Goal: Task Accomplishment & Management: Manage account settings

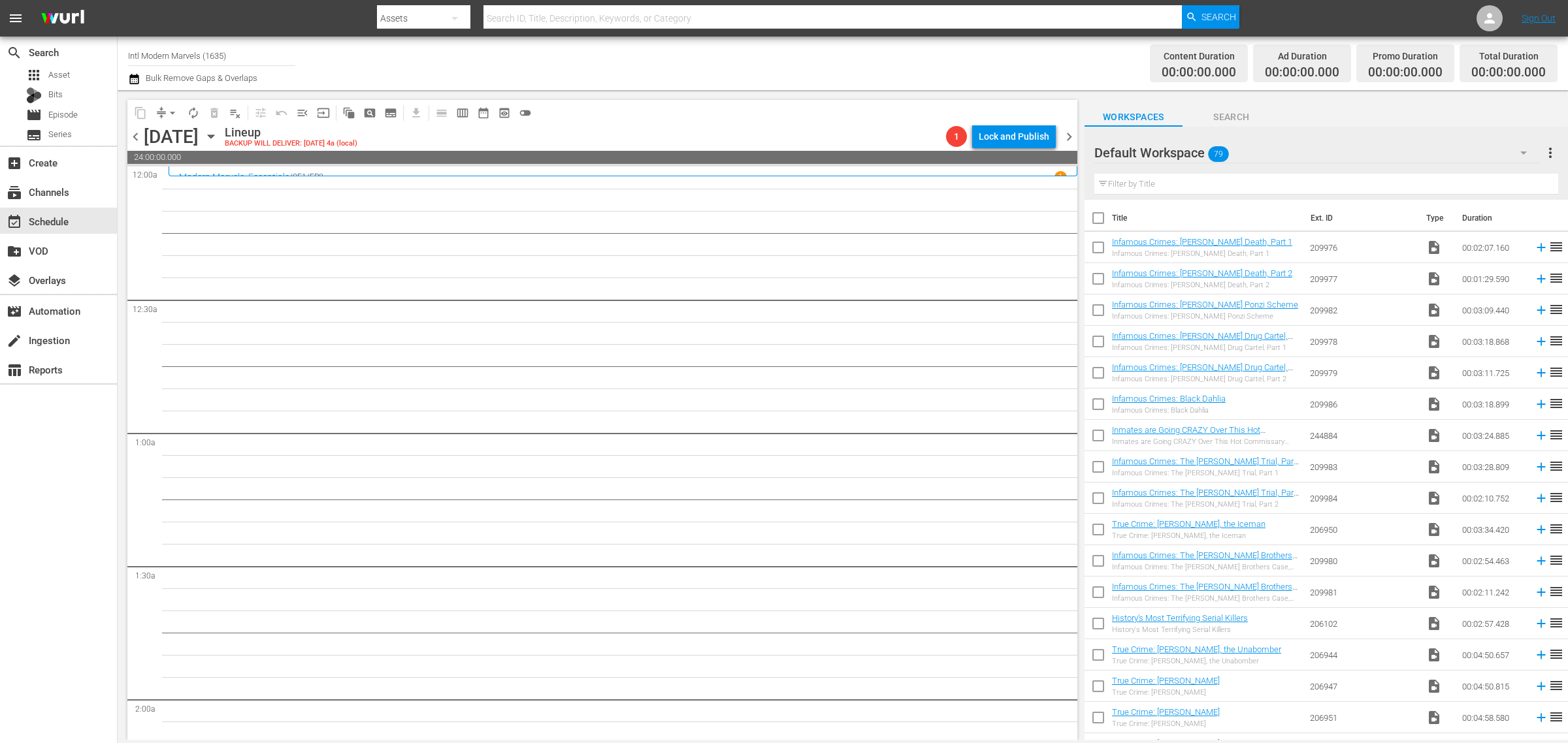
click at [733, 53] on div "Channel Title Intl Modern Marvels (1635) Bulk Remove Gaps & Overlaps" at bounding box center [518, 63] width 779 height 47
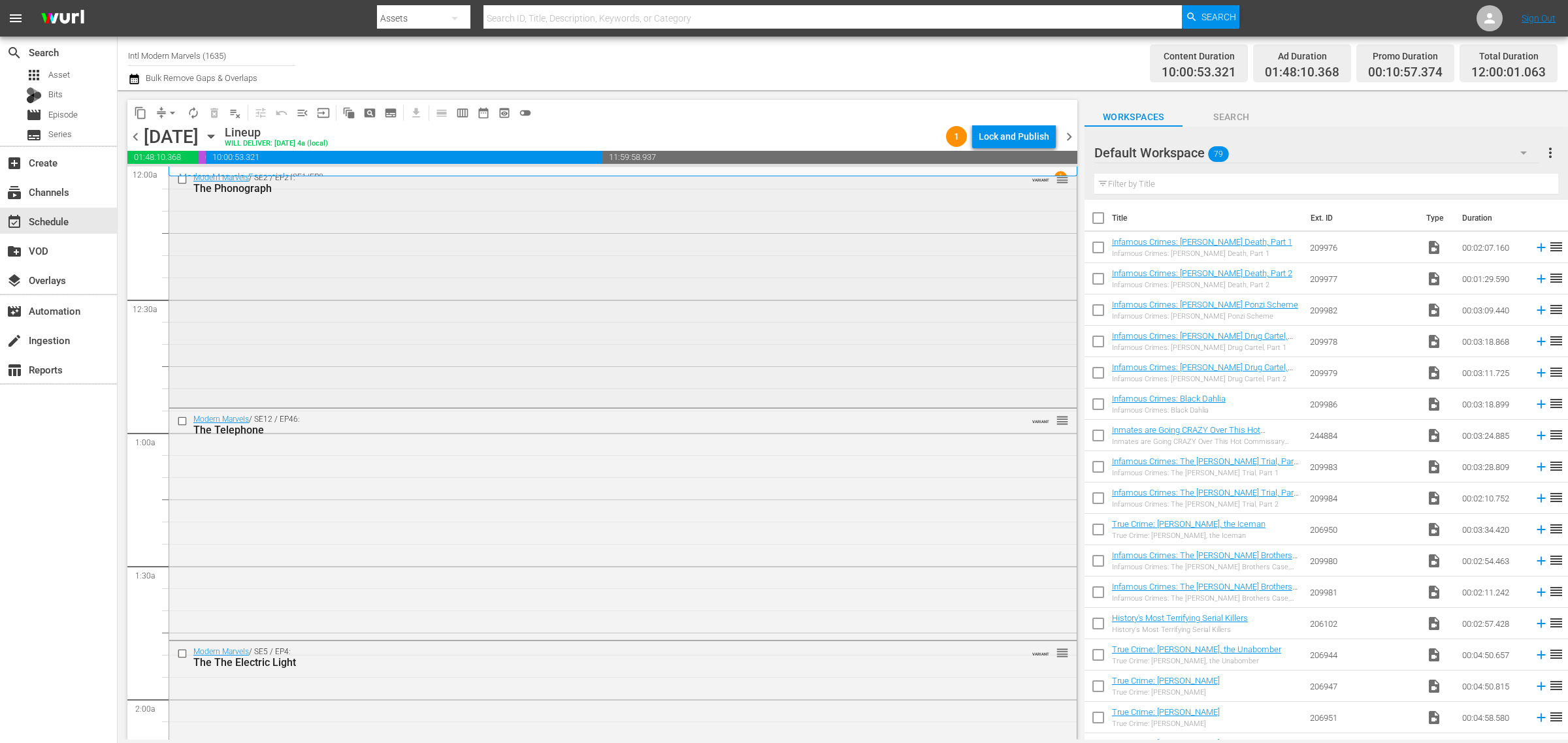
click at [356, 279] on div "Modern Marvels / SE2 / EP21: The Phonograph VARIANT reorder" at bounding box center [623, 286] width 908 height 238
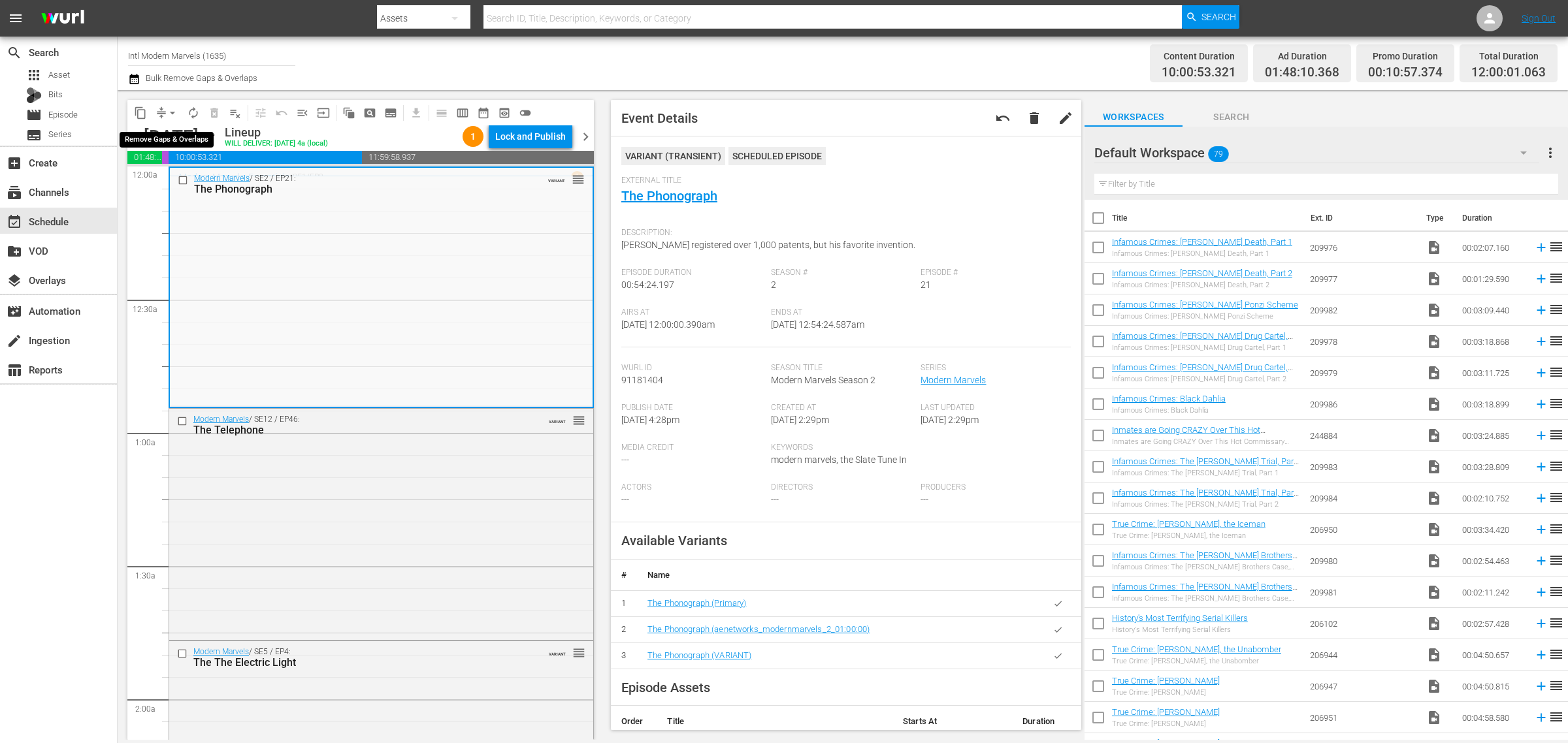
click at [171, 111] on span "arrow_drop_down" at bounding box center [172, 113] width 13 height 13
click at [164, 135] on li "Align to Midnight" at bounding box center [173, 139] width 137 height 22
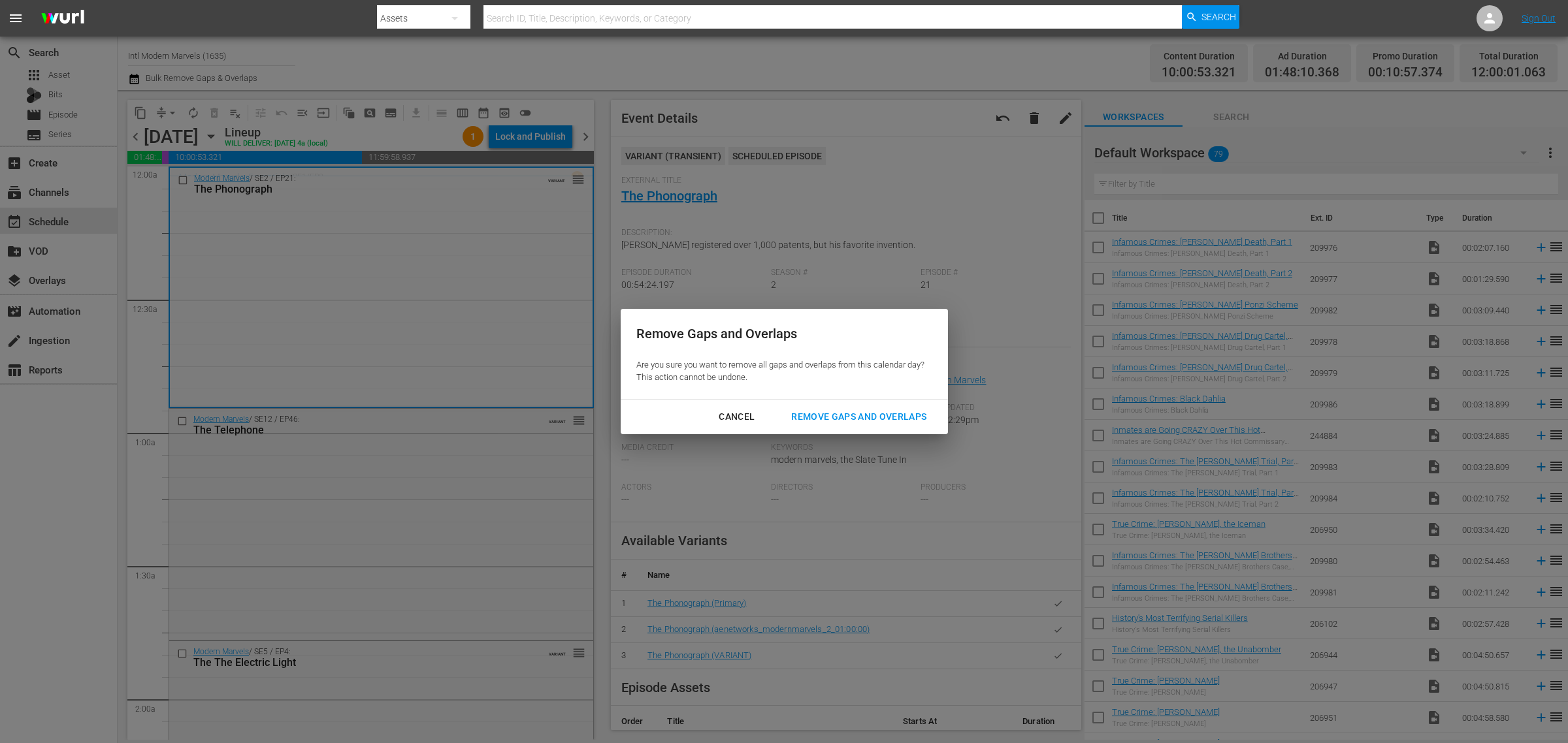
click at [862, 405] on button "Remove Gaps and Overlaps" at bounding box center [859, 417] width 167 height 24
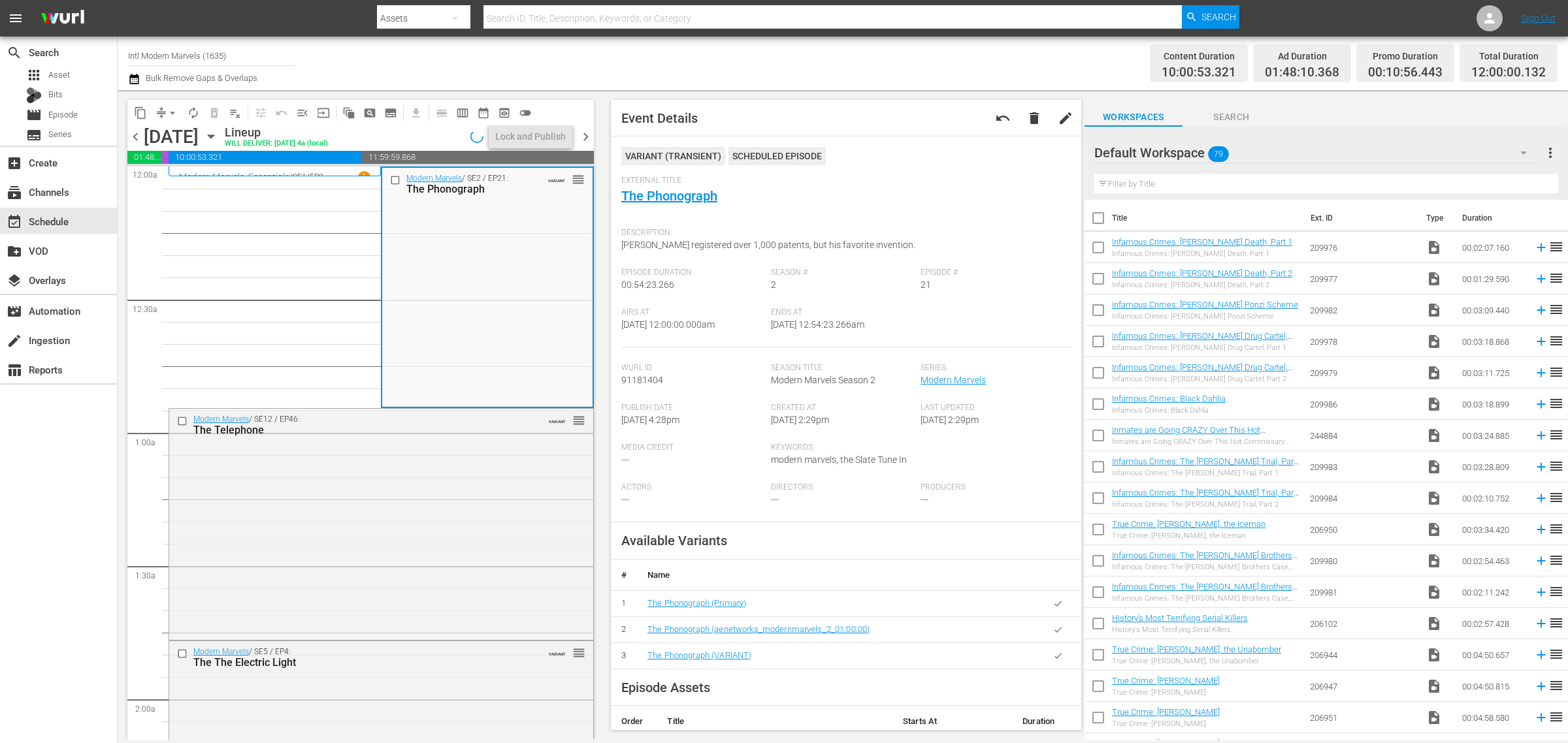
click at [856, 60] on div "Channel Title Intl Modern Marvels (1635) Bulk Remove Gaps & Overlaps" at bounding box center [518, 63] width 779 height 47
click at [191, 108] on span "autorenew_outlined" at bounding box center [193, 113] width 13 height 13
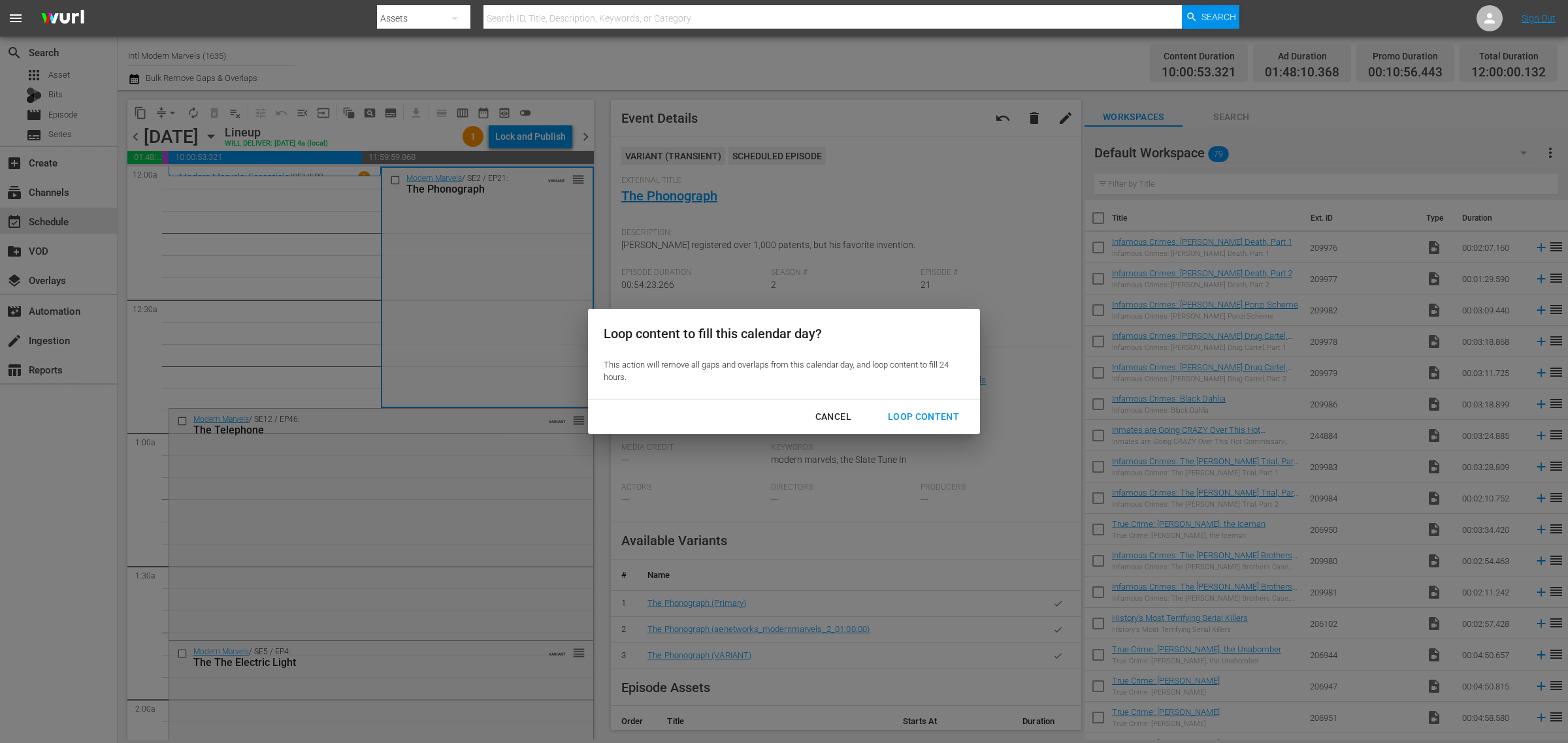
click at [943, 415] on div "Loop Content" at bounding box center [924, 417] width 92 height 16
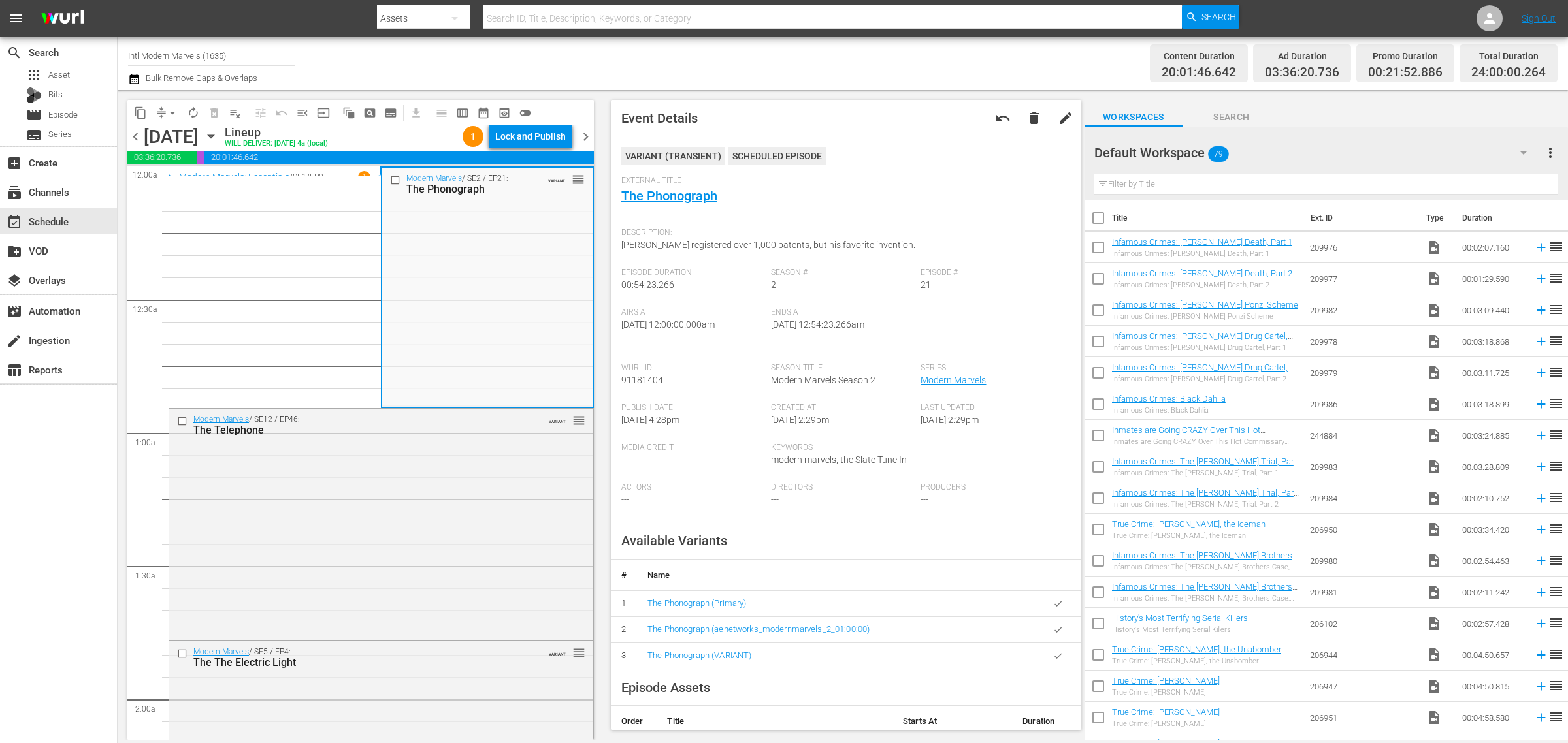
click at [657, 56] on div "Channel Title Intl Modern Marvels (1635) Bulk Remove Gaps & Overlaps" at bounding box center [518, 63] width 779 height 47
click at [546, 129] on div "Lock and Publish" at bounding box center [530, 136] width 70 height 23
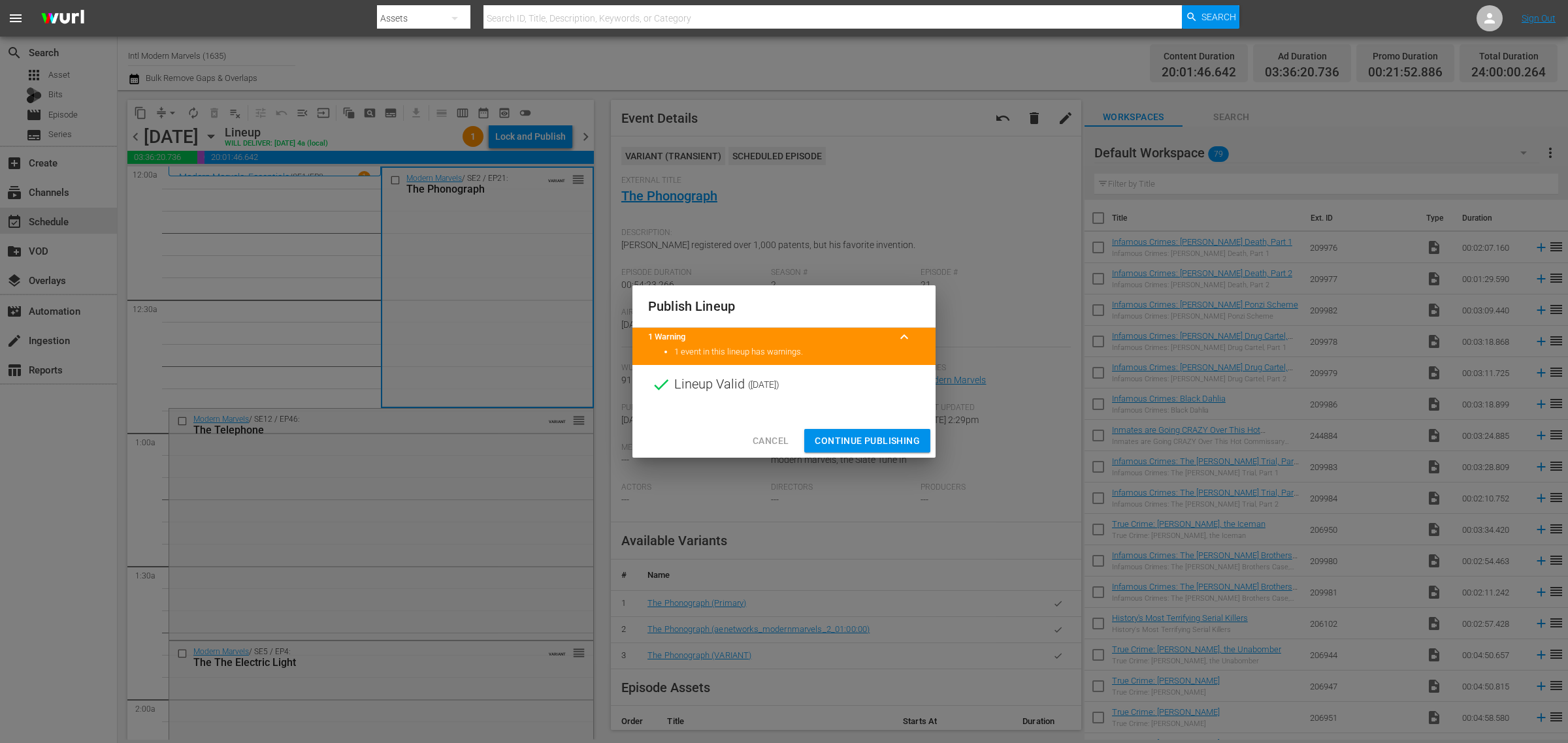
click at [879, 438] on span "Continue Publishing" at bounding box center [867, 441] width 106 height 16
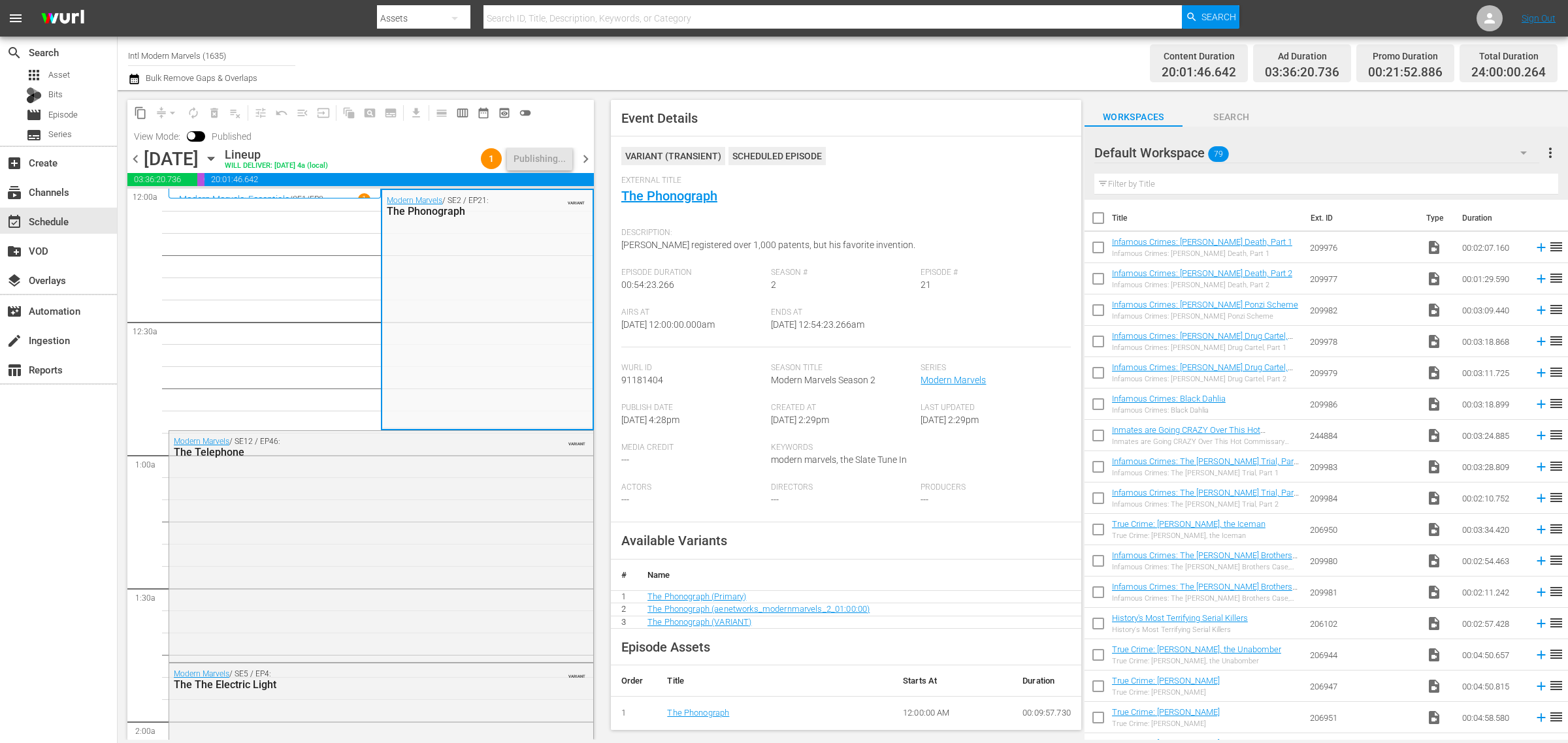
click at [678, 60] on div "Channel Title Intl Modern Marvels (1635) Bulk Remove Gaps & Overlaps" at bounding box center [518, 63] width 779 height 47
click at [579, 160] on span "chevron_right" at bounding box center [586, 159] width 16 height 16
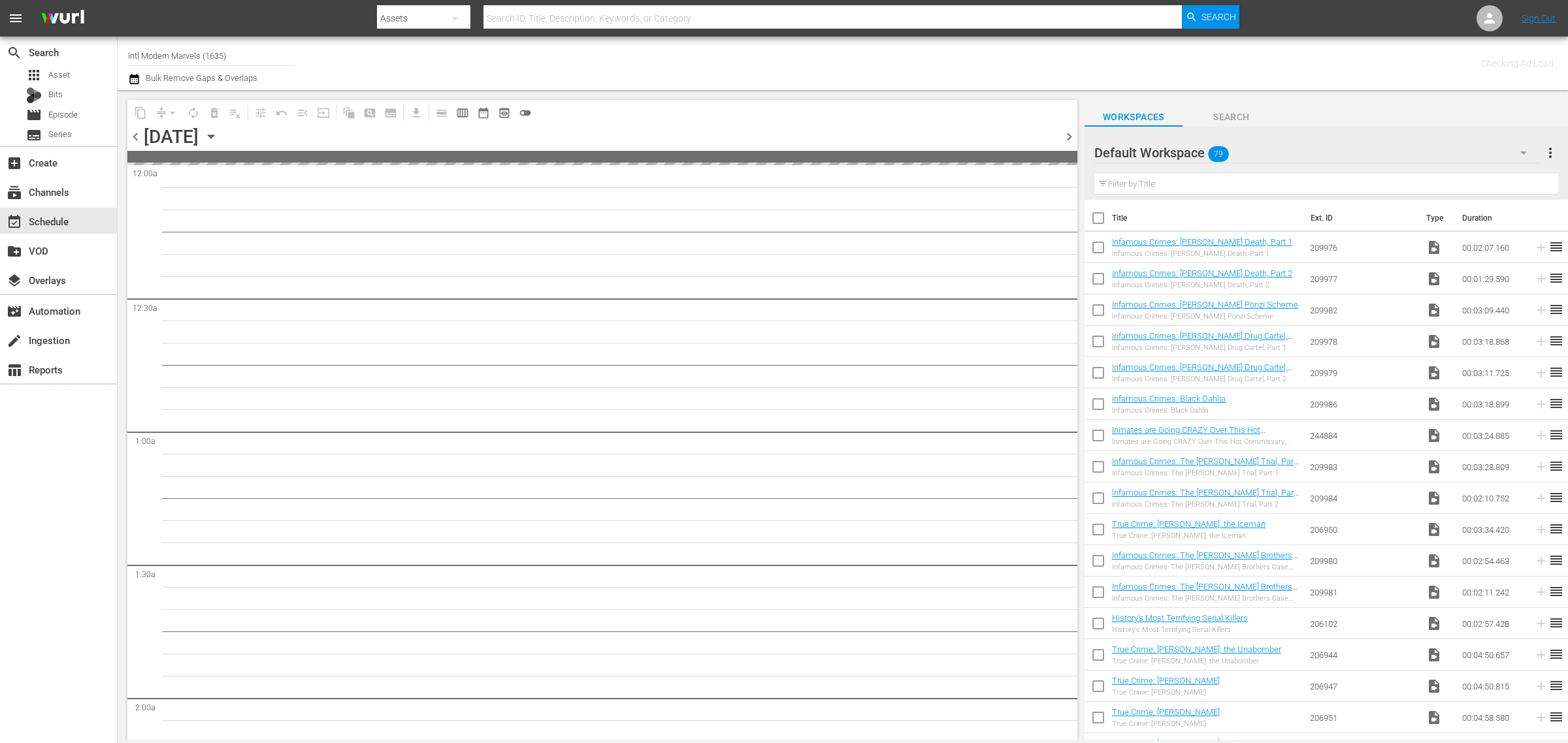
click at [826, 60] on div "Channel Title Intl Modern Marvels (1635) Bulk Remove Gaps & Overlaps" at bounding box center [518, 63] width 779 height 47
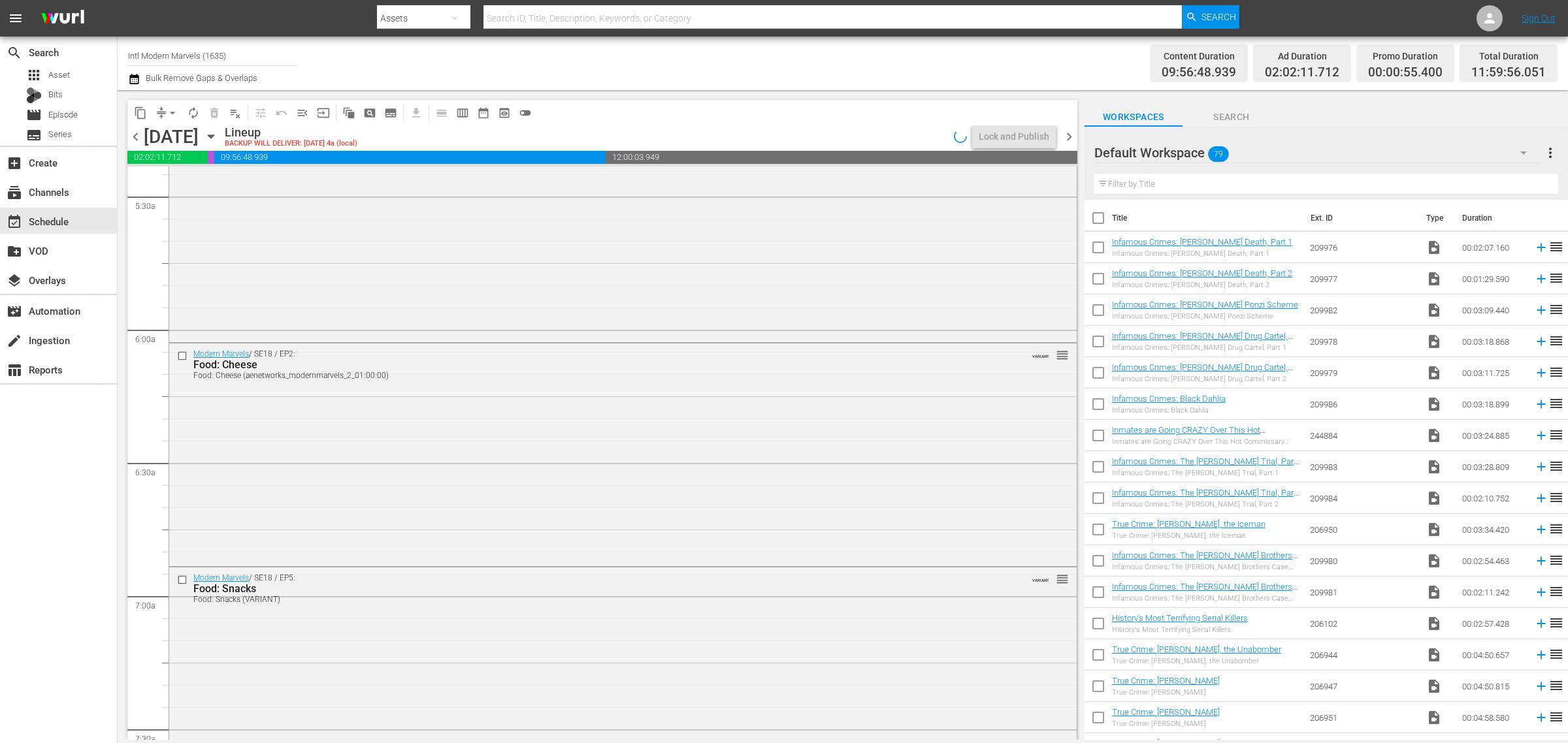
scroll to position [1877, 0]
click at [697, 457] on div "Modern Marvels / SE19 / EP61: Snackfood Tech reorder" at bounding box center [623, 462] width 908 height 223
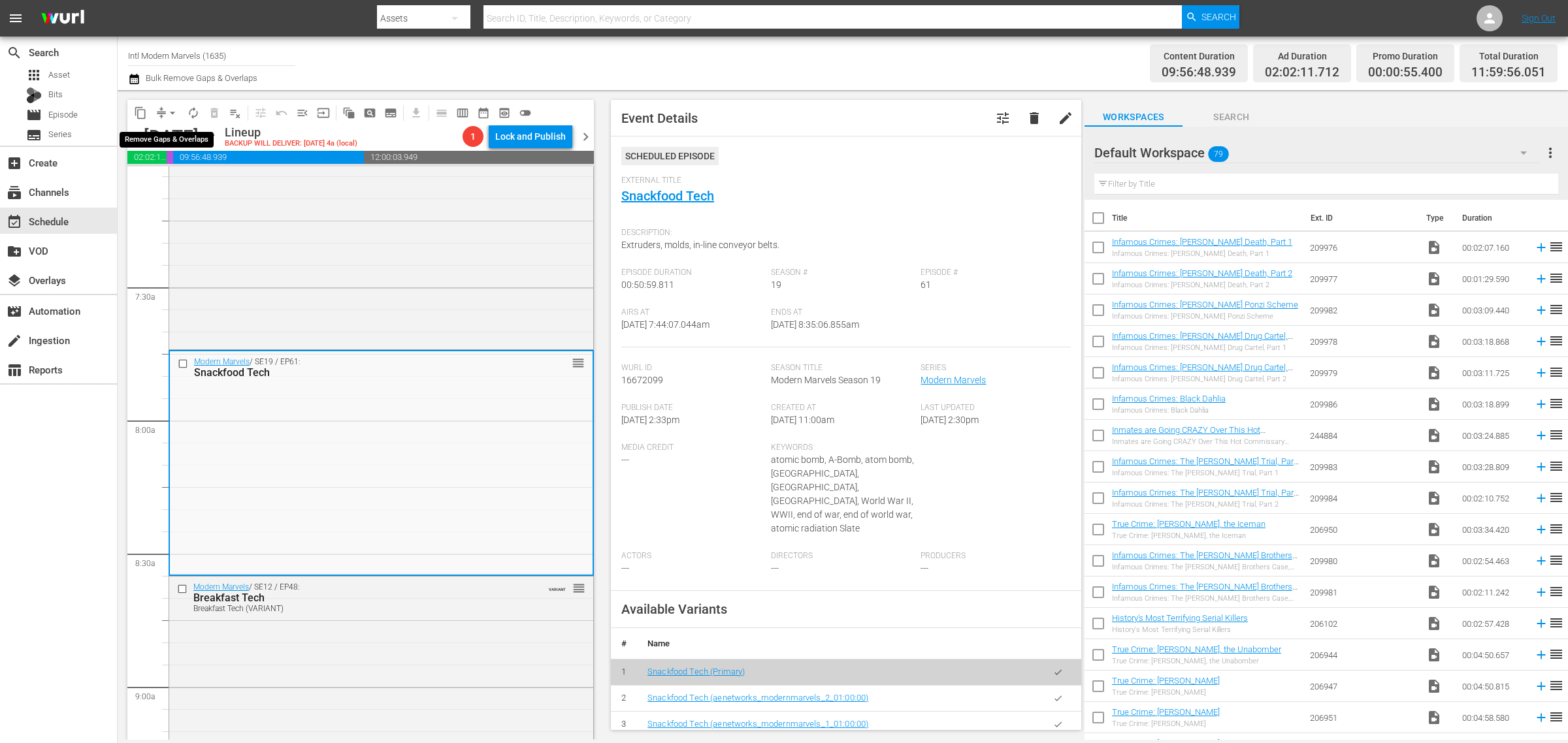
click at [174, 111] on span "arrow_drop_down" at bounding box center [172, 113] width 13 height 13
click at [174, 132] on li "Align to Midnight" at bounding box center [173, 139] width 137 height 22
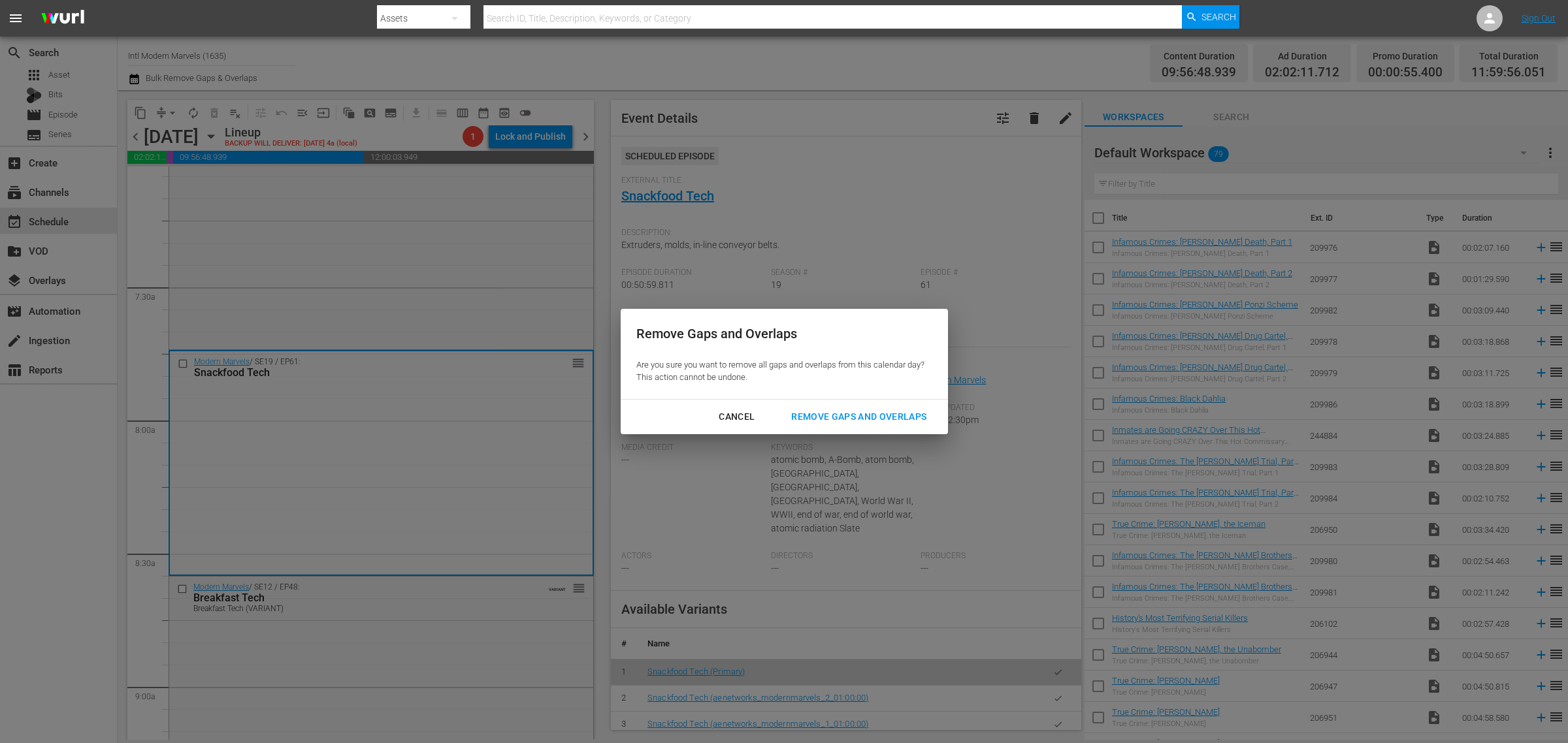
click at [850, 413] on div "Remove Gaps and Overlaps" at bounding box center [858, 417] width 156 height 16
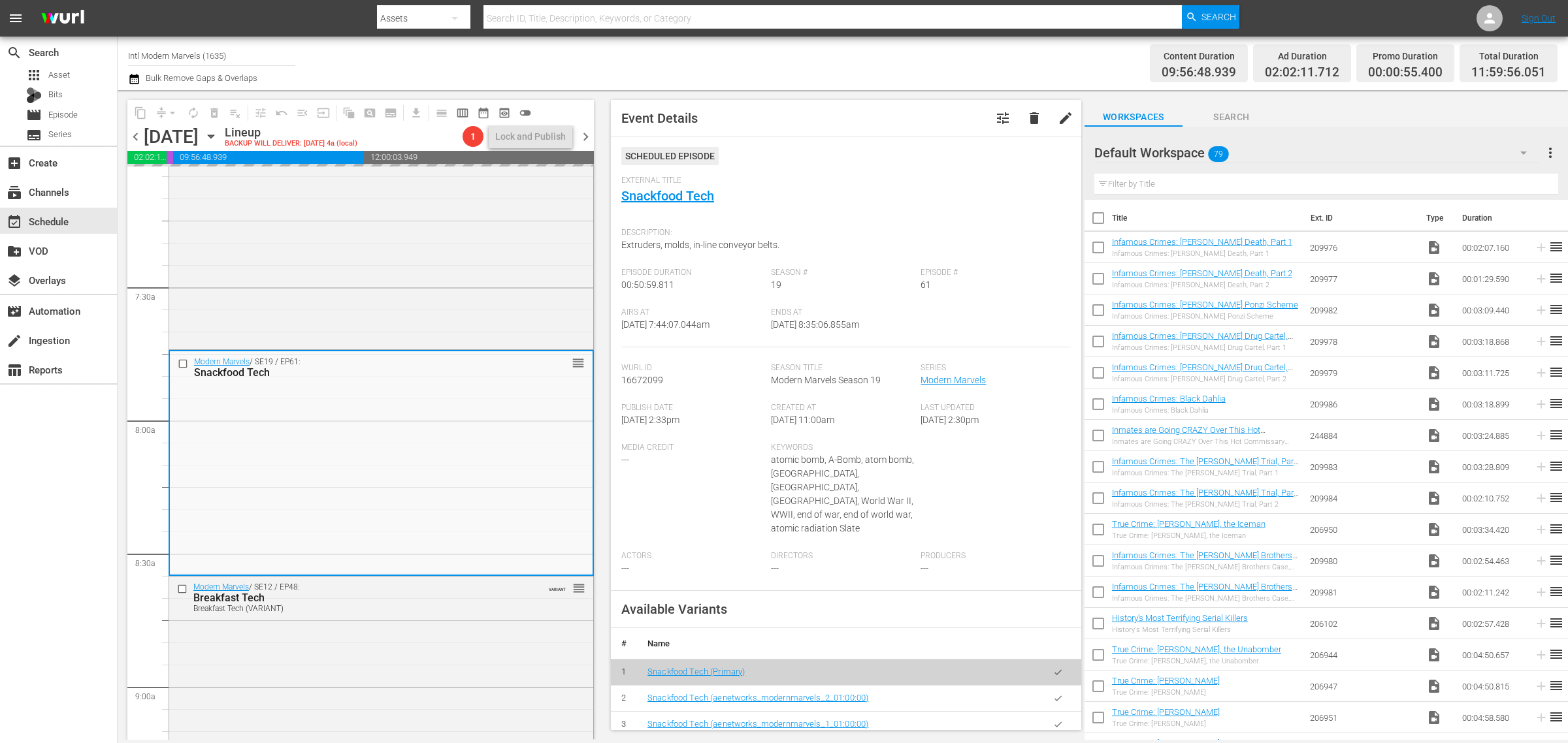
click at [705, 48] on div "Channel Title Intl Modern Marvels (1635) Bulk Remove Gaps & Overlaps" at bounding box center [518, 63] width 779 height 47
click at [195, 112] on span "autorenew_outlined" at bounding box center [193, 113] width 13 height 13
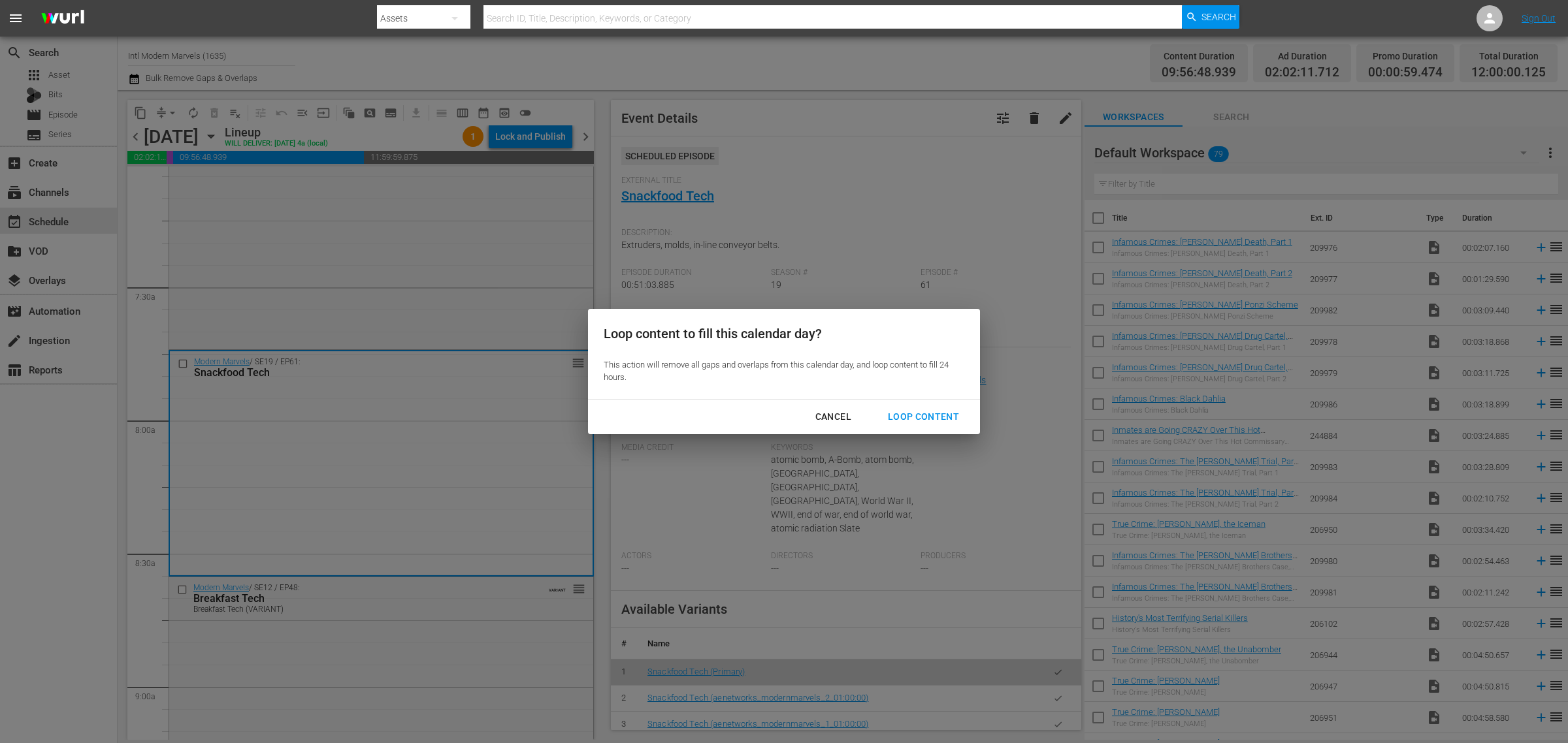
click at [932, 413] on div "Loop Content" at bounding box center [924, 417] width 92 height 16
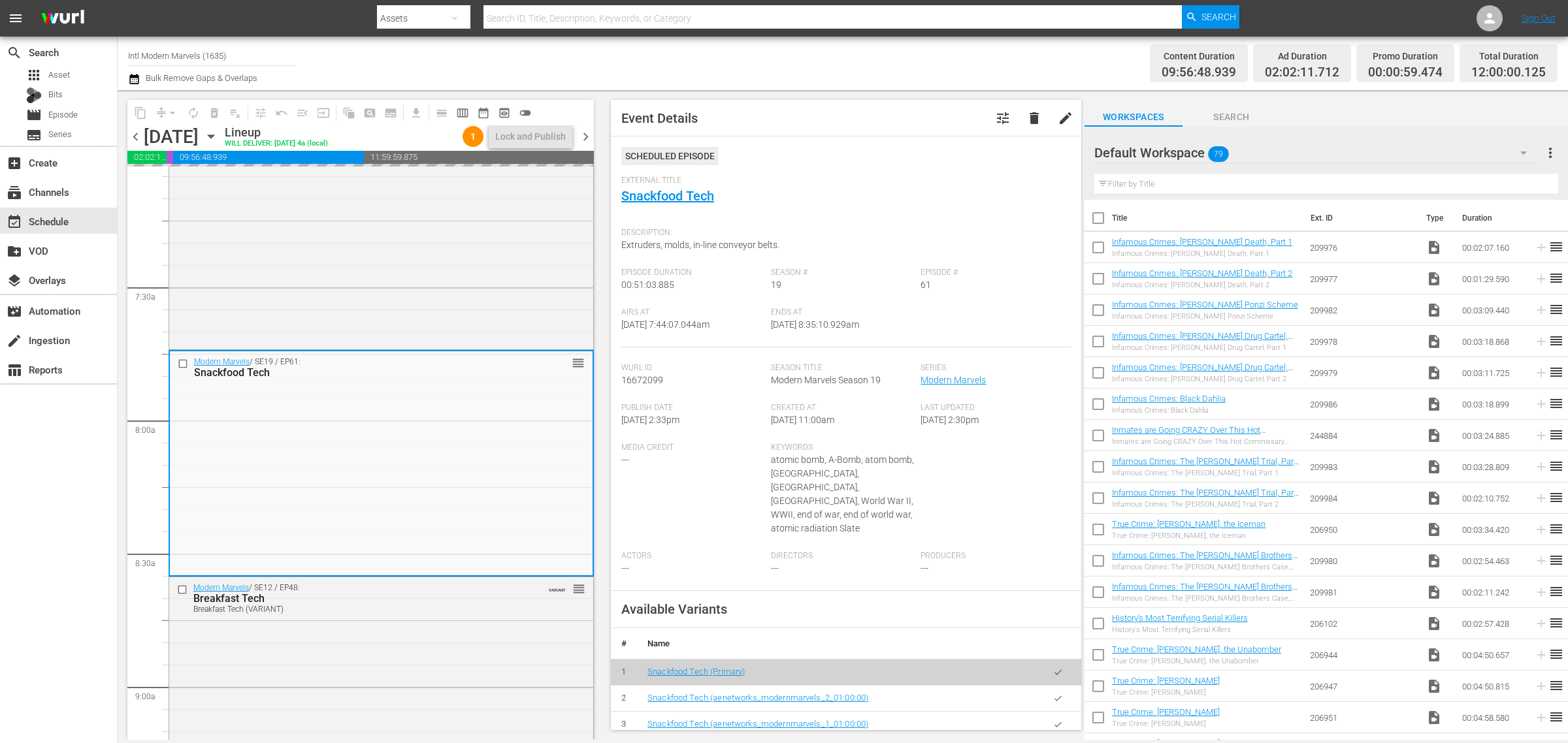
click at [863, 46] on div "Channel Title Intl Modern Marvels (1635) Bulk Remove Gaps & Overlaps" at bounding box center [518, 63] width 779 height 47
click at [769, 50] on div "Channel Title Intl Modern Marvels (1635) Bulk Remove Gaps & Overlaps" at bounding box center [518, 63] width 779 height 47
click at [550, 58] on div "Channel Title Intl Modern Marvels (1635) Bulk Remove Gaps & Overlaps" at bounding box center [518, 63] width 779 height 47
click at [662, 56] on div "Channel Title Intl Modern Marvels (1635) Bulk Remove Gaps & Overlaps" at bounding box center [518, 63] width 779 height 47
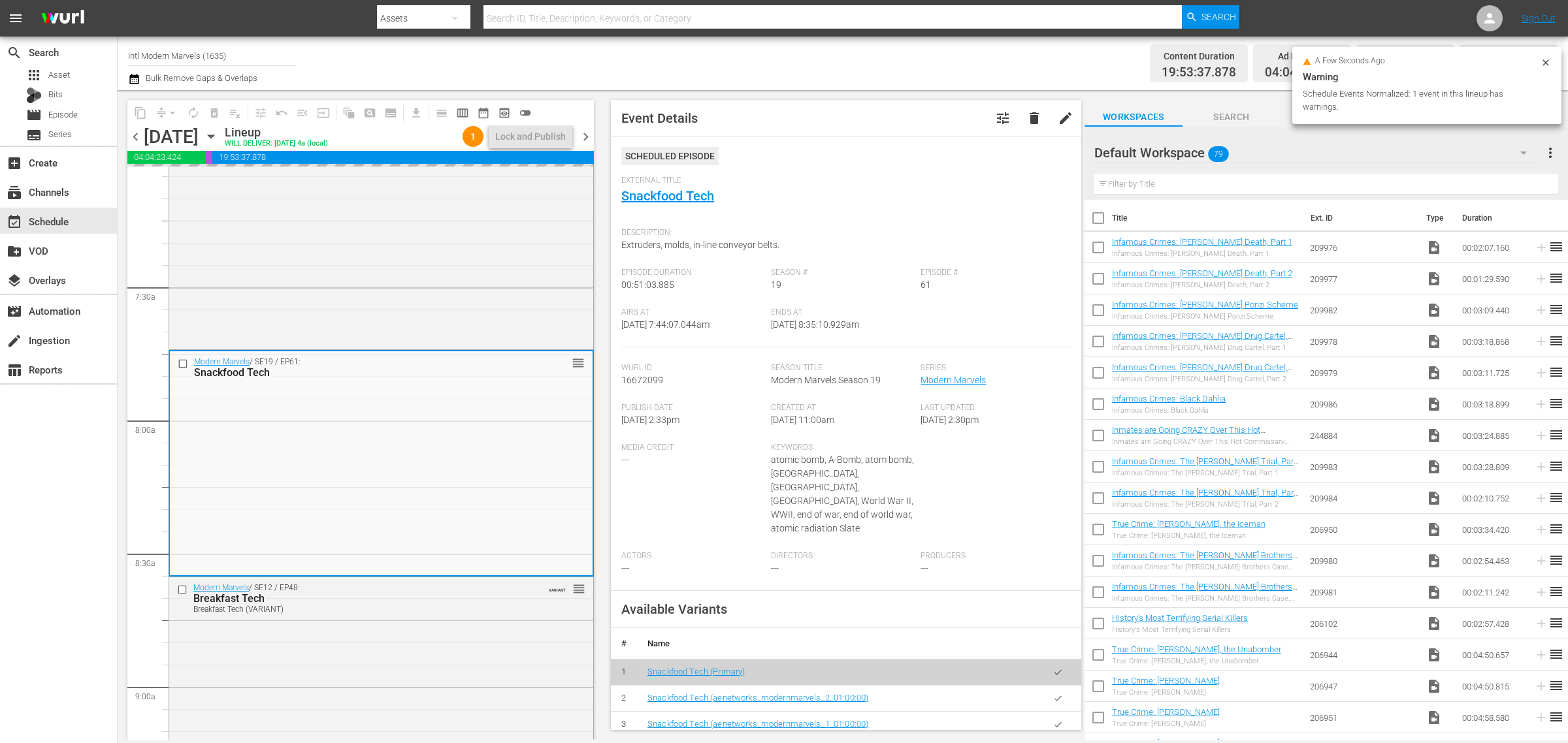
click at [763, 63] on div "Channel Title Intl Modern Marvels (1635) Bulk Remove Gaps & Overlaps" at bounding box center [518, 63] width 779 height 47
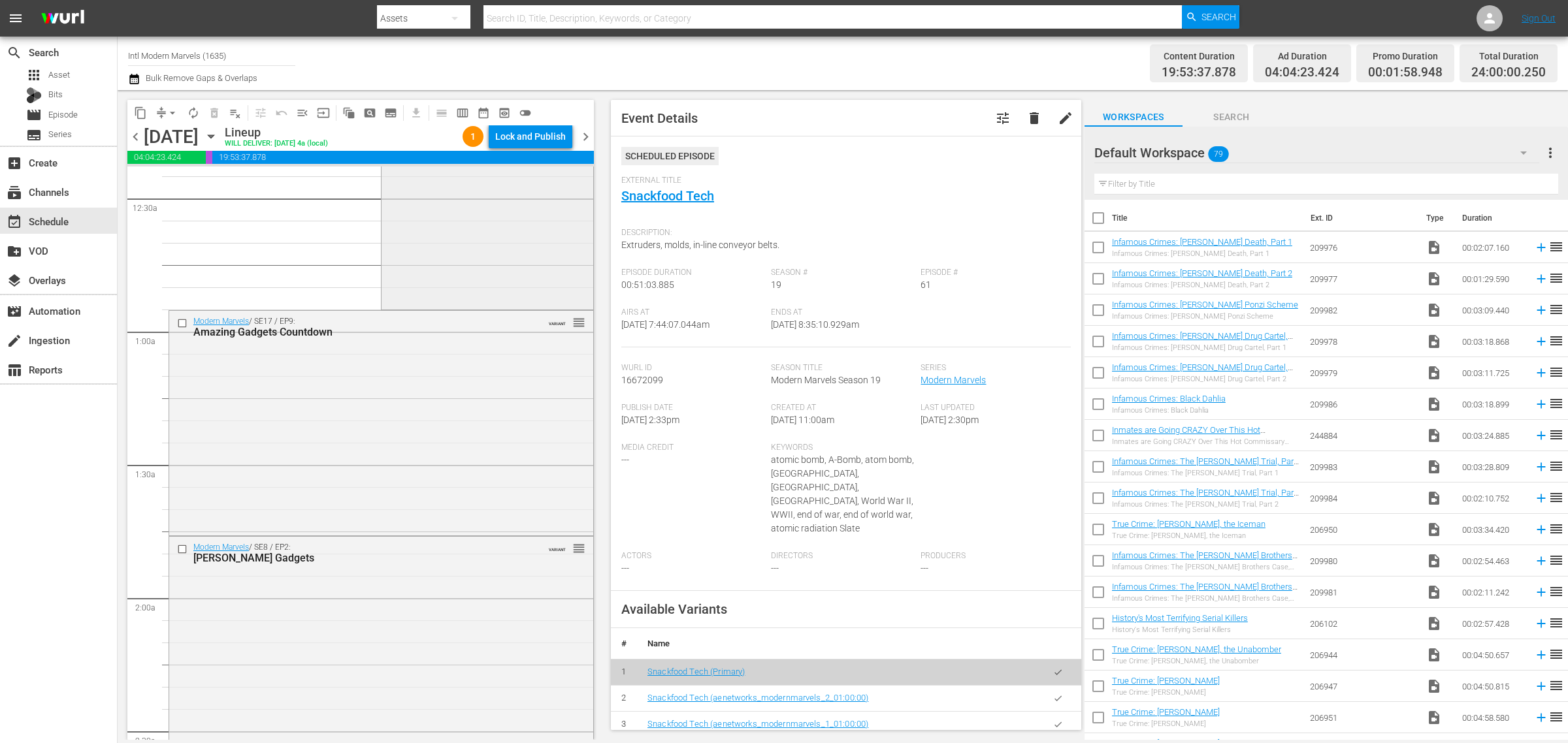
scroll to position [0, 0]
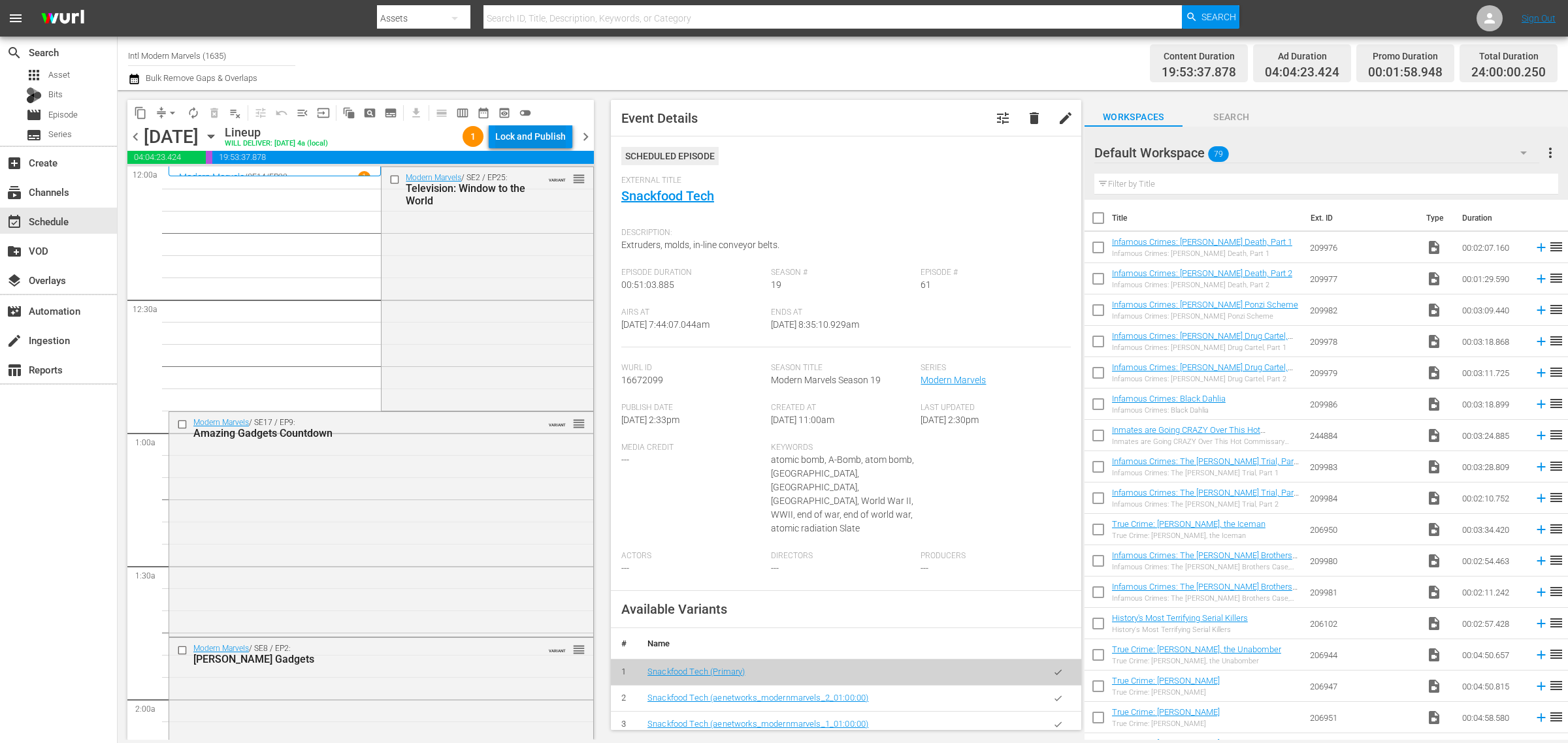
click at [524, 139] on div "Lock and Publish" at bounding box center [530, 136] width 70 height 23
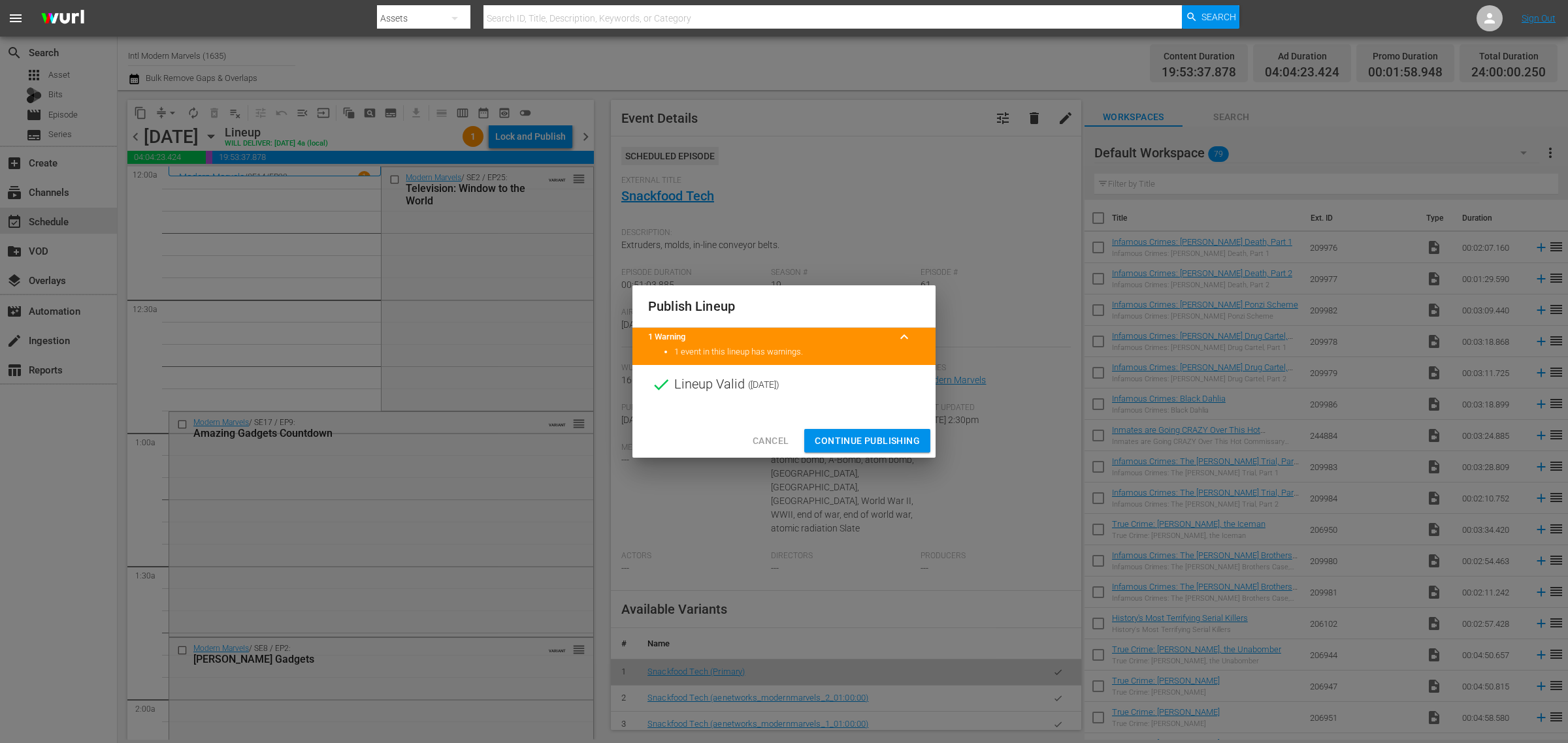
click at [866, 441] on span "Continue Publishing" at bounding box center [867, 441] width 106 height 16
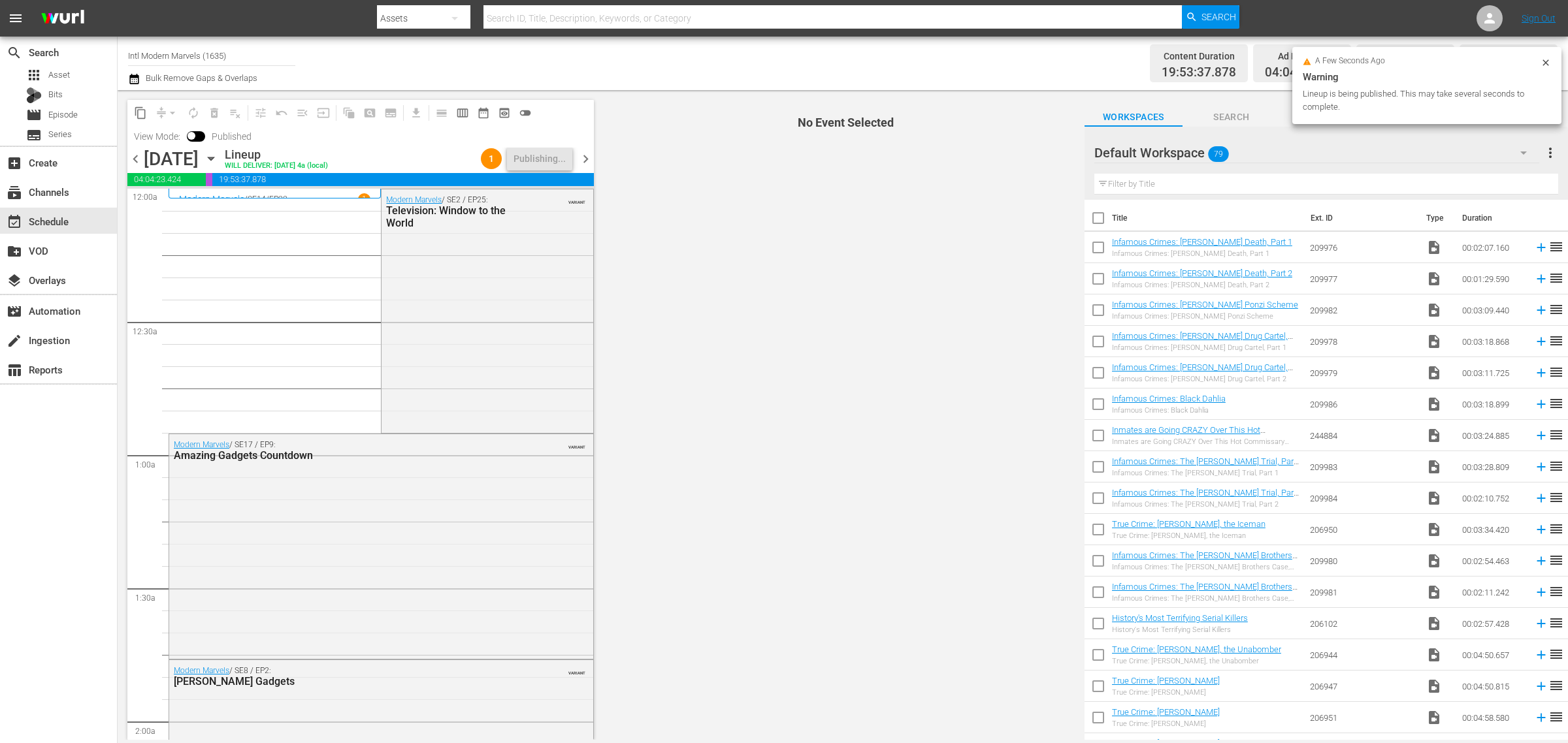
click at [703, 67] on div "Channel Title Intl Modern Marvels (1635) Bulk Remove Gaps & Overlaps" at bounding box center [518, 63] width 779 height 47
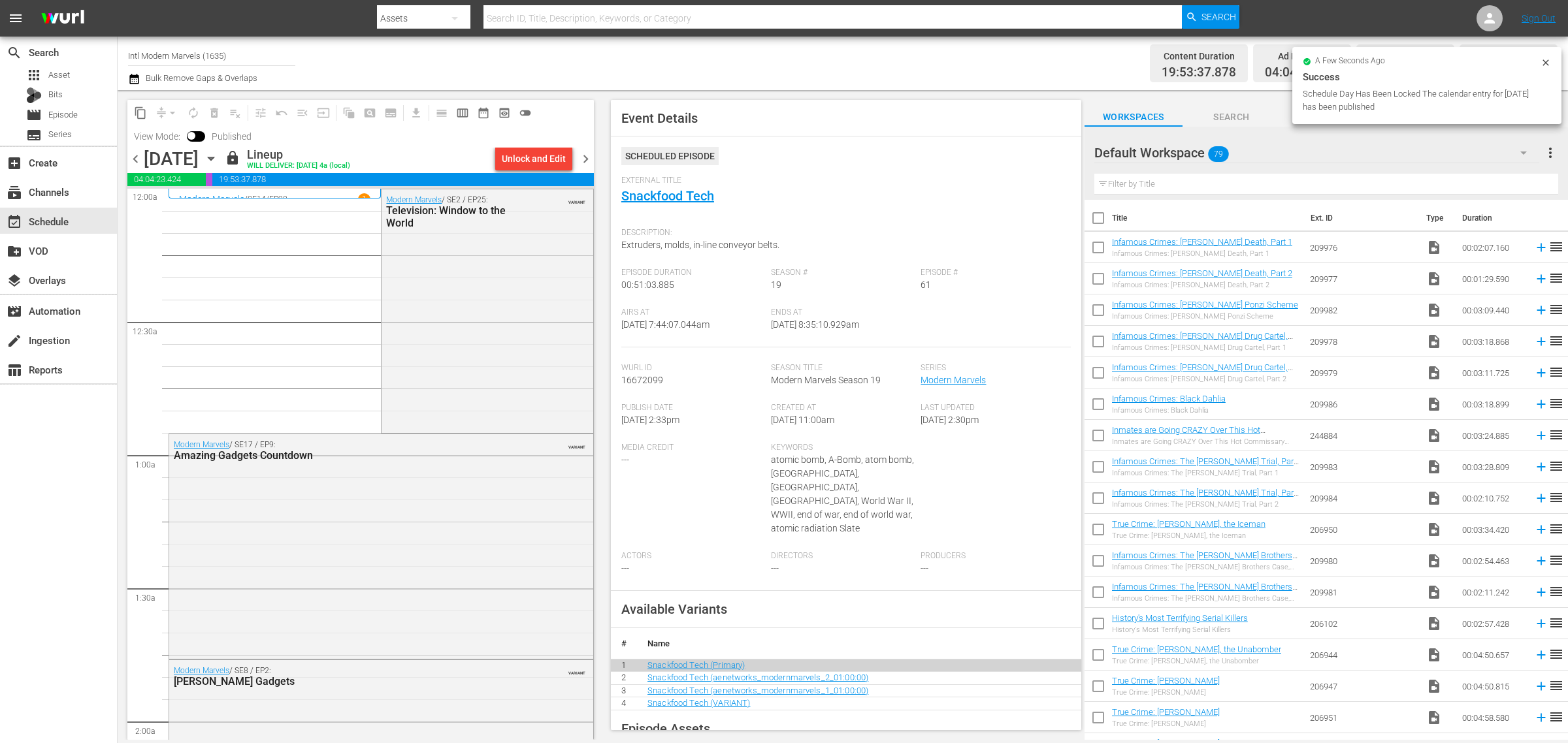
click at [895, 54] on div "Channel Title Intl Modern Marvels (1635) Bulk Remove Gaps & Overlaps" at bounding box center [518, 63] width 779 height 47
click at [851, 54] on div "Channel Title Intl Modern Marvels (1635) Bulk Remove Gaps & Overlaps" at bounding box center [518, 63] width 779 height 47
click at [586, 160] on span "chevron_right" at bounding box center [586, 159] width 16 height 16
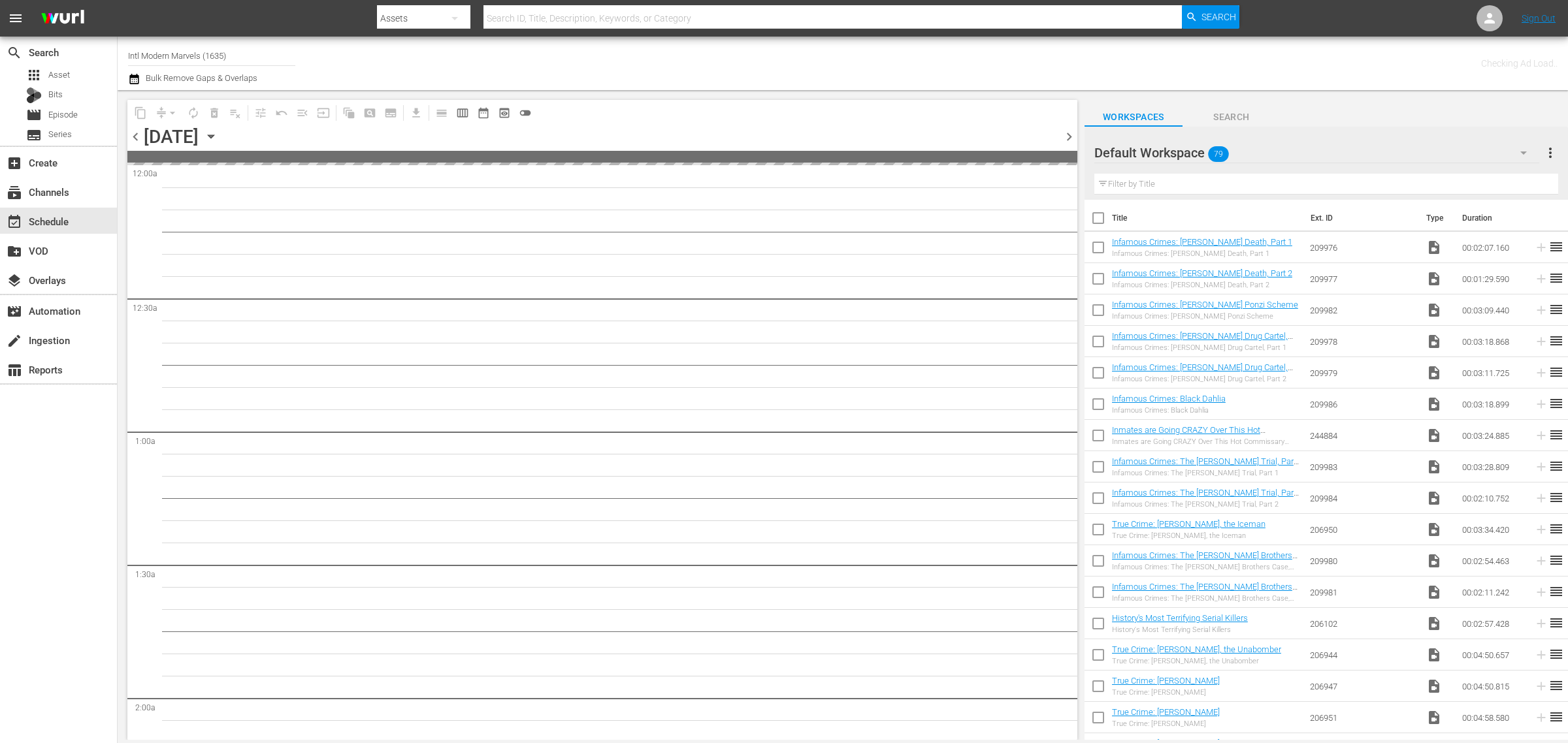
click at [866, 65] on div "Channel Title Intl Modern Marvels (1635) Bulk Remove Gaps & Overlaps" at bounding box center [518, 63] width 779 height 47
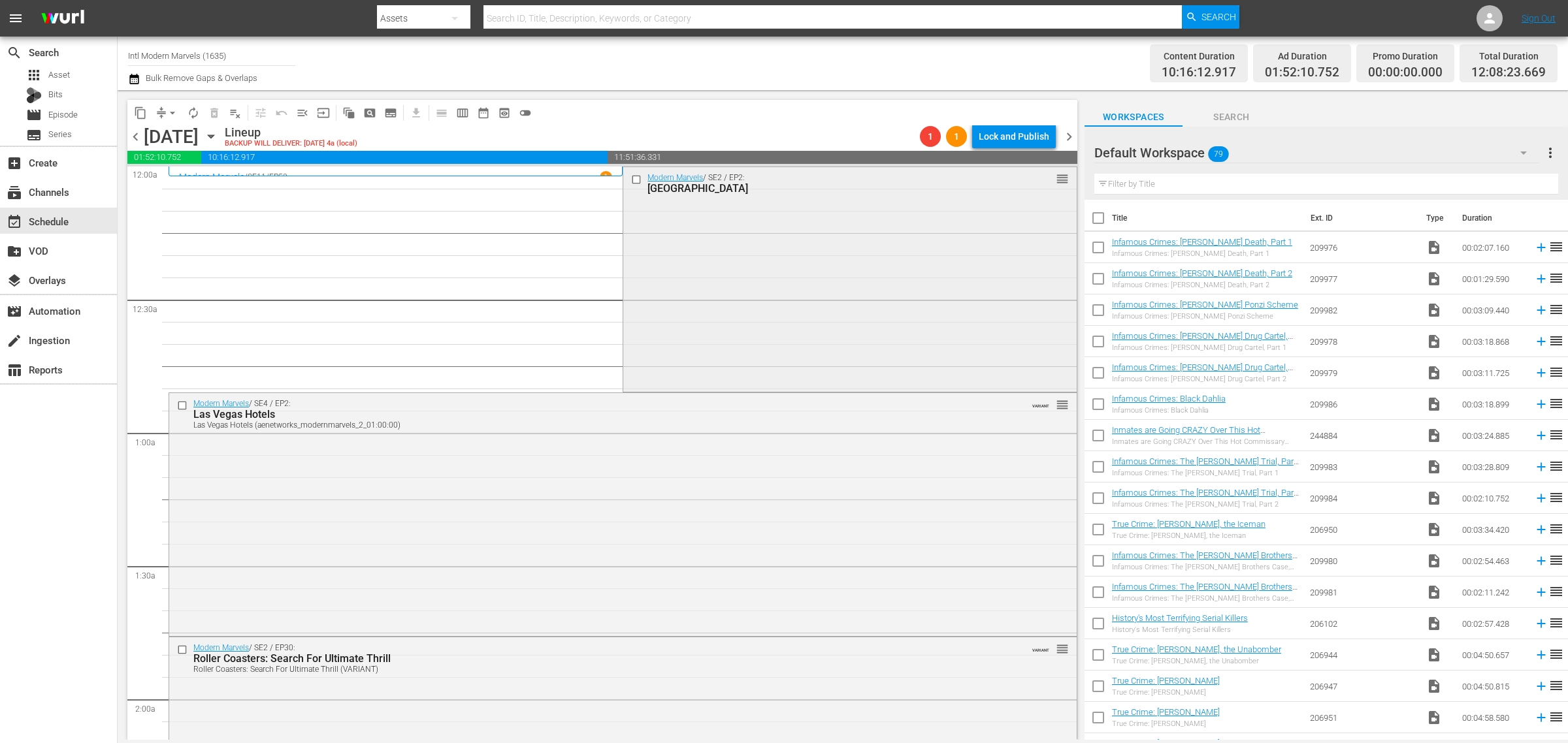
click at [752, 275] on div "Modern Marvels / SE2 / EP2: Las Vegas reorder" at bounding box center [850, 278] width 453 height 223
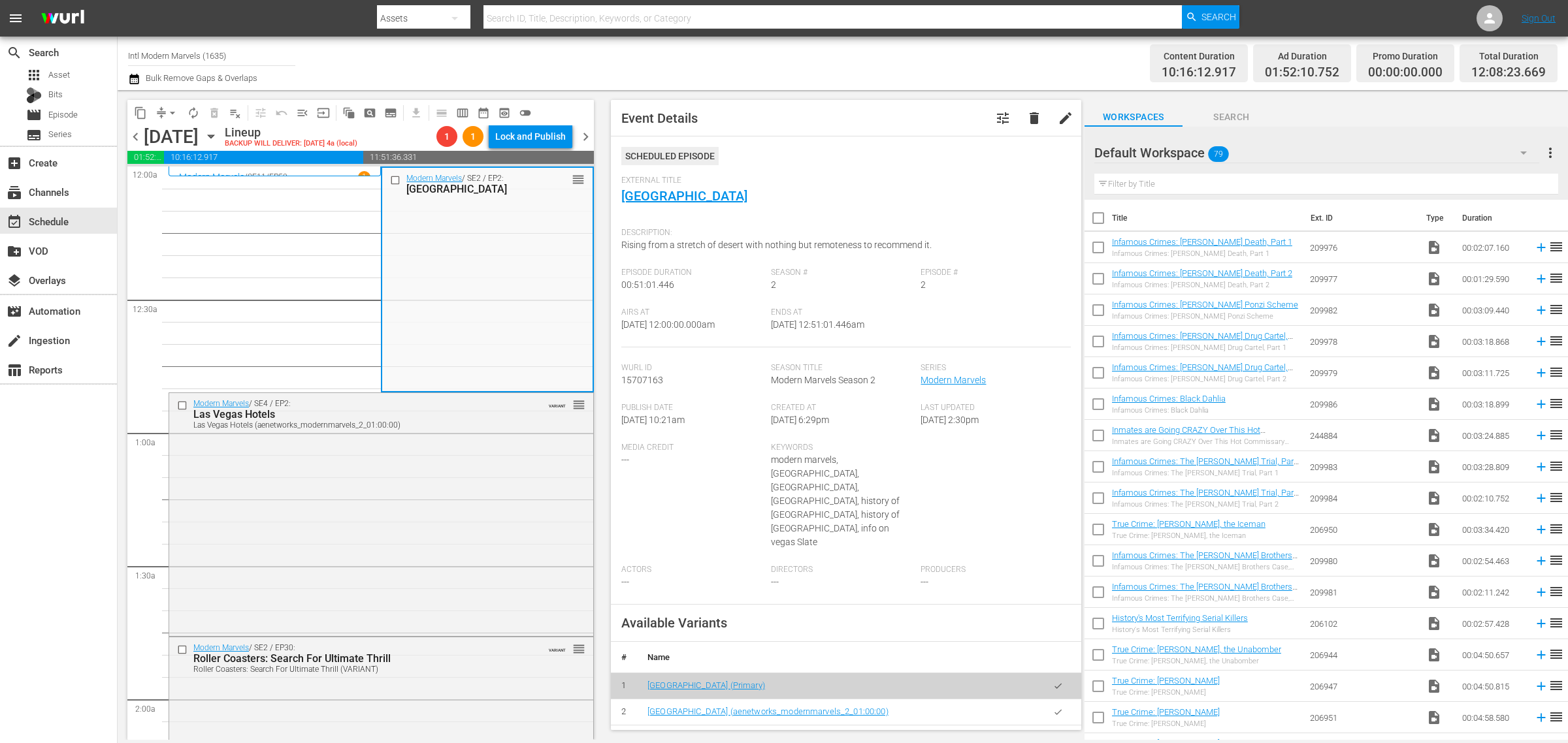
click at [658, 57] on div "Channel Title Intl Modern Marvels (1635) Bulk Remove Gaps & Overlaps" at bounding box center [518, 63] width 779 height 47
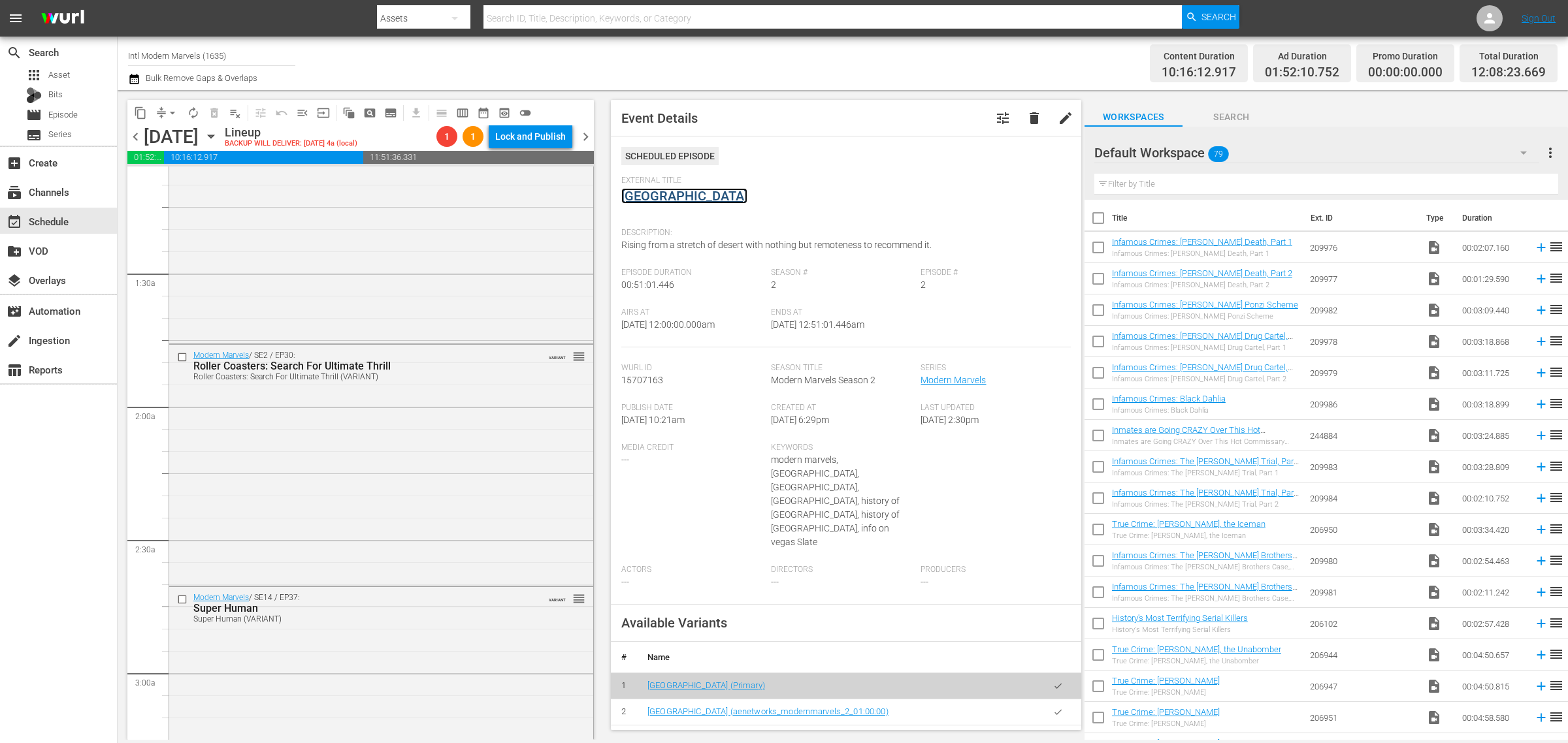
scroll to position [490, 0]
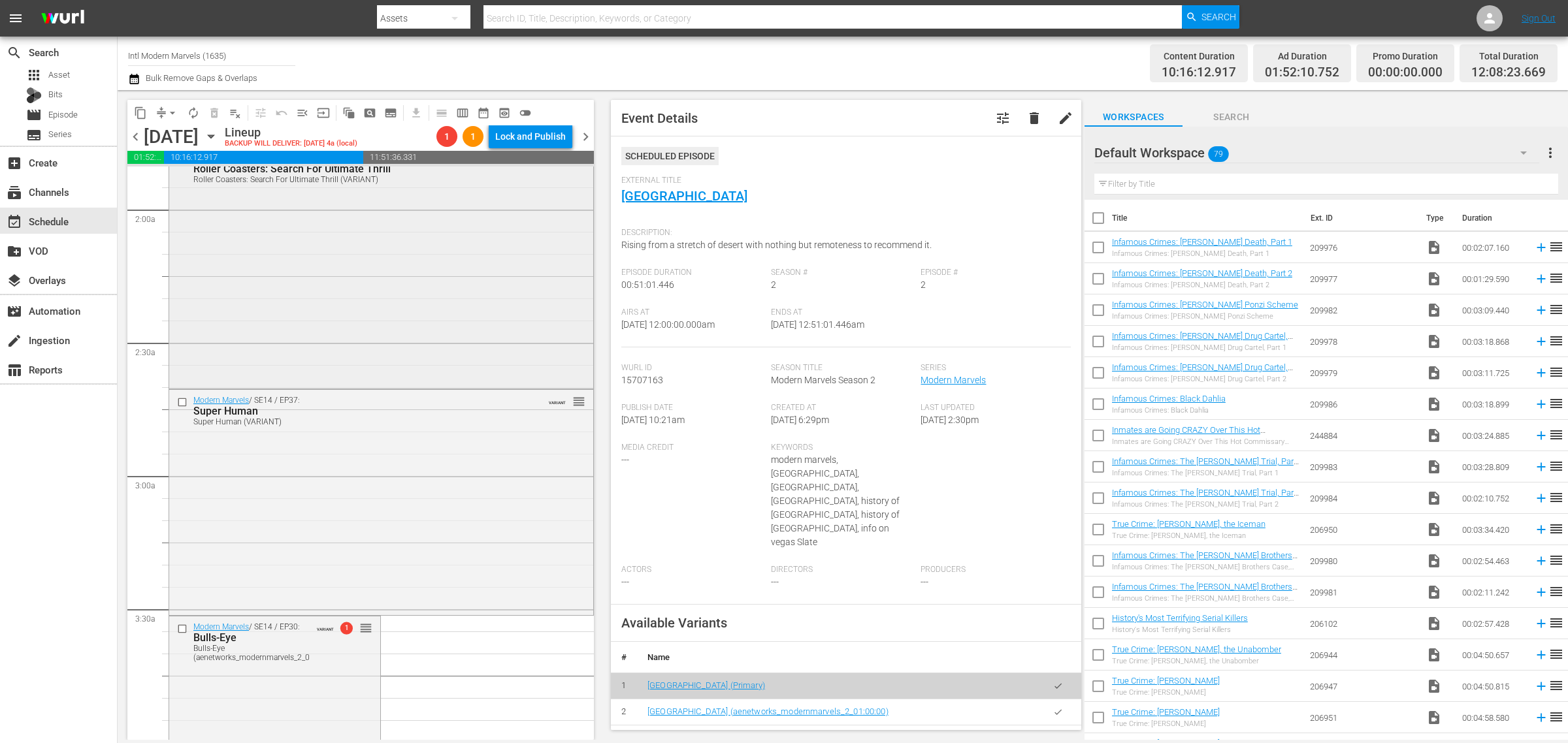
click at [356, 279] on div "Modern Marvels / SE2 / EP30: Roller Coasters: Search For Ultimate Thrill Roller…" at bounding box center [382, 267] width 424 height 238
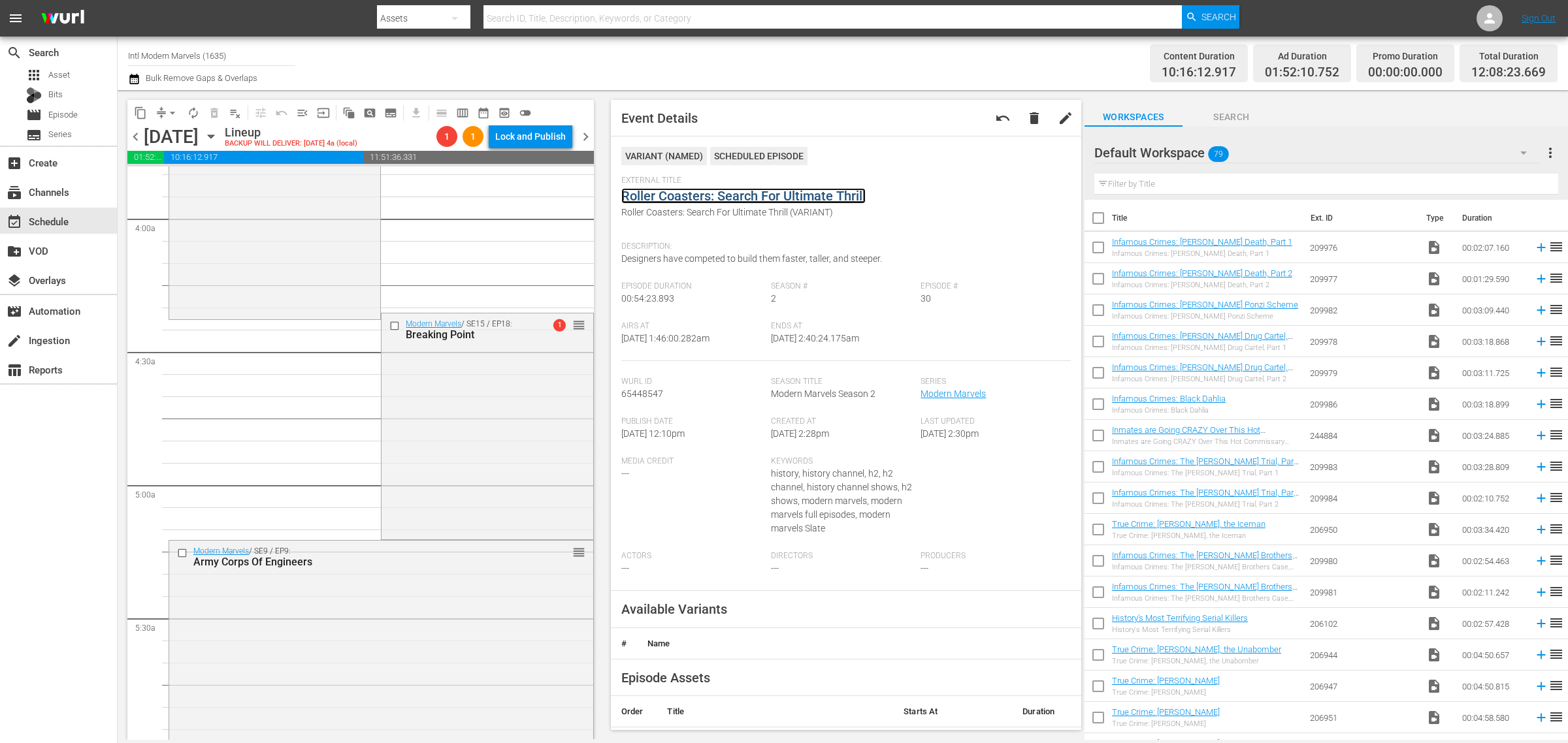
scroll to position [1061, 0]
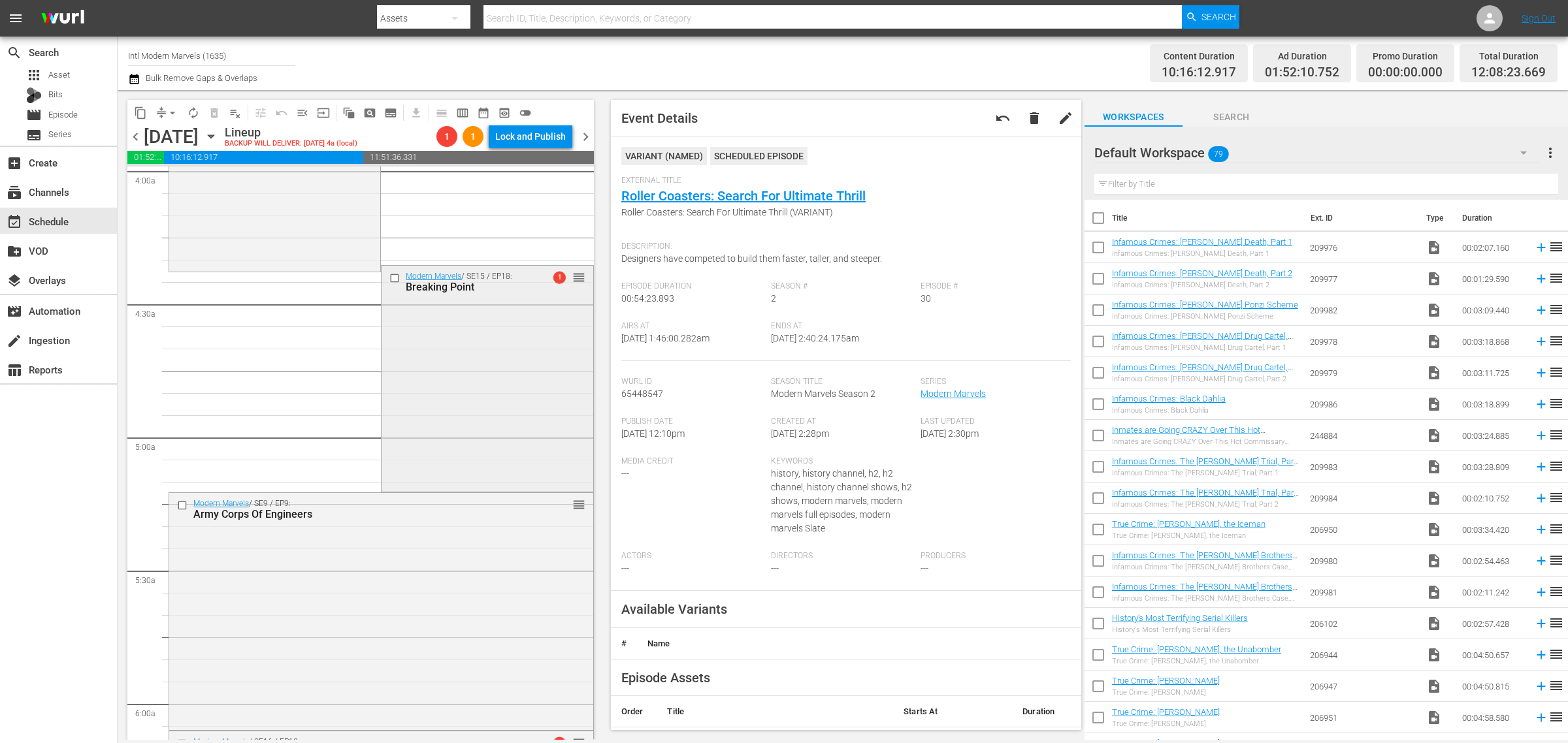
click at [508, 370] on div "Modern Marvels / SE15 / EP18: Breaking Point 1 reorder" at bounding box center [487, 378] width 211 height 224
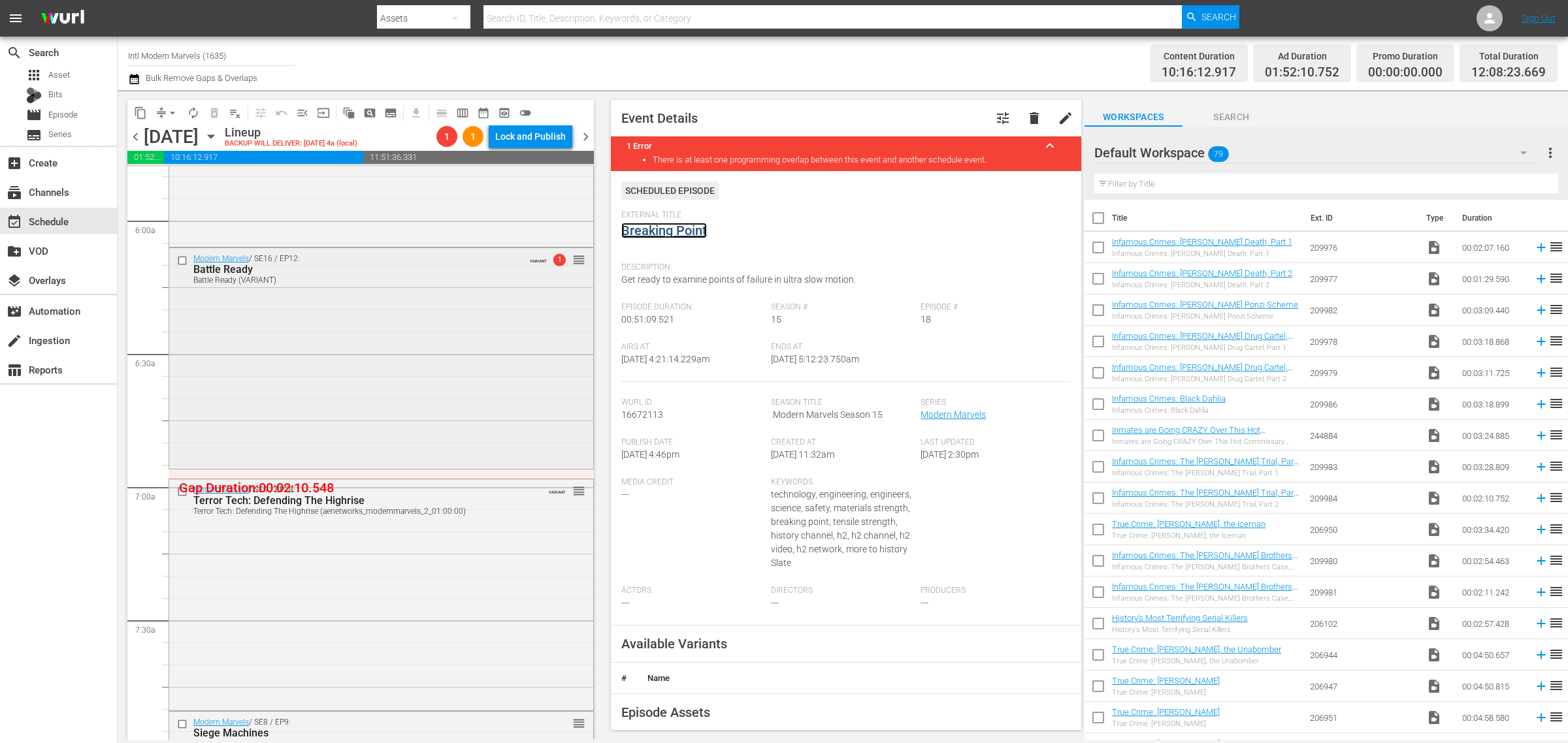
scroll to position [1632, 0]
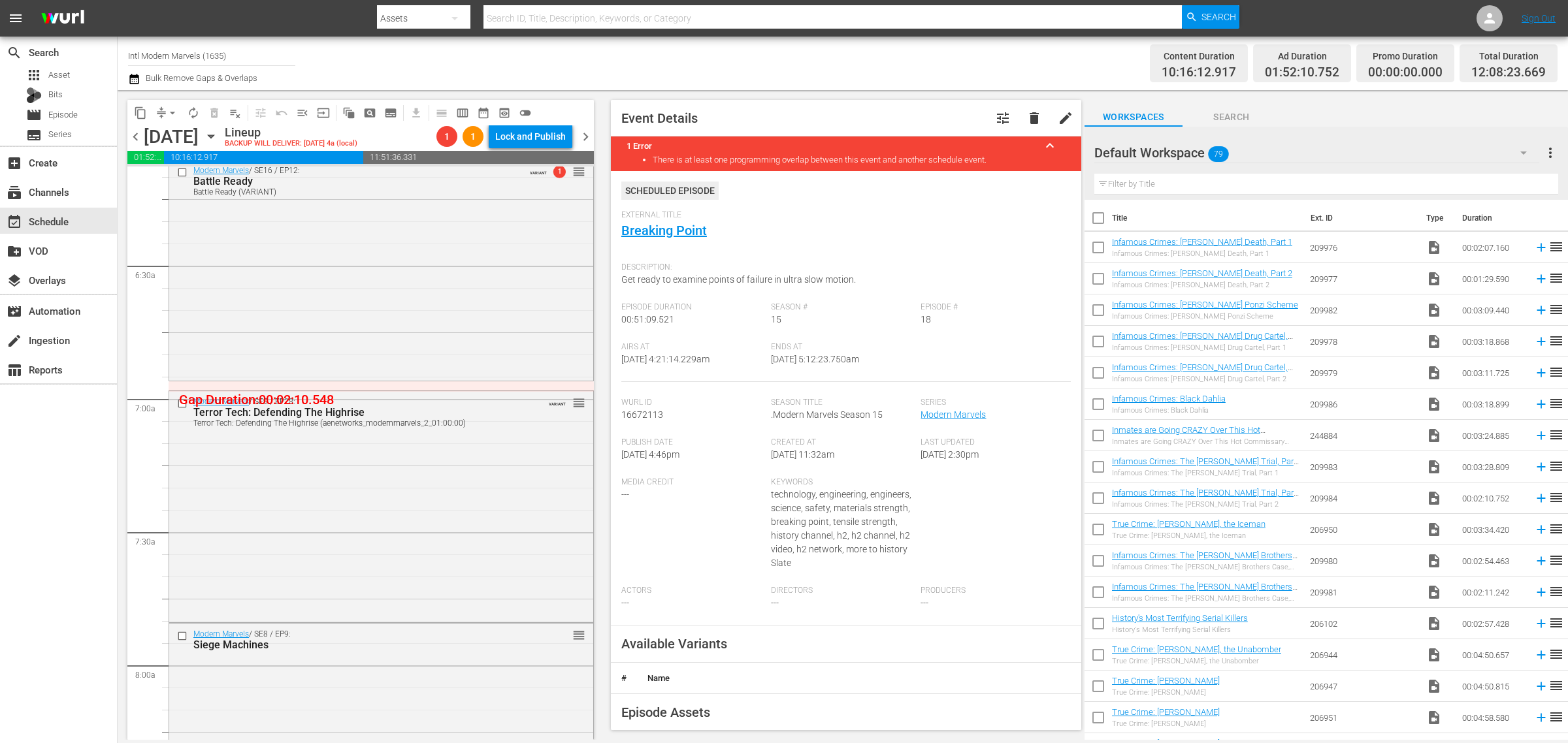
click at [435, 317] on div "Modern Marvels / SE16 / EP12: Battle Ready Battle Ready (VARIANT) VARIANT 1 reo…" at bounding box center [382, 268] width 424 height 217
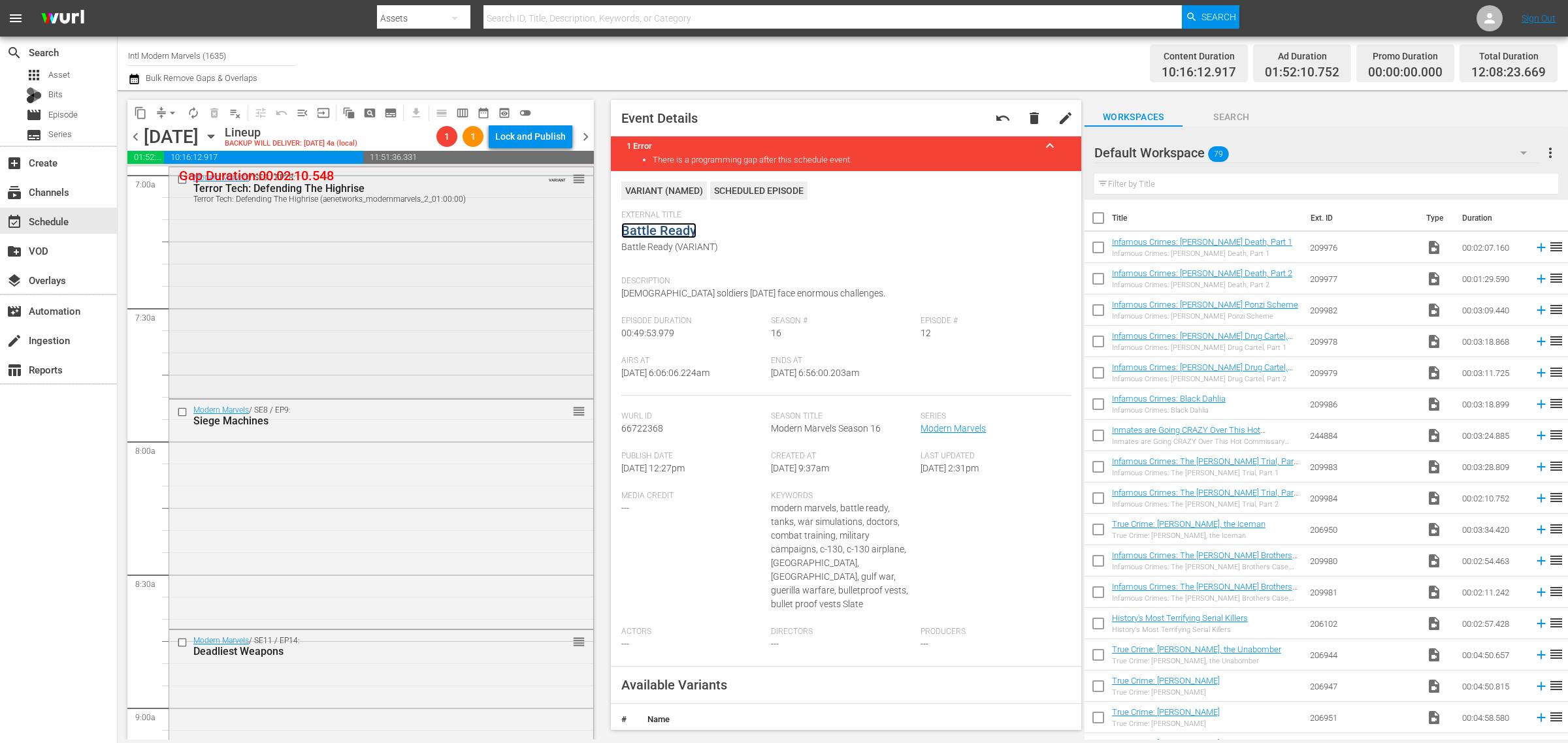
scroll to position [1877, 0]
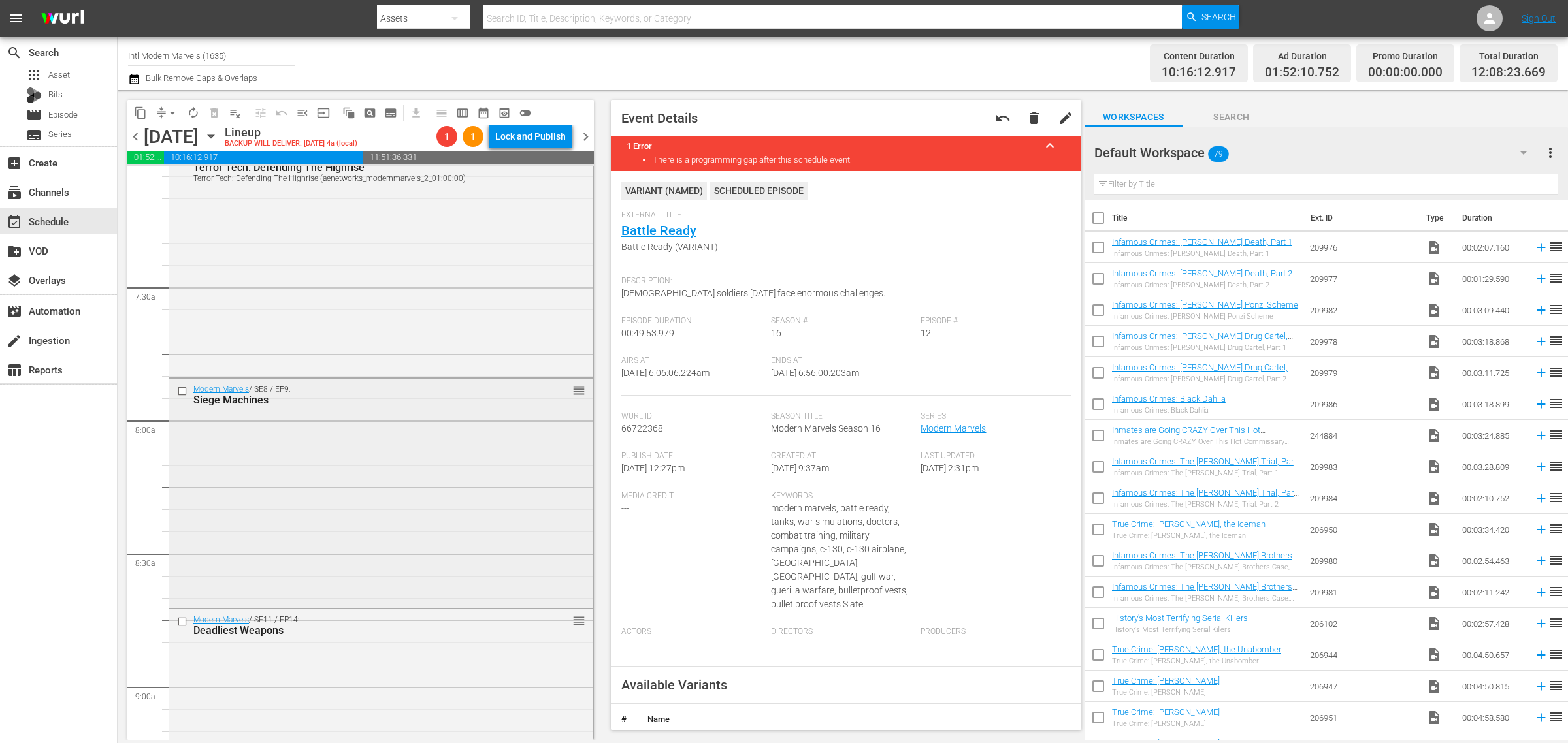
click at [374, 419] on div "Modern Marvels / SE8 / EP9: Siege Machines reorder" at bounding box center [382, 491] width 424 height 226
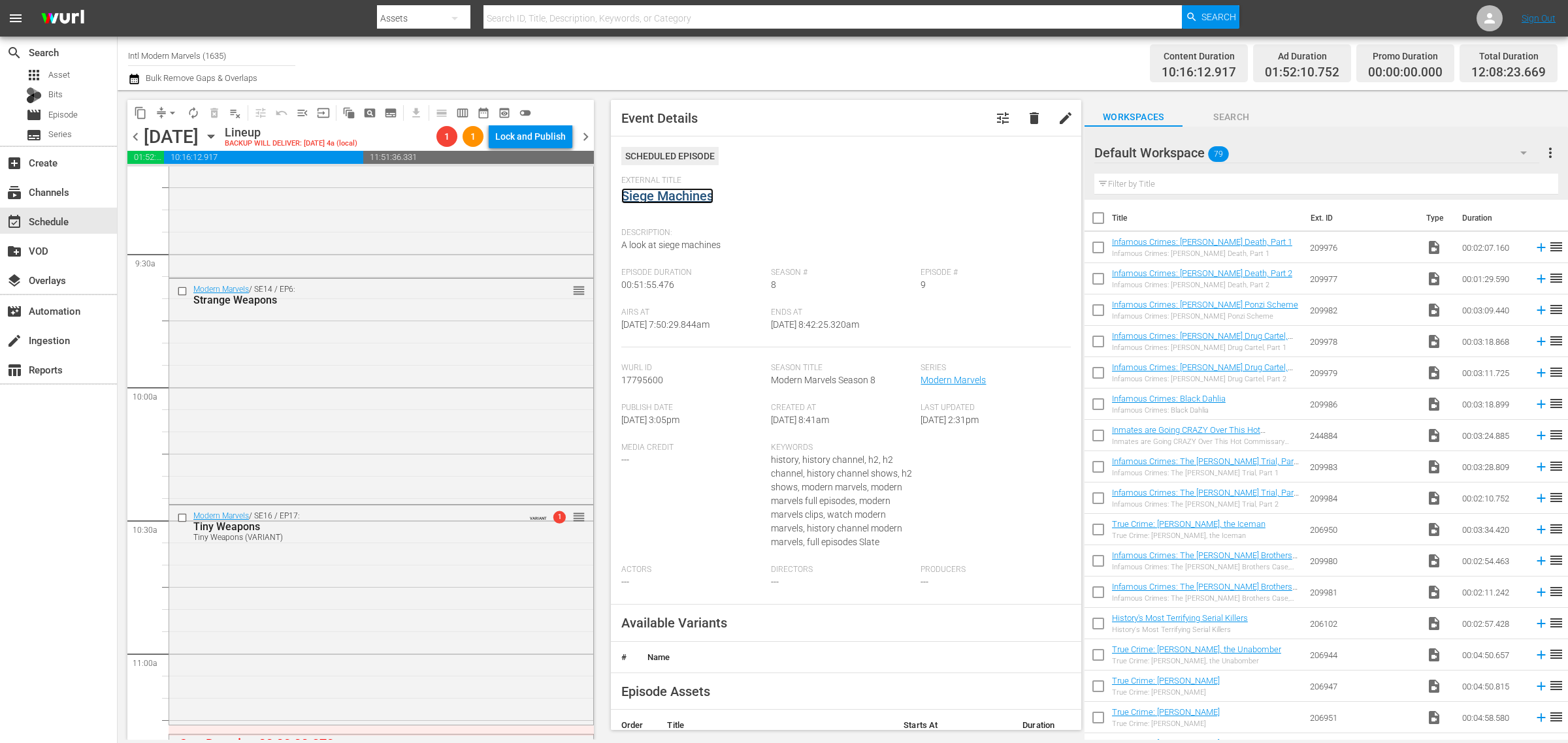
scroll to position [2449, 0]
click at [351, 395] on div "Modern Marvels / SE14 / EP6: Strange Weapons reorder" at bounding box center [382, 384] width 424 height 223
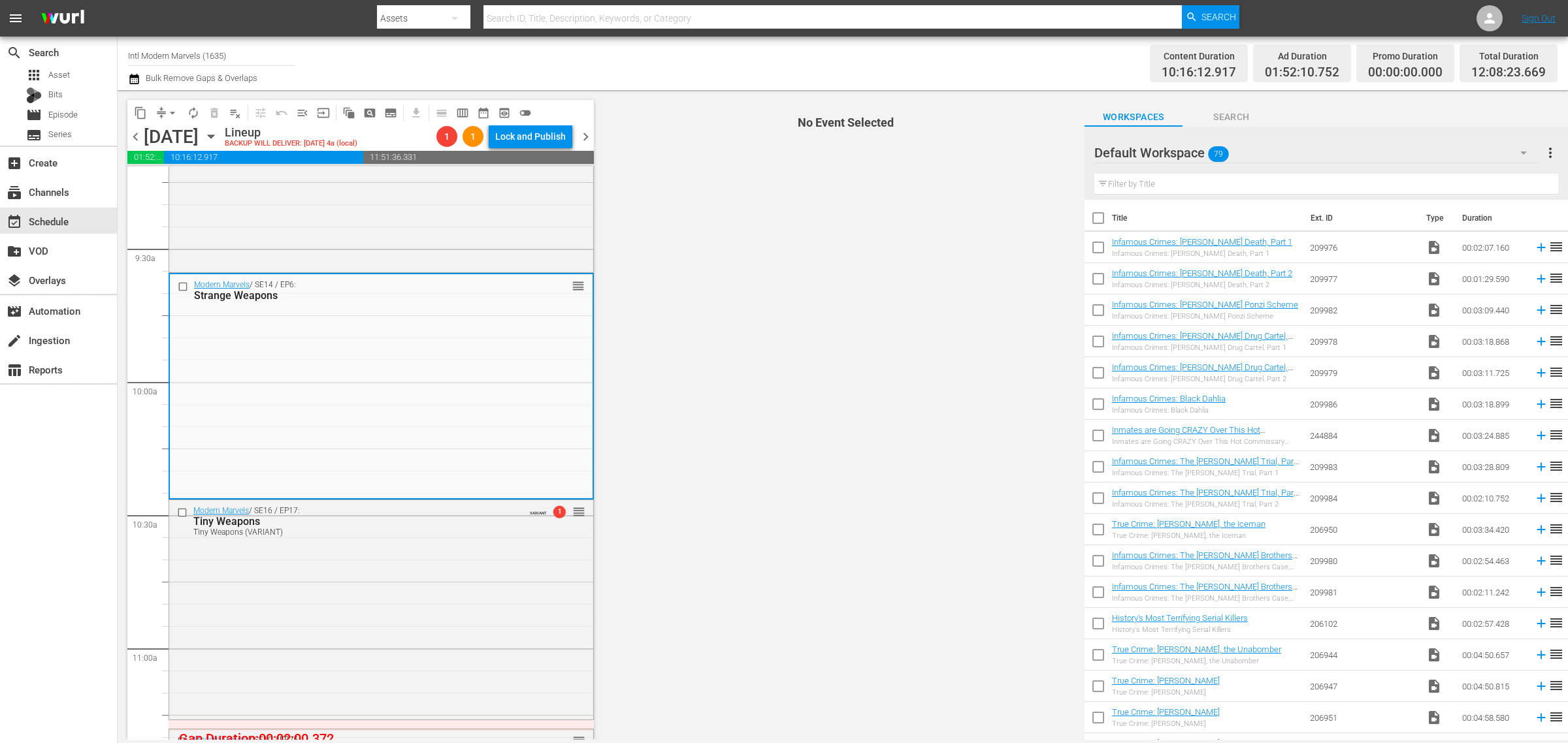
click at [678, 49] on div "Channel Title Intl Modern Marvels (1635) Bulk Remove Gaps & Overlaps" at bounding box center [518, 63] width 779 height 47
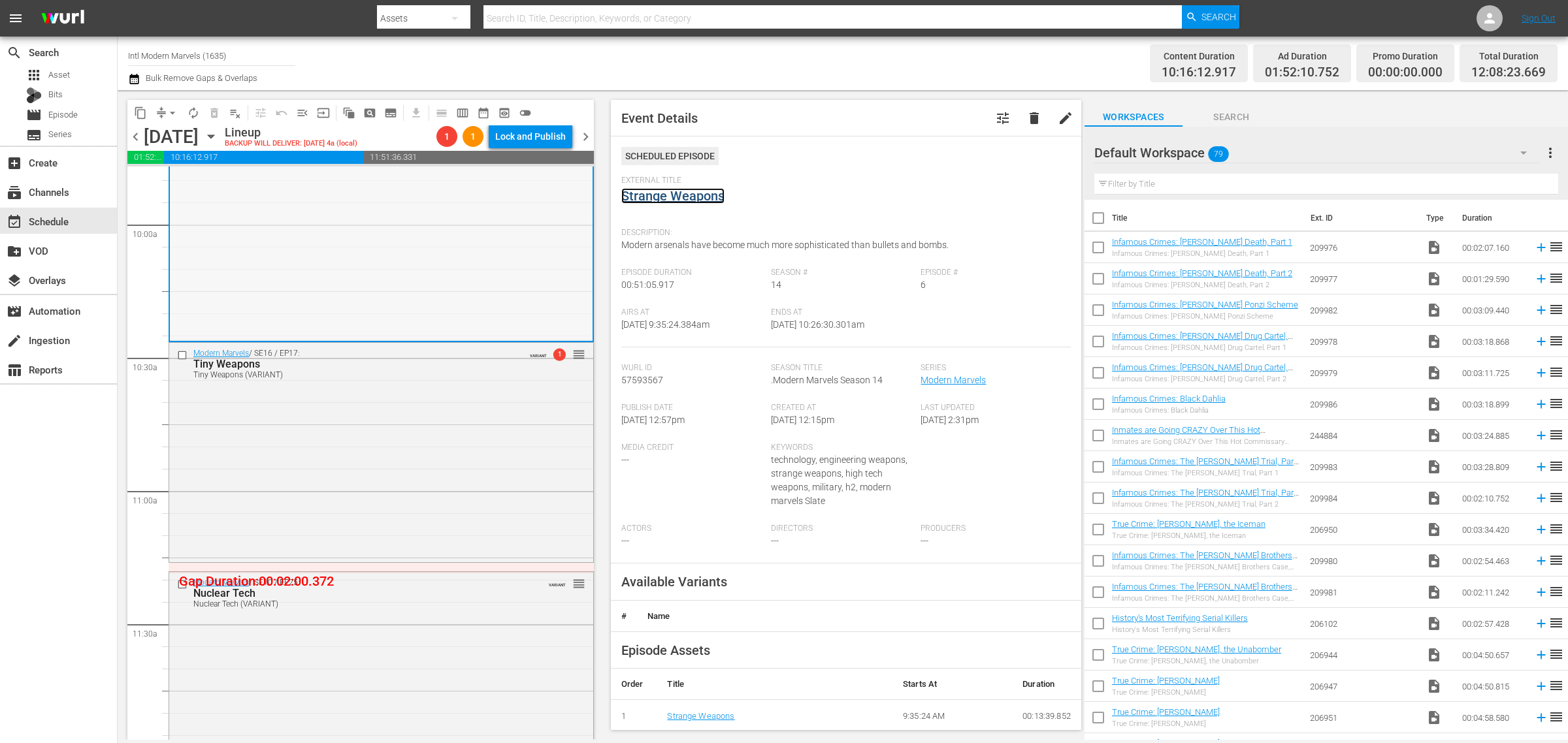
scroll to position [2775, 0]
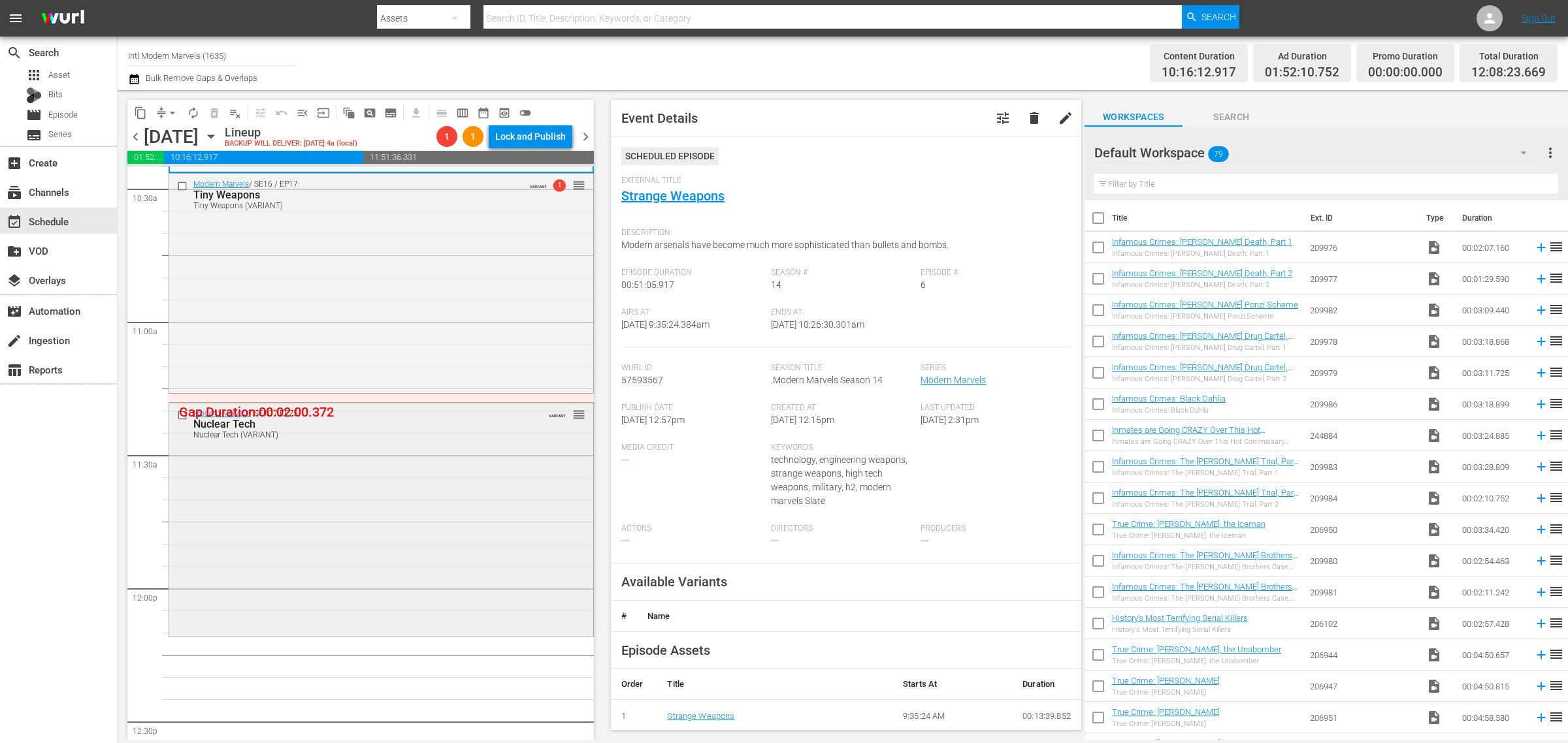
click at [351, 533] on div "Modern Marvels / SE10 / EP25: Nuclear Tech Nuclear Tech (VARIANT) VARIANT reord…" at bounding box center [382, 518] width 424 height 231
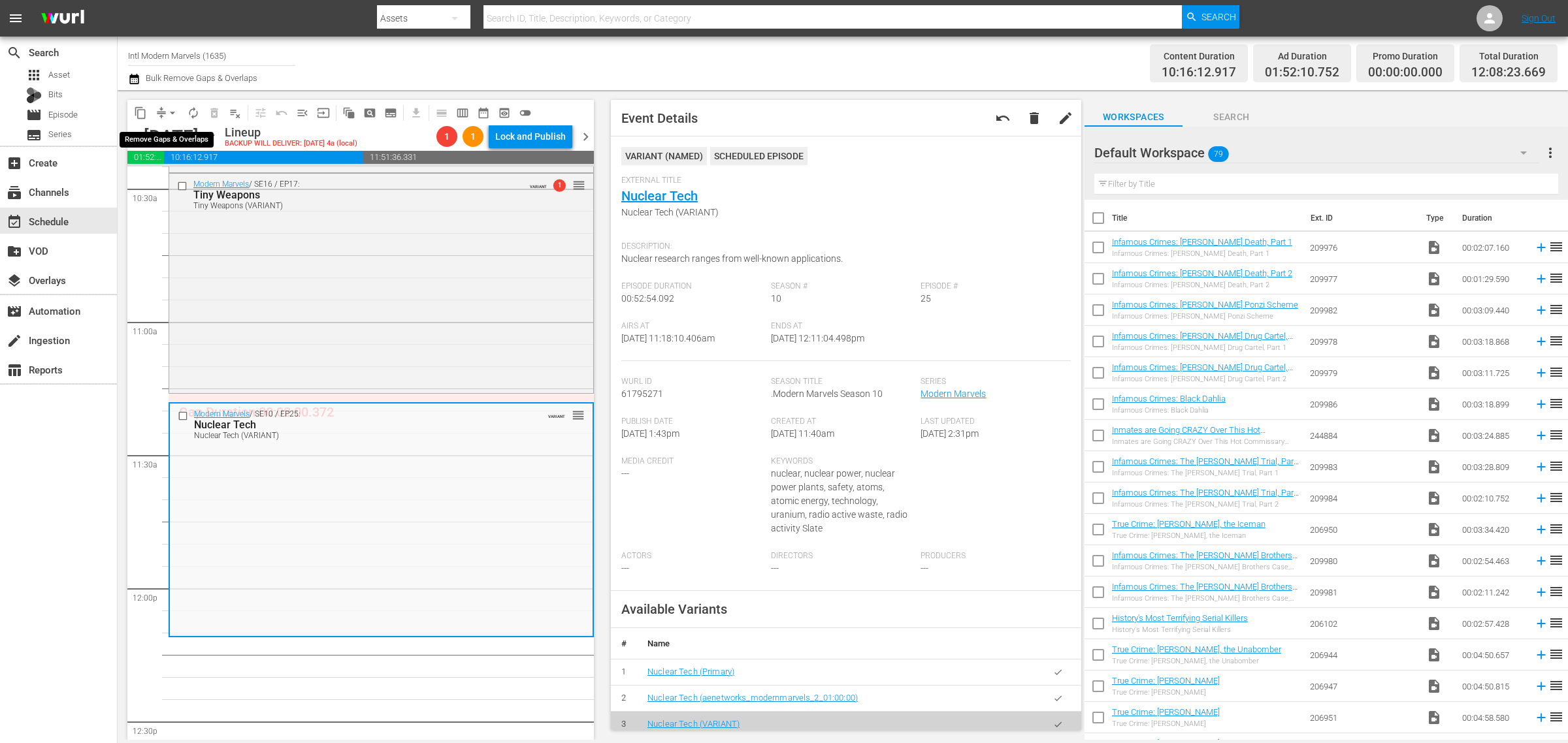
click at [171, 109] on span "arrow_drop_down" at bounding box center [172, 113] width 13 height 13
click at [171, 139] on li "Align to Midnight" at bounding box center [173, 139] width 137 height 22
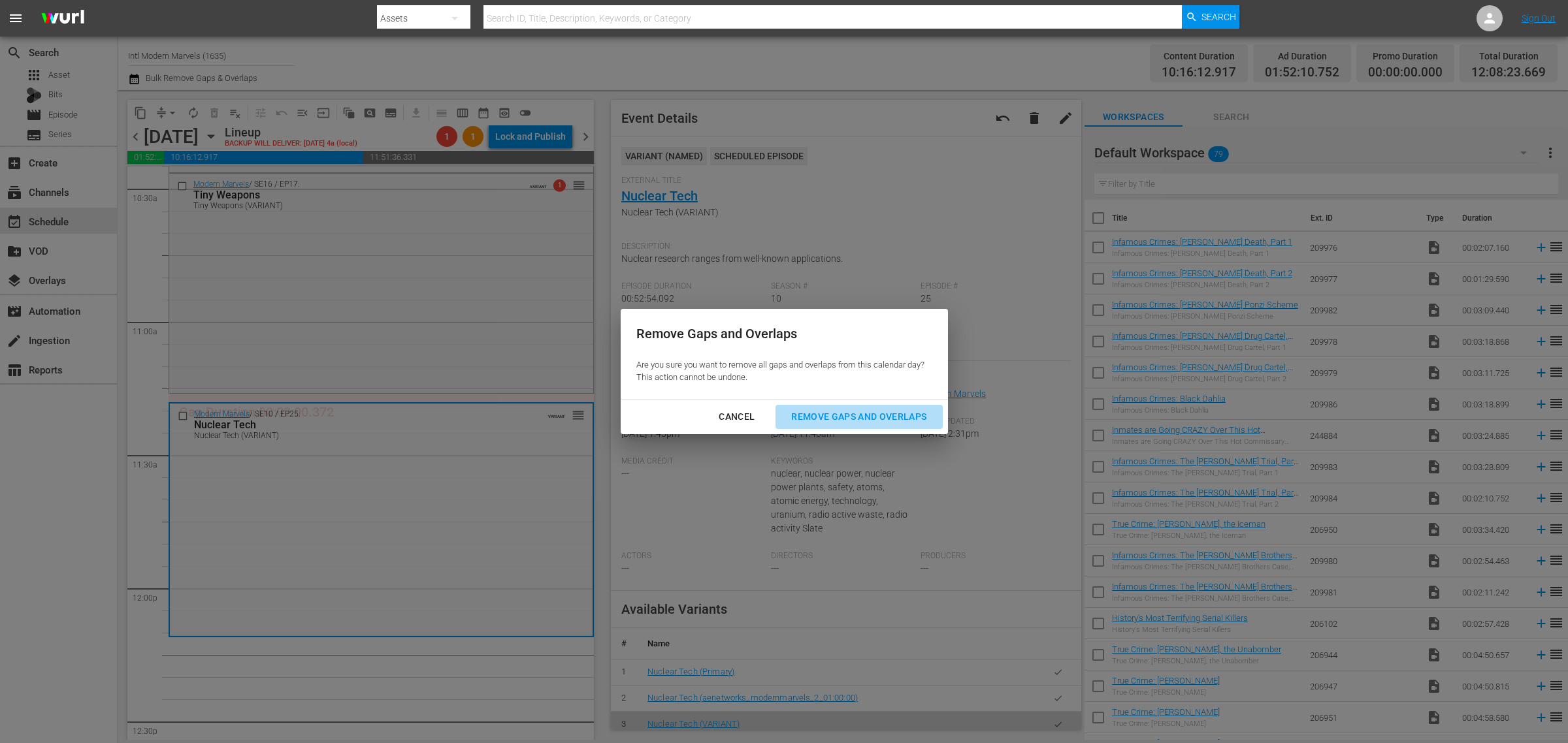
click at [861, 418] on div "Remove Gaps and Overlaps" at bounding box center [858, 417] width 156 height 16
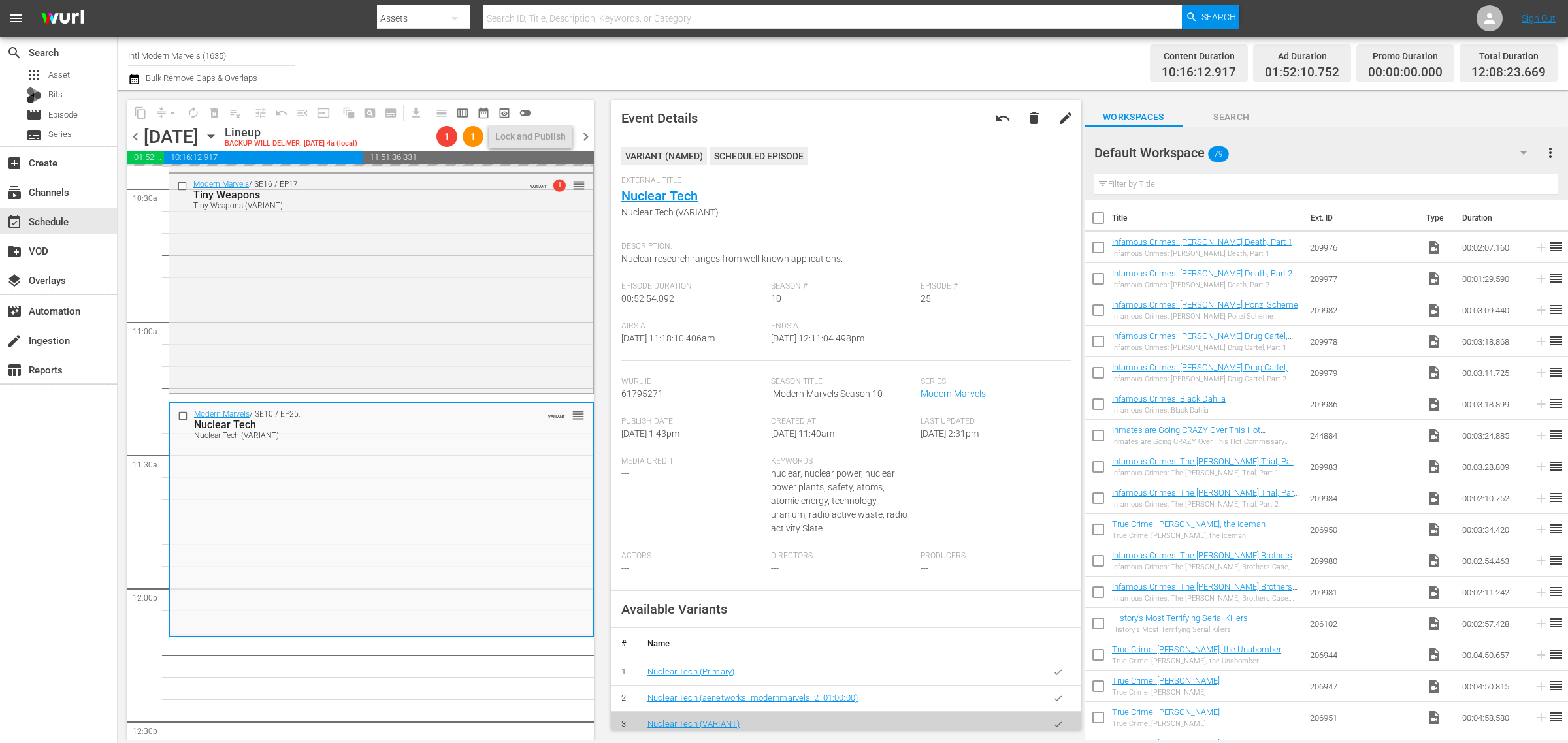
click at [827, 65] on div "Channel Title Intl Modern Marvels (1635) Bulk Remove Gaps & Overlaps" at bounding box center [518, 63] width 779 height 47
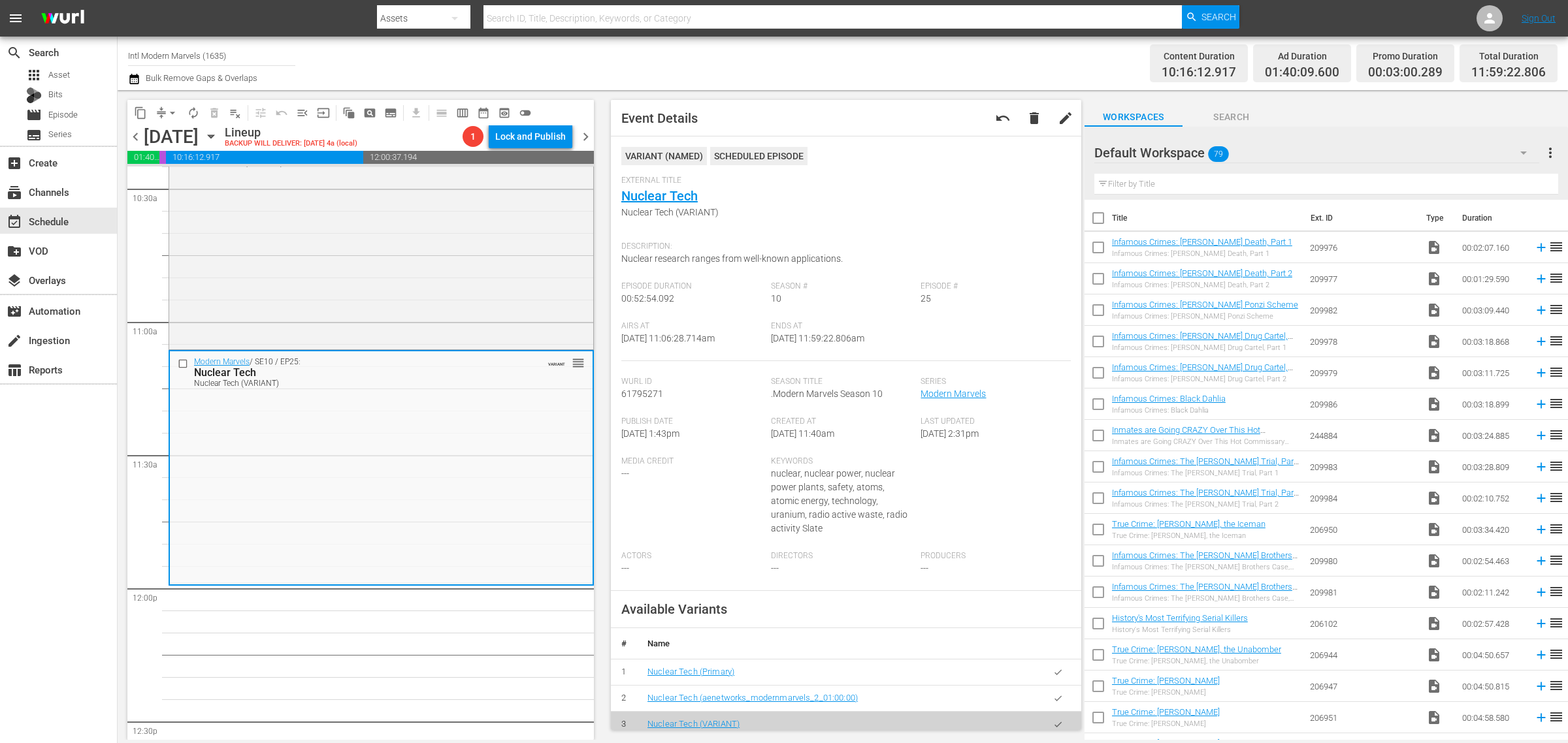
click at [711, 65] on div "Channel Title Intl Modern Marvels (1635) Bulk Remove Gaps & Overlaps" at bounding box center [518, 63] width 779 height 47
click at [174, 112] on span "arrow_drop_down" at bounding box center [172, 113] width 13 height 13
click at [178, 129] on li "Align to Midnight" at bounding box center [173, 139] width 137 height 22
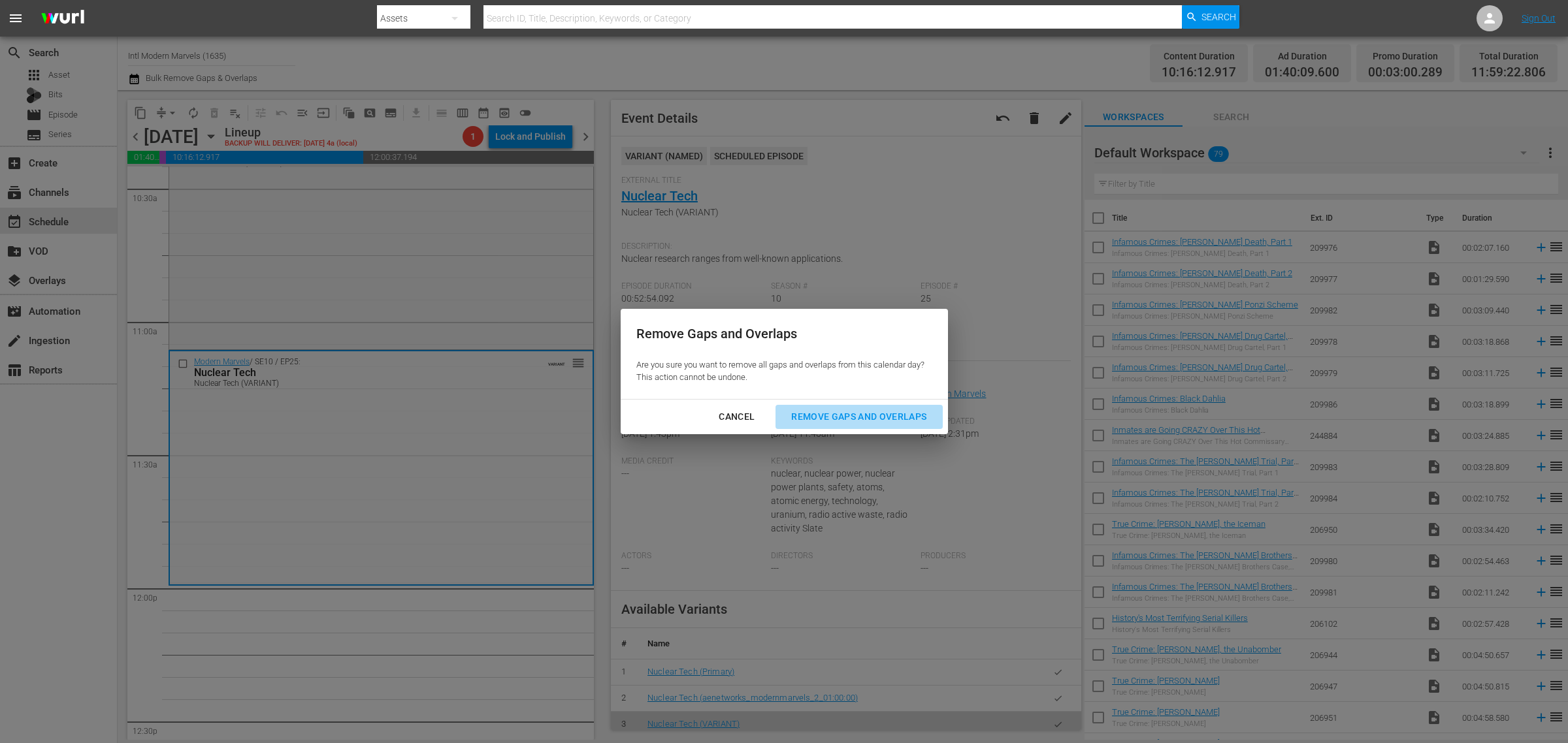
click at [843, 416] on div "Remove Gaps and Overlaps" at bounding box center [858, 417] width 156 height 16
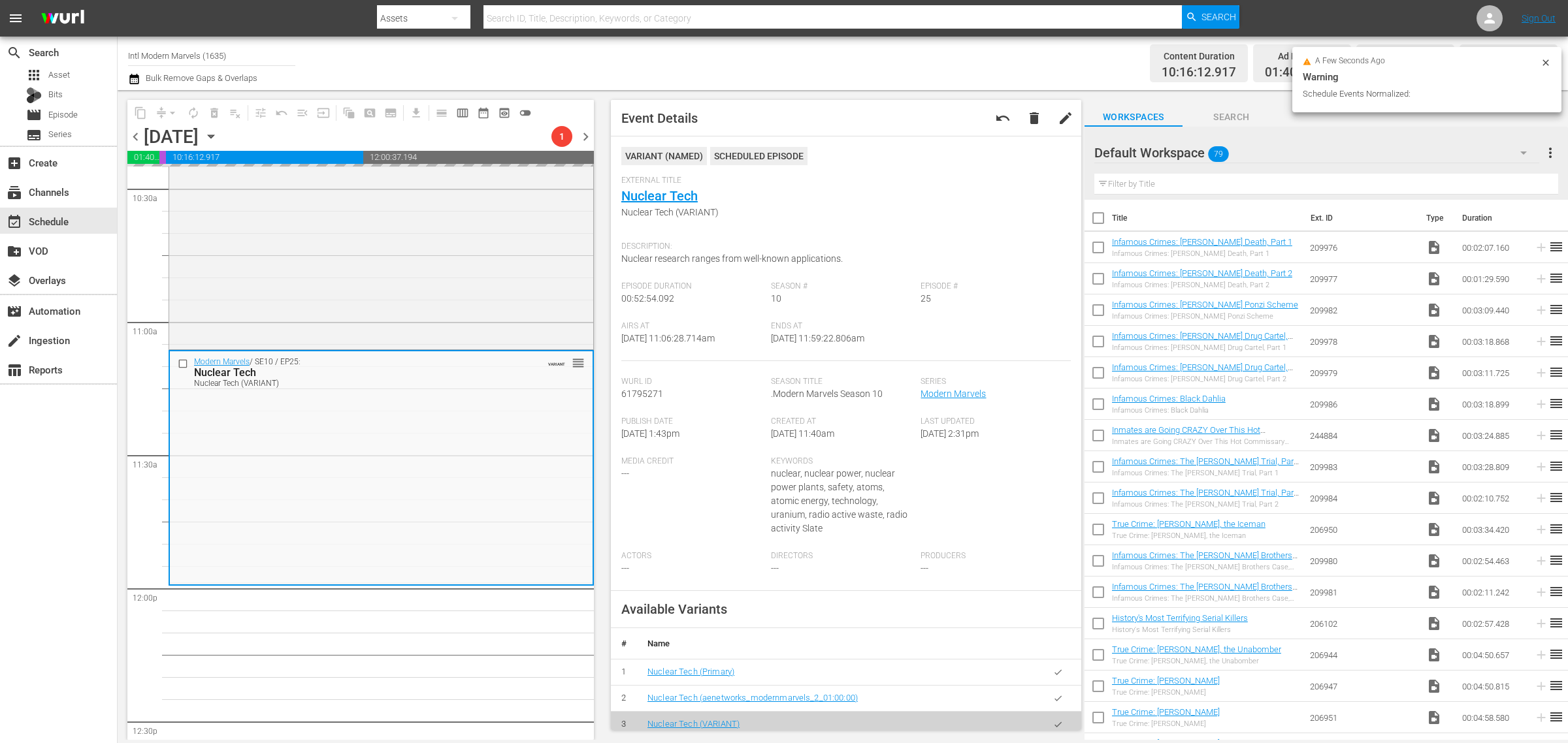
click at [929, 59] on div "Content Duration 10:16:12.917 Ad Duration 01:40:09.600 Promo Duration 00:03:00.…" at bounding box center [1232, 63] width 650 height 47
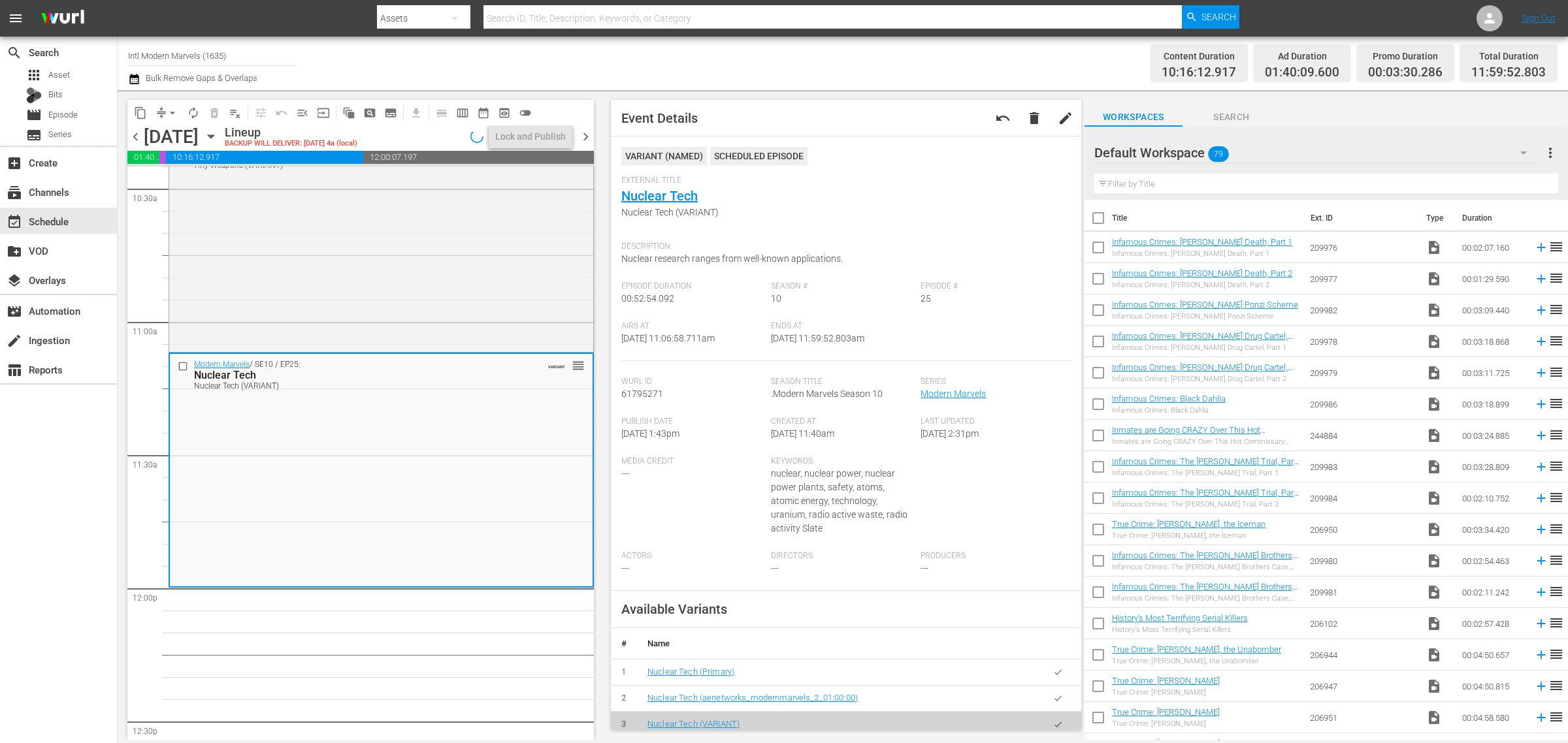
scroll to position [2798, 0]
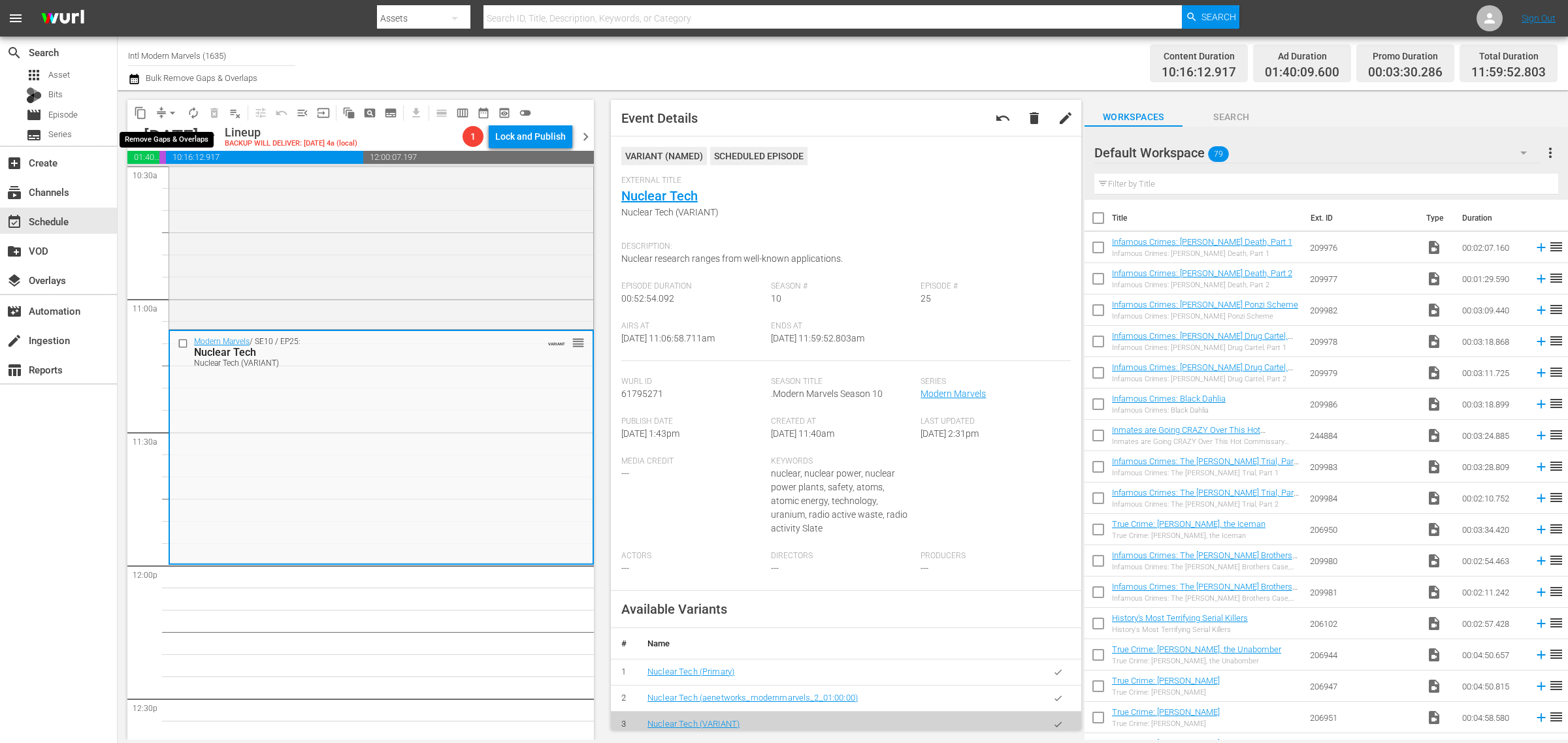
click at [170, 112] on span "arrow_drop_down" at bounding box center [172, 113] width 13 height 13
click at [177, 141] on li "Align to Midnight" at bounding box center [173, 139] width 137 height 22
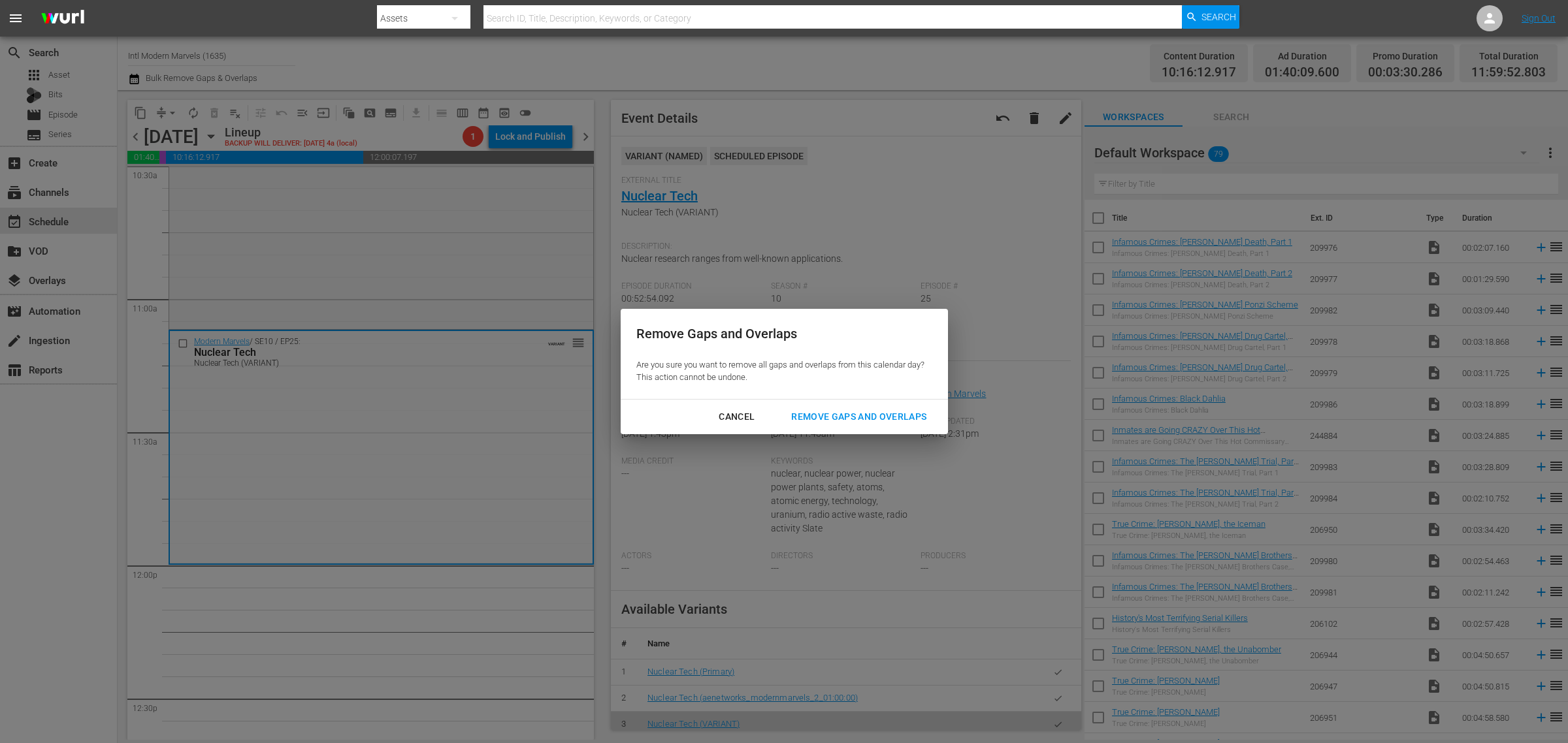
click at [849, 417] on div "Remove Gaps and Overlaps" at bounding box center [858, 417] width 156 height 16
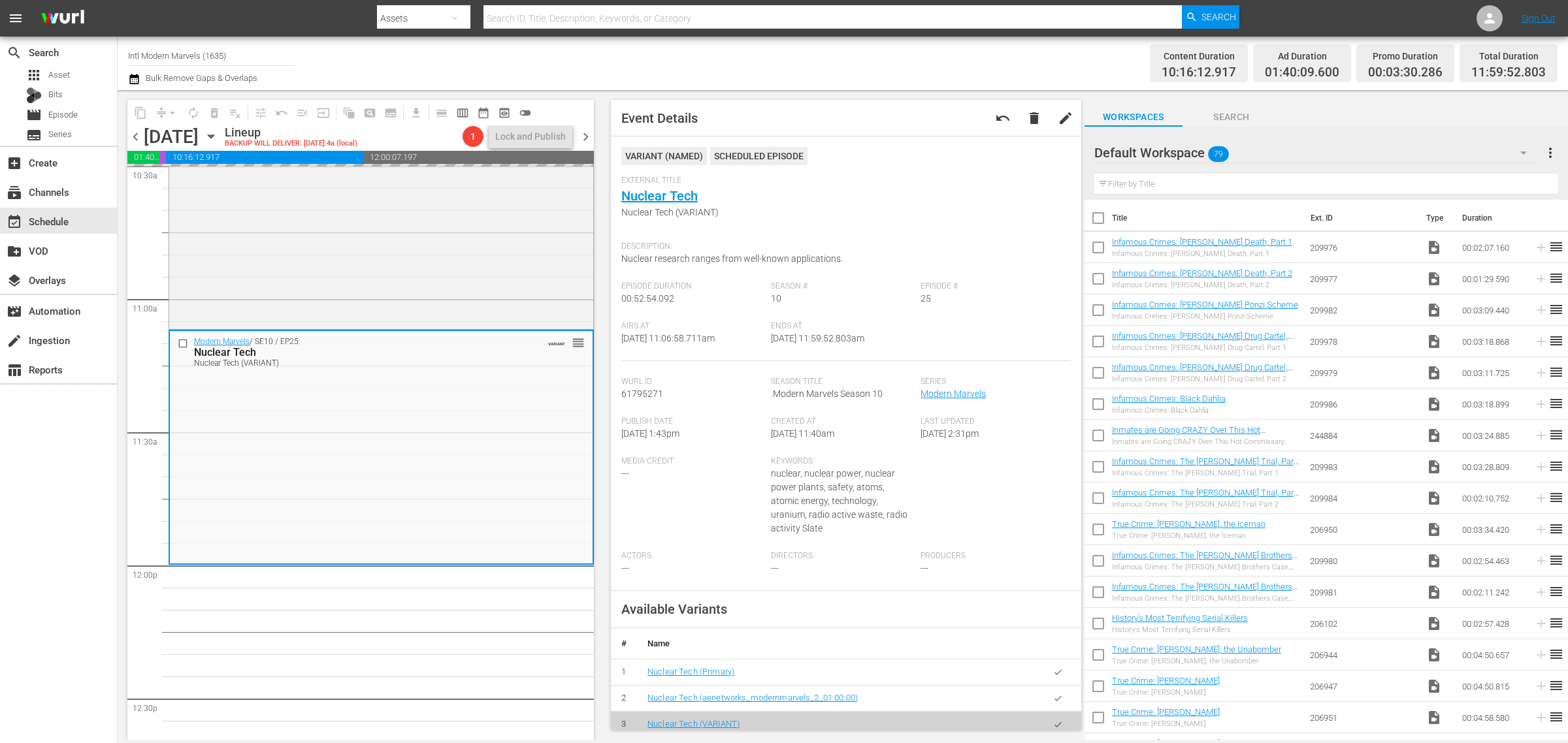
click at [778, 60] on div "Channel Title Intl Modern Marvels (1635) Bulk Remove Gaps & Overlaps" at bounding box center [518, 63] width 779 height 47
click at [194, 115] on span "autorenew_outlined" at bounding box center [193, 113] width 13 height 13
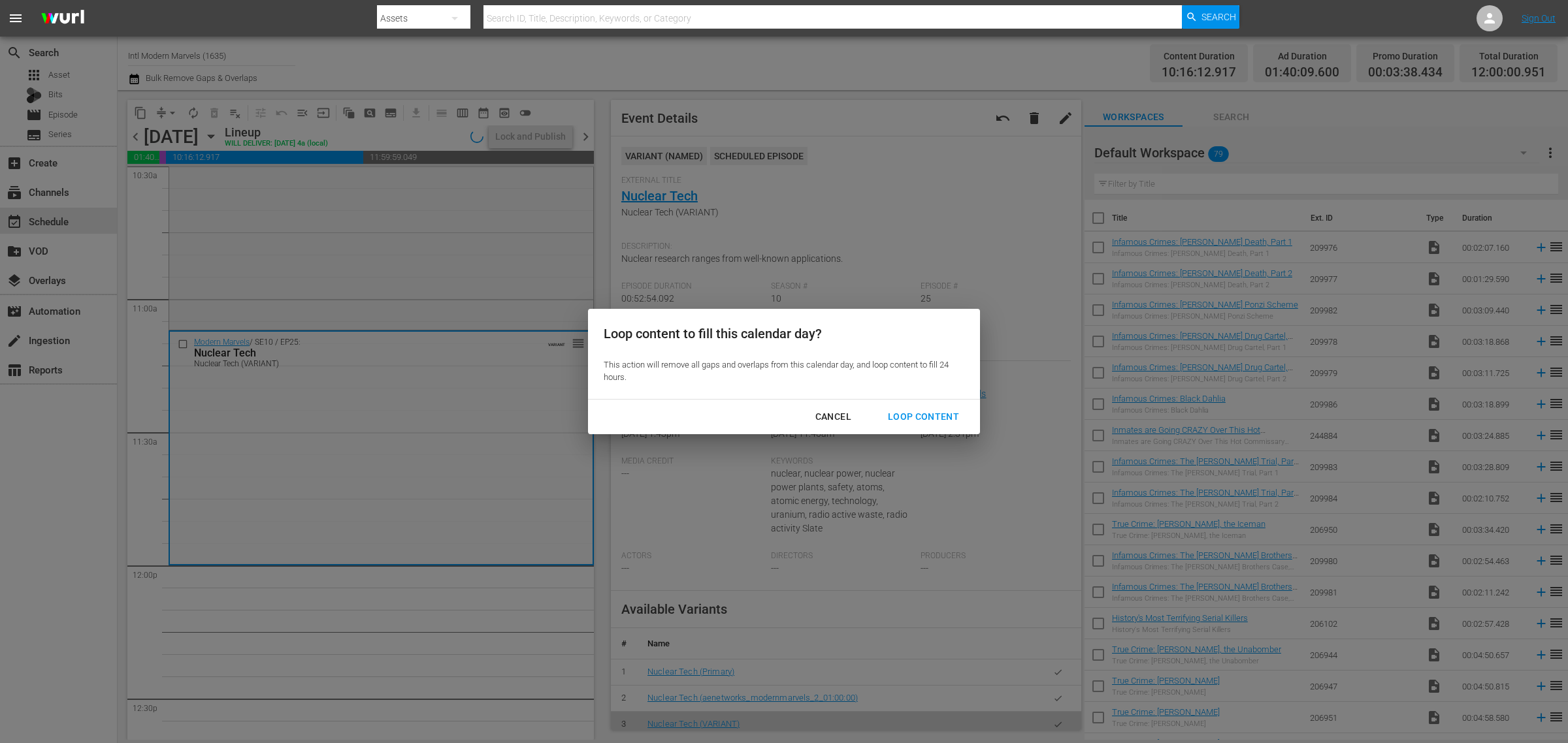
click at [923, 412] on div "Loop Content" at bounding box center [924, 417] width 92 height 16
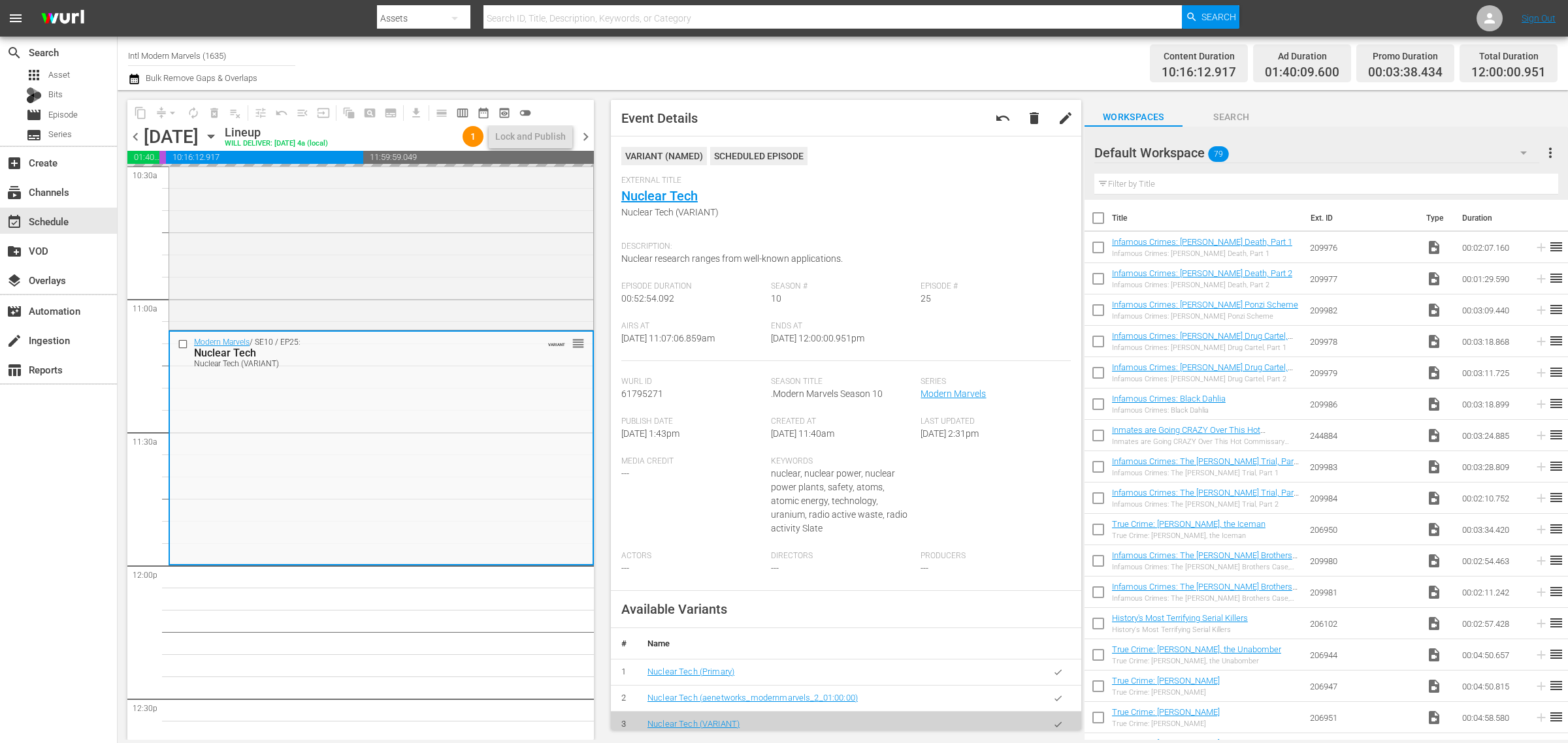
click at [808, 73] on div "Channel Title Intl Modern Marvels (1635) Bulk Remove Gaps & Overlaps" at bounding box center [518, 63] width 779 height 47
click at [525, 69] on div "Channel Title Intl Modern Marvels (1635) Bulk Remove Gaps & Overlaps" at bounding box center [518, 63] width 779 height 47
click at [725, 58] on div "Channel Title Intl Modern Marvels (1635) Bulk Remove Gaps & Overlaps" at bounding box center [518, 63] width 779 height 47
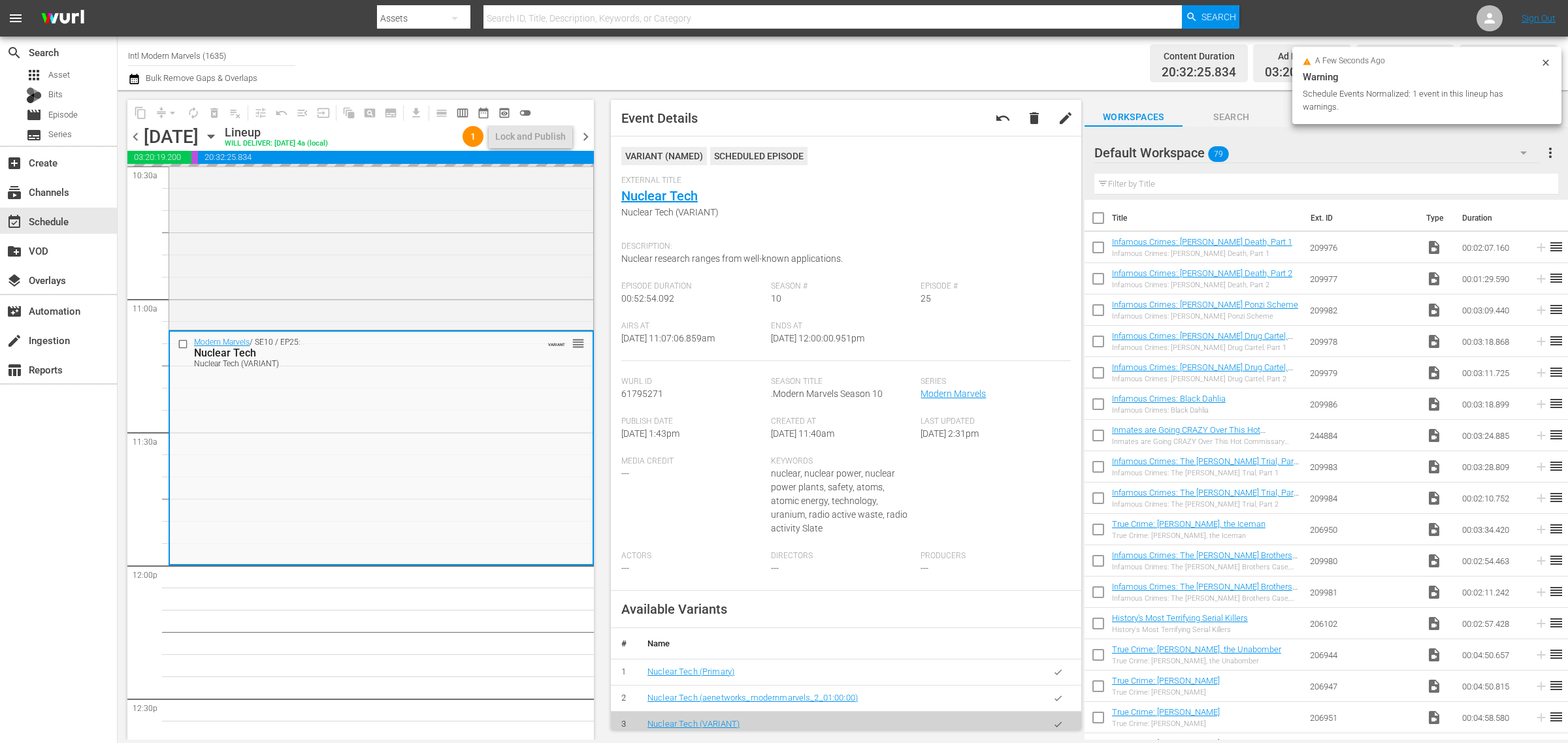
click at [515, 58] on div "Channel Title Intl Modern Marvels (1635) Bulk Remove Gaps & Overlaps" at bounding box center [518, 63] width 779 height 47
click at [663, 53] on div "Channel Title Intl Modern Marvels (1635) Bulk Remove Gaps & Overlaps" at bounding box center [518, 63] width 779 height 47
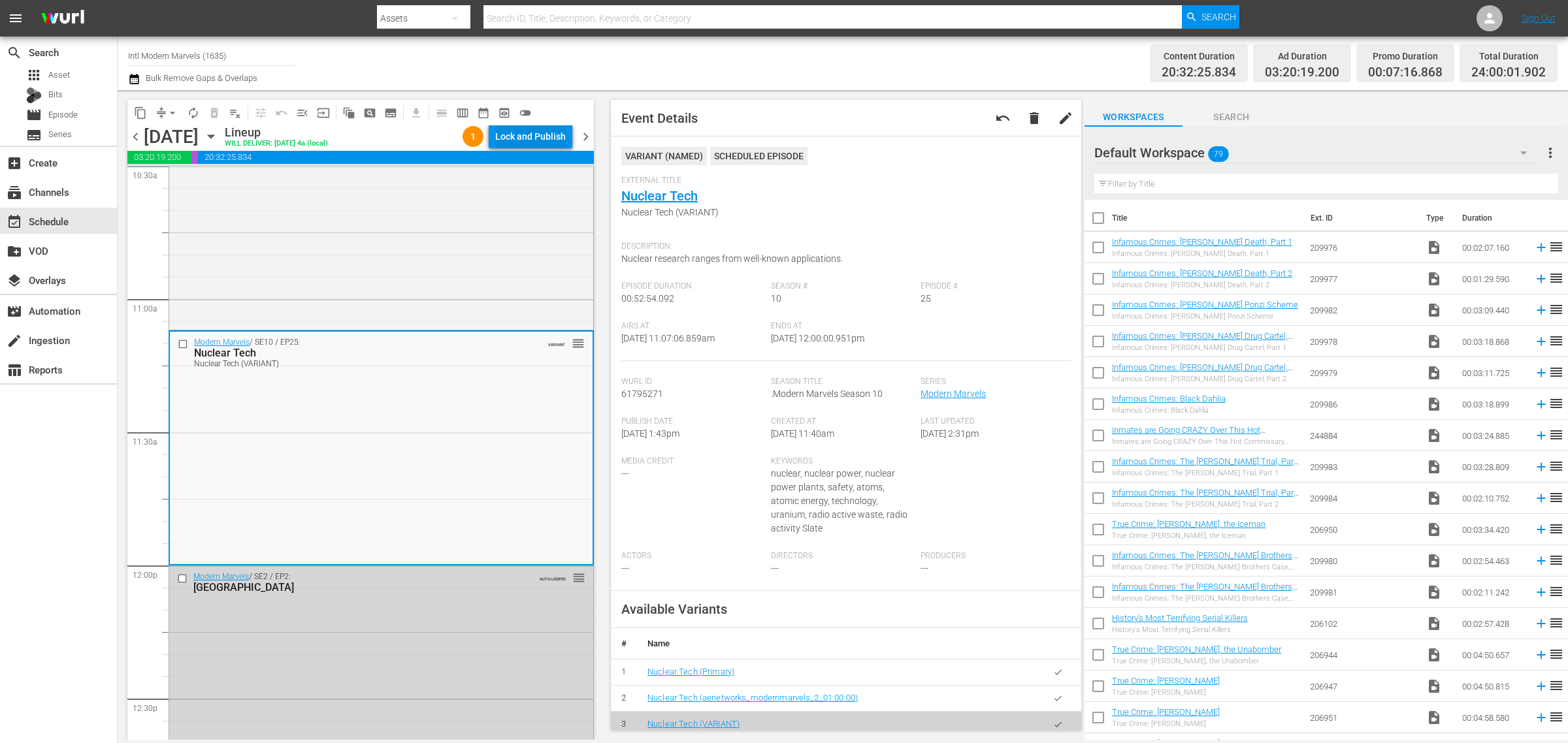
click at [515, 128] on div "Lock and Publish" at bounding box center [530, 136] width 70 height 23
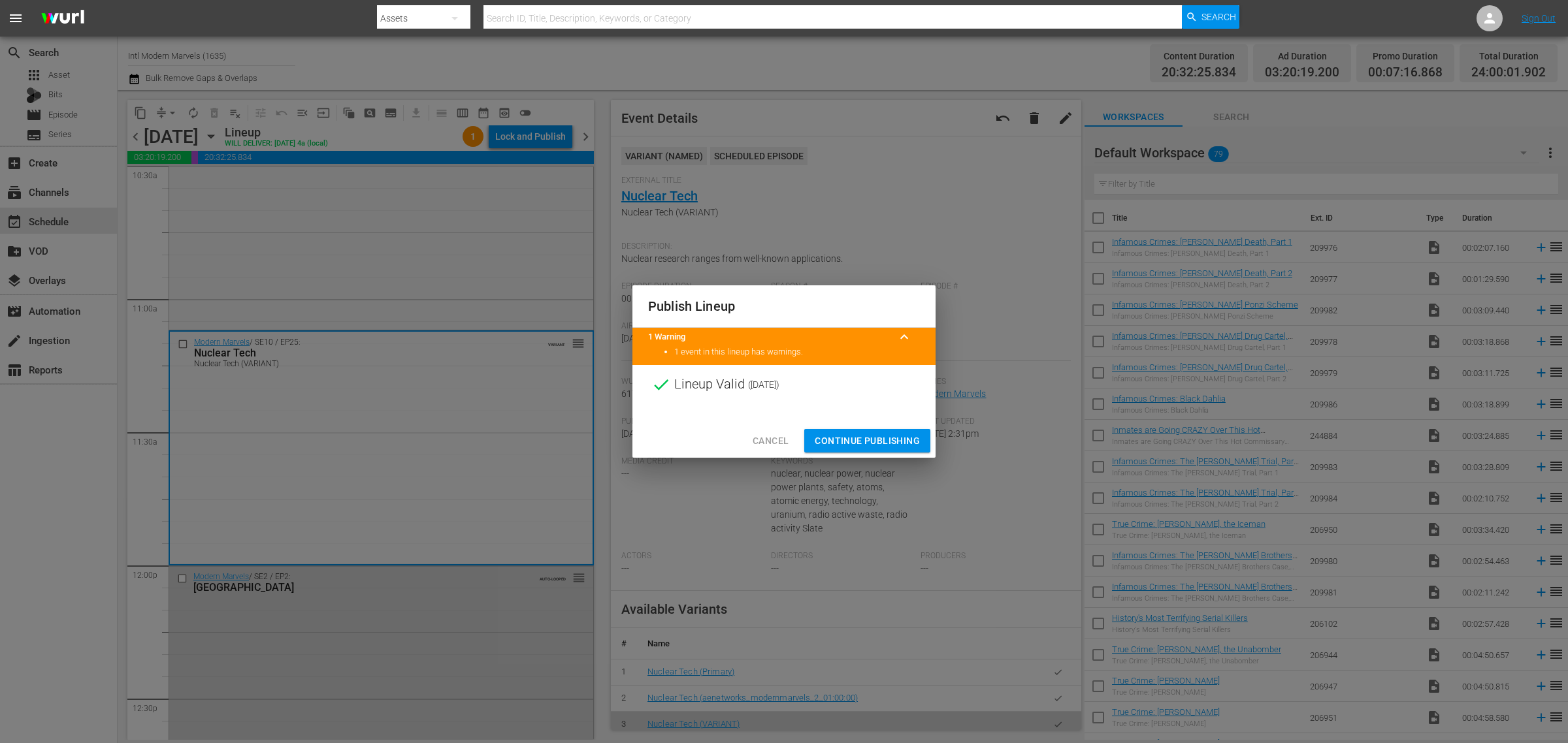
click at [867, 444] on span "Continue Publishing" at bounding box center [867, 441] width 106 height 16
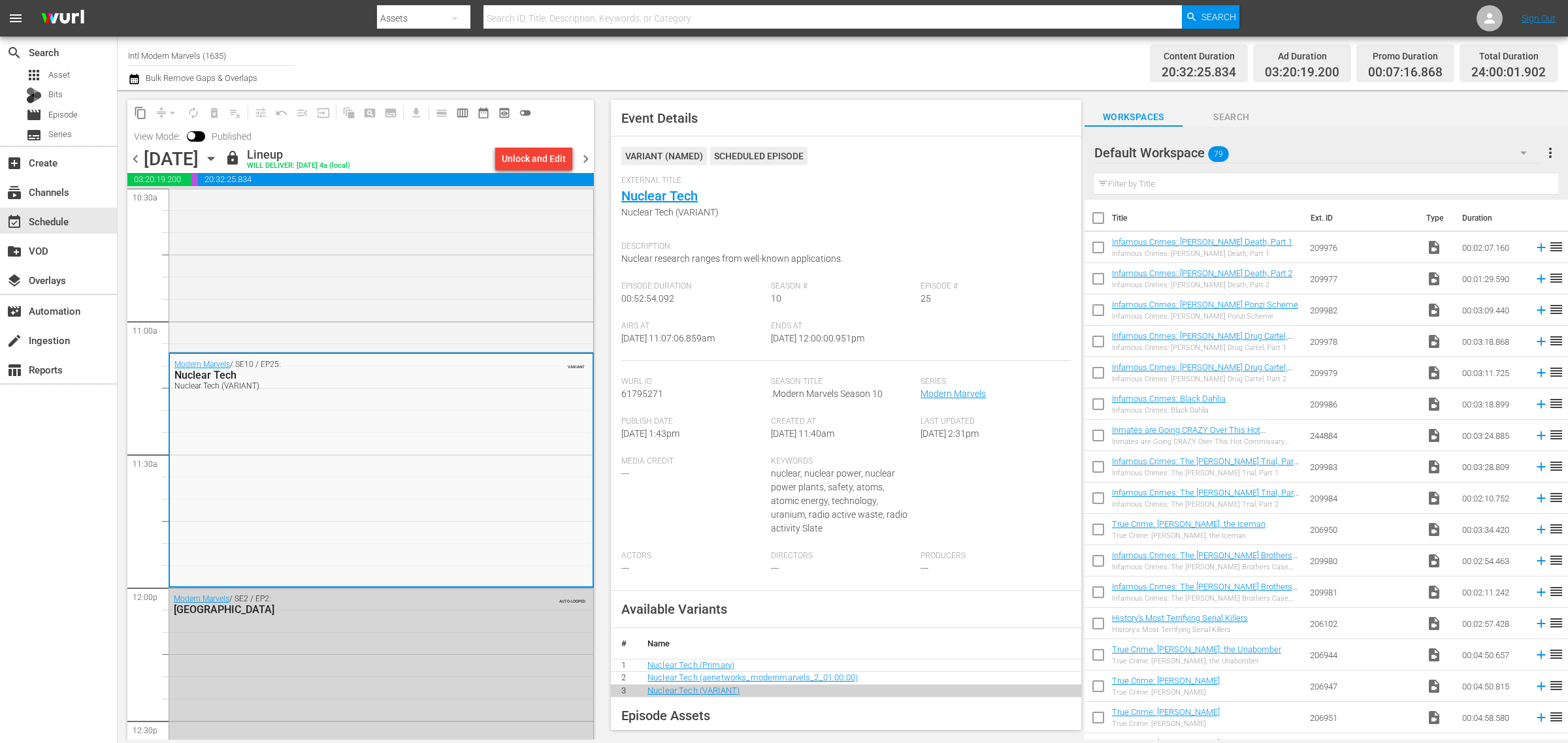
click at [588, 158] on span "chevron_right" at bounding box center [586, 159] width 16 height 16
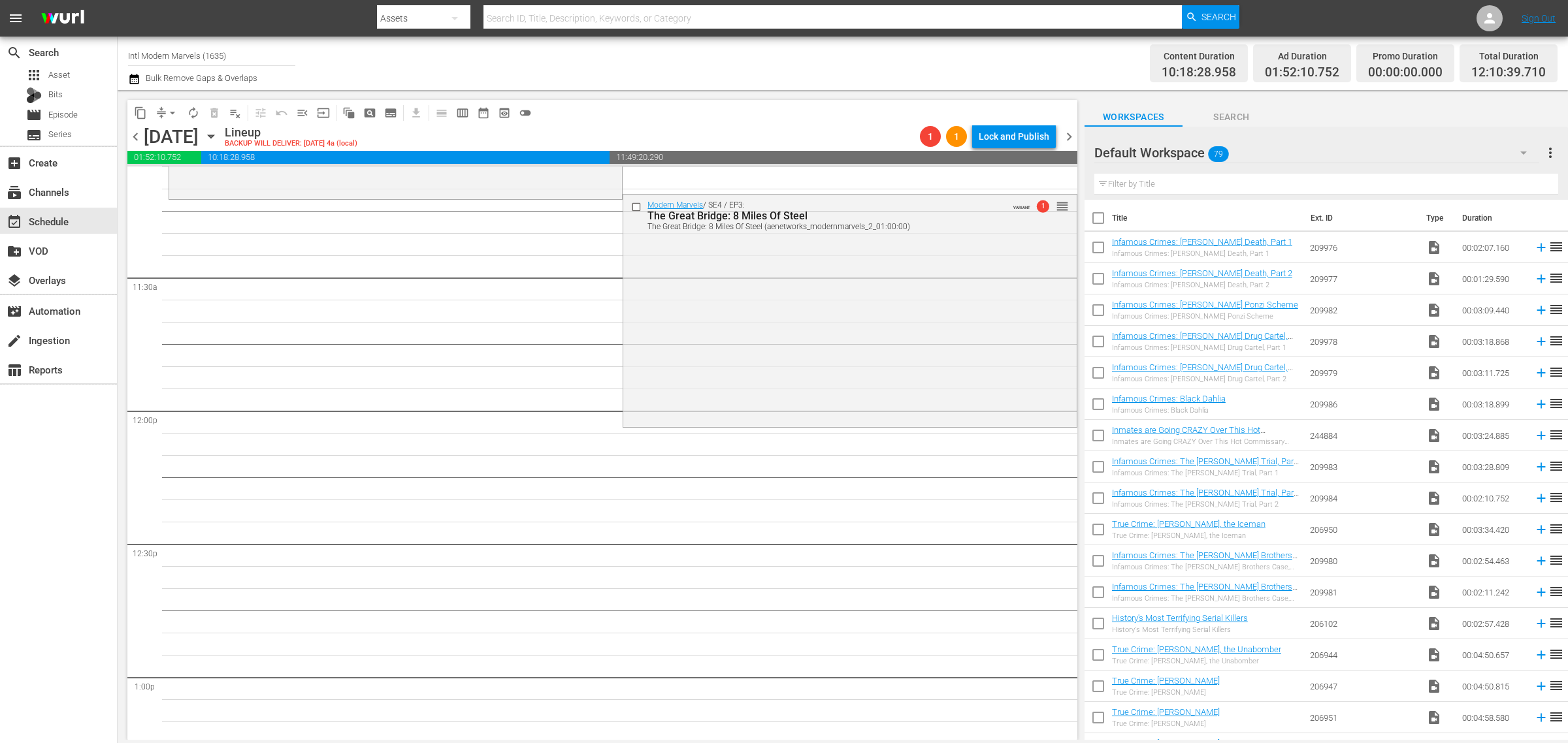
scroll to position [2775, 0]
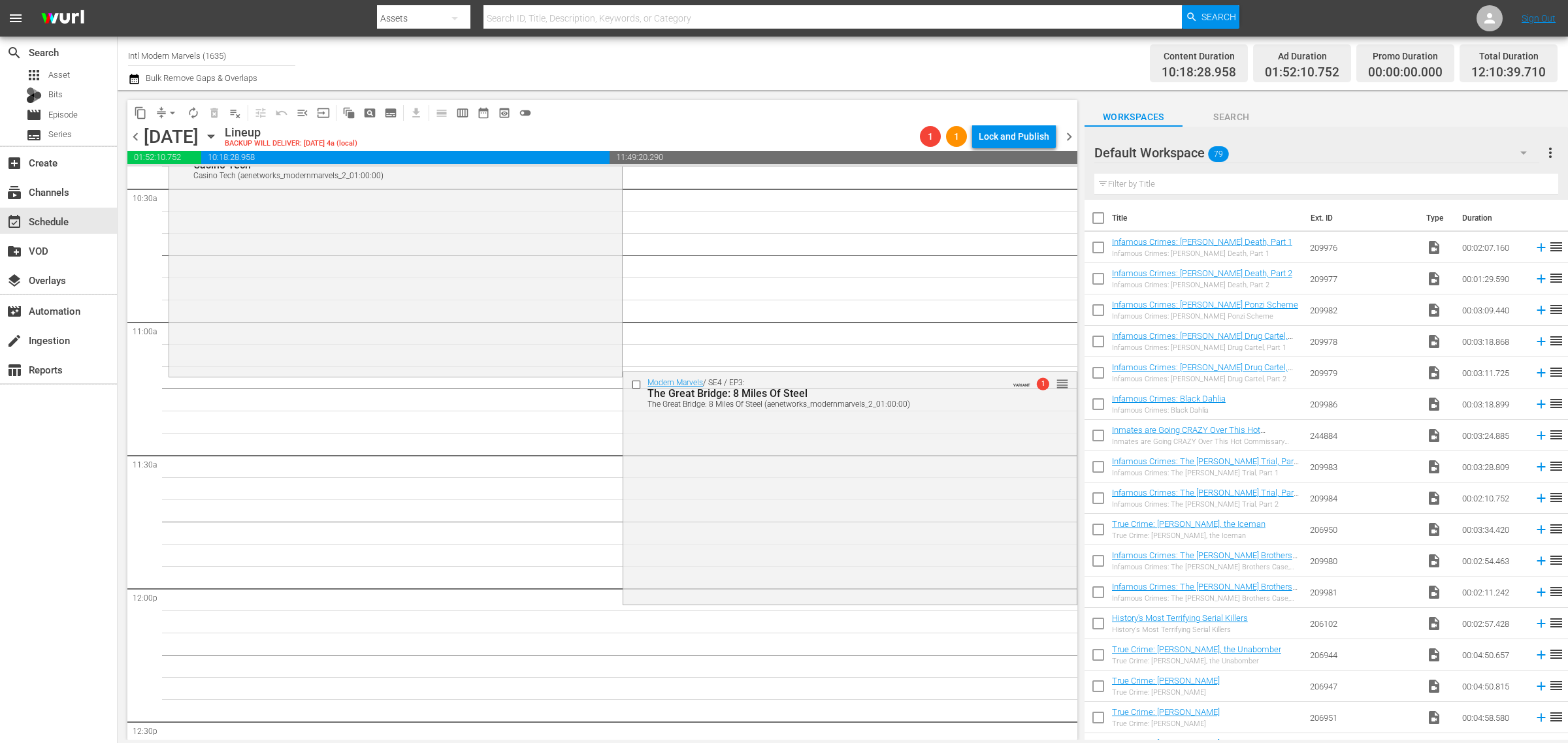
click at [759, 69] on div "Channel Title Intl Modern Marvels (1635) Bulk Remove Gaps & Overlaps" at bounding box center [518, 63] width 779 height 47
click at [890, 52] on div "Channel Title Intl Modern Marvels (1635) Bulk Remove Gaps & Overlaps" at bounding box center [518, 63] width 779 height 47
click at [174, 112] on span "arrow_drop_down" at bounding box center [172, 113] width 13 height 13
click at [180, 135] on li "Align to Midnight" at bounding box center [173, 139] width 137 height 22
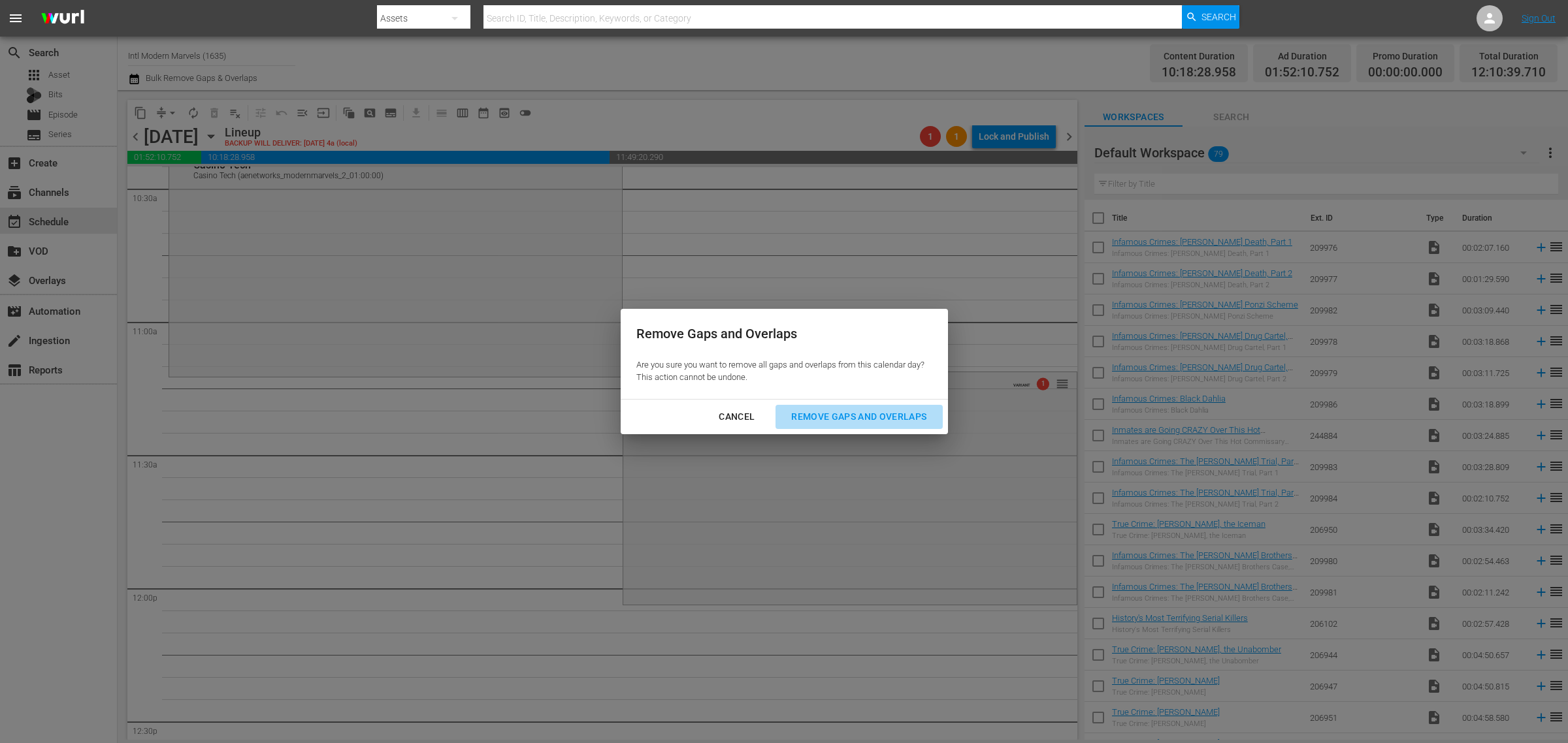
click at [887, 412] on div "Remove Gaps and Overlaps" at bounding box center [858, 417] width 156 height 16
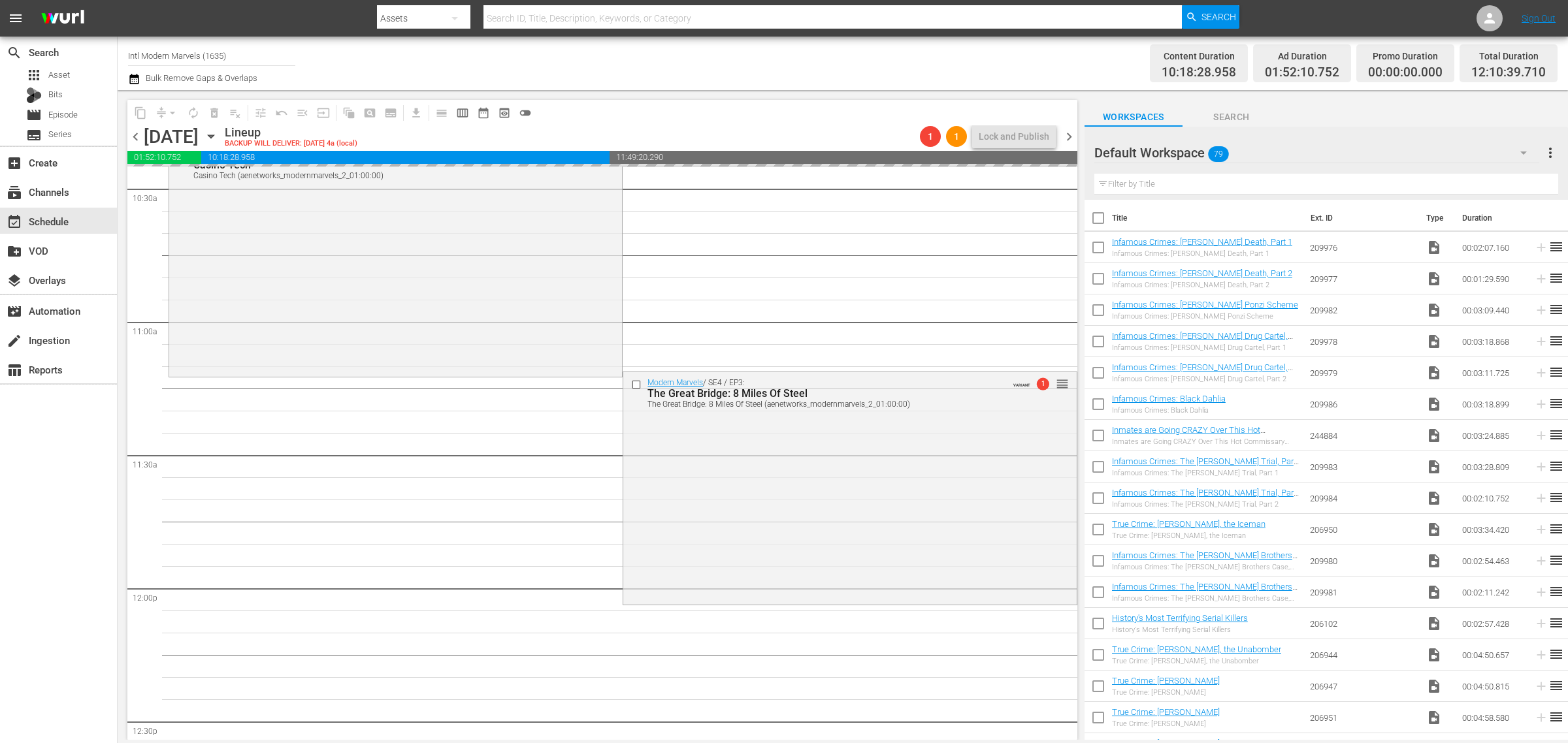
click at [838, 57] on div "Channel Title Intl Modern Marvels (1635) Bulk Remove Gaps & Overlaps" at bounding box center [518, 63] width 779 height 47
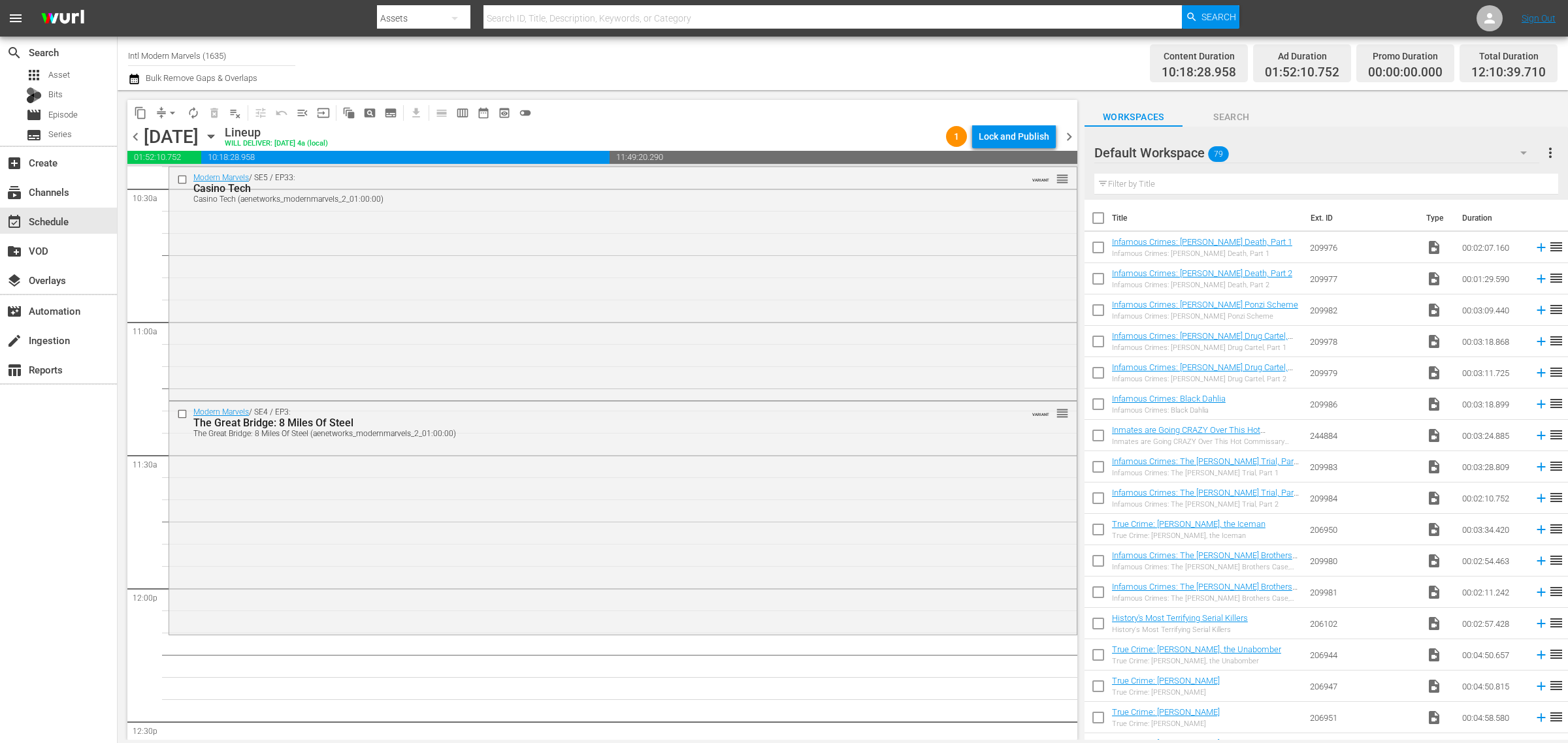
scroll to position [2731, 0]
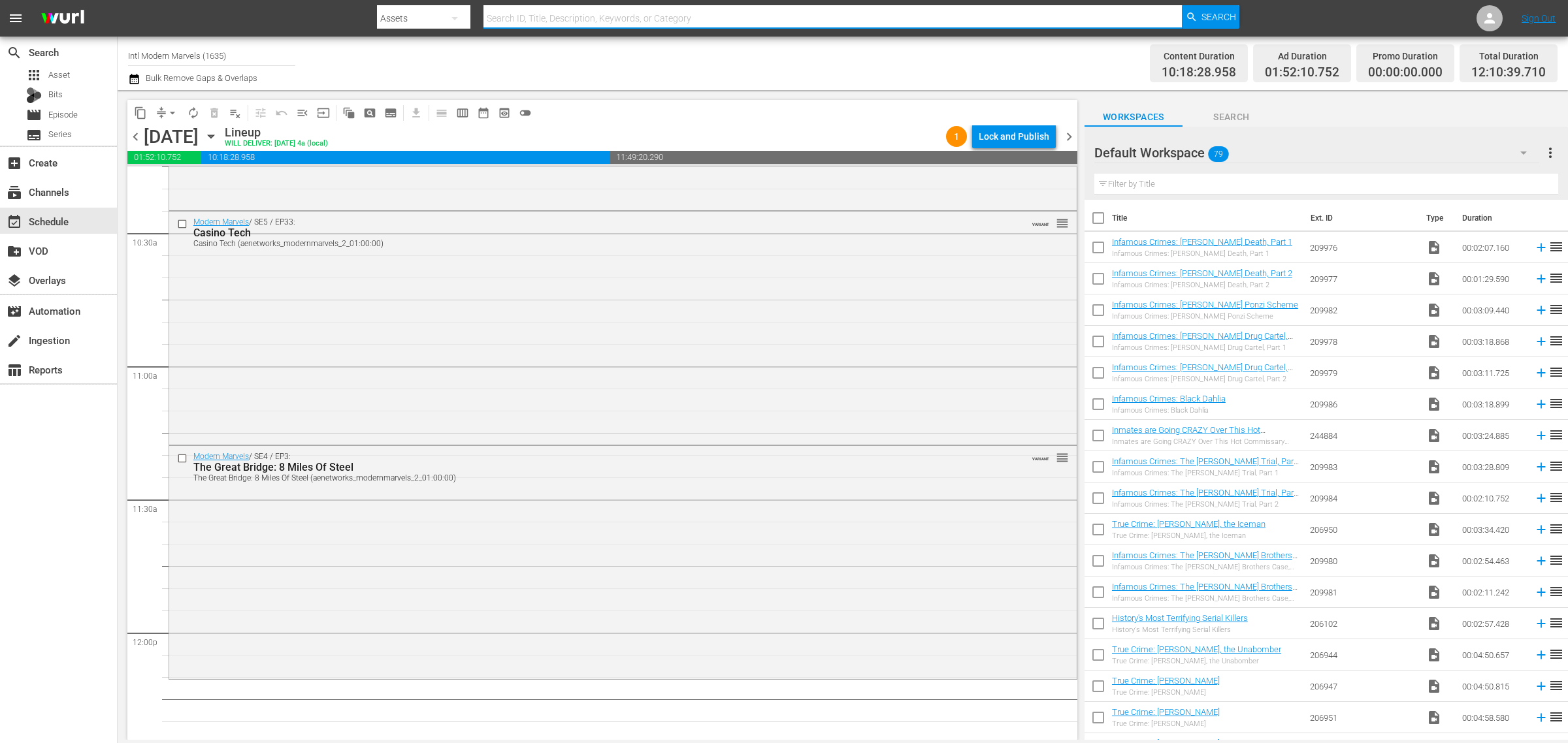
click at [774, 24] on input "text" at bounding box center [833, 18] width 698 height 32
click at [835, 46] on div "Channel Title Intl Modern Marvels (1635) Bulk Remove Gaps & Overlaps" at bounding box center [518, 63] width 779 height 47
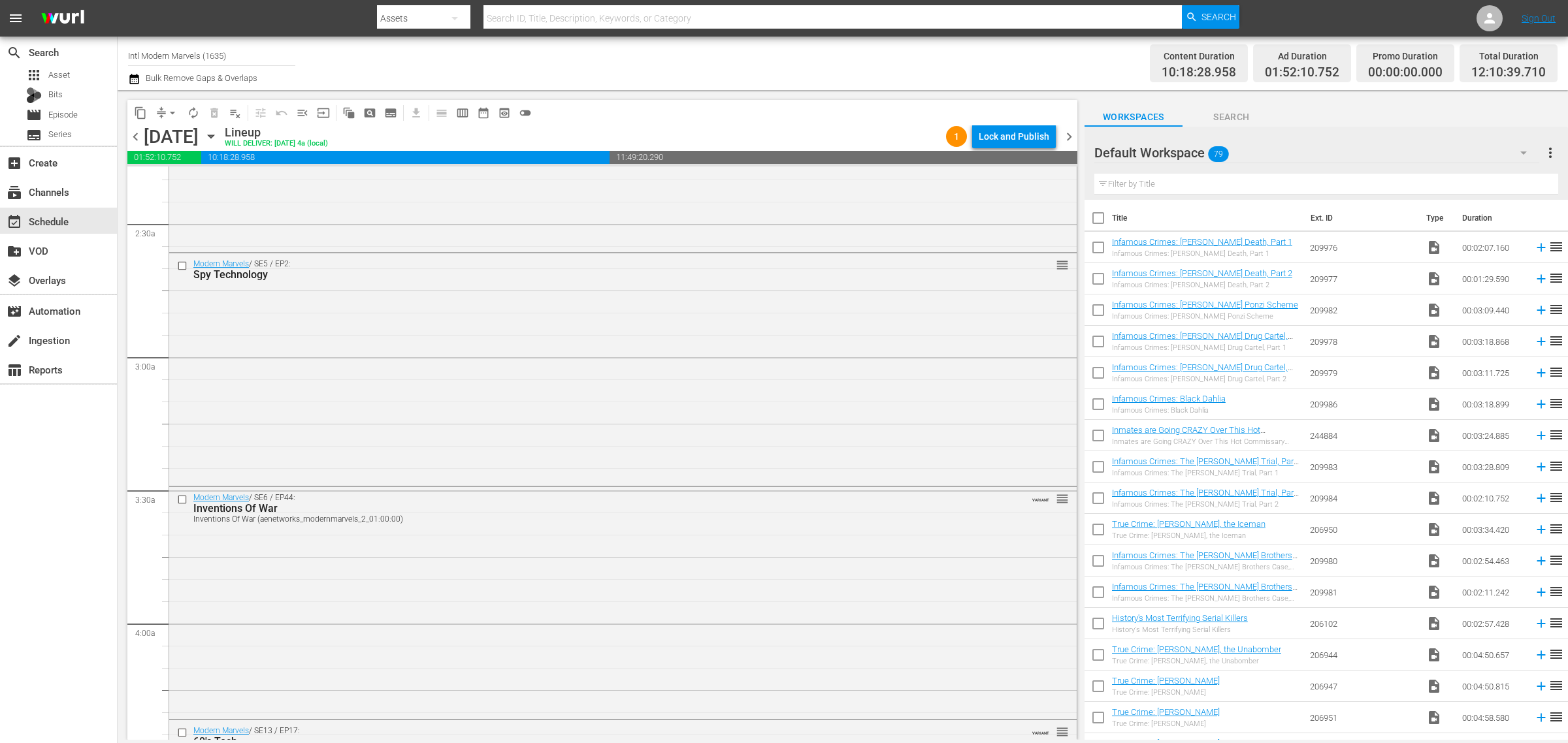
scroll to position [0, 0]
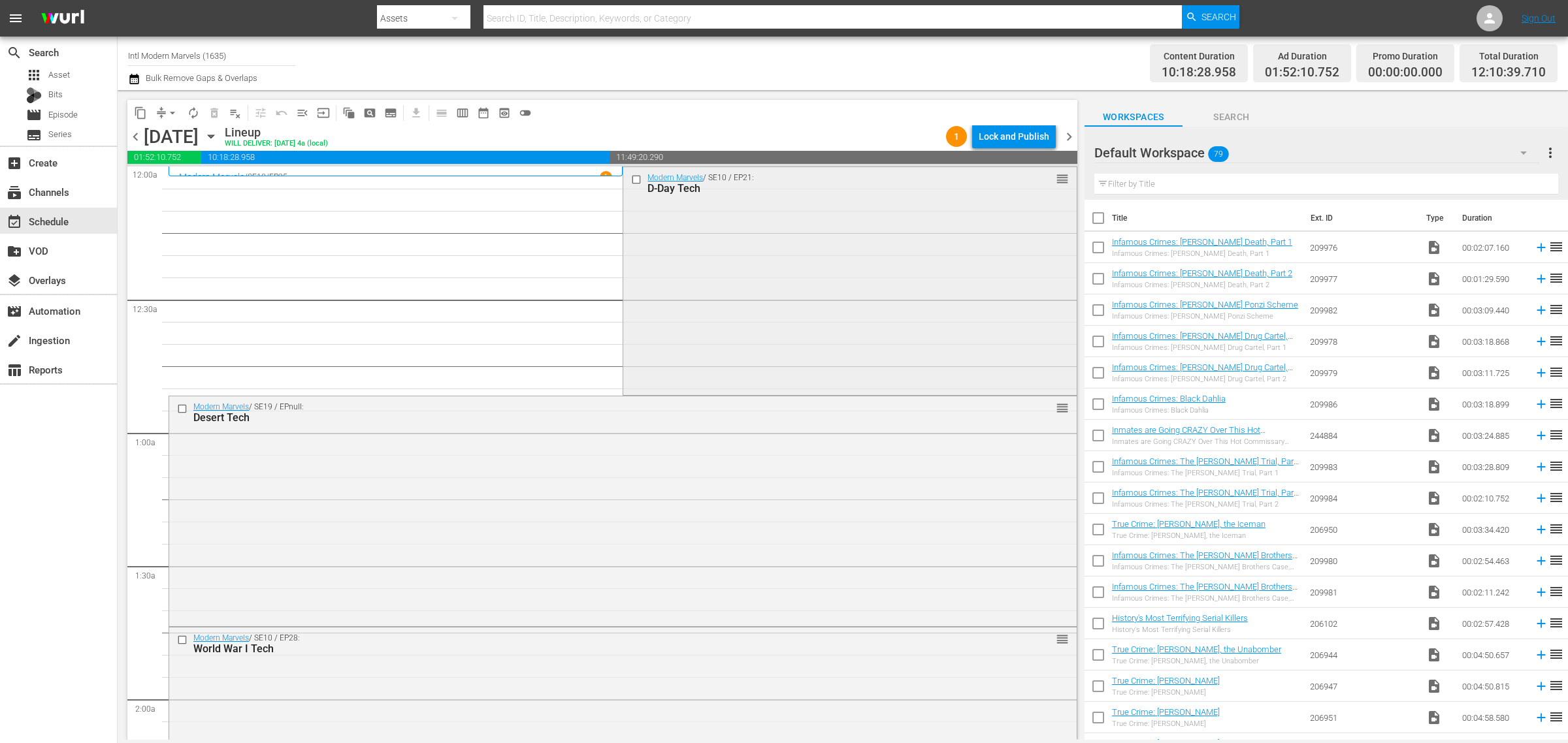
click at [683, 269] on div "Modern Marvels / SE10 / EP21: D-Day Tech reorder" at bounding box center [850, 280] width 453 height 225
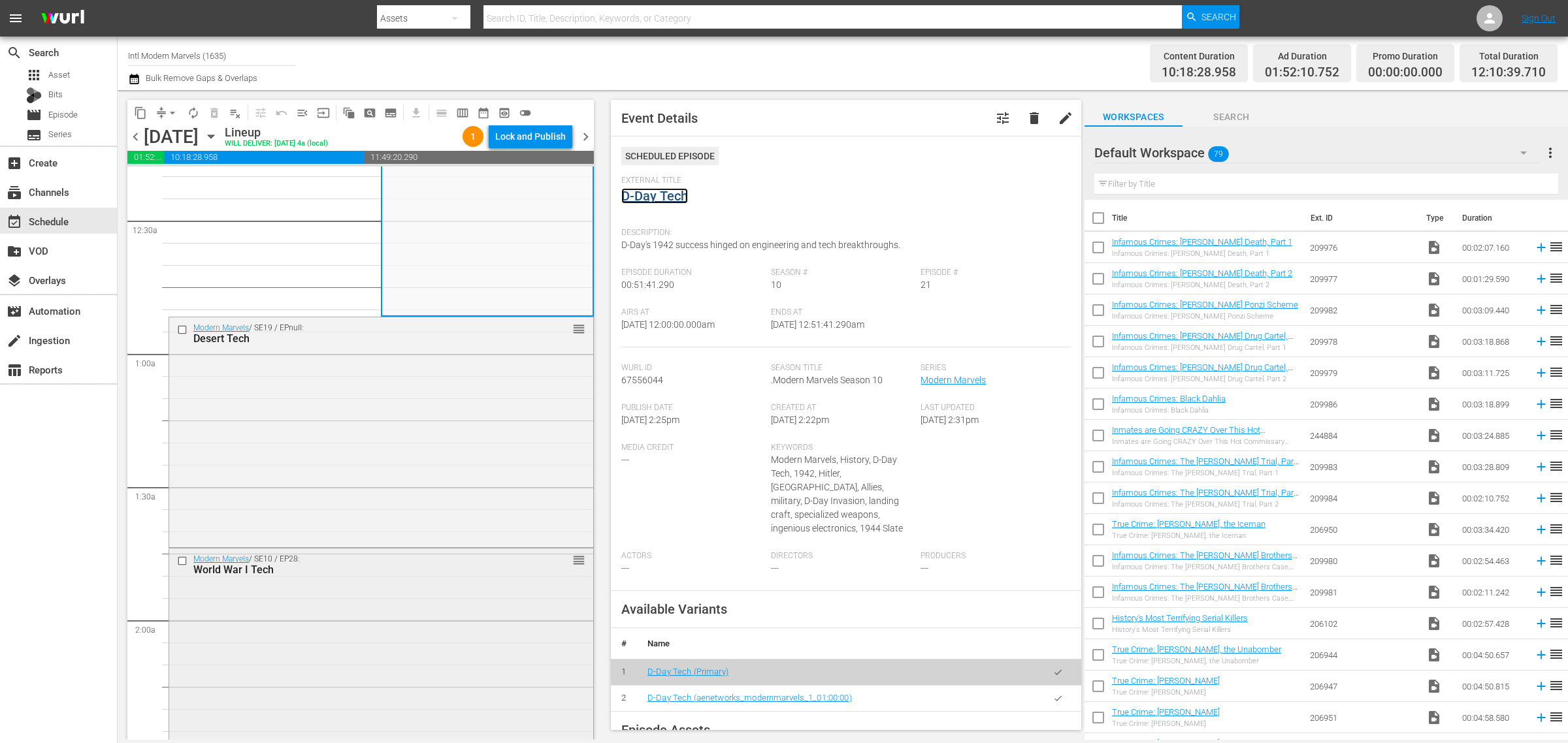
scroll to position [408, 0]
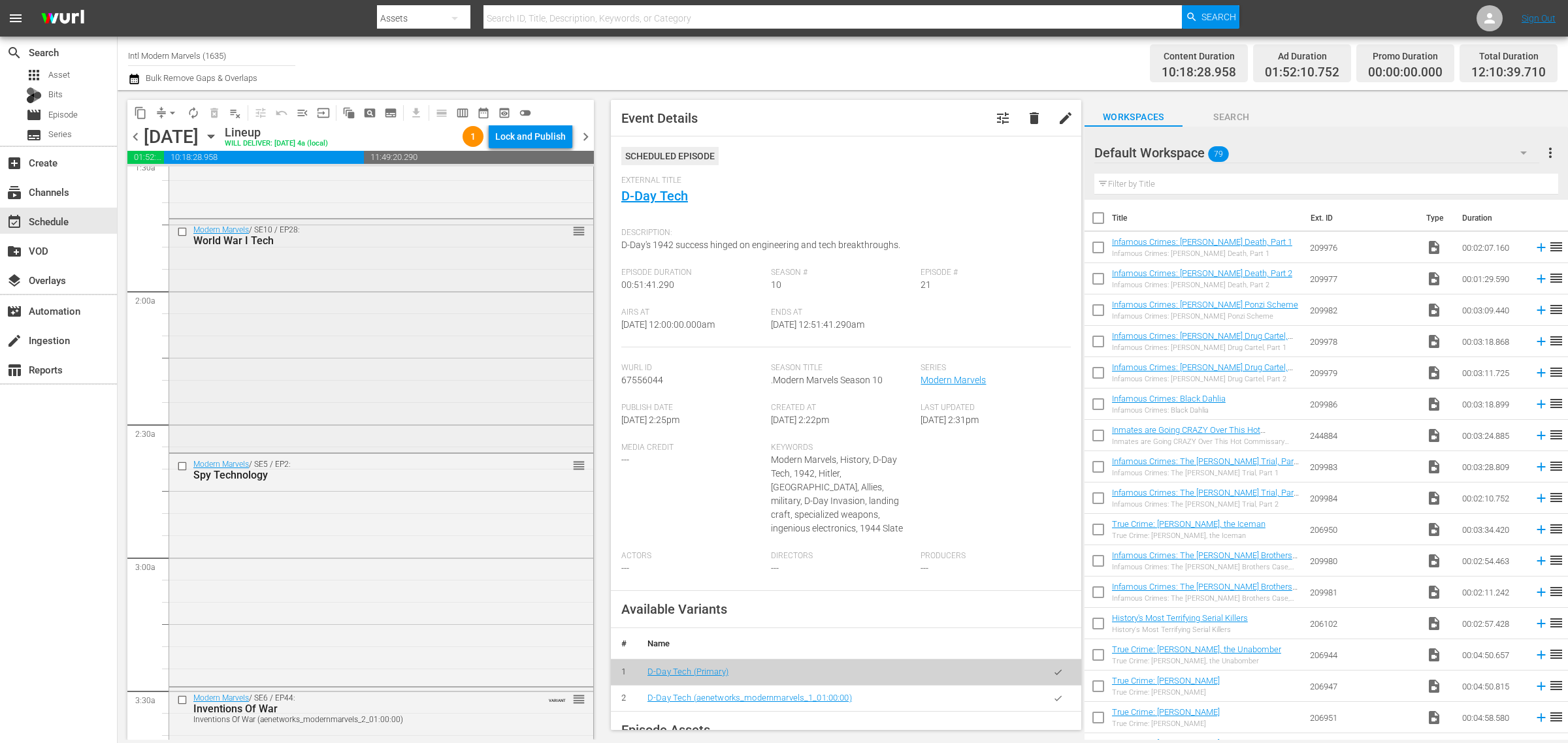
click at [439, 361] on div "Modern Marvels / SE10 / EP28: World War I Tech reorder" at bounding box center [382, 335] width 424 height 231
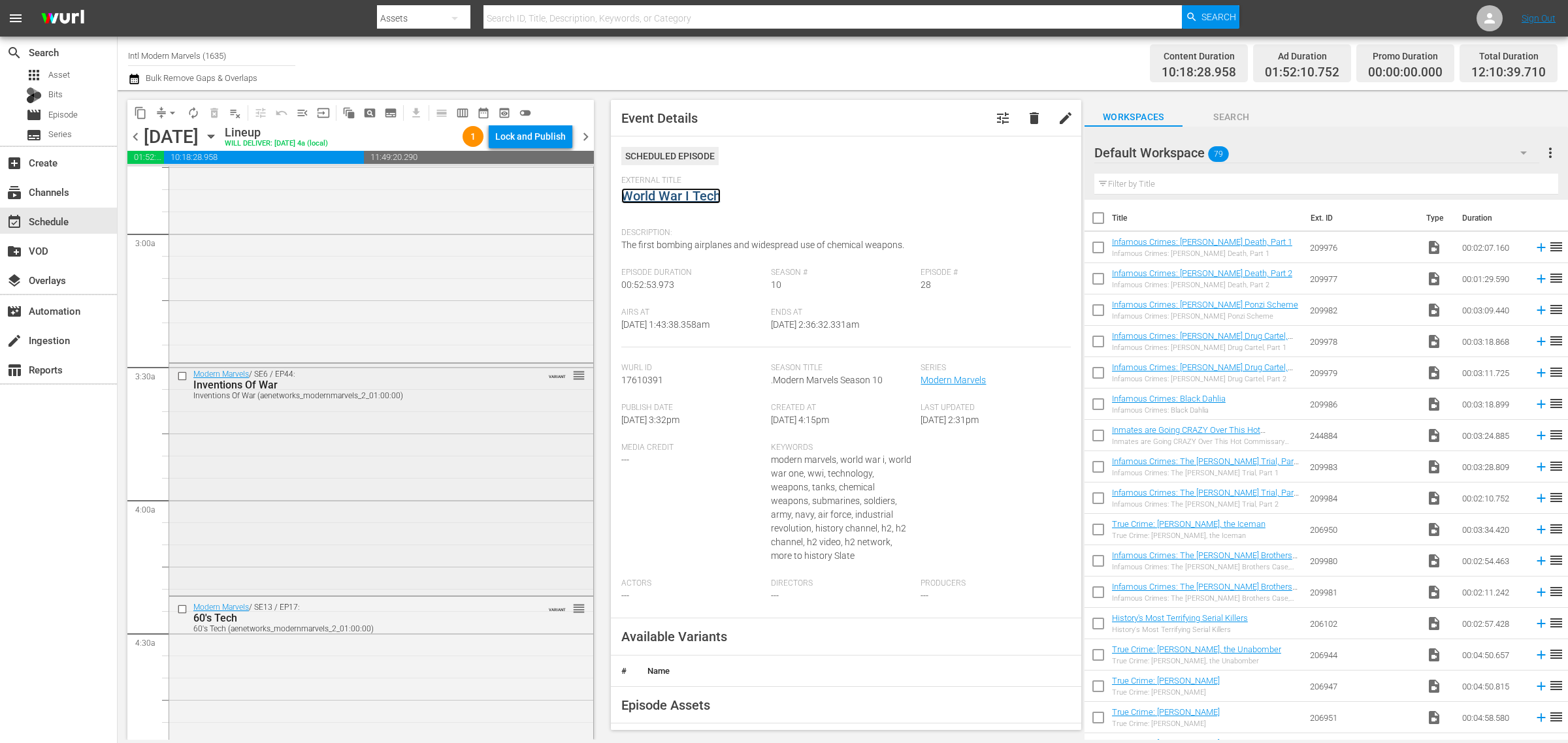
scroll to position [735, 0]
click at [352, 442] on div "Modern Marvels / SE6 / EP44: Inventions Of War Inventions Of War (aenetworks_mo…" at bounding box center [382, 475] width 424 height 229
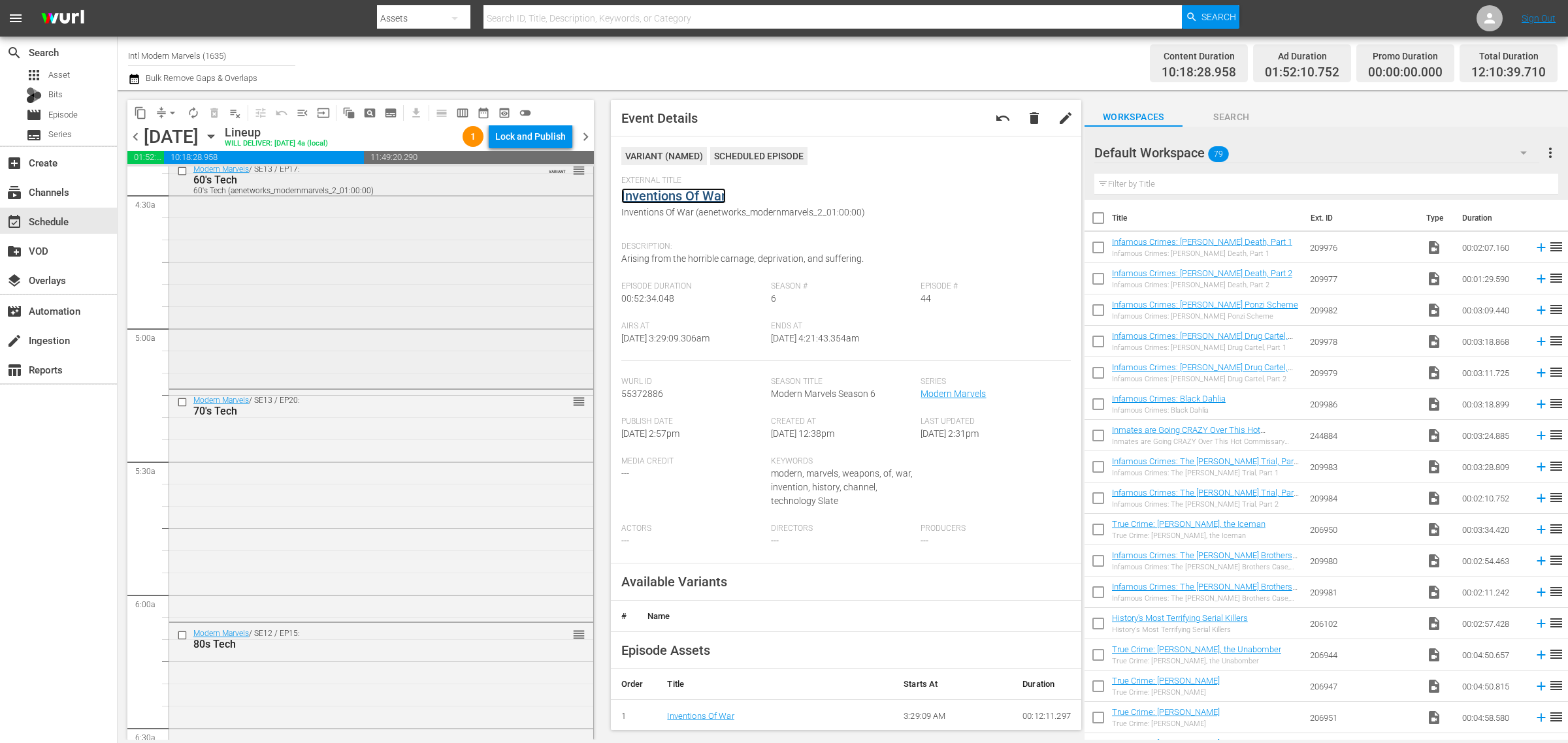
scroll to position [1225, 0]
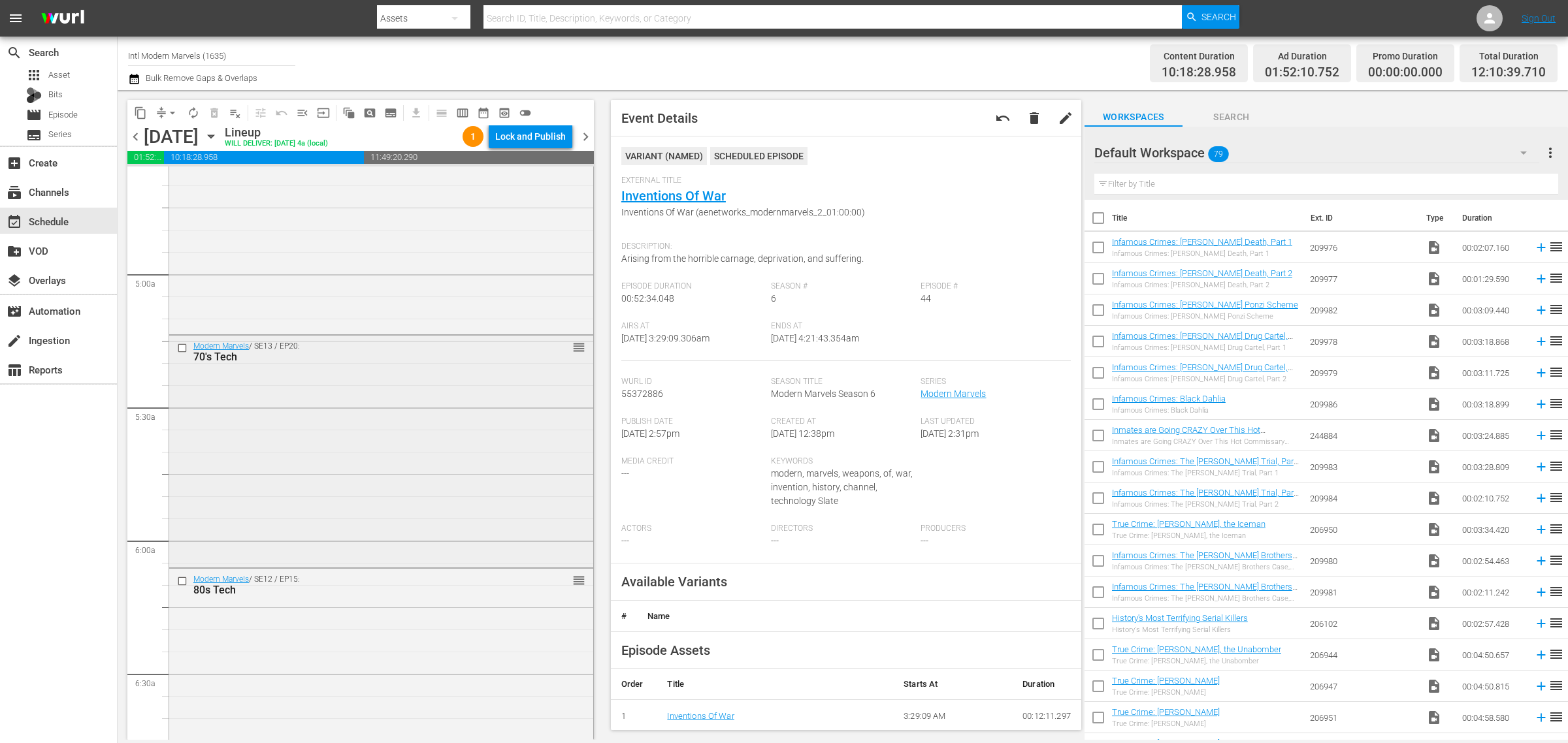
click at [409, 374] on div "Modern Marvels / SE13 / EP20: 70's Tech reorder" at bounding box center [382, 449] width 424 height 228
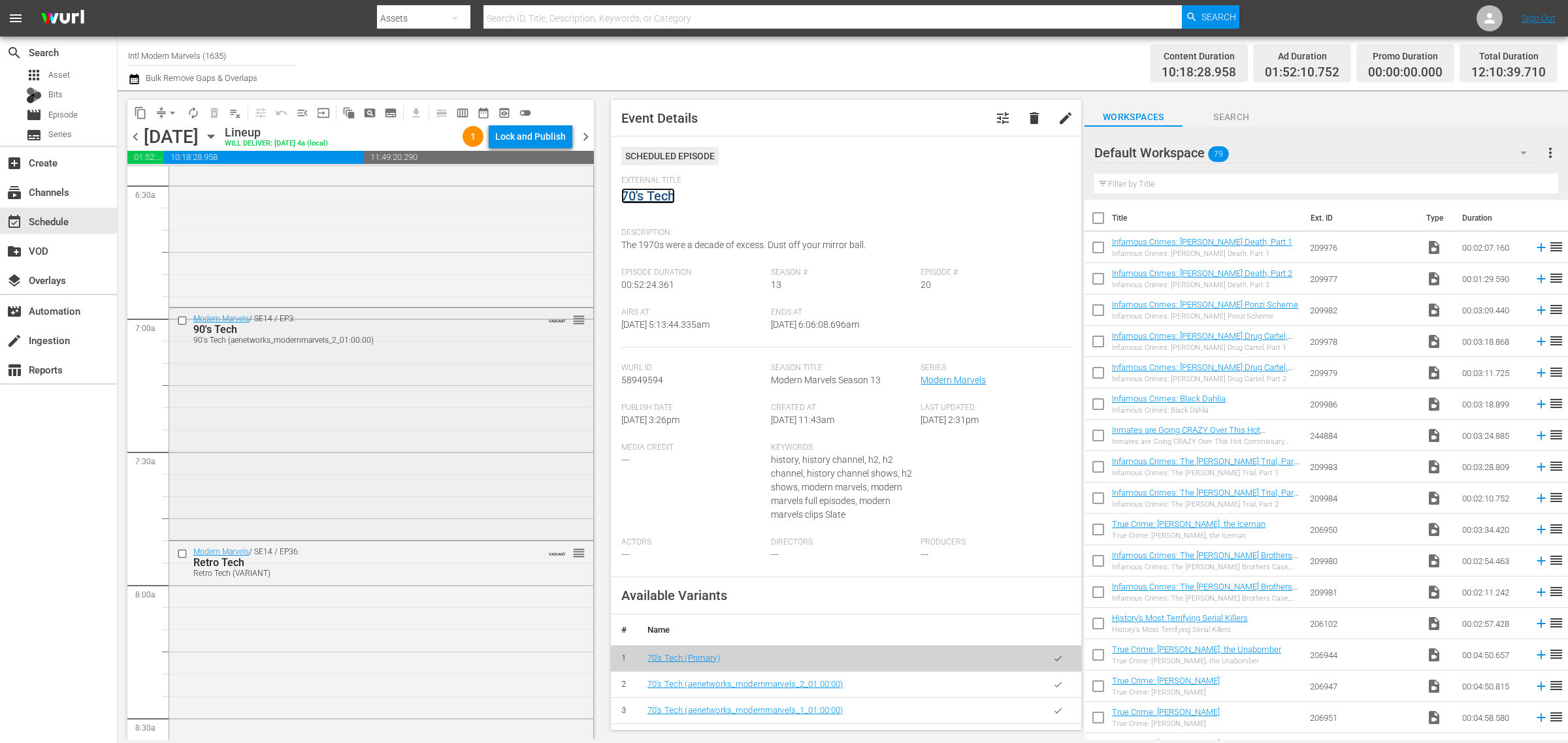
scroll to position [1714, 0]
click at [323, 436] on div "Modern Marvels / SE14 / EP3: 90's Tech 90's Tech (aenetworks_modernmarvels_2_01…" at bounding box center [382, 420] width 424 height 228
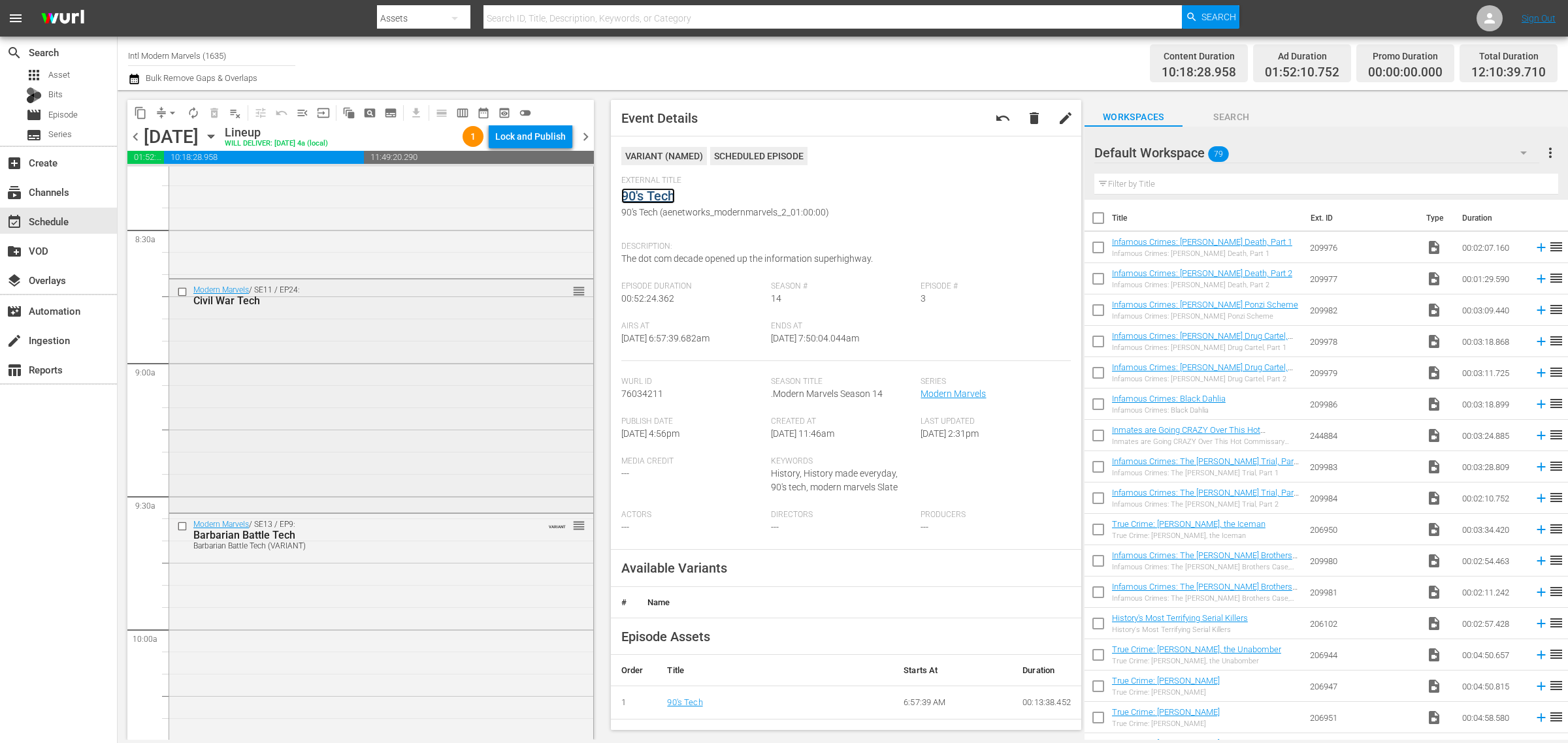
scroll to position [2204, 0]
click at [345, 423] on div "Modern Marvels / SE11 / EP24: Civil War Tech reorder" at bounding box center [382, 392] width 424 height 231
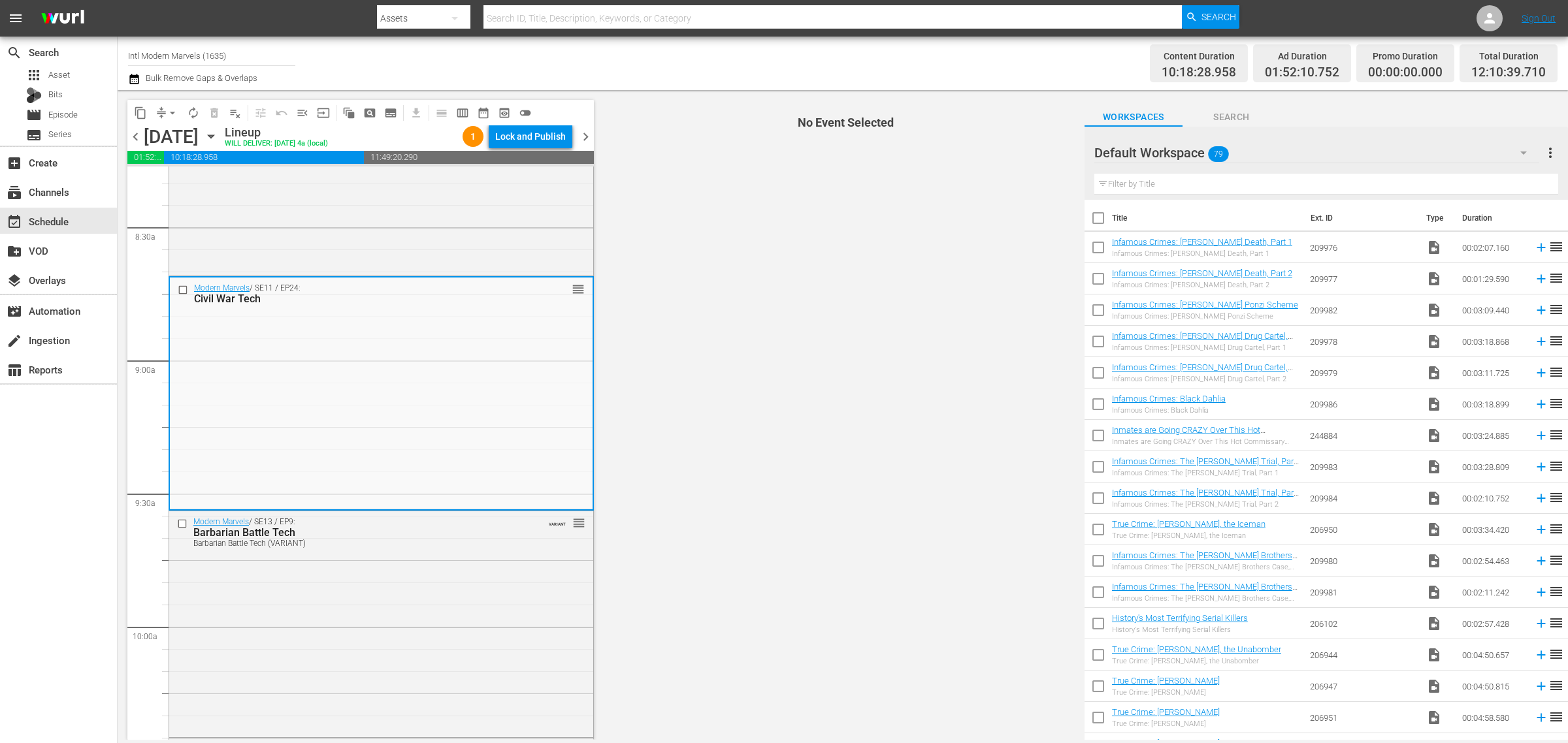
click at [697, 66] on div "Channel Title Intl Modern Marvels (1635) Bulk Remove Gaps & Overlaps" at bounding box center [518, 63] width 779 height 47
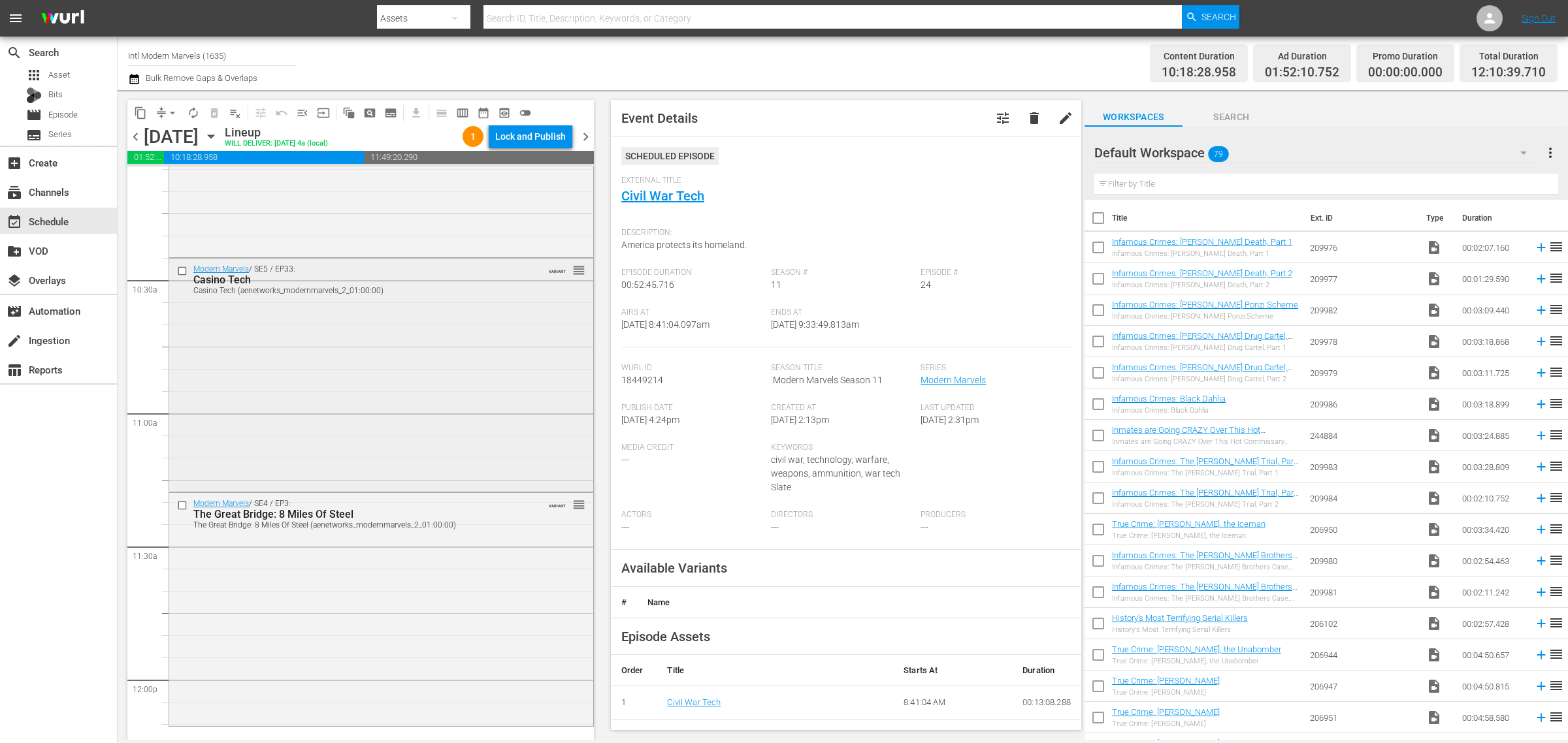
scroll to position [2693, 0]
click at [393, 409] on div "Modern Marvels / SE5 / EP33: Casino Tech Casino Tech (aenetworks_modernmarvels_…" at bounding box center [382, 364] width 424 height 231
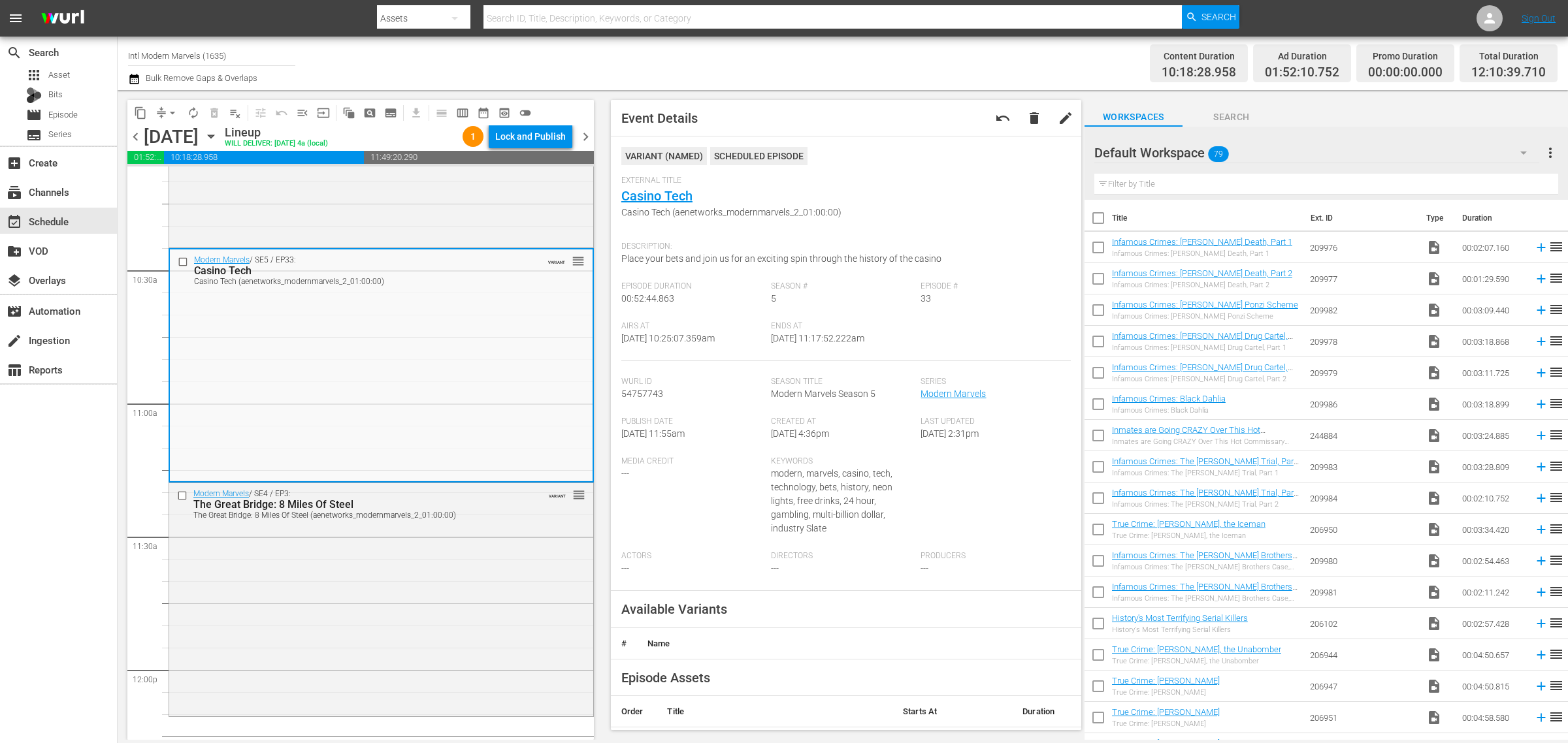
click at [773, 52] on div "Channel Title Intl Modern Marvels (1635) Bulk Remove Gaps & Overlaps" at bounding box center [518, 63] width 779 height 47
click at [410, 554] on div "Modern Marvels / SE4 / EP3: The Great Bridge: 8 Miles Of Steel The Great Bridge…" at bounding box center [382, 599] width 424 height 231
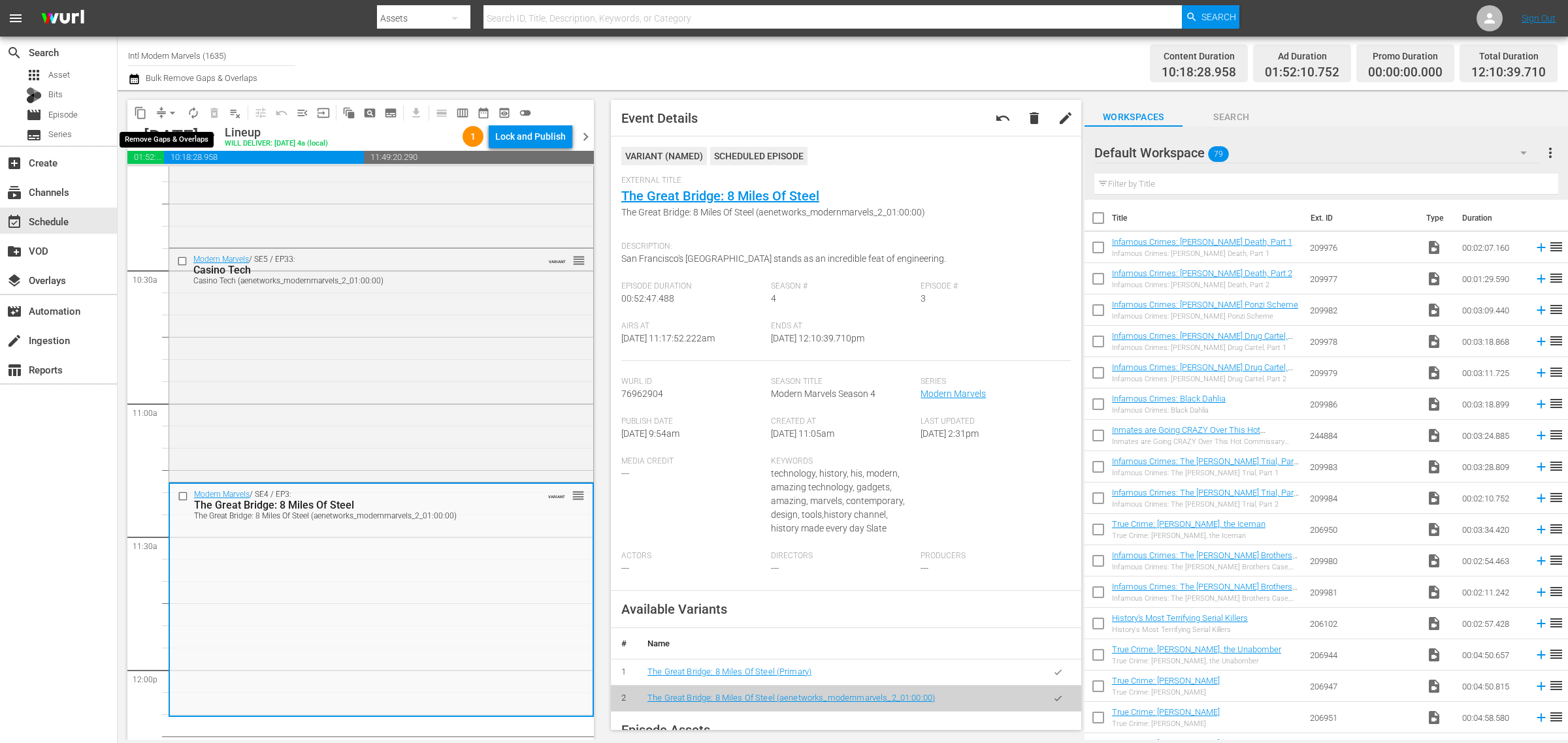
click at [168, 108] on span "arrow_drop_down" at bounding box center [172, 113] width 13 height 13
click at [173, 134] on li "Align to Midnight" at bounding box center [173, 139] width 137 height 22
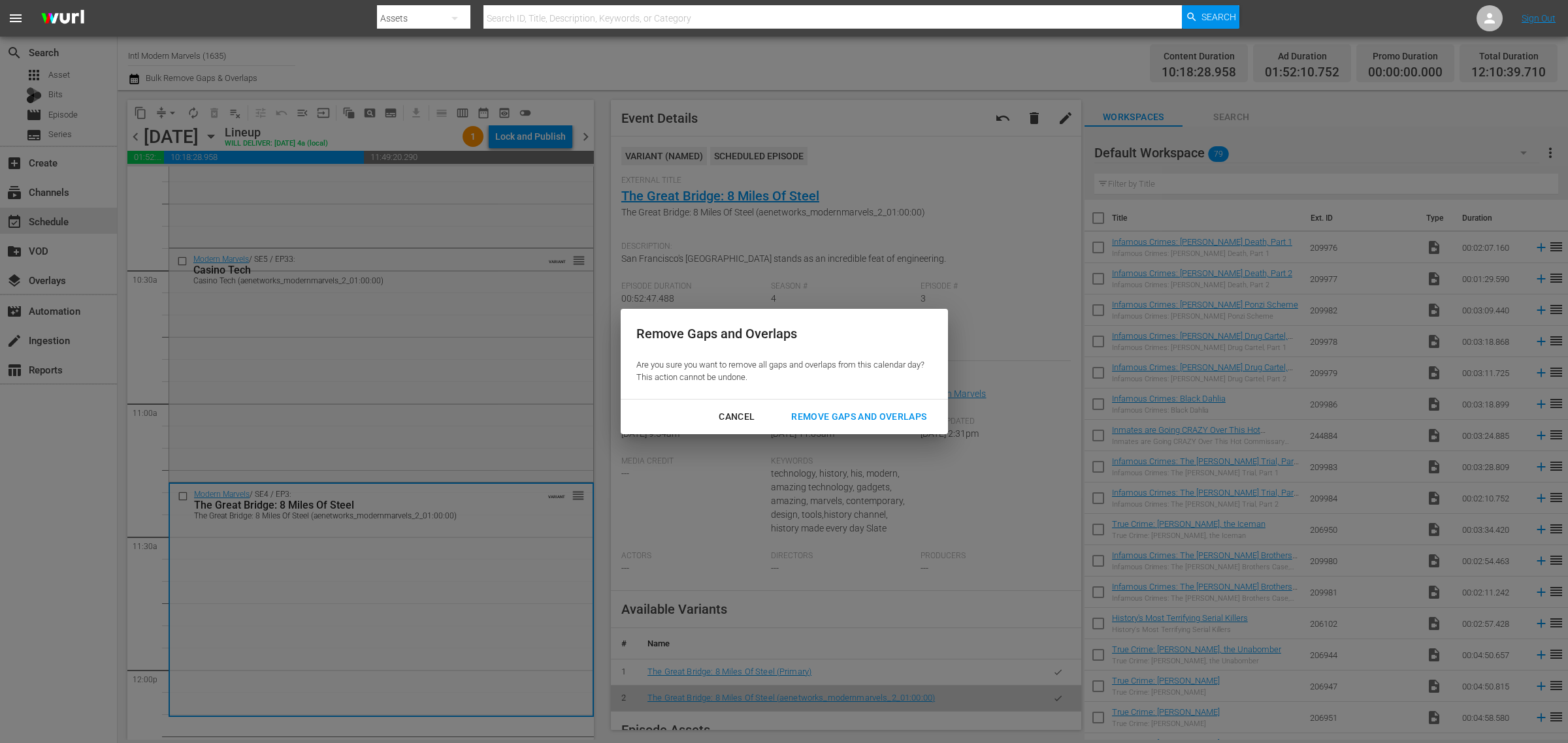
click at [851, 409] on div "Remove Gaps and Overlaps" at bounding box center [858, 417] width 156 height 16
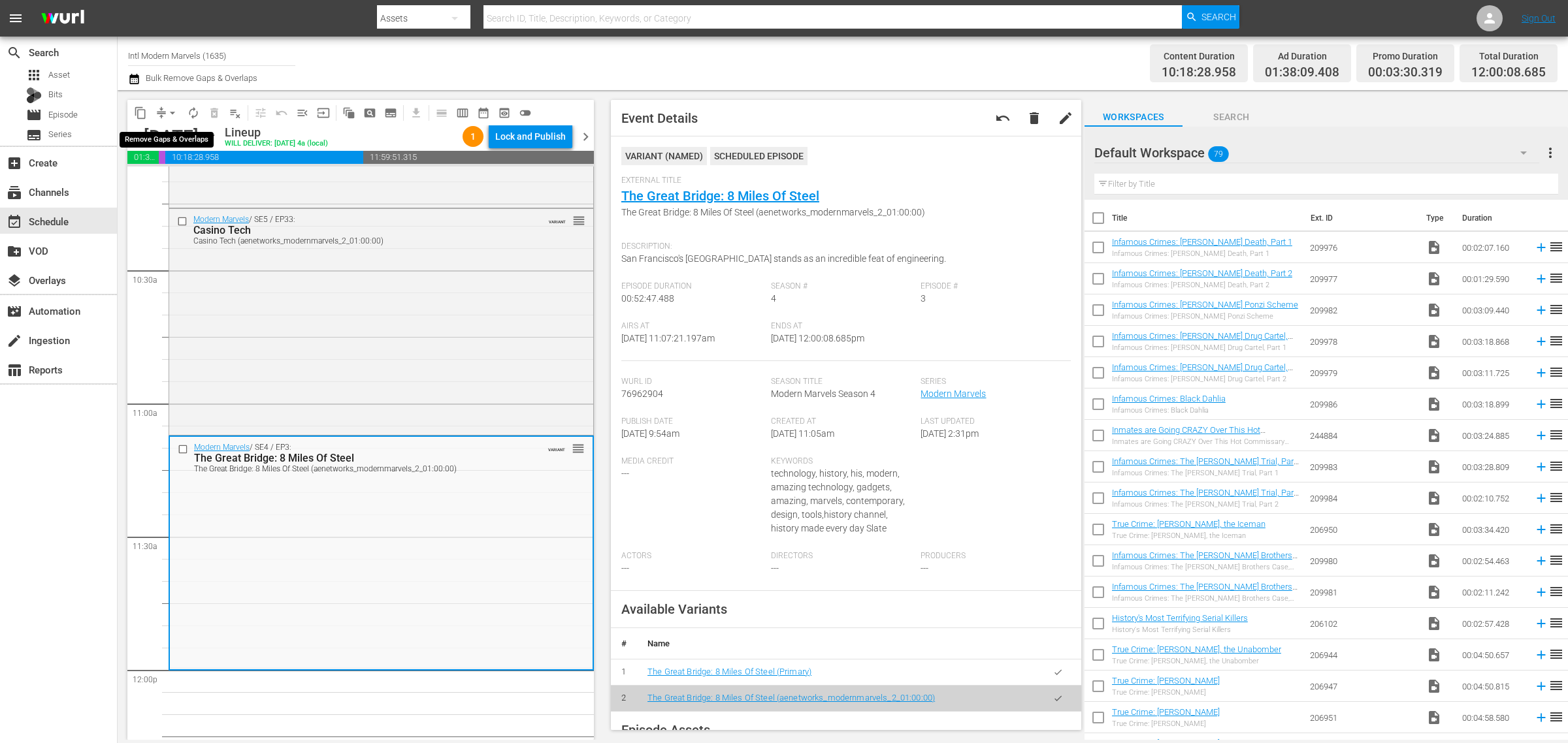
click at [170, 112] on span "arrow_drop_down" at bounding box center [172, 113] width 13 height 13
click at [170, 128] on li "Align to Midnight" at bounding box center [173, 139] width 137 height 22
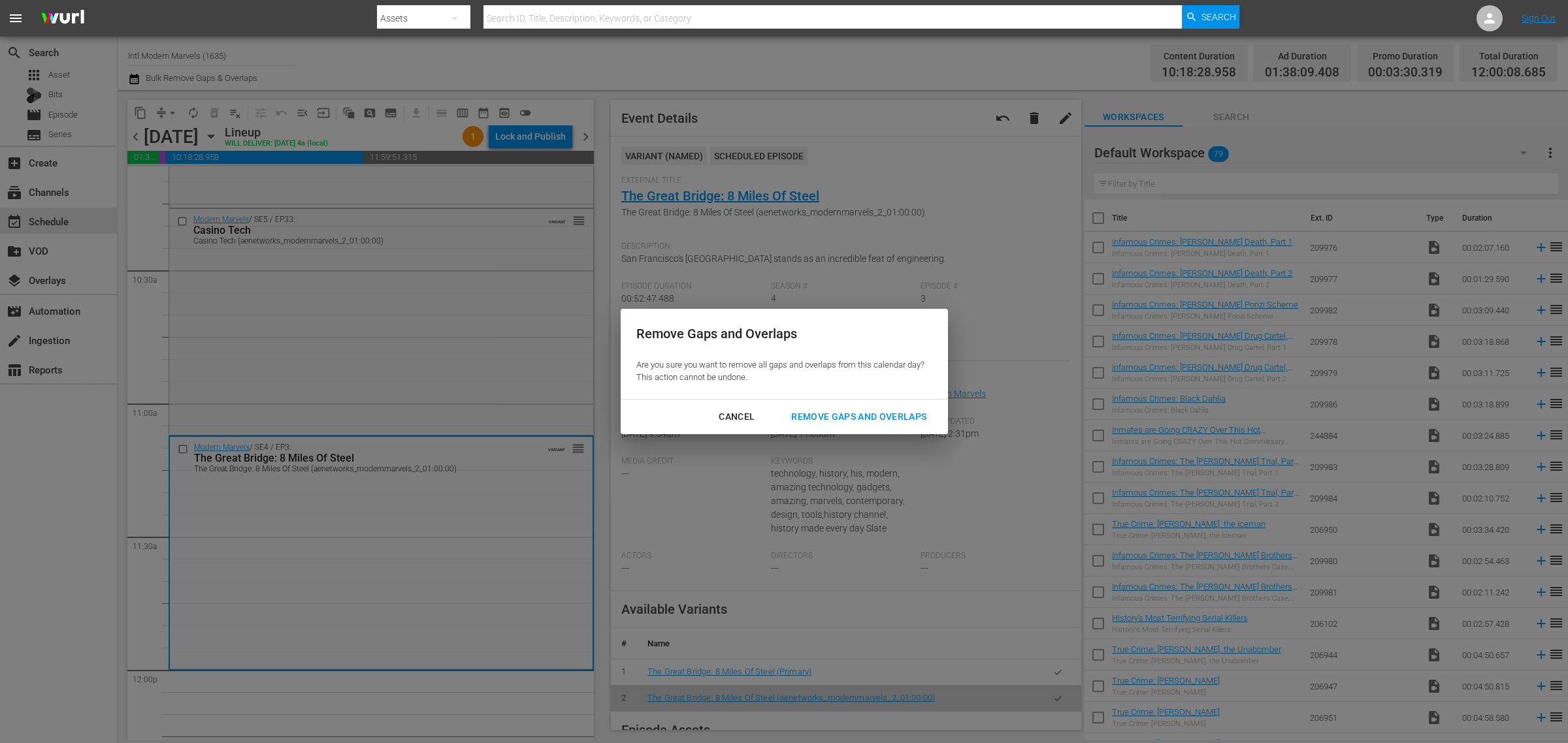
click at [848, 413] on div "Remove Gaps and Overlaps" at bounding box center [858, 417] width 156 height 16
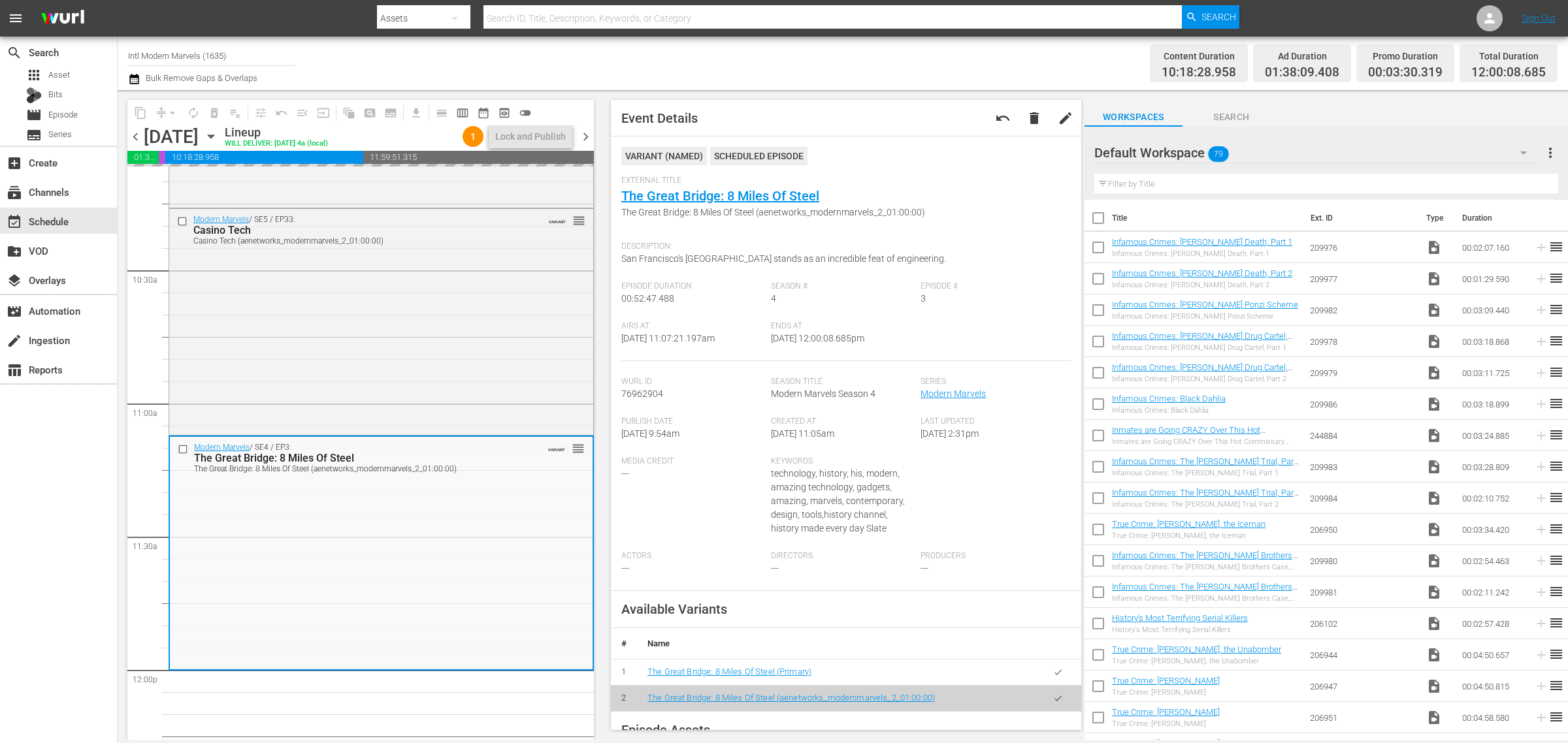
click at [856, 38] on div "Channel Title Intl Modern Marvels (1635) Bulk Remove Gaps & Overlaps Content Du…" at bounding box center [843, 63] width 1451 height 53
click at [177, 112] on span "arrow_drop_down" at bounding box center [172, 113] width 13 height 13
click at [191, 144] on li "Align to Midnight" at bounding box center [173, 139] width 137 height 22
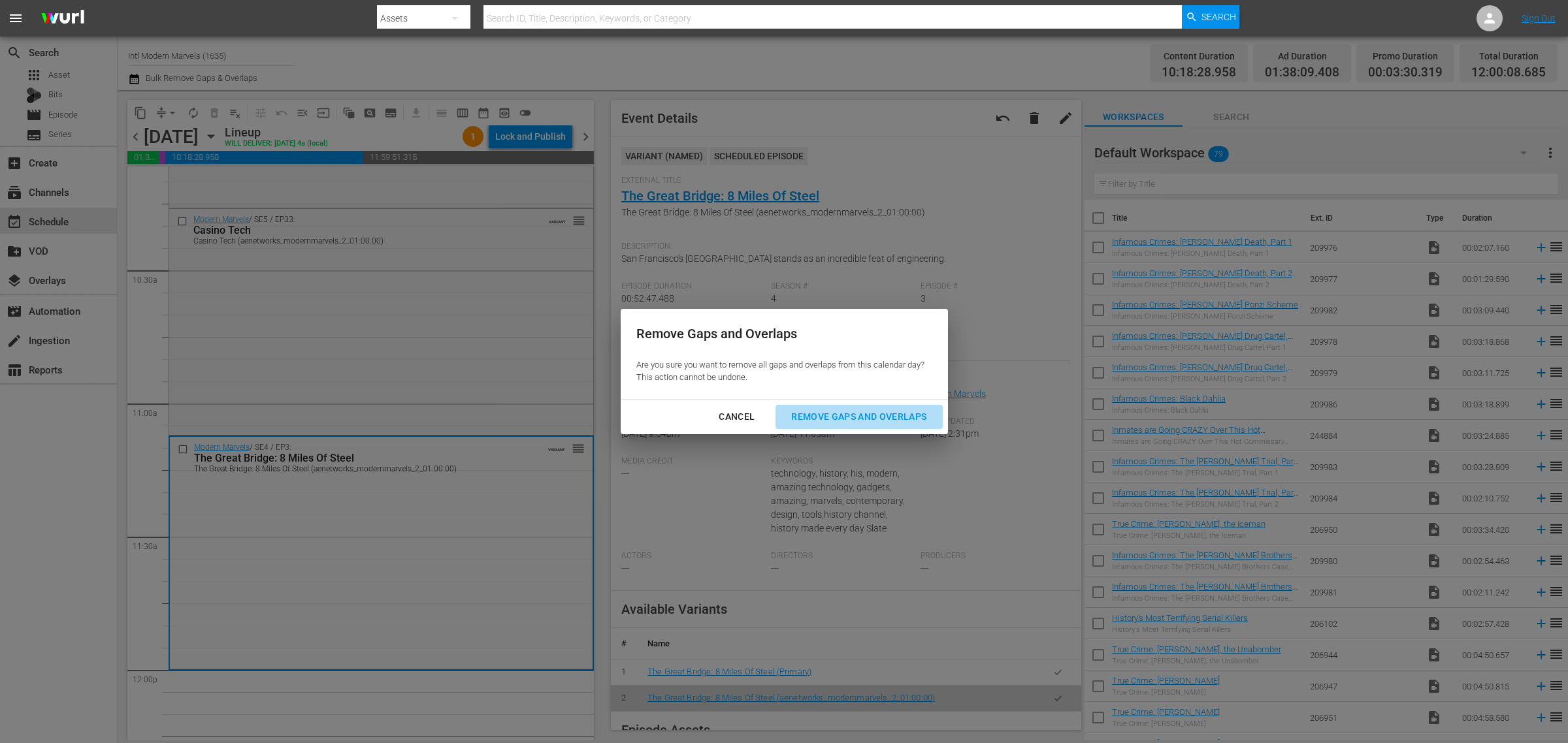
click at [912, 421] on div "Remove Gaps and Overlaps" at bounding box center [858, 417] width 156 height 16
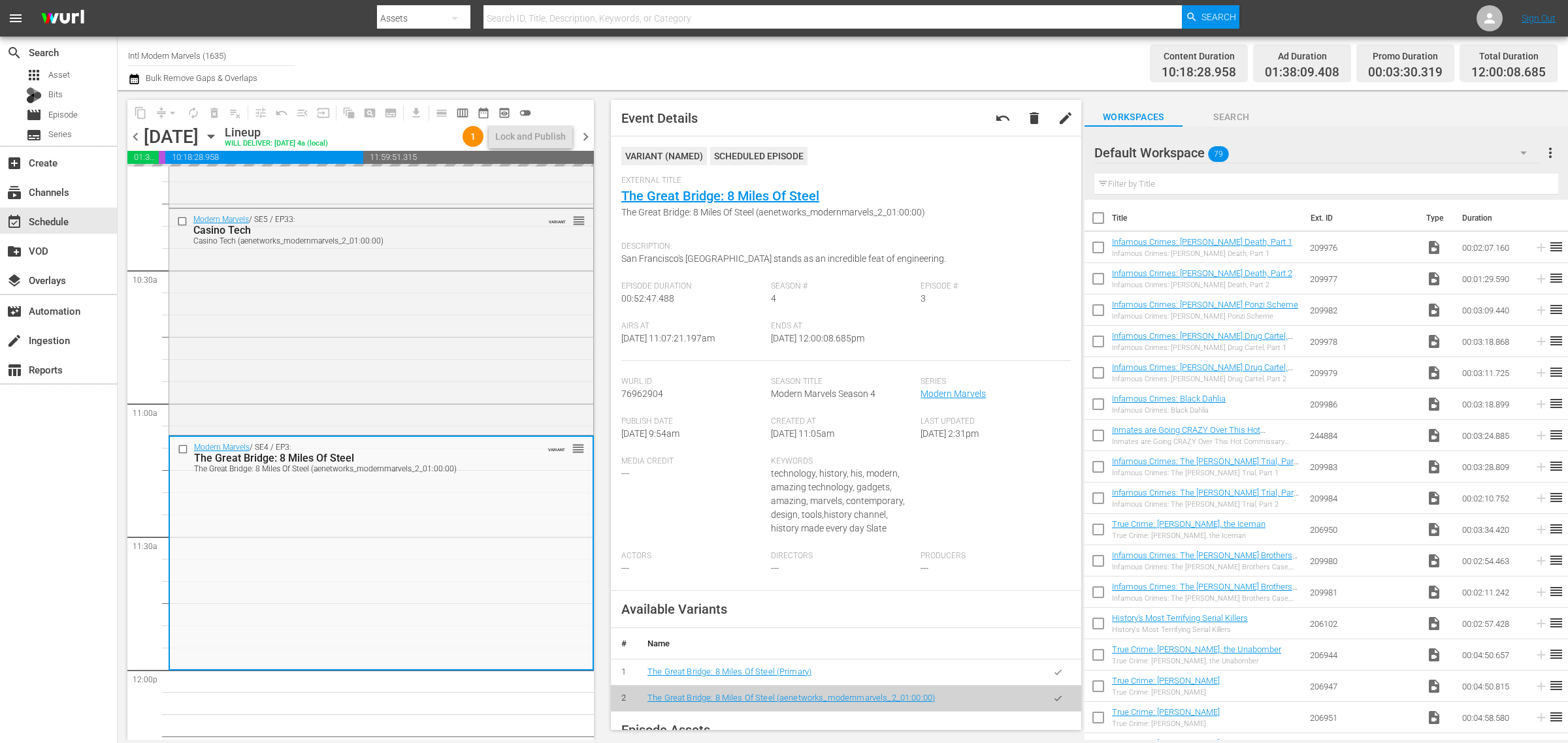
click at [926, 58] on div "Content Duration 10:18:28.958 Ad Duration 01:38:09.408 Promo Duration 00:03:30.…" at bounding box center [1232, 63] width 650 height 47
click at [171, 113] on span "arrow_drop_down" at bounding box center [172, 113] width 13 height 13
click at [185, 142] on li "Align to Midnight" at bounding box center [173, 139] width 137 height 22
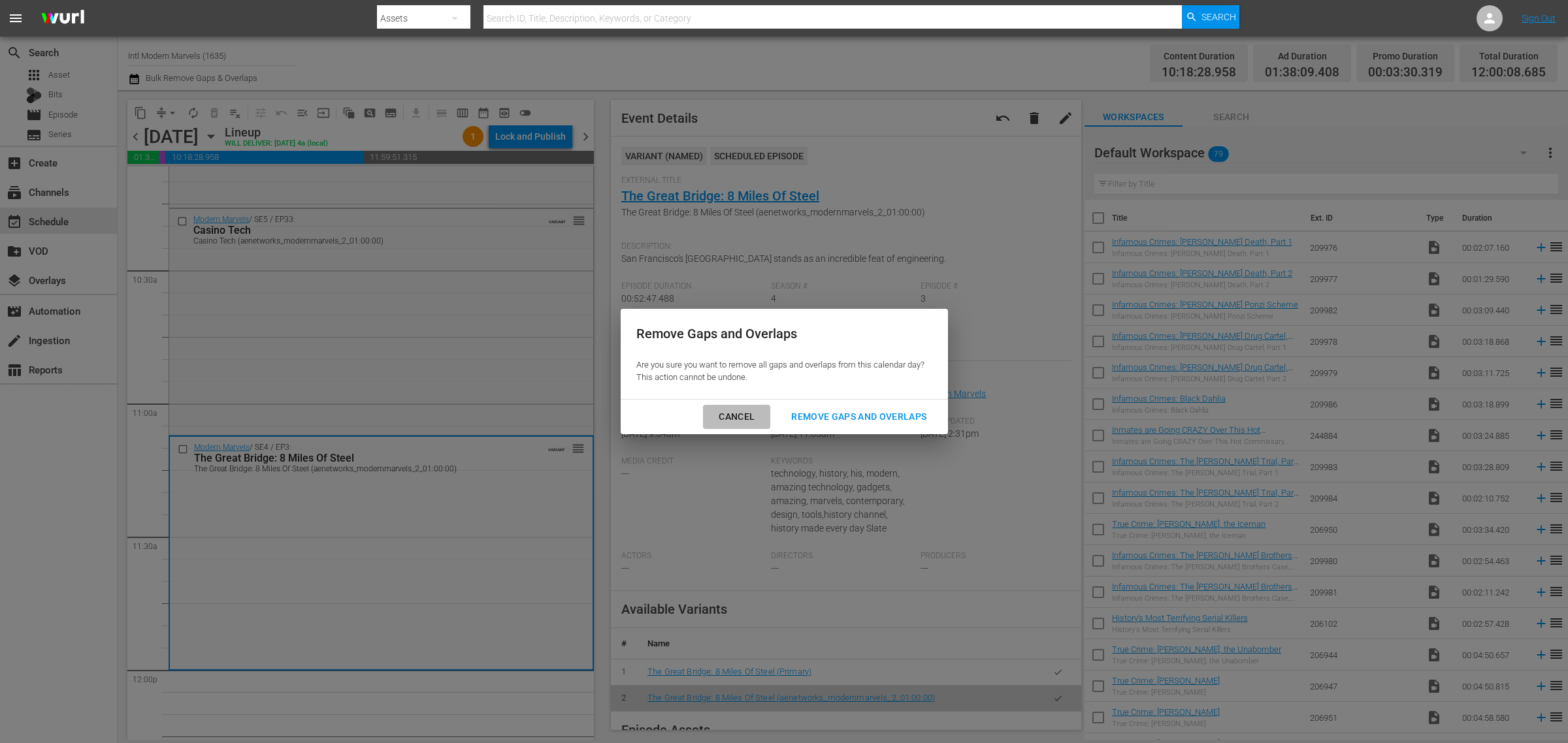
click at [729, 413] on div "Cancel" at bounding box center [736, 417] width 57 height 16
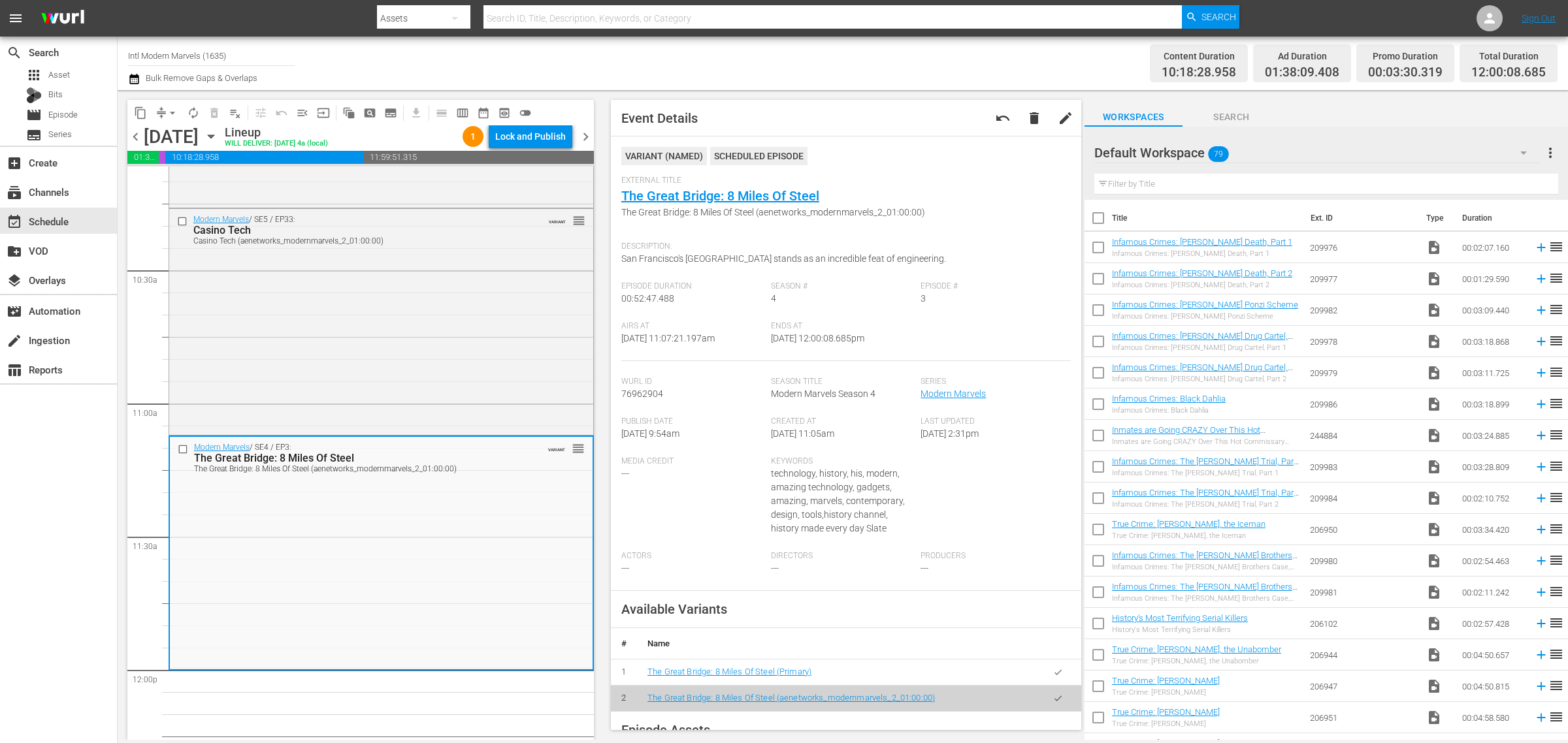
click at [173, 116] on span "arrow_drop_down" at bounding box center [172, 113] width 13 height 13
click at [179, 139] on li "Align to Midnight" at bounding box center [173, 139] width 137 height 22
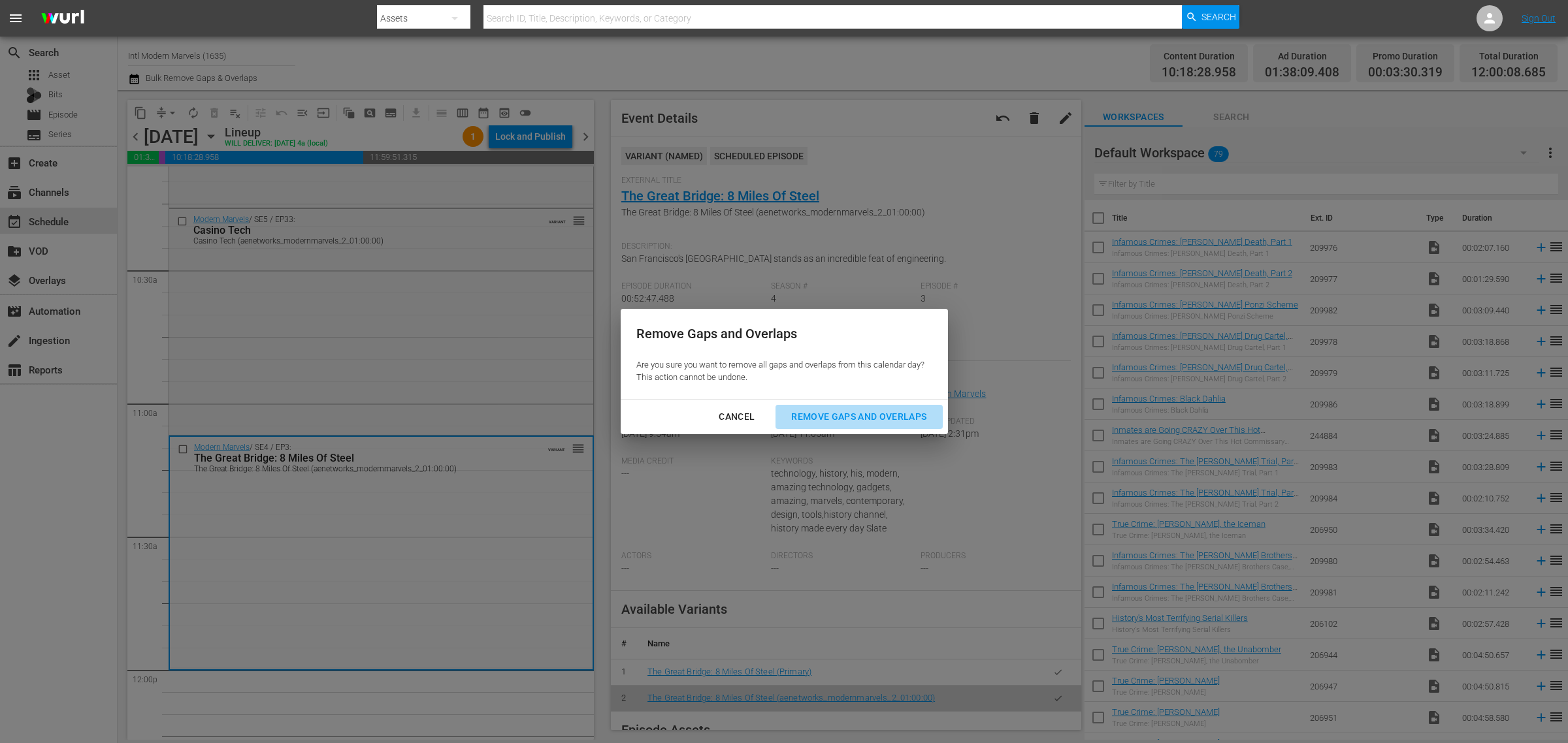
click at [811, 416] on div "Remove Gaps and Overlaps" at bounding box center [858, 417] width 156 height 16
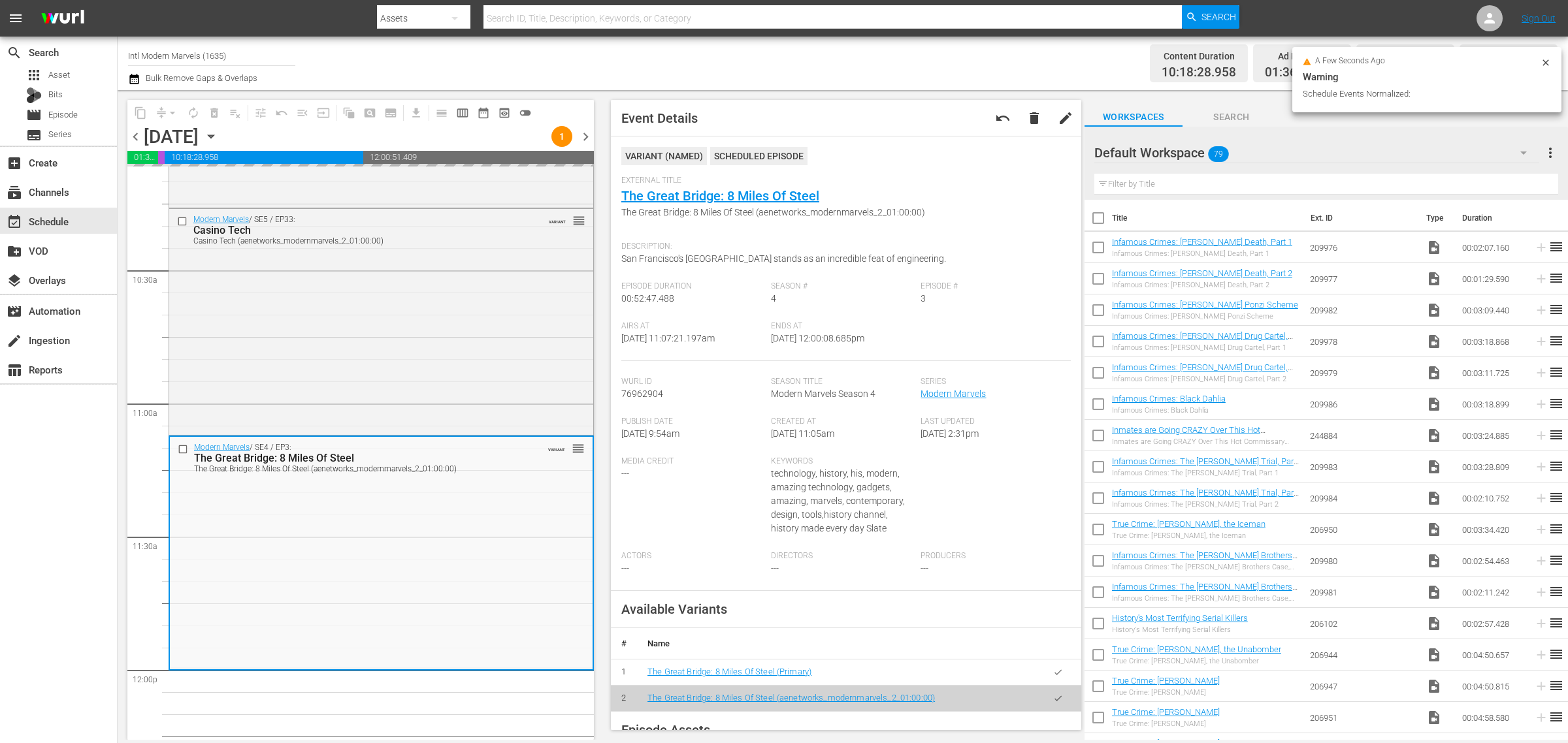
click at [804, 53] on div "Channel Title Intl Modern Marvels (1635) Bulk Remove Gaps & Overlaps" at bounding box center [518, 63] width 779 height 47
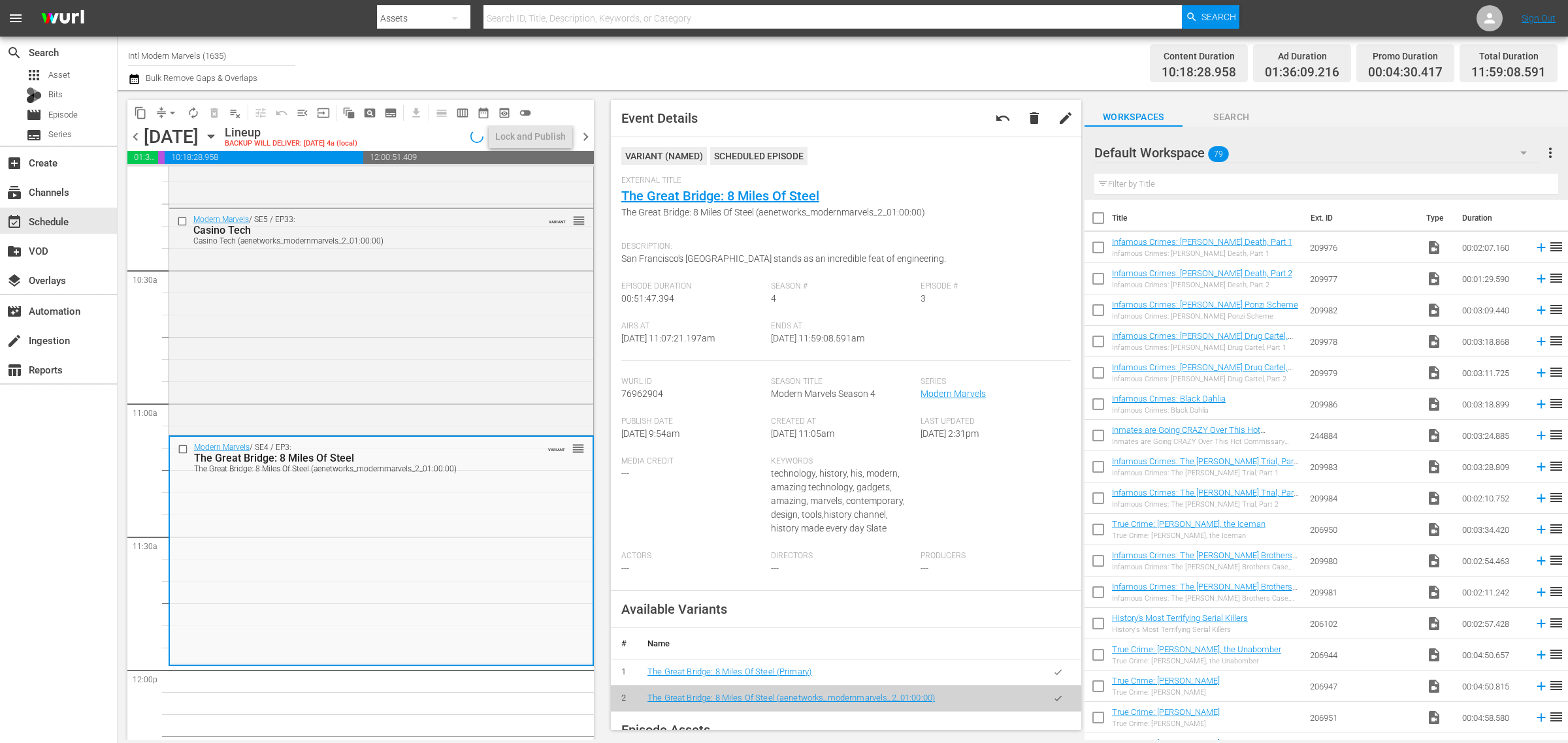
click at [821, 50] on div "Channel Title Intl Modern Marvels (1635) Bulk Remove Gaps & Overlaps" at bounding box center [518, 63] width 779 height 47
click at [792, 47] on div "Channel Title Intl Modern Marvels (1635) Bulk Remove Gaps & Overlaps" at bounding box center [518, 63] width 779 height 47
click at [173, 108] on span "arrow_drop_down" at bounding box center [172, 113] width 13 height 13
click at [171, 136] on li "Align to Midnight" at bounding box center [173, 139] width 137 height 22
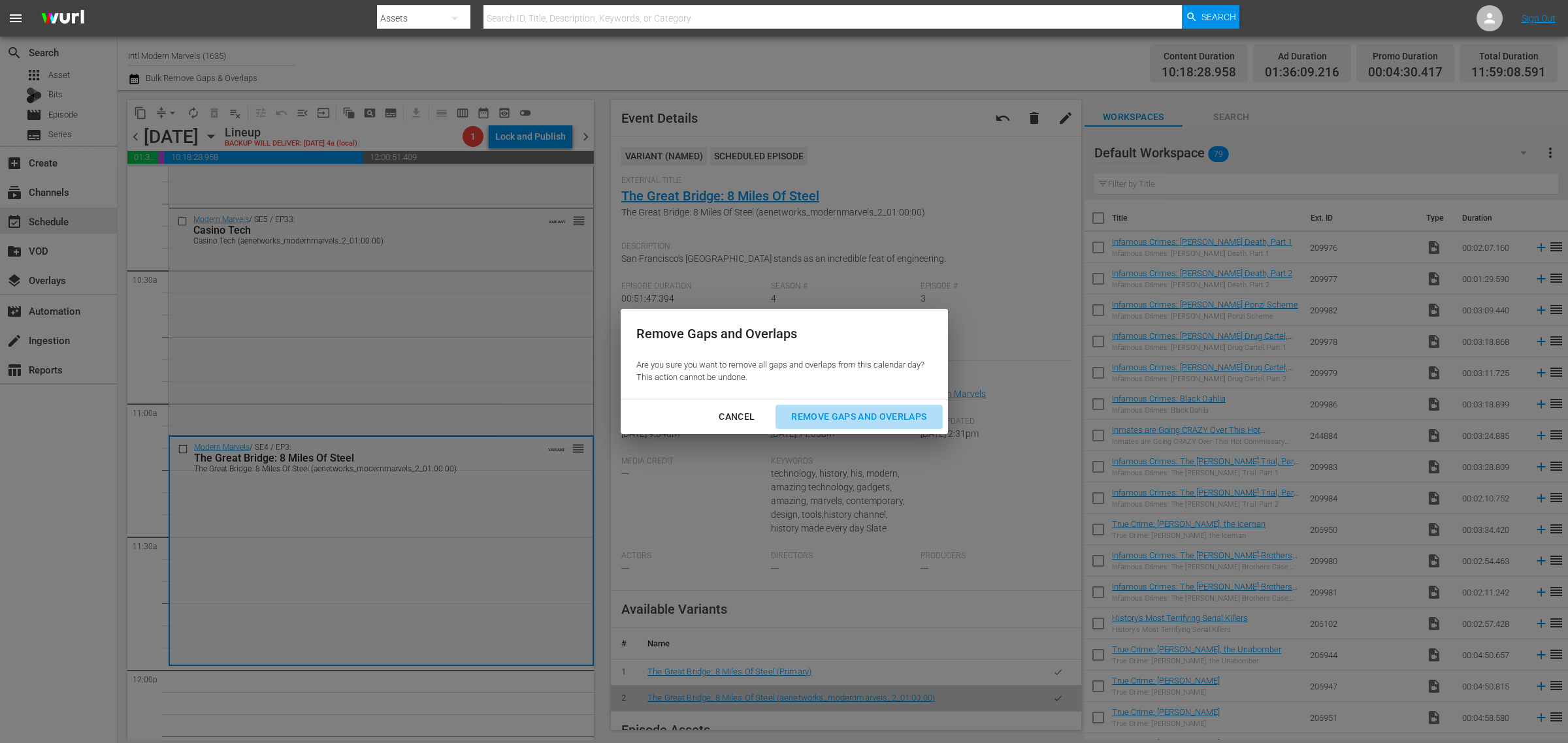
click at [878, 413] on div "Remove Gaps and Overlaps" at bounding box center [858, 417] width 156 height 16
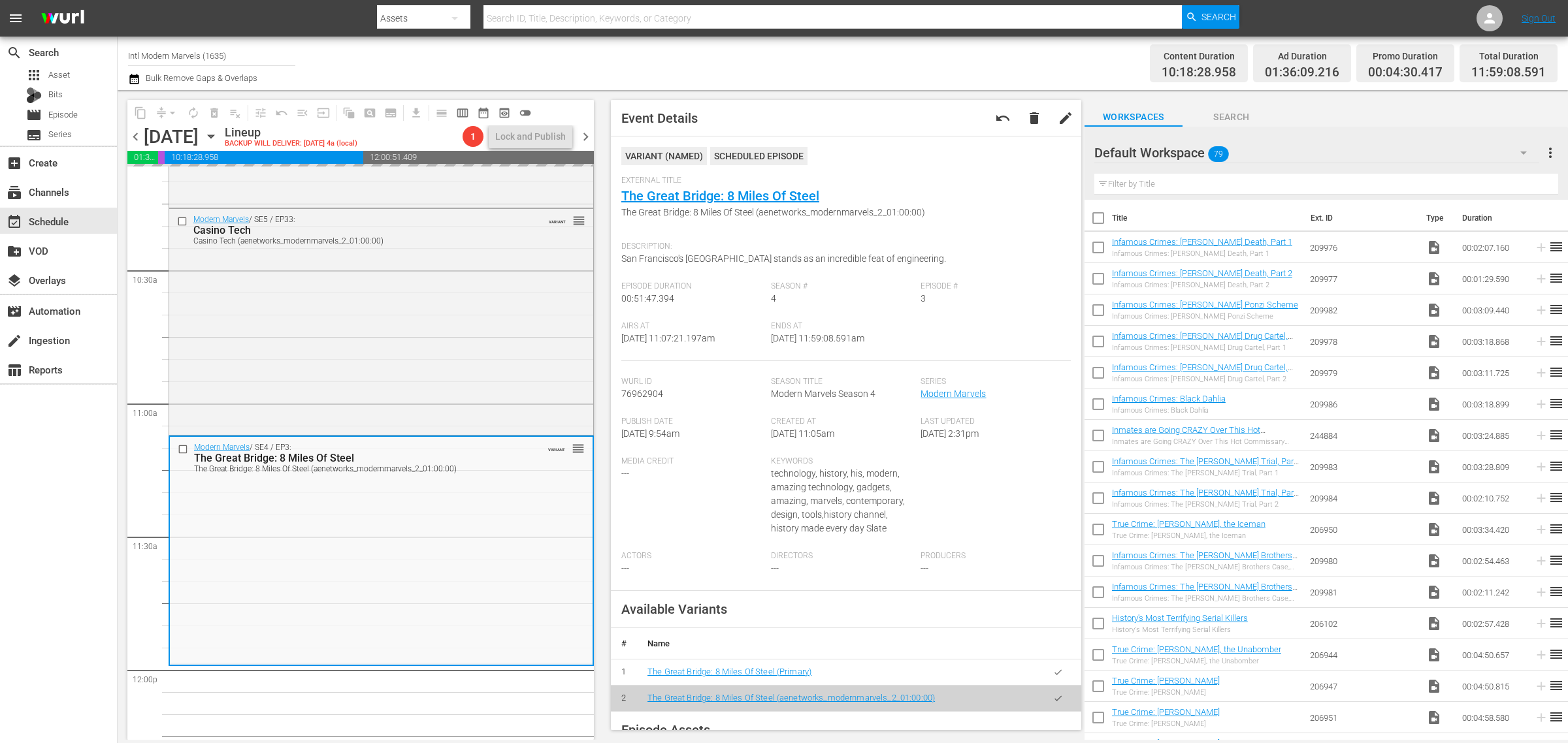
click at [736, 58] on div "Channel Title Intl Modern Marvels (1635) Bulk Remove Gaps & Overlaps" at bounding box center [518, 63] width 779 height 47
click at [736, 59] on div "Channel Title Intl Modern Marvels (1635) Bulk Remove Gaps & Overlaps" at bounding box center [518, 63] width 779 height 47
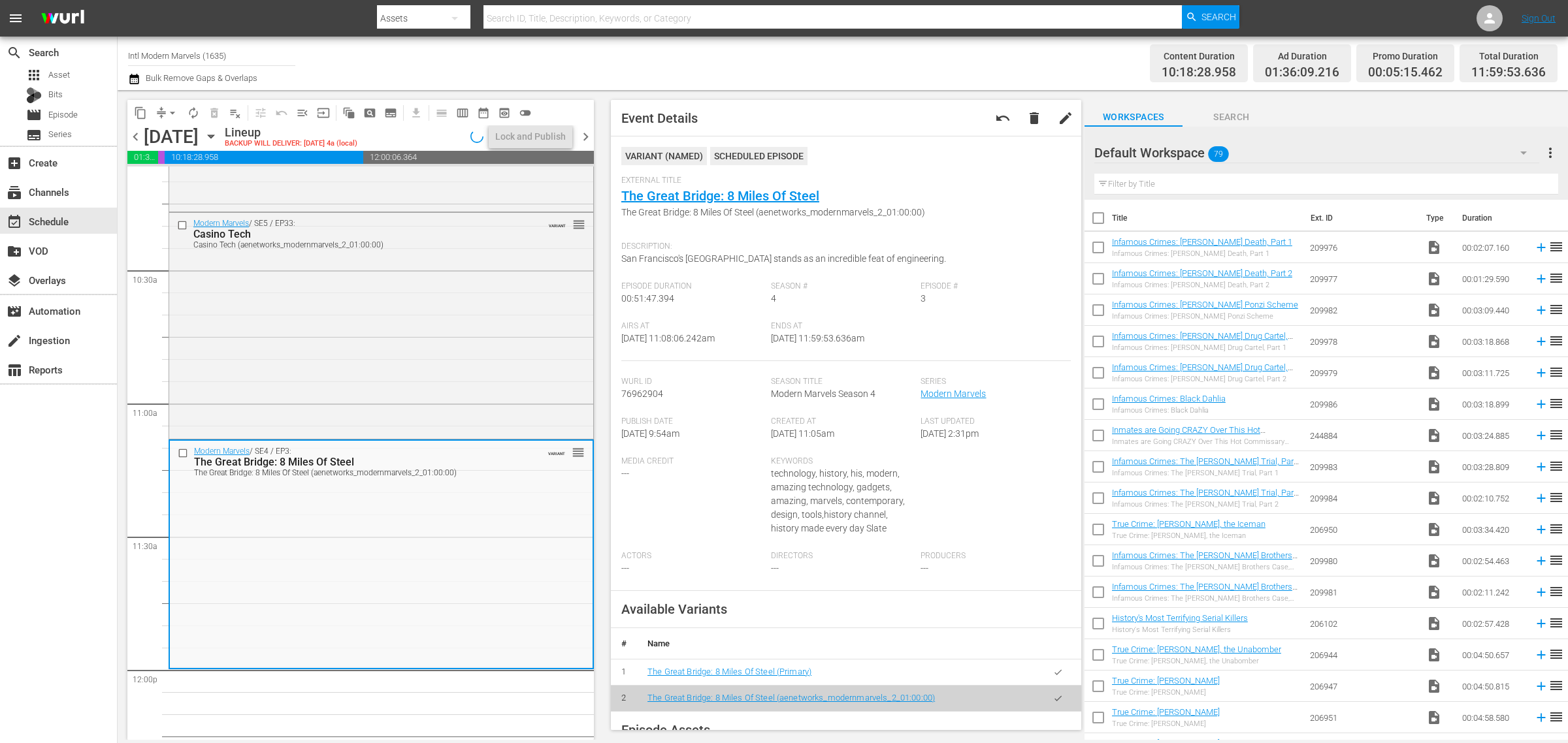
scroll to position [2715, 0]
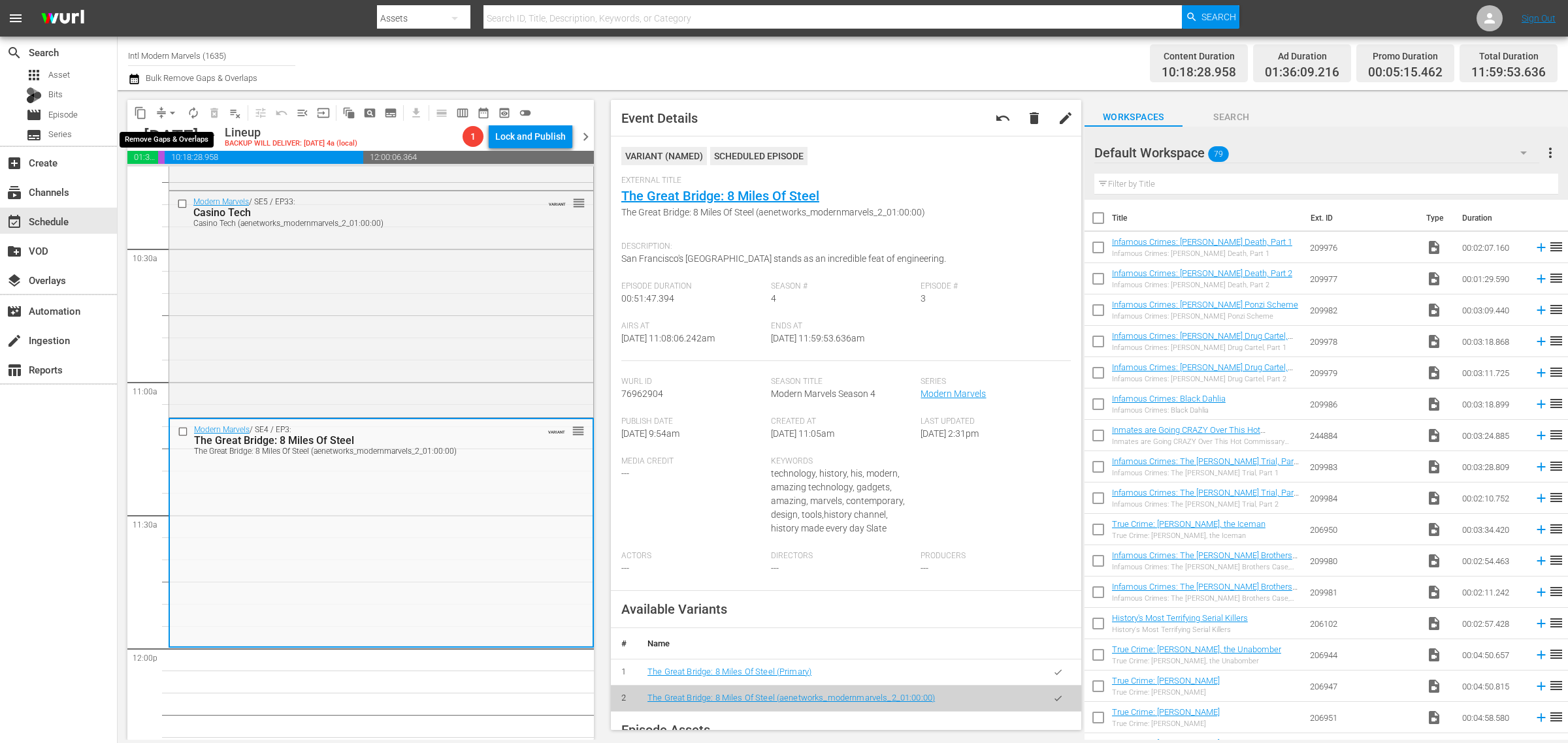
click at [170, 113] on span "arrow_drop_down" at bounding box center [172, 113] width 13 height 13
click at [181, 138] on li "Align to Midnight" at bounding box center [173, 139] width 137 height 22
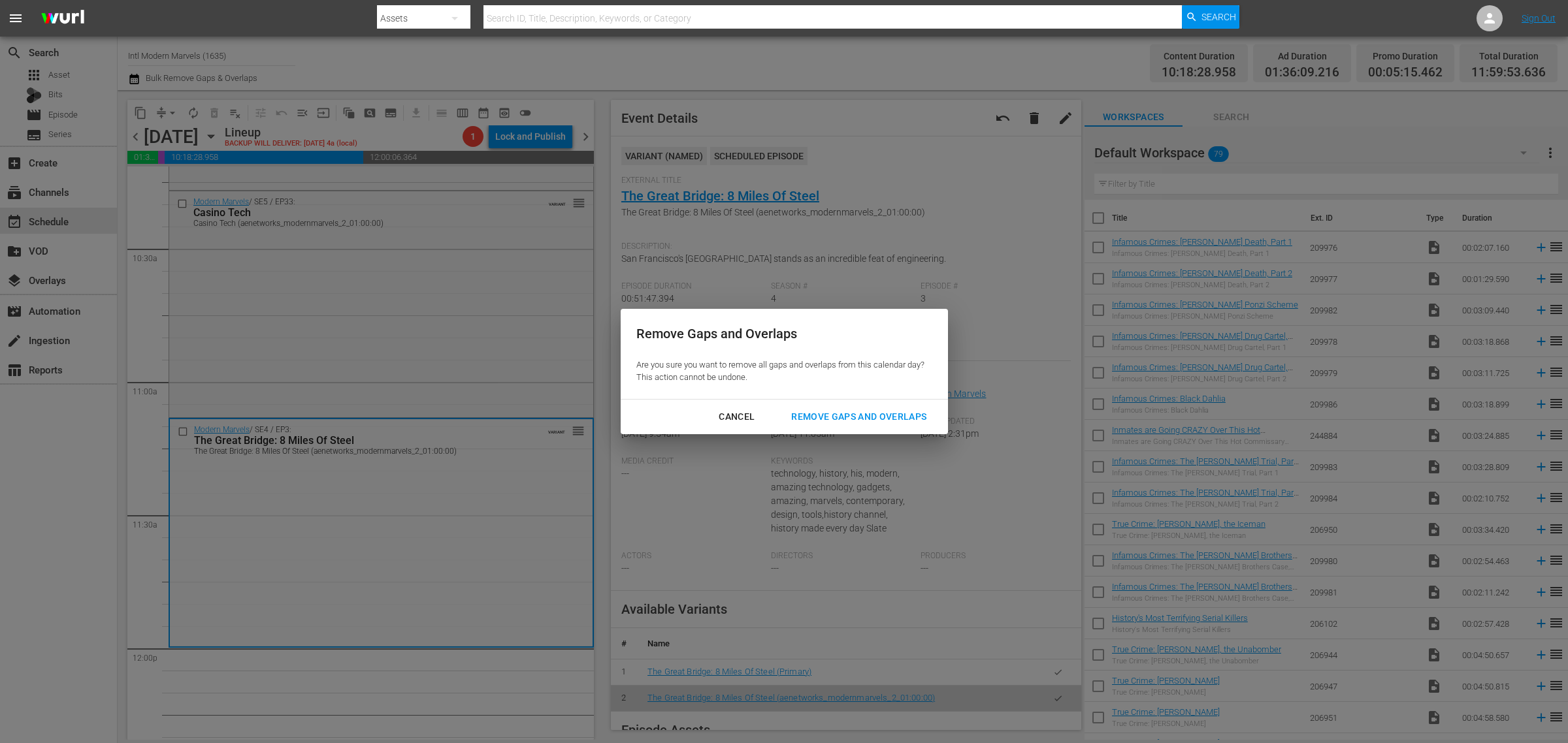
click at [870, 416] on div "Remove Gaps and Overlaps" at bounding box center [858, 417] width 156 height 16
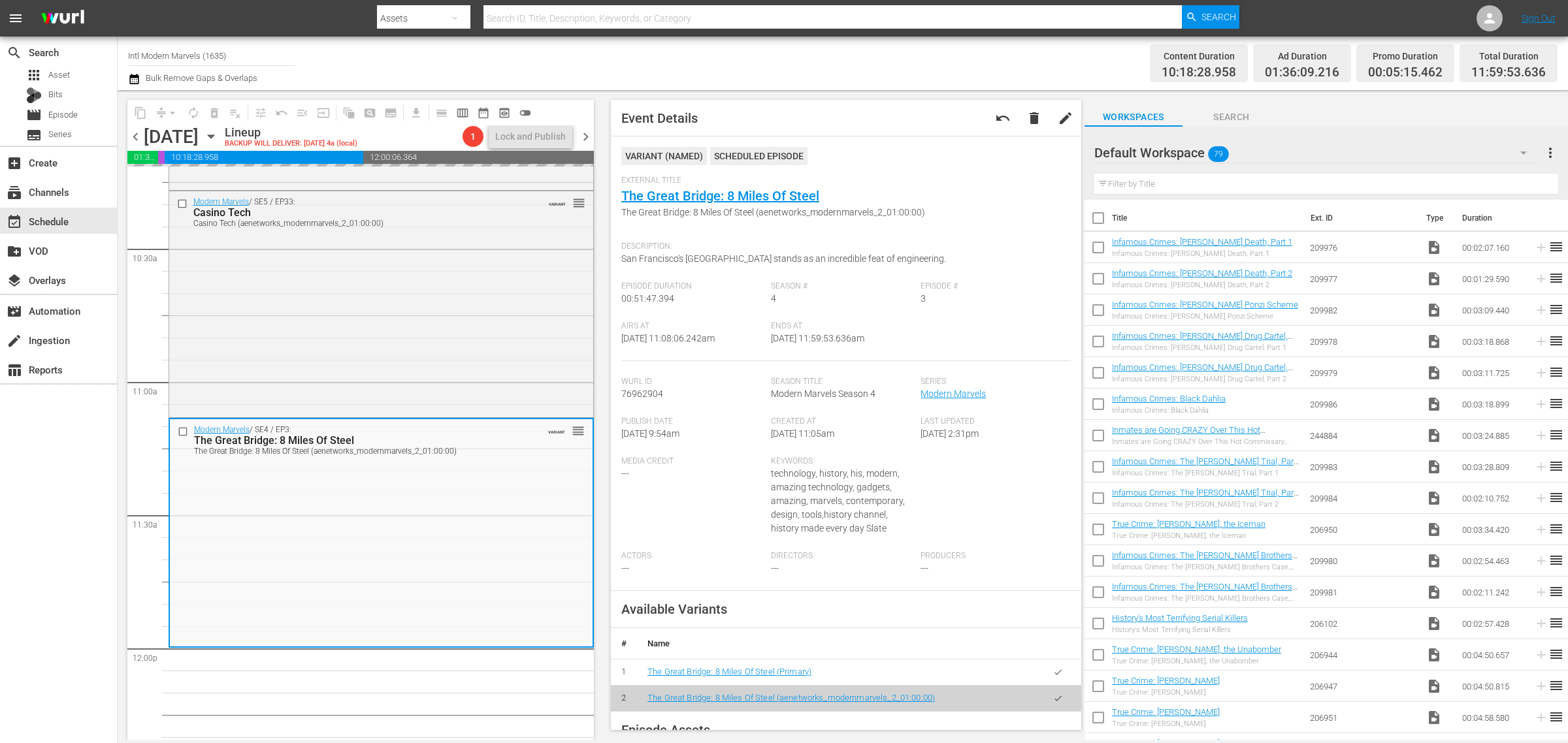
click at [811, 63] on div "Channel Title Intl Modern Marvels (1635) Bulk Remove Gaps & Overlaps" at bounding box center [518, 63] width 779 height 47
click at [936, 47] on div "Content Duration 10:18:28.958 Ad Duration 01:36:09.216 Promo Duration 00:05:22.…" at bounding box center [1232, 63] width 650 height 47
click at [190, 112] on span "autorenew_outlined" at bounding box center [193, 113] width 13 height 13
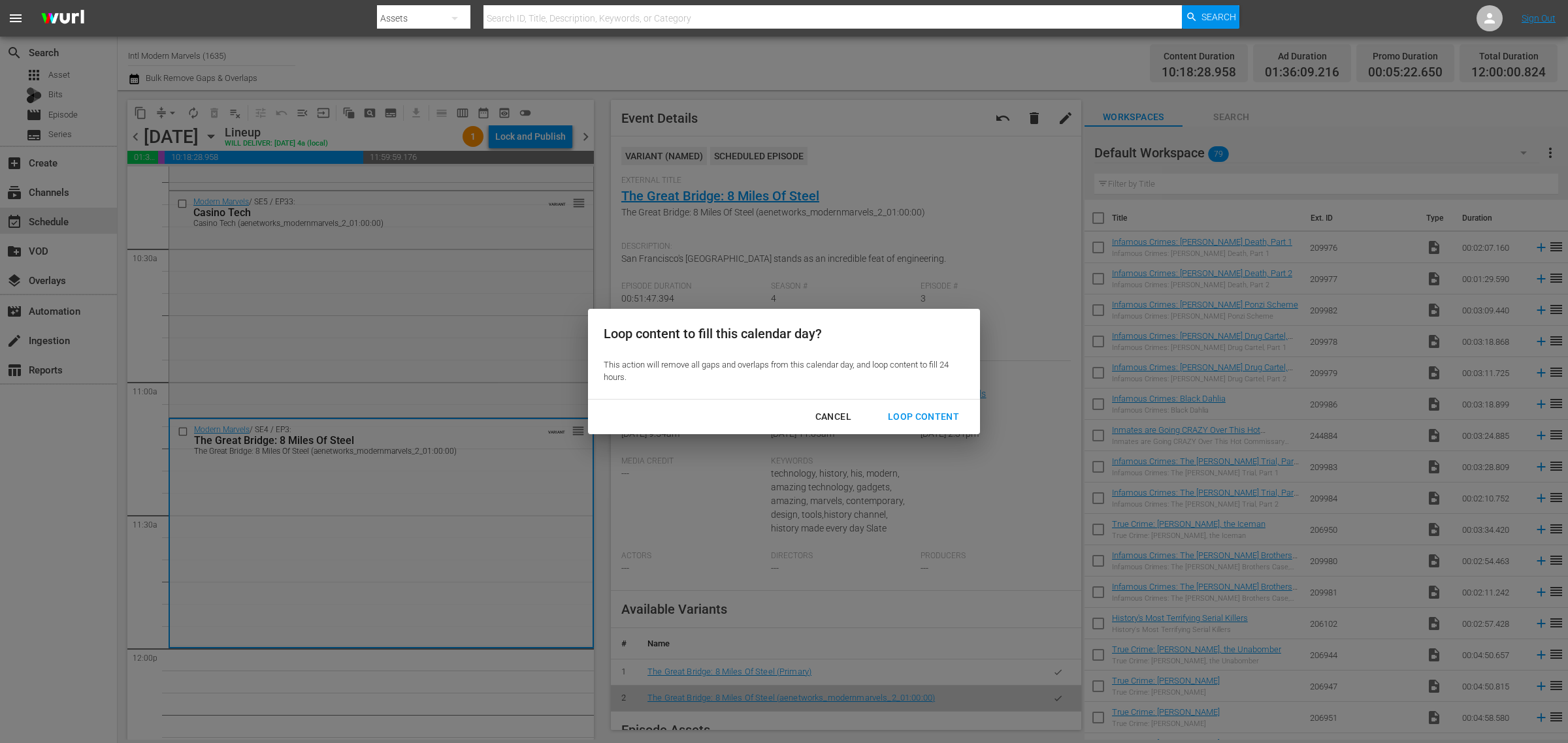
click at [918, 425] on div "Loop Content" at bounding box center [924, 417] width 92 height 16
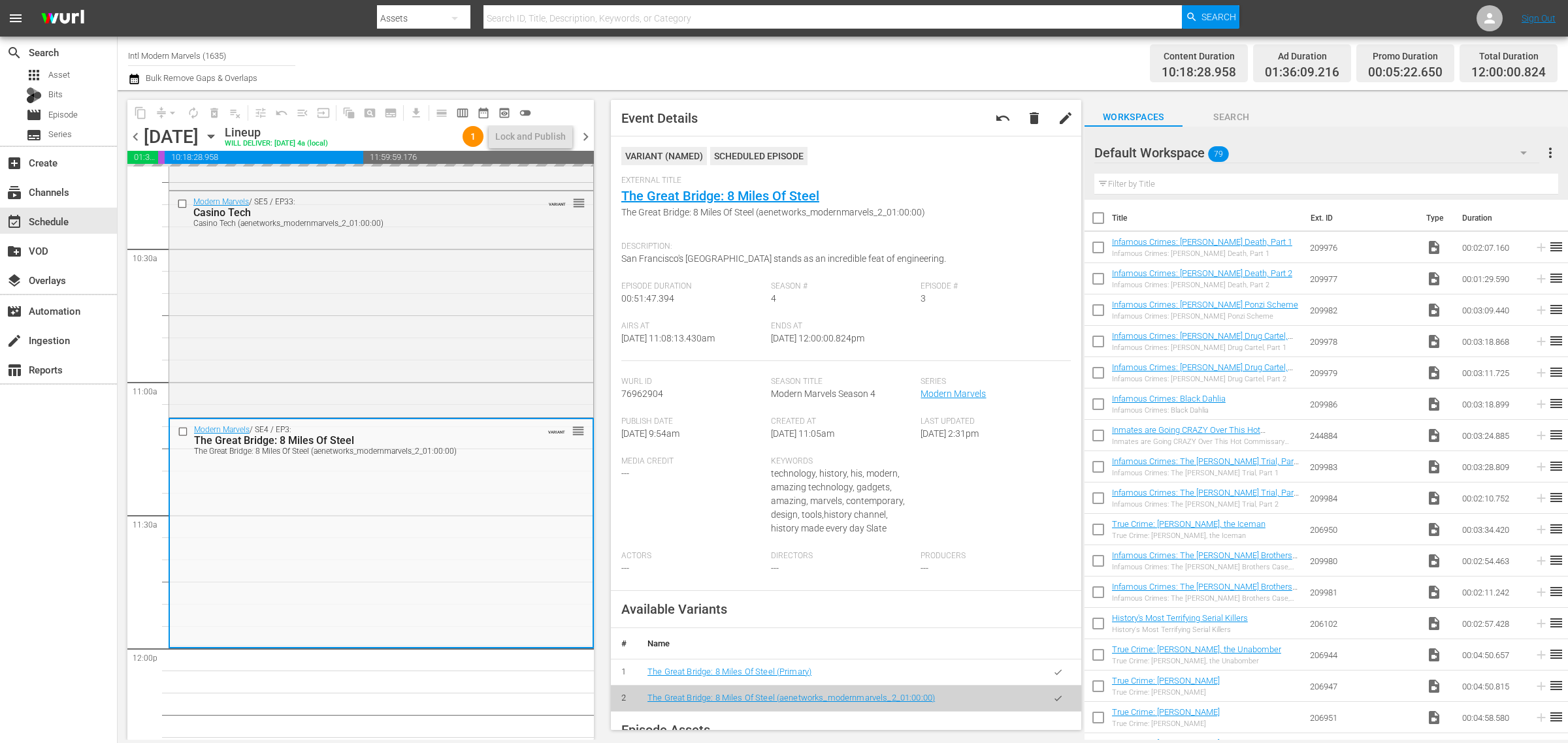
click at [802, 72] on div "Channel Title Intl Modern Marvels (1635) Bulk Remove Gaps & Overlaps" at bounding box center [518, 63] width 779 height 47
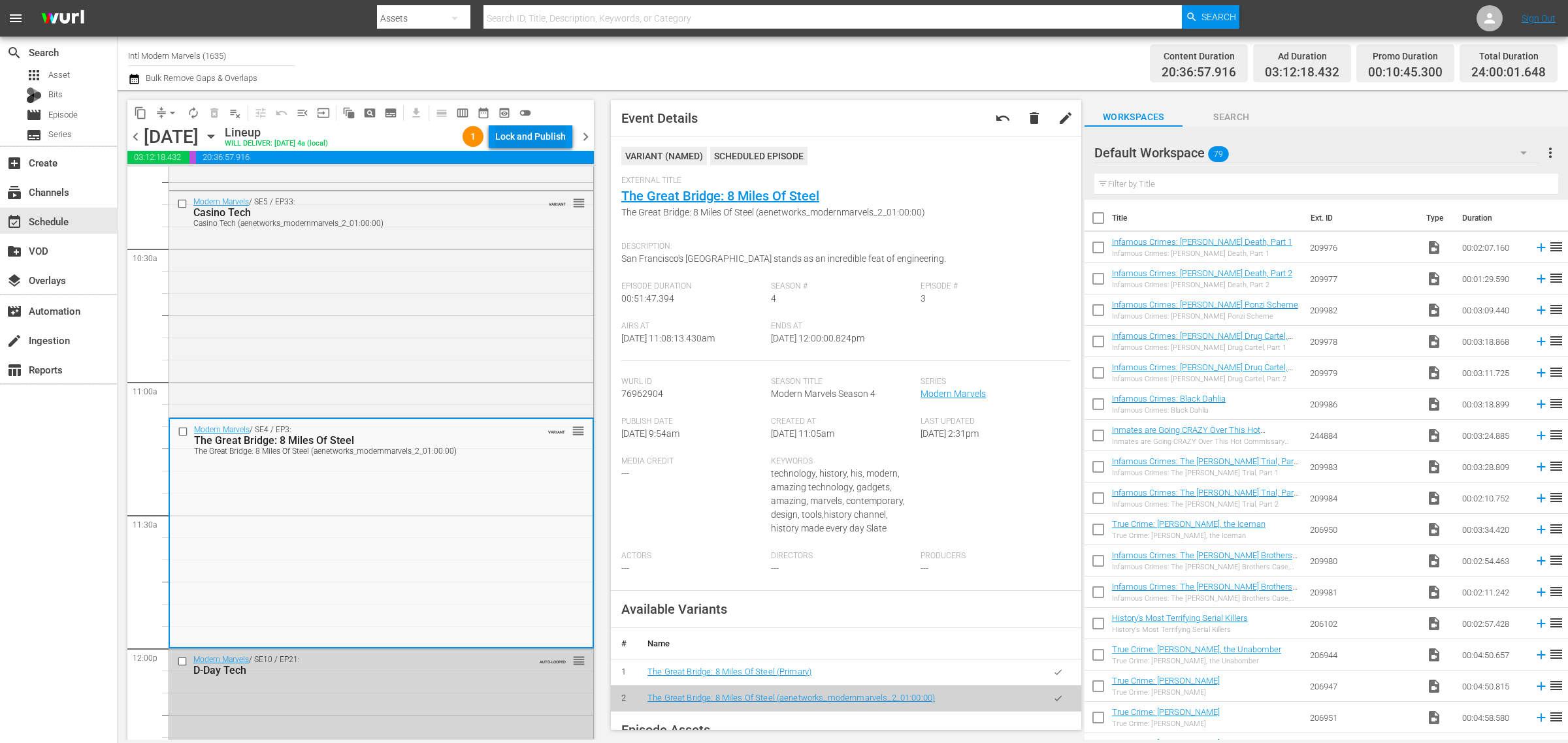
click at [514, 132] on div "Lock and Publish" at bounding box center [530, 136] width 70 height 23
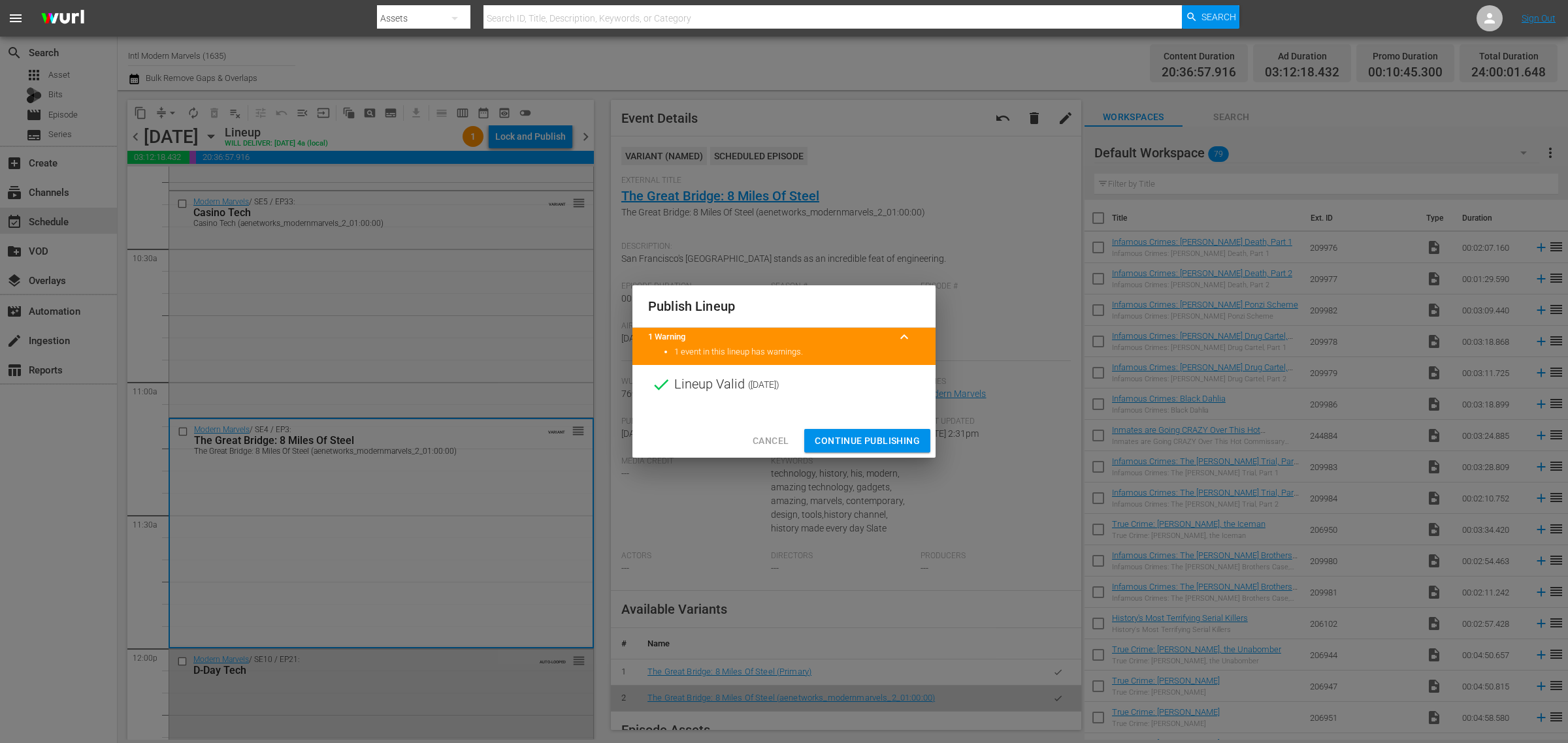
click at [881, 442] on span "Continue Publishing" at bounding box center [867, 441] width 106 height 16
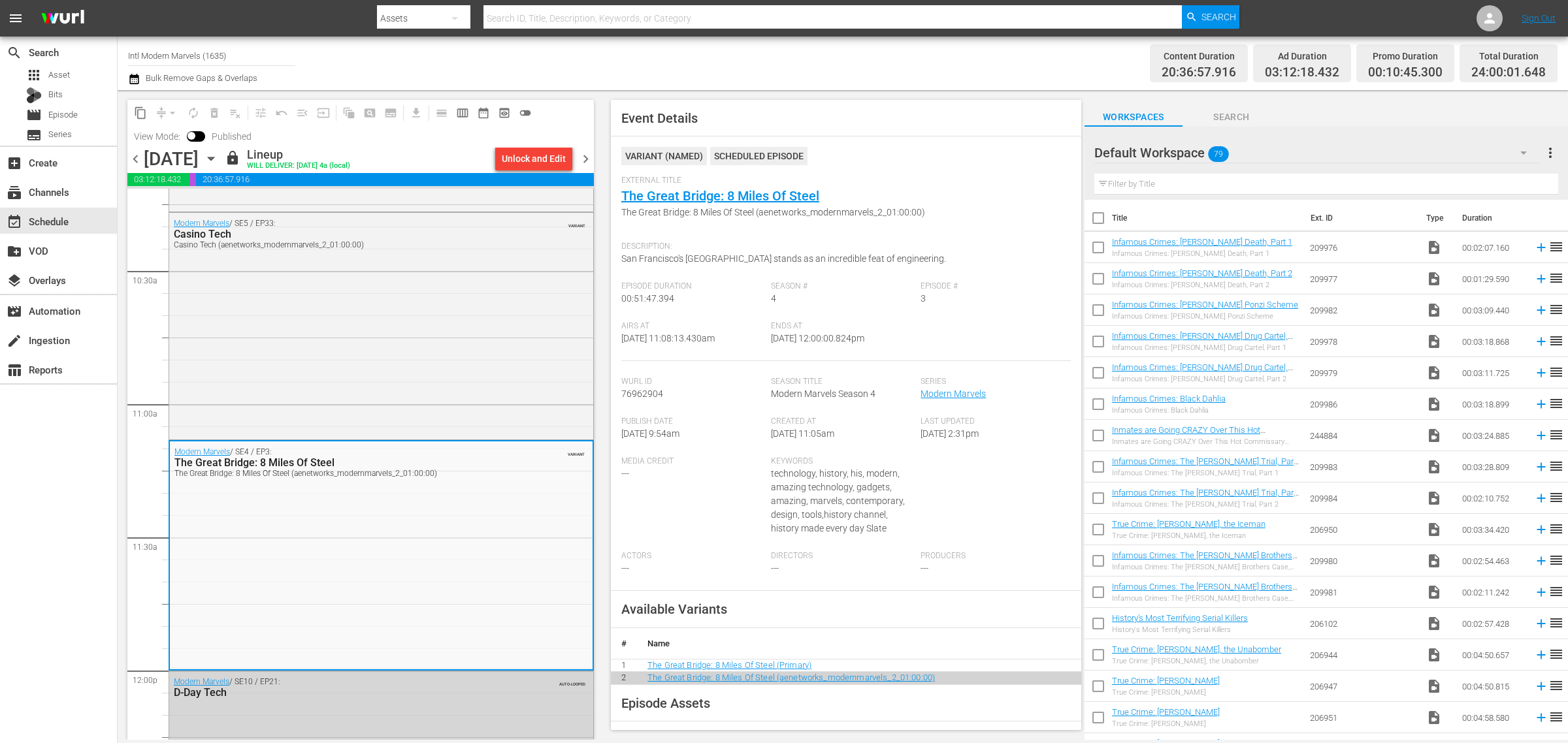
click at [884, 77] on div "Channel Title Intl Modern Marvels (1635) Bulk Remove Gaps & Overlaps" at bounding box center [518, 63] width 779 height 47
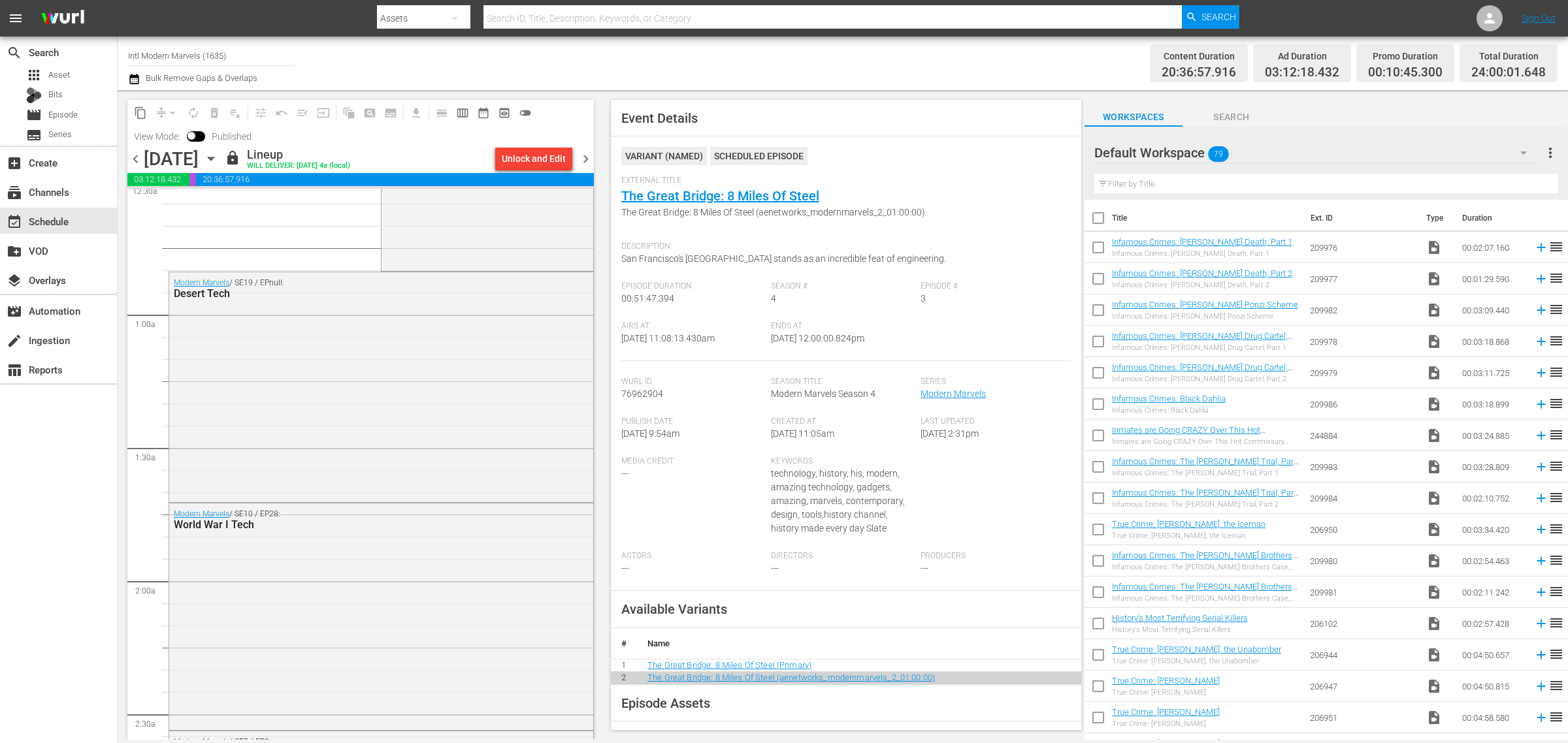
scroll to position [0, 0]
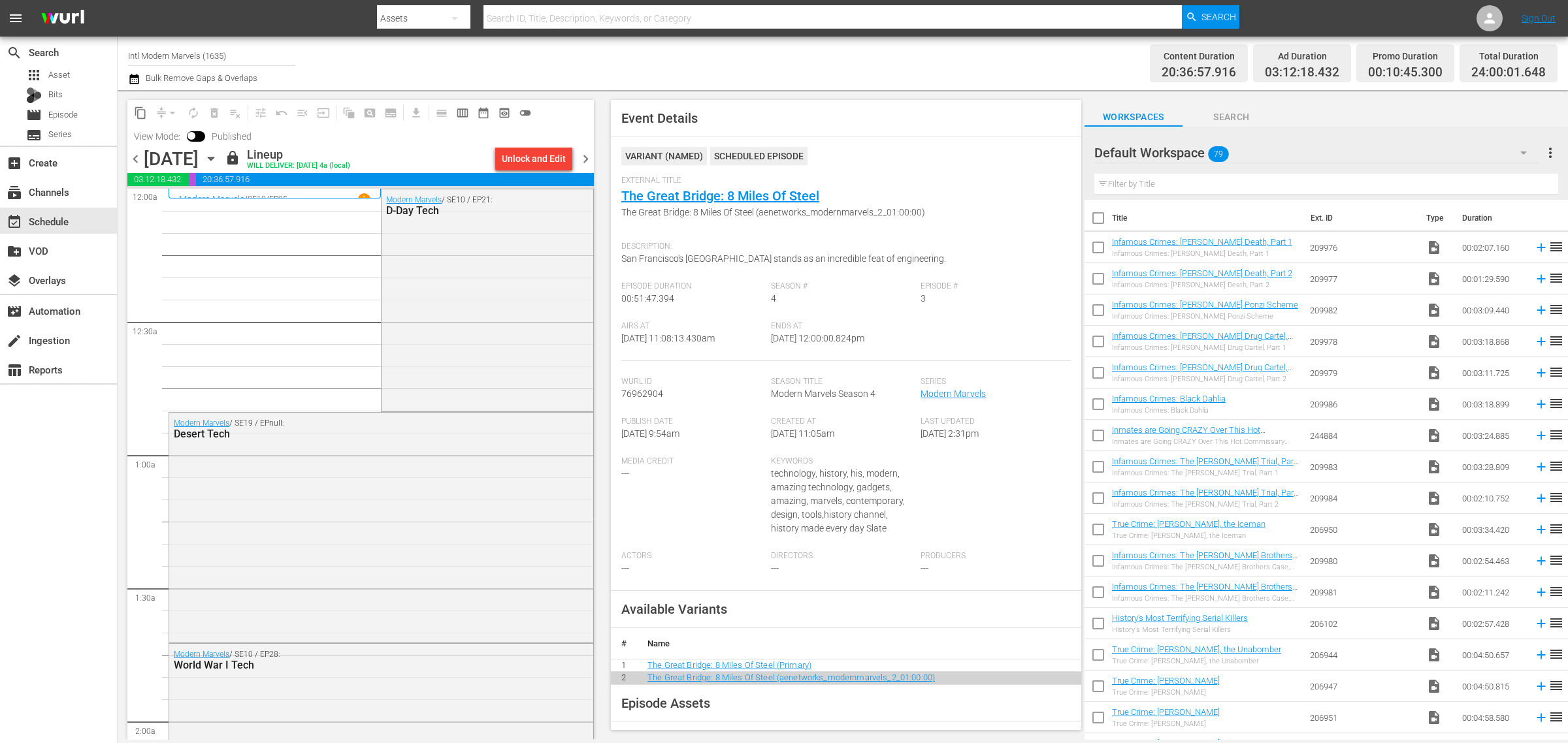
click at [584, 158] on span "chevron_right" at bounding box center [586, 159] width 16 height 16
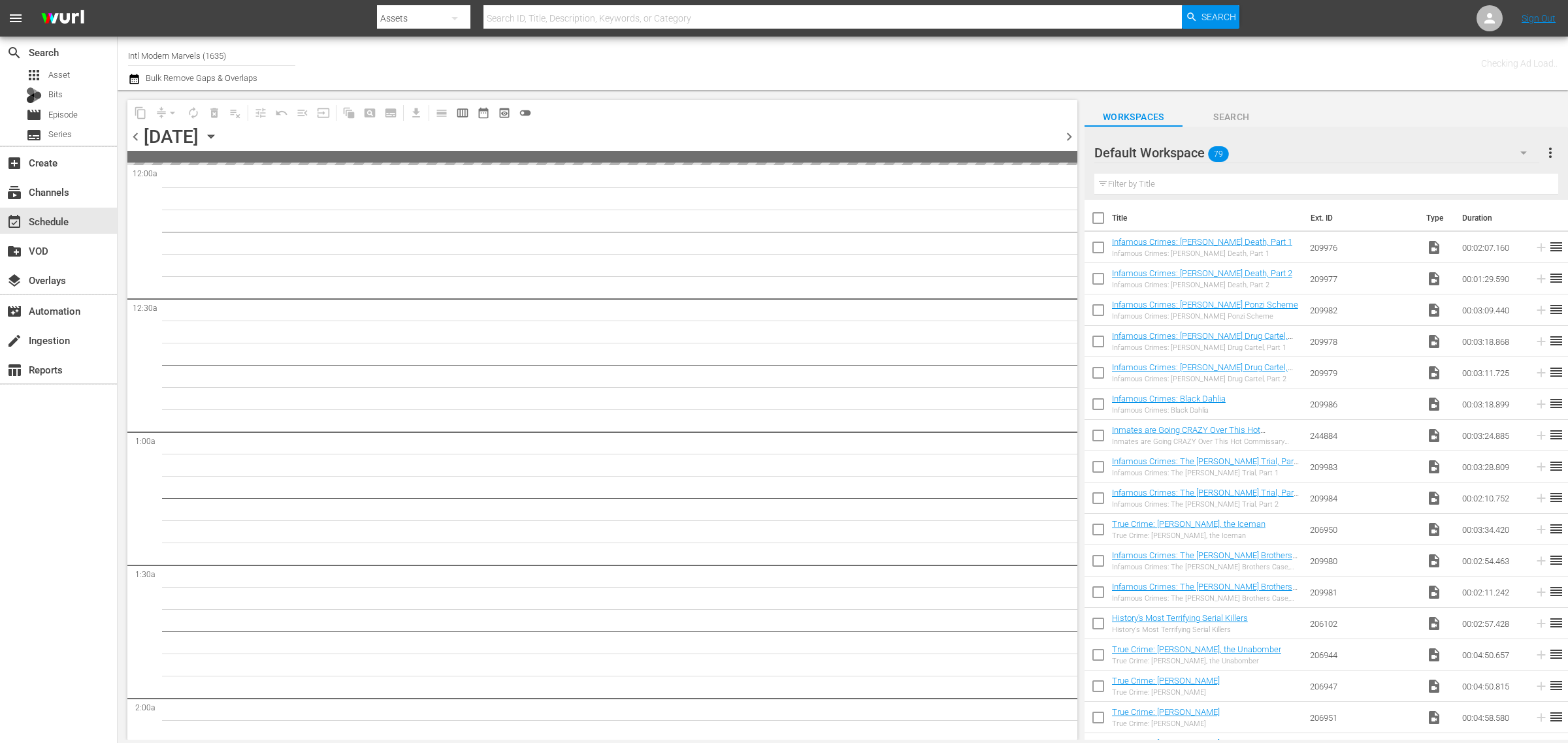
click at [838, 56] on div "Channel Title Intl Modern Marvels (1635) Bulk Remove Gaps & Overlaps" at bounding box center [518, 63] width 779 height 47
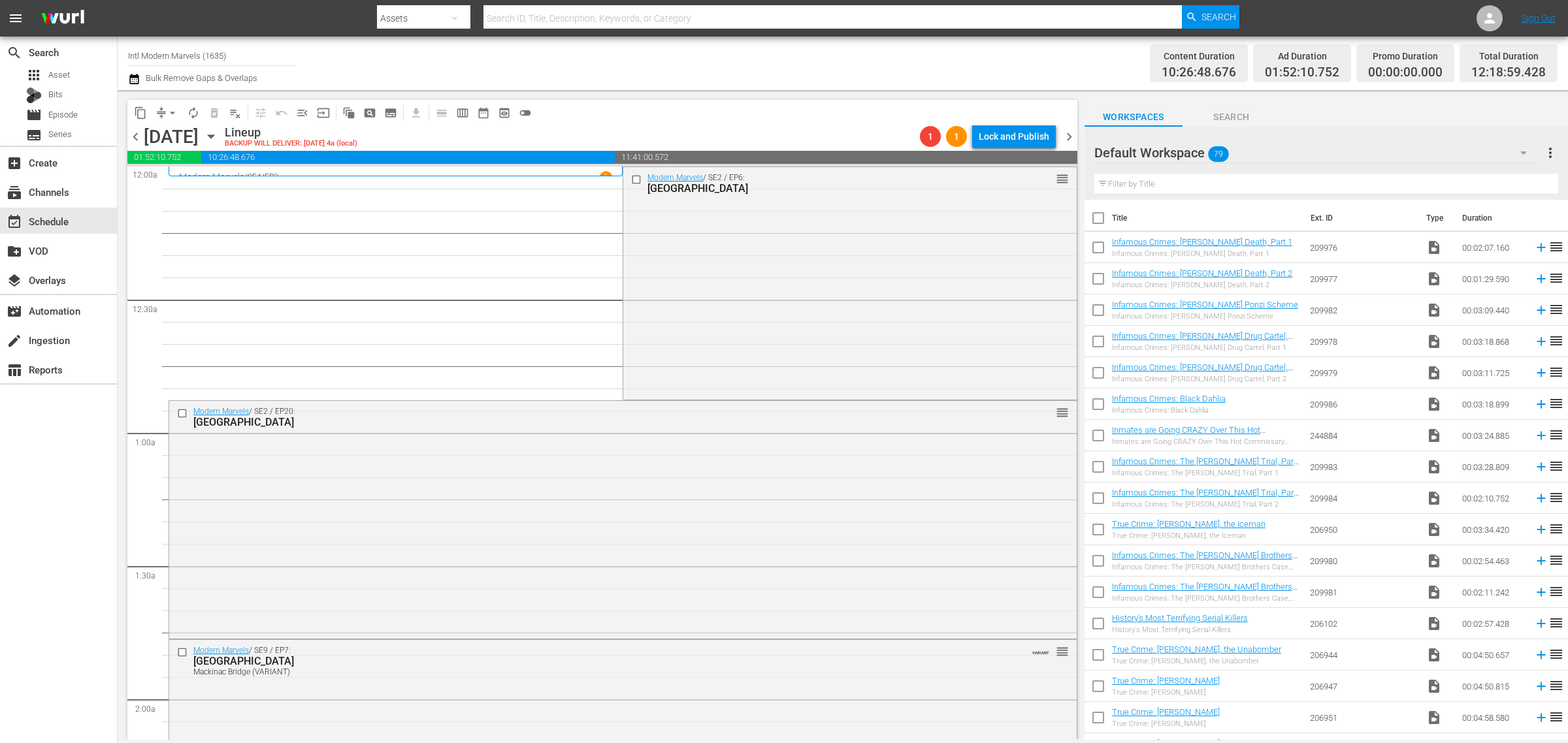
drag, startPoint x: 259, startPoint y: 62, endPoint x: -286, endPoint y: 12, distance: 547.3
click at [0, 12] on html "menu Search By Assets Search ID, Title, Description, Keywords, or Category Sear…" at bounding box center [784, 372] width 1568 height 743
click at [310, 120] on div "Modern Marvels Presented by History (1040 - aenetworks_modernmarvels_1)" at bounding box center [308, 123] width 338 height 32
type input "Modern Marvels Presented by History (1040 - aenetworks_modernmarvels_1)"
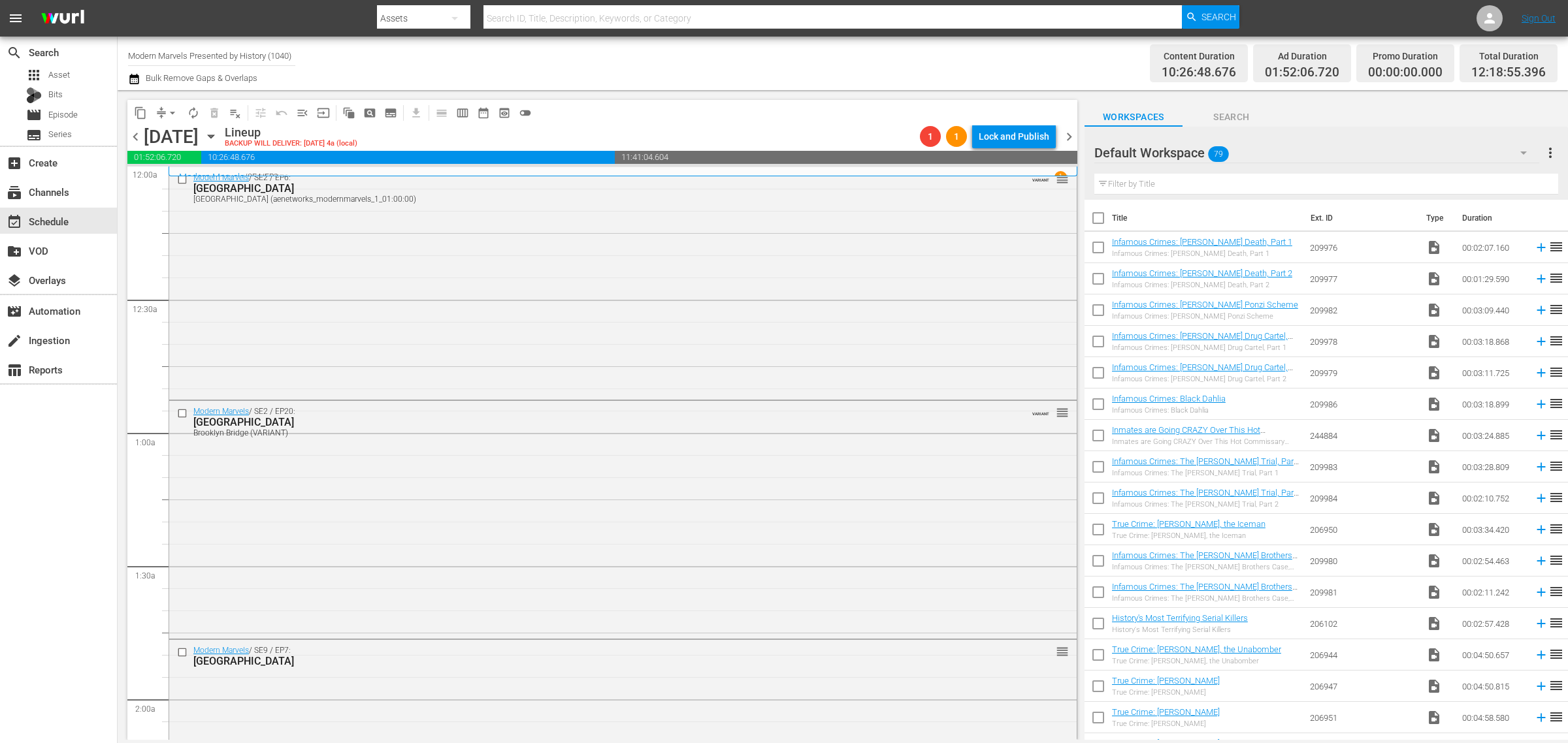
click at [733, 76] on div "Channel Title Modern Marvels Presented by History (1040) Bulk Remove Gaps & Ove…" at bounding box center [518, 63] width 779 height 47
click at [1066, 131] on span "chevron_right" at bounding box center [1069, 137] width 16 height 16
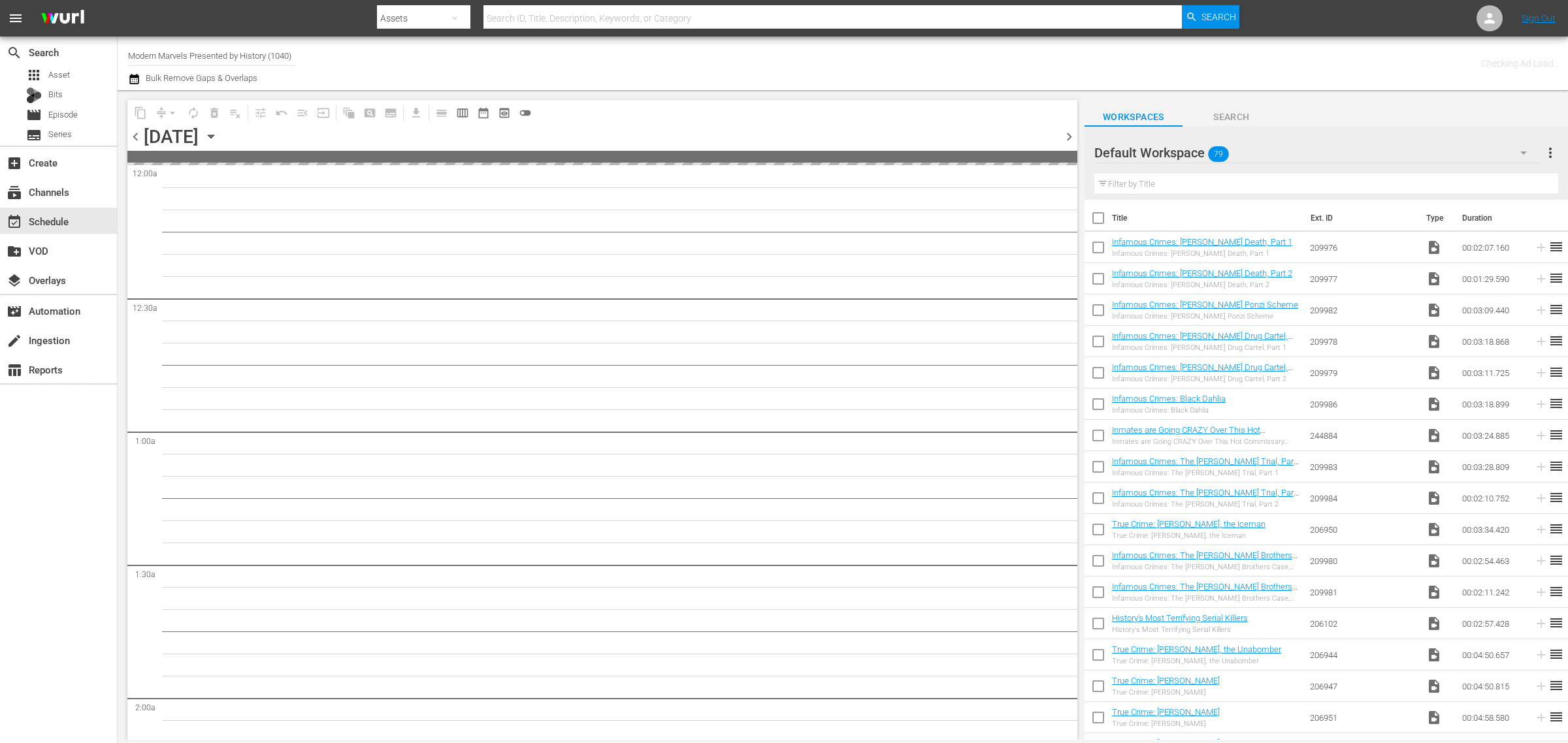
click at [849, 73] on div "Channel Title Modern Marvels Presented by History (1040) Bulk Remove Gaps & Ove…" at bounding box center [518, 63] width 779 height 47
click at [680, 58] on div "Channel Title Modern Marvels Presented by History (1040) Bulk Remove Gaps & Ove…" at bounding box center [518, 63] width 779 height 47
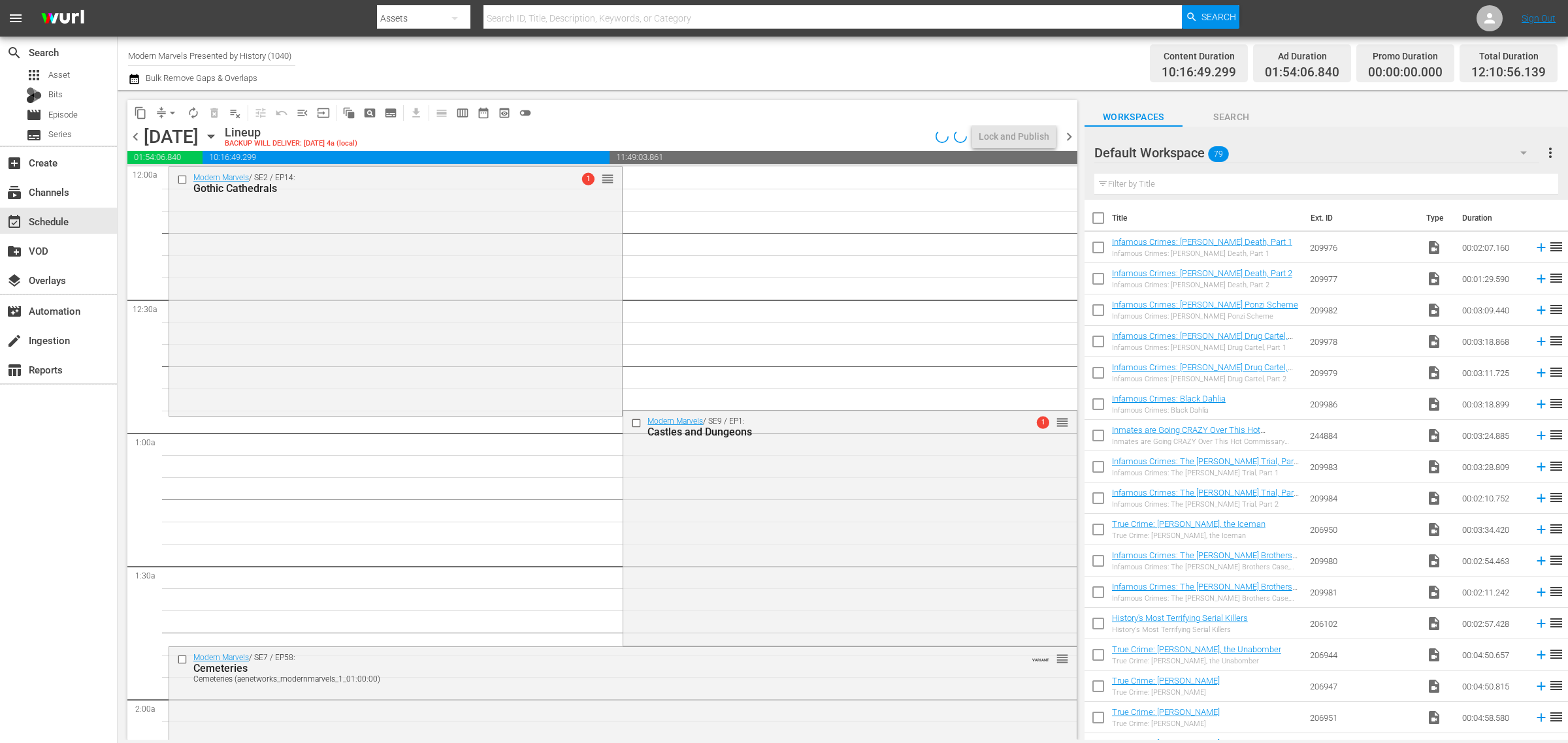
click at [879, 88] on div "Channel Title Modern Marvels Presented by History (1040) Bulk Remove Gaps & Ove…" at bounding box center [843, 63] width 1451 height 53
click at [171, 112] on span "arrow_drop_down" at bounding box center [172, 113] width 13 height 13
click at [160, 138] on li "Align to Midnight" at bounding box center [172, 139] width 107 height 22
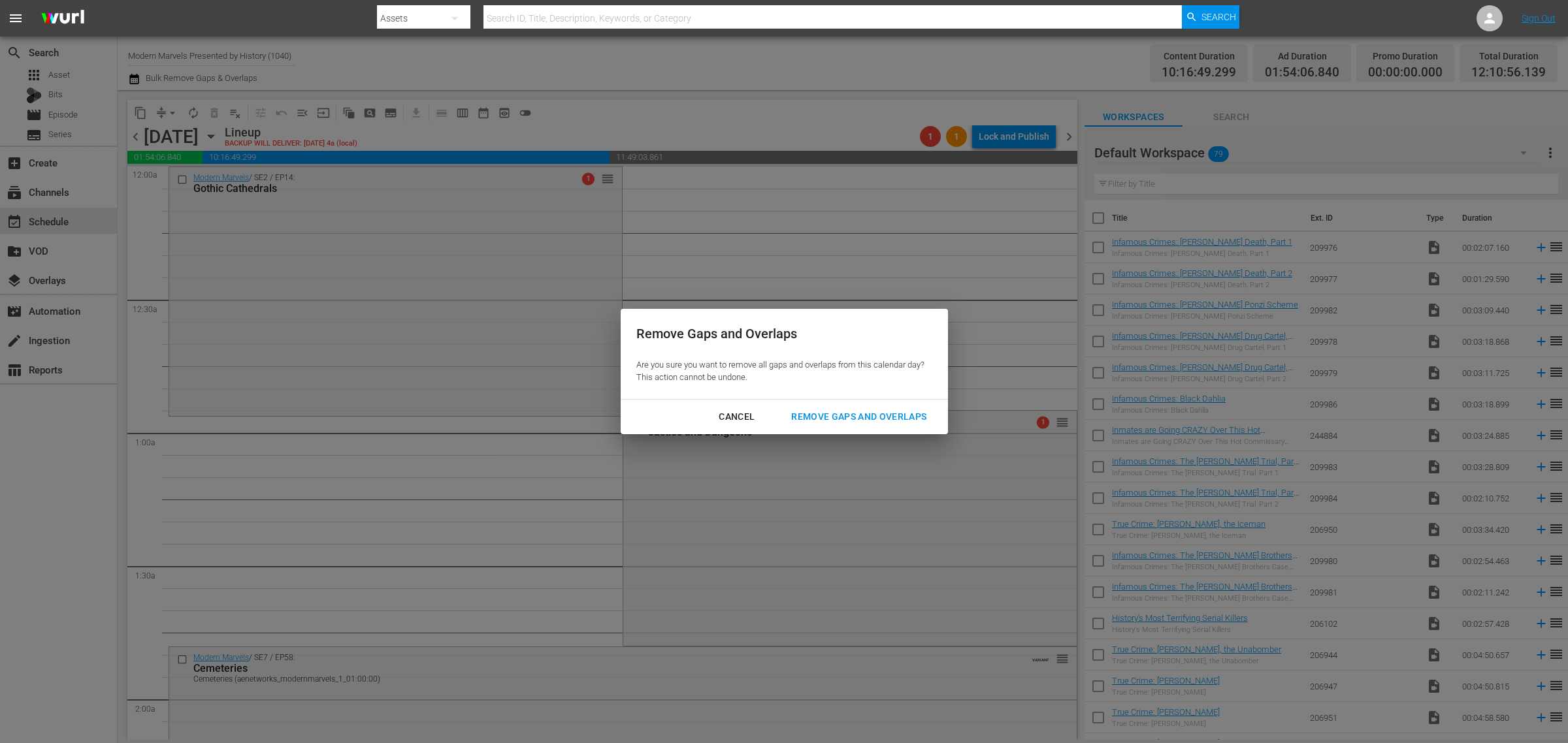
click at [880, 418] on div "Remove Gaps and Overlaps" at bounding box center [858, 417] width 156 height 16
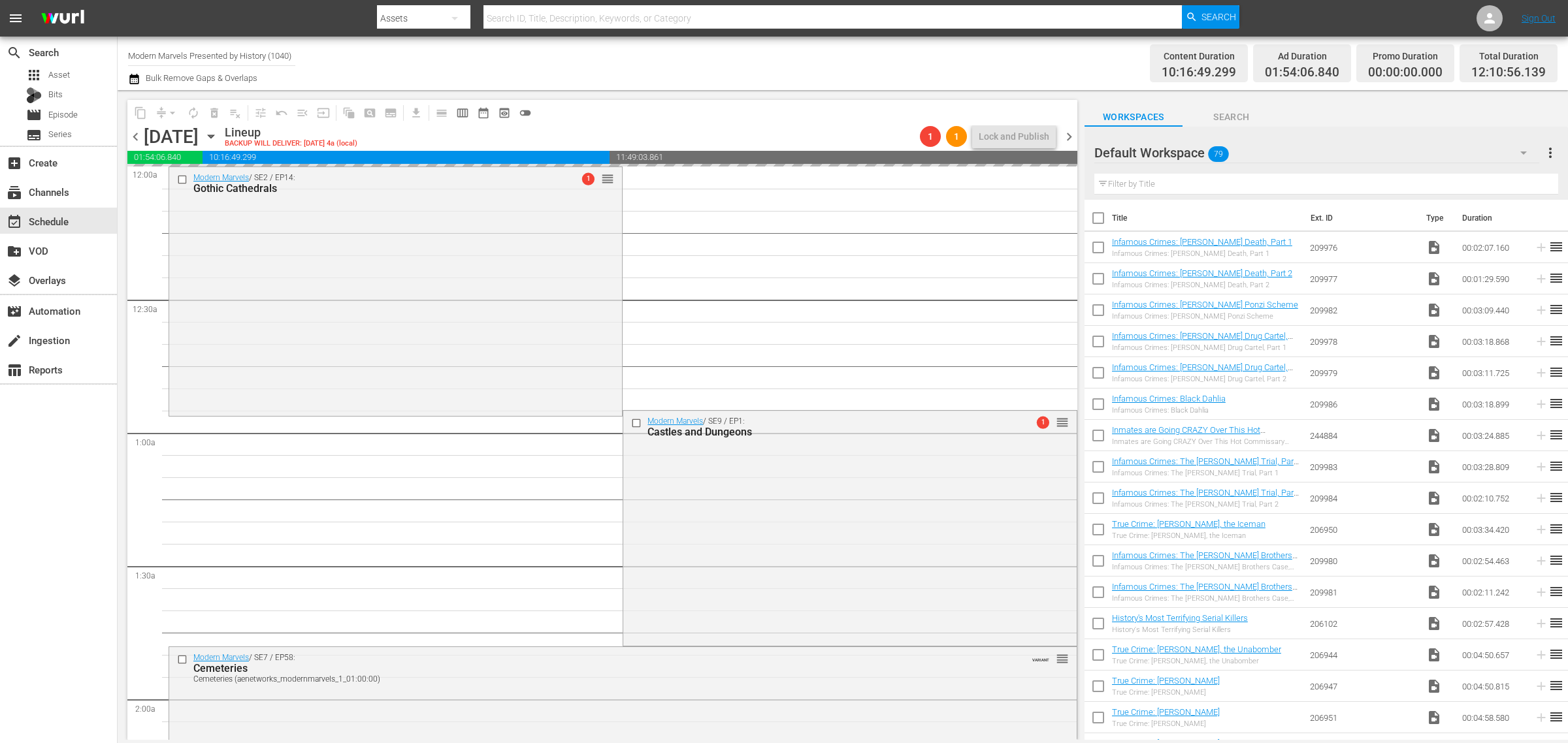
click at [724, 42] on div "Channel Title Modern Marvels Presented by History (1040) Bulk Remove Gaps & Ove…" at bounding box center [518, 63] width 779 height 47
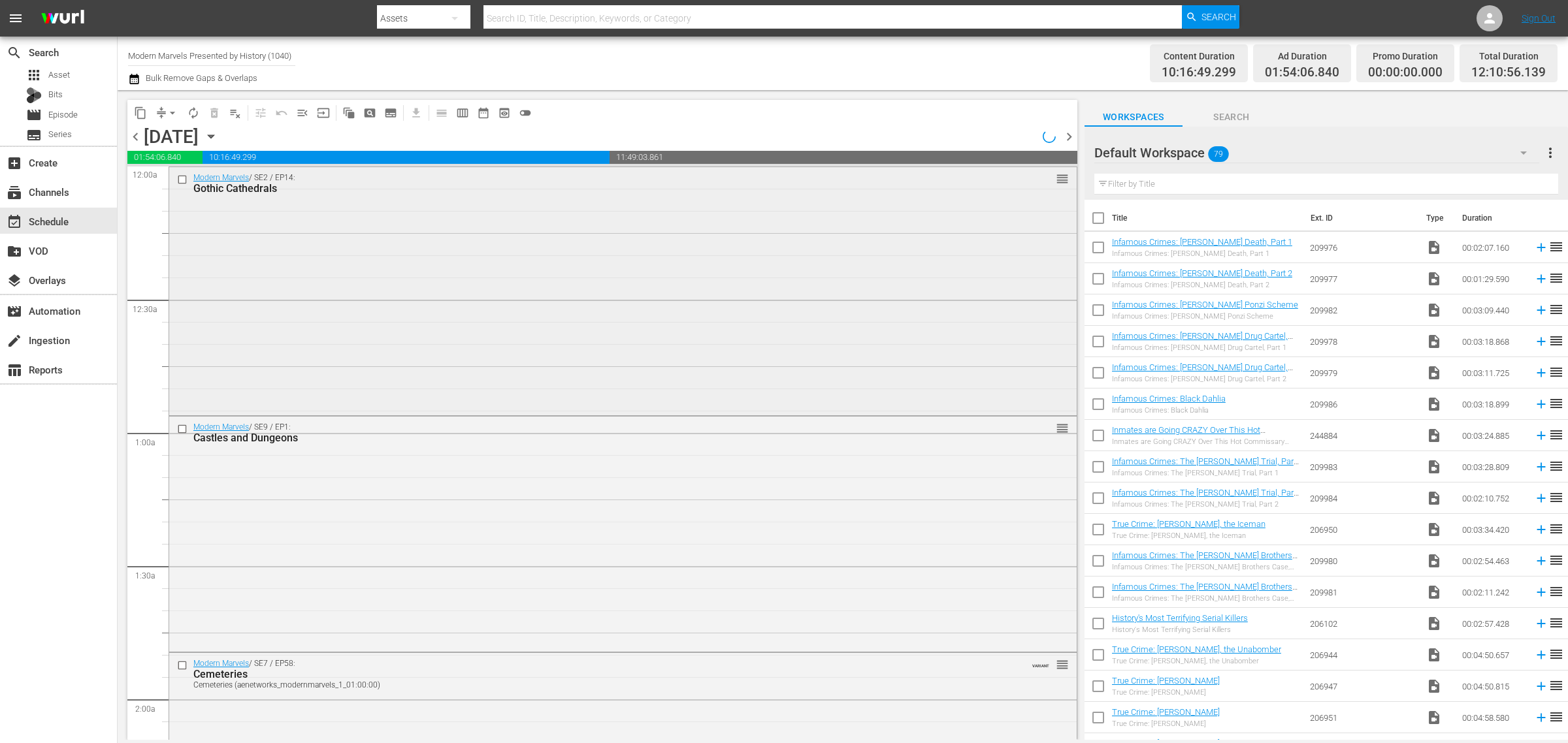
click at [498, 255] on div "Modern Marvels / SE2 / EP14: Gothic Cathedrals reorder" at bounding box center [623, 289] width 908 height 245
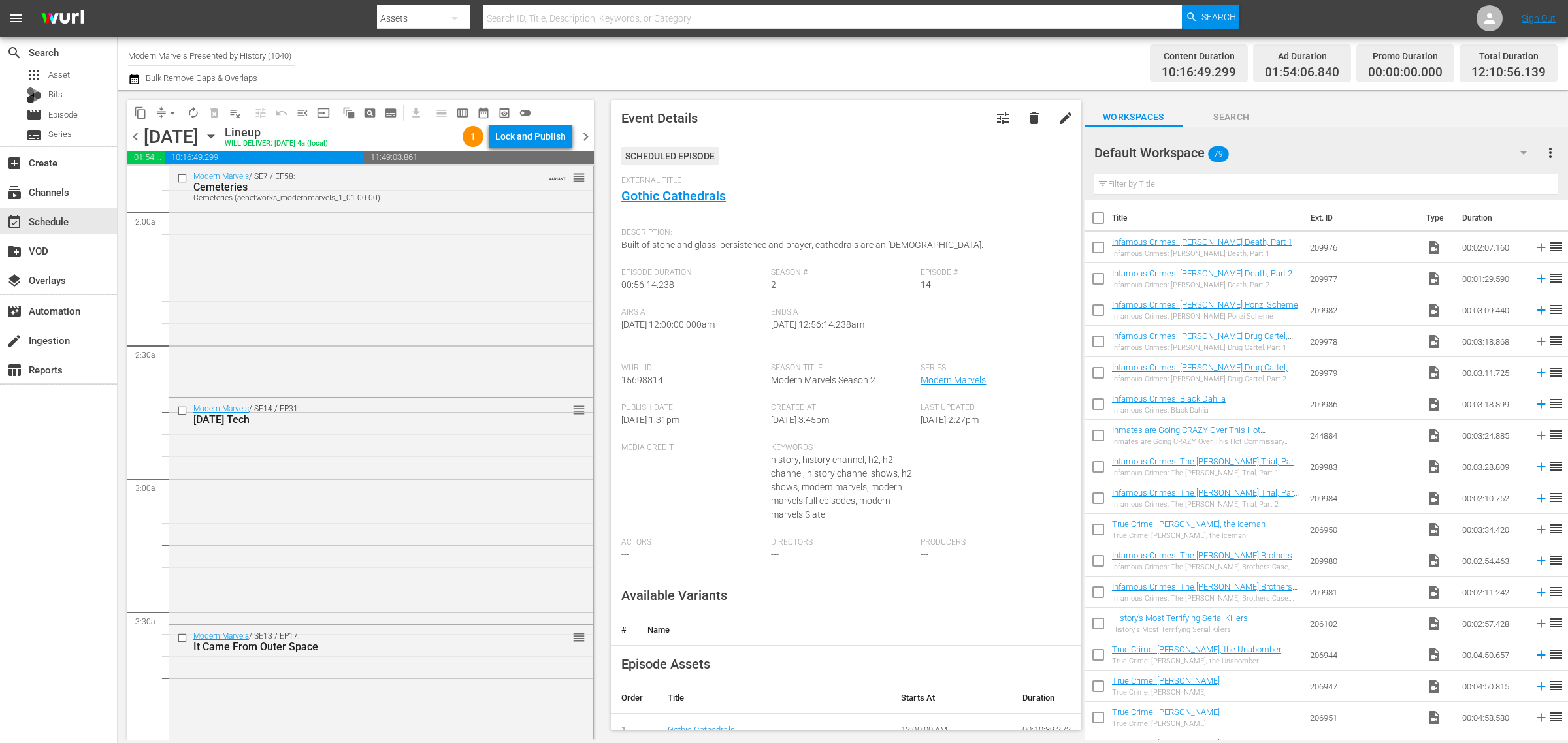
click at [384, 316] on div "Modern Marvels / SE7 / EP58: Cemeteries Cemeteries (aenetworks_modernmarvels_1_…" at bounding box center [382, 280] width 424 height 228
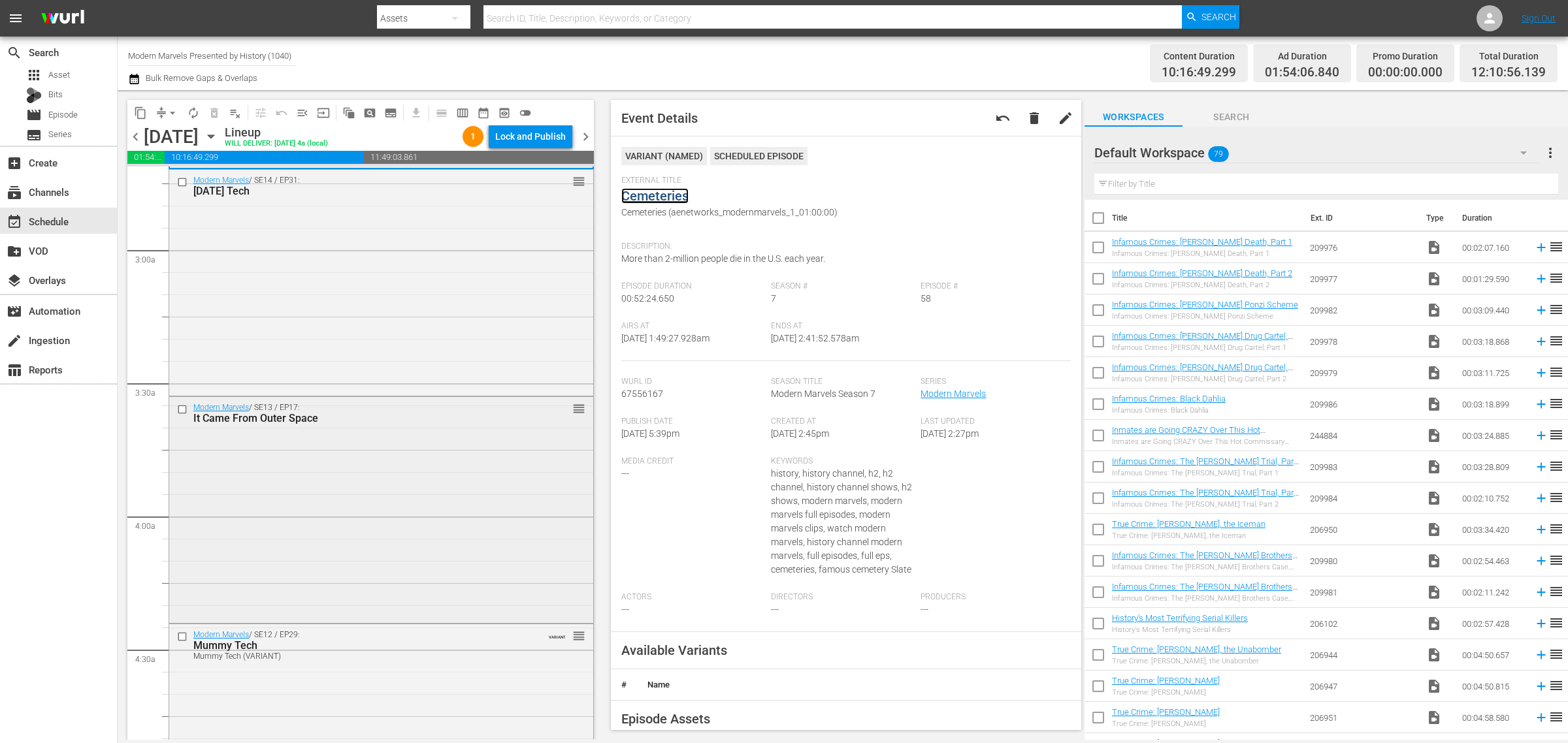
scroll to position [898, 0]
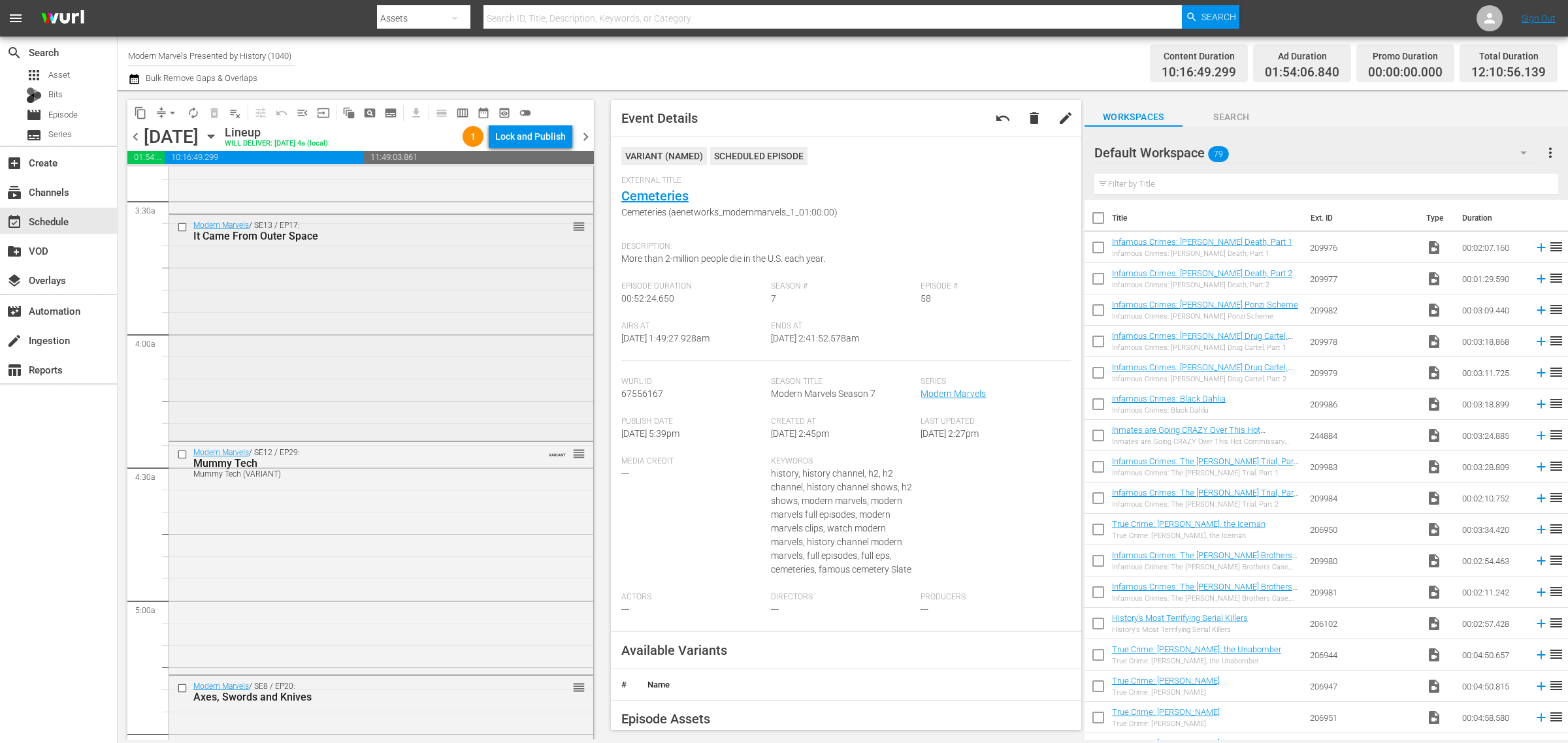
click at [419, 383] on div "Modern Marvels / SE13 / EP17: It Came From Outer Space reorder" at bounding box center [382, 326] width 424 height 223
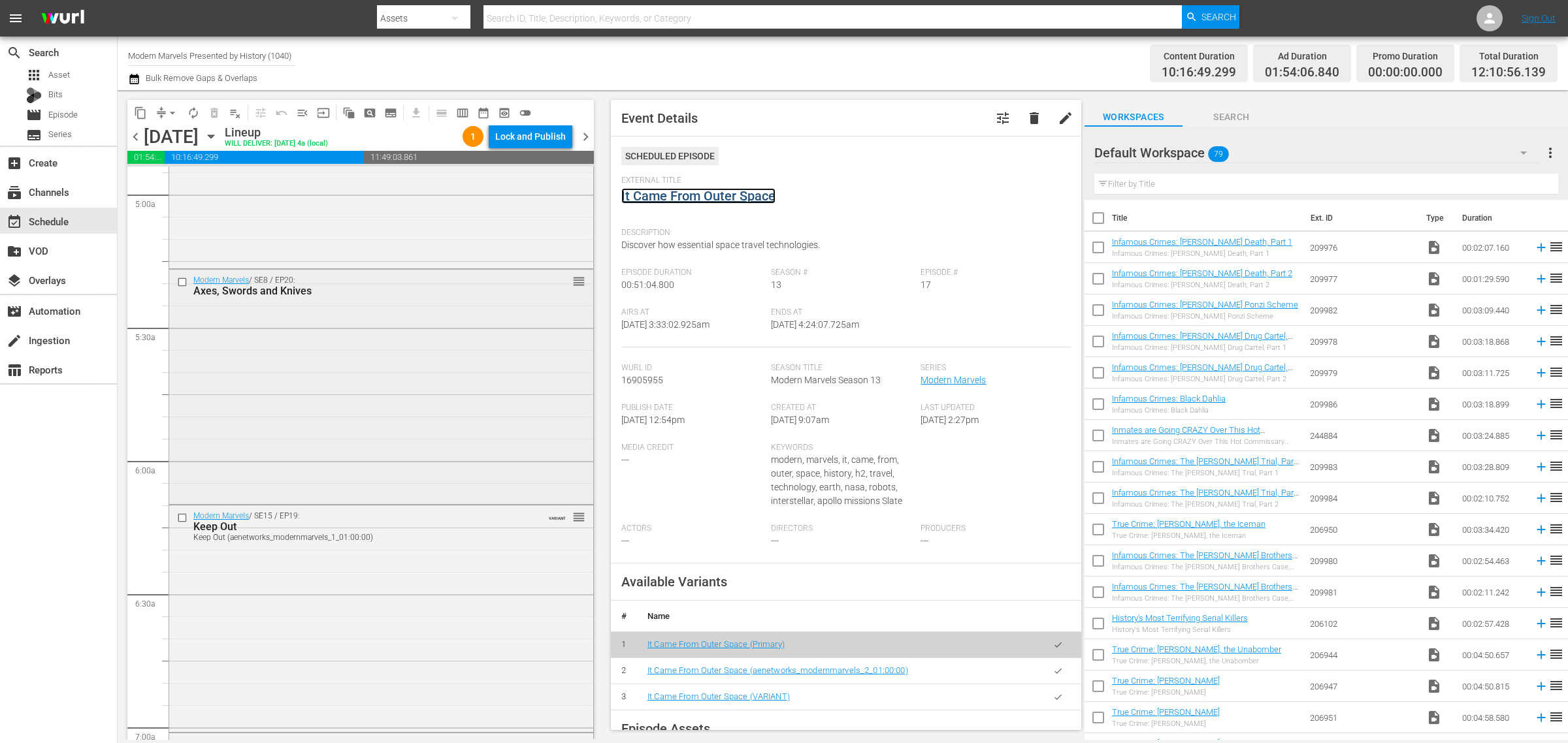
scroll to position [1306, 0]
click at [292, 425] on div "Modern Marvels / SE8 / EP20: Axes, Swords and Knives reorder" at bounding box center [382, 383] width 424 height 232
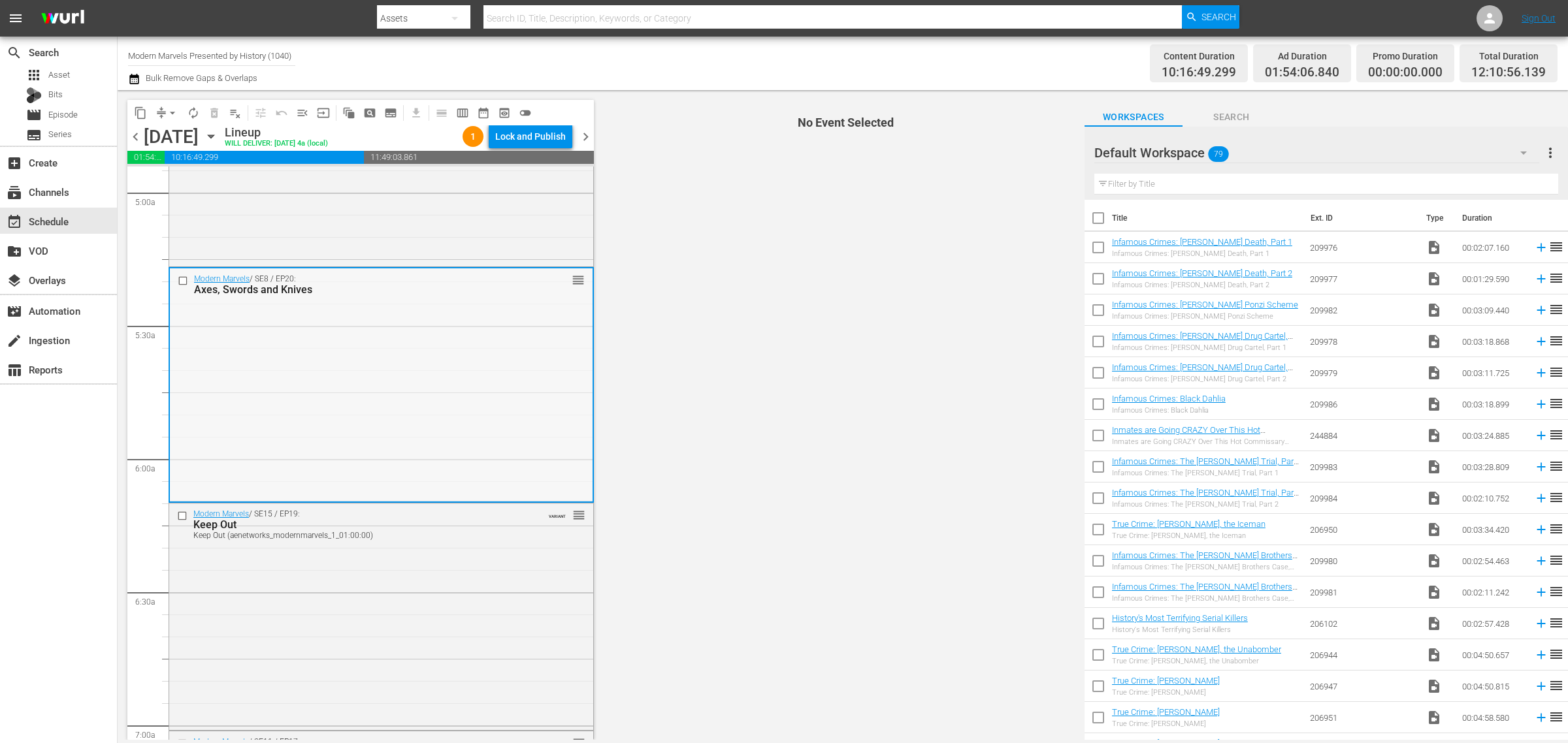
click at [406, 371] on div "Modern Marvels / SE8 / EP20: Axes, Swords and Knives reorder" at bounding box center [381, 384] width 423 height 232
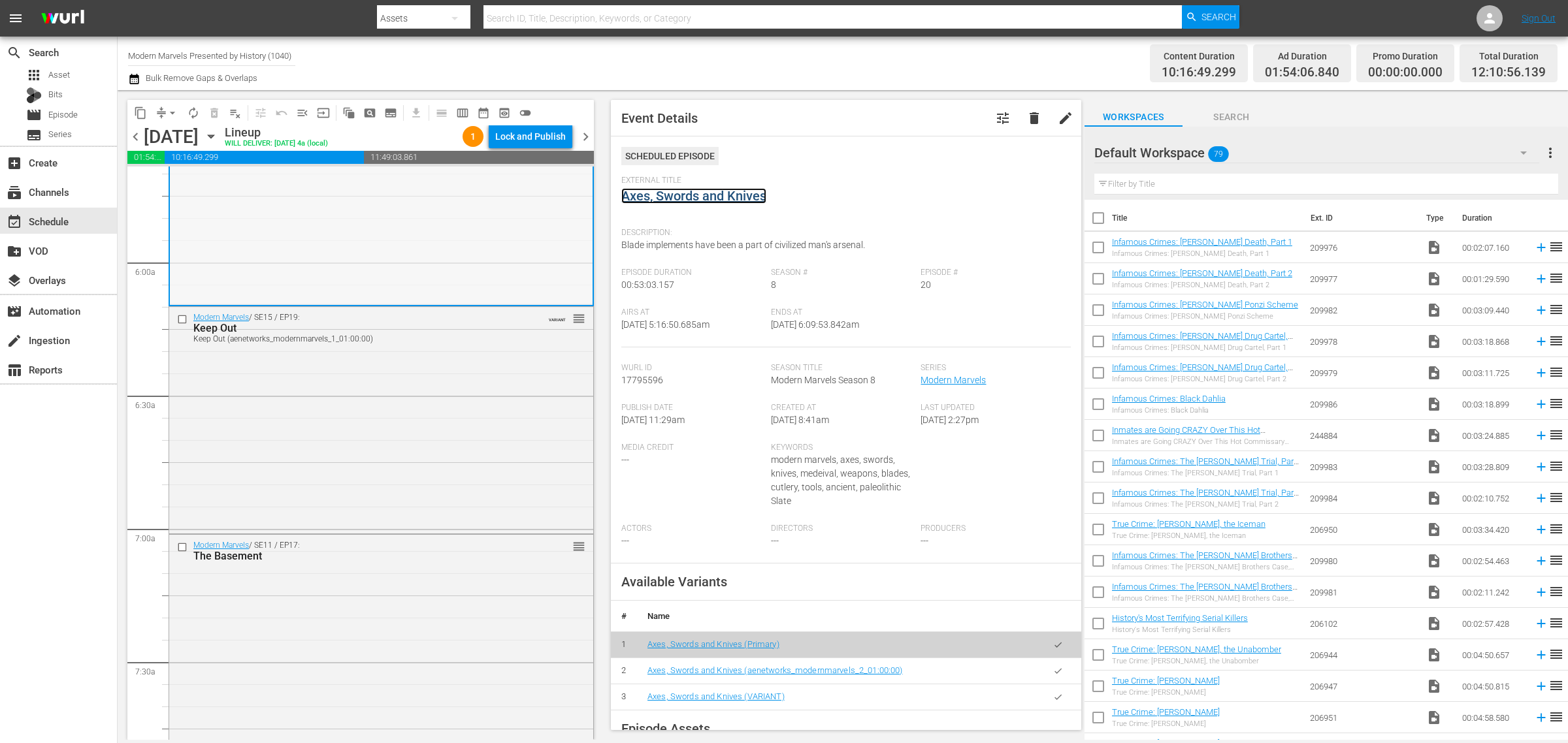
scroll to position [1714, 0]
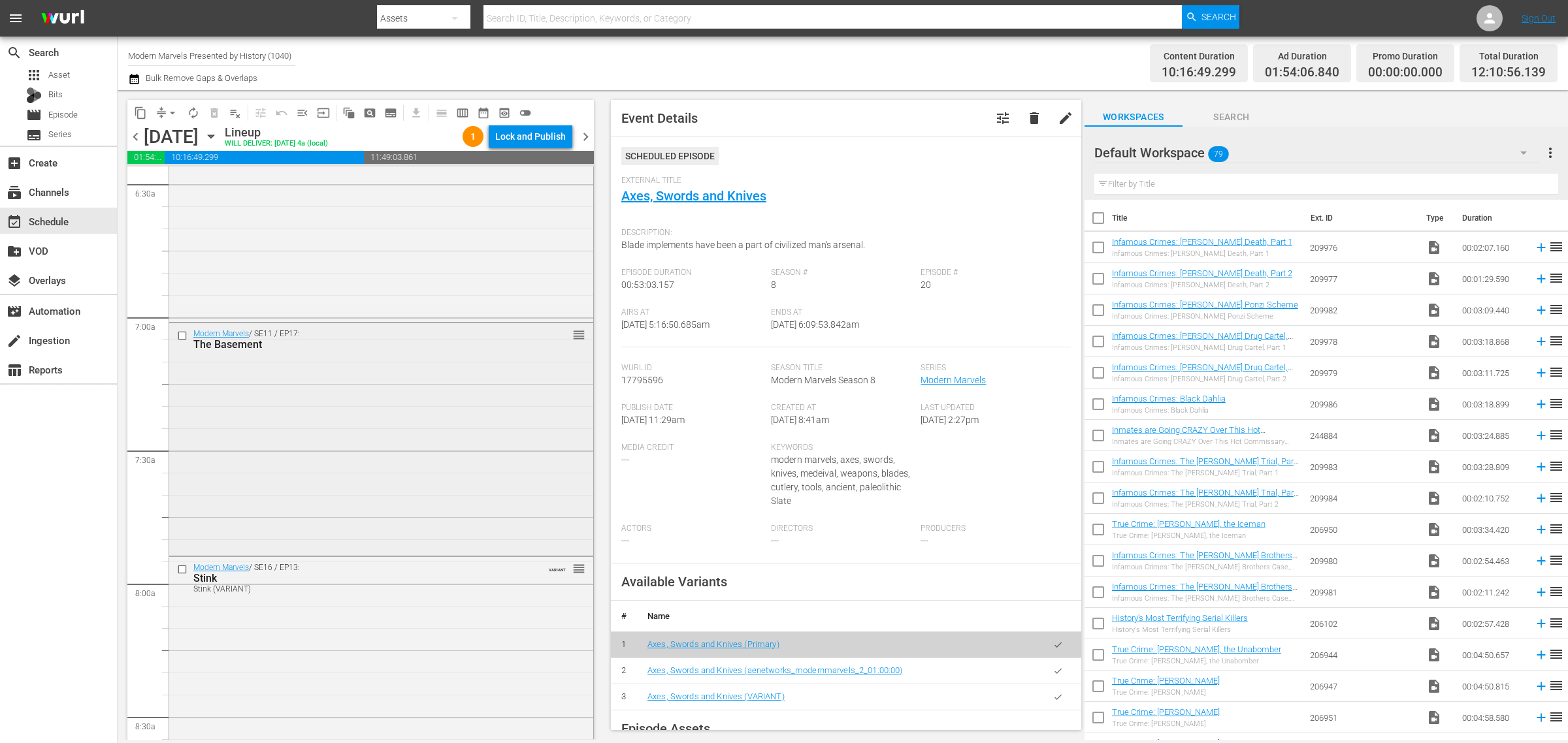
click at [354, 362] on div "Modern Marvels / SE11 / EP17: The Basement reorder" at bounding box center [382, 438] width 424 height 231
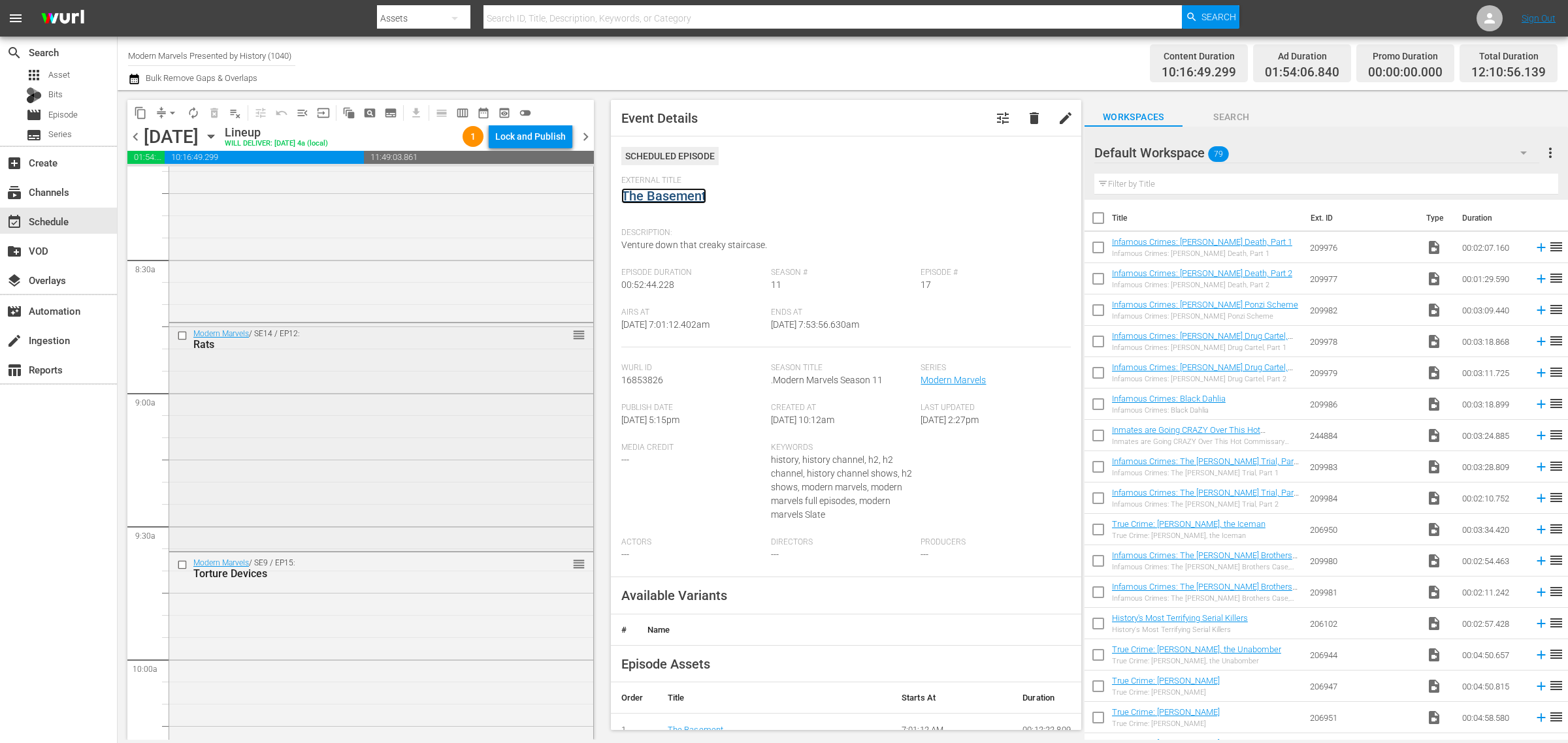
scroll to position [2204, 0]
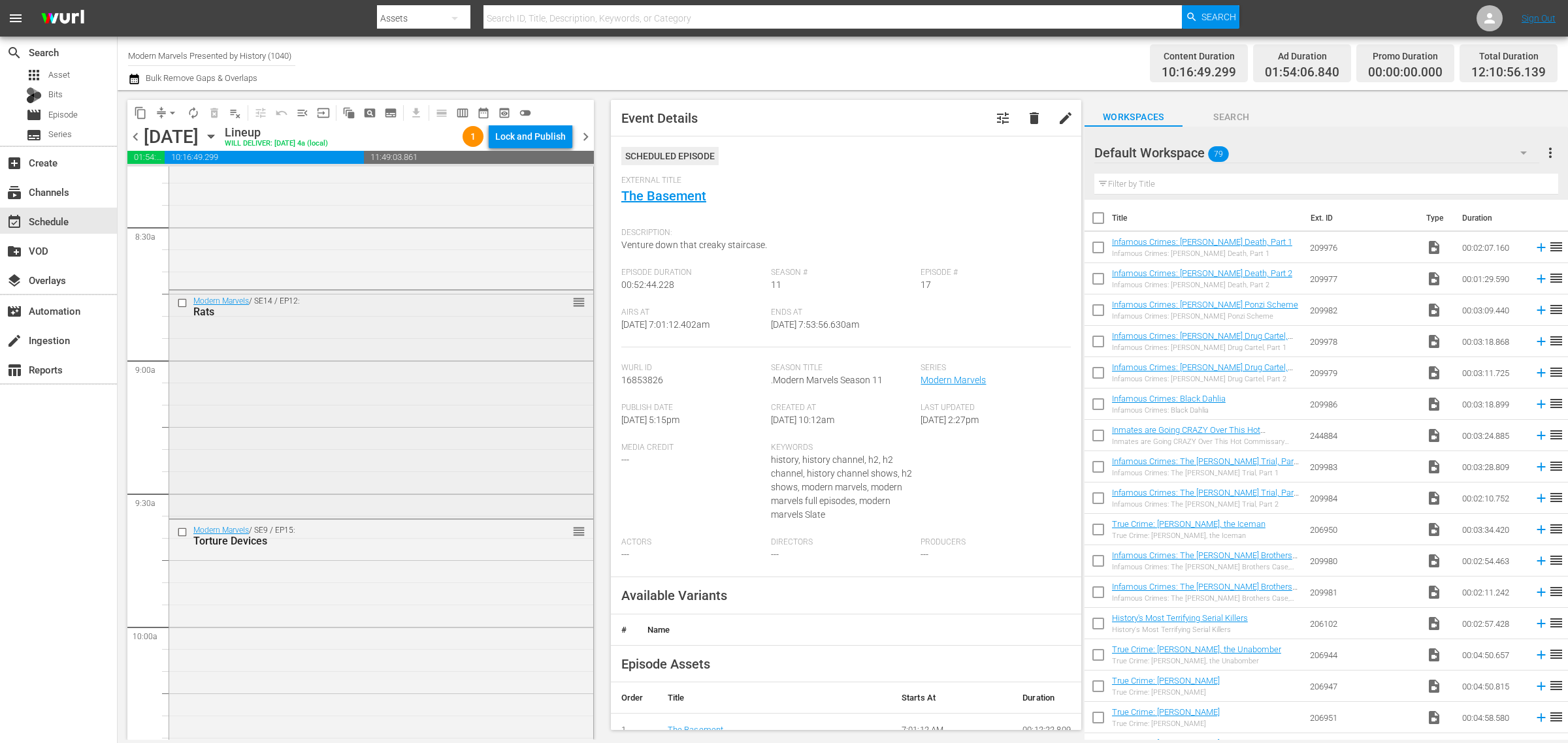
click at [315, 373] on div "Modern Marvels / SE14 / EP12: Rats reorder" at bounding box center [382, 402] width 424 height 225
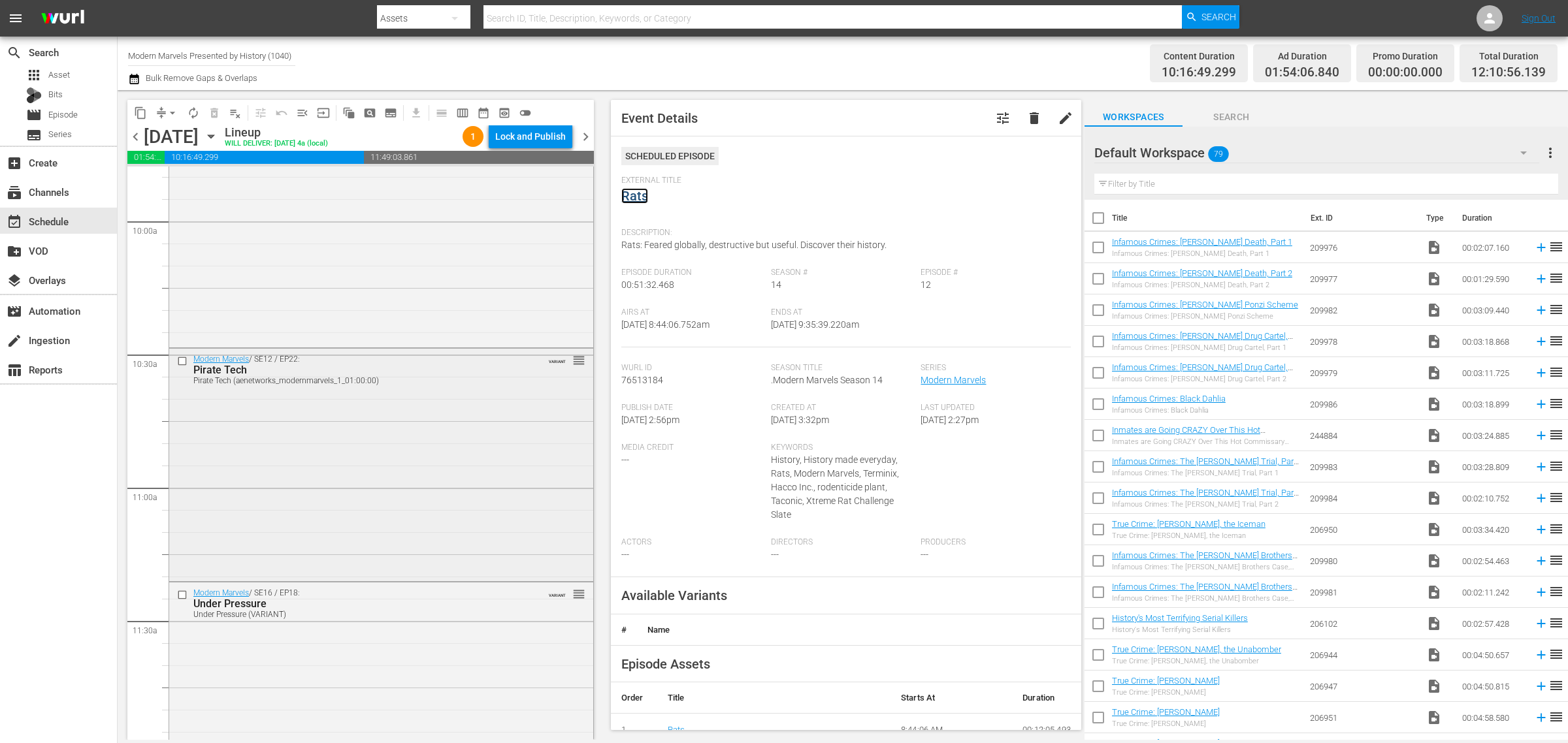
scroll to position [2612, 0]
click at [340, 401] on div "Modern Marvels / SE12 / EP22: Pirate Tech Pirate Tech (aenetworks_modernmarvels…" at bounding box center [382, 462] width 424 height 231
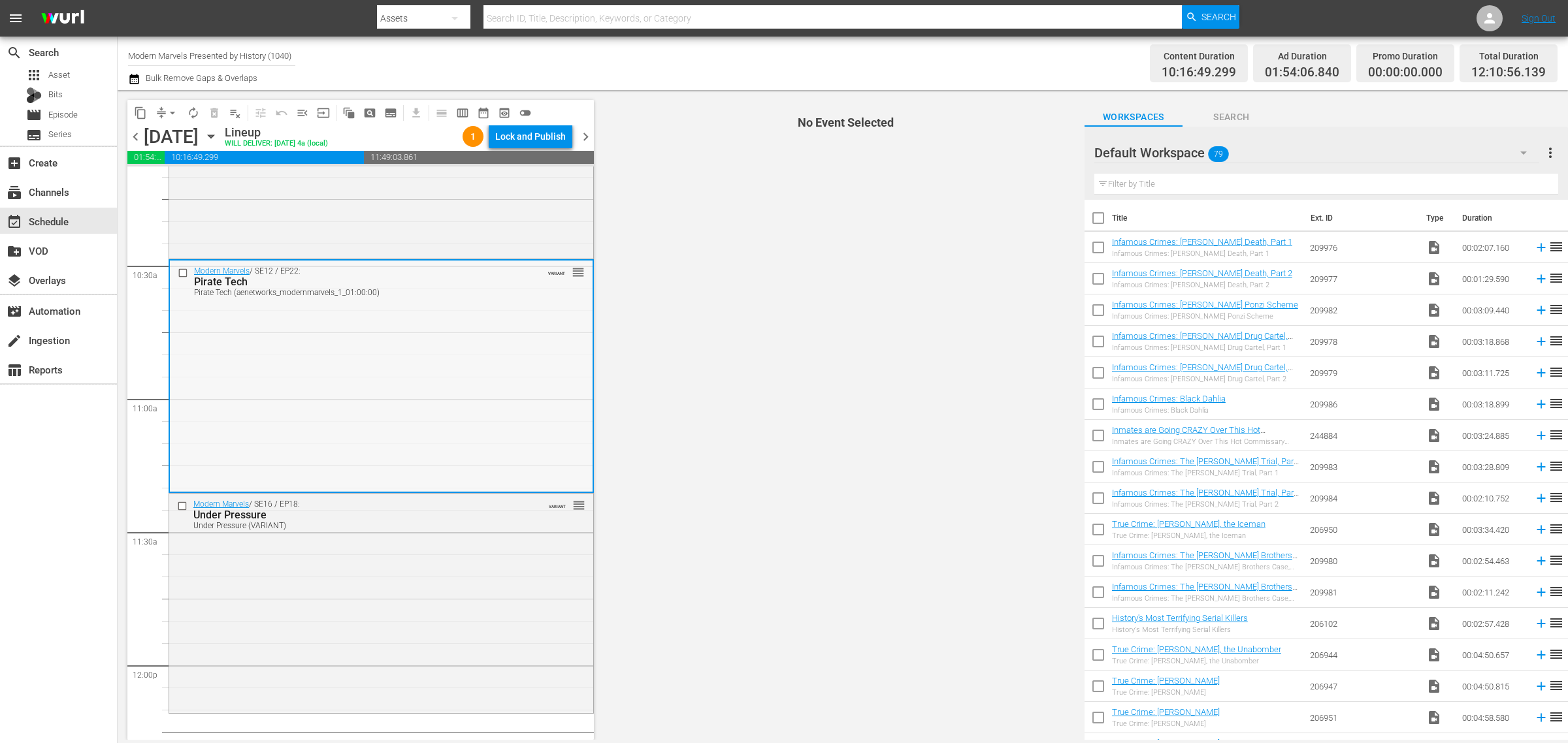
scroll to position [2693, 0]
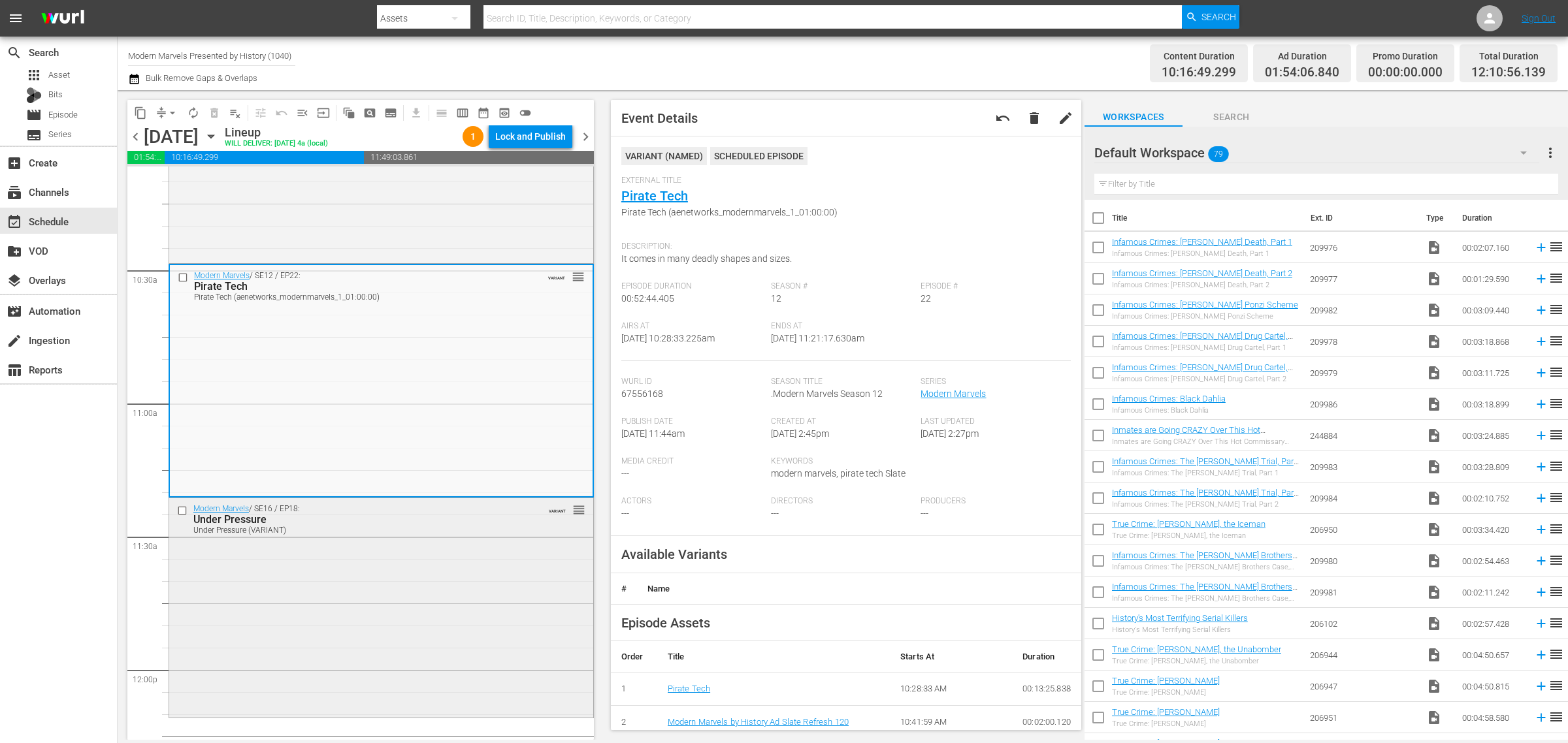
click at [409, 607] on div "Modern Marvels / SE16 / EP18: Under Pressure Under Pressure (VARIANT) VARIANT r…" at bounding box center [382, 607] width 424 height 216
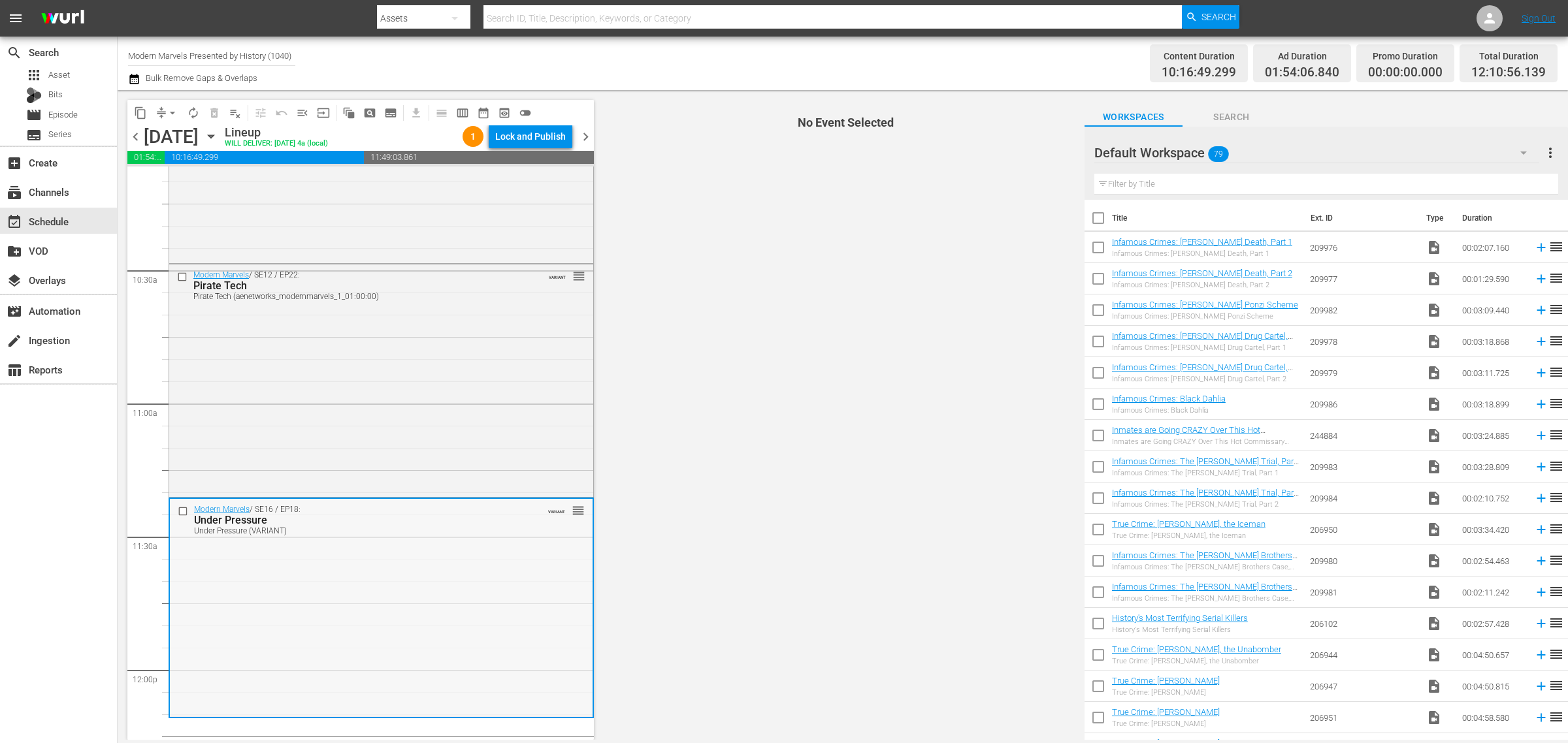
click at [383, 592] on div "Modern Marvels / SE16 / EP18: Under Pressure Under Pressure (VARIANT) VARIANT r…" at bounding box center [381, 607] width 423 height 216
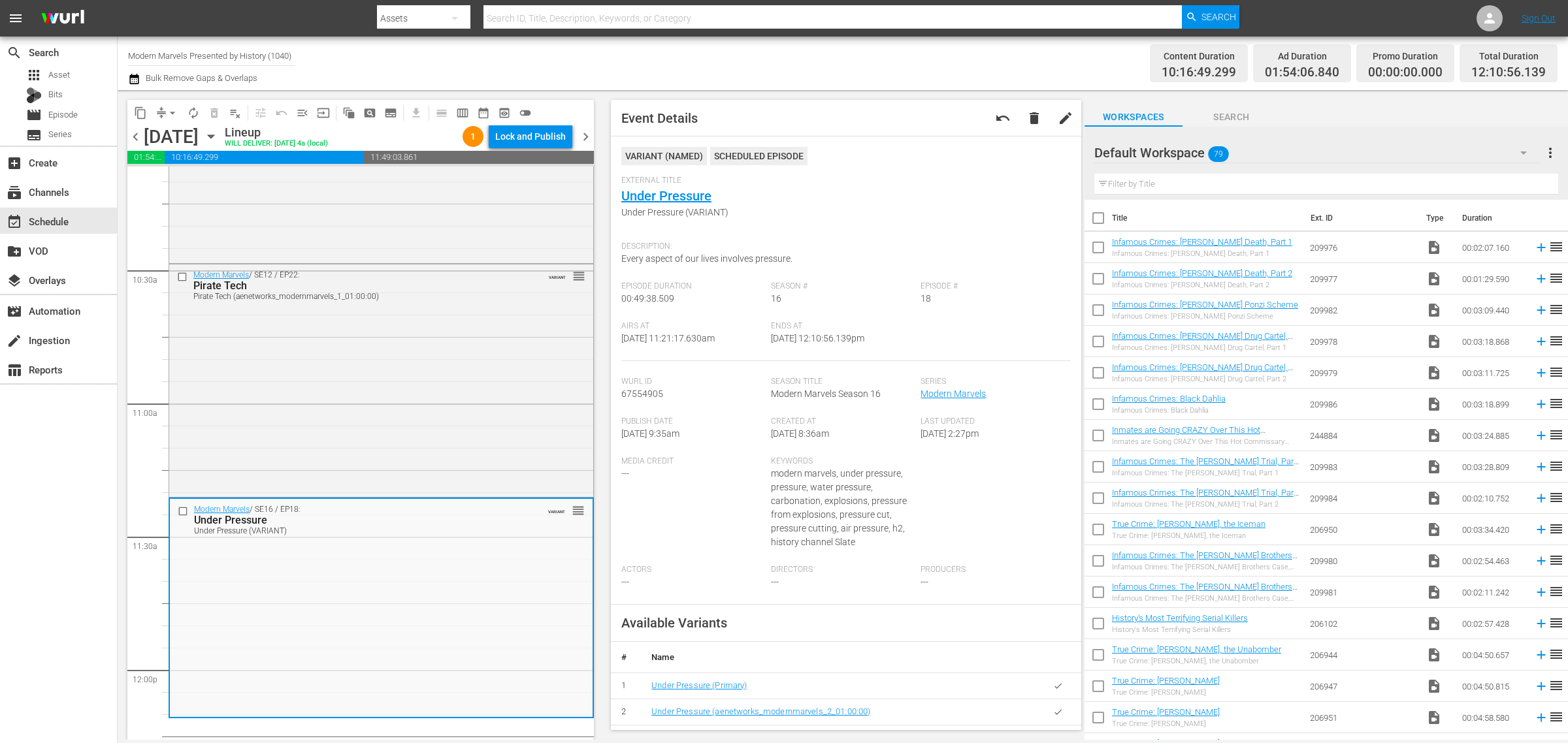
click at [138, 135] on span "chevron_left" at bounding box center [135, 137] width 16 height 16
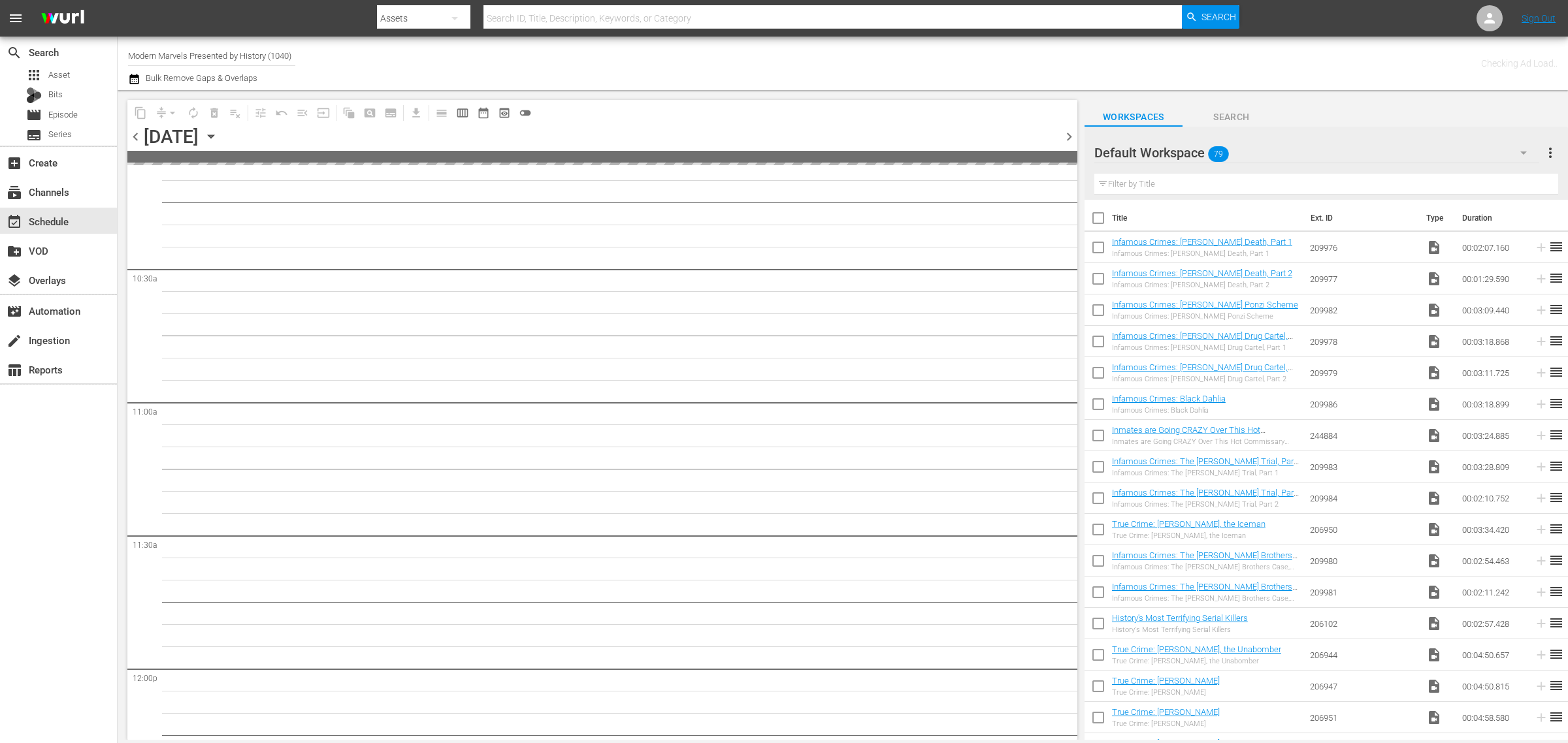
scroll to position [2826, 0]
click at [688, 69] on div "Channel Title Modern Marvels Presented by History (1040) Bulk Remove Gaps & Ove…" at bounding box center [518, 63] width 779 height 47
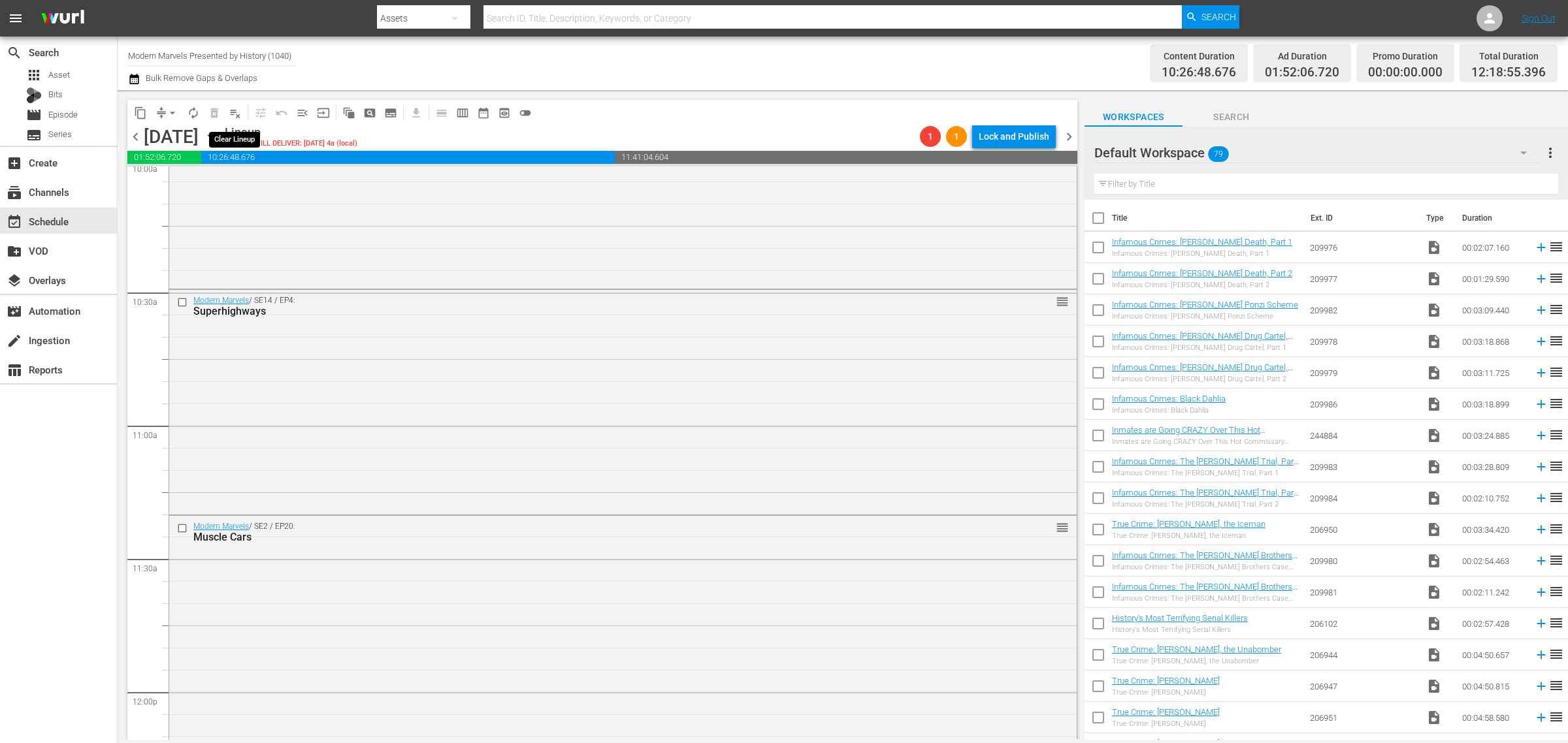
click at [238, 115] on span "playlist_remove_outlined" at bounding box center [235, 113] width 13 height 13
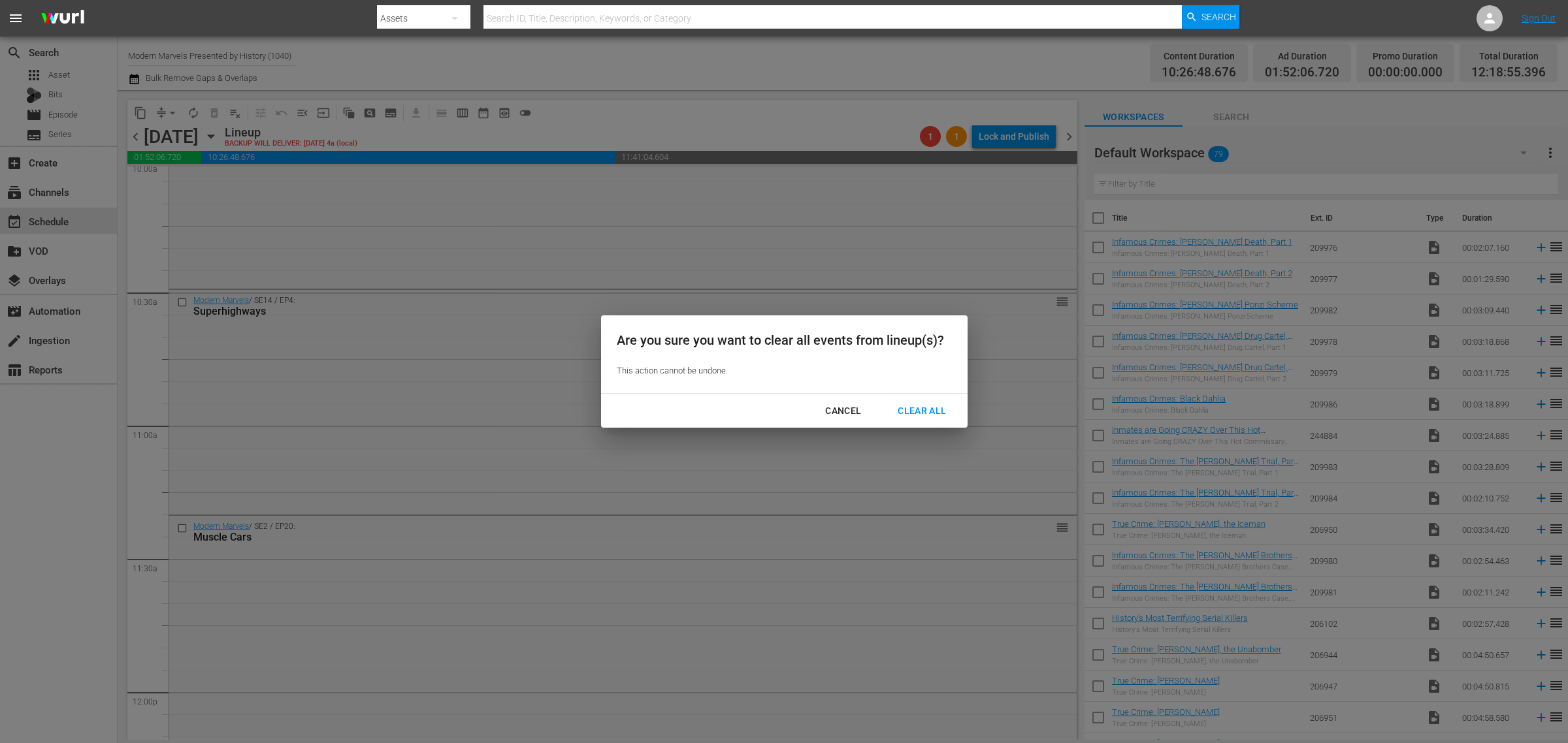
click at [927, 410] on div "Clear All" at bounding box center [921, 411] width 69 height 16
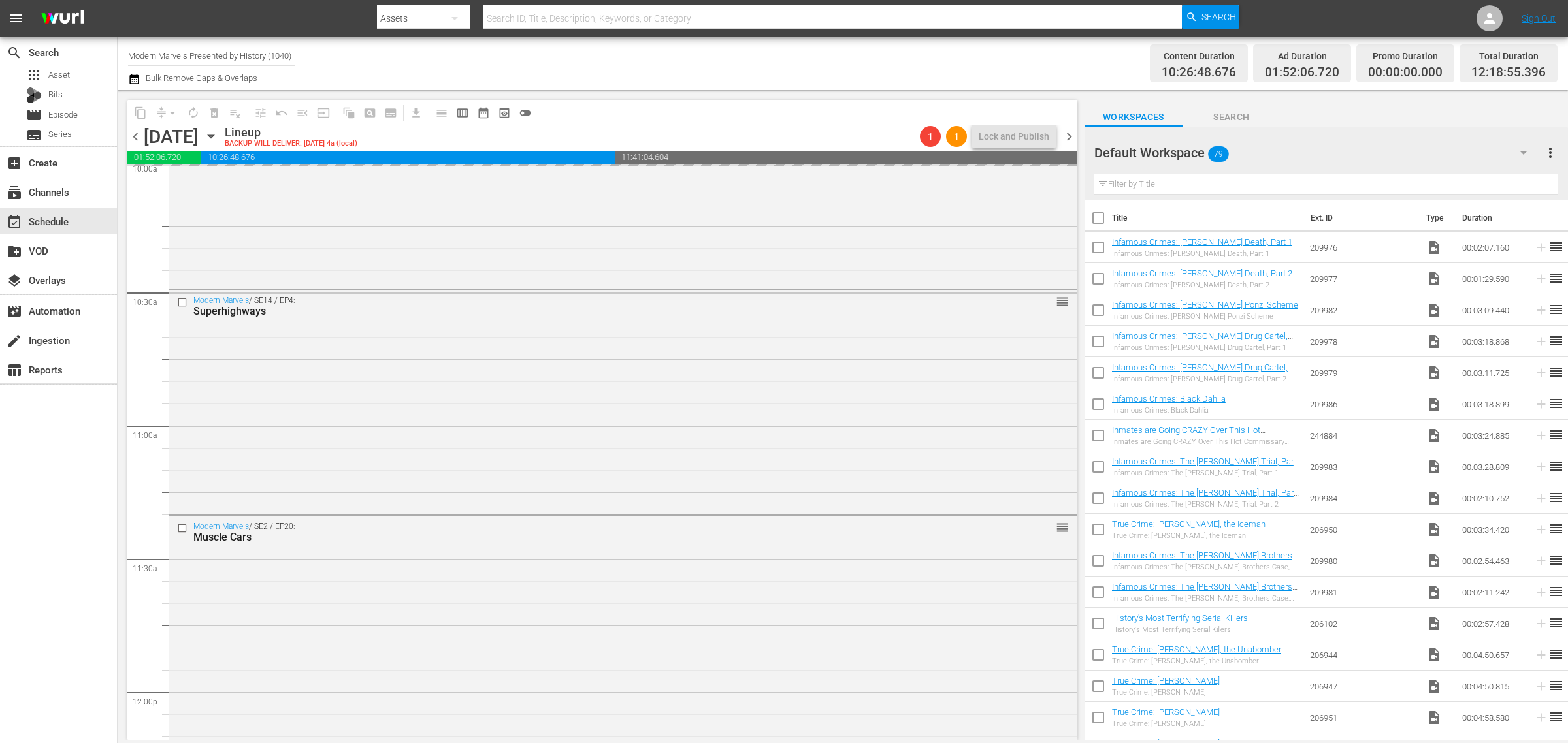
click at [964, 86] on div "Content Duration 10:26:48.676 Ad Duration 01:52:06.720 Promo Duration 00:00:00.…" at bounding box center [1232, 63] width 650 height 47
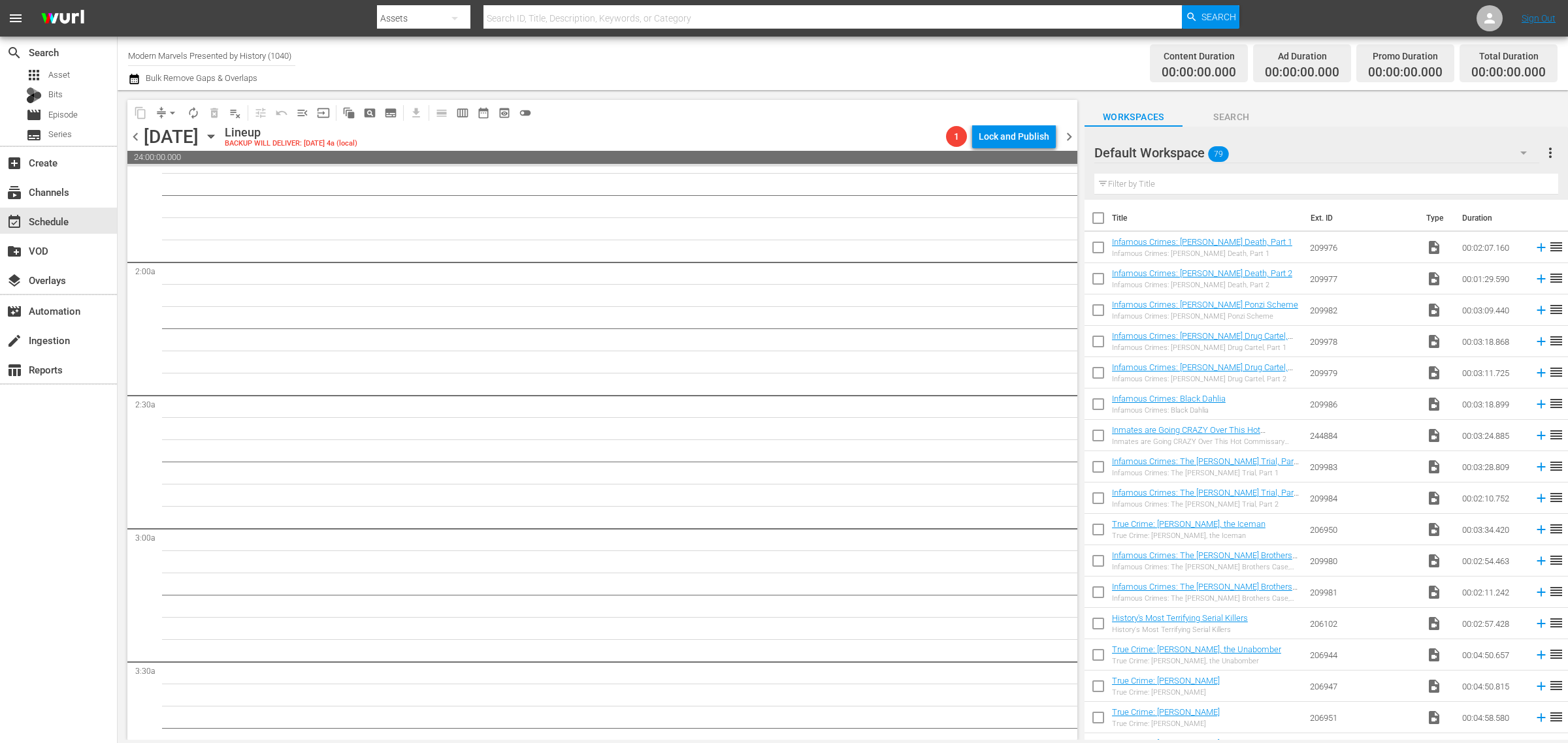
scroll to position [0, 0]
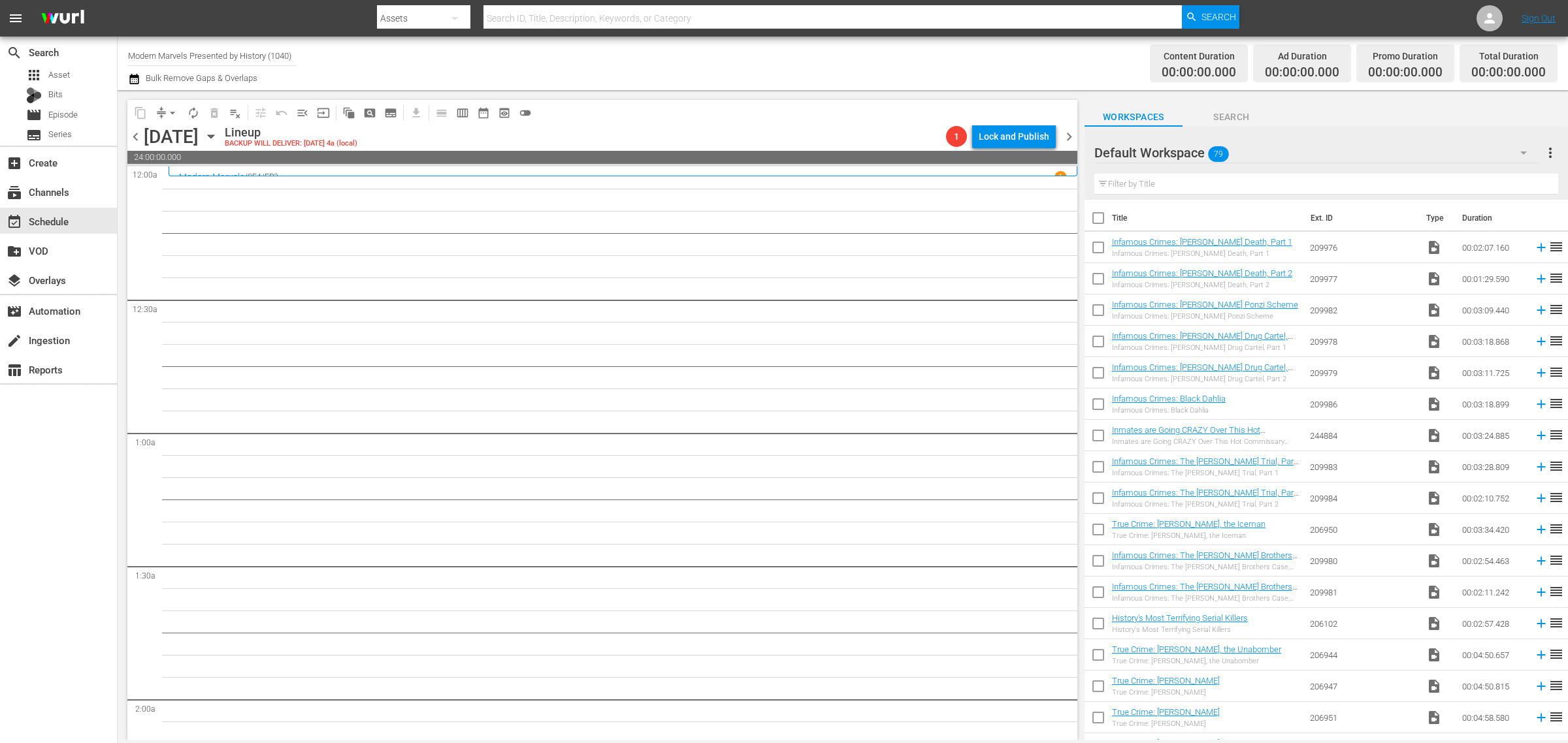
click at [828, 64] on div "Channel Title Modern Marvels Presented by History (1040) Bulk Remove Gaps & Ove…" at bounding box center [518, 63] width 779 height 47
click at [1072, 137] on span "chevron_right" at bounding box center [1069, 137] width 16 height 16
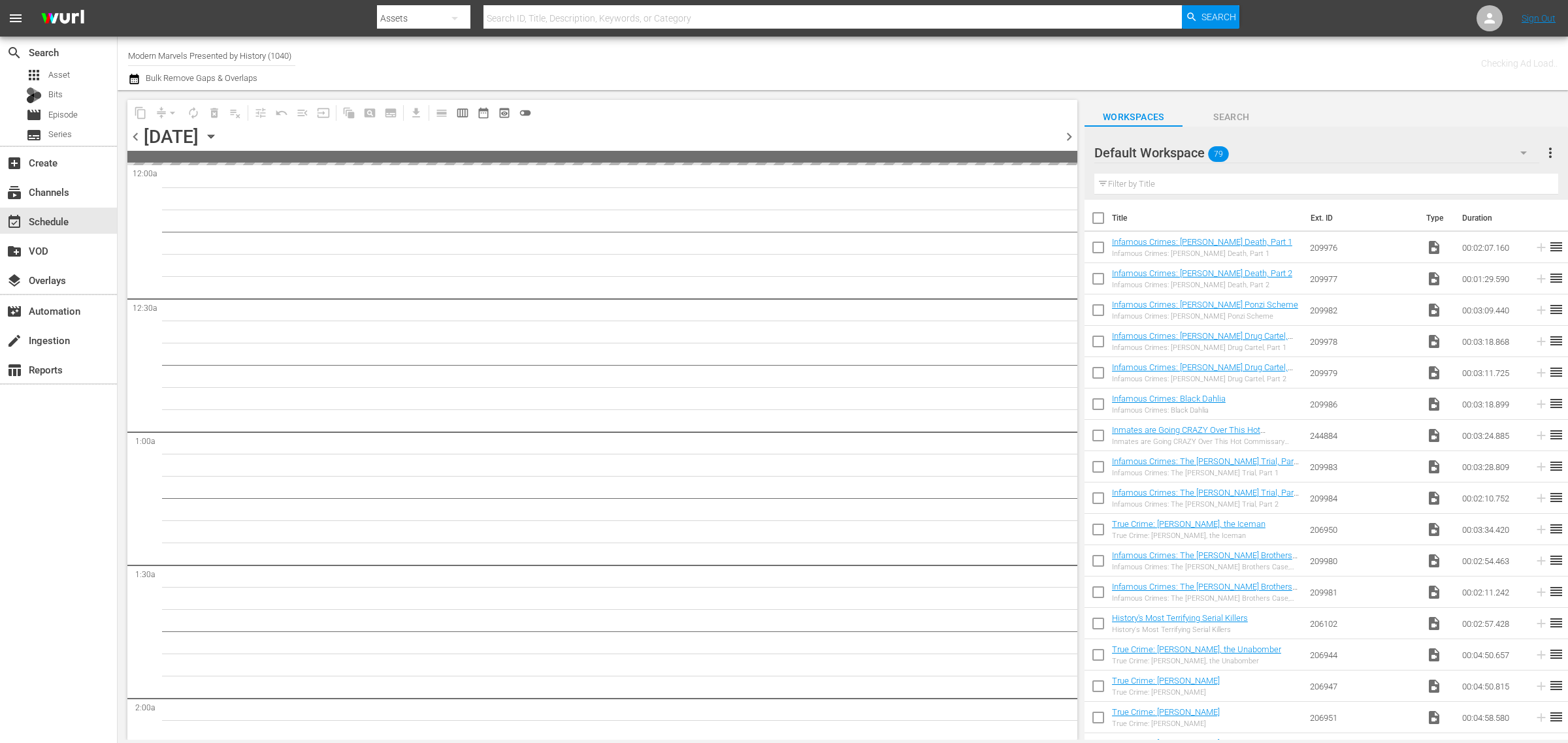
click at [856, 68] on div "Channel Title Modern Marvels Presented by History (1040) Bulk Remove Gaps & Ove…" at bounding box center [518, 63] width 779 height 47
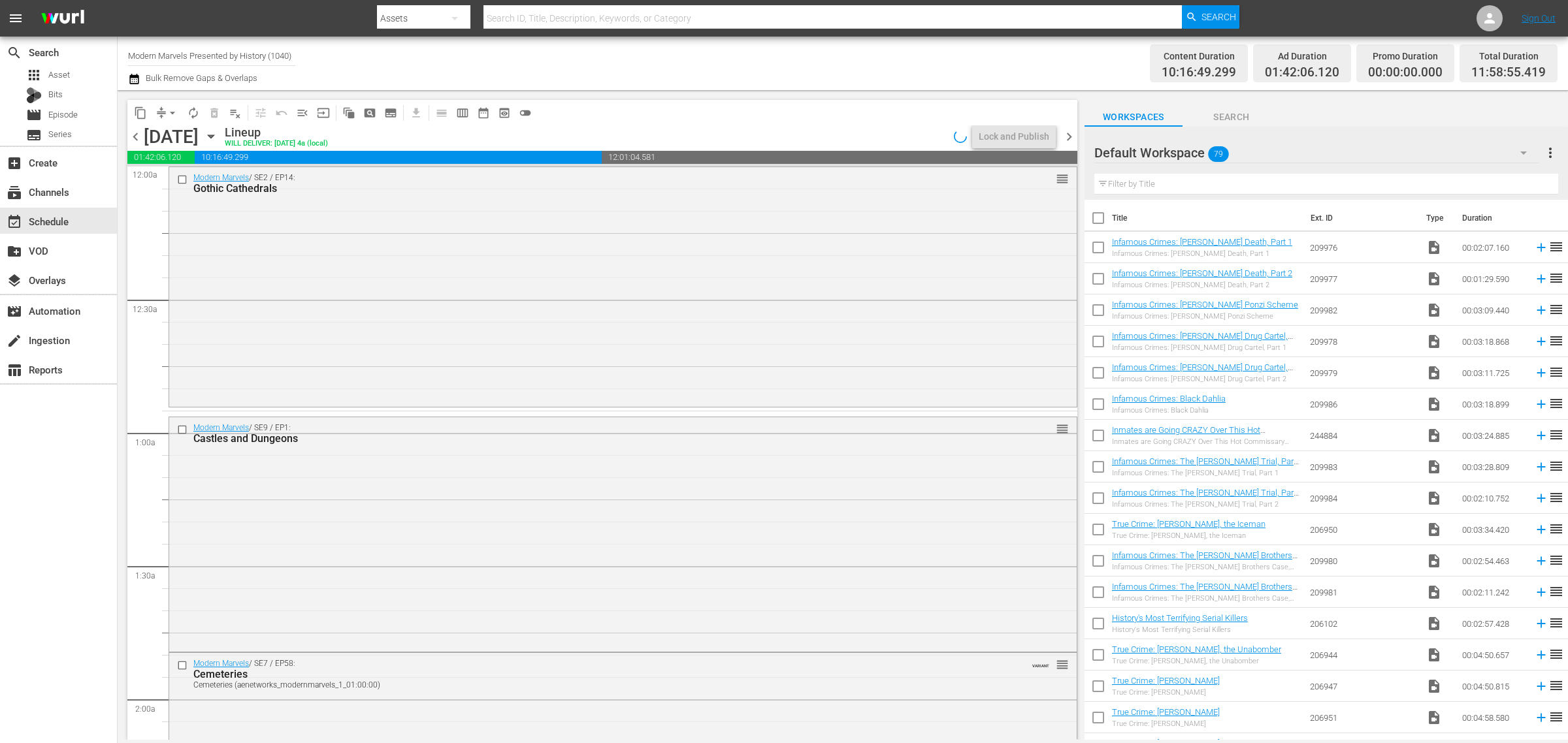
click at [876, 56] on div "Channel Title Modern Marvels Presented by History (1040) Bulk Remove Gaps & Ove…" at bounding box center [518, 63] width 779 height 47
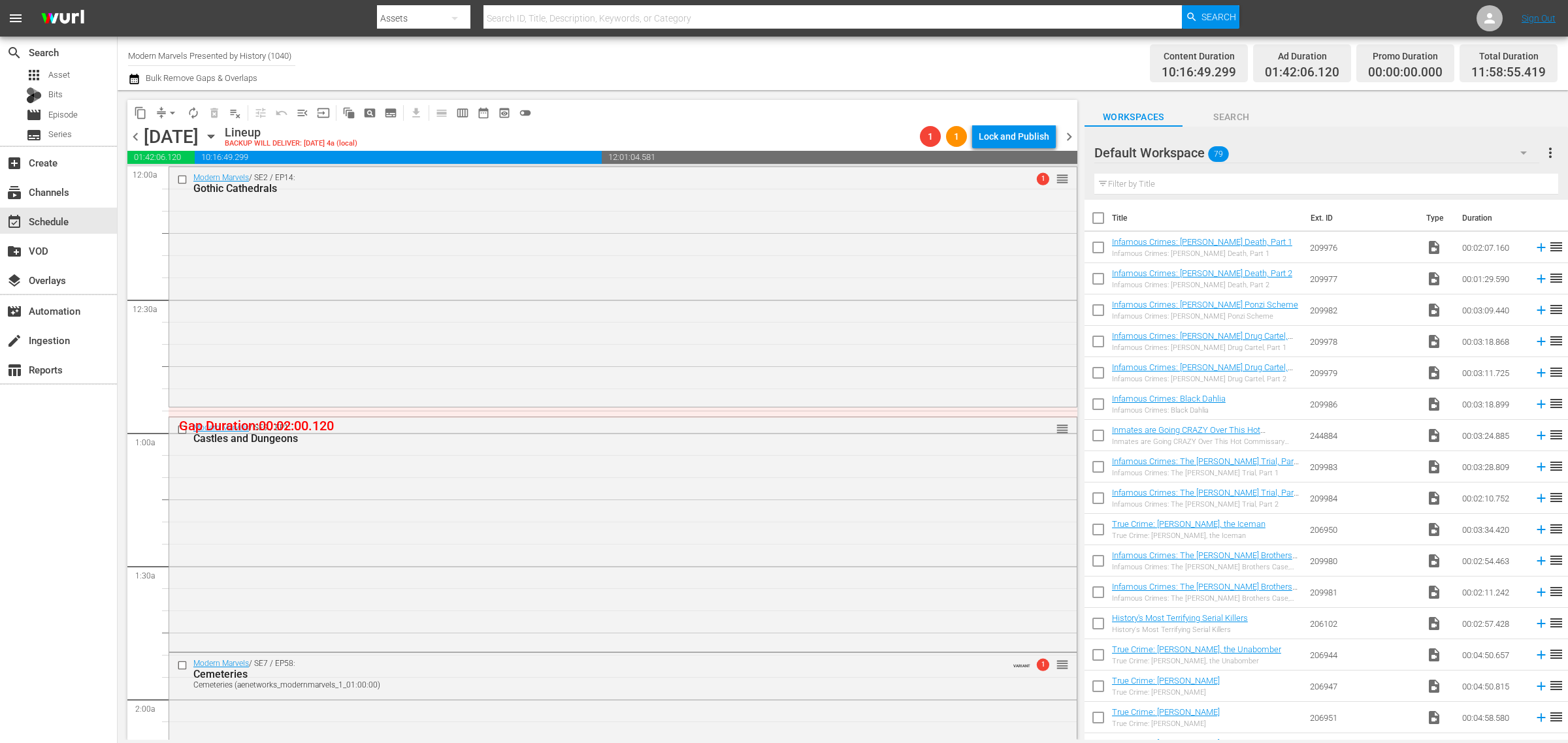
click at [411, 58] on div "Channel Title Modern Marvels Presented by History (1040) Bulk Remove Gaps & Ove…" at bounding box center [518, 63] width 779 height 47
click at [177, 115] on span "arrow_drop_down" at bounding box center [172, 113] width 13 height 13
click at [178, 129] on li "Align to Midnight" at bounding box center [172, 139] width 107 height 22
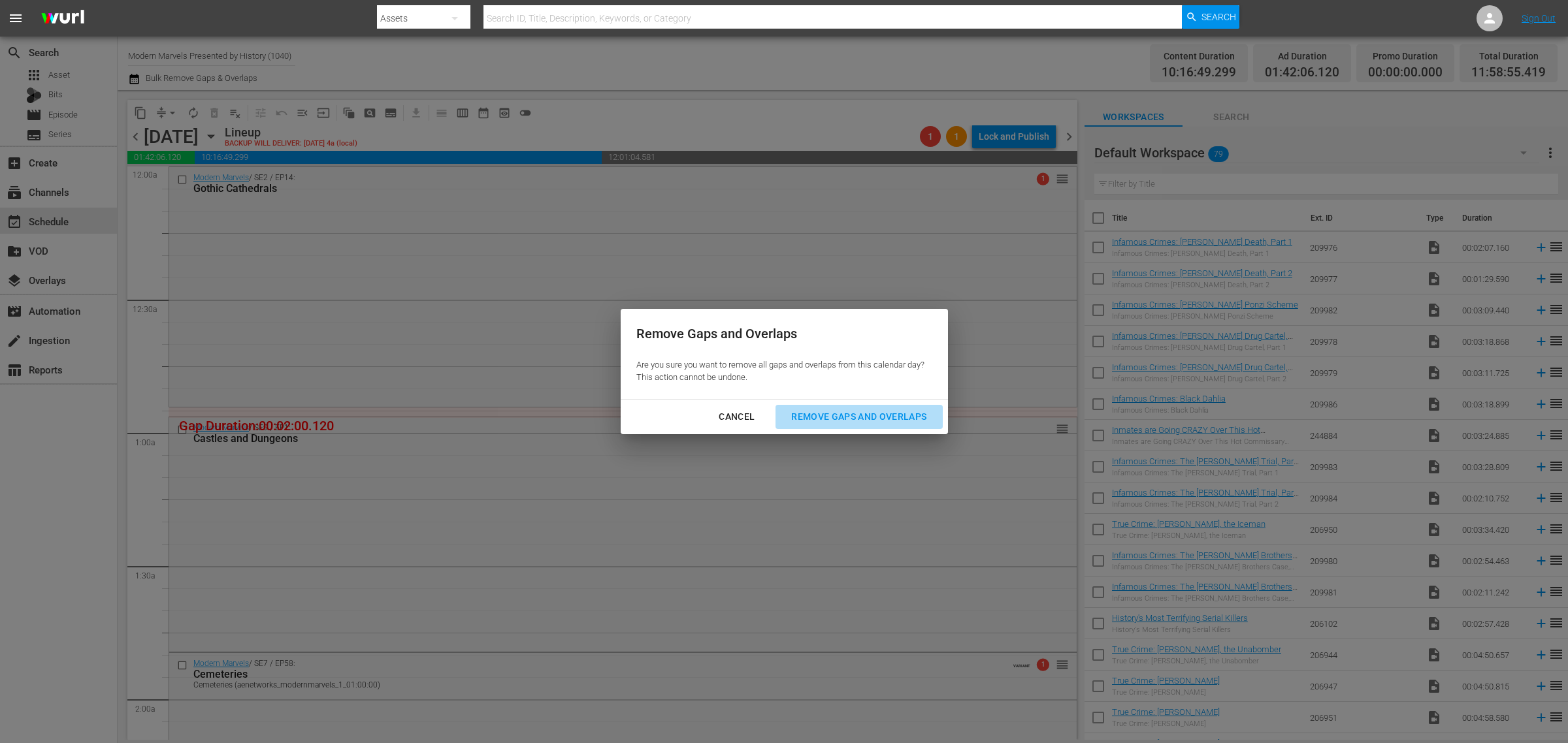
click at [844, 427] on button "Remove Gaps and Overlaps" at bounding box center [859, 417] width 167 height 24
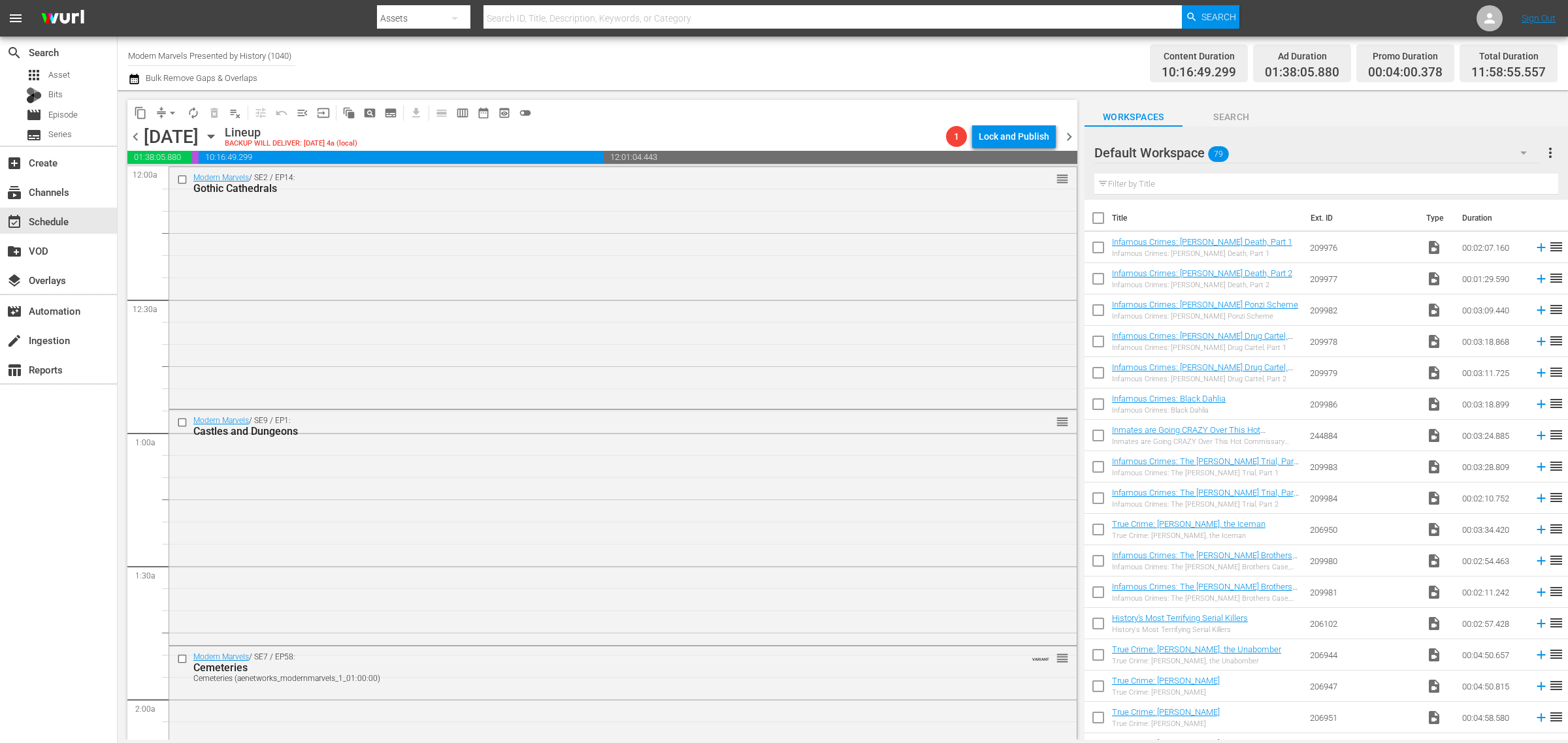
click at [857, 47] on div "Channel Title Modern Marvels Presented by History (1040) Bulk Remove Gaps & Ove…" at bounding box center [518, 63] width 779 height 47
click at [171, 110] on span "arrow_drop_down" at bounding box center [172, 113] width 13 height 13
click at [186, 142] on li "Align to Midnight" at bounding box center [172, 139] width 107 height 22
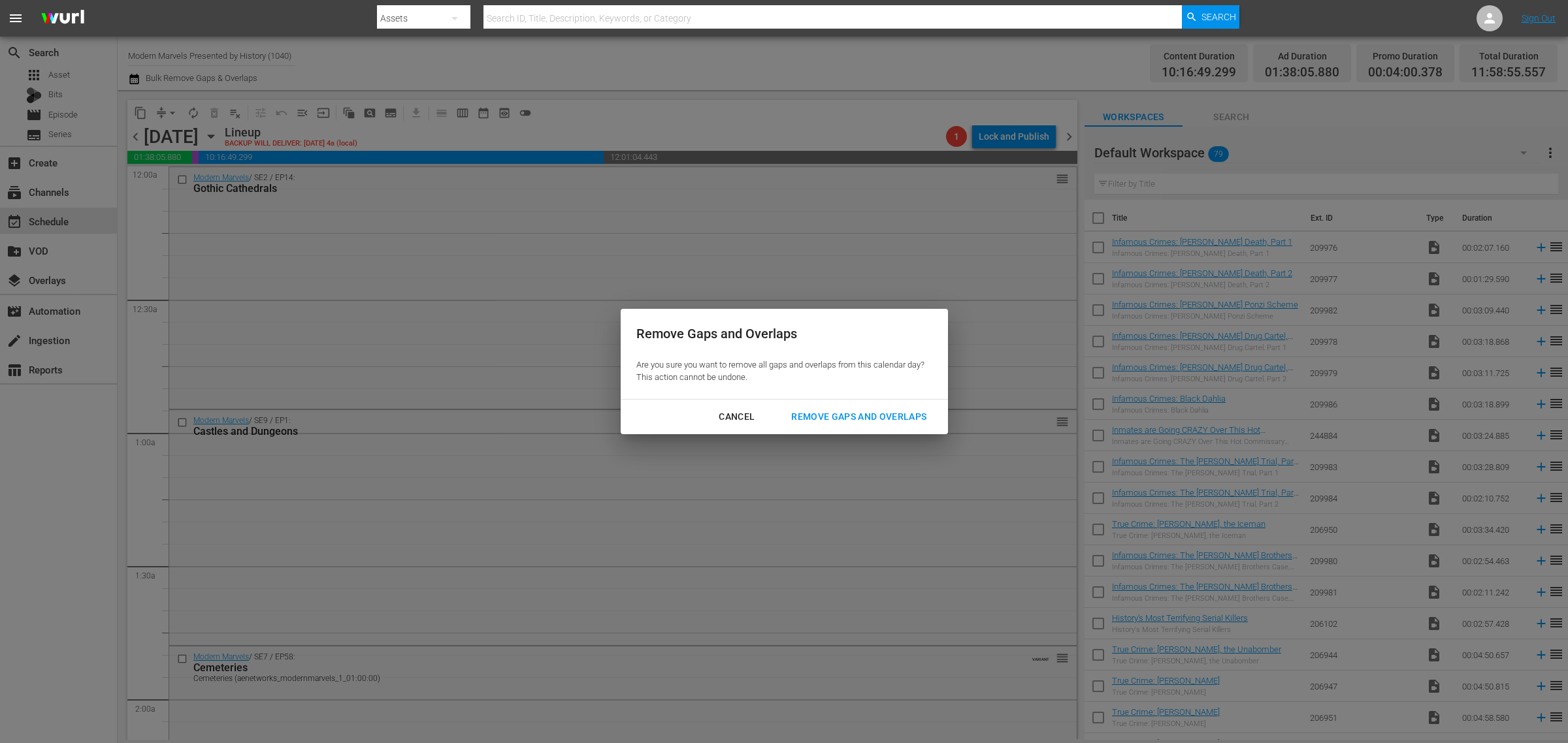
click at [881, 416] on div "Remove Gaps and Overlaps" at bounding box center [858, 417] width 156 height 16
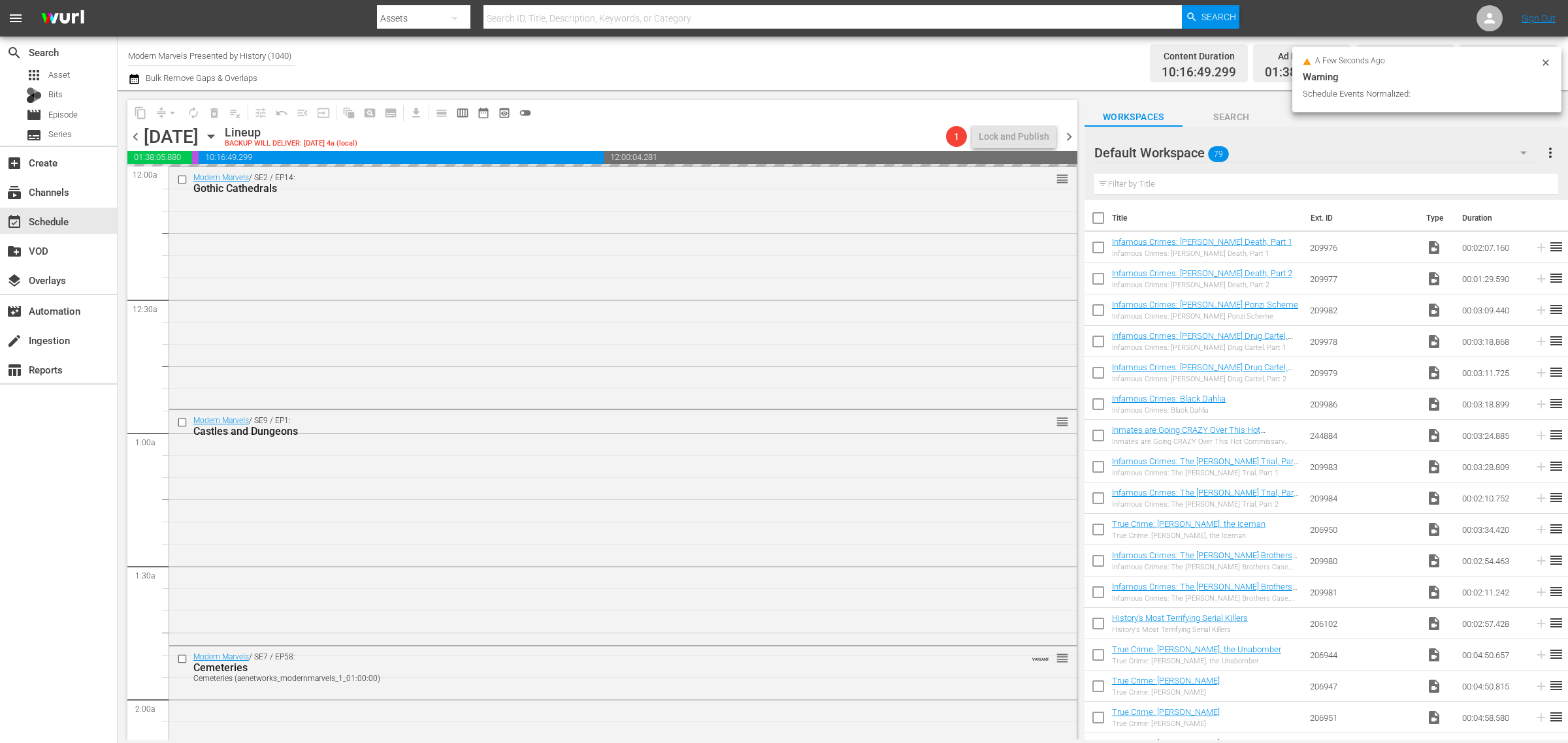
click at [827, 72] on div "Channel Title Modern Marvels Presented by History (1040) Bulk Remove Gaps & Ove…" at bounding box center [518, 63] width 779 height 47
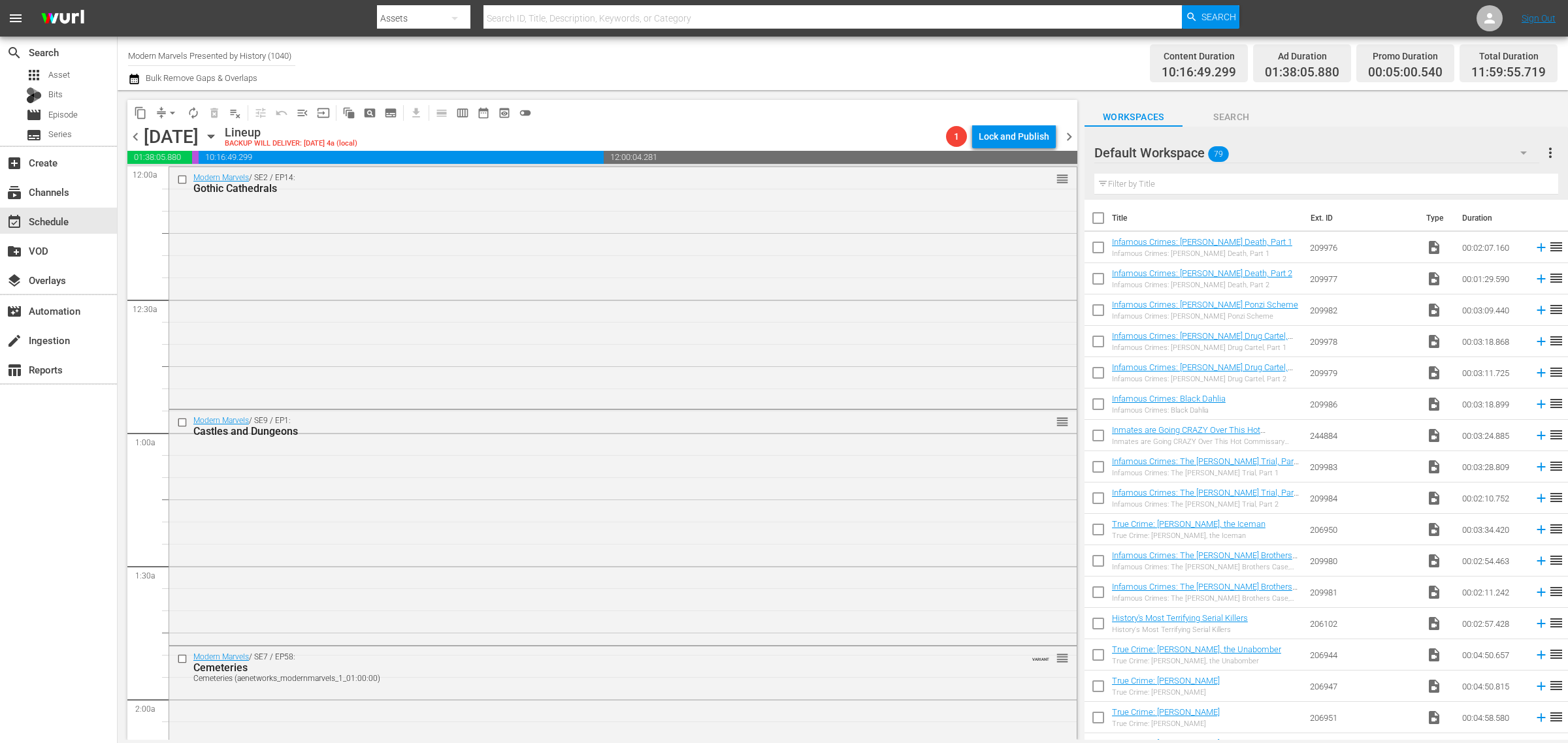
click at [807, 50] on div "Channel Title Modern Marvels Presented by History (1040) Bulk Remove Gaps & Ove…" at bounding box center [518, 63] width 779 height 47
click at [171, 109] on span "arrow_drop_down" at bounding box center [172, 113] width 13 height 13
click at [177, 139] on li "Align to Midnight" at bounding box center [172, 139] width 107 height 22
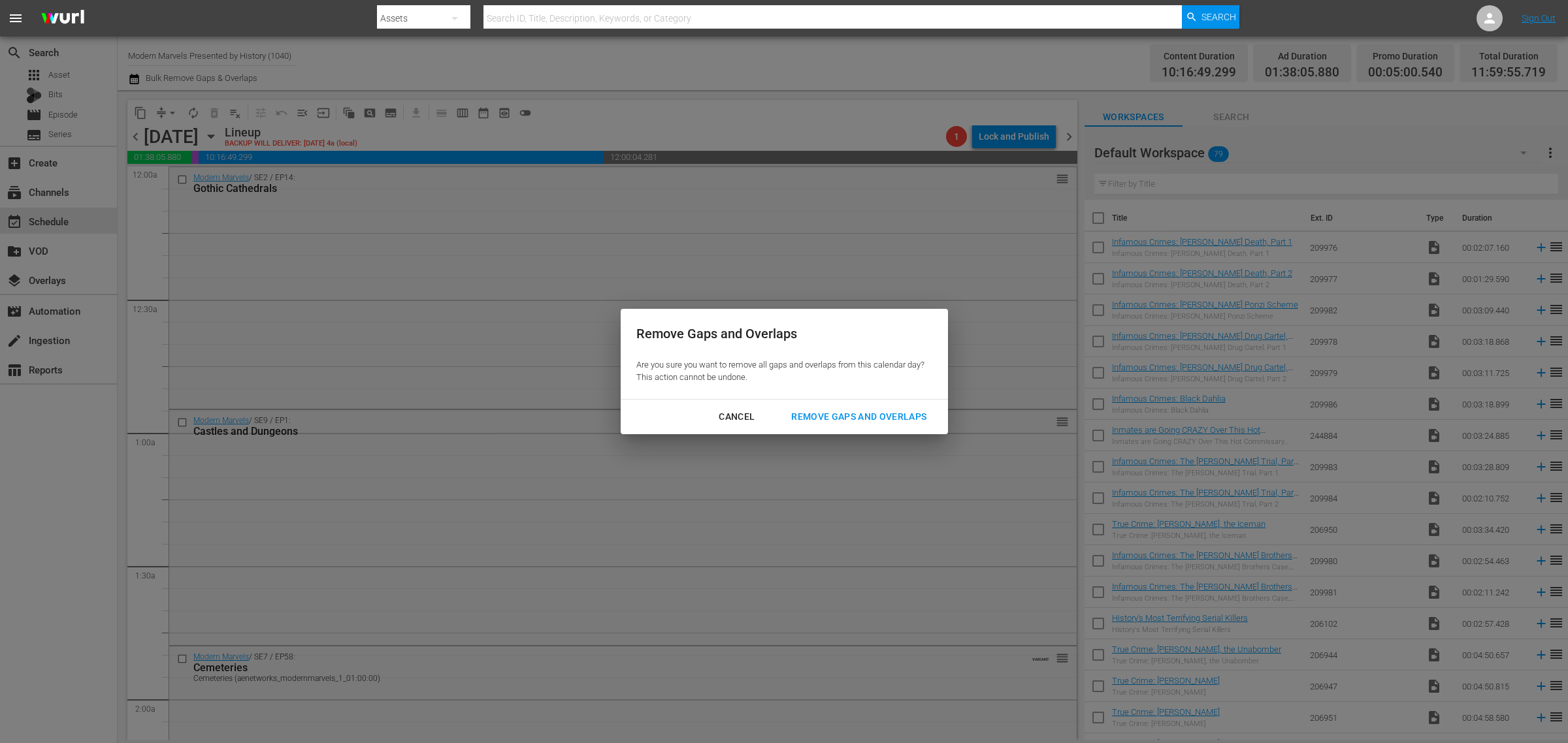
click at [830, 413] on div "Remove Gaps and Overlaps" at bounding box center [858, 417] width 156 height 16
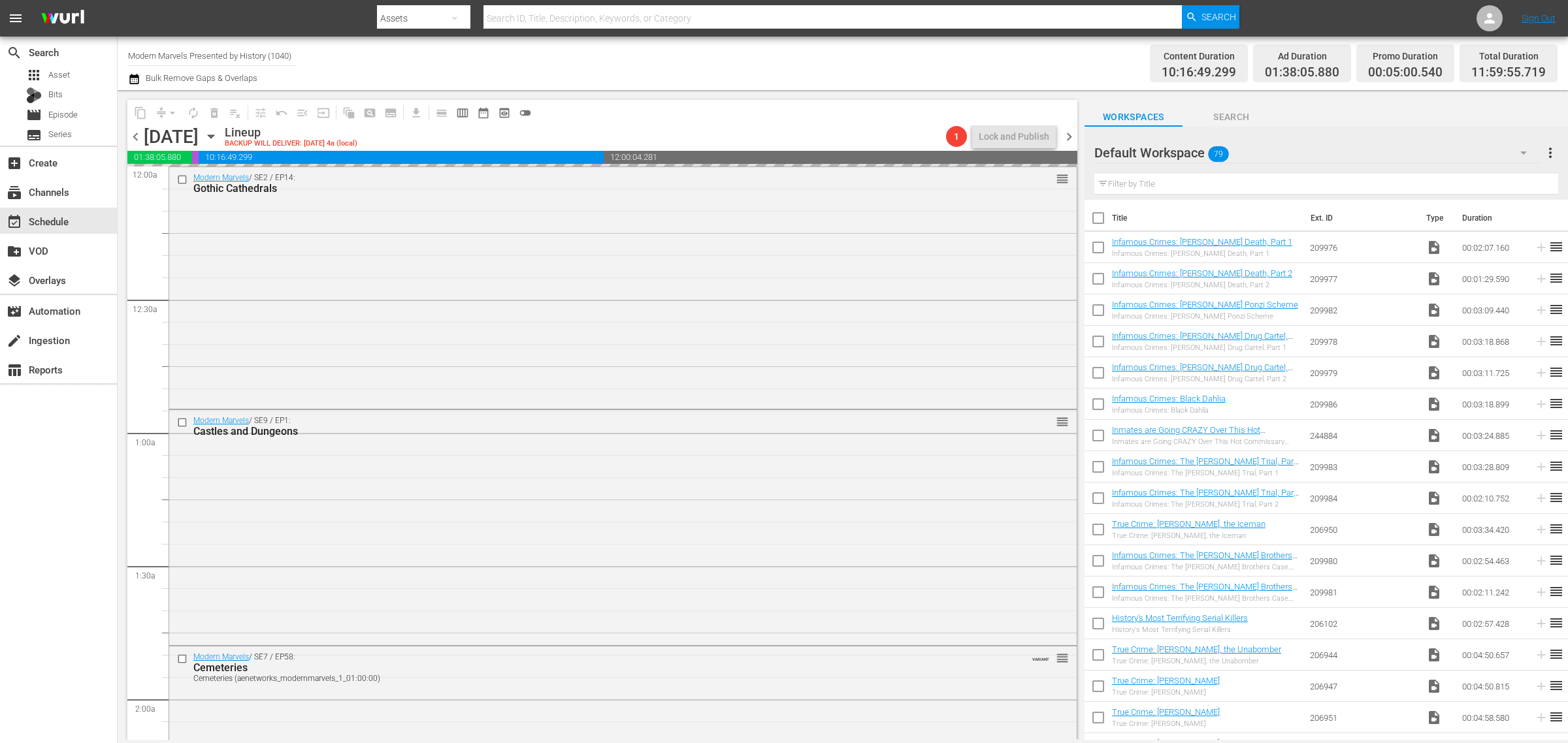
click at [802, 56] on div "Channel Title Modern Marvels Presented by History (1040) Bulk Remove Gaps & Ove…" at bounding box center [518, 63] width 779 height 47
click at [189, 106] on span "autorenew_outlined" at bounding box center [193, 113] width 13 height 13
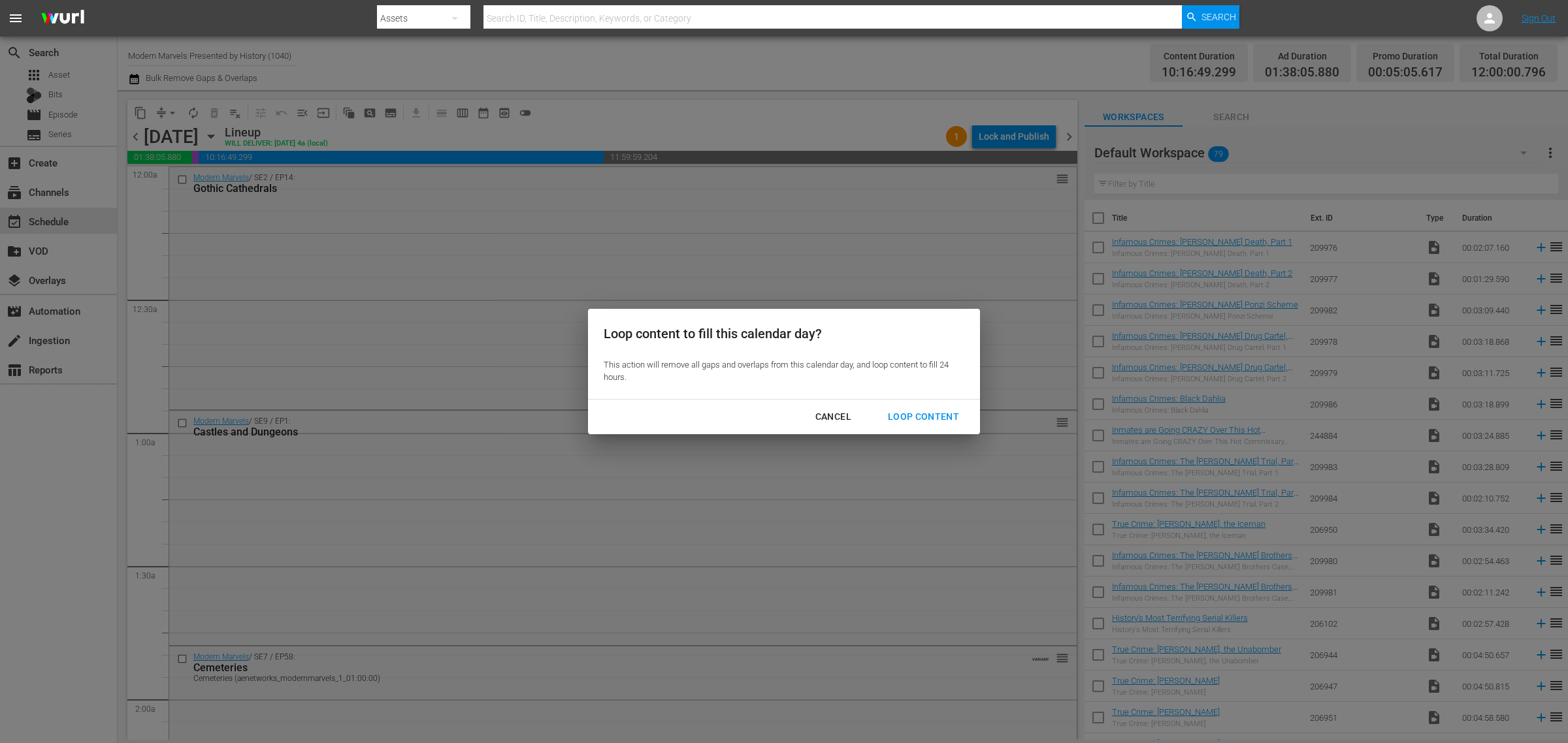
click at [925, 417] on div "Loop Content" at bounding box center [924, 417] width 92 height 16
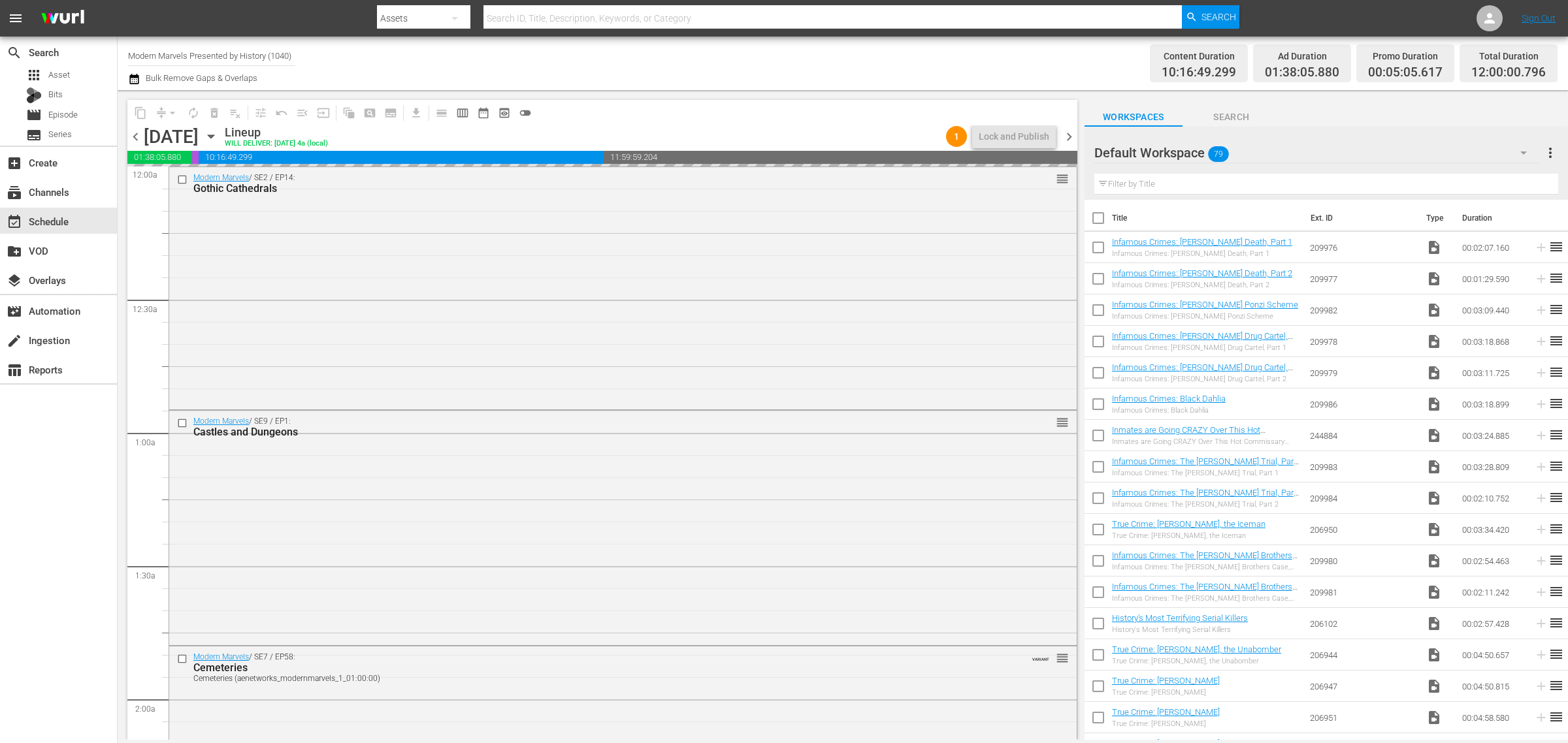
click at [761, 58] on div "Channel Title Modern Marvels Presented by History (1040) Bulk Remove Gaps & Ove…" at bounding box center [518, 63] width 779 height 47
click at [763, 60] on div "Channel Title Modern Marvels Presented by History (1040) Bulk Remove Gaps & Ove…" at bounding box center [518, 63] width 779 height 47
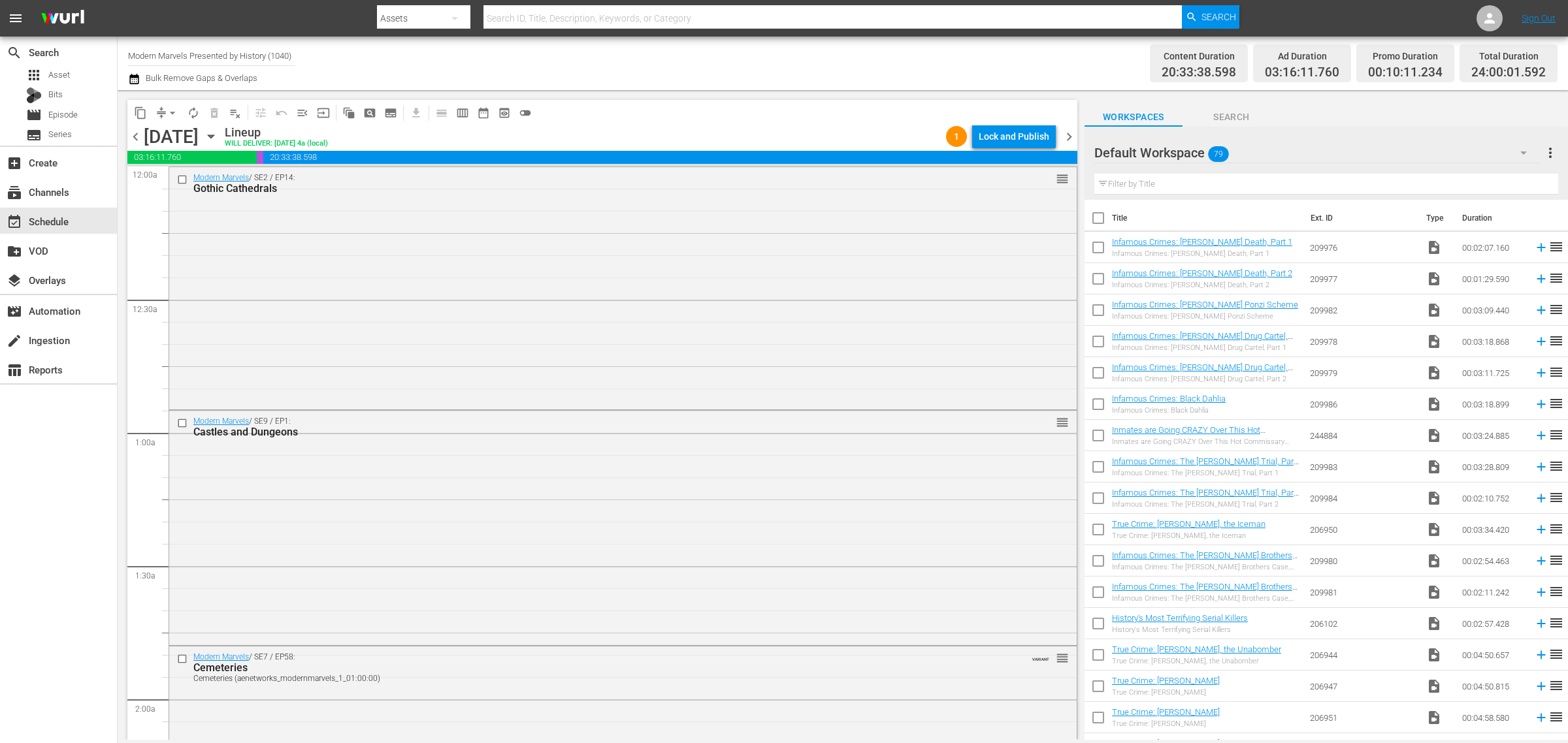
click at [906, 59] on div "Channel Title Modern Marvels Presented by History (1040) Bulk Remove Gaps & Ove…" at bounding box center [518, 63] width 779 height 47
click at [1011, 138] on div "Lock and Publish" at bounding box center [1014, 136] width 70 height 23
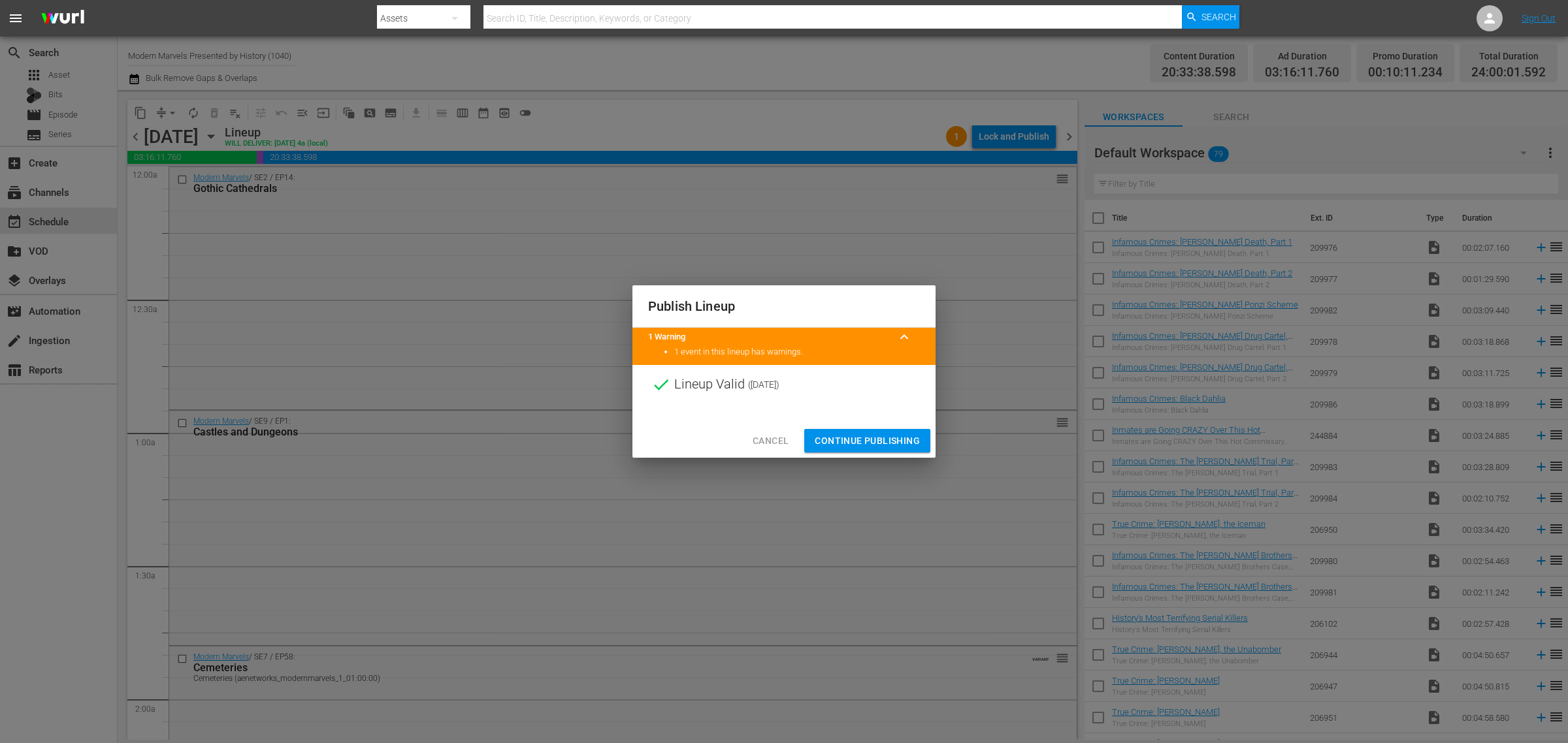
click at [863, 430] on button "Continue Publishing" at bounding box center [867, 441] width 126 height 24
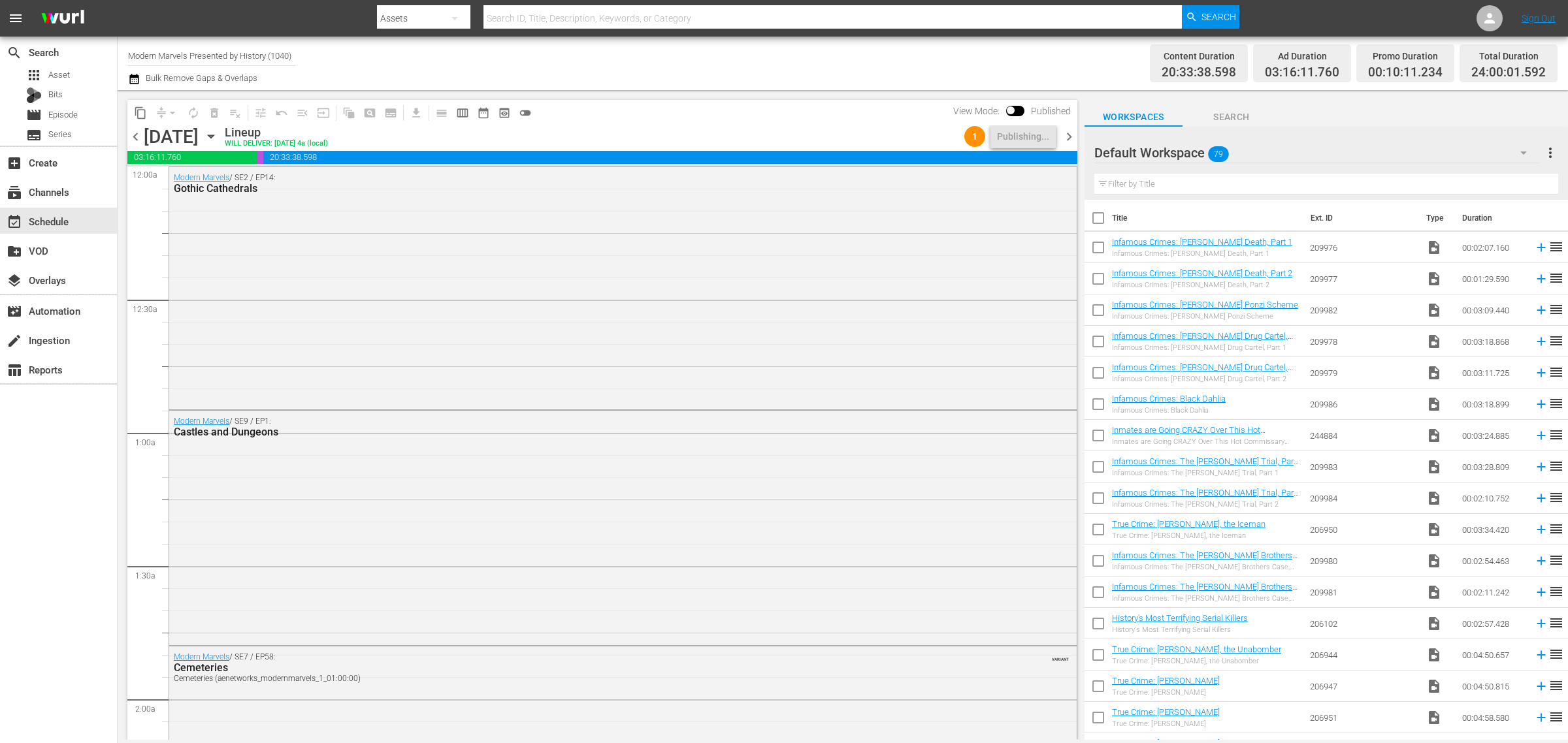
click at [890, 72] on div "Channel Title Modern Marvels Presented by History (1040) Bulk Remove Gaps & Ove…" at bounding box center [518, 63] width 779 height 47
click at [131, 133] on span "chevron_left" at bounding box center [135, 137] width 16 height 16
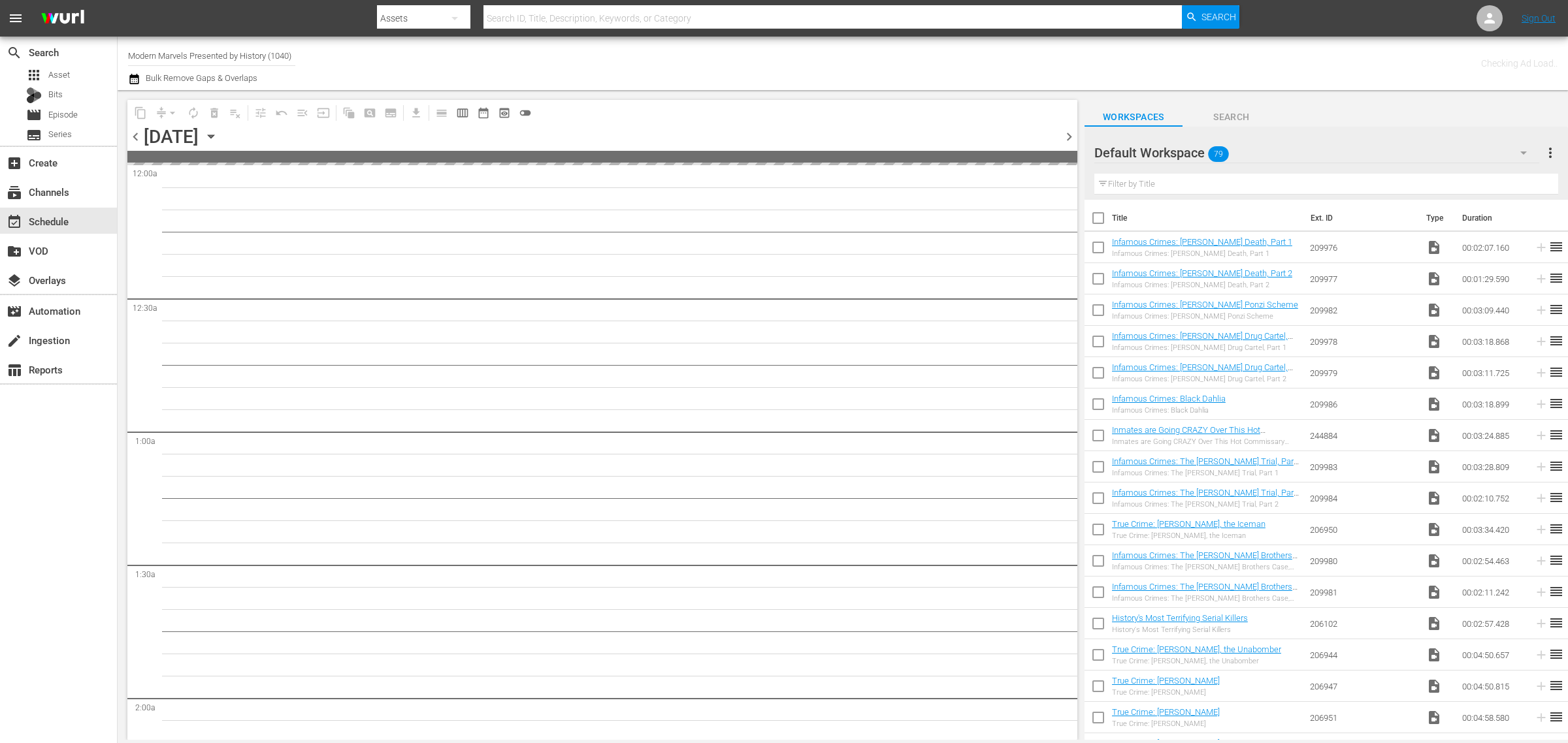
click at [742, 58] on div "Channel Title Modern Marvels Presented by History (1040) Bulk Remove Gaps & Ove…" at bounding box center [518, 63] width 779 height 47
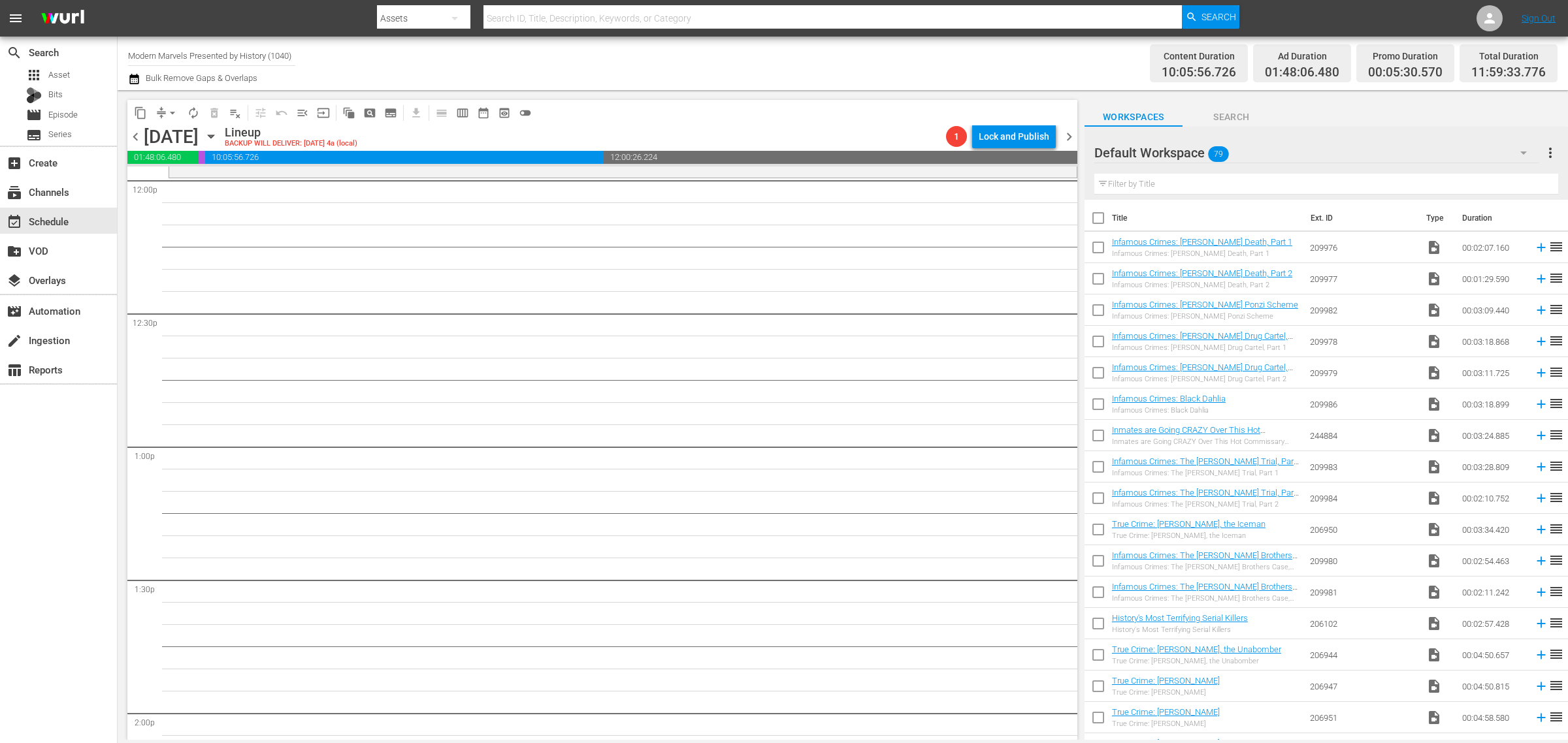
scroll to position [2775, 0]
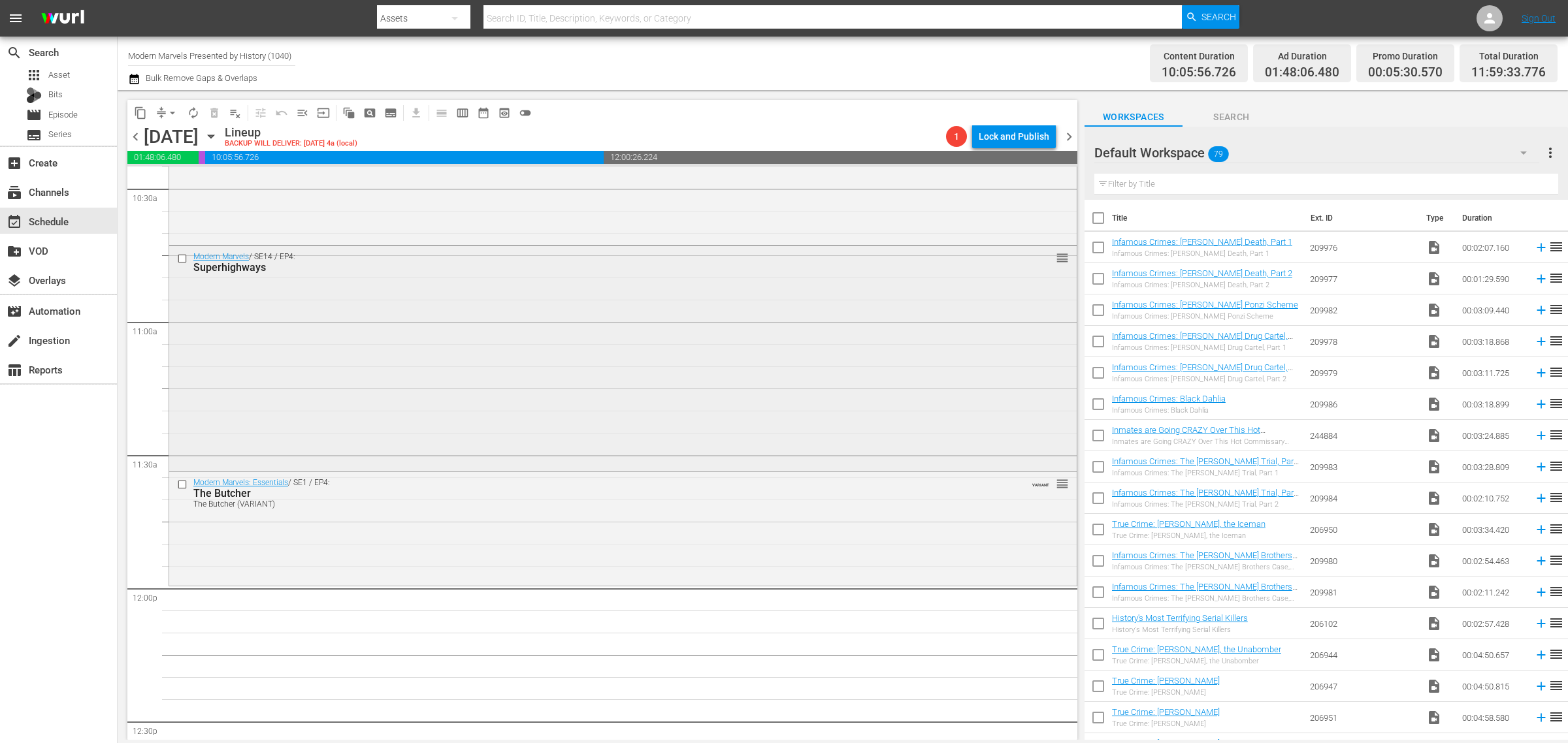
click at [610, 344] on div "Modern Marvels / SE14 / EP4: Superhighways reorder" at bounding box center [623, 357] width 908 height 222
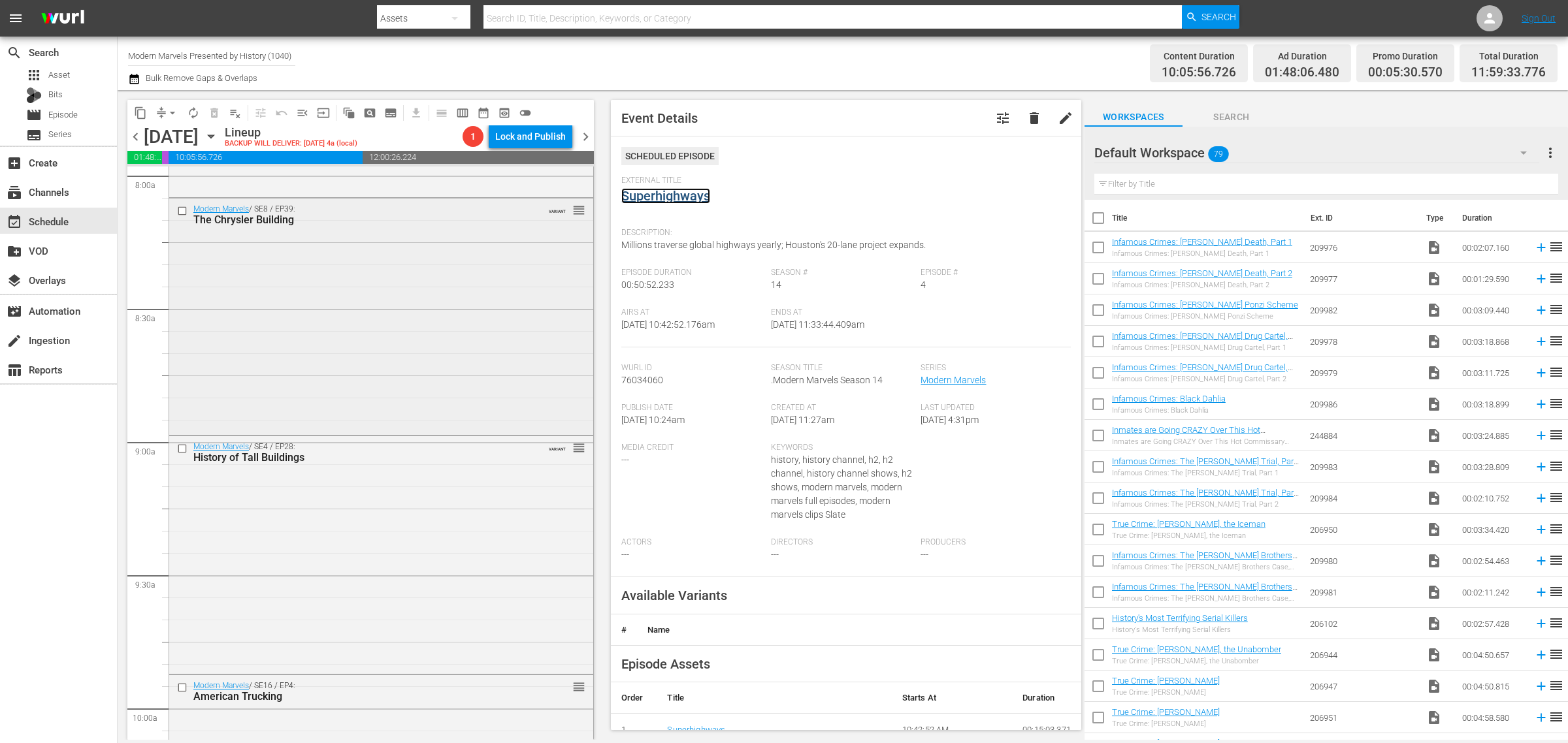
scroll to position [1551, 0]
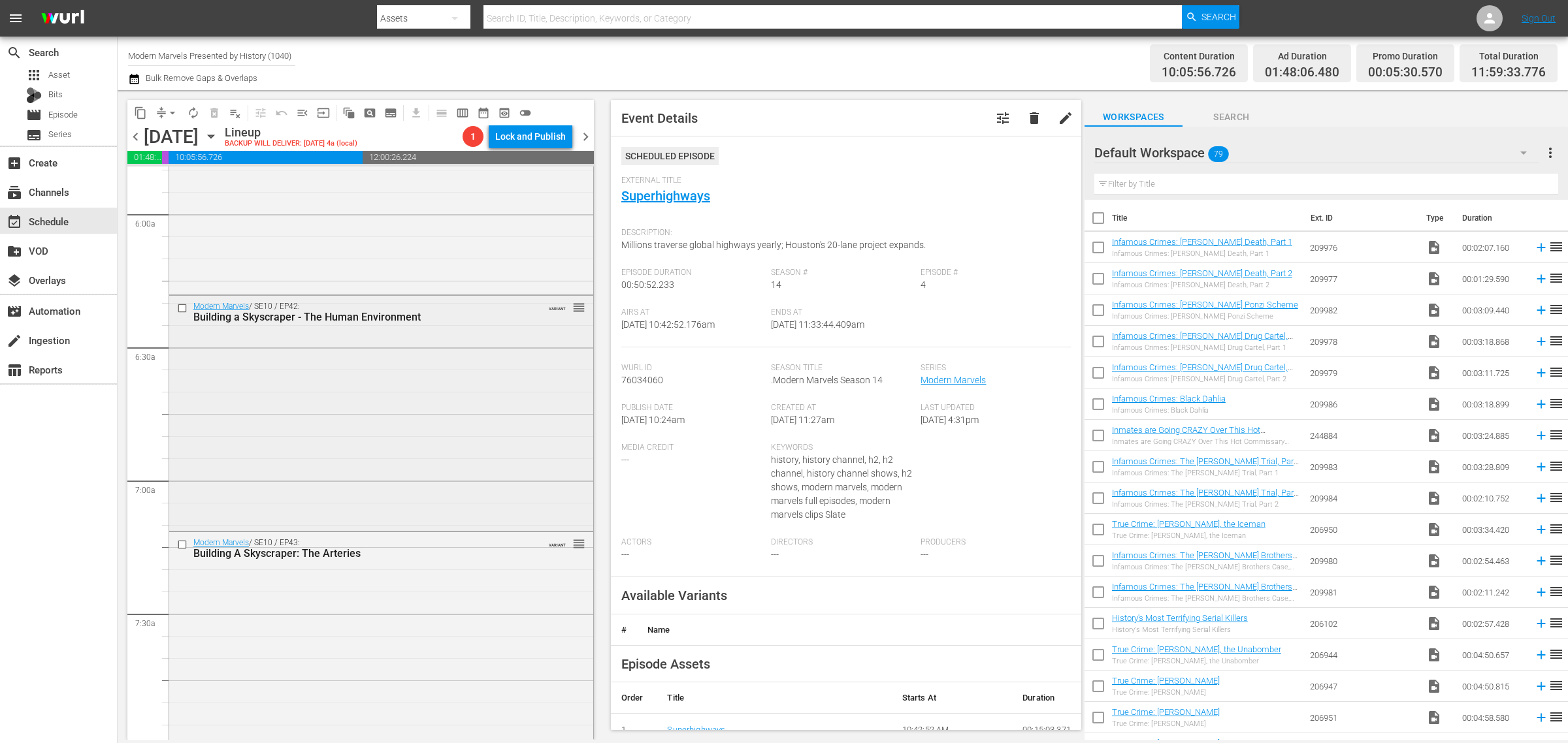
click at [435, 331] on div "Modern Marvels / SE10 / EP42: Building a Skyscraper - The Human Environment VAR…" at bounding box center [382, 412] width 424 height 234
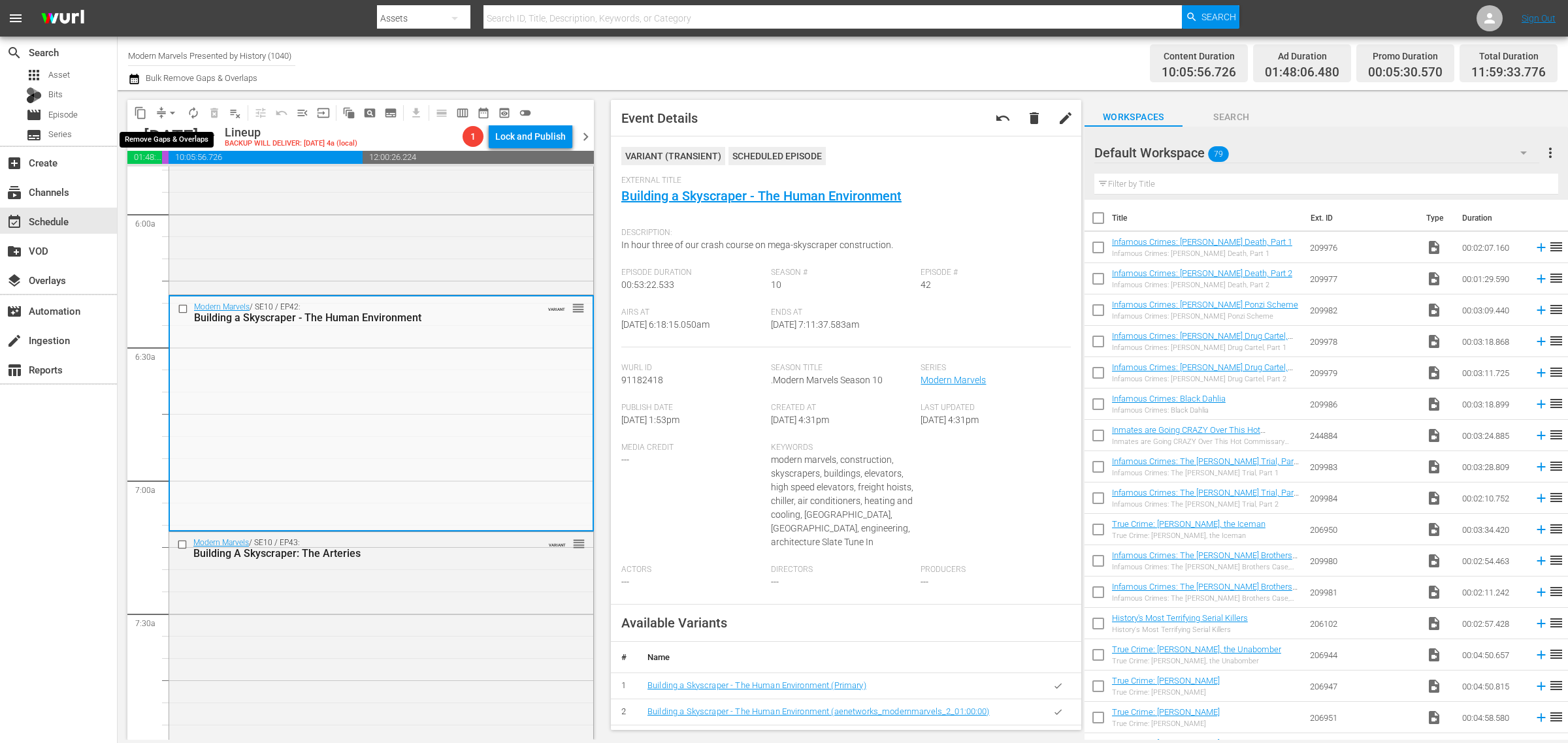
click at [174, 113] on span "arrow_drop_down" at bounding box center [172, 113] width 13 height 13
click at [179, 131] on li "Align to Midnight" at bounding box center [173, 139] width 137 height 22
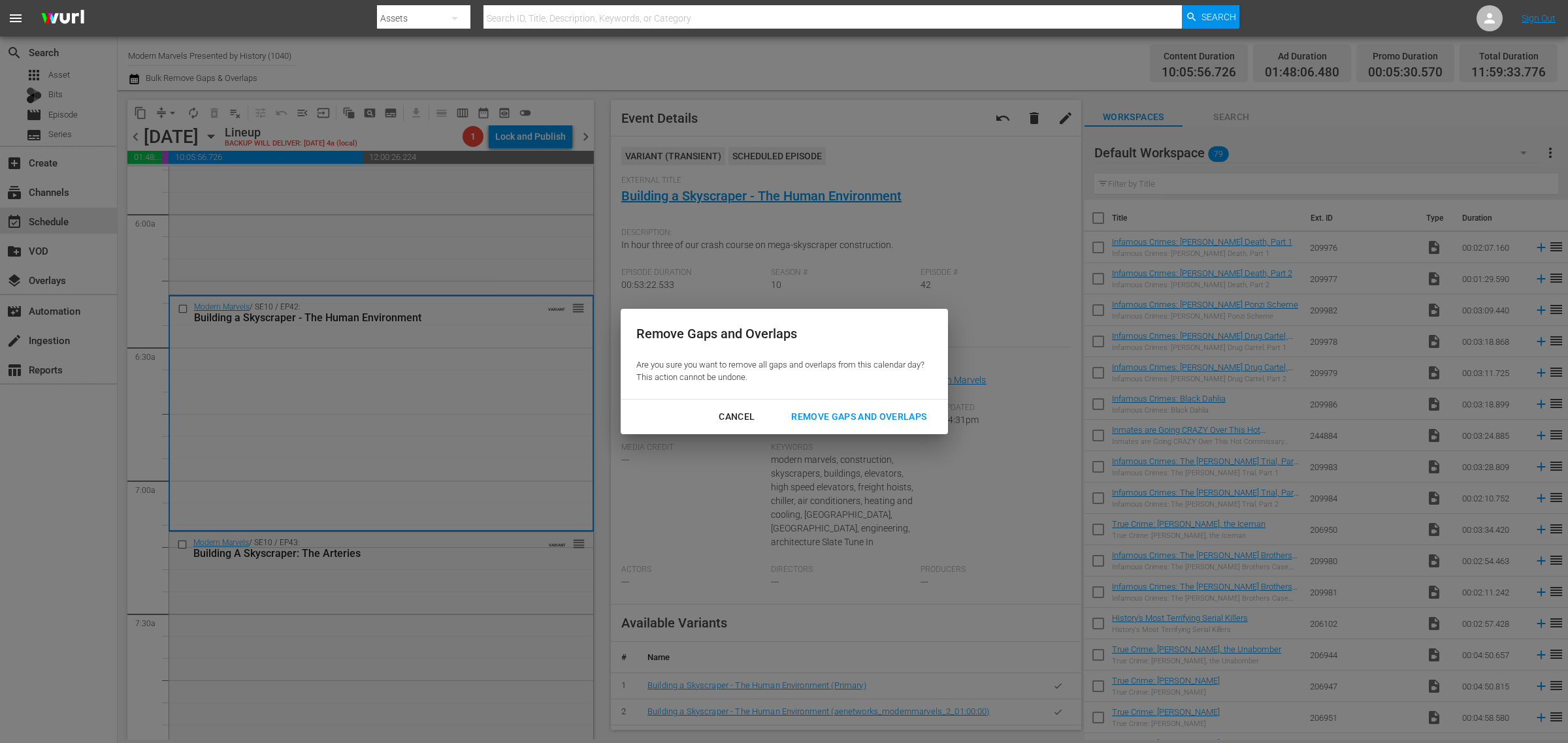
drag, startPoint x: 849, startPoint y: 415, endPoint x: 899, endPoint y: 317, distance: 110.0
click at [848, 415] on div "Remove Gaps and Overlaps" at bounding box center [858, 417] width 156 height 16
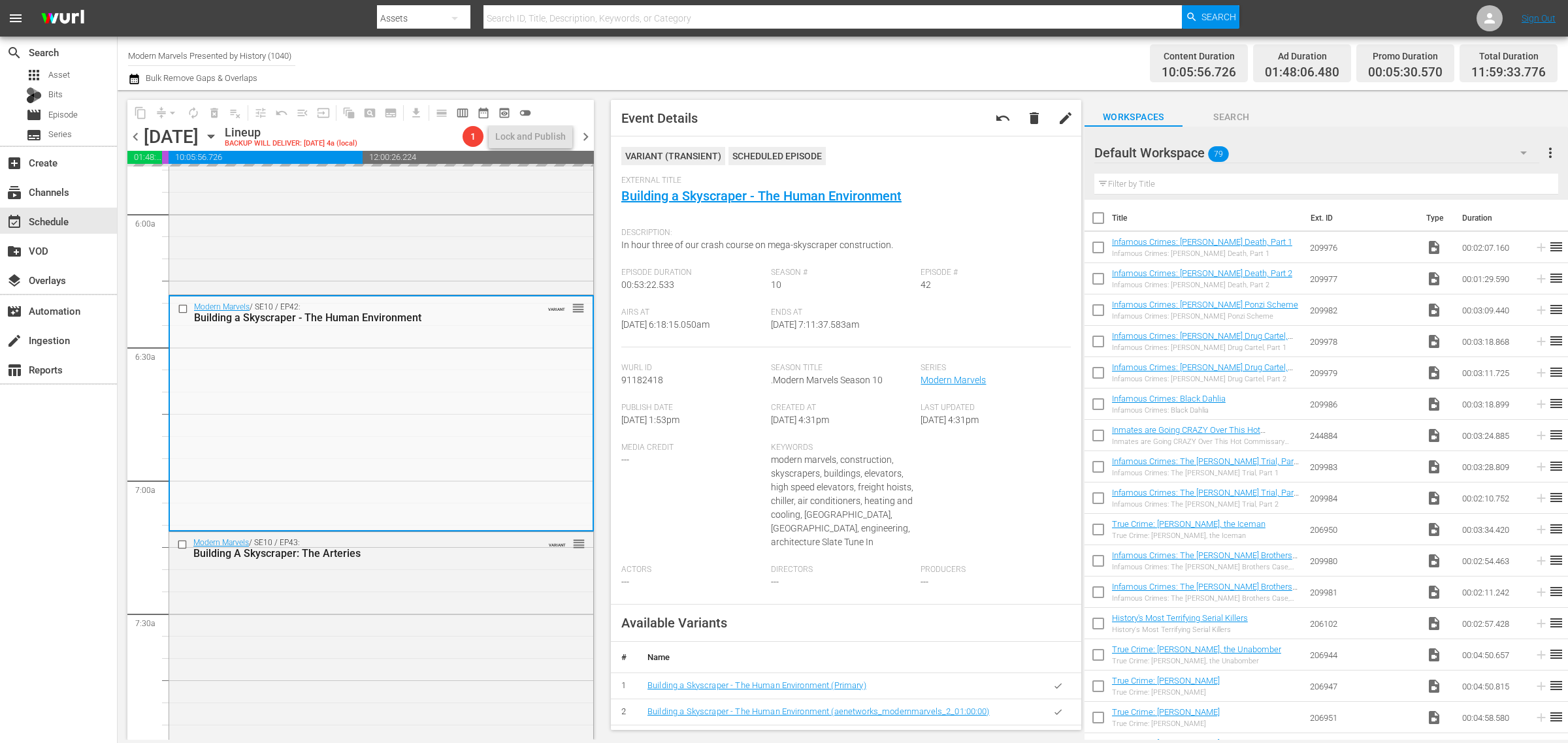
click at [1034, 58] on div "Content Duration 10:05:56.726 Ad Duration 01:48:06.480 Promo Duration 00:05:30.…" at bounding box center [1232, 63] width 650 height 47
click at [1307, 11] on nav "menu Search By Assets Search ID, Title, Description, Keywords, or Category Sear…" at bounding box center [784, 18] width 1568 height 37
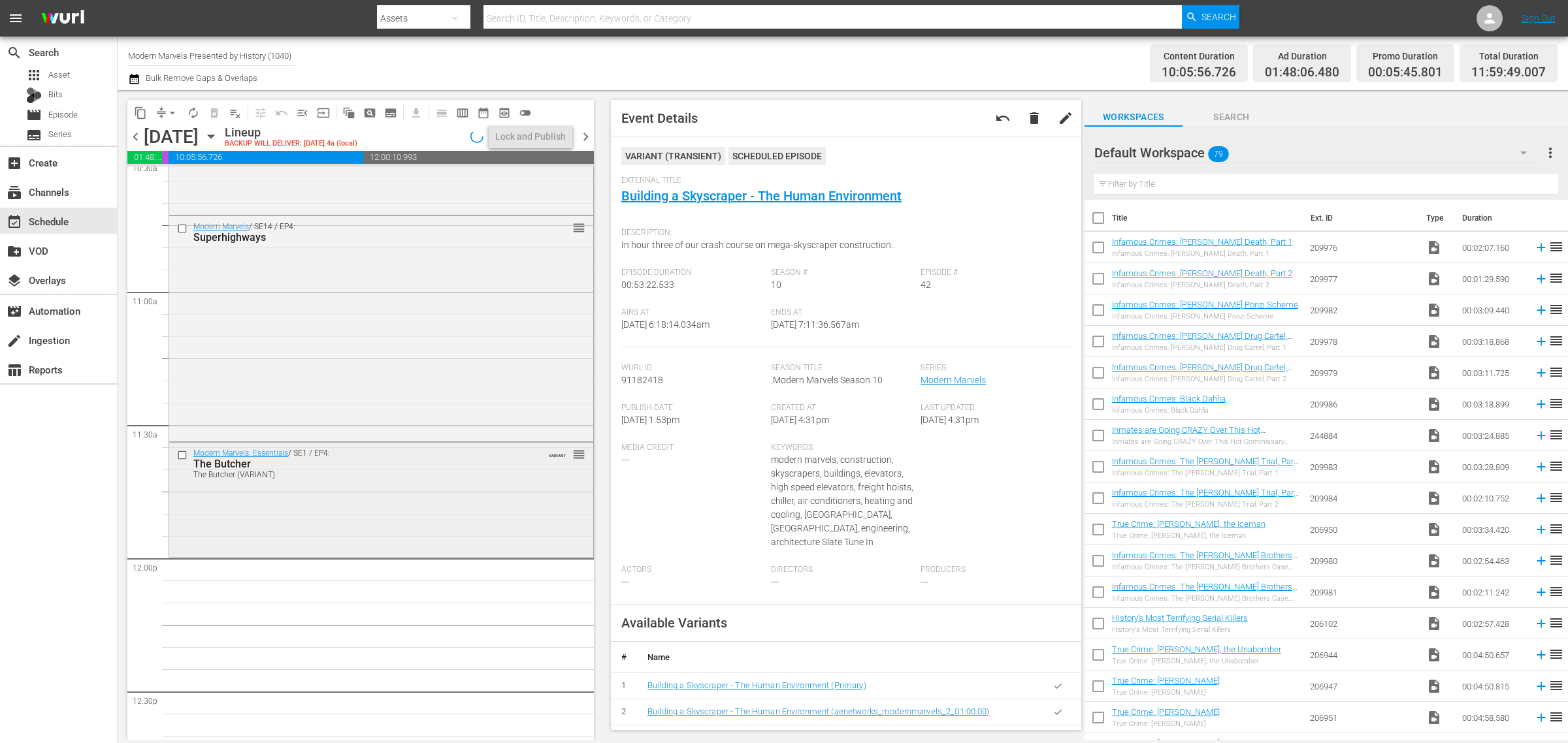
scroll to position [2857, 0]
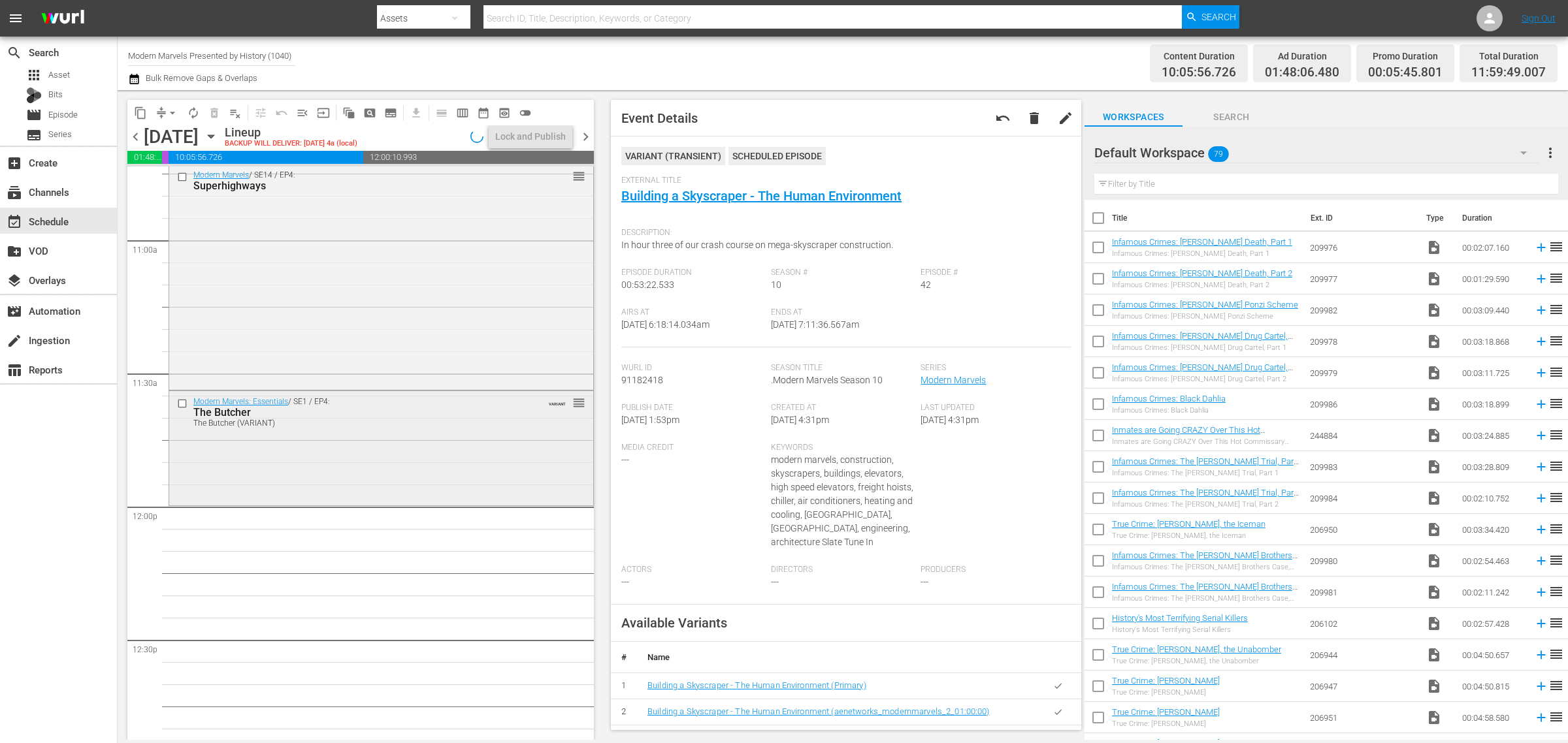
click at [312, 482] on div "Modern Marvels: Essentials / SE1 / EP4: The Butcher The Butcher (VARIANT) VARIA…" at bounding box center [382, 446] width 424 height 111
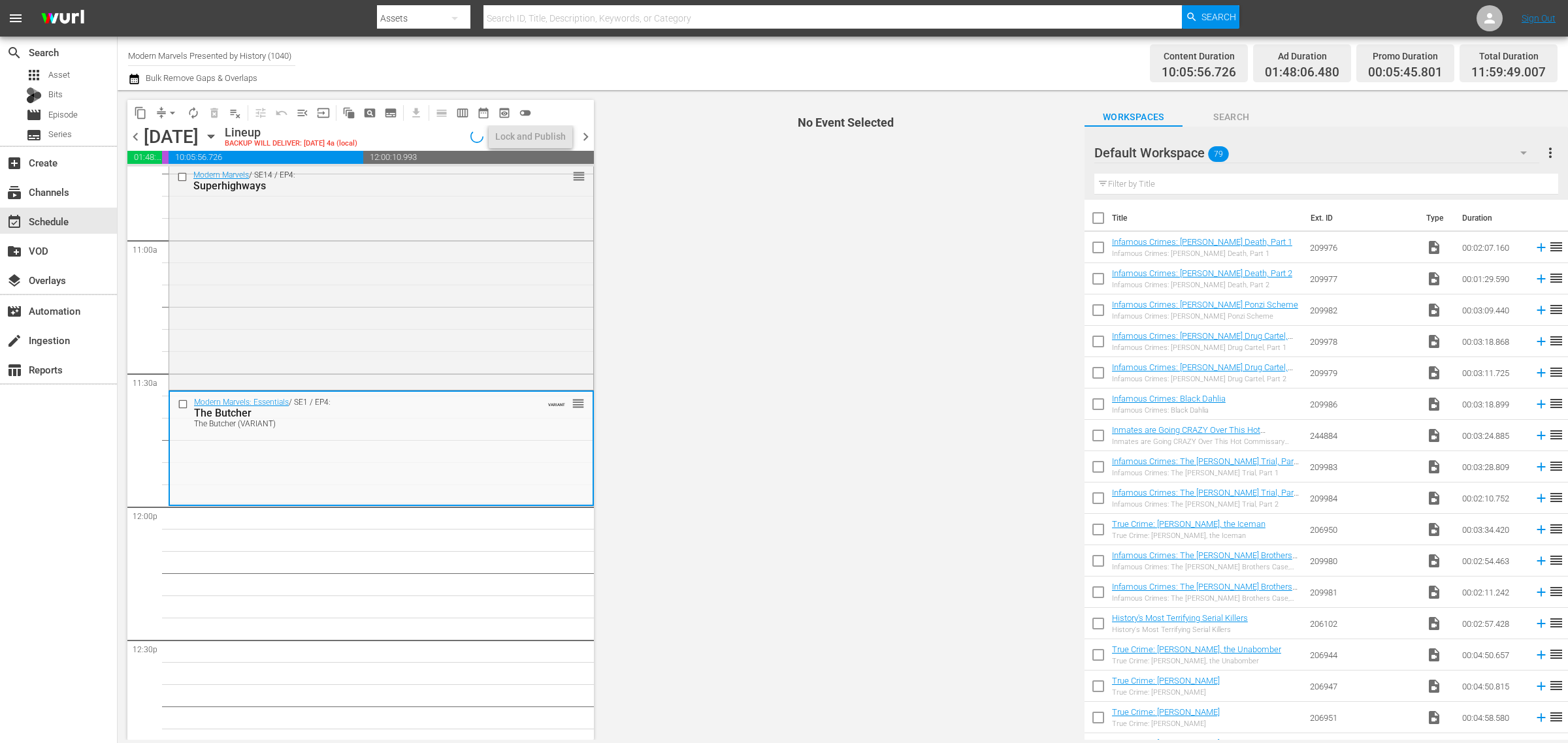
click at [1001, 59] on div "Content Duration 10:05:56.726 Ad Duration 01:48:06.480 Promo Duration 00:05:45.…" at bounding box center [1232, 63] width 650 height 47
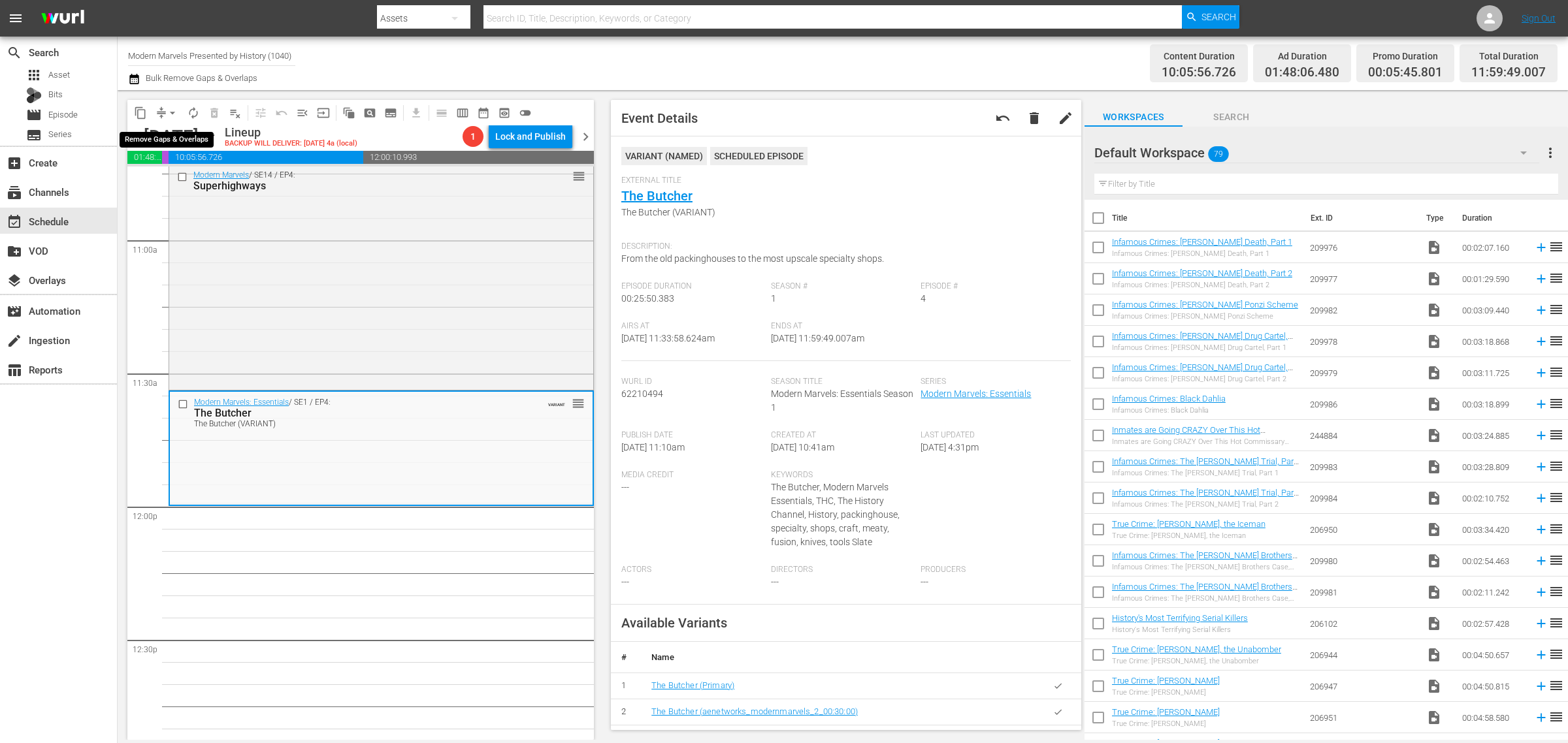
click at [173, 112] on span "arrow_drop_down" at bounding box center [172, 113] width 13 height 13
click at [175, 136] on li "Align to Midnight" at bounding box center [173, 139] width 137 height 22
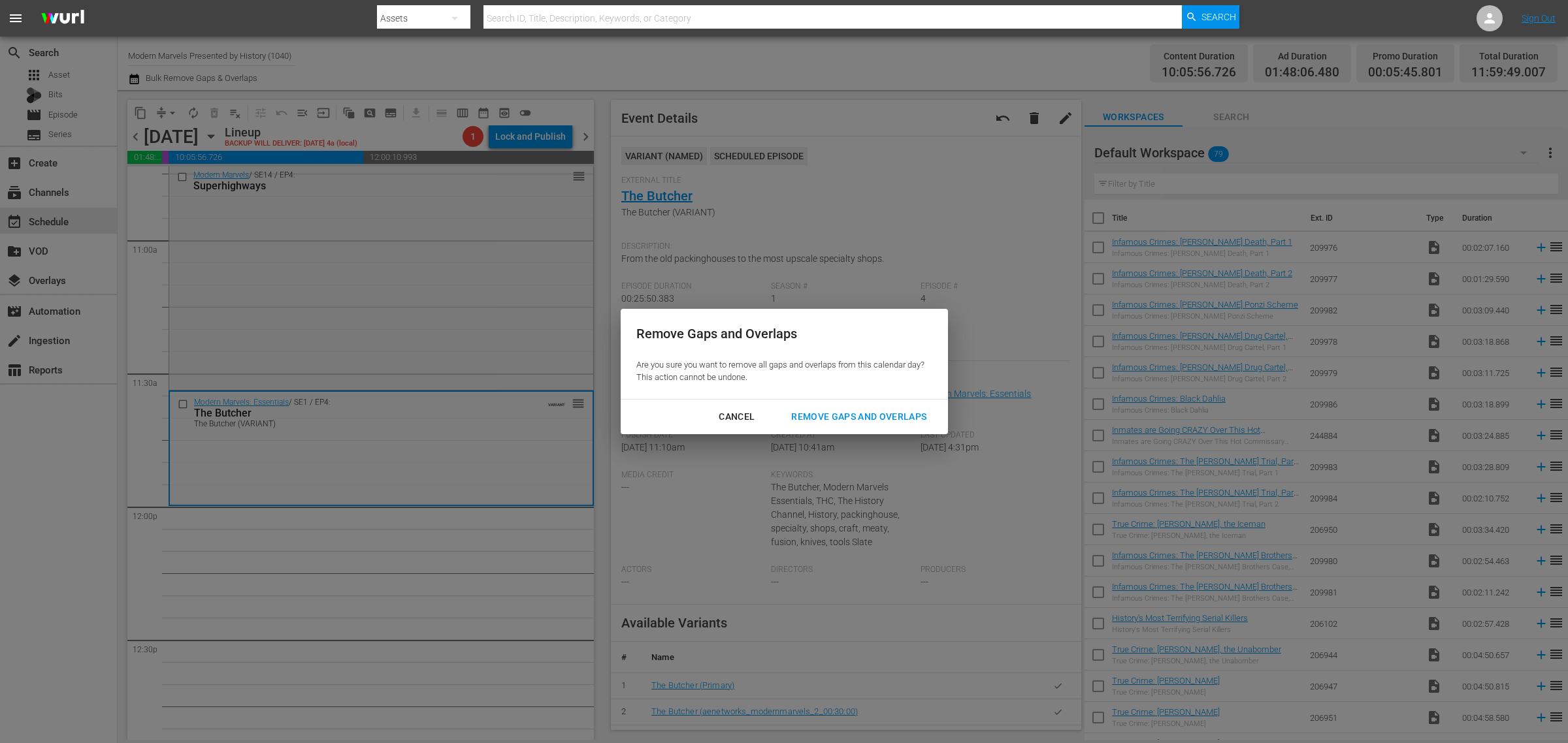
click at [863, 416] on div "Remove Gaps and Overlaps" at bounding box center [858, 417] width 156 height 16
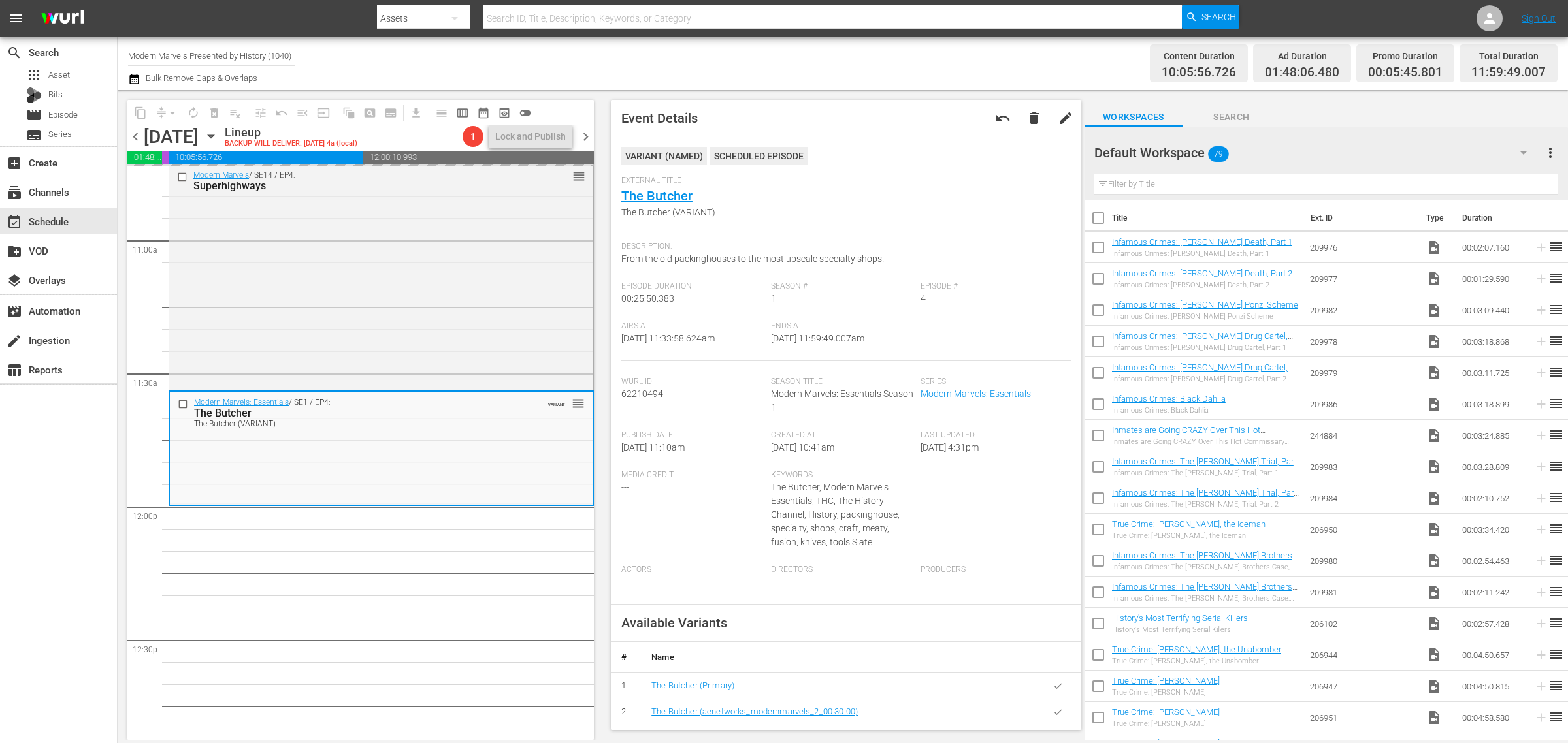
click at [849, 50] on div "Channel Title Modern Marvels Presented by History (1040) Bulk Remove Gaps & Ove…" at bounding box center [518, 63] width 779 height 47
click at [1091, 50] on div "Content Duration 10:05:56.726 Ad Duration 01:48:06.480 Promo Duration 00:05:45.…" at bounding box center [1232, 63] width 650 height 47
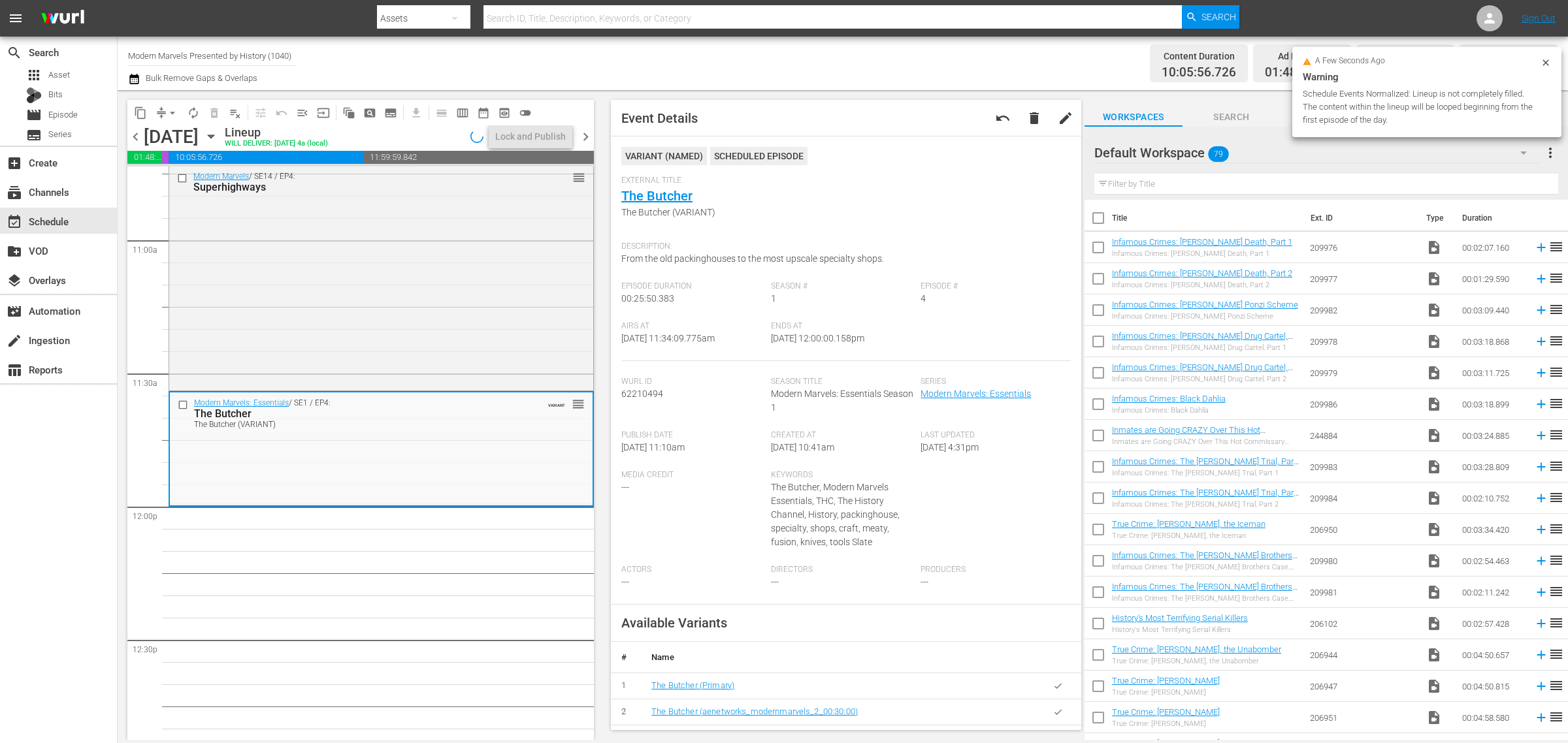
click at [1038, 60] on div "Content Duration 10:05:56.726 Ad Duration 01:48:06.480 Promo Duration 00:05:56.…" at bounding box center [1232, 63] width 650 height 47
click at [820, 60] on div "Channel Title Modern Marvels Presented by History (1040) Bulk Remove Gaps & Ove…" at bounding box center [518, 63] width 779 height 47
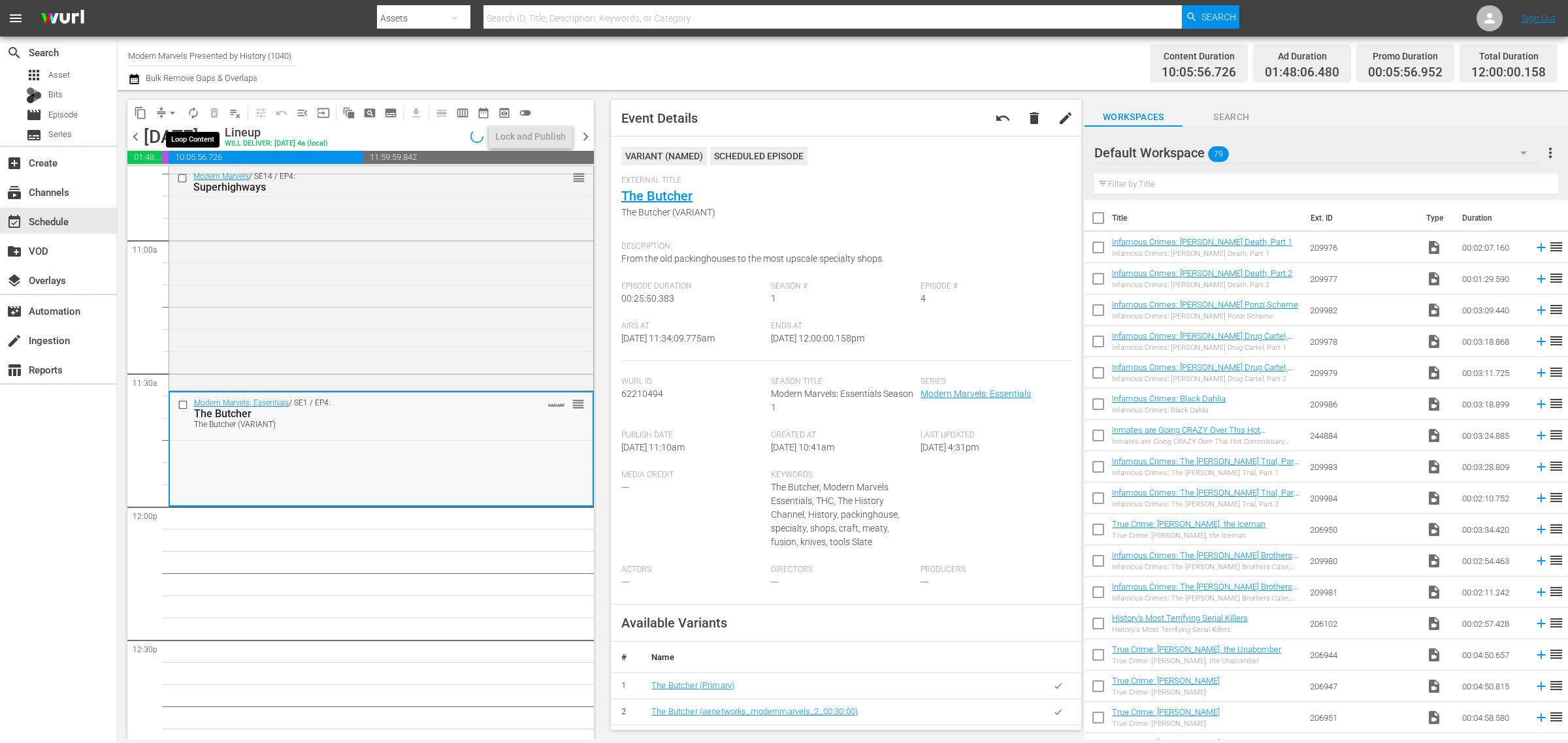
click at [198, 113] on span "autorenew_outlined" at bounding box center [193, 113] width 13 height 13
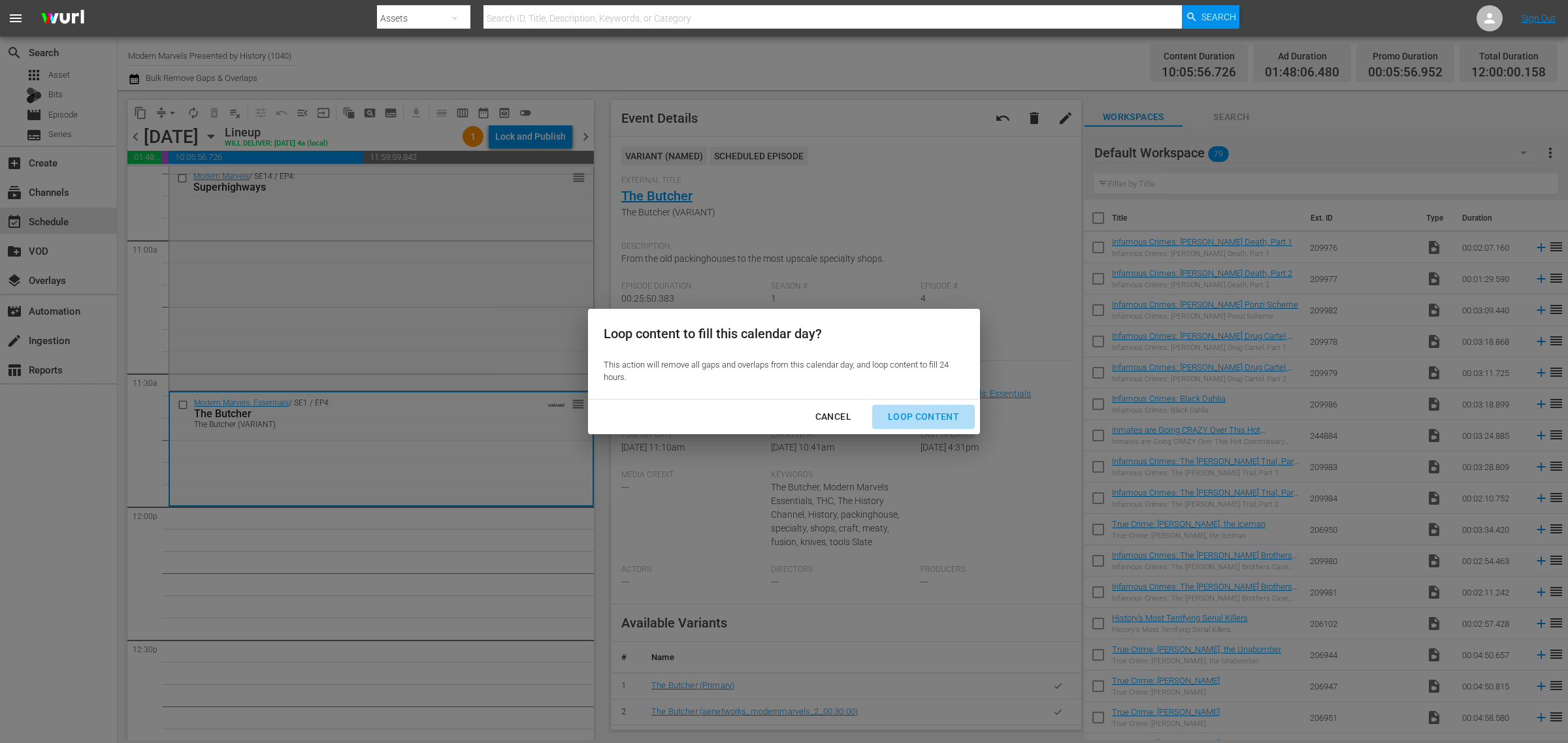
click at [931, 422] on div "Loop Content" at bounding box center [924, 417] width 92 height 16
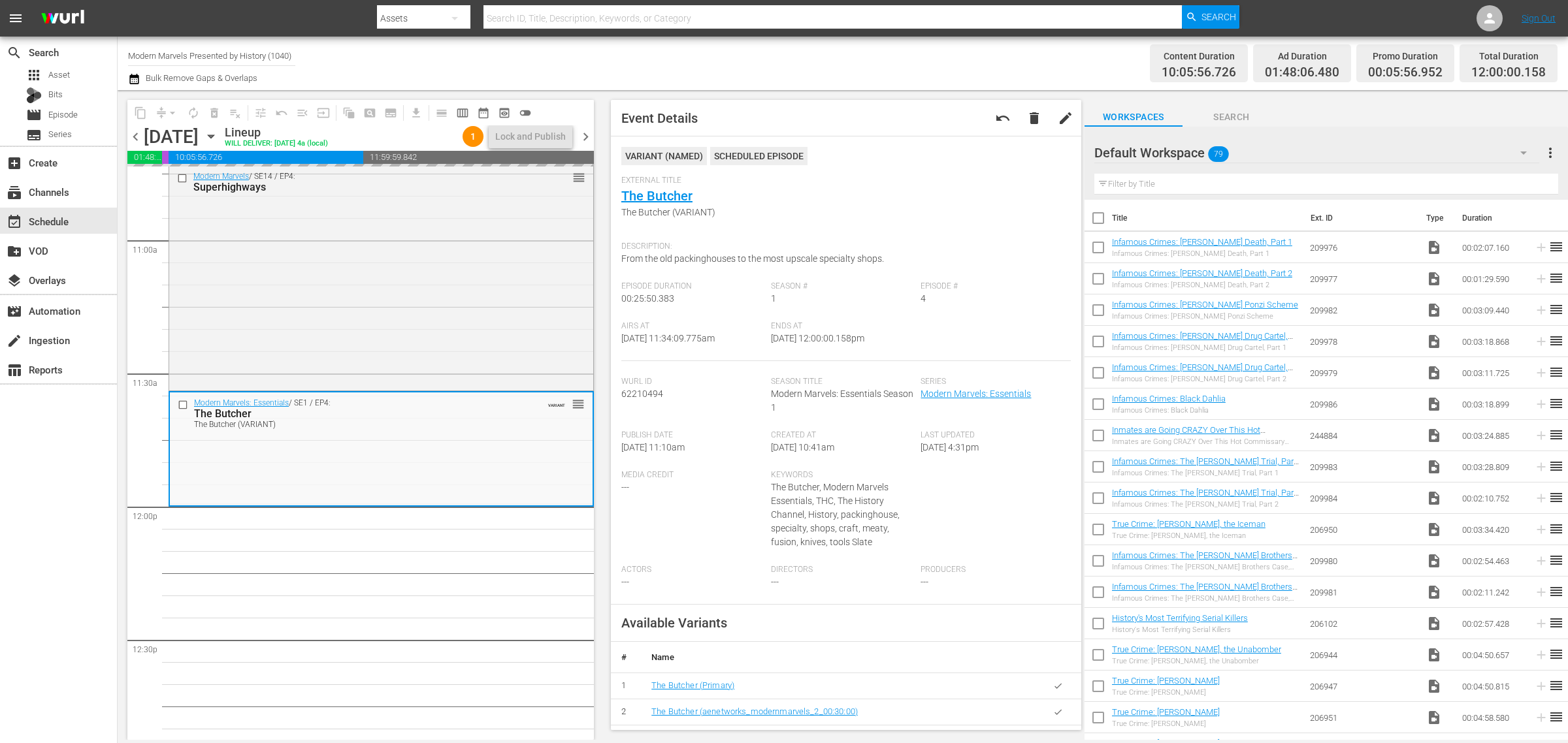
click at [918, 76] on div "Content Duration 10:05:56.726 Ad Duration 01:48:06.480 Promo Duration 00:05:56.…" at bounding box center [1232, 63] width 650 height 47
click at [1044, 54] on div "Content Duration 10:05:56.726 Ad Duration 01:48:06.480 Promo Duration 00:05:56.…" at bounding box center [1232, 63] width 650 height 47
click at [949, 65] on div "Content Duration 10:05:56.726 Ad Duration 01:48:06.480 Promo Duration 00:05:56.…" at bounding box center [1232, 63] width 650 height 47
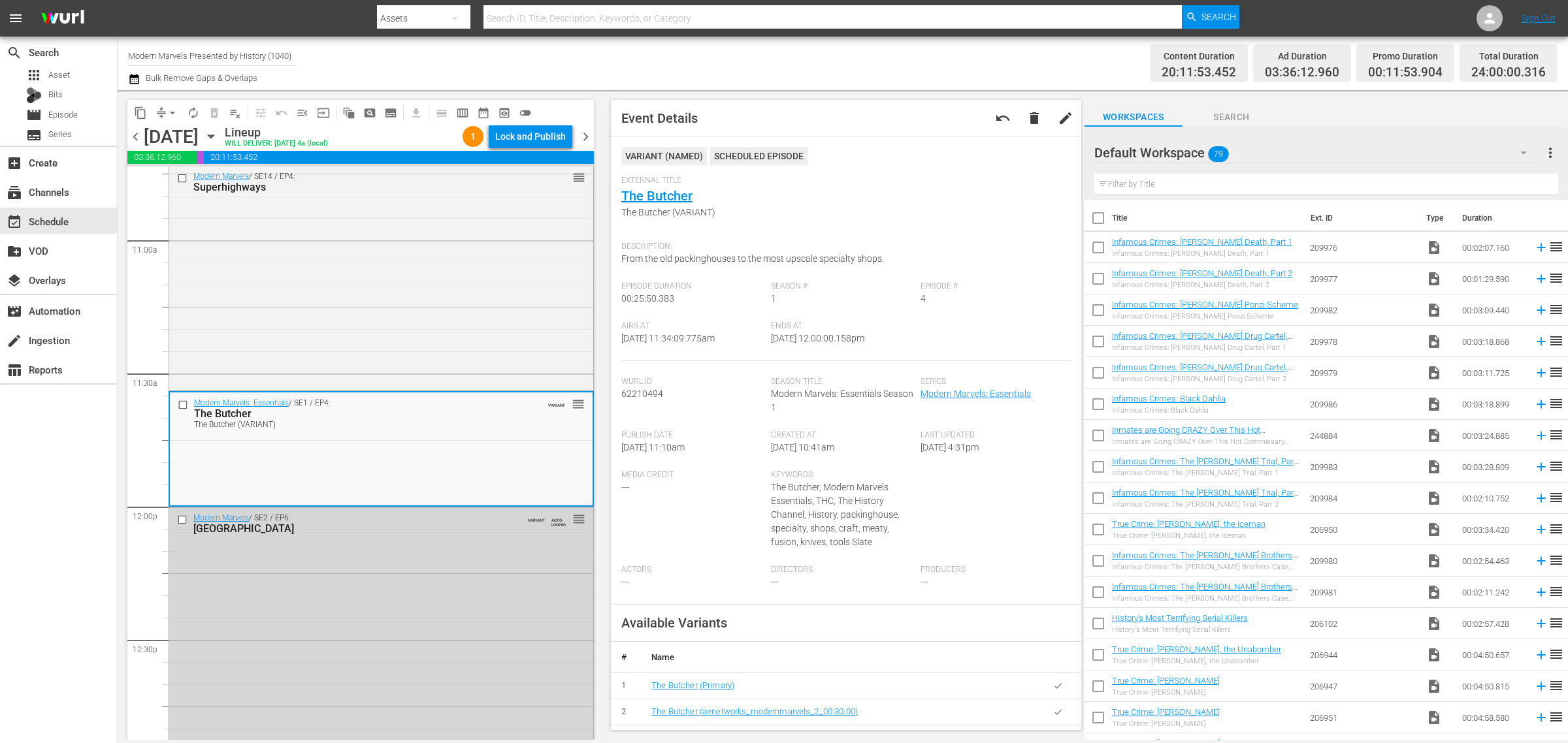
click at [521, 139] on div "Lock and Publish" at bounding box center [530, 136] width 70 height 23
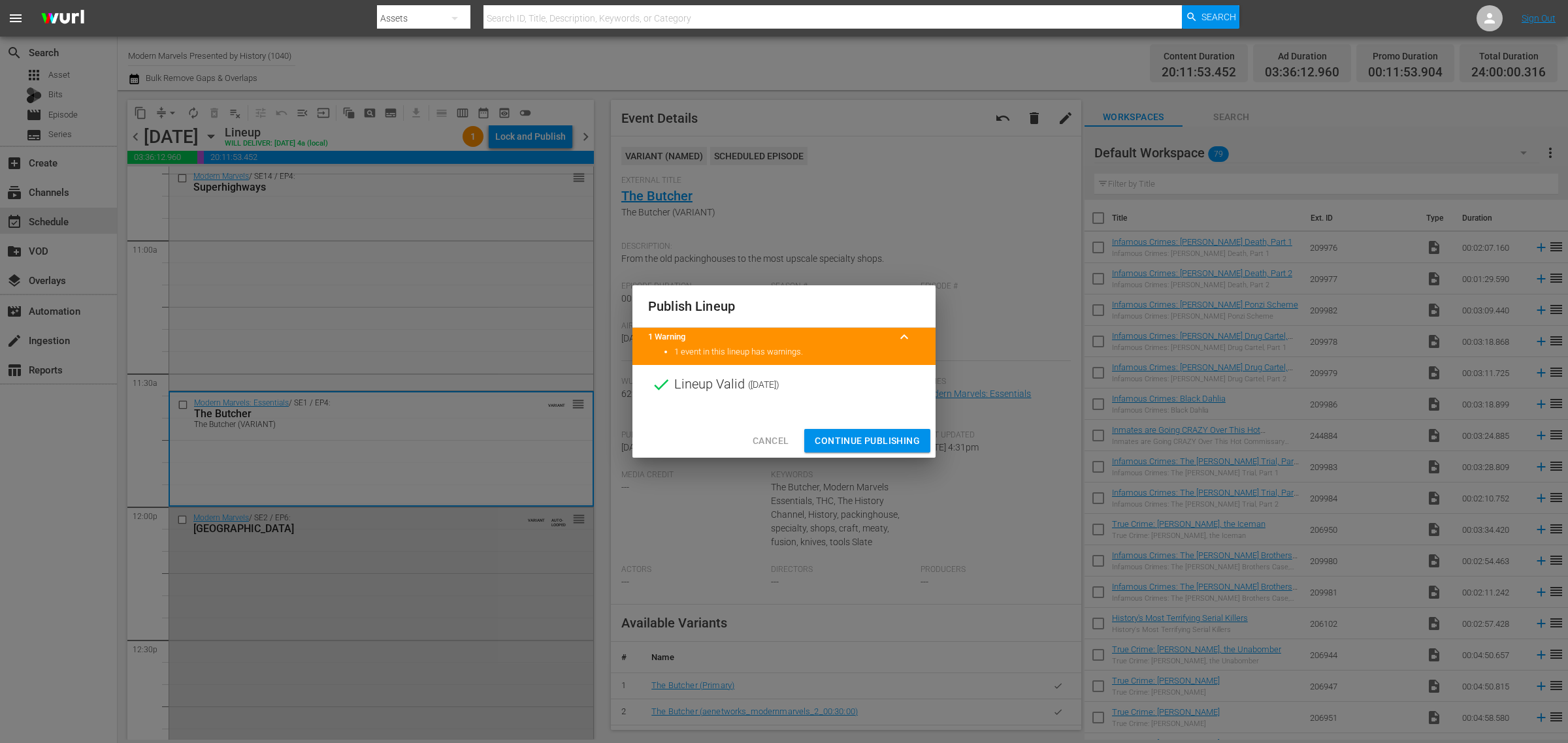
click at [879, 443] on span "Continue Publishing" at bounding box center [867, 441] width 106 height 16
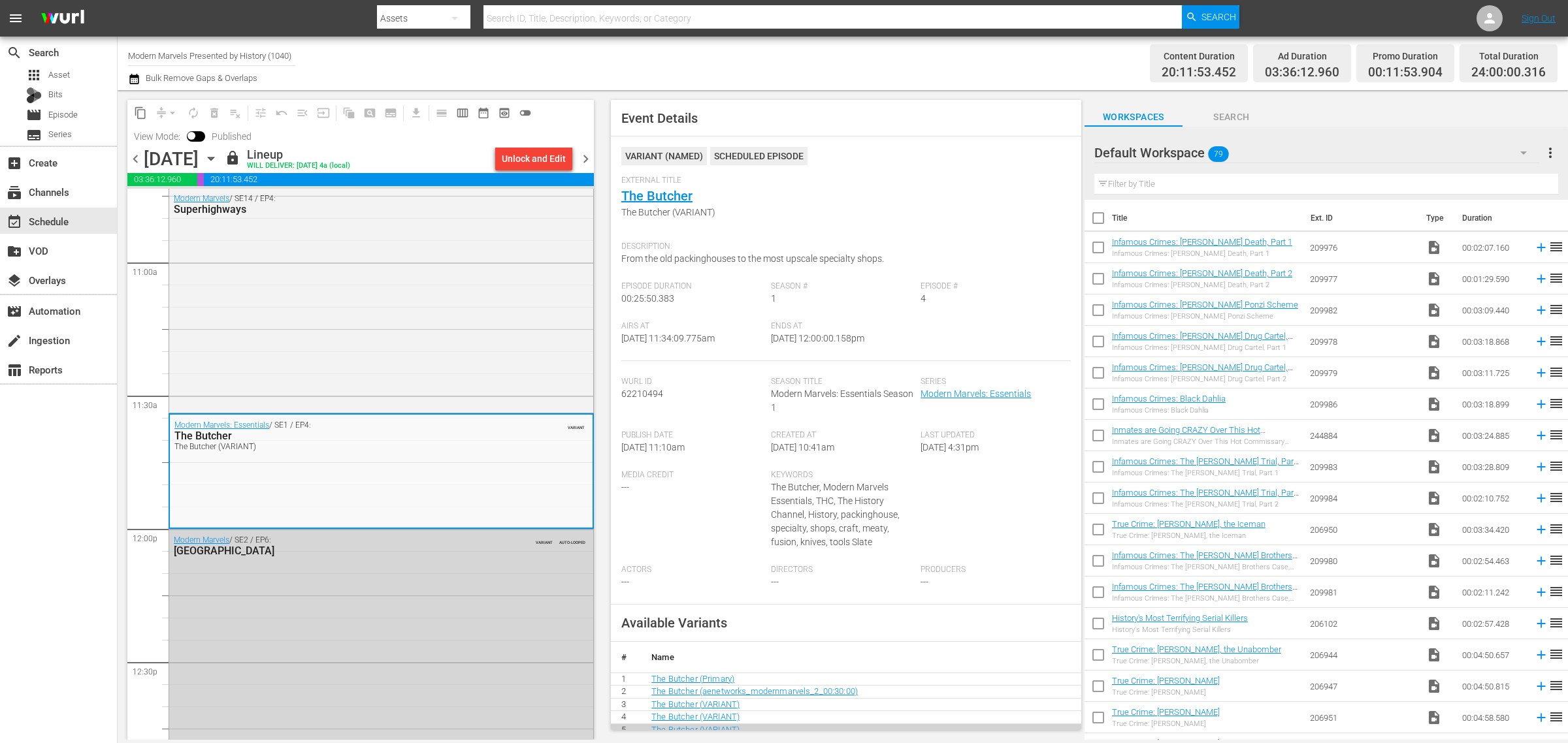
click at [588, 159] on span "chevron_right" at bounding box center [586, 159] width 16 height 16
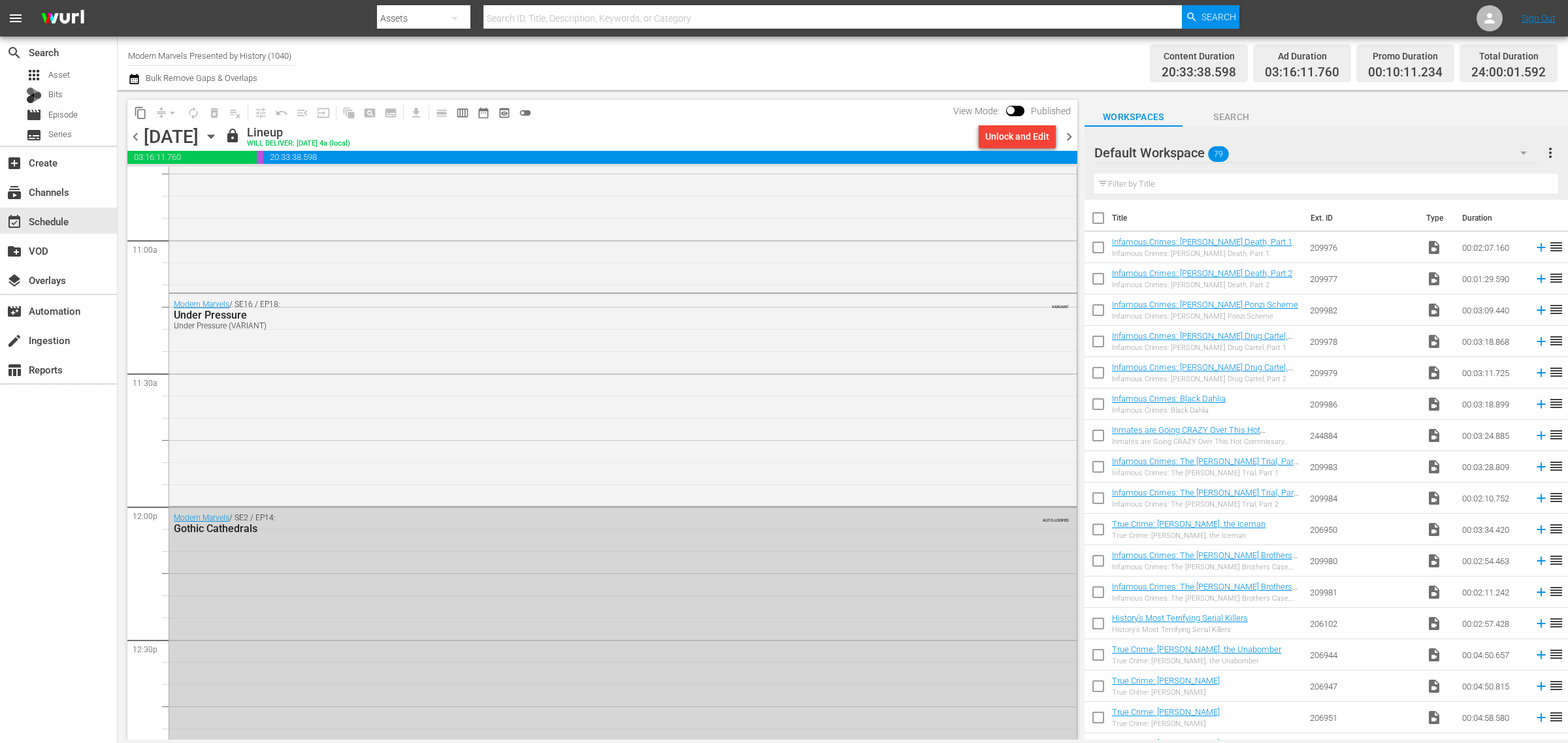
scroll to position [2701, 0]
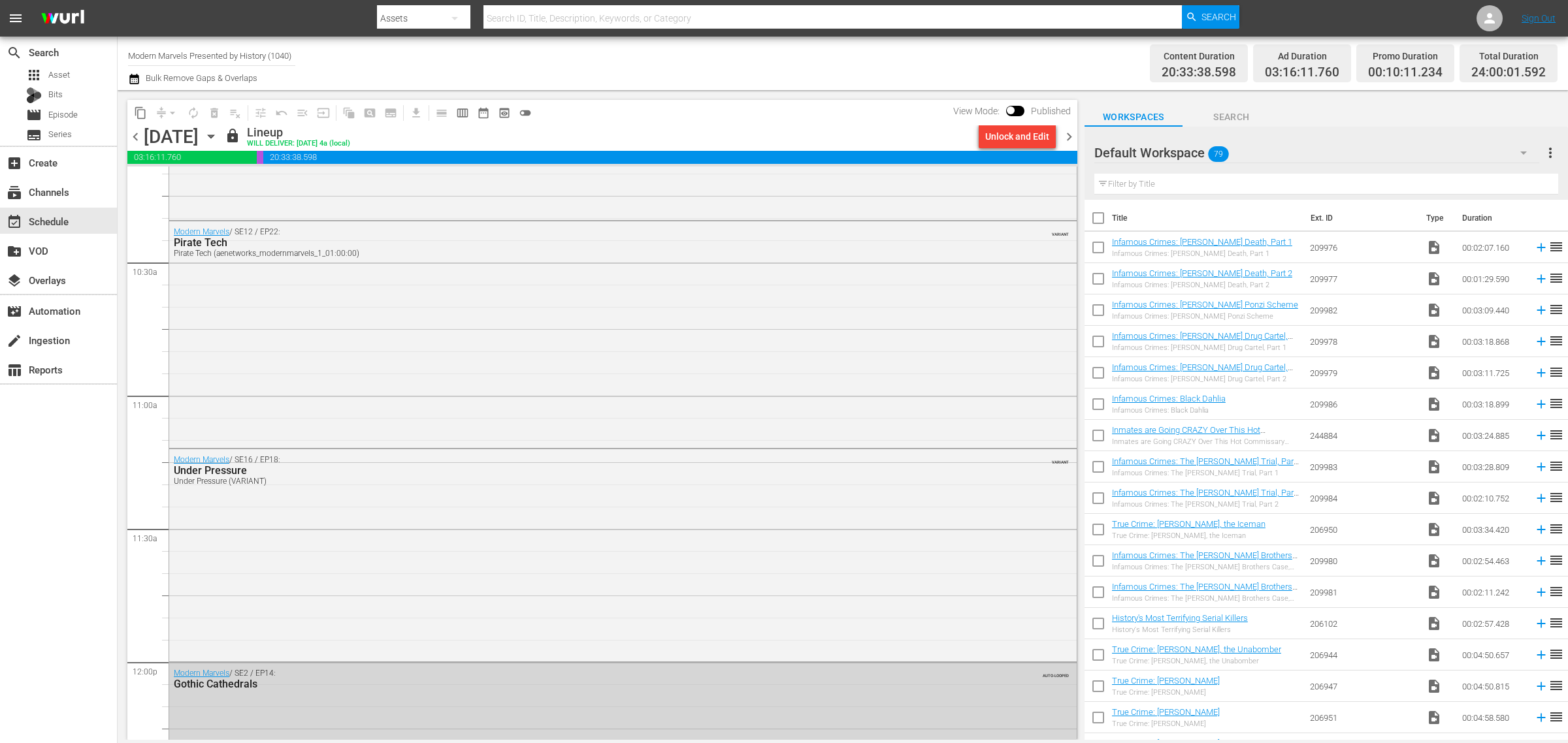
click at [772, 76] on div "Channel Title Modern Marvels Presented by History (1040) Bulk Remove Gaps & Ove…" at bounding box center [518, 63] width 779 height 47
click at [1065, 133] on span "chevron_right" at bounding box center [1069, 137] width 16 height 16
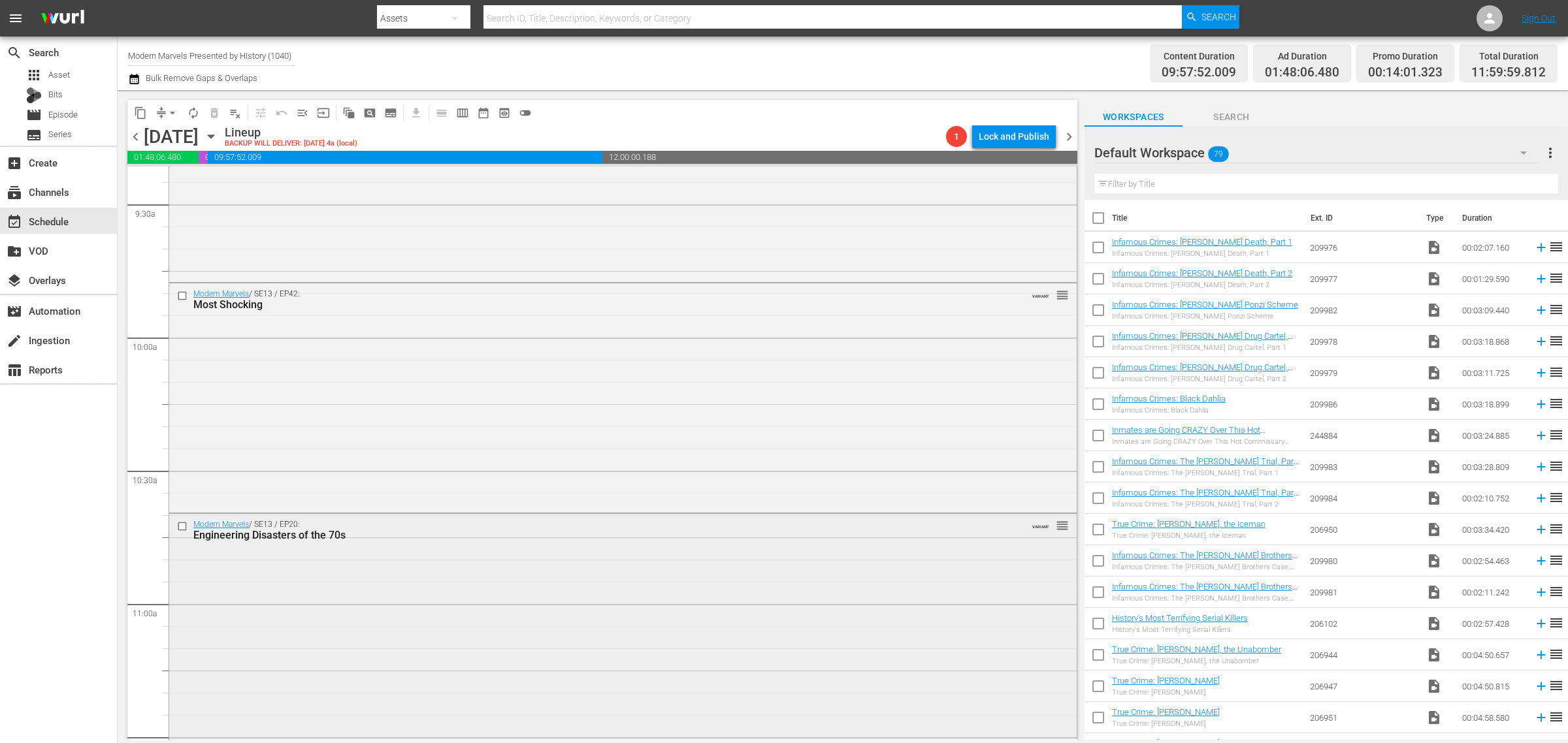
scroll to position [2679, 0]
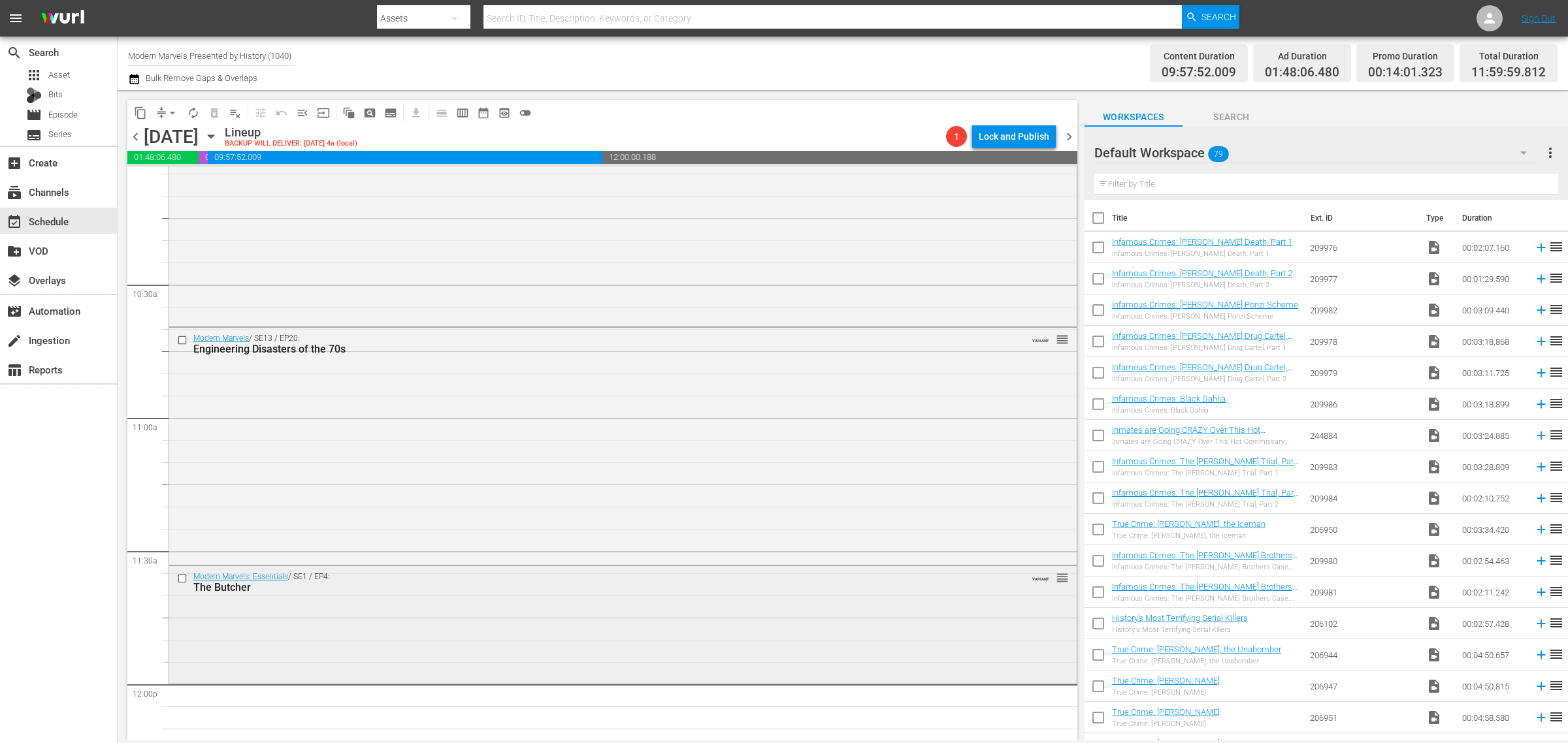
click at [548, 628] on div "Modern Marvels: Essentials / SE1 / EP4: The Butcher VARIANT reorder" at bounding box center [623, 624] width 908 height 115
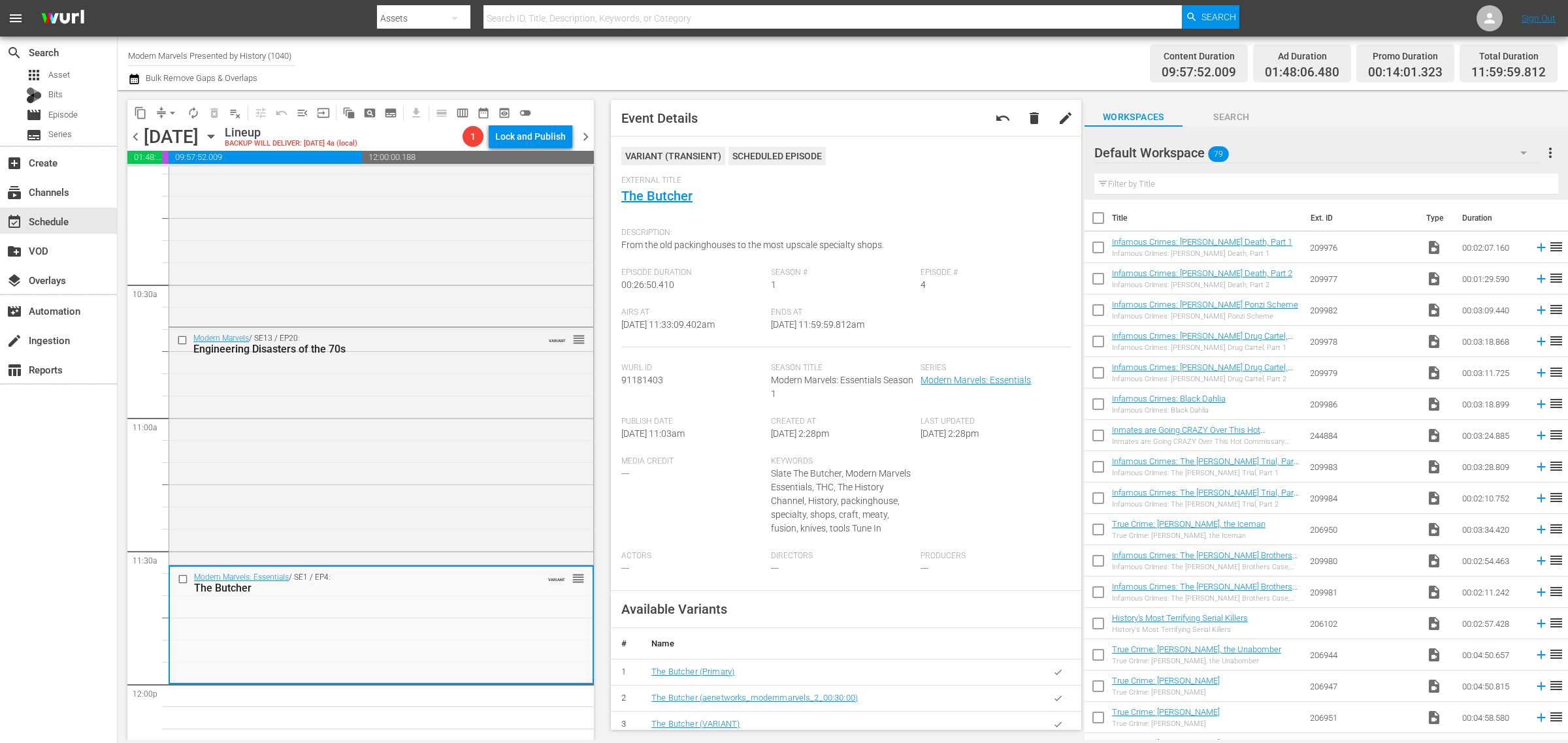
click at [954, 58] on div "Content Duration 09:57:52.009 Ad Duration 01:48:06.480 Promo Duration 00:14:01.…" at bounding box center [1232, 63] width 650 height 47
click at [170, 108] on span "arrow_drop_down" at bounding box center [172, 113] width 13 height 13
click at [170, 133] on li "Align to Midnight" at bounding box center [173, 139] width 137 height 22
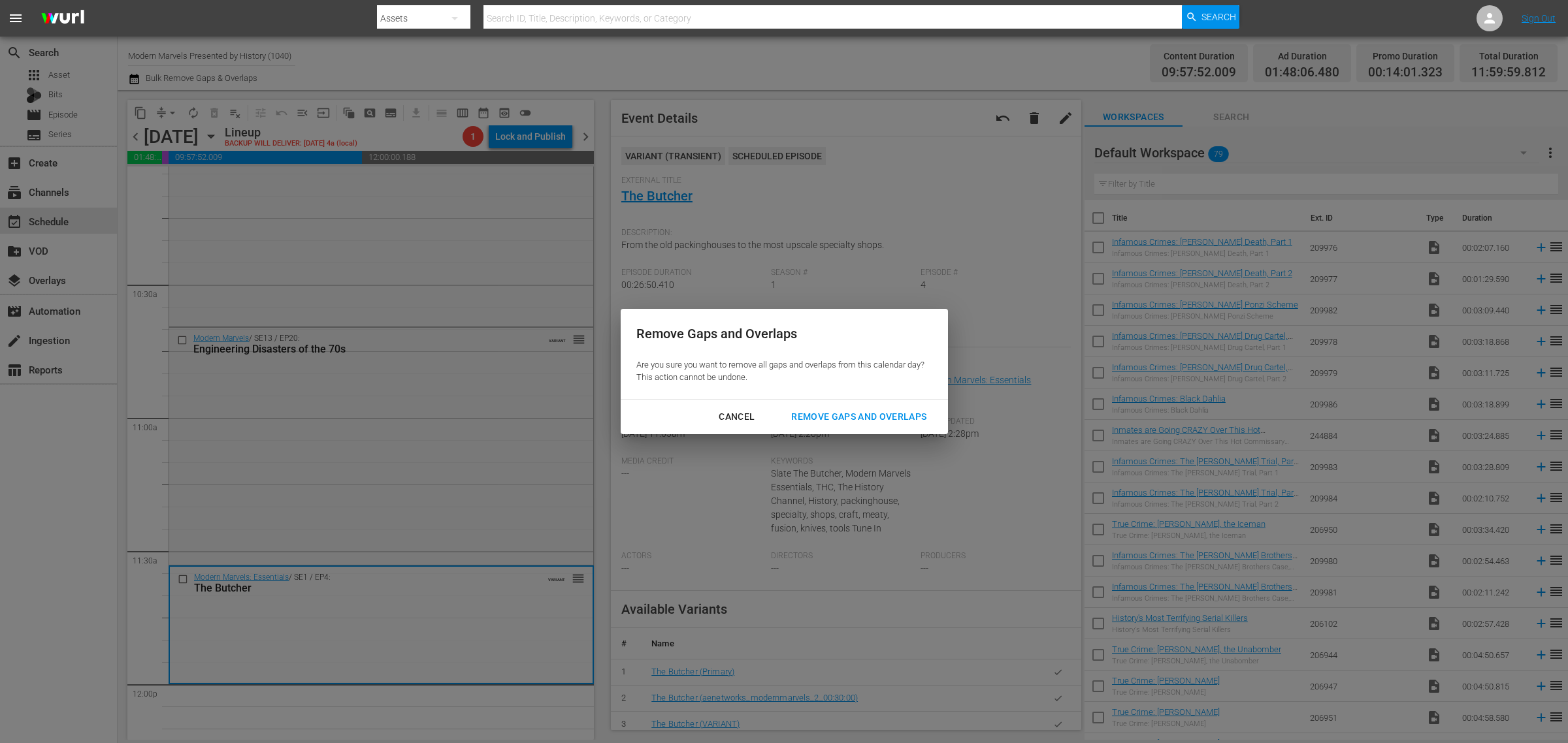
click at [821, 417] on div "Remove Gaps and Overlaps" at bounding box center [858, 417] width 156 height 16
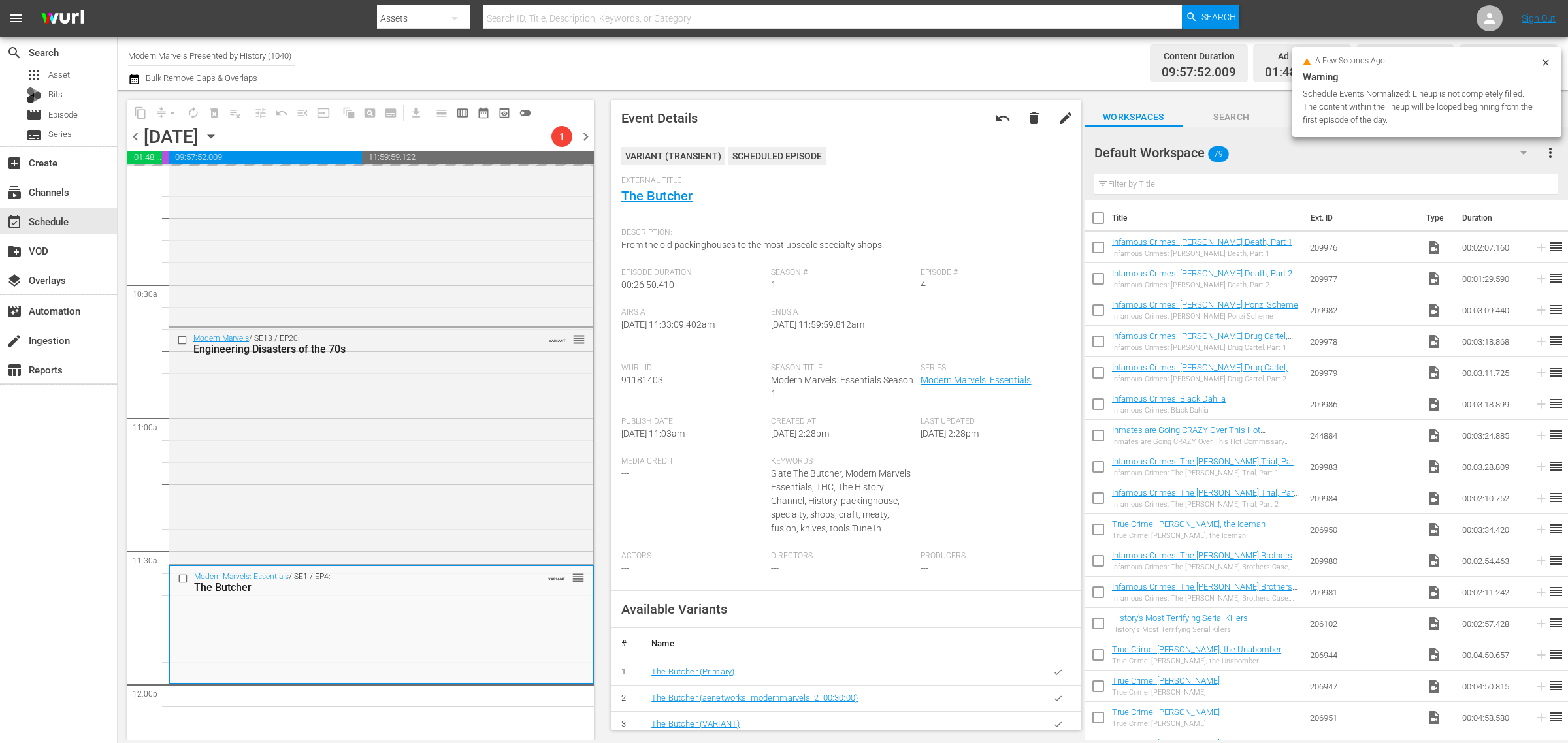
click at [720, 52] on div "Channel Title Modern Marvels Presented by History (1040) Bulk Remove Gaps & Ove…" at bounding box center [518, 63] width 779 height 47
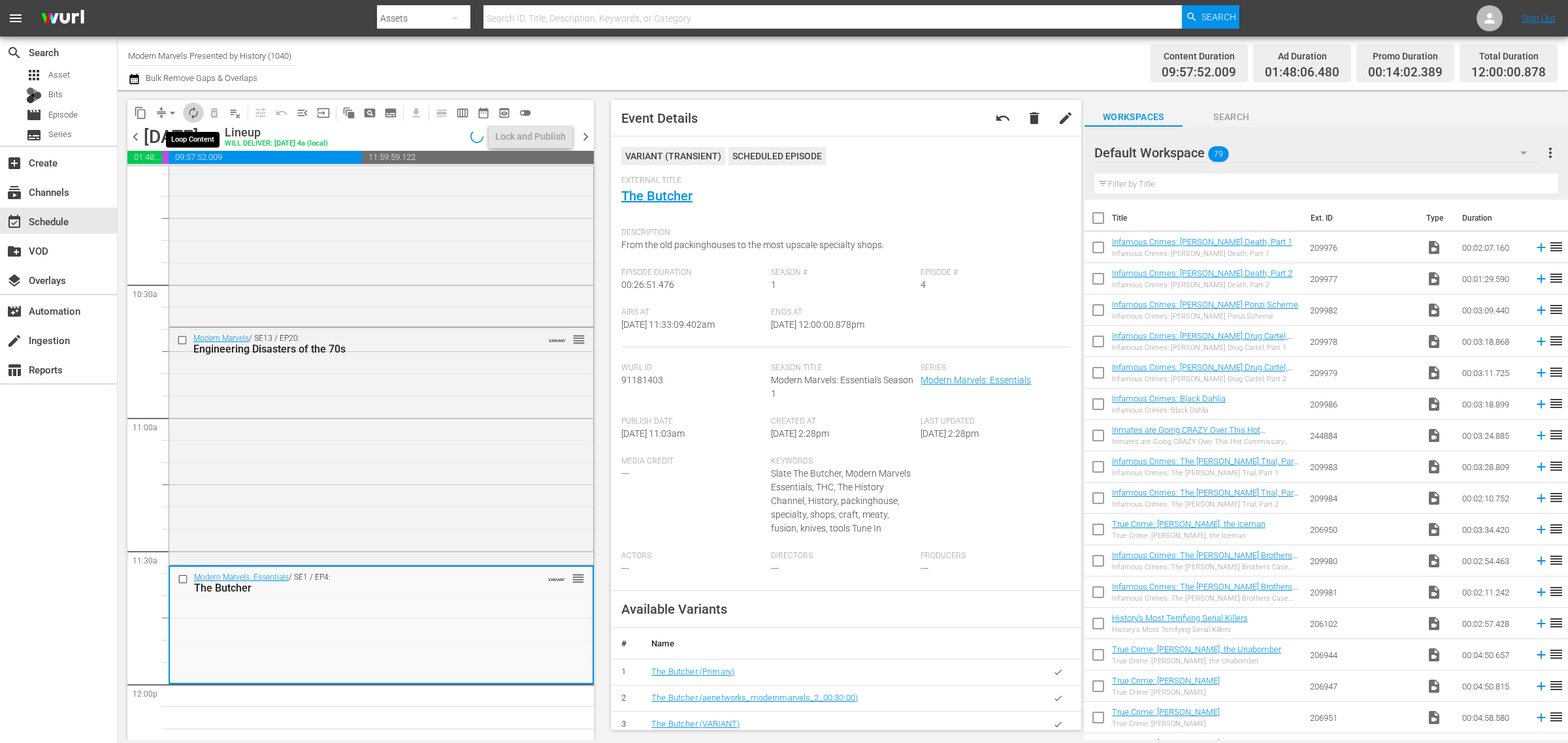
click at [193, 112] on span "autorenew_outlined" at bounding box center [193, 113] width 13 height 13
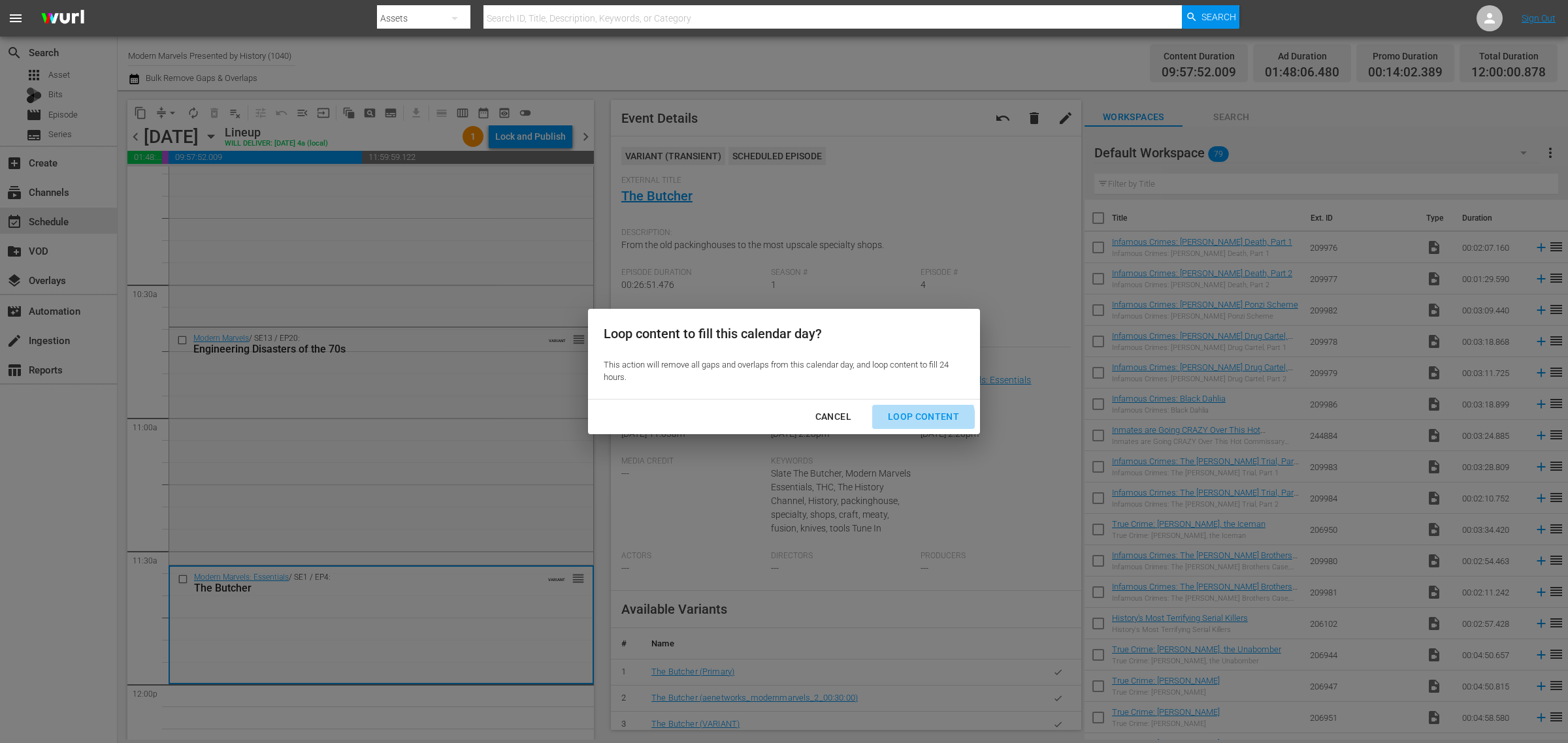
click at [905, 425] on div "Loop Content" at bounding box center [924, 417] width 92 height 16
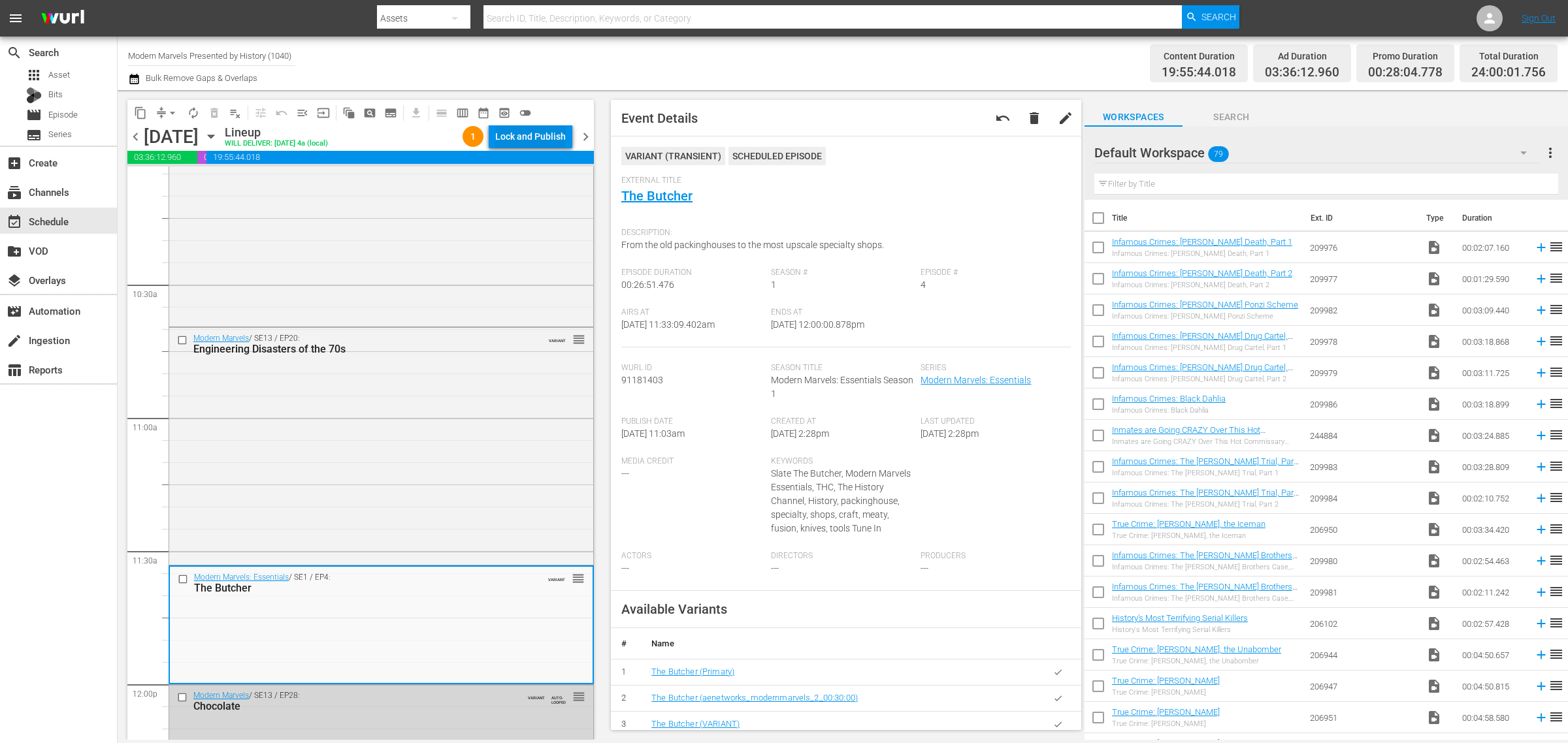
click at [512, 133] on div "Lock and Publish" at bounding box center [530, 136] width 70 height 23
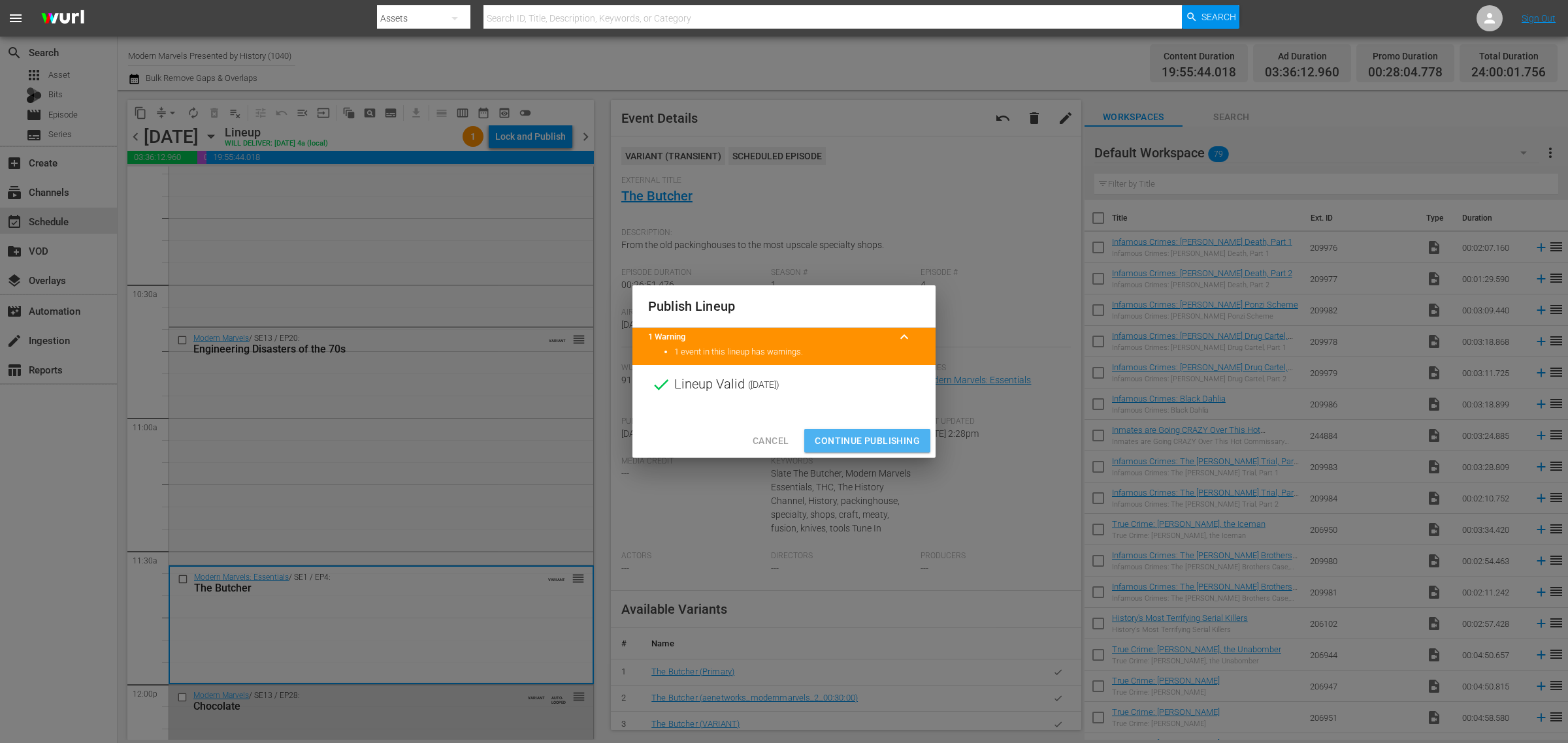
click at [869, 441] on span "Continue Publishing" at bounding box center [867, 441] width 106 height 16
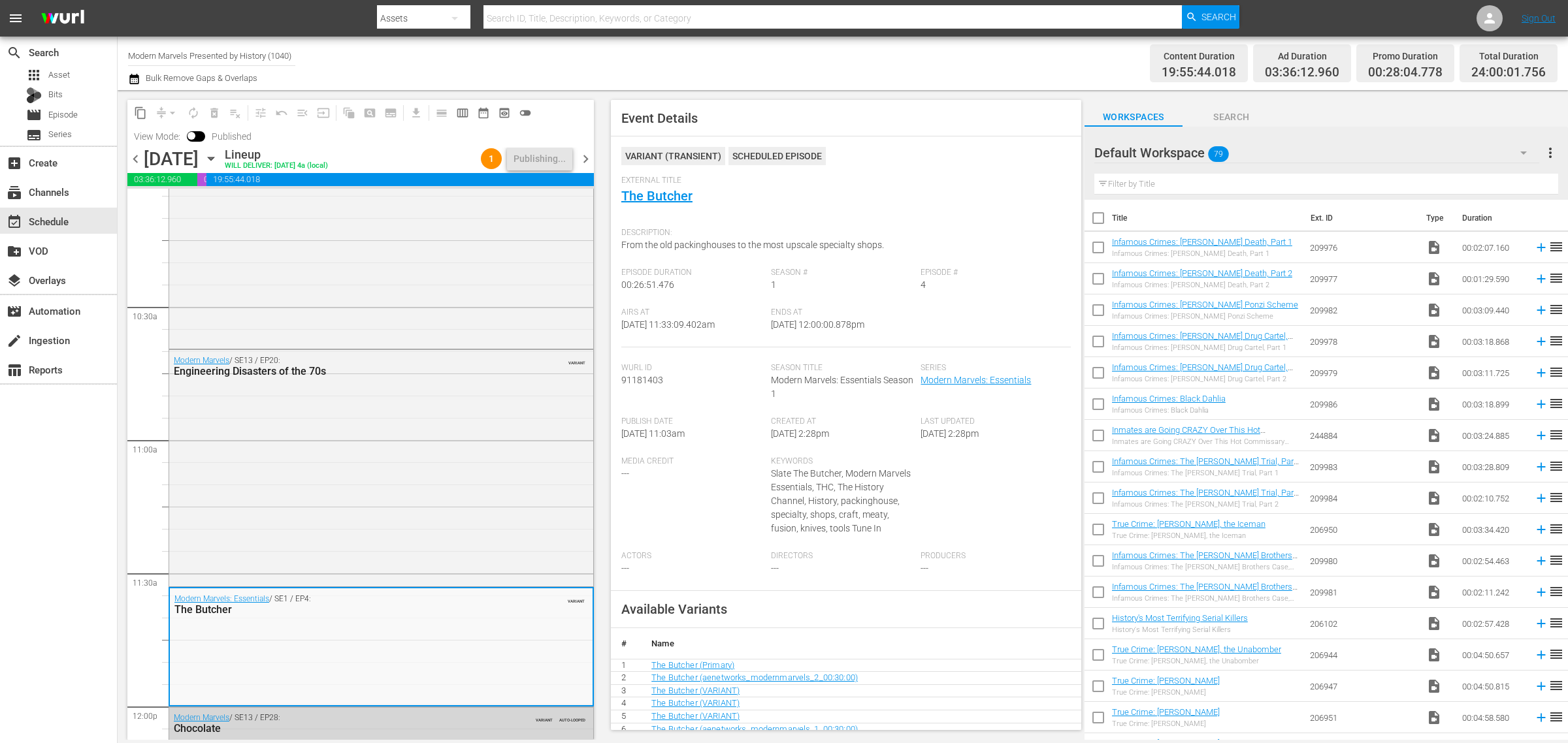
click at [790, 79] on div "Channel Title Modern Marvels Presented by History (1040) Bulk Remove Gaps & Ove…" at bounding box center [518, 63] width 779 height 47
click at [943, 64] on div "Content Duration 19:55:44.018 Ad Duration 03:36:12.960 Promo Duration 00:28:04.…" at bounding box center [1232, 63] width 650 height 47
drag, startPoint x: 125, startPoint y: 53, endPoint x: 134, endPoint y: 53, distance: 9.0
click at [134, 53] on div "Channel Title Modern Marvels Presented by History (1040) Bulk Remove Gaps & Ove…" at bounding box center [843, 63] width 1451 height 53
click at [131, 52] on div "Channel Title Modern Marvels Presented by History (1040) Bulk Remove Gaps & Ove…" at bounding box center [843, 63] width 1451 height 53
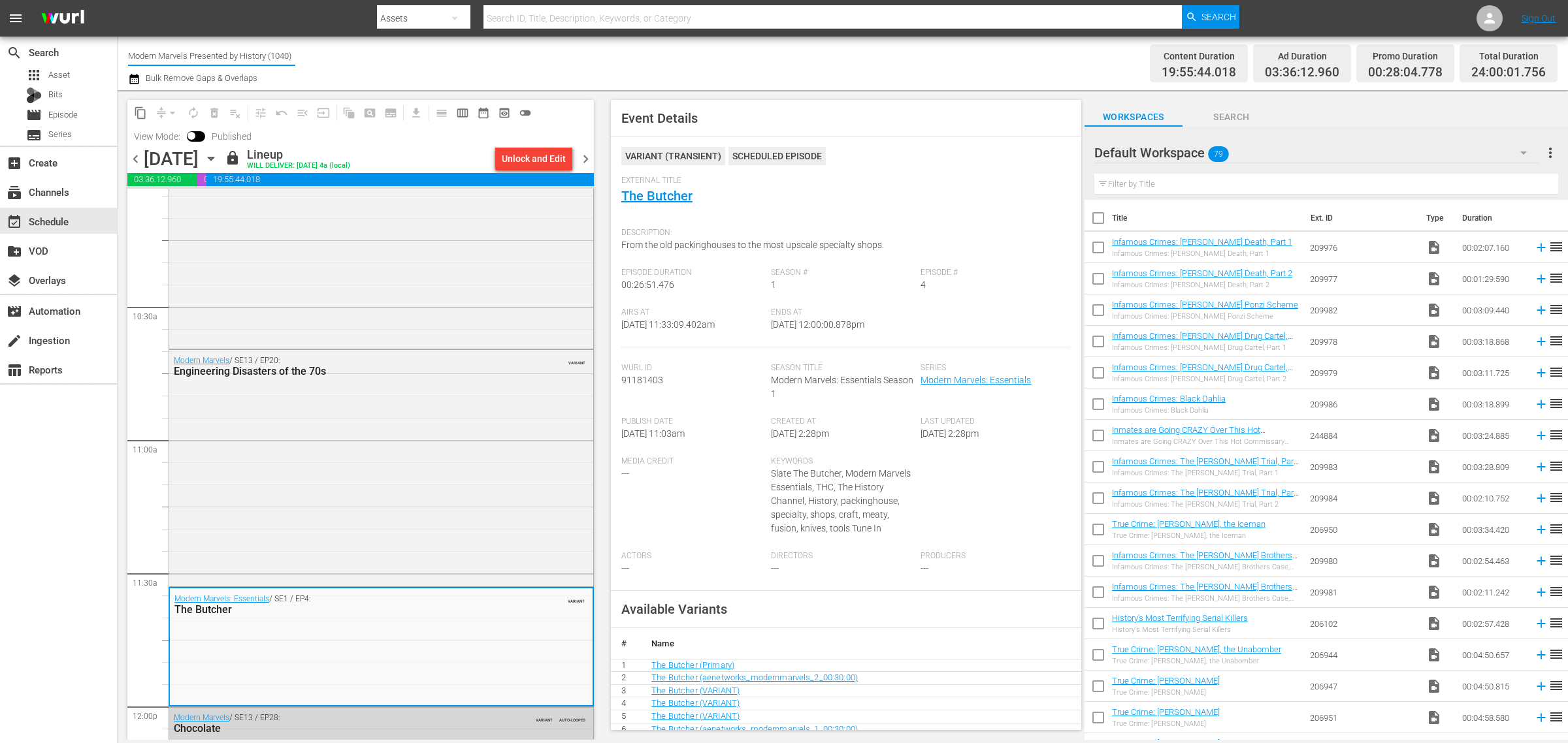
drag, startPoint x: 131, startPoint y: 52, endPoint x: 755, endPoint y: 73, distance: 624.4
click at [732, 85] on div "Channel Title Modern Marvels Presented by History (1040) Bulk Remove Gaps & Ove…" at bounding box center [518, 63] width 779 height 47
click at [208, 52] on input "intg" at bounding box center [211, 55] width 167 height 32
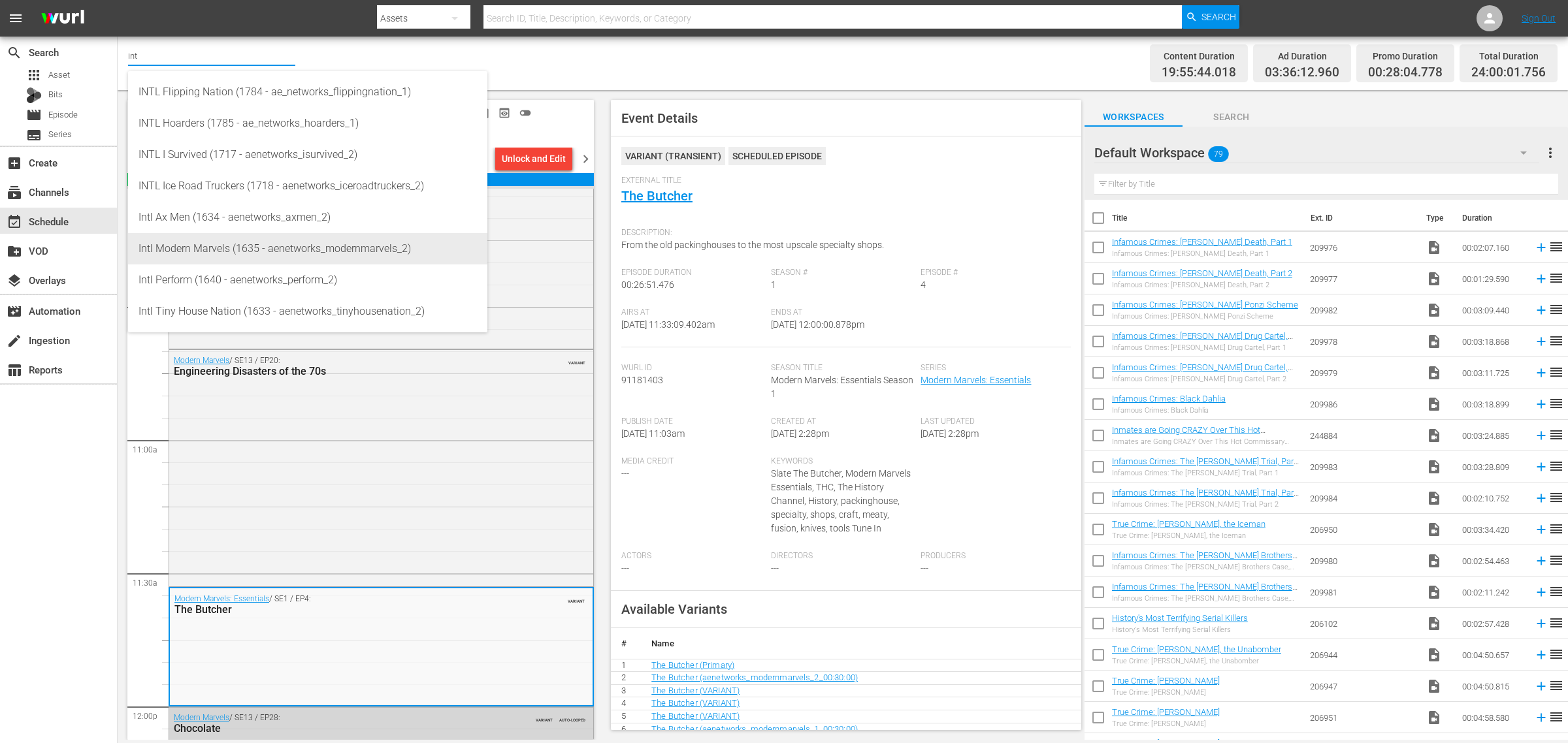
click at [252, 247] on div "Intl Modern Marvels (1635 - aenetworks_modernmarvels_2)" at bounding box center [308, 249] width 338 height 32
type input "Intl Modern Marvels (1635 - aenetworks_modernmarvels_2)"
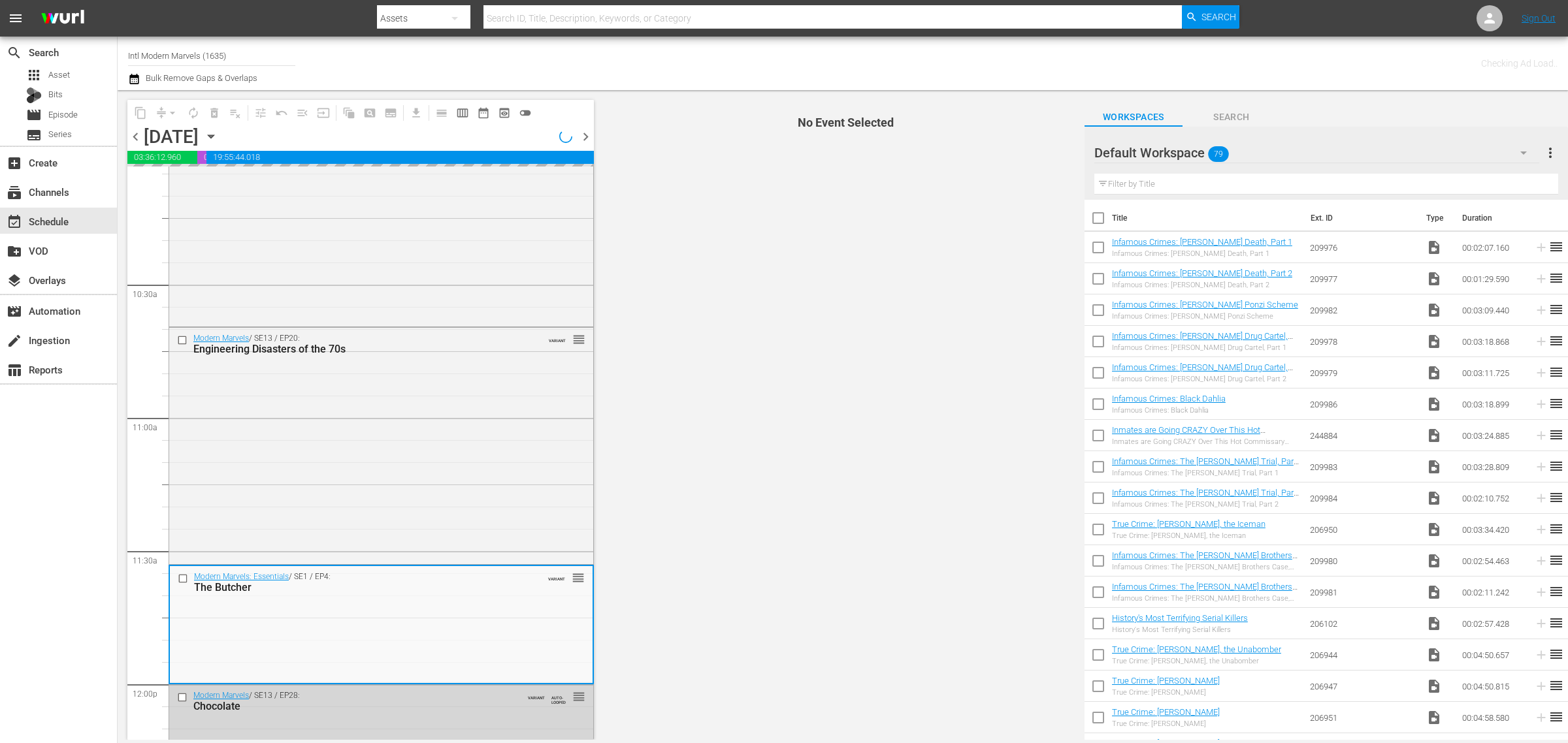
click at [722, 50] on div "Channel Title Intl Modern Marvels (1635) Bulk Remove Gaps & Overlaps" at bounding box center [518, 63] width 779 height 47
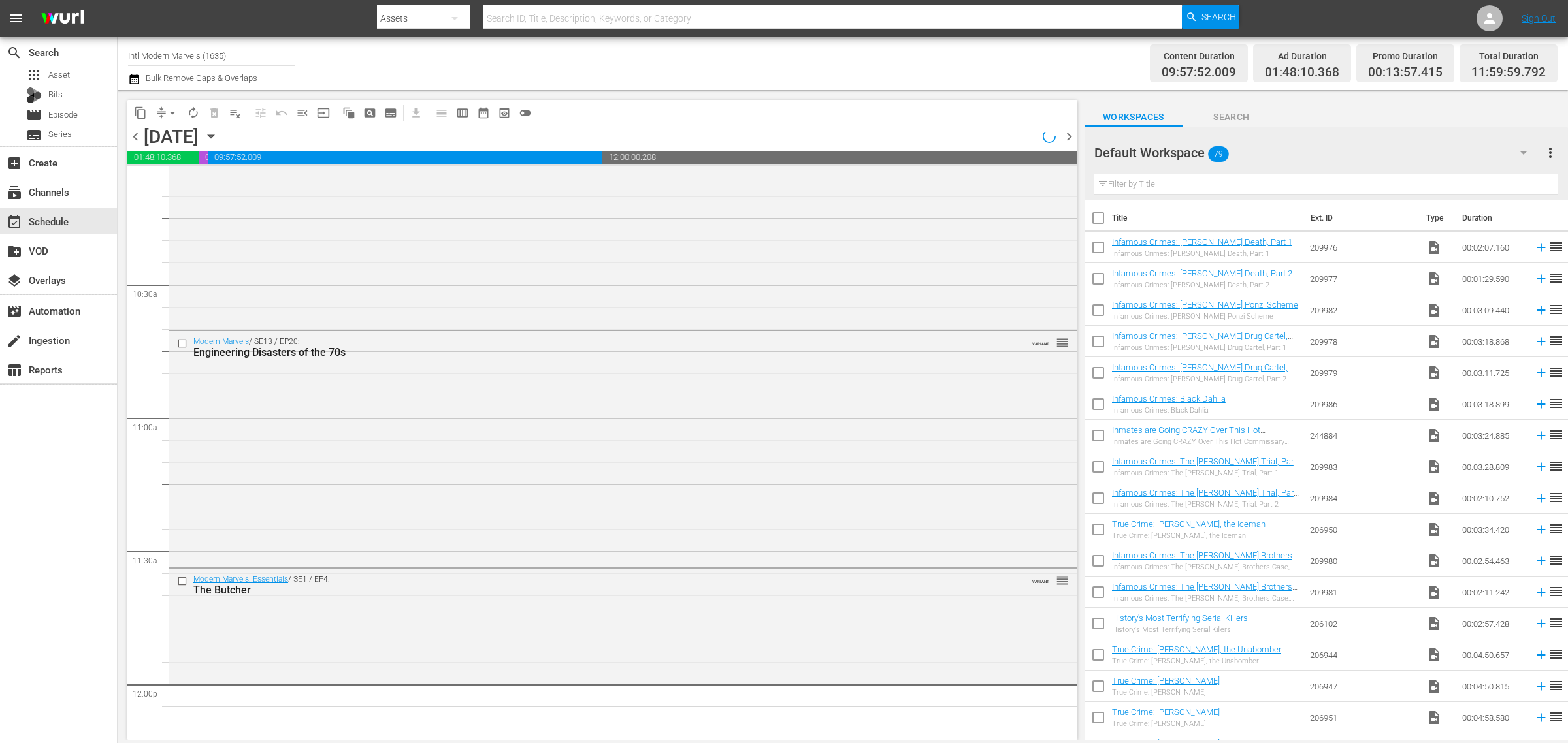
scroll to position [2701, 0]
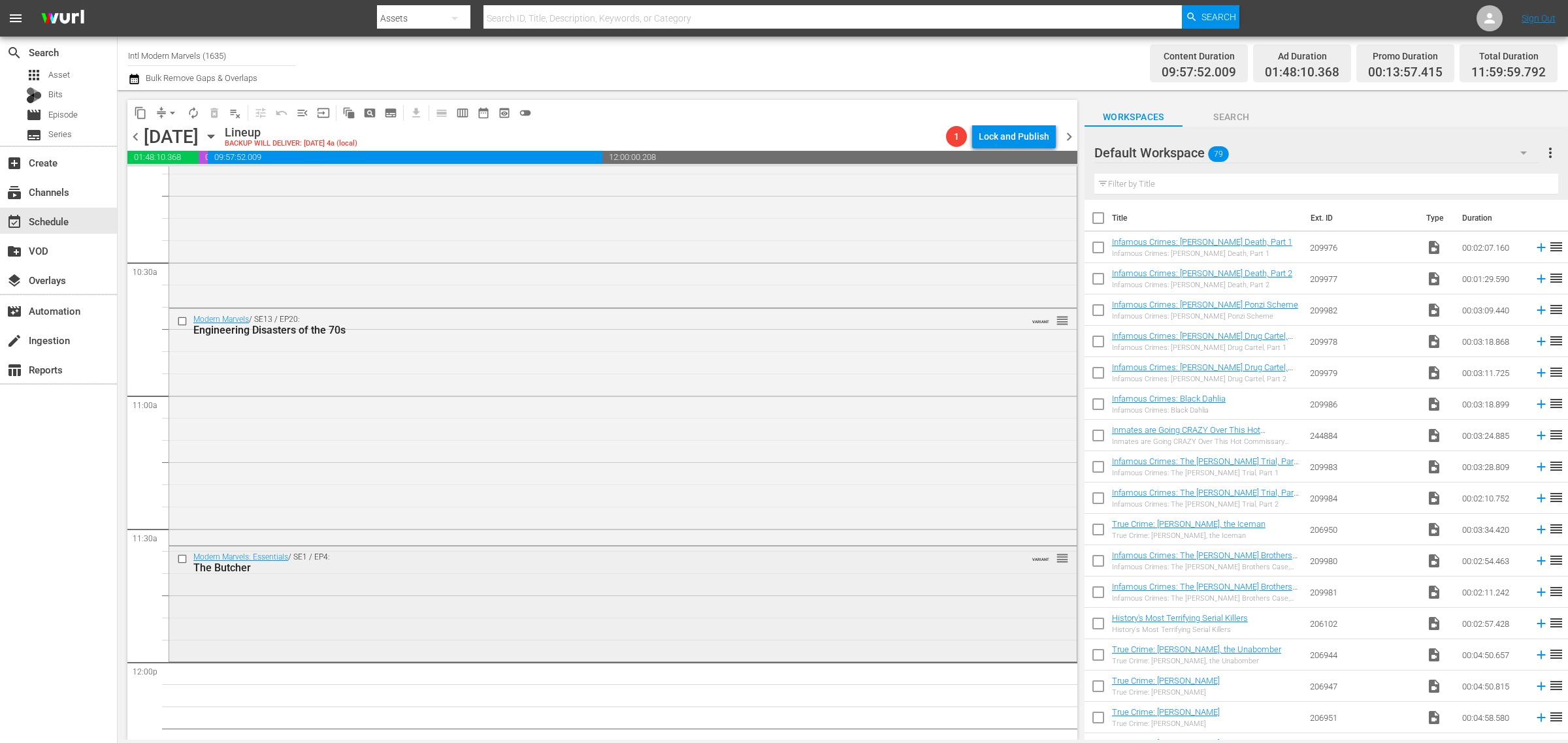
click at [475, 619] on div "Modern Marvels: Essentials / SE1 / EP4: The Butcher VARIANT reorder" at bounding box center [623, 602] width 908 height 112
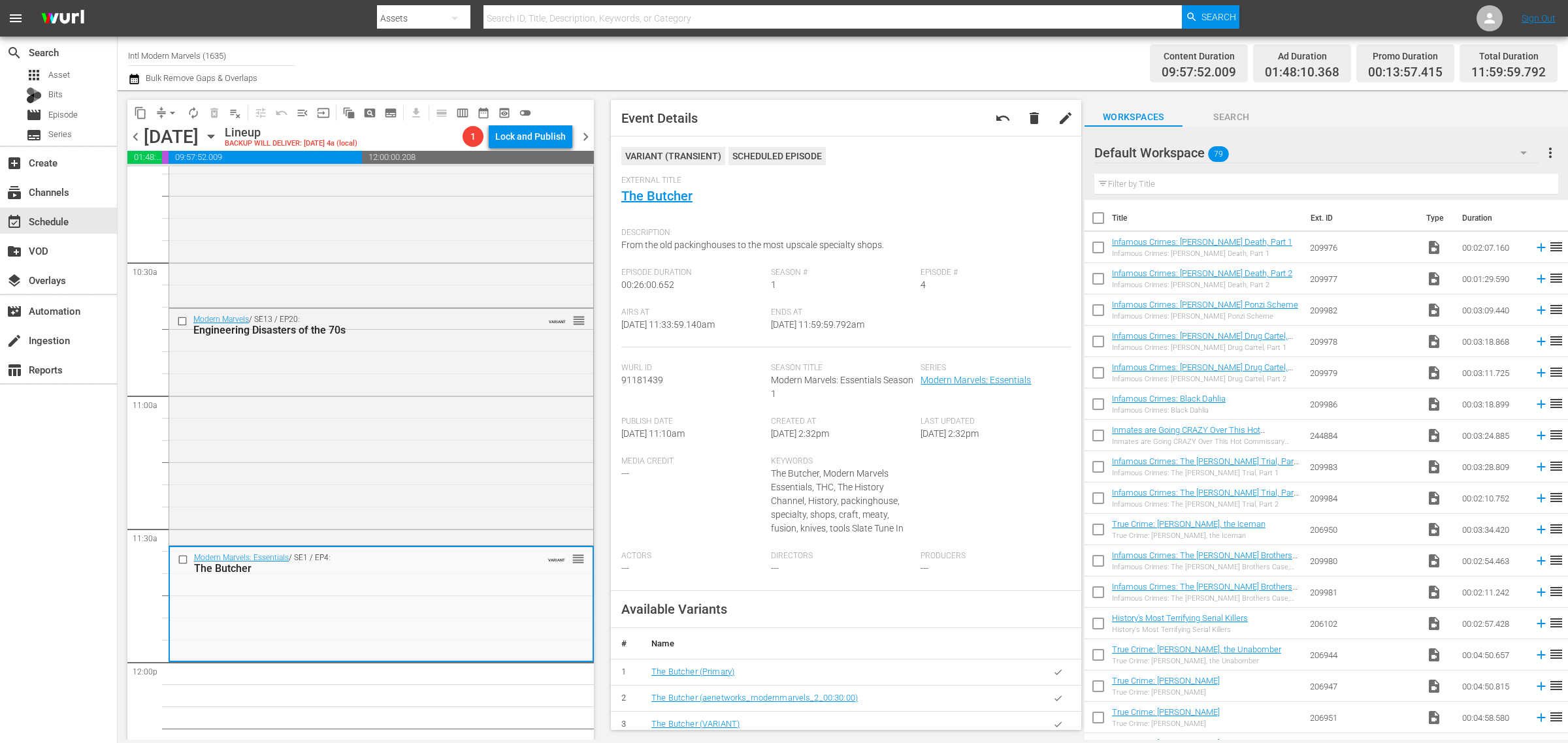
click at [173, 107] on span "arrow_drop_down" at bounding box center [172, 113] width 13 height 13
click at [174, 141] on li "Align to Midnight" at bounding box center [172, 139] width 107 height 22
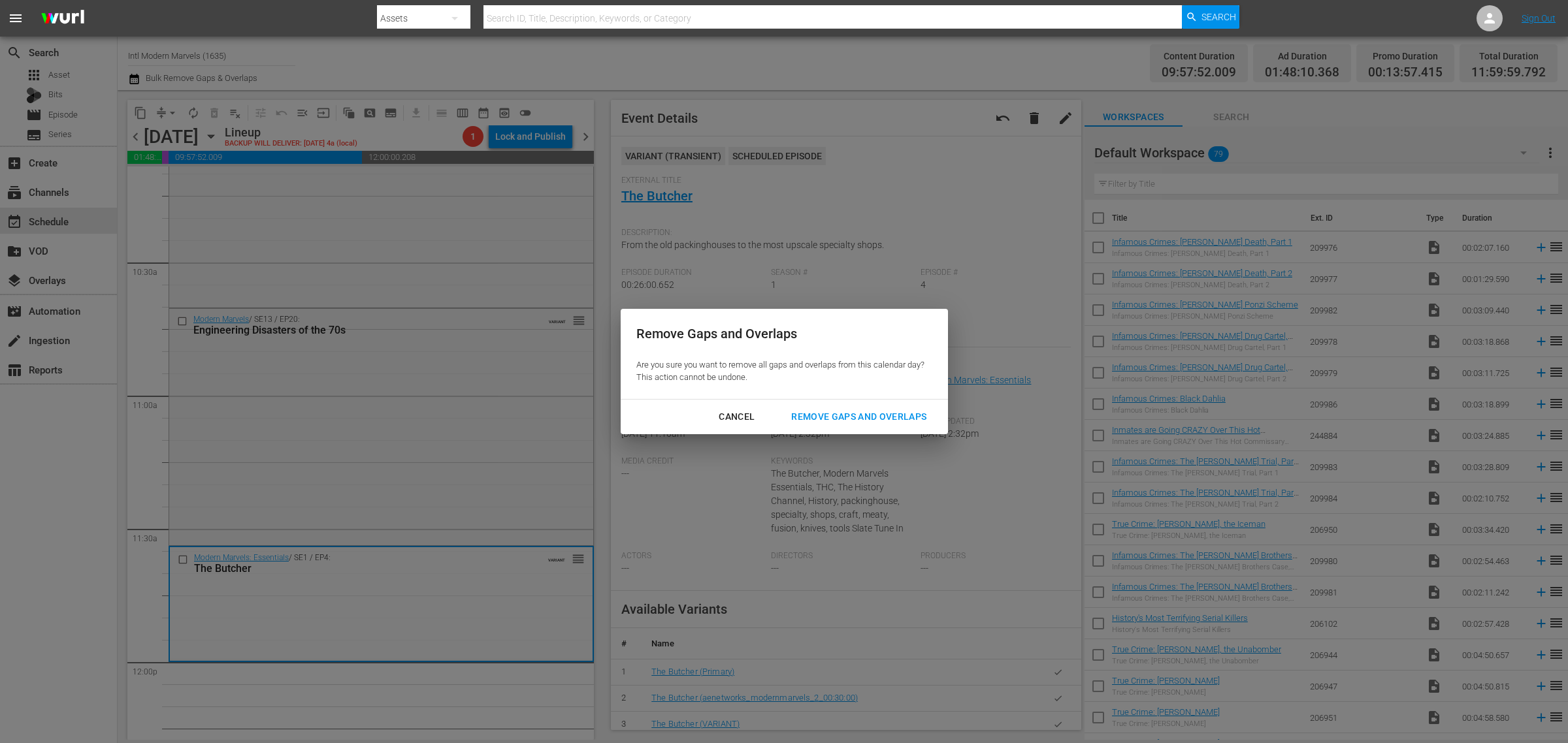
click at [837, 419] on div "Remove Gaps and Overlaps" at bounding box center [858, 417] width 156 height 16
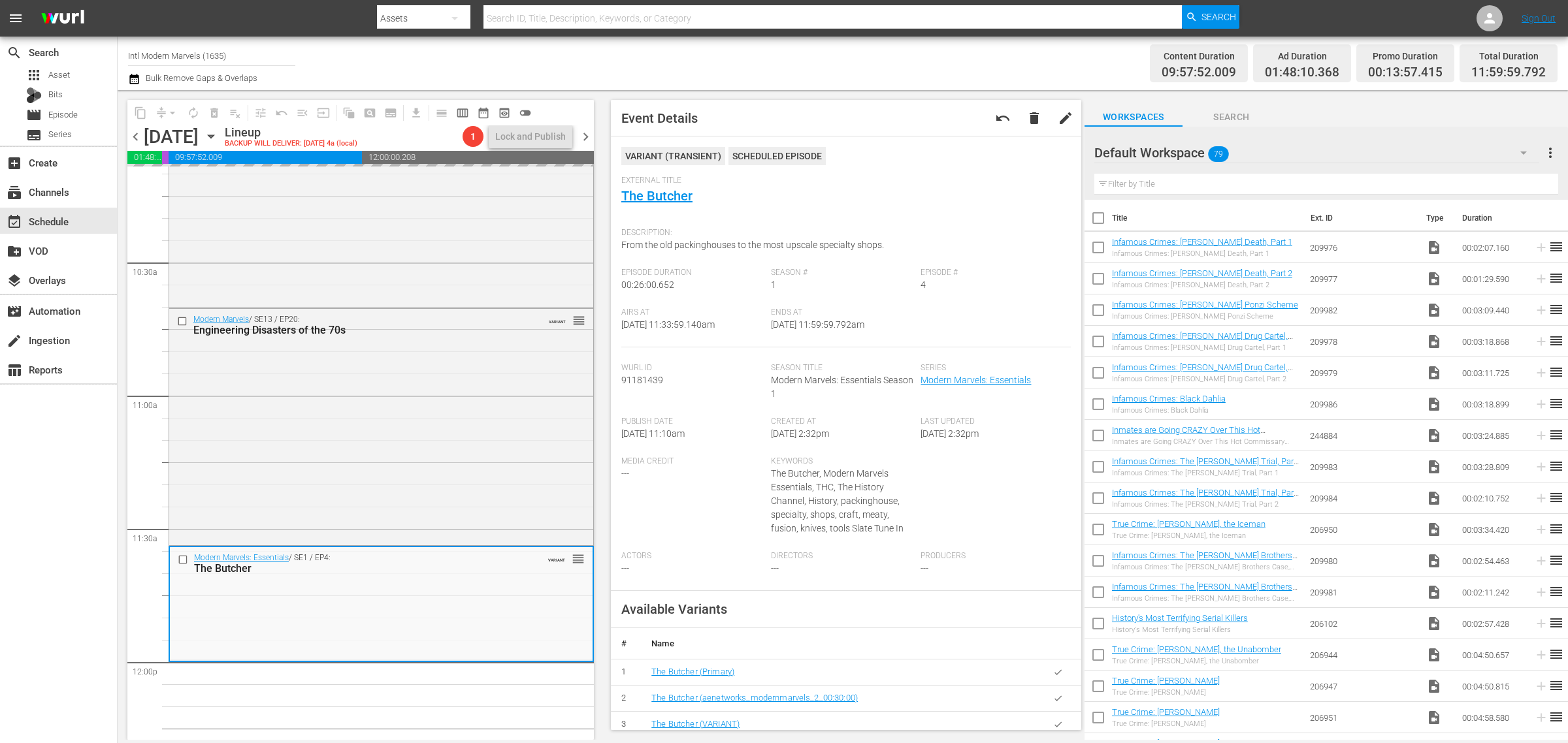
click at [779, 41] on div "Channel Title Intl Modern Marvels (1635) Bulk Remove Gaps & Overlaps" at bounding box center [518, 63] width 779 height 47
click at [194, 111] on span "autorenew_outlined" at bounding box center [193, 113] width 13 height 13
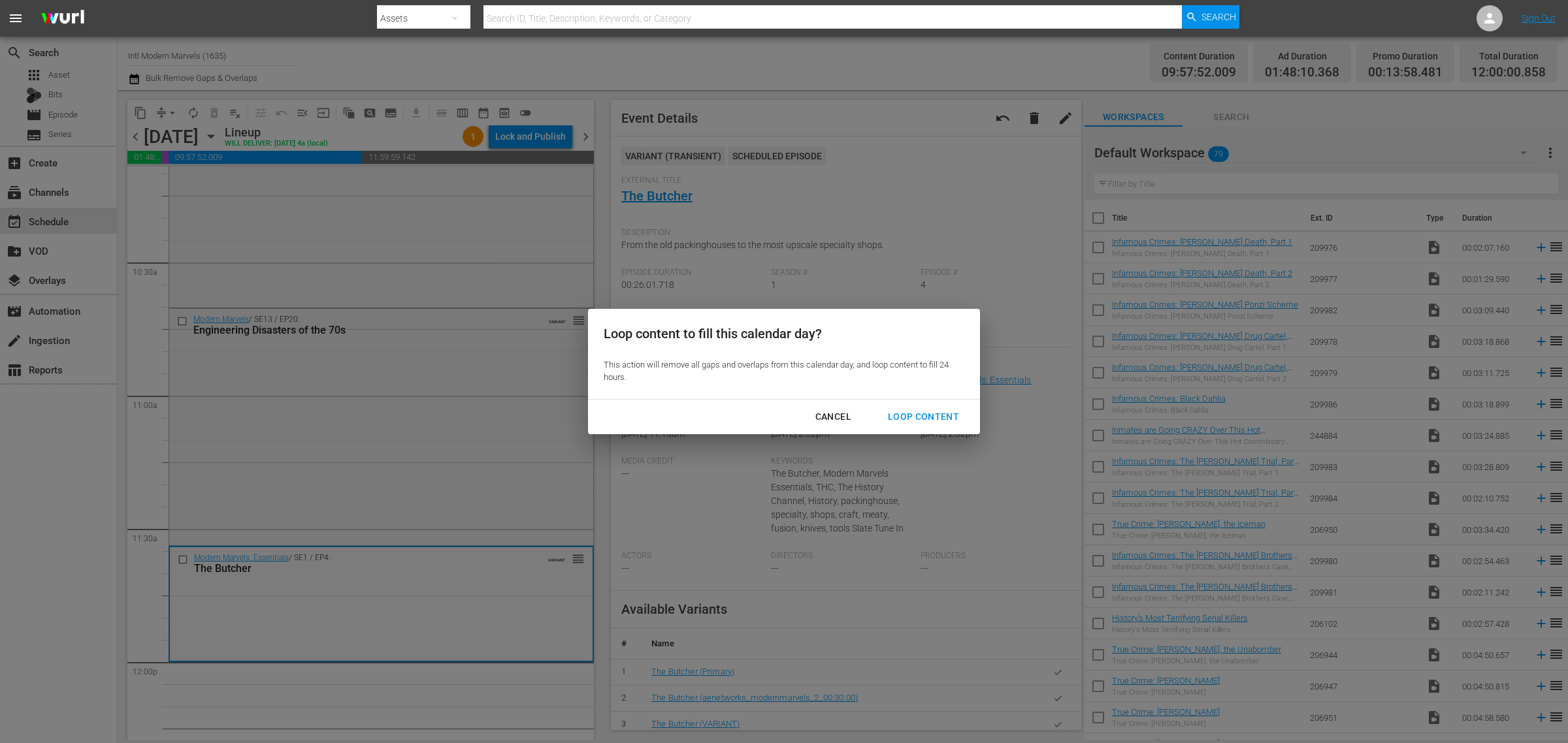
click at [903, 420] on div "Loop Content" at bounding box center [924, 417] width 92 height 16
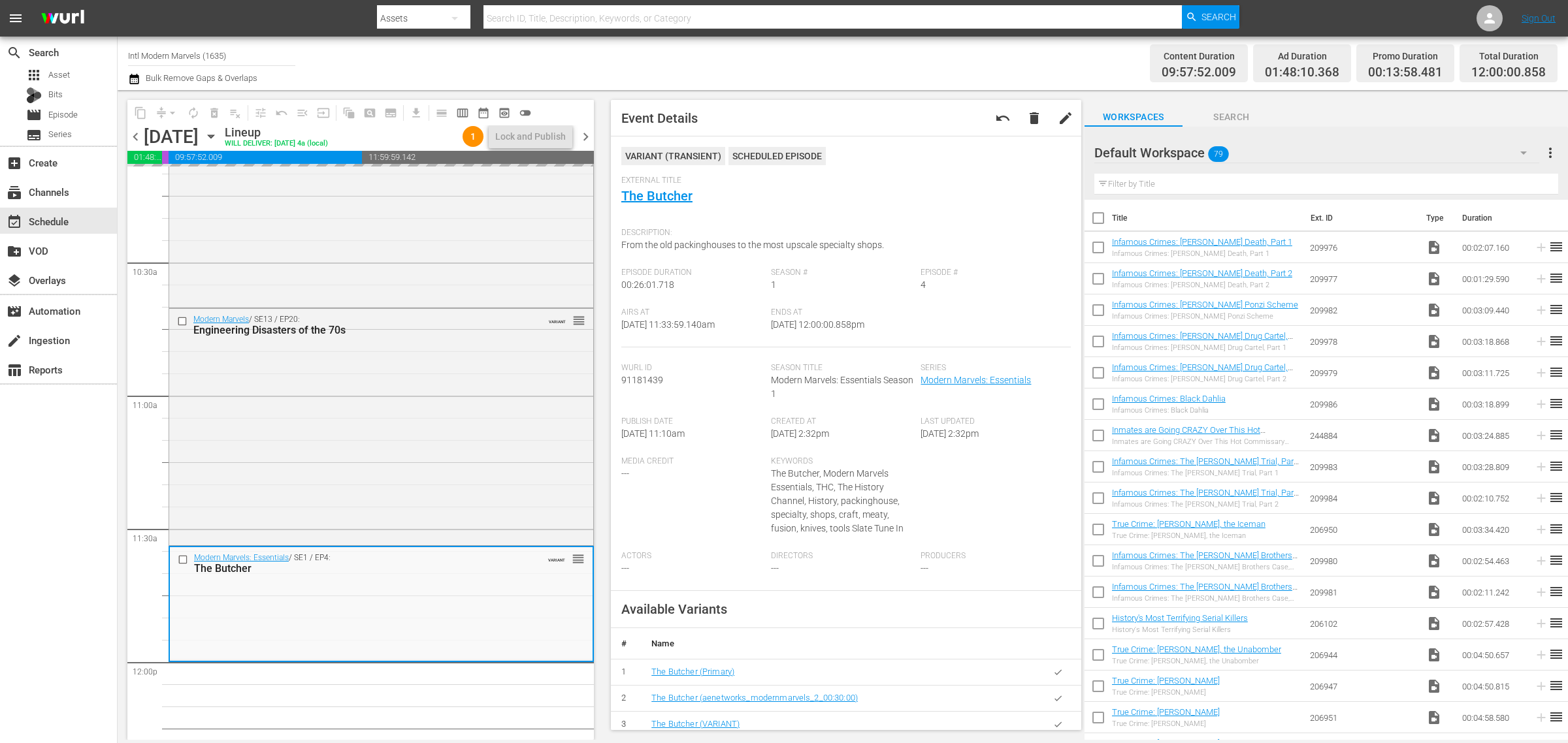
click at [633, 41] on div "Channel Title Intl Modern Marvels (1635) Bulk Remove Gaps & Overlaps" at bounding box center [518, 63] width 779 height 47
click at [567, 44] on div "Channel Title Intl Modern Marvels (1635) Bulk Remove Gaps & Overlaps" at bounding box center [518, 63] width 779 height 47
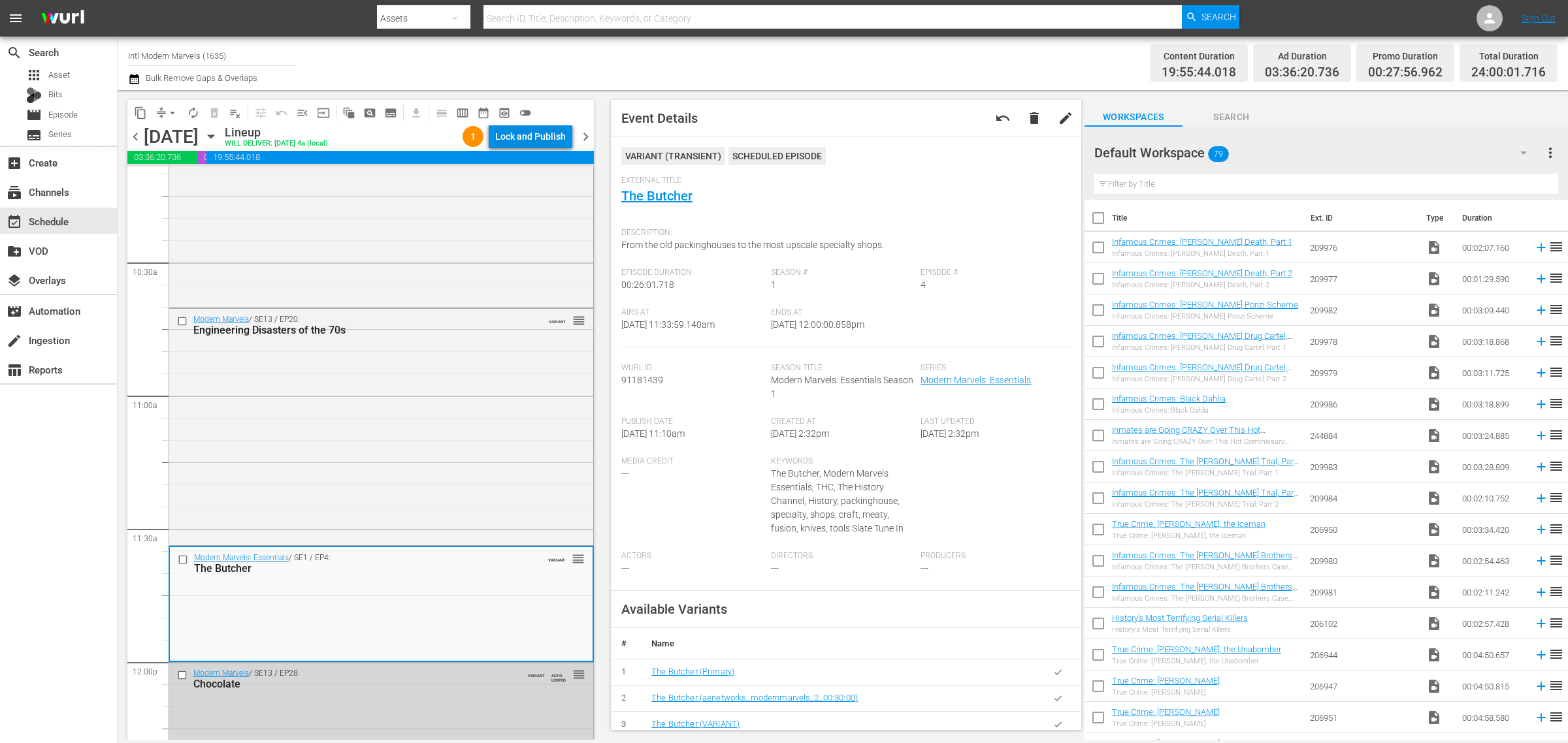
click at [530, 132] on div "Lock and Publish" at bounding box center [530, 136] width 70 height 23
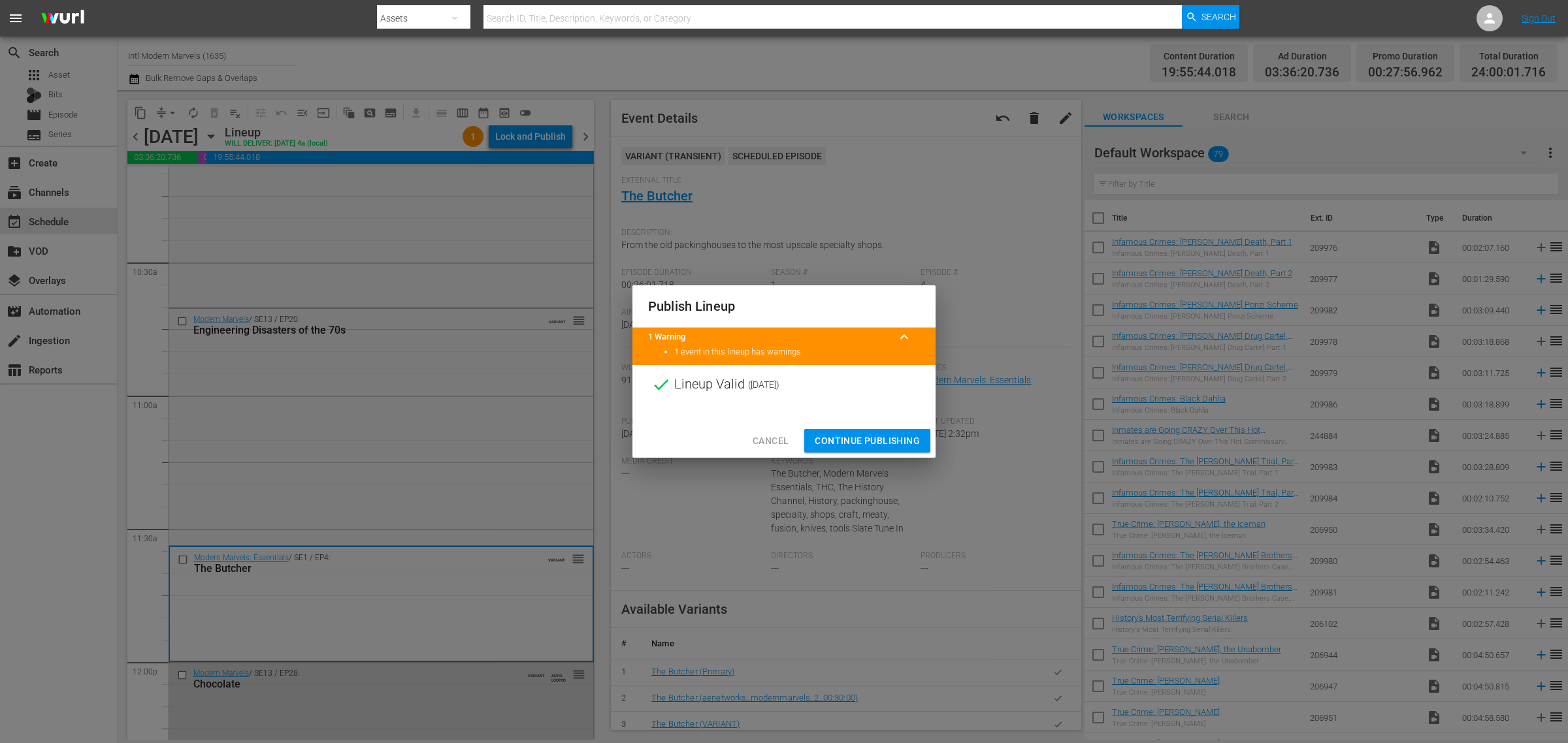
click at [869, 442] on span "Continue Publishing" at bounding box center [867, 441] width 106 height 16
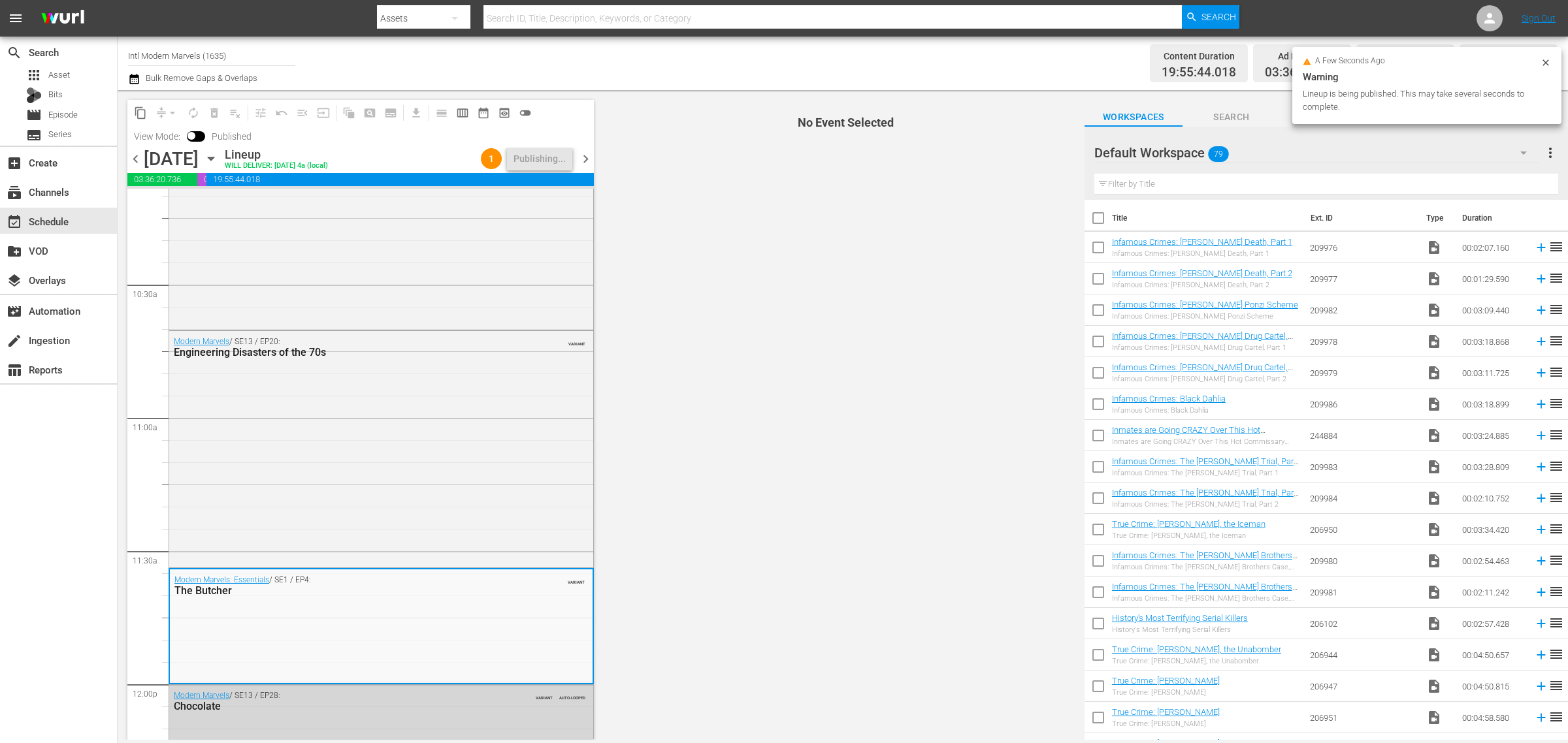
click at [802, 59] on div "Channel Title Intl Modern Marvels (1635) Bulk Remove Gaps & Overlaps" at bounding box center [518, 63] width 779 height 47
click at [696, 56] on div "Channel Title Intl Modern Marvels (1635) Bulk Remove Gaps & Overlaps" at bounding box center [518, 63] width 779 height 47
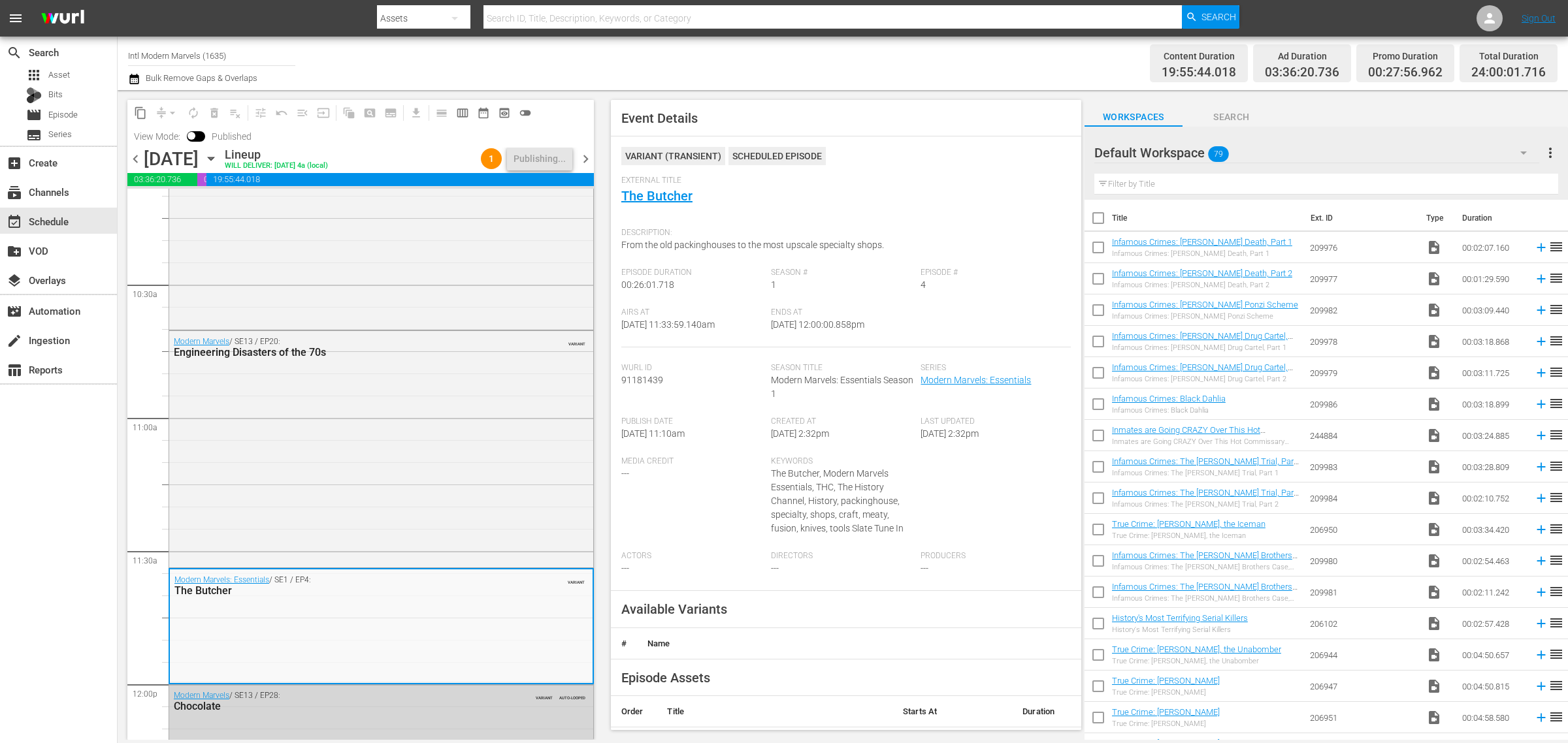
click at [877, 67] on div "Channel Title Intl Modern Marvels (1635) Bulk Remove Gaps & Overlaps" at bounding box center [518, 63] width 779 height 47
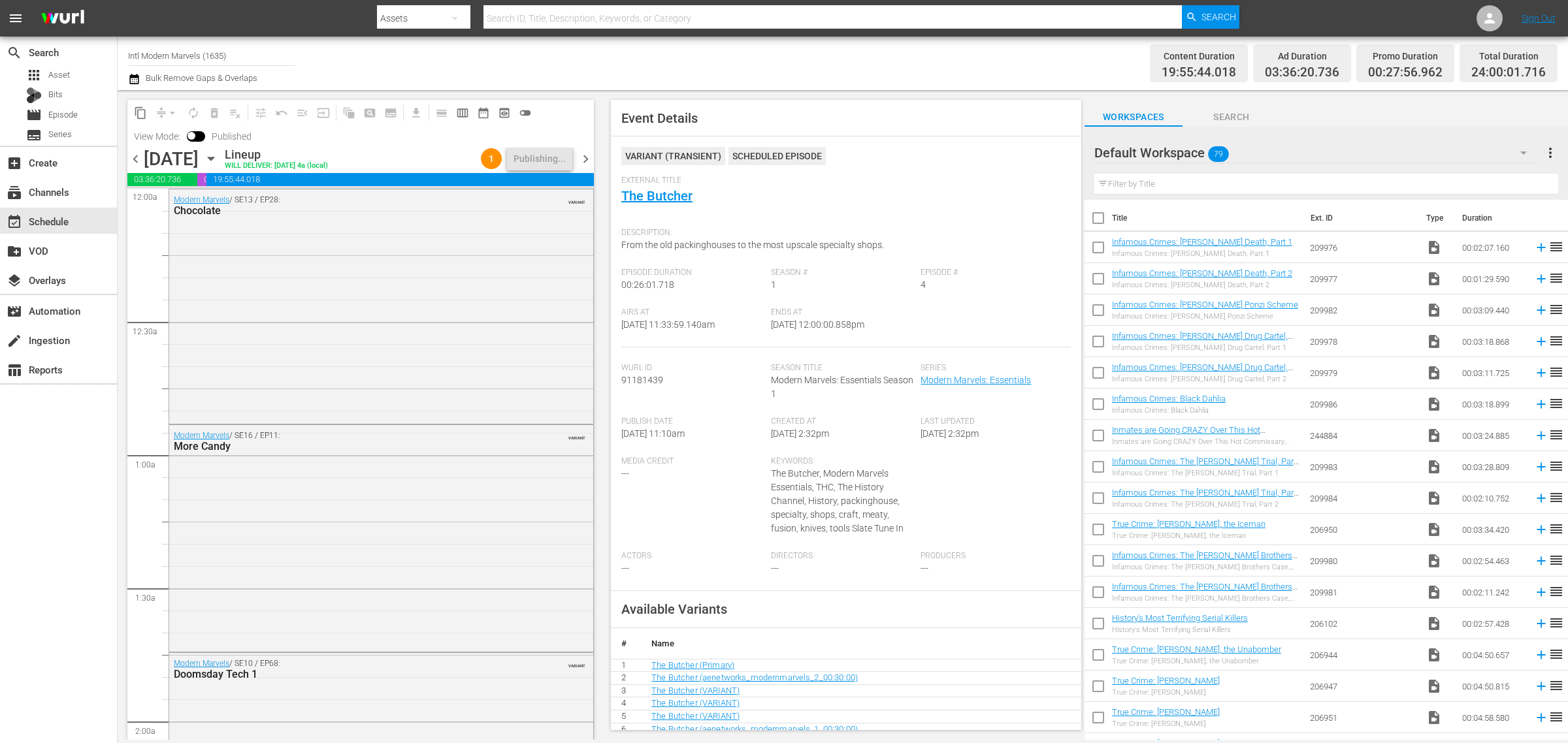
click at [785, 64] on div "Channel Title Intl Modern Marvels (1635) Bulk Remove Gaps & Overlaps" at bounding box center [518, 63] width 779 height 47
click at [697, 69] on div "Channel Title Intl Modern Marvels (1635) Bulk Remove Gaps & Overlaps" at bounding box center [518, 63] width 779 height 47
click at [134, 154] on span "chevron_left" at bounding box center [135, 159] width 16 height 16
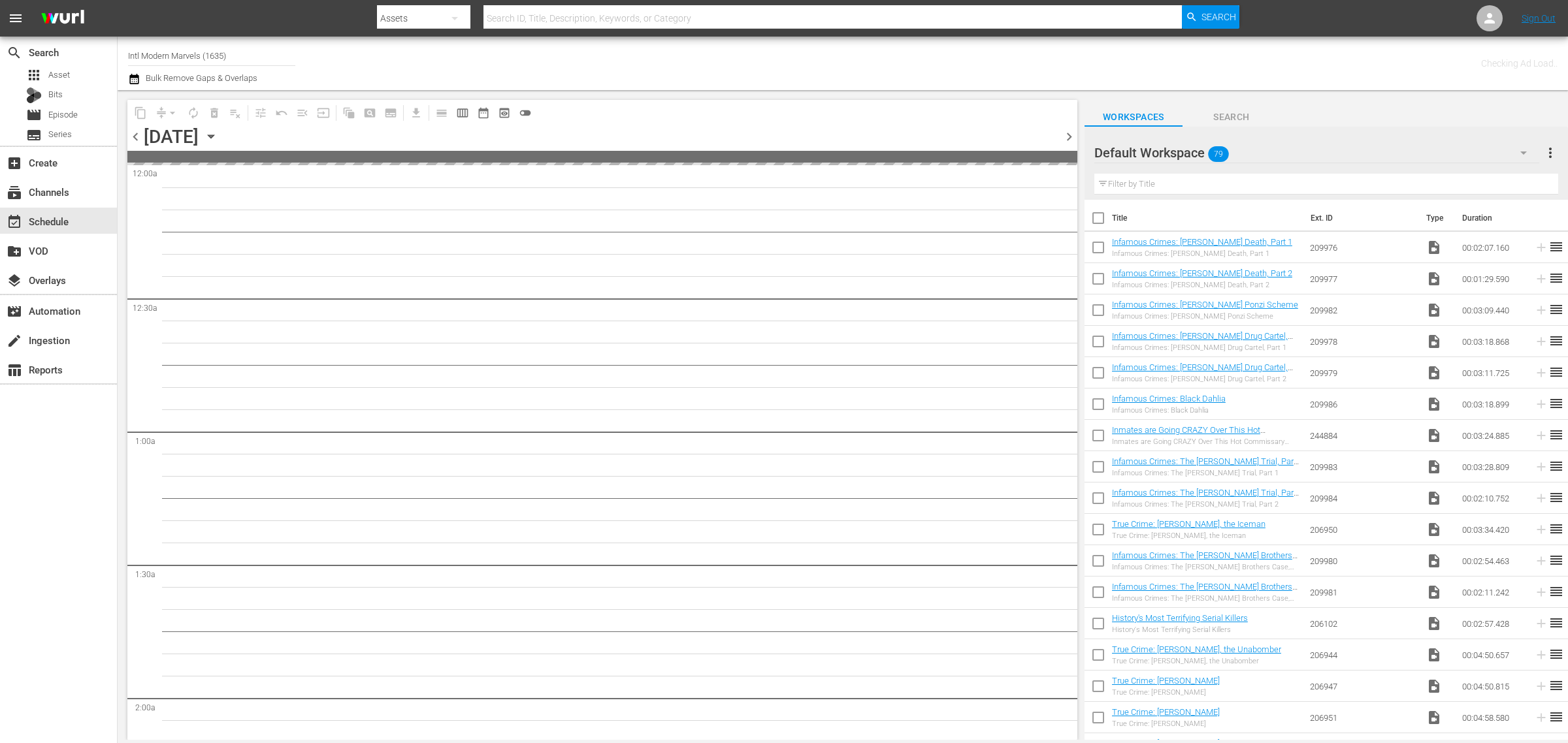
click at [935, 69] on div "Checking Ad Load.." at bounding box center [1232, 63] width 650 height 47
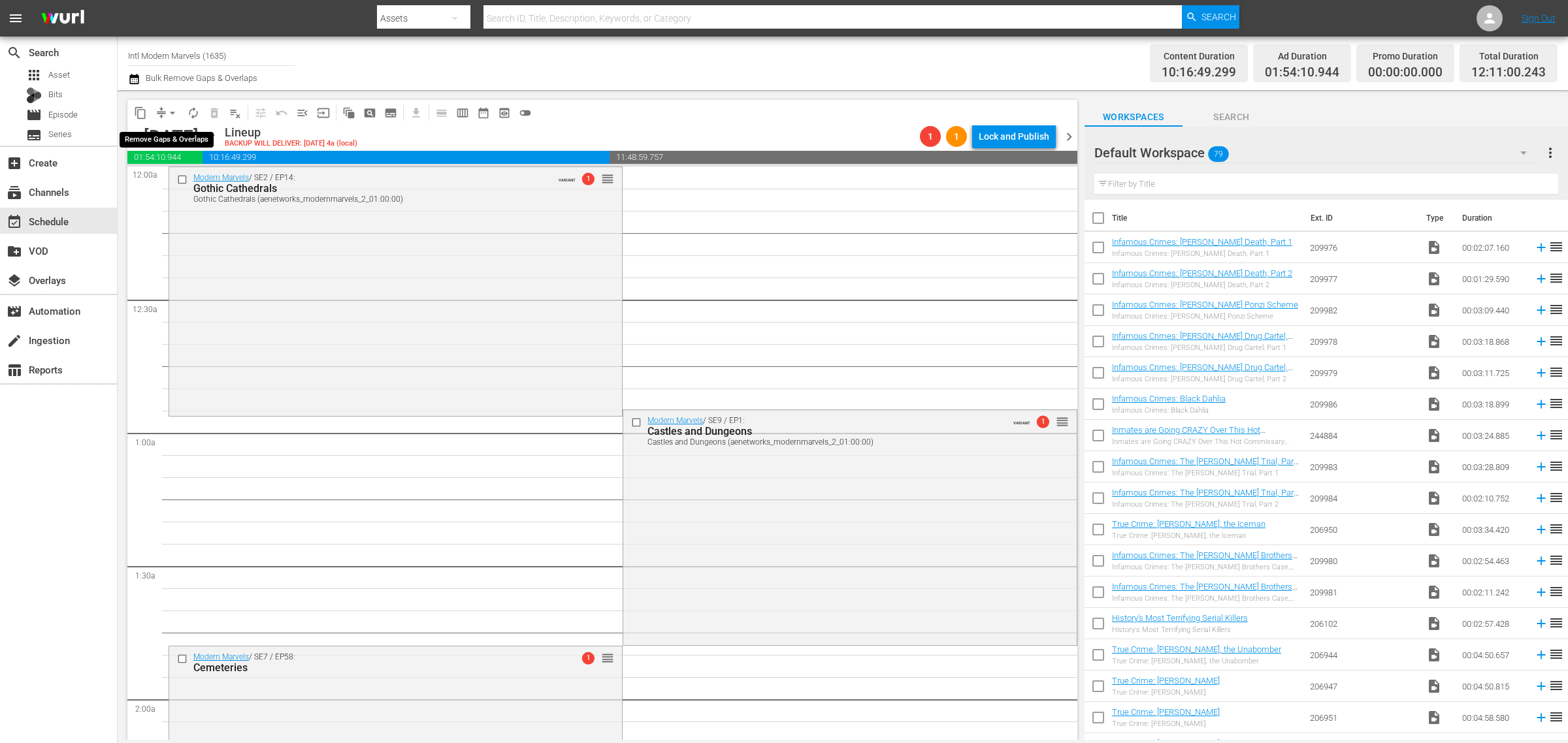
click at [174, 111] on span "arrow_drop_down" at bounding box center [172, 113] width 13 height 13
click at [173, 134] on li "Align to Midnight" at bounding box center [172, 139] width 107 height 22
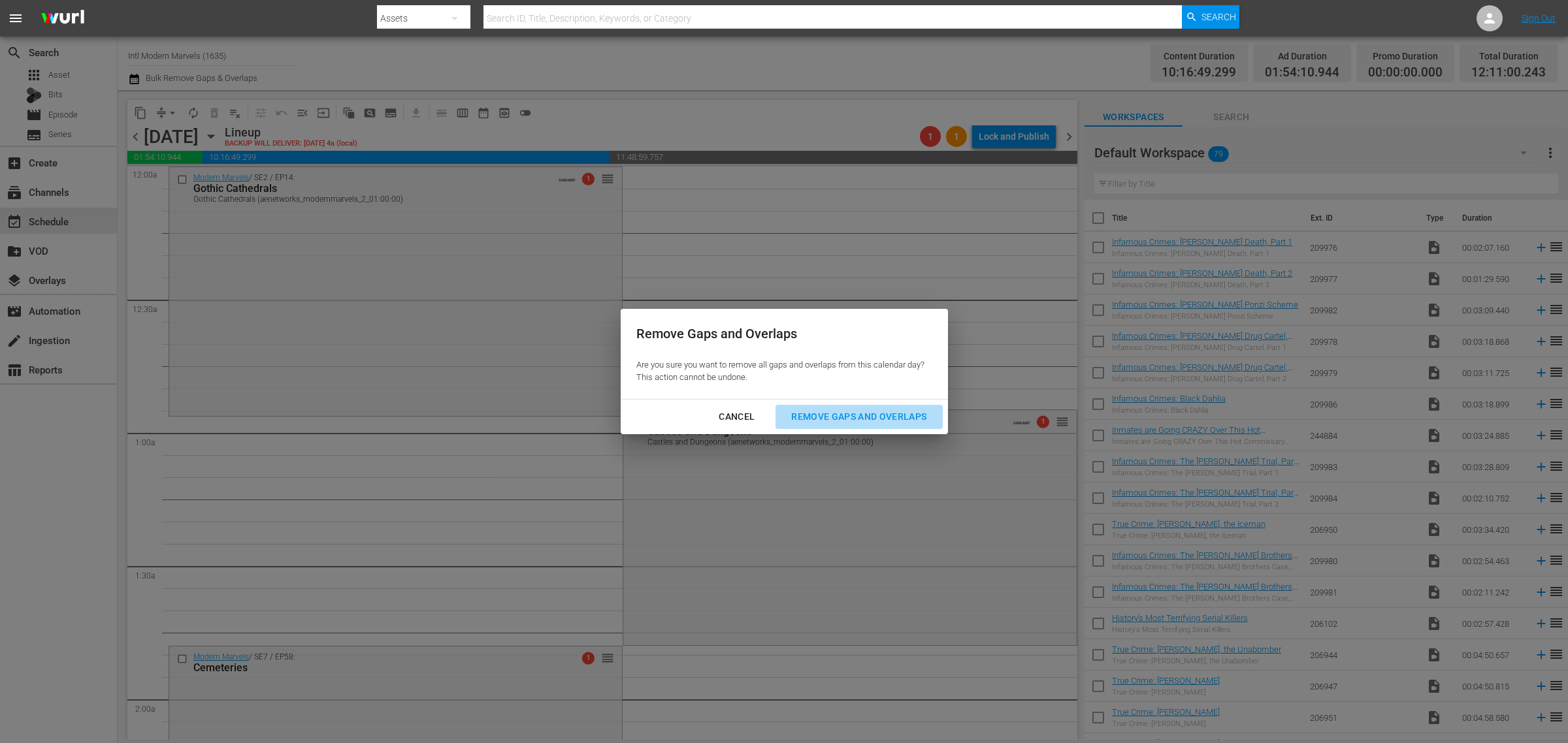
click at [853, 405] on button "Remove Gaps and Overlaps" at bounding box center [859, 417] width 167 height 24
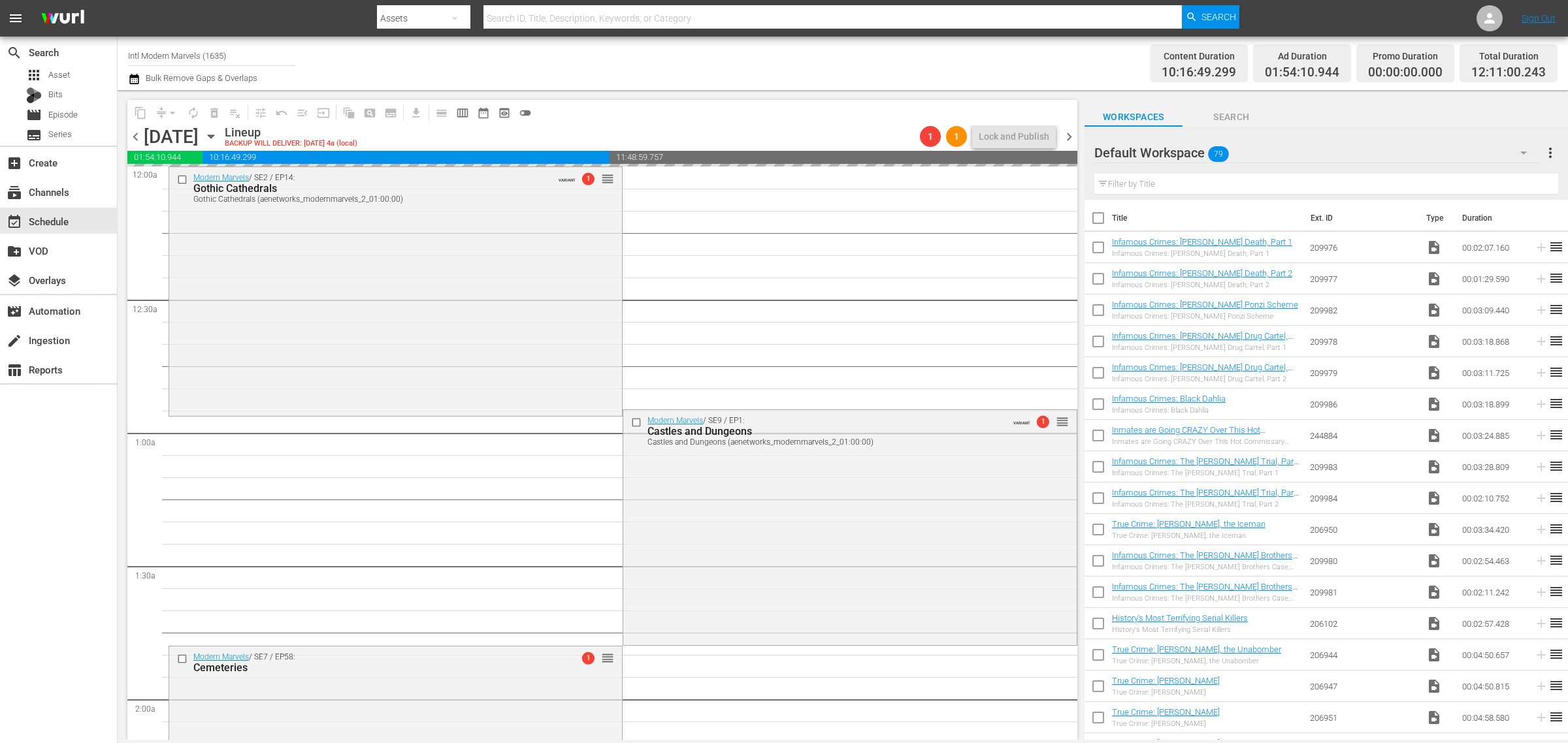
click at [835, 56] on div "Channel Title Intl Modern Marvels (1635) Bulk Remove Gaps & Overlaps" at bounding box center [518, 63] width 779 height 47
click at [766, 46] on div "Channel Title Intl Modern Marvels (1635) Bulk Remove Gaps & Overlaps" at bounding box center [518, 63] width 779 height 47
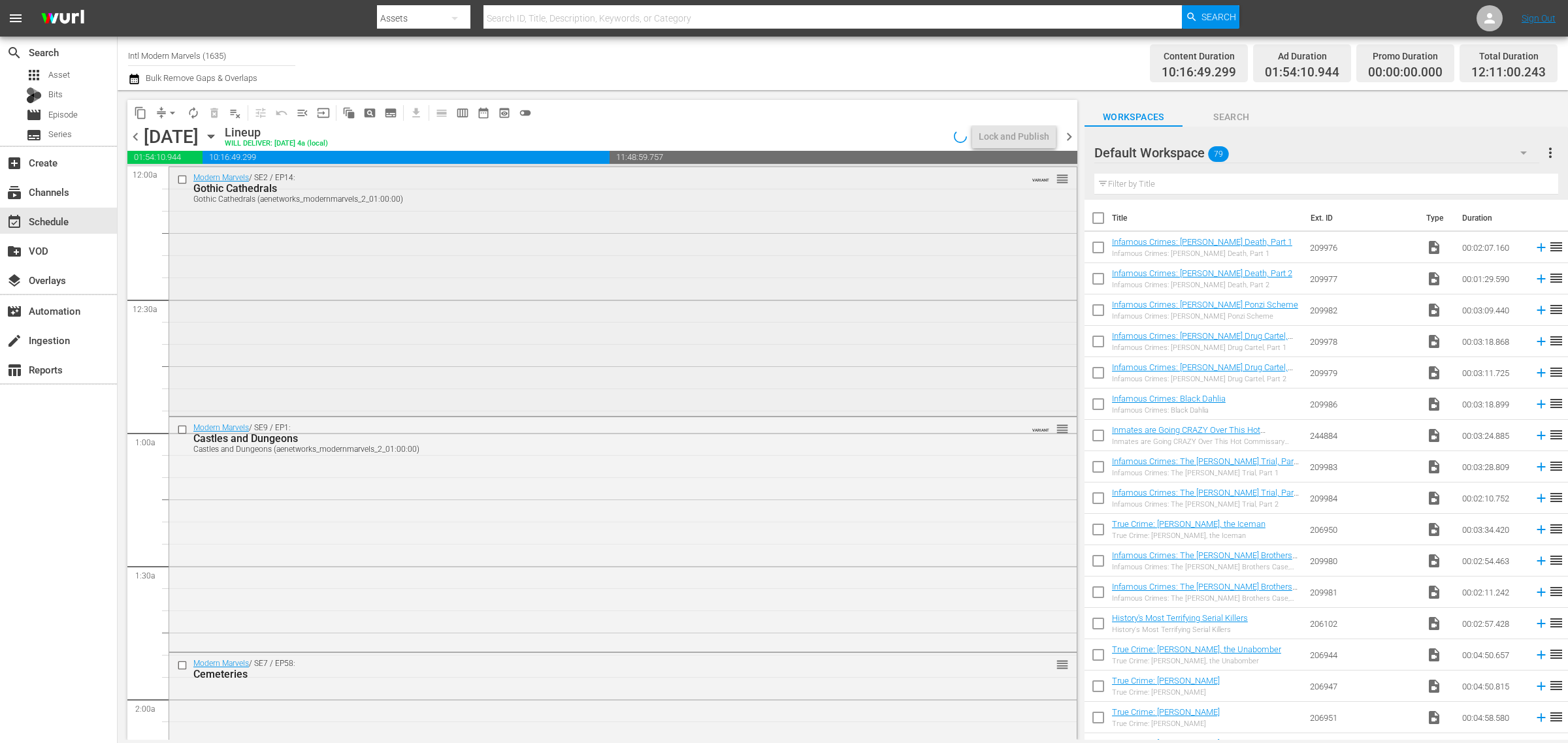
click at [392, 308] on div "Modern Marvels / SE2 / EP14: Gothic Cathedrals Gothic Cathedrals (aenetworks_mo…" at bounding box center [623, 289] width 908 height 245
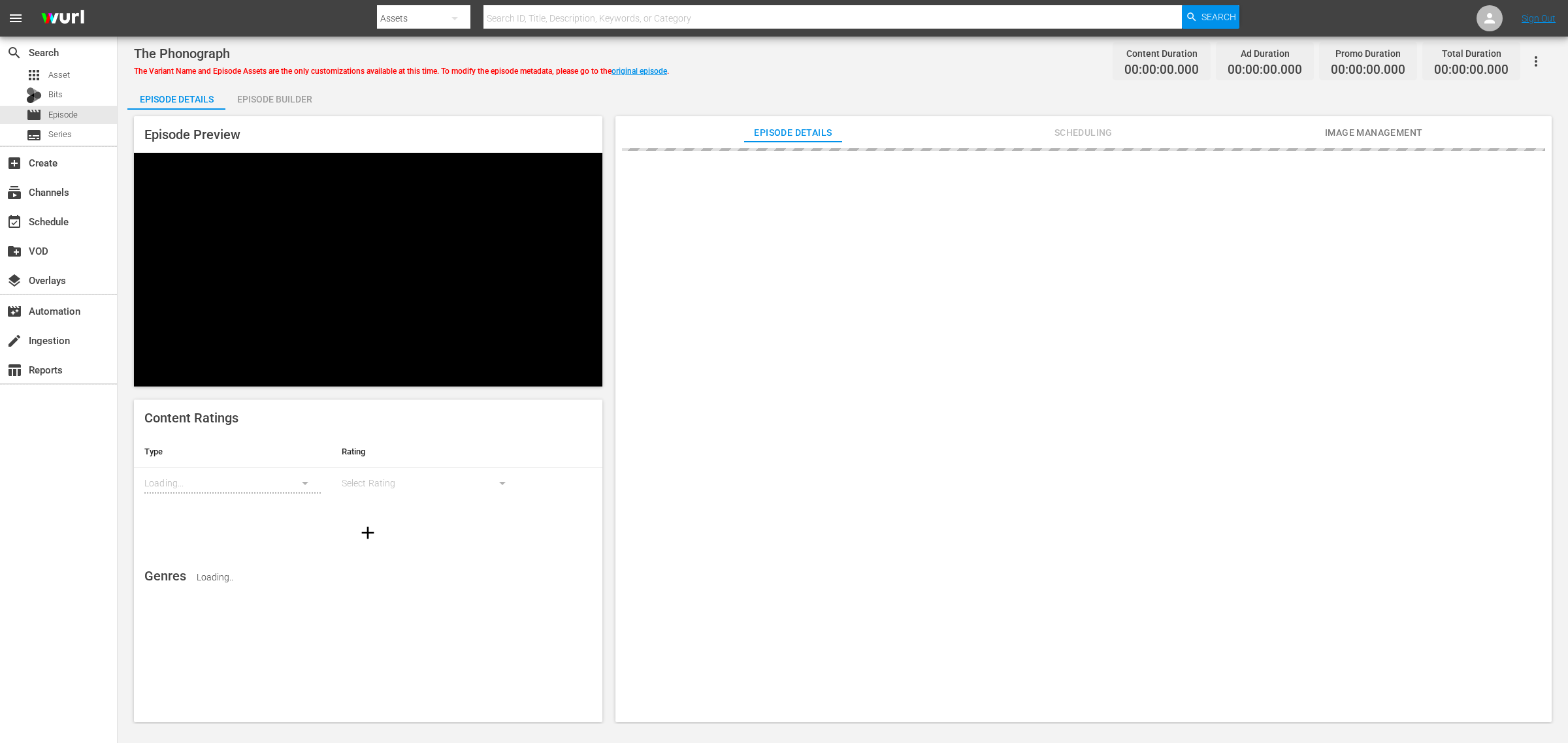
click at [285, 96] on div "Episode Builder" at bounding box center [274, 99] width 98 height 32
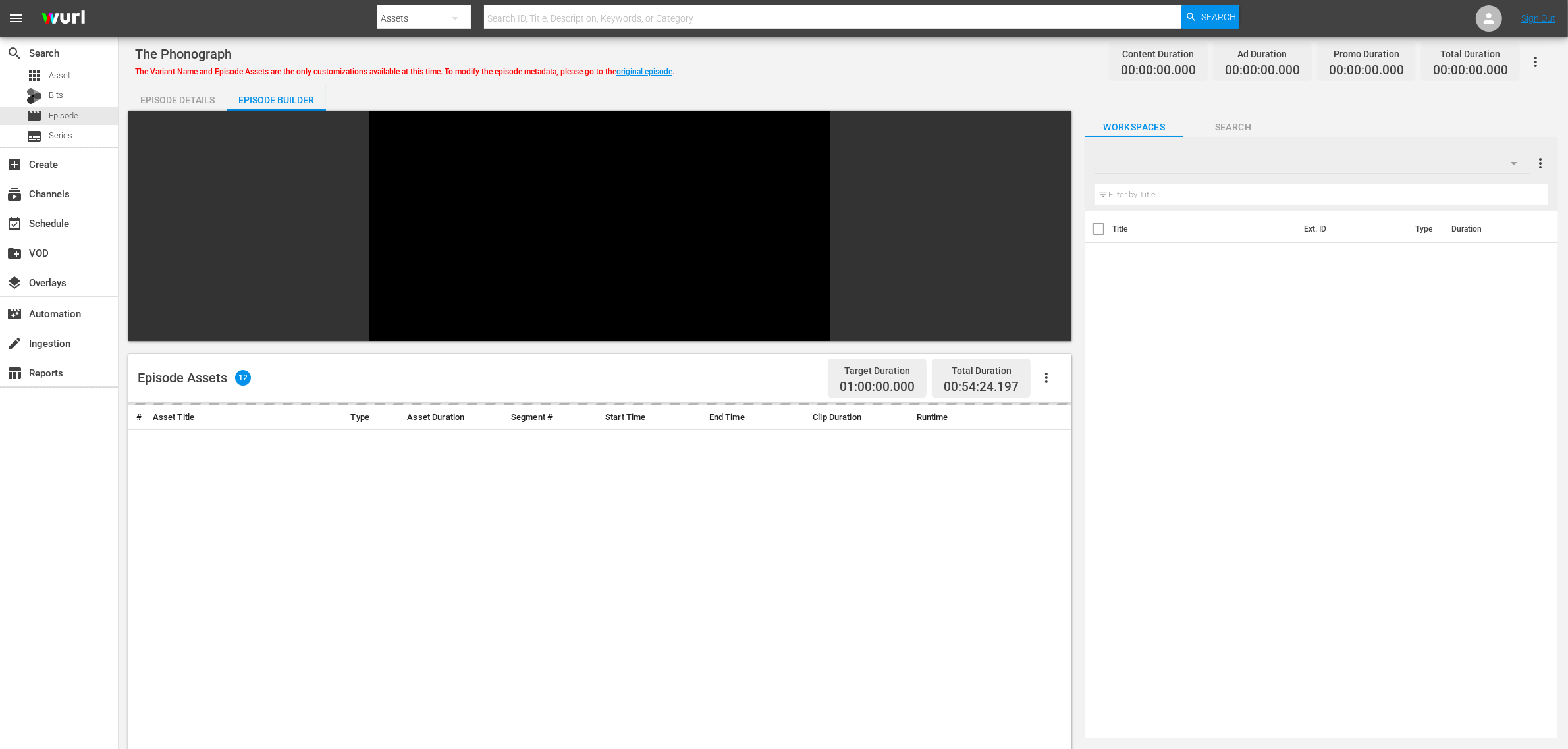
click at [927, 40] on div "The Phonograph The Variant Name and Episode Assets are the only customizations …" at bounding box center [843, 550] width 1450 height 1026
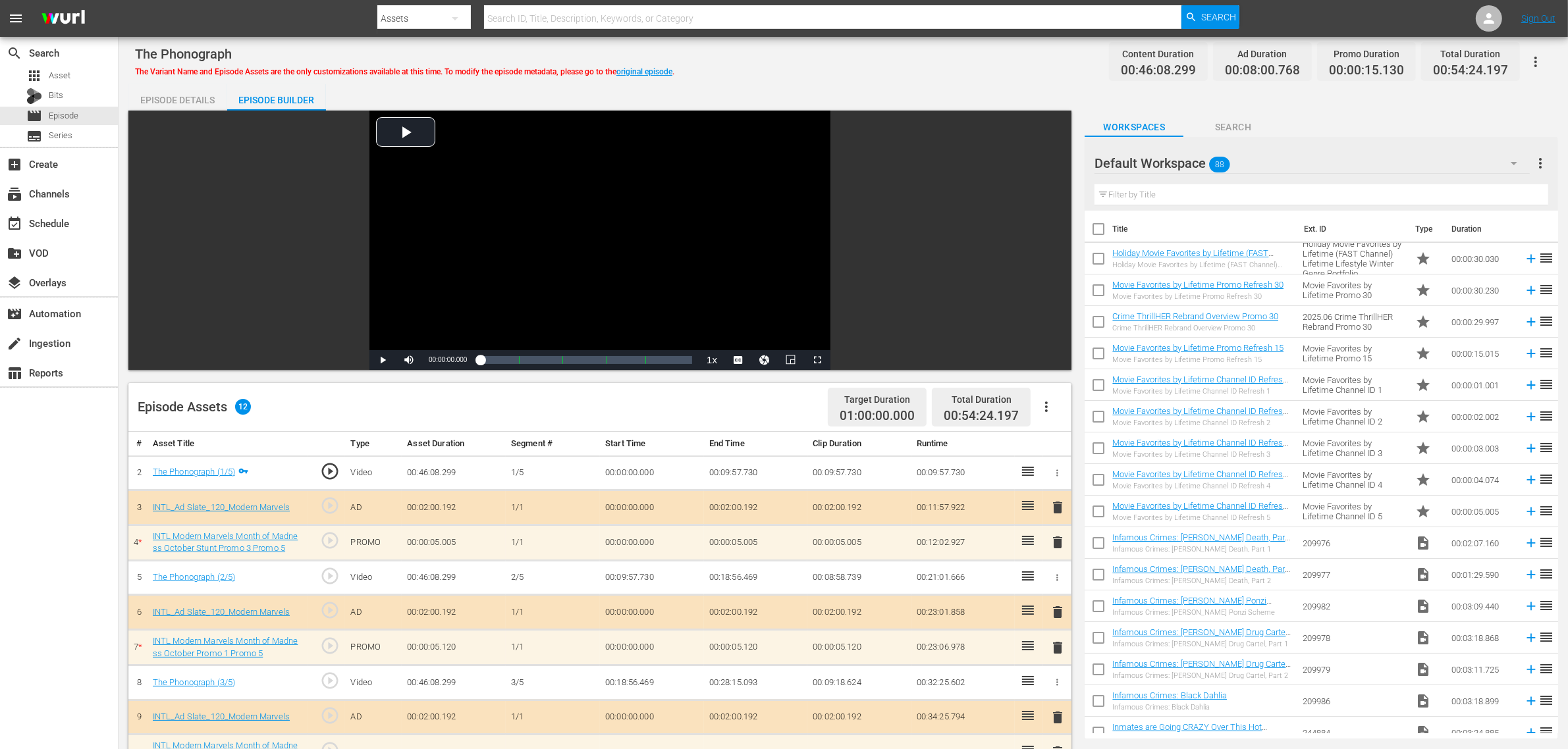
click at [973, 61] on div "The Phonograph The Variant Name and Episode Assets are the only customizations …" at bounding box center [843, 61] width 1417 height 30
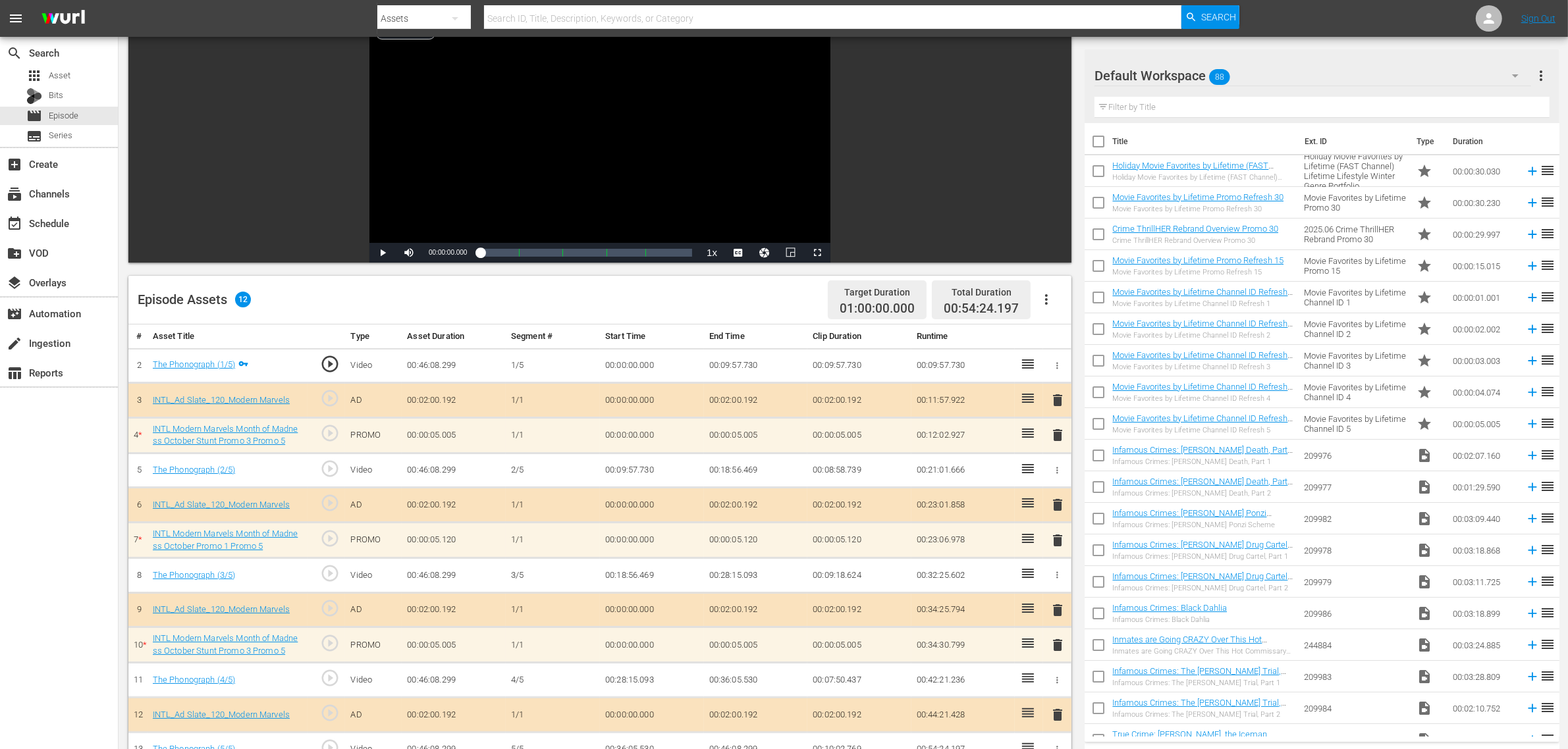
scroll to position [329, 0]
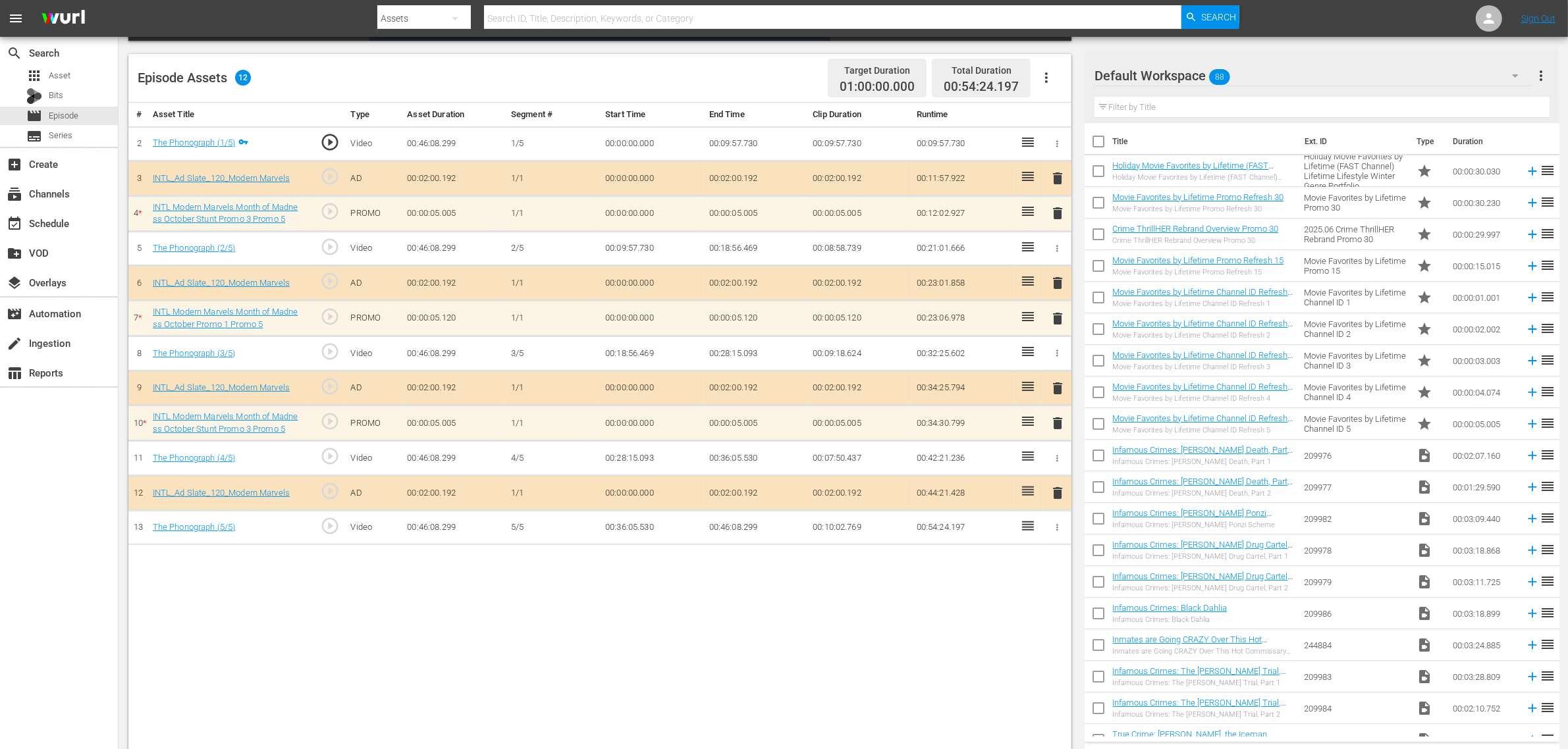
click at [1051, 428] on span "delete" at bounding box center [1057, 423] width 15 height 15
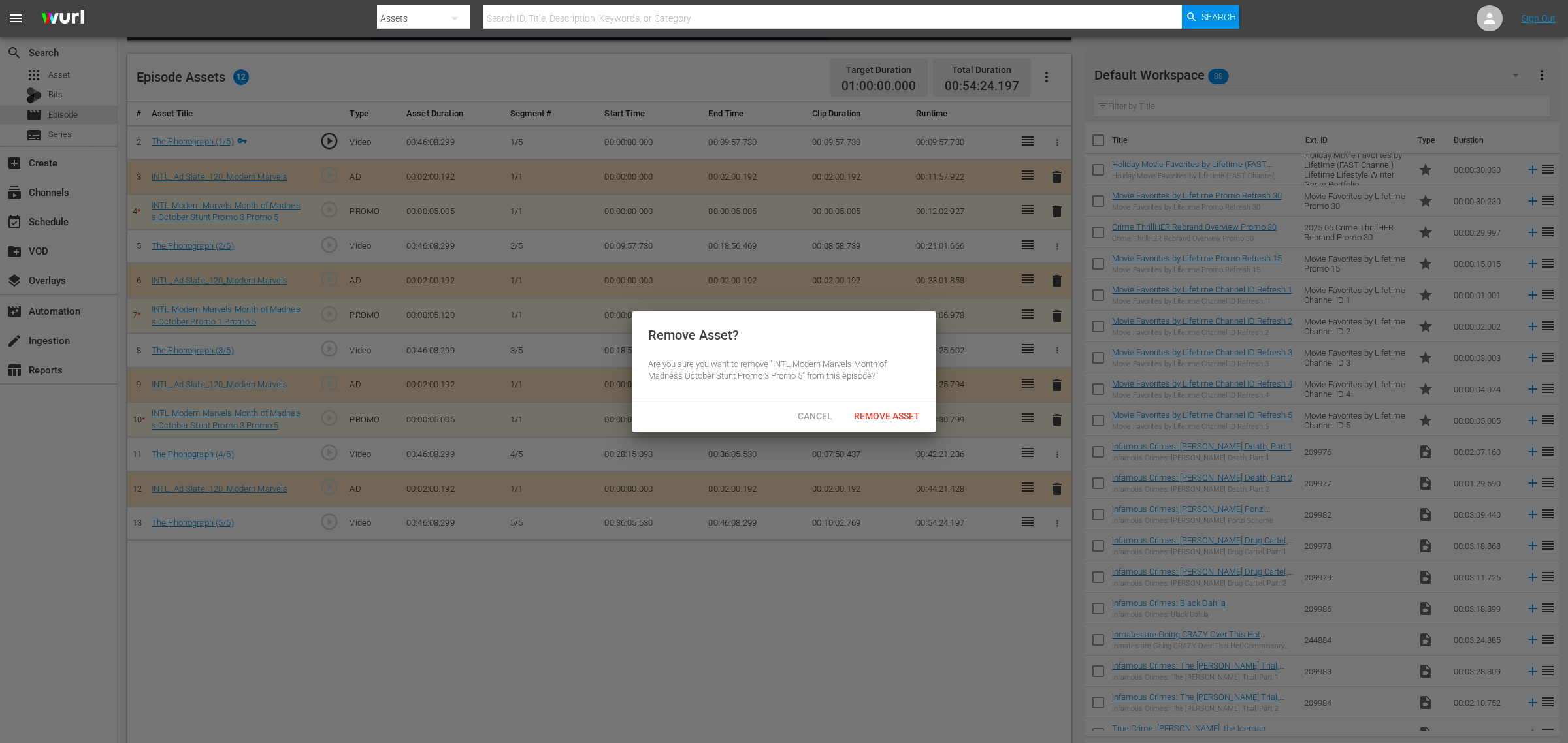
click at [890, 415] on span "Remove Asset" at bounding box center [887, 417] width 87 height 11
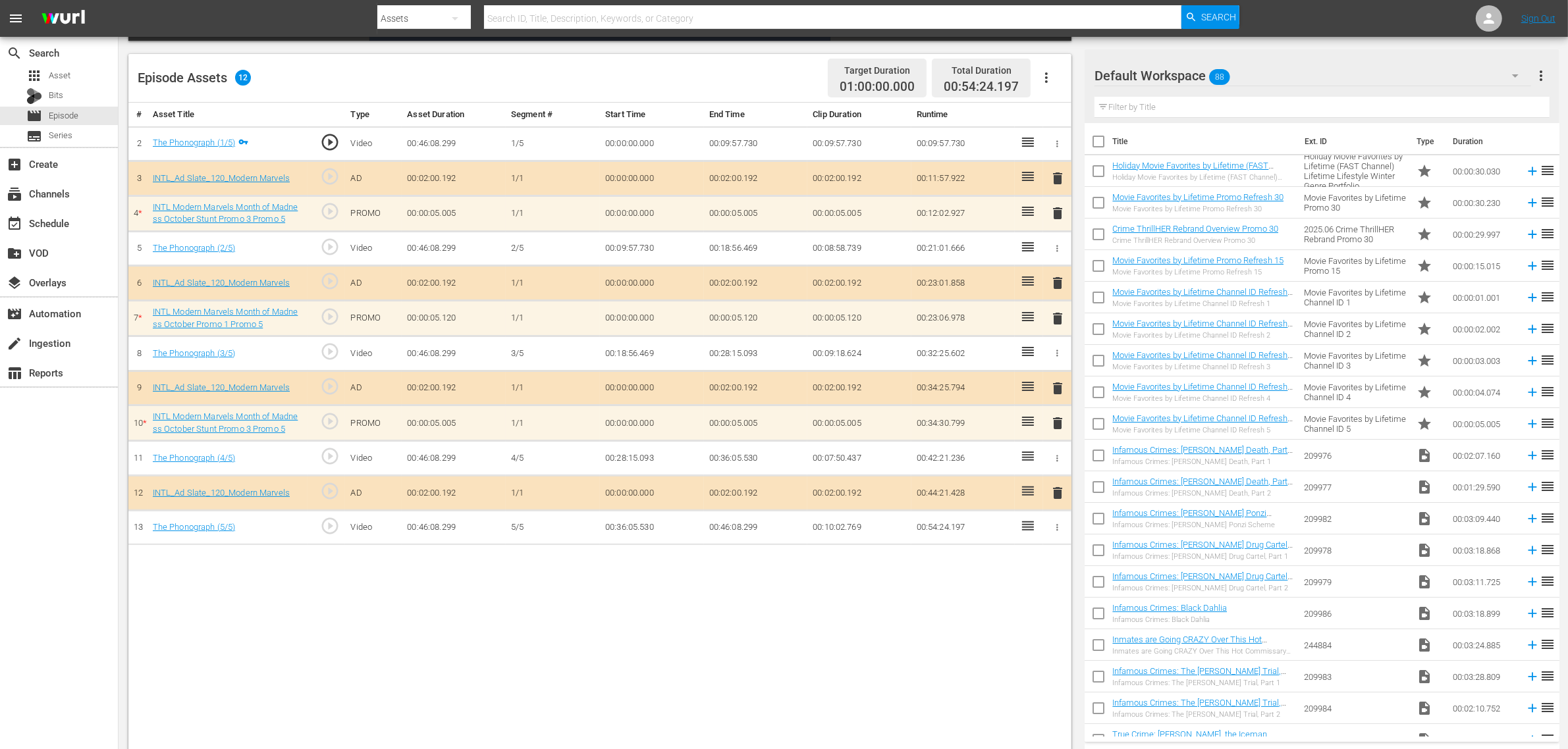
click at [1279, 65] on div "Default Workspace 88" at bounding box center [1313, 75] width 437 height 37
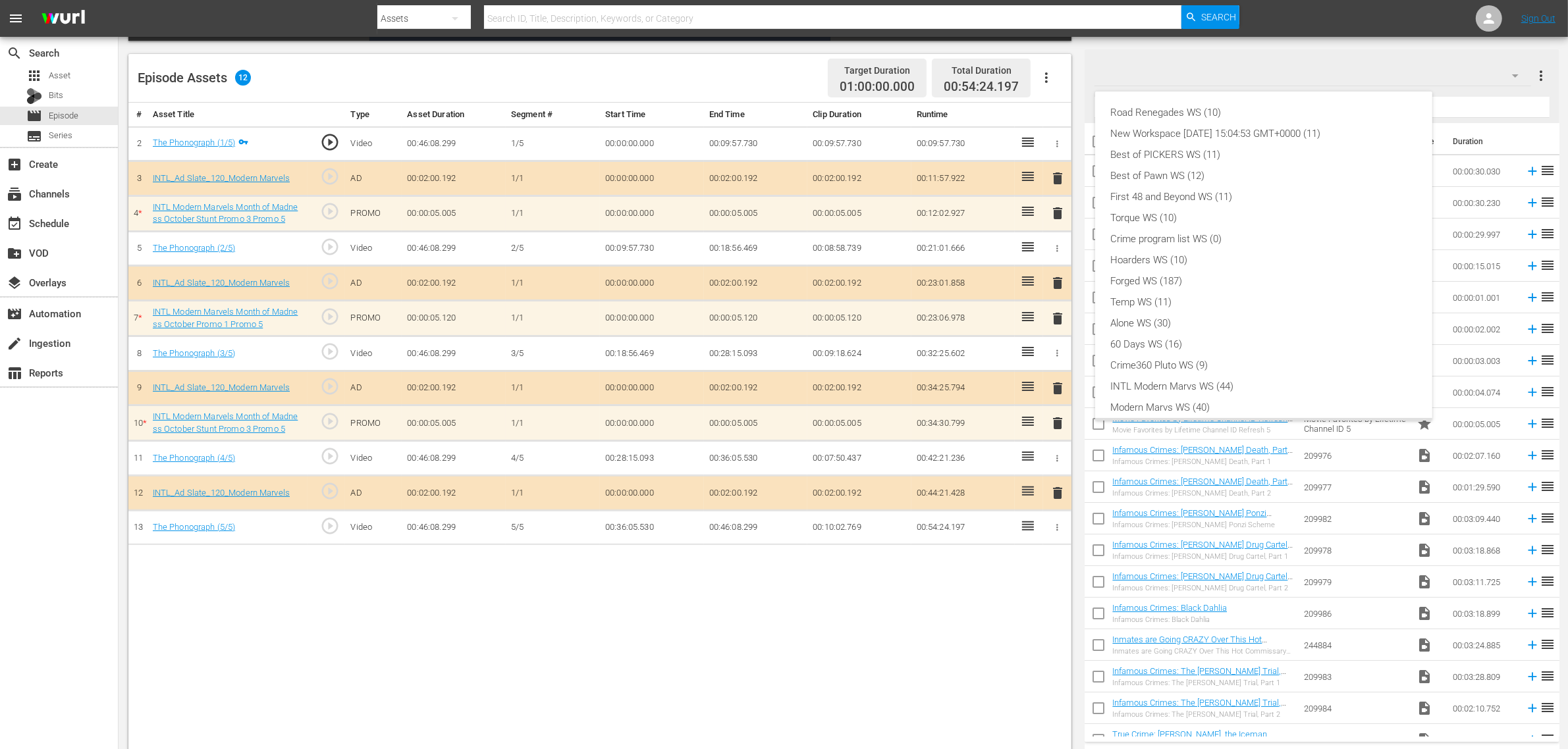
scroll to position [28, 0]
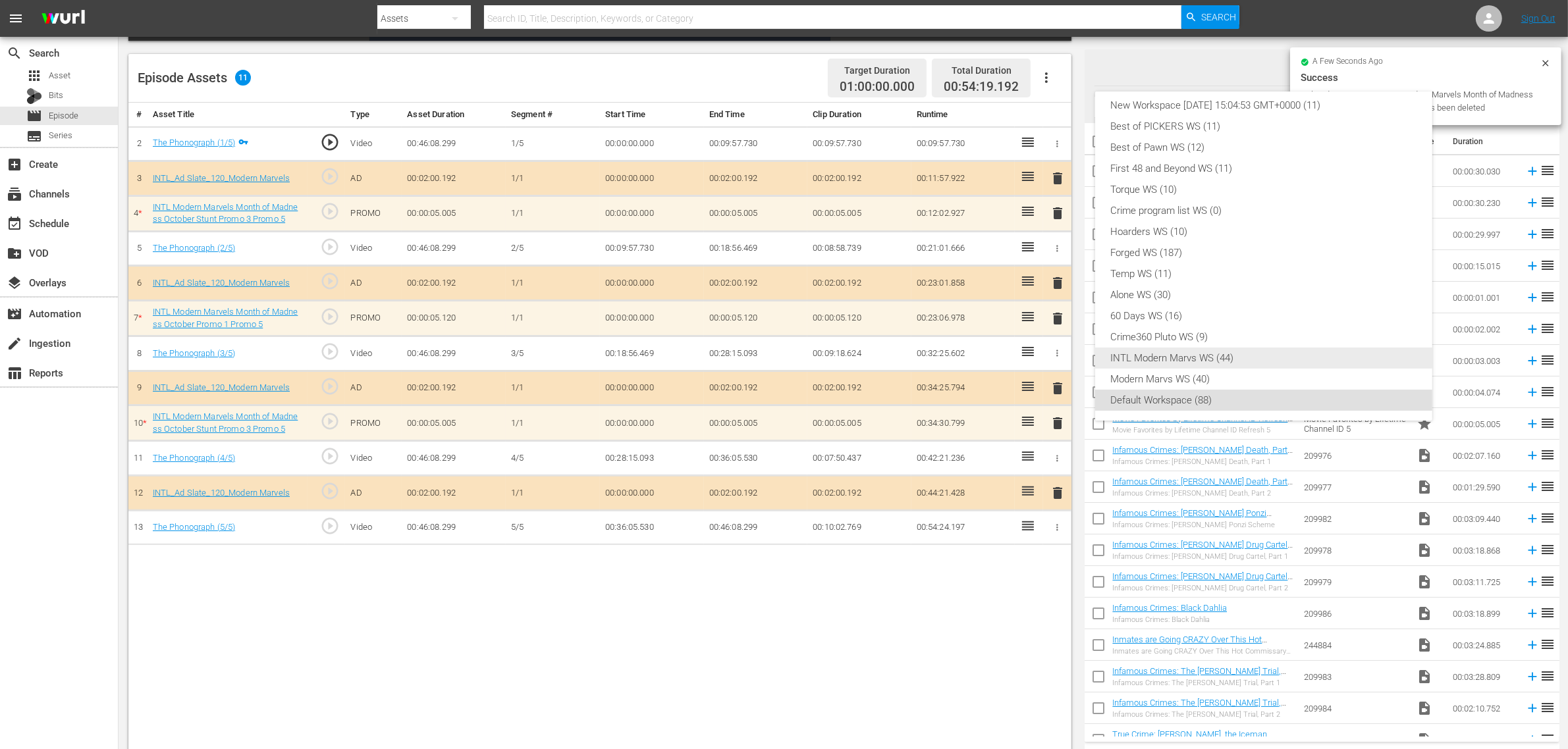
click at [1186, 359] on div "INTL Modern Marvs WS (44)" at bounding box center [1264, 357] width 306 height 21
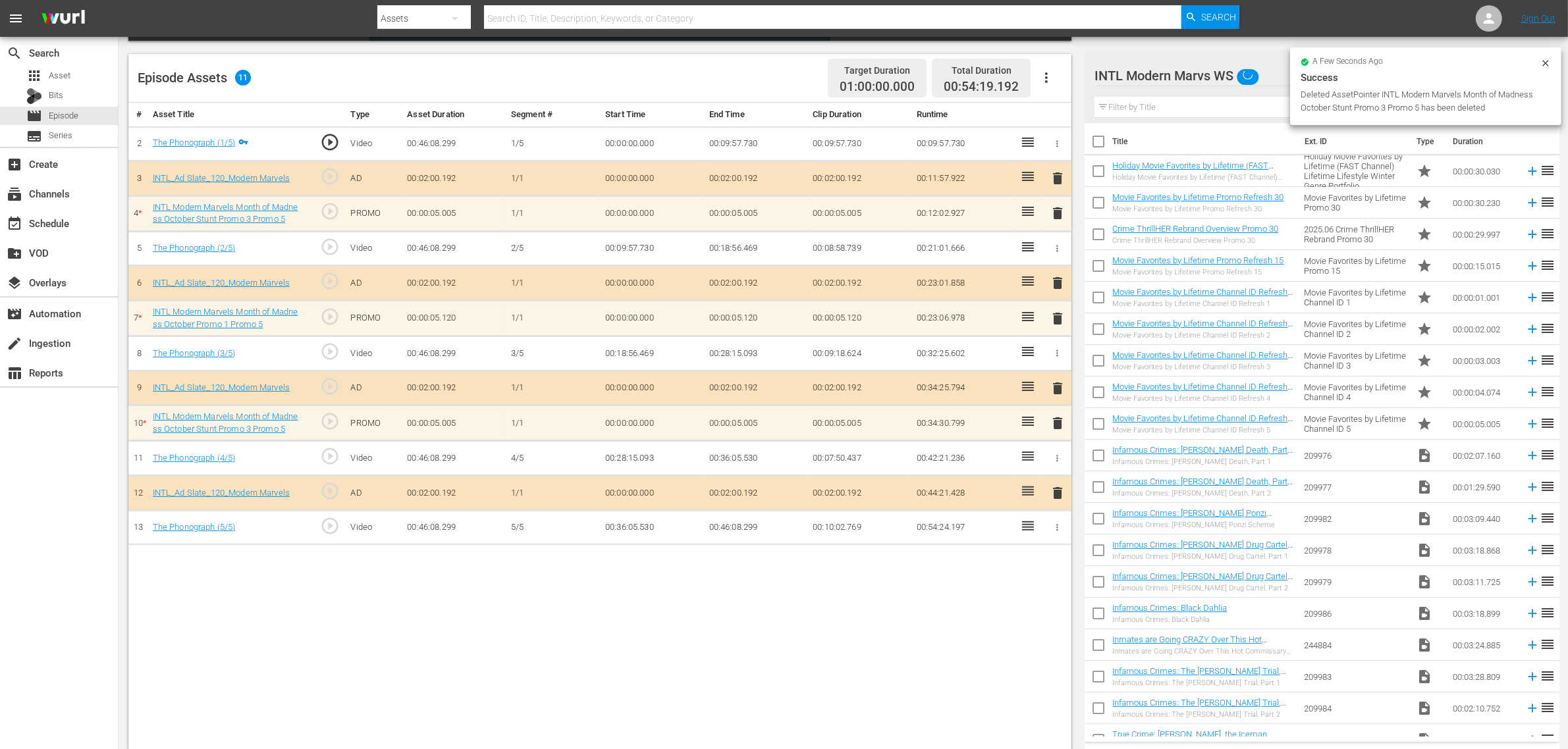
click at [712, 660] on div "Road Renegades WS (10) New Workspace Tue Sep 23 2025 15:04:53 GMT+0000 (11) Bes…" at bounding box center [784, 374] width 1568 height 749
click at [92, 587] on div "search Search apps Asset Bits movie Episode subtitles Series add_box Create sub…" at bounding box center [59, 412] width 118 height 749
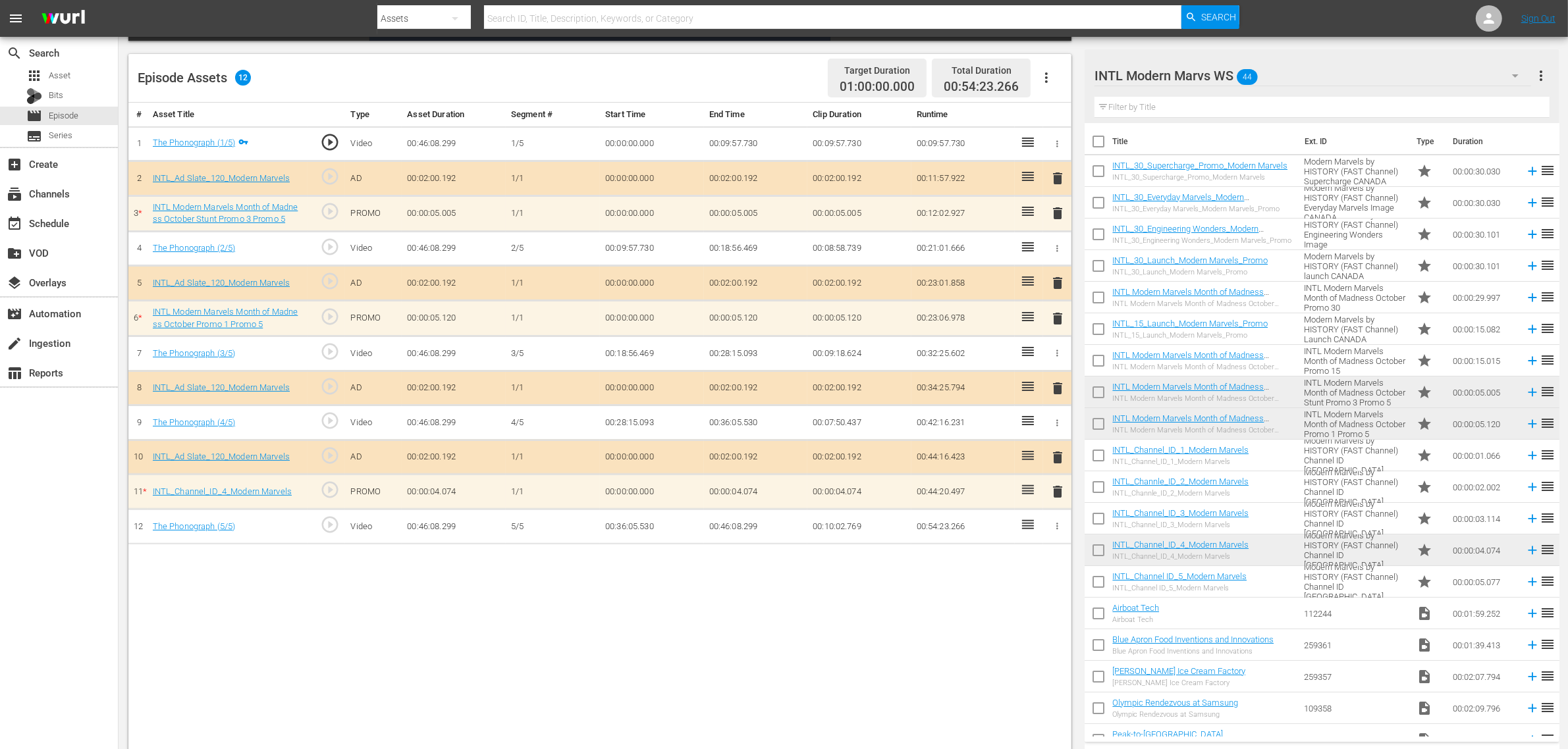
click at [1262, 13] on nav "menu Search By Assets Search ID, Title, Description, Keywords, or Category Sear…" at bounding box center [784, 18] width 1568 height 37
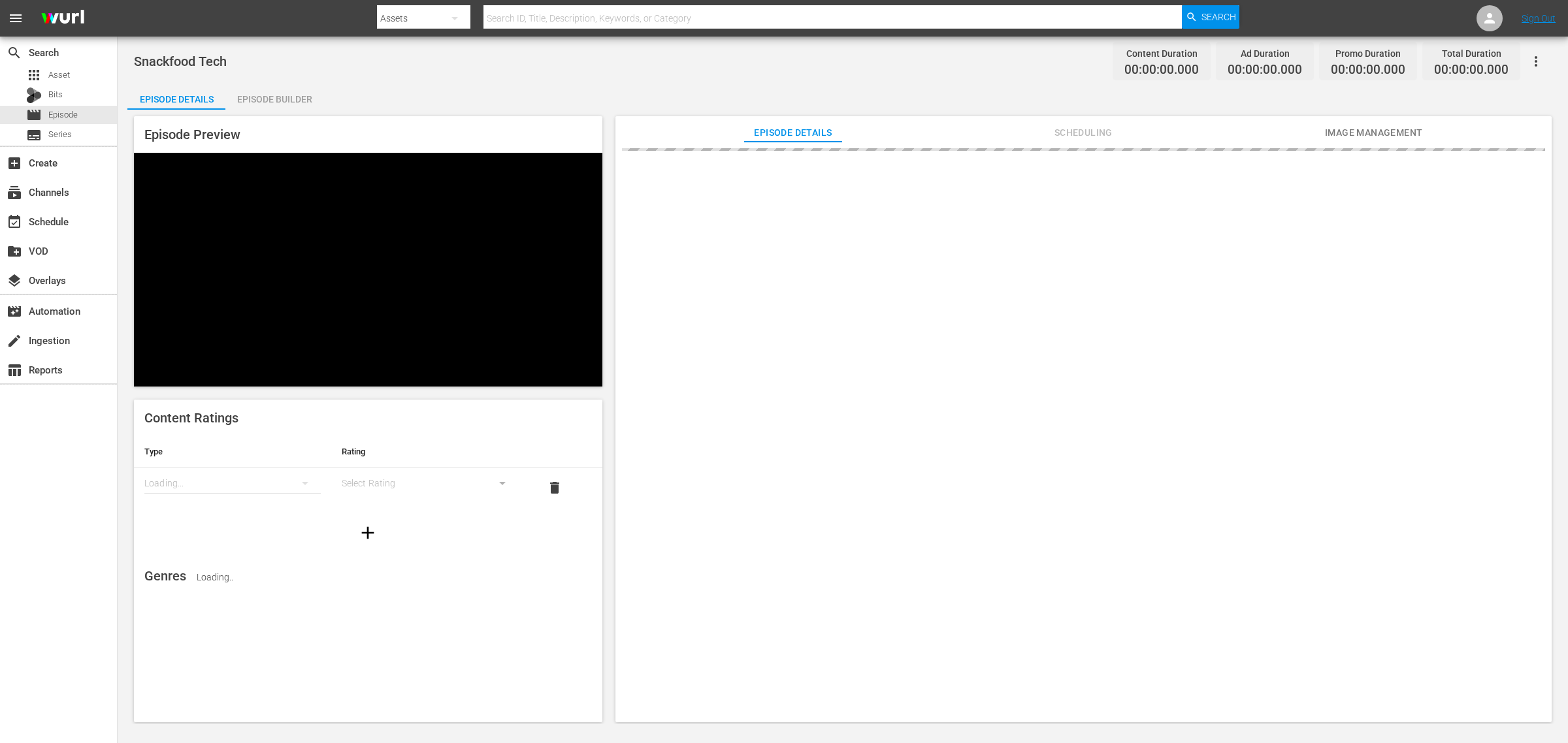
click at [304, 96] on div "Episode Builder" at bounding box center [274, 99] width 98 height 32
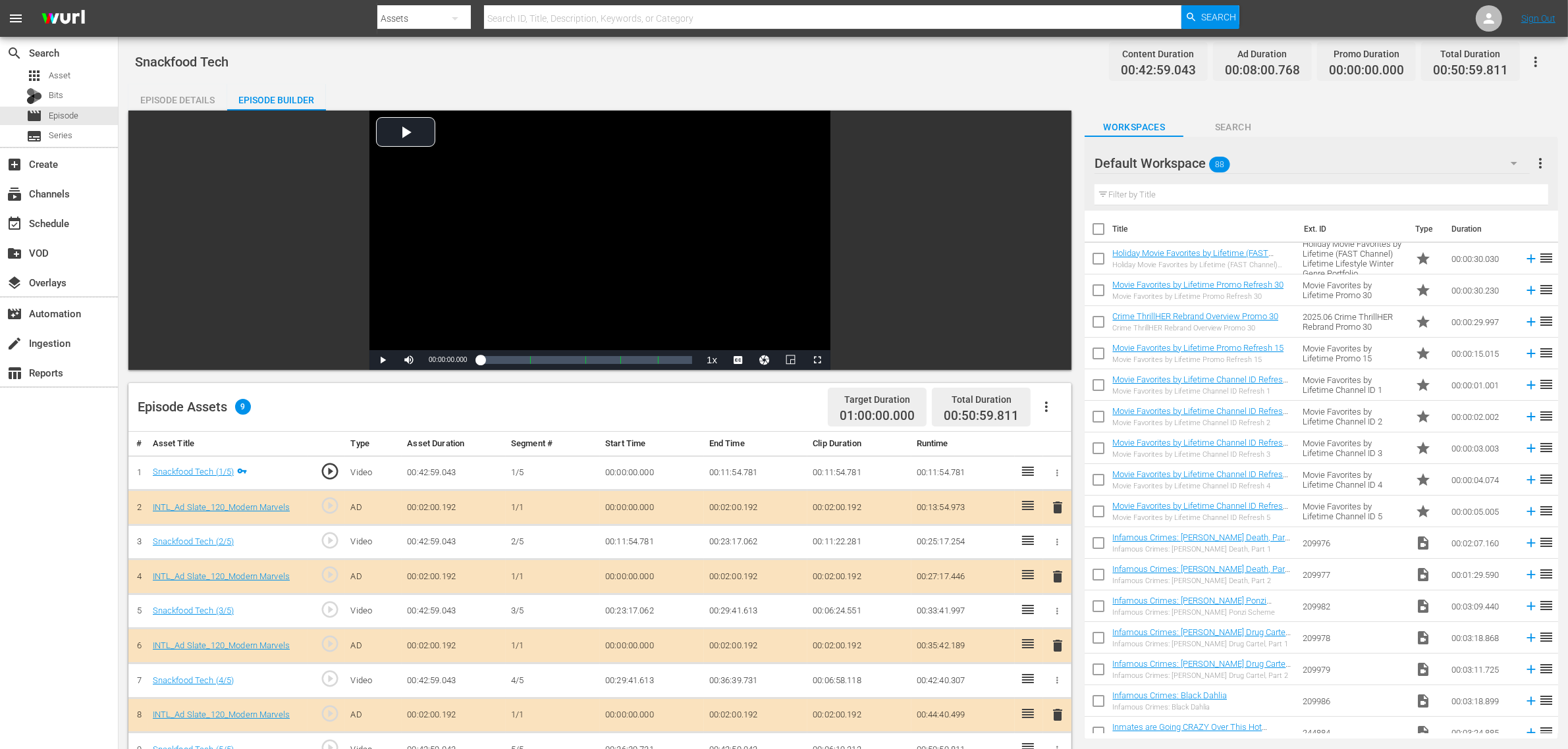
click at [1312, 159] on div "Default Workspace 88" at bounding box center [1312, 163] width 436 height 37
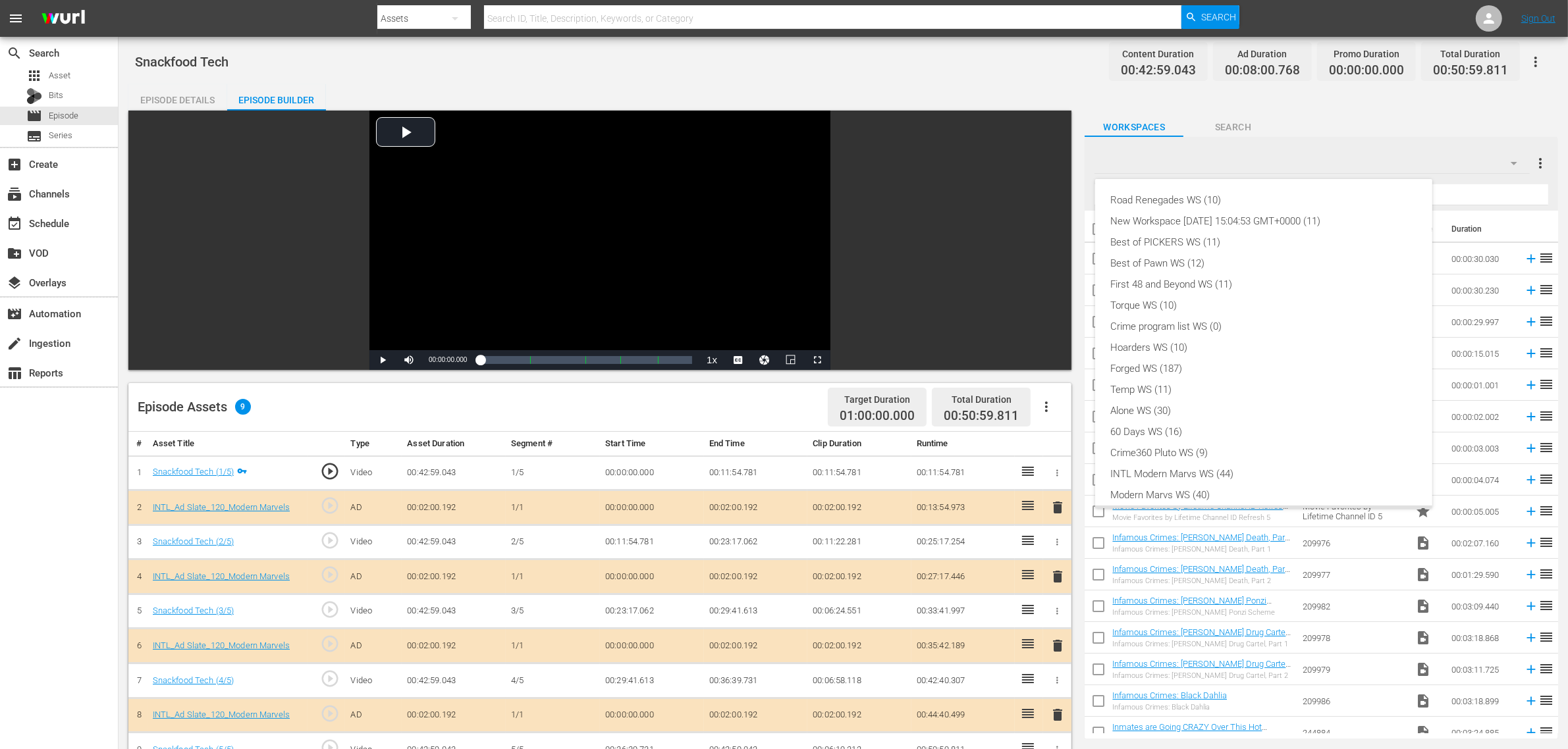
scroll to position [28, 0]
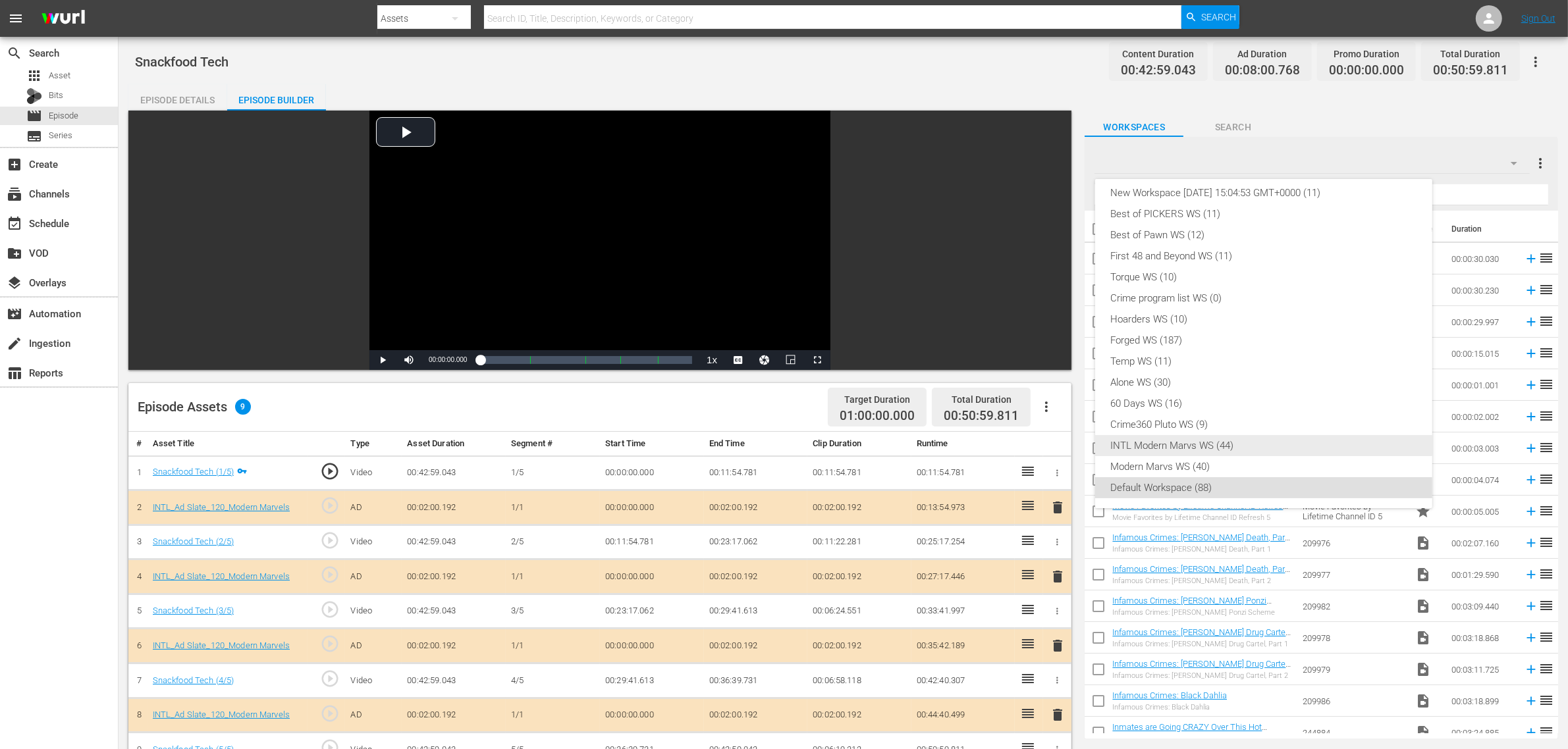
click at [1172, 438] on div "INTL Modern Marvs WS (44)" at bounding box center [1264, 445] width 306 height 21
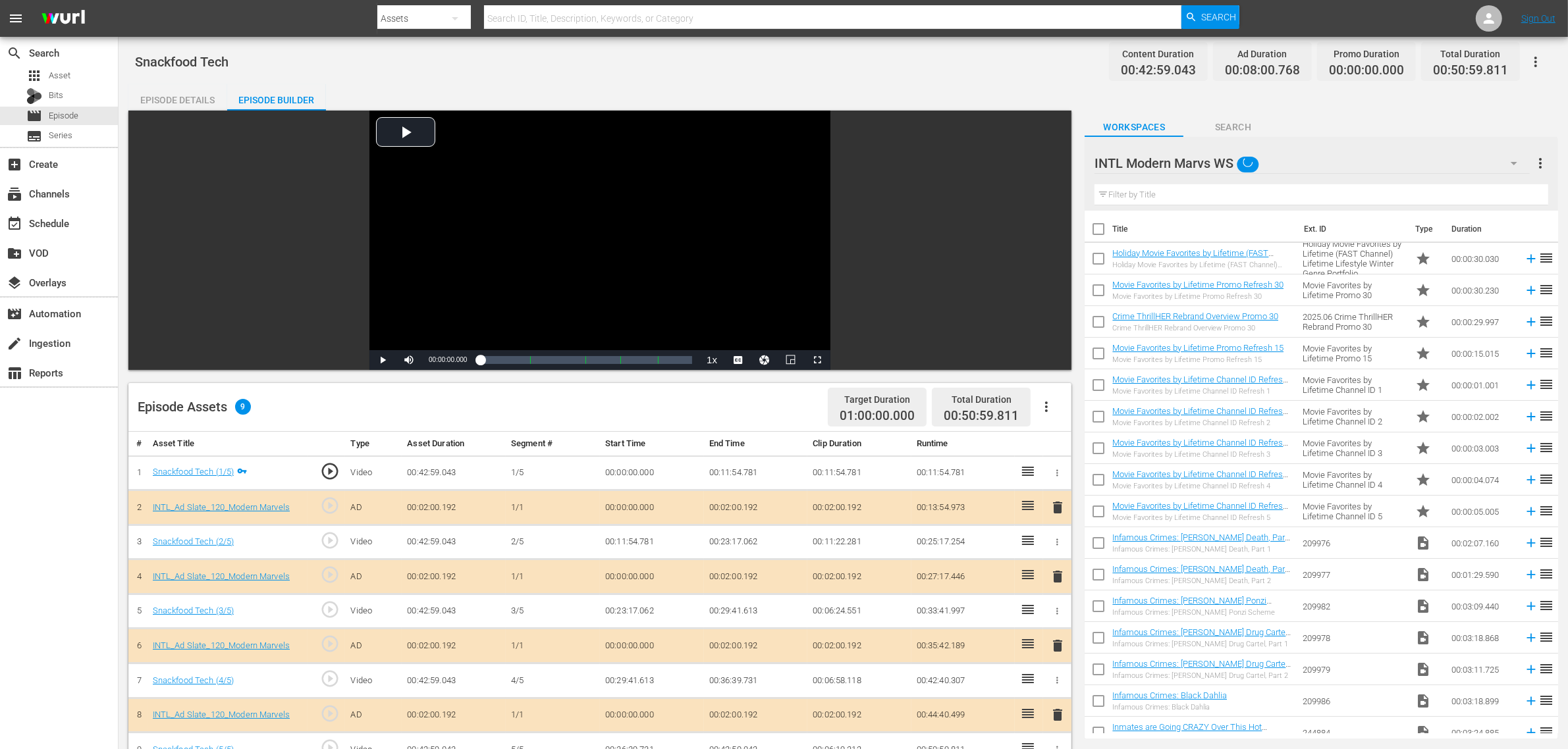
click at [947, 66] on div "Snackfood Tech Content Duration 00:42:59.043 Ad Duration 00:08:00.768 Promo Dur…" at bounding box center [843, 61] width 1417 height 30
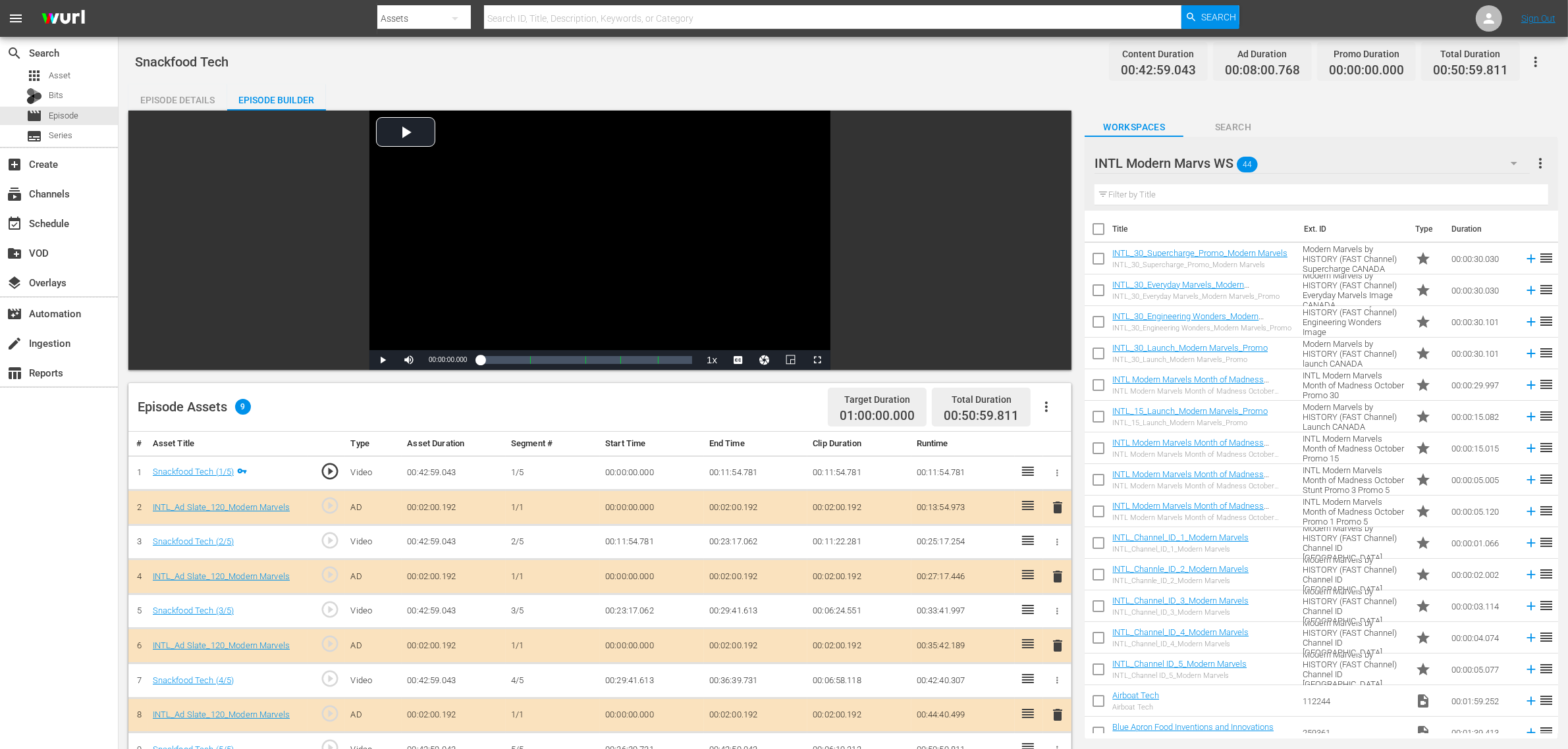
click at [805, 77] on div "Snackfood Tech Content Duration 00:42:59.043 Ad Duration 00:08:00.768 Promo Dur…" at bounding box center [843, 564] width 1450 height 1055
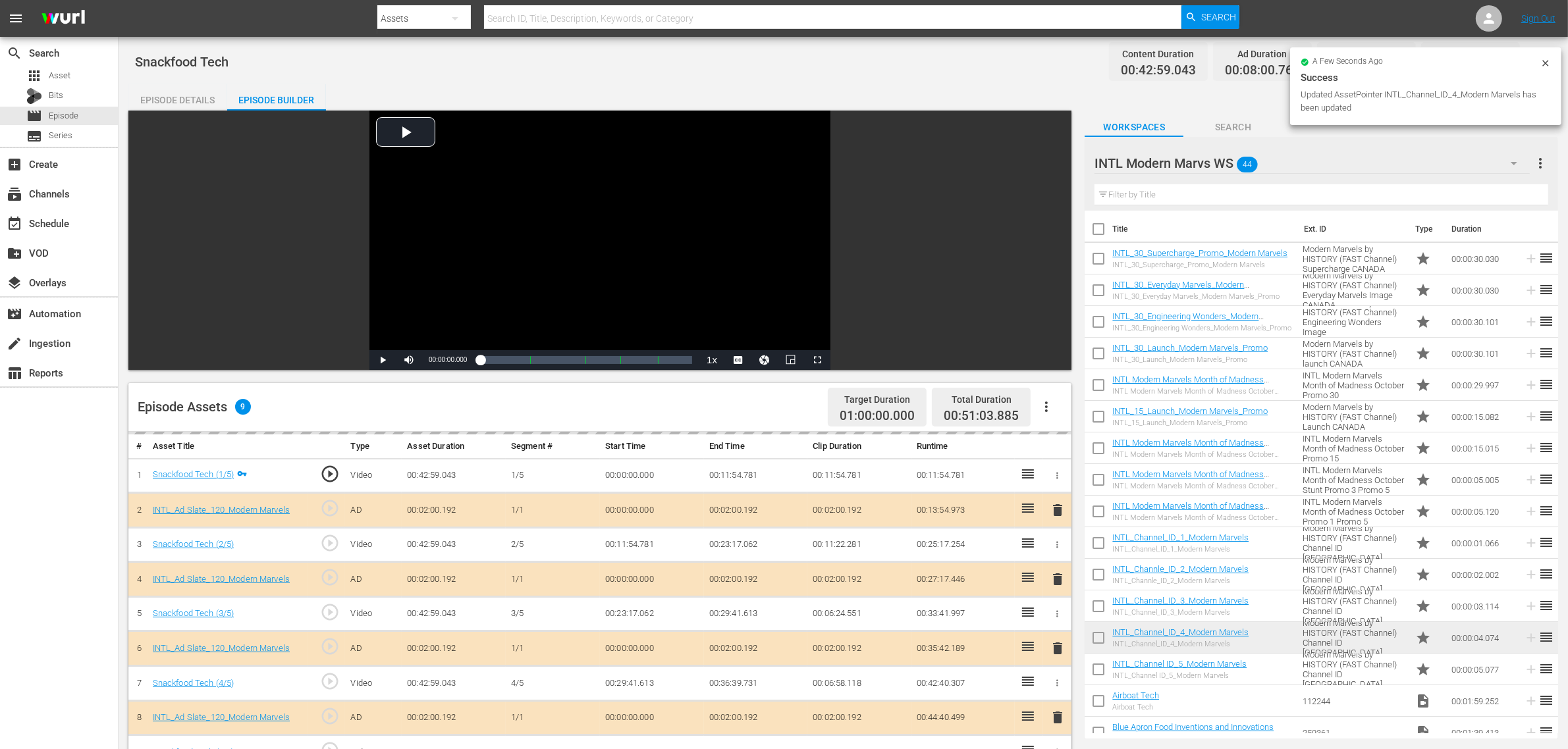
click at [1028, 65] on div "Snackfood Tech Content Duration 00:42:59.043 Ad Duration 00:08:00.768 Promo Dur…" at bounding box center [843, 61] width 1417 height 30
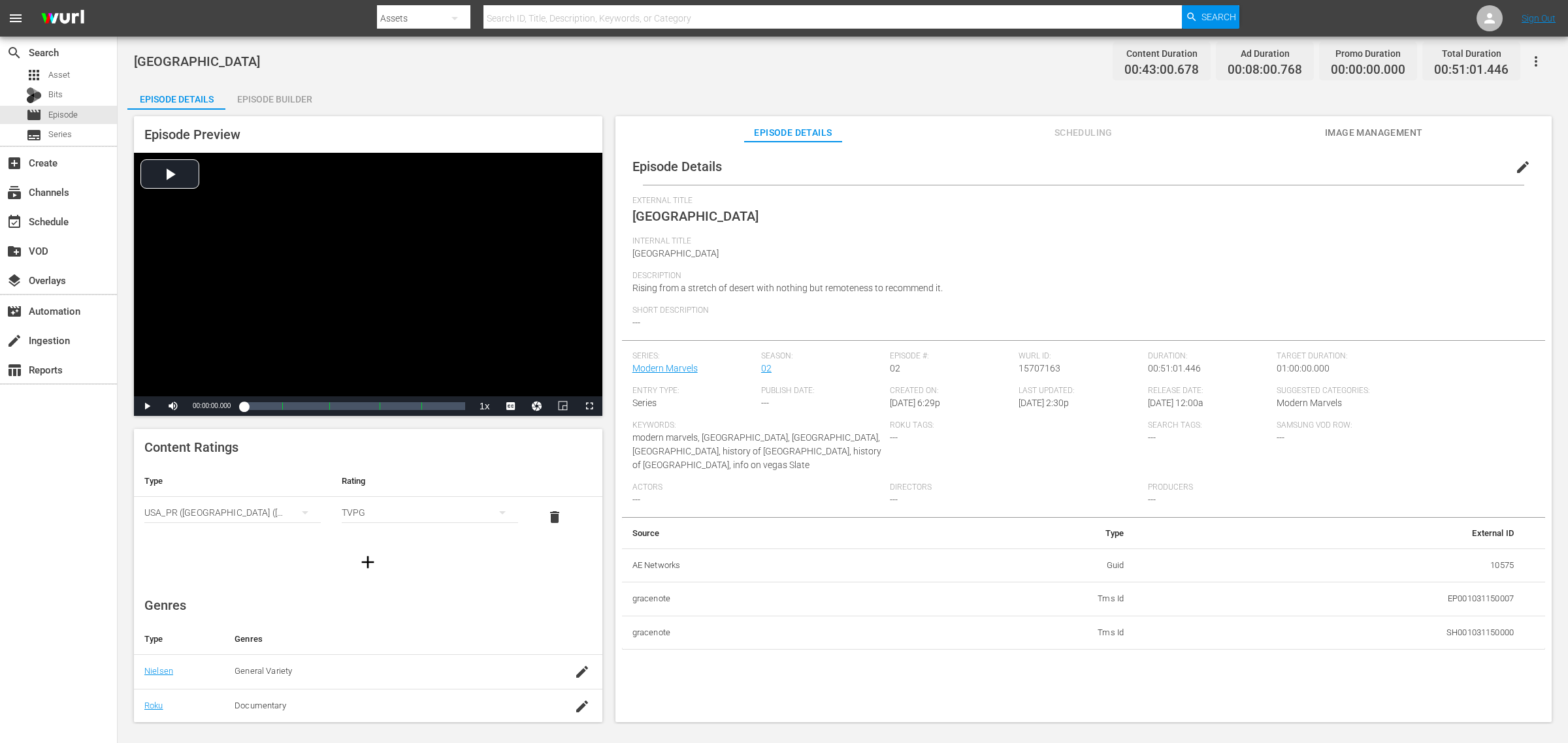
drag, startPoint x: 285, startPoint y: 103, endPoint x: 311, endPoint y: 107, distance: 26.3
click at [285, 103] on div "Episode Builder" at bounding box center [274, 99] width 98 height 32
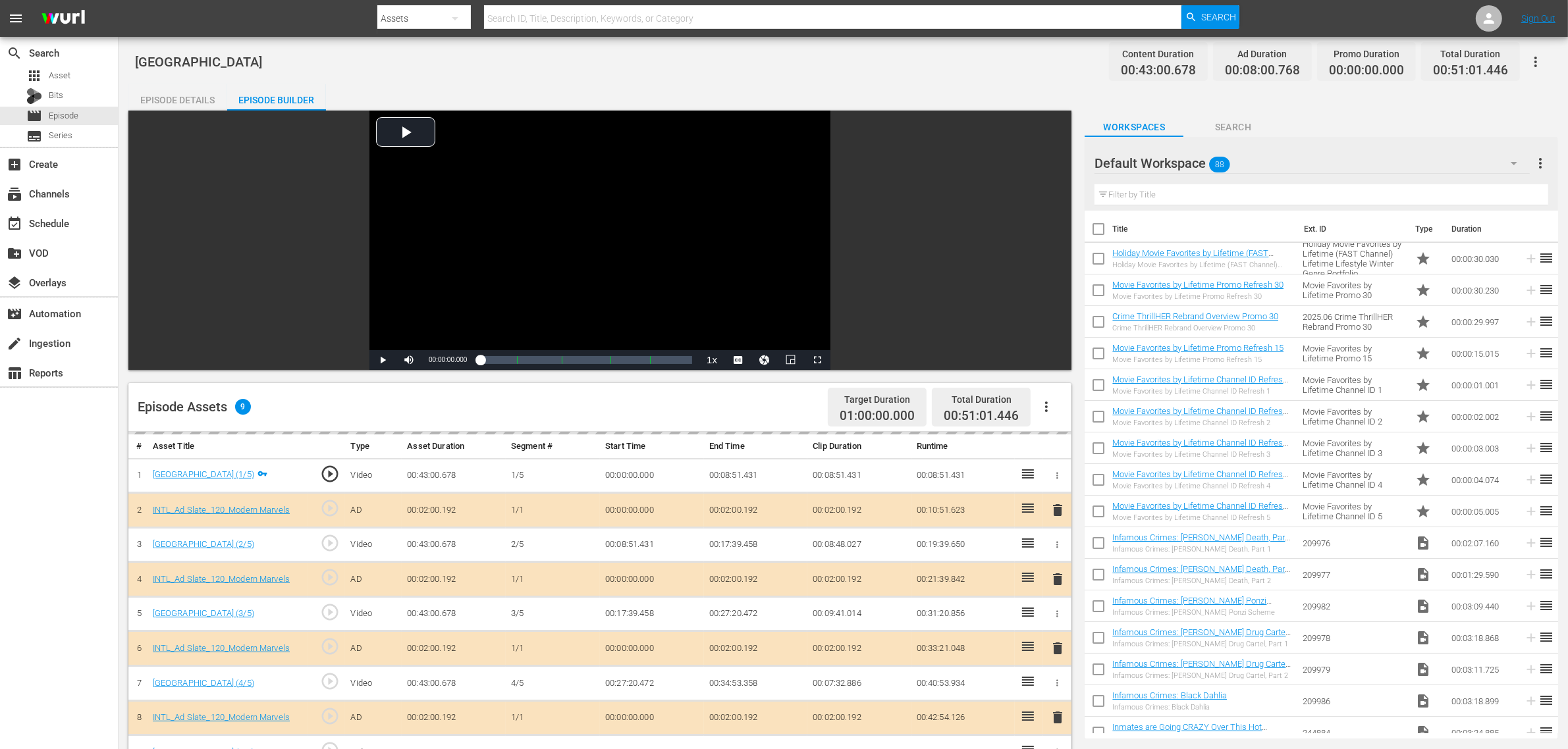
click at [1231, 154] on div "Default Workspace 88" at bounding box center [1312, 163] width 436 height 37
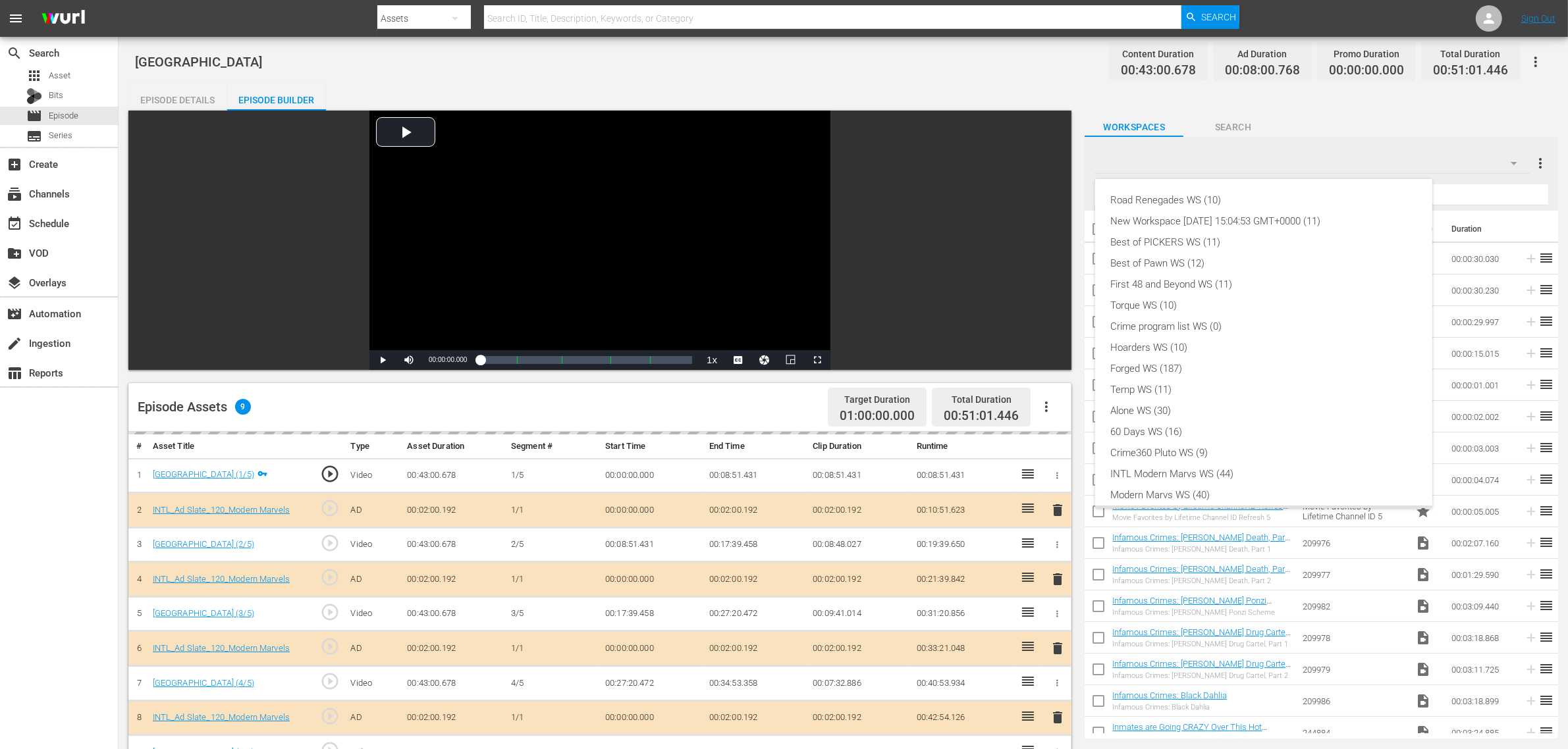
scroll to position [28, 0]
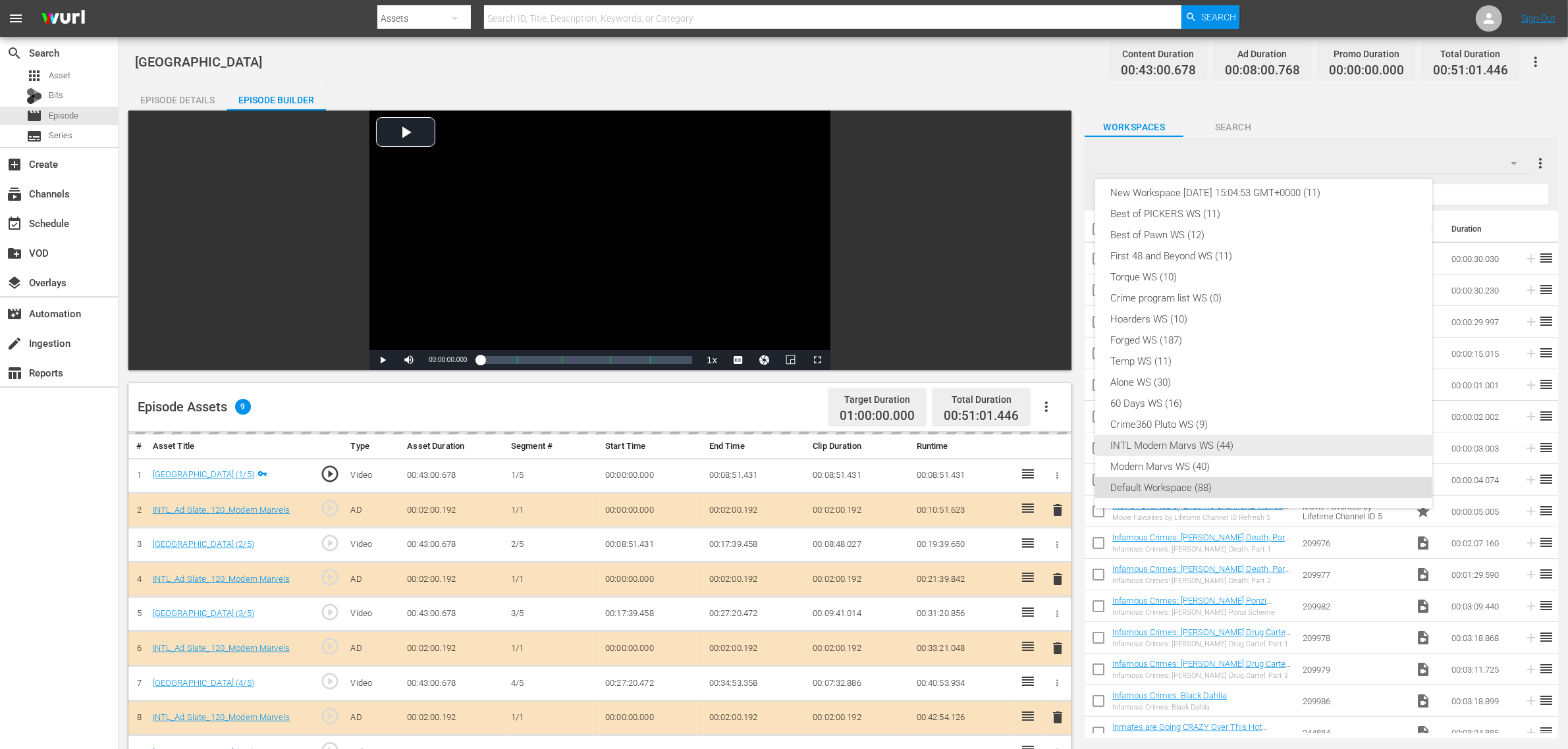
click at [1191, 444] on div "INTL Modern Marvs WS (44)" at bounding box center [1264, 445] width 306 height 21
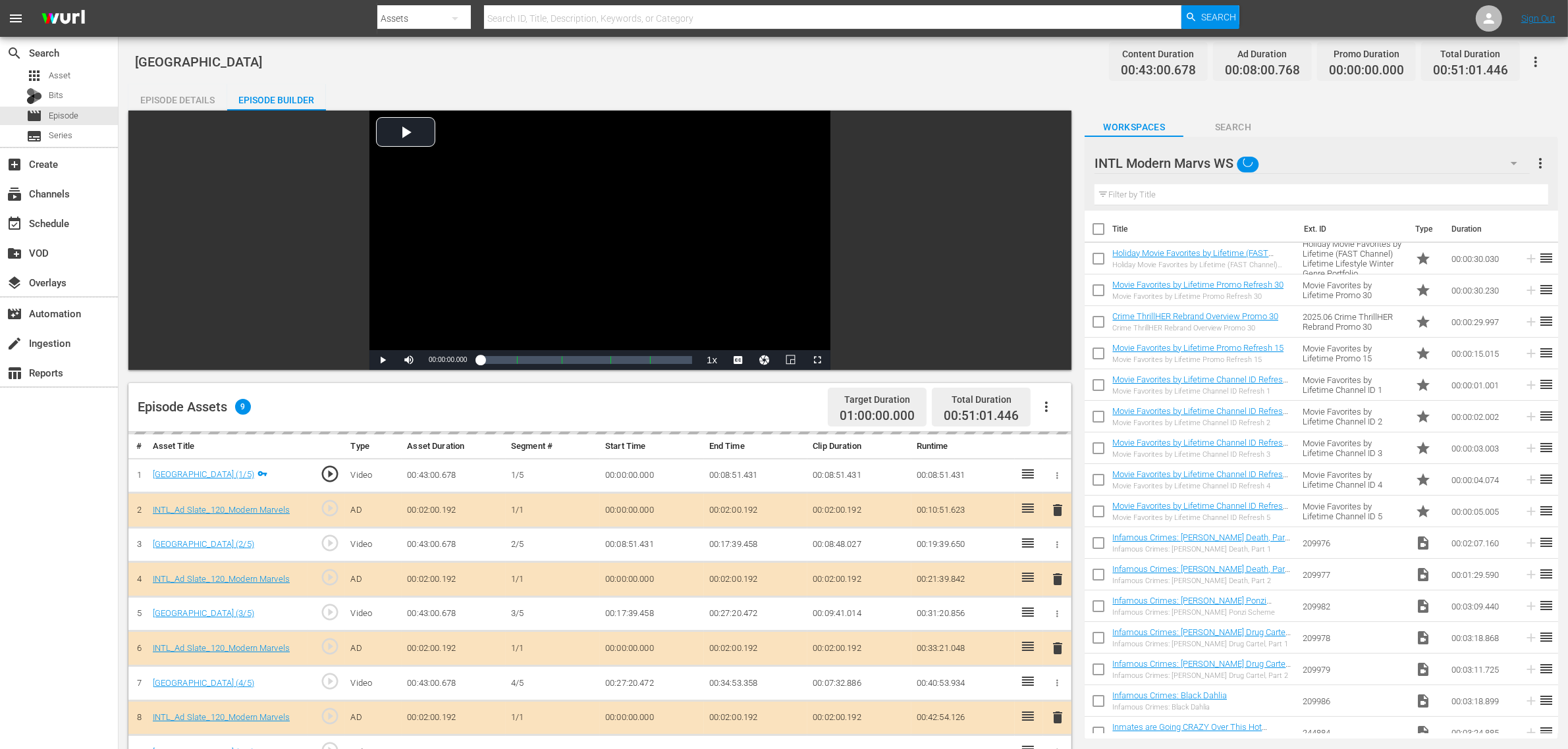
click at [910, 44] on div "Road Renegades WS (10) New Workspace [DATE] 15:04:53 GMT+0000 (11) Best of PICK…" at bounding box center [784, 374] width 1568 height 749
click at [1056, 599] on div "delete" at bounding box center [1058, 648] width 18 height 19
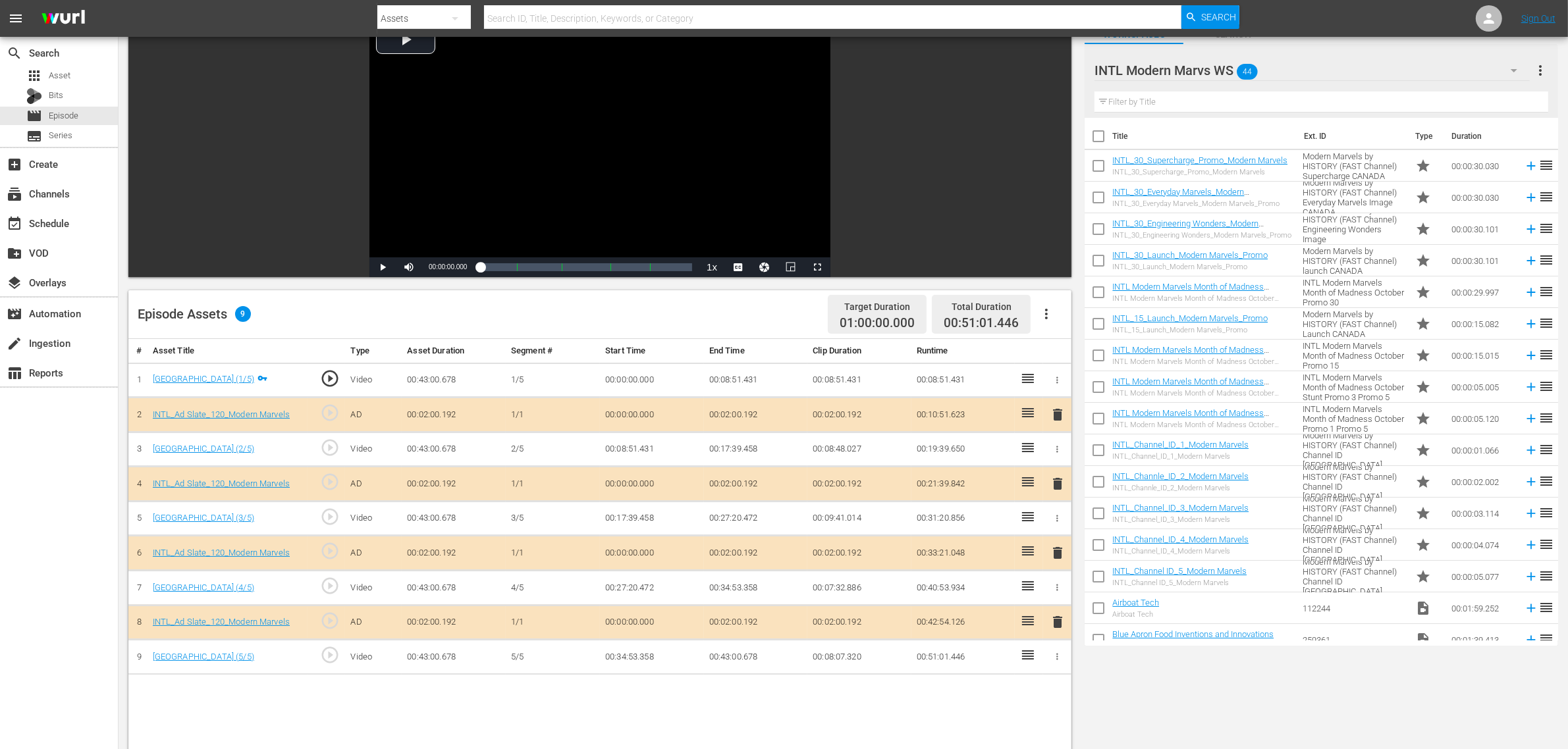
scroll to position [329, 0]
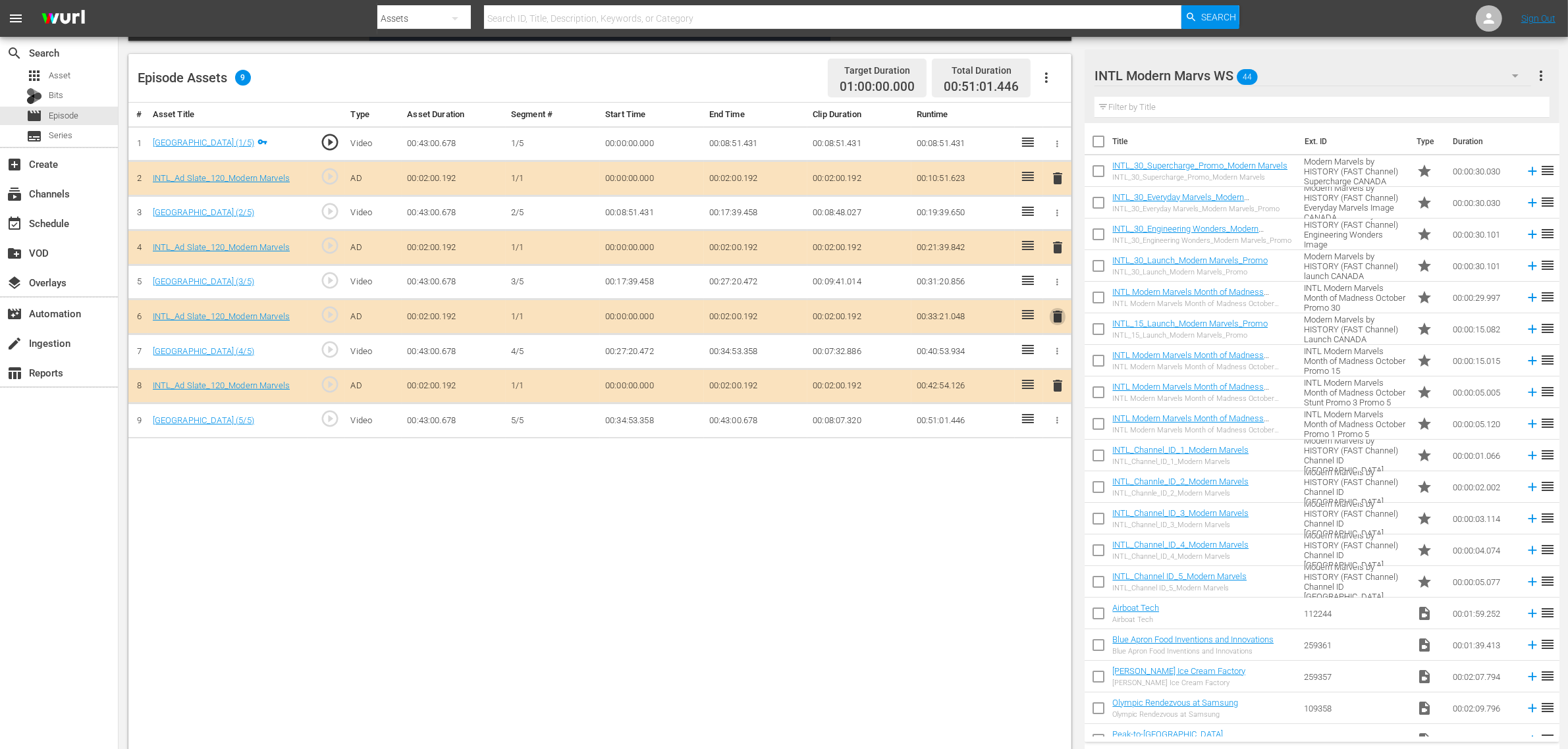
click at [1058, 321] on span "delete" at bounding box center [1057, 316] width 15 height 15
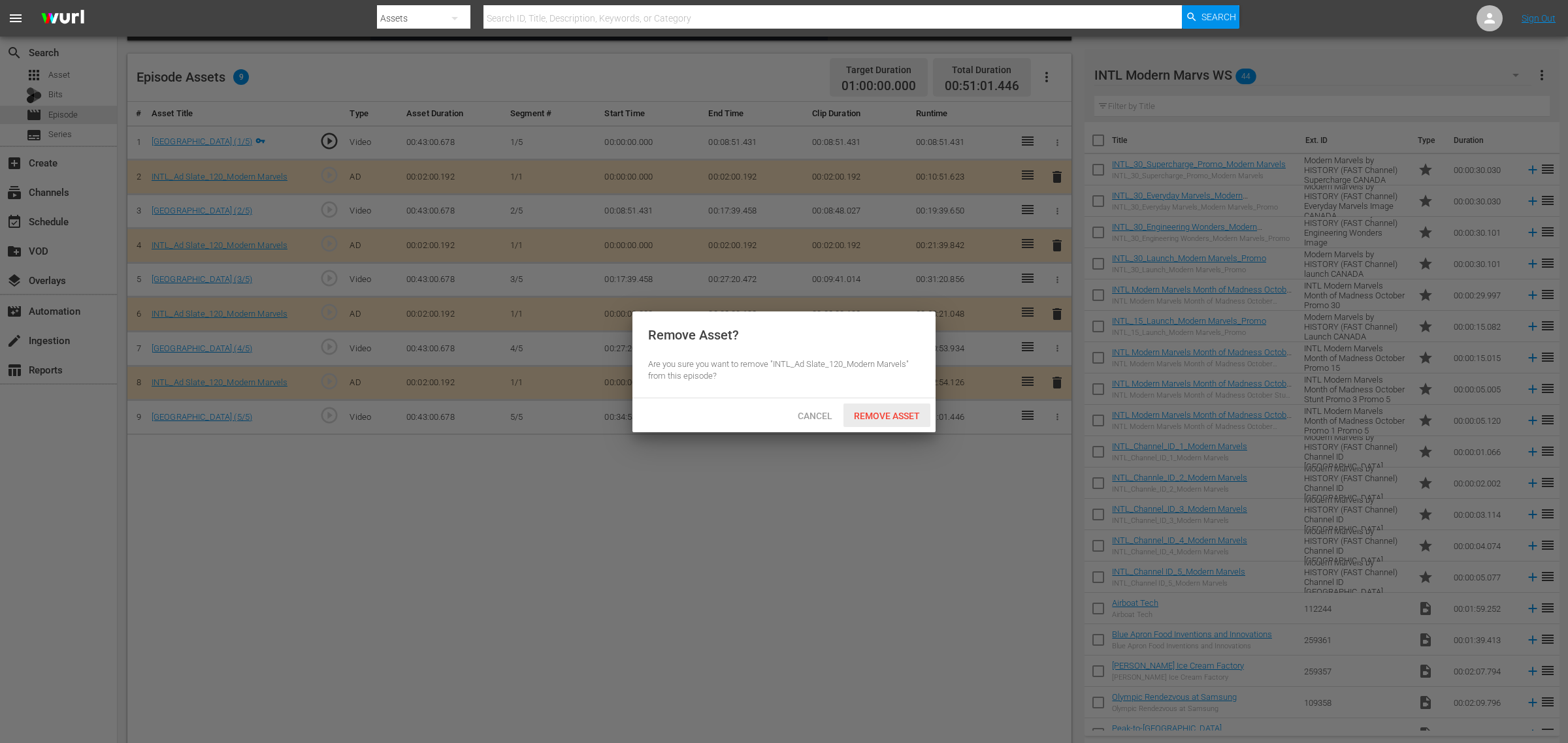
click at [916, 413] on span "Remove Asset" at bounding box center [887, 417] width 87 height 11
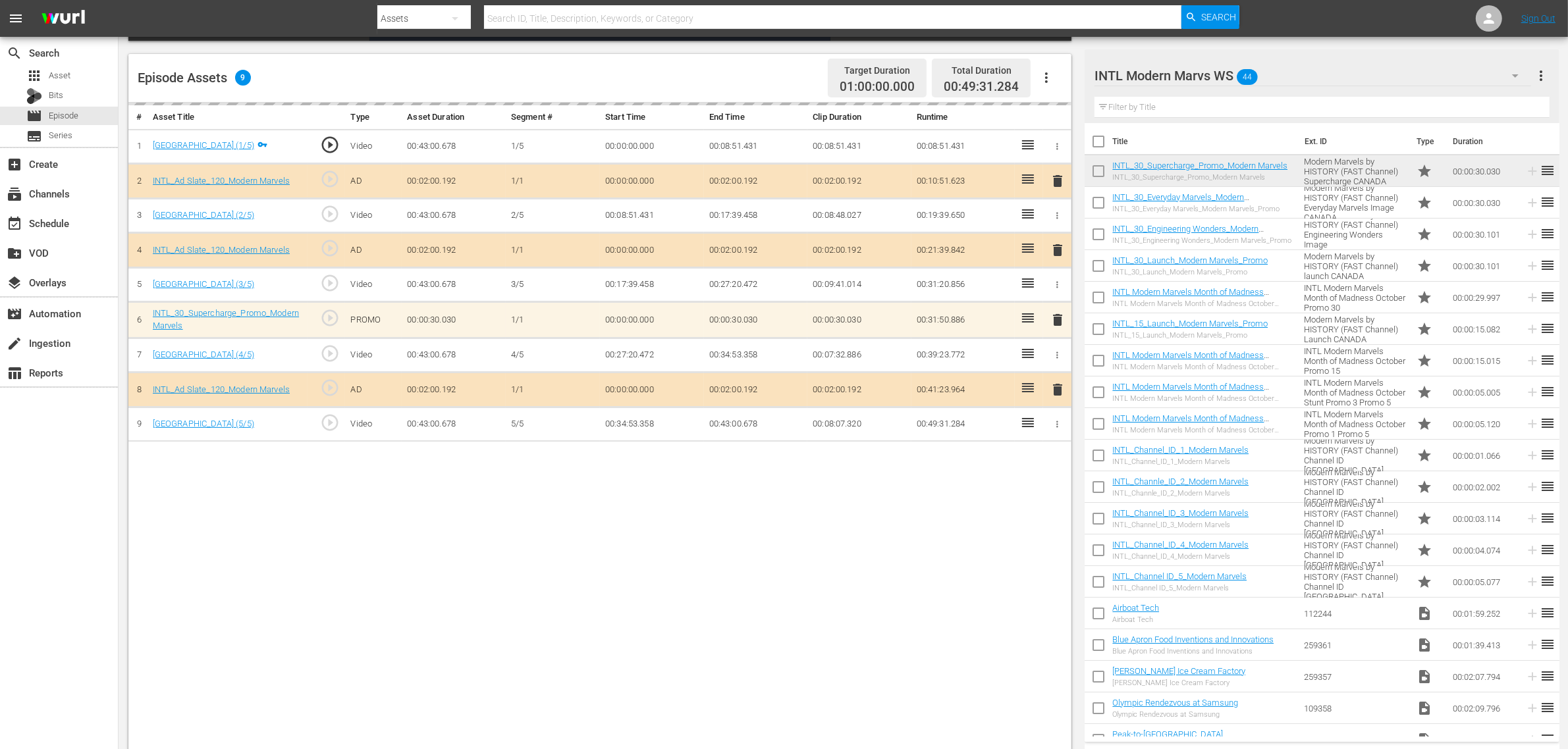
click at [689, 69] on div "Episode Assets 9 Target Duration 01:00:00.000 Total Duration 00:49:31.284" at bounding box center [599, 78] width 943 height 49
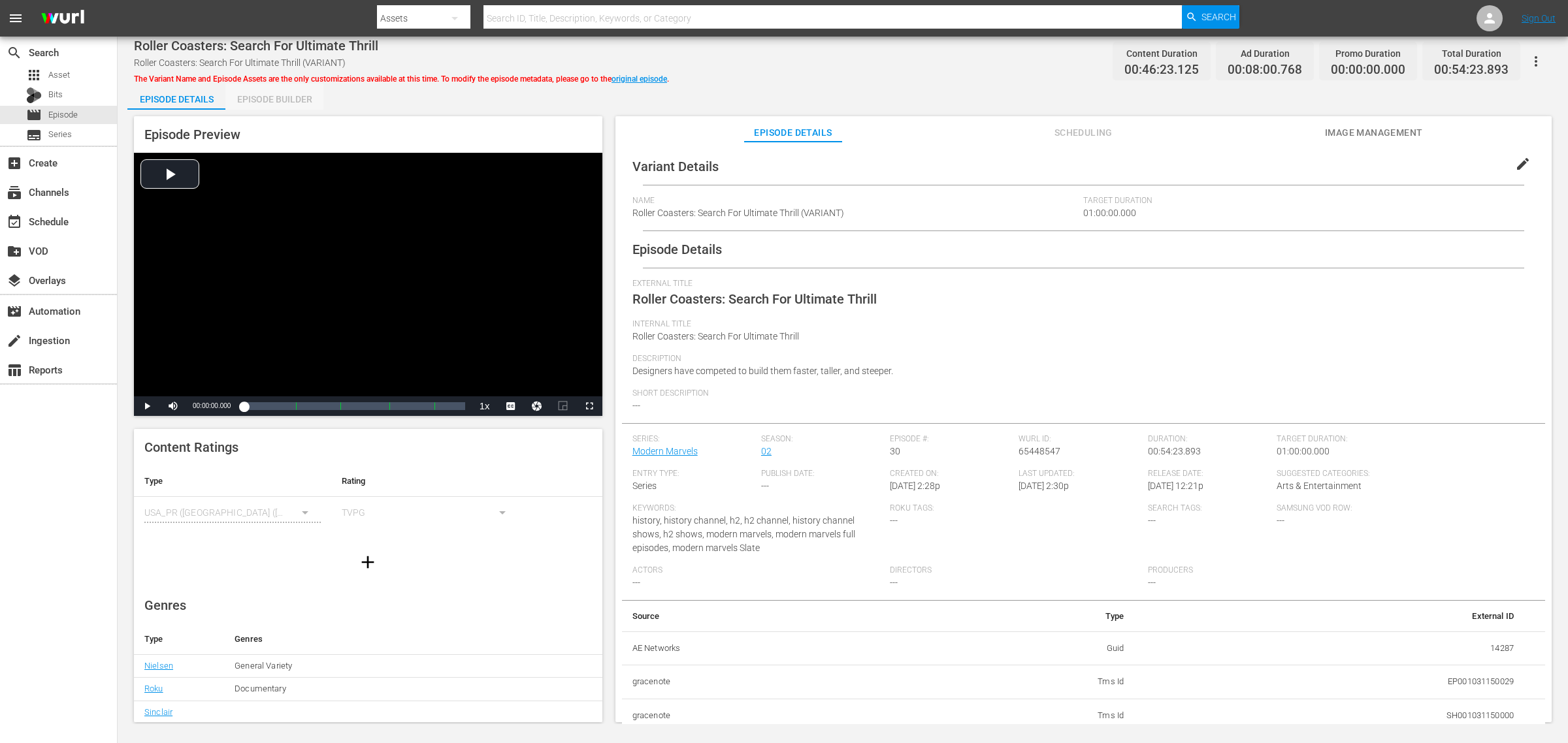
click at [281, 91] on div "Episode Builder" at bounding box center [274, 99] width 98 height 32
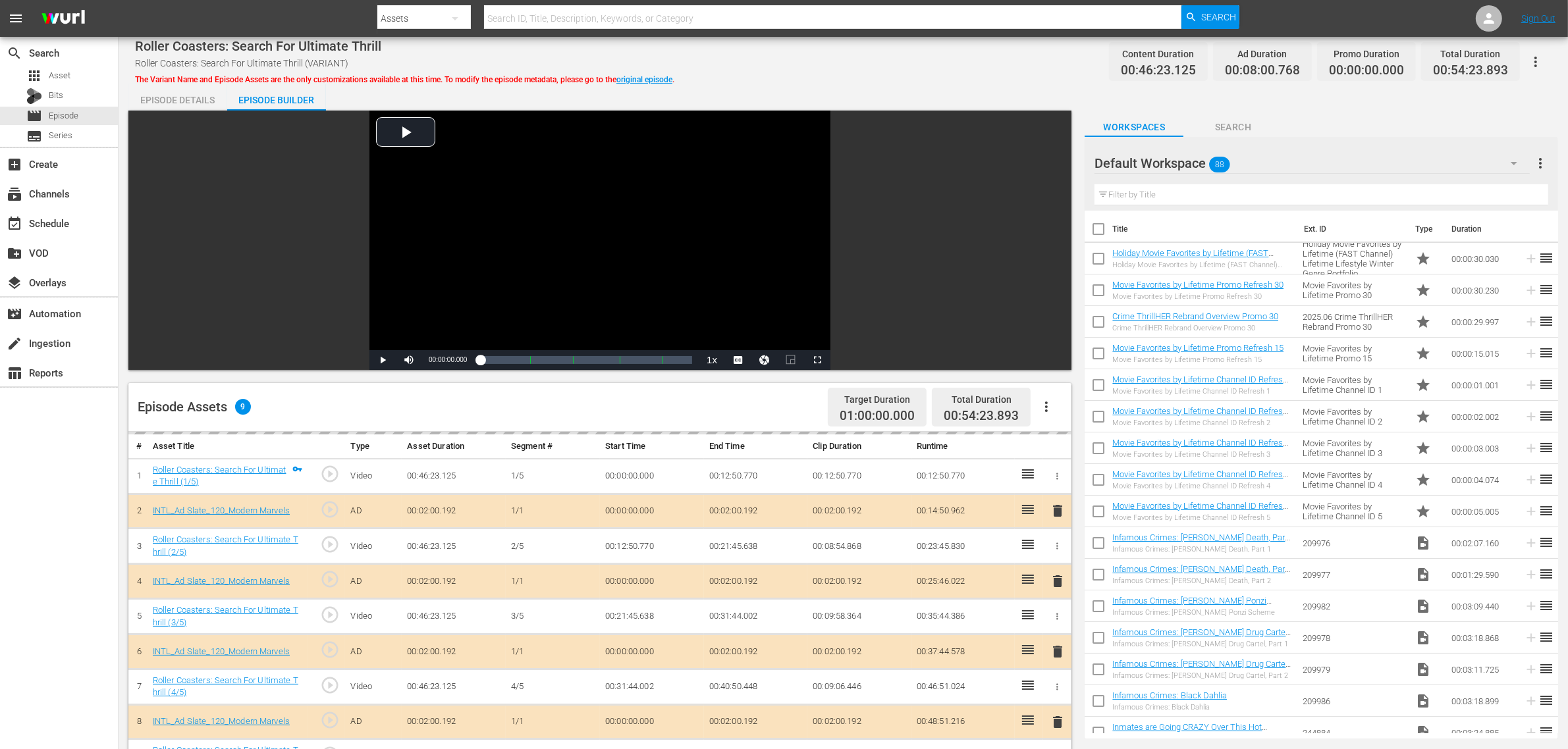
click at [1264, 156] on div "Default Workspace 88" at bounding box center [1312, 163] width 436 height 37
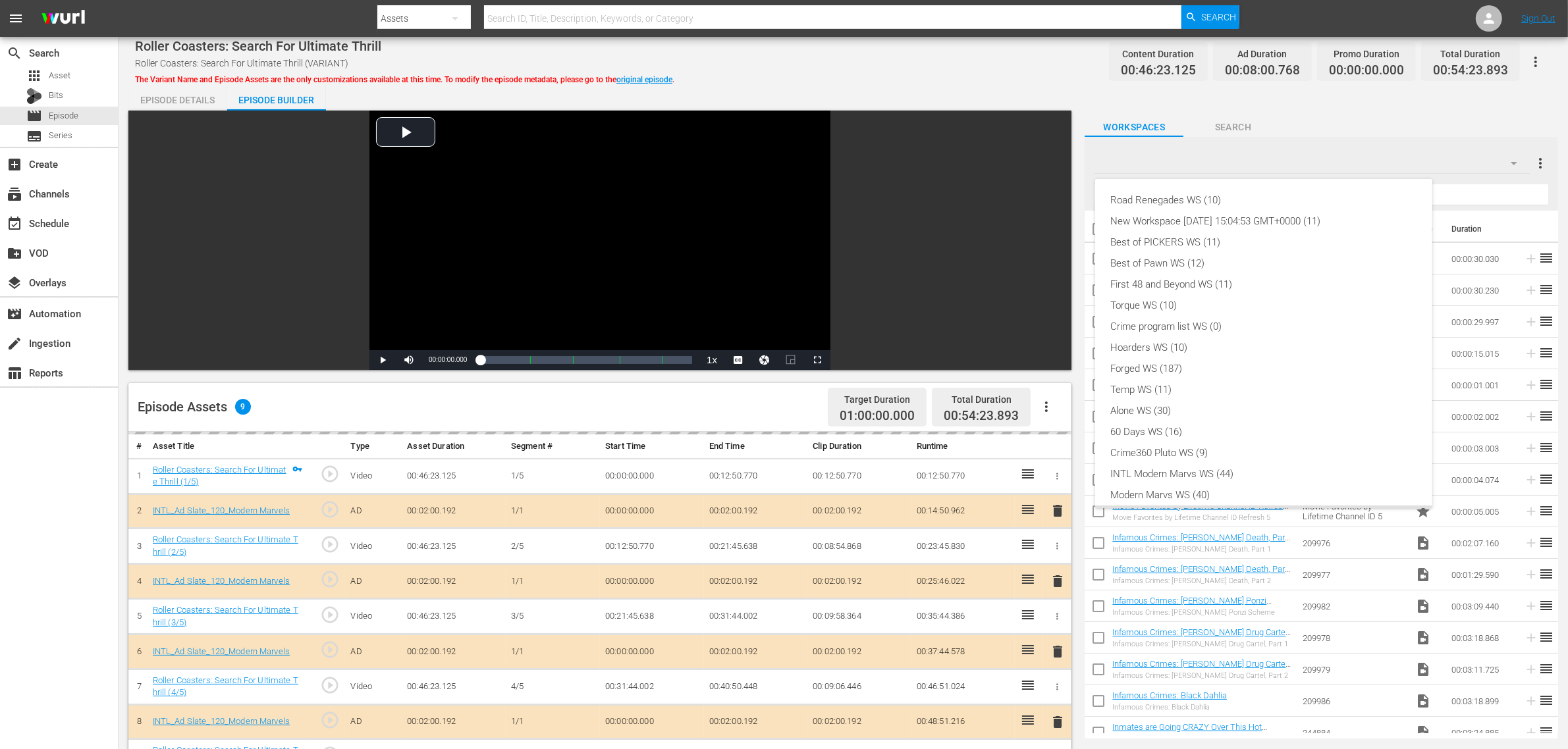
scroll to position [28, 0]
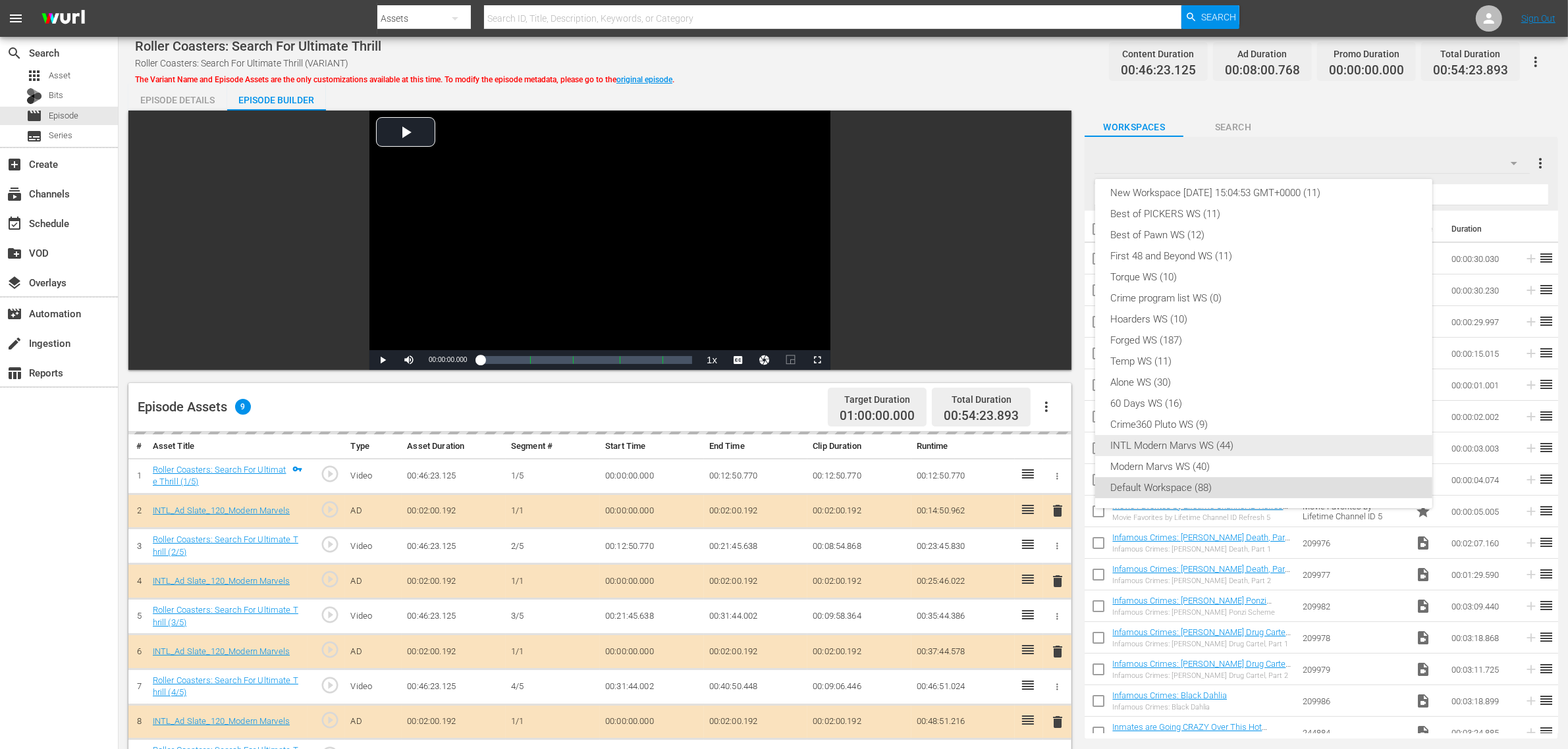
click at [1176, 438] on div "INTL Modern Marvs WS (44)" at bounding box center [1264, 445] width 306 height 21
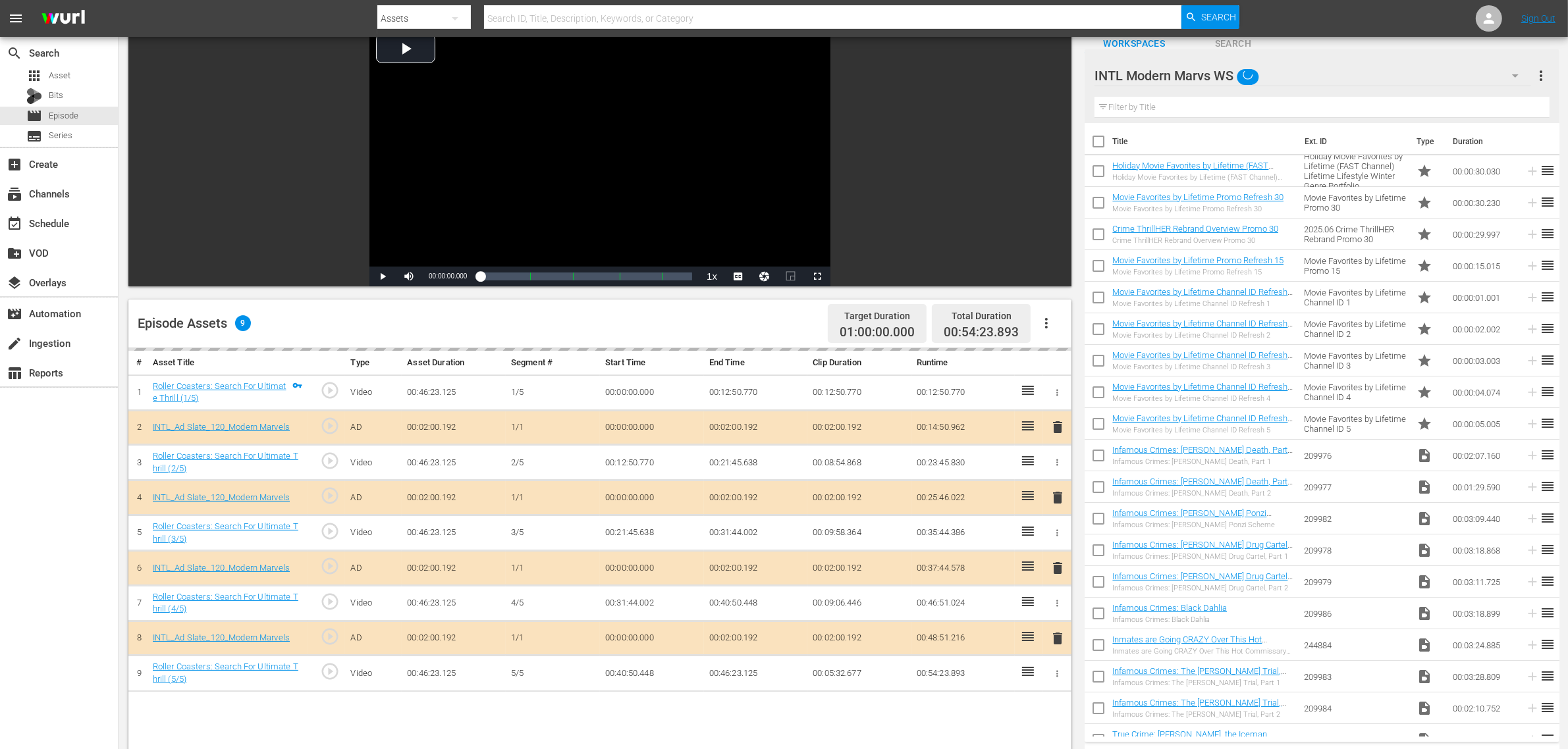
scroll to position [165, 0]
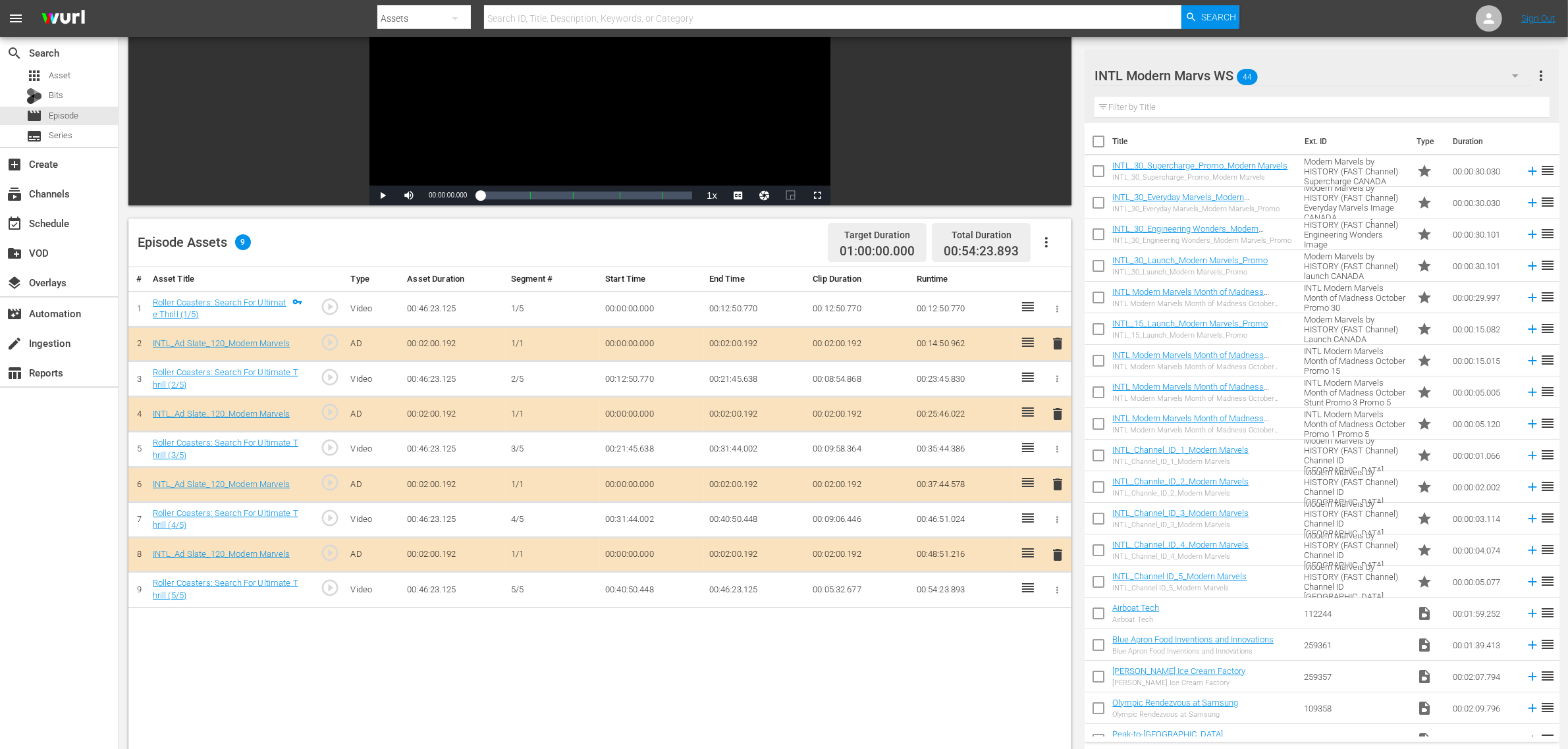
click at [1060, 483] on span "delete" at bounding box center [1057, 484] width 15 height 15
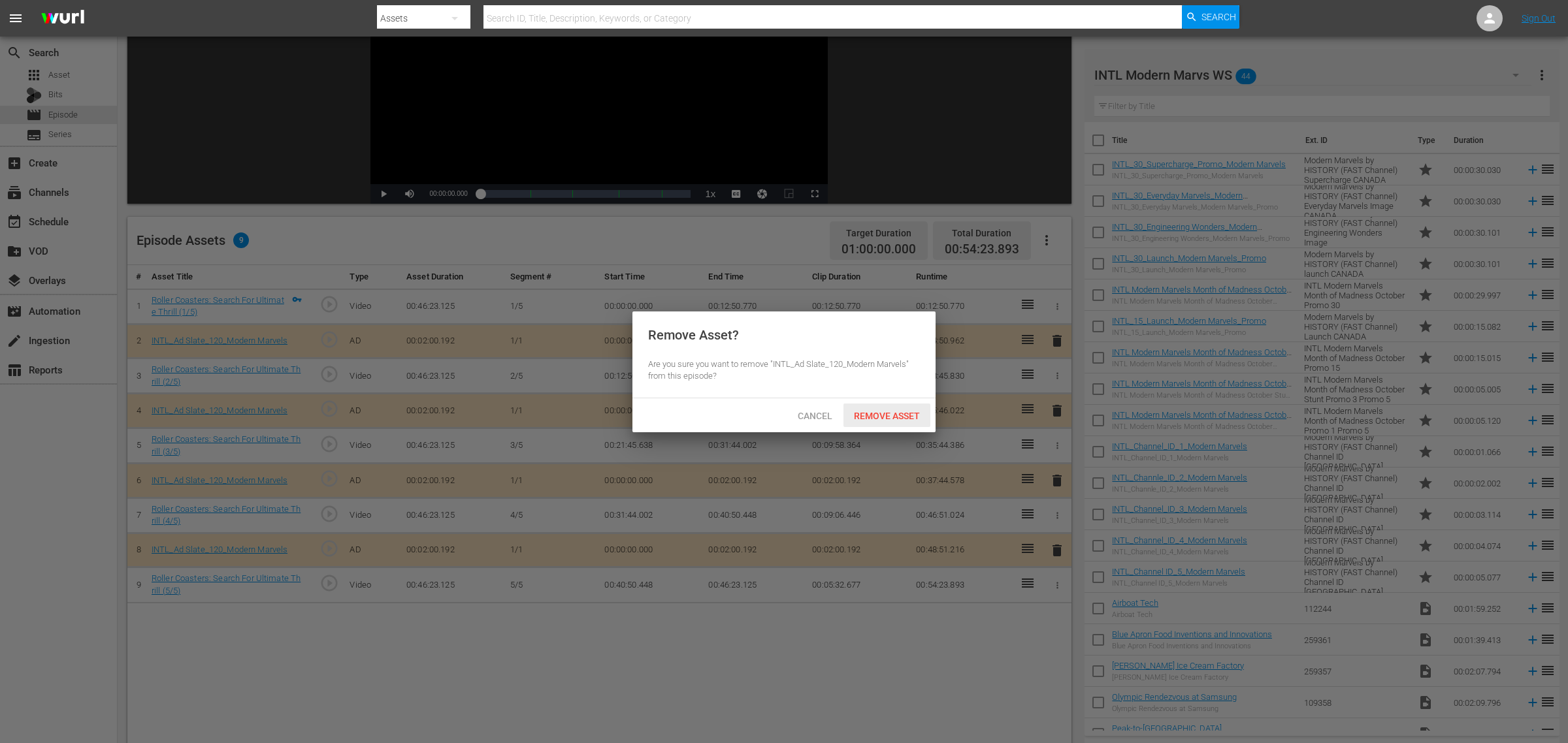
click at [899, 413] on span "Remove Asset" at bounding box center [887, 417] width 87 height 11
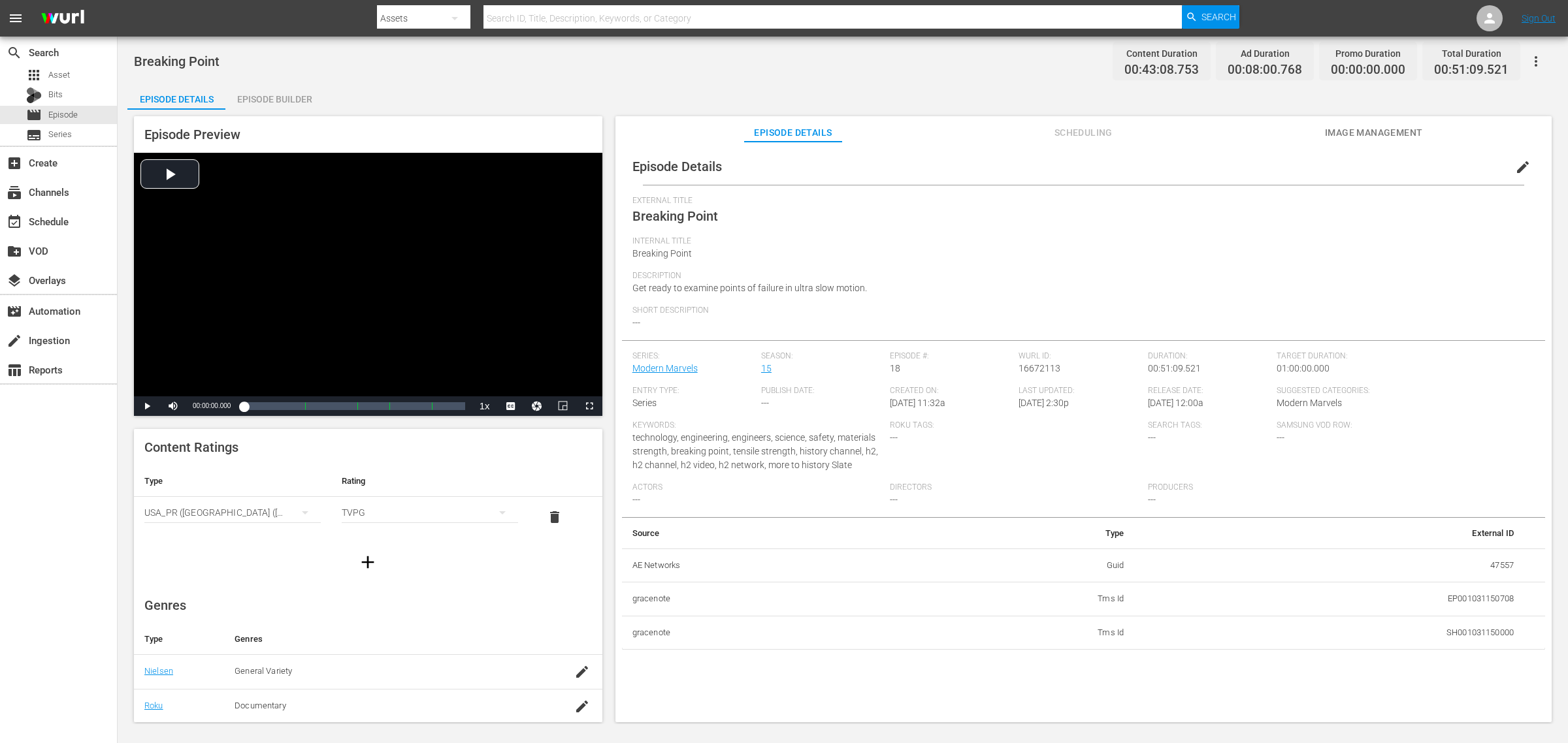
click at [257, 99] on div "Episode Builder" at bounding box center [274, 99] width 98 height 32
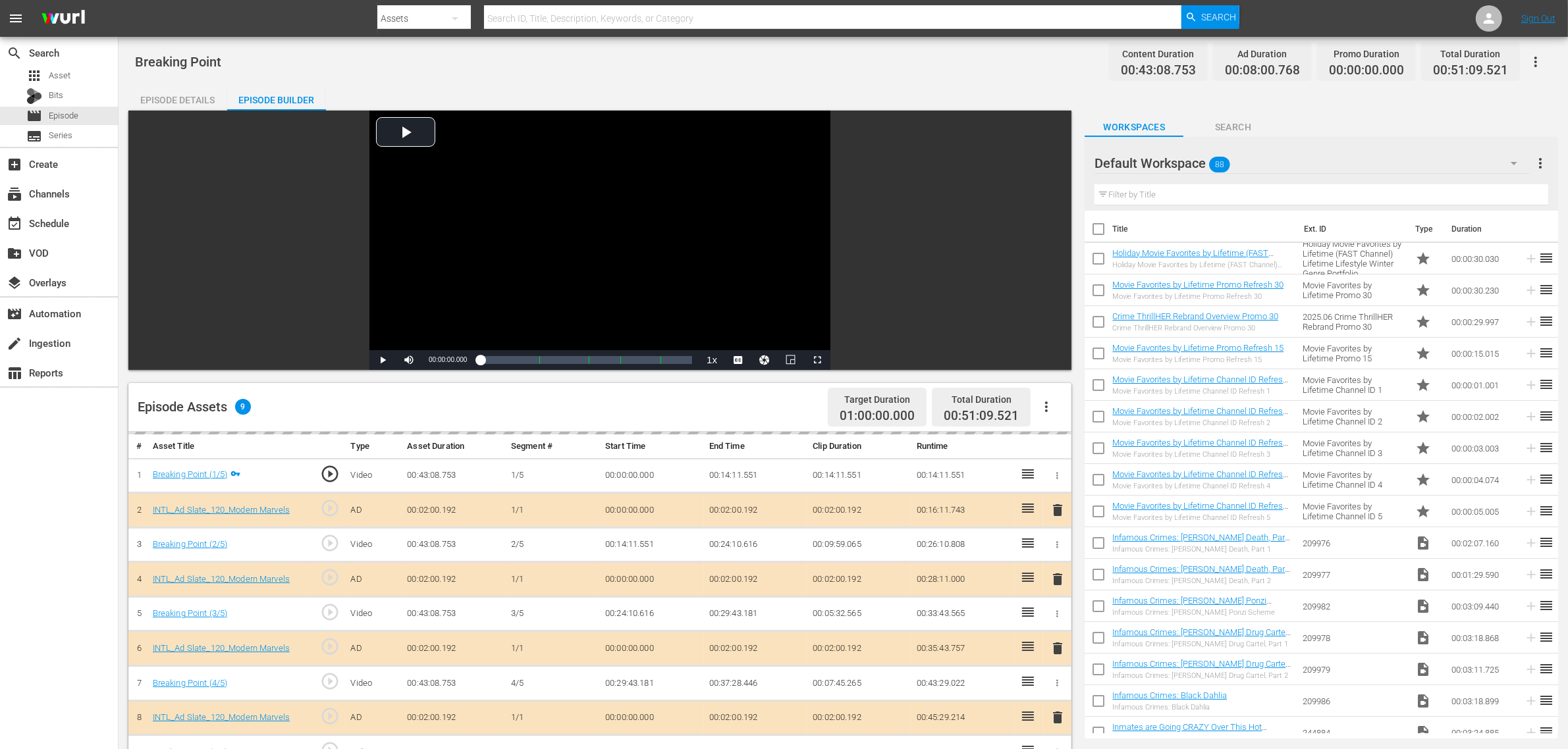
click at [1264, 163] on div "Default Workspace 88" at bounding box center [1312, 163] width 436 height 37
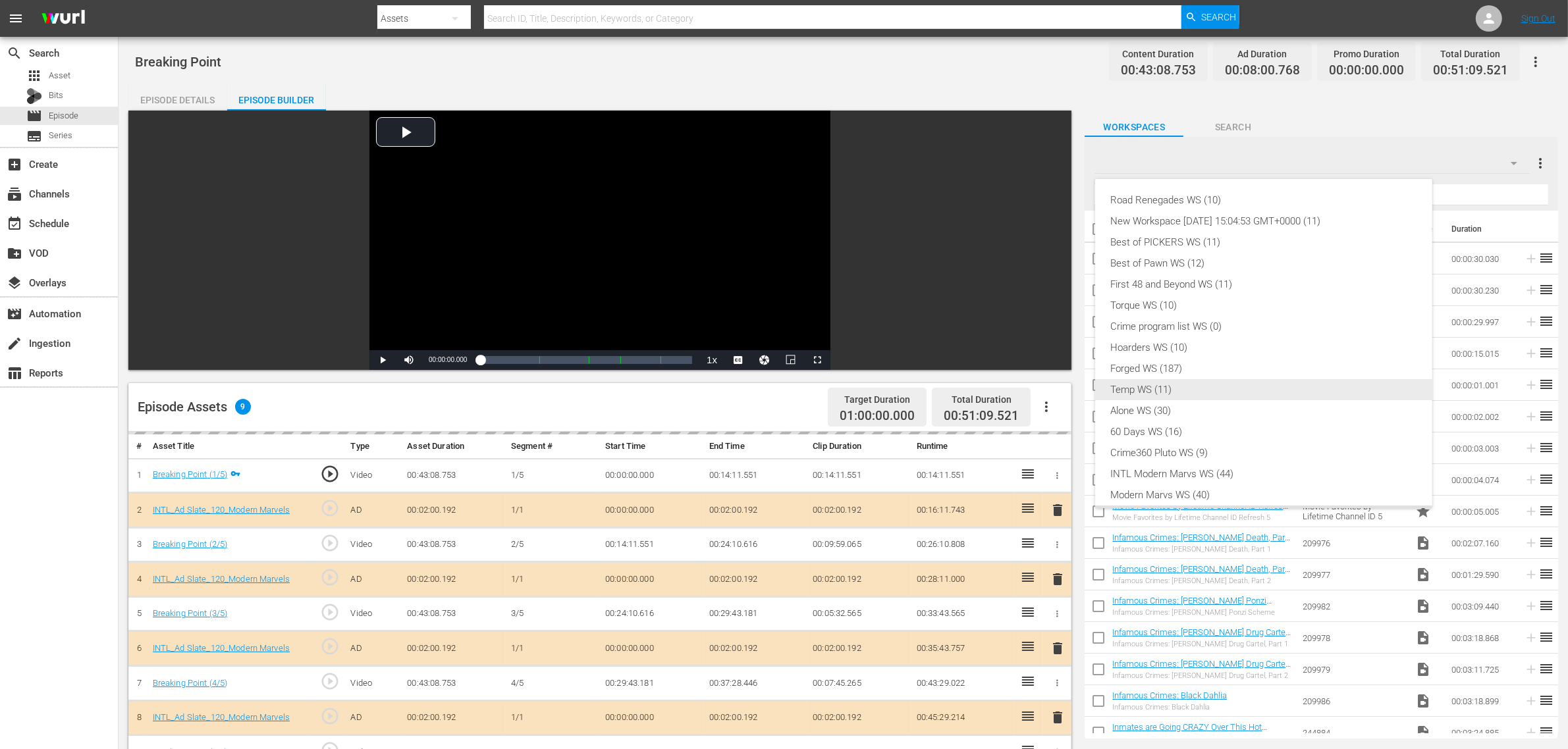
scroll to position [28, 0]
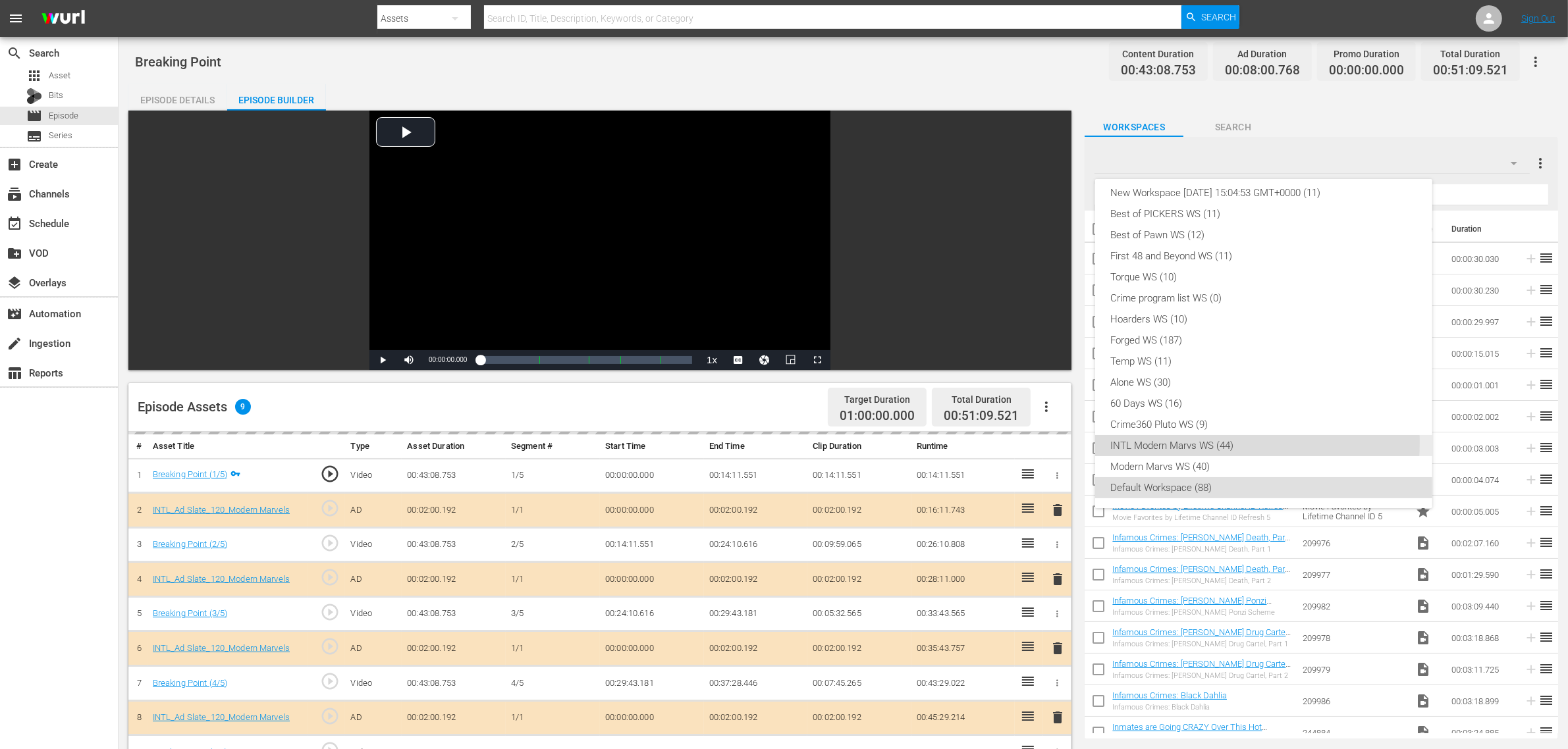
click at [1167, 442] on div "INTL Modern Marvs WS (44)" at bounding box center [1264, 445] width 306 height 21
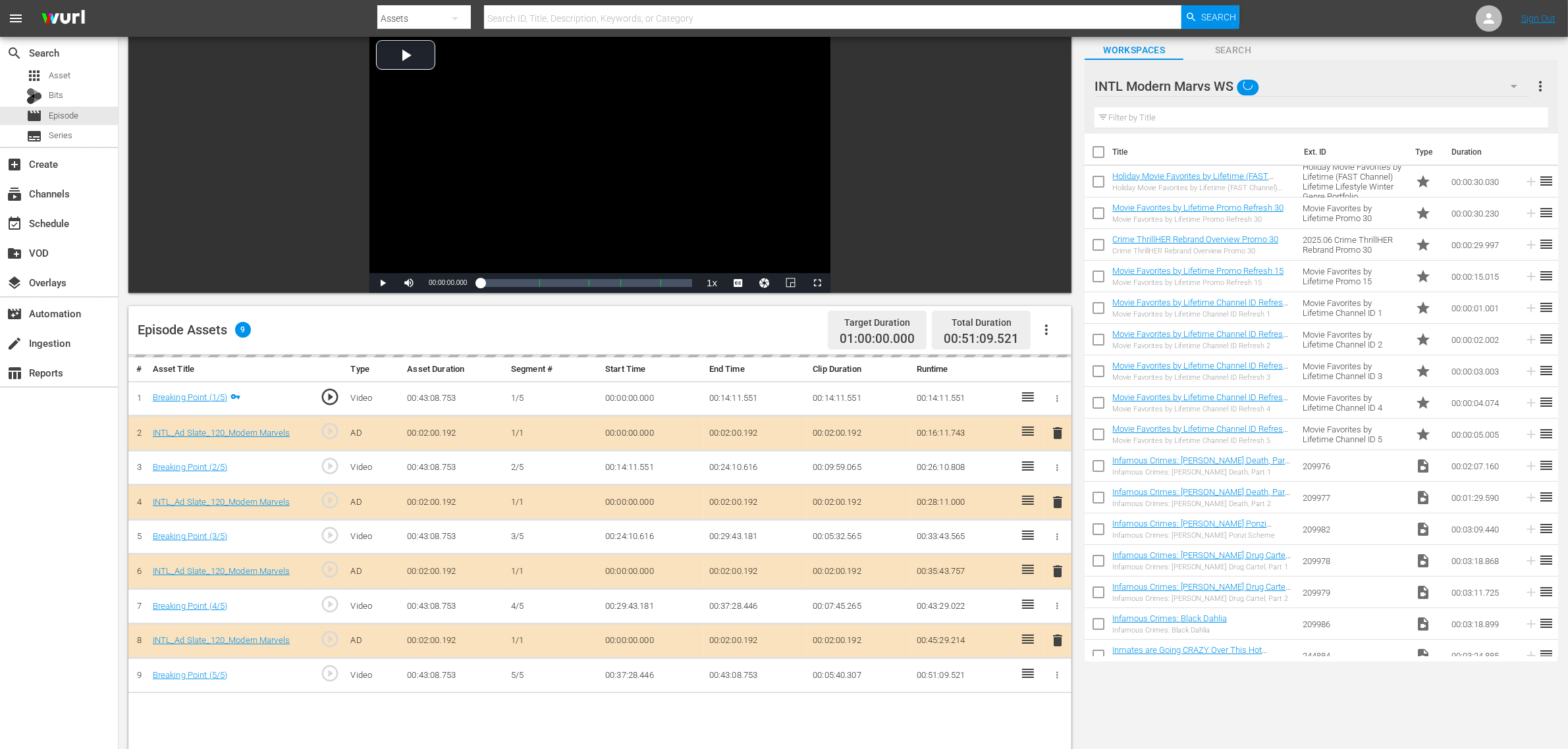
scroll to position [247, 0]
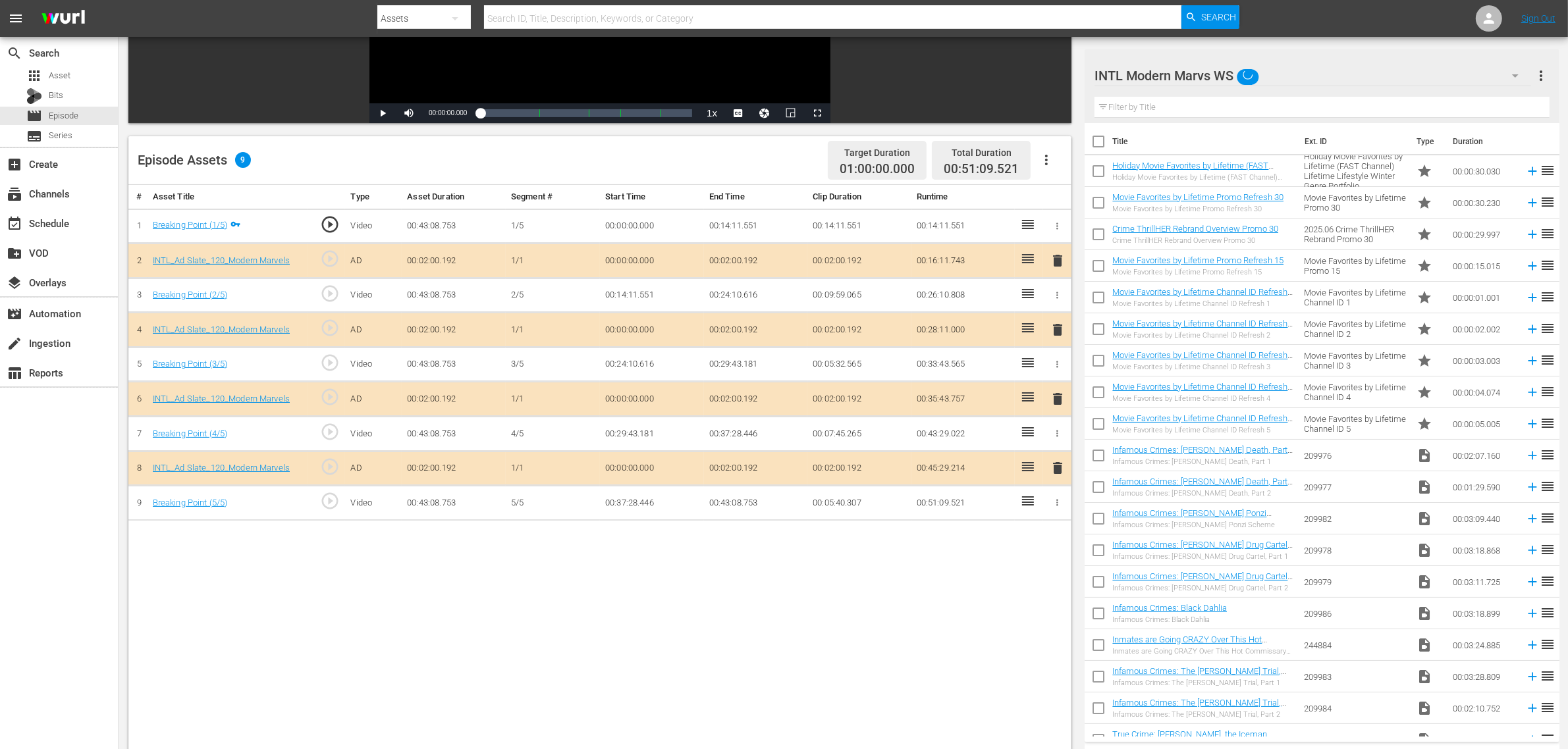
click at [1057, 400] on span "delete" at bounding box center [1057, 398] width 15 height 15
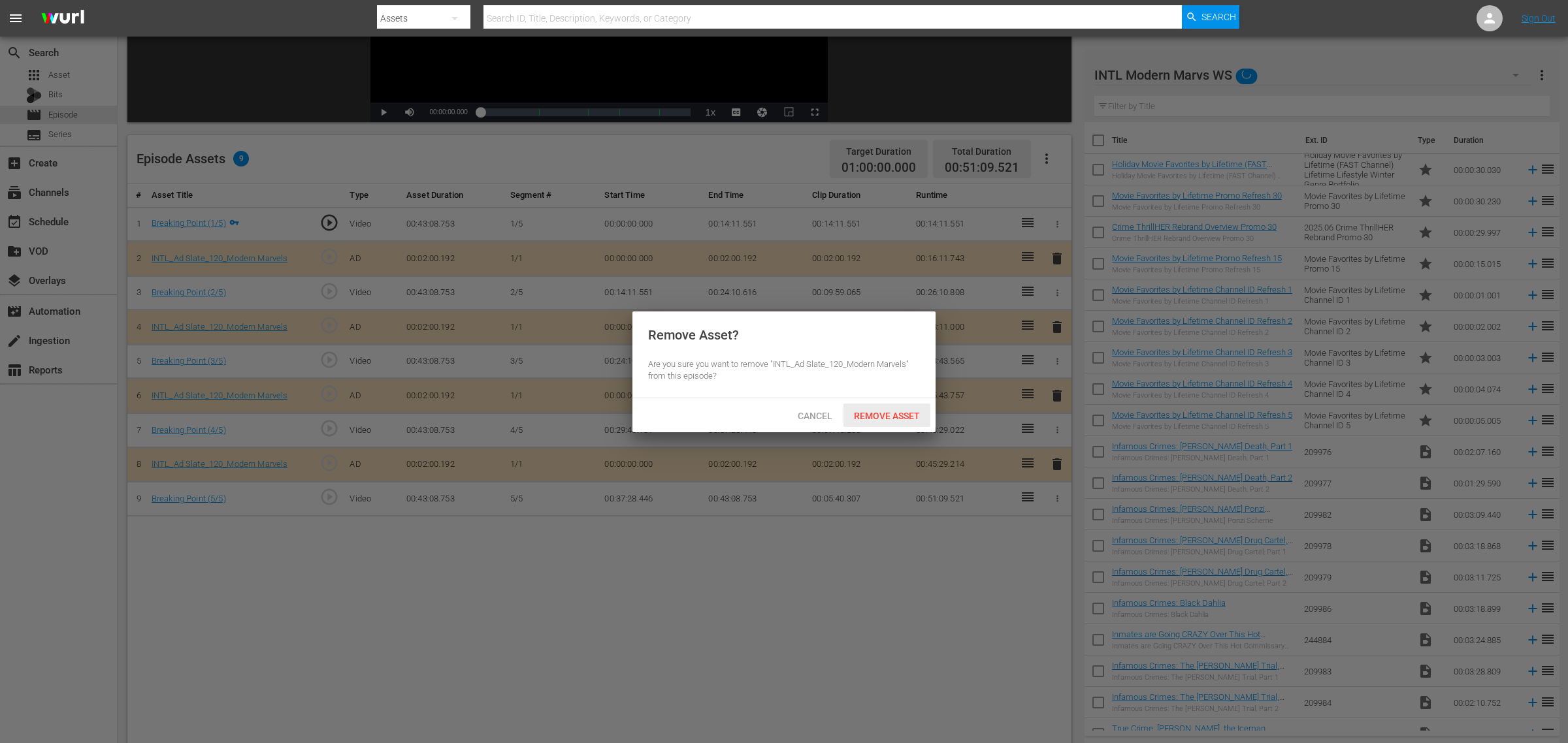
click at [894, 415] on span "Remove Asset" at bounding box center [887, 417] width 87 height 11
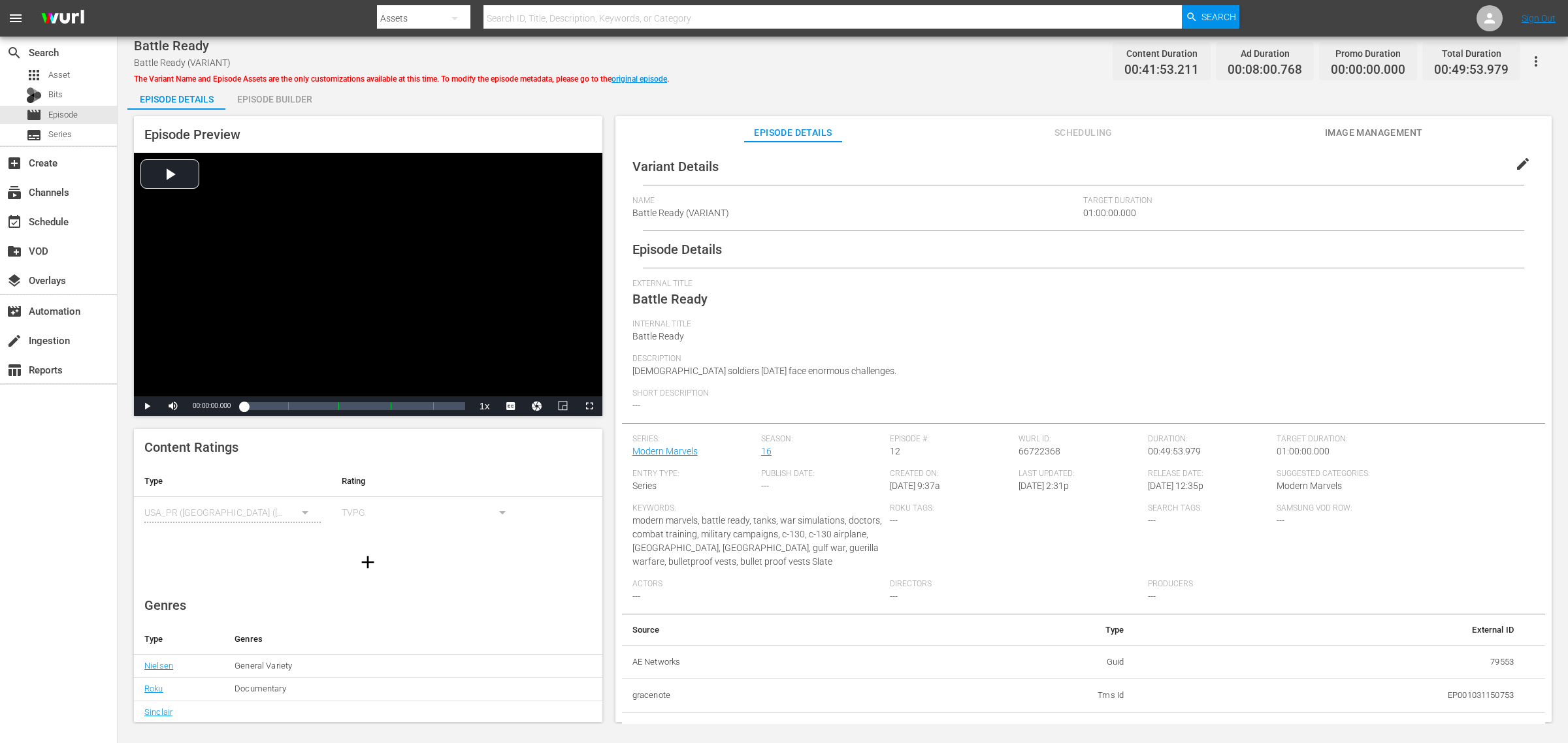
click at [274, 94] on div "Episode Builder" at bounding box center [274, 99] width 98 height 32
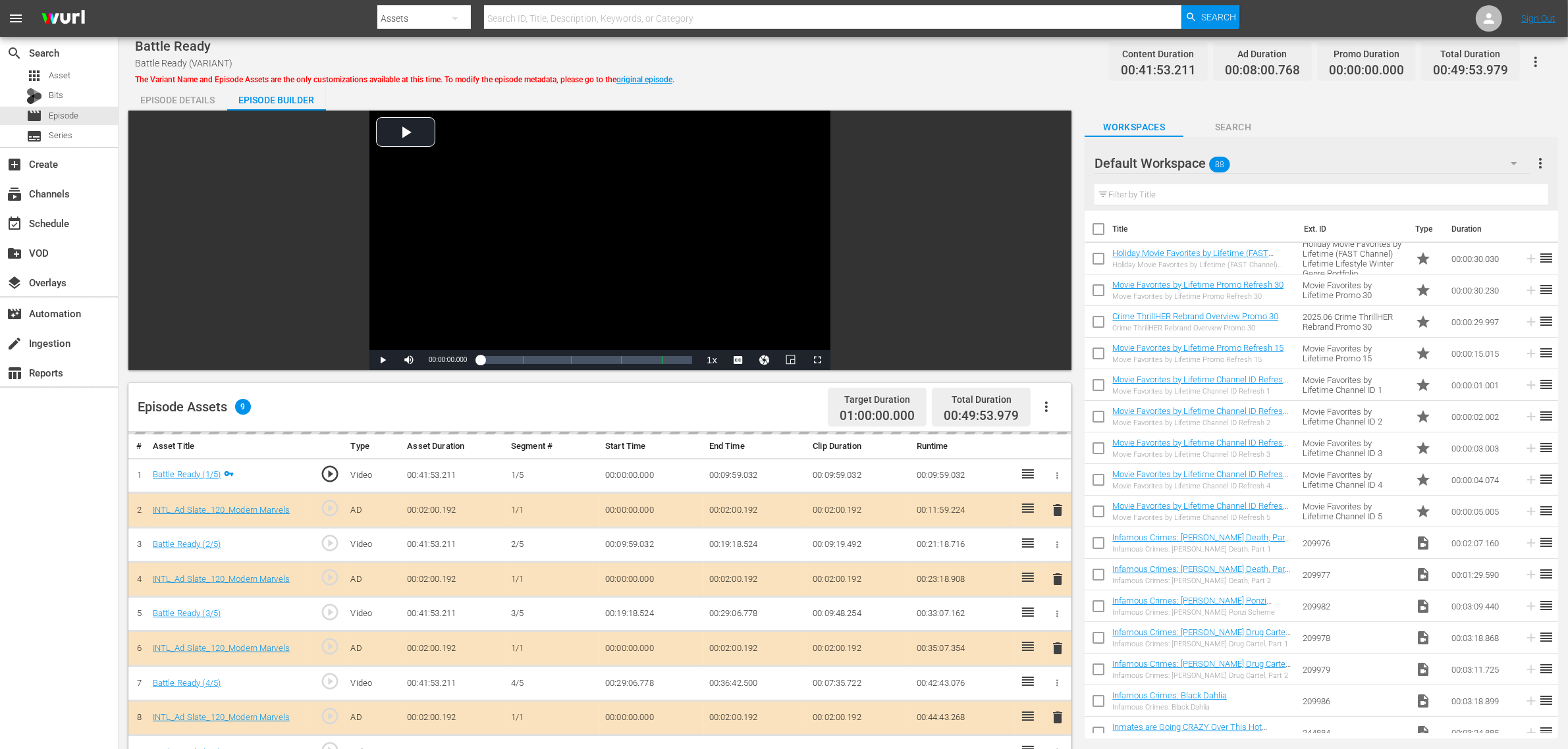
click at [1252, 154] on div "Default Workspace 88" at bounding box center [1312, 163] width 436 height 37
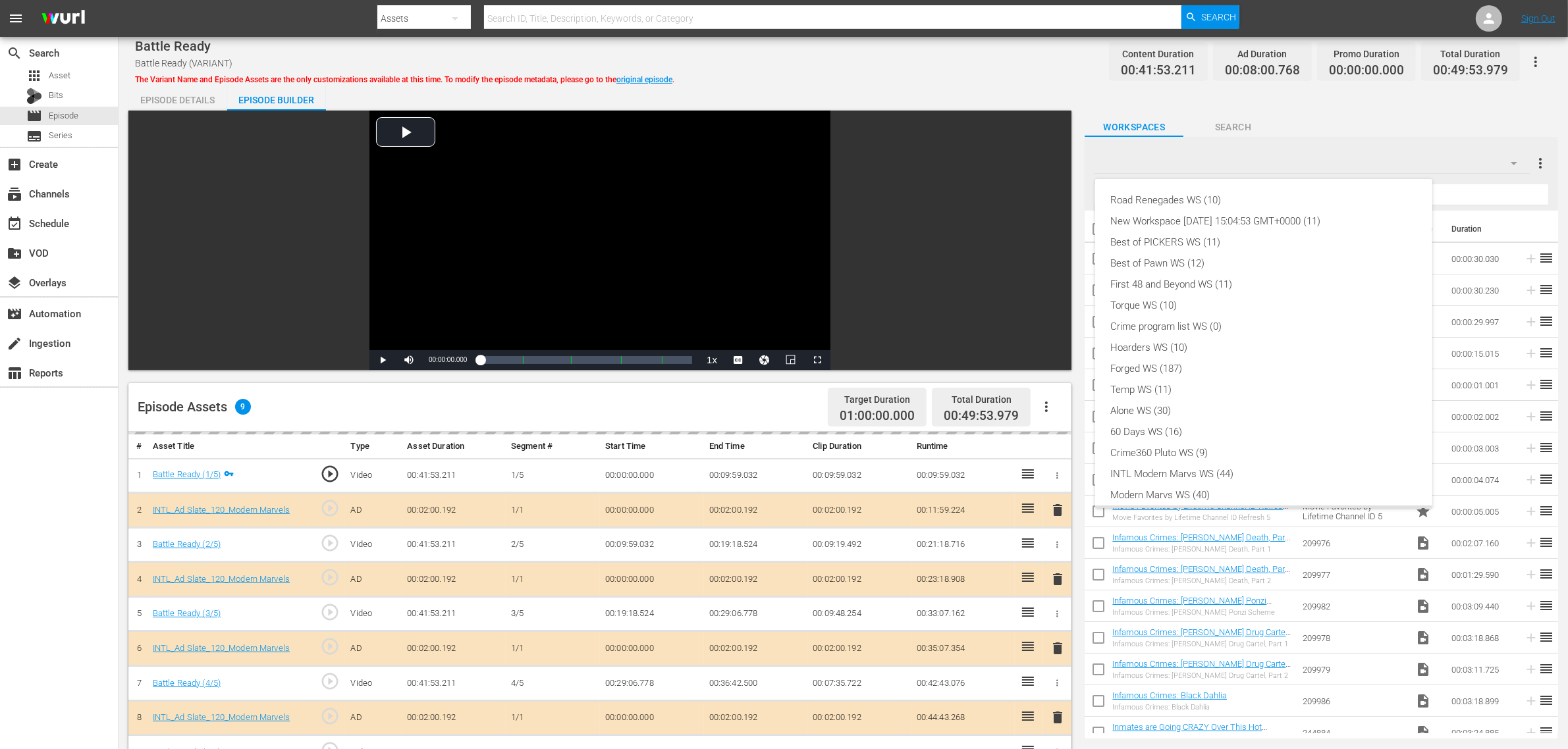
scroll to position [28, 0]
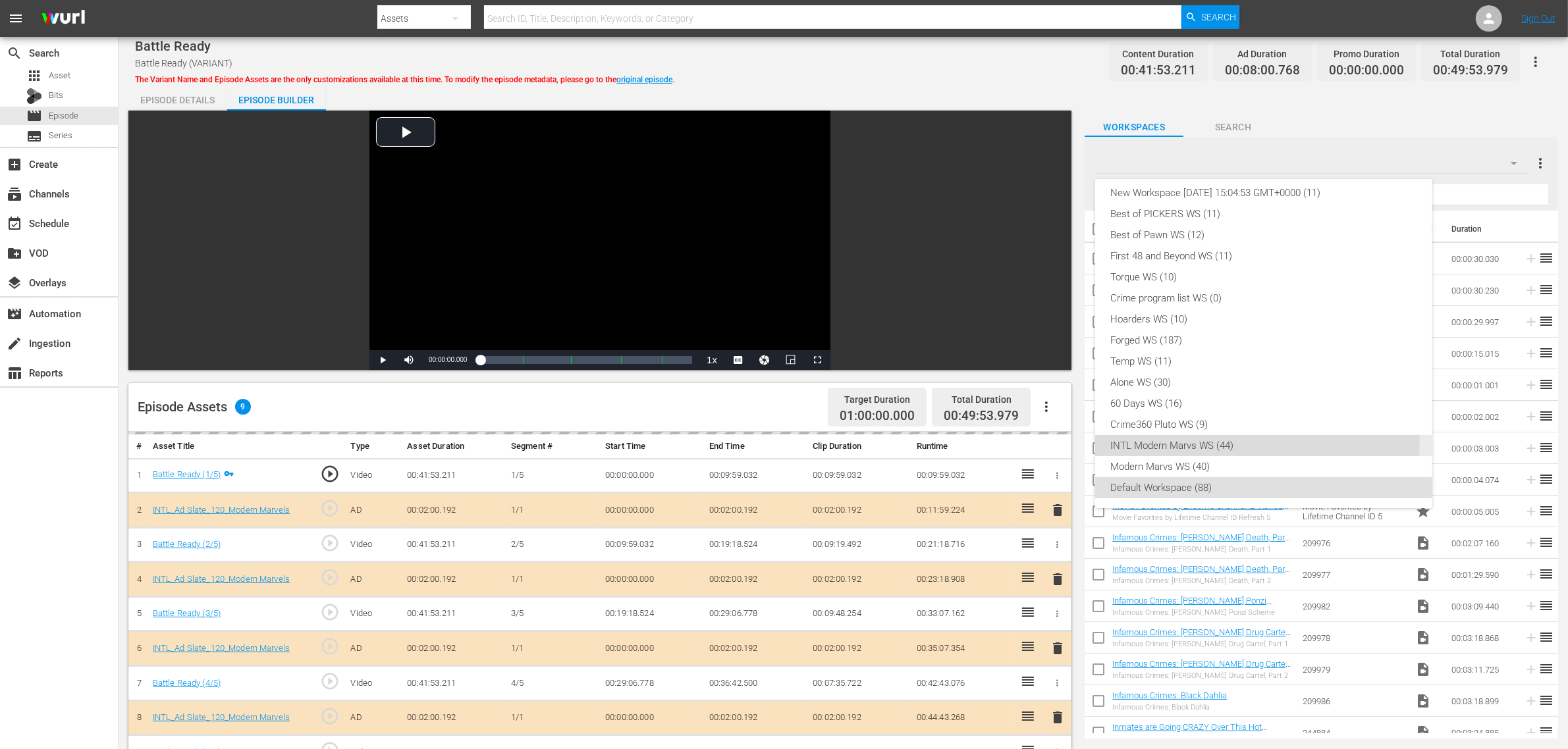
click at [1225, 442] on div "INTL Modern Marvs WS (44)" at bounding box center [1264, 445] width 306 height 21
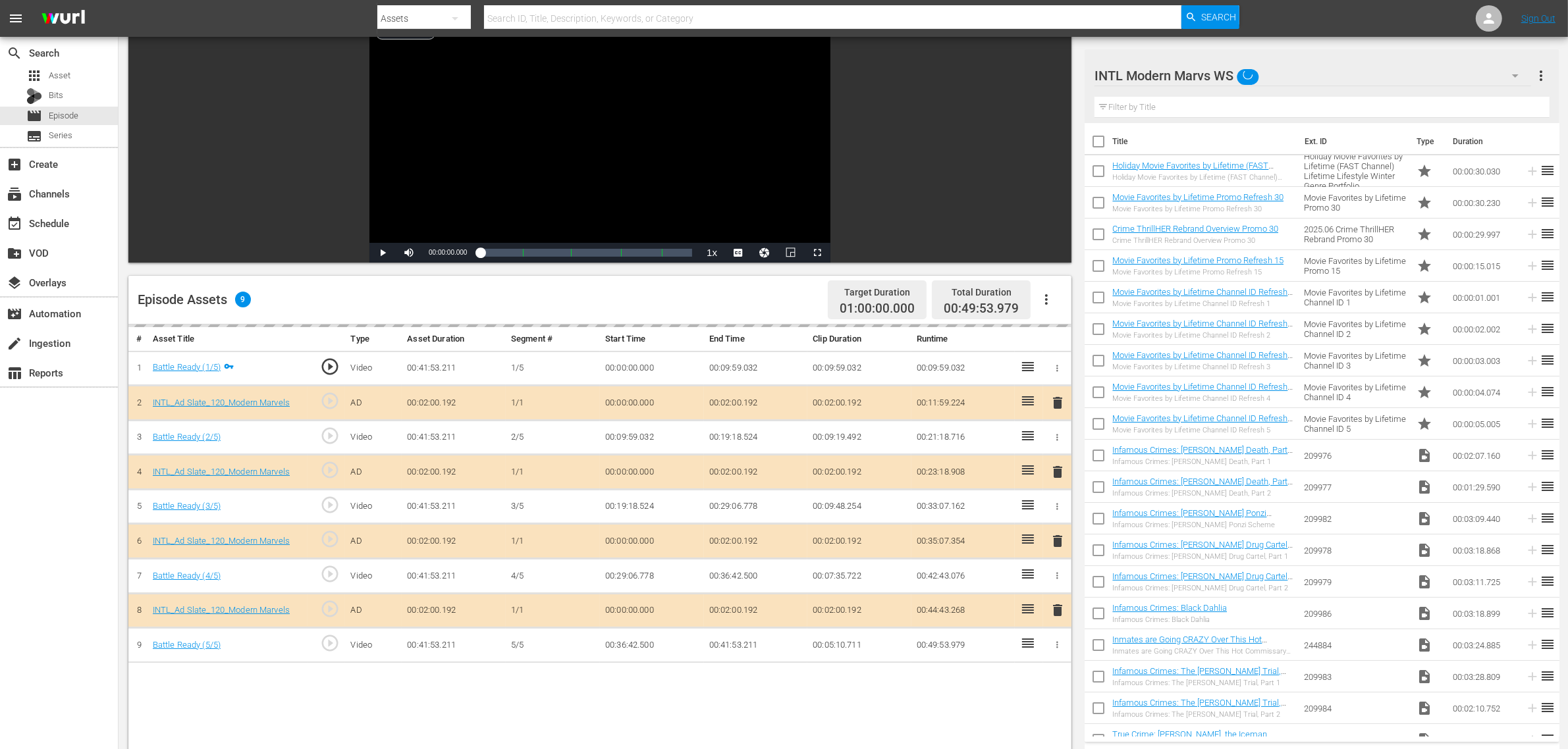
scroll to position [329, 0]
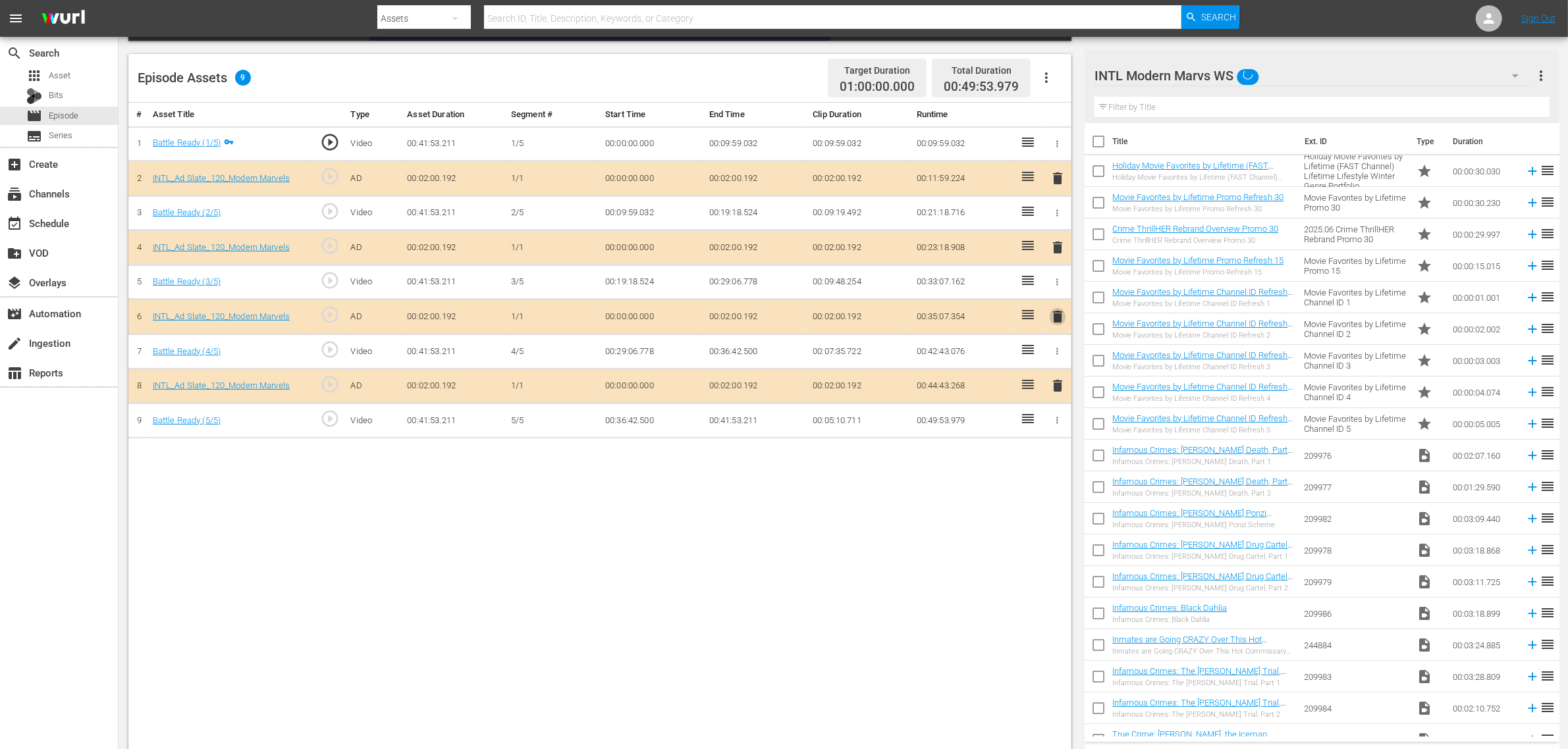
click at [1054, 320] on span "delete" at bounding box center [1057, 316] width 15 height 15
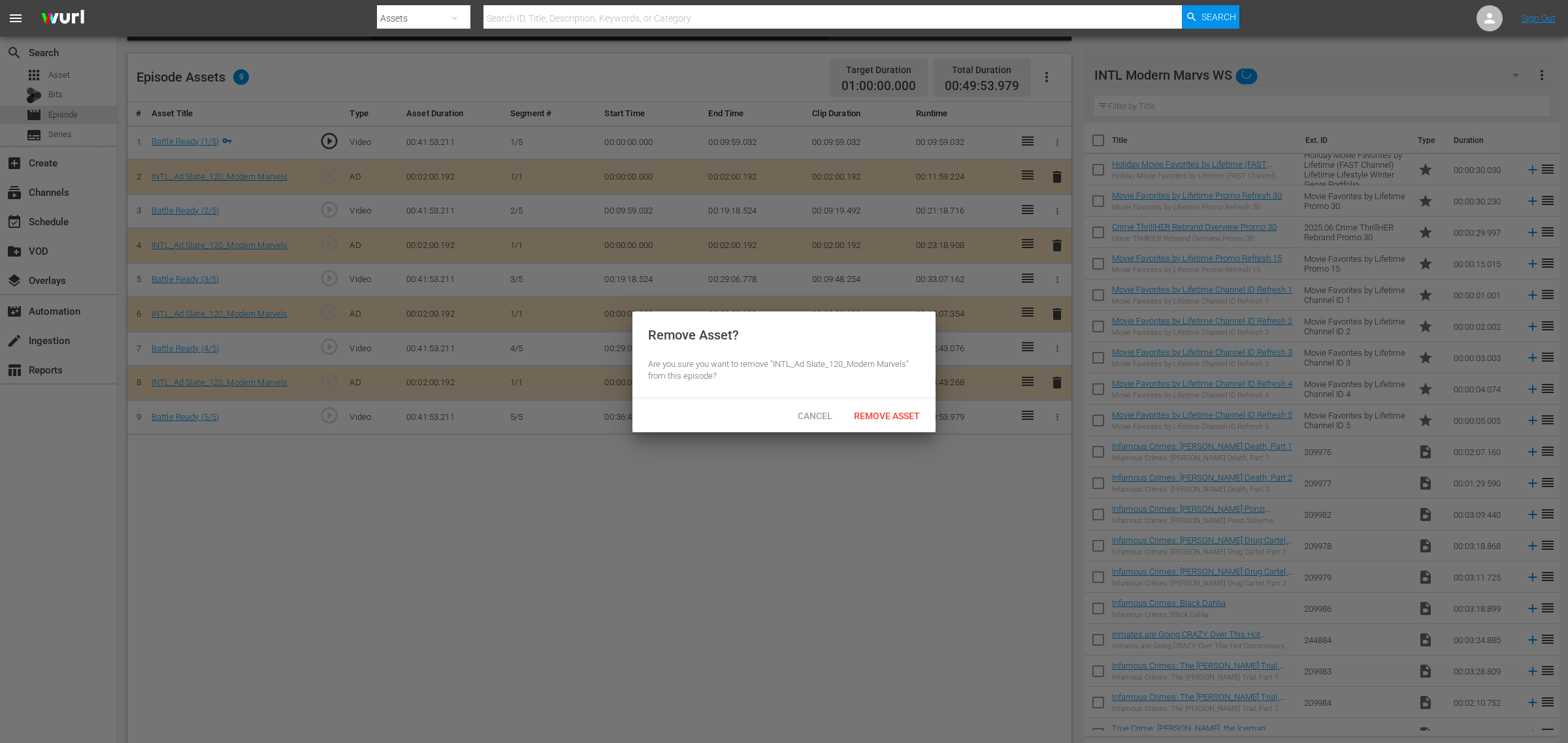
click at [893, 402] on div "Cancel Remove Asset" at bounding box center [784, 416] width 303 height 34
click at [892, 408] on div "Remove Asset" at bounding box center [887, 416] width 87 height 24
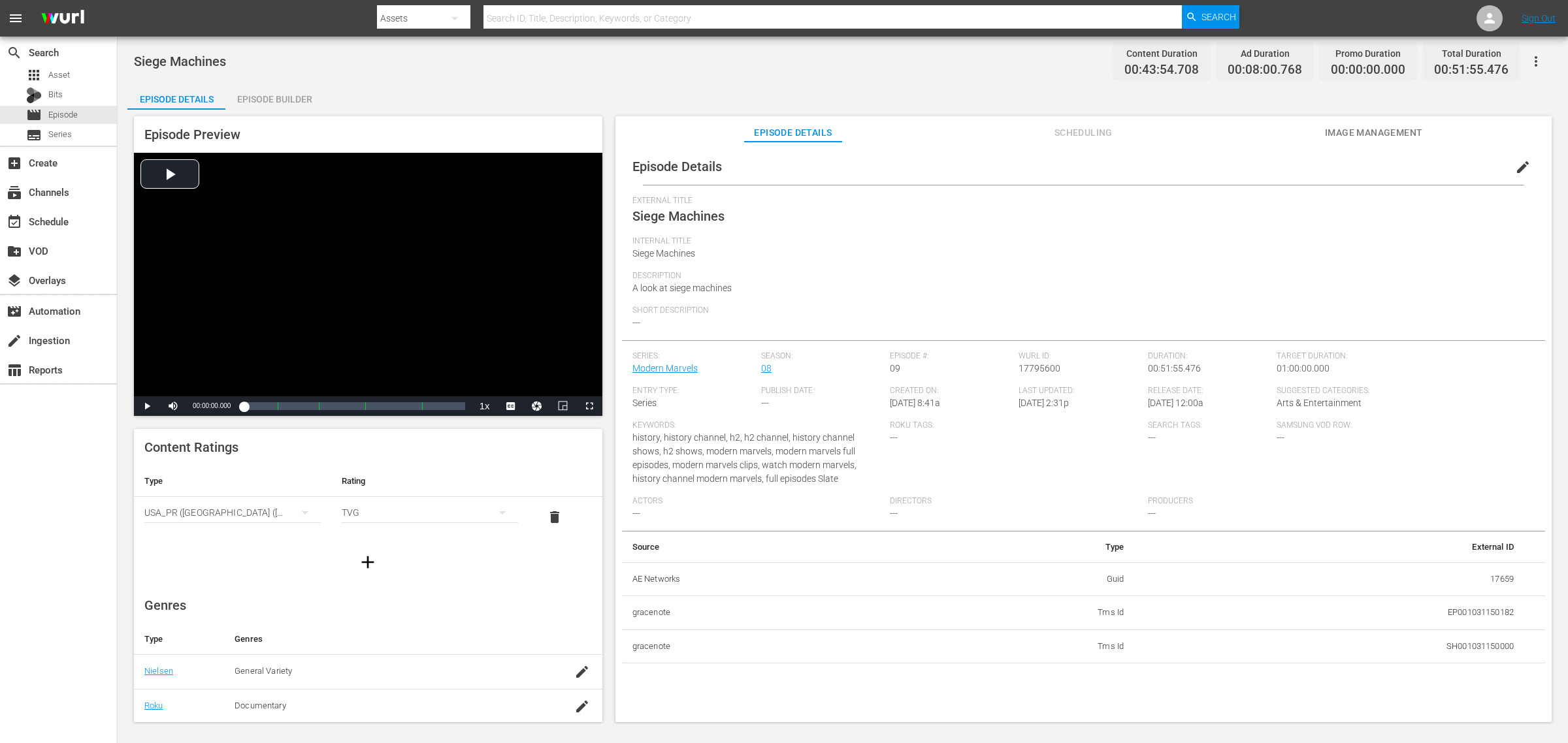
click at [280, 92] on div "Episode Builder" at bounding box center [274, 99] width 98 height 32
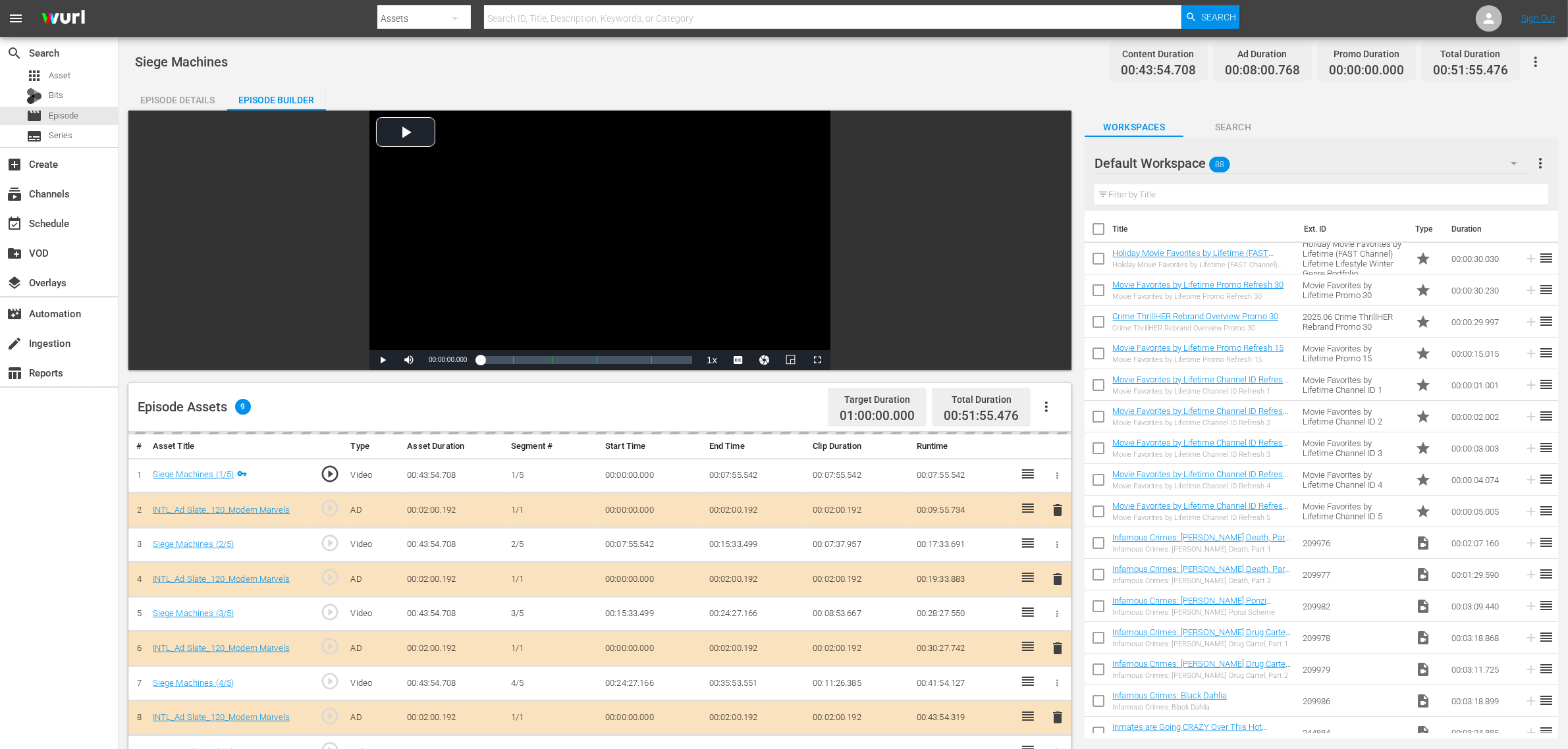
click at [1264, 168] on div "Default Workspace 88" at bounding box center [1312, 163] width 436 height 37
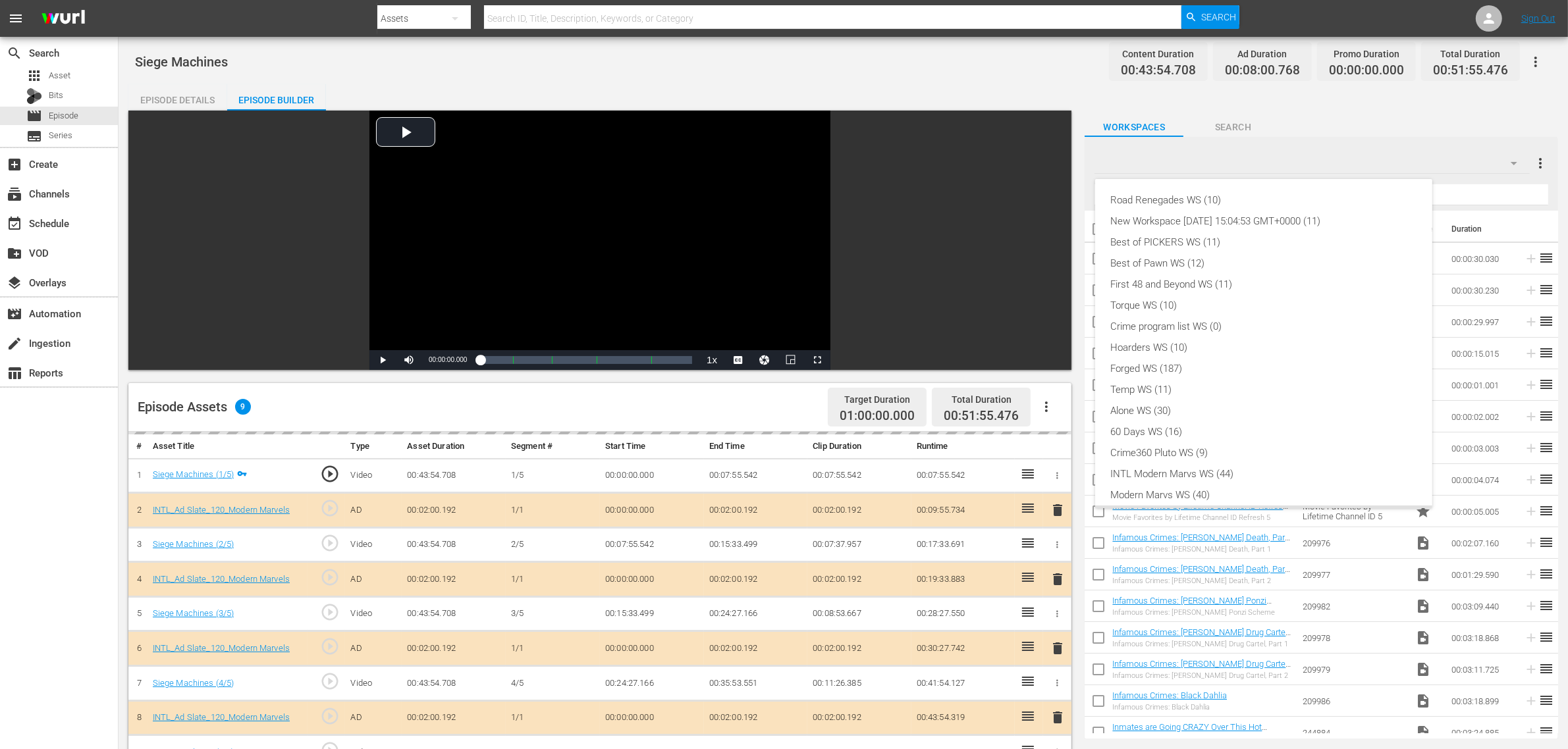
scroll to position [28, 0]
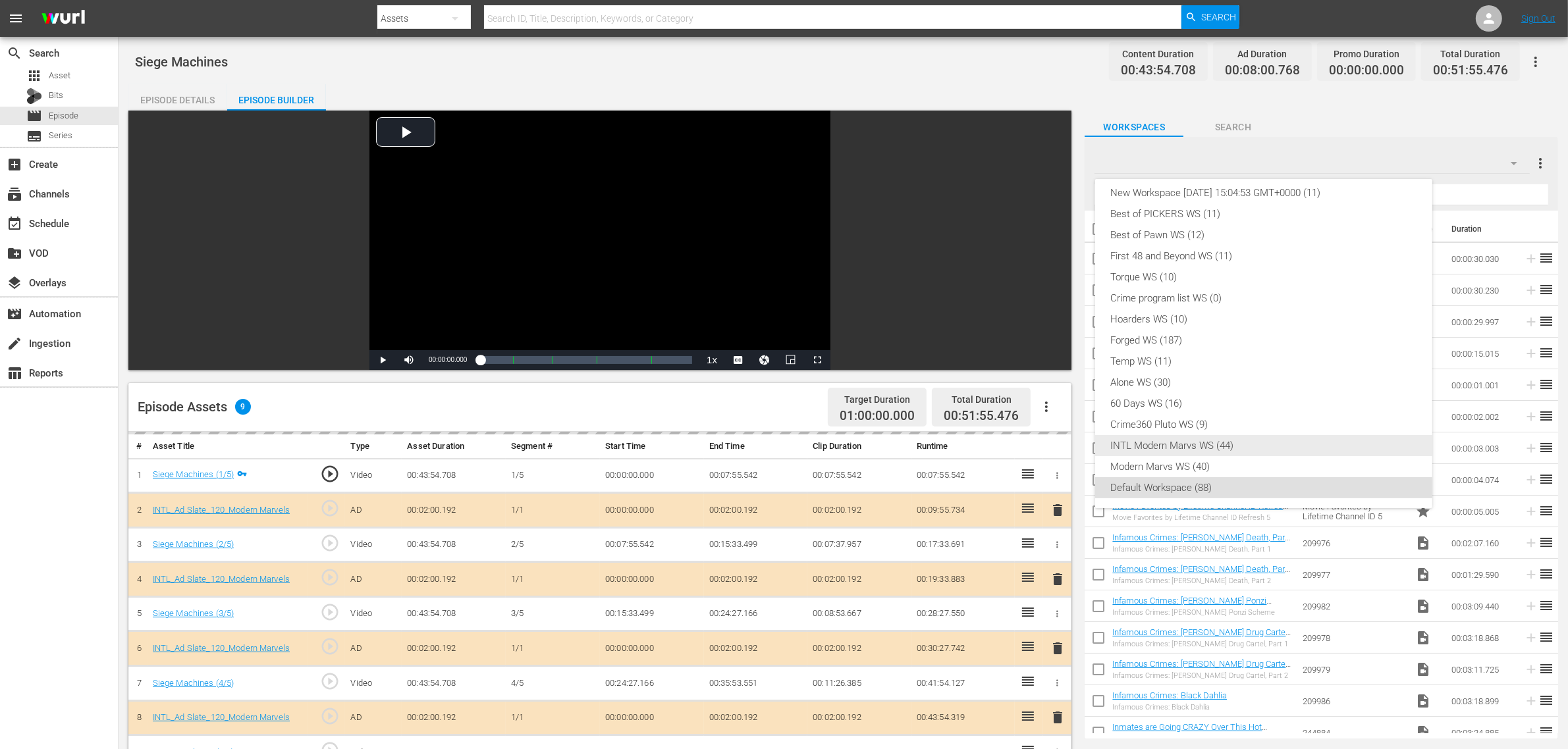
click at [1158, 443] on div "INTL Modern Marvs WS (44)" at bounding box center [1264, 445] width 306 height 21
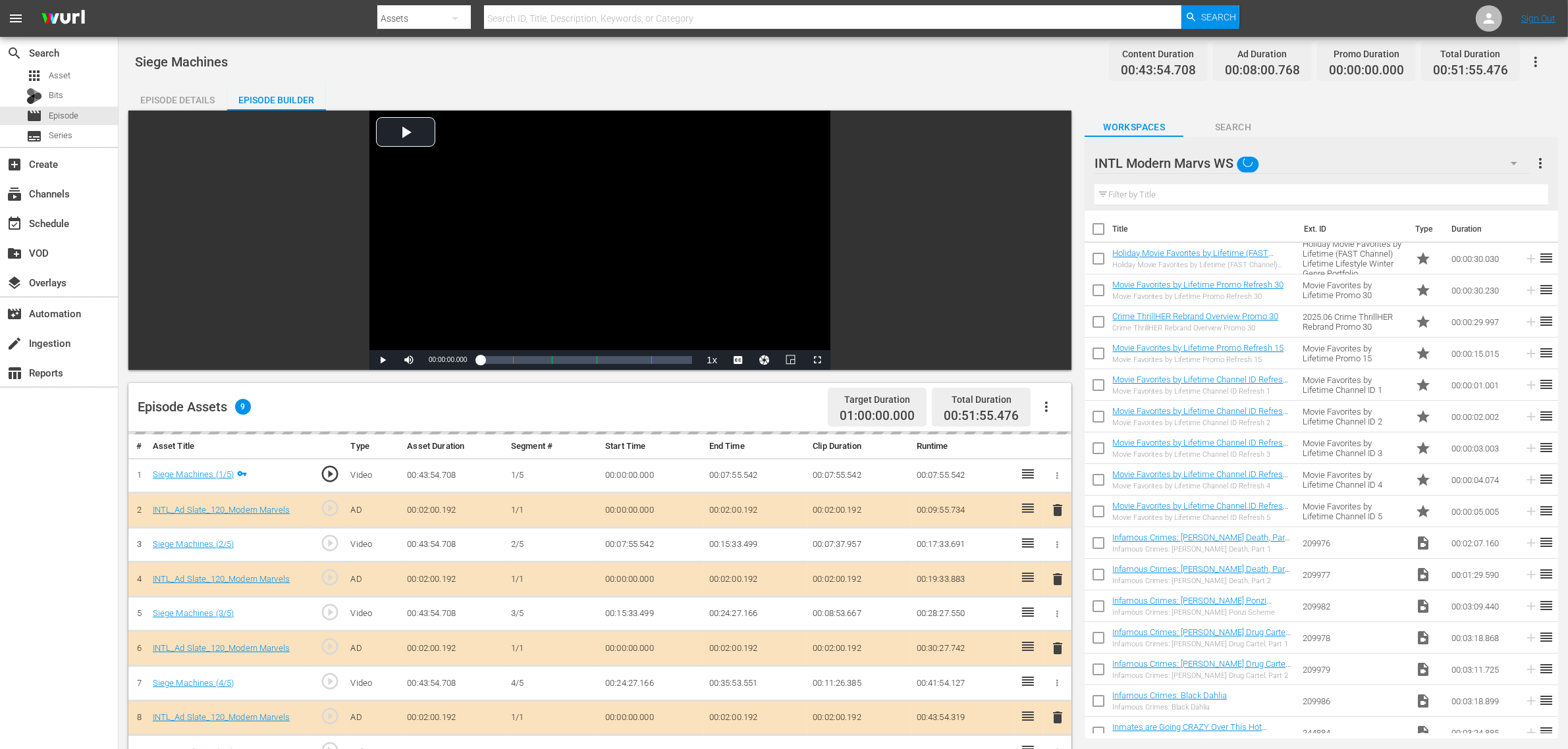
click at [743, 400] on div "Road Renegades WS (10) New Workspace [DATE] 15:04:53 GMT+0000 (11) Best of PICK…" at bounding box center [784, 374] width 1568 height 749
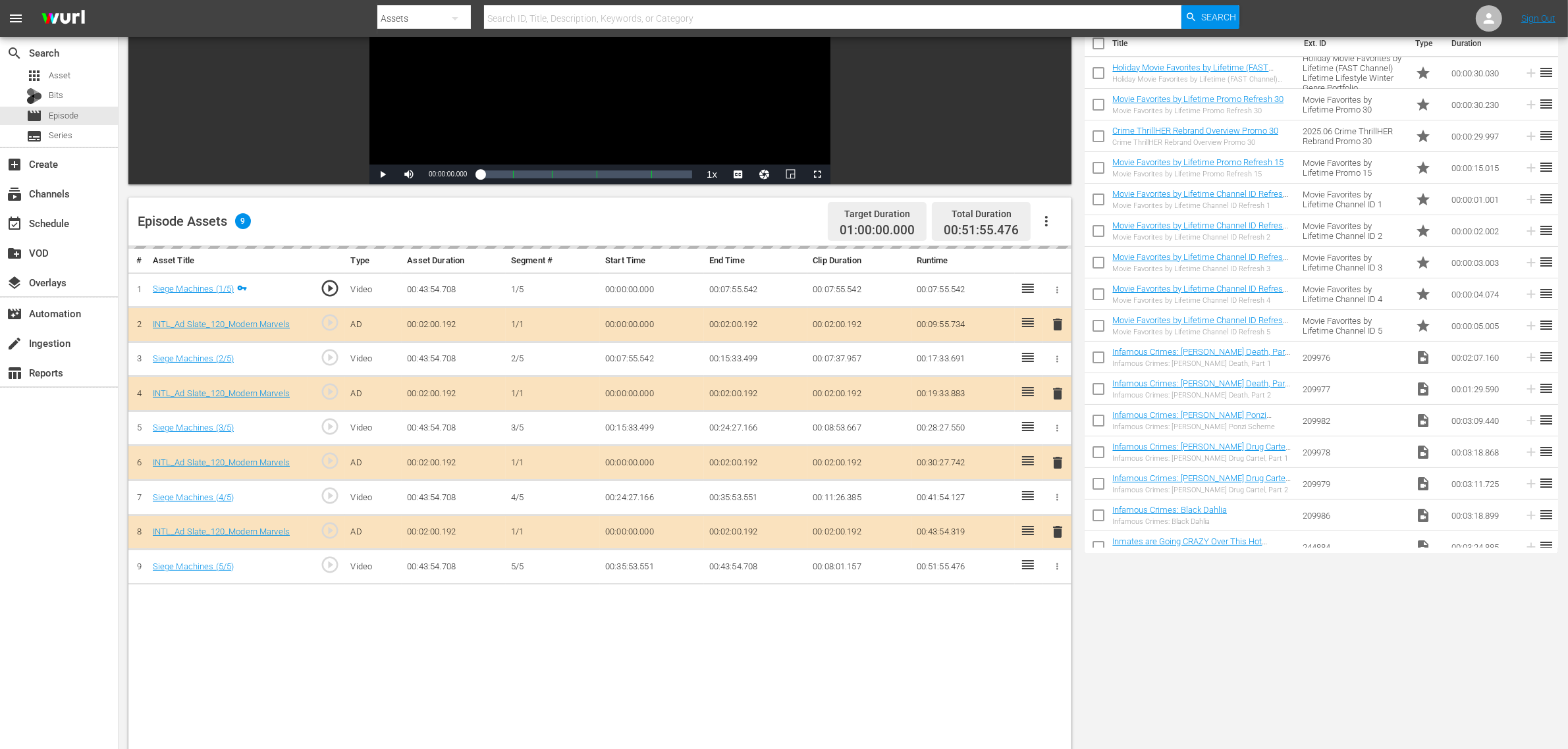
scroll to position [329, 0]
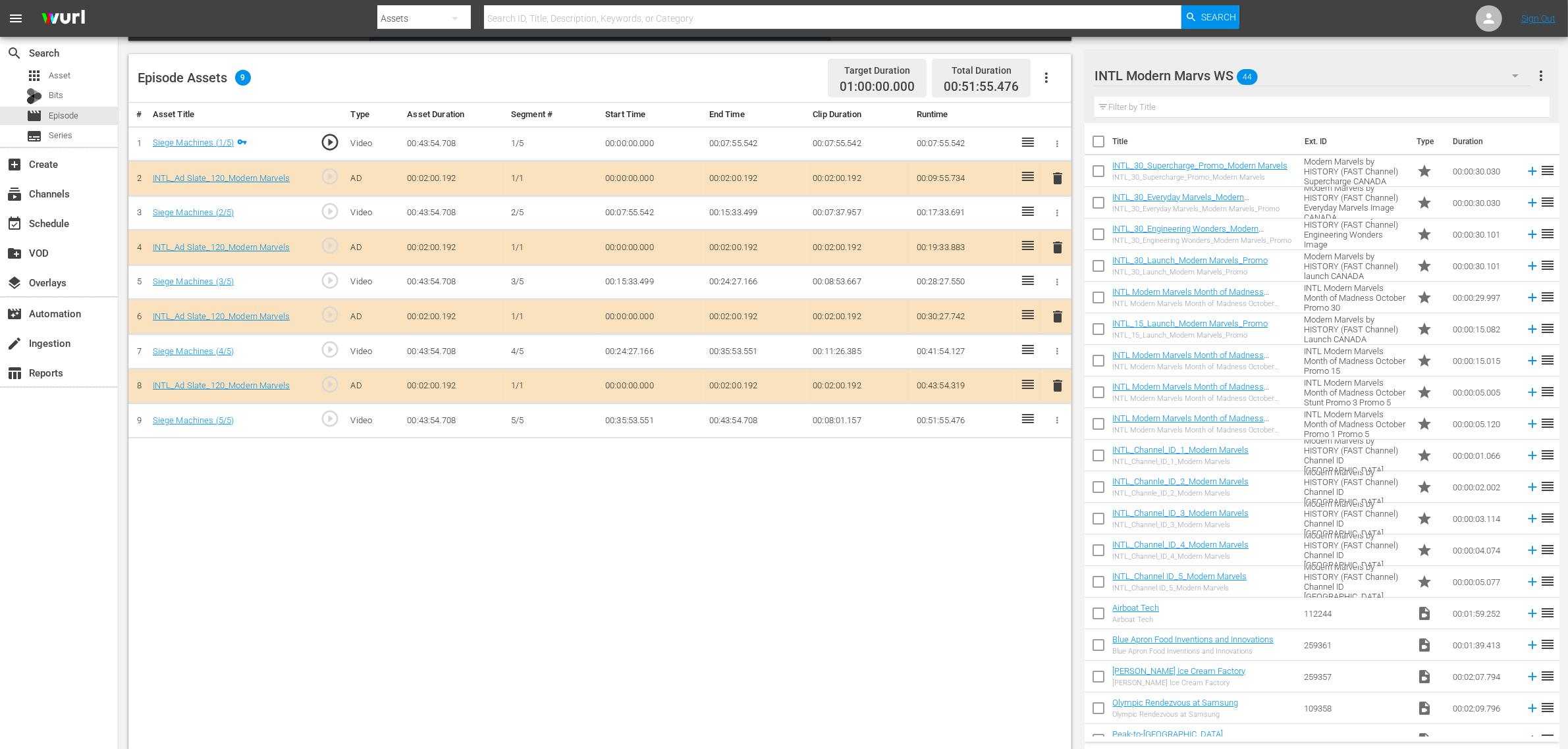
click at [1058, 320] on span "delete" at bounding box center [1057, 316] width 15 height 15
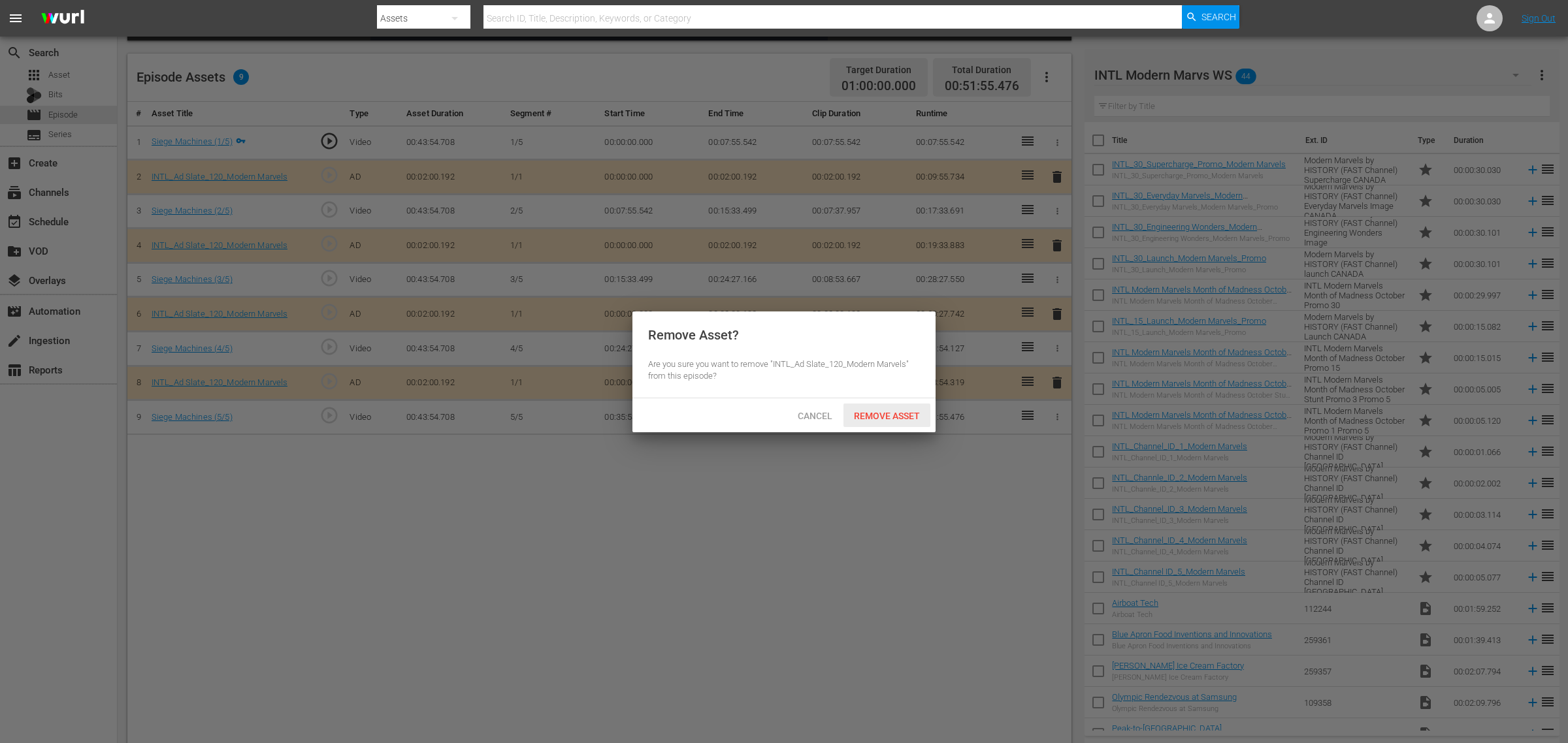
click at [901, 412] on span "Remove Asset" at bounding box center [887, 417] width 87 height 11
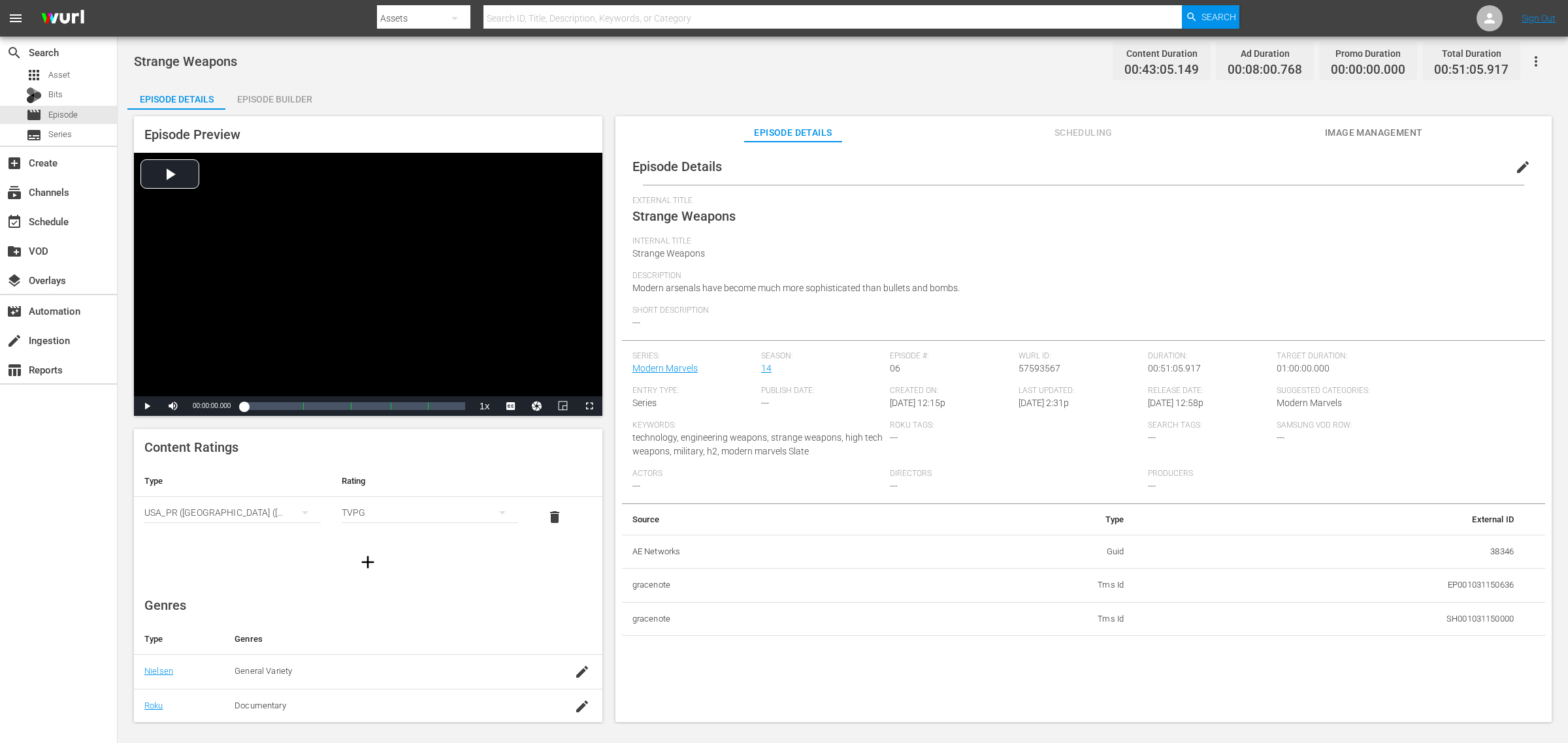
click at [286, 100] on div "Episode Builder" at bounding box center [274, 99] width 98 height 32
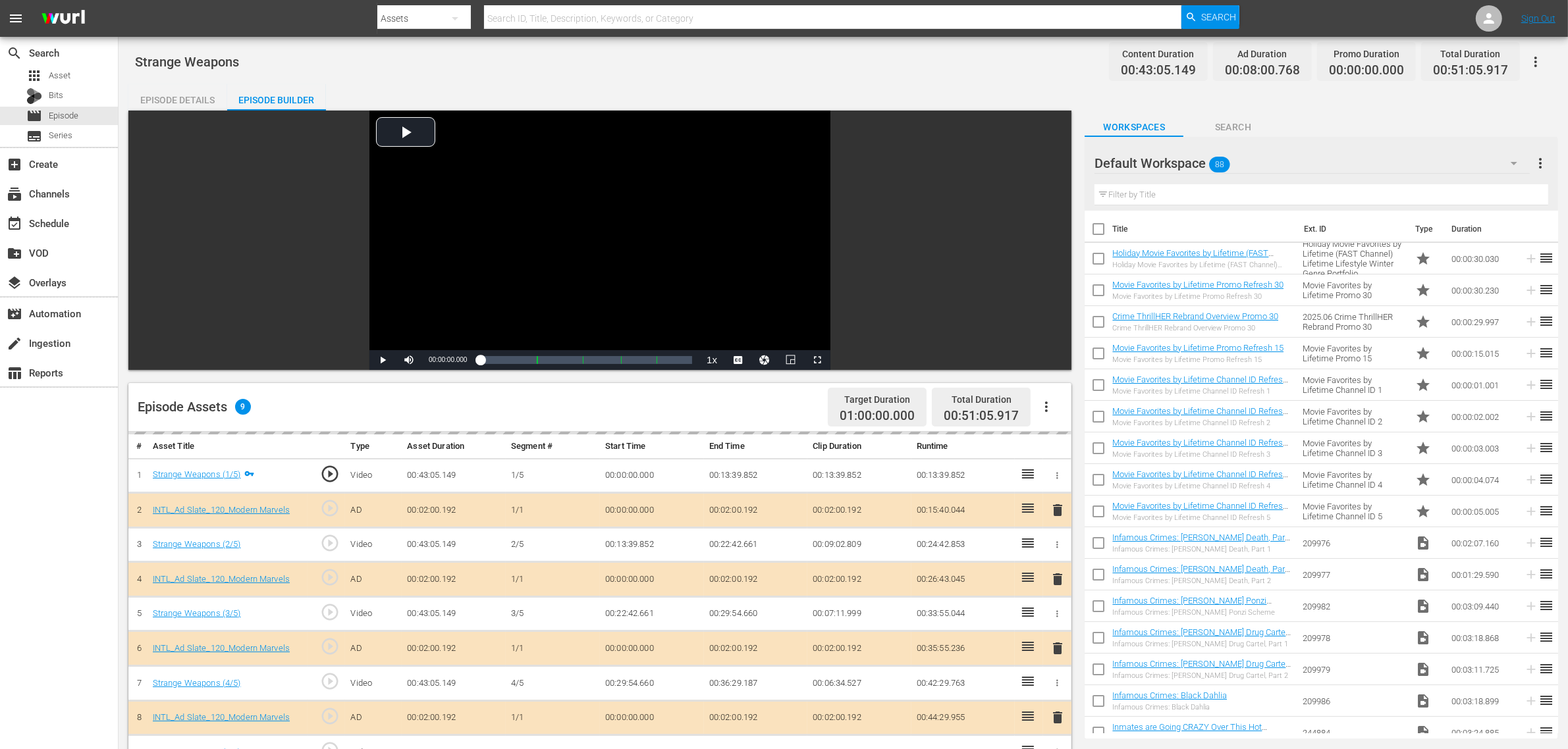
click at [689, 96] on div "Episode Details Episode Builder Episode Preview Video Player is loading. Play V…" at bounding box center [843, 584] width 1430 height 998
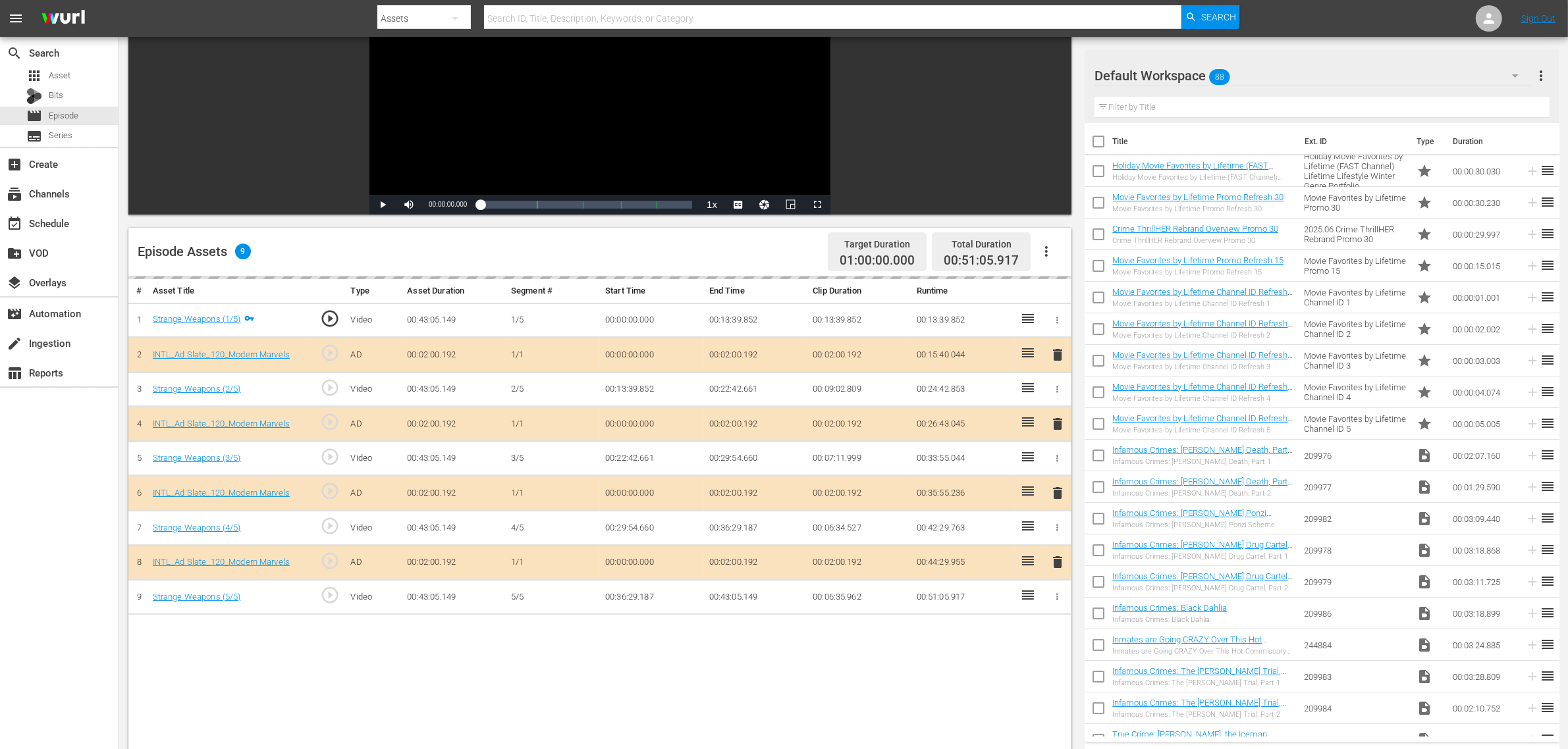
scroll to position [247, 0]
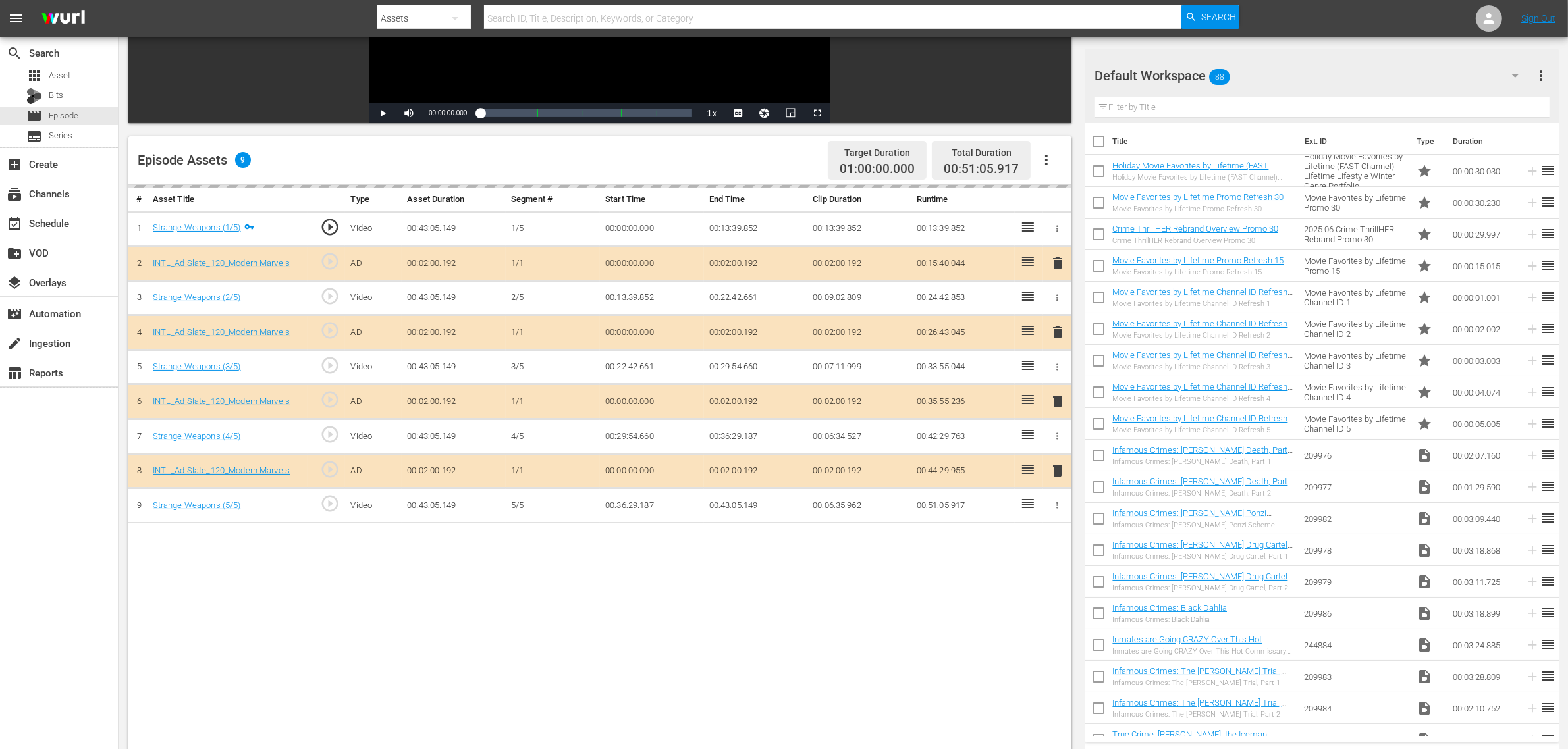
click at [1264, 65] on div "Default Workspace 88" at bounding box center [1313, 75] width 437 height 37
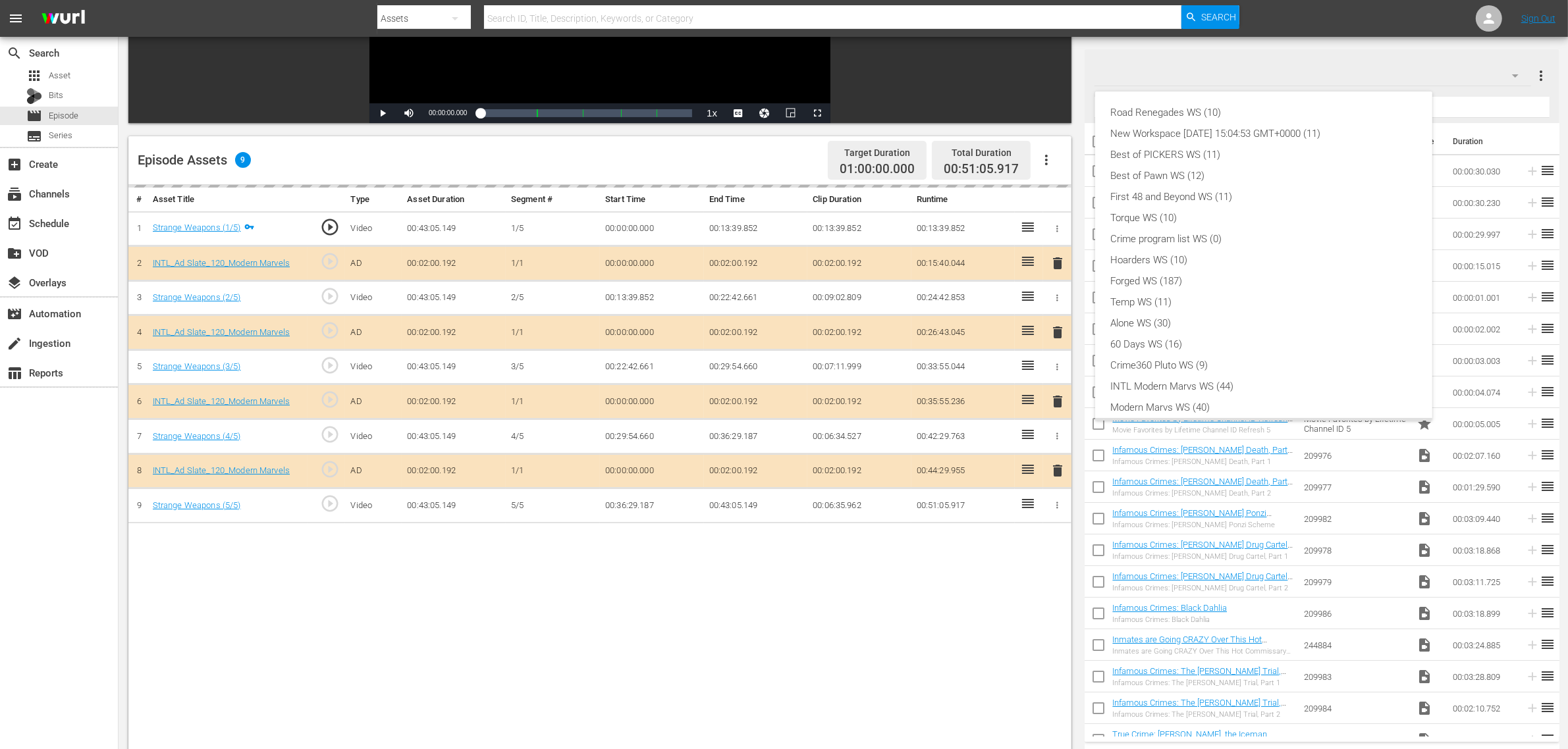
scroll to position [28, 0]
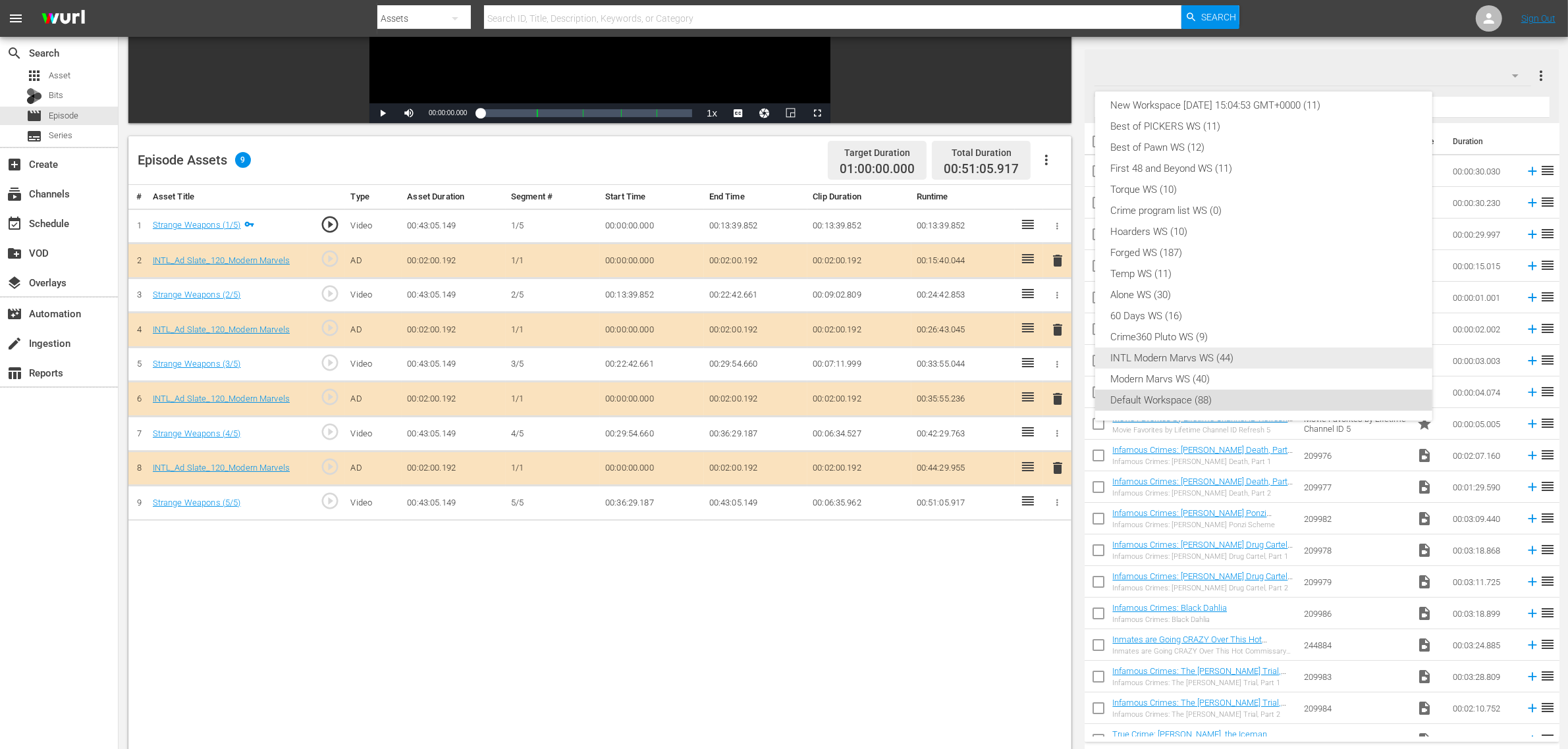
click at [1147, 360] on div "INTL Modern Marvs WS (44)" at bounding box center [1264, 357] width 306 height 21
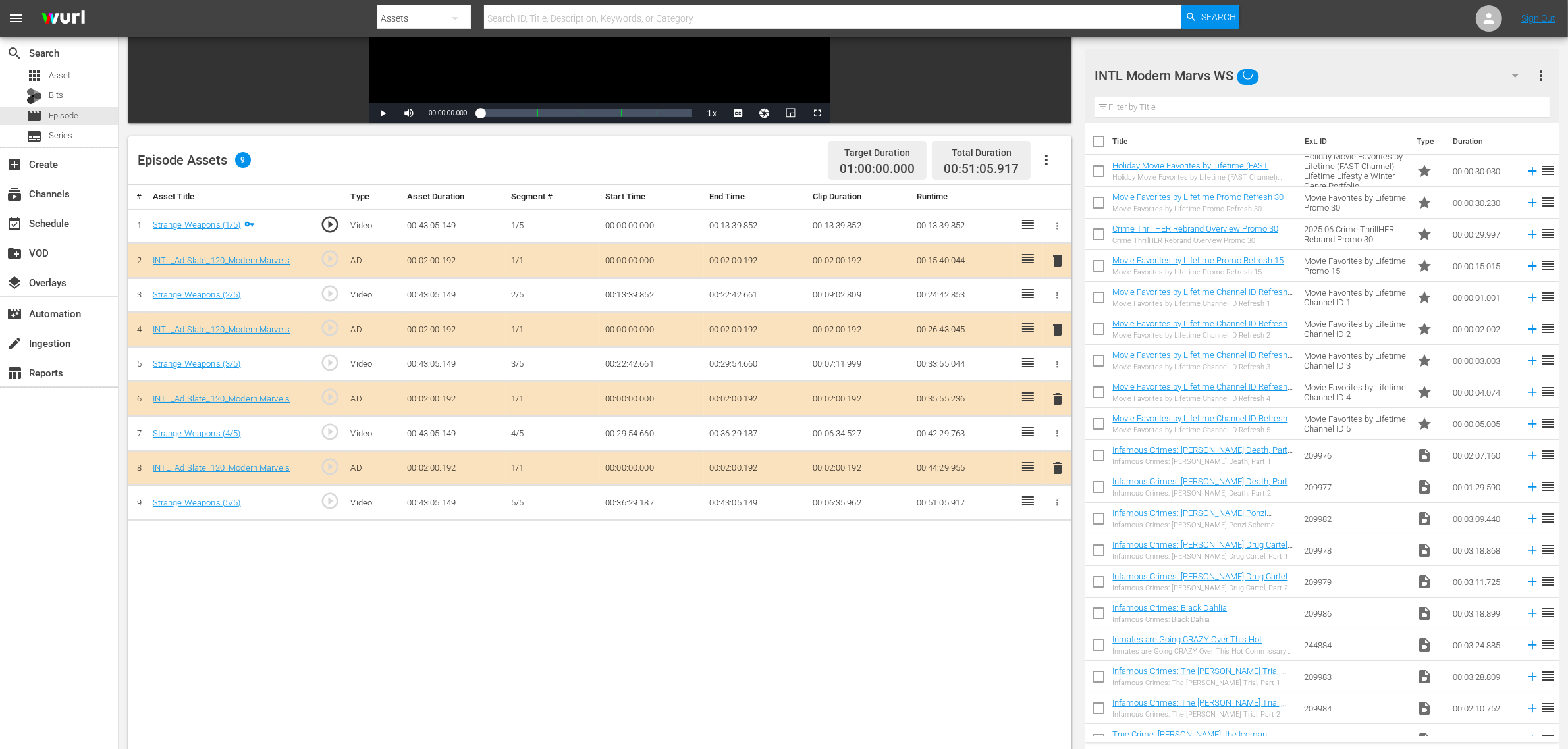
click at [861, 599] on div "Road Renegades WS (10) New Workspace [DATE] 15:04:53 GMT+0000 (11) Best of PICK…" at bounding box center [784, 374] width 1568 height 749
click at [1059, 400] on span "delete" at bounding box center [1057, 398] width 15 height 15
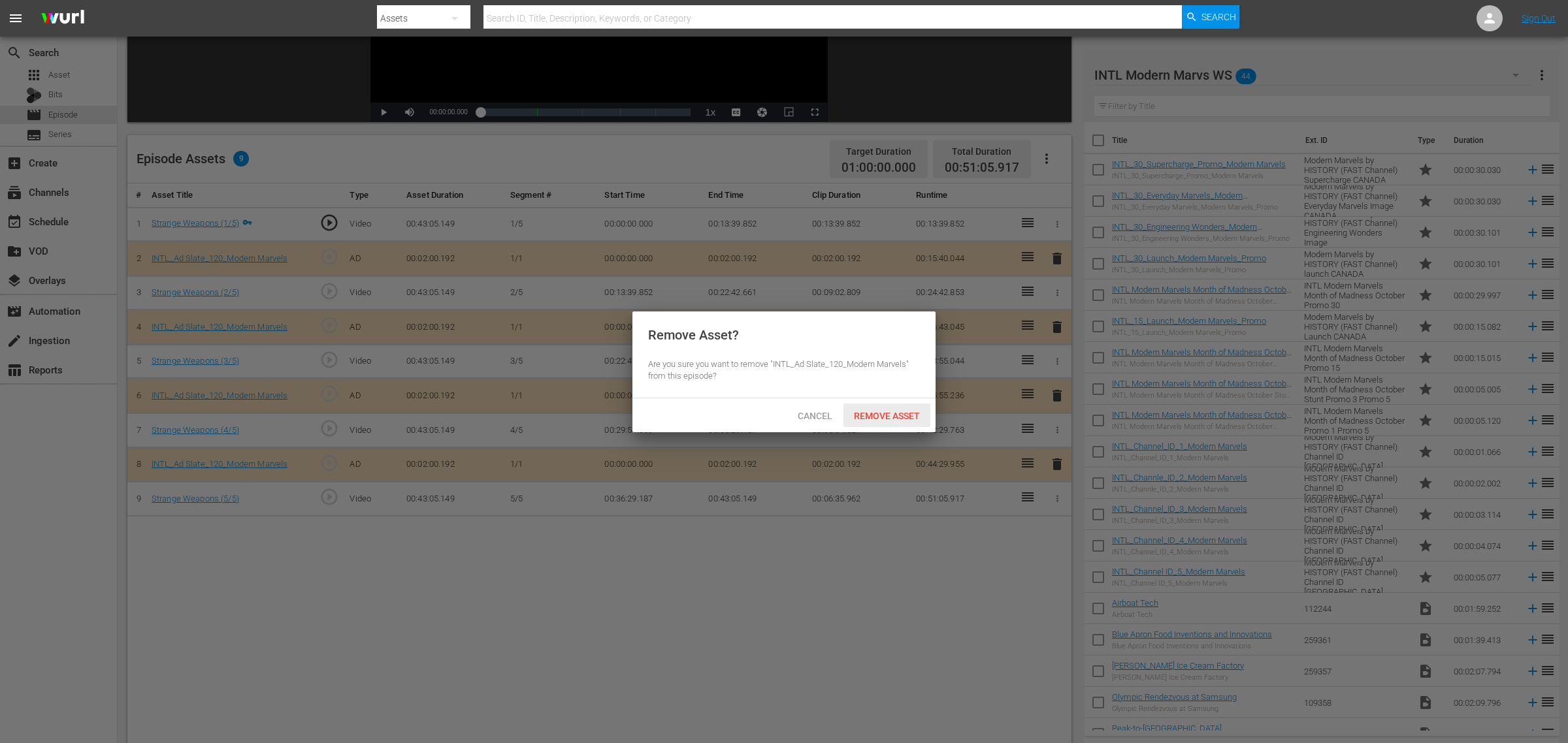
click at [897, 412] on span "Remove Asset" at bounding box center [887, 417] width 87 height 11
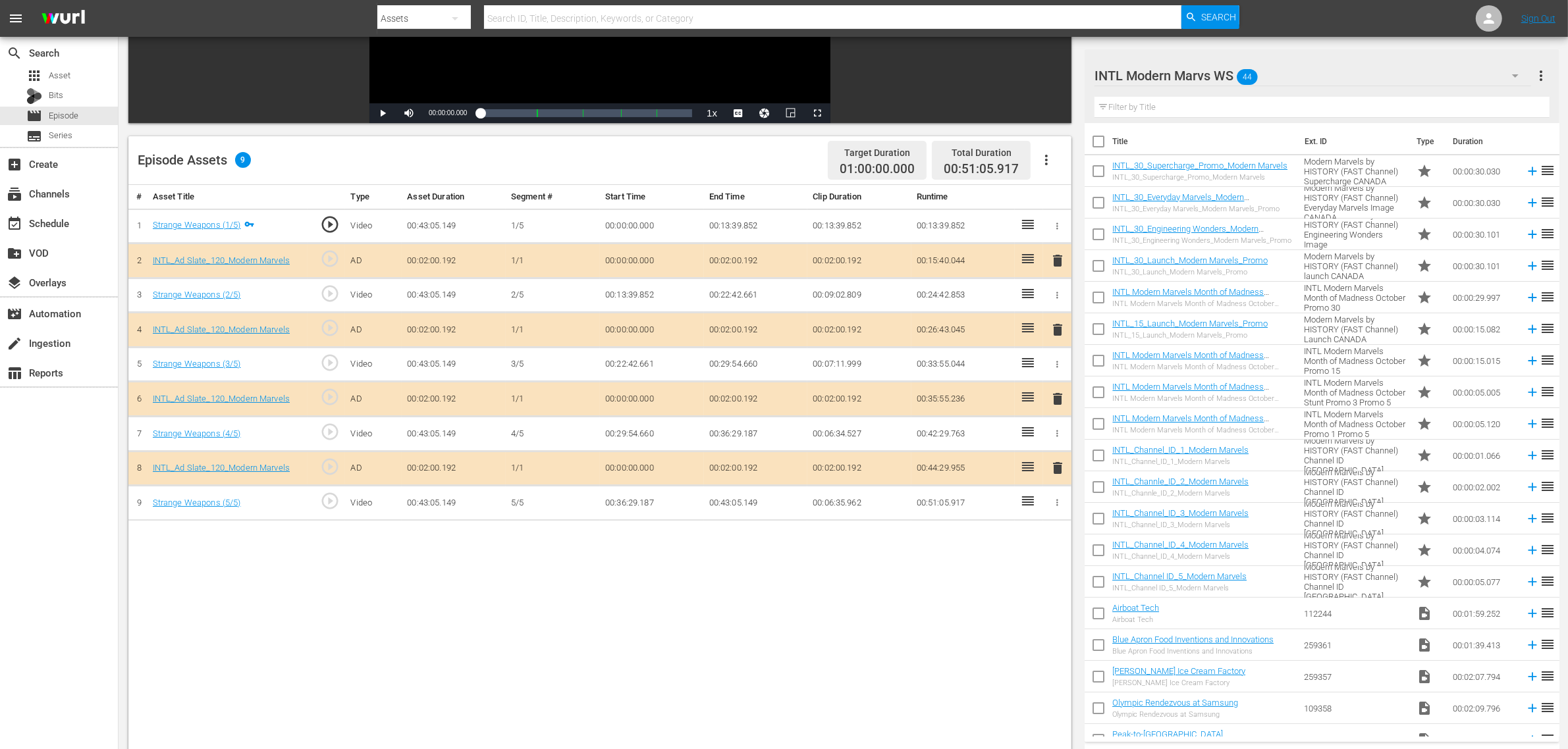
click at [133, 578] on div "# Asset Title Type Asset Duration Segment # Start Time End Time Clip Duration R…" at bounding box center [599, 509] width 943 height 650
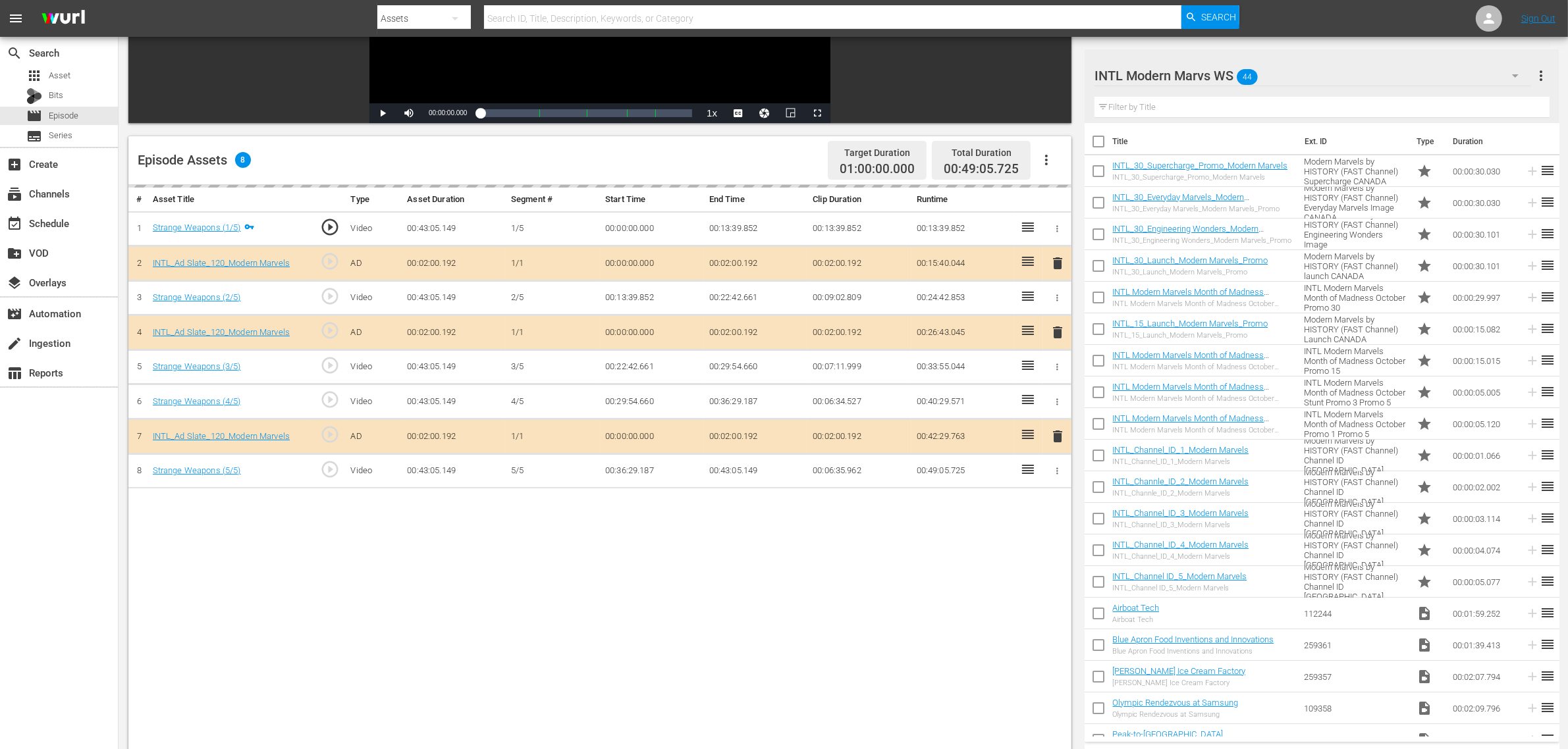
click at [751, 155] on div "Episode Assets 8 Target Duration 01:00:00.000 Total Duration 00:49:05.725" at bounding box center [599, 161] width 943 height 49
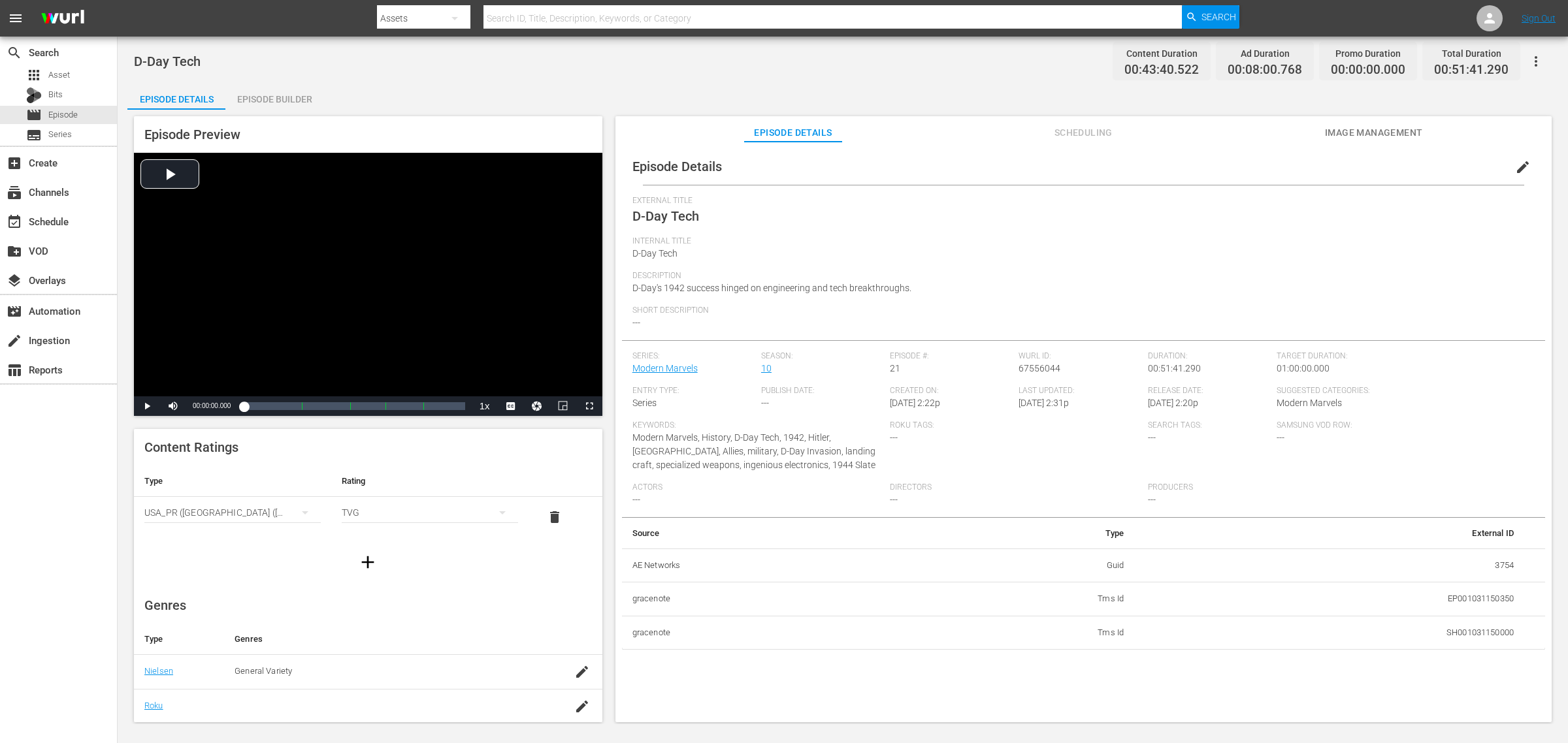
click at [927, 67] on div "D-Day Tech Content Duration 00:43:40.522 Ad Duration 00:08:00.768 Promo Duratio…" at bounding box center [842, 60] width 1417 height 30
click at [530, 88] on div "Episode Details Episode Builder Episode Preview Video Player is loading. Play V…" at bounding box center [843, 408] width 1431 height 649
click at [298, 96] on div "Episode Builder" at bounding box center [274, 99] width 98 height 32
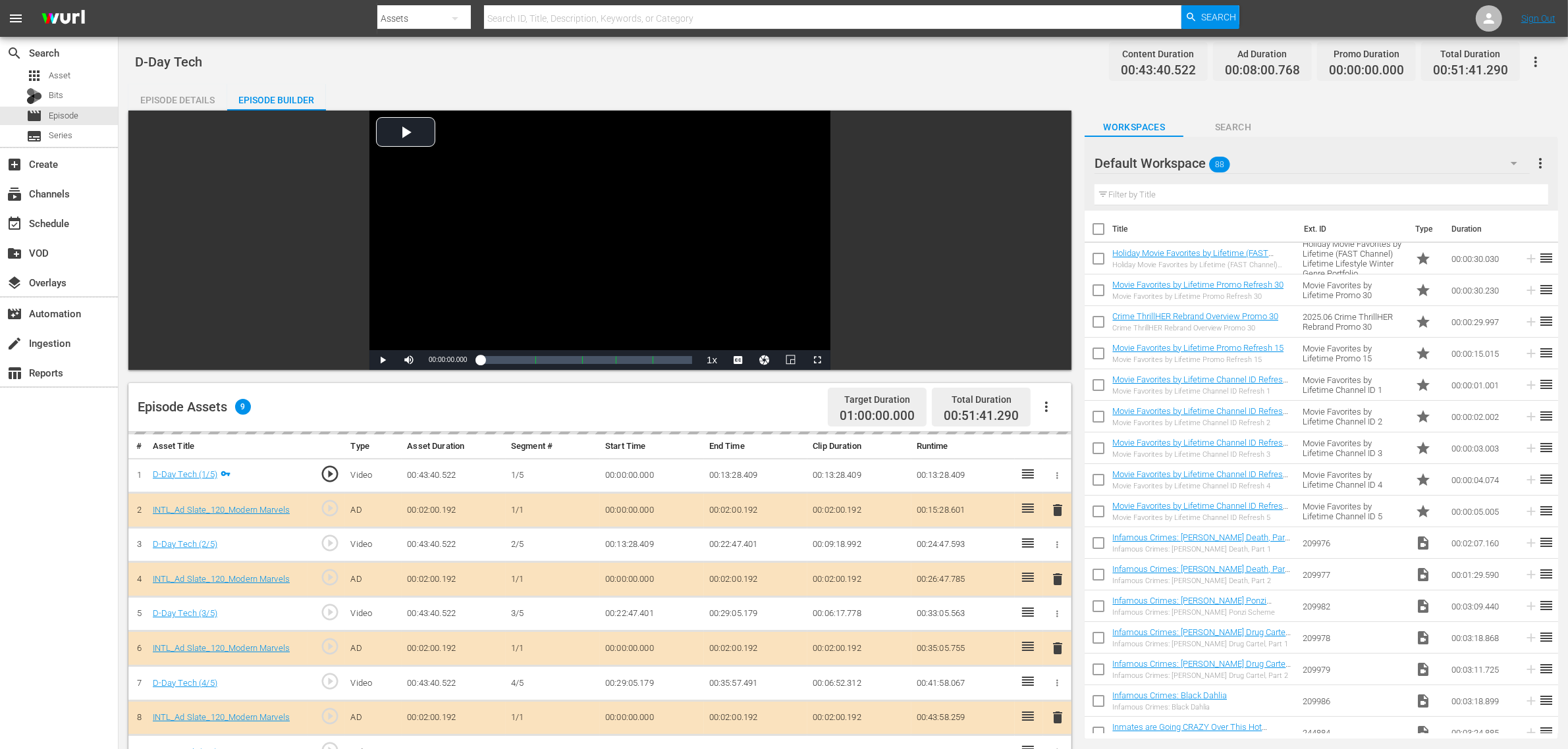
click at [568, 67] on div "D-Day Tech Content Duration 00:43:40.522 Ad Duration 00:08:00.768 Promo Duratio…" at bounding box center [843, 61] width 1417 height 30
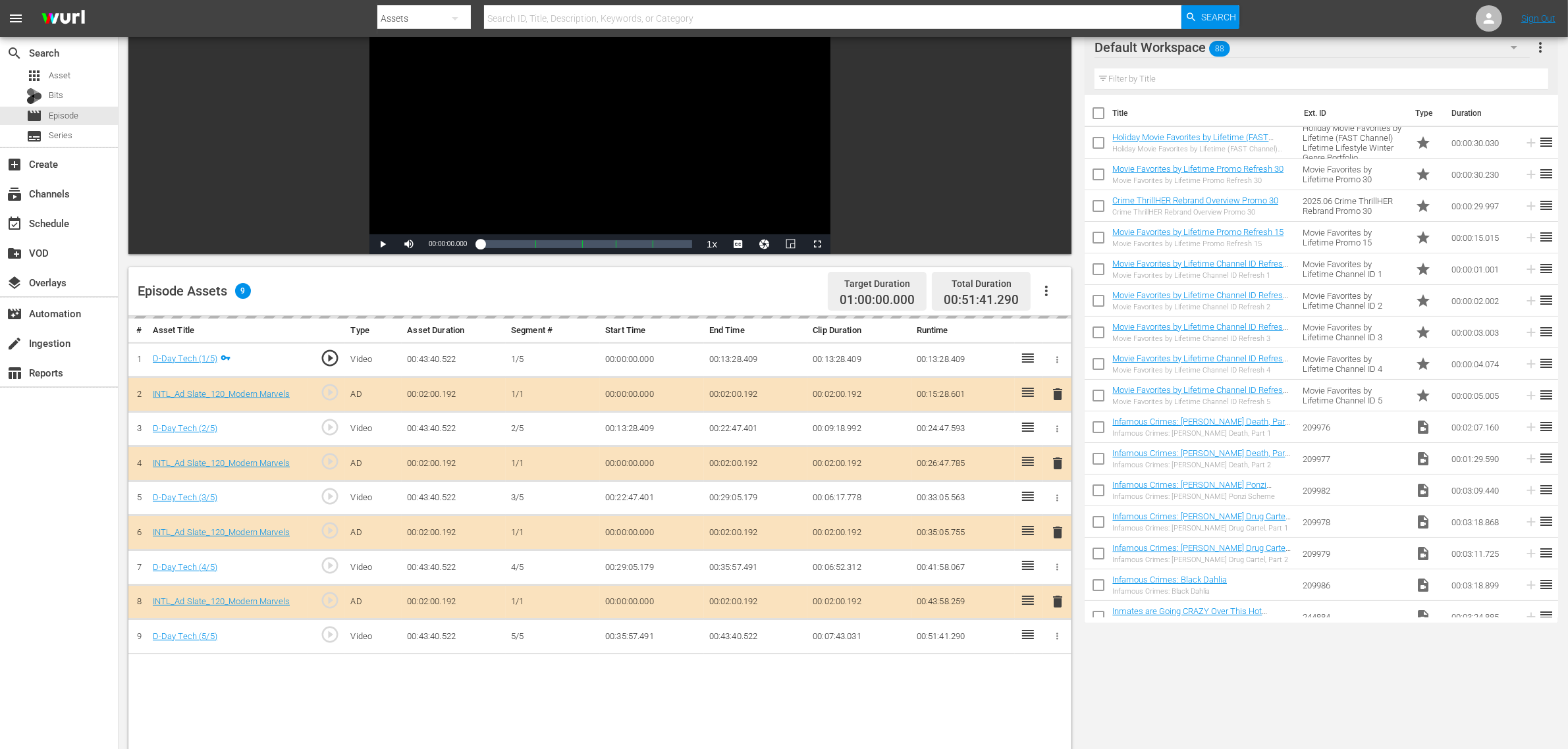
scroll to position [247, 0]
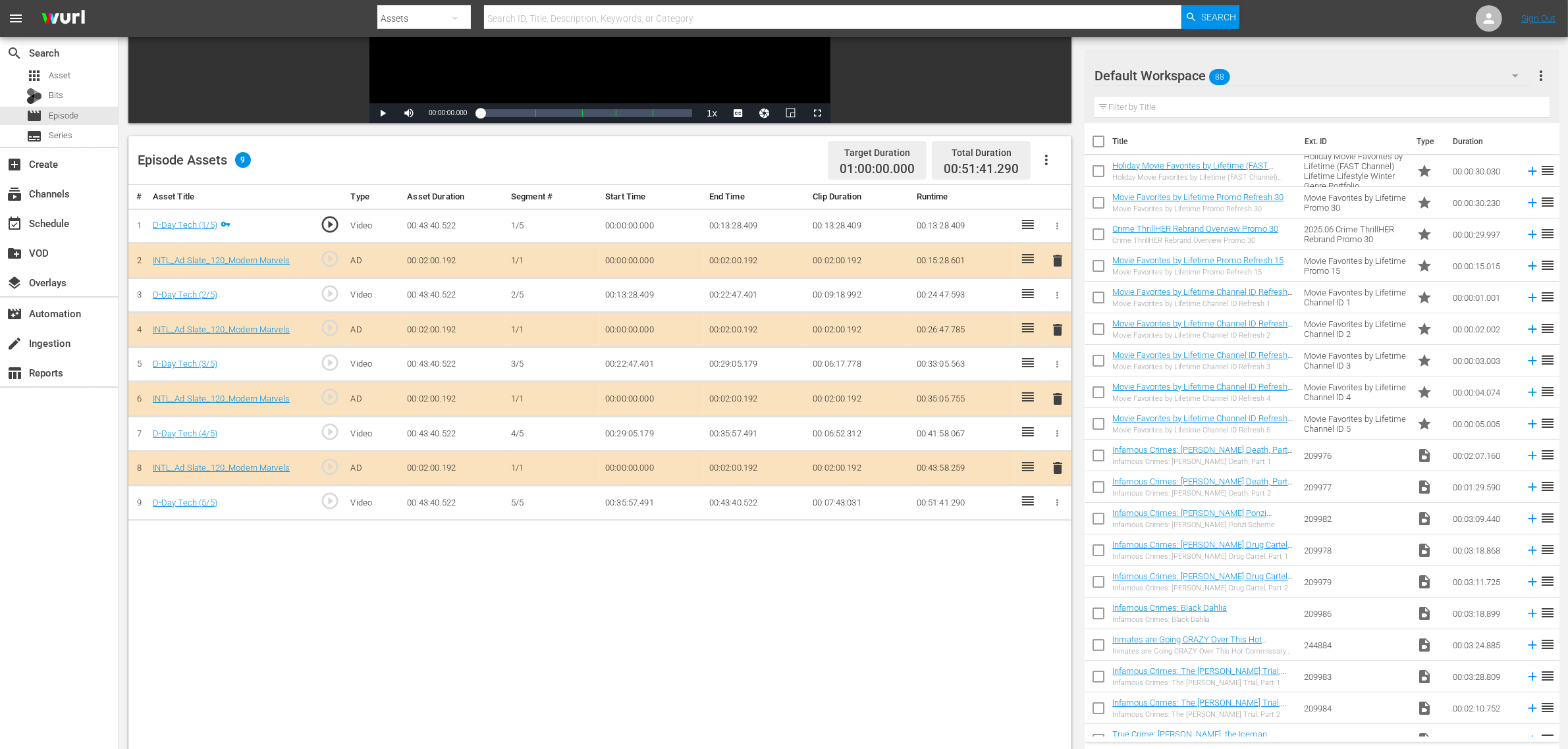
click at [1264, 80] on div "Default Workspace 88" at bounding box center [1313, 75] width 437 height 37
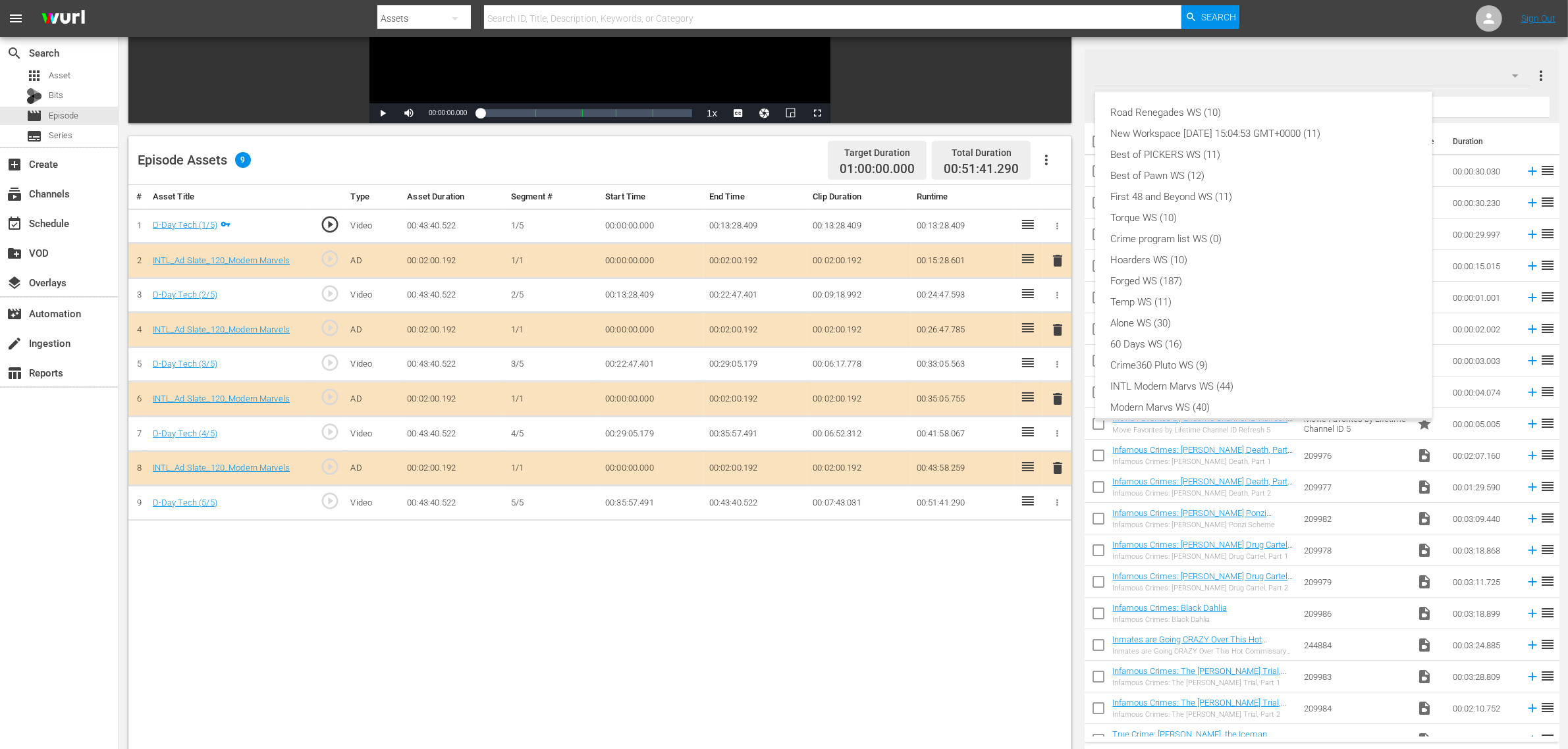
scroll to position [28, 0]
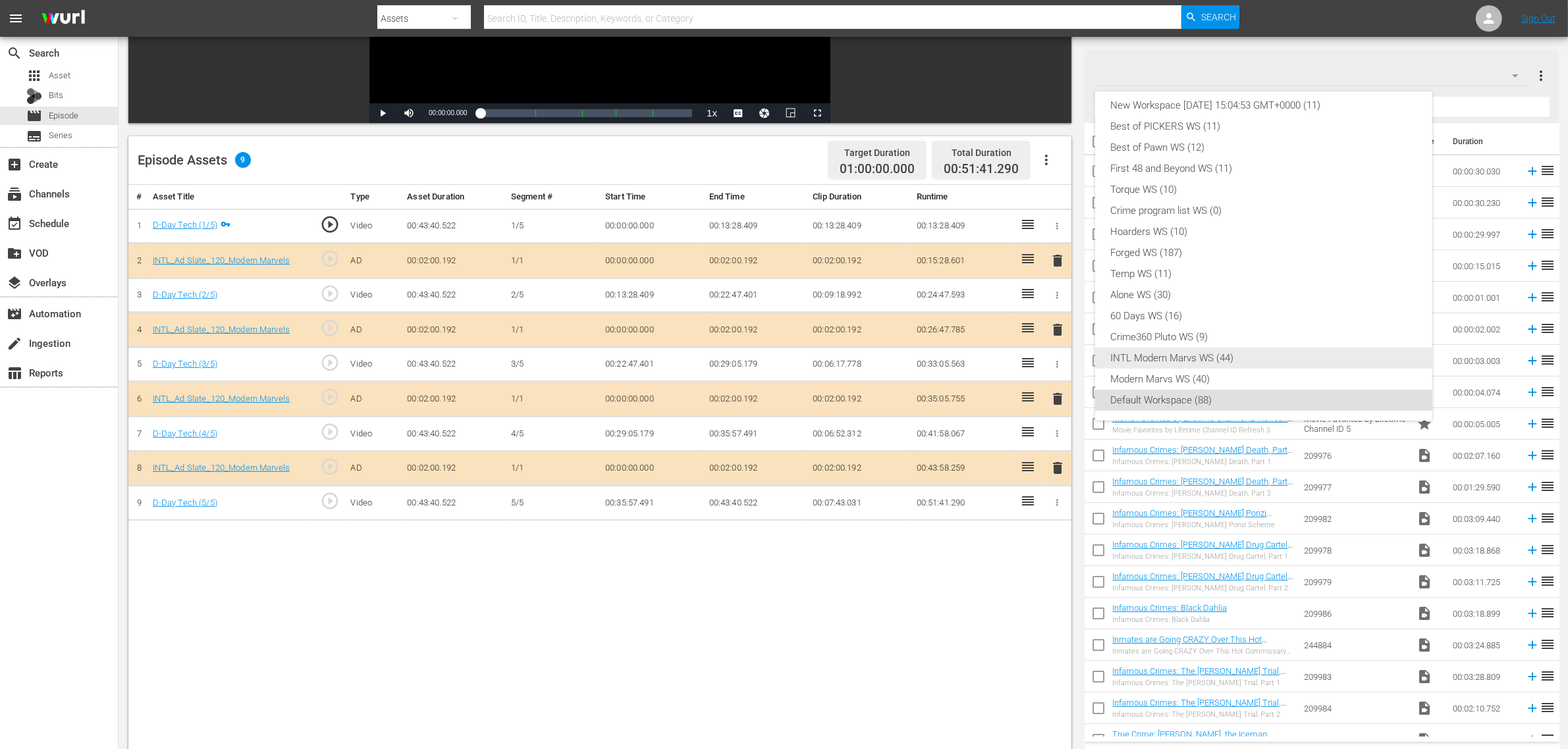
drag, startPoint x: 1180, startPoint y: 356, endPoint x: 973, endPoint y: 553, distance: 285.8
click at [1179, 356] on div "INTL Modern Marvs WS (44)" at bounding box center [1264, 357] width 306 height 21
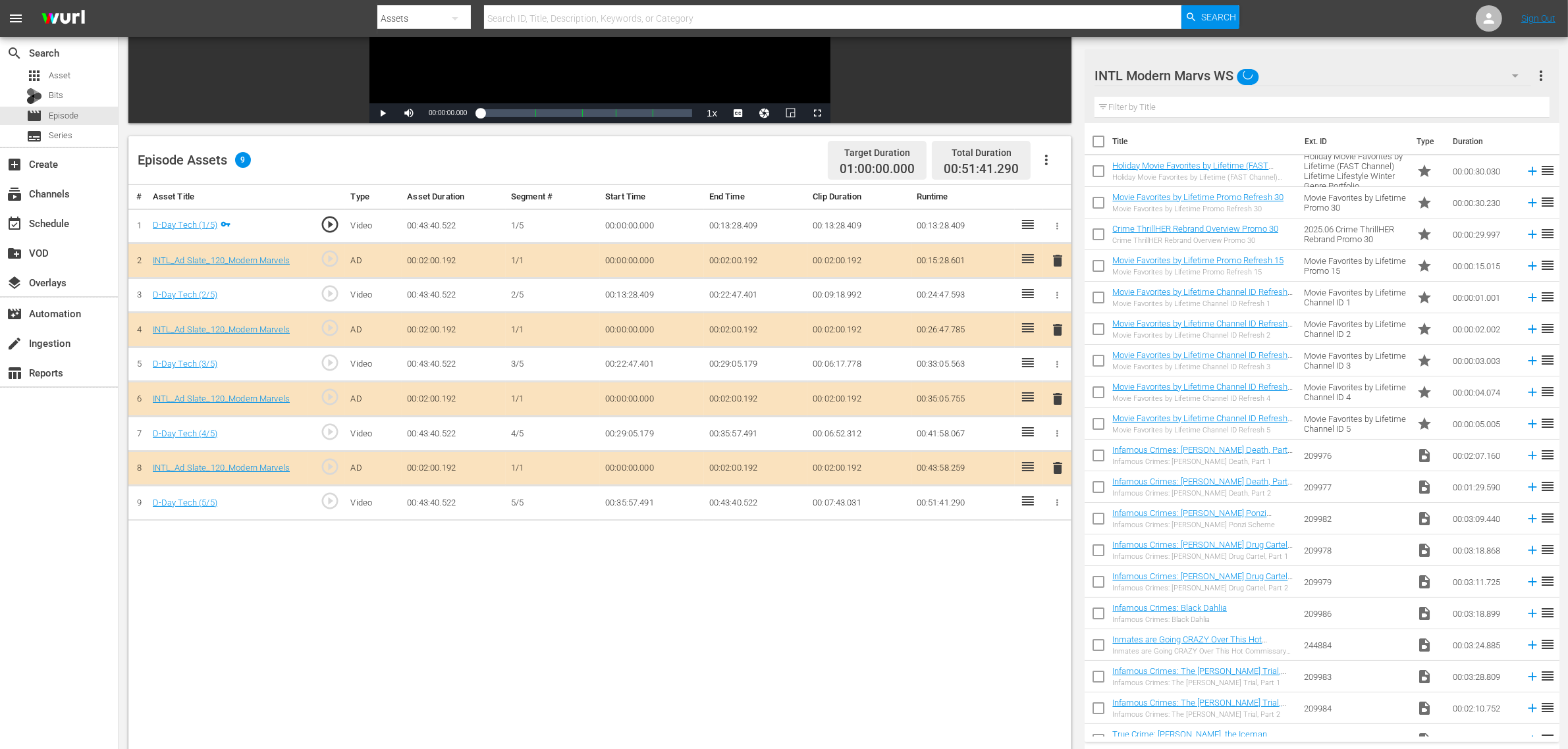
click at [859, 599] on div "Road Renegades WS (10) New Workspace Tue Sep 23 2025 15:04:53 GMT+0000 (11) Bes…" at bounding box center [784, 374] width 1568 height 749
click at [1054, 402] on span "delete" at bounding box center [1057, 398] width 15 height 15
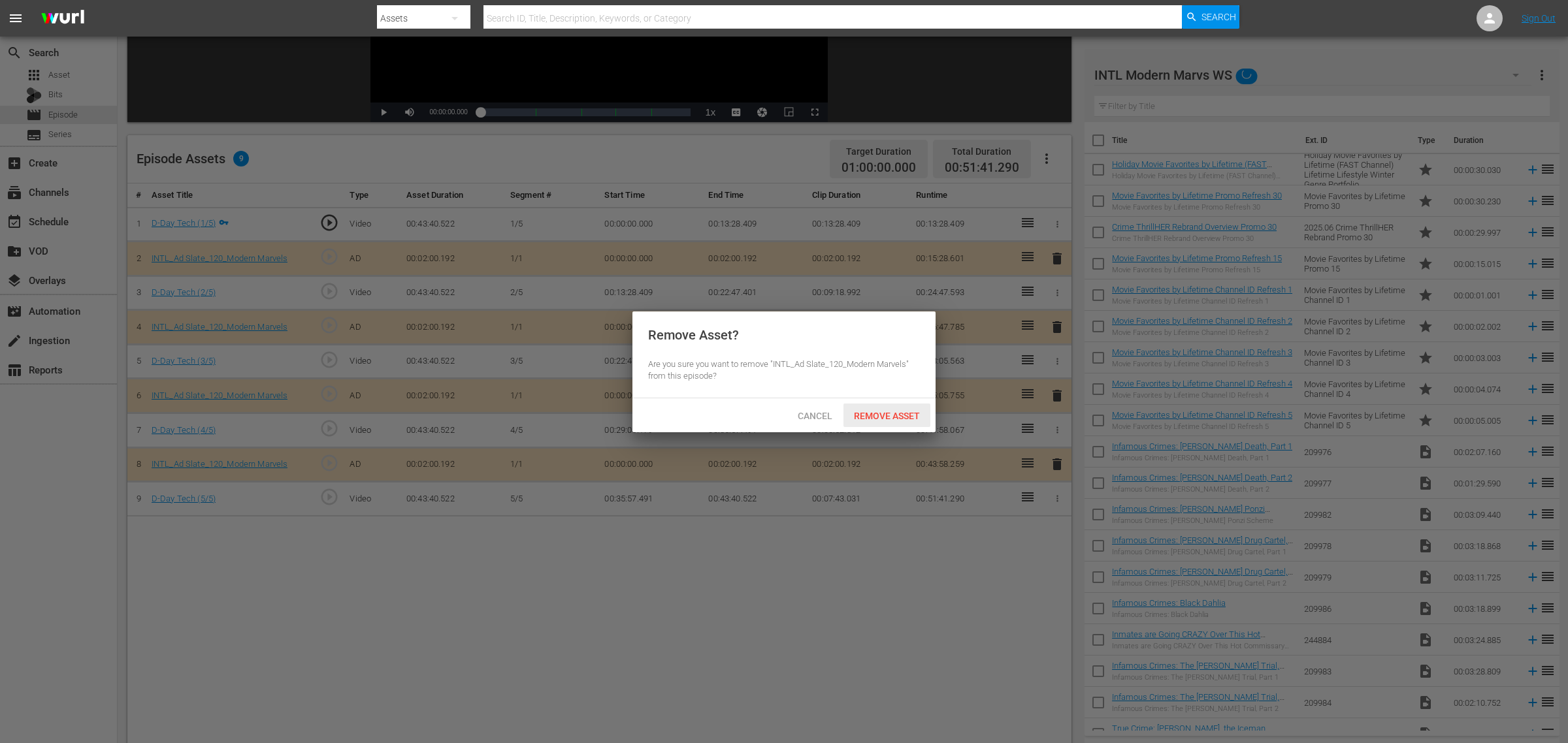
click at [887, 408] on div "Remove Asset" at bounding box center [887, 416] width 87 height 24
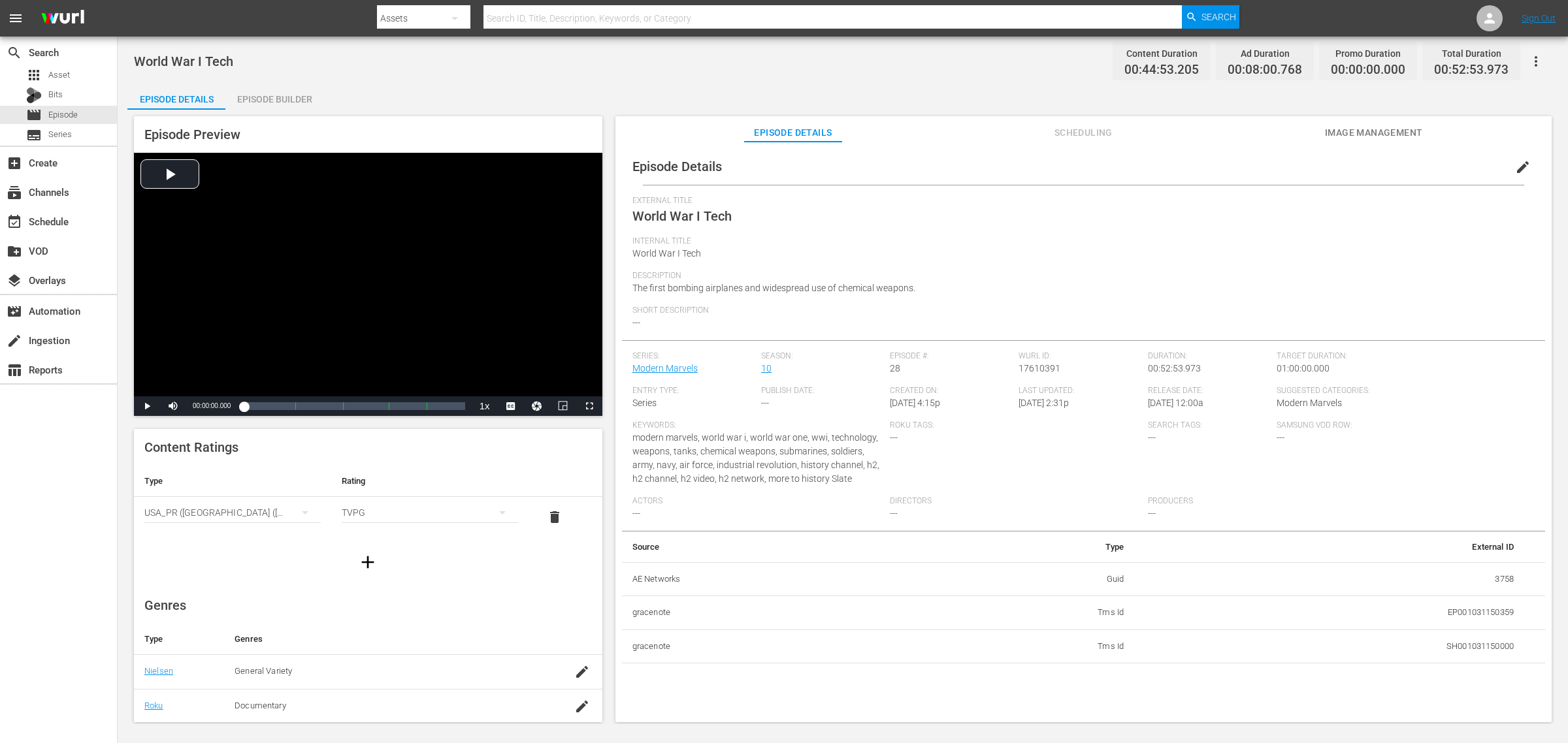
click at [306, 92] on div "Episode Builder" at bounding box center [274, 99] width 98 height 32
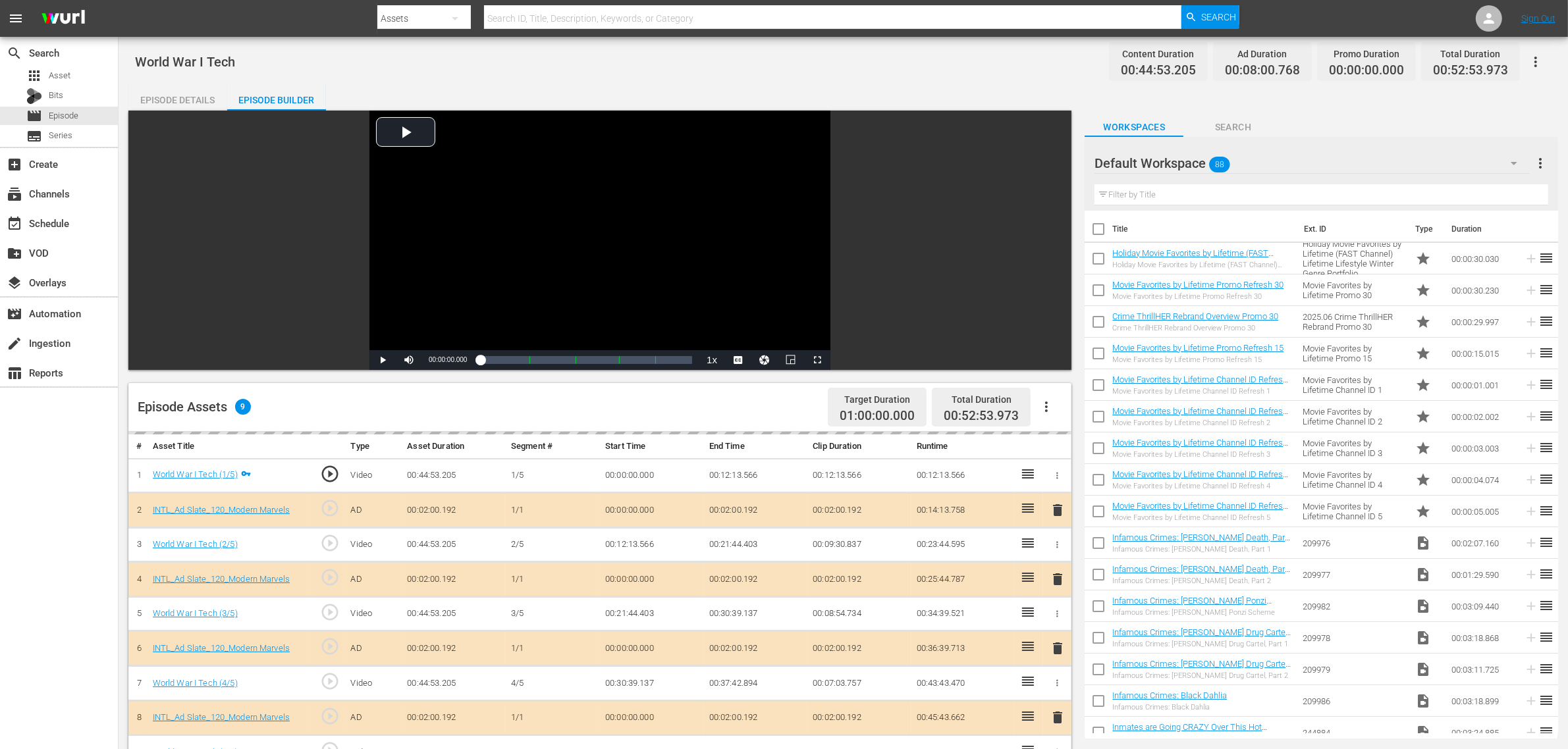
click at [1264, 164] on div "Default Workspace 88" at bounding box center [1312, 163] width 436 height 37
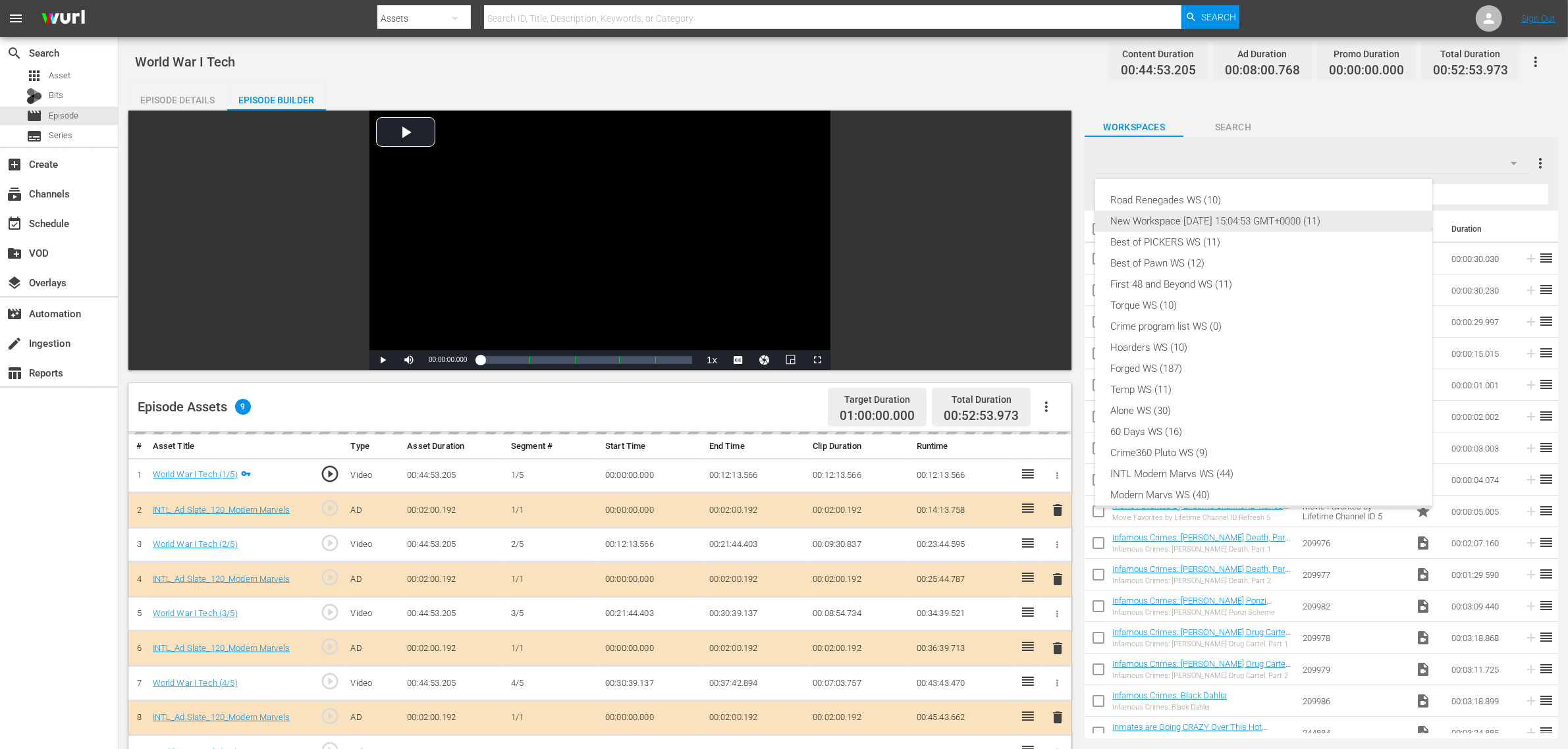
scroll to position [28, 0]
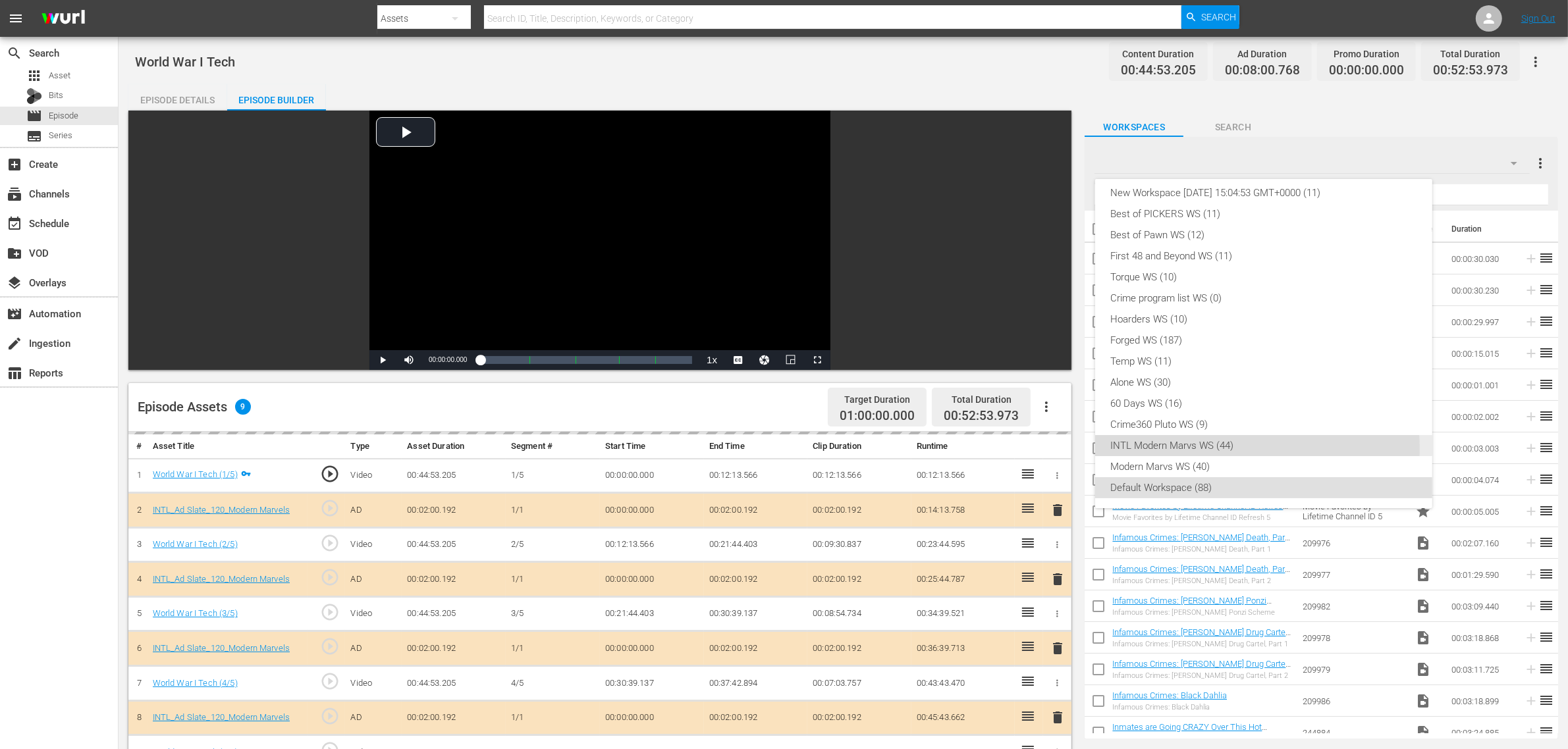
click at [1170, 448] on div "INTL Modern Marvs WS (44)" at bounding box center [1264, 445] width 306 height 21
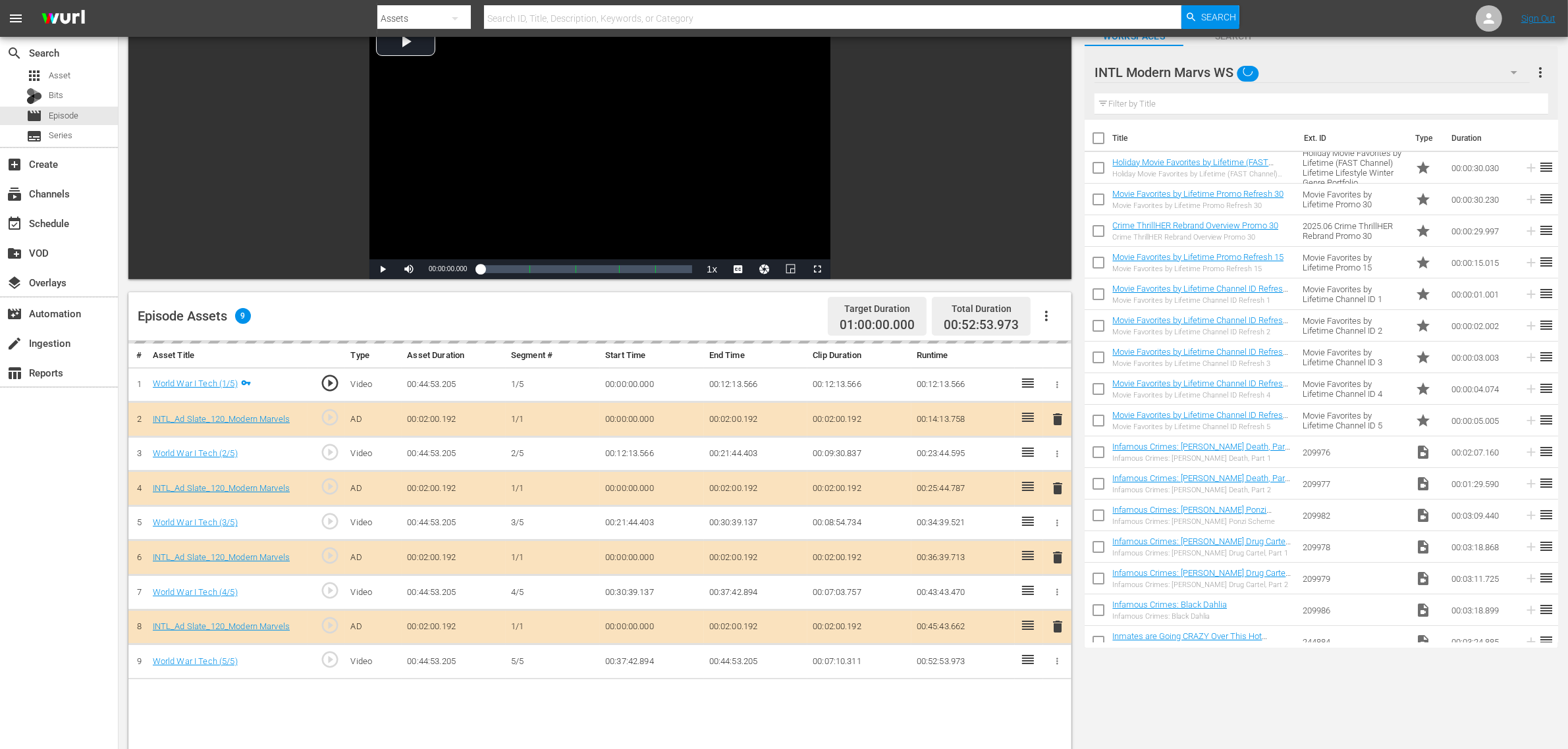
scroll to position [247, 0]
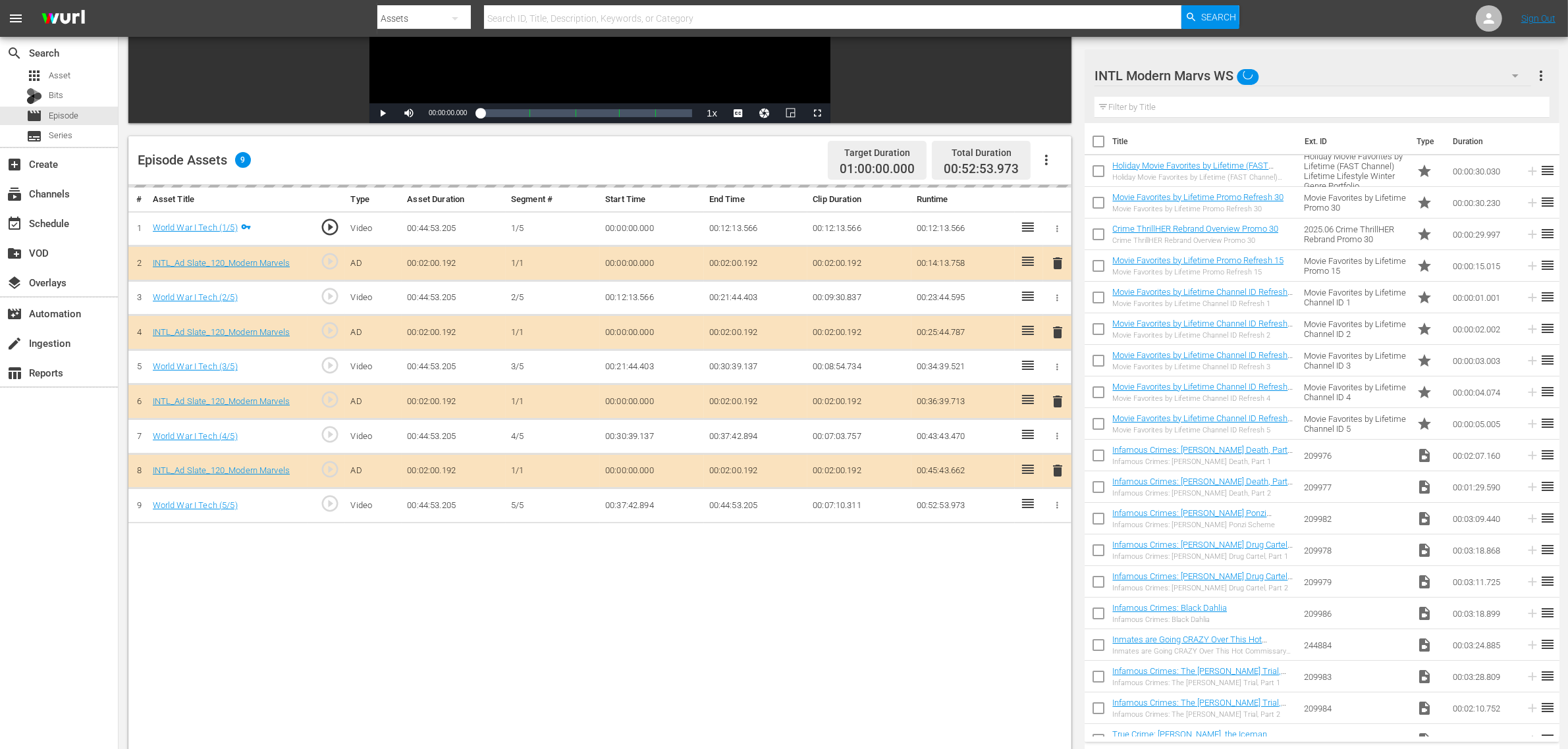
click at [1059, 406] on div "delete" at bounding box center [1058, 402] width 18 height 19
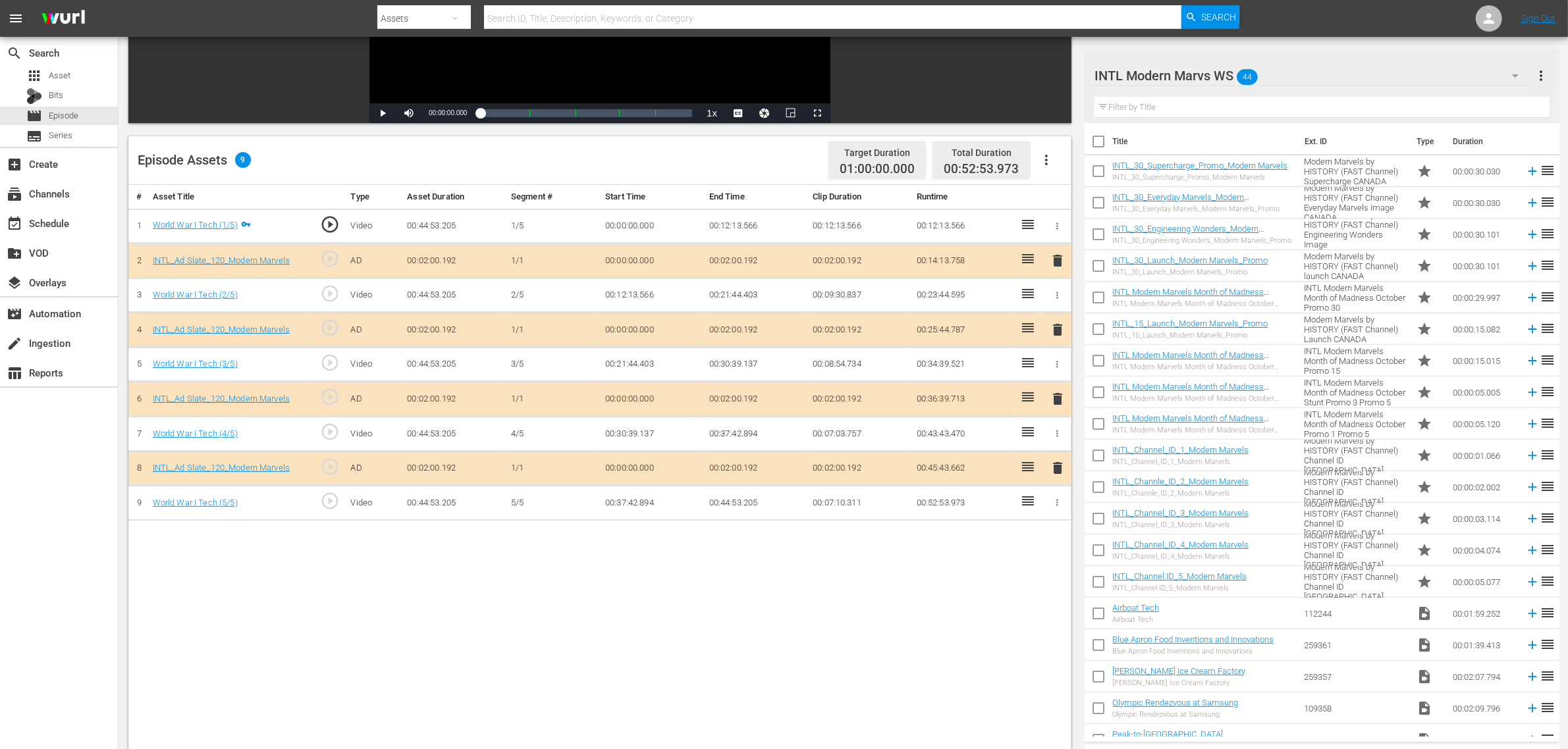
click at [1059, 406] on span "delete" at bounding box center [1057, 398] width 15 height 15
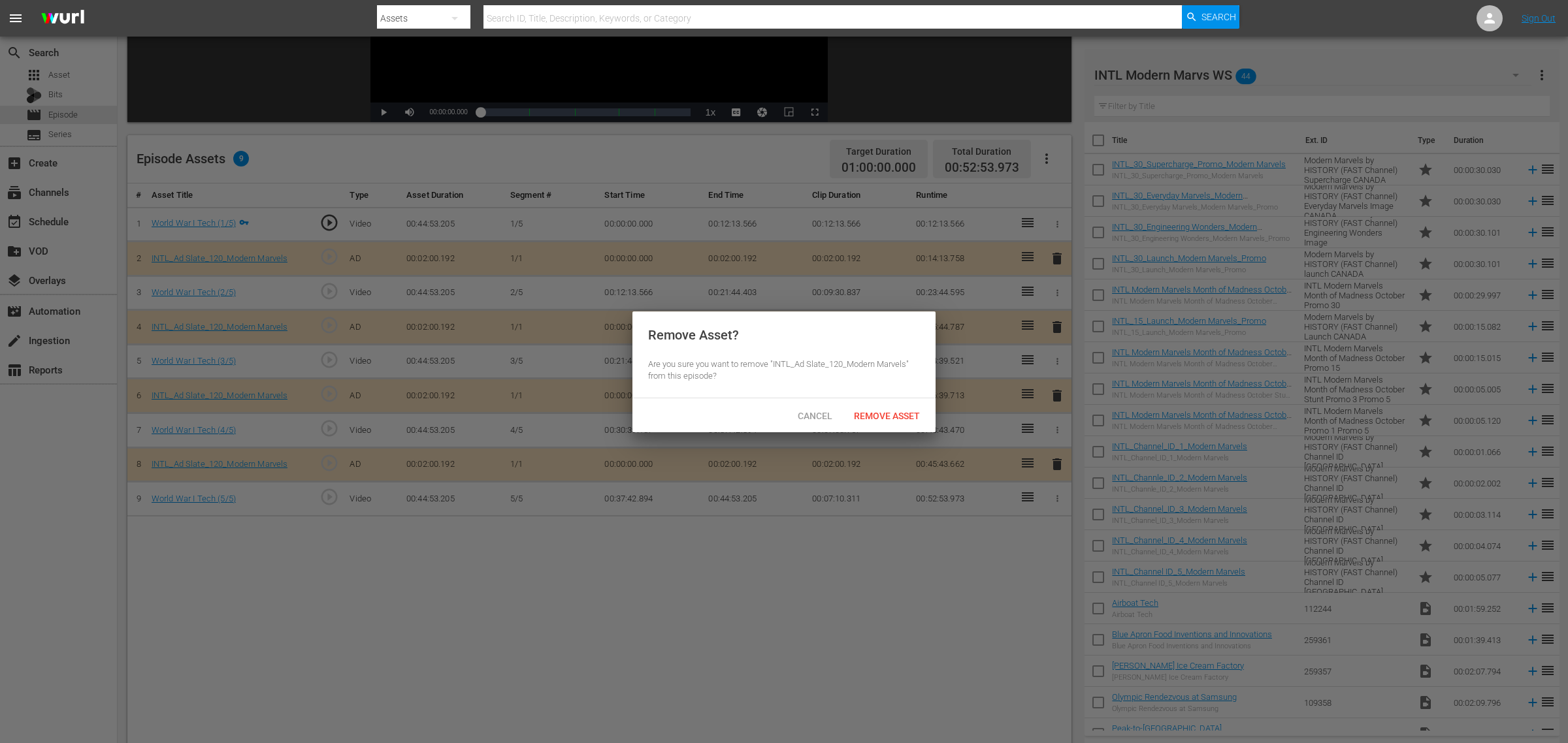
click at [902, 417] on span "Remove Asset" at bounding box center [887, 417] width 87 height 11
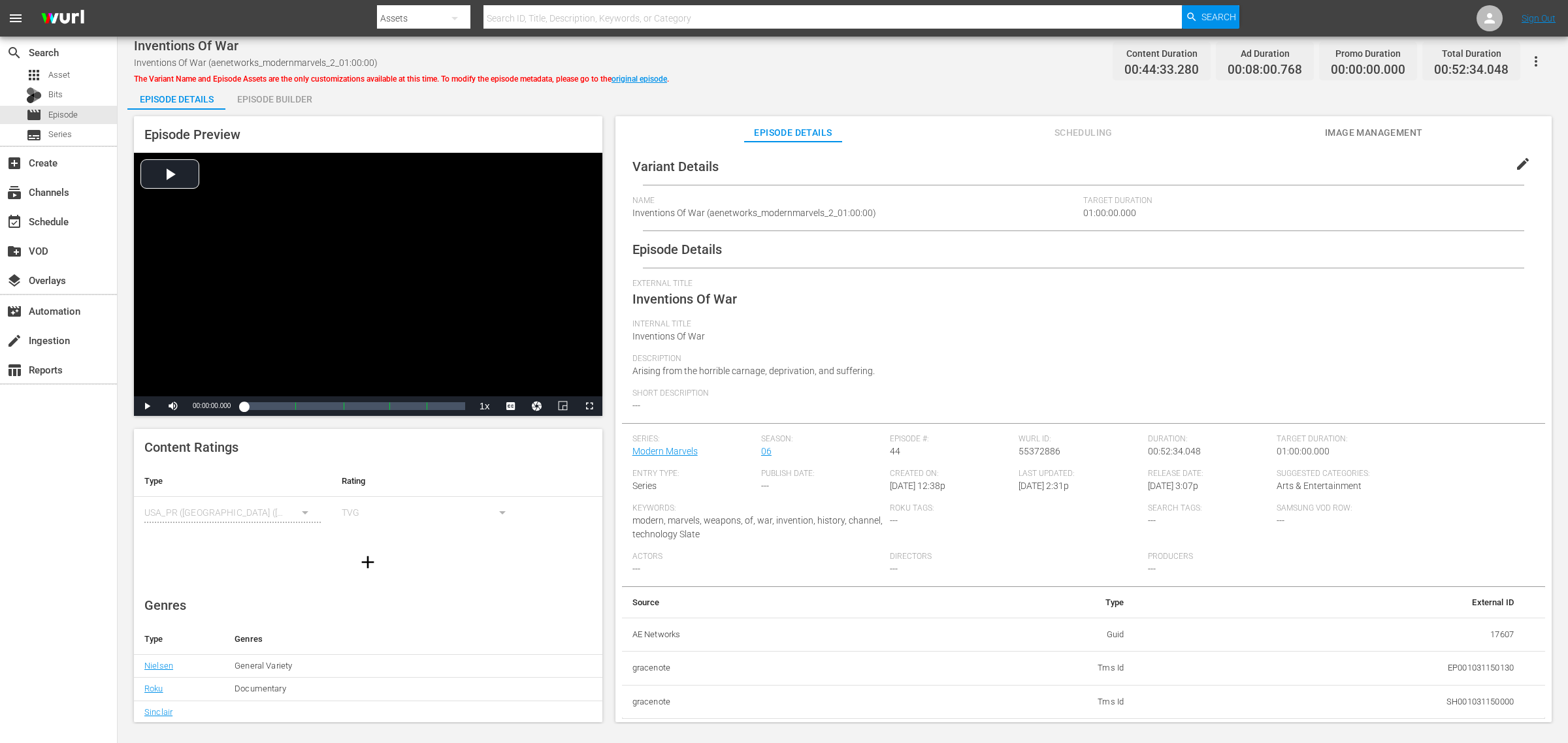
click at [298, 98] on div "Episode Builder" at bounding box center [274, 99] width 98 height 32
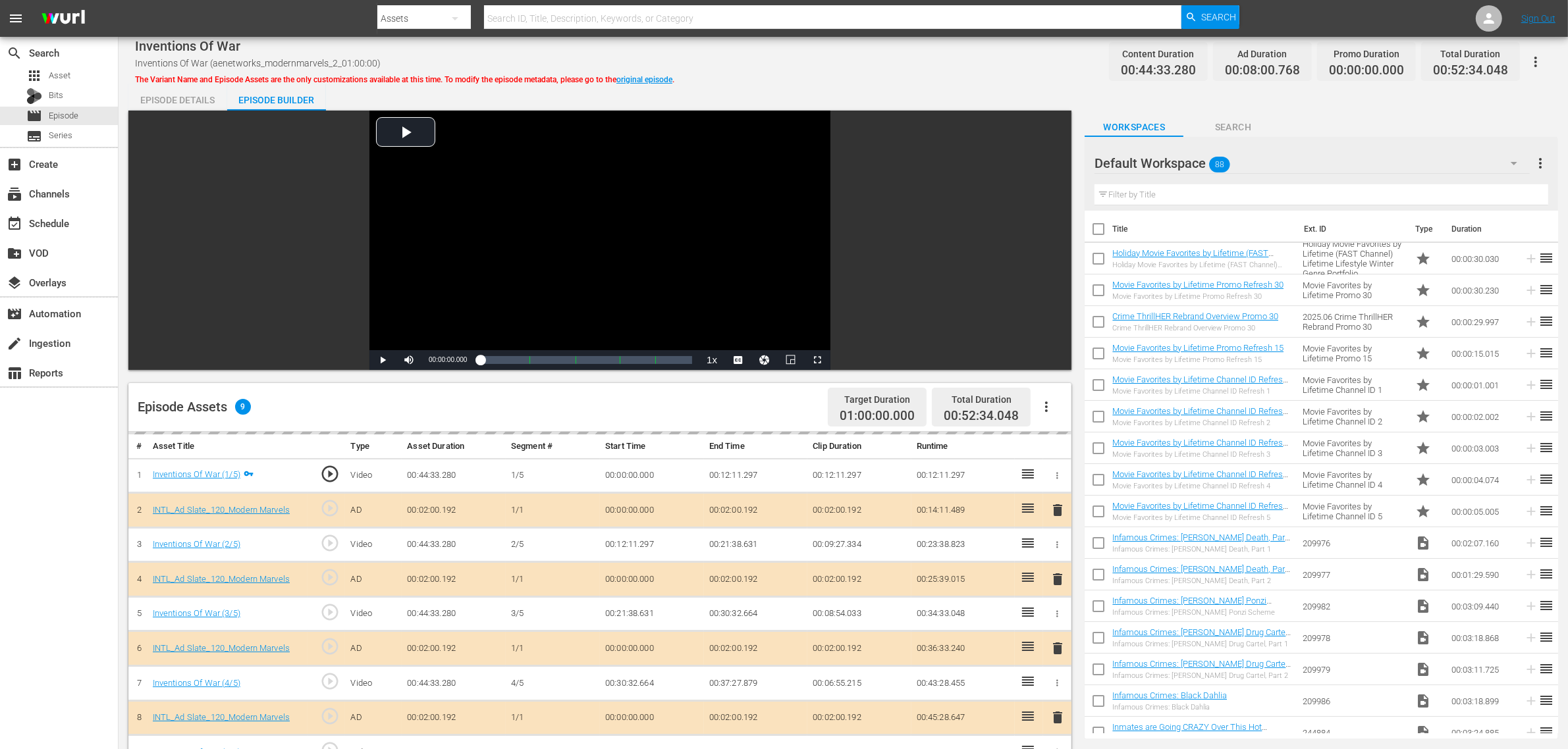
click at [1264, 154] on div "Default Workspace 88" at bounding box center [1312, 163] width 436 height 37
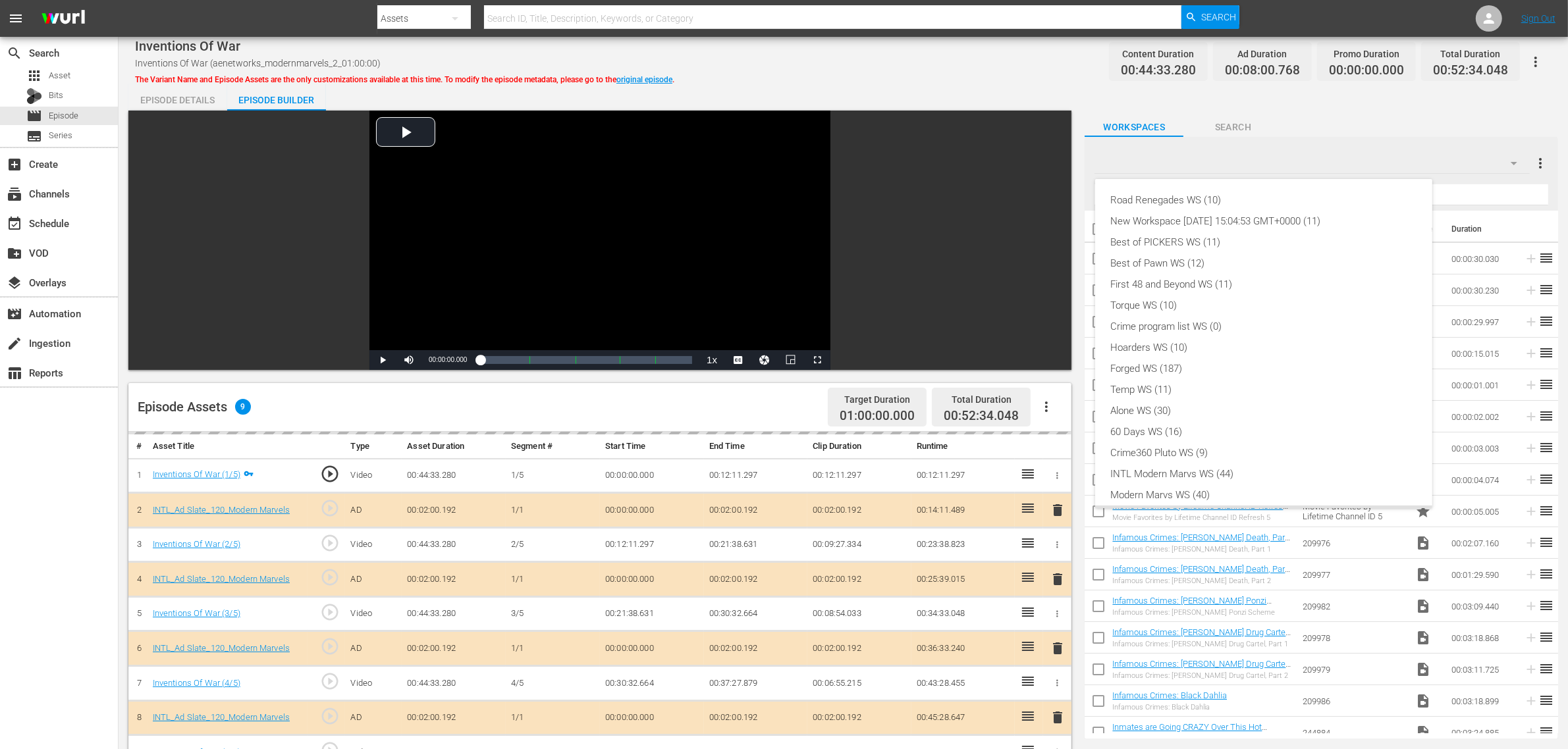
scroll to position [28, 0]
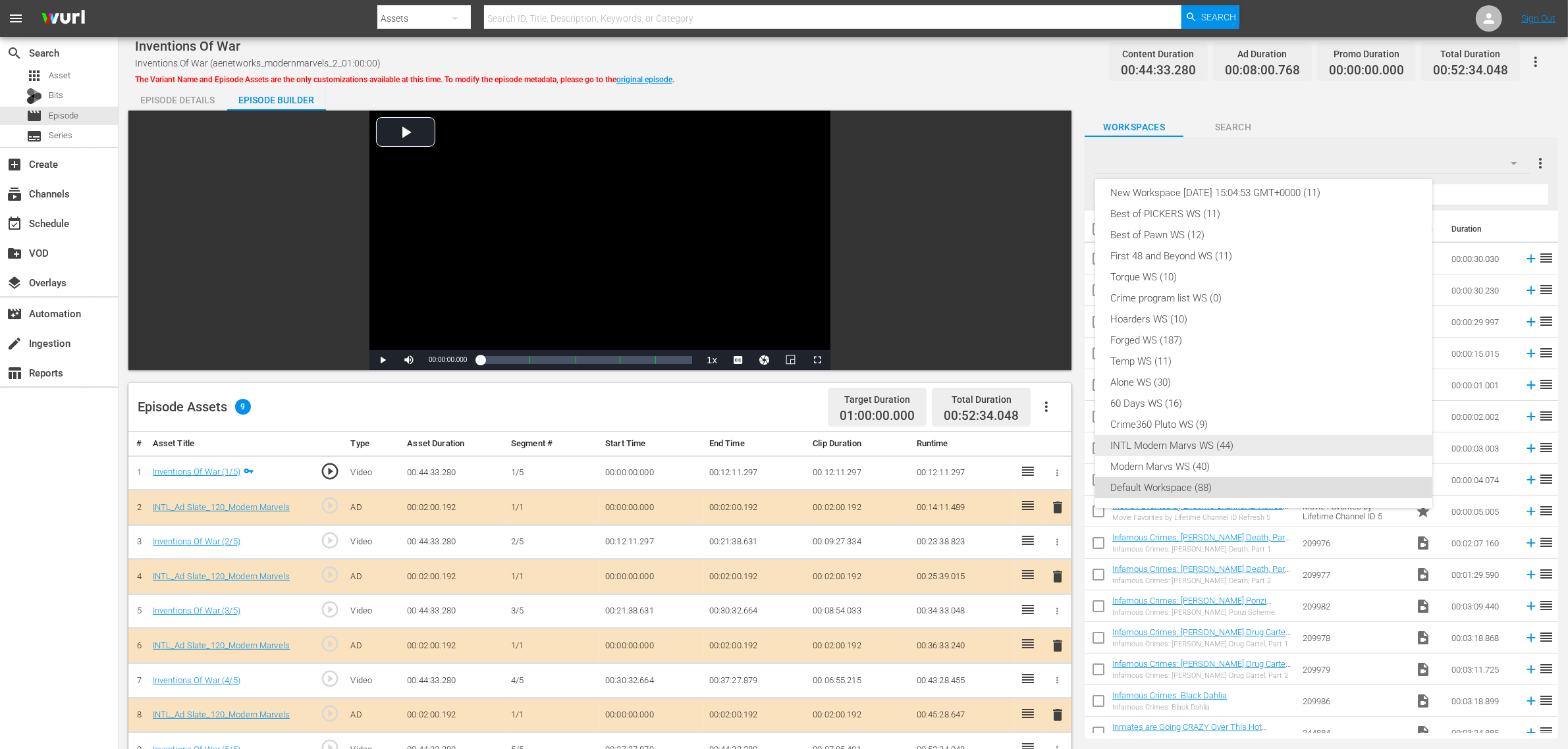
click at [1222, 442] on div "INTL Modern Marvs WS (44)" at bounding box center [1264, 445] width 306 height 21
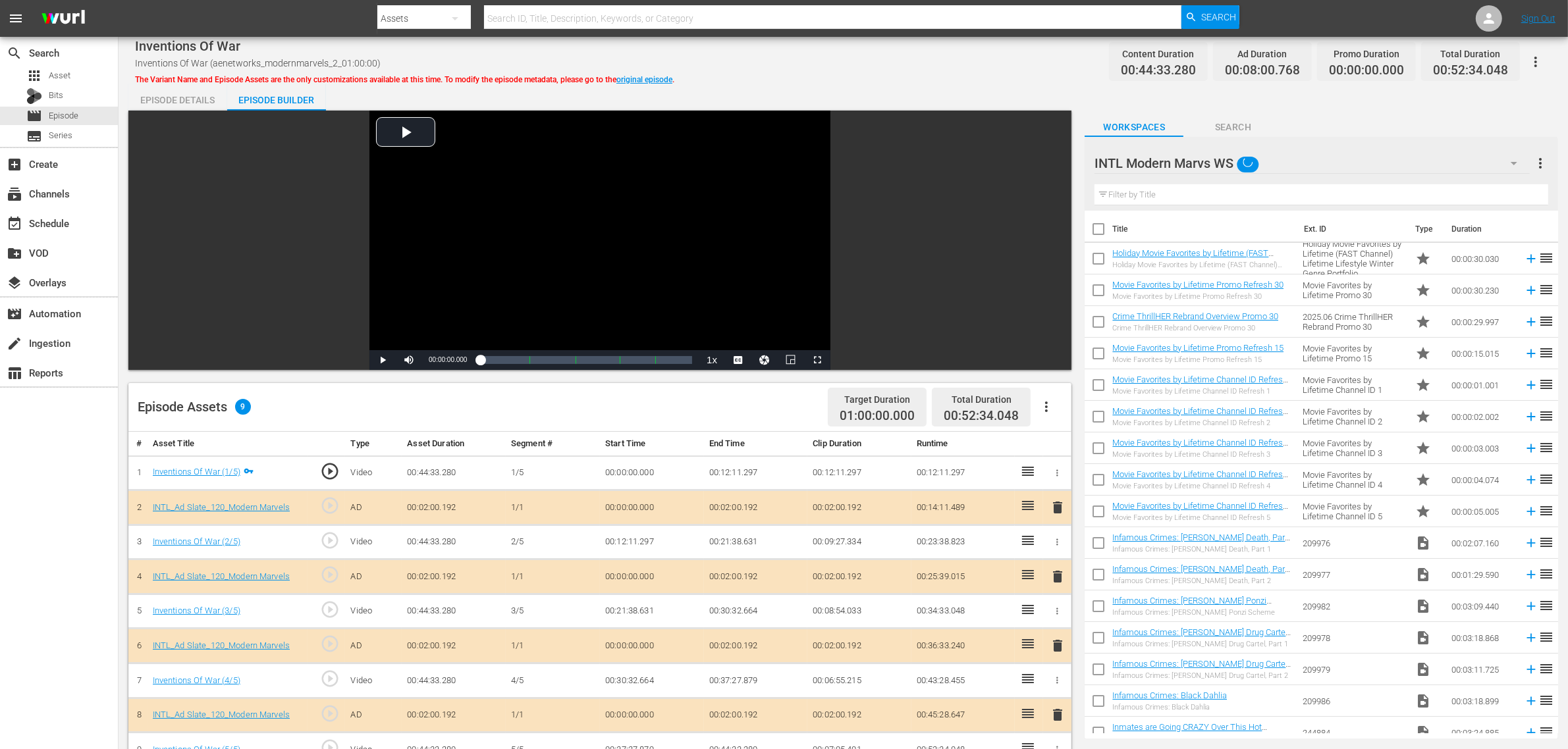
click at [725, 409] on div "Episode Assets 9 Target Duration 01:00:00.000 Total Duration 00:52:34.048" at bounding box center [599, 407] width 943 height 49
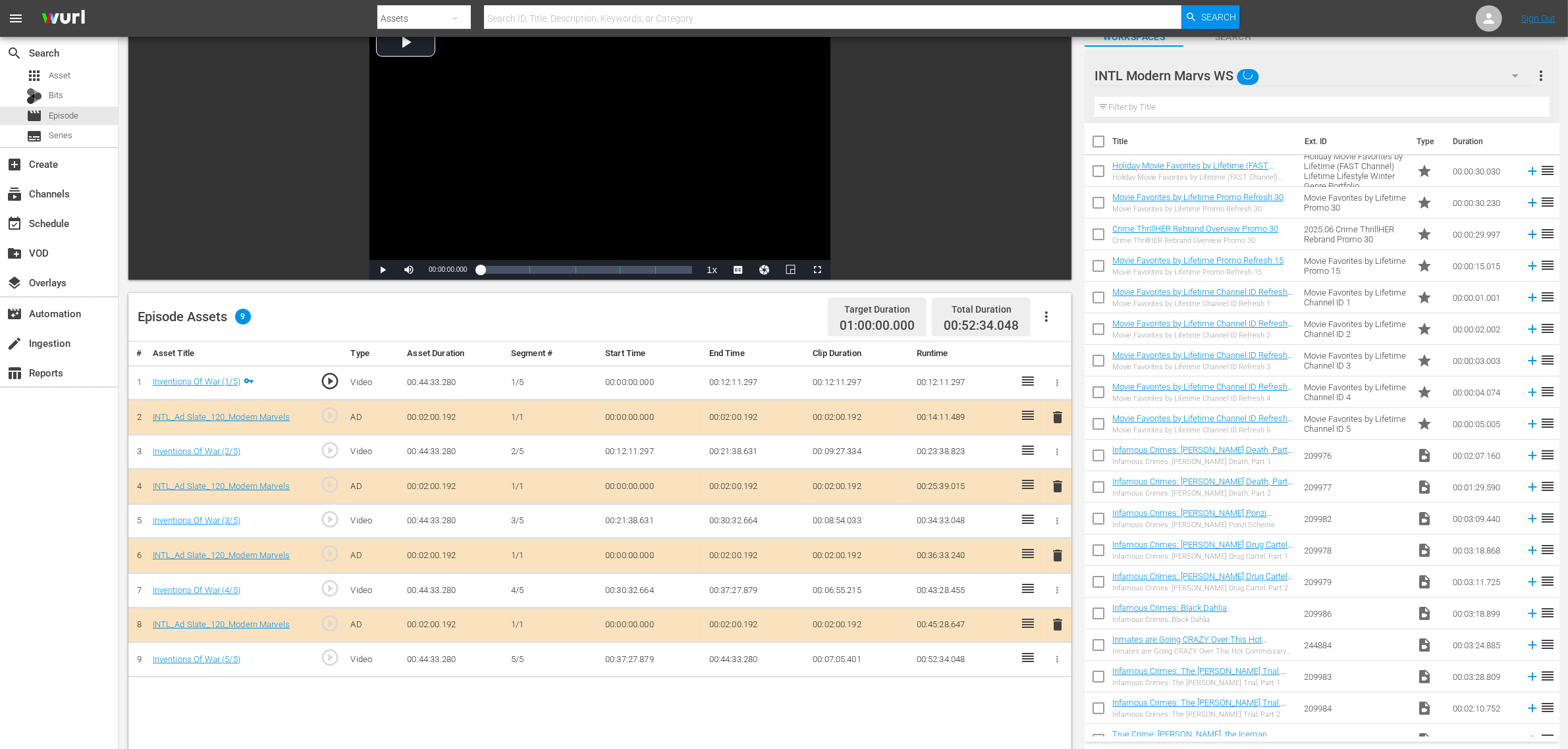
scroll to position [247, 0]
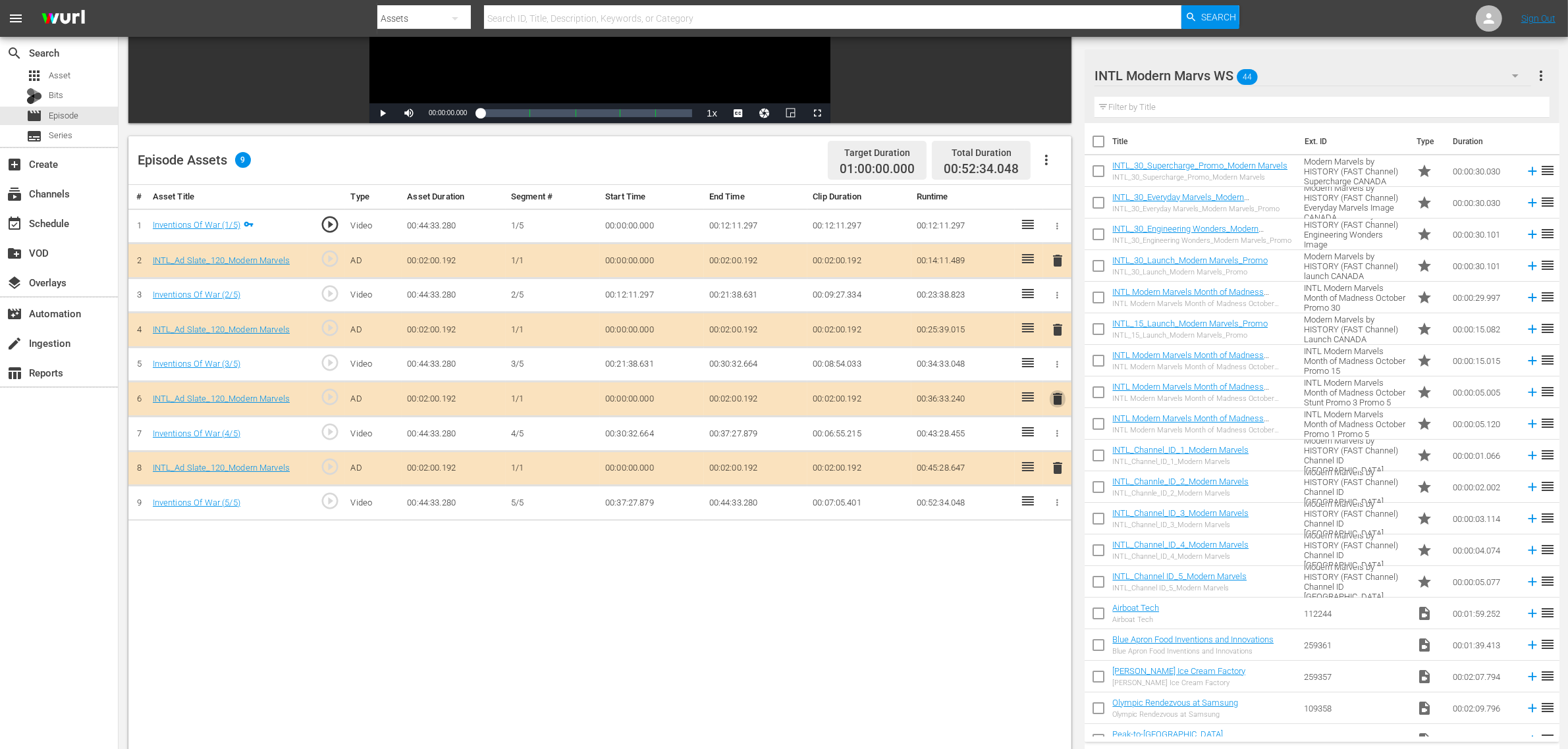
click at [1056, 402] on span "delete" at bounding box center [1057, 398] width 15 height 15
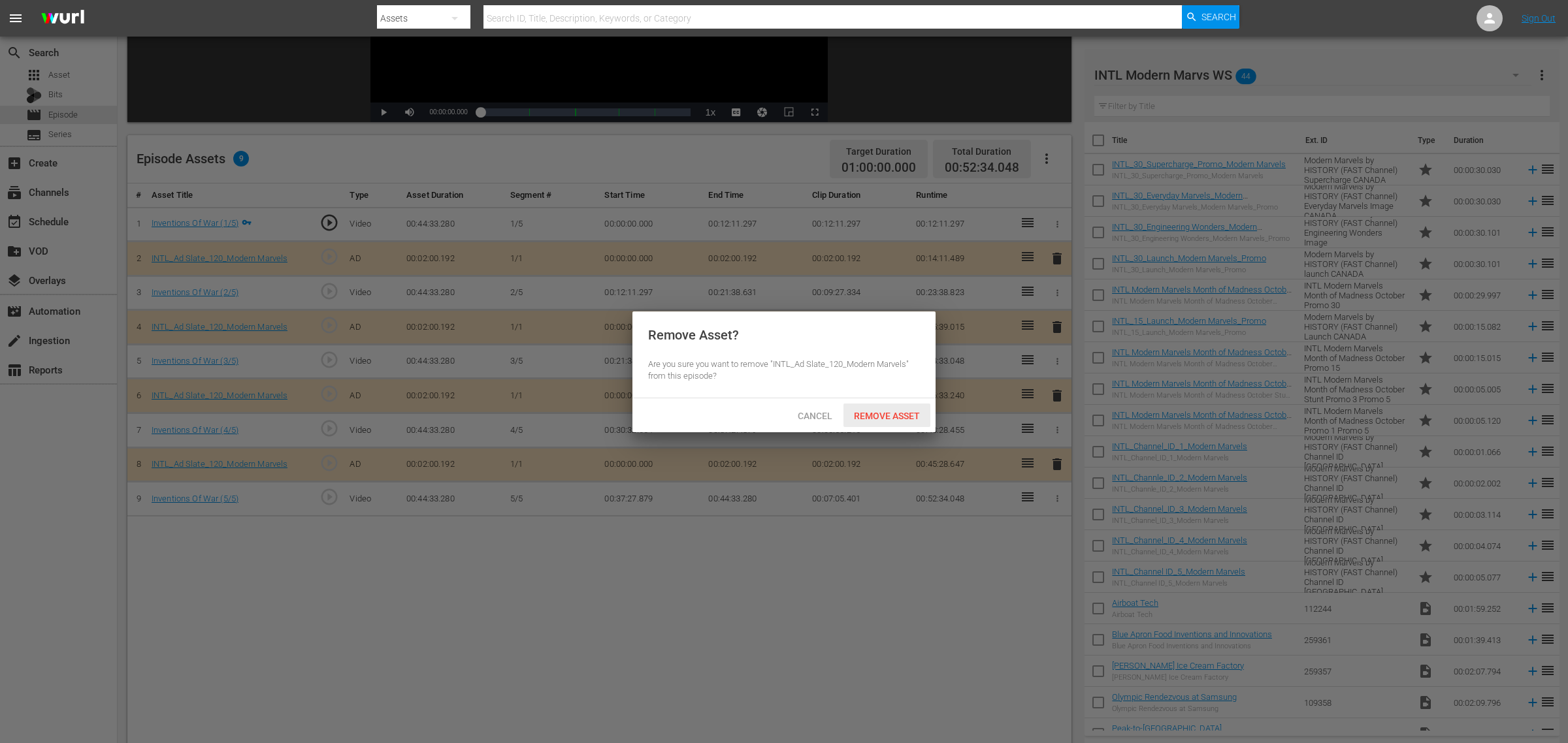
click at [890, 413] on span "Remove Asset" at bounding box center [887, 417] width 87 height 11
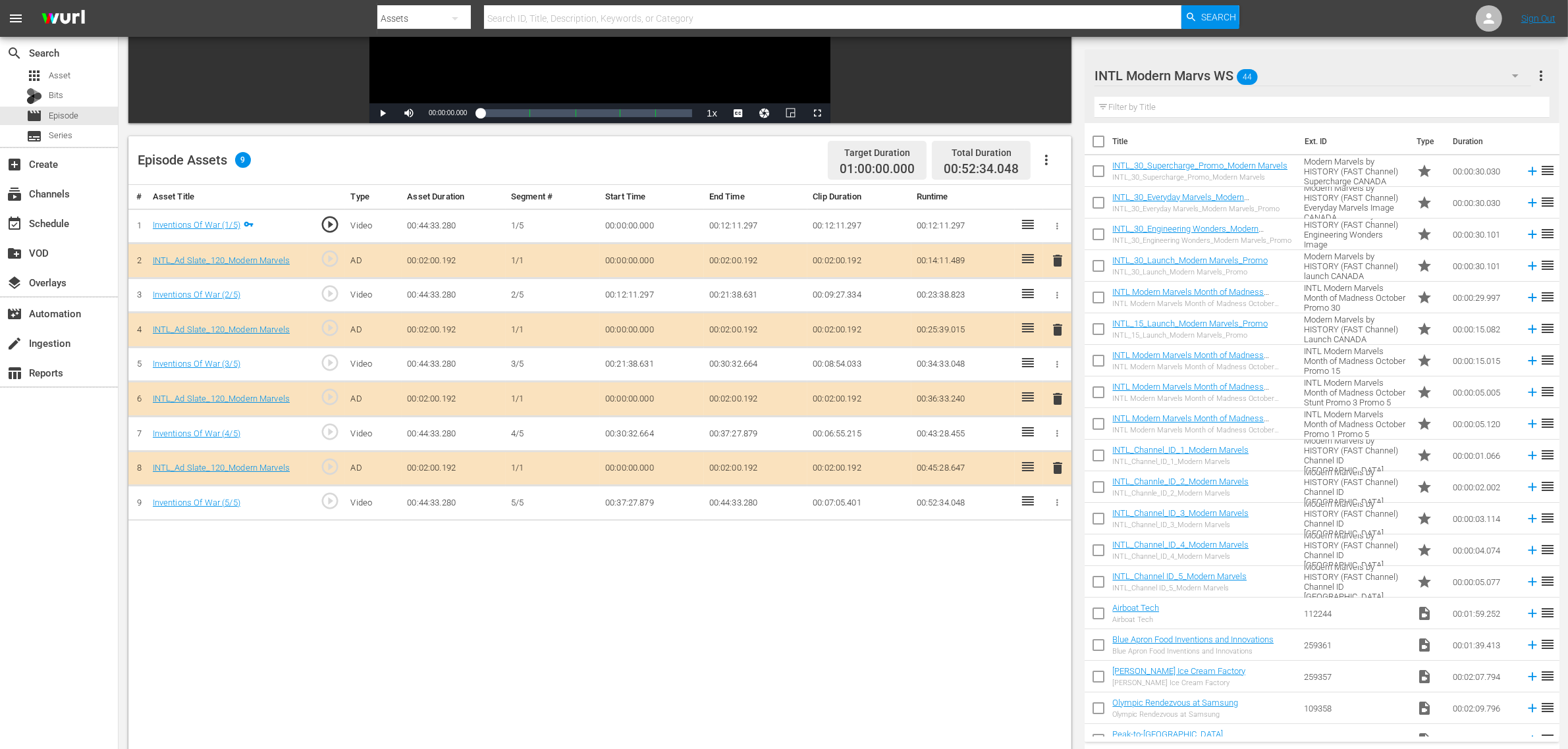
drag, startPoint x: 739, startPoint y: 561, endPoint x: 720, endPoint y: 560, distance: 19.0
click at [755, 152] on div "Episode Assets 9 Target Duration 01:00:00.000 Total Duration 00:52:34.048" at bounding box center [599, 161] width 943 height 49
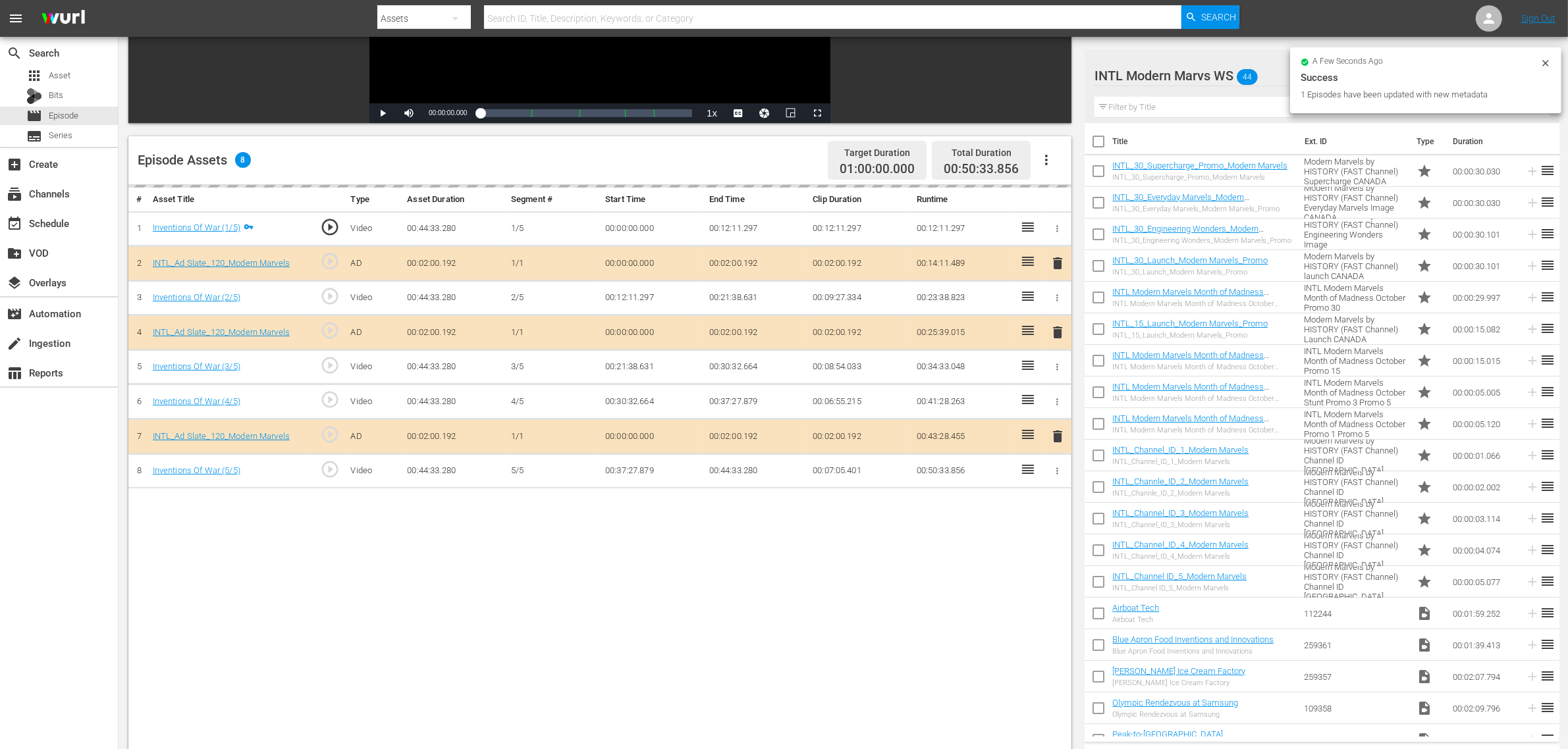
click at [1264, 228] on td "Modern Marvels by HISTORY (FAST Channel) Engineering Wonders Image [GEOGRAPHIC_…" at bounding box center [1355, 234] width 113 height 32
click at [761, 153] on div "Episode Assets 8 Target Duration 01:00:00.000 Total Duration 00:50:33.856" at bounding box center [599, 161] width 943 height 49
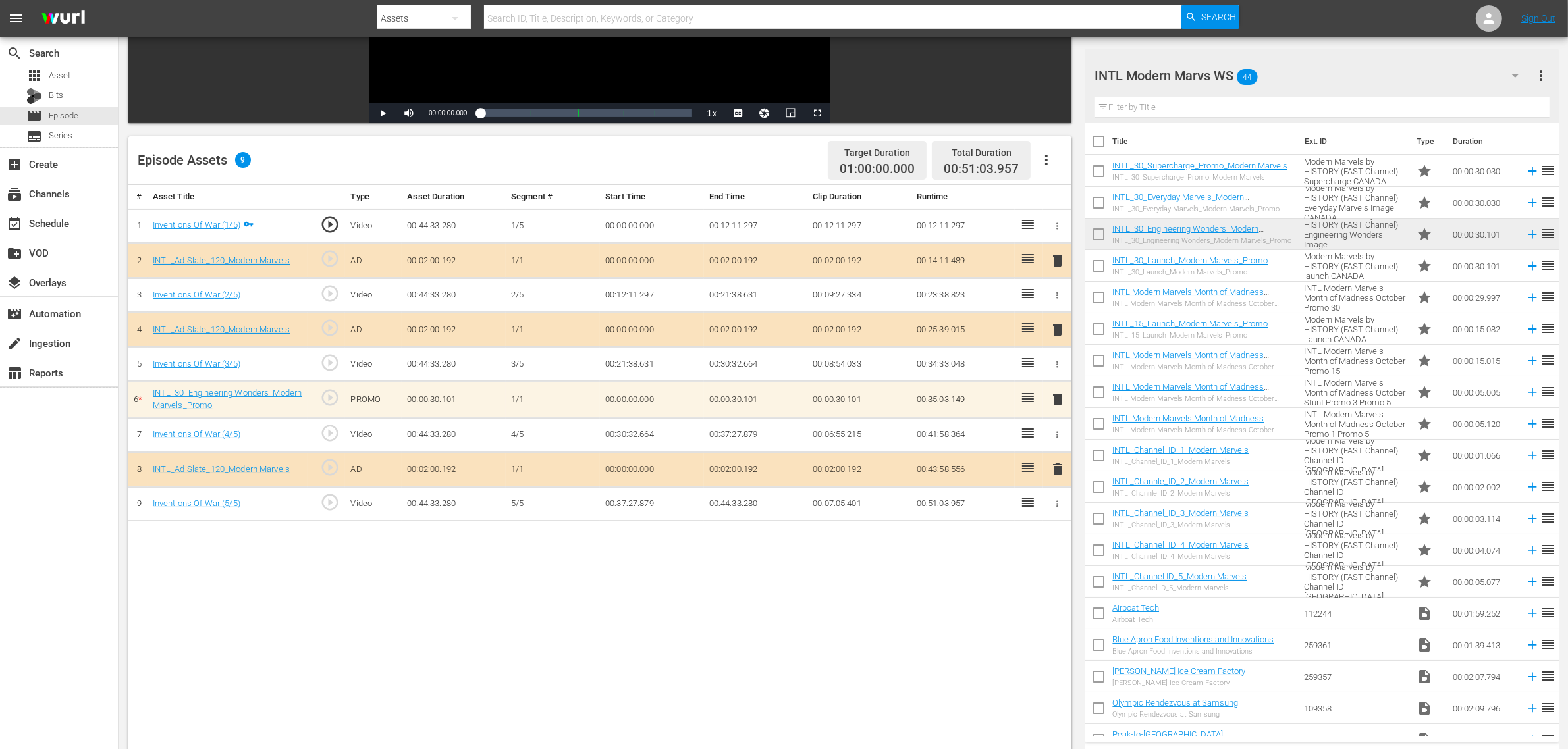
click at [700, 155] on div "Episode Assets 9 Target Duration 01:00:00.000 Total Duration 00:51:03.957" at bounding box center [599, 161] width 943 height 49
click at [760, 163] on div "Episode Assets 9 Target Duration 01:00:00.000 Total Duration 00:51:03.957" at bounding box center [599, 161] width 943 height 49
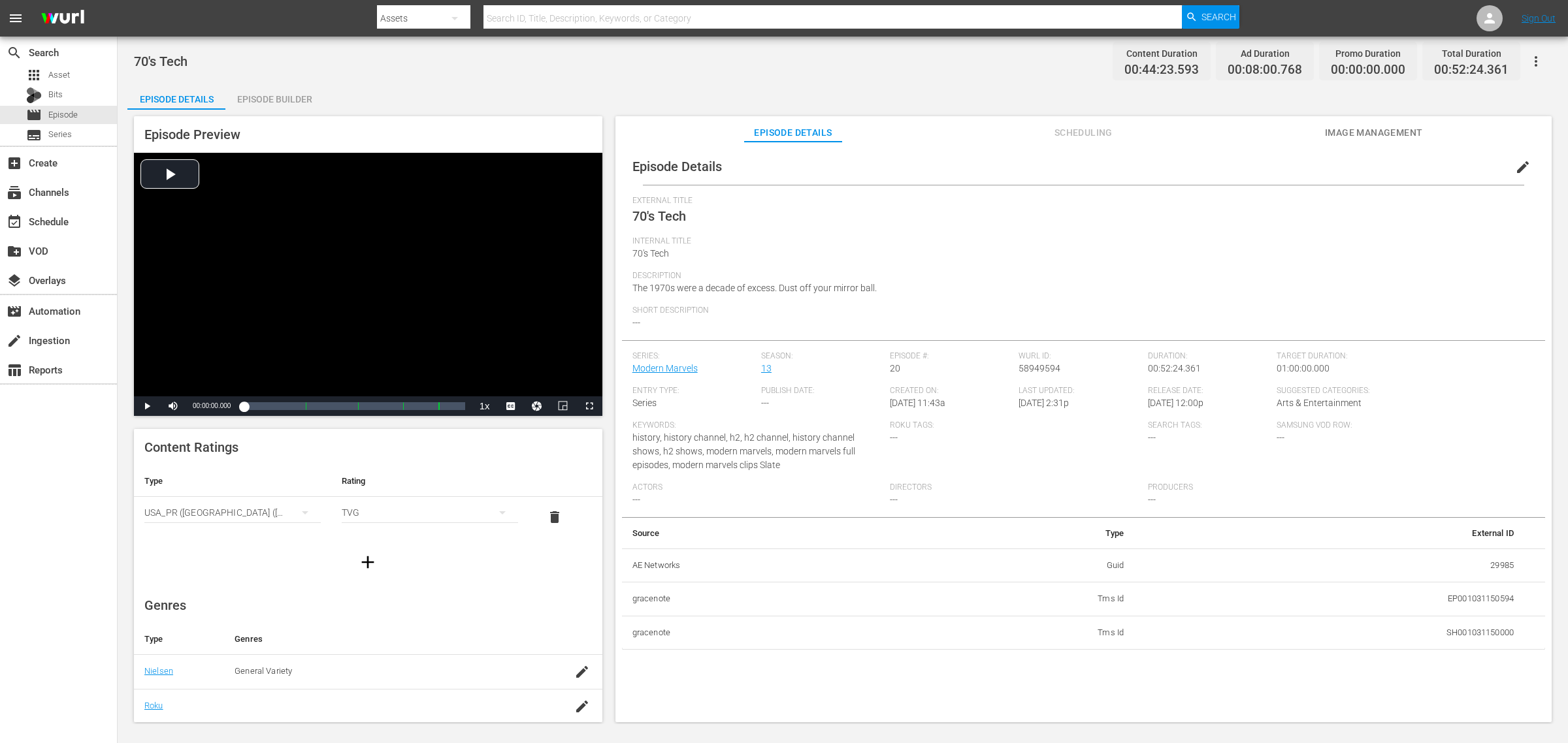
click at [275, 103] on div "Episode Builder" at bounding box center [274, 99] width 98 height 32
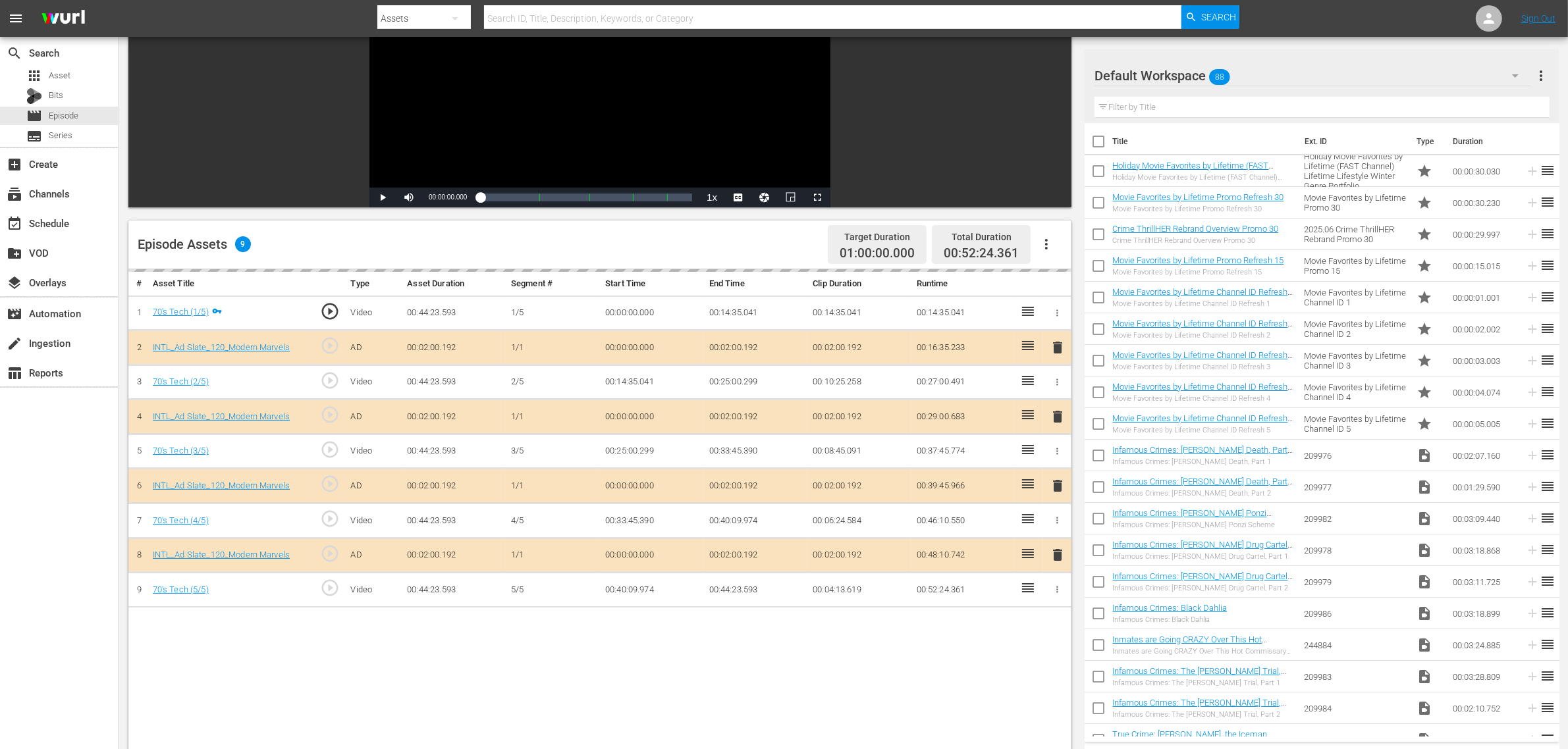
scroll to position [165, 0]
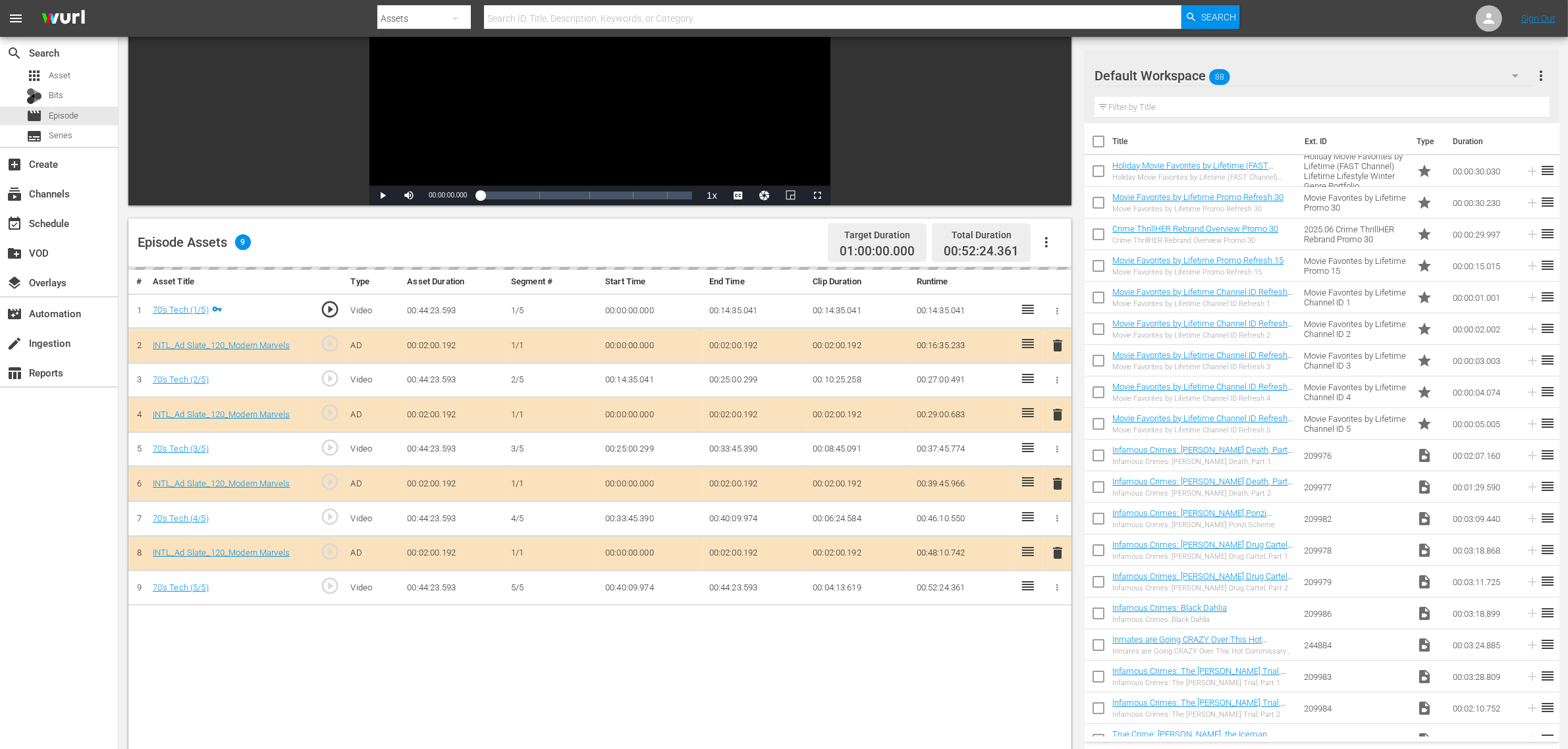
click at [1264, 80] on div "Default Workspace 88" at bounding box center [1313, 75] width 437 height 37
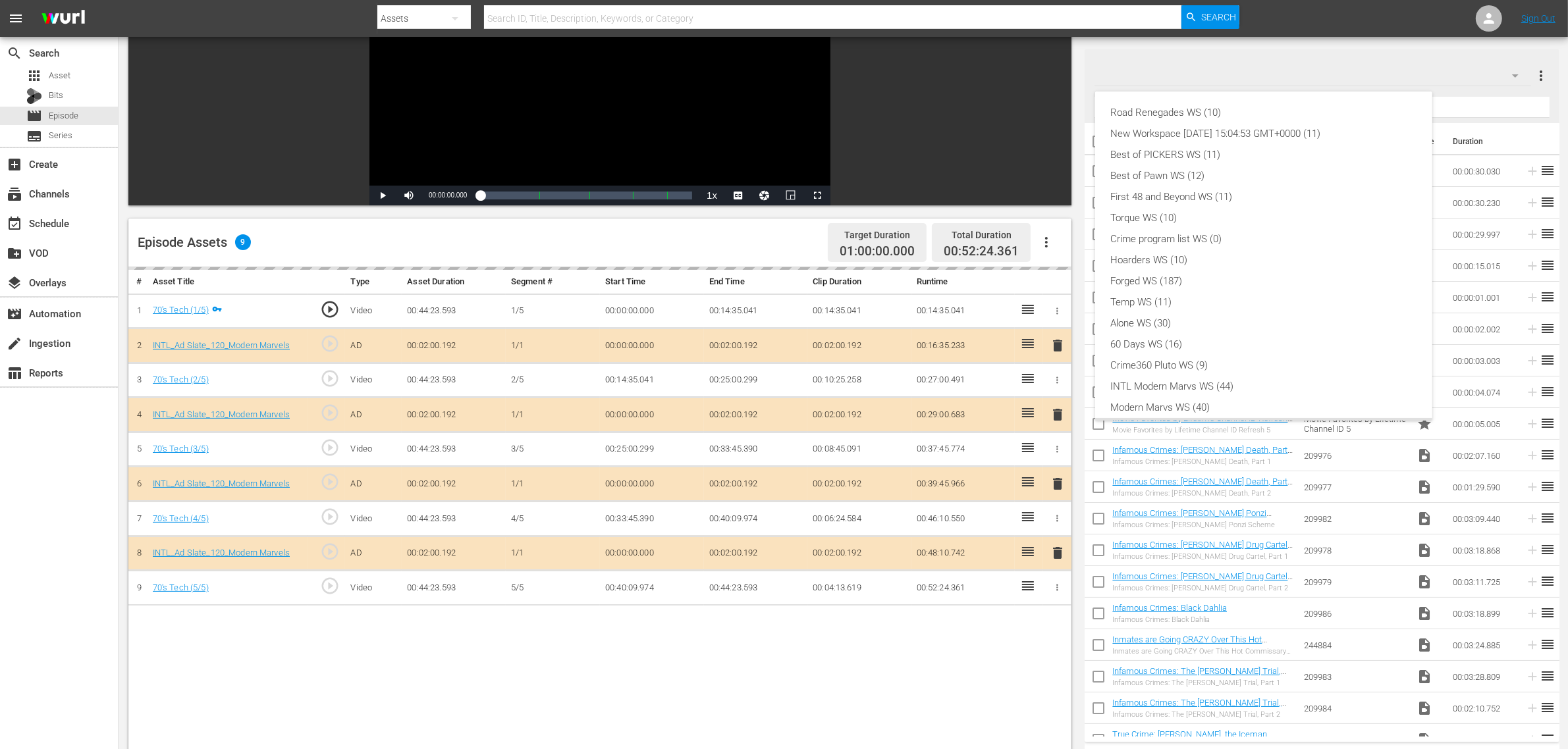
scroll to position [28, 0]
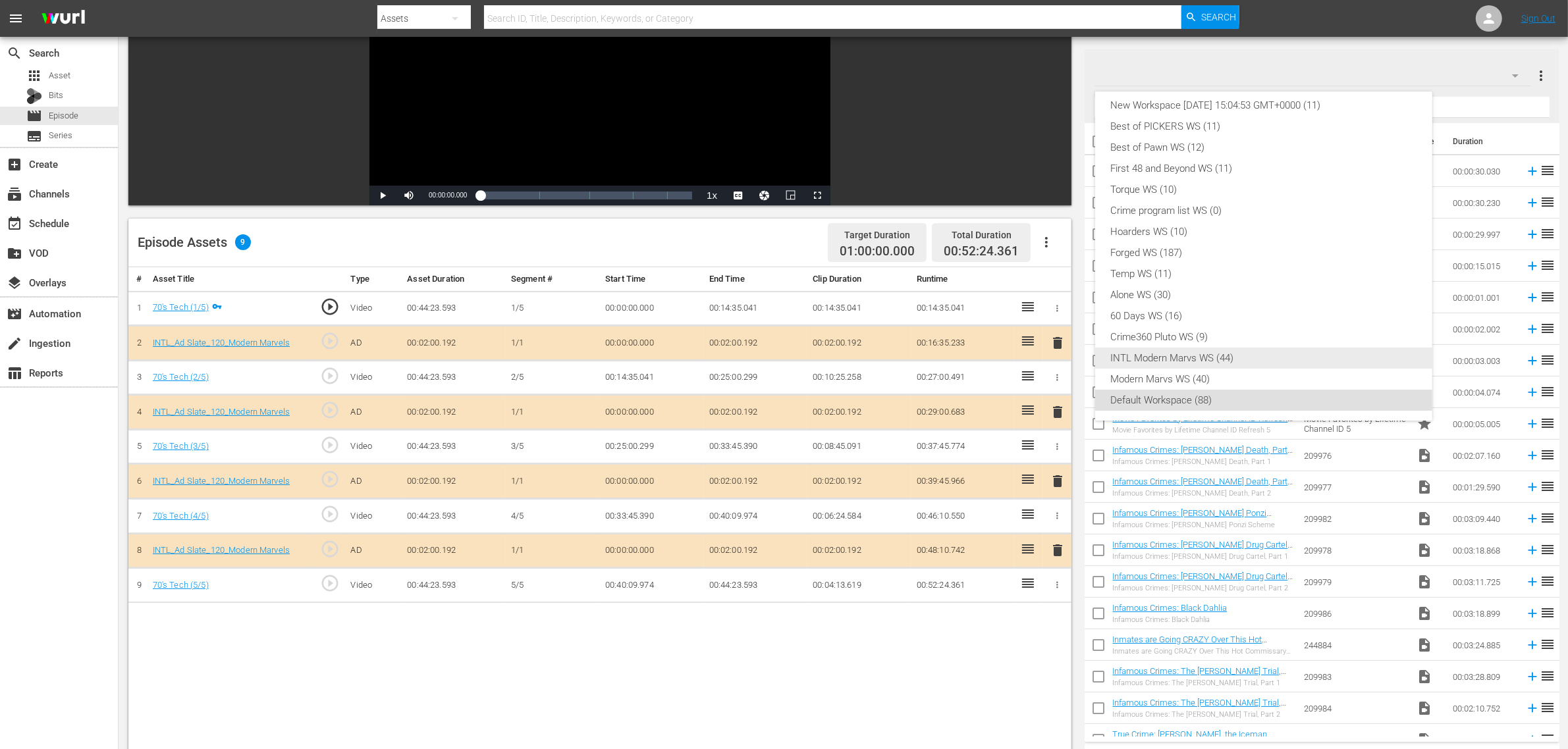
click at [1163, 357] on div "INTL Modern Marvs WS (44)" at bounding box center [1264, 357] width 306 height 21
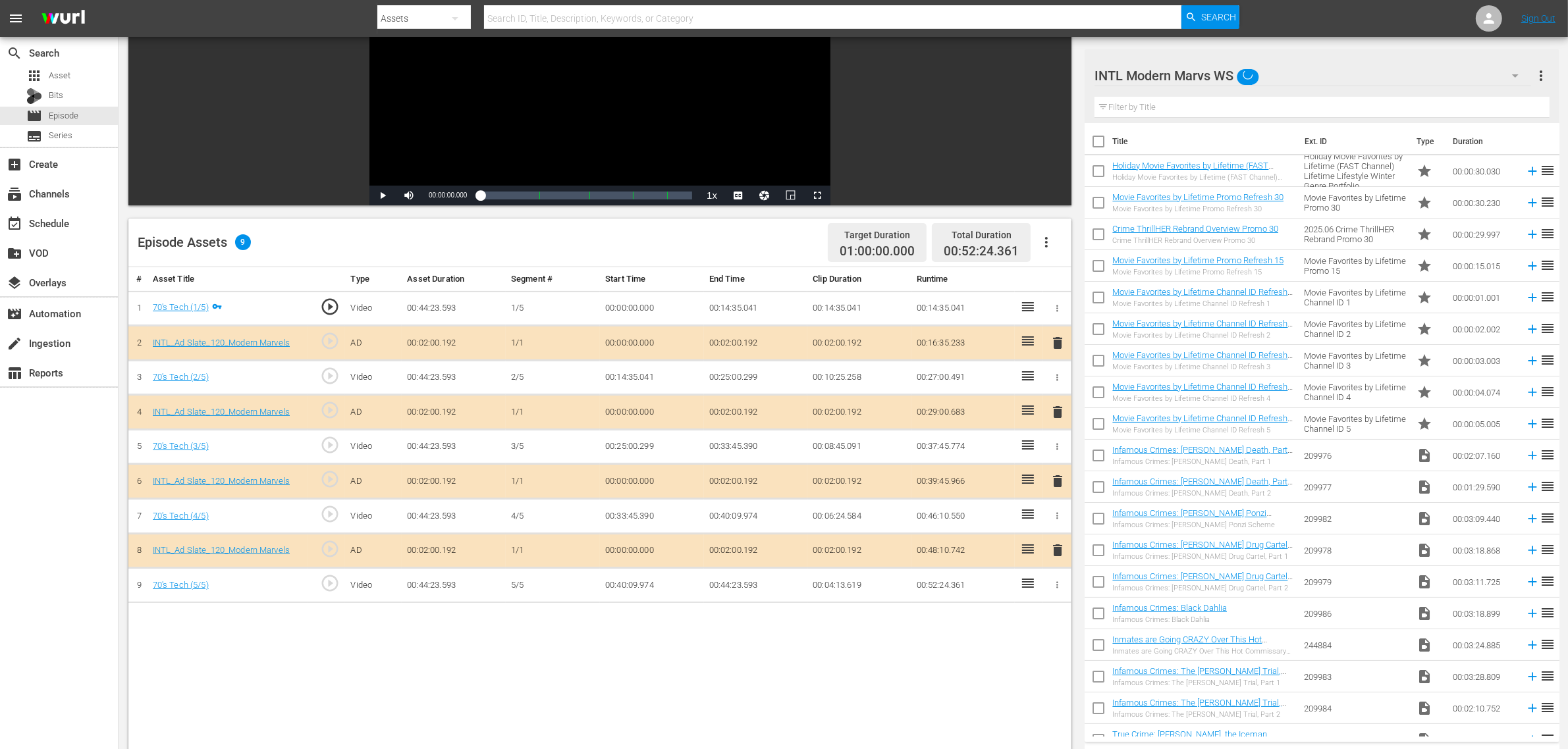
click at [1054, 484] on span "delete" at bounding box center [1057, 481] width 15 height 15
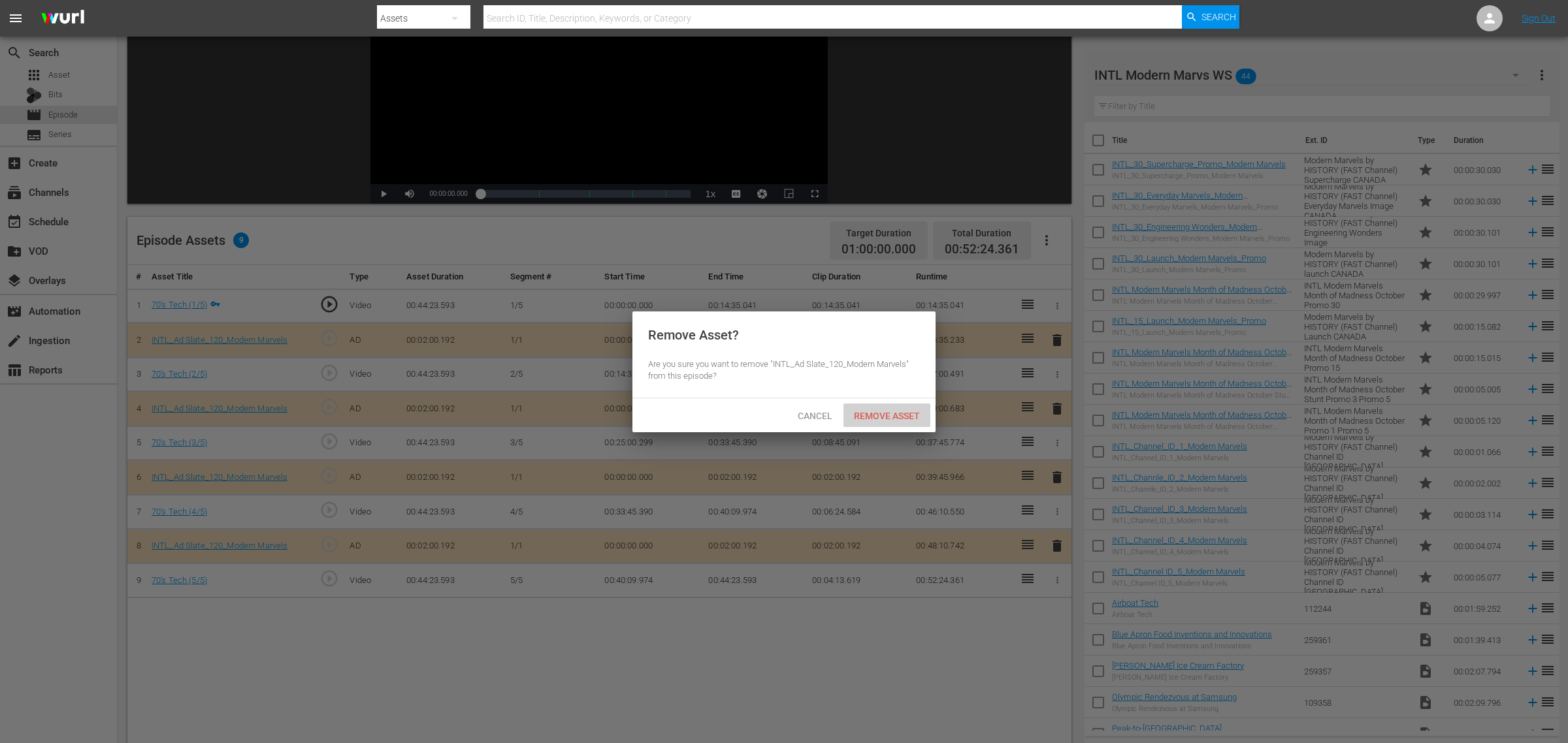
click at [875, 413] on span "Remove Asset" at bounding box center [887, 417] width 87 height 11
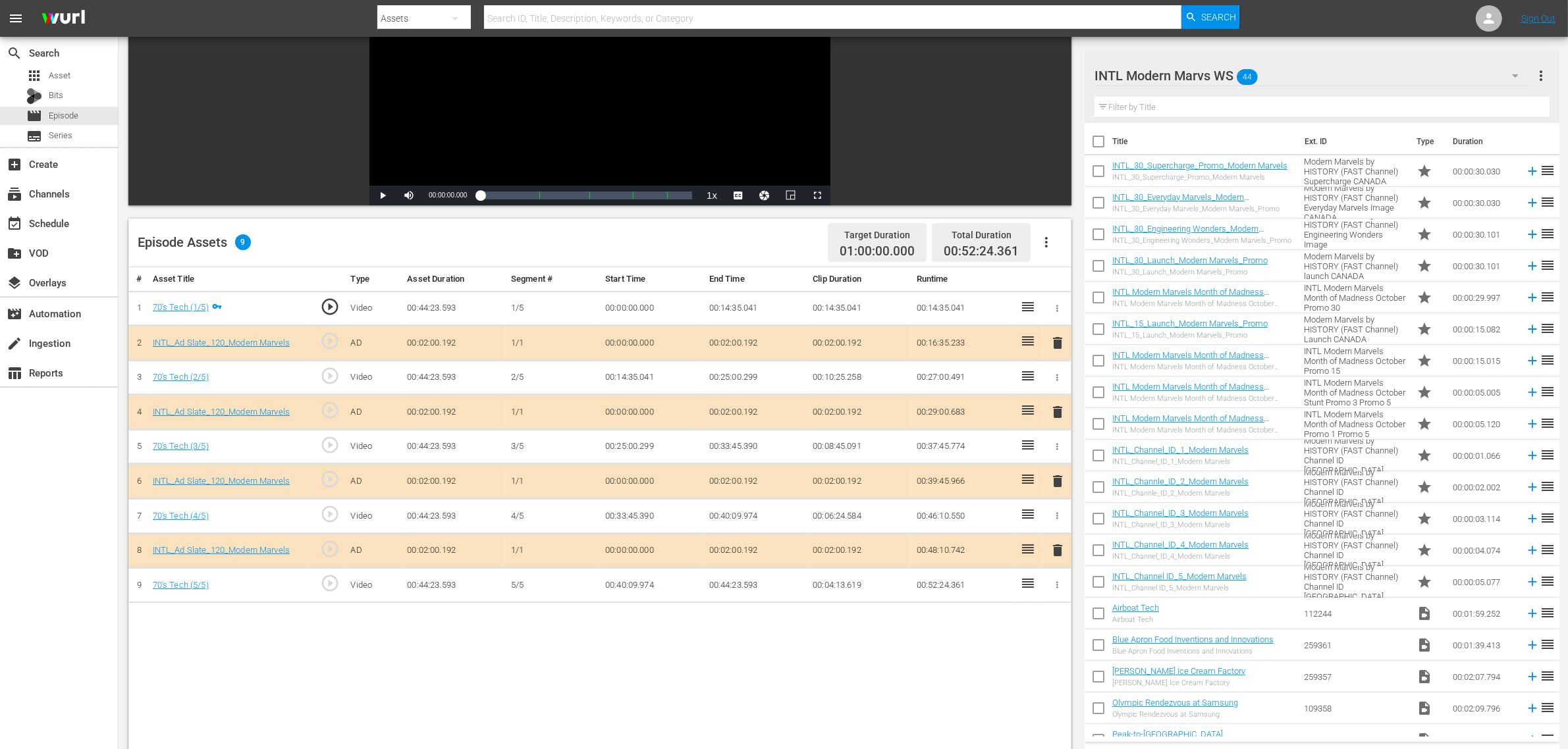
click at [762, 235] on div "Episode Assets 9 Target Duration 01:00:00.000 Total Duration 00:52:24.361" at bounding box center [599, 243] width 943 height 49
click at [1264, 14] on nav "menu Search By Assets Search ID, Title, Description, Keywords, or Category Sear…" at bounding box center [784, 18] width 1568 height 37
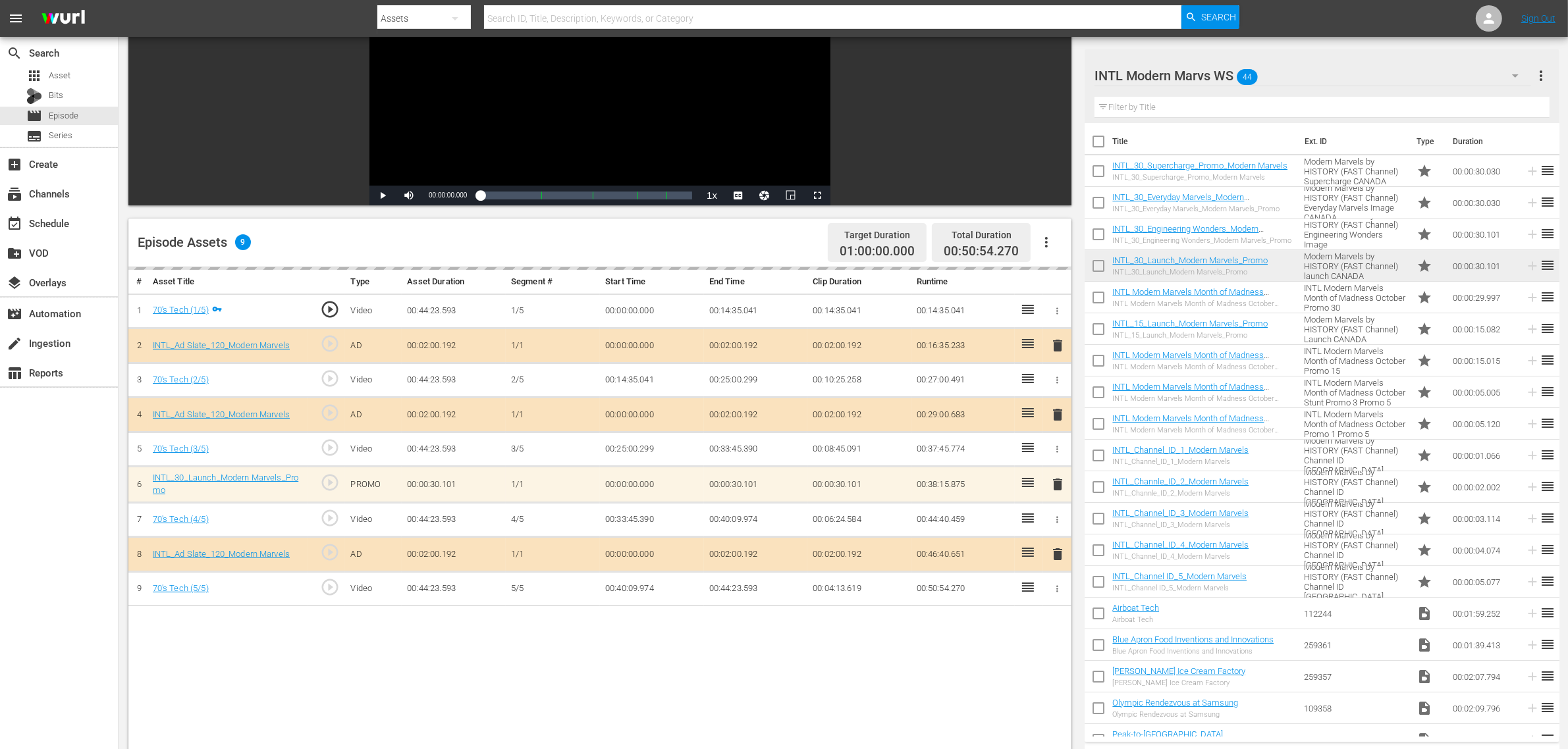
click at [746, 249] on div "Episode Assets 9 Target Duration 01:00:00.000 Total Duration 00:50:54.270" at bounding box center [599, 243] width 943 height 49
click at [1005, 83] on div "Video Player is loading. Play Video Play Mute Current Time 00:00:00.000 / Durat…" at bounding box center [599, 75] width 943 height 259
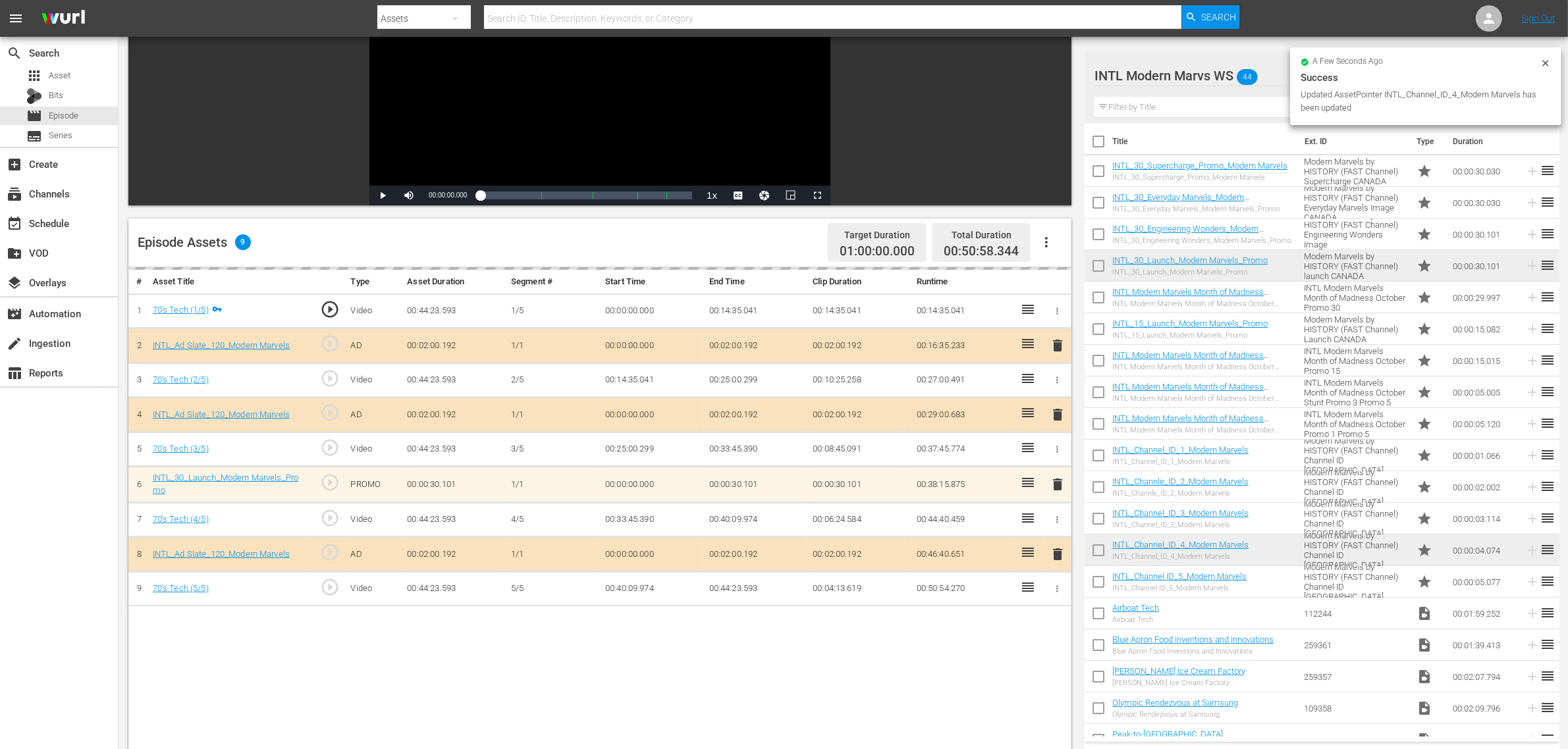
click at [1264, 13] on nav "menu Search By Assets Search ID, Title, Description, Keywords, or Category Sear…" at bounding box center [784, 18] width 1568 height 37
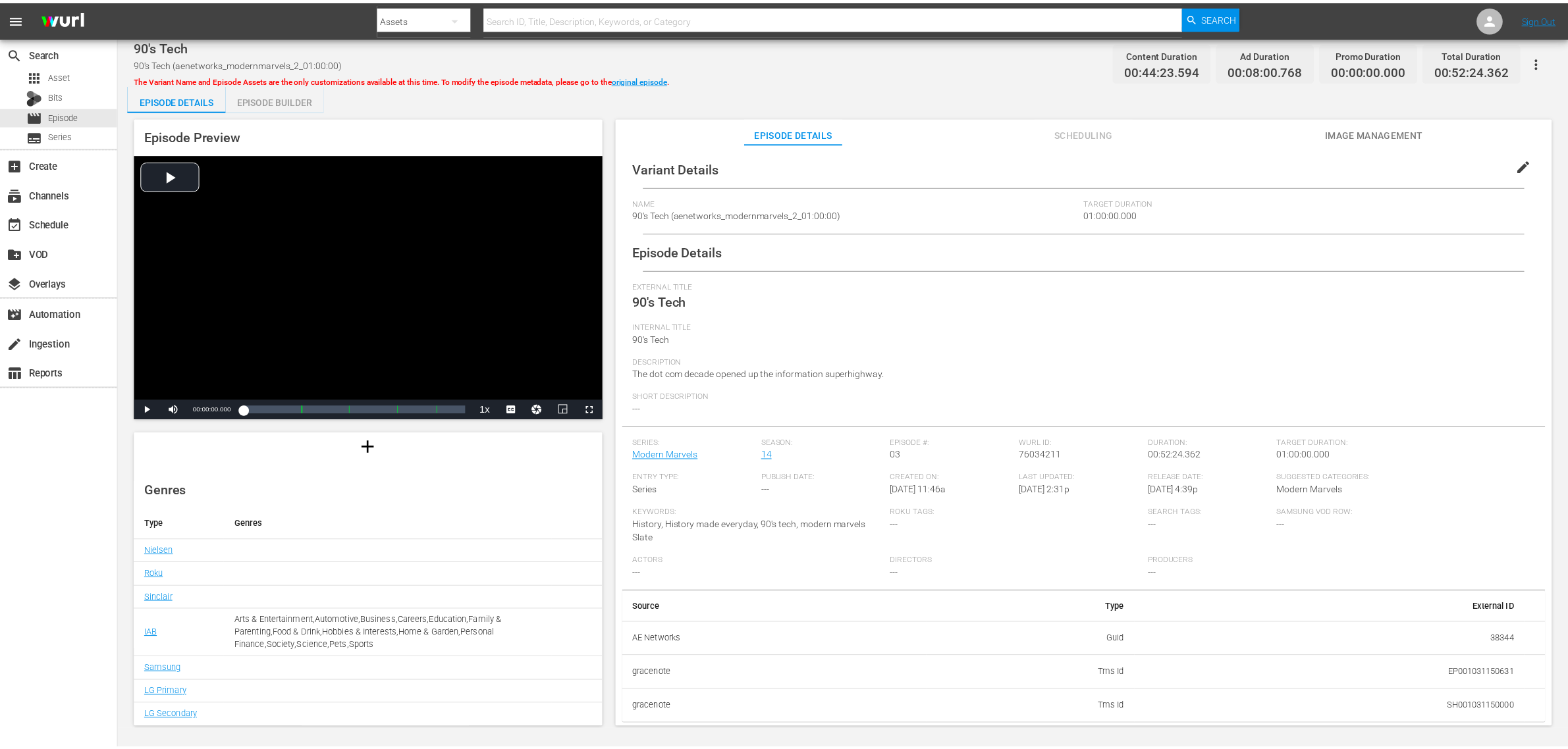
scroll to position [122, 0]
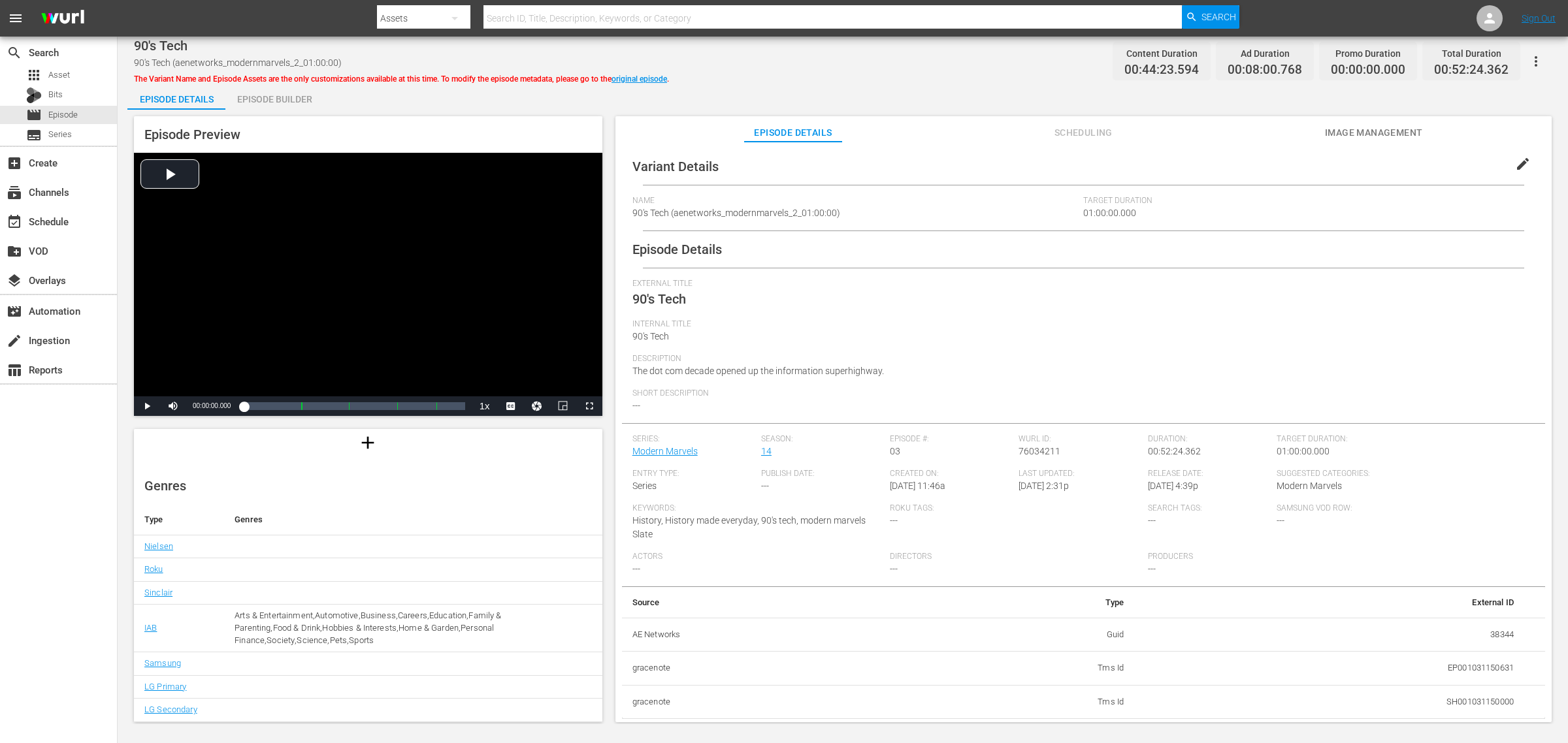
click at [403, 531] on th "Genres" at bounding box center [387, 519] width 327 height 32
click at [654, 75] on link "original episode" at bounding box center [640, 79] width 56 height 9
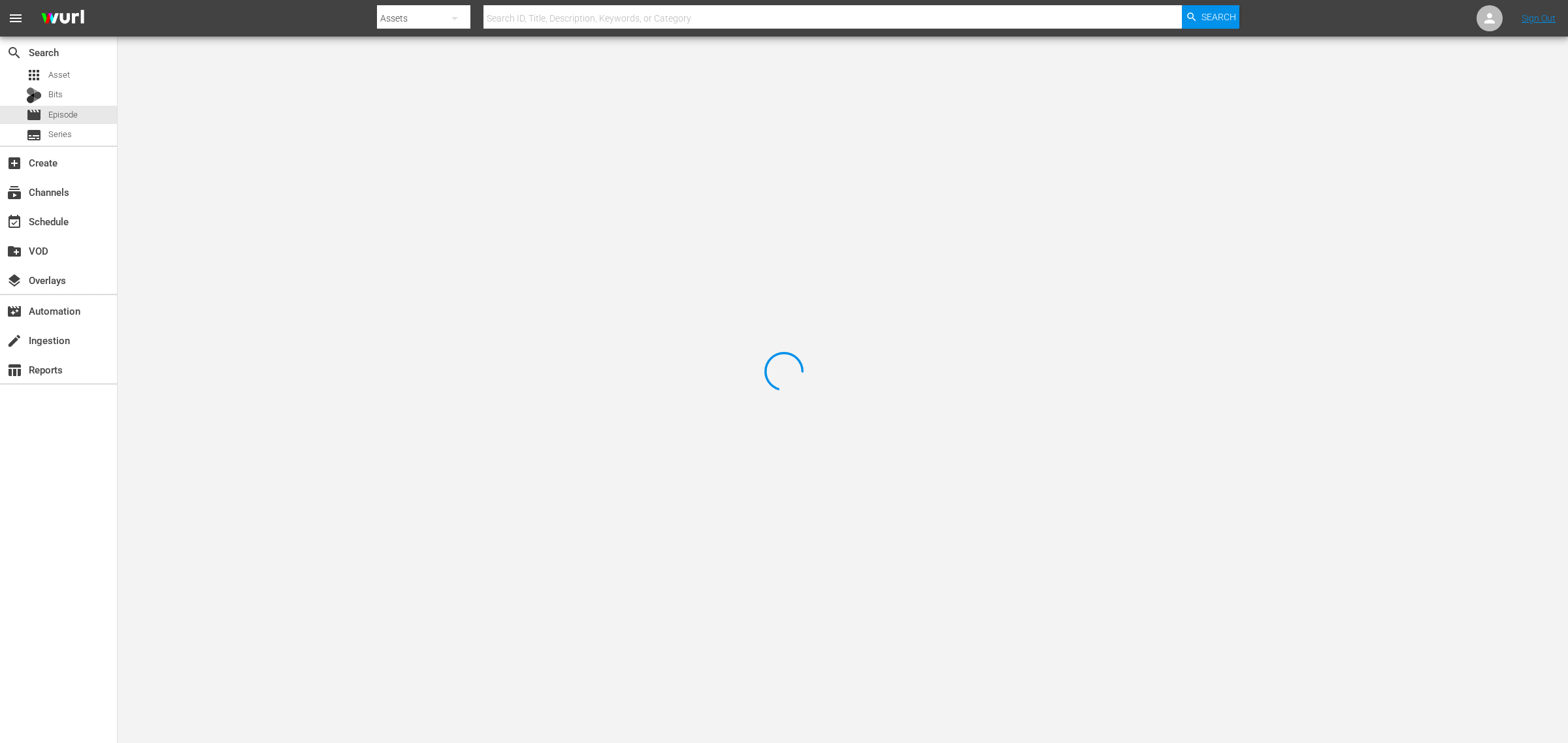
click at [765, 62] on div at bounding box center [784, 372] width 1568 height 743
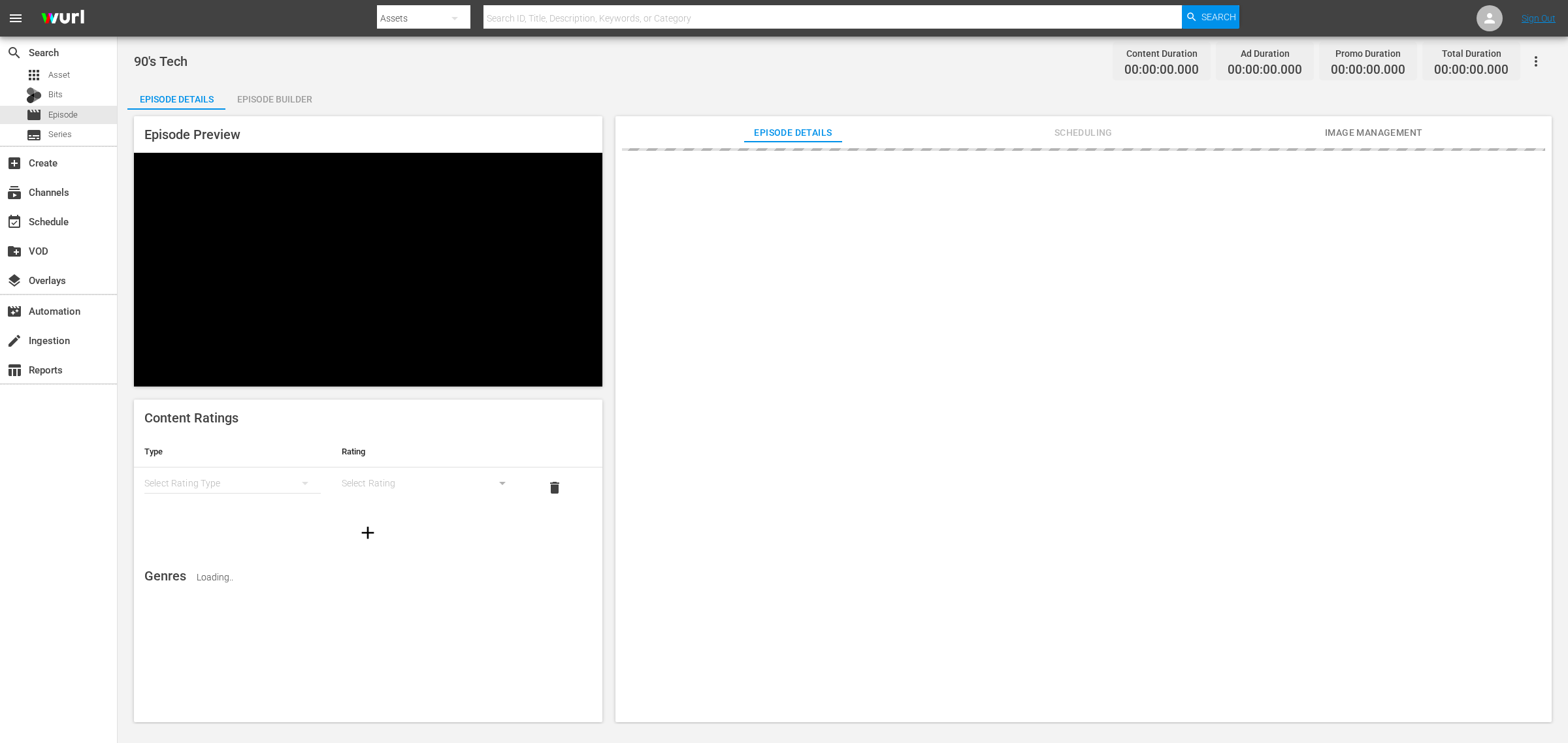
click at [318, 20] on nav "menu Search By Assets Search ID, Title, Description, Keywords, or Category Sear…" at bounding box center [784, 18] width 1568 height 37
click at [1254, 64] on icon "button" at bounding box center [1536, 61] width 3 height 11
click at [992, 69] on div "90's Tech Content Duration 00:44:23.594 Ad Duration 00:06:00.360 Promo Duration…" at bounding box center [842, 60] width 1417 height 30
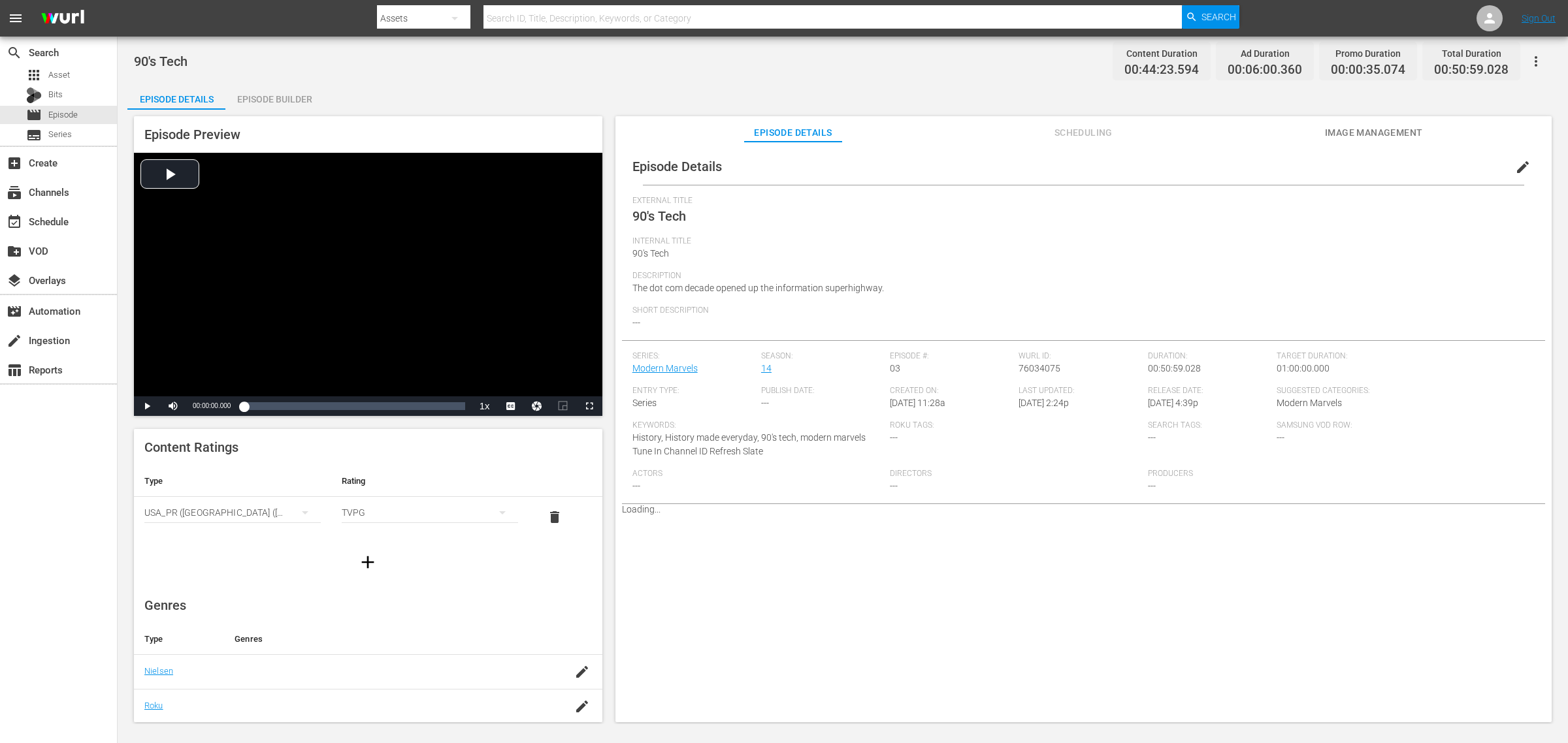
click at [1254, 50] on button "button" at bounding box center [1536, 61] width 32 height 32
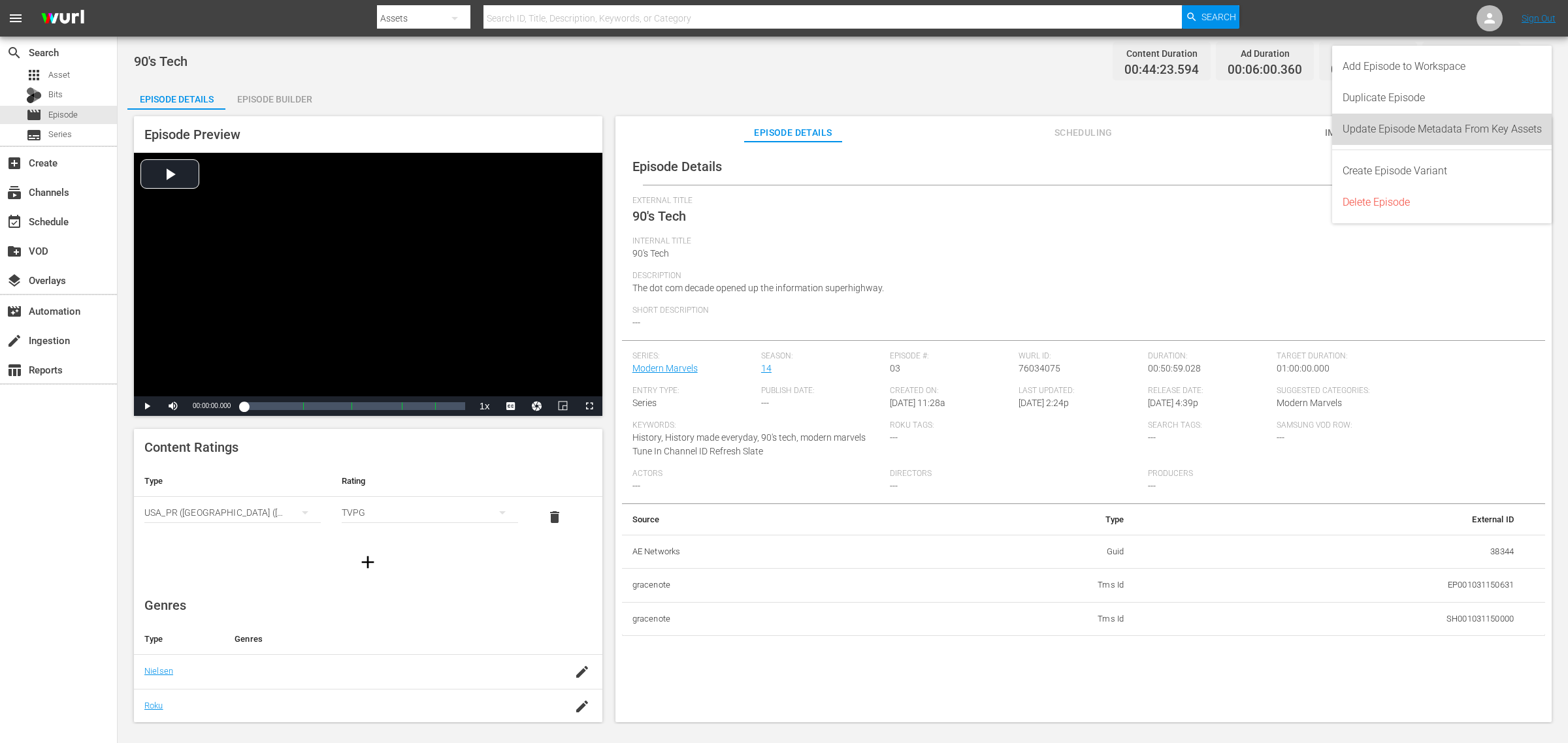
click at [1254, 132] on div "Update Episode Metadata From Key Assets" at bounding box center [1442, 129] width 199 height 32
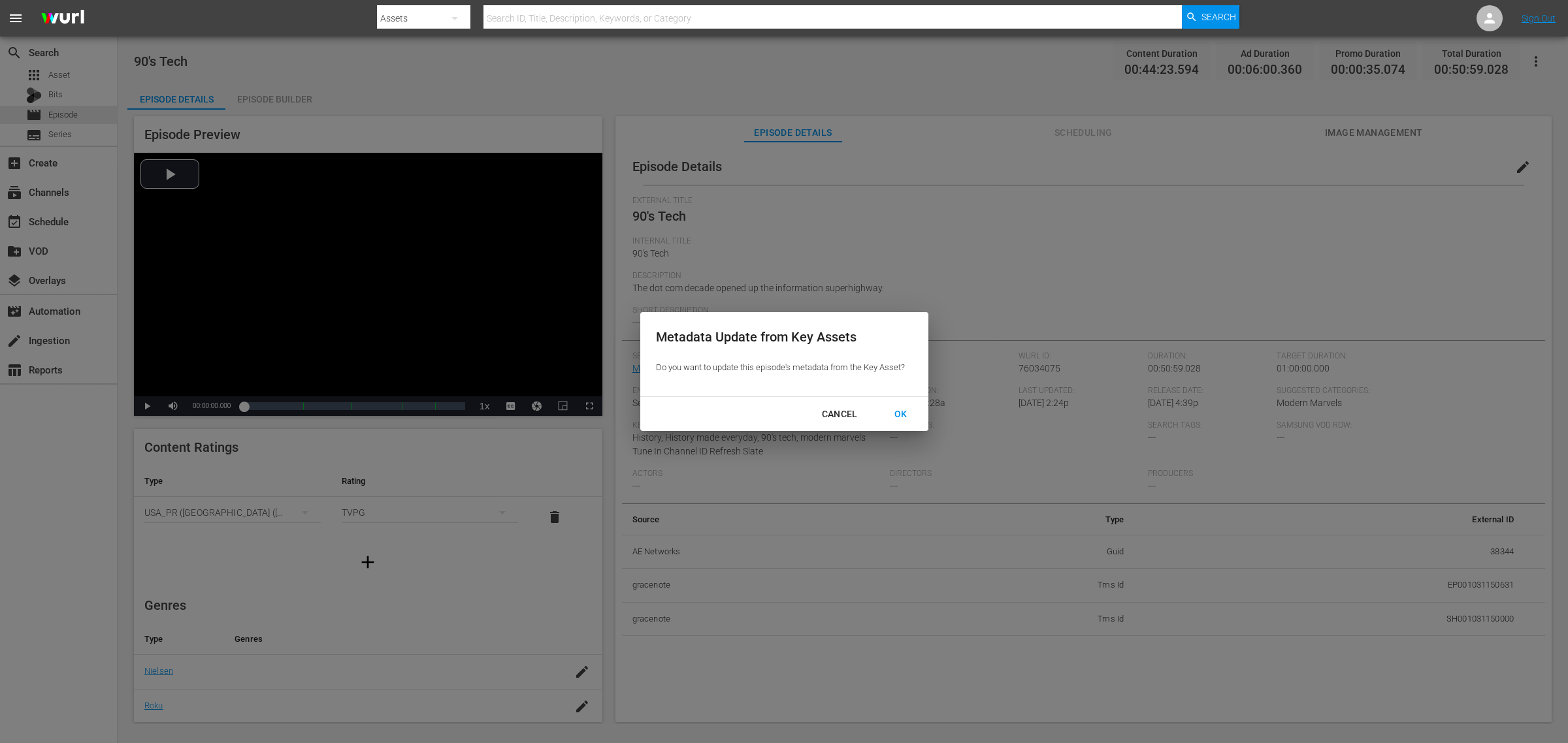
click at [899, 420] on div "OK" at bounding box center [901, 414] width 34 height 16
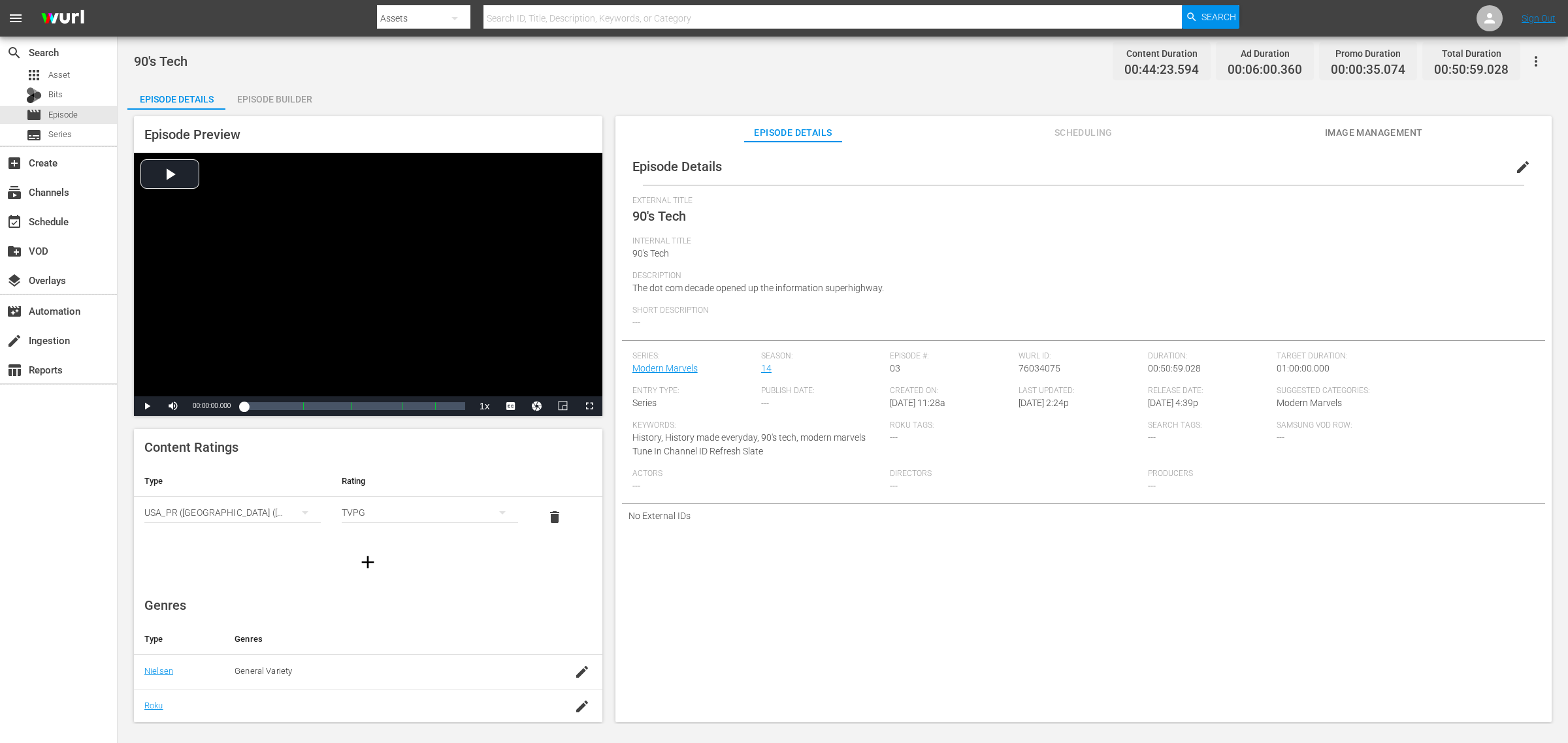
click at [507, 75] on div "90's Tech Content Duration 00:44:23.594 Ad Duration 00:06:00.360 Promo Duration…" at bounding box center [842, 60] width 1417 height 30
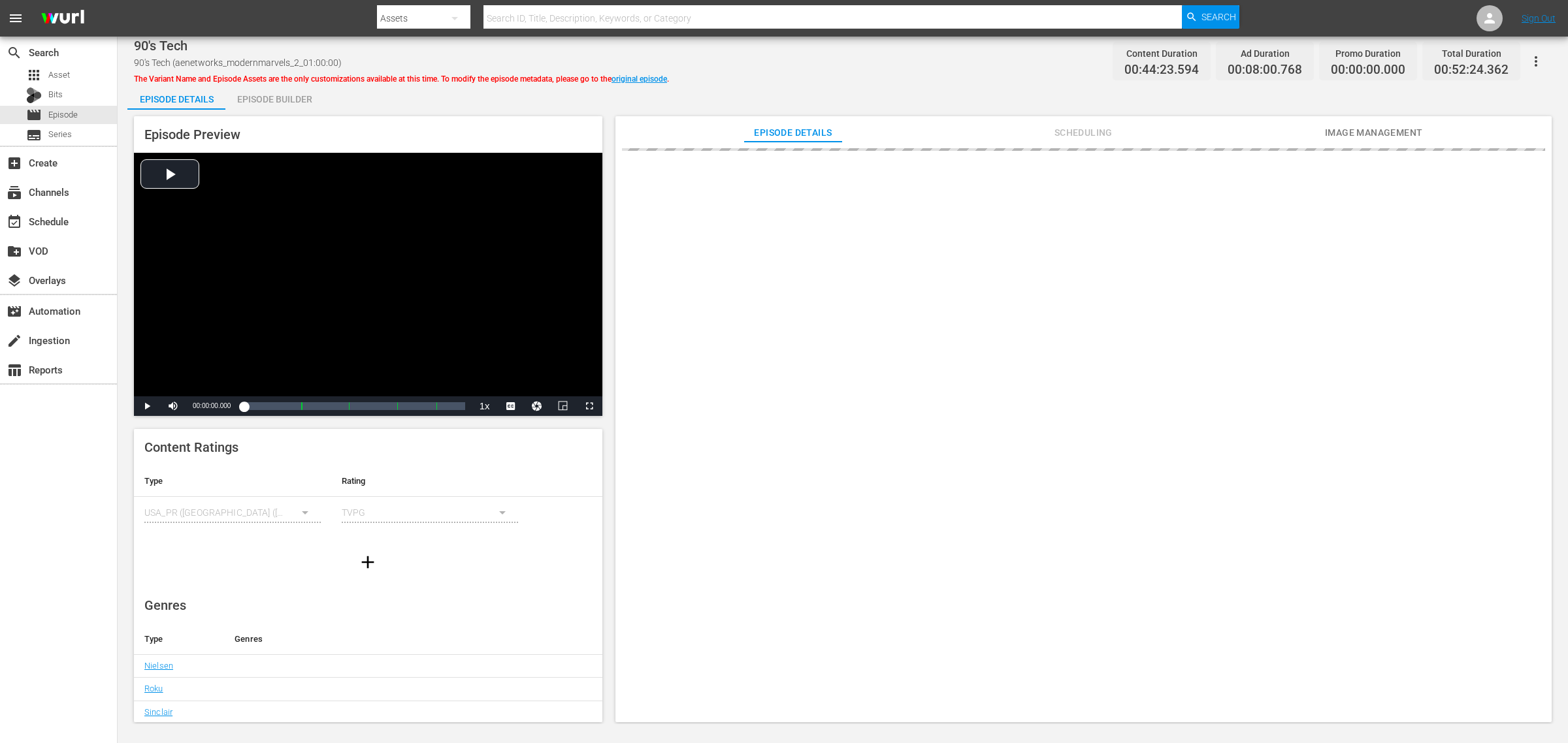
click at [789, 58] on div "90's Tech 90's Tech (aenetworks_modernmarvels_2_01:00:00) The Variant Name and …" at bounding box center [842, 60] width 1417 height 30
click at [300, 96] on div "Episode Builder" at bounding box center [274, 99] width 98 height 32
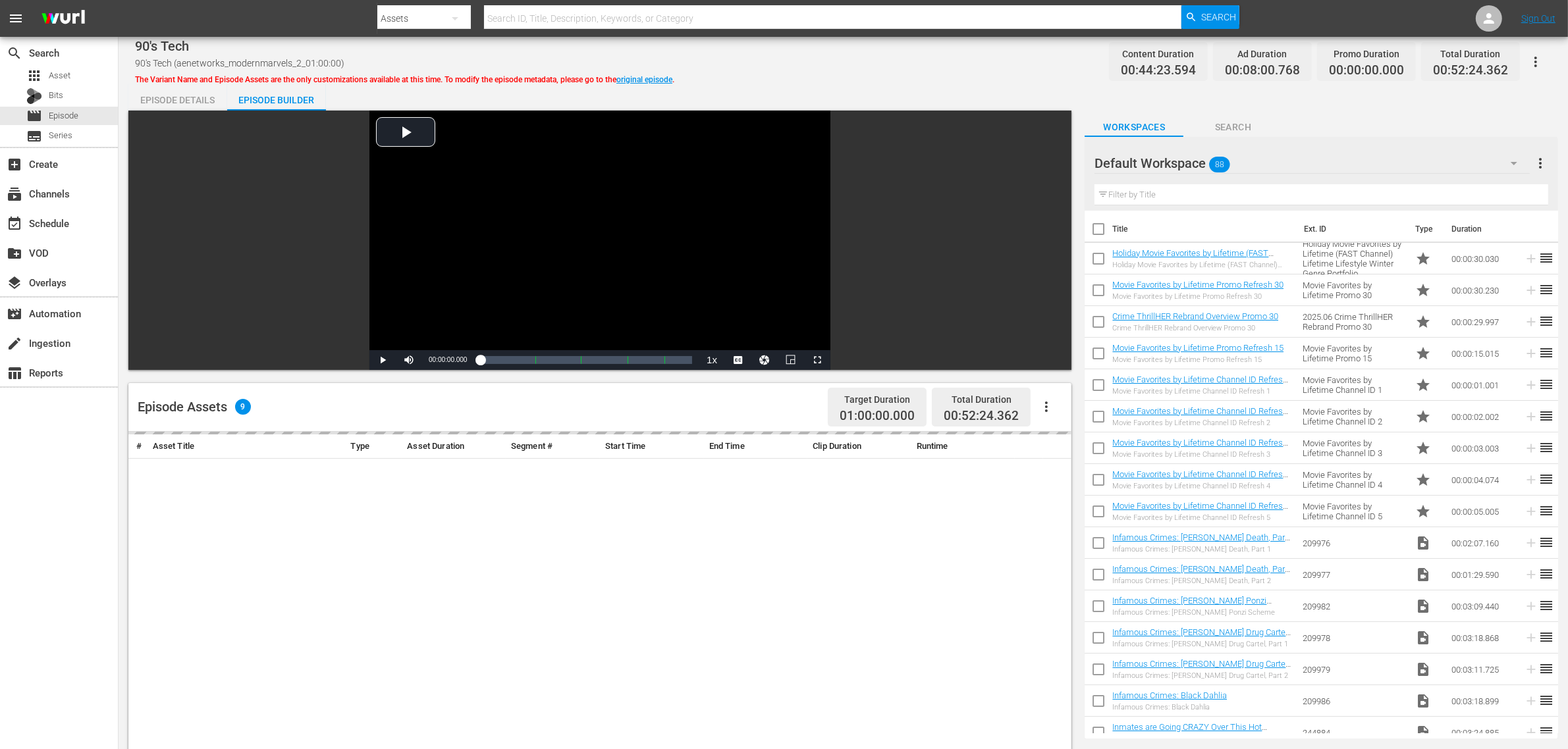
click at [825, 76] on div "90's Tech 90's Tech (aenetworks_modernmarvels_2_01:00:00) The Variant Name and …" at bounding box center [843, 564] width 1450 height 1055
click at [1264, 166] on div "Default Workspace 88" at bounding box center [1312, 163] width 436 height 37
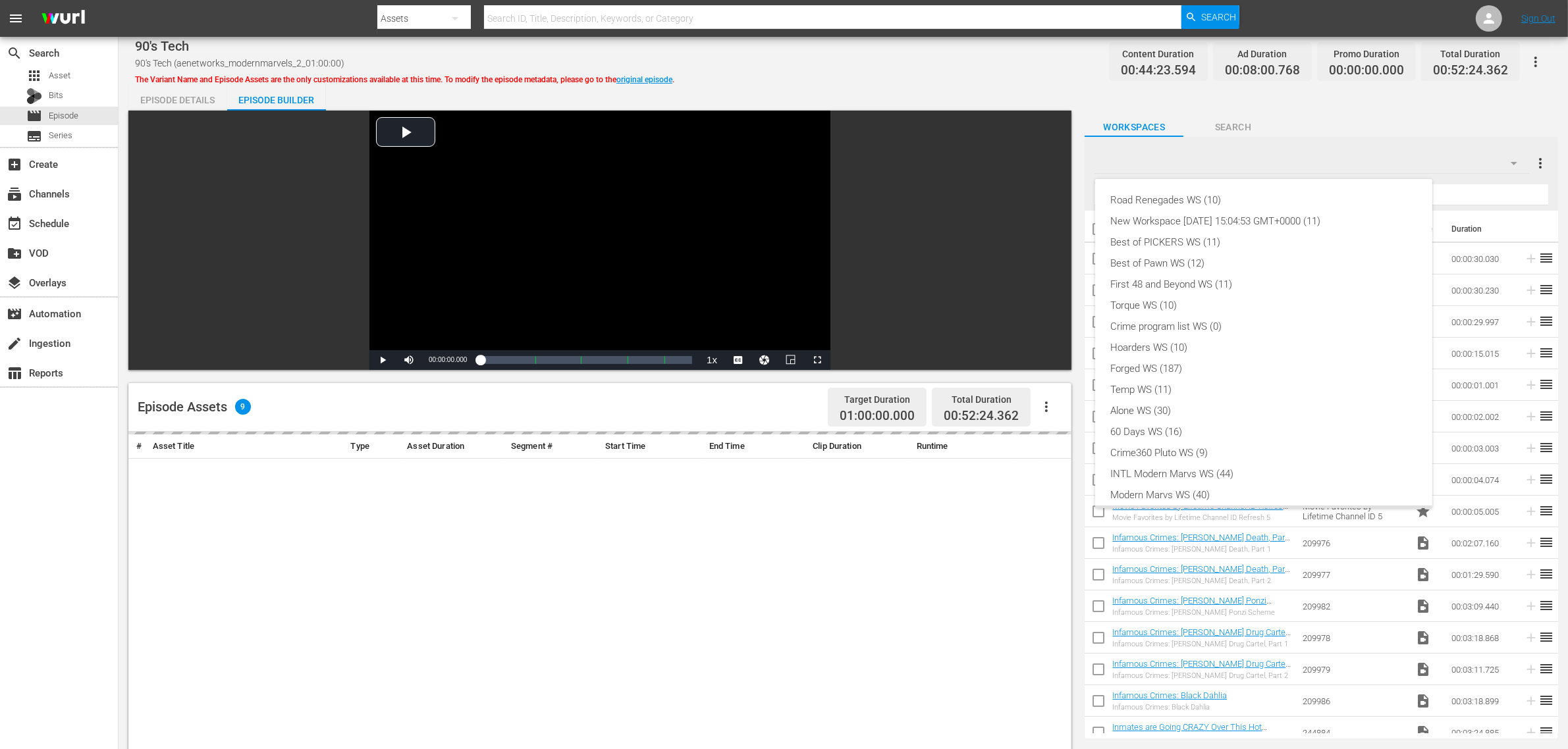
scroll to position [28, 0]
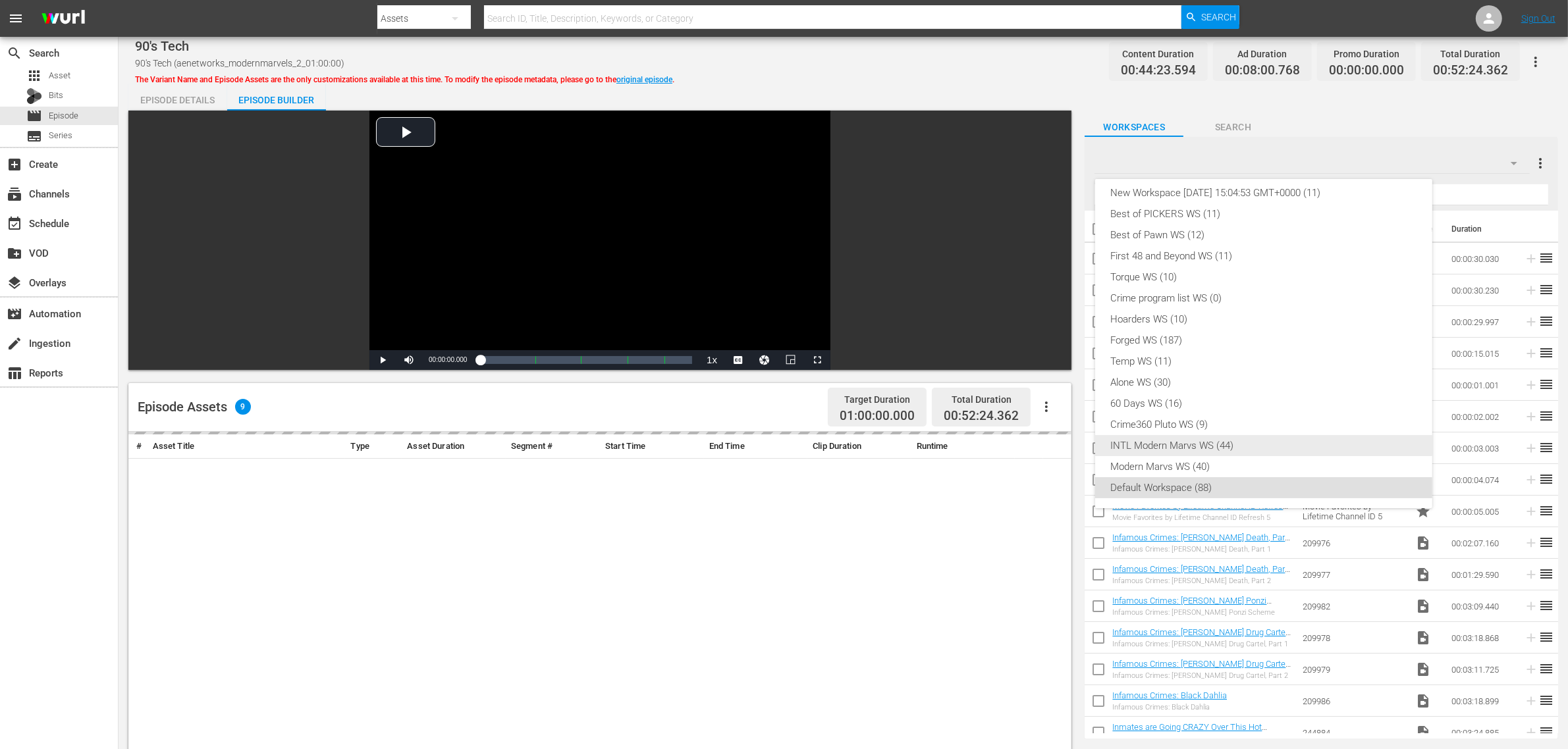
click at [1246, 438] on div "INTL Modern Marvs WS (44)" at bounding box center [1264, 445] width 306 height 21
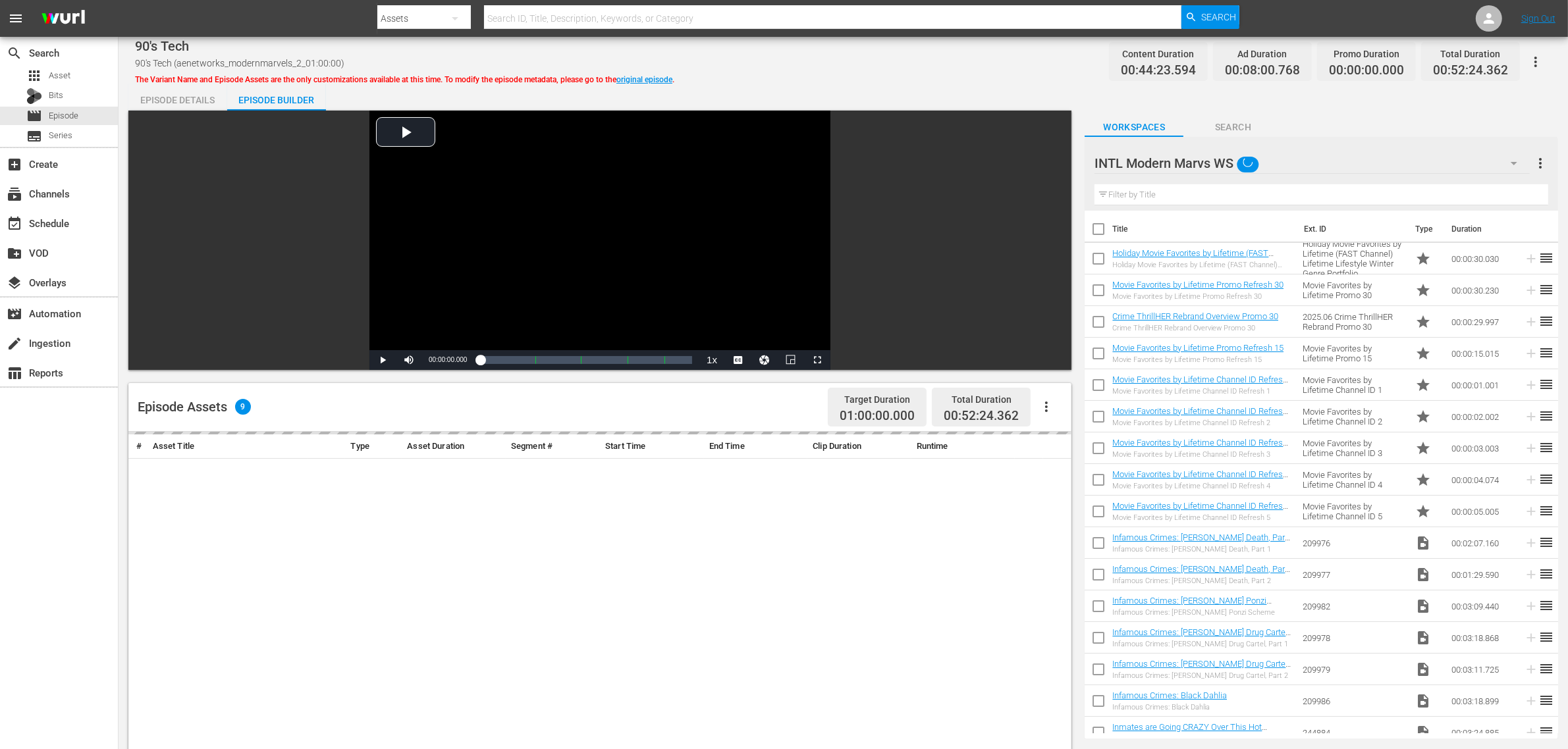
click at [795, 403] on div "Episode Assets 9 Target Duration 01:00:00.000 Total Duration 00:52:24.362" at bounding box center [599, 407] width 943 height 49
click at [1000, 45] on div "90's Tech 90's Tech (aenetworks_modernmarvels_2_01:00:00) The Variant Name and …" at bounding box center [843, 564] width 1450 height 1055
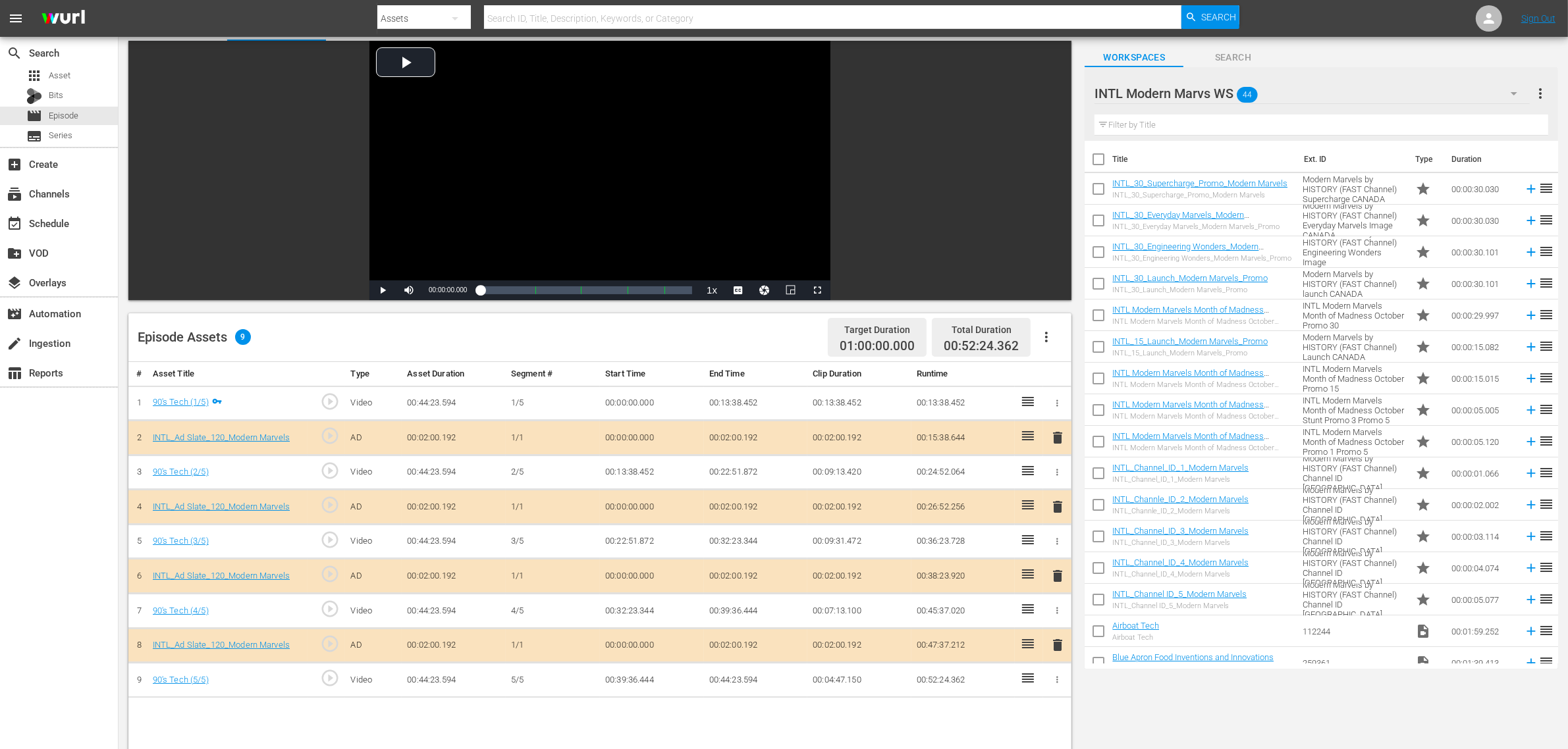
scroll to position [165, 0]
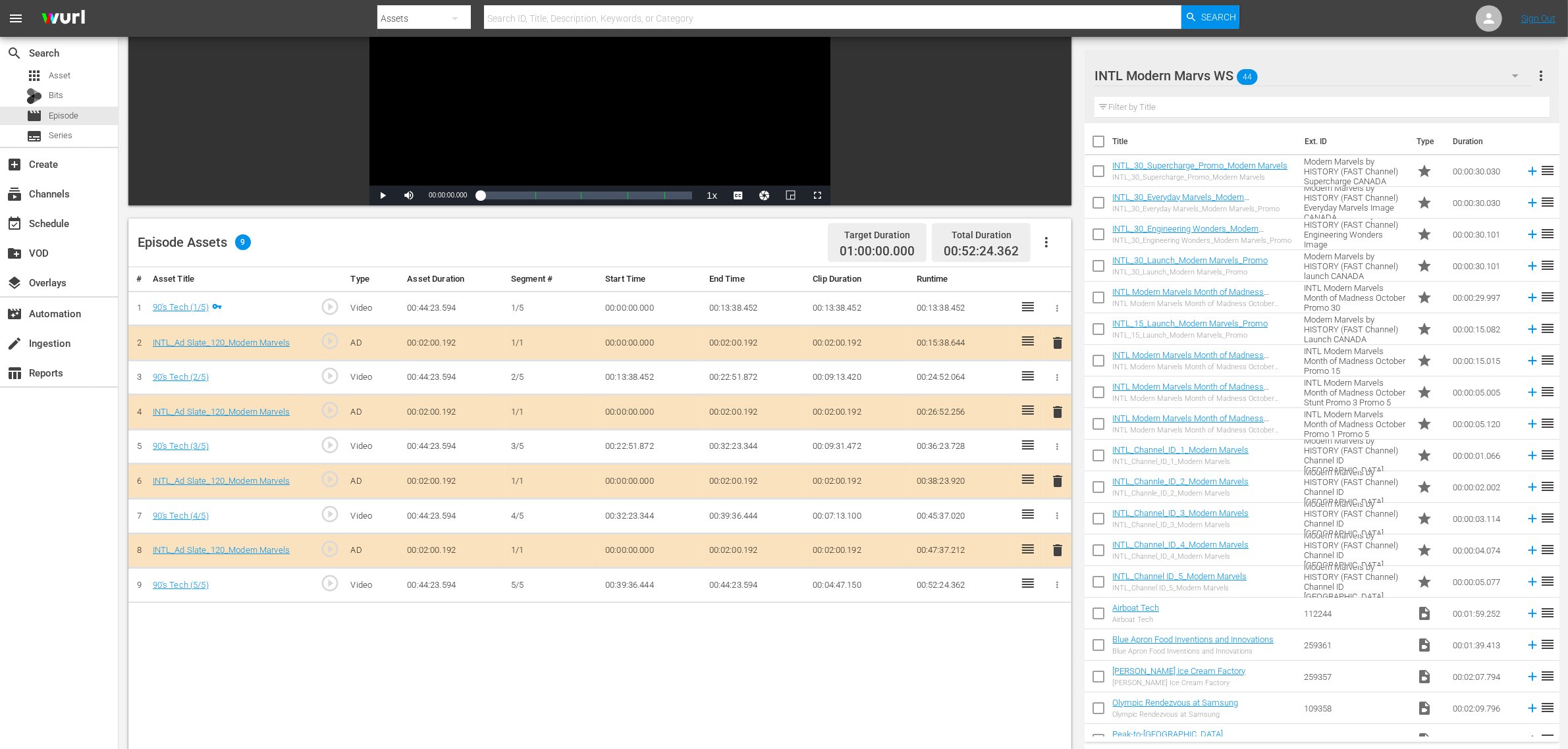
click at [1059, 485] on span "delete" at bounding box center [1057, 481] width 15 height 15
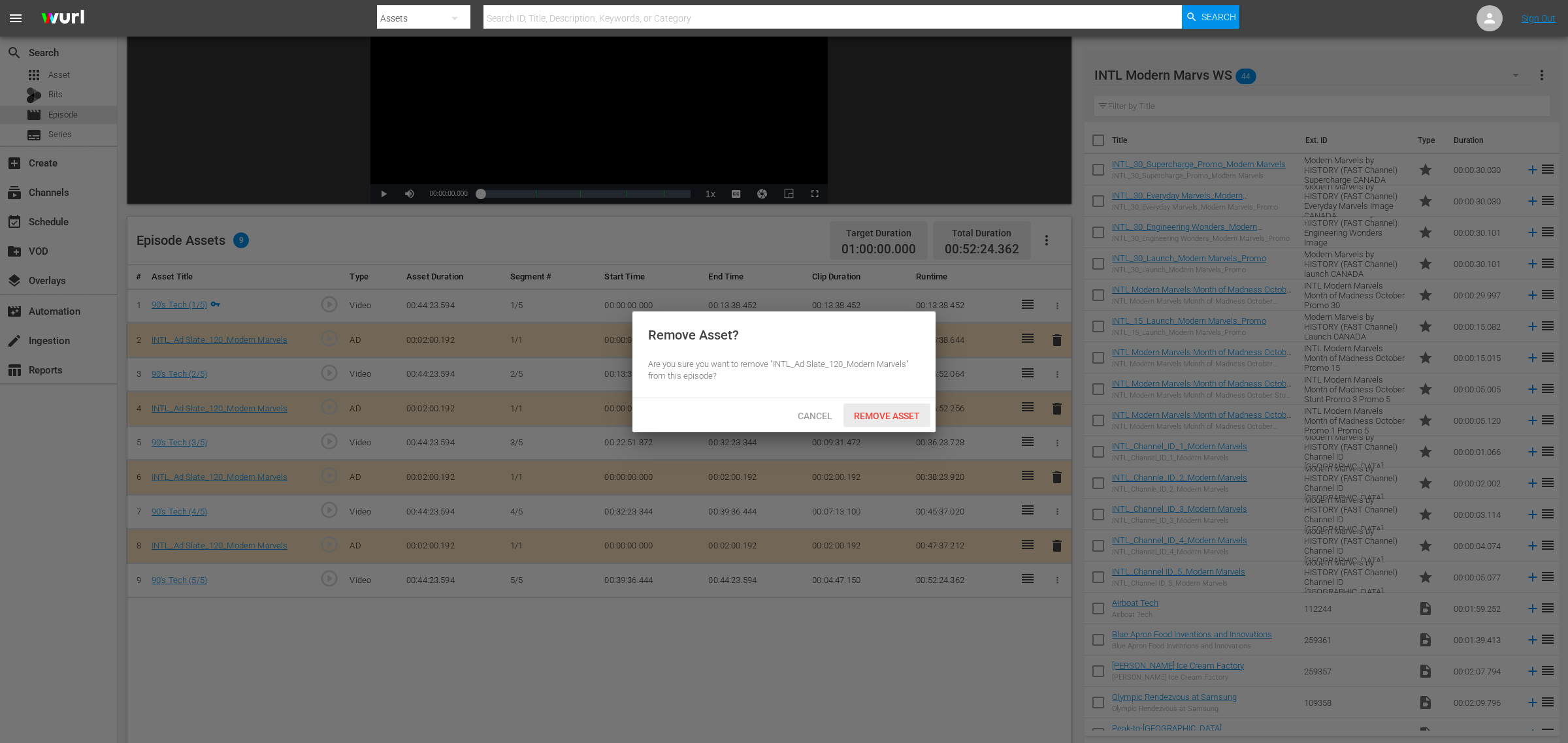
click at [897, 420] on span "Remove Asset" at bounding box center [887, 417] width 87 height 11
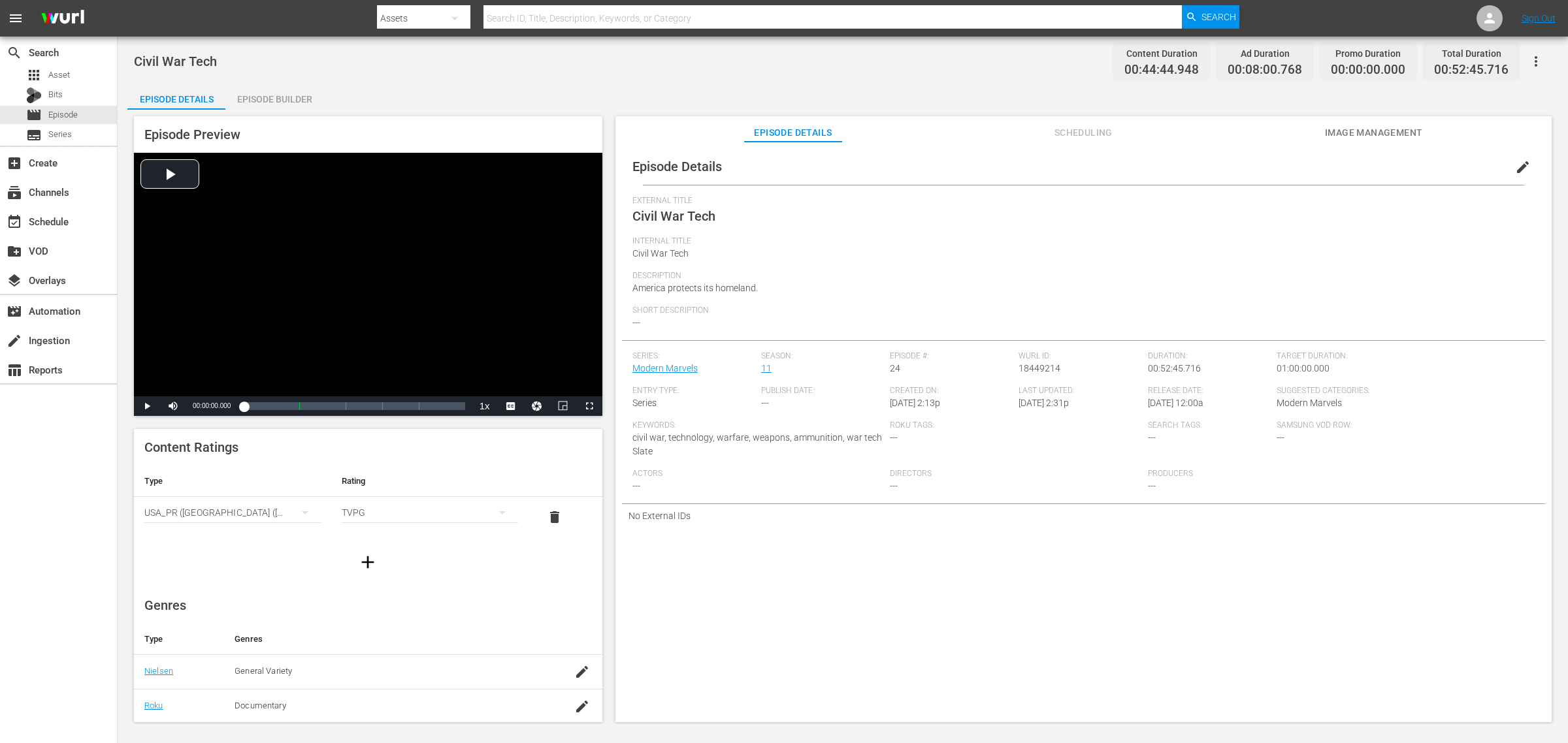
click at [300, 111] on div "Episode Preview Video Player is loading. Play Video Play Mute Current Time 00:0…" at bounding box center [843, 421] width 1431 height 623
click at [296, 90] on div "Episode Builder" at bounding box center [274, 99] width 98 height 32
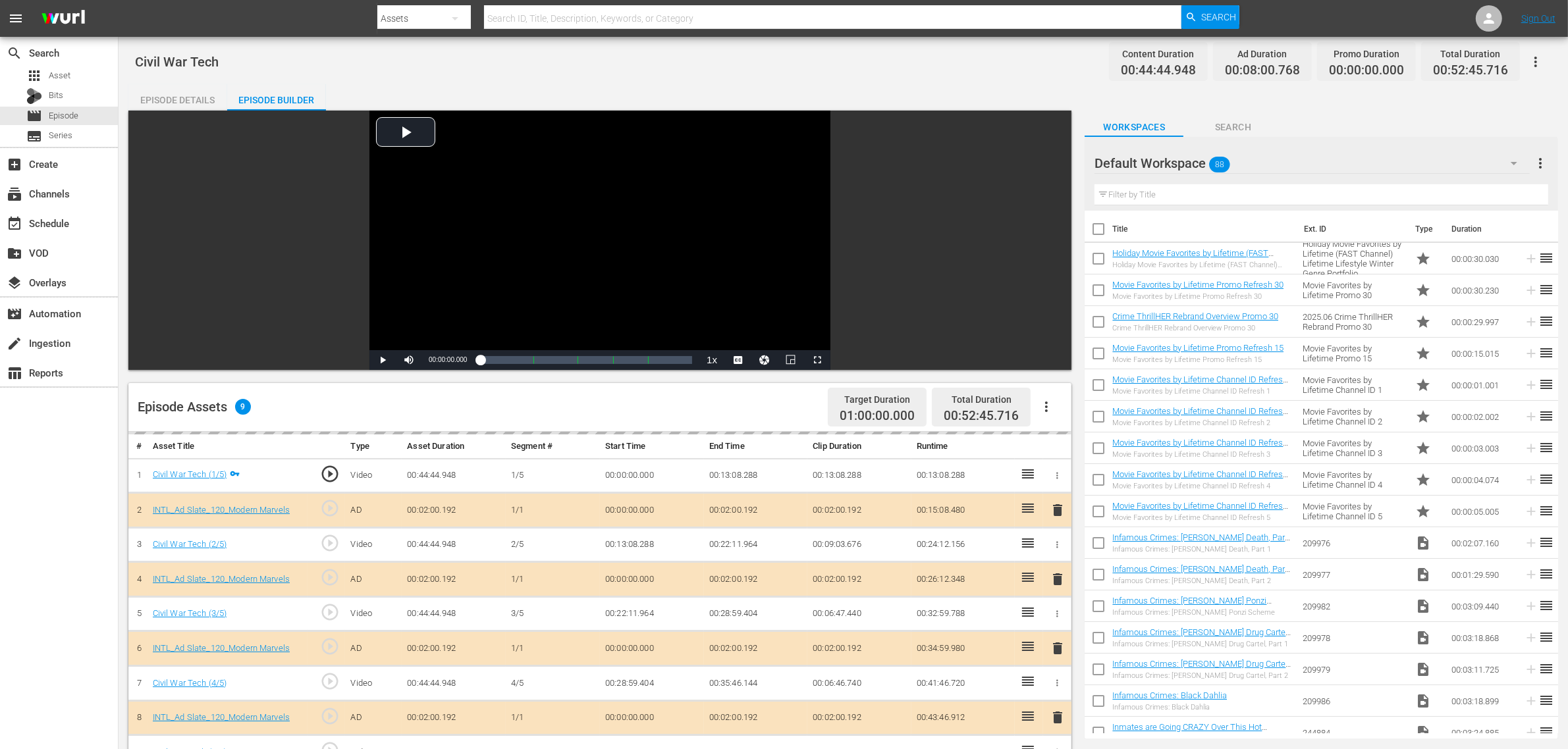
click at [1264, 165] on div "Default Workspace 88" at bounding box center [1312, 163] width 436 height 37
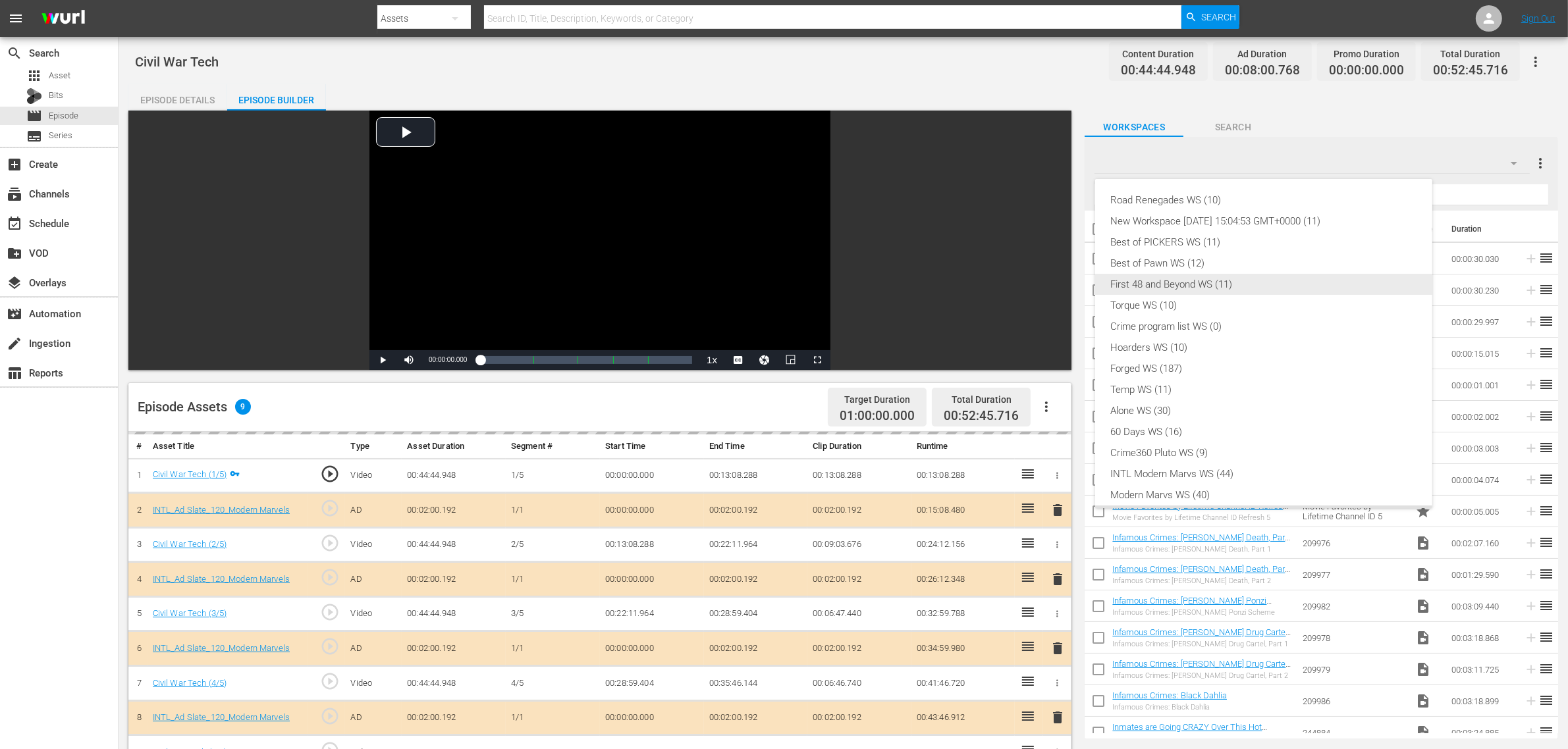
scroll to position [28, 0]
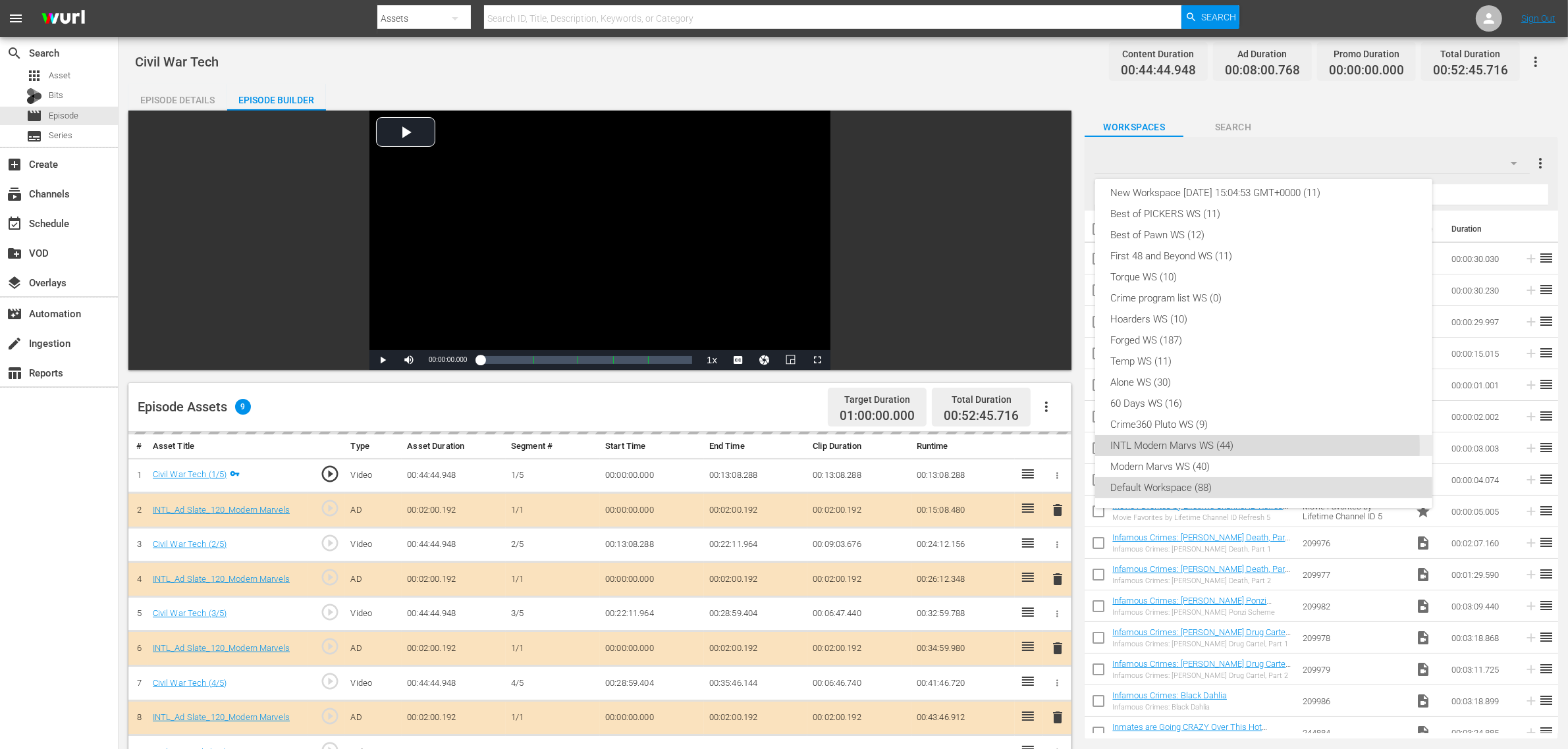
click at [1223, 446] on div "INTL Modern Marvs WS (44)" at bounding box center [1264, 445] width 306 height 21
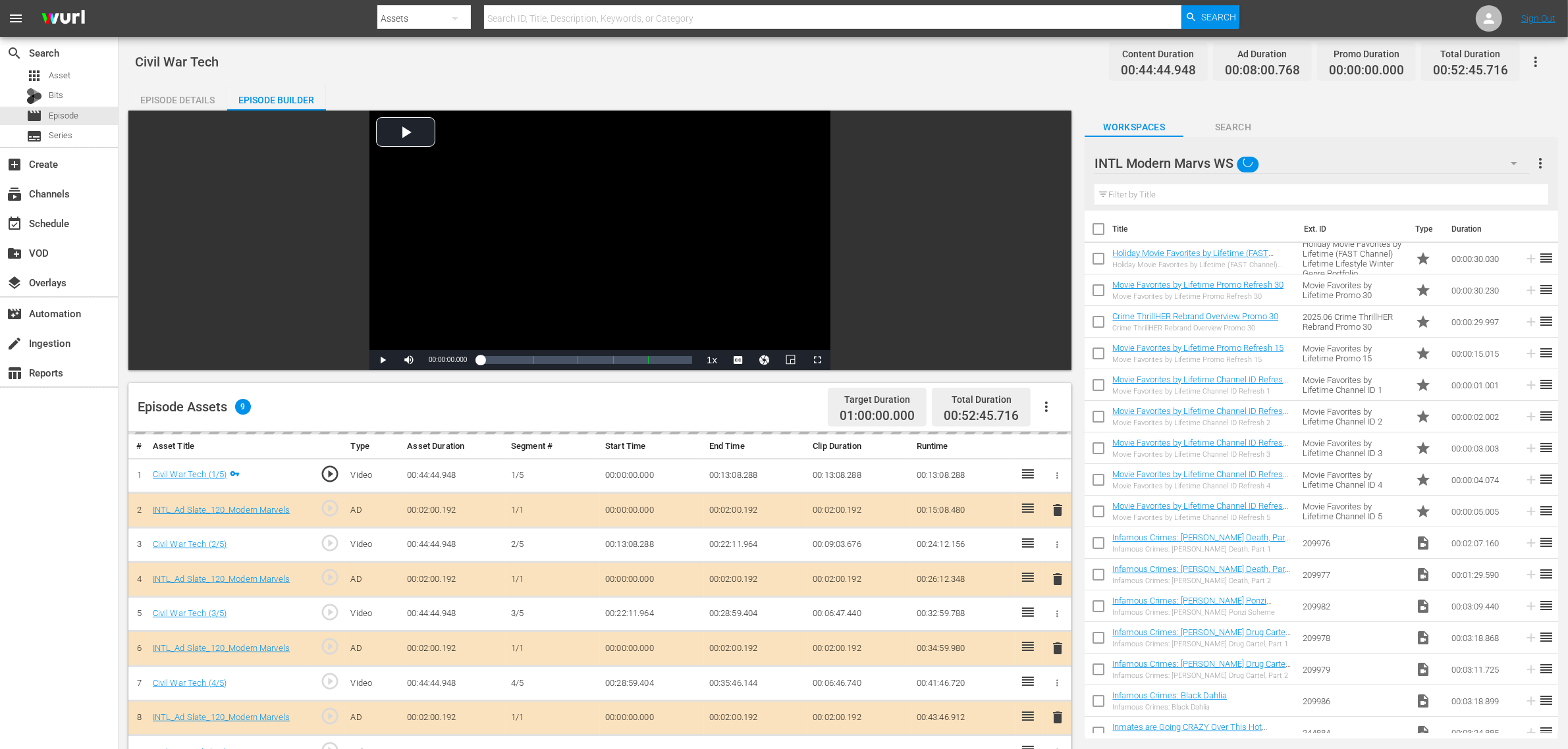
click at [801, 404] on div "Road Renegades WS (10) New Workspace Tue Sep 23 2025 15:04:53 GMT+0000 (11) Bes…" at bounding box center [784, 374] width 1568 height 749
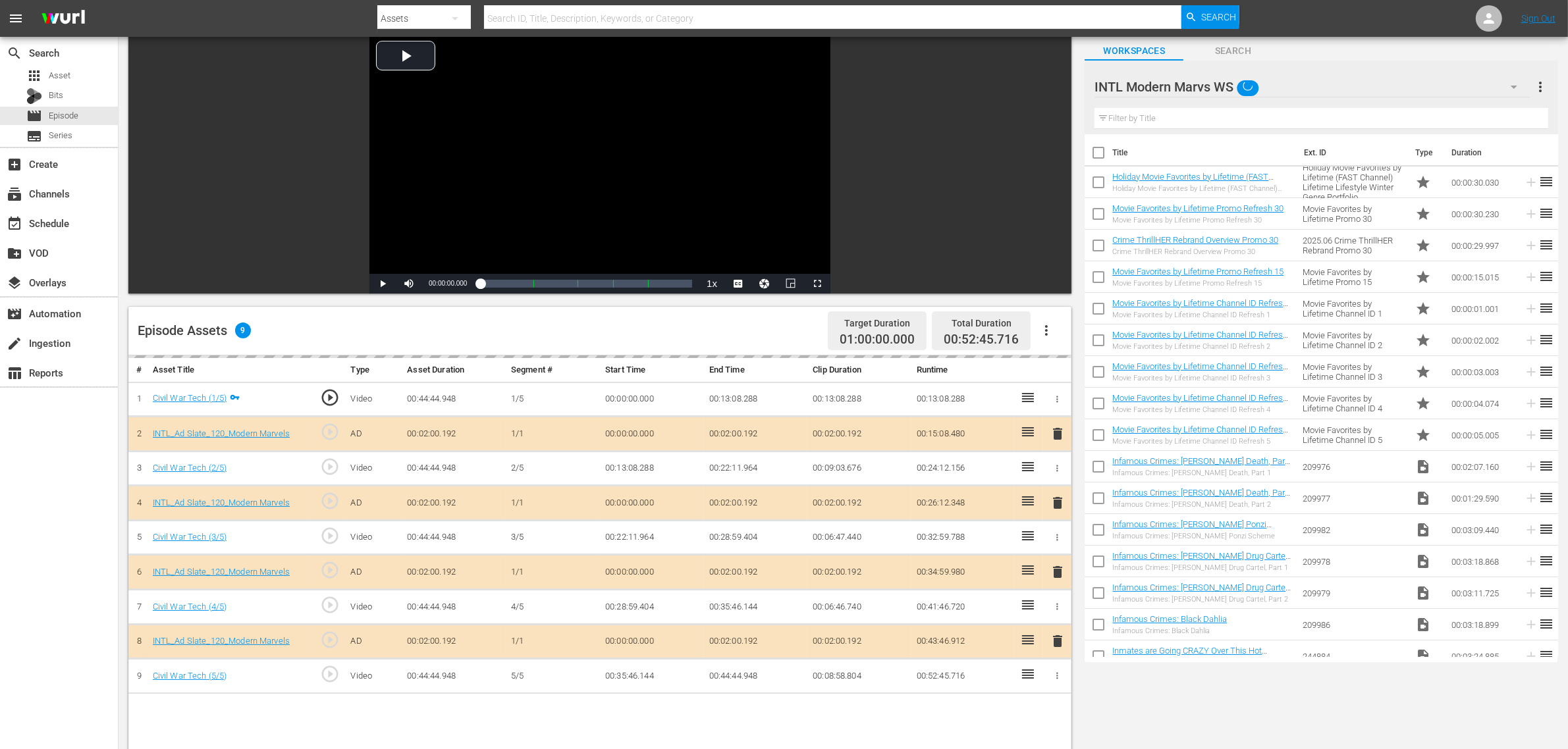
scroll to position [247, 0]
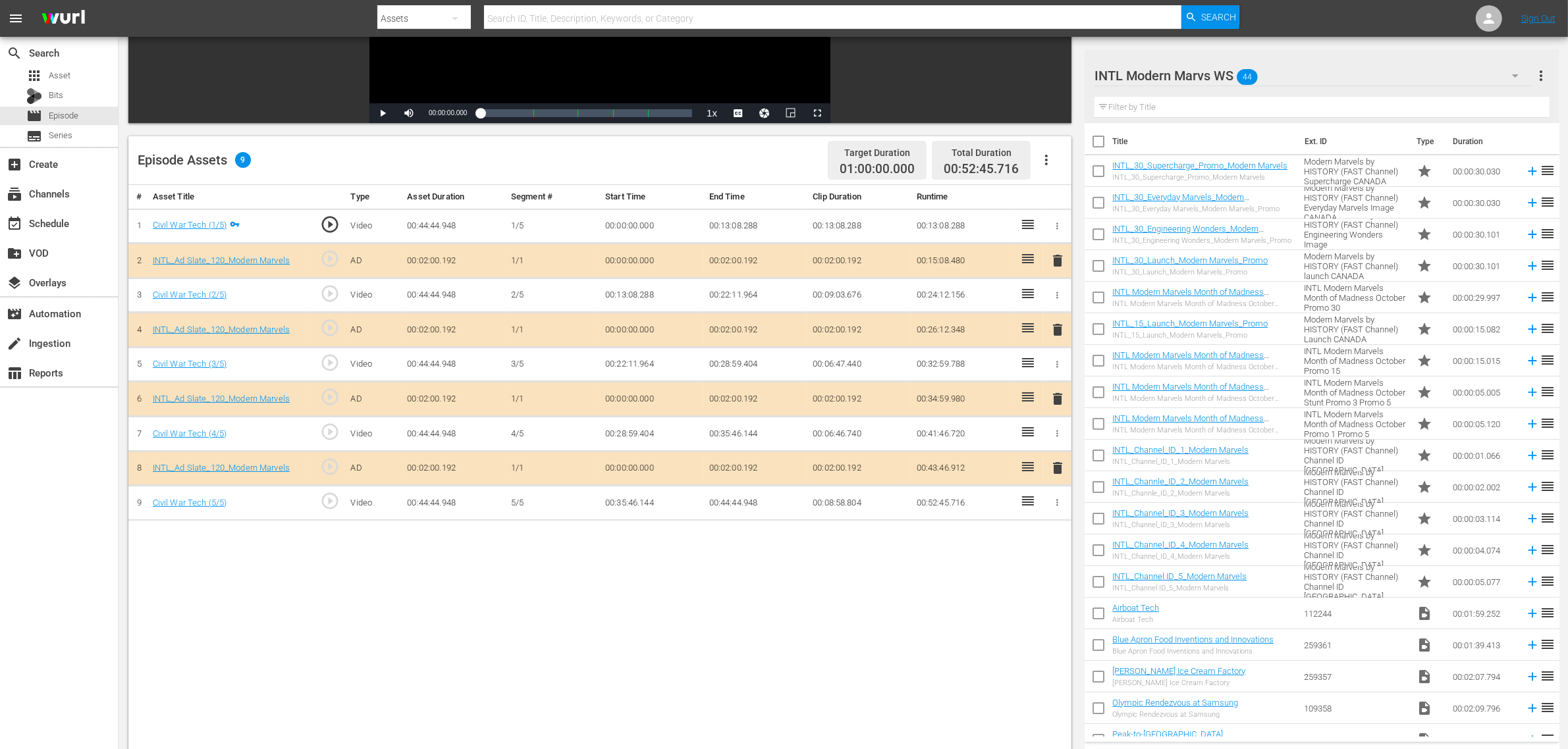
click at [1059, 399] on span "delete" at bounding box center [1057, 398] width 15 height 15
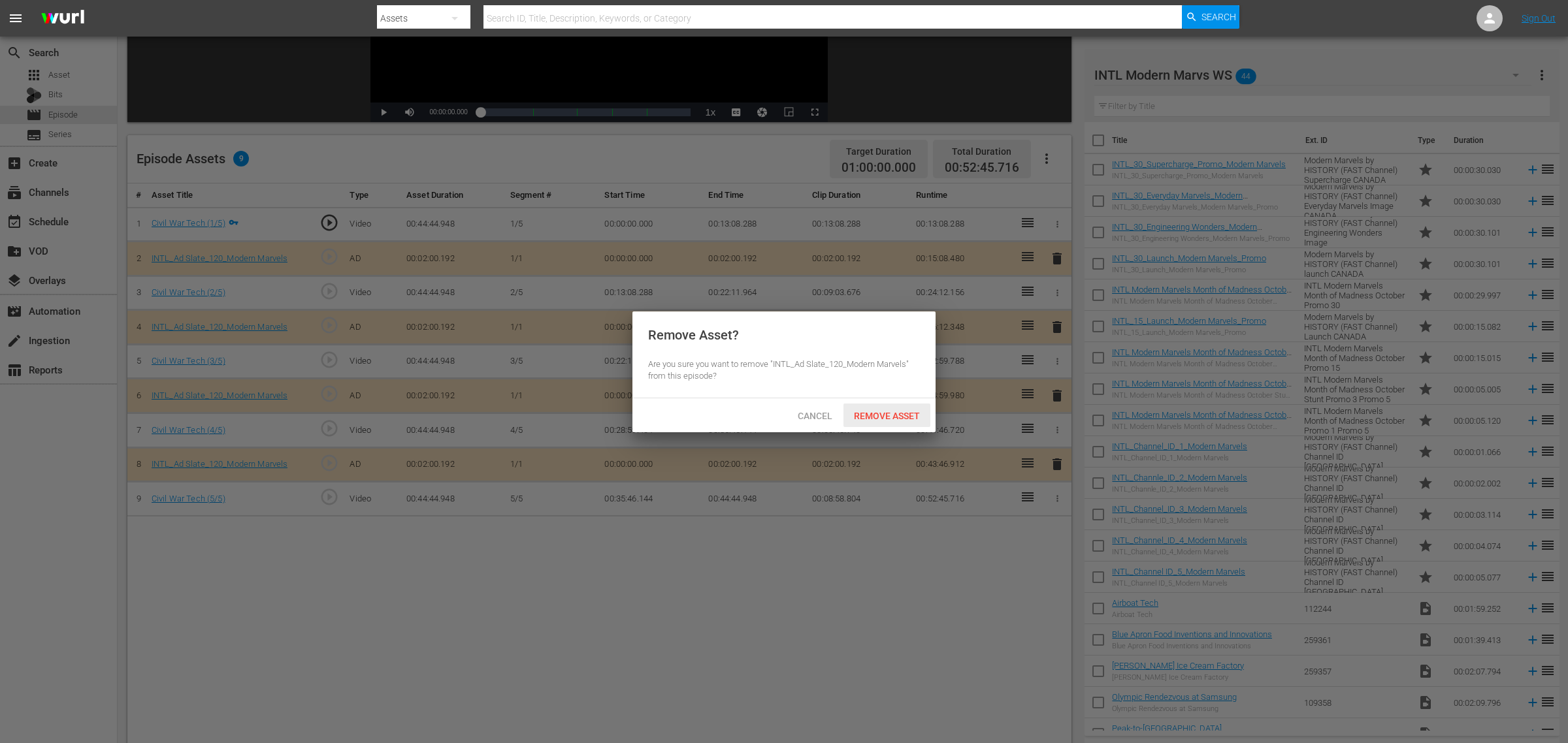
click at [883, 415] on span "Remove Asset" at bounding box center [887, 417] width 87 height 11
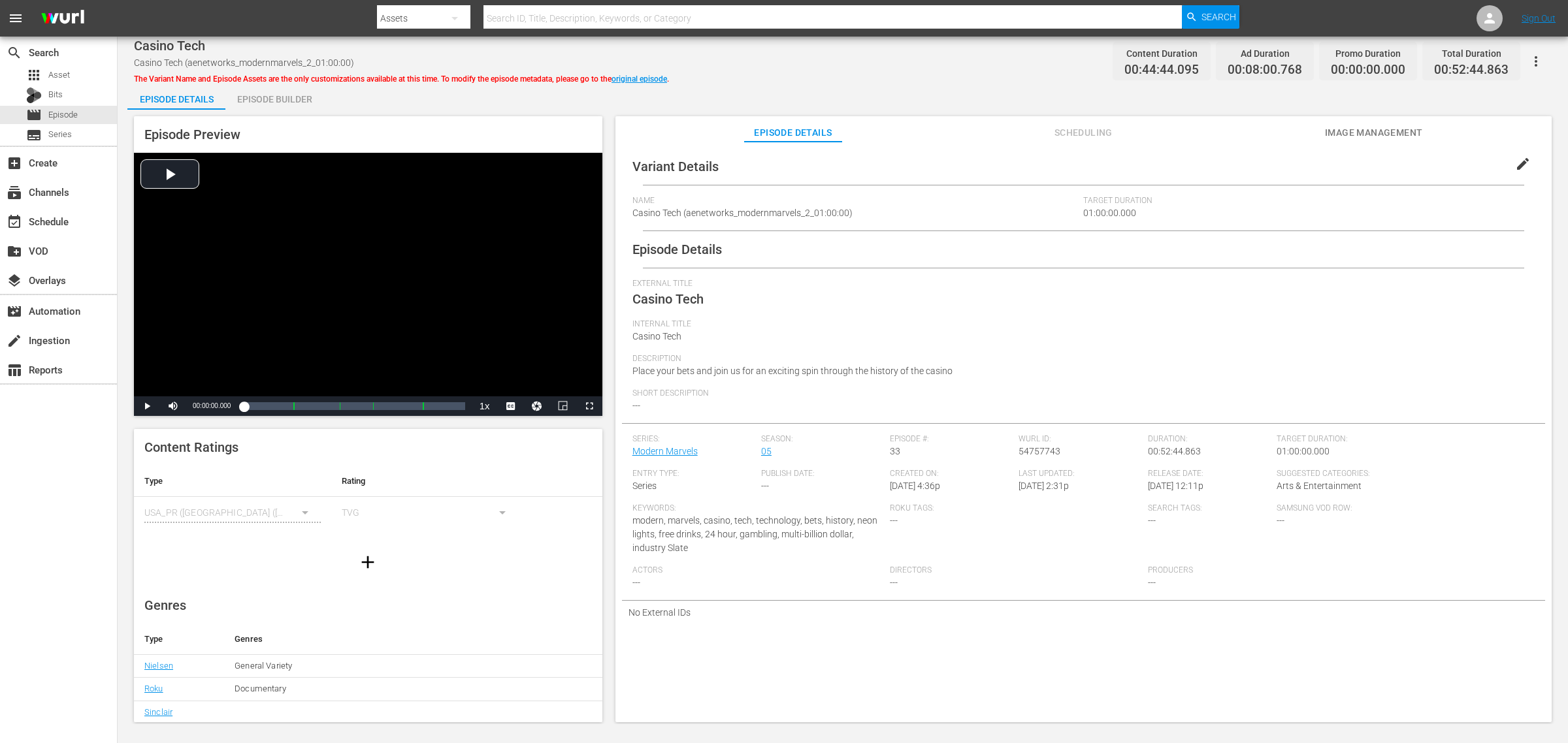
click at [274, 101] on div "Episode Builder" at bounding box center [274, 99] width 98 height 32
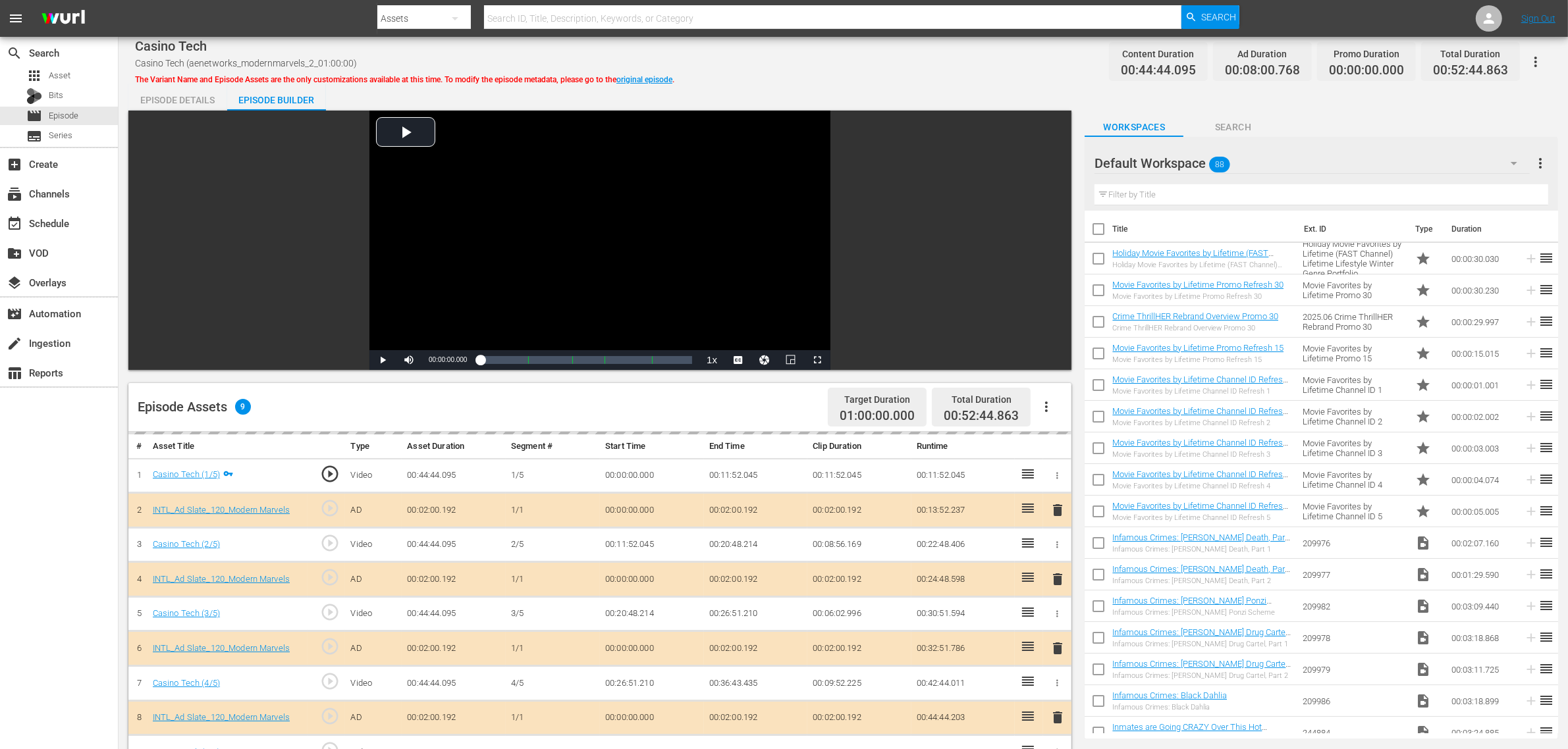
click at [822, 83] on div "Casino Tech Casino Tech (aenetworks_modernmarvels_2_01:00:00) The Variant Name …" at bounding box center [843, 564] width 1450 height 1055
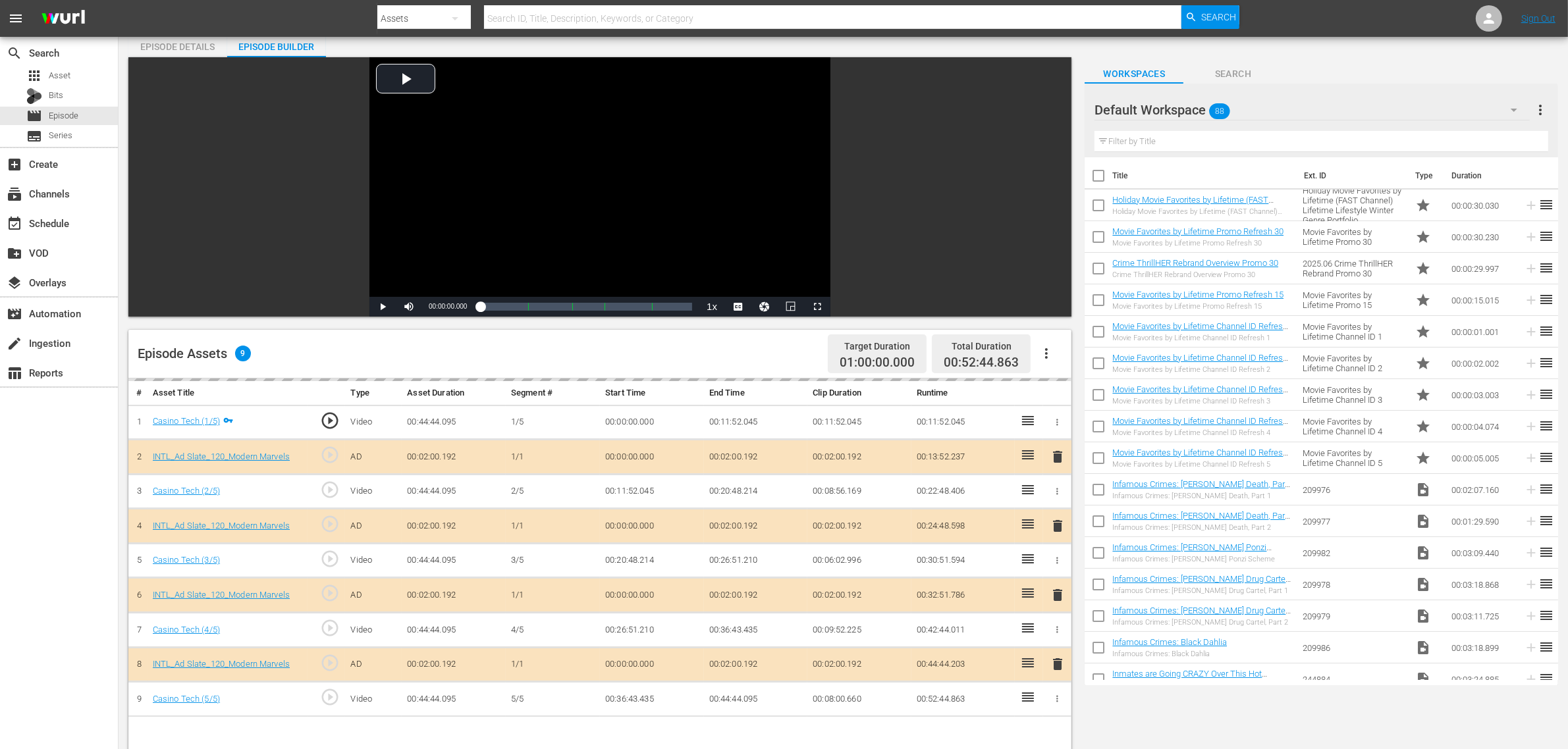
scroll to position [165, 0]
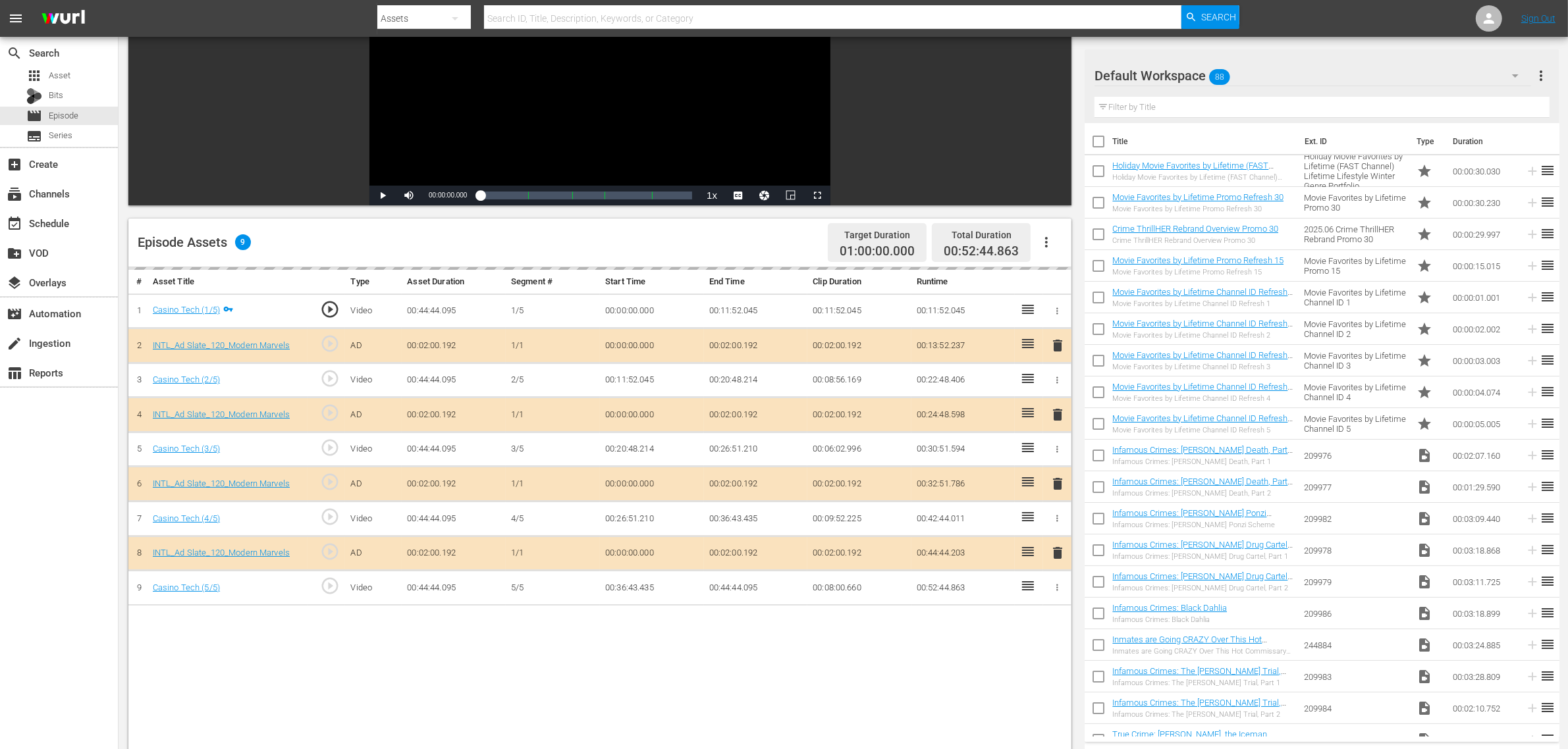
click at [1264, 75] on div "Default Workspace 88" at bounding box center [1313, 75] width 437 height 37
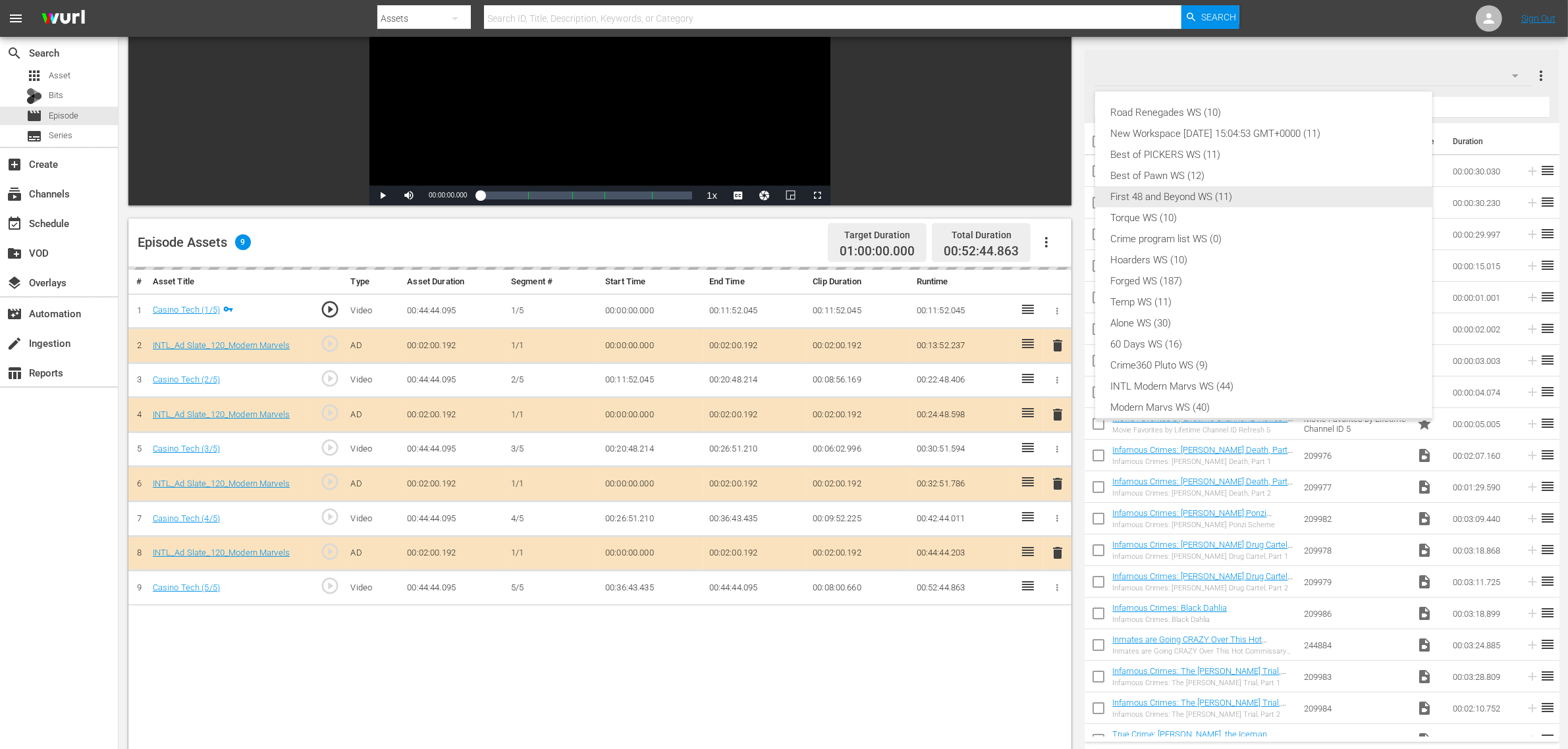
scroll to position [28, 0]
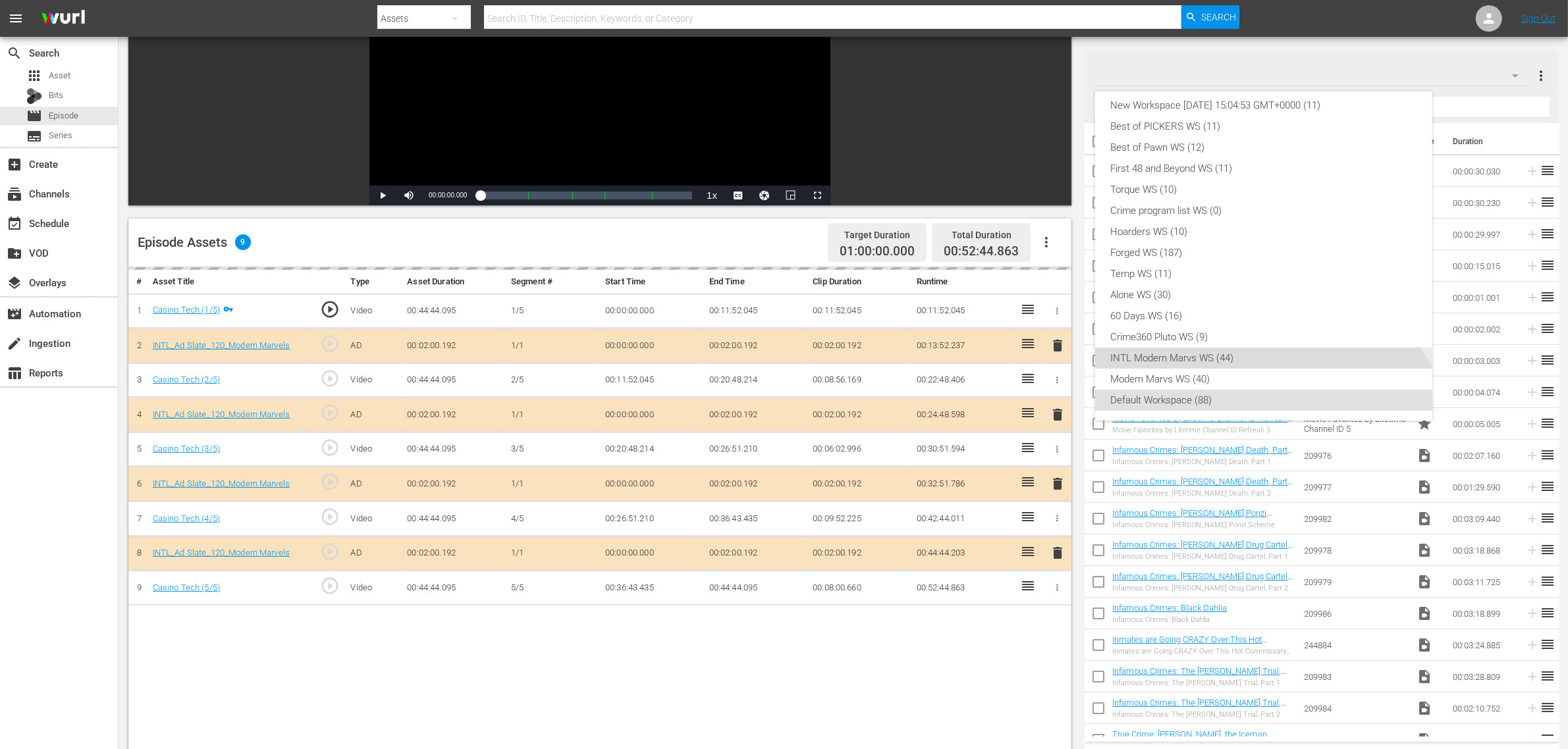
click at [1187, 354] on div "INTL Modern Marvs WS (44)" at bounding box center [1264, 357] width 306 height 21
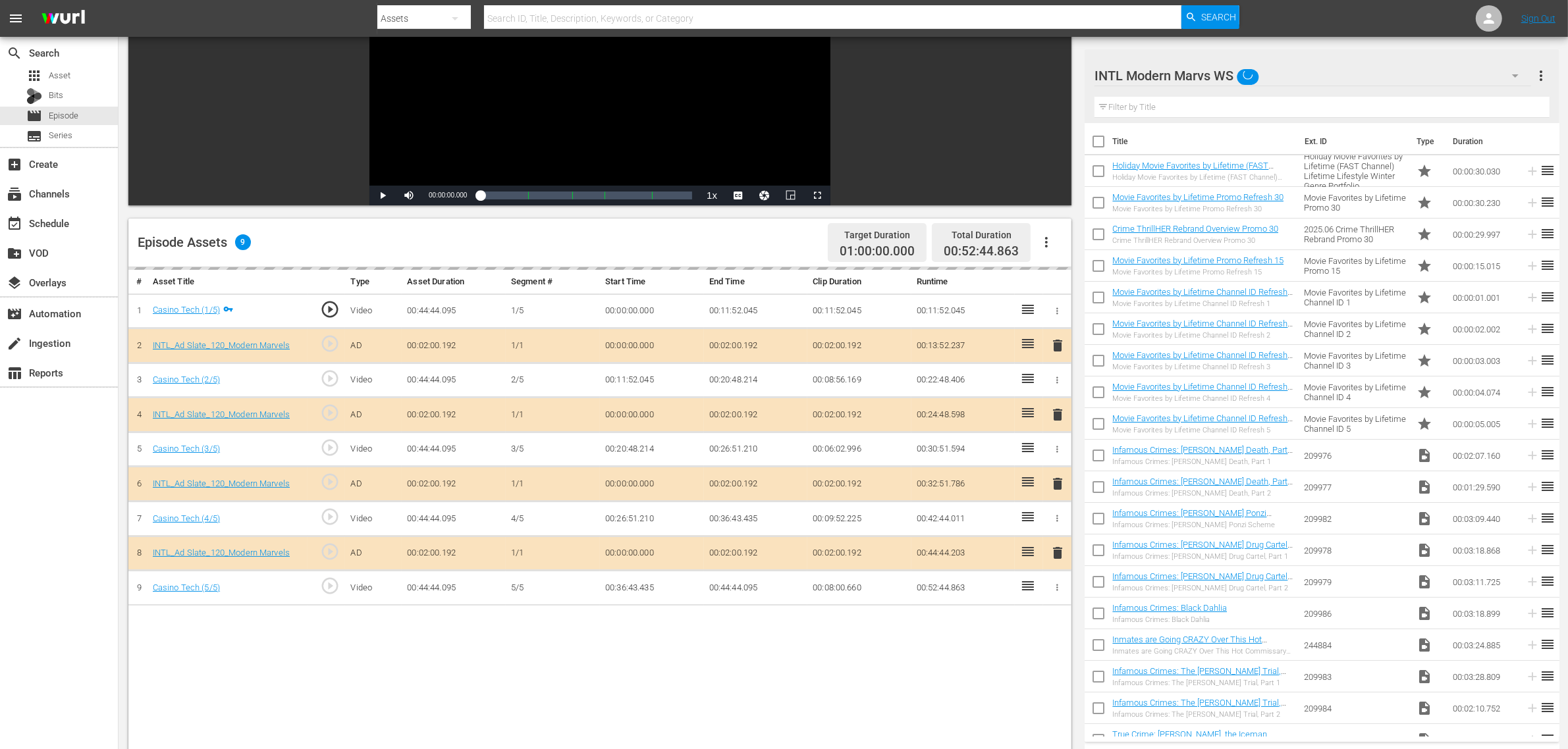
click at [772, 256] on div "Episode Assets 9 Target Duration 01:00:00.000 Total Duration 00:52:44.863" at bounding box center [599, 243] width 943 height 49
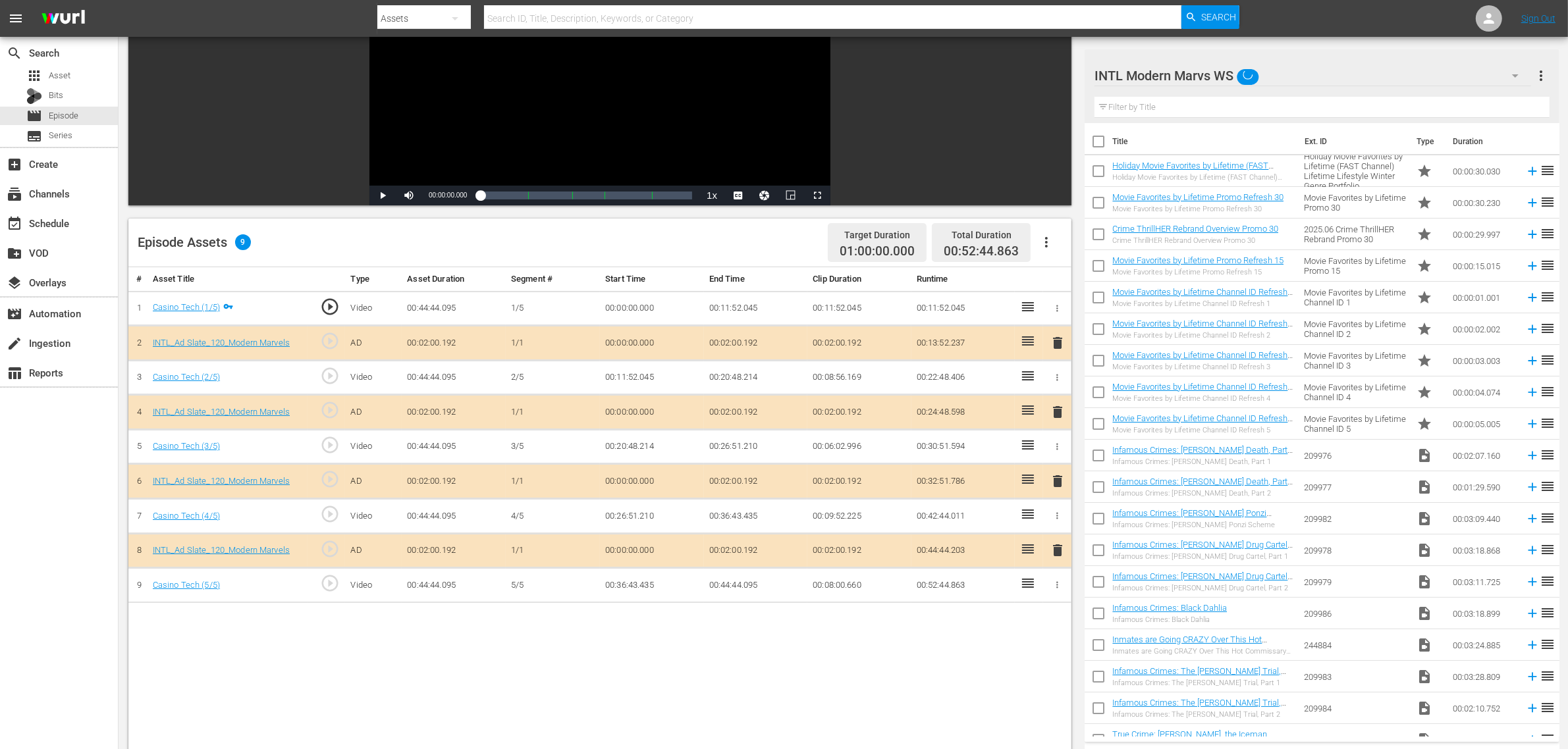
click at [1057, 485] on span "delete" at bounding box center [1057, 481] width 15 height 15
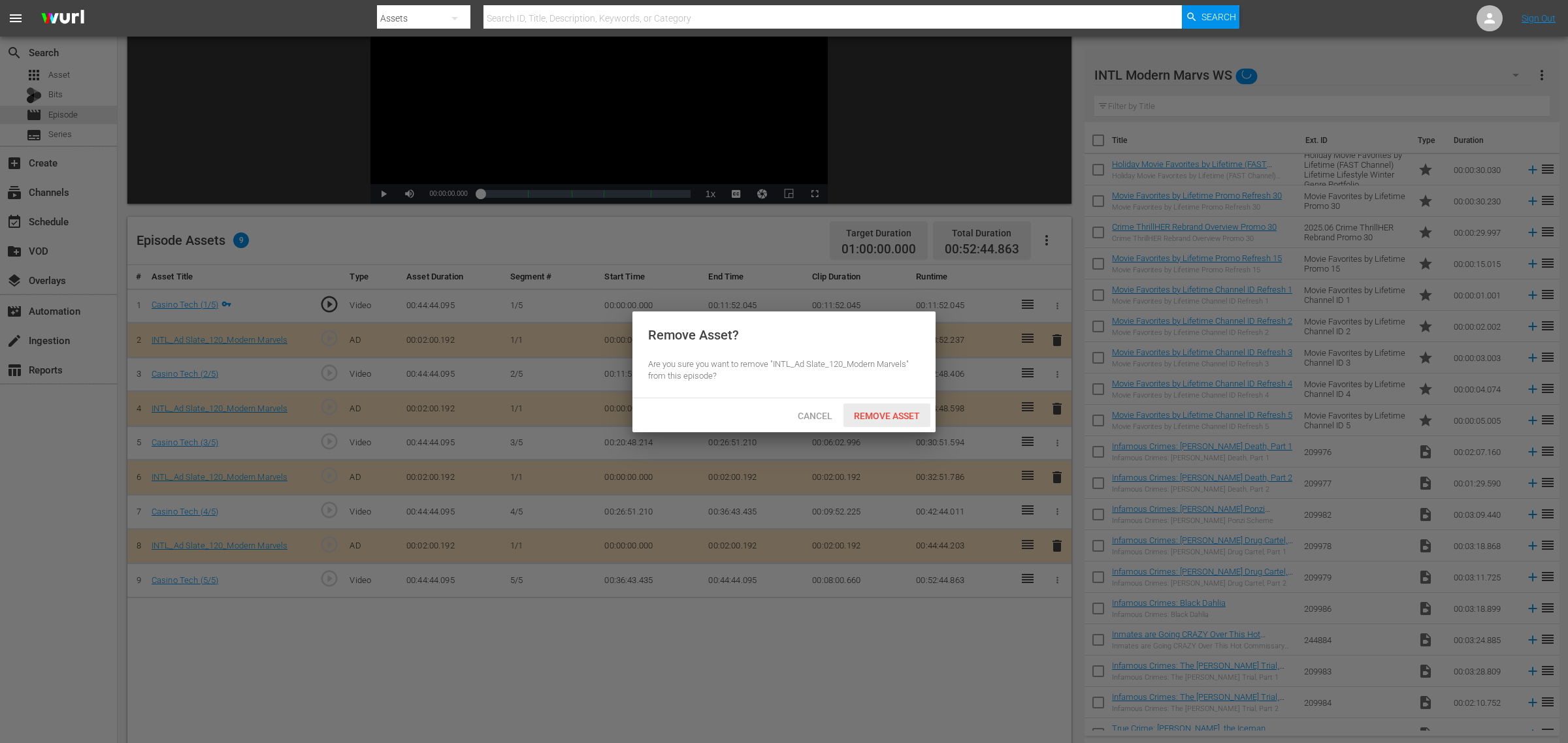
click at [904, 417] on span "Remove Asset" at bounding box center [887, 417] width 87 height 11
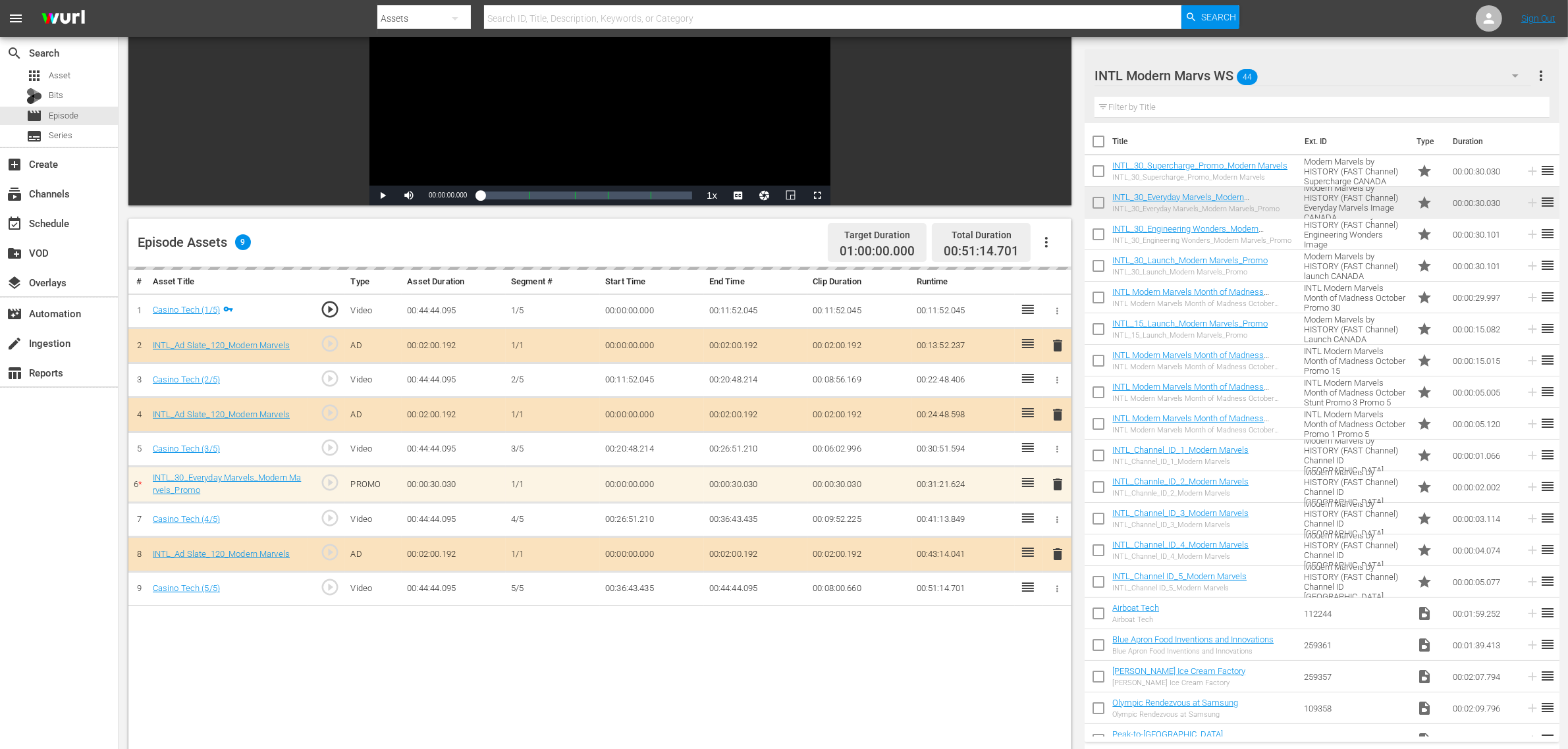
click at [749, 238] on div "Episode Assets 9 Target Duration 01:00:00.000 Total Duration 00:51:14.701" at bounding box center [599, 243] width 943 height 49
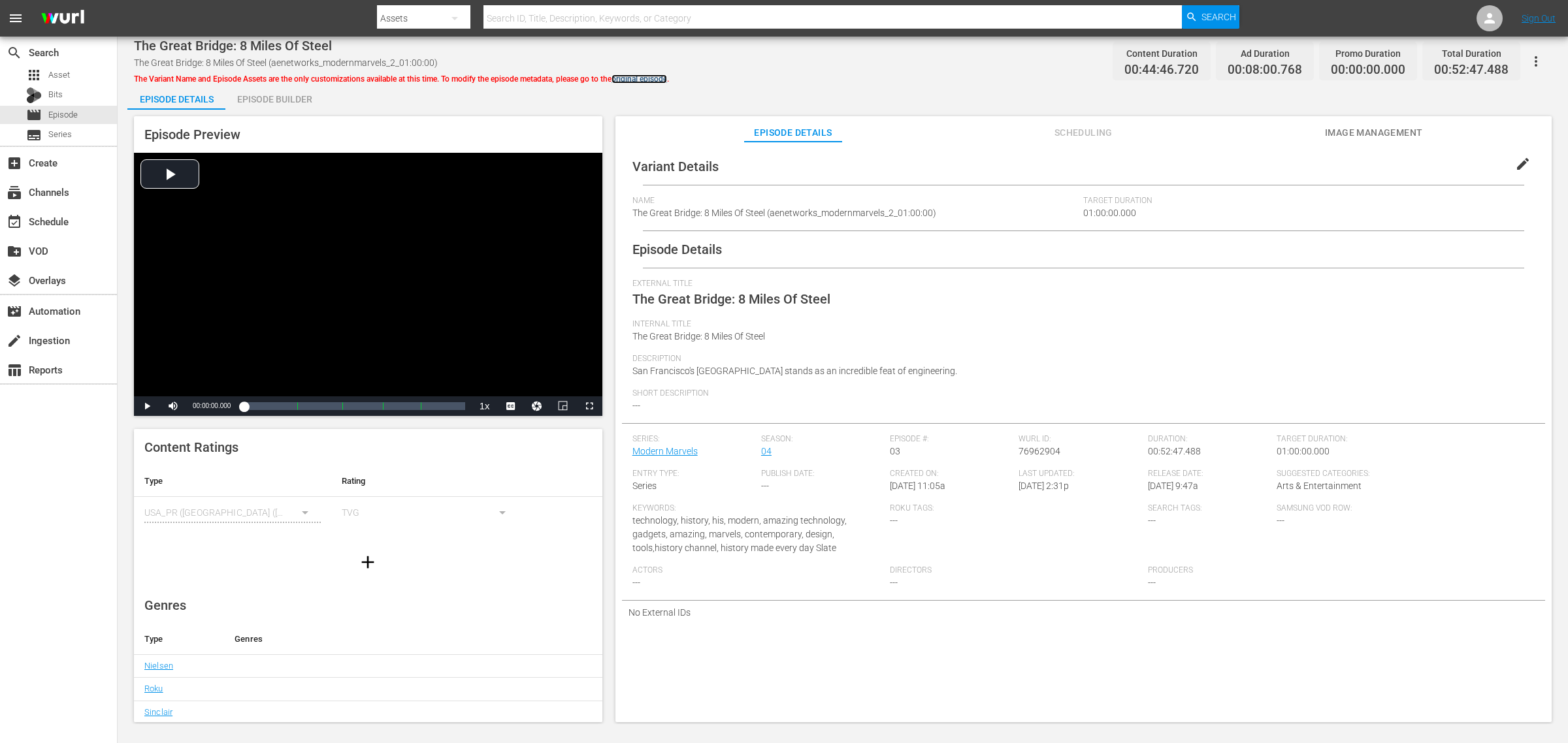
click at [645, 75] on link "original episode" at bounding box center [640, 79] width 56 height 9
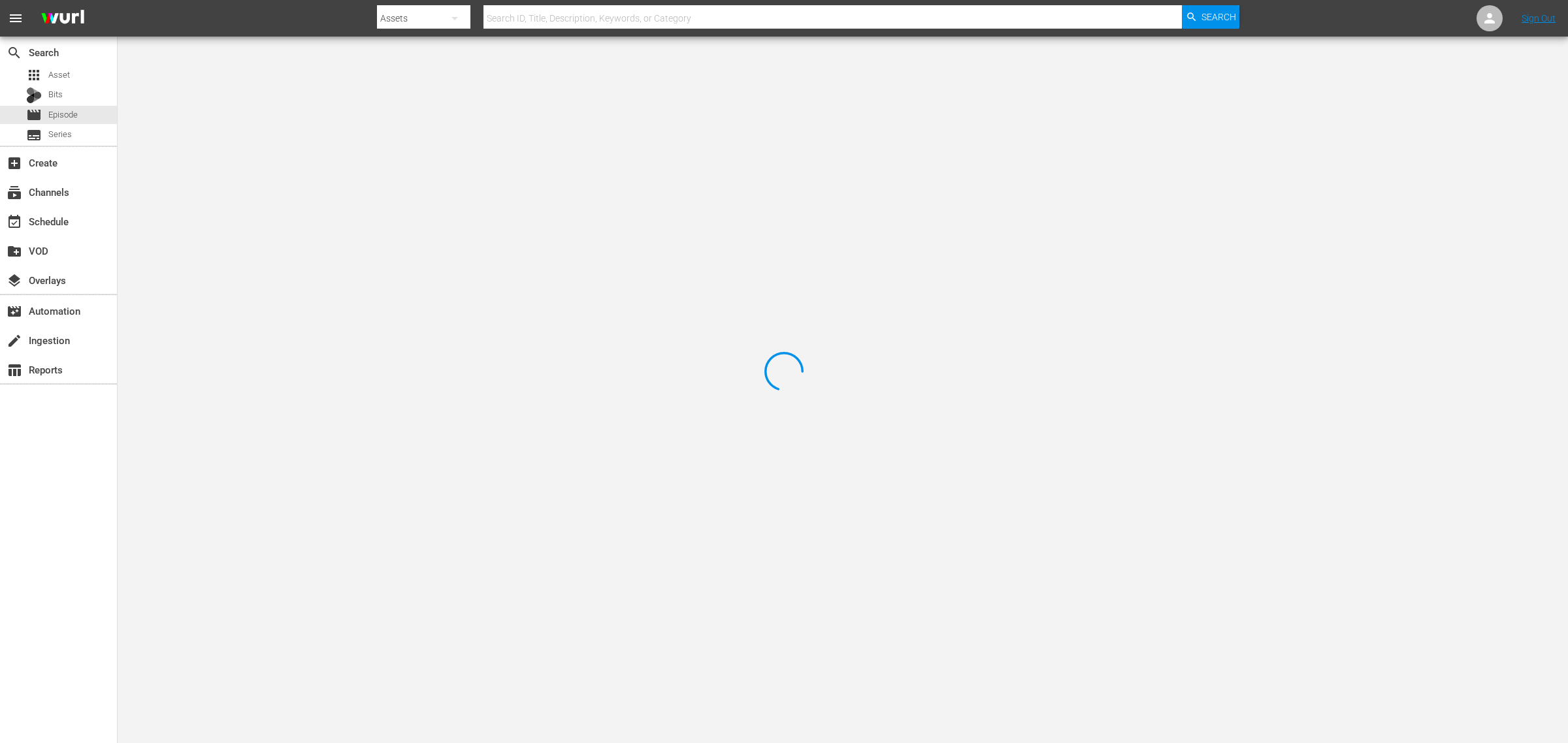
click at [823, 53] on div at bounding box center [784, 372] width 1568 height 743
click at [320, 17] on nav "menu Search By Assets Search ID, Title, Description, Keywords, or Category Sear…" at bounding box center [784, 18] width 1568 height 37
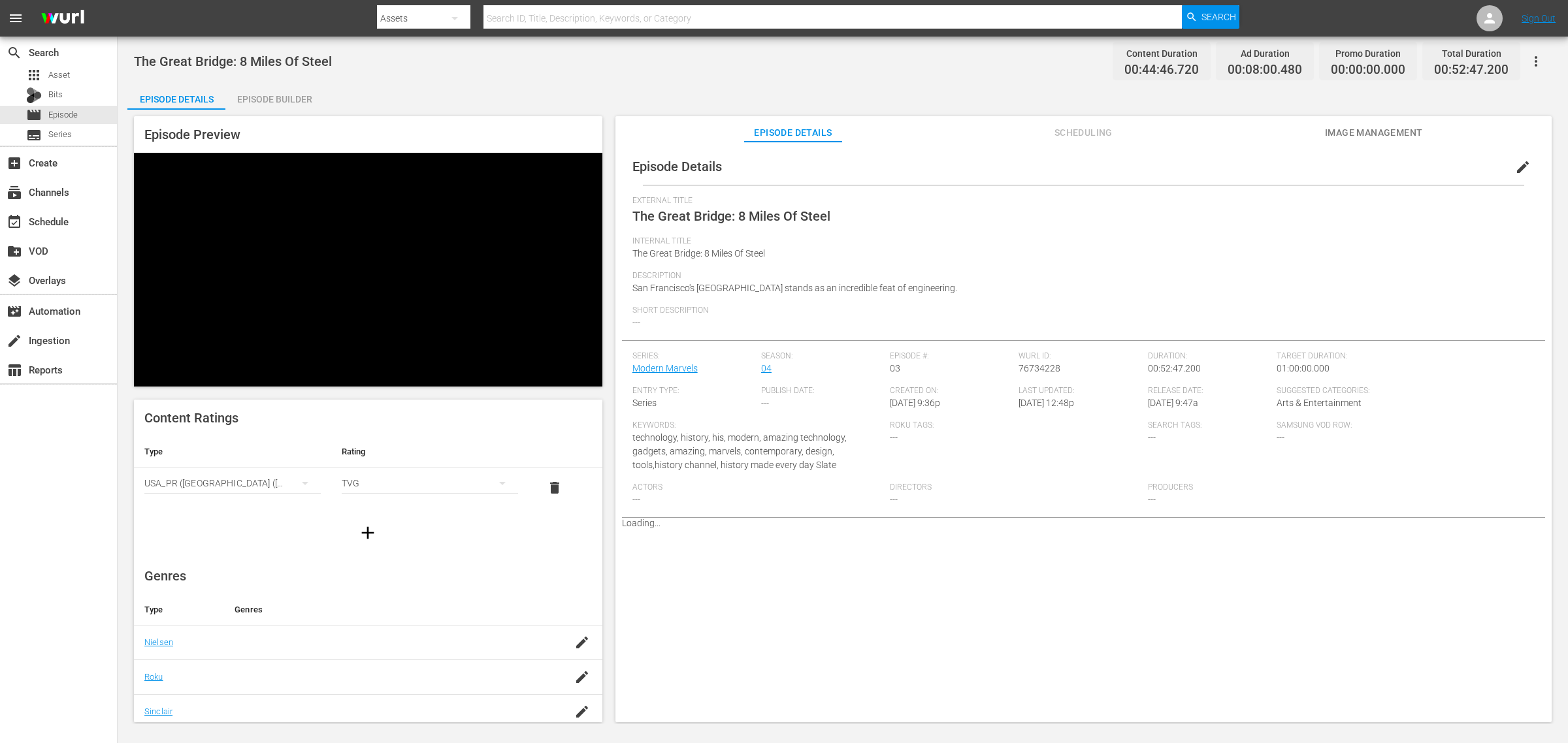
click at [1254, 60] on icon "button" at bounding box center [1536, 60] width 15 height 15
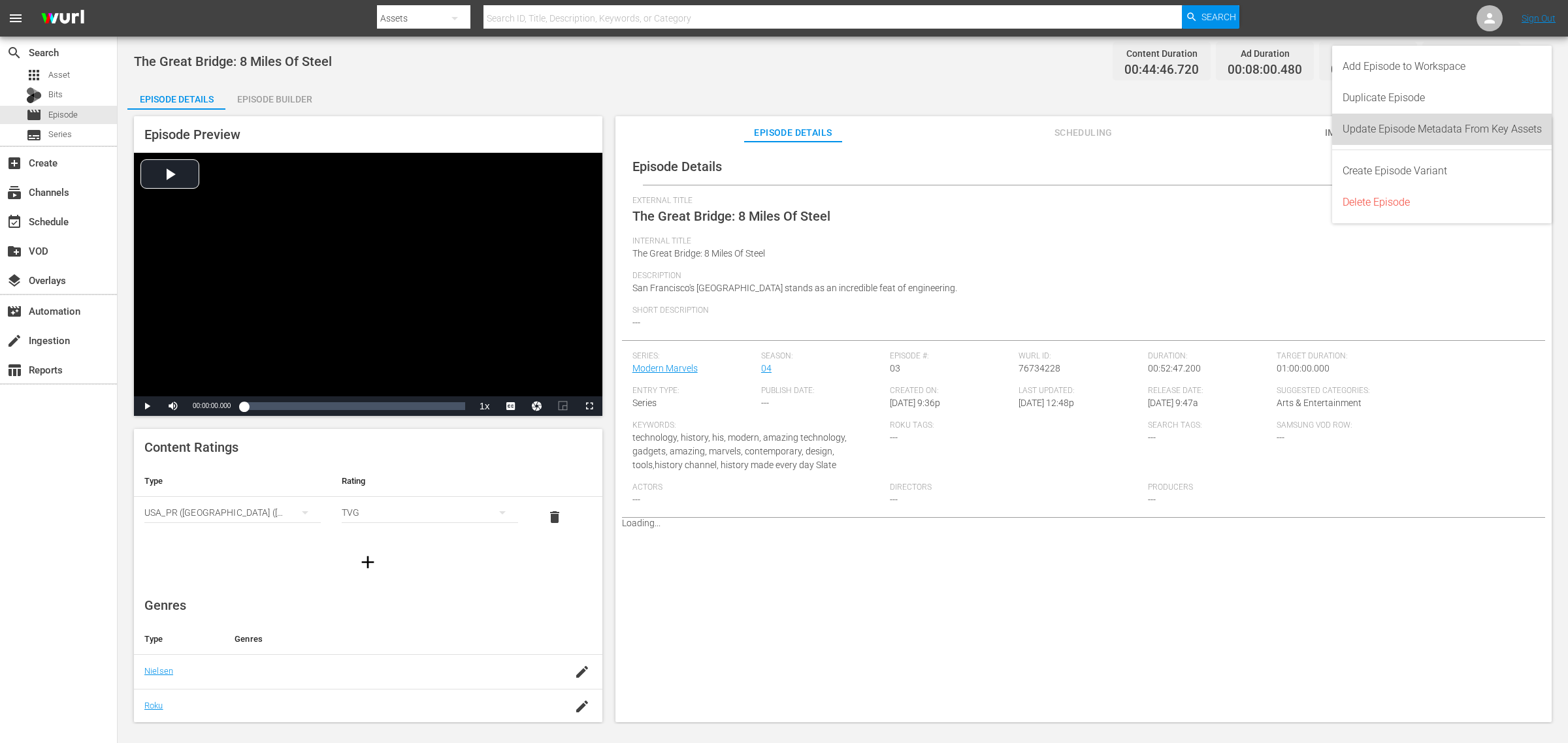
click at [1254, 124] on div "Update Episode Metadata From Key Assets" at bounding box center [1442, 129] width 199 height 32
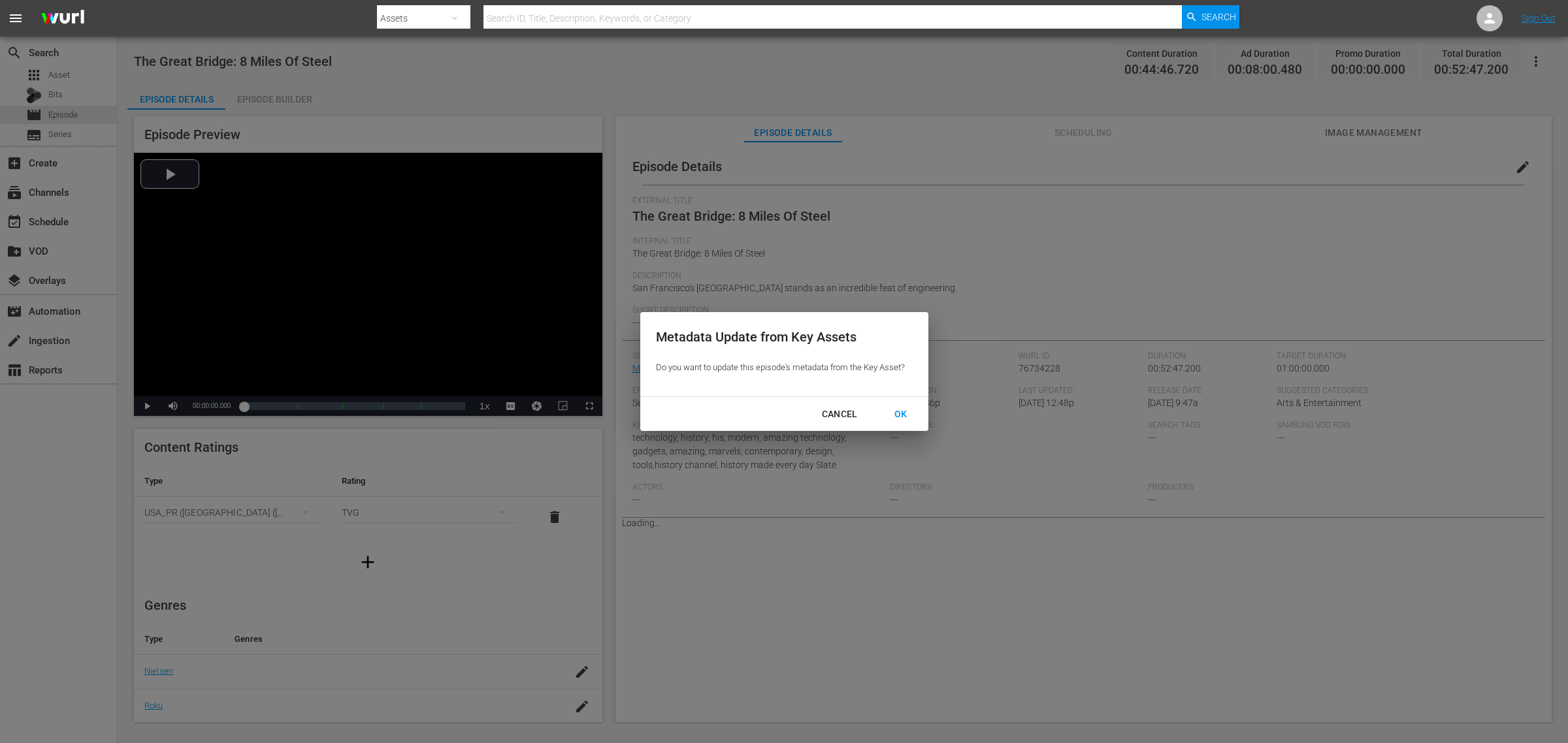
click at [900, 417] on div "OK" at bounding box center [901, 414] width 34 height 16
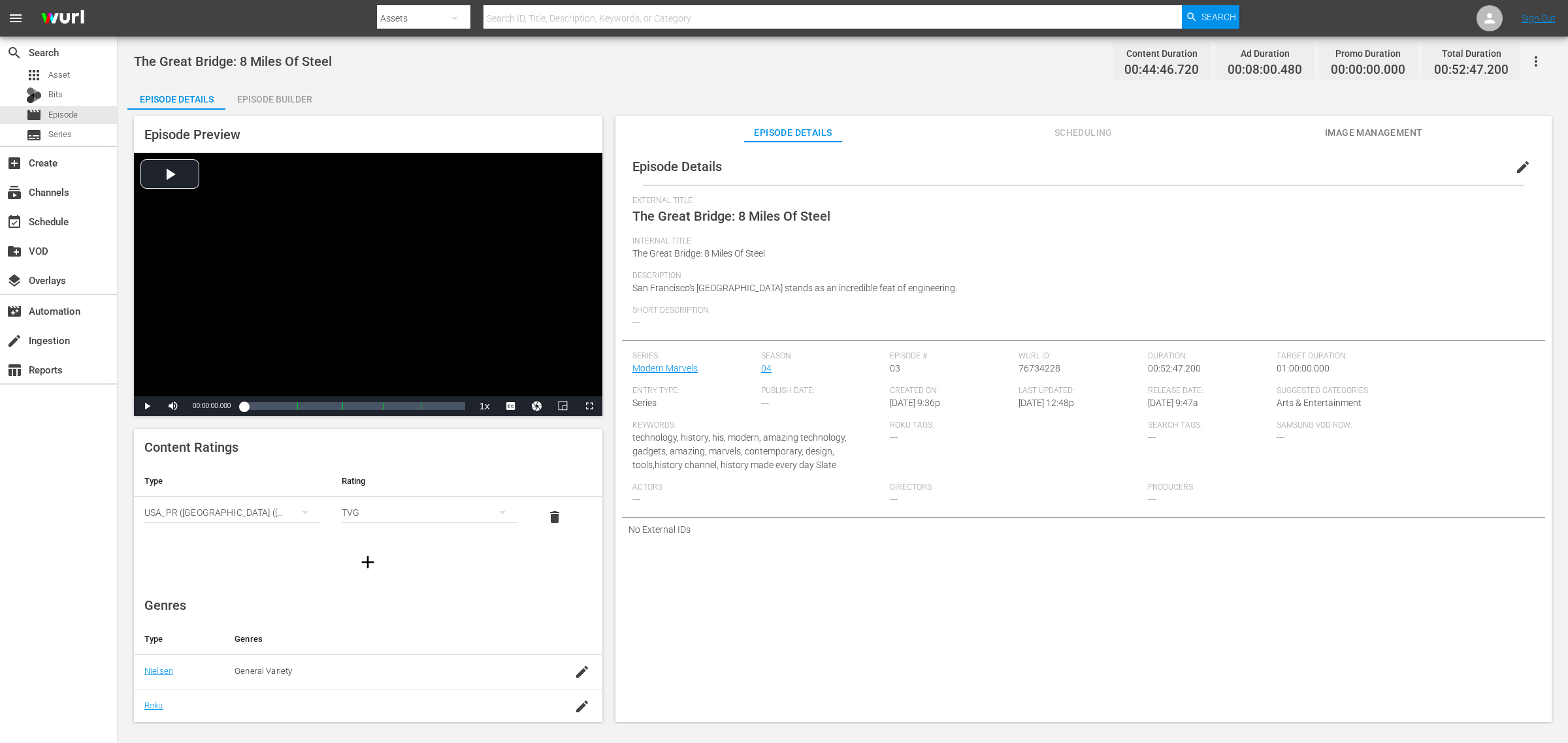
click at [306, 96] on div "Episode Builder" at bounding box center [274, 99] width 98 height 32
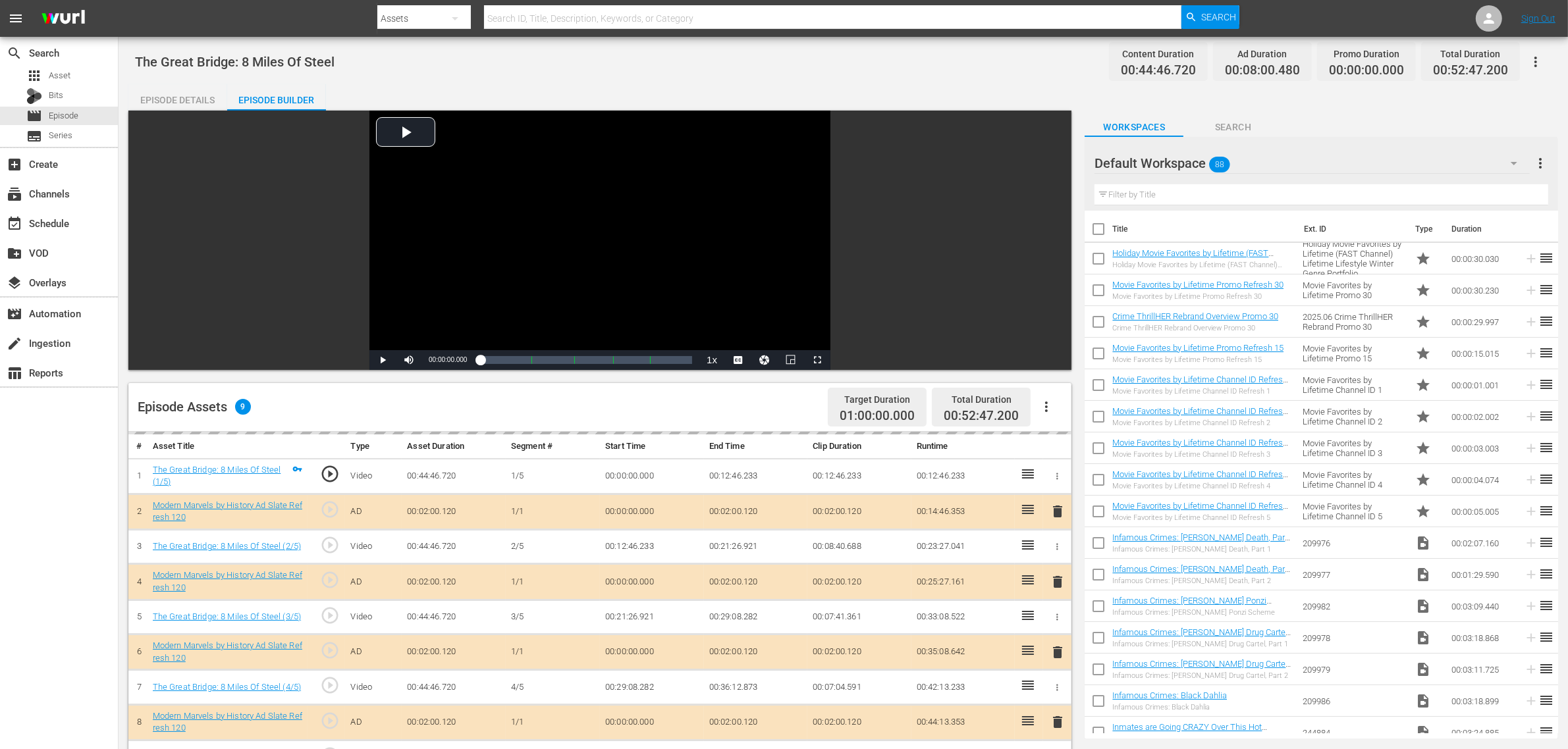
click at [782, 79] on div "The Great Bridge: 8 Miles Of Steel Content Duration 00:44:46.720 Ad Duration 00…" at bounding box center [843, 564] width 1450 height 1055
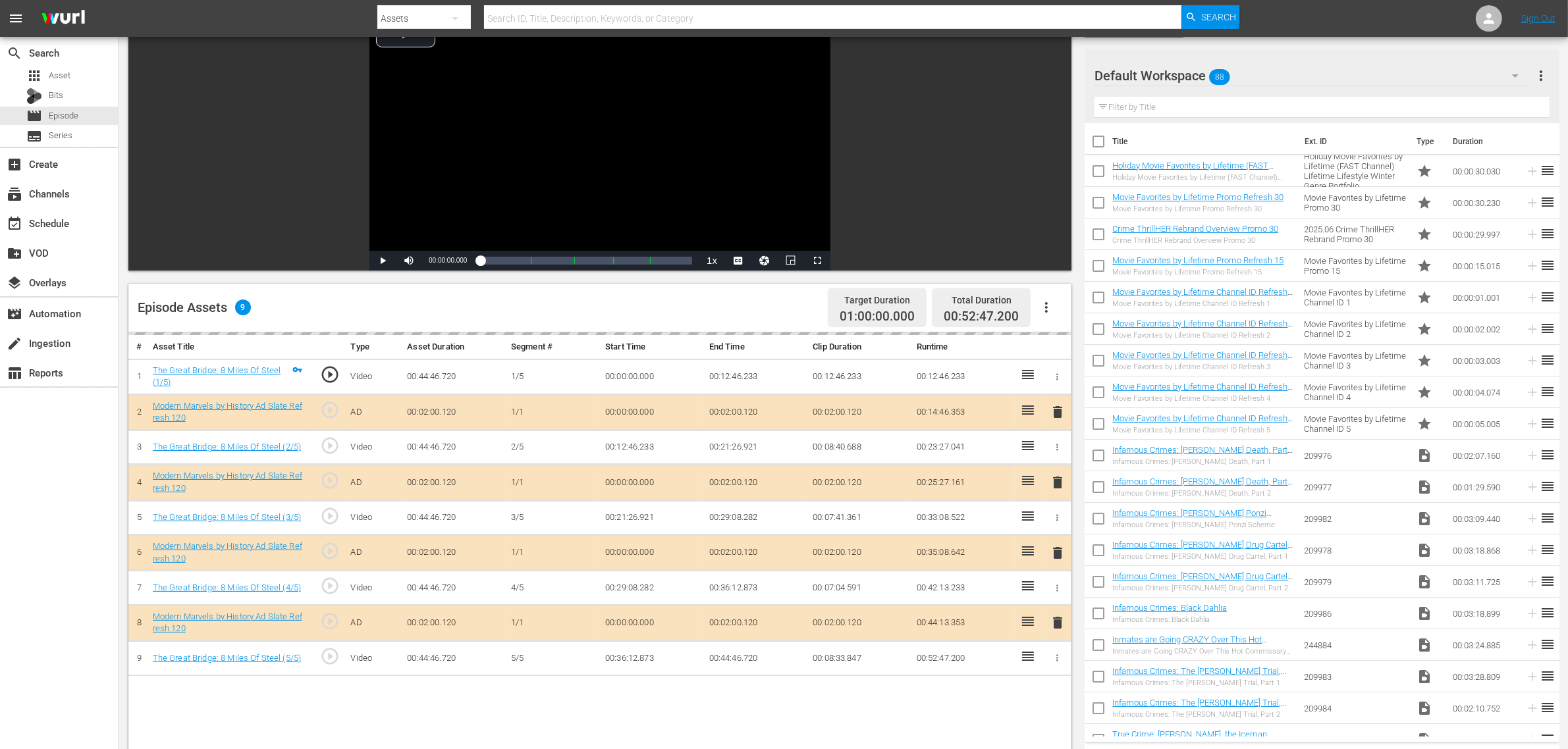
scroll to position [247, 0]
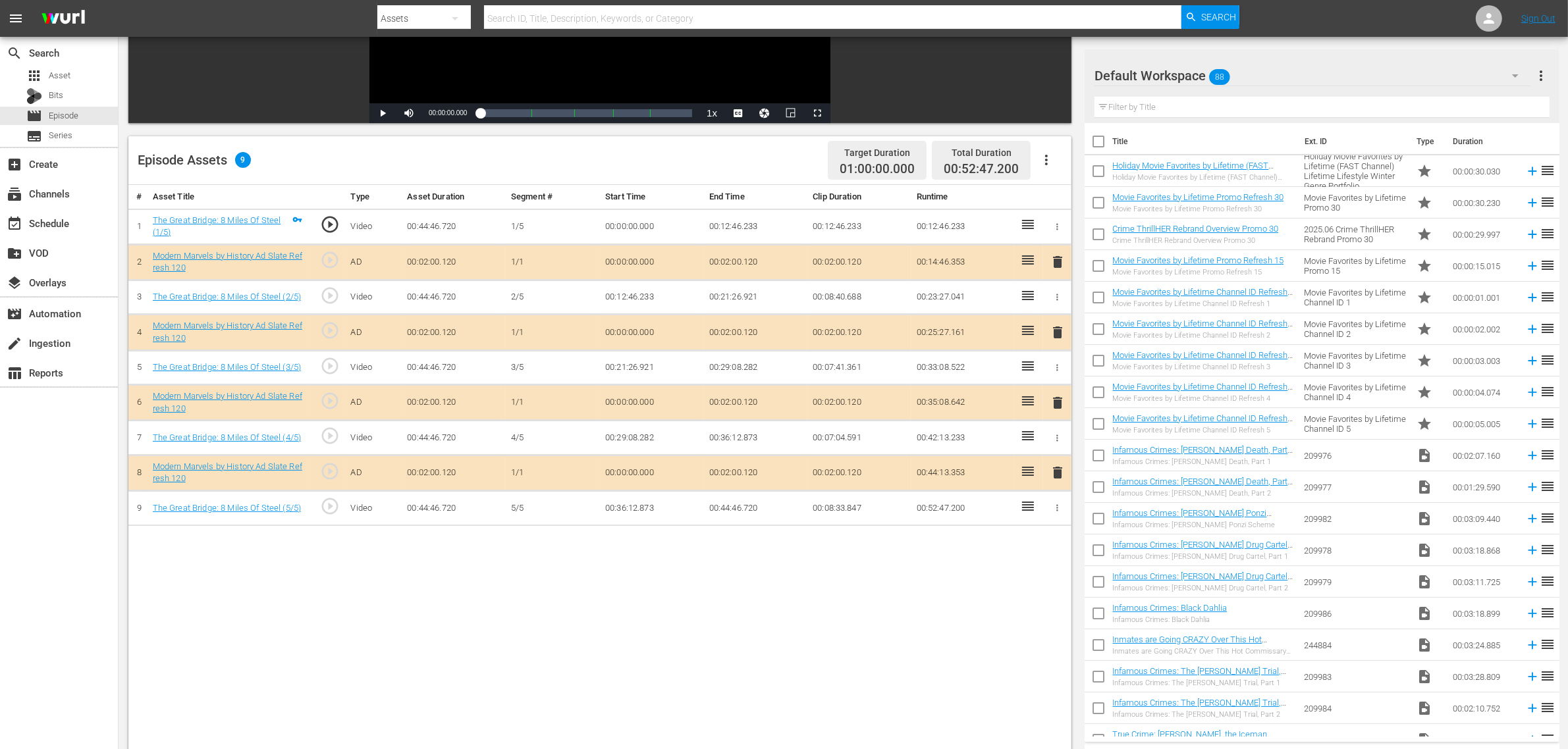
click at [1055, 403] on span "delete" at bounding box center [1057, 403] width 15 height 15
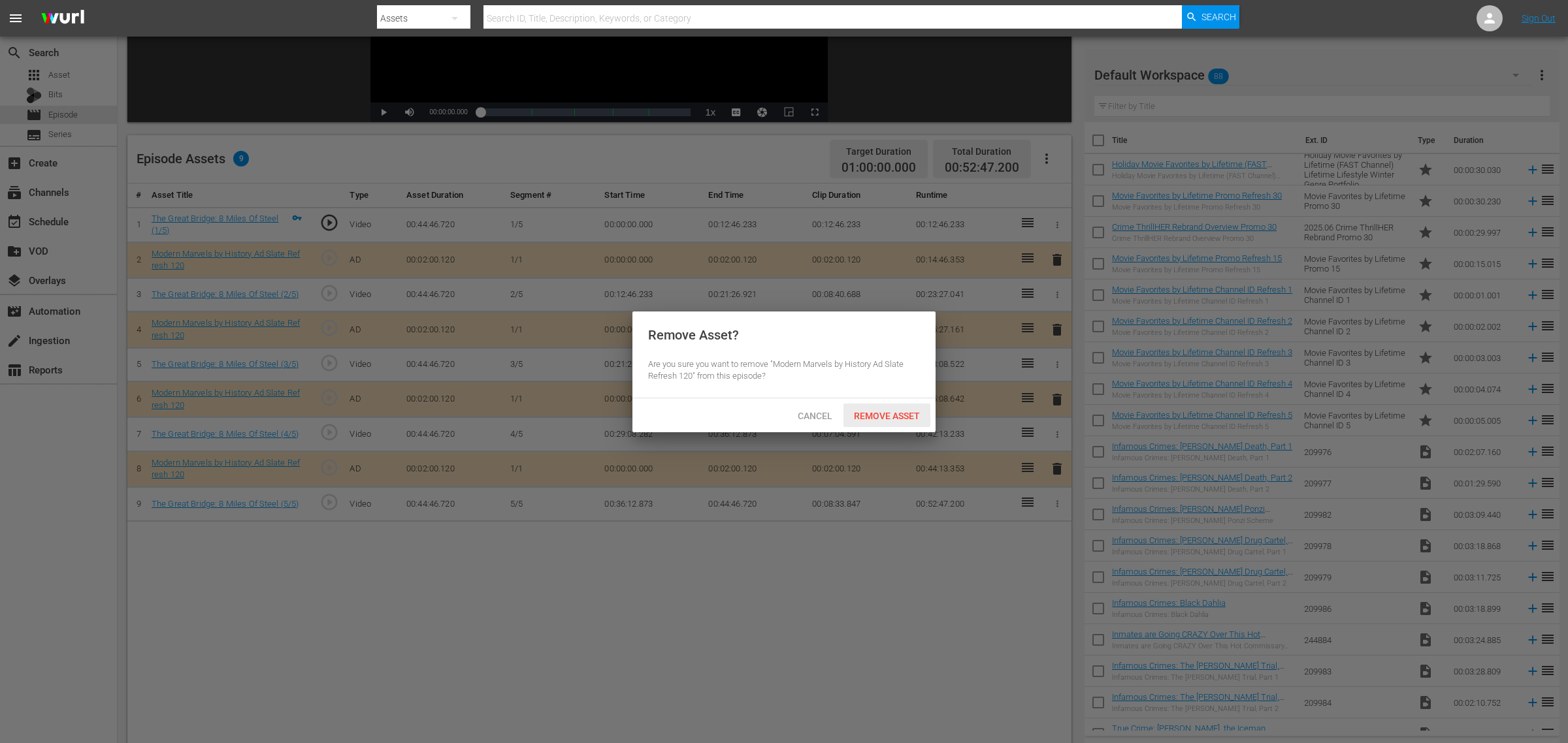
click at [913, 412] on span "Remove Asset" at bounding box center [887, 417] width 87 height 11
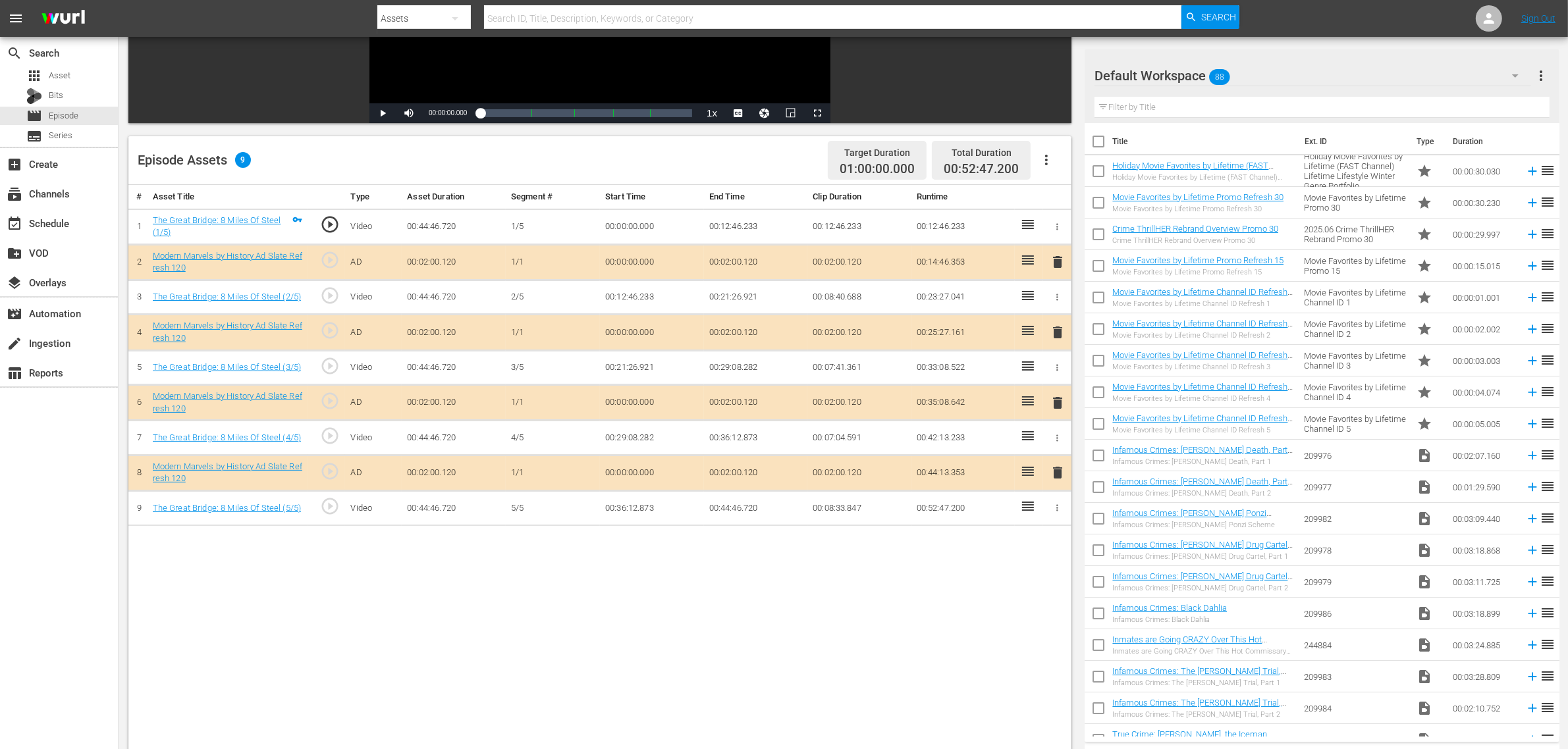
drag, startPoint x: 1338, startPoint y: 54, endPoint x: 1336, endPoint y: 68, distance: 14.1
click at [1264, 57] on div "Default Workspace 88 Default more_vert" at bounding box center [1322, 70] width 455 height 42
click at [1264, 75] on div "Default Workspace 88" at bounding box center [1313, 75] width 437 height 37
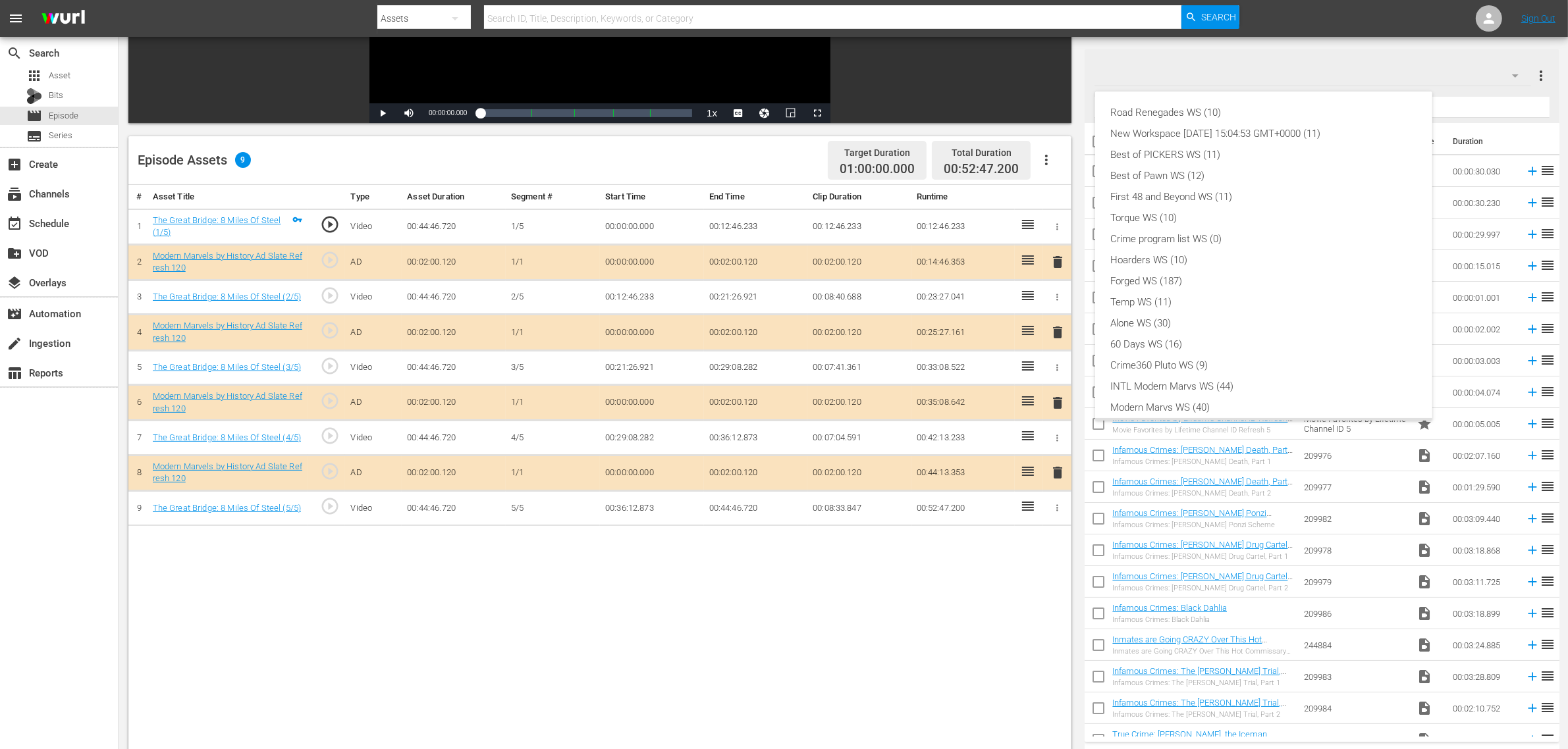
scroll to position [28, 0]
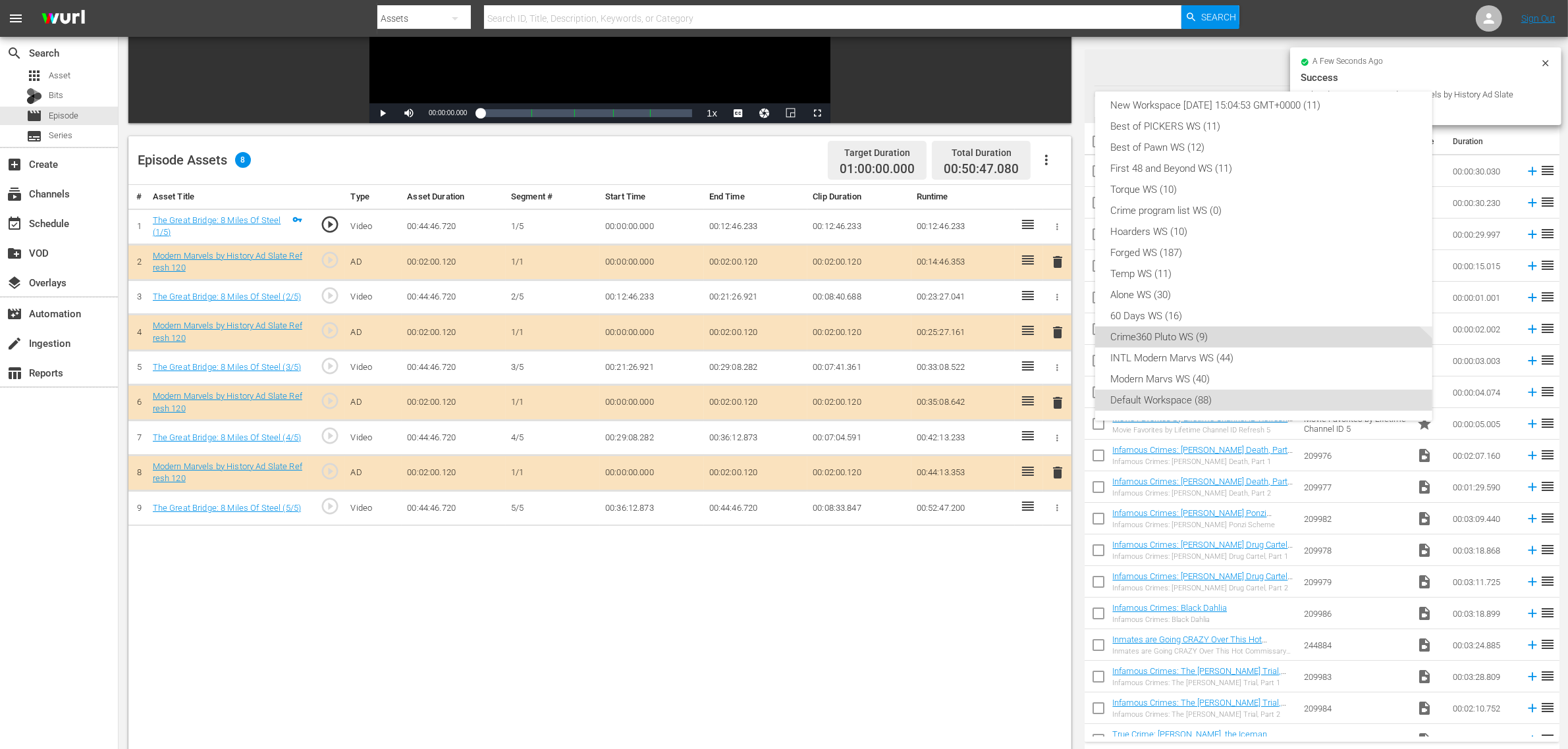
click at [1180, 345] on div "Crime360 Pluto WS (9)" at bounding box center [1264, 336] width 306 height 21
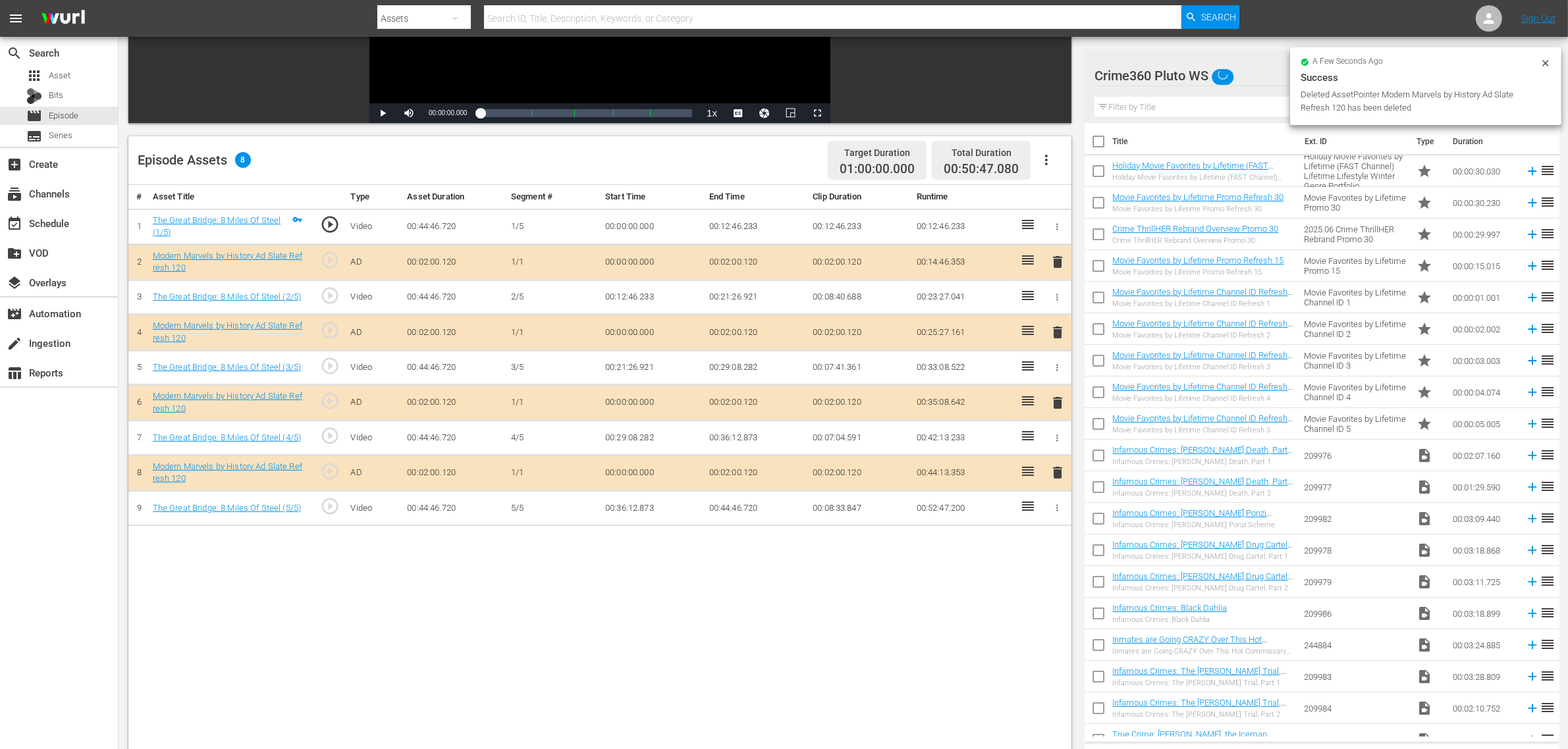
click at [1264, 65] on div "Crime360 Pluto WS" at bounding box center [1313, 75] width 437 height 37
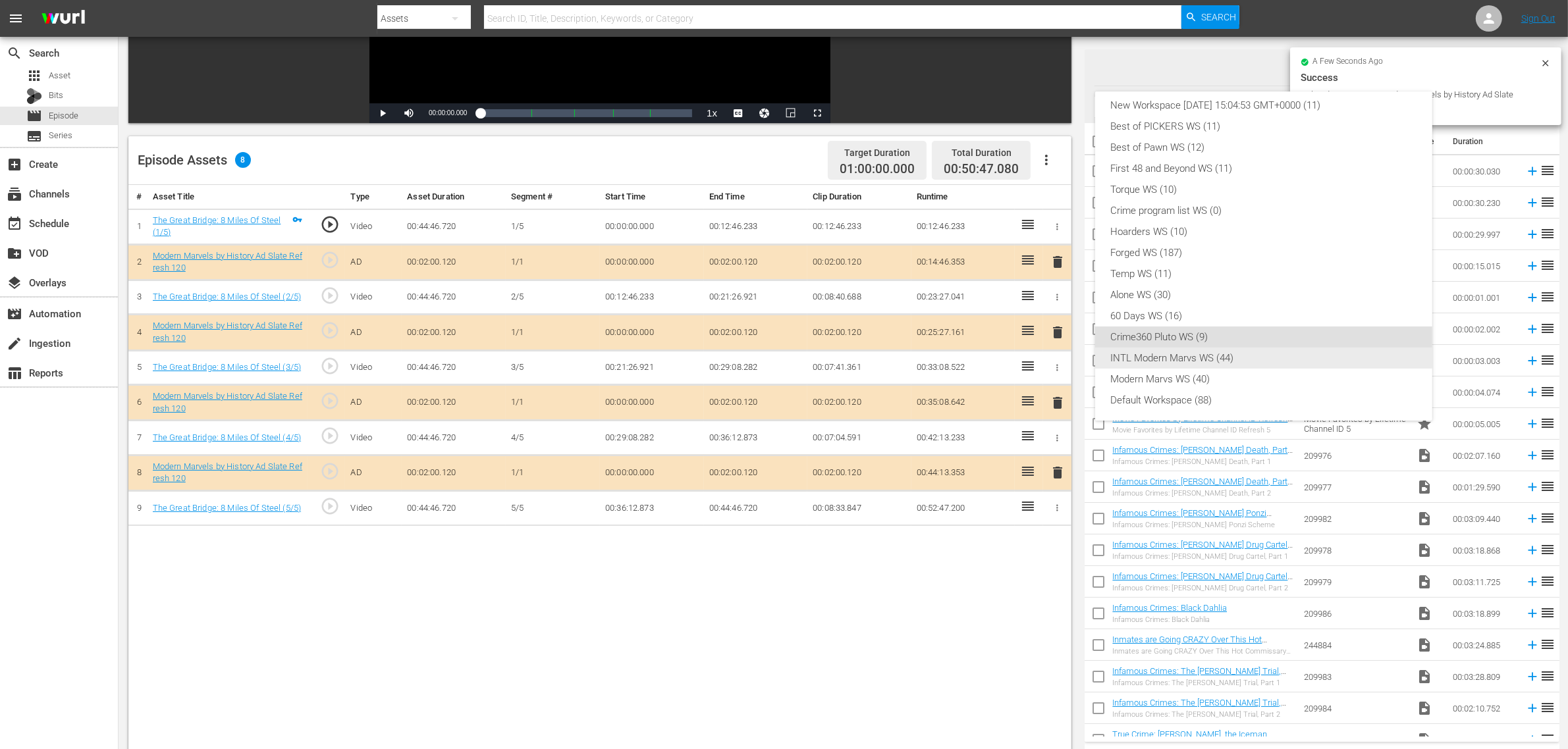
click at [1201, 359] on div "INTL Modern Marvs WS (44)" at bounding box center [1264, 357] width 306 height 21
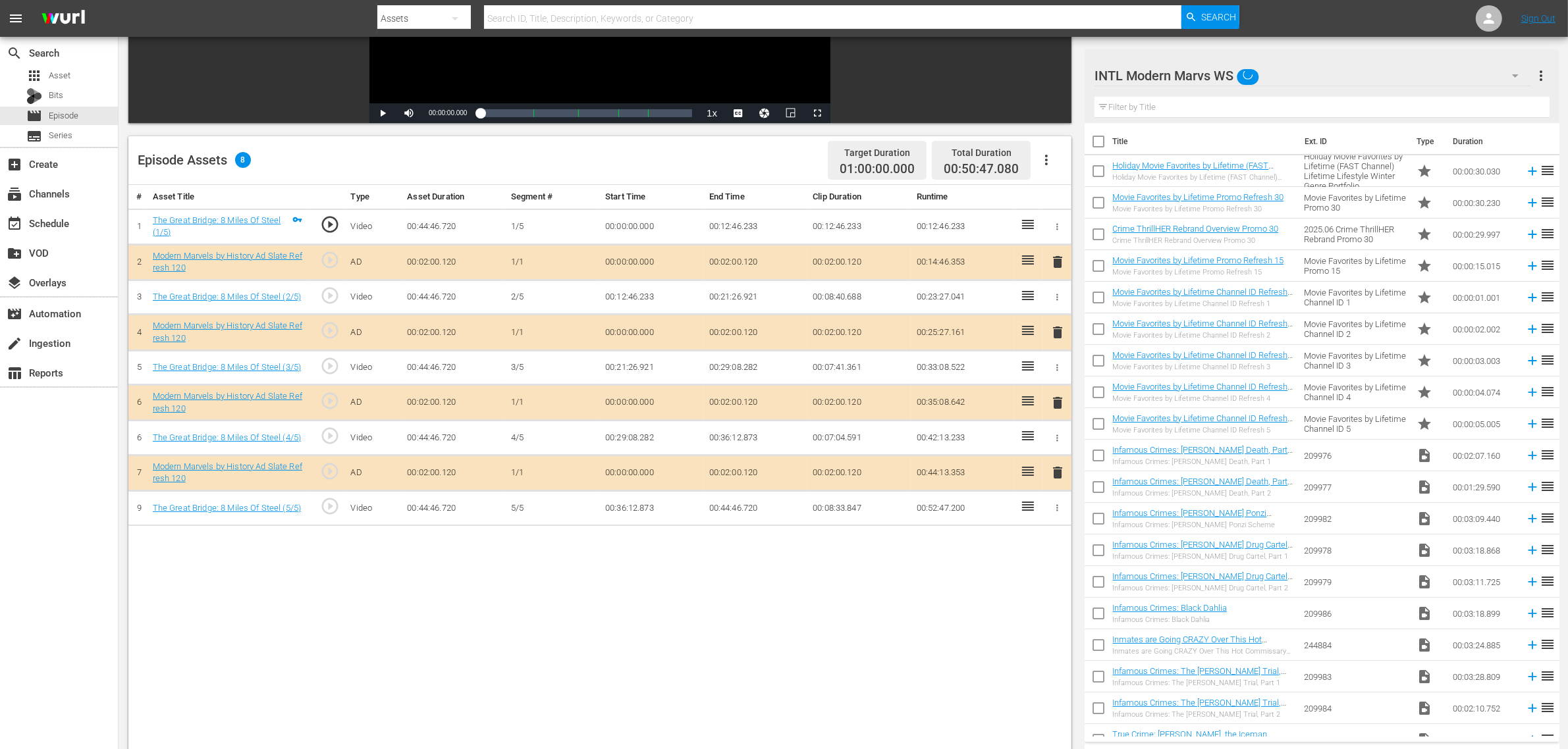
click at [785, 170] on div "Episode Assets 8 Target Duration 01:00:00.000 Total Duration 00:50:47.080" at bounding box center [599, 161] width 943 height 49
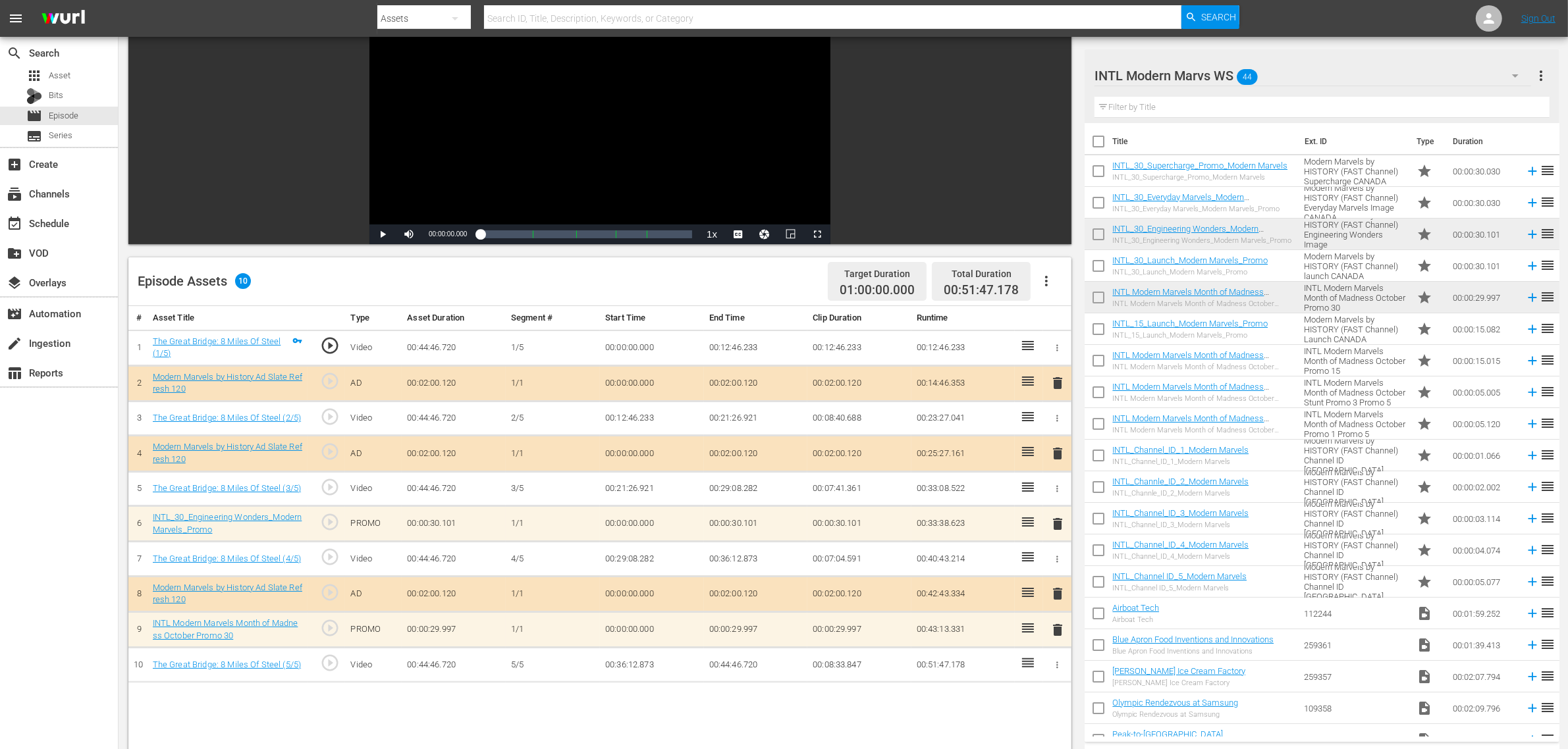
scroll to position [0, 0]
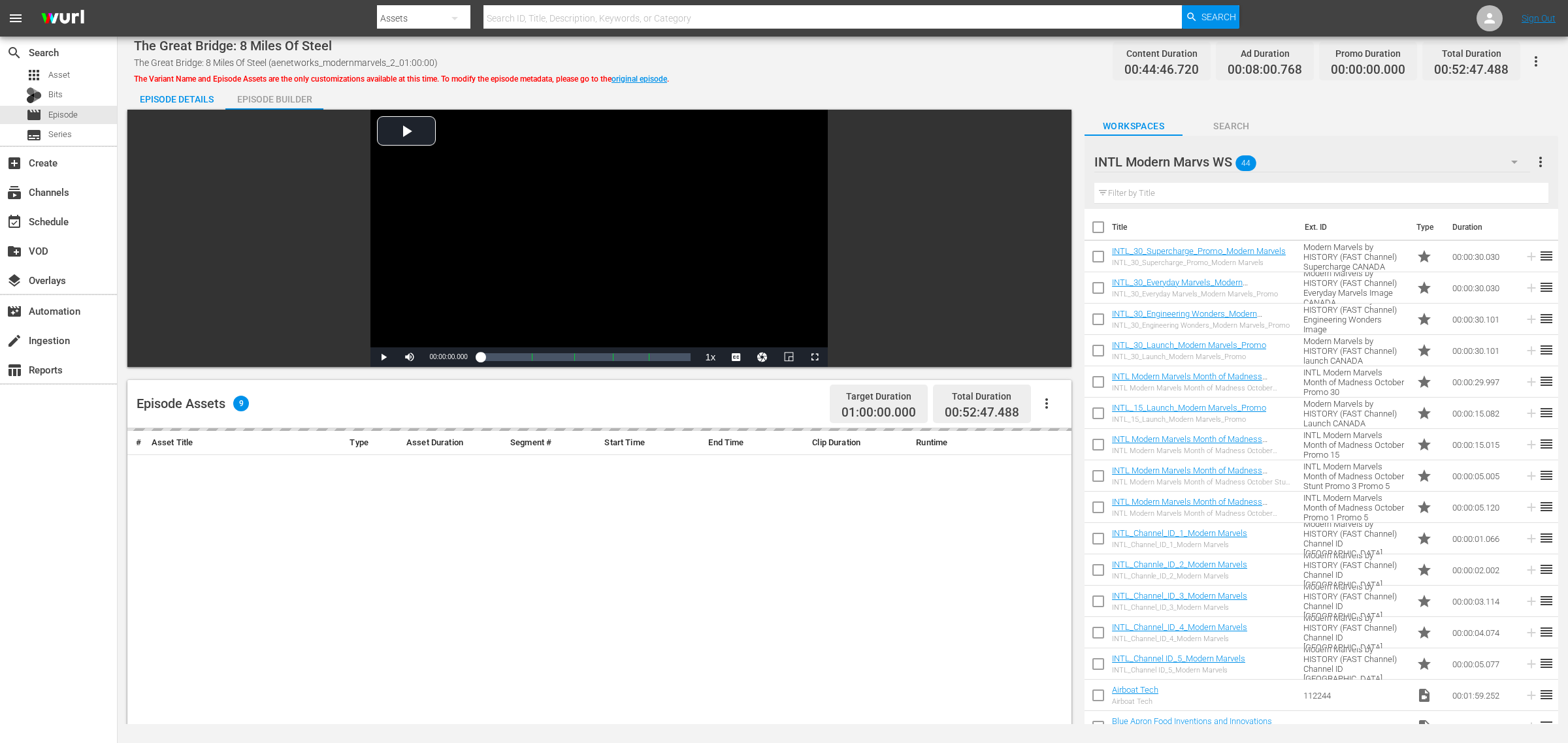
click at [769, 70] on div "The Great Bridge: 8 Miles Of Steel The Great Bridge: 8 Miles Of Steel (aenetwor…" at bounding box center [842, 60] width 1417 height 30
click at [254, 93] on div "Episode Builder" at bounding box center [274, 99] width 98 height 32
click at [759, 66] on div "The Great Bridge: 8 Miles Of Steel The Great Bridge: 8 Miles Of Steel (aenetwor…" at bounding box center [842, 60] width 1417 height 30
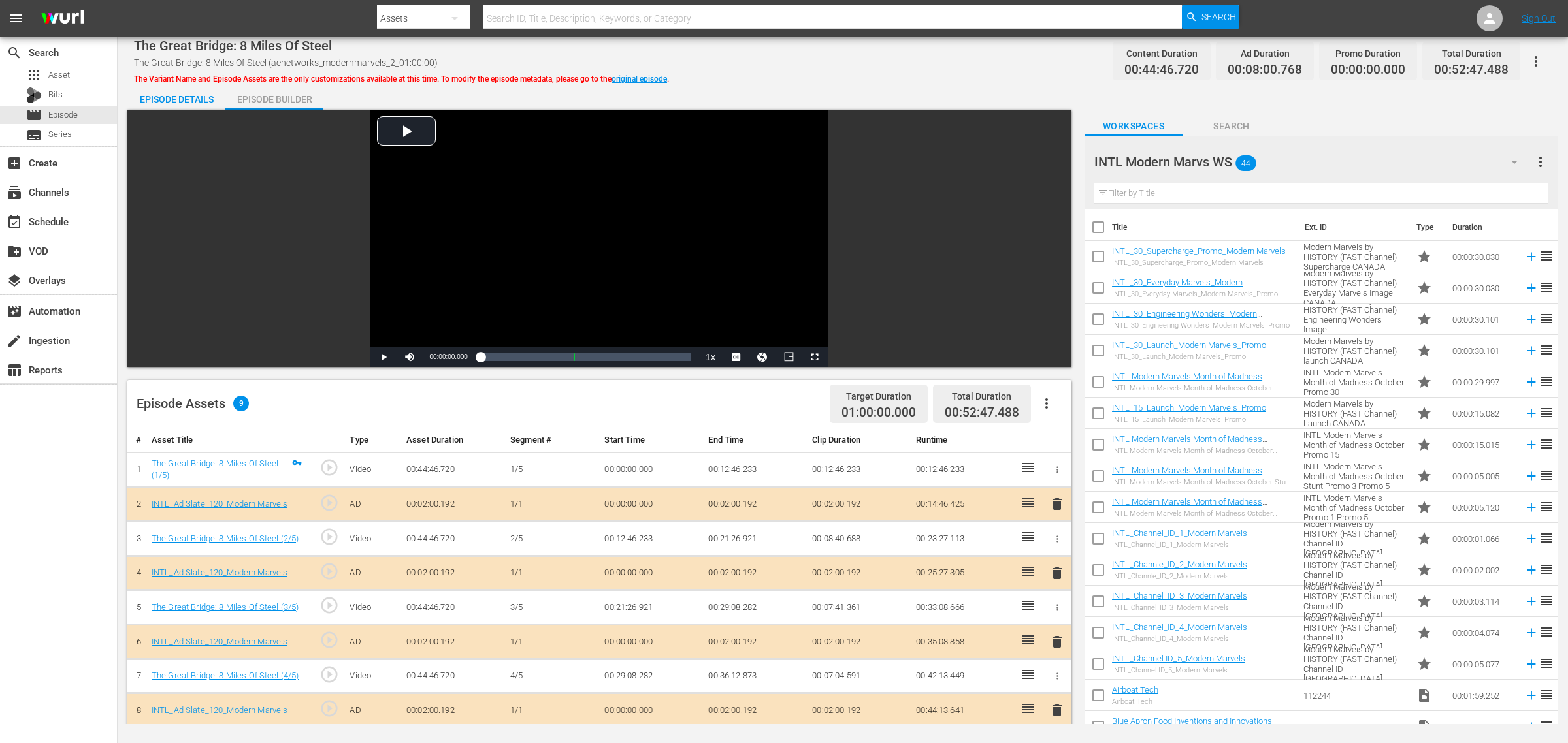
click at [190, 96] on div "Episode Details" at bounding box center [176, 99] width 98 height 32
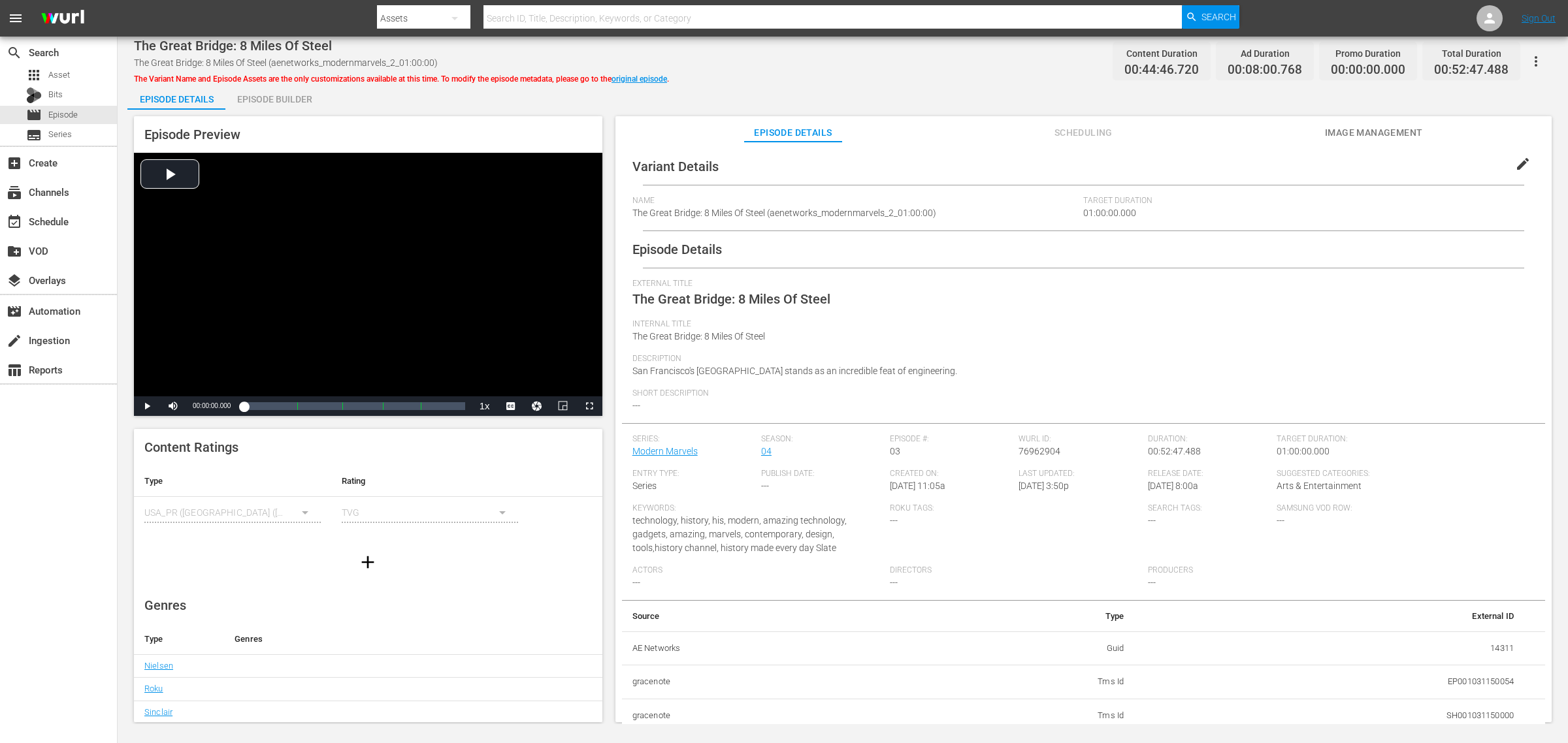
click at [781, 65] on div "The Great Bridge: 8 Miles Of Steel The Great Bridge: 8 Miles Of Steel (aenetwor…" at bounding box center [842, 60] width 1417 height 30
drag, startPoint x: 637, startPoint y: 82, endPoint x: 681, endPoint y: 82, distance: 44.0
click at [637, 82] on link "original episode" at bounding box center [640, 79] width 56 height 9
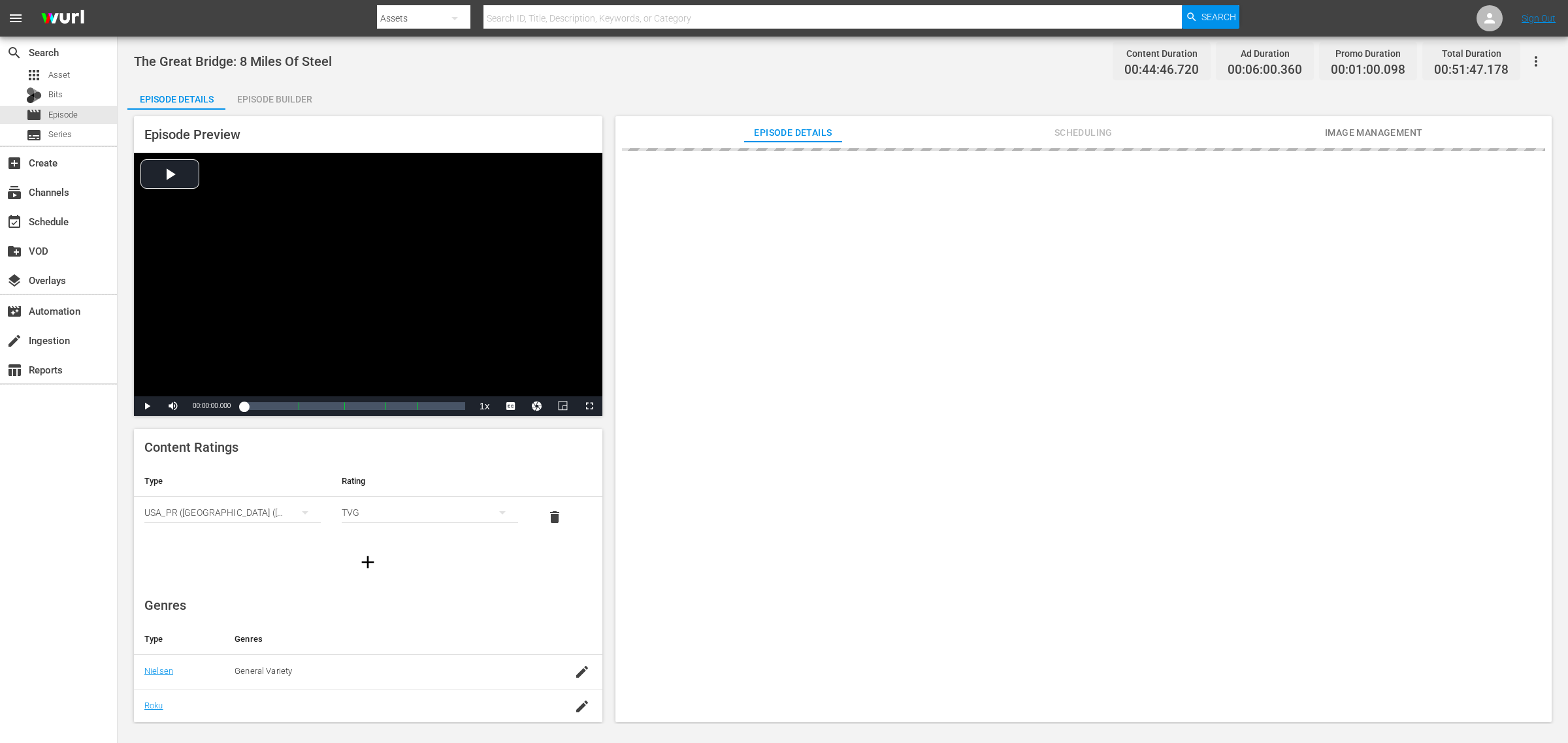
click at [792, 50] on div "The Great Bridge: 8 Miles Of Steel Content Duration 00:44:46.720 Ad Duration 00…" at bounding box center [842, 60] width 1417 height 30
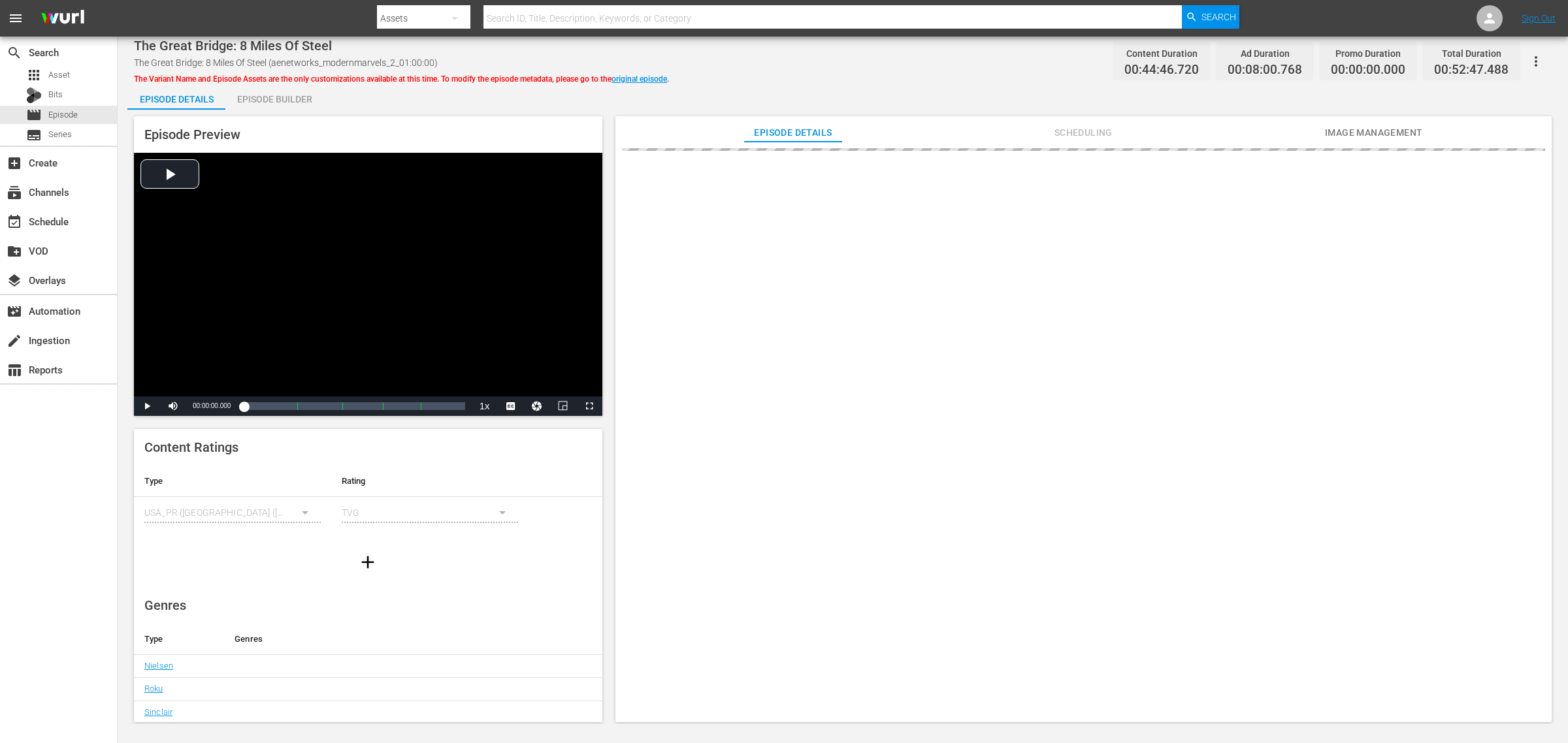
click at [693, 53] on div "The Great Bridge: 8 Miles Of Steel The Great Bridge: 8 Miles Of Steel (aenetwor…" at bounding box center [842, 60] width 1417 height 30
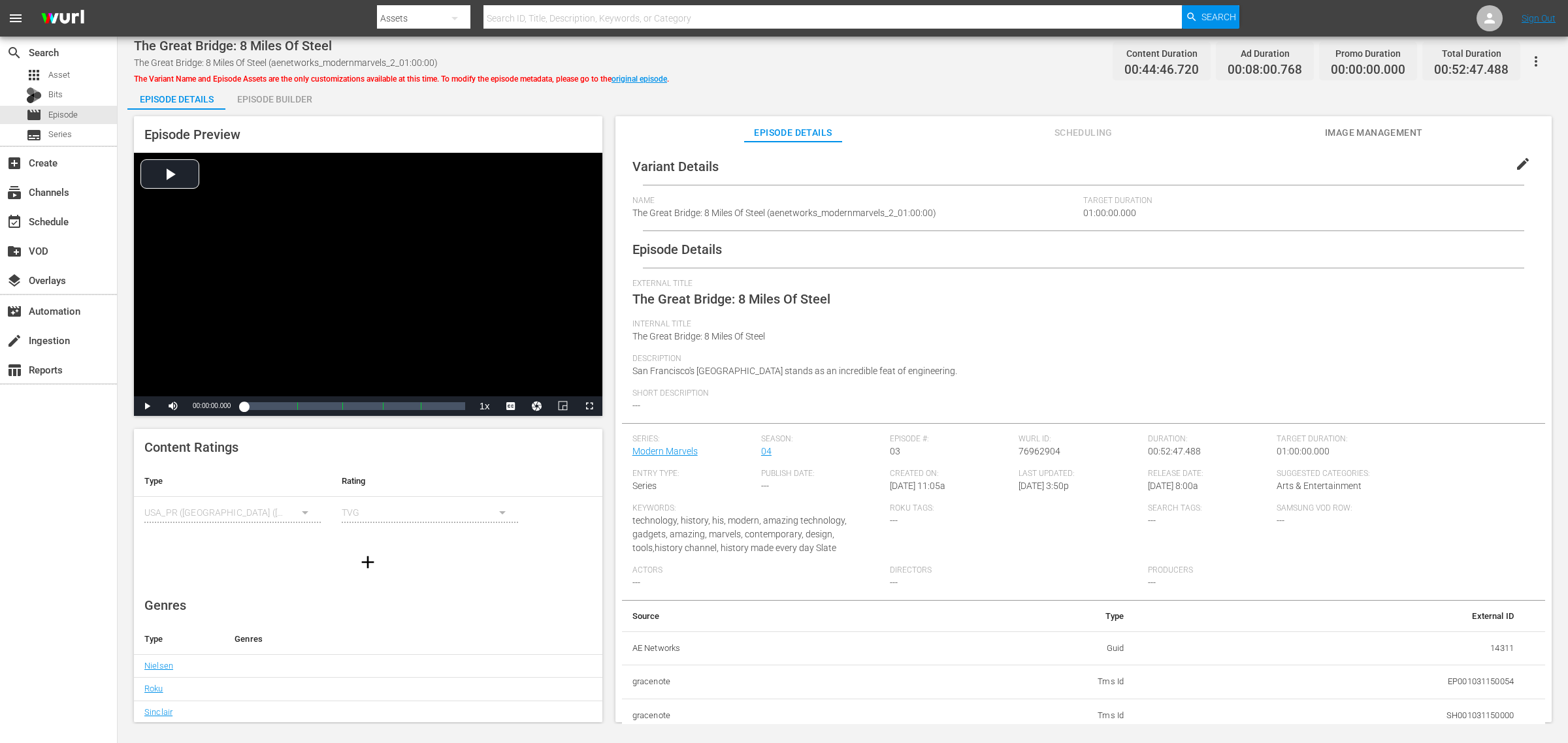
click at [263, 94] on div "Episode Builder" at bounding box center [274, 99] width 98 height 32
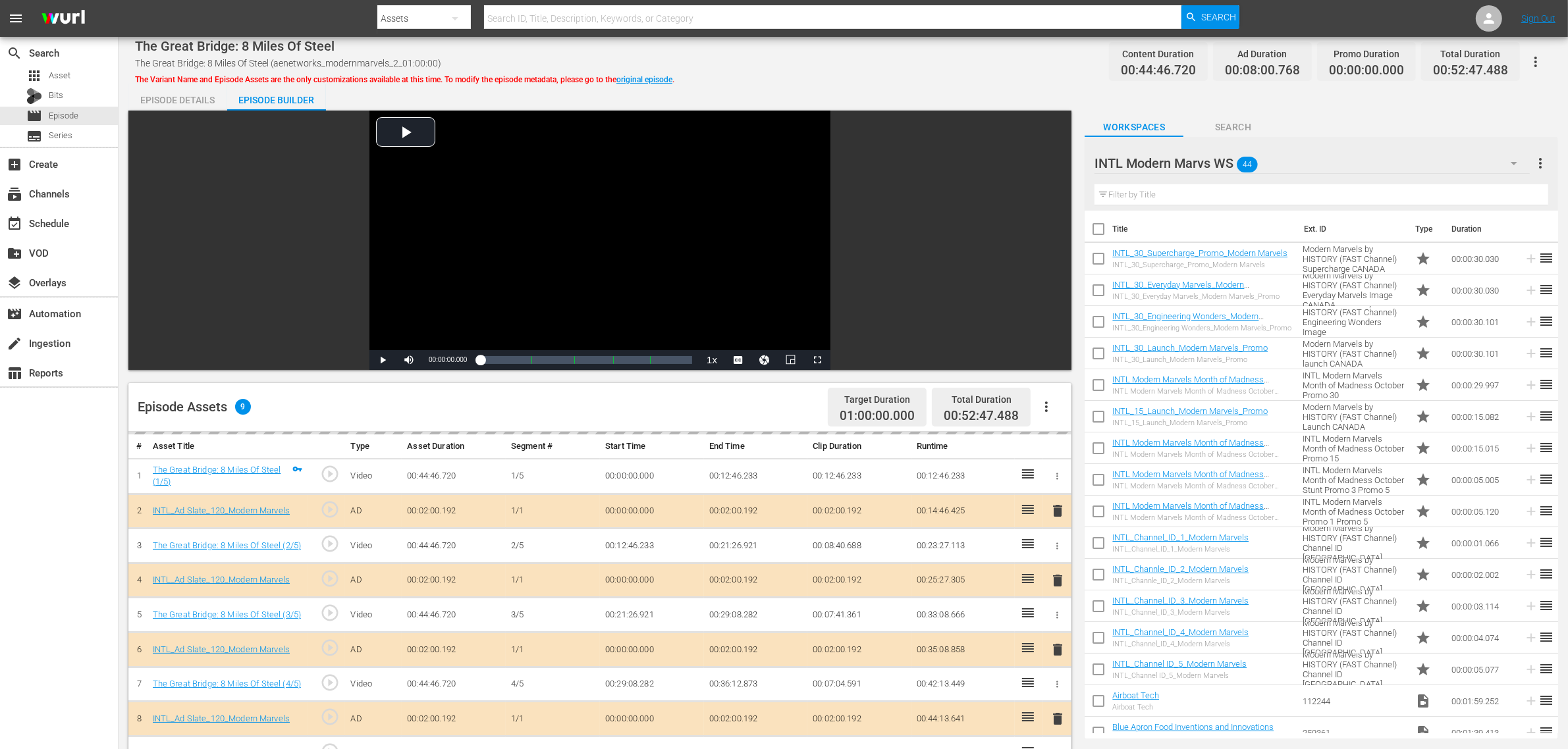
click at [920, 66] on div "The Great Bridge: 8 Miles Of Steel The Great Bridge: 8 Miles Of Steel (aenetwor…" at bounding box center [843, 61] width 1417 height 30
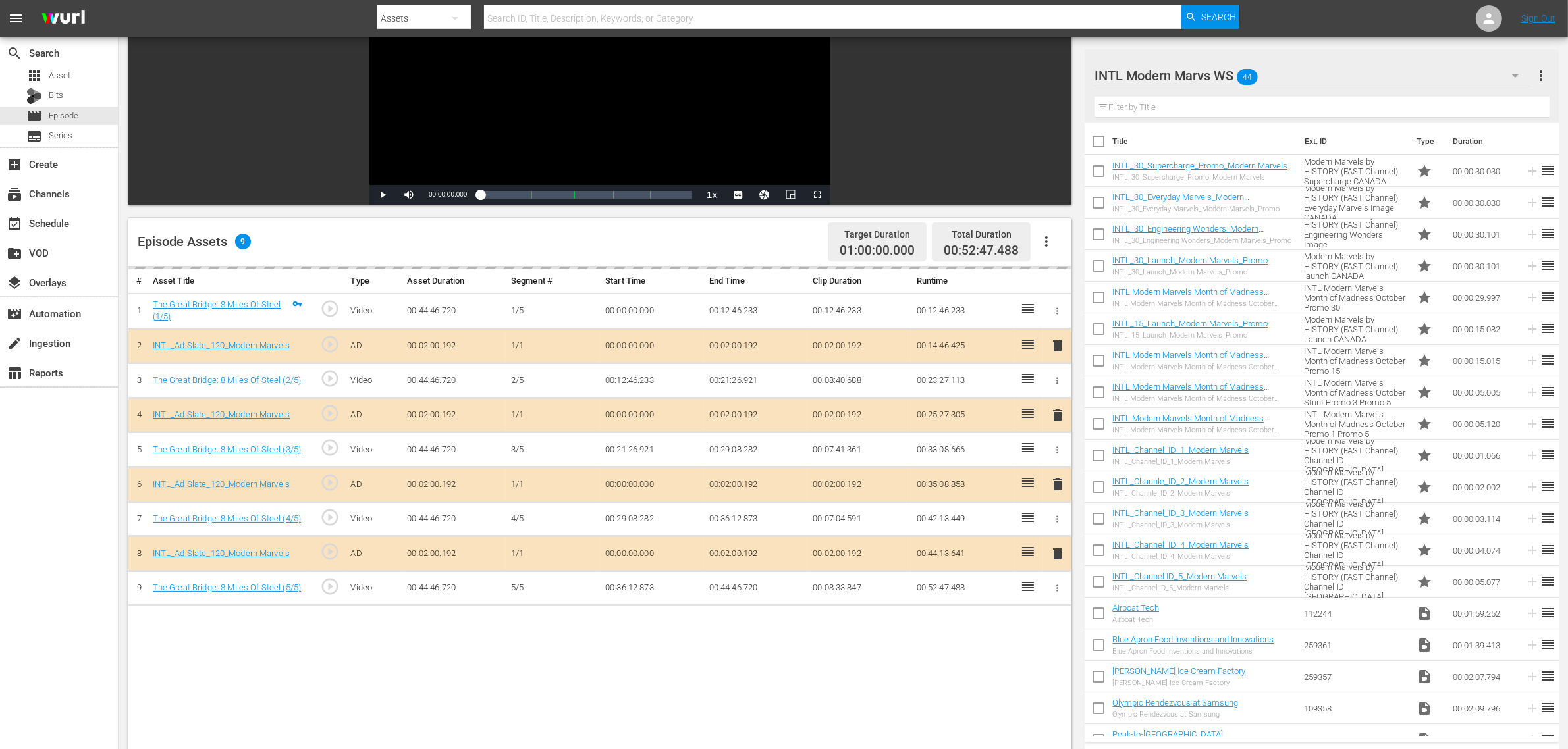
scroll to position [329, 0]
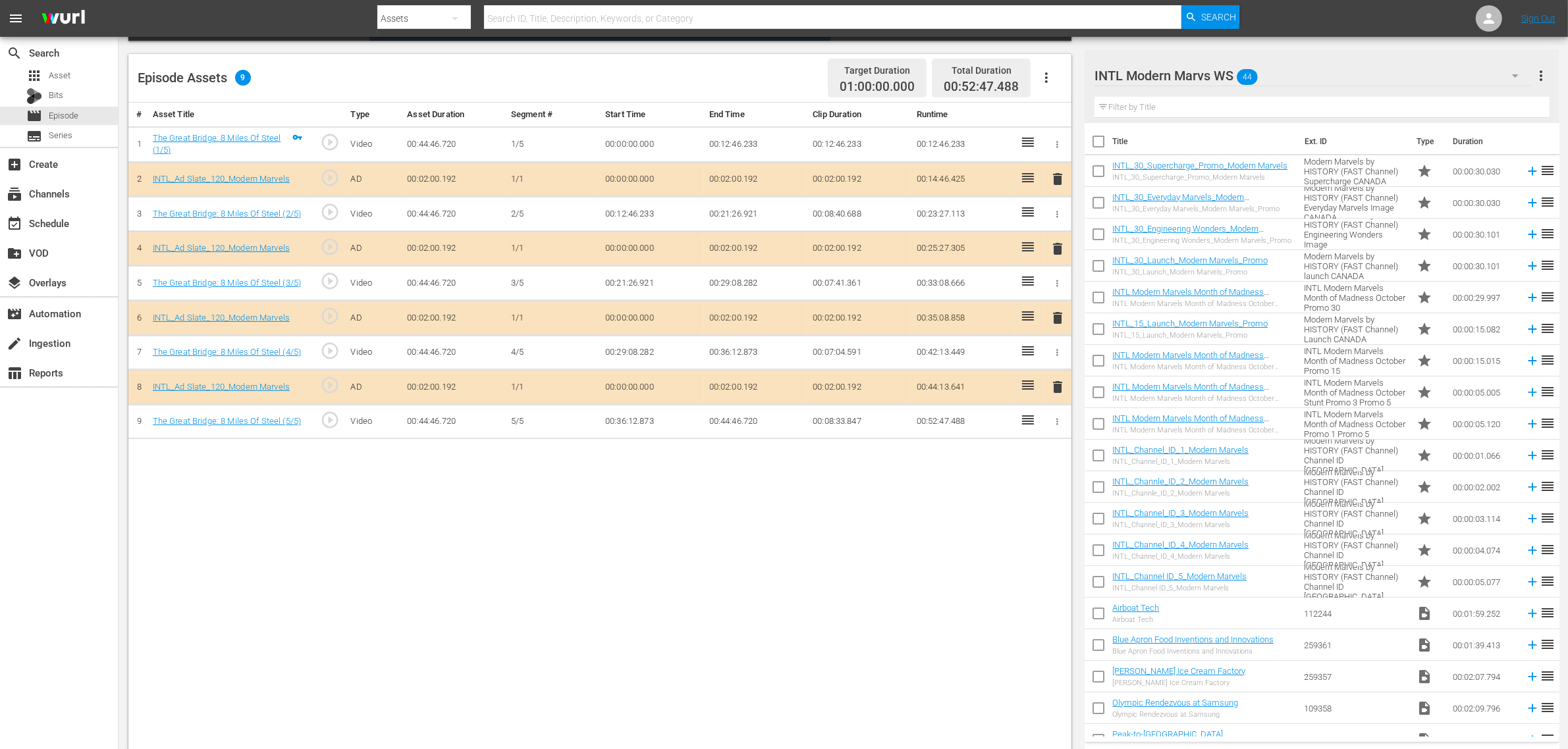
click at [1061, 245] on span "delete" at bounding box center [1057, 248] width 15 height 15
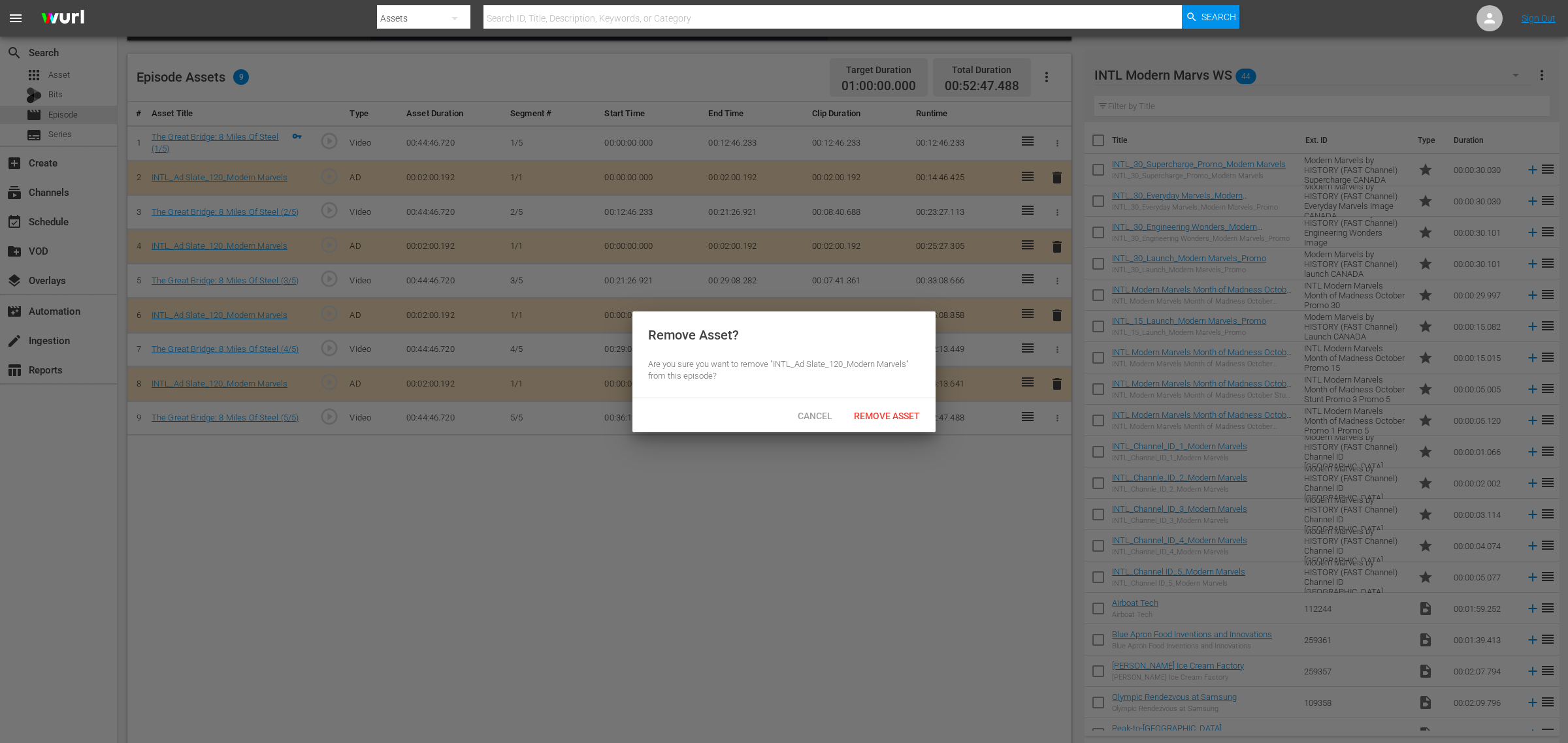
click at [890, 417] on span "Remove Asset" at bounding box center [887, 417] width 87 height 11
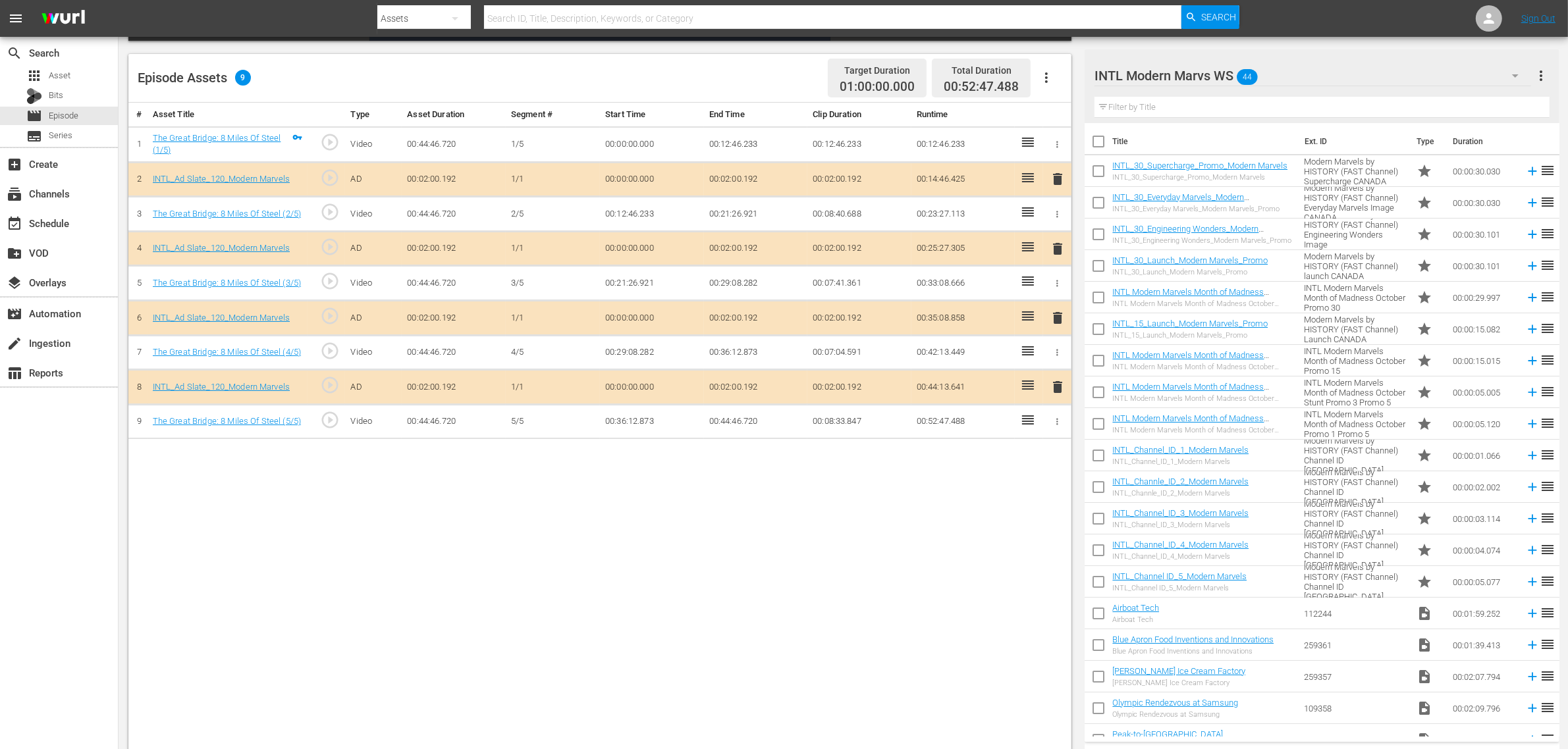
click at [827, 492] on div "# Asset Title Type Asset Duration Segment # Start Time End Time Clip Duration R…" at bounding box center [599, 427] width 943 height 650
click at [890, 525] on div "# Asset Title Type Asset Duration Segment # Start Time End Time Clip Duration R…" at bounding box center [599, 427] width 943 height 650
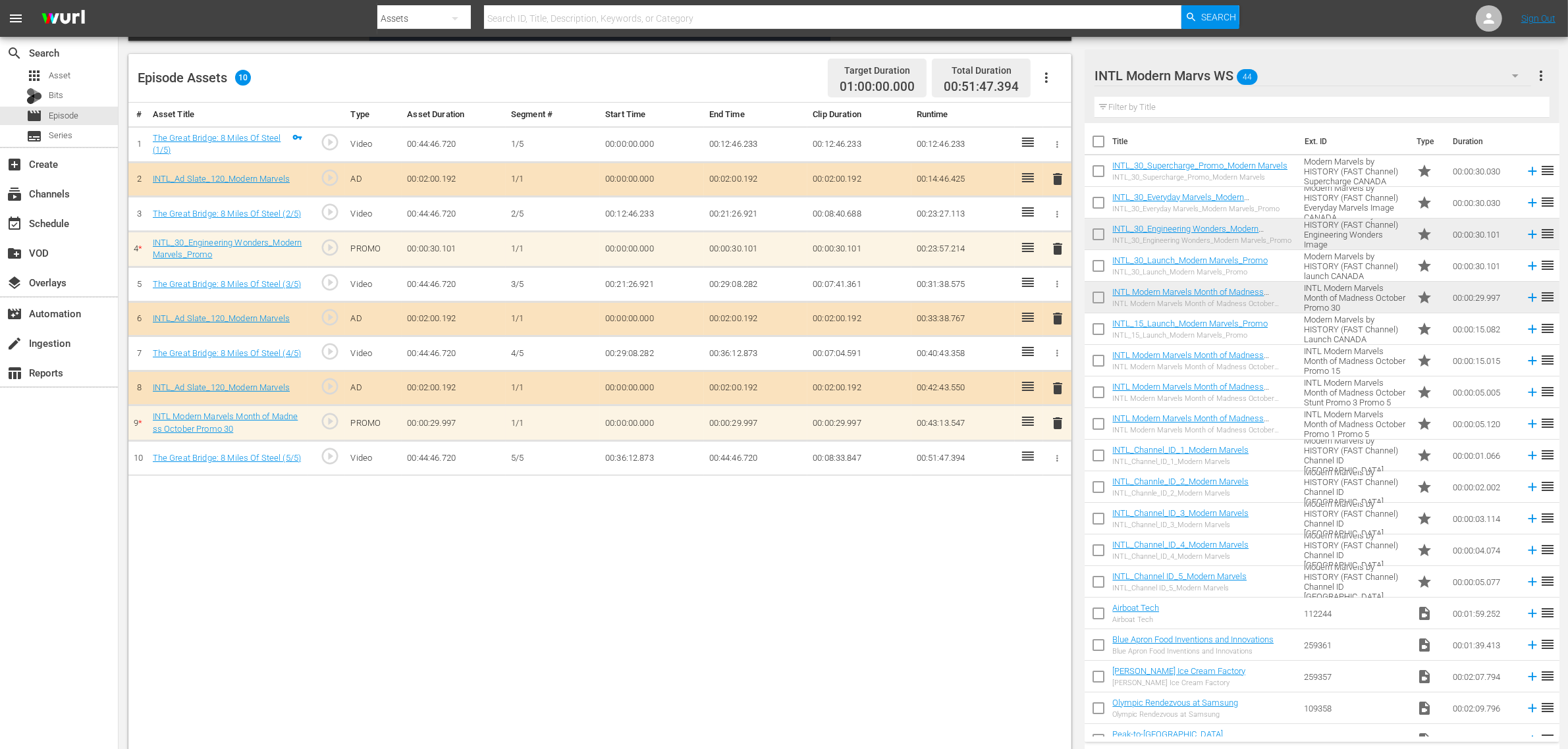
click at [772, 574] on div "# Asset Title Type Asset Duration Segment # Start Time End Time Clip Duration R…" at bounding box center [599, 427] width 943 height 650
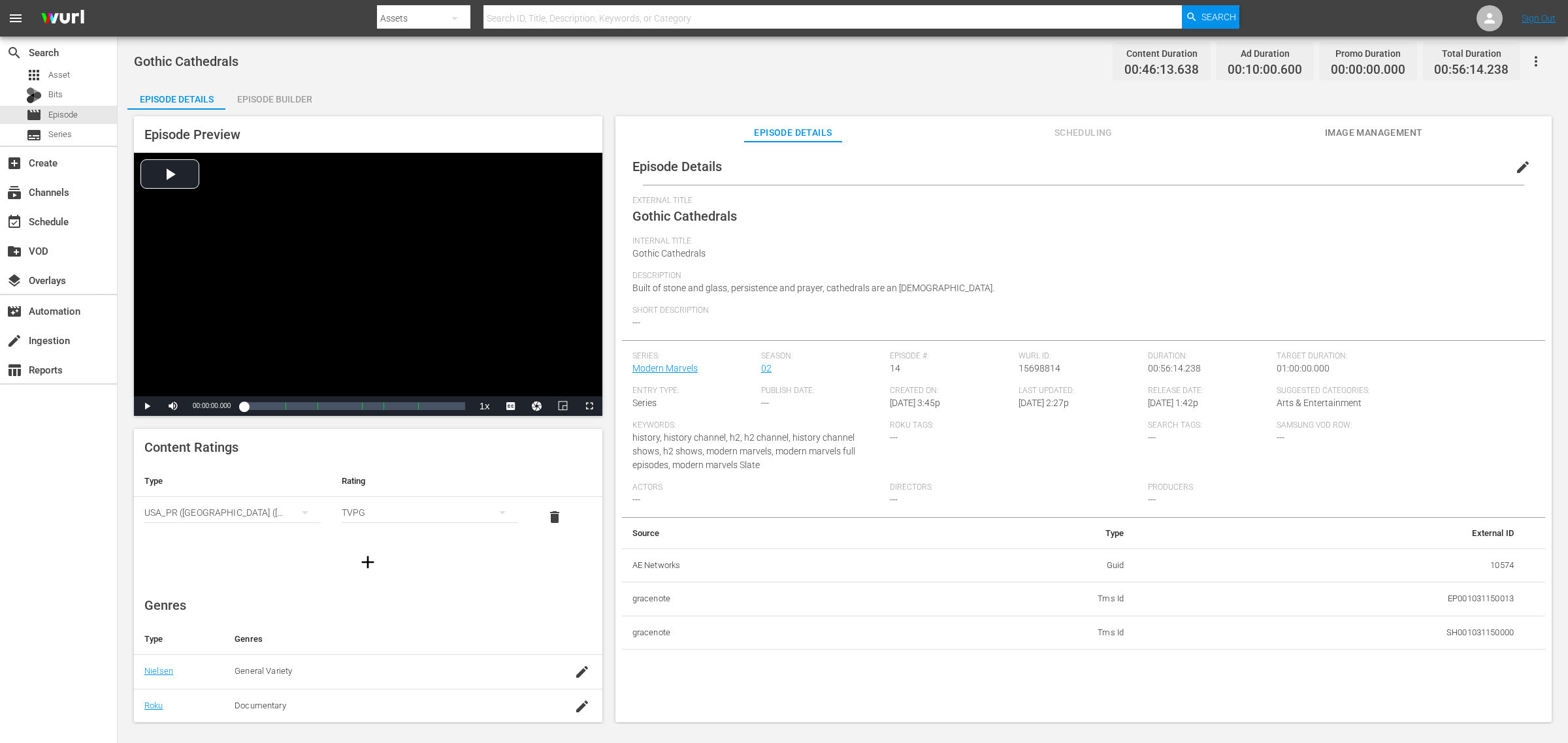
click at [404, 88] on div "Episode Details Episode Builder Episode Preview Video Player is loading. Play V…" at bounding box center [843, 408] width 1431 height 649
click at [272, 100] on div "Episode Builder" at bounding box center [274, 99] width 98 height 32
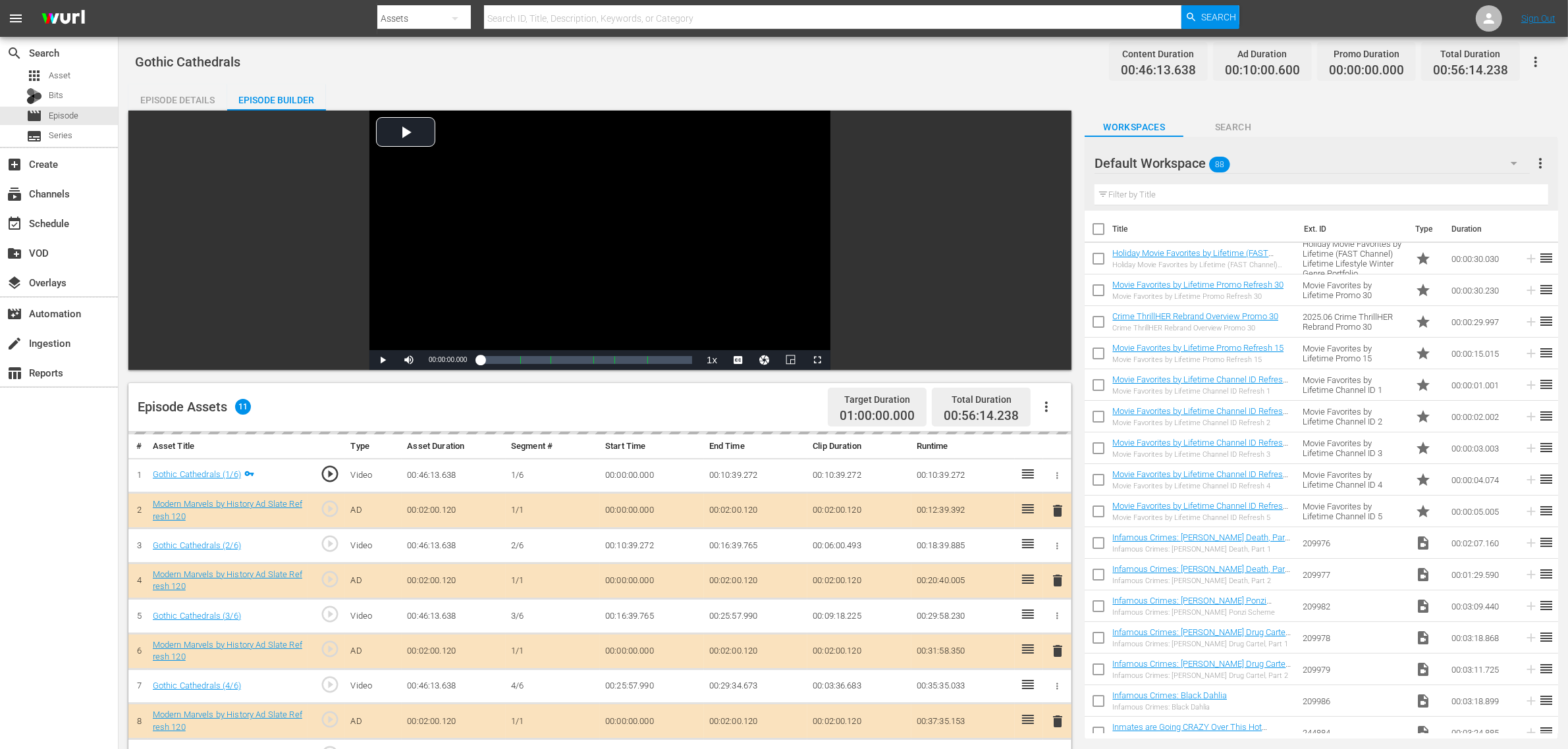
click at [621, 65] on div "Gothic Cathedrals Content Duration 00:46:13.638 Ad Duration 00:10:00.600 Promo …" at bounding box center [843, 61] width 1417 height 30
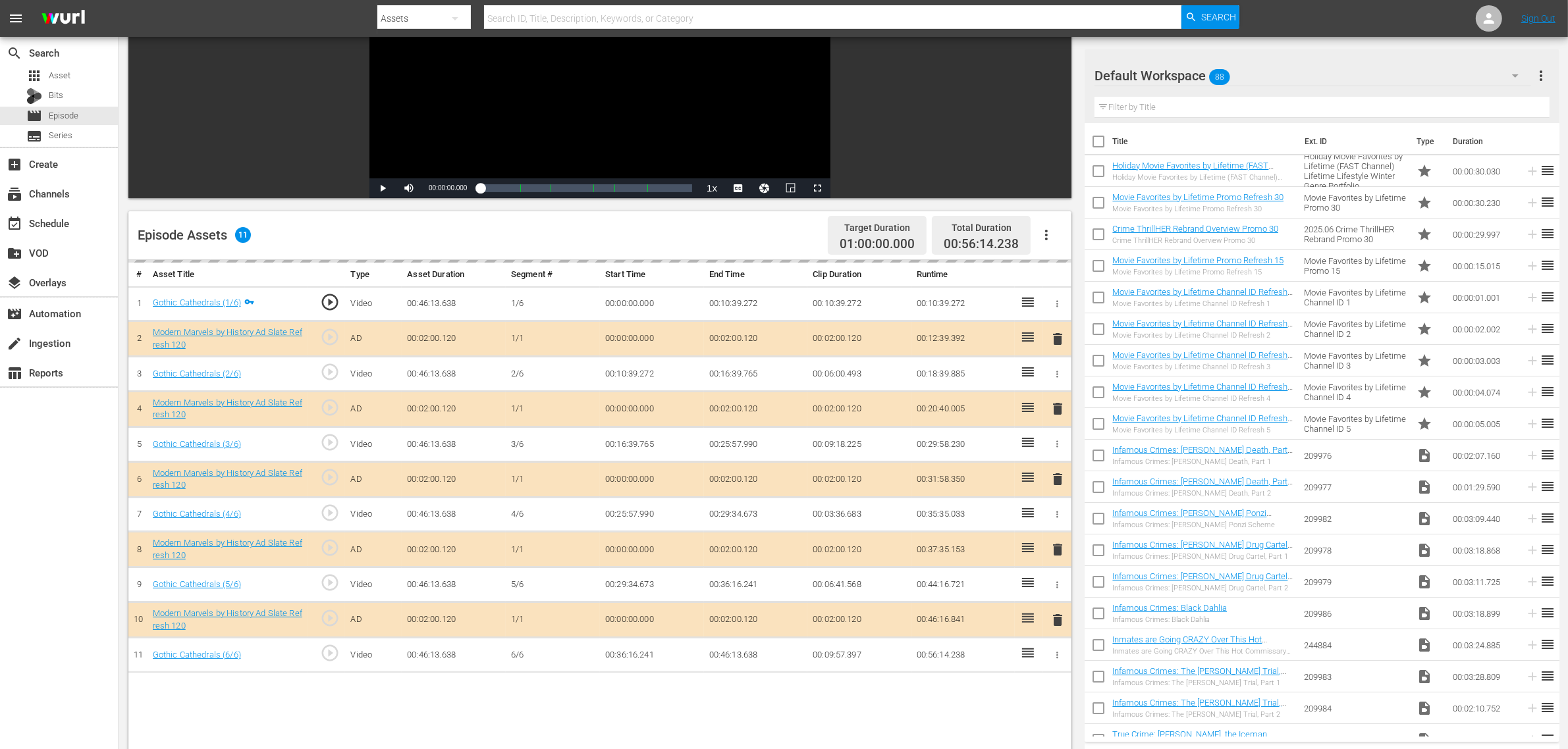
scroll to position [247, 0]
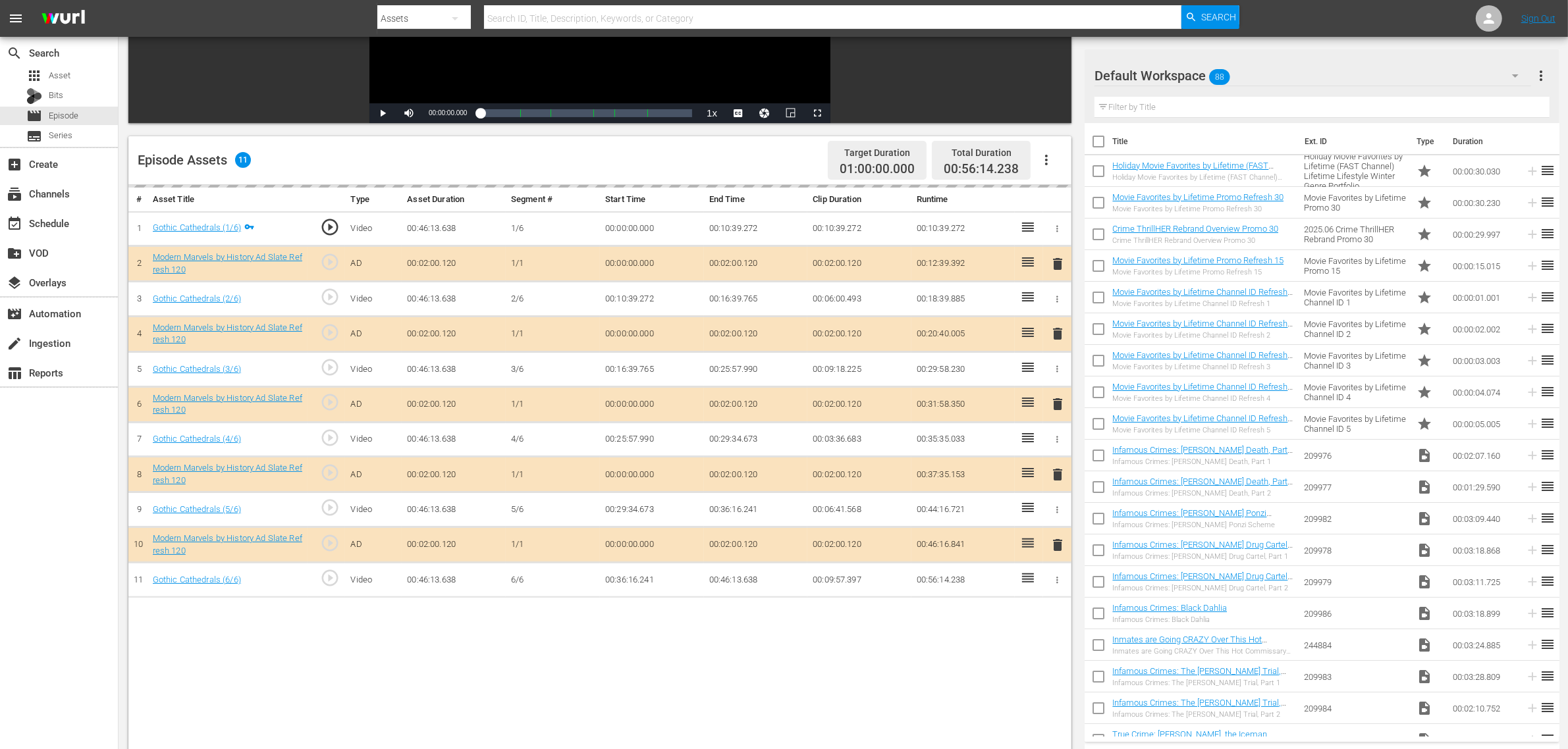
click at [1058, 472] on div "delete" at bounding box center [1058, 474] width 18 height 19
click at [1264, 75] on div "Default Workspace 88" at bounding box center [1313, 75] width 437 height 37
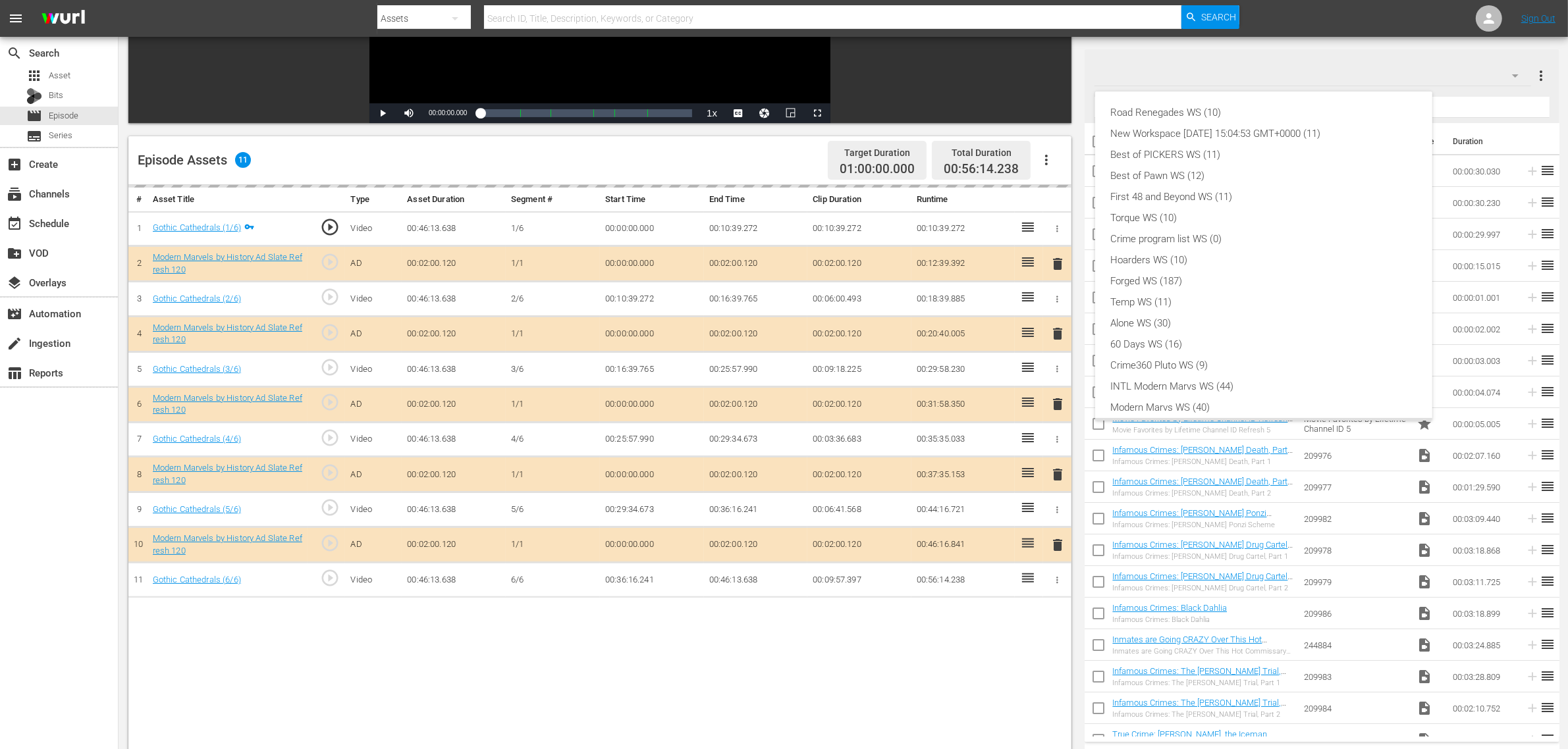
scroll to position [28, 0]
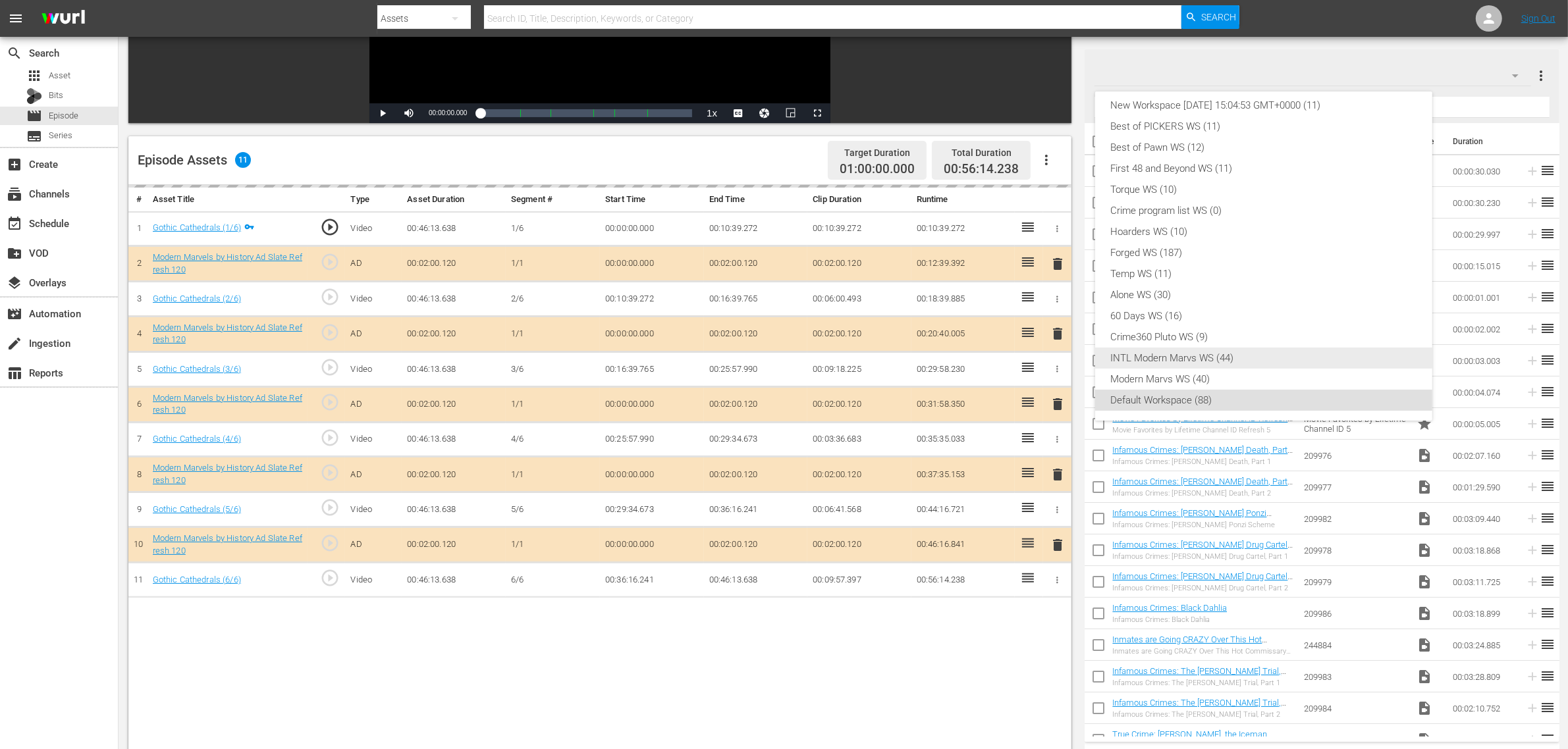
click at [1154, 357] on div "INTL Modern Marvs WS (44)" at bounding box center [1264, 357] width 306 height 21
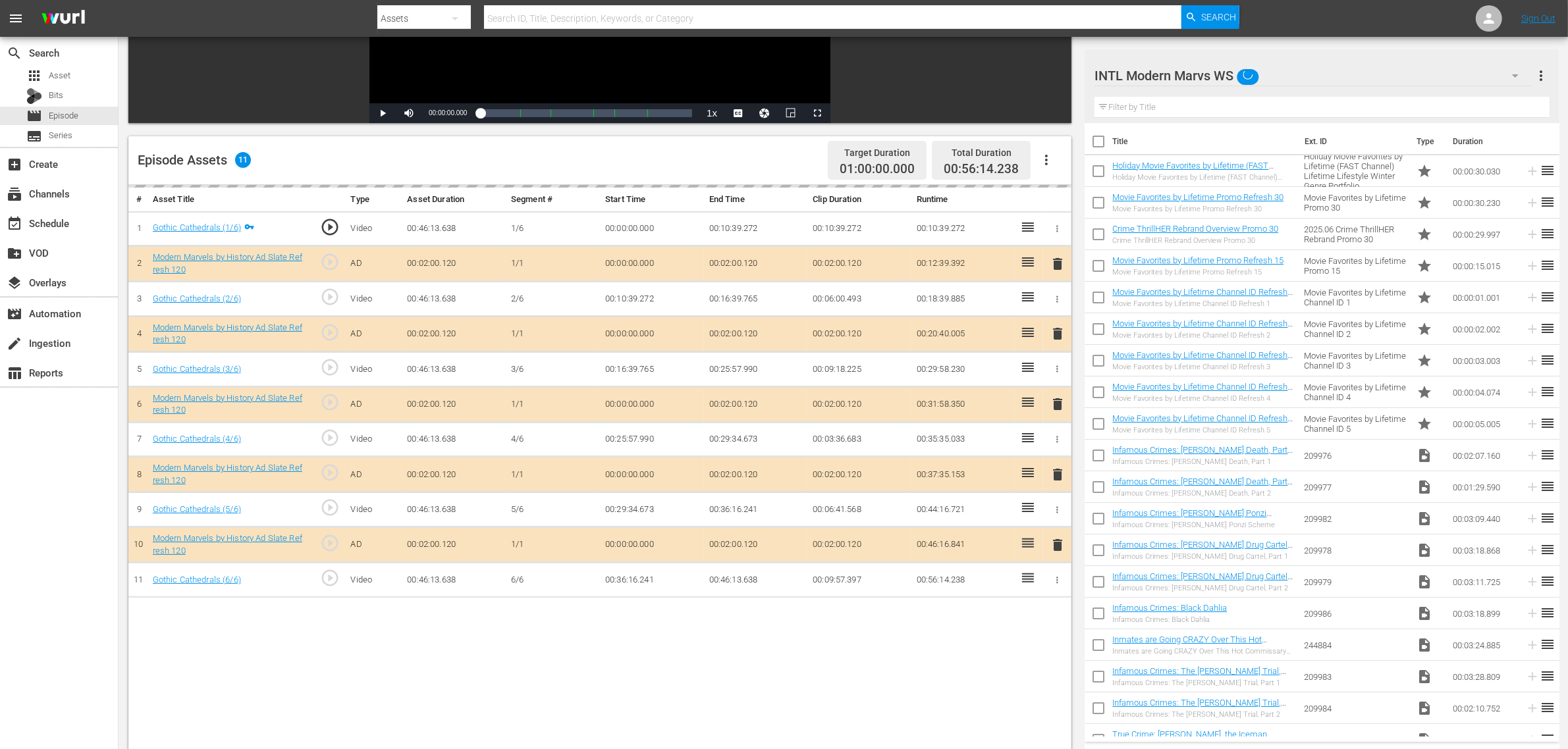
click at [1264, 77] on div "INTL Modern Marvs WS" at bounding box center [1313, 75] width 437 height 37
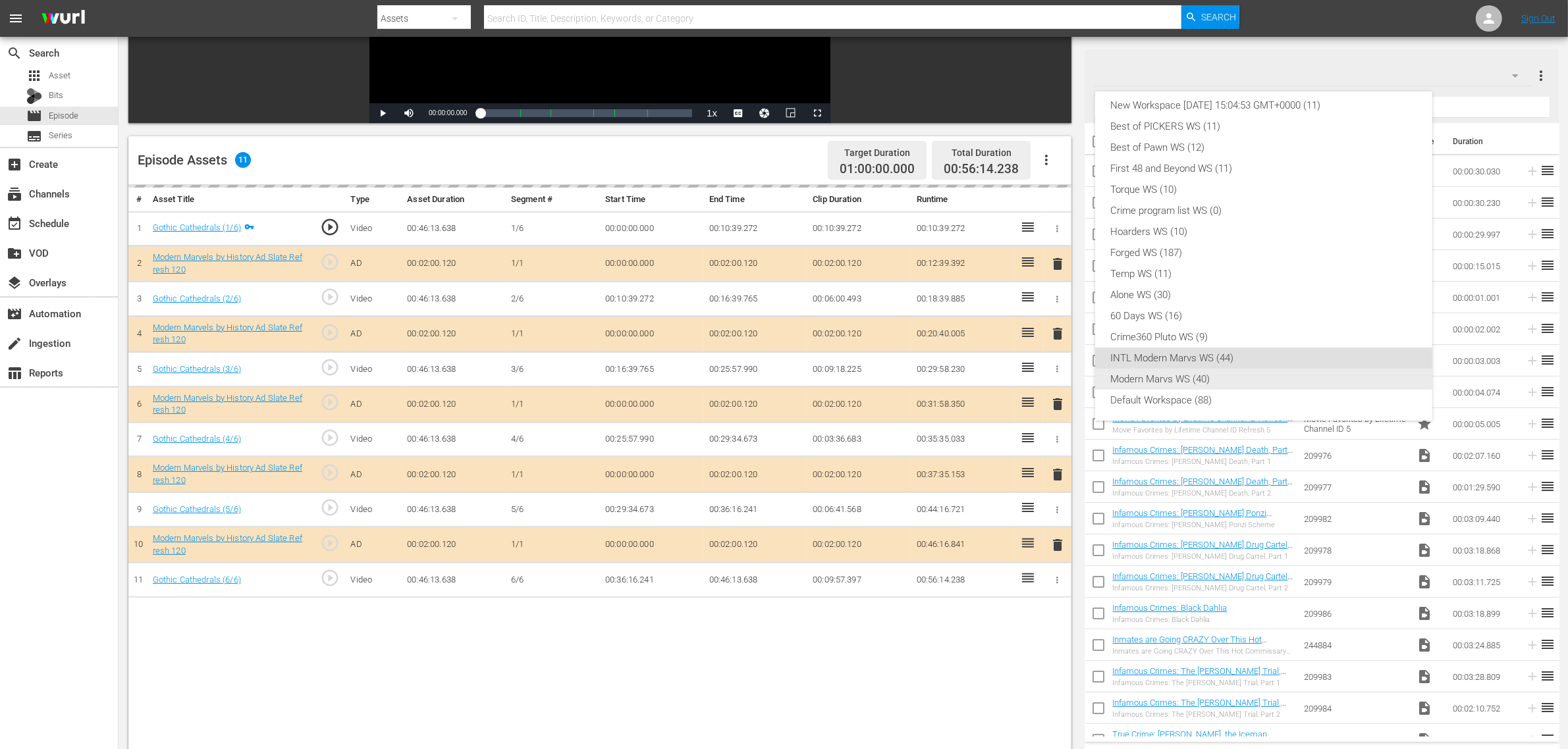
click at [1188, 376] on div "Modern Marvs WS (40)" at bounding box center [1264, 379] width 306 height 21
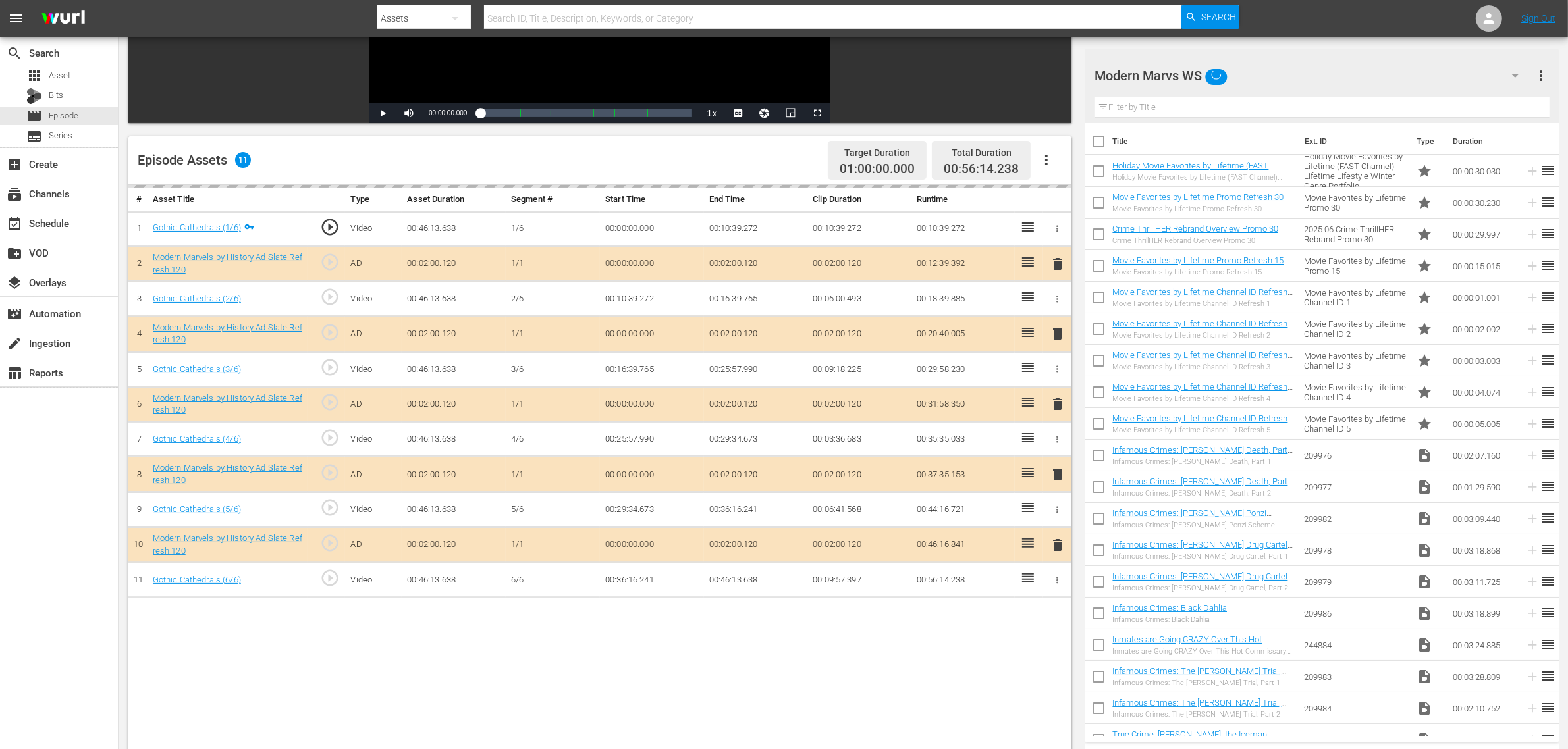
click at [748, 166] on div "Episode Assets 11 Target Duration 01:00:00.000 Total Duration 00:56:14.238" at bounding box center [599, 161] width 943 height 49
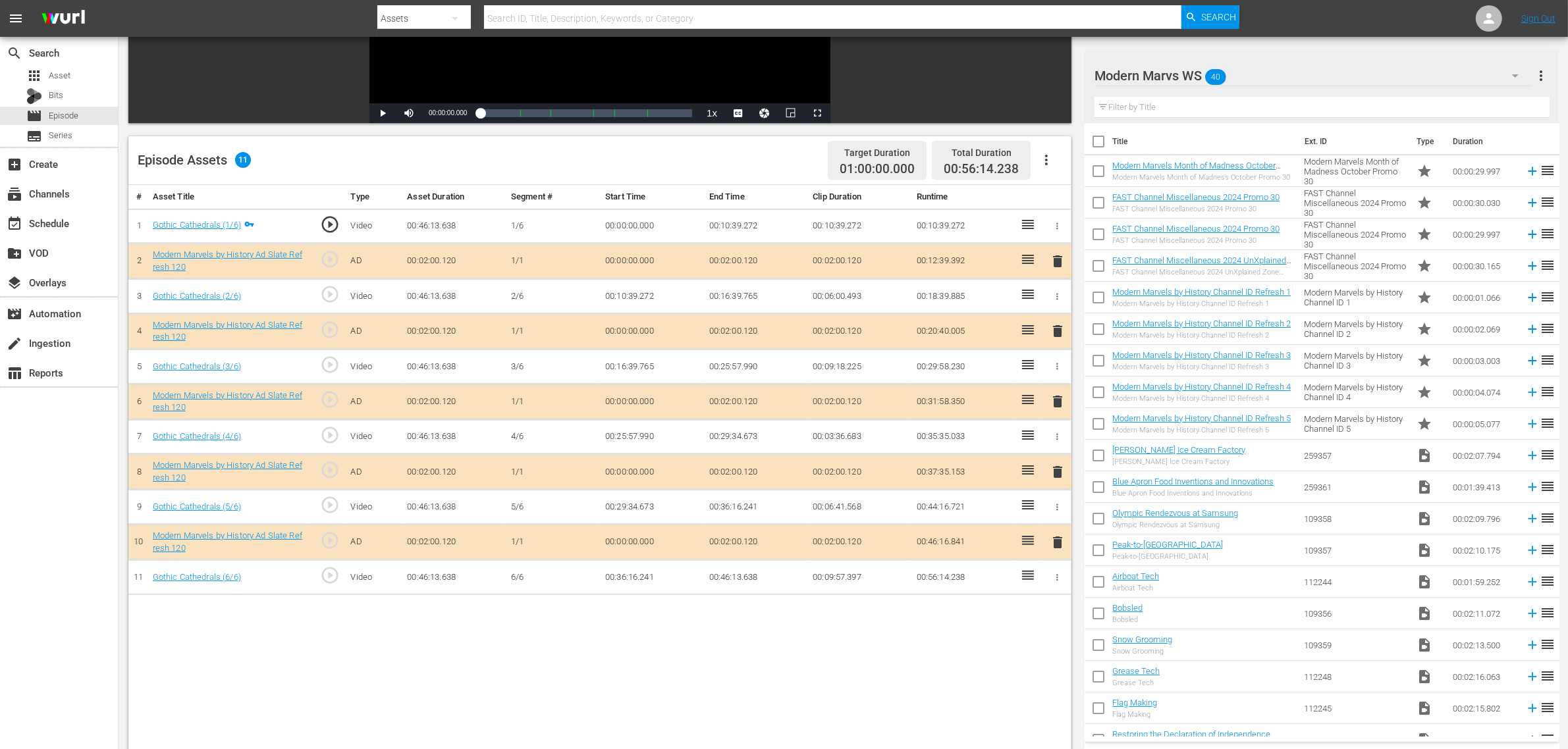
click at [761, 175] on div "Episode Assets 11 Target Duration 01:00:00.000 Total Duration 00:56:14.238" at bounding box center [599, 161] width 943 height 49
click at [1052, 472] on span "delete" at bounding box center [1057, 472] width 15 height 15
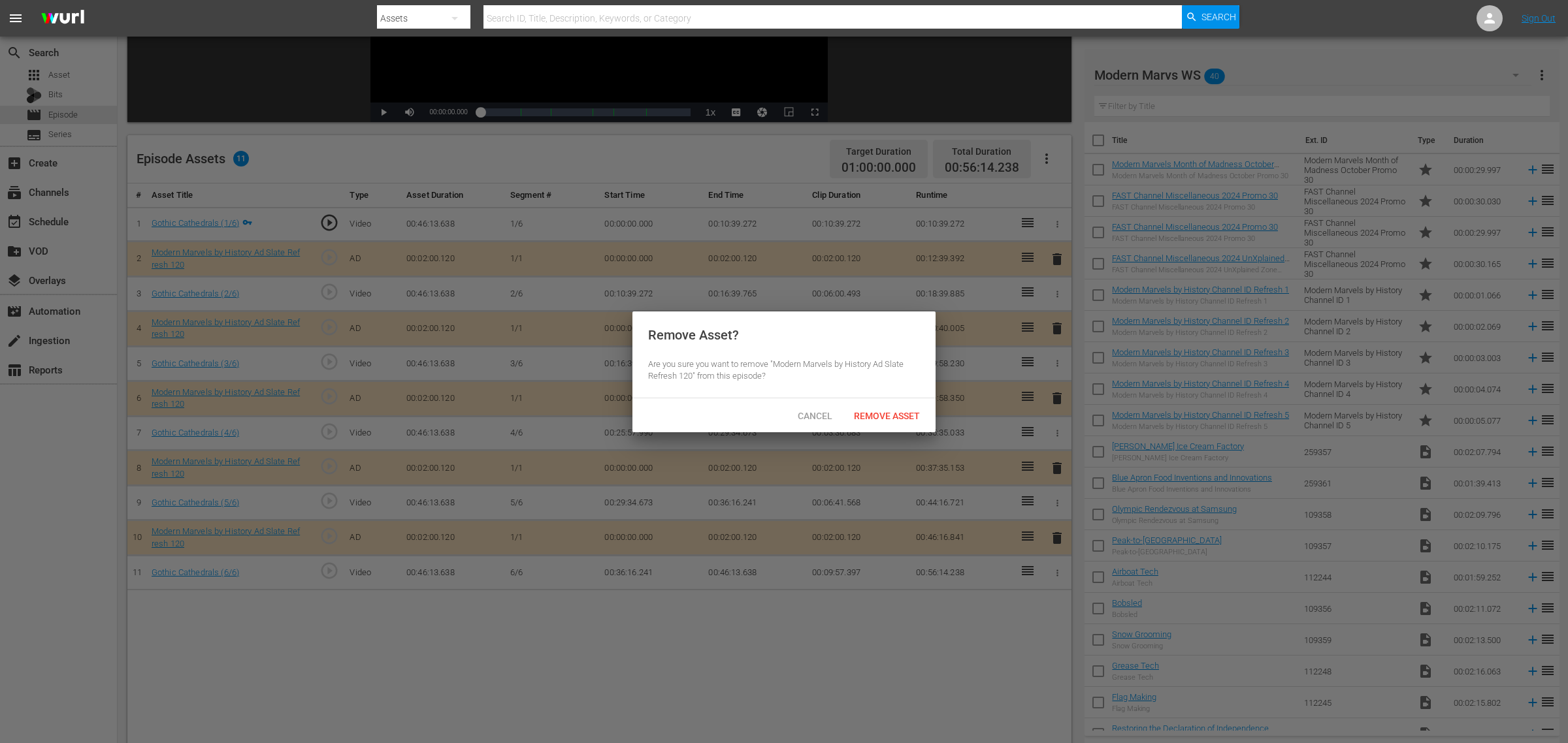
click at [863, 399] on div "Cancel Remove Asset" at bounding box center [784, 416] width 303 height 34
click at [873, 416] on span "Remove Asset" at bounding box center [887, 417] width 87 height 11
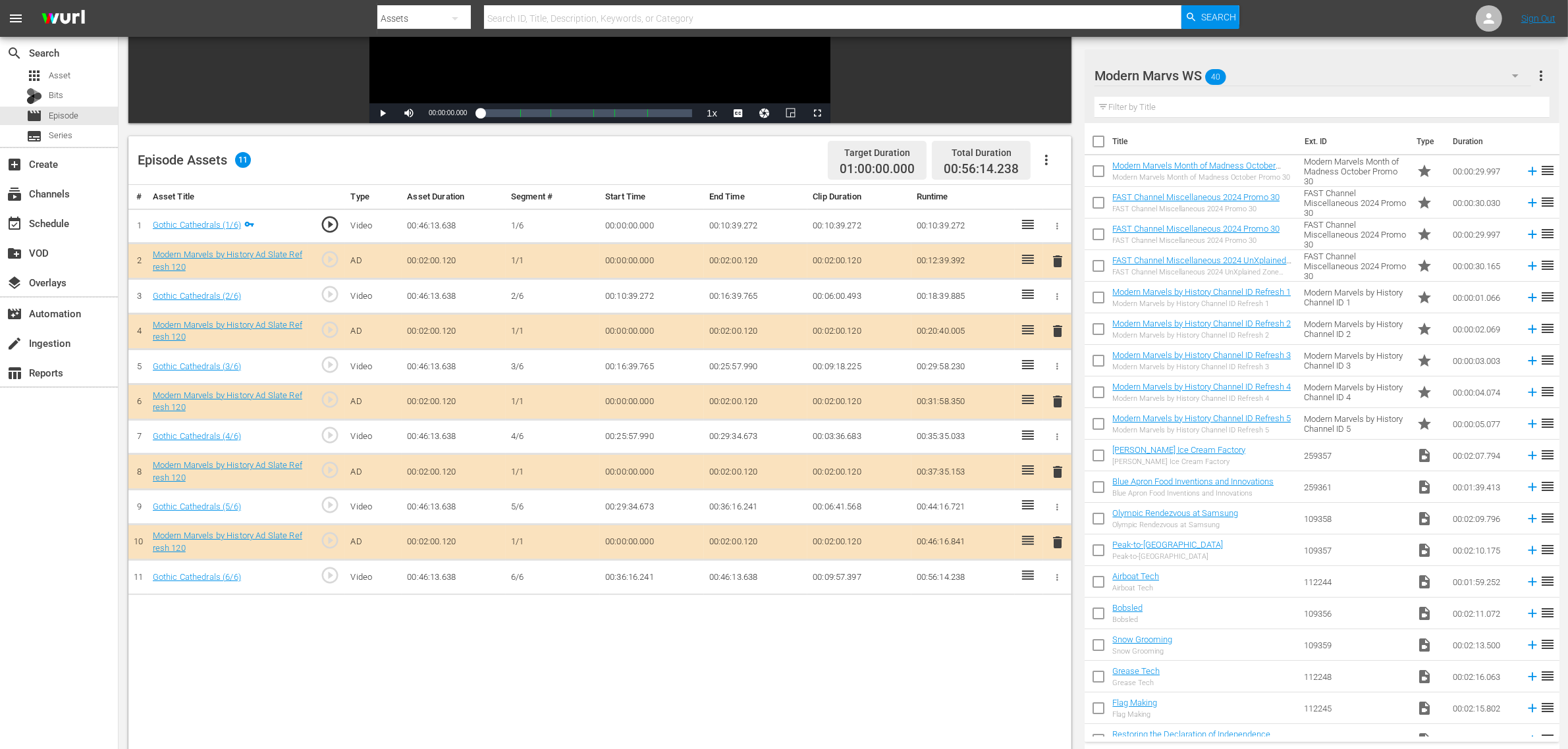
click at [790, 503] on body "menu Search By Assets Search ID, Title, Description, Keywords, or Category Sear…" at bounding box center [784, 127] width 1568 height 749
click at [760, 152] on div "Episode Assets 10 Target Duration 01:00:00.000 Total Duration 00:54:14.118" at bounding box center [599, 161] width 943 height 49
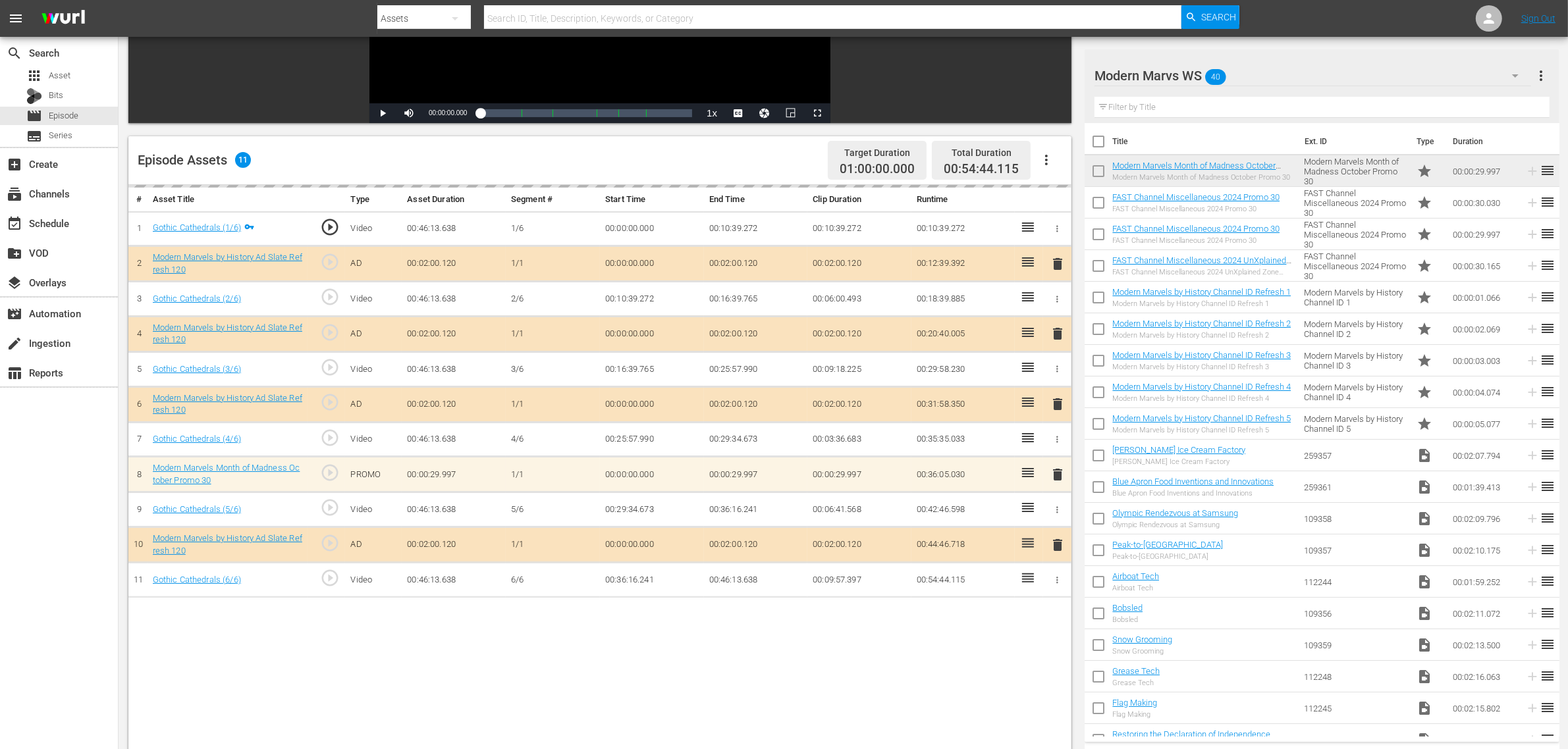
click at [738, 152] on div "Episode Assets 11 Target Duration 01:00:00.000 Total Duration 00:54:44.115" at bounding box center [599, 161] width 943 height 49
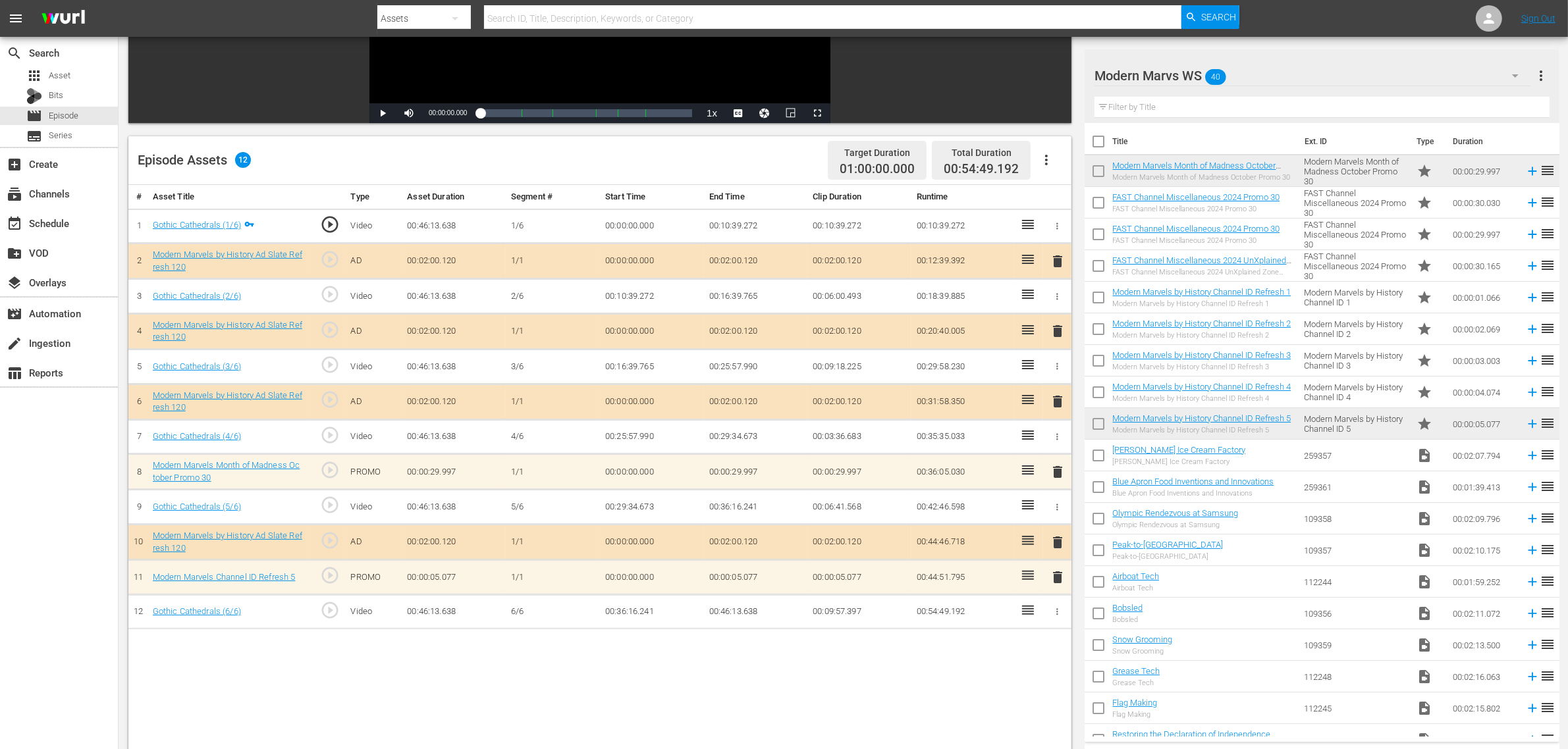
click at [706, 152] on div "Episode Assets 12 Target Duration 01:00:00.000 Total Duration 00:54:49.192" at bounding box center [599, 161] width 943 height 49
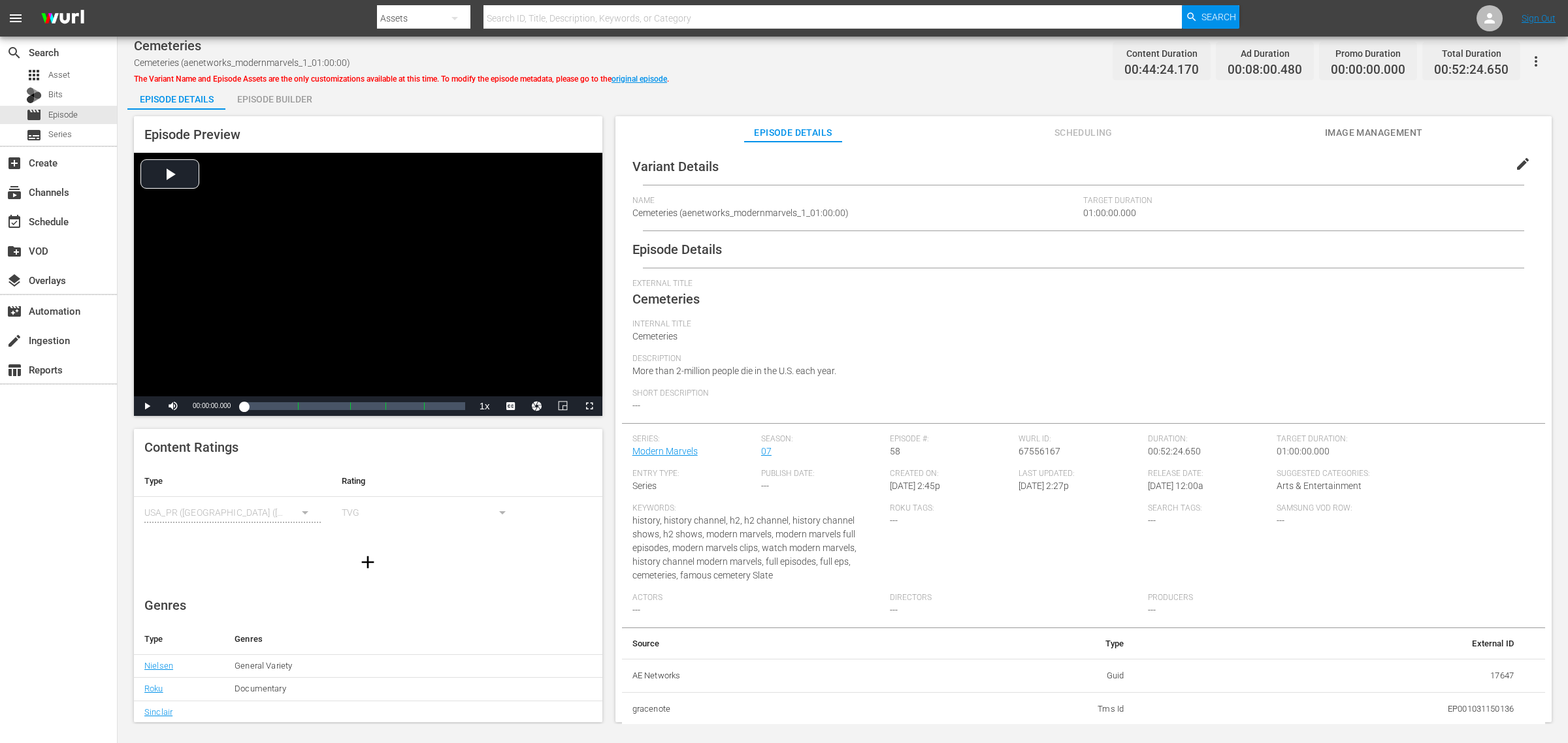
click at [268, 94] on div "Episode Builder" at bounding box center [274, 99] width 98 height 32
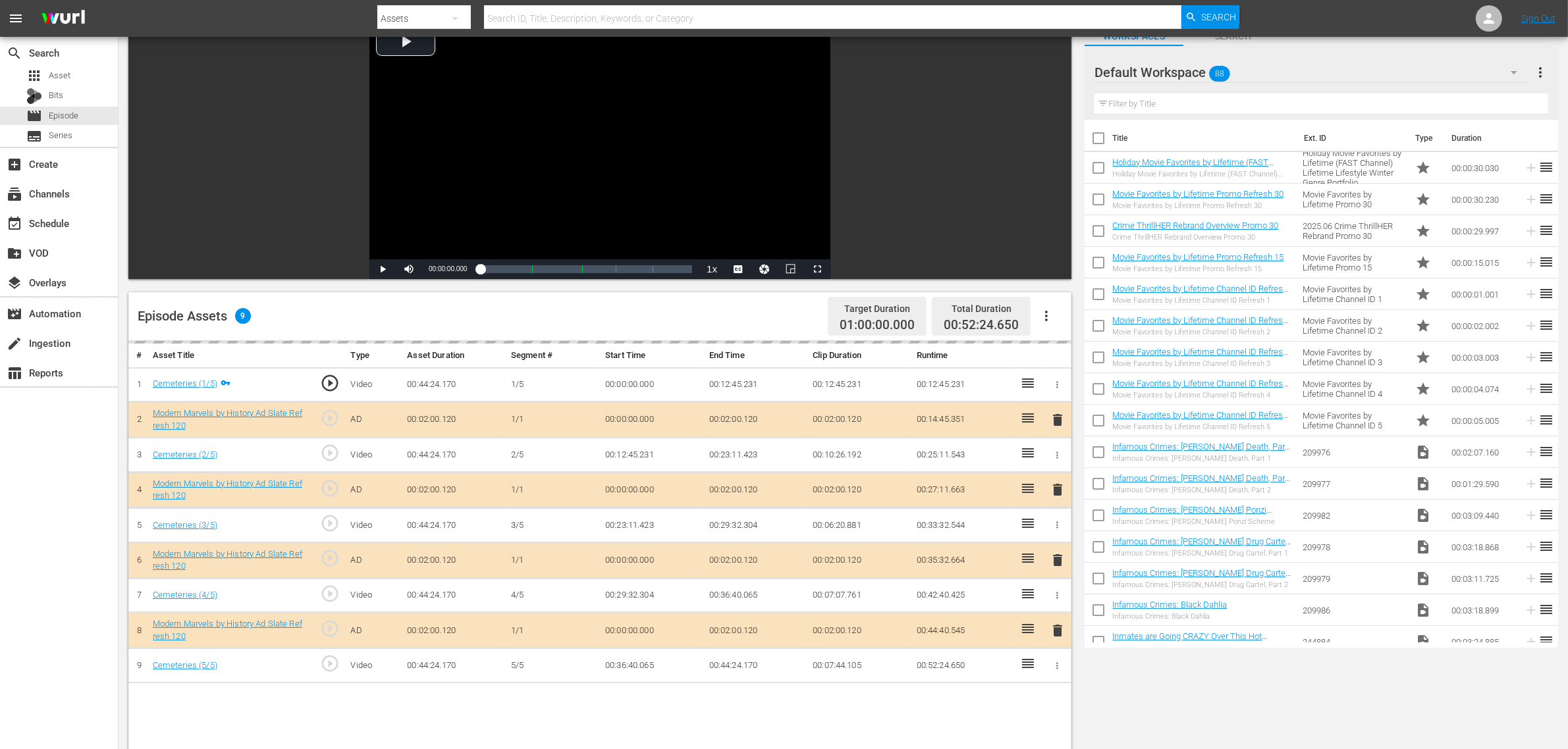
scroll to position [247, 0]
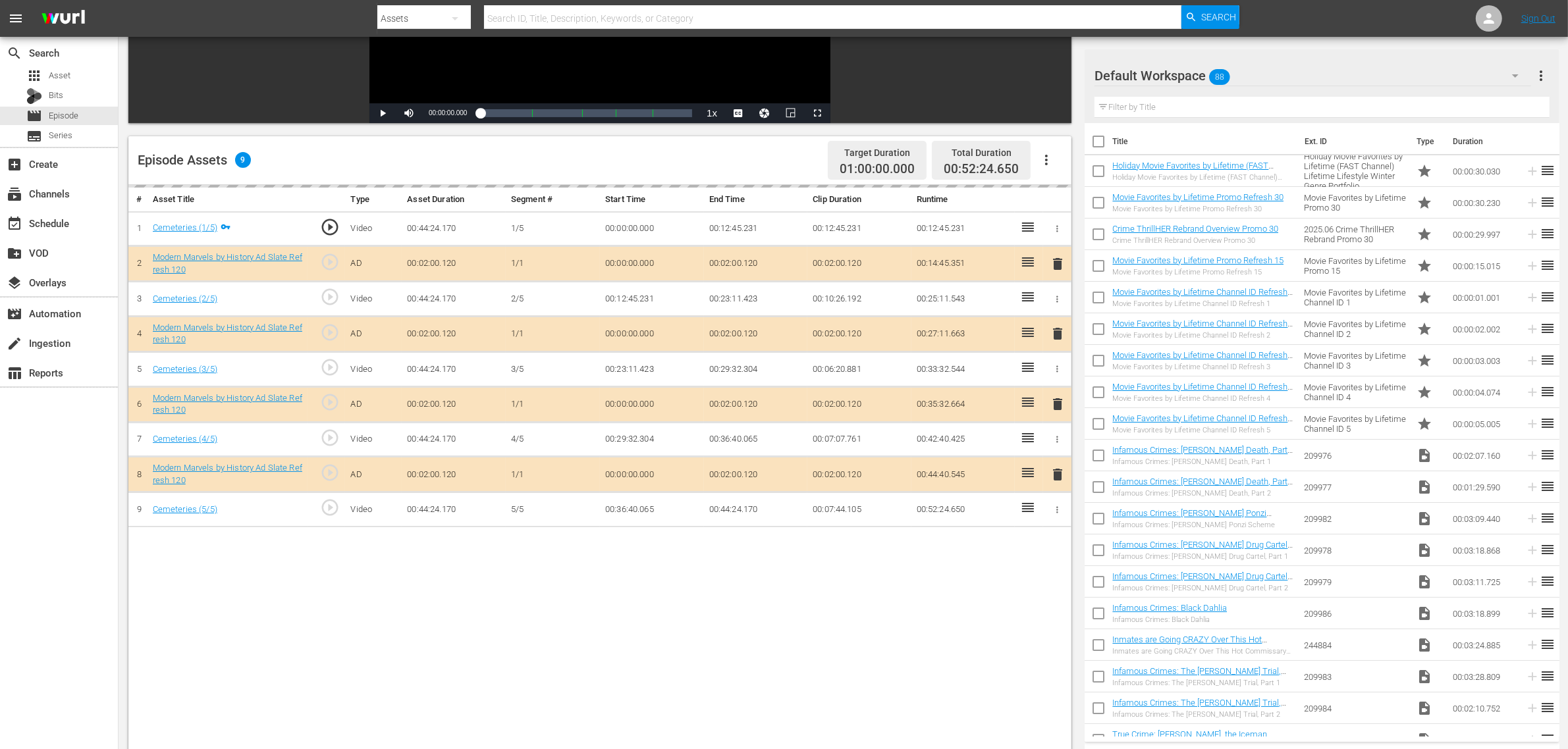
click at [1061, 407] on div "delete" at bounding box center [1058, 404] width 18 height 19
click at [1264, 83] on div "Default Workspace 88" at bounding box center [1313, 75] width 437 height 37
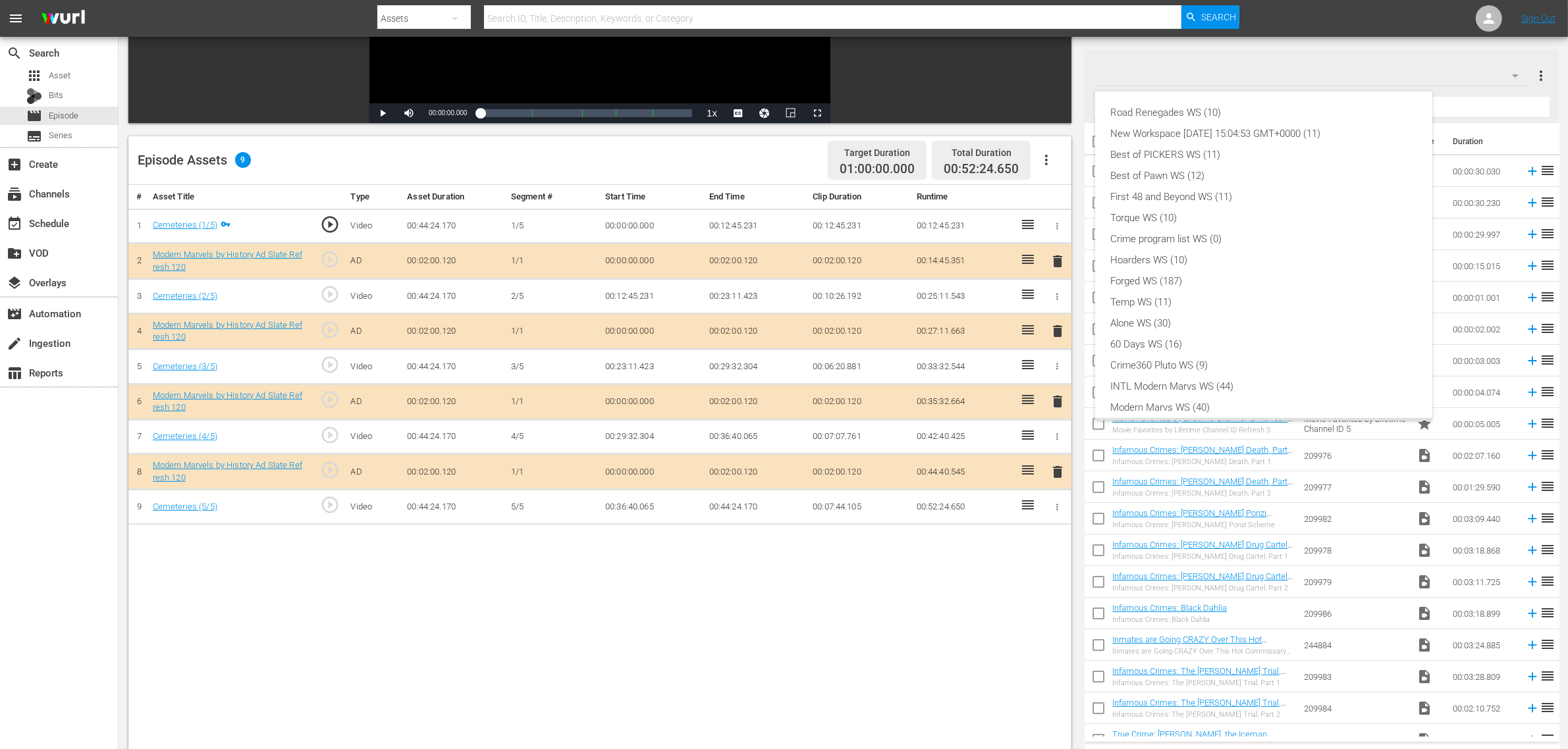
scroll to position [28, 0]
click at [1194, 374] on div "Modern Marvs WS (40)" at bounding box center [1264, 379] width 306 height 21
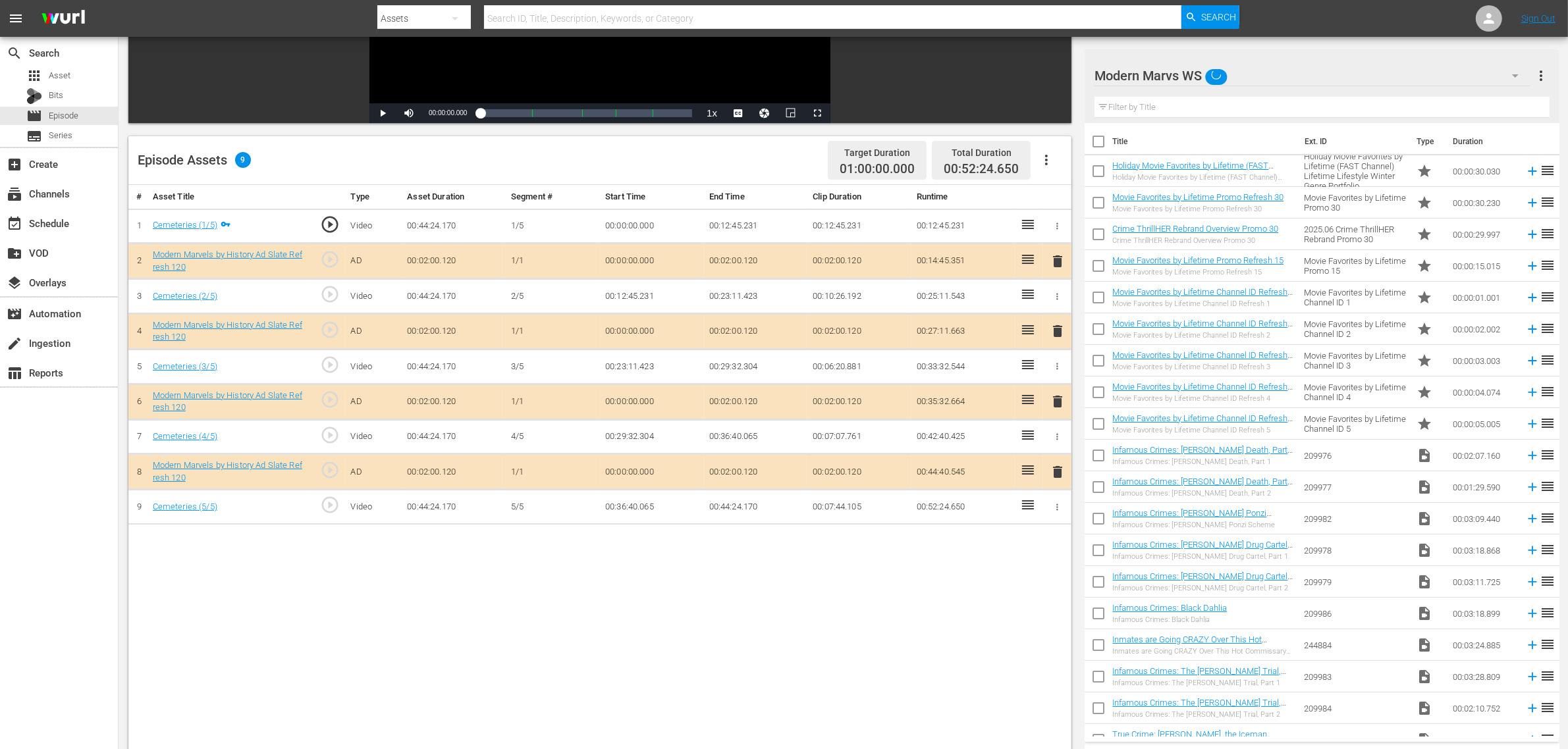
click at [798, 550] on div "Road Renegades WS (10) New Workspace [DATE] 15:04:53 GMT+0000 (11) Best of PICK…" at bounding box center [784, 374] width 1568 height 749
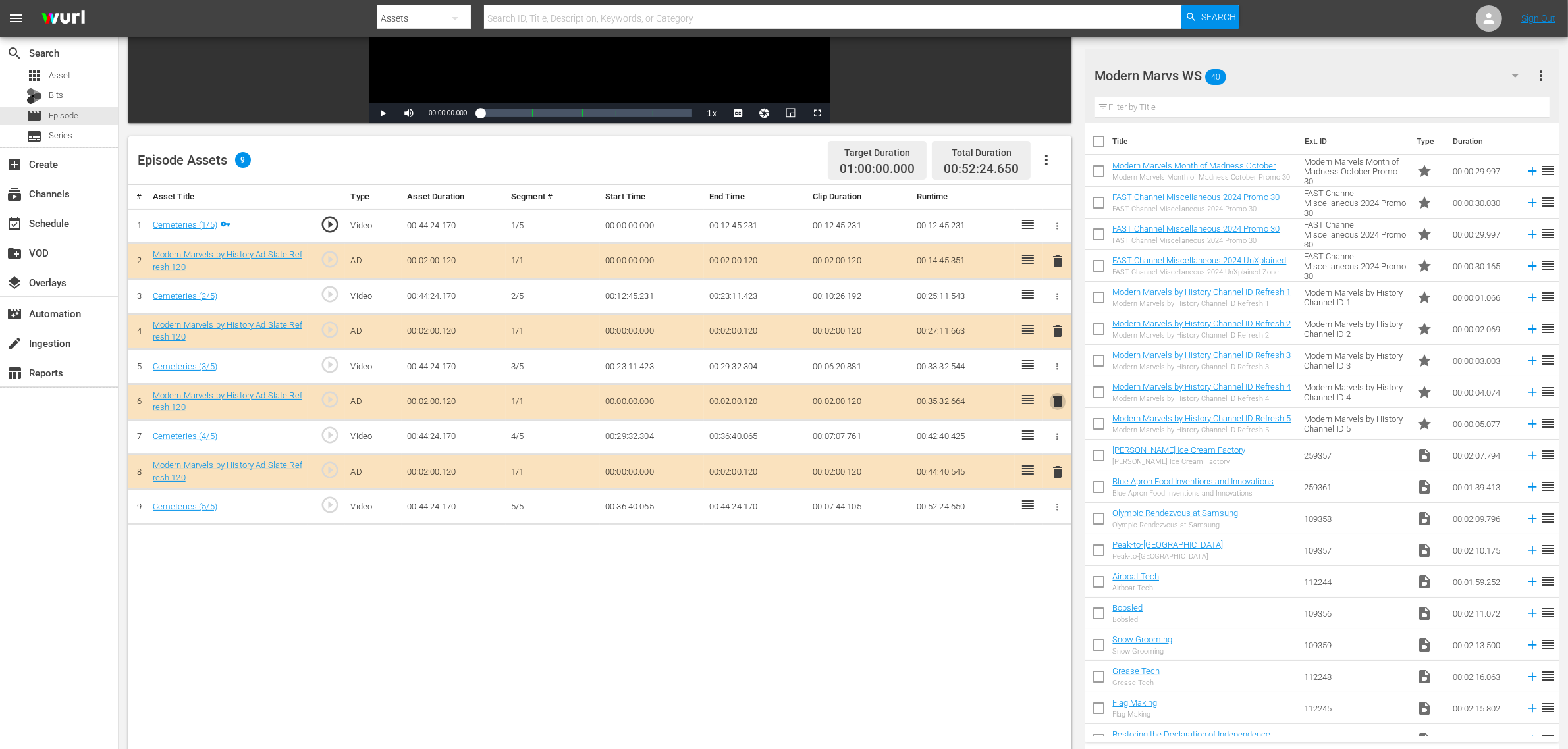
click at [1062, 403] on span "delete" at bounding box center [1057, 401] width 15 height 15
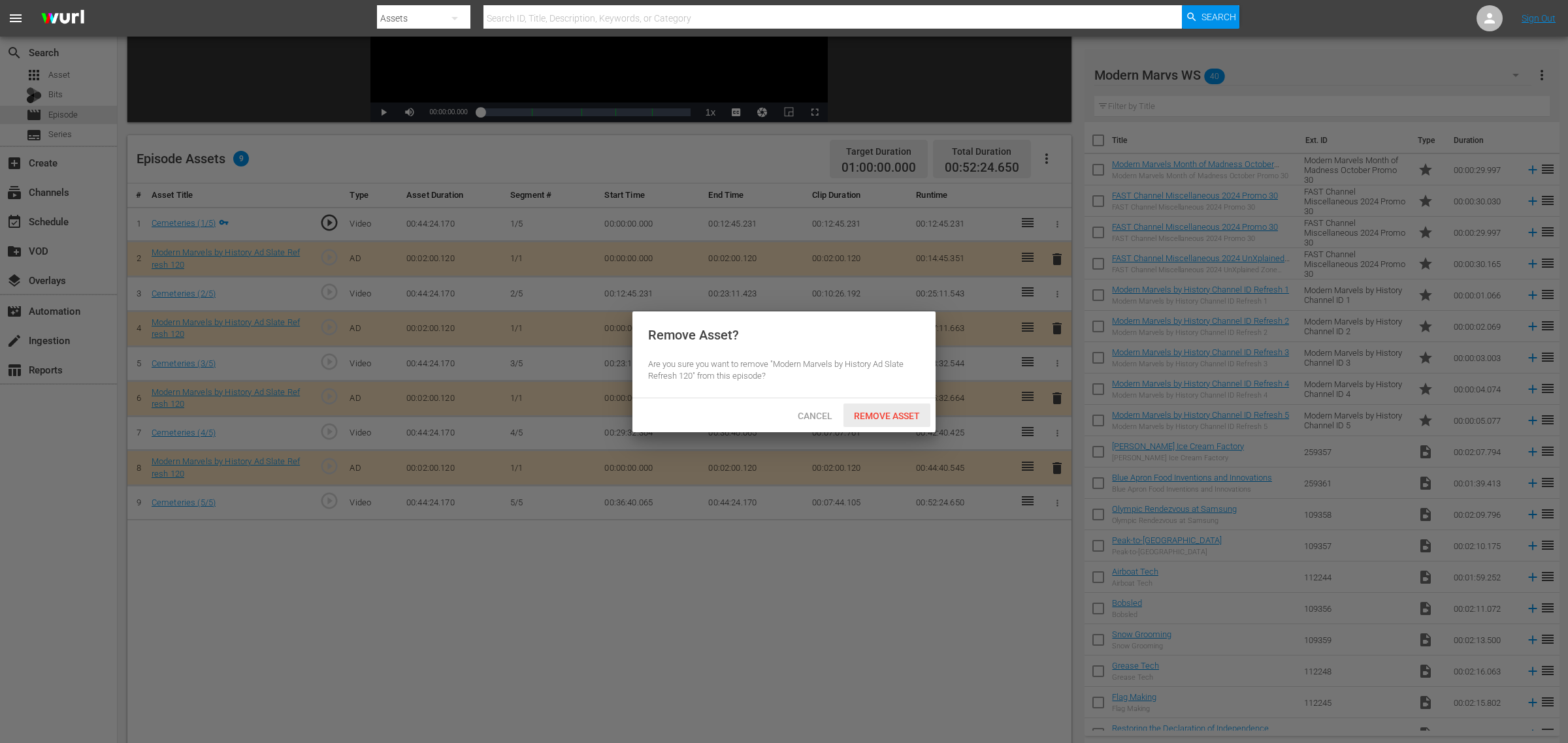
click at [899, 427] on div "Cancel Remove Asset" at bounding box center [784, 416] width 303 height 34
drag, startPoint x: 899, startPoint y: 417, endPoint x: 903, endPoint y: 410, distance: 8.1
click at [901, 413] on span "Remove Asset" at bounding box center [887, 417] width 87 height 11
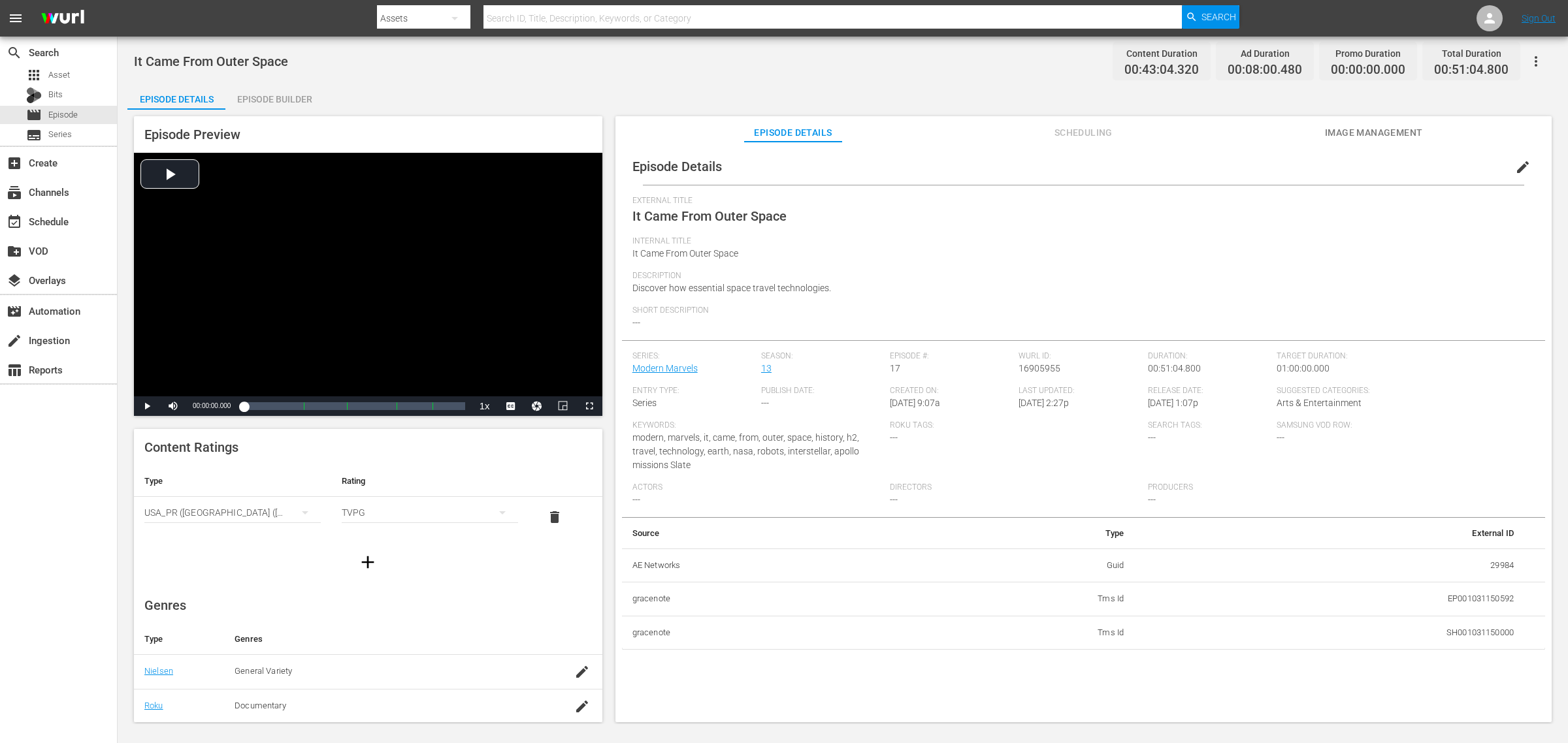
click at [283, 89] on div "Episode Builder" at bounding box center [274, 99] width 98 height 32
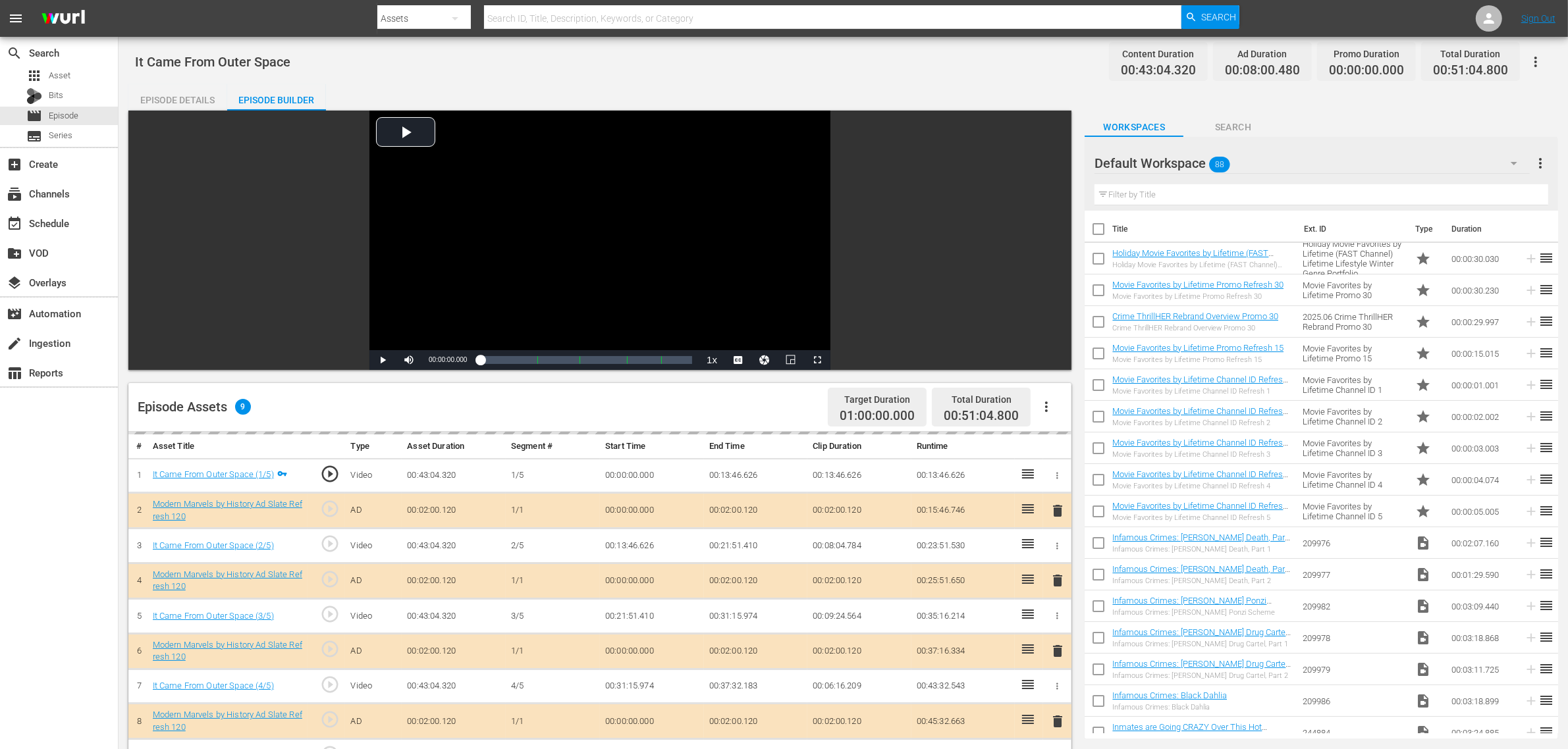
click at [1264, 168] on div "Default Workspace 88" at bounding box center [1312, 163] width 436 height 37
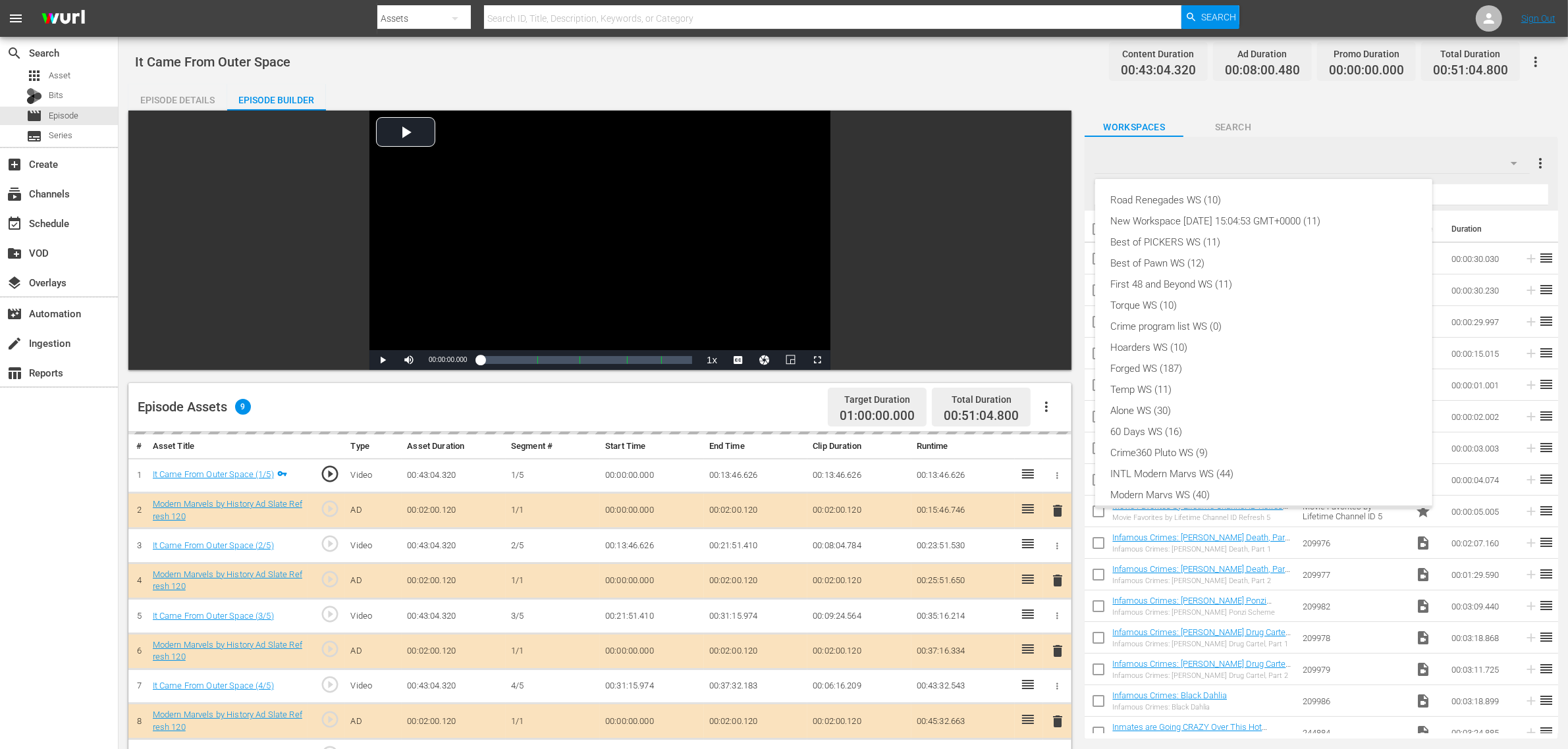
scroll to position [28, 0]
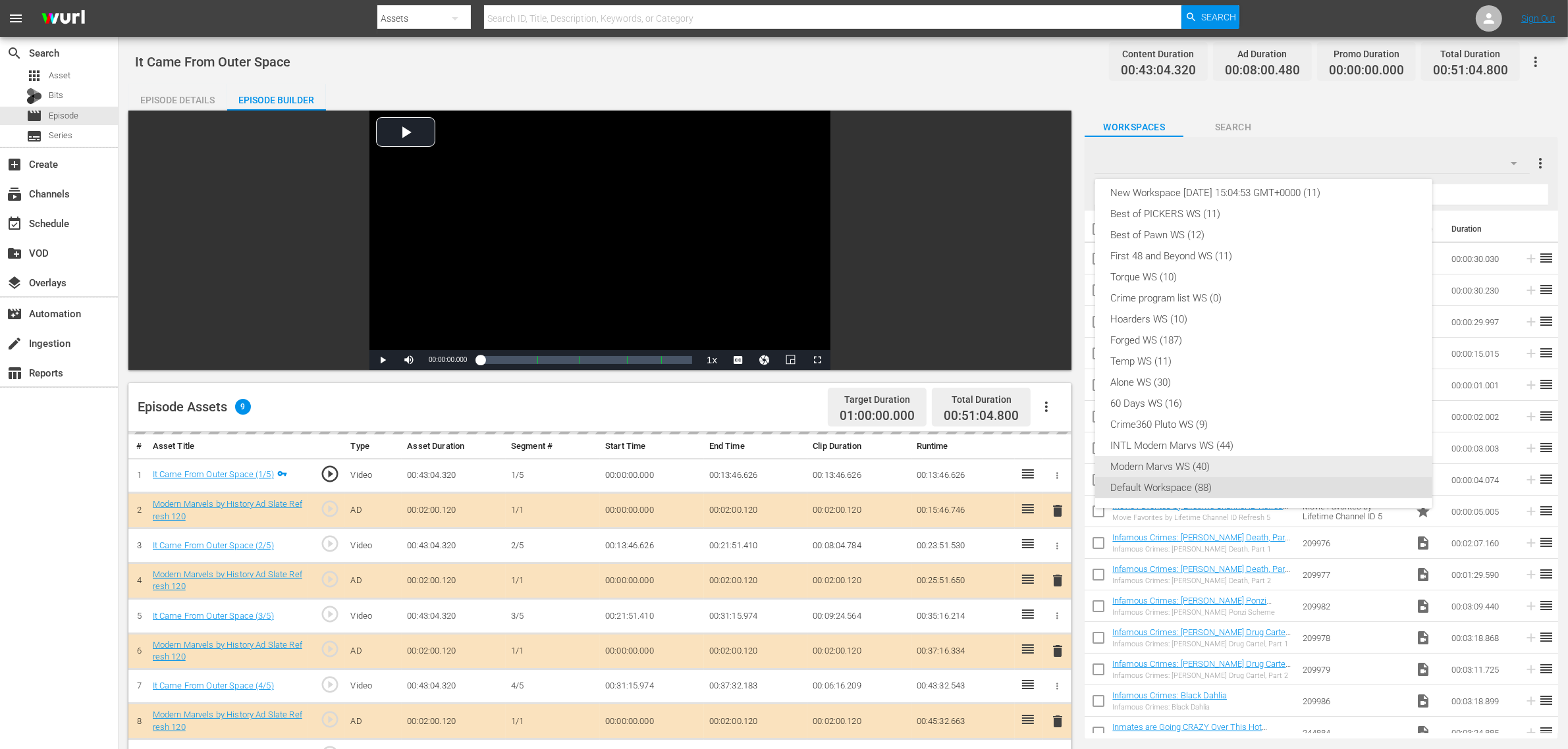
click at [1164, 467] on div "Modern Marvs WS (40)" at bounding box center [1264, 466] width 306 height 21
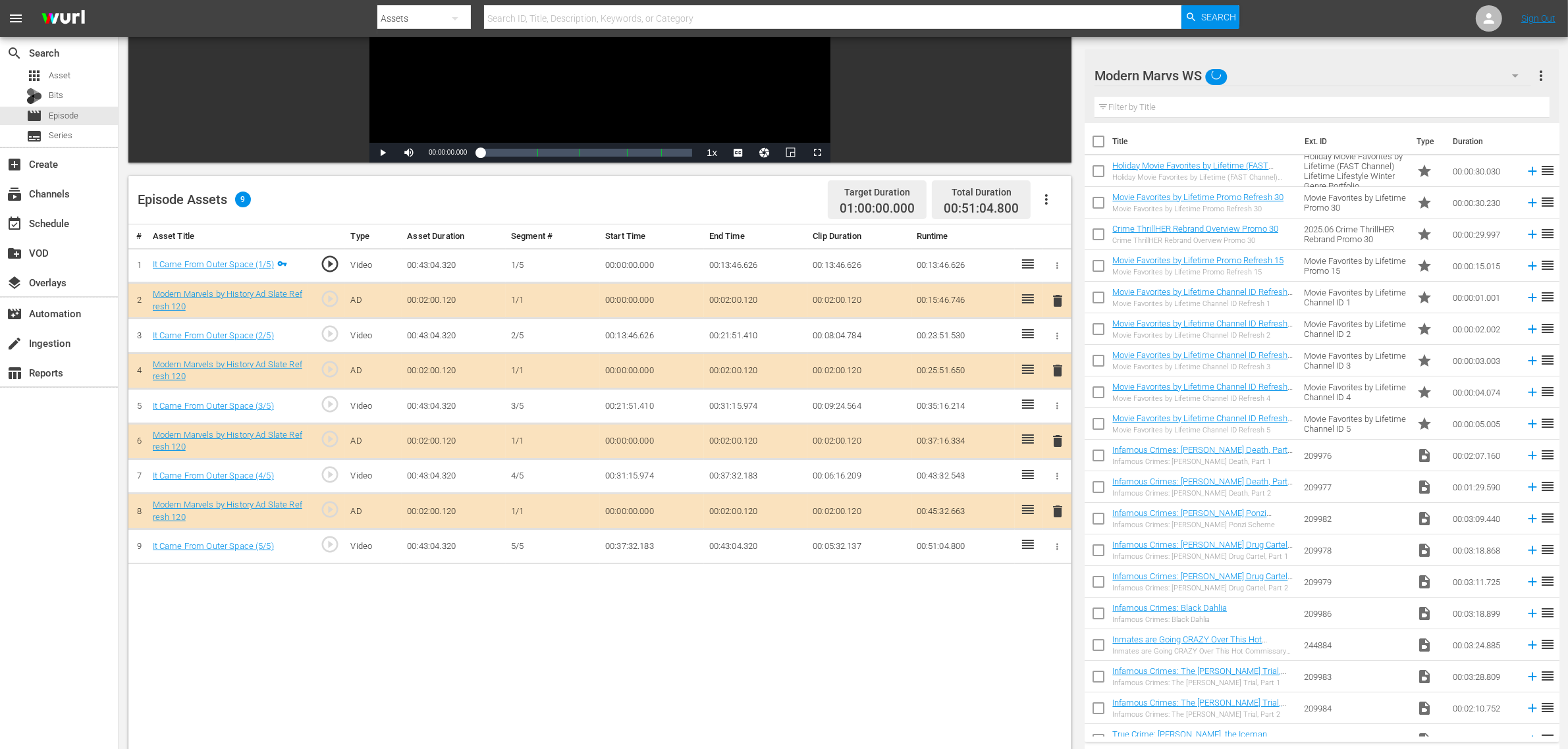
scroll to position [329, 0]
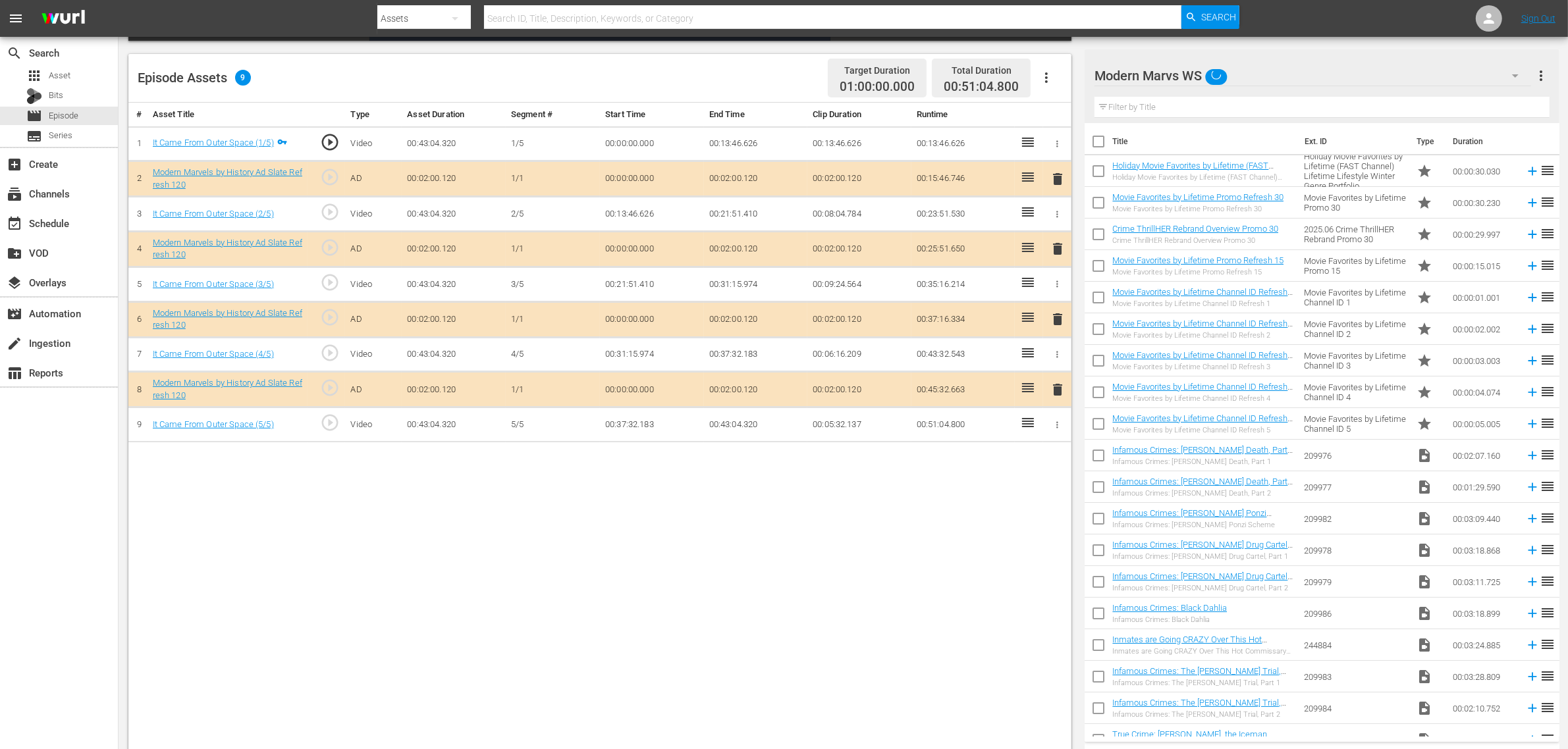
click at [1055, 320] on span "delete" at bounding box center [1057, 319] width 15 height 15
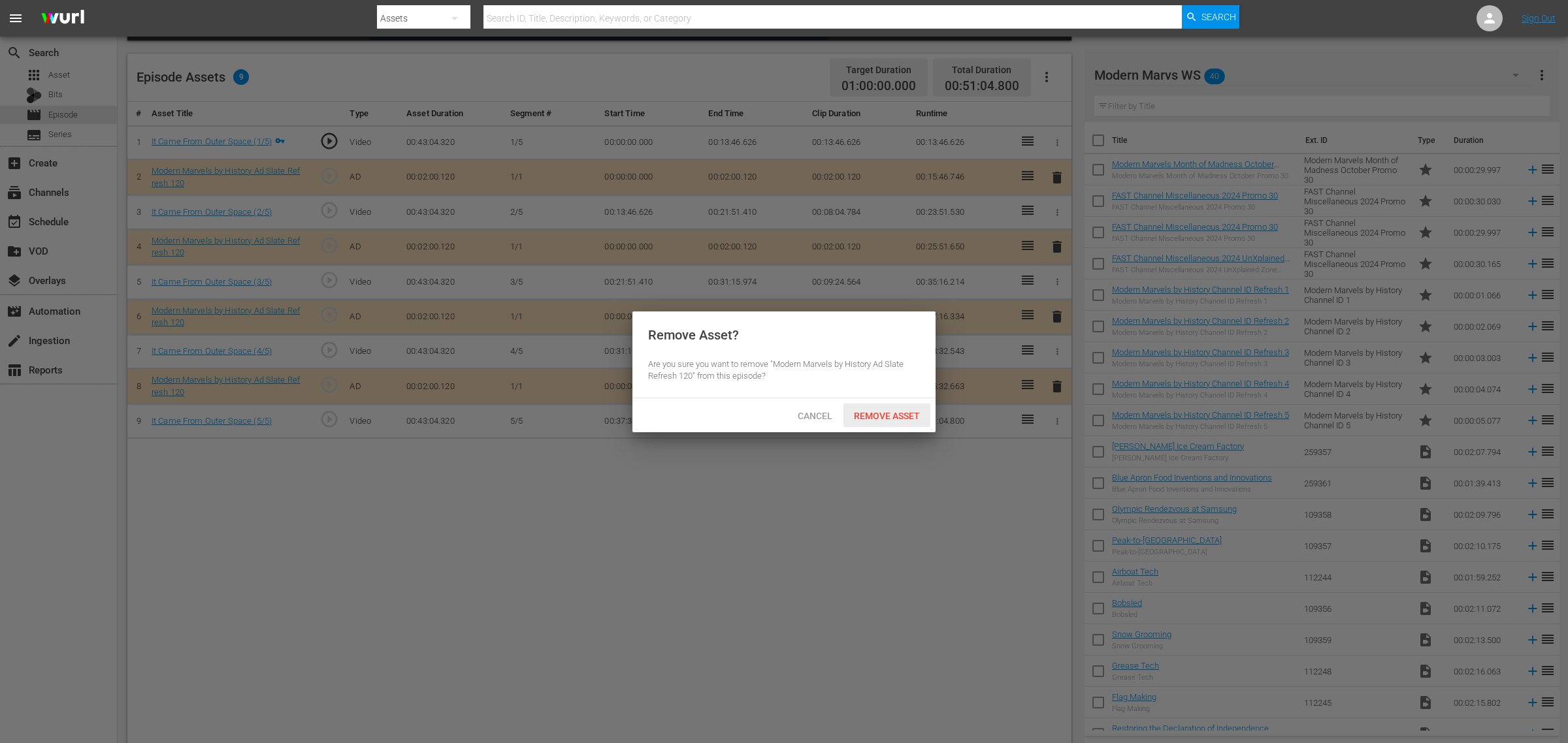
click at [884, 422] on div "Remove Asset" at bounding box center [887, 416] width 87 height 24
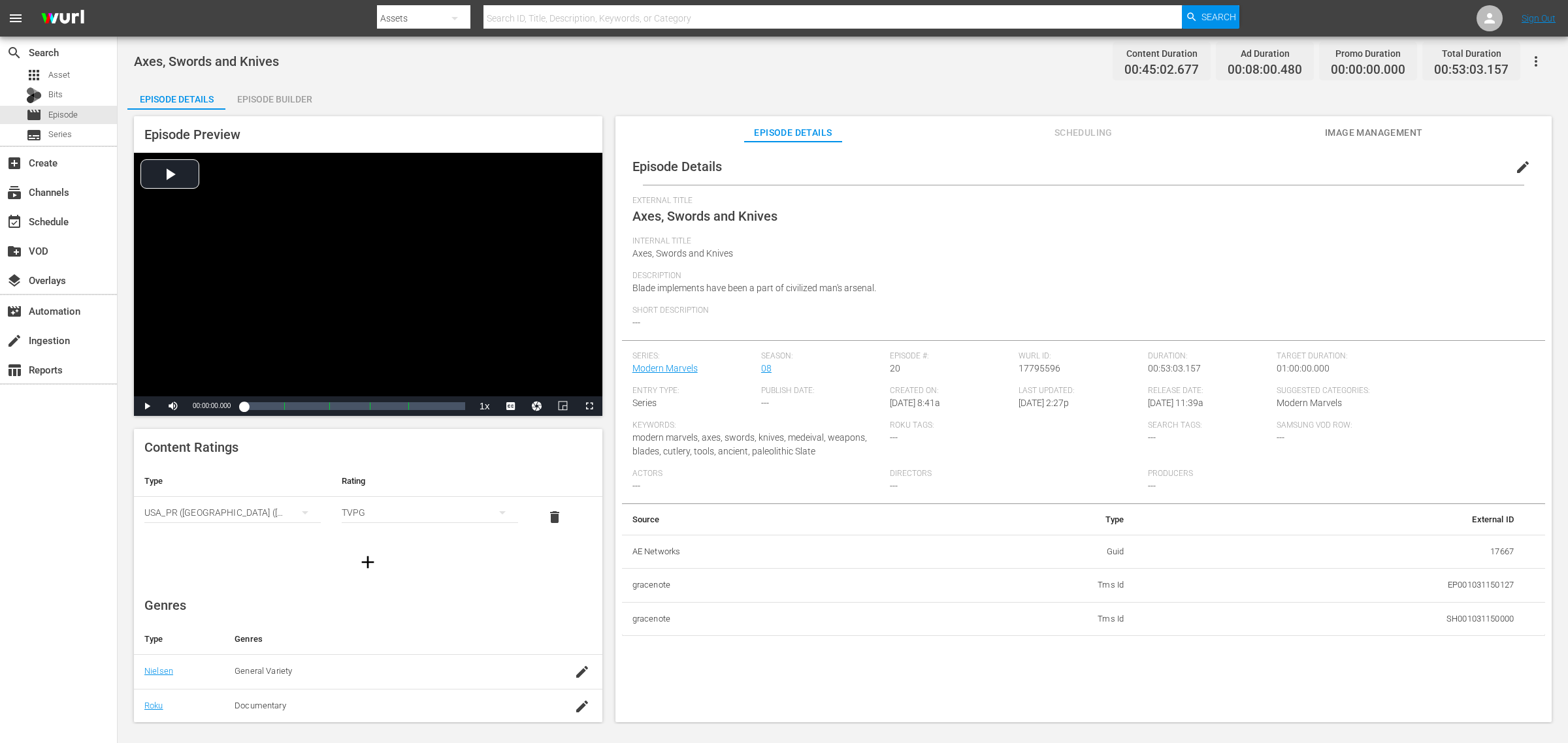
click at [285, 94] on div "Episode Builder" at bounding box center [274, 99] width 98 height 32
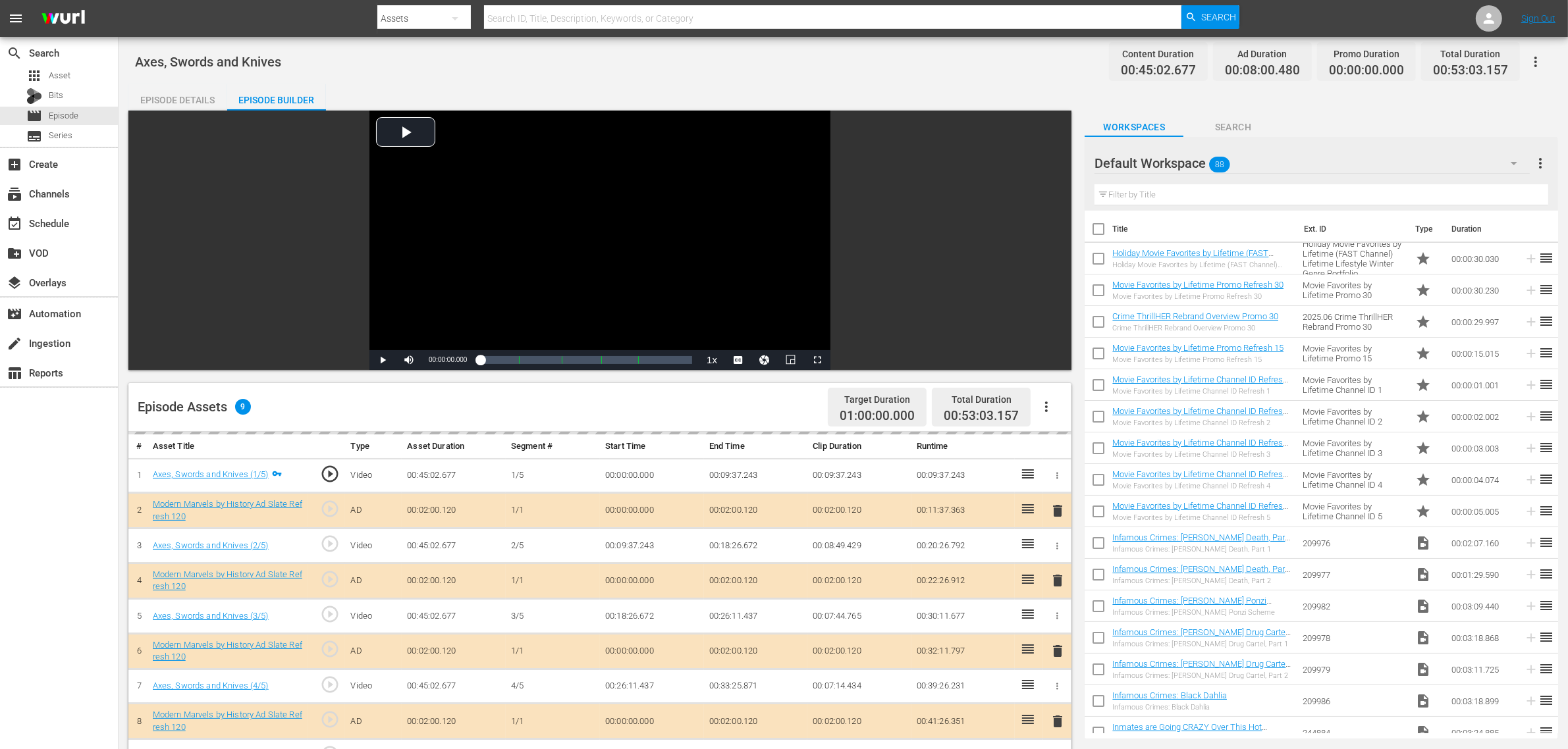
click at [840, 77] on div "Axes, Swords and Knives Content Duration 00:45:02.677 Ad Duration 00:08:00.480 …" at bounding box center [843, 564] width 1450 height 1055
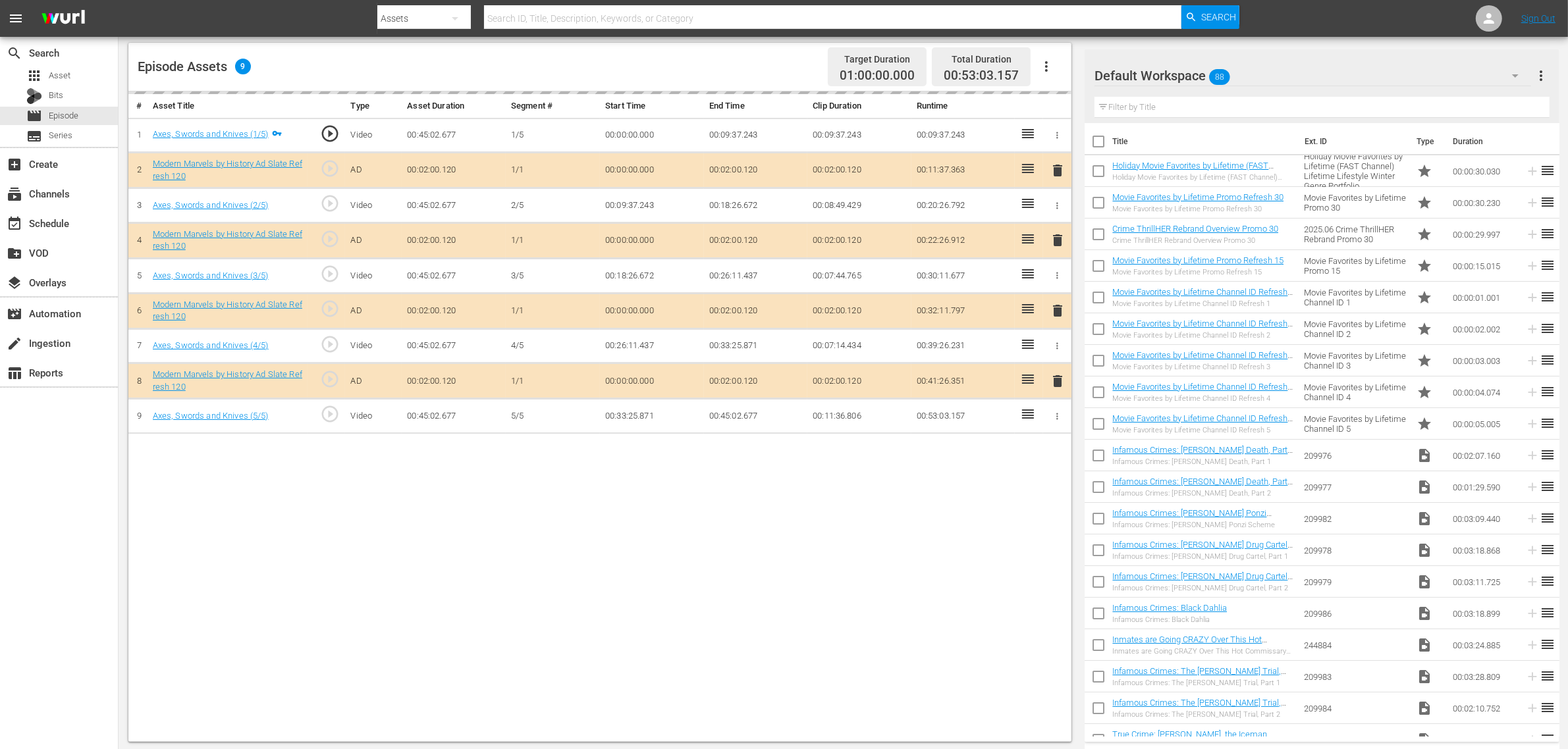
scroll to position [343, 0]
click at [1059, 314] on div "delete" at bounding box center [1058, 309] width 18 height 19
click at [1250, 75] on div "Default Workspace 88" at bounding box center [1313, 75] width 437 height 37
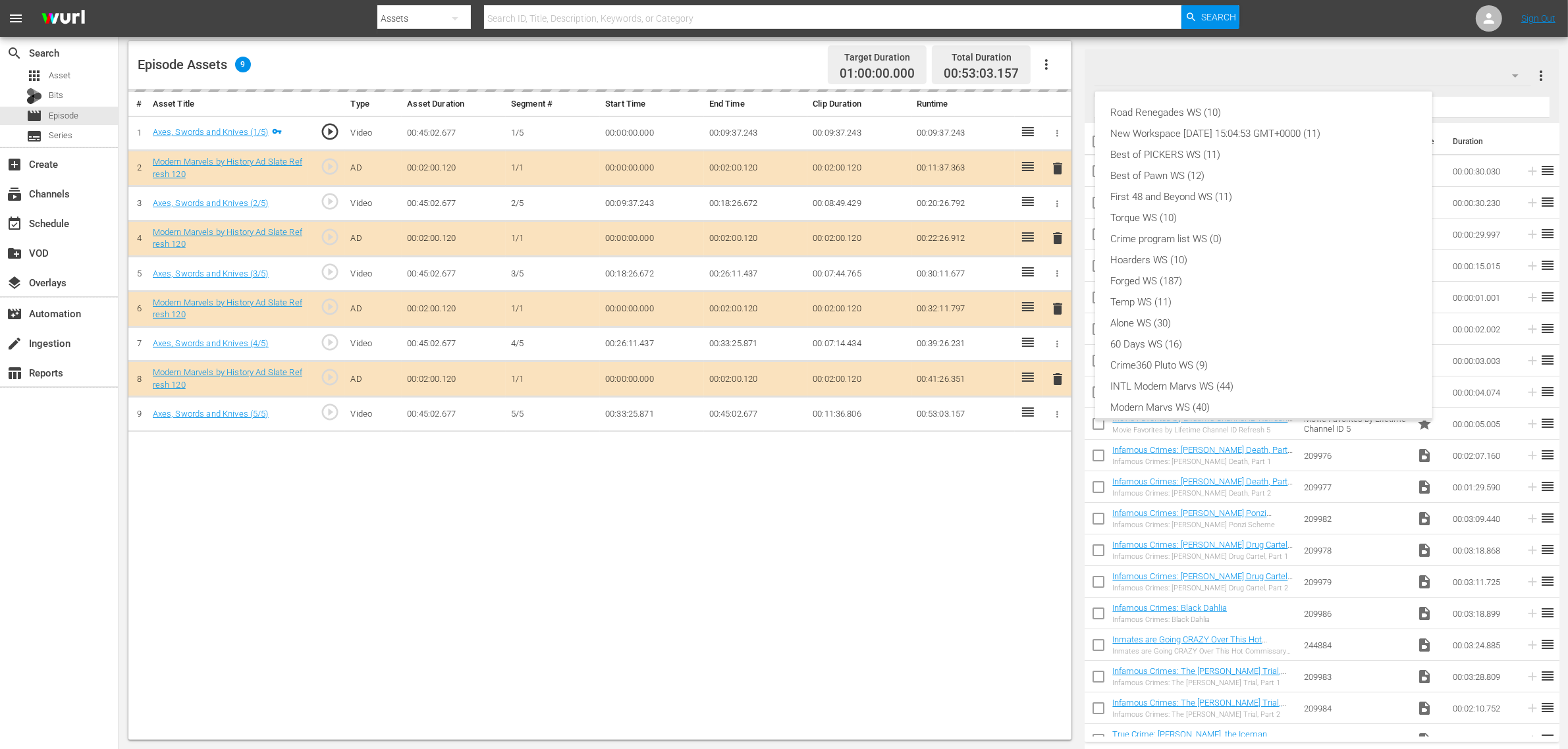
scroll to position [28, 0]
click at [1213, 372] on div "Modern Marvs WS (40)" at bounding box center [1264, 379] width 306 height 21
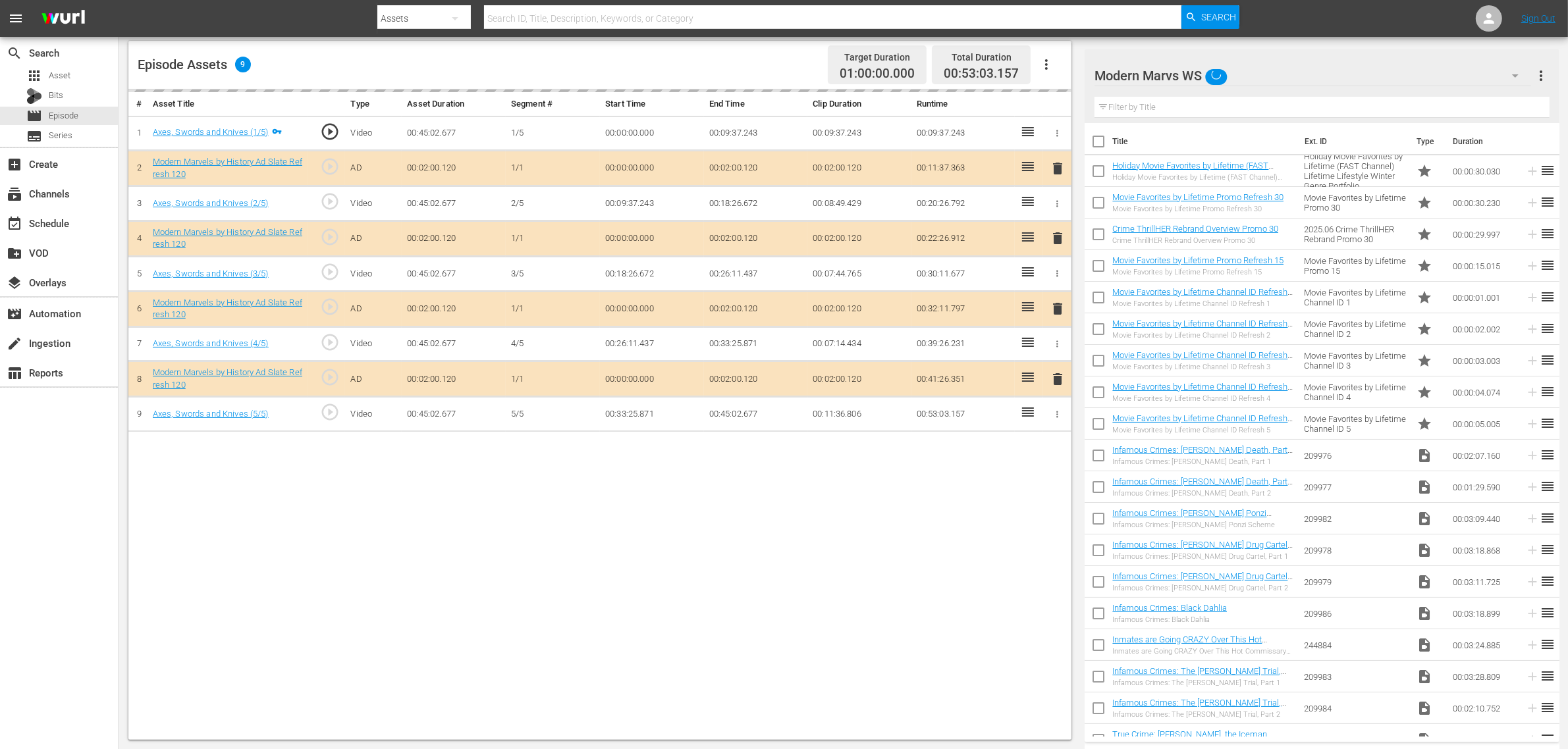
click at [879, 548] on div "Road Renegades WS (10) New Workspace [DATE] 15:04:53 GMT+0000 (11) Best of PICK…" at bounding box center [784, 374] width 1568 height 749
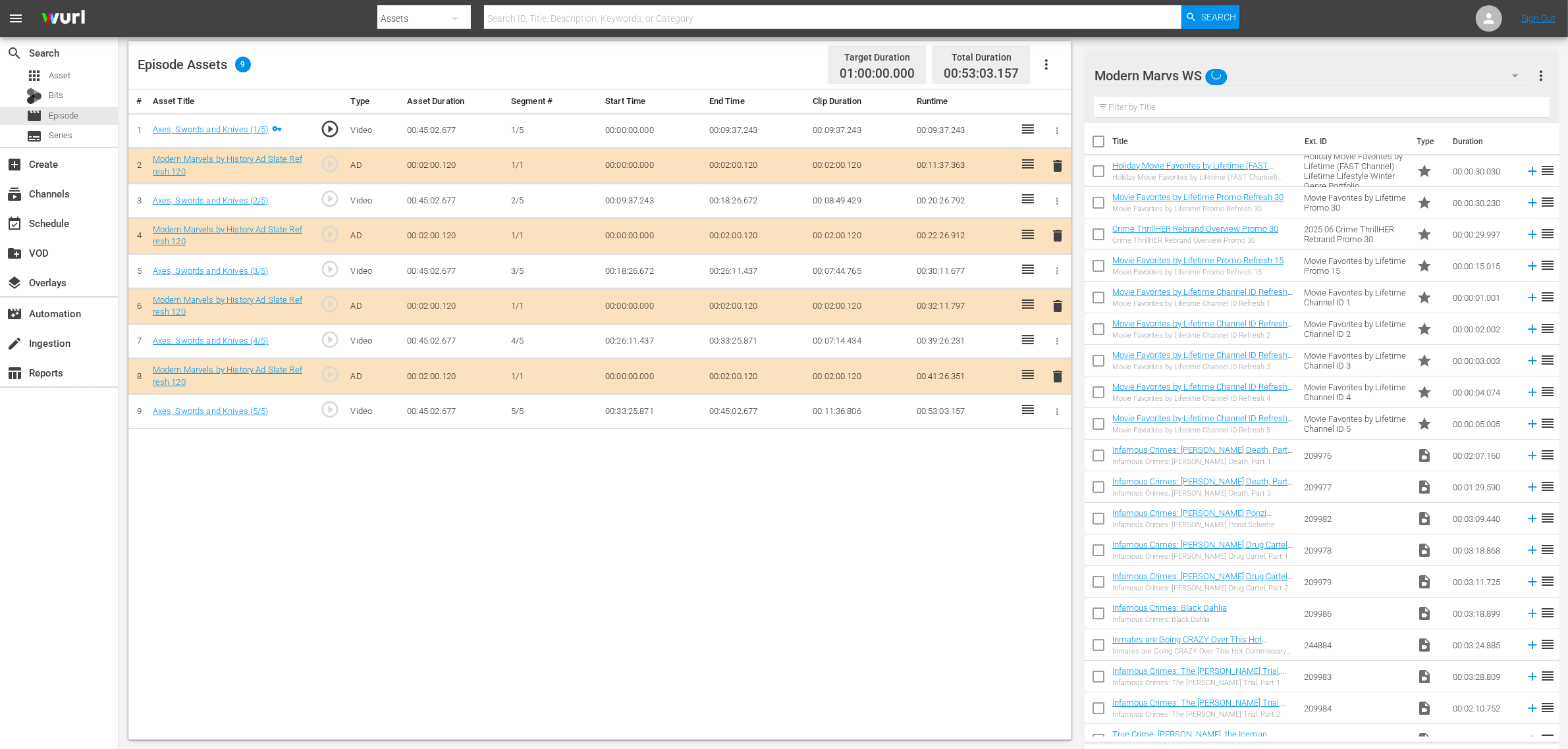
click at [756, 57] on div "Episode Assets 9 Target Duration 01:00:00.000 Total Duration 00:53:03.157" at bounding box center [599, 65] width 943 height 49
click at [1055, 304] on span "delete" at bounding box center [1057, 305] width 15 height 15
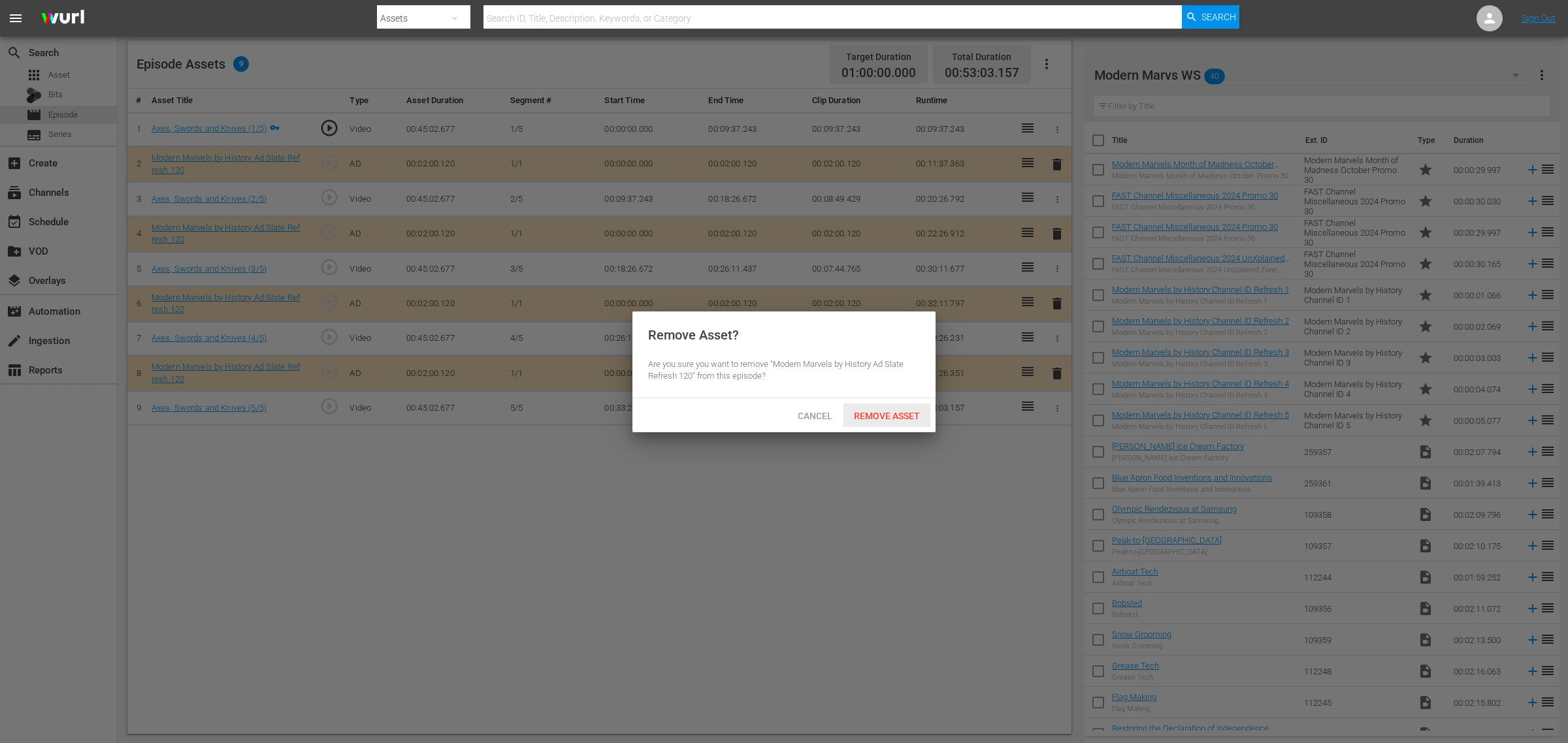
click at [893, 412] on span "Remove Asset" at bounding box center [887, 417] width 87 height 11
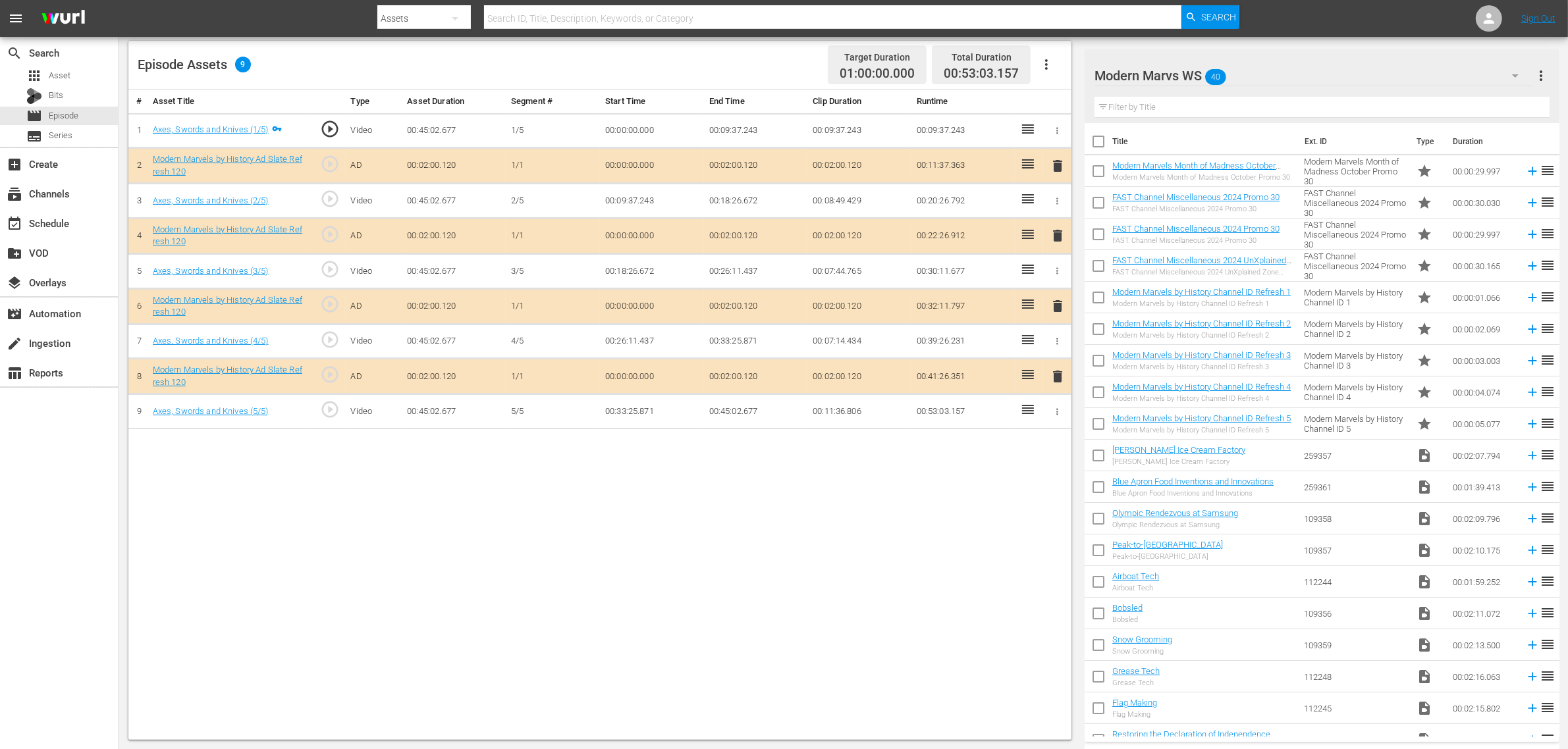
click at [729, 61] on div "Episode Assets 9 Target Duration 01:00:00.000 Total Duration 00:53:03.157" at bounding box center [599, 65] width 943 height 49
click at [1264, 16] on nav "menu Search By Assets Search ID, Title, Description, Keywords, or Category Sear…" at bounding box center [784, 18] width 1568 height 37
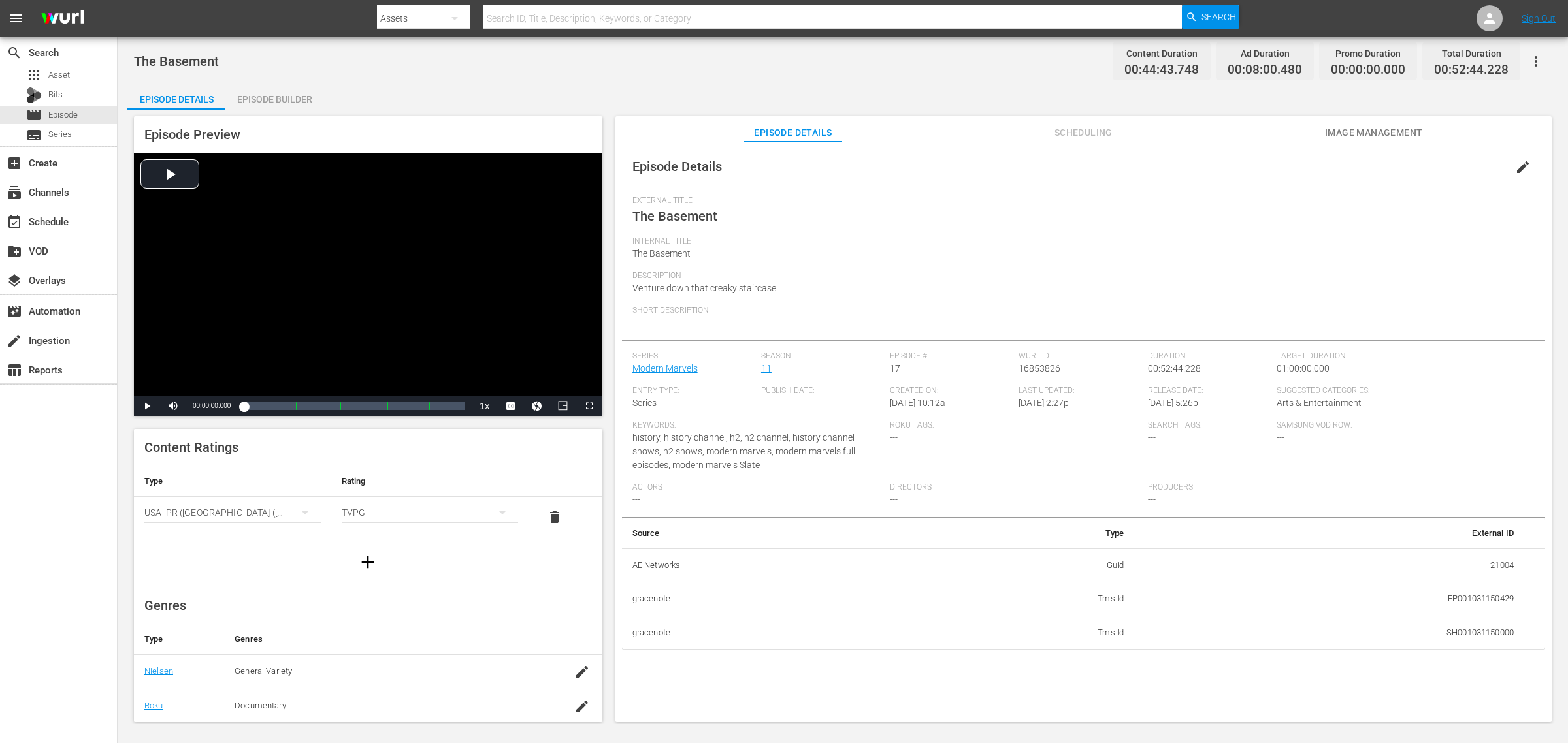
click at [257, 96] on div "Episode Builder" at bounding box center [274, 99] width 98 height 32
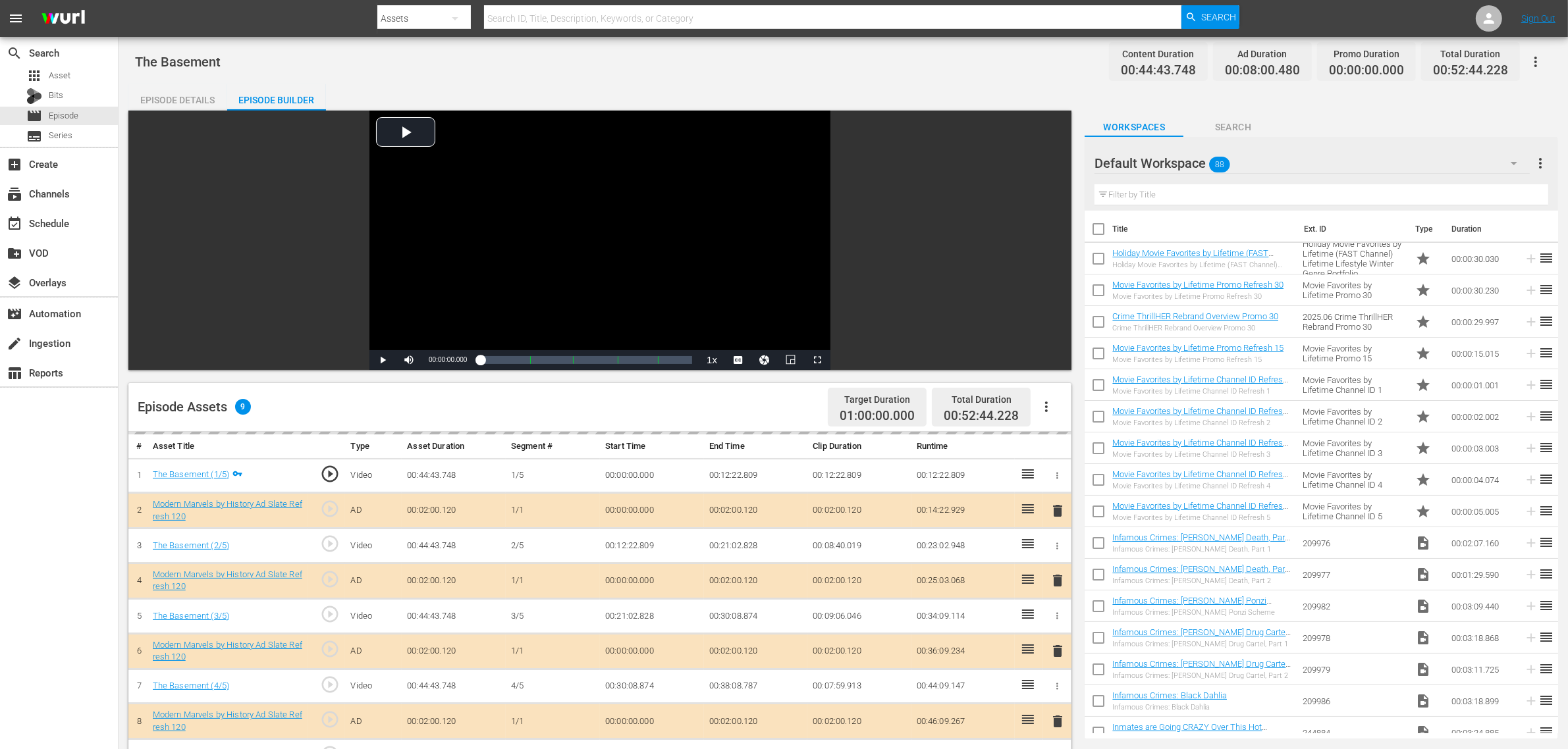
click at [686, 86] on div "Episode Details Episode Builder Episode Preview Video Player is loading. Play V…" at bounding box center [843, 584] width 1430 height 998
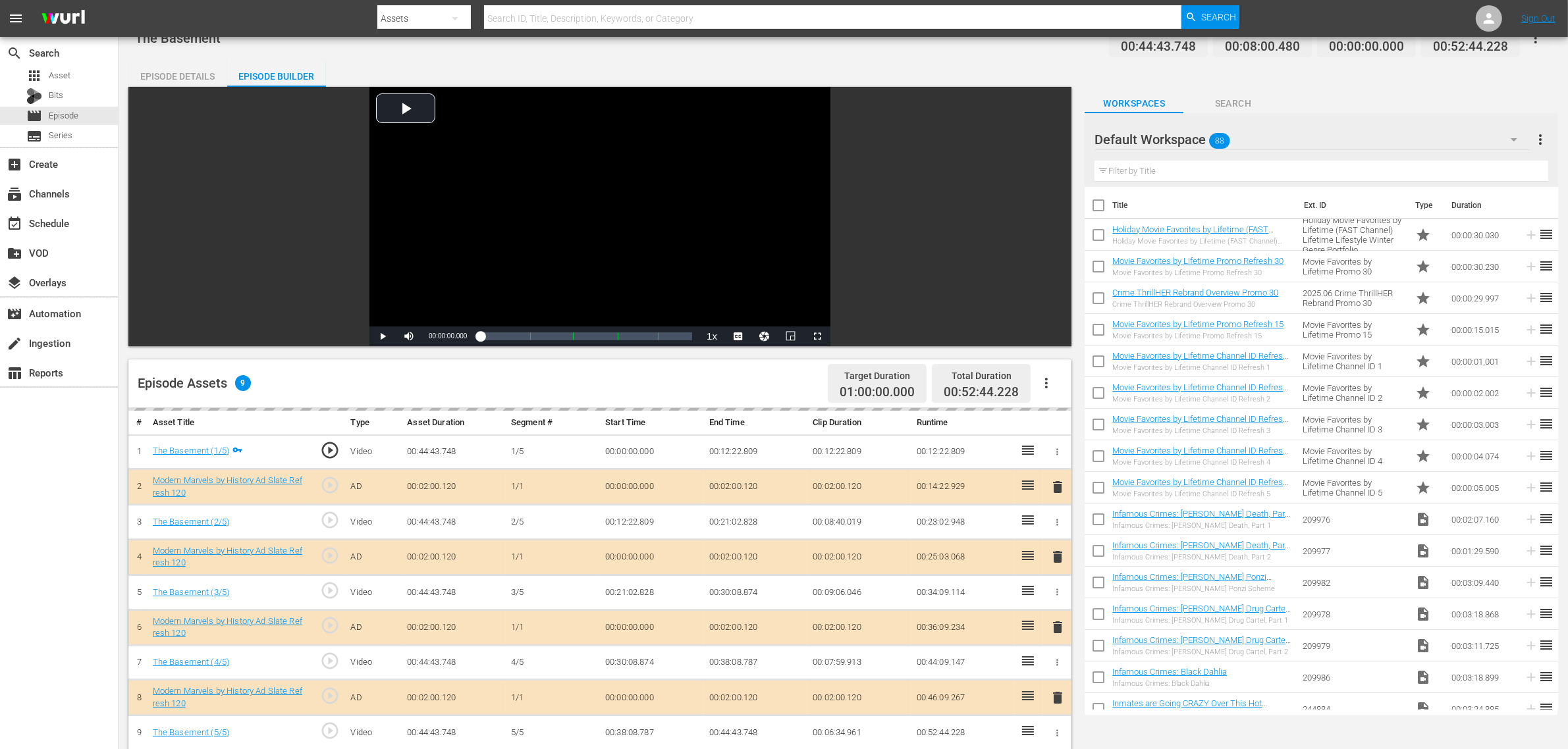
scroll to position [247, 0]
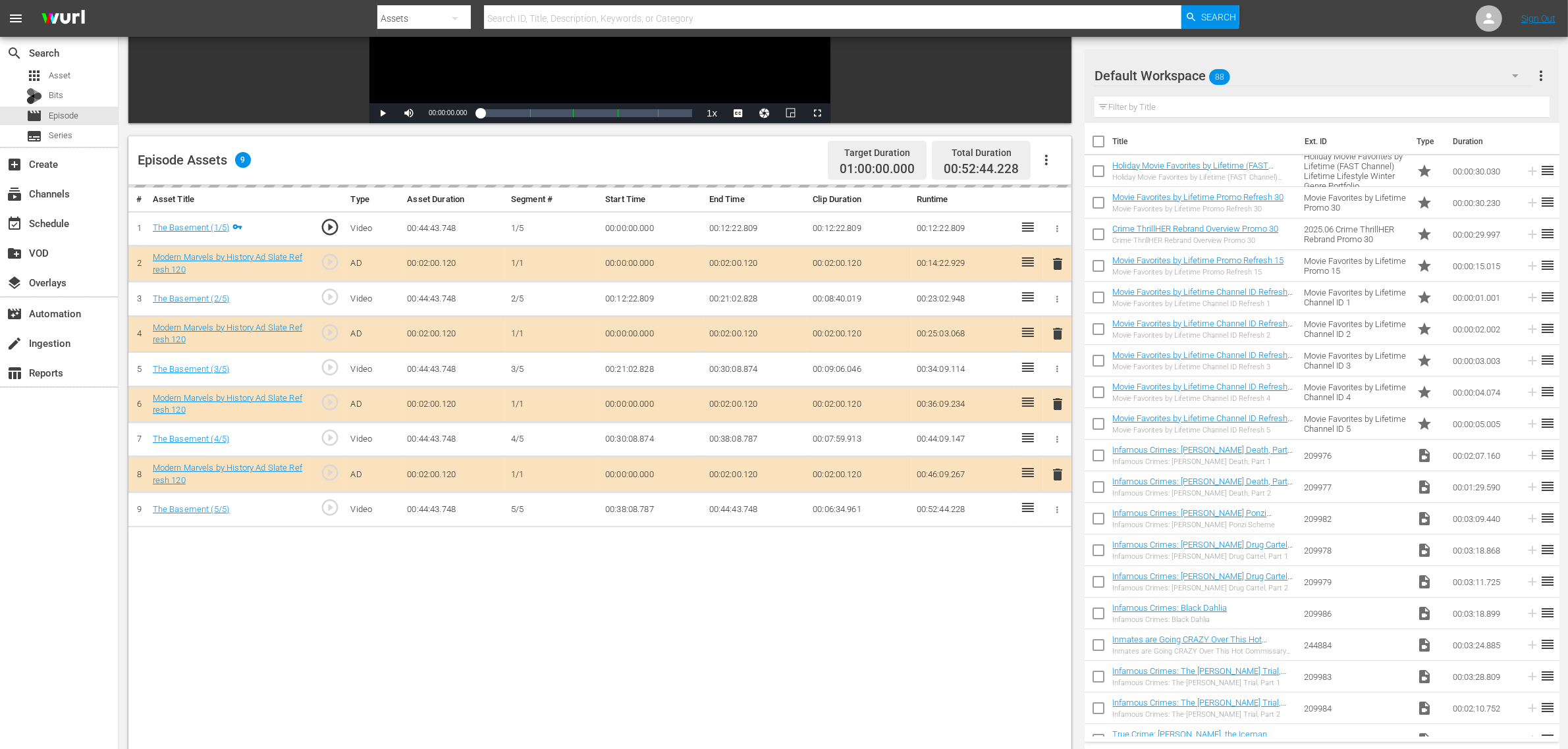
click at [1058, 405] on div "delete" at bounding box center [1058, 404] width 18 height 19
click at [1264, 79] on div "Default Workspace 88" at bounding box center [1313, 75] width 437 height 37
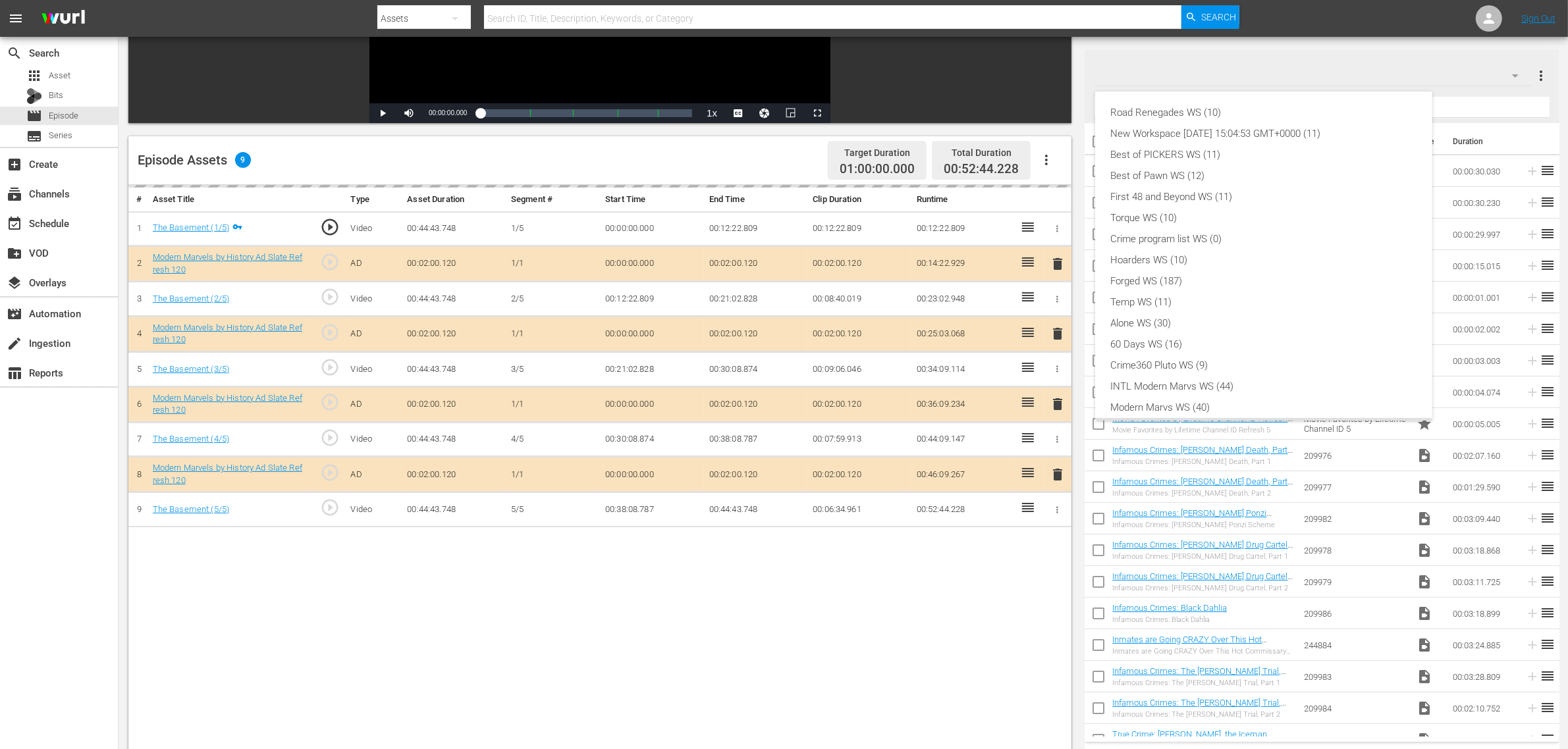
scroll to position [28, 0]
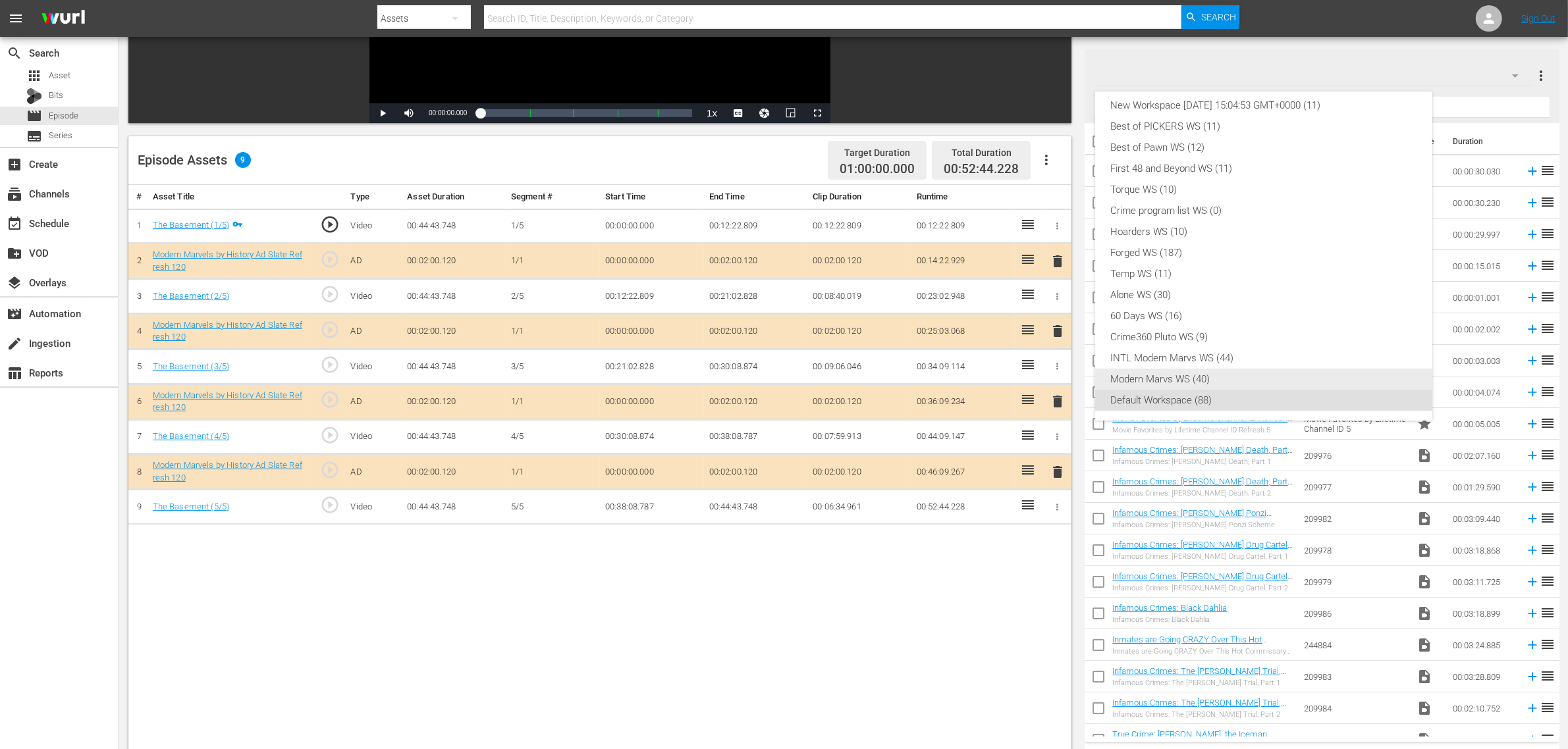
click at [1216, 376] on div "Modern Marvs WS (40)" at bounding box center [1264, 379] width 306 height 21
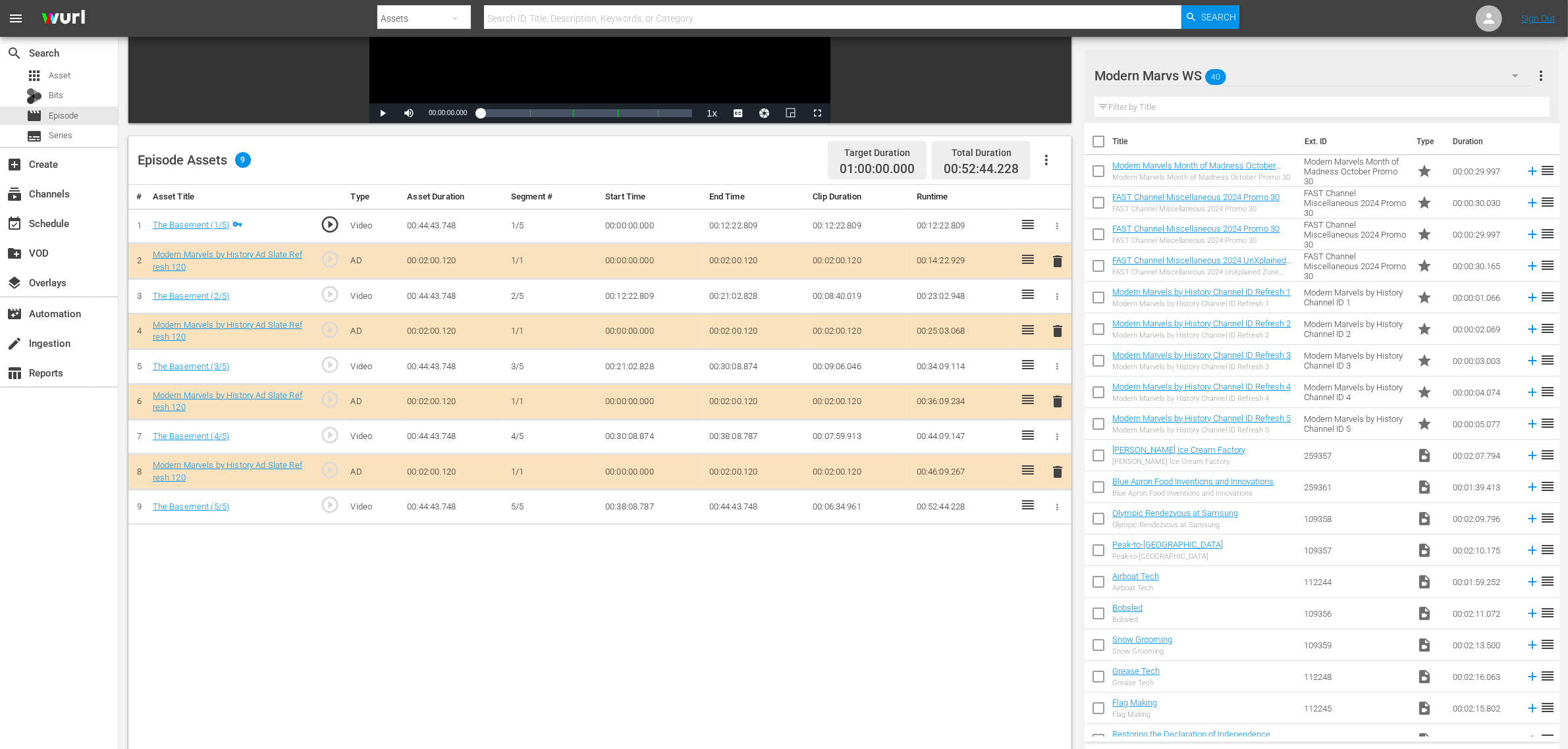
click at [864, 594] on div "# Asset Title Type Asset Duration Segment # Start Time End Time Clip Duration R…" at bounding box center [599, 509] width 943 height 650
click at [1054, 405] on span "delete" at bounding box center [1057, 401] width 15 height 15
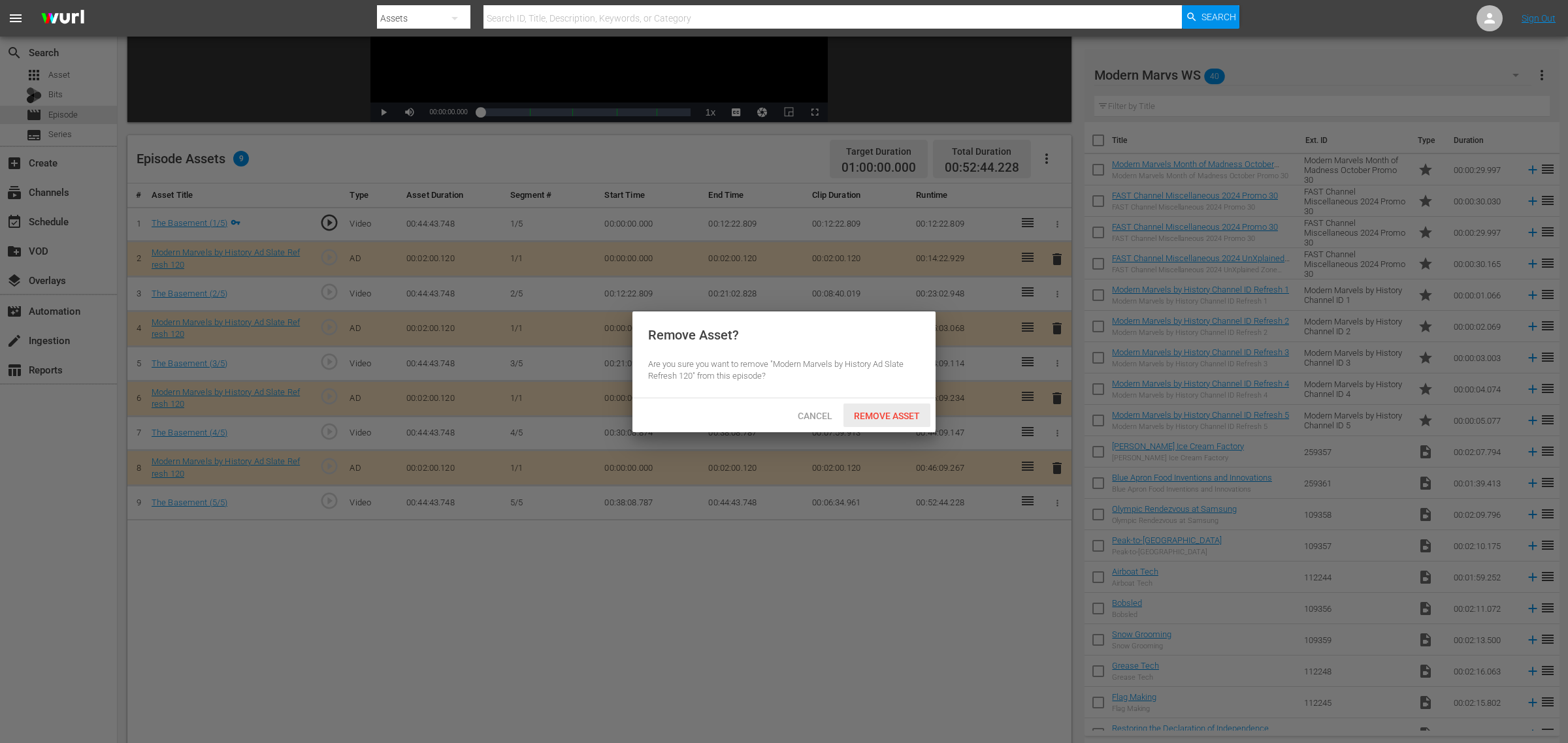
click at [875, 411] on span "Remove Asset" at bounding box center [887, 417] width 87 height 11
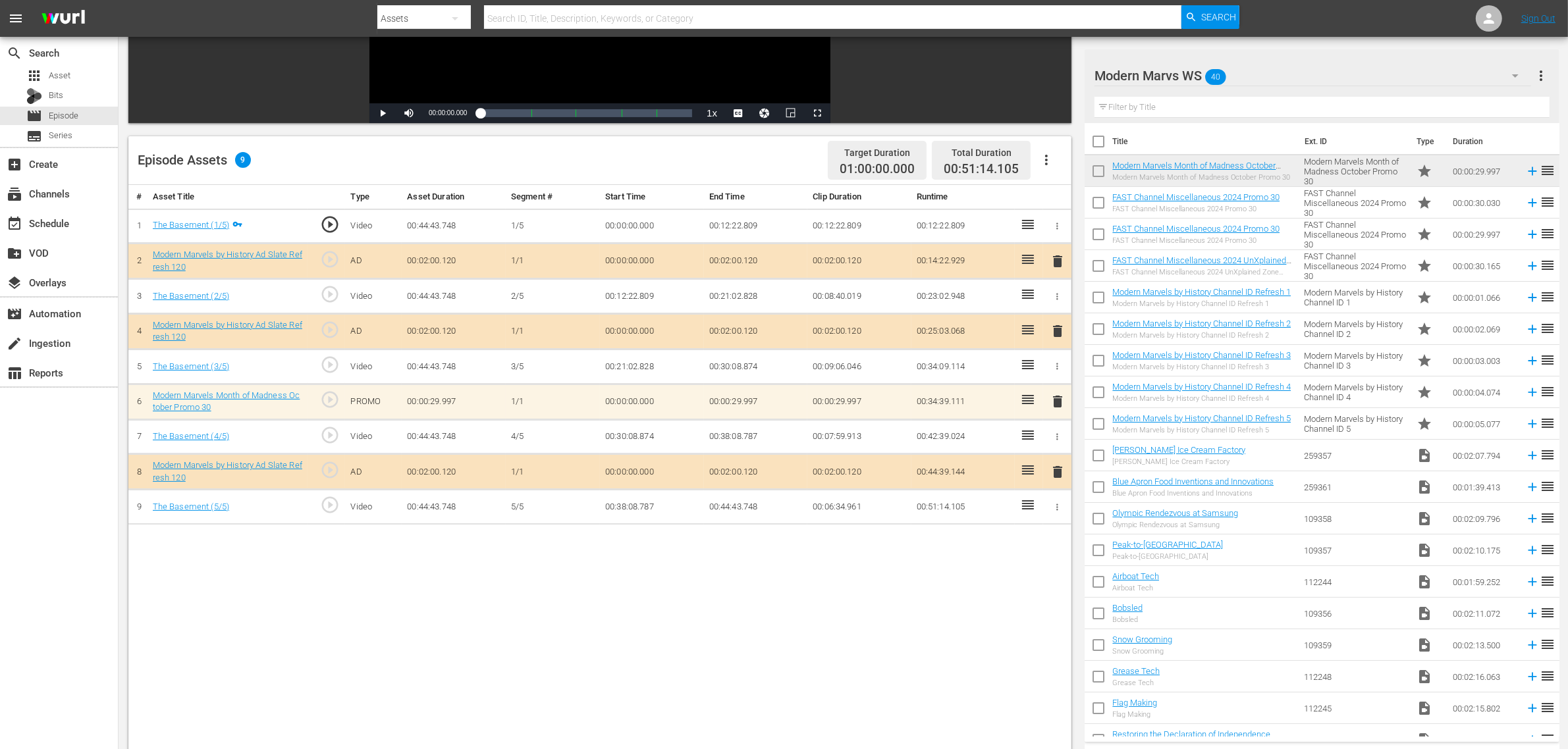
click at [701, 165] on div "Episode Assets 9 Target Duration 01:00:00.000 Total Duration 00:51:14.105" at bounding box center [599, 161] width 943 height 49
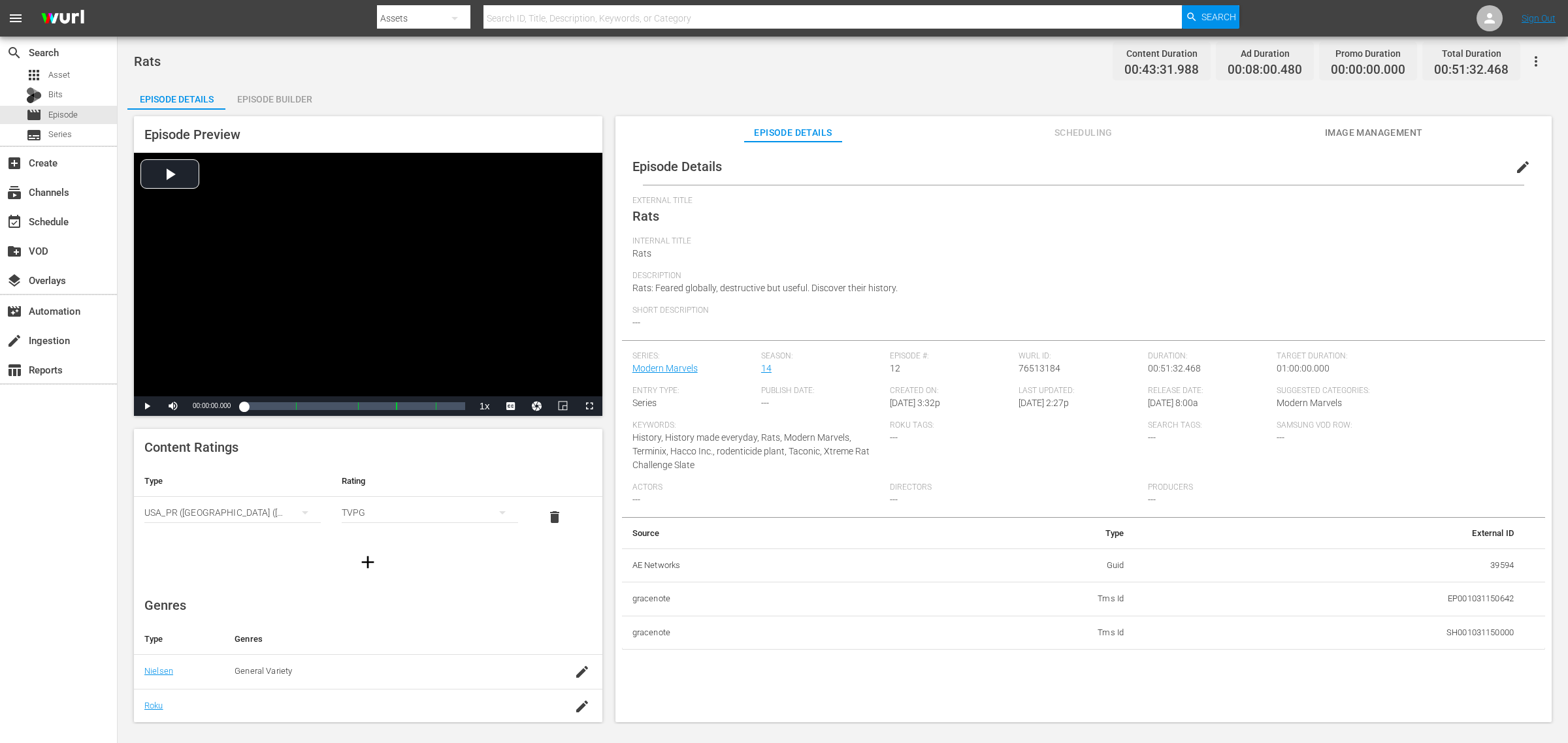
click at [285, 94] on div "Episode Builder" at bounding box center [274, 99] width 98 height 32
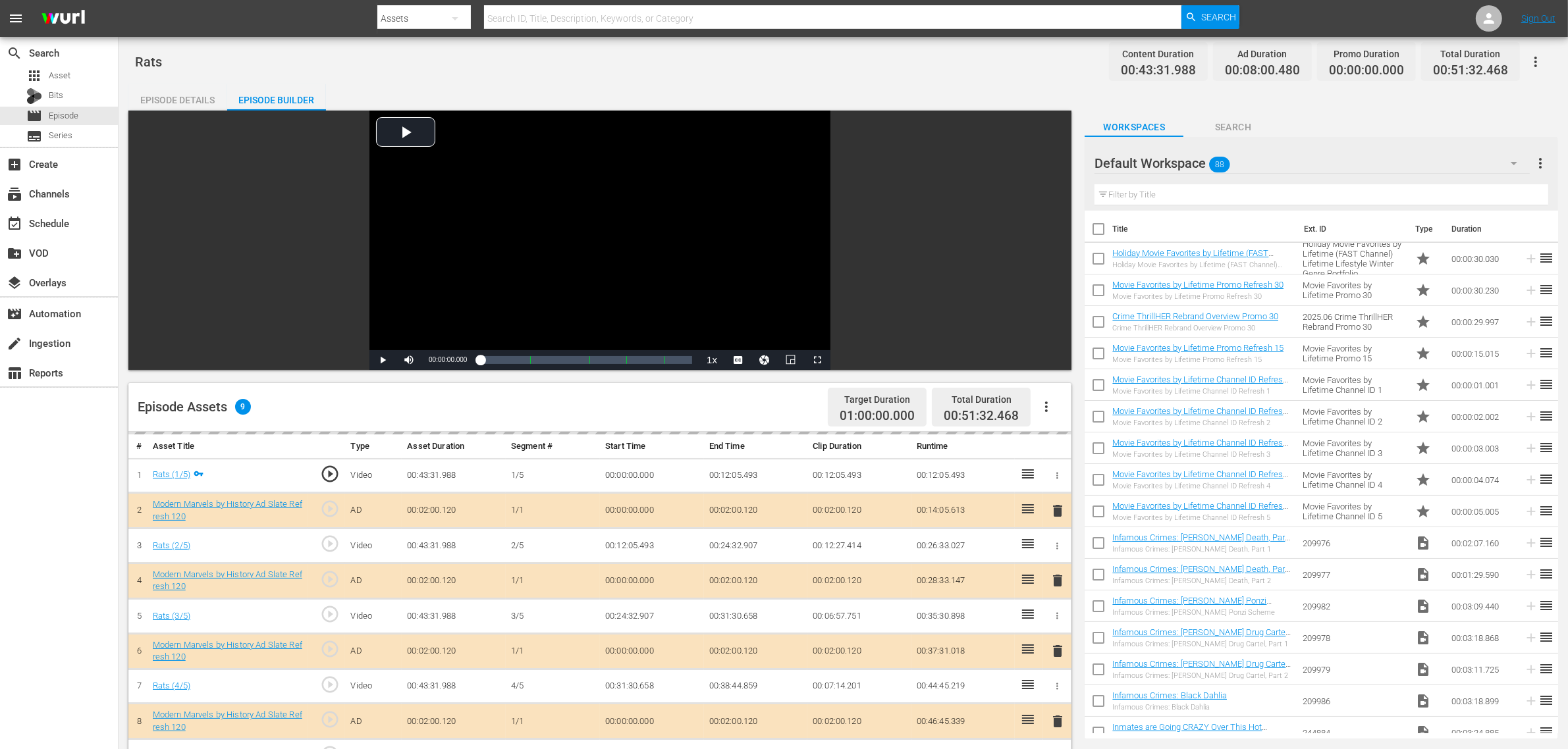
click at [1264, 159] on div "Default Workspace 88" at bounding box center [1312, 163] width 436 height 37
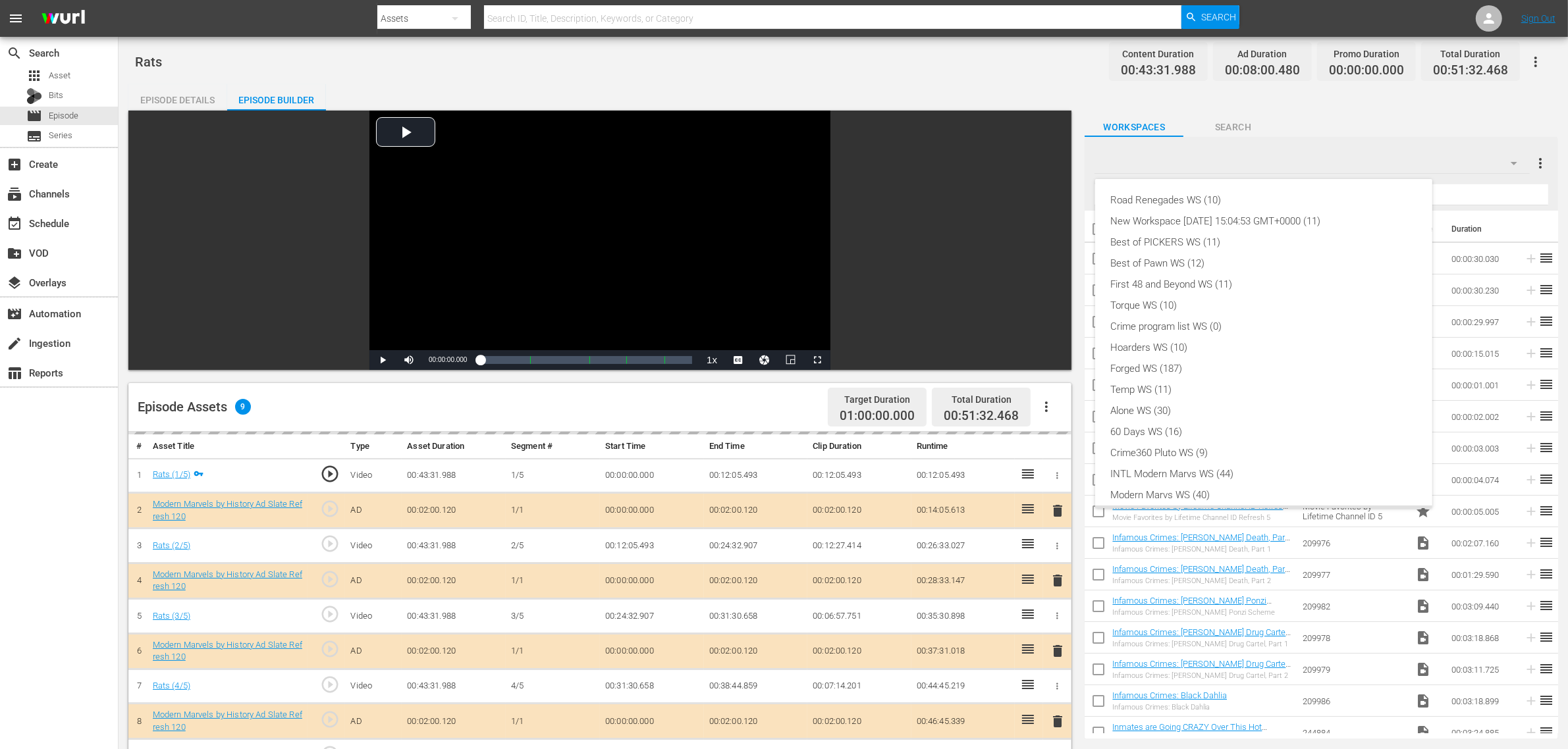
scroll to position [28, 0]
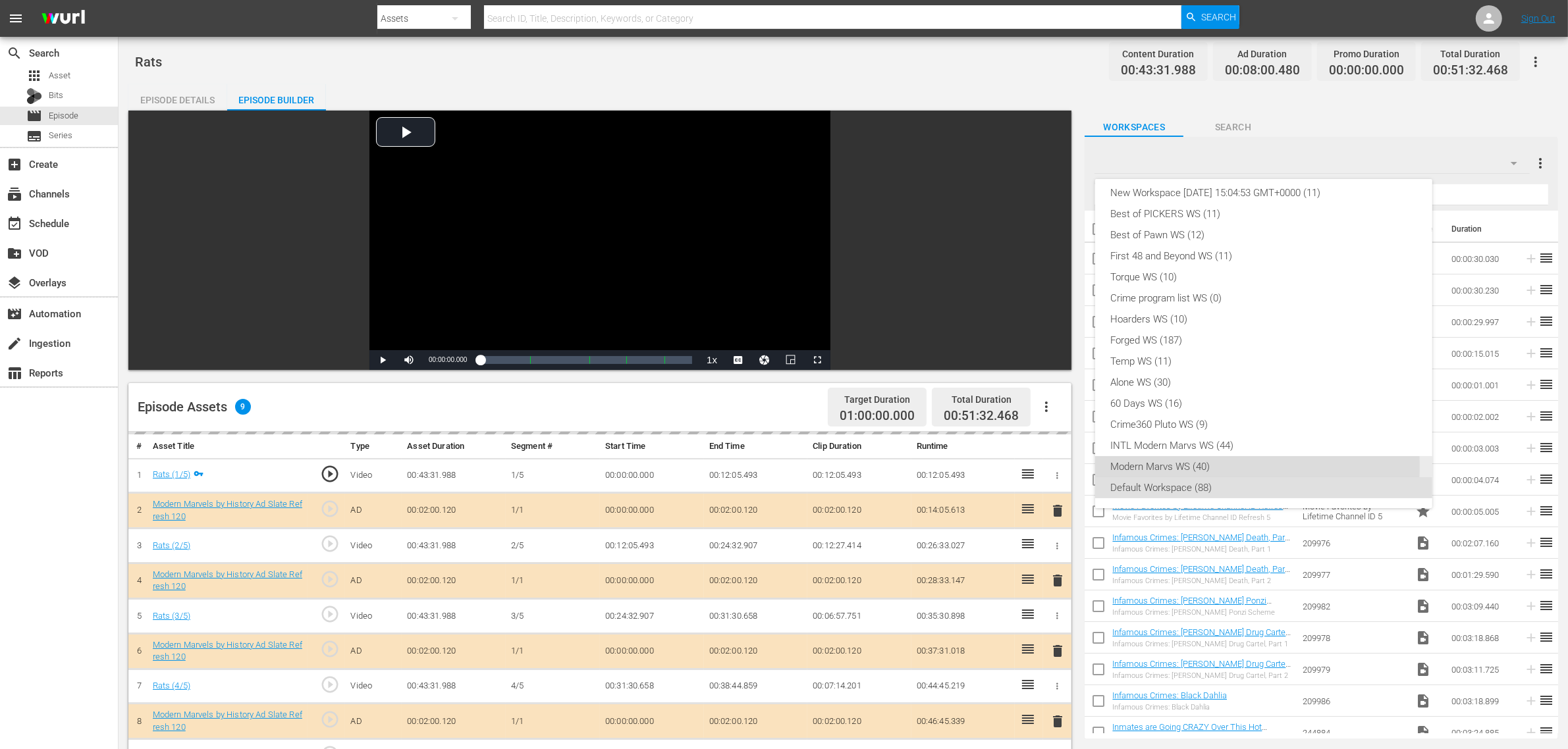
click at [1174, 465] on div "Modern Marvs WS (40)" at bounding box center [1264, 466] width 306 height 21
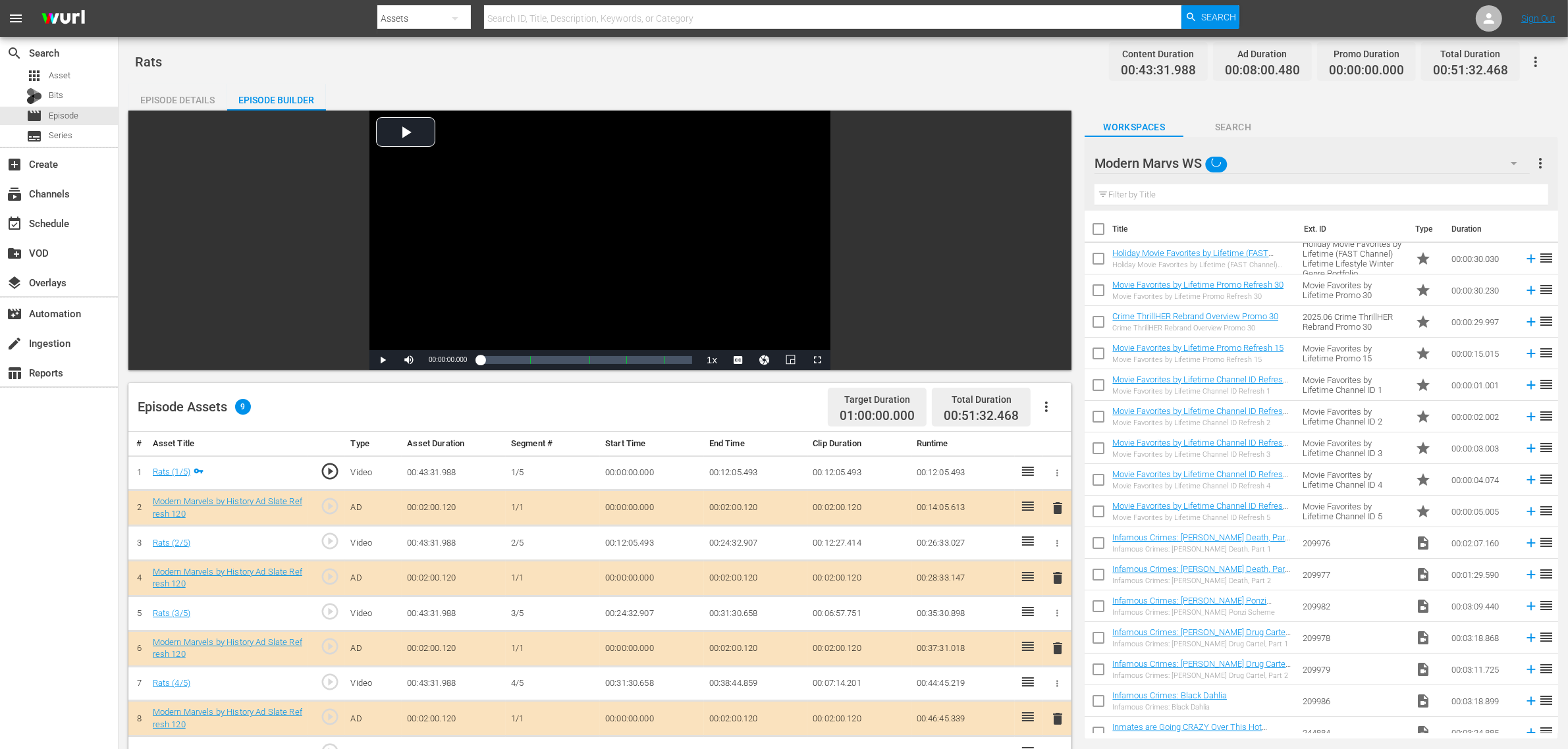
click at [907, 106] on div "Road Renegades WS (10) New Workspace Tue Sep 23 2025 15:04:53 GMT+0000 (11) Bes…" at bounding box center [784, 374] width 1568 height 749
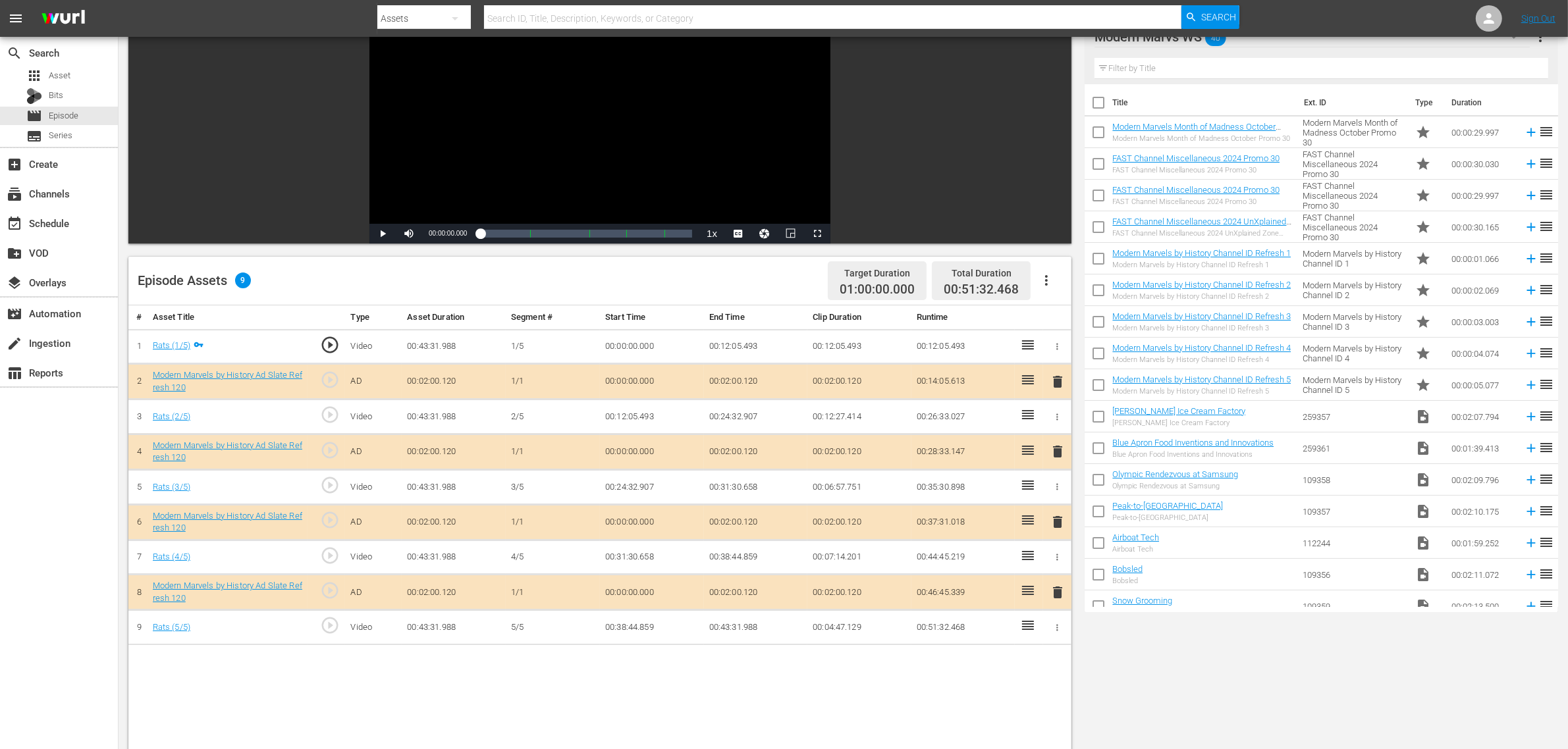
scroll to position [329, 0]
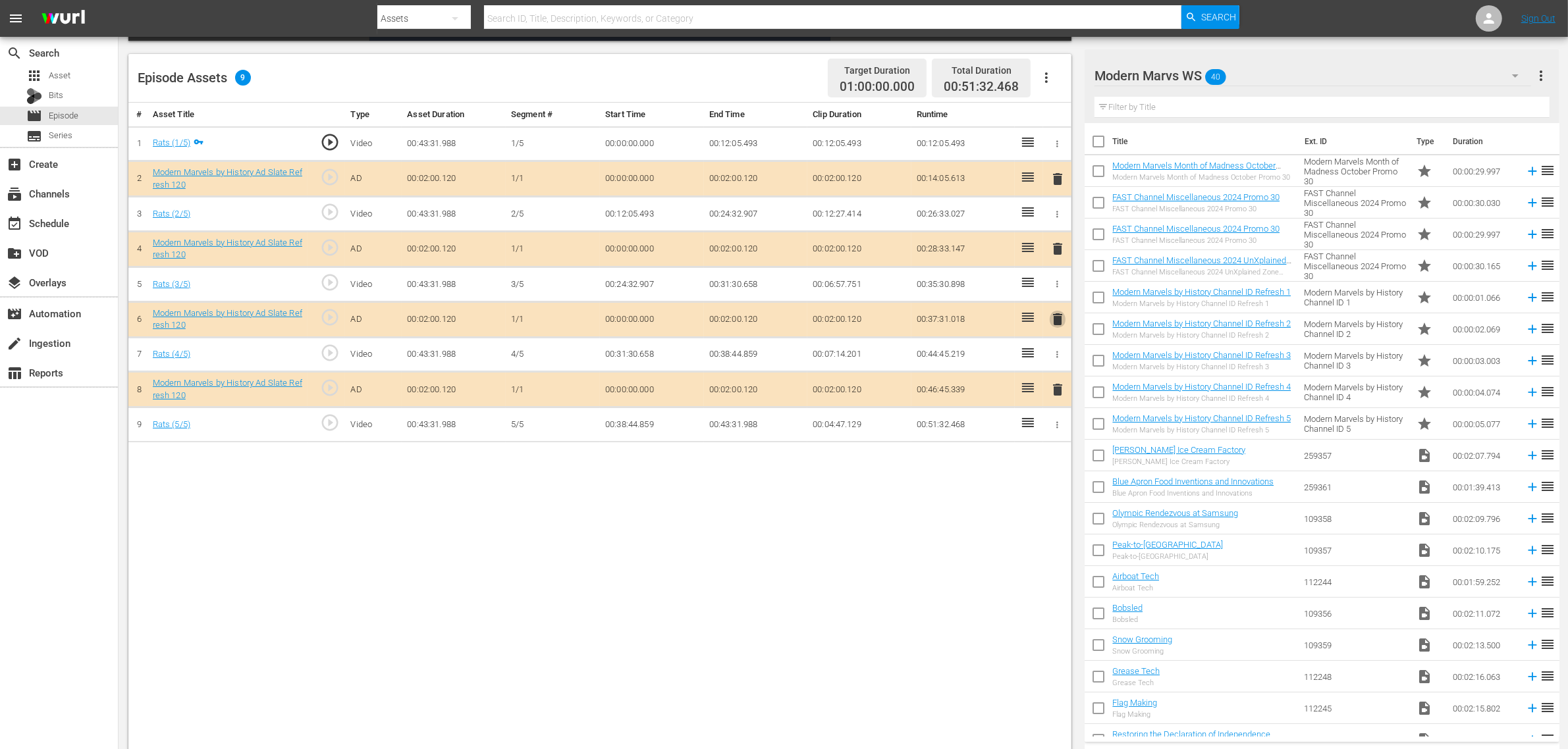
click at [1057, 318] on span "delete" at bounding box center [1057, 319] width 15 height 15
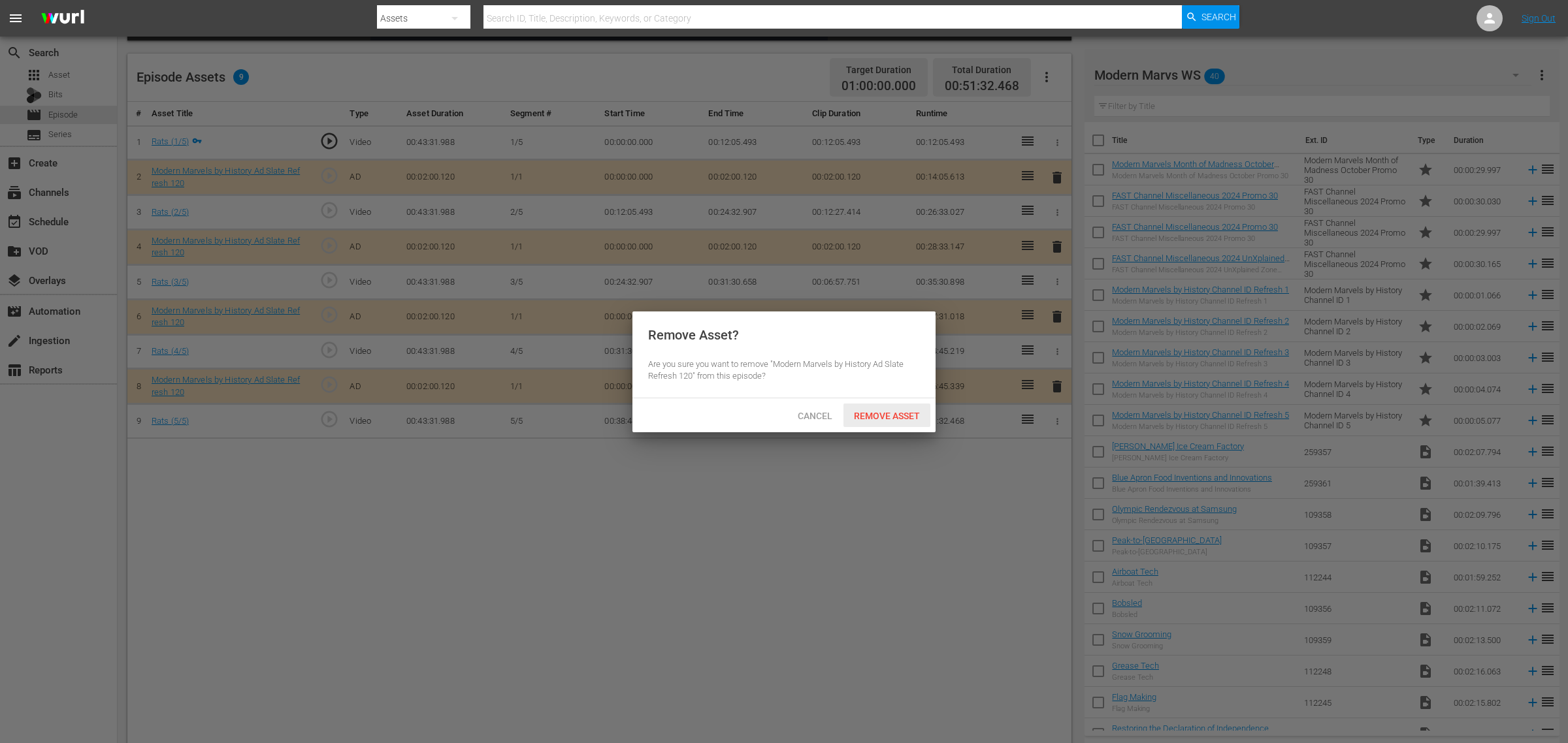
click at [887, 412] on span "Remove Asset" at bounding box center [887, 417] width 87 height 11
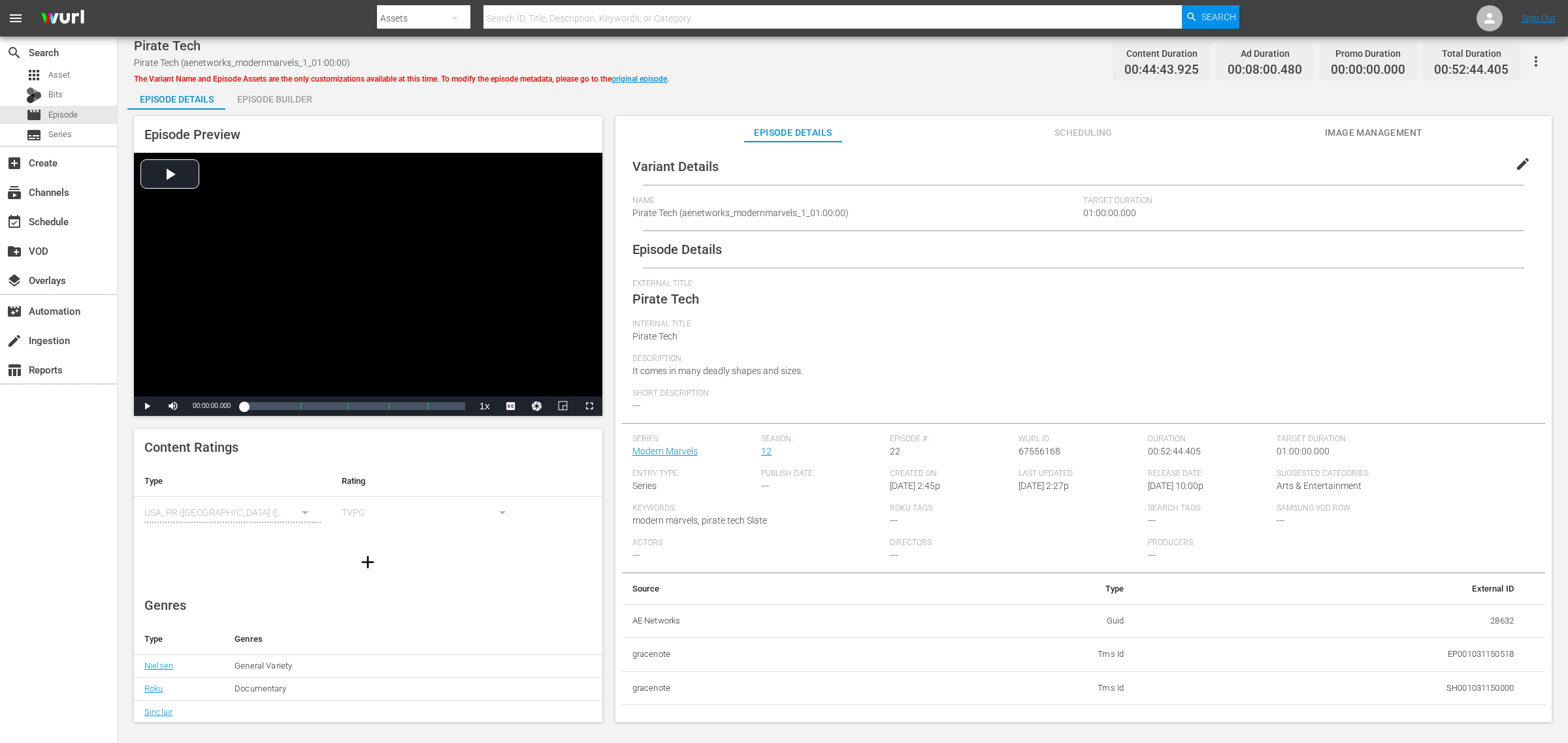
click at [253, 96] on div "Episode Builder" at bounding box center [274, 99] width 98 height 32
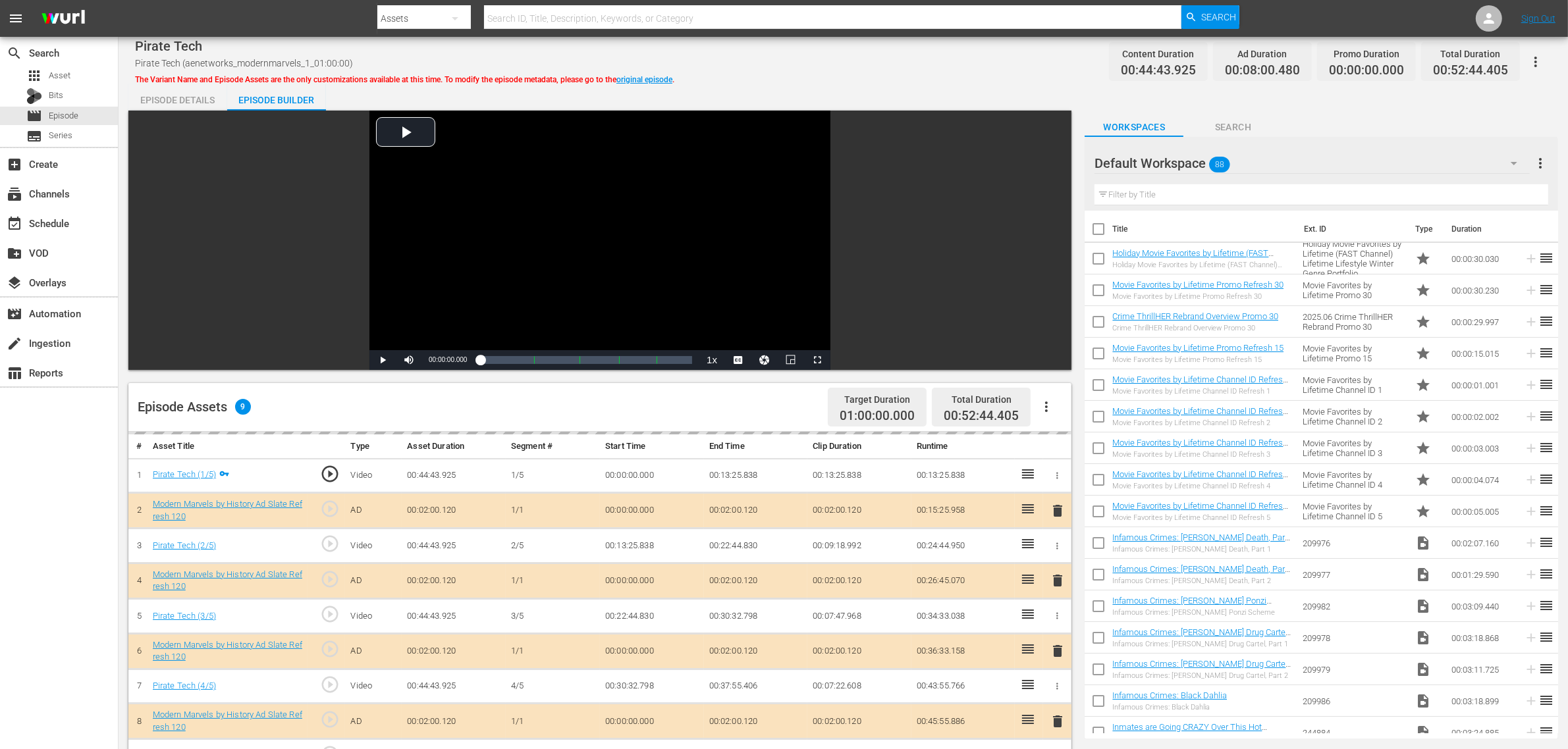
click at [1264, 165] on div "Default Workspace 88" at bounding box center [1312, 163] width 436 height 37
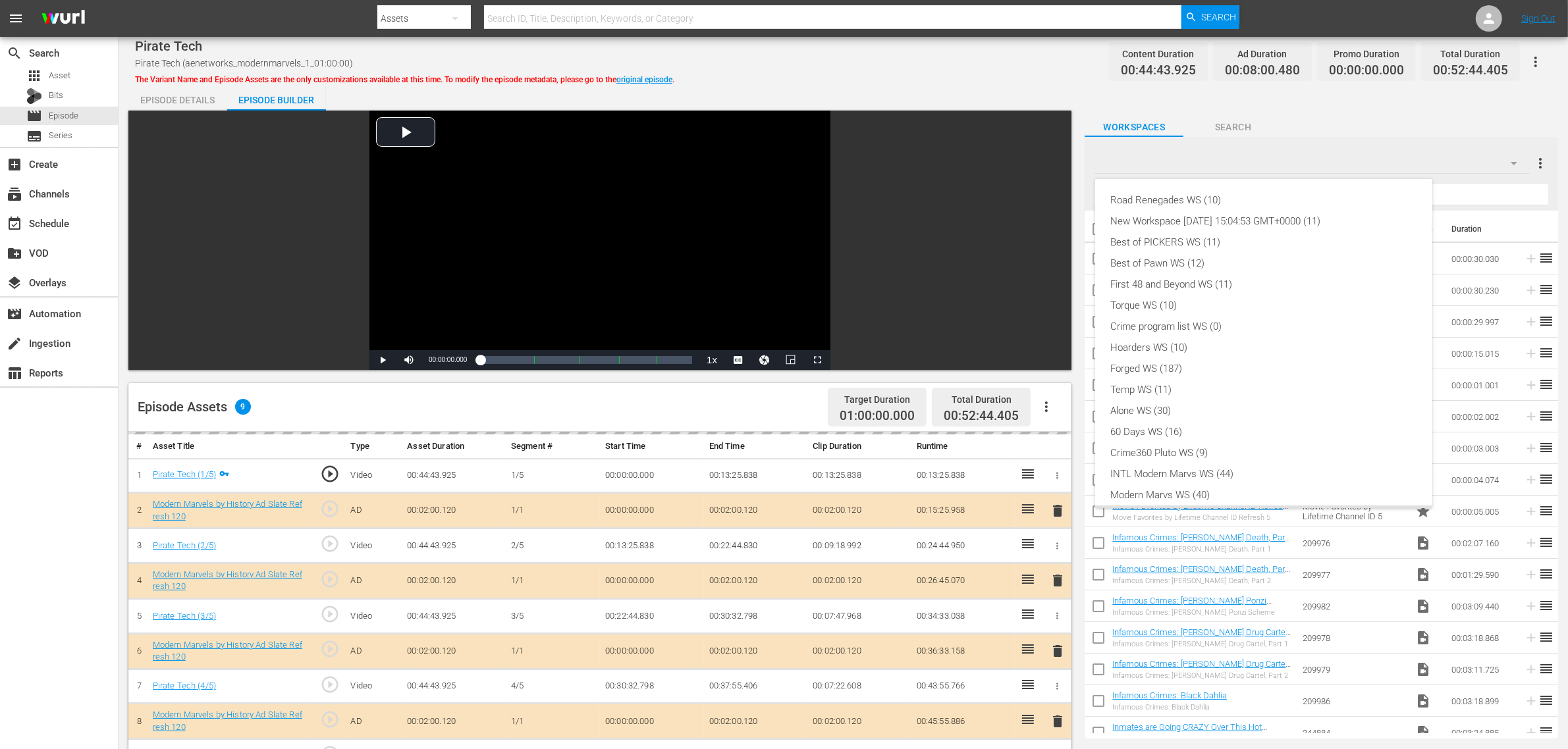
scroll to position [28, 0]
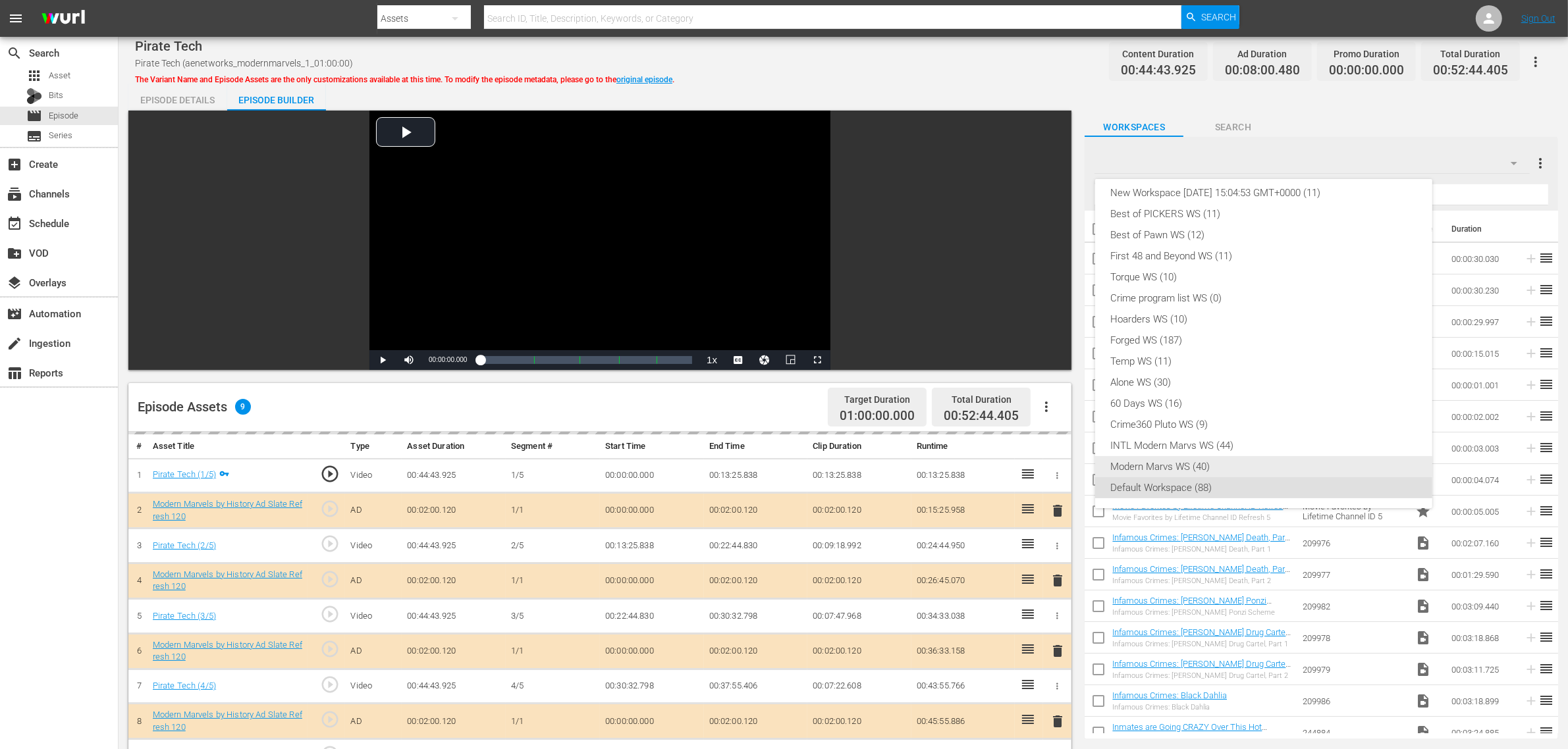
drag, startPoint x: 1222, startPoint y: 462, endPoint x: 1124, endPoint y: 420, distance: 106.6
click at [1222, 463] on div "Modern Marvs WS (40)" at bounding box center [1264, 466] width 306 height 21
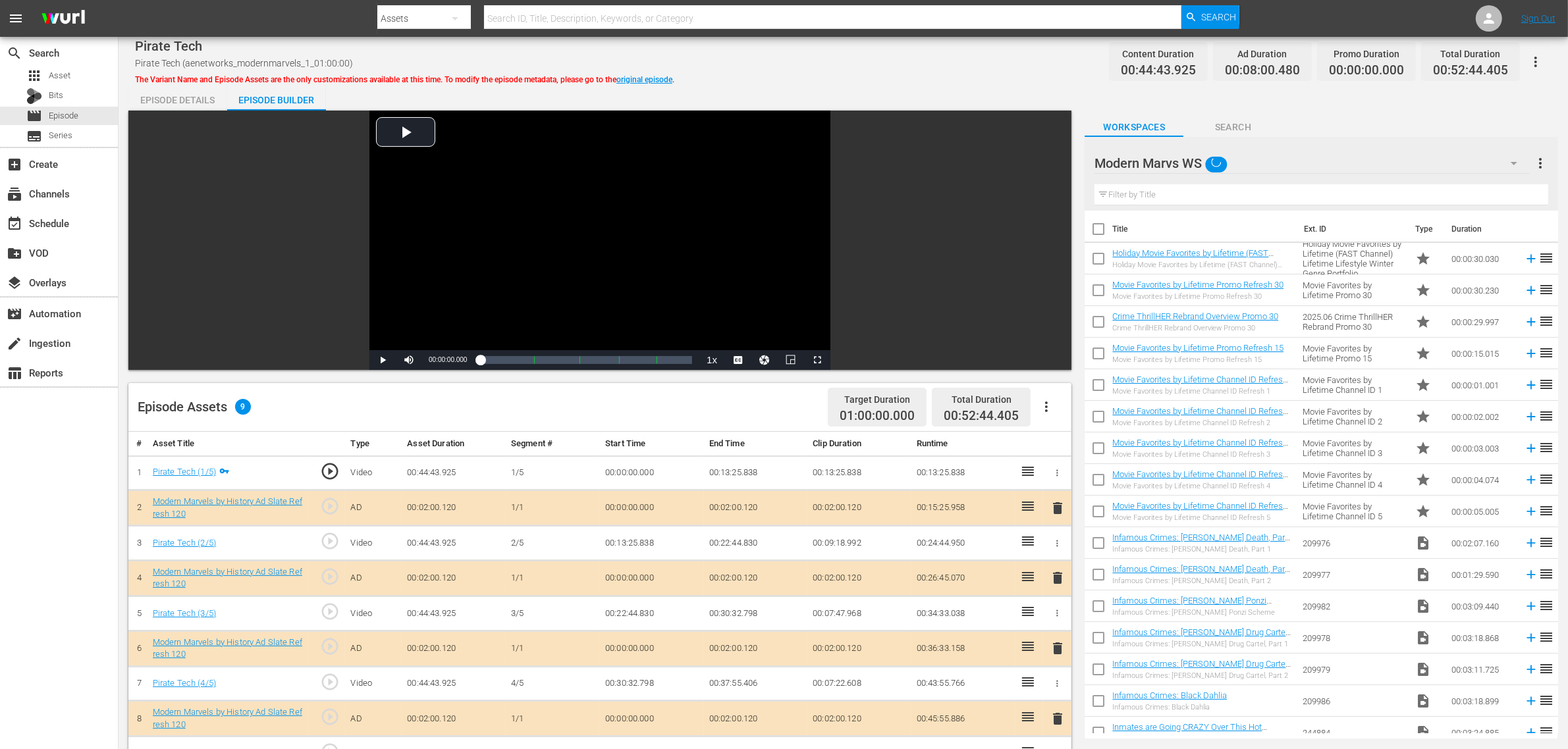
click at [696, 410] on div "Episode Assets 9 Target Duration 01:00:00.000 Total Duration 00:52:44.405" at bounding box center [599, 407] width 943 height 49
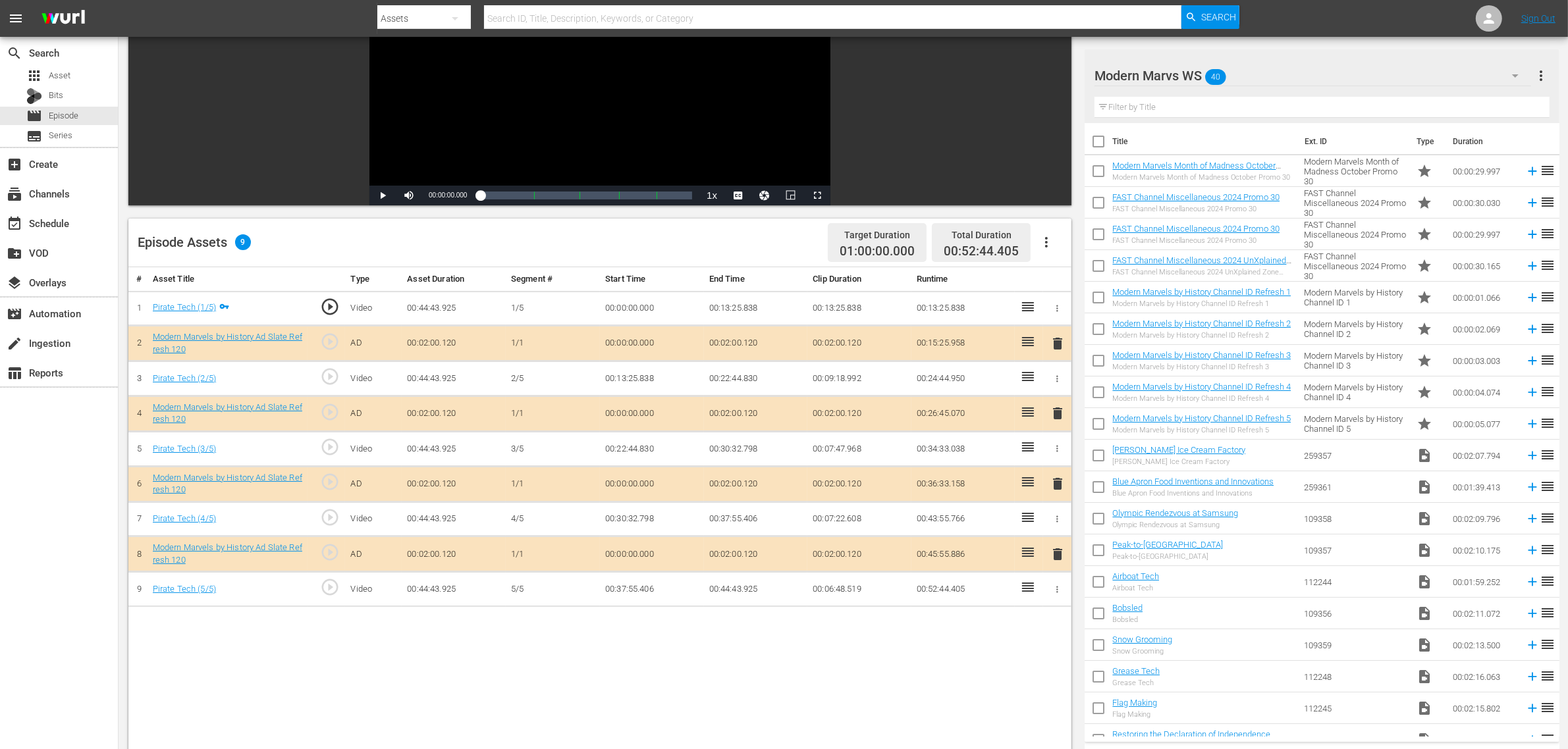
click at [1062, 487] on span "delete" at bounding box center [1057, 484] width 15 height 15
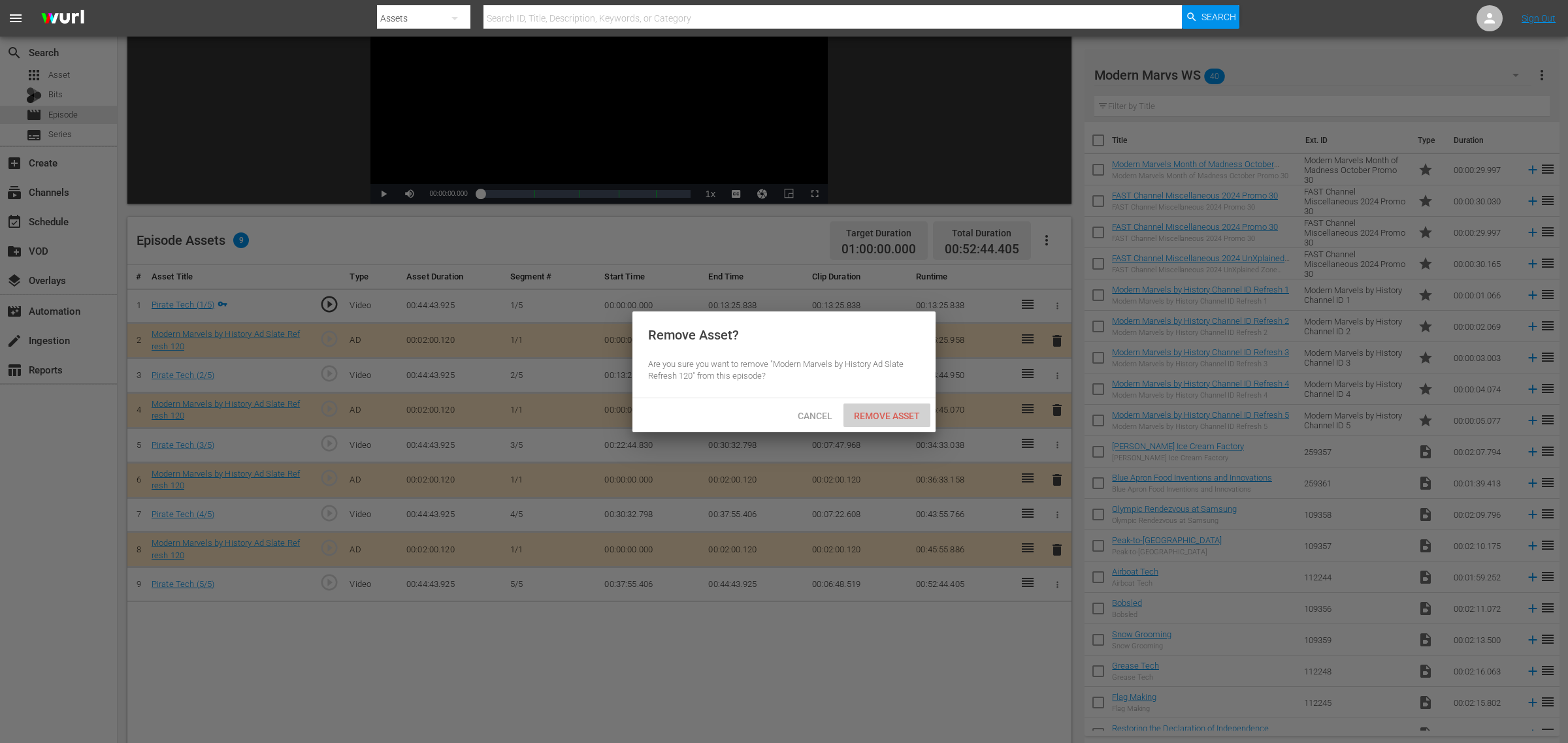
click at [906, 417] on span "Remove Asset" at bounding box center [887, 417] width 87 height 11
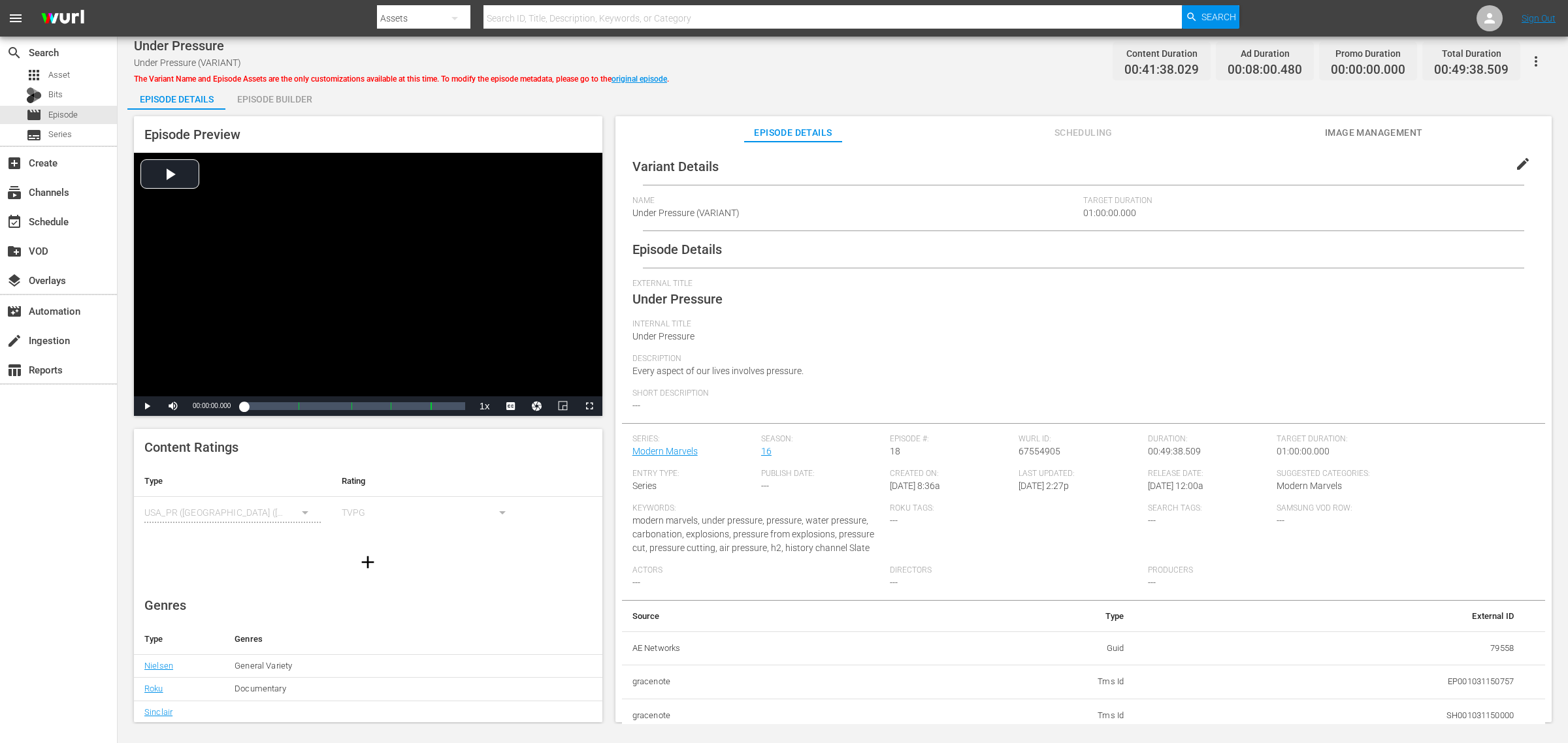
click at [291, 105] on div "Episode Builder" at bounding box center [274, 99] width 98 height 32
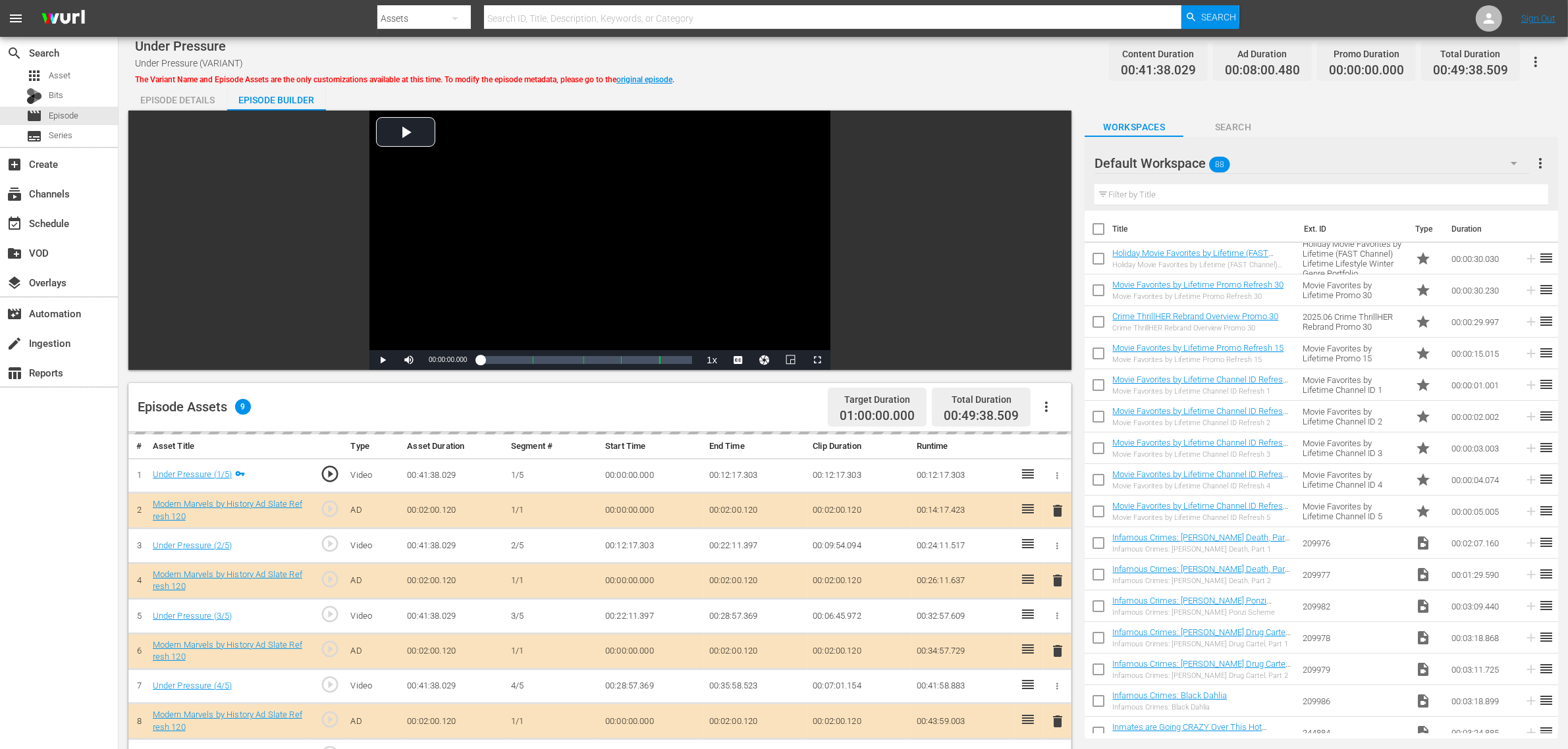
click at [1055, 77] on div "Under Pressure Under Pressure (VARIANT) The Variant Name and Episode Assets are…" at bounding box center [843, 564] width 1450 height 1055
click at [1264, 159] on div "Default Workspace 88" at bounding box center [1312, 163] width 436 height 37
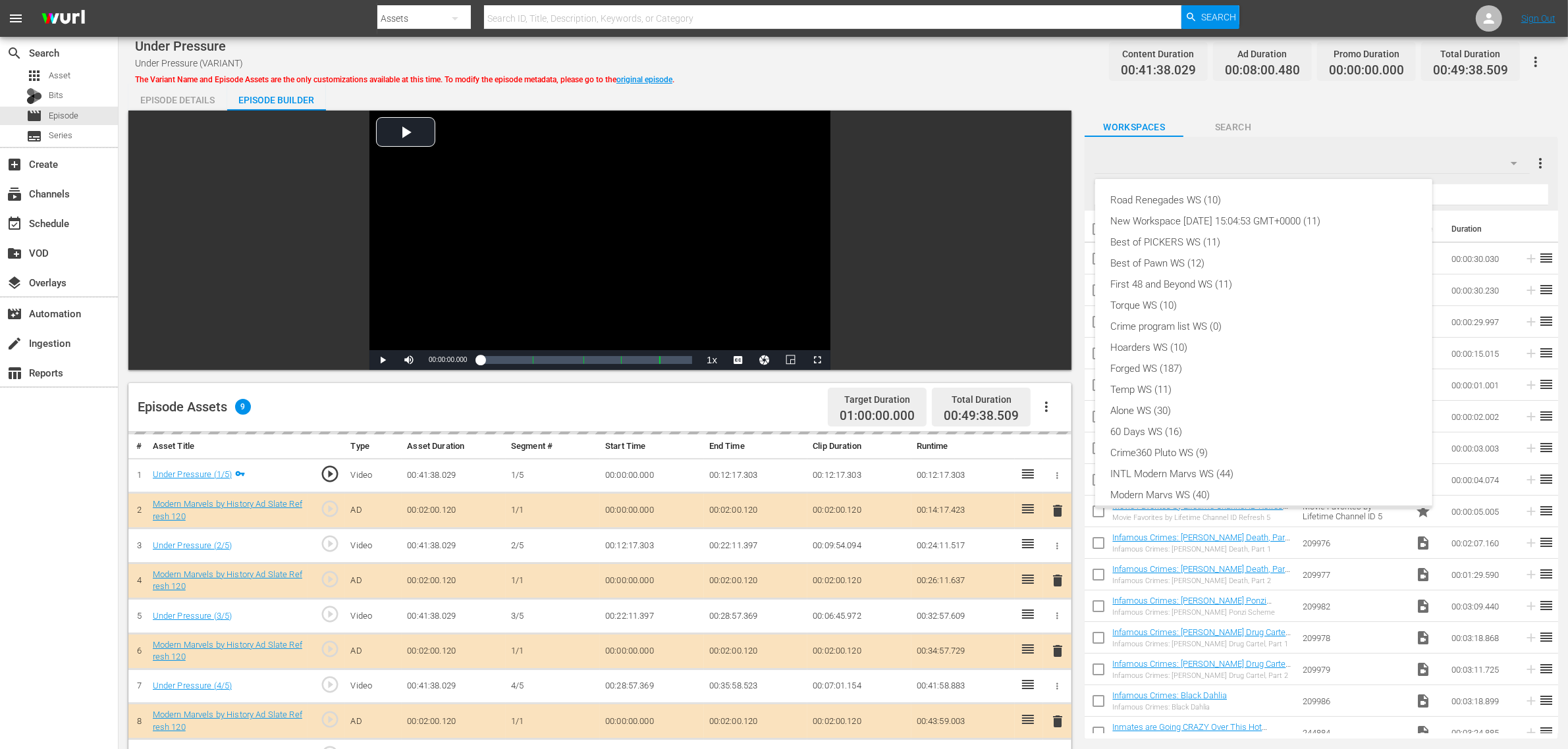
scroll to position [28, 0]
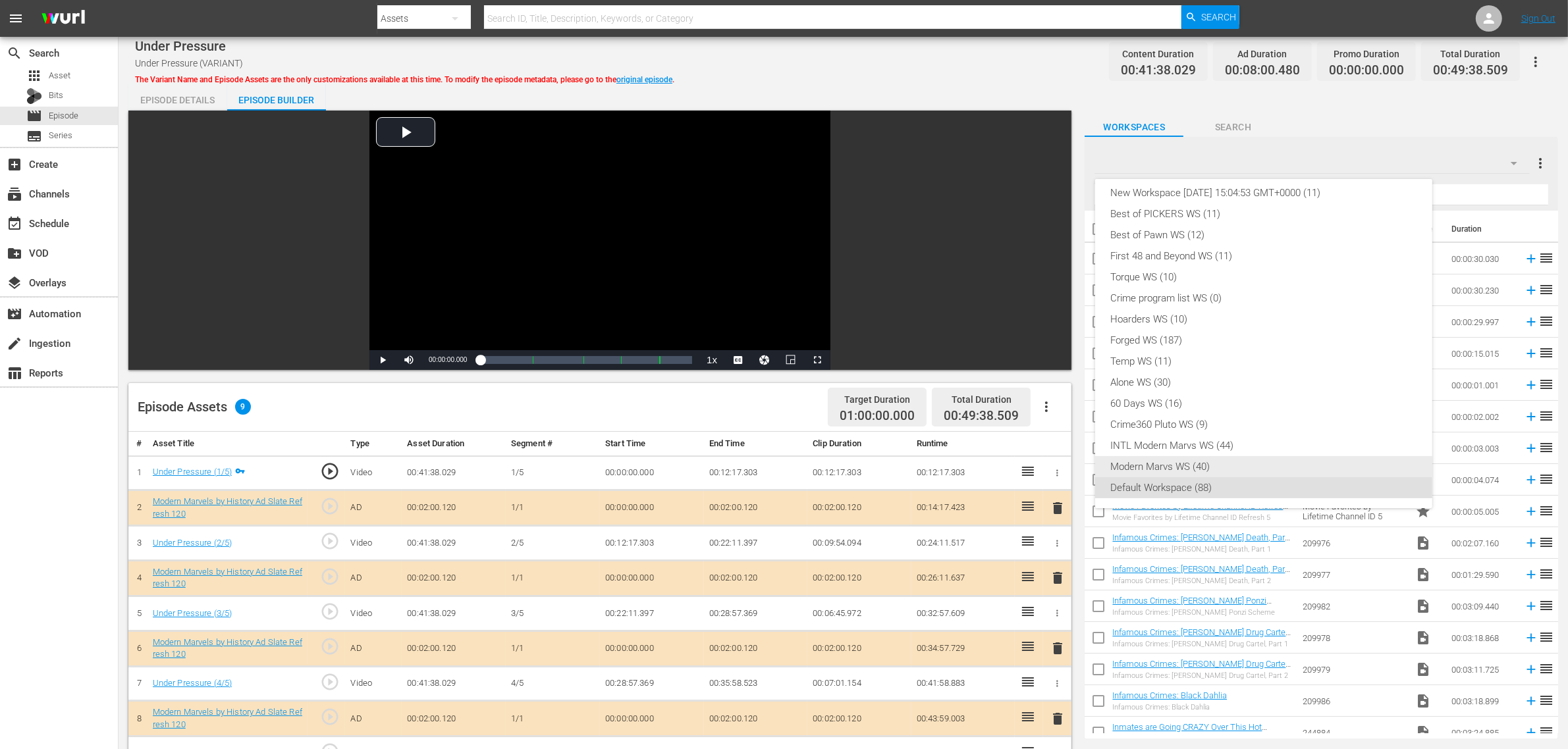
click at [1190, 465] on div "Modern Marvs WS (40)" at bounding box center [1264, 466] width 306 height 21
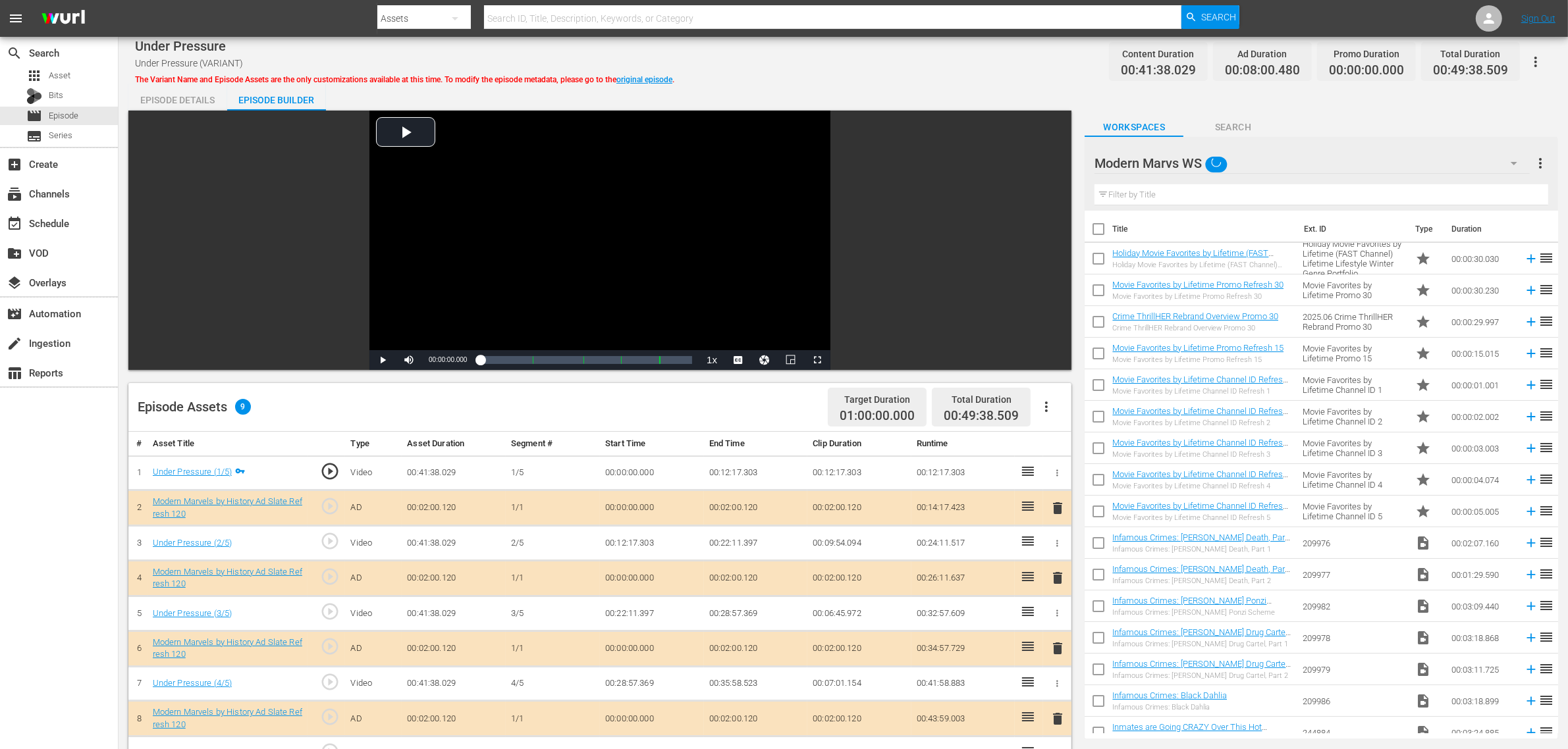
click at [627, 393] on div "Road Renegades WS (10) New Workspace [DATE] 15:04:53 GMT+0000 (11) Best of PICK…" at bounding box center [784, 374] width 1568 height 749
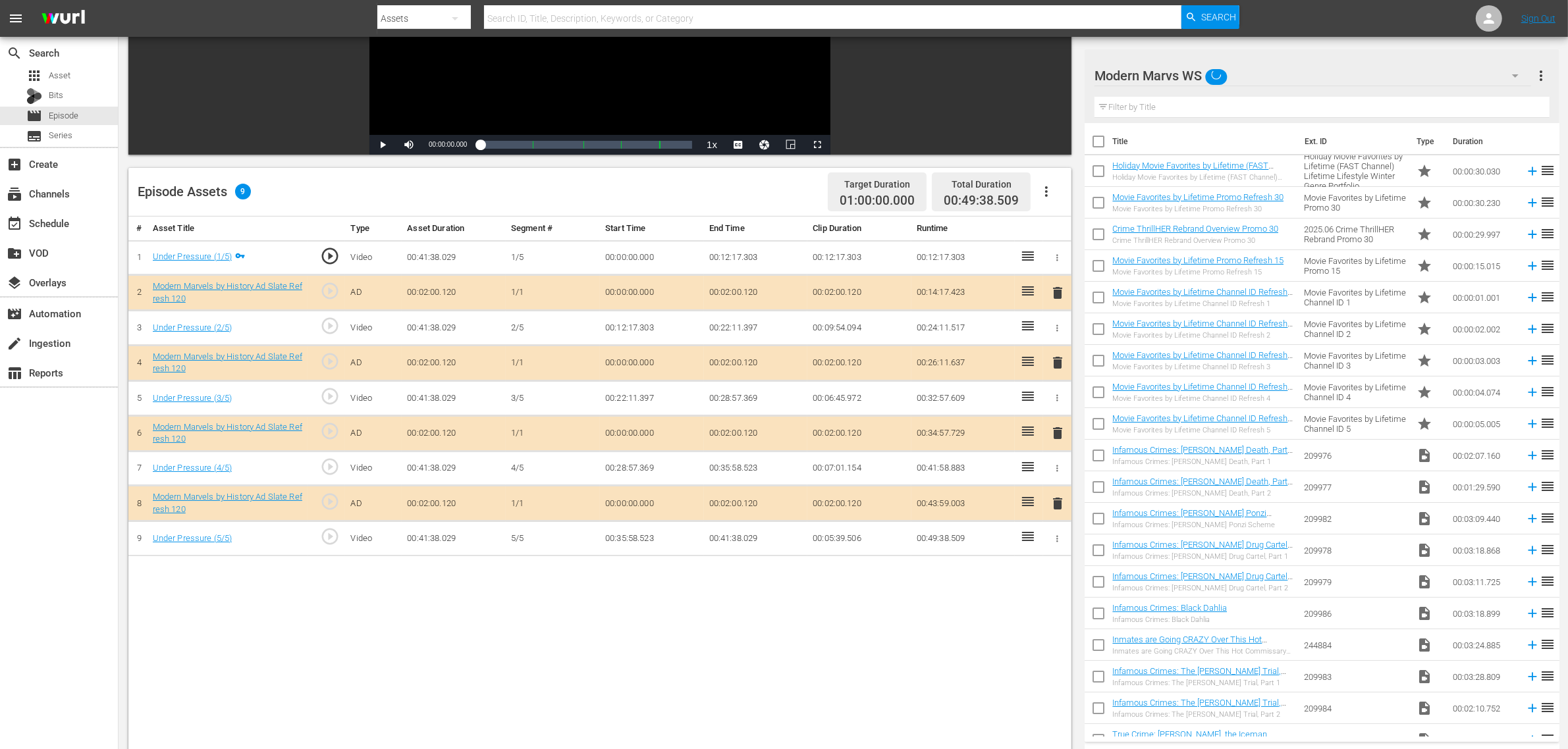
scroll to position [329, 0]
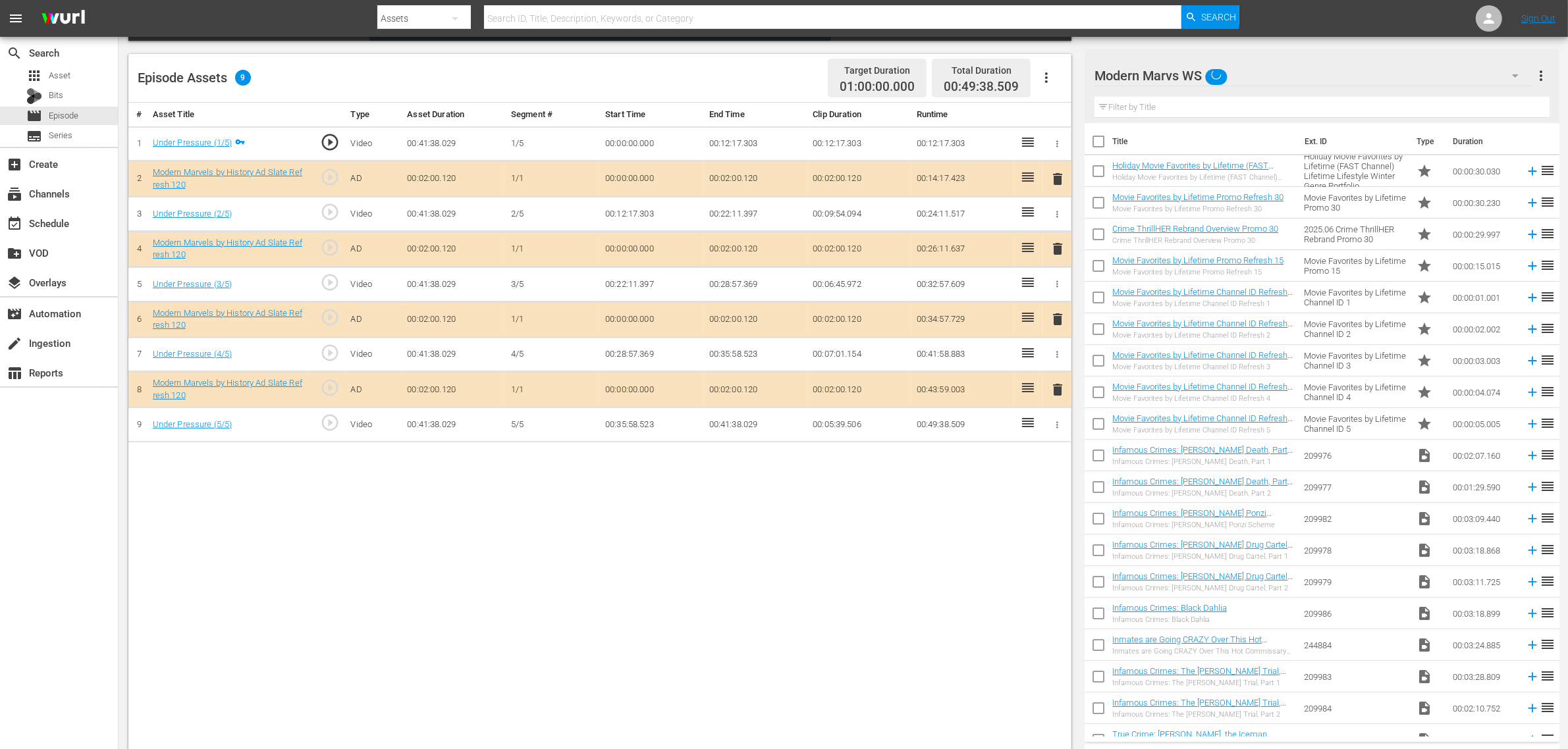
click at [1060, 319] on span "delete" at bounding box center [1057, 319] width 15 height 15
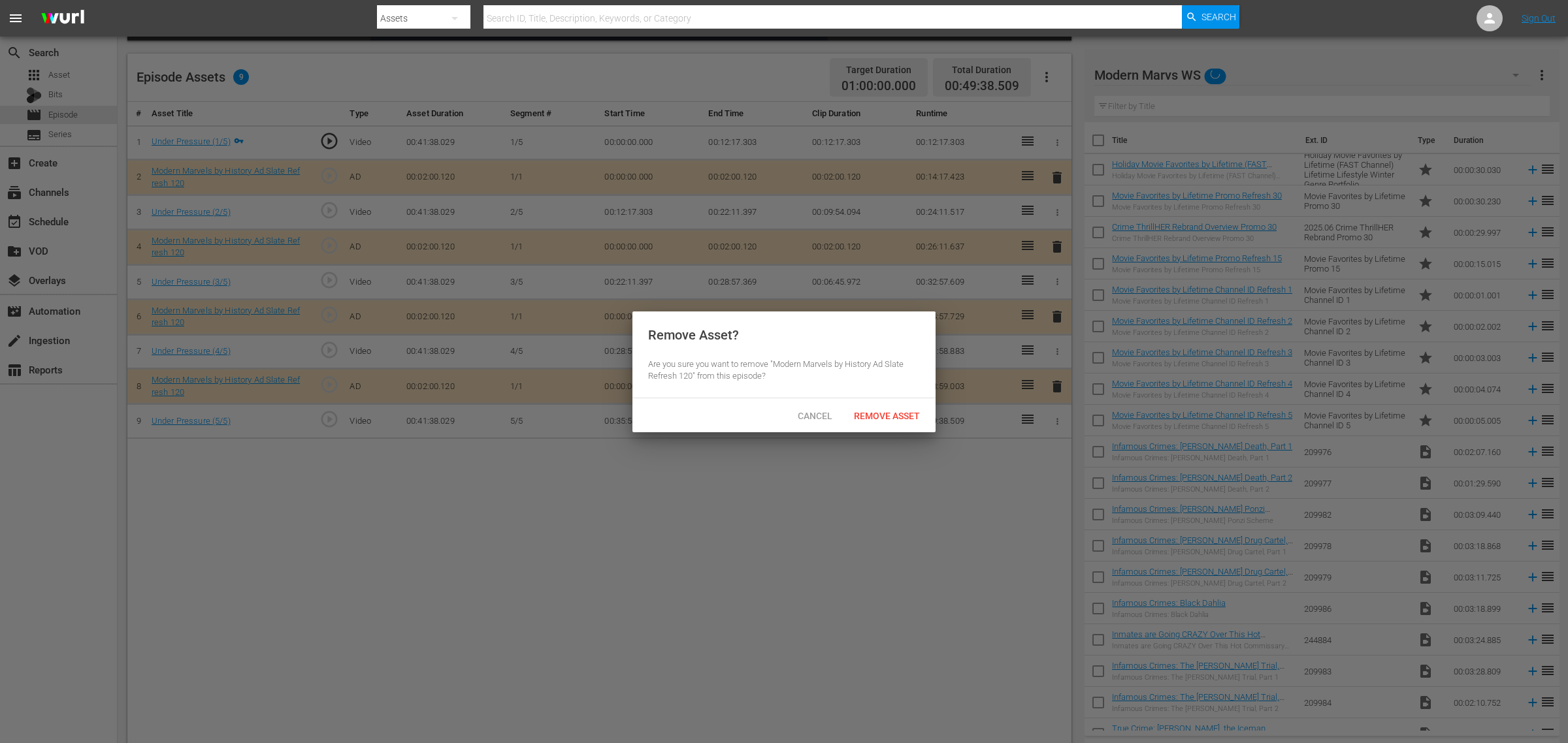
click at [897, 419] on span "Remove Asset" at bounding box center [887, 417] width 87 height 11
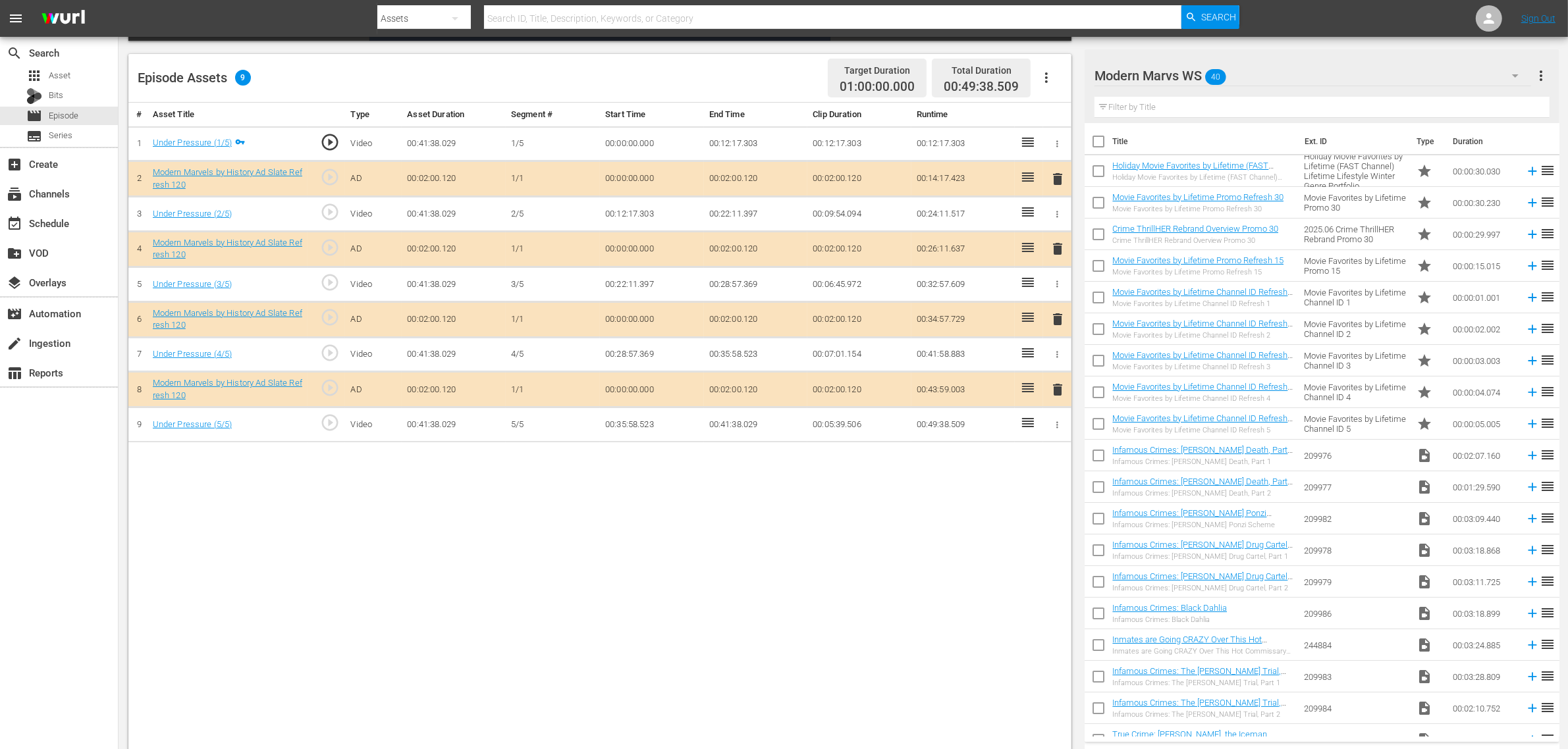
click at [317, 420] on body "menu Search By Assets Search ID, Title, Description, Keywords, or Category Sear…" at bounding box center [784, 45] width 1568 height 749
click at [64, 491] on div "search Search apps Asset Bits movie Episode subtitles Series add_box Create sub…" at bounding box center [59, 412] width 118 height 749
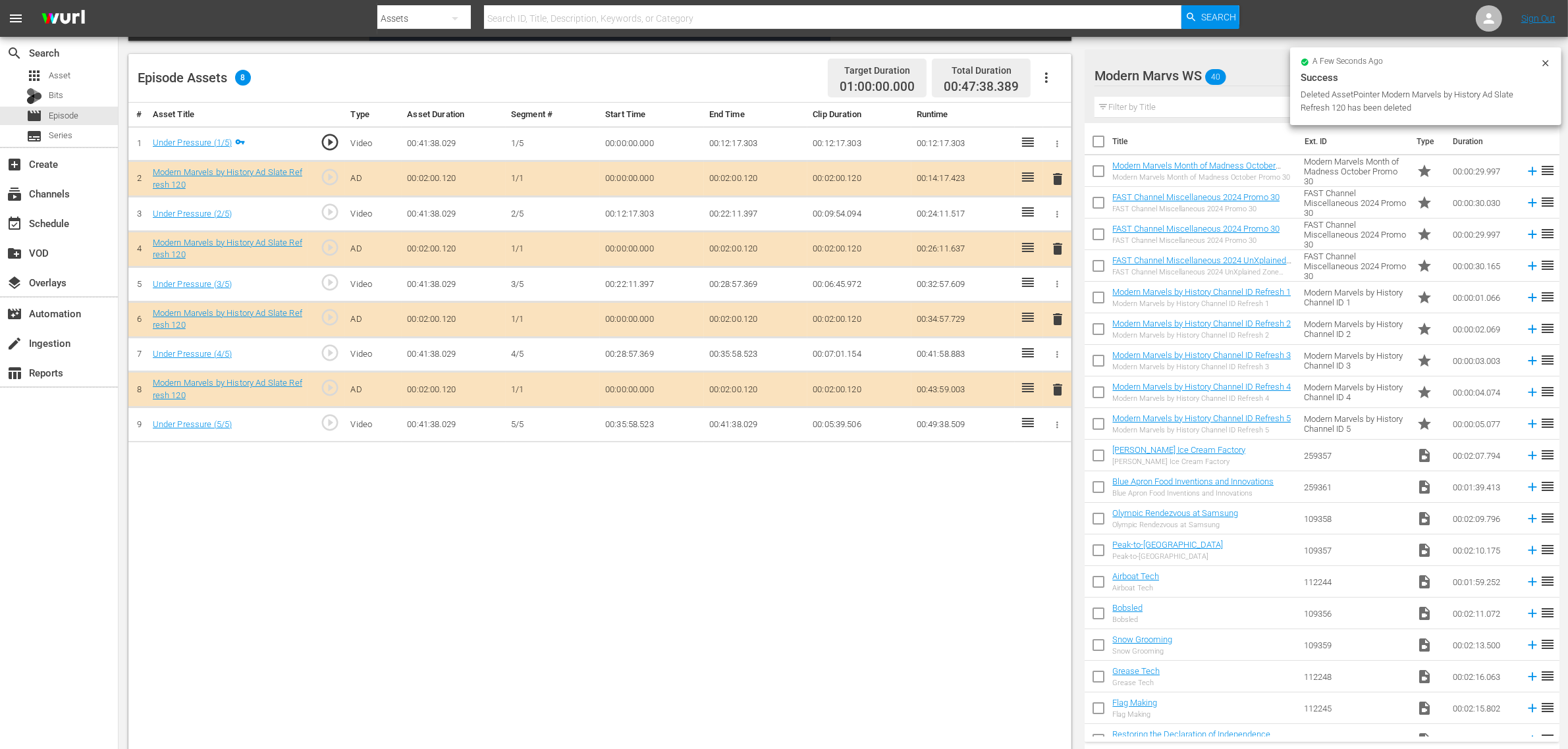
click at [544, 476] on div "# Asset Title Type Asset Duration Segment # Start Time End Time Clip Duration R…" at bounding box center [599, 427] width 943 height 650
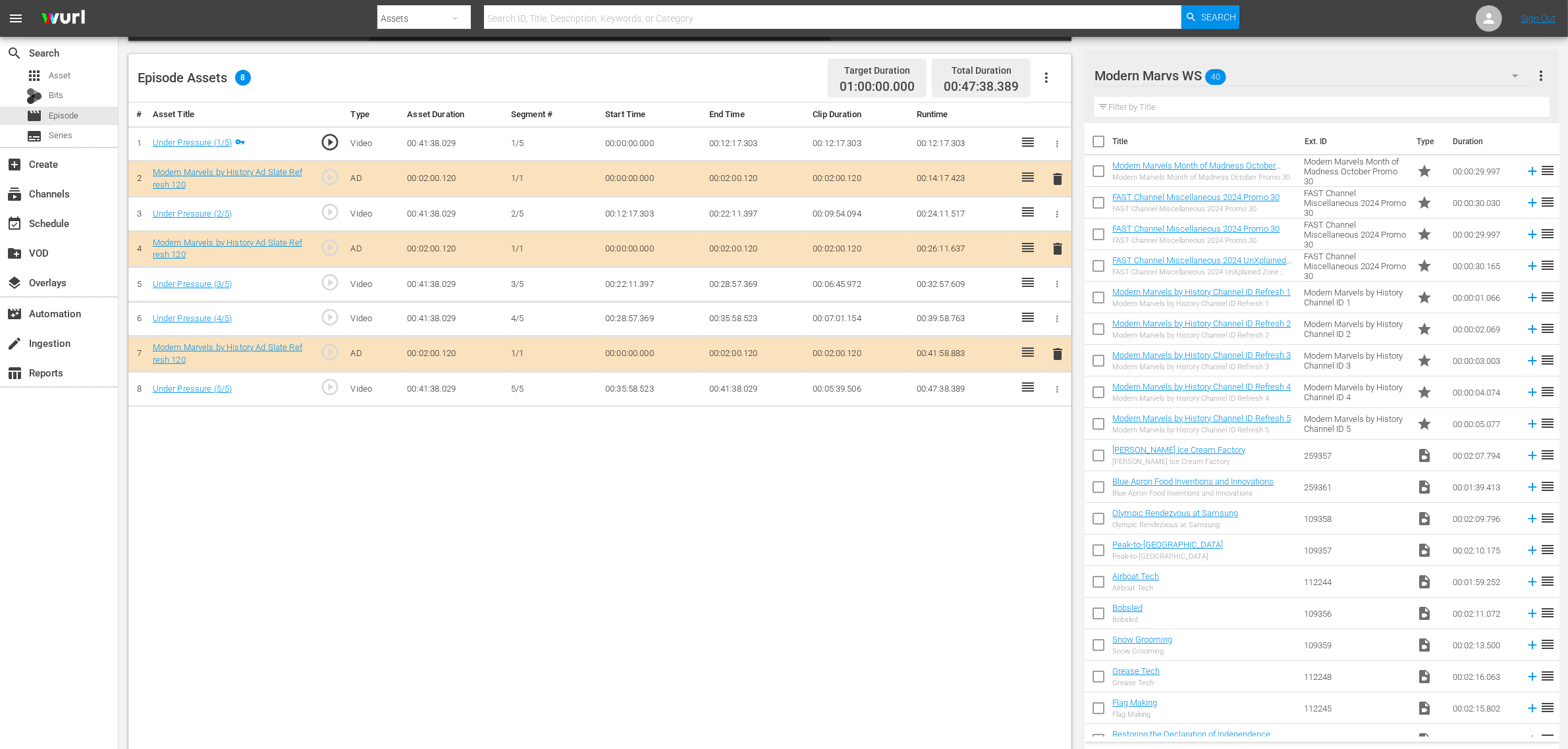
click at [848, 534] on div "# Asset Title Type Asset Duration Segment # Start Time End Time Clip Duration R…" at bounding box center [599, 427] width 943 height 650
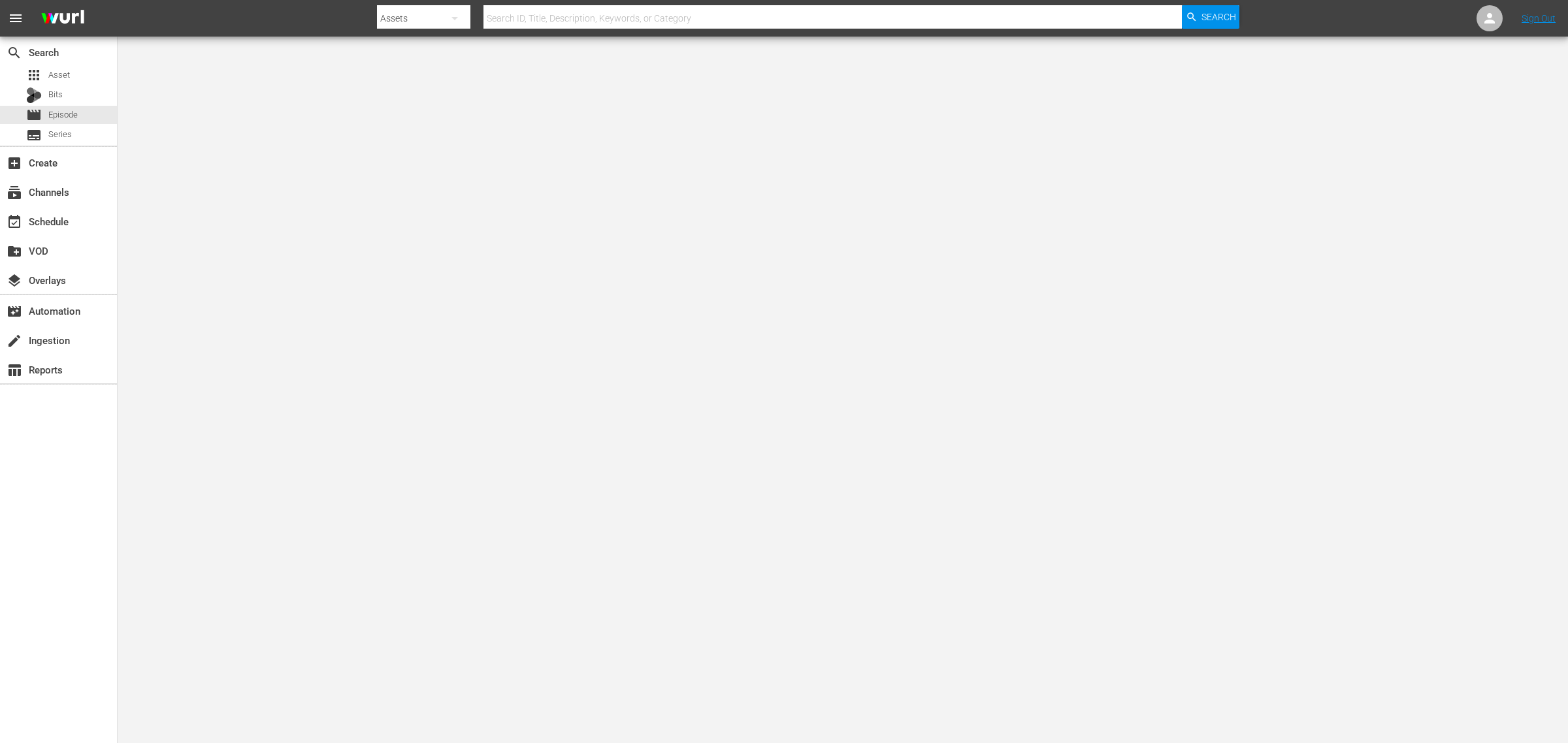
click at [289, 17] on nav "menu Search By Assets Search ID, Title, Description, Keywords, or Category Sear…" at bounding box center [784, 18] width 1568 height 37
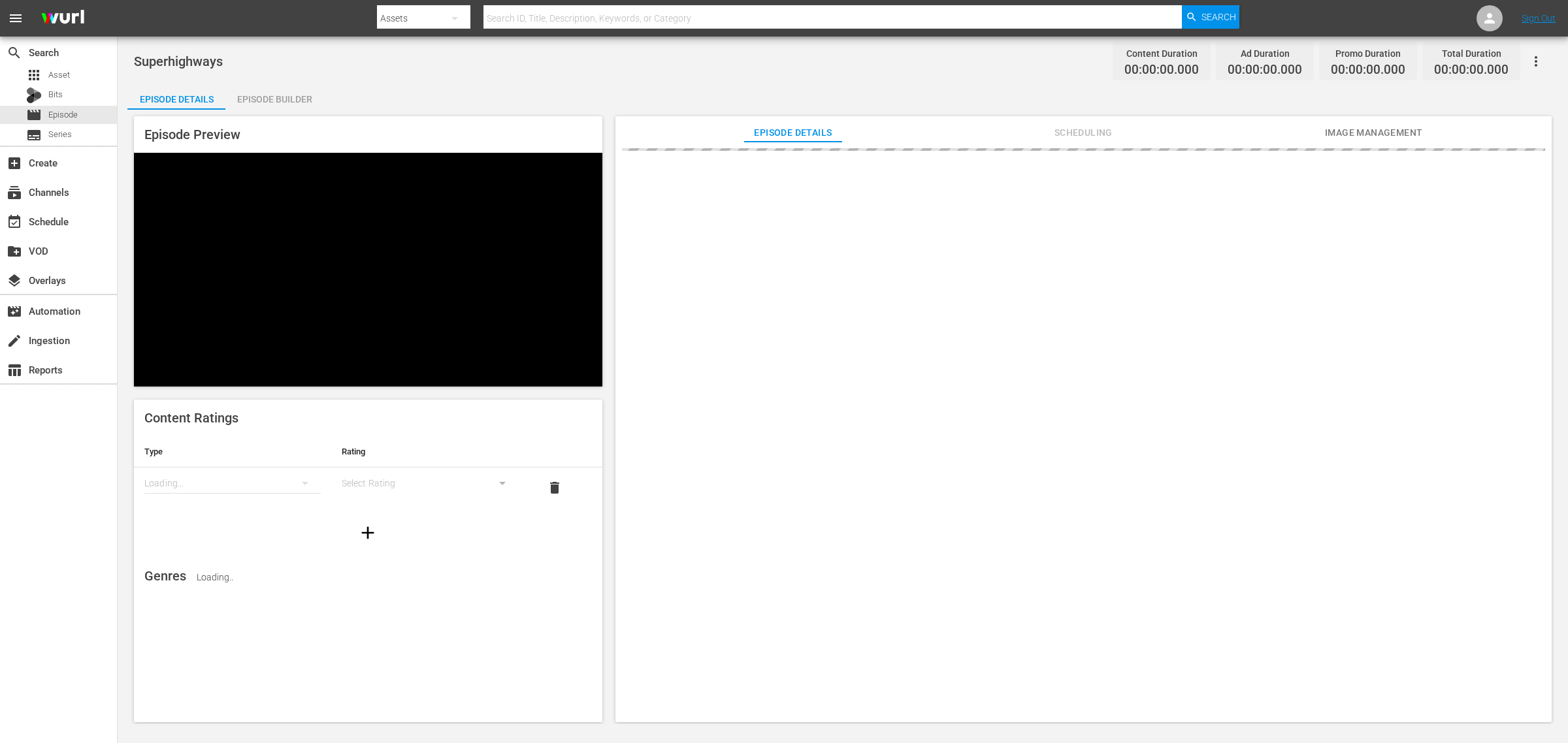
click at [69, 436] on div "search Search apps Asset Bits movie Episode subtitles Series add_box Create sub…" at bounding box center [59, 408] width 117 height 743
click at [534, 67] on div "Superhighways Content Duration 00:42:51.753 Ad Duration 00:08:00.480 Promo Dura…" at bounding box center [842, 60] width 1417 height 30
click at [660, 63] on div "Superhighways Content Duration 00:42:51.753 Ad Duration 00:08:00.480 Promo Dura…" at bounding box center [842, 60] width 1417 height 30
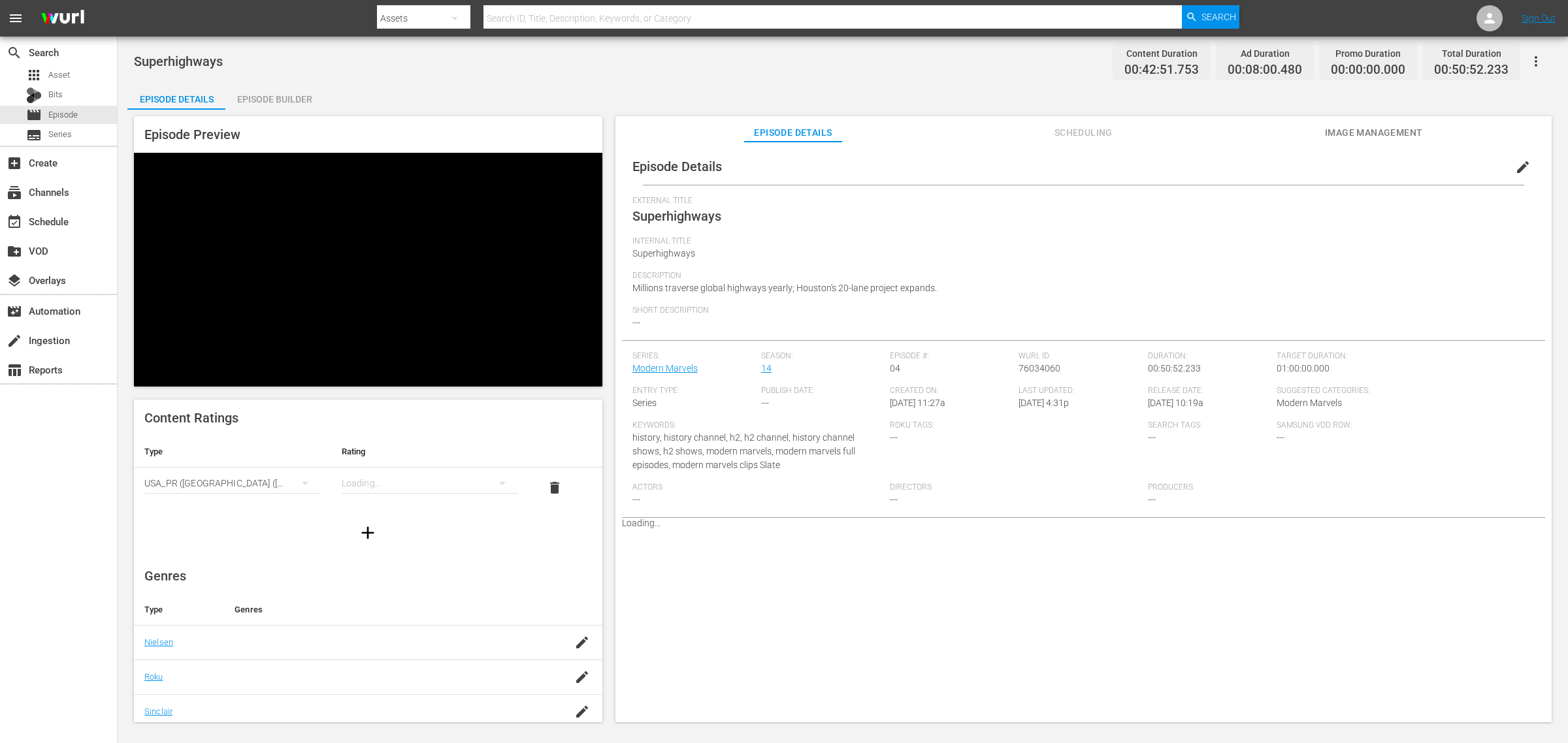
click at [1254, 65] on button "button" at bounding box center [1536, 61] width 32 height 32
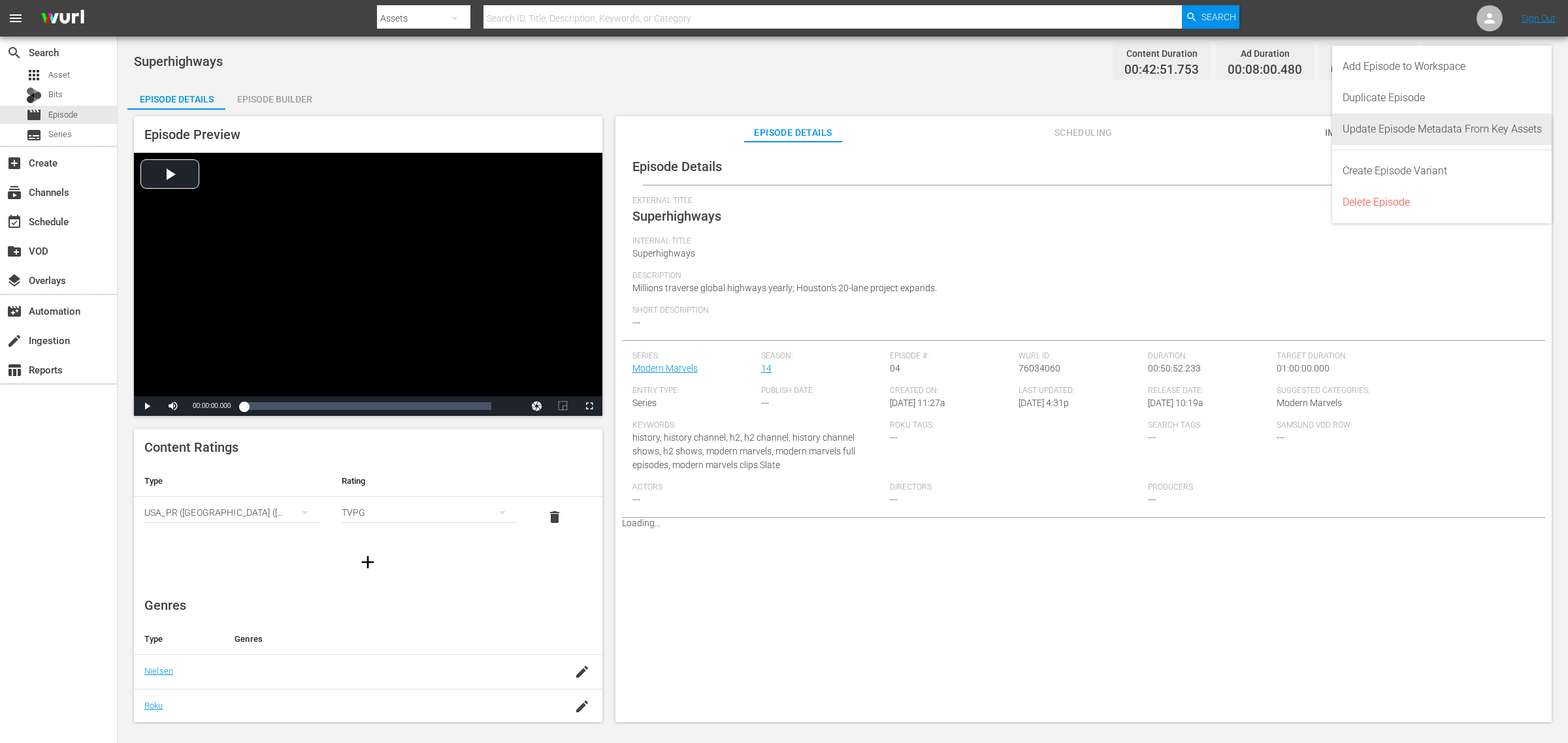
click at [1254, 124] on div "Update Episode Metadata From Key Assets" at bounding box center [1442, 129] width 199 height 32
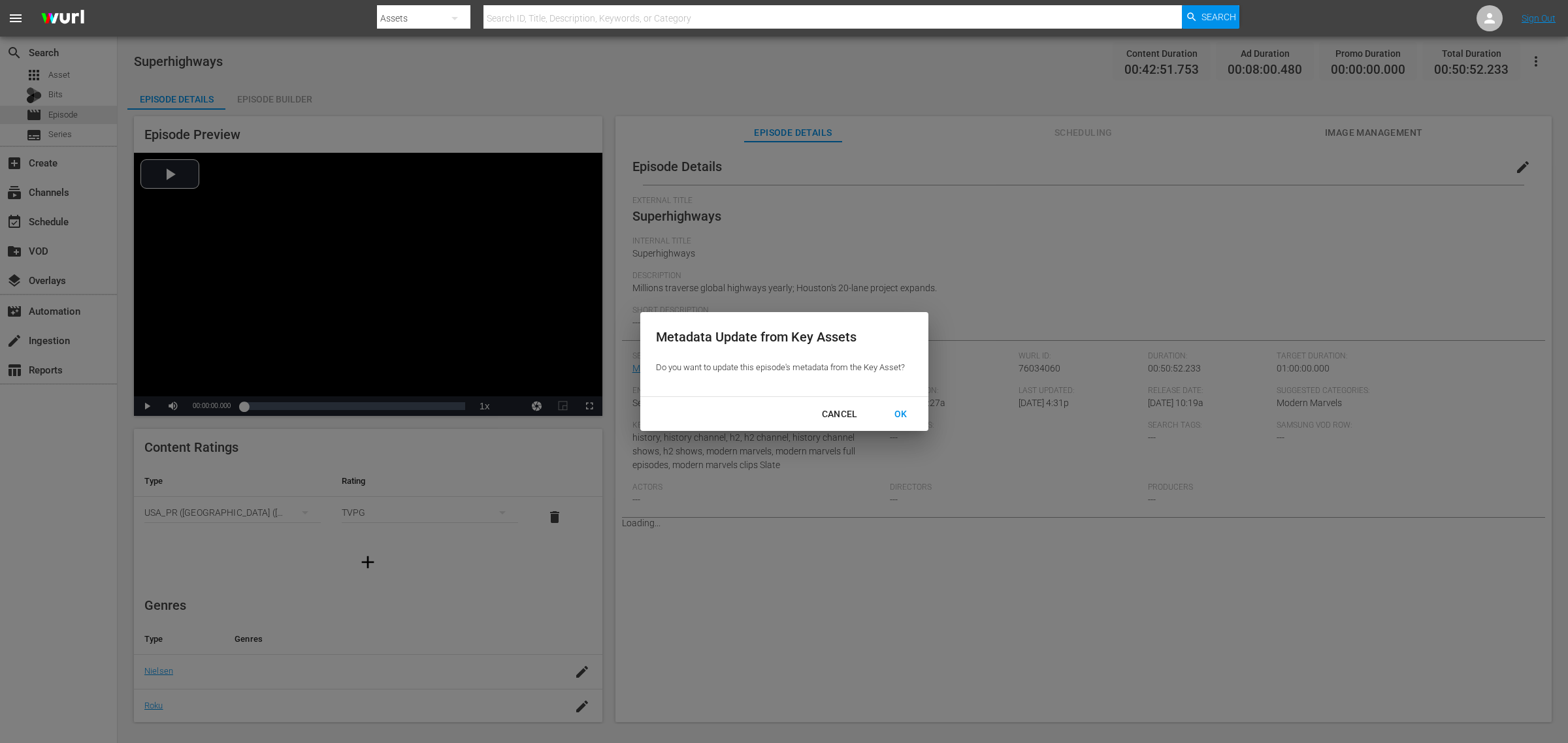
click at [899, 413] on div "OK" at bounding box center [901, 414] width 34 height 16
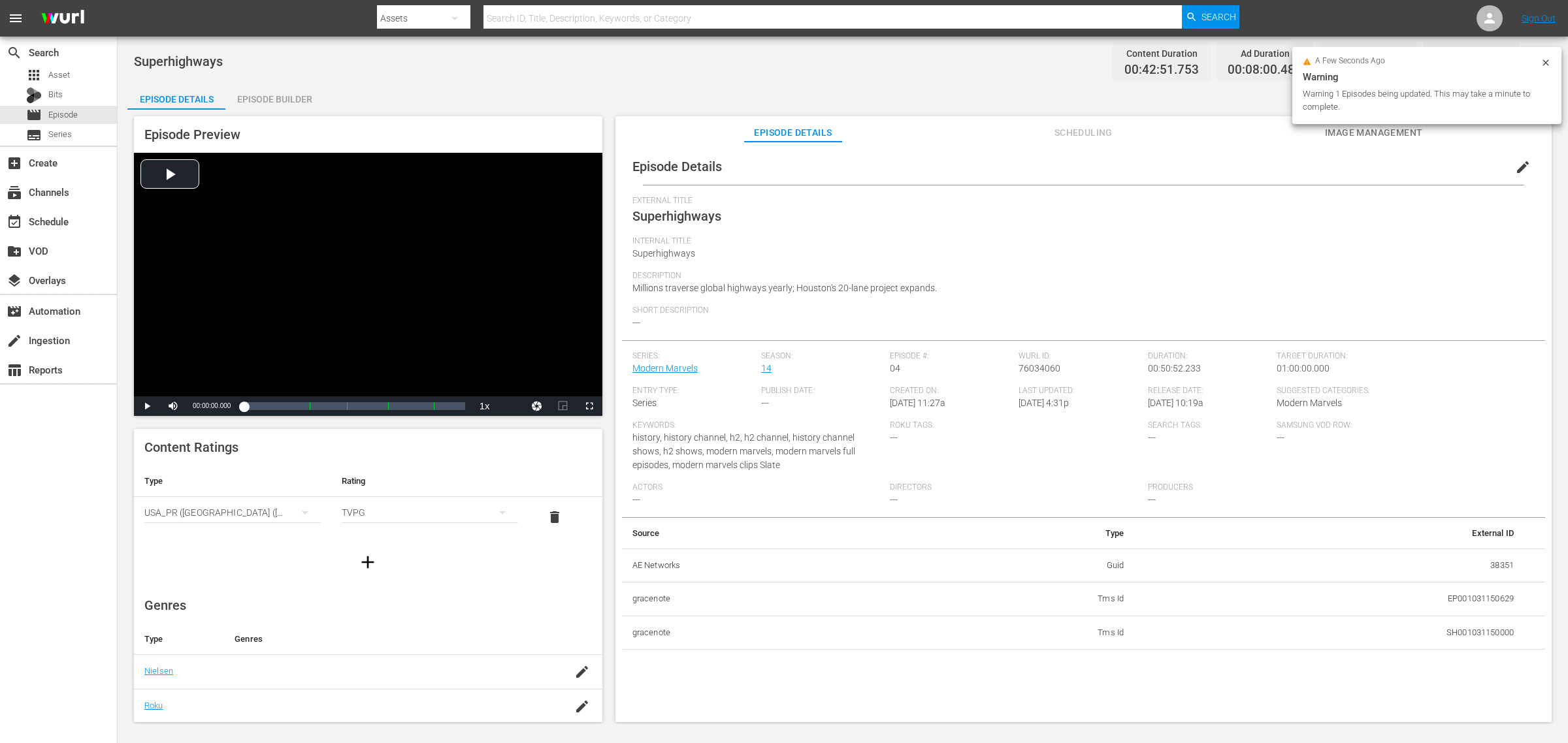
click at [462, 75] on div "Superhighways Content Duration 00:42:51.753 Ad Duration 00:08:00.480 Promo Dura…" at bounding box center [843, 381] width 1451 height 688
click at [655, 54] on div "Superhighways Content Duration 00:42:51.753 Ad Duration 00:08:00.480 Promo Dura…" at bounding box center [842, 60] width 1417 height 30
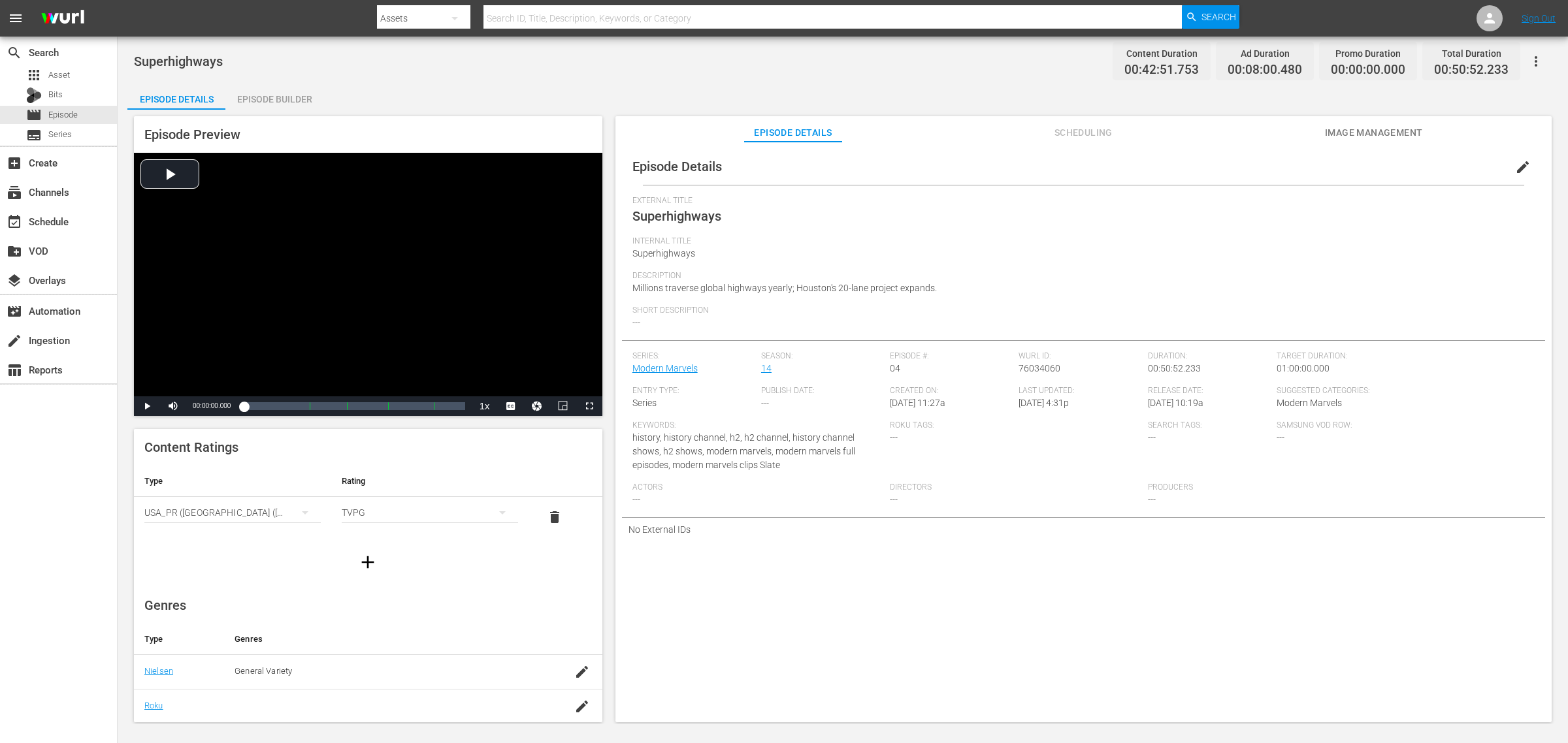
click at [892, 60] on div "Superhighways Content Duration 00:42:51.753 Ad Duration 00:08:00.480 Promo Dura…" at bounding box center [842, 60] width 1417 height 30
click at [291, 103] on div "Episode Builder" at bounding box center [274, 99] width 98 height 32
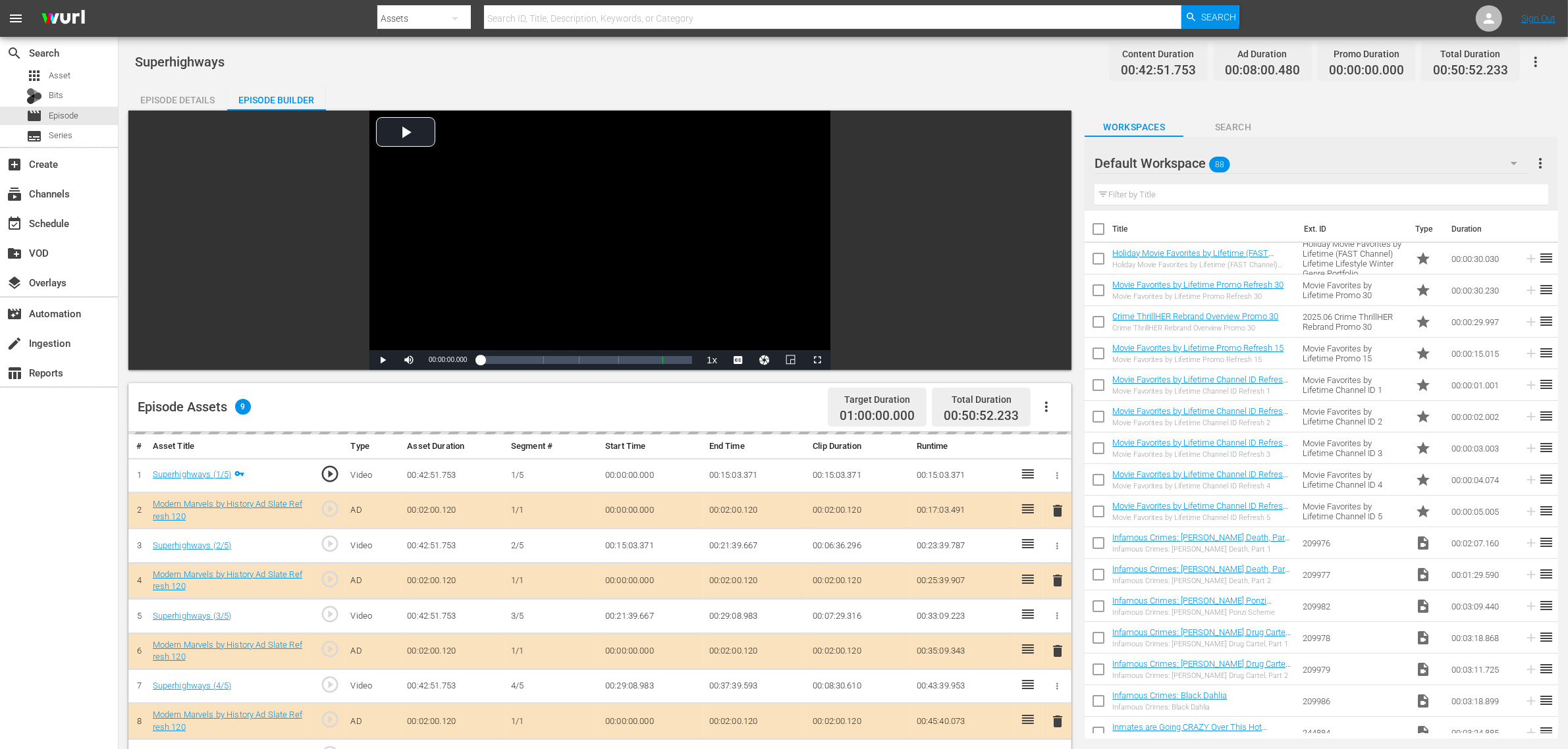
click at [881, 73] on div "Superhighways Content Duration 00:42:51.753 Ad Duration 00:08:00.480 Promo Dura…" at bounding box center [843, 61] width 1417 height 30
click at [186, 97] on div "Episode Details" at bounding box center [177, 100] width 99 height 32
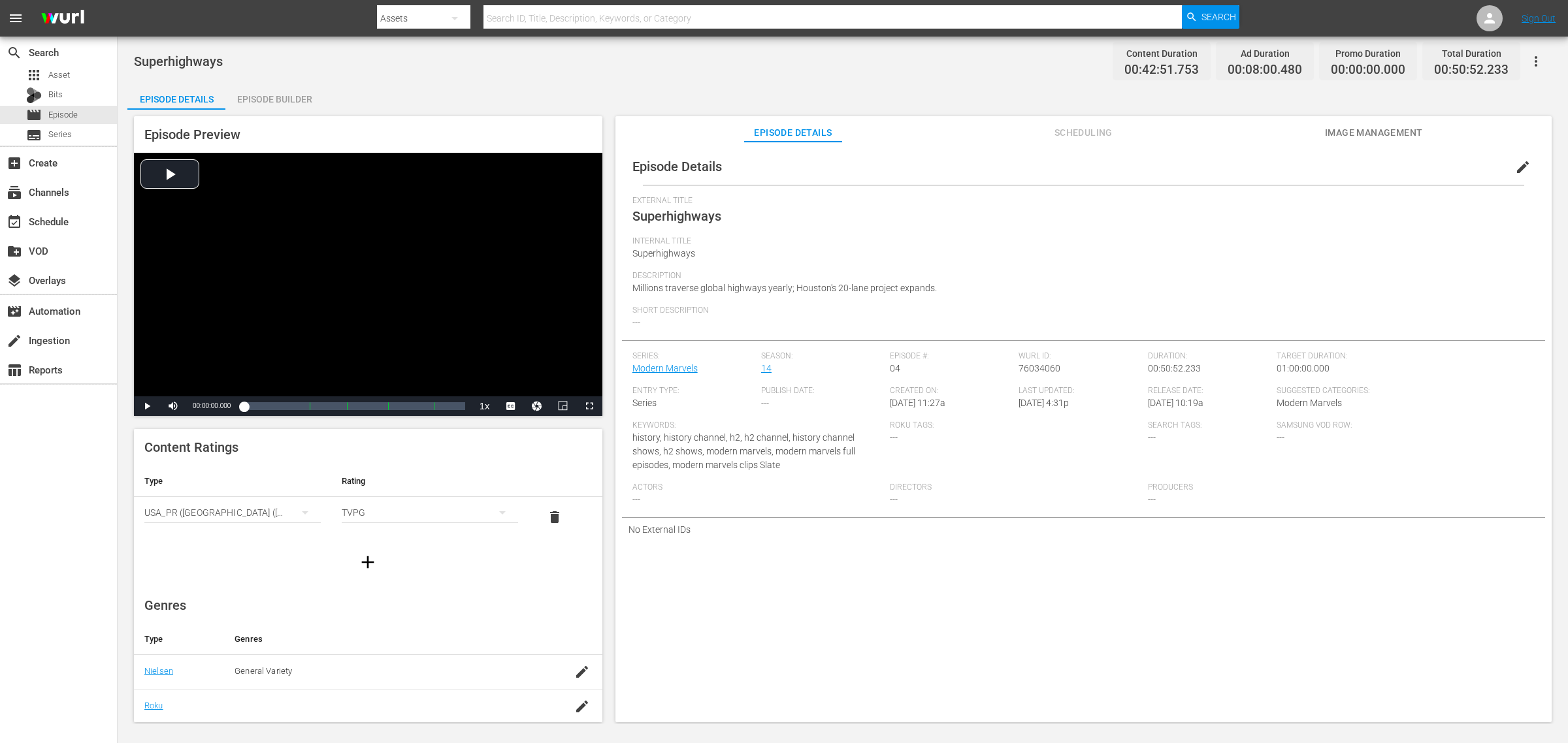
click at [601, 78] on div "Superhighways Content Duration 00:42:51.753 Ad Duration 00:08:00.480 Promo Dura…" at bounding box center [843, 381] width 1451 height 688
click at [276, 96] on div "Episode Builder" at bounding box center [274, 99] width 98 height 32
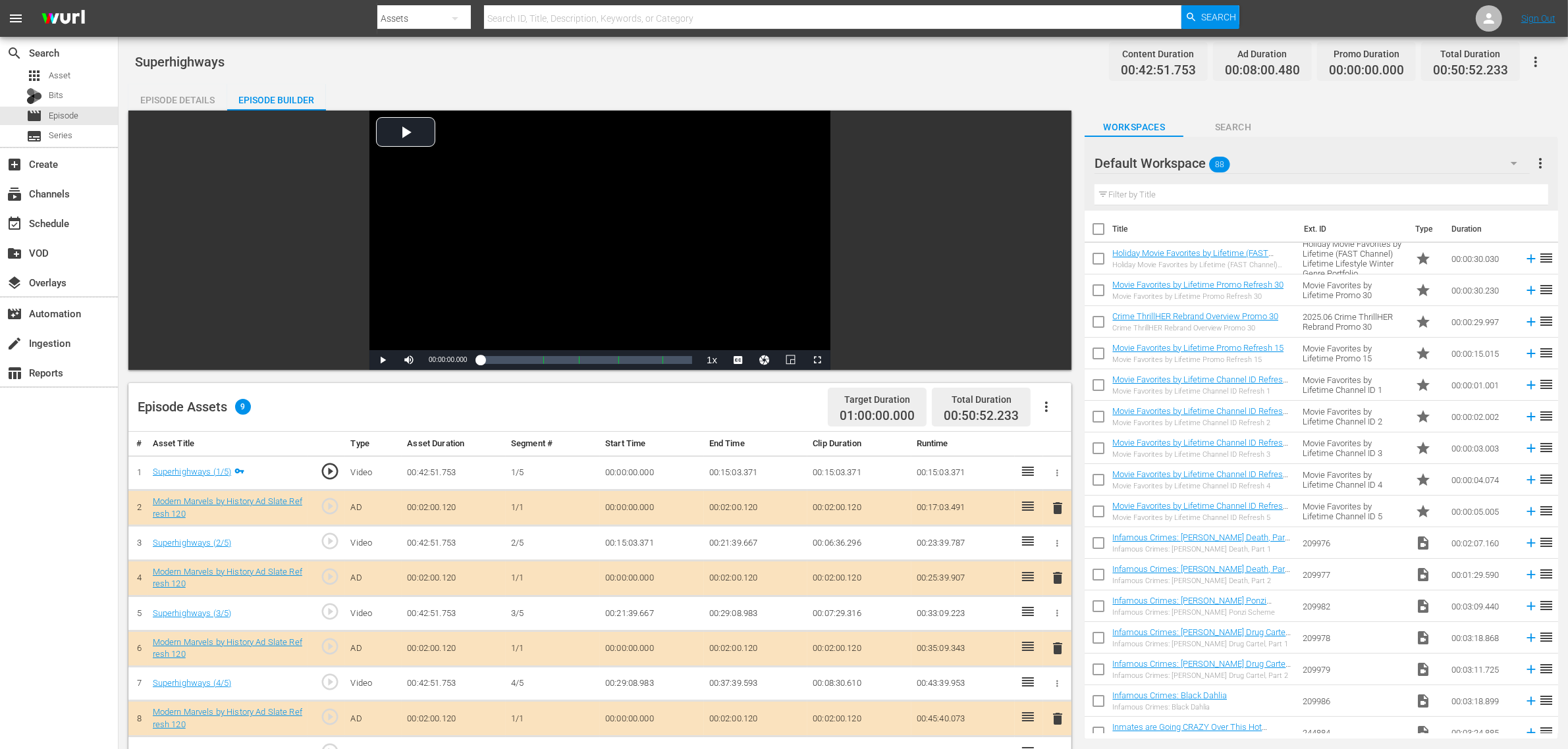
click at [680, 68] on div "Superhighways Content Duration 00:42:51.753 Ad Duration 00:08:00.480 Promo Dura…" at bounding box center [843, 61] width 1417 height 30
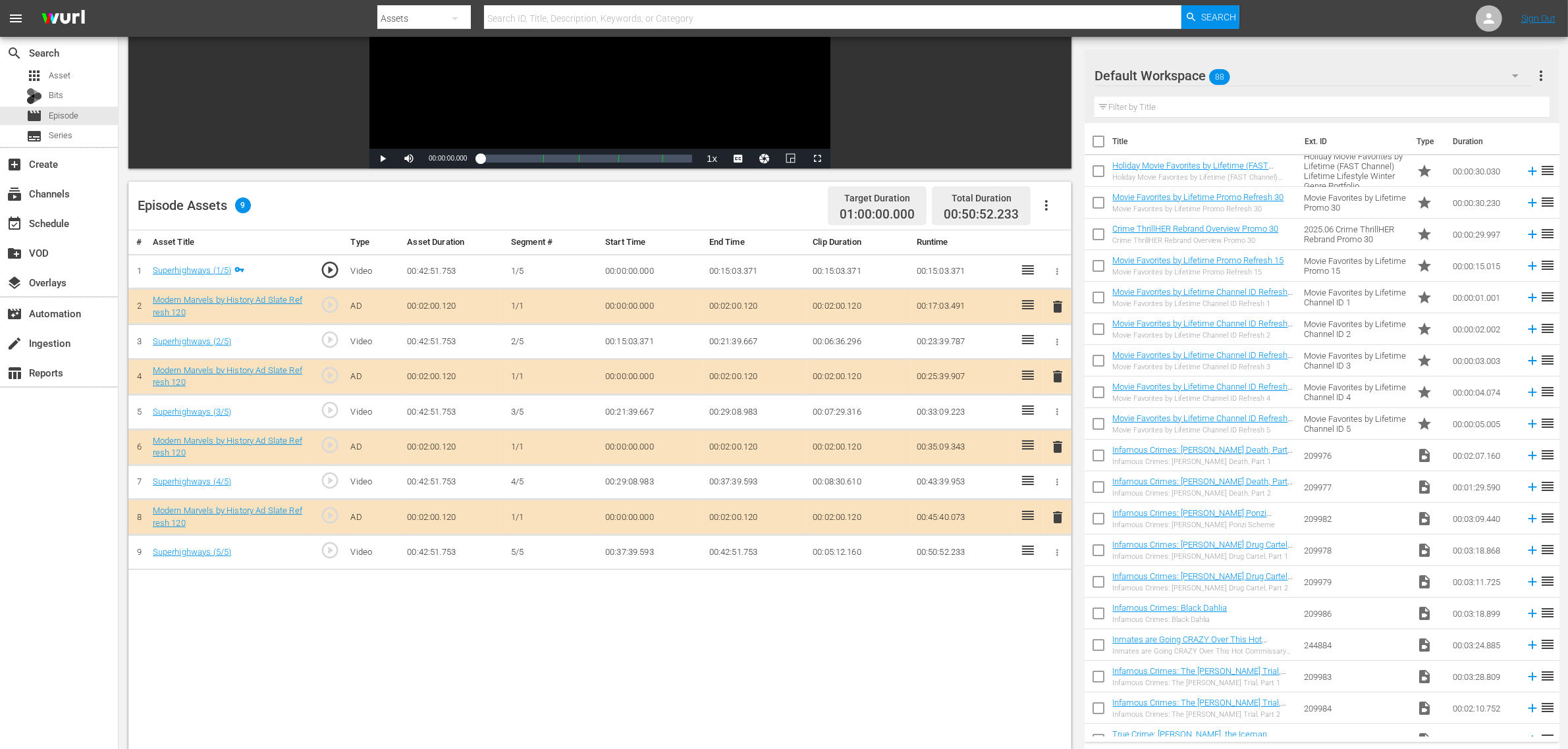
scroll to position [329, 0]
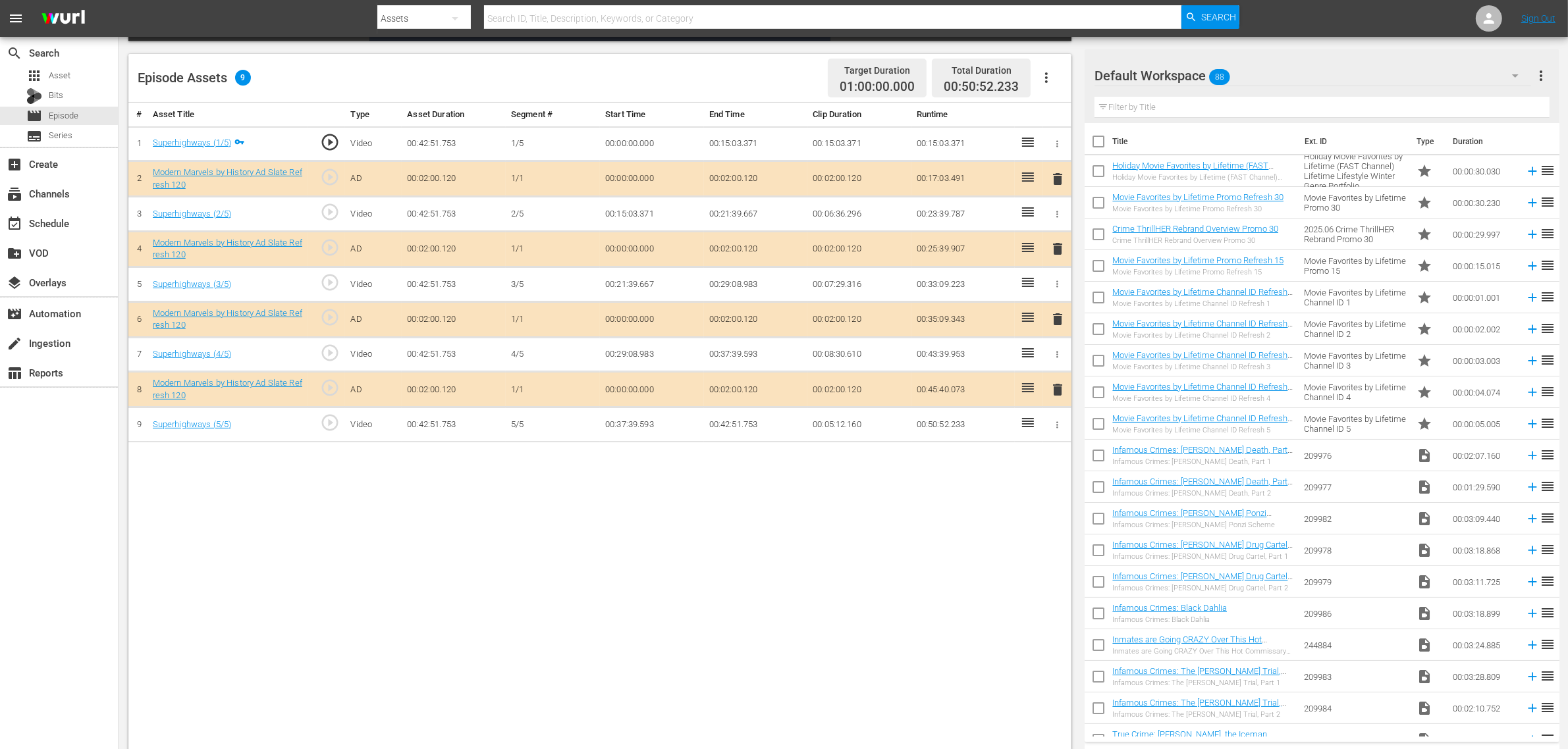
click at [1264, 83] on div "Default Workspace 88" at bounding box center [1313, 75] width 437 height 37
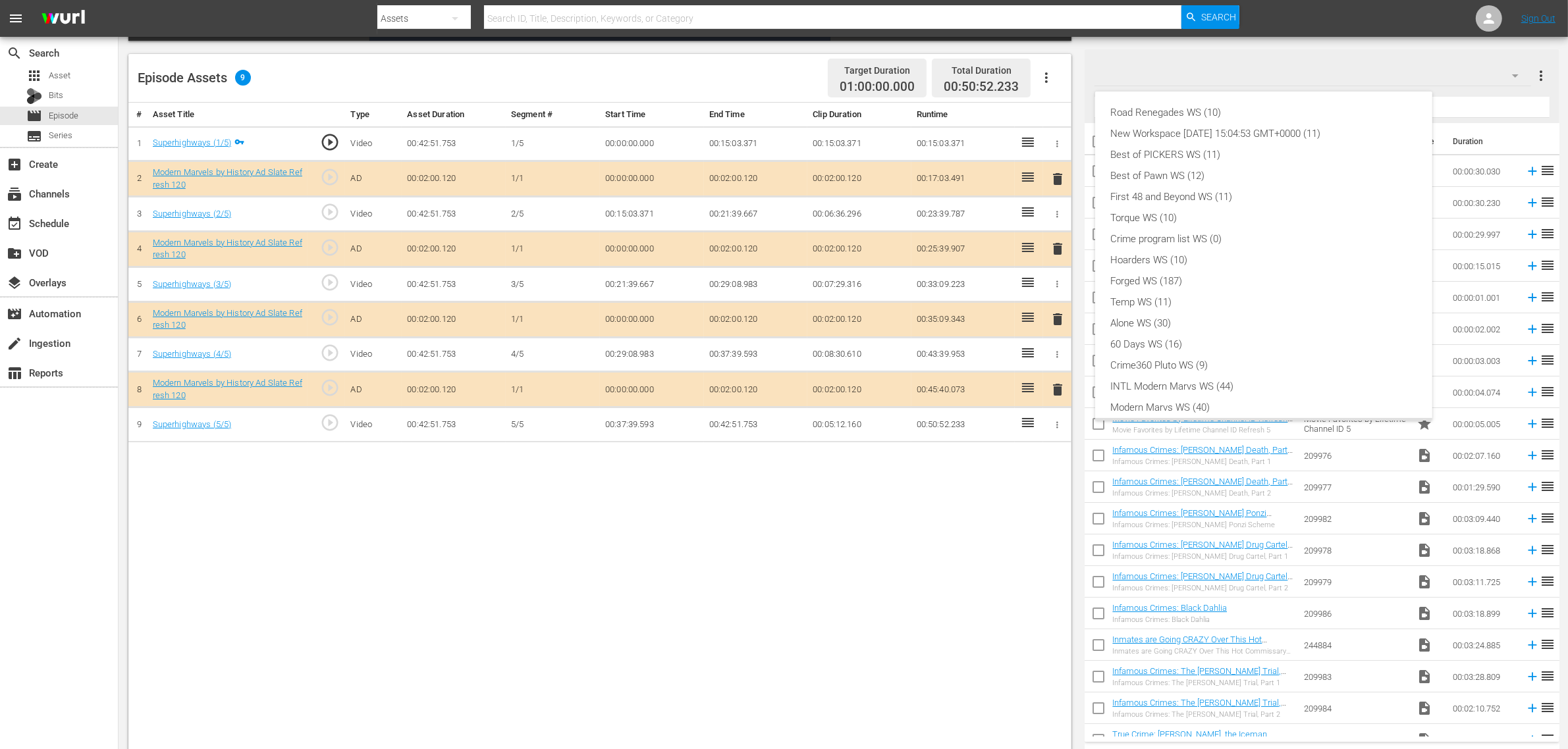
scroll to position [28, 0]
click at [1205, 380] on div "Modern Marvs WS (40)" at bounding box center [1264, 379] width 306 height 21
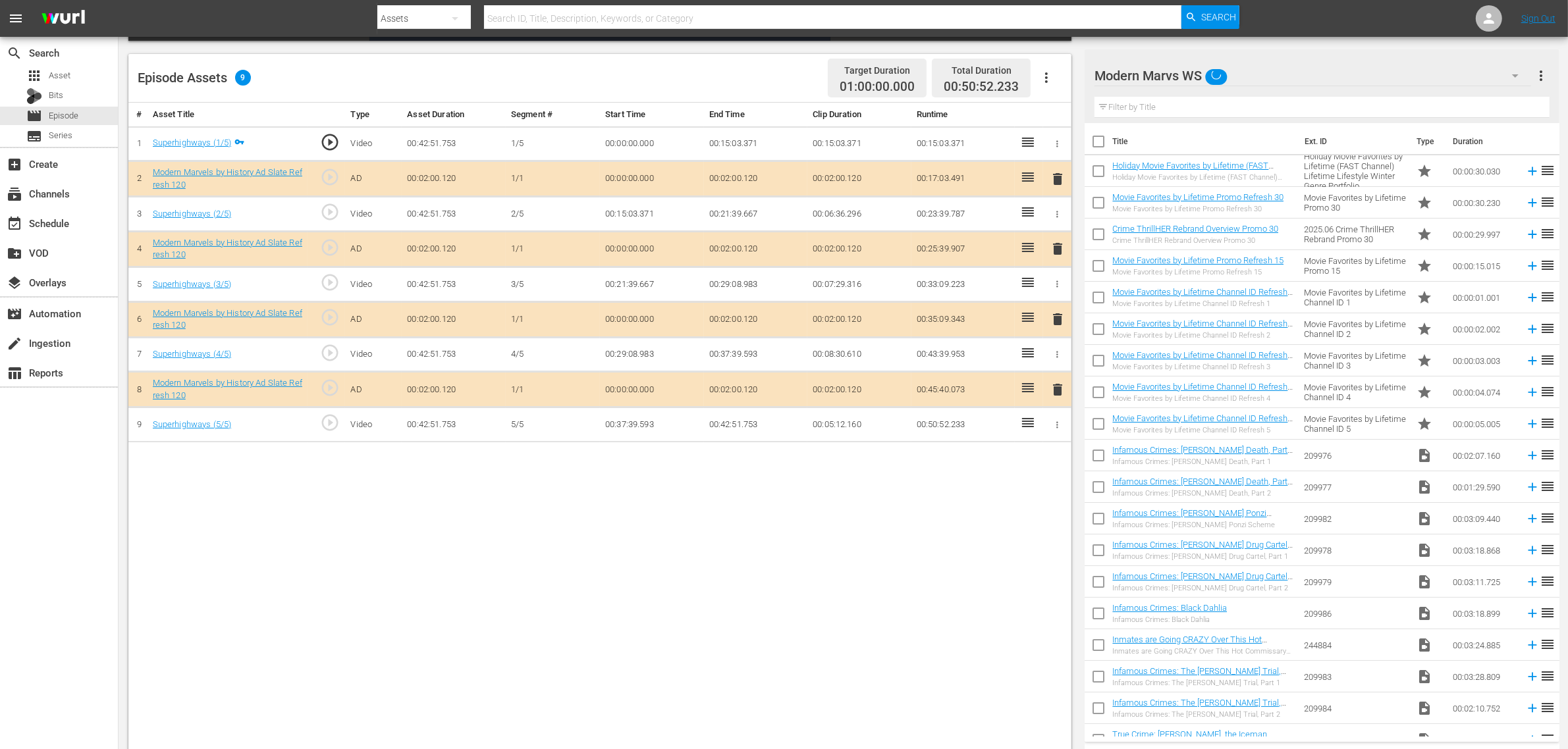
click at [782, 562] on div "Road Renegades WS (10) New Workspace [DATE] 15:04:53 GMT+0000 (11) Best of PICK…" at bounding box center [784, 374] width 1568 height 749
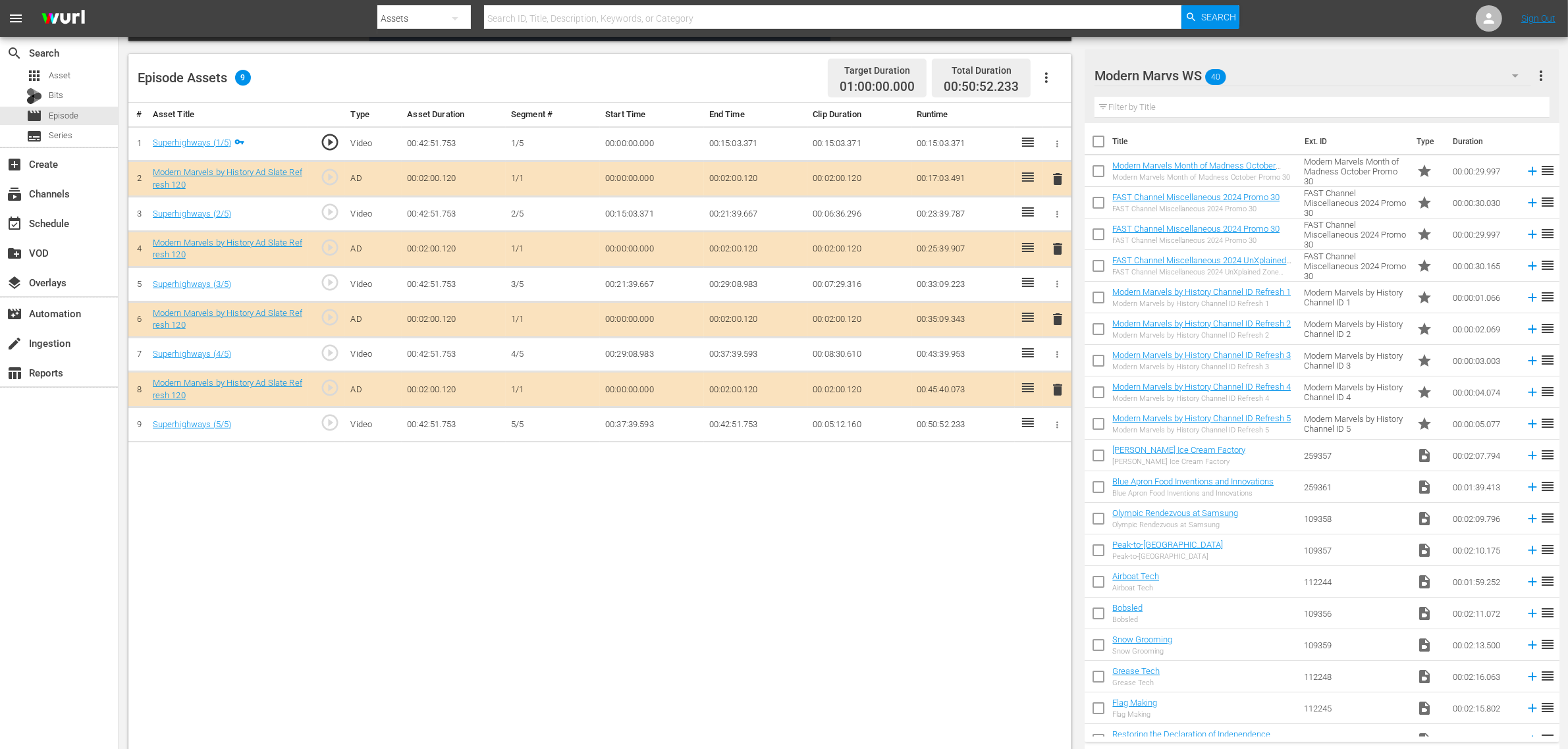
click at [1264, 20] on nav "menu Search By Assets Search ID, Title, Description, Keywords, or Category Sear…" at bounding box center [784, 18] width 1568 height 37
click at [865, 560] on div "# Asset Title Type Asset Duration Segment # Start Time End Time Clip Duration R…" at bounding box center [599, 427] width 943 height 650
click at [1264, 34] on nav "menu Search By Assets Search ID, Title, Description, Keywords, or Category Sear…" at bounding box center [784, 18] width 1568 height 37
click at [1264, 11] on nav "menu Search By Assets Search ID, Title, Description, Keywords, or Category Sear…" at bounding box center [784, 18] width 1568 height 37
click at [900, 599] on div "# Asset Title Type Asset Duration Segment # Start Time End Time Clip Duration R…" at bounding box center [599, 427] width 943 height 650
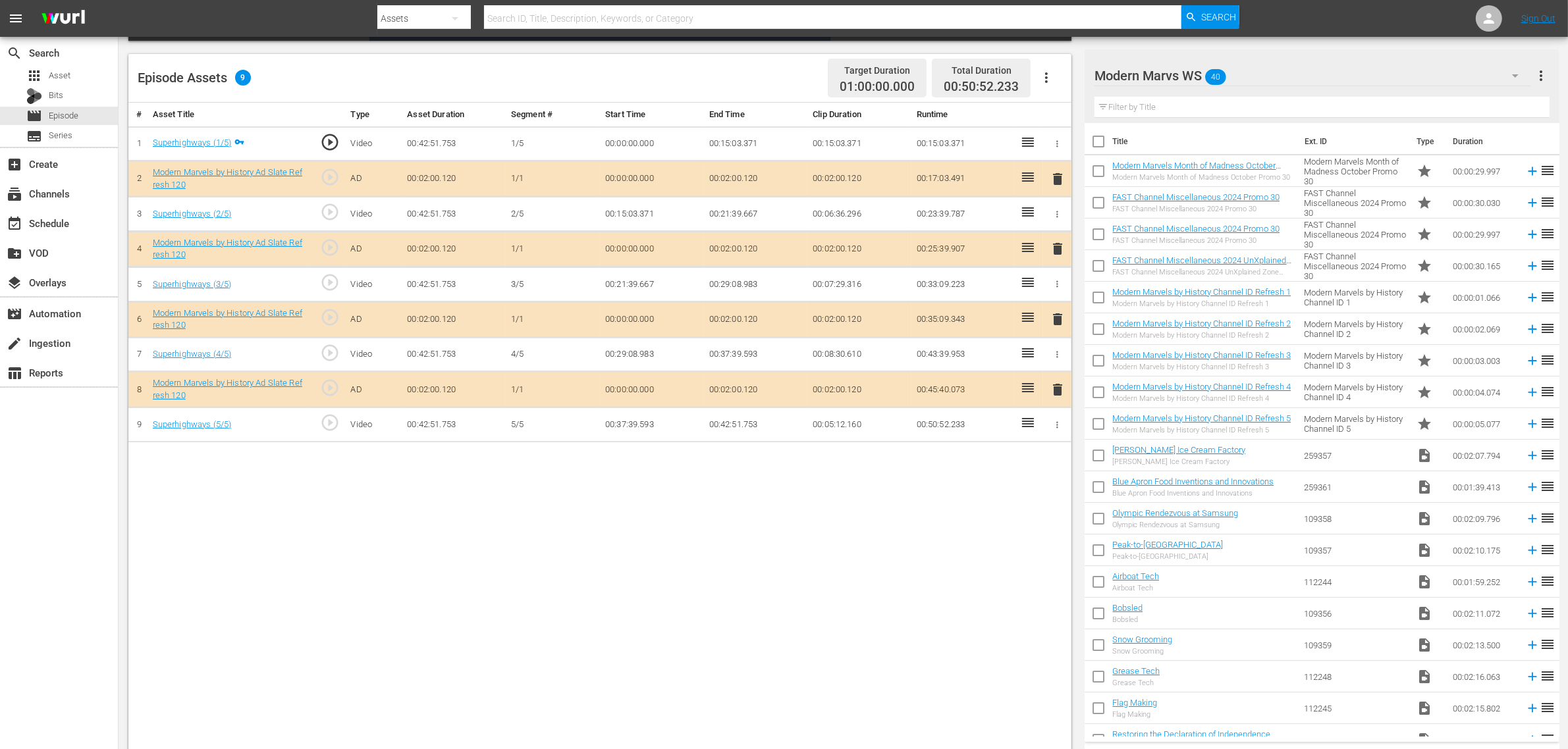
click at [778, 541] on div "# Asset Title Type Asset Duration Segment # Start Time End Time Clip Duration R…" at bounding box center [599, 427] width 943 height 650
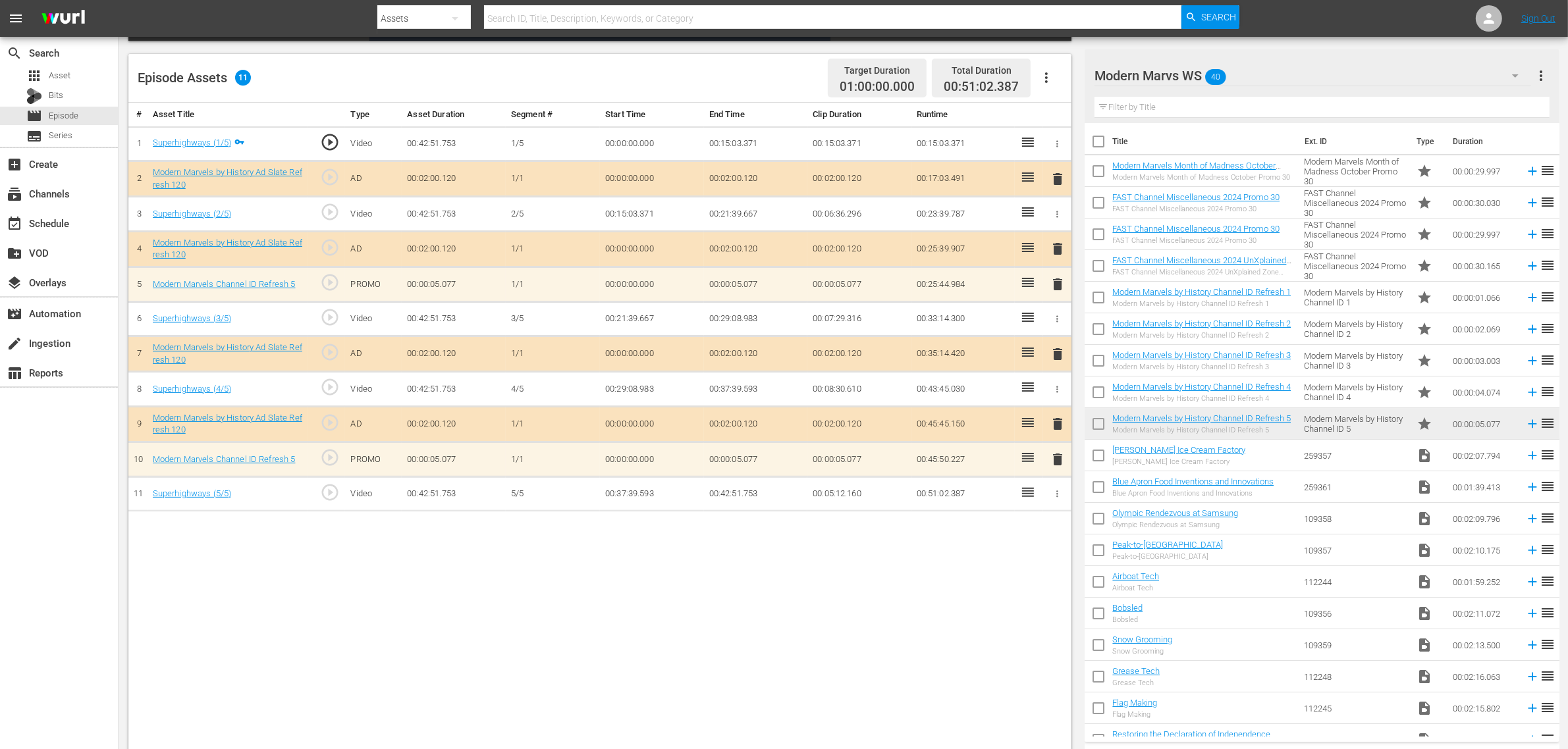
click at [890, 599] on div "# Asset Title Type Asset Duration Segment # Start Time End Time Clip Duration R…" at bounding box center [599, 427] width 943 height 650
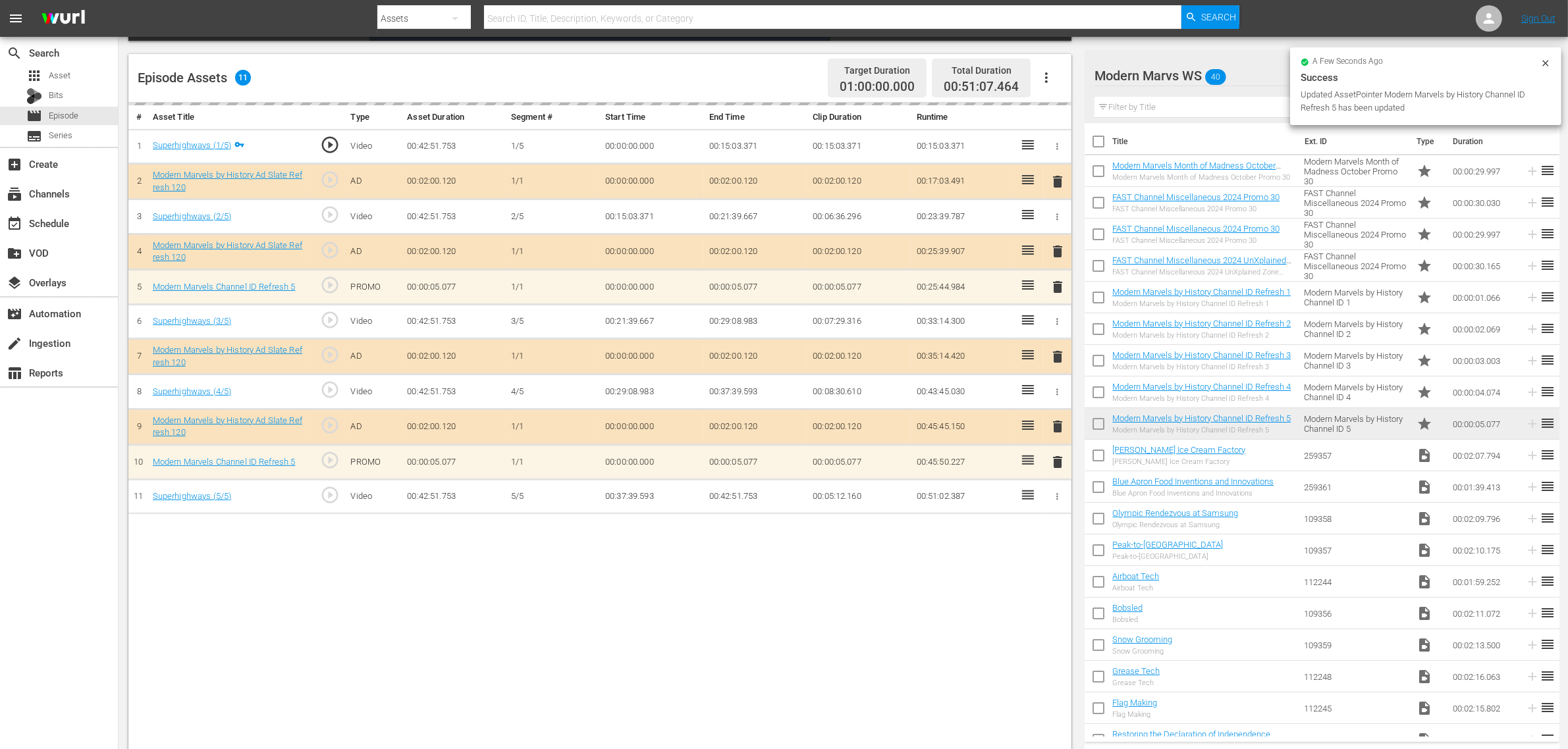
click at [1264, 18] on nav "menu Search By Assets Search ID, Title, Description, Keywords, or Category Sear…" at bounding box center [784, 18] width 1568 height 37
click at [719, 65] on div "Episode Assets 11 Target Duration 01:00:00.000 Total Duration 00:51:07.464" at bounding box center [599, 78] width 943 height 49
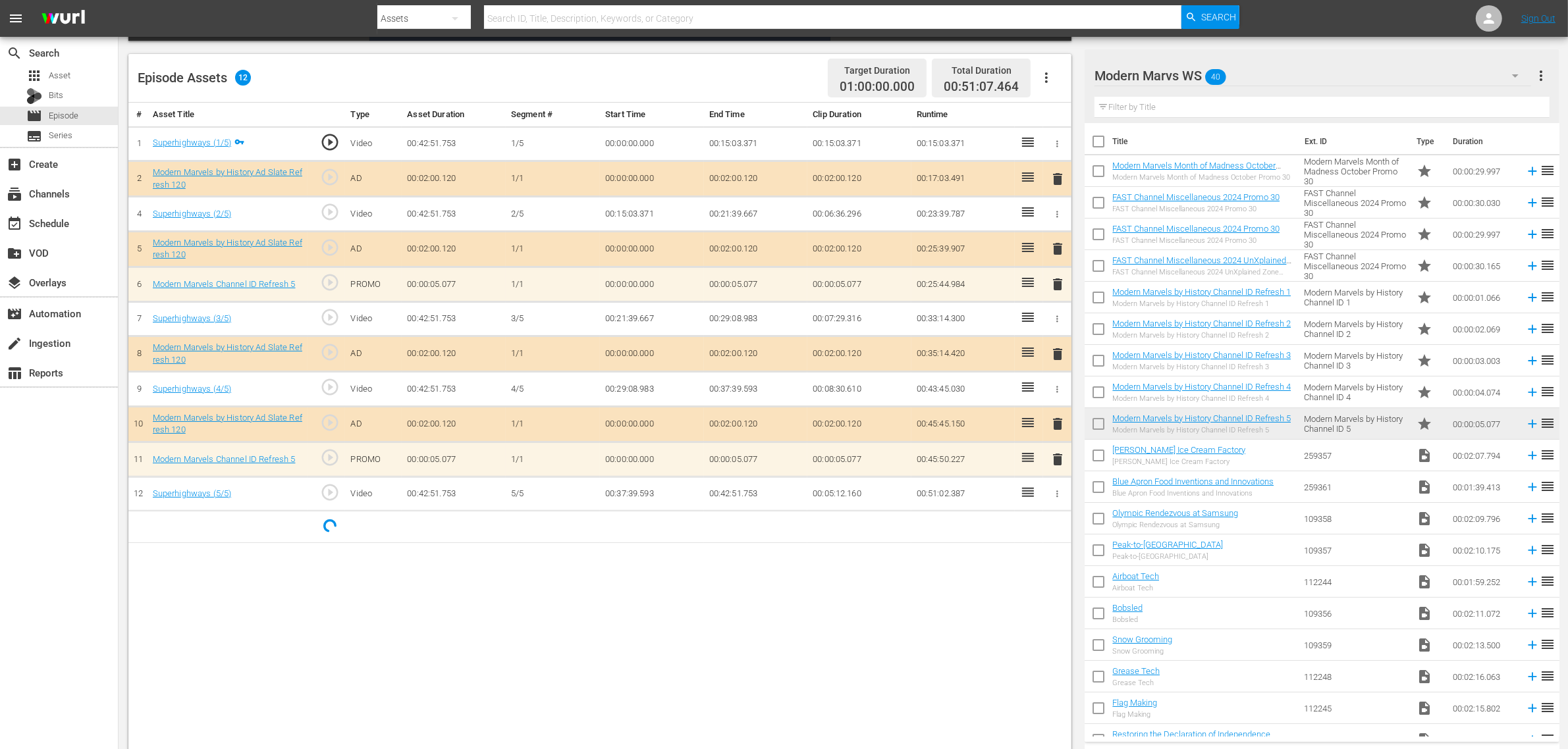
click at [1264, 20] on nav "menu Search By Assets Search ID, Title, Description, Keywords, or Category Sear…" at bounding box center [784, 18] width 1568 height 37
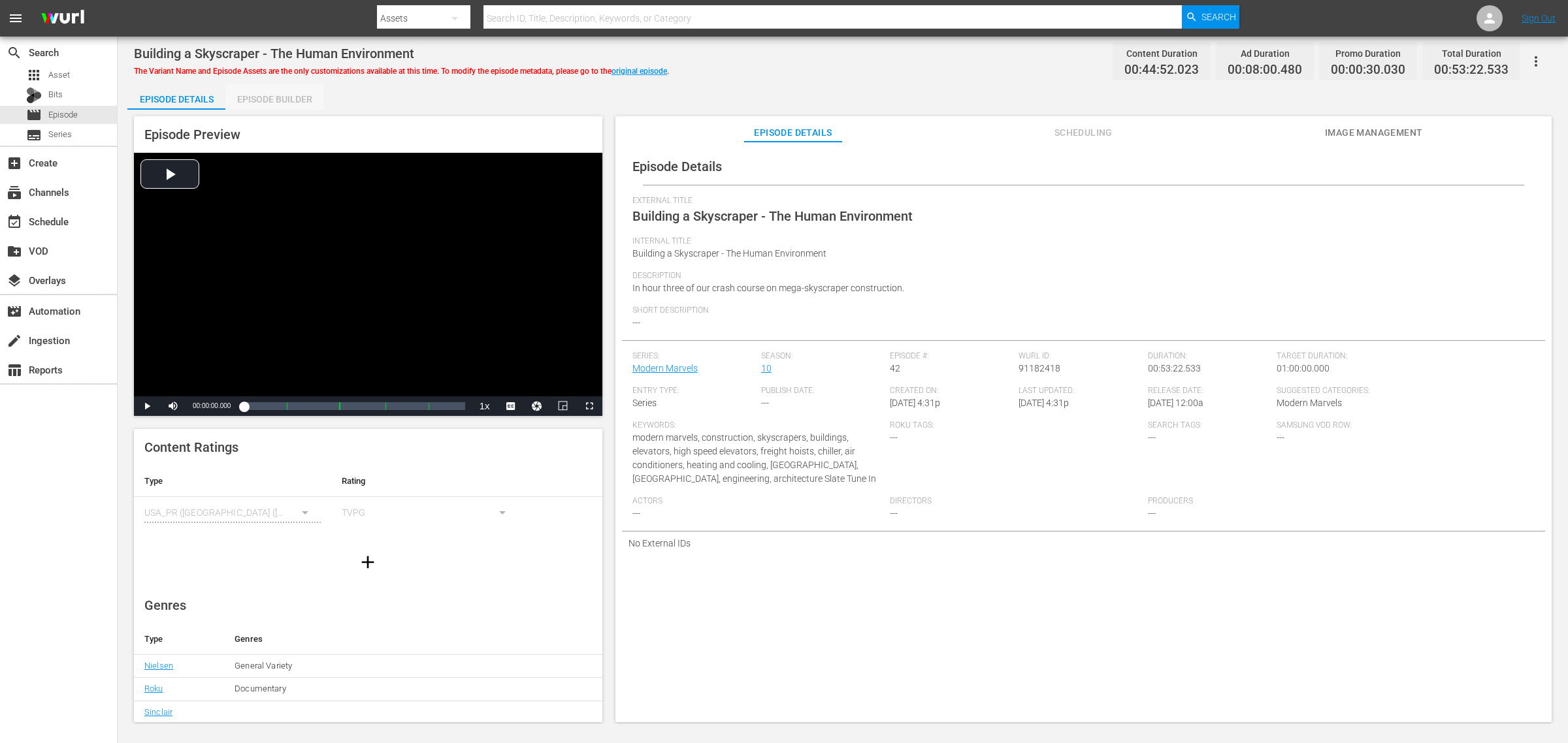
click at [296, 101] on div "Episode Builder" at bounding box center [274, 99] width 98 height 32
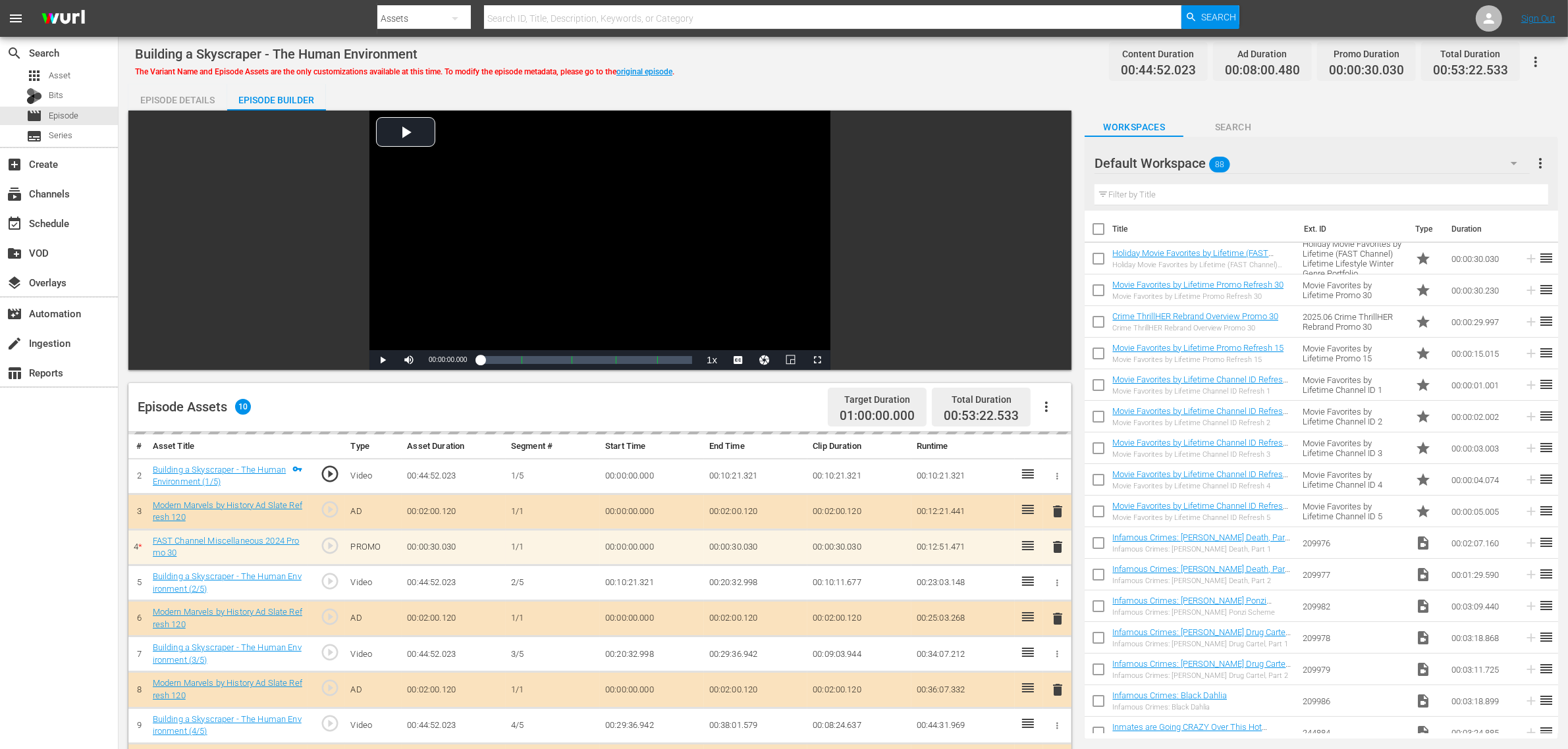
click at [831, 81] on div "Building a Skyscraper - The Human Environment The Variant Name and Episode Asse…" at bounding box center [843, 564] width 1450 height 1055
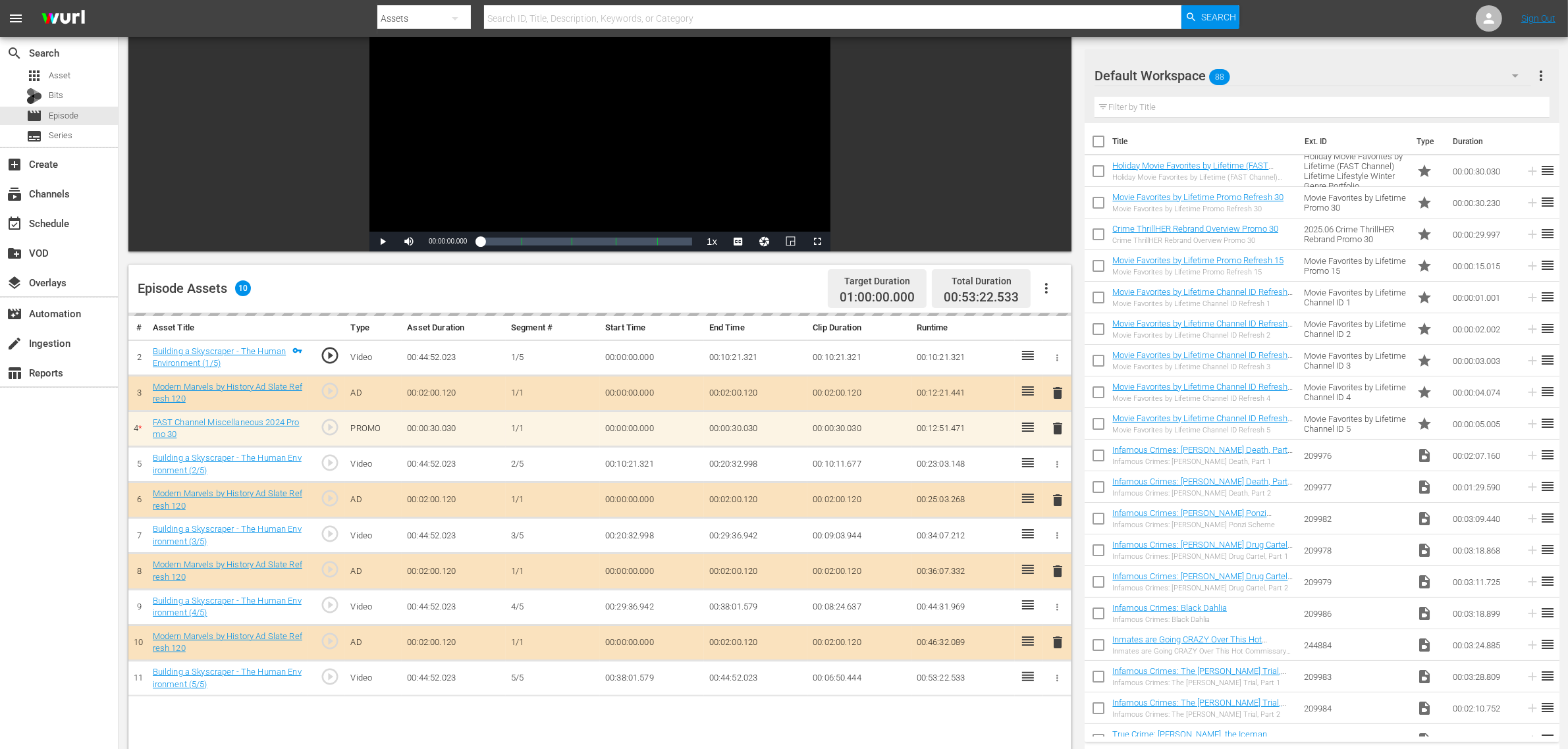
scroll to position [329, 0]
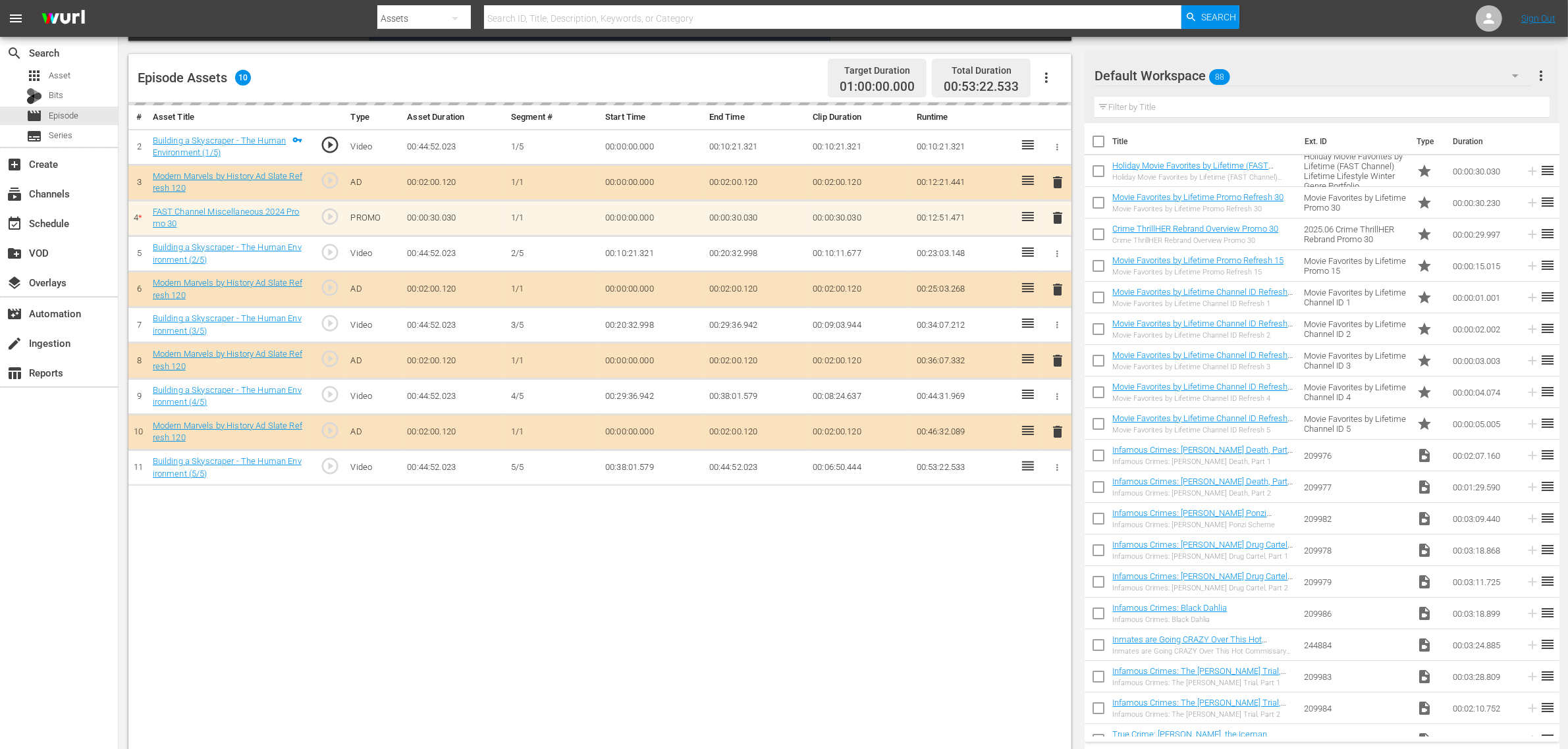
click at [1264, 79] on div "Default Workspace 88" at bounding box center [1313, 75] width 437 height 37
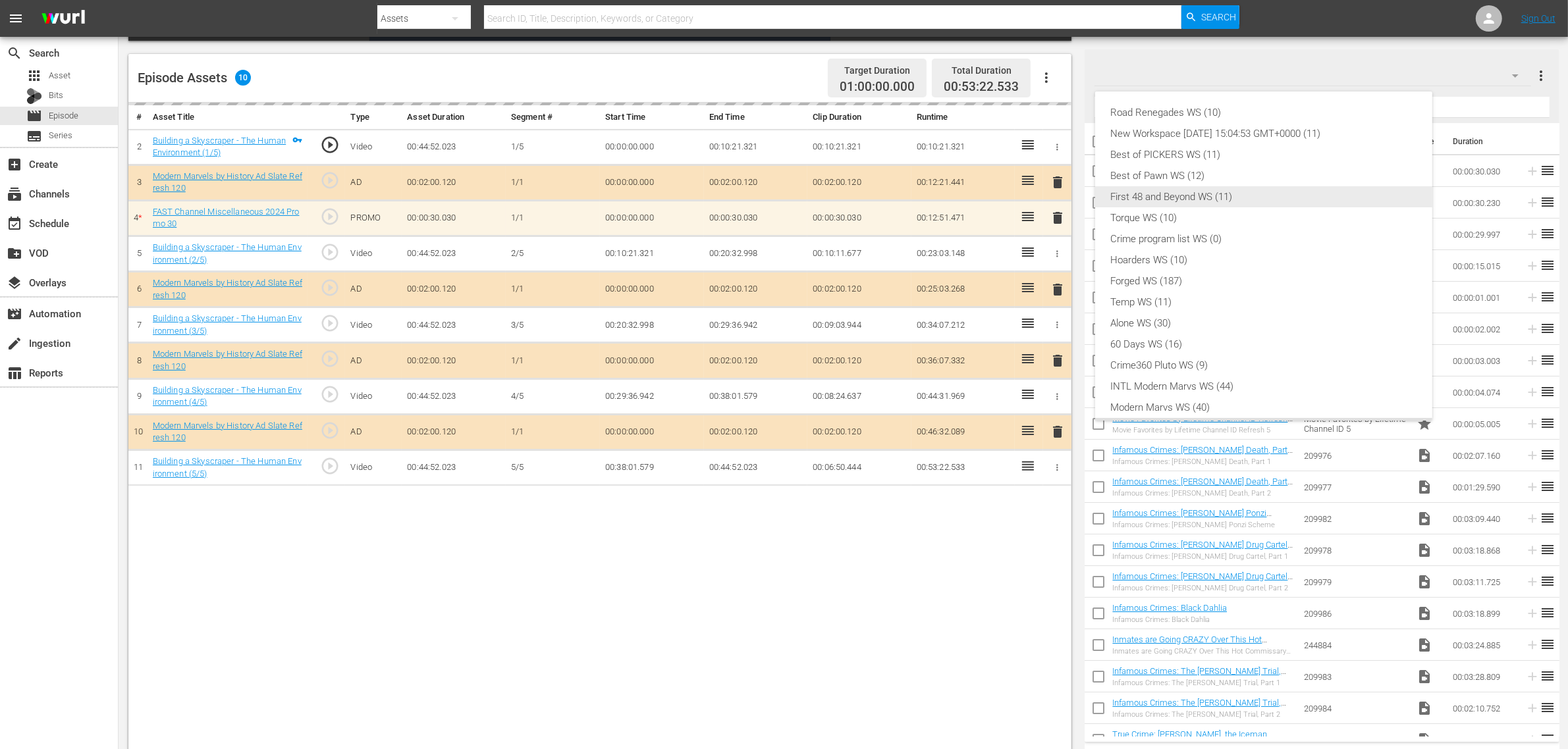
scroll to position [28, 0]
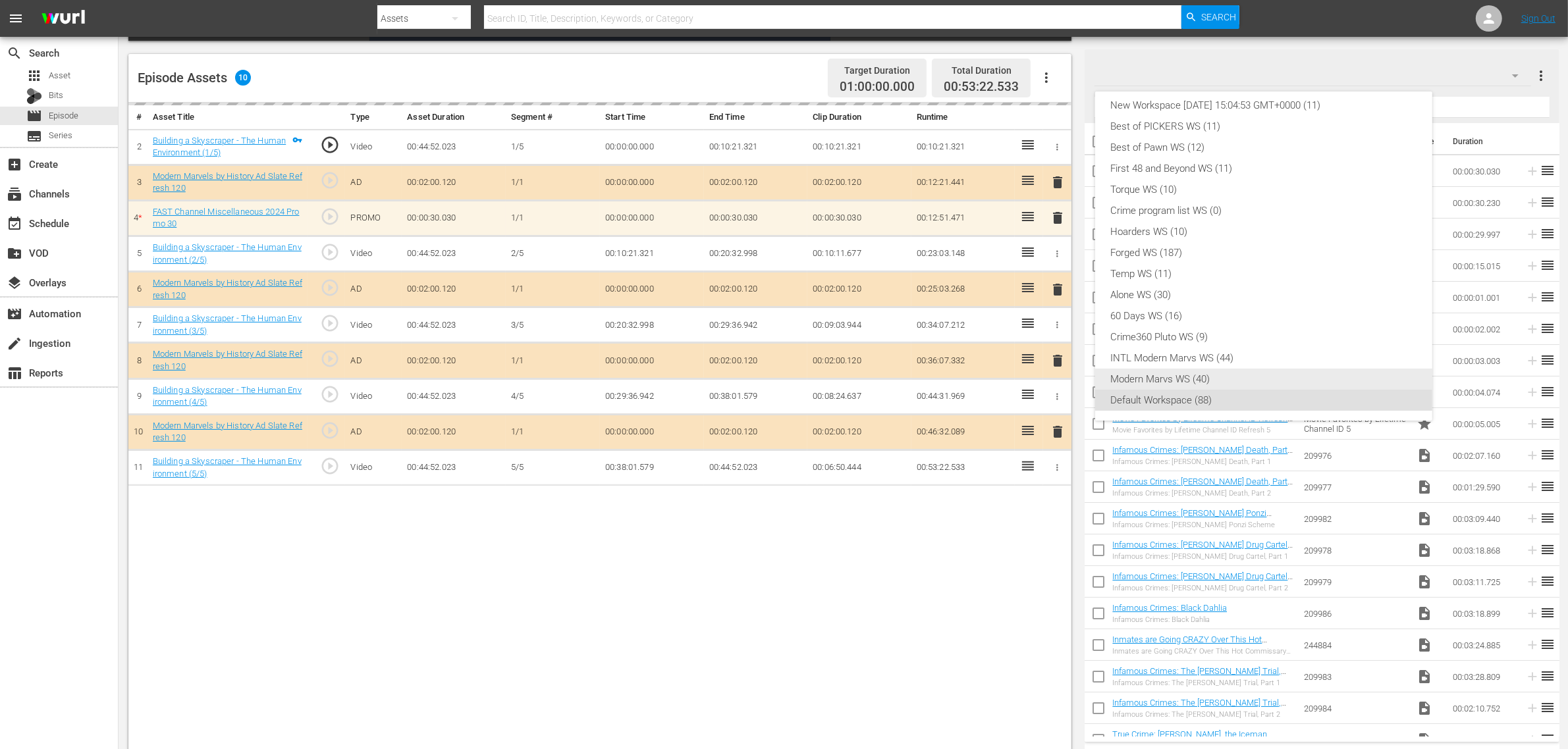
click at [1181, 376] on div "Modern Marvs WS (40)" at bounding box center [1264, 379] width 306 height 21
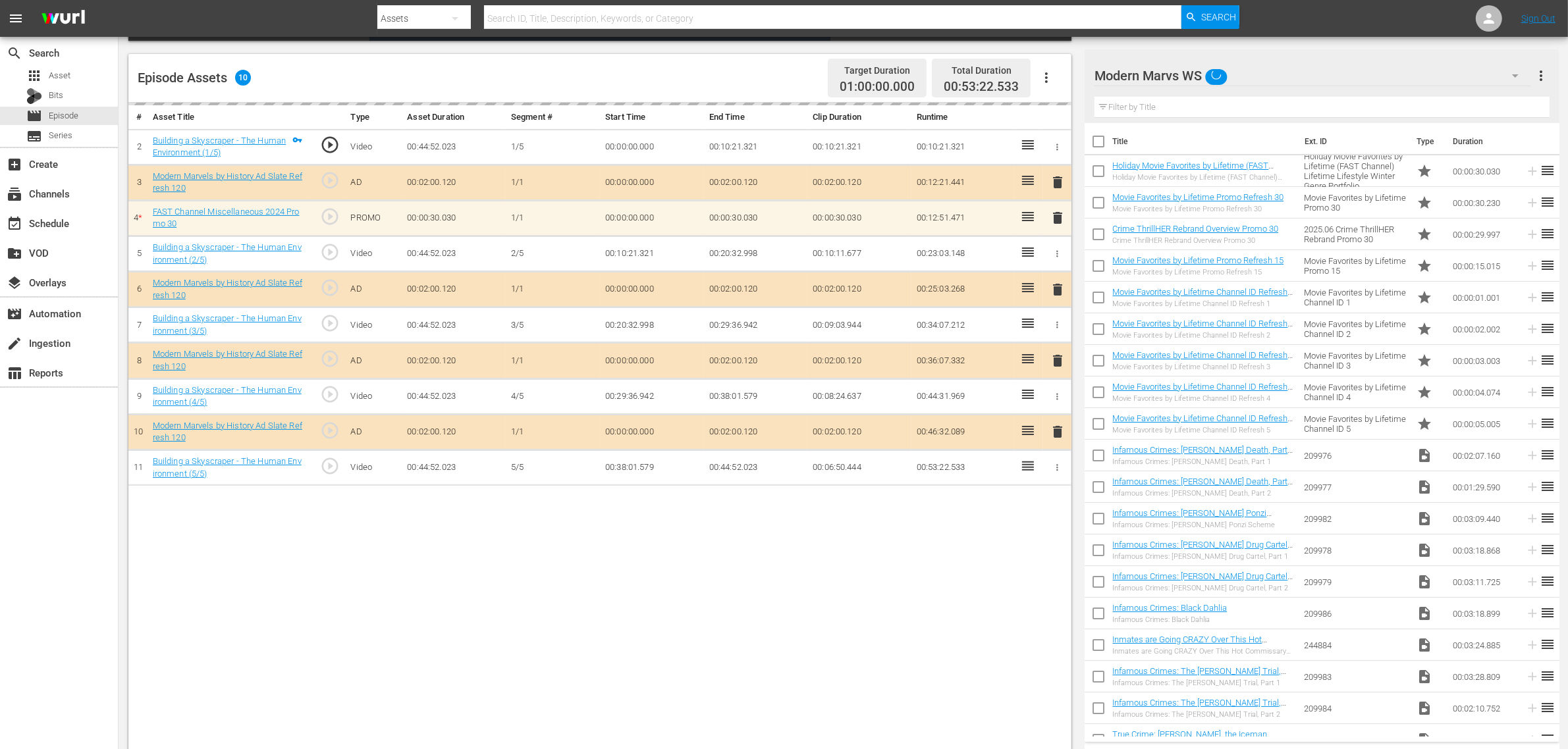
click at [682, 594] on div "Road Renegades WS (10) New Workspace [DATE] 15:04:53 GMT+0000 (11) Best of PICK…" at bounding box center [784, 374] width 1568 height 749
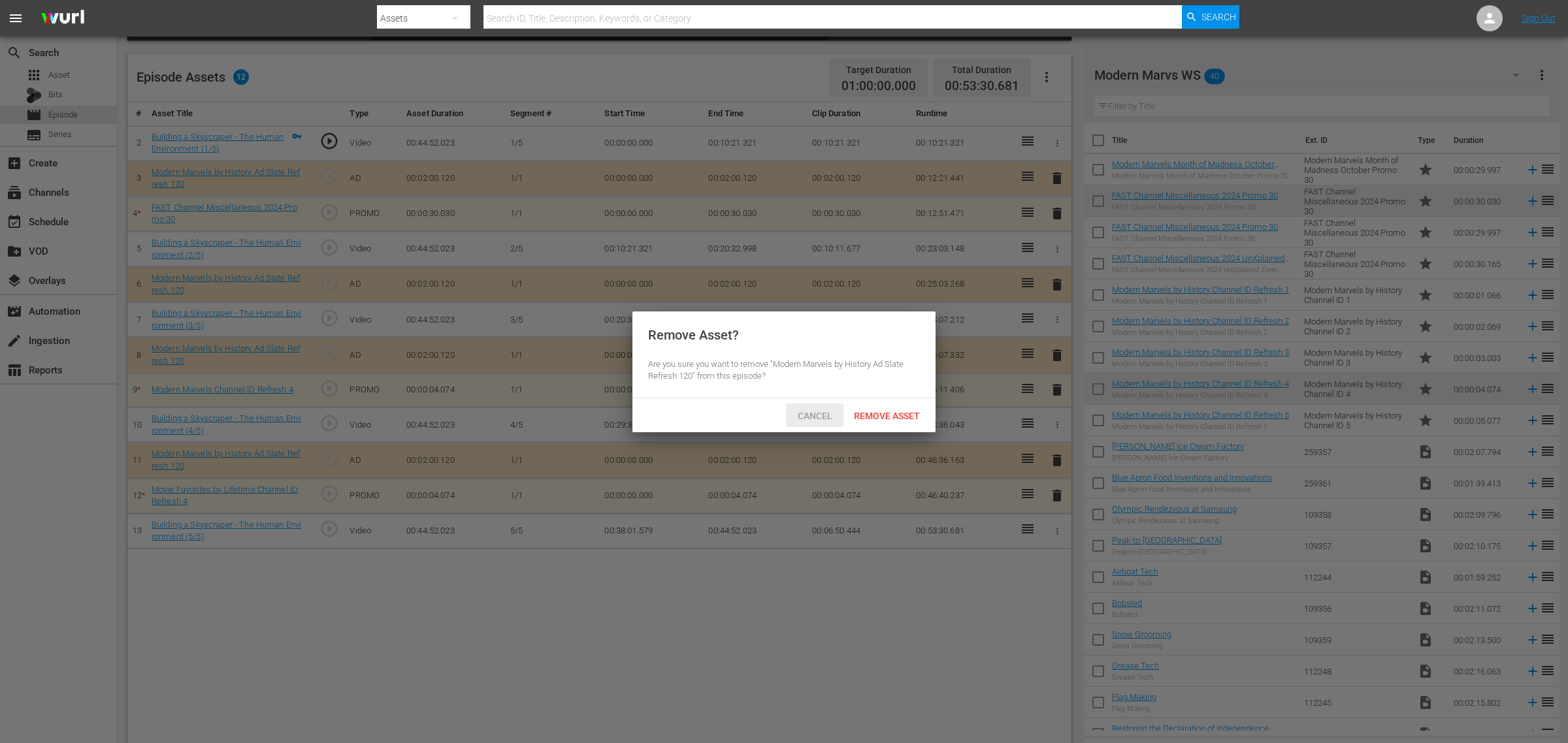
click at [818, 411] on span "Cancel" at bounding box center [816, 417] width 56 height 11
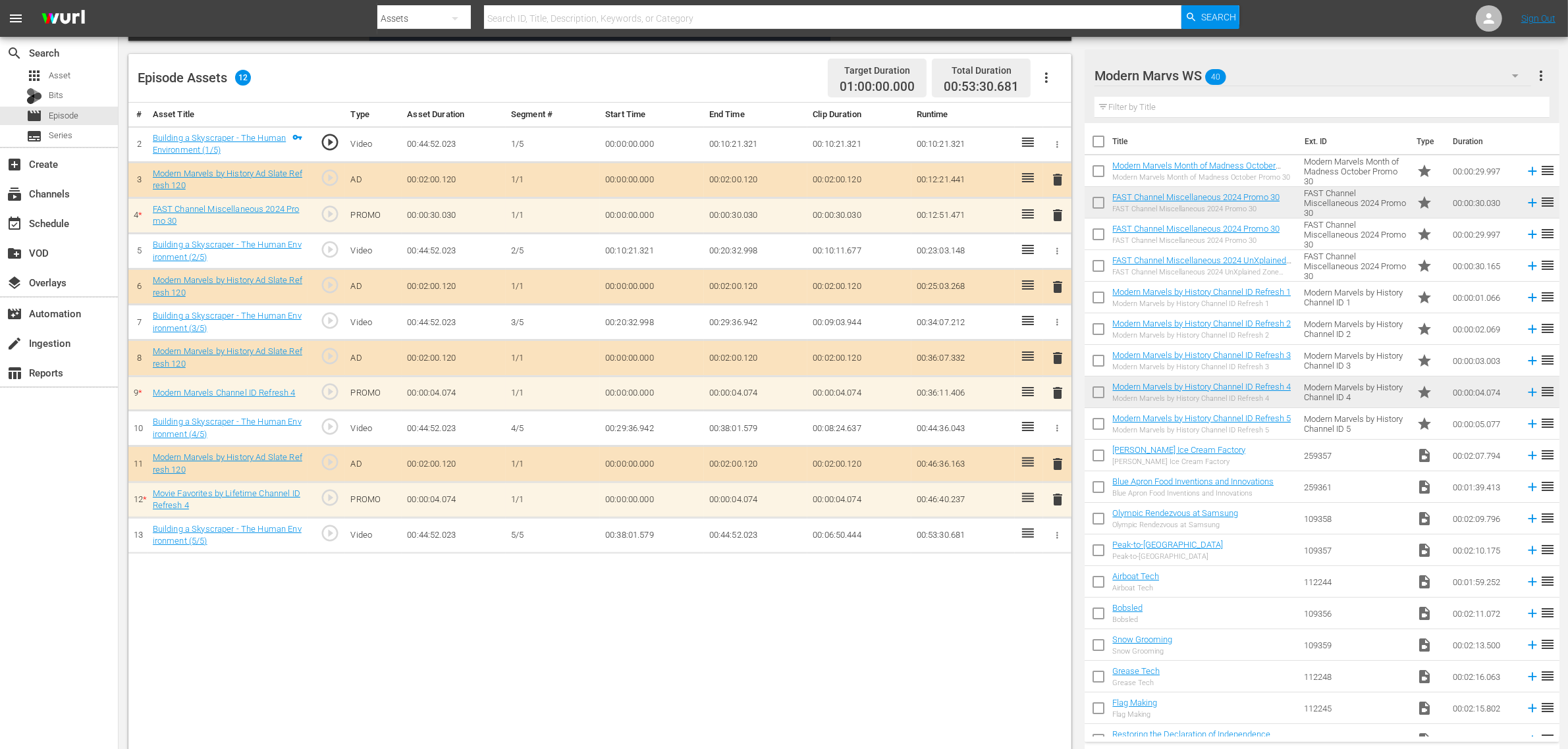
click at [1061, 504] on span "delete" at bounding box center [1057, 499] width 15 height 15
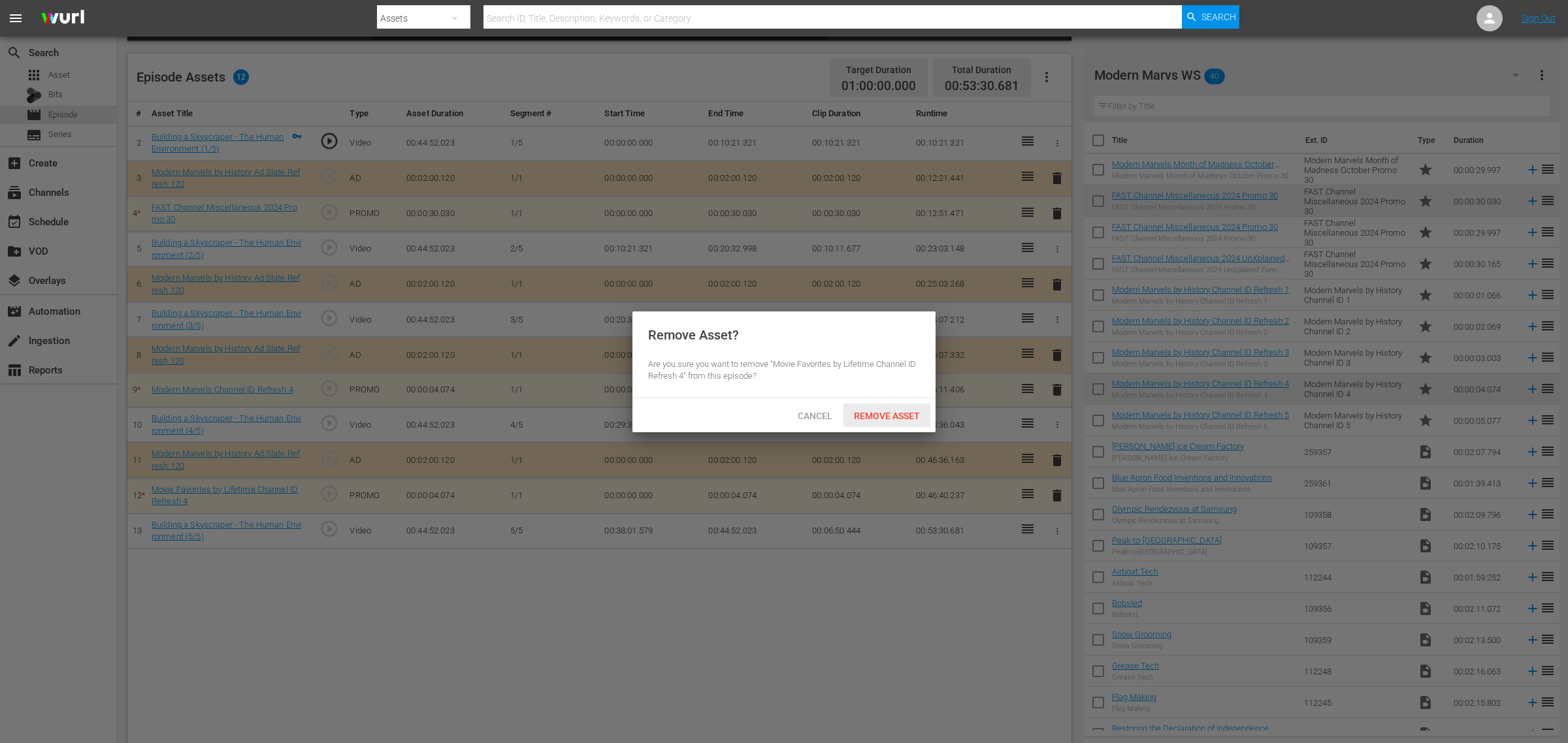
click at [902, 416] on span "Remove Asset" at bounding box center [887, 417] width 87 height 11
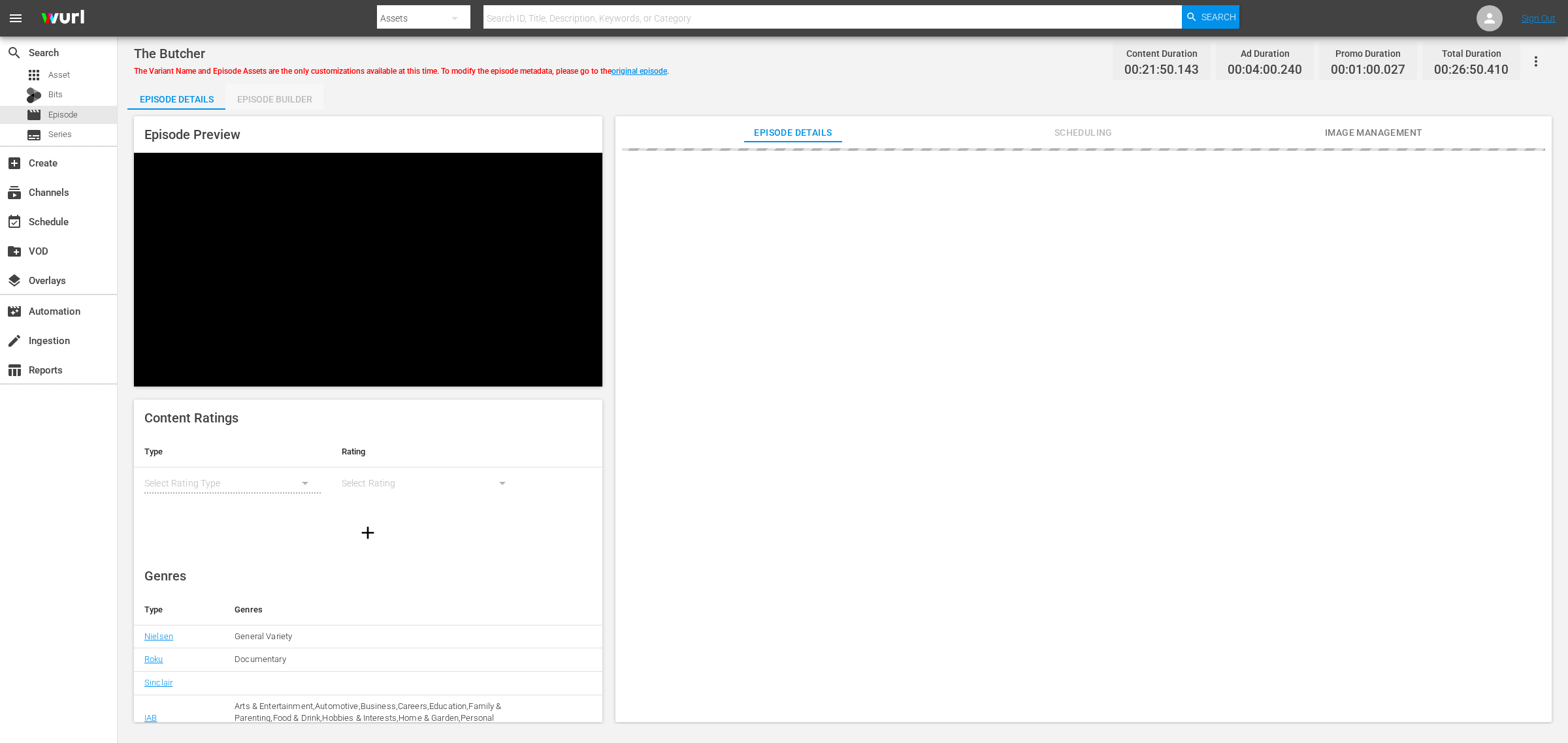
drag, startPoint x: 262, startPoint y: 91, endPoint x: 336, endPoint y: 75, distance: 75.7
click at [262, 92] on div "Episode Builder" at bounding box center [274, 99] width 98 height 32
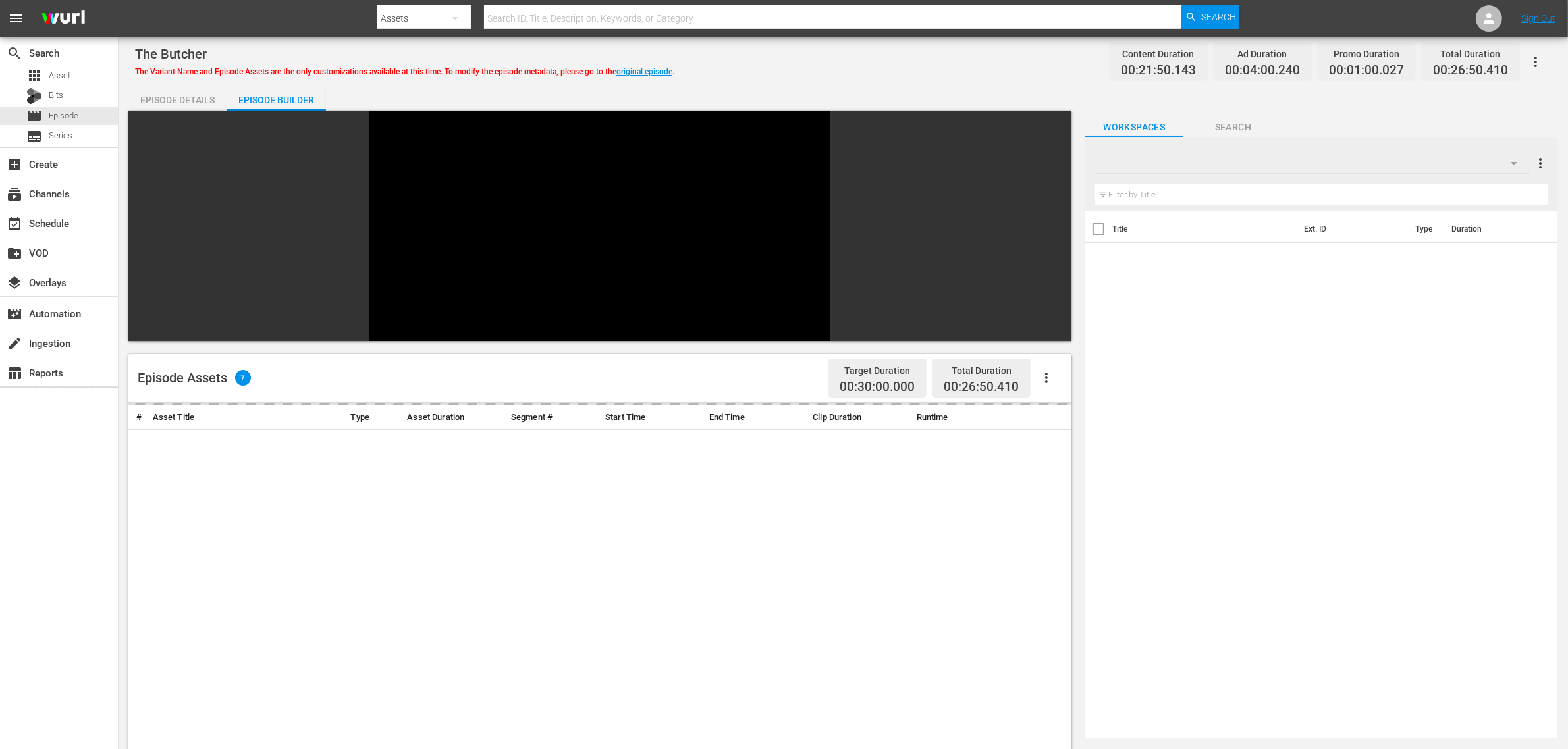
click at [828, 56] on div "The Butcher The Variant Name and Episode Assets are the only customizations ava…" at bounding box center [843, 61] width 1417 height 30
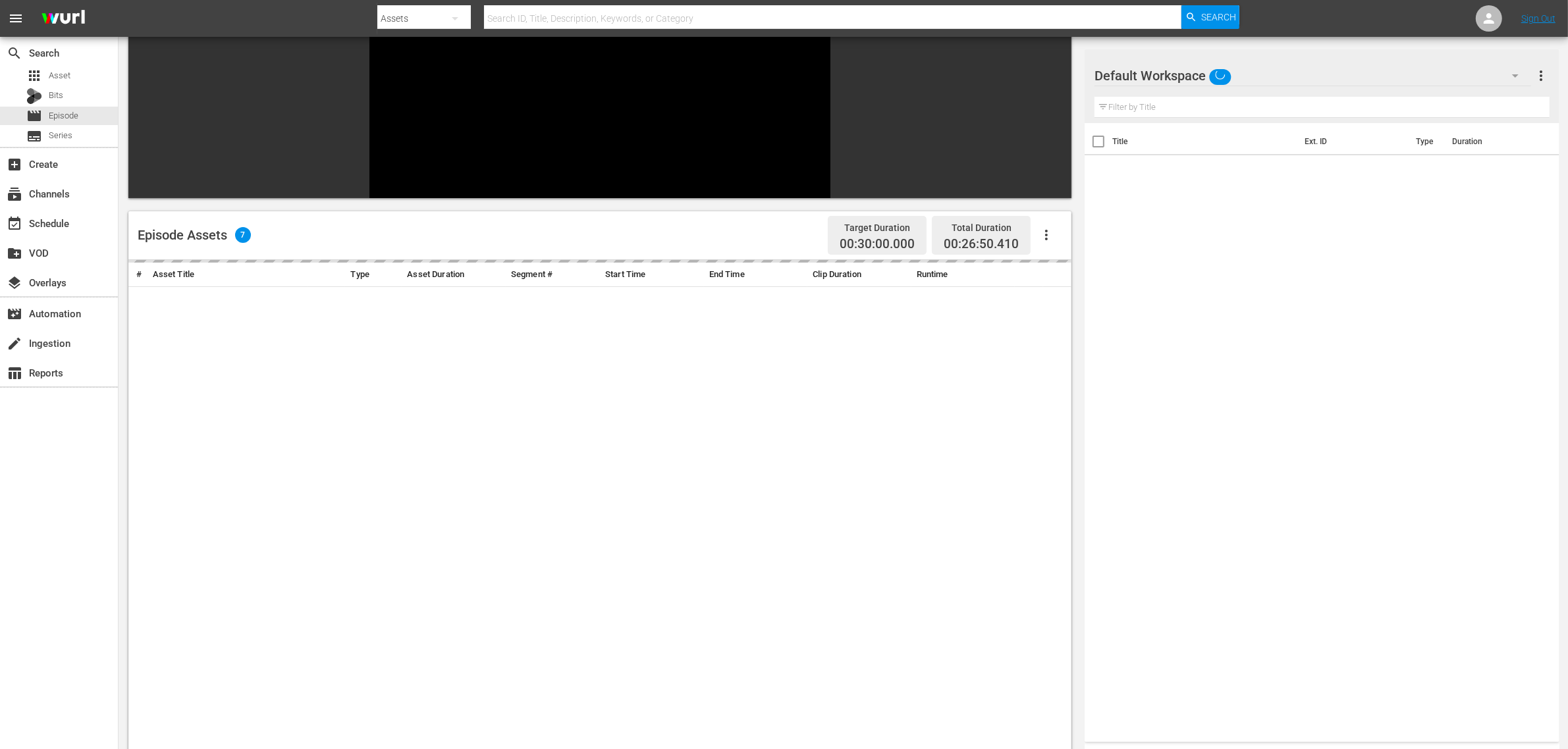
scroll to position [182, 0]
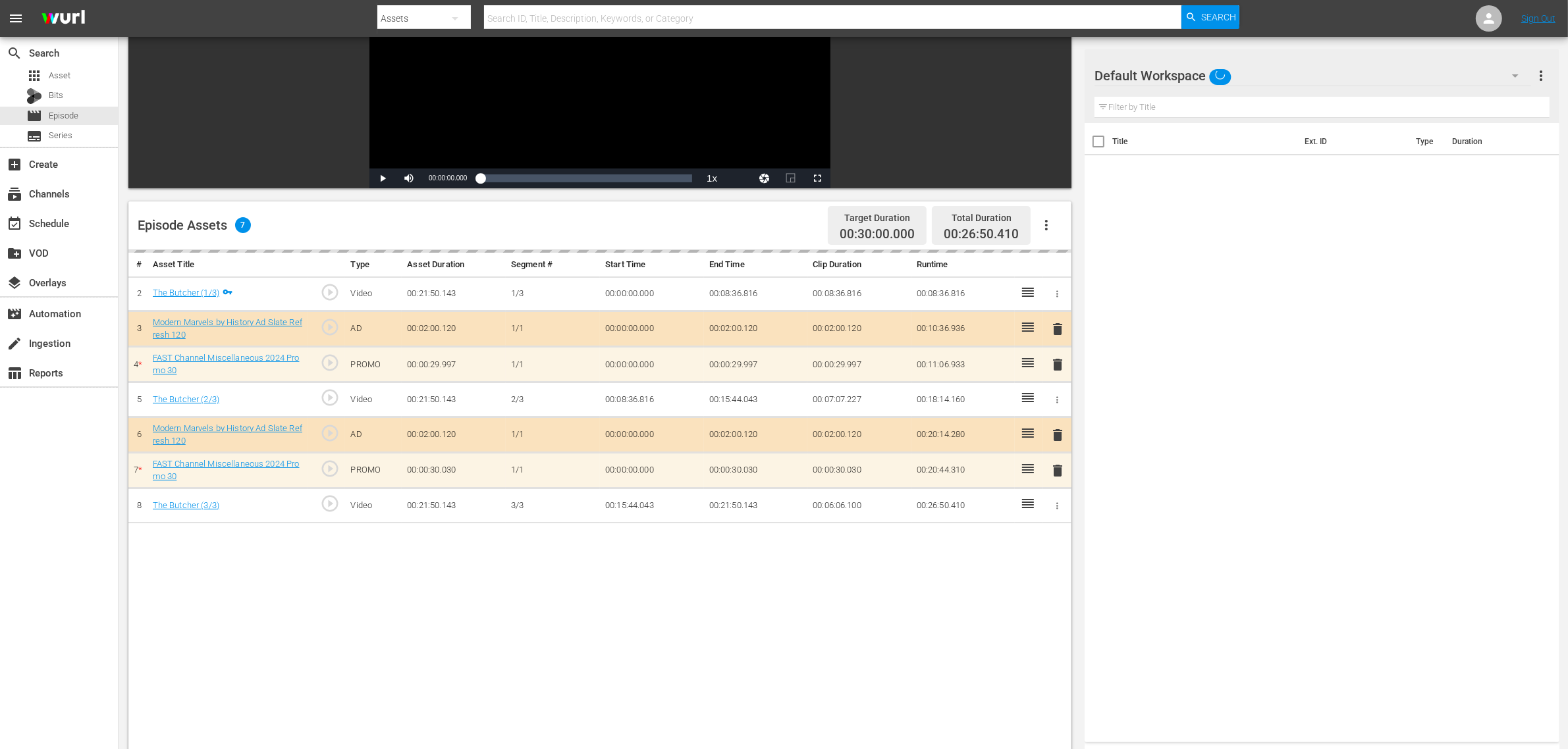
click at [1264, 69] on div "Default Workspace" at bounding box center [1313, 75] width 437 height 37
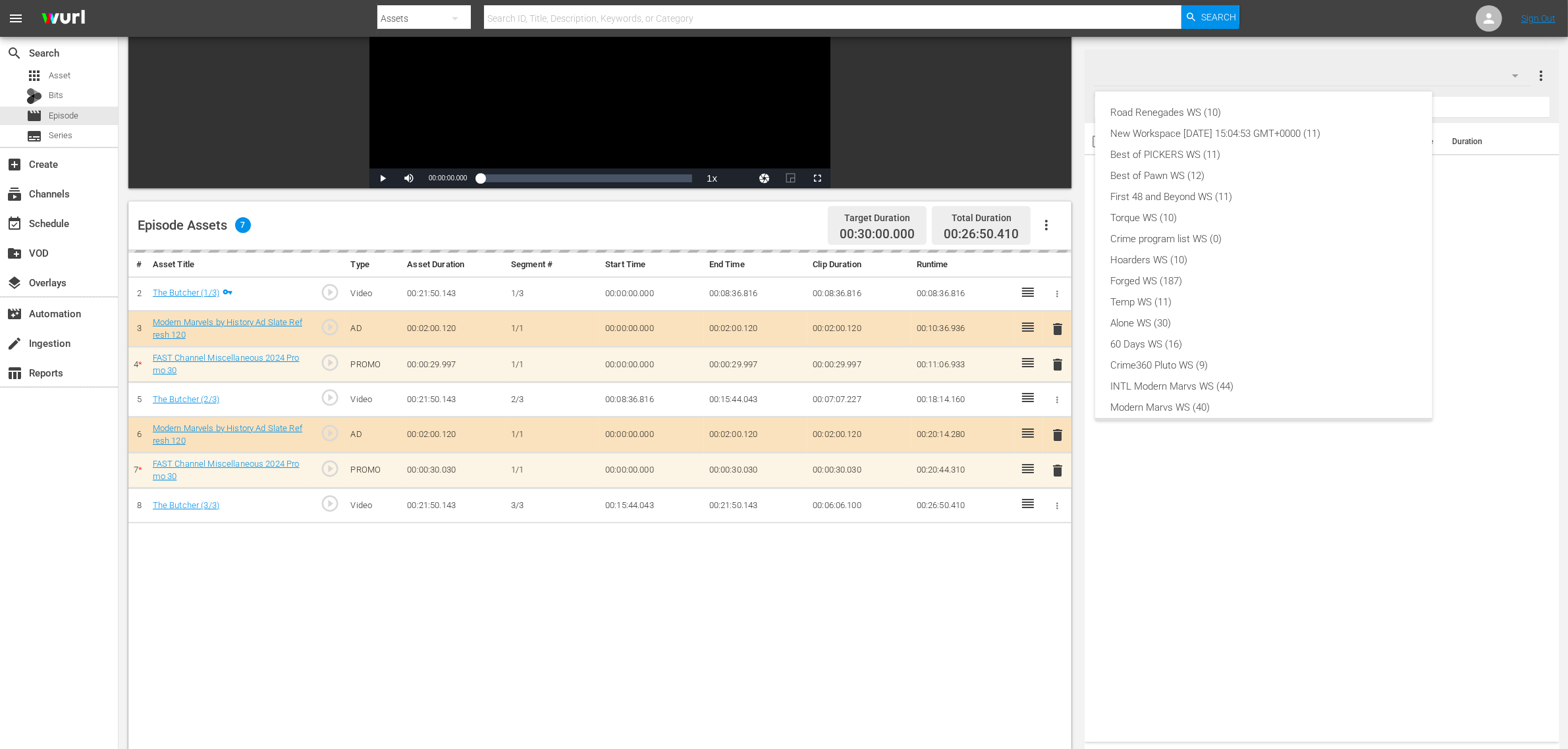
scroll to position [28, 0]
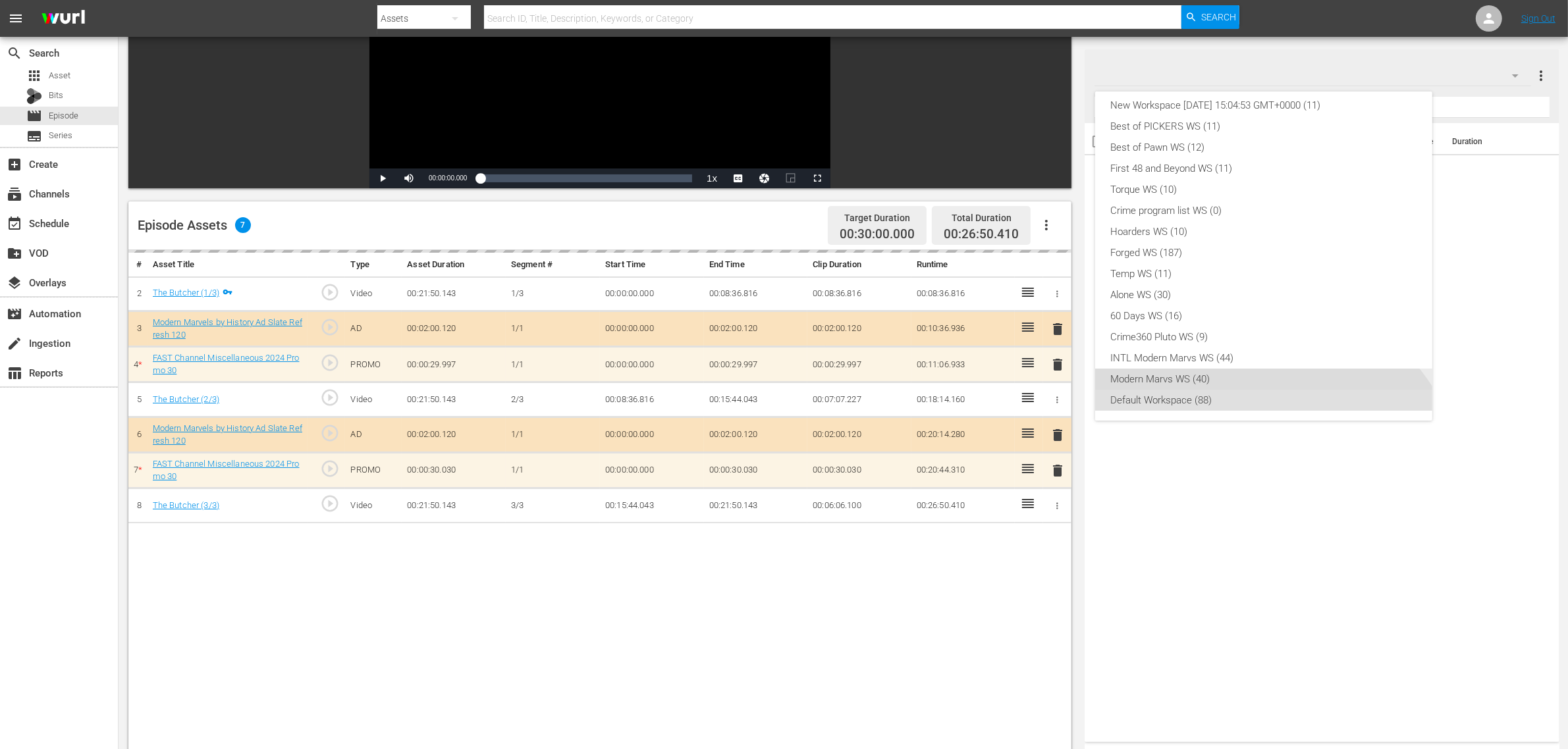
click at [1179, 374] on div "Modern Marvs WS (40)" at bounding box center [1264, 379] width 306 height 21
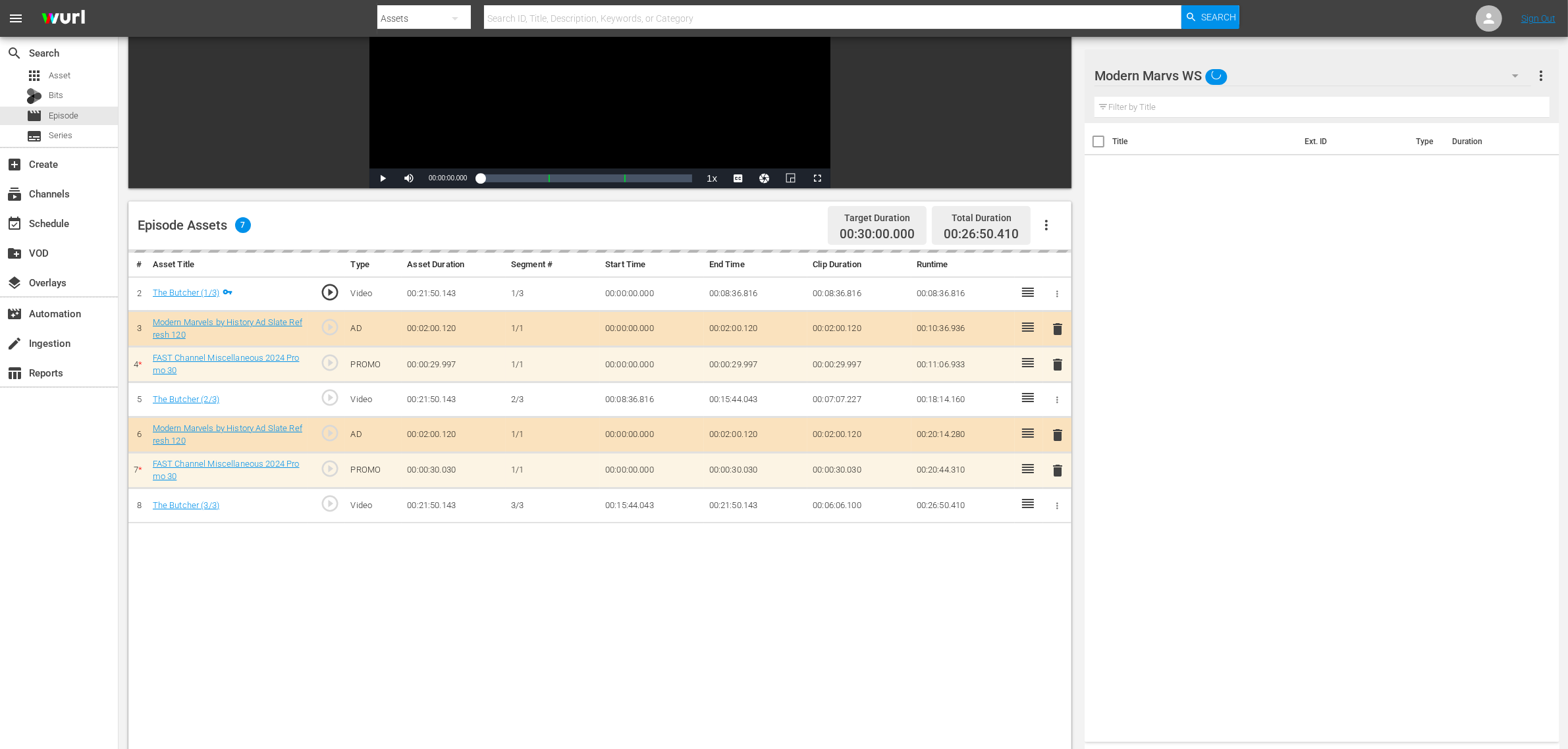
click at [457, 599] on div "Road Renegades WS (10) New Workspace [DATE] 15:04:53 GMT+0000 (11) Best of PICK…" at bounding box center [784, 374] width 1568 height 749
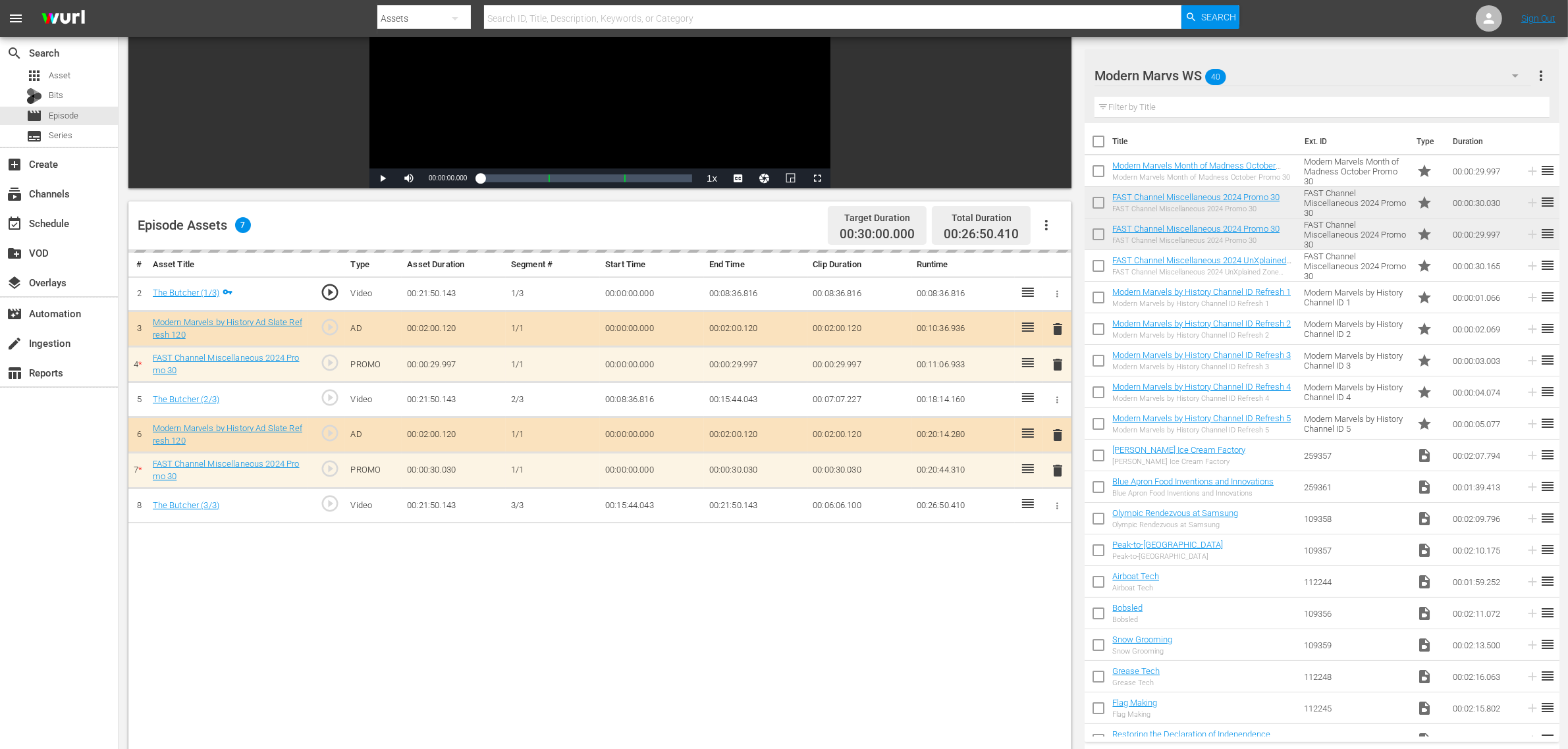
click at [585, 214] on div "Episode Assets 7 Target Duration 00:30:00.000 Total Duration 00:26:50.410" at bounding box center [599, 226] width 943 height 49
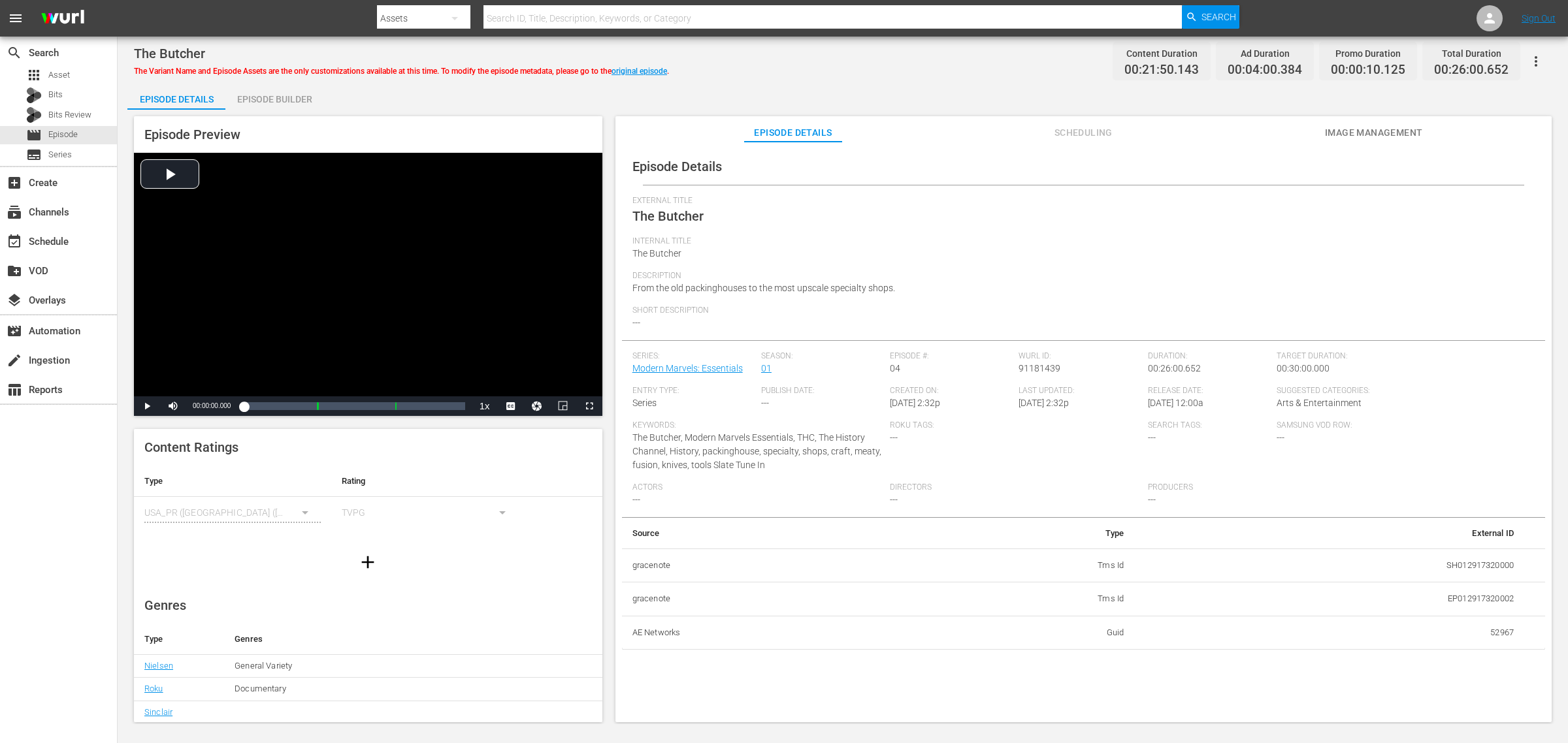
click at [284, 88] on div "Episode Builder" at bounding box center [274, 99] width 98 height 32
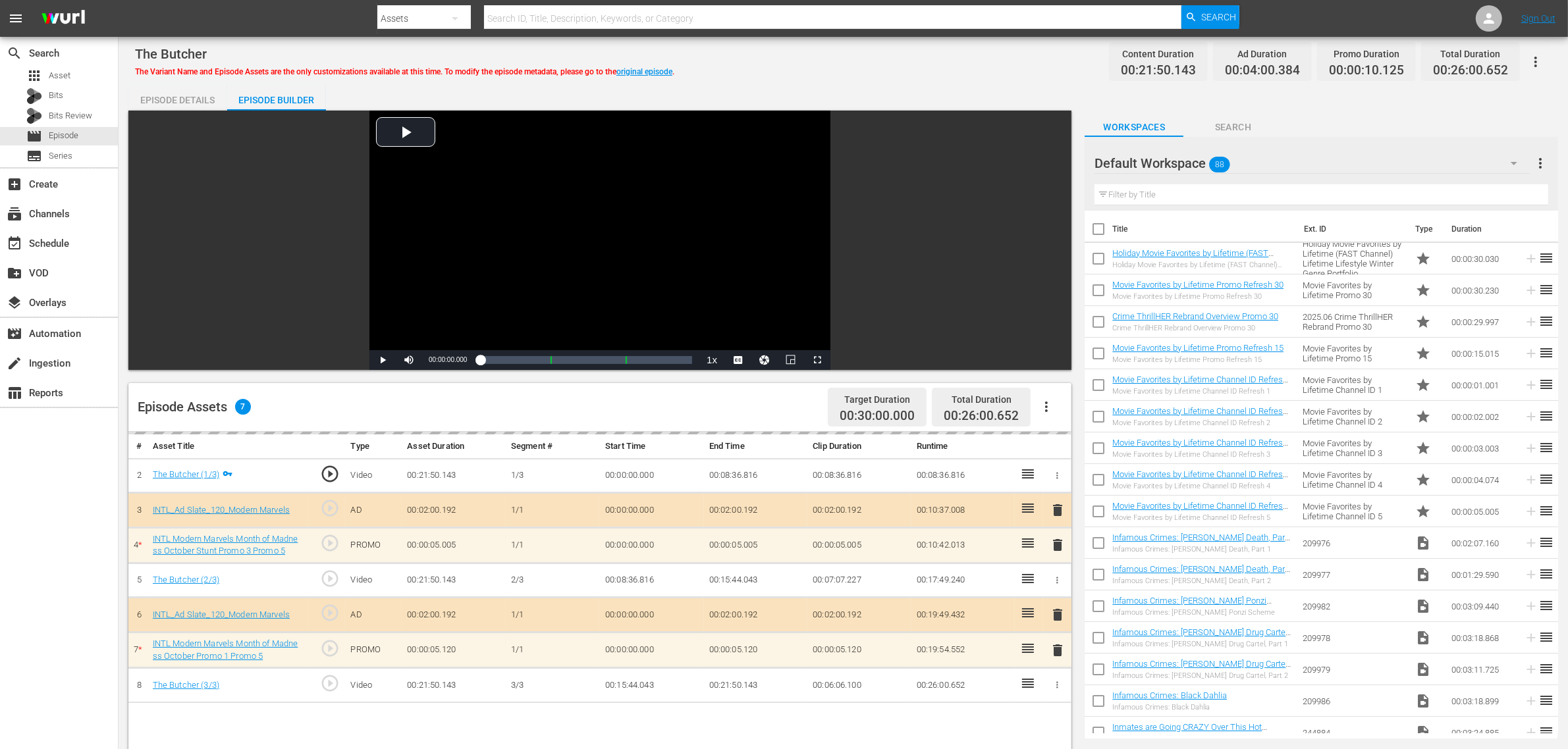
click at [837, 87] on div "Episode Details Episode Builder Episode Preview Video Player is loading. Play V…" at bounding box center [843, 584] width 1430 height 998
click at [1271, 164] on div "Default Workspace 88" at bounding box center [1312, 163] width 436 height 37
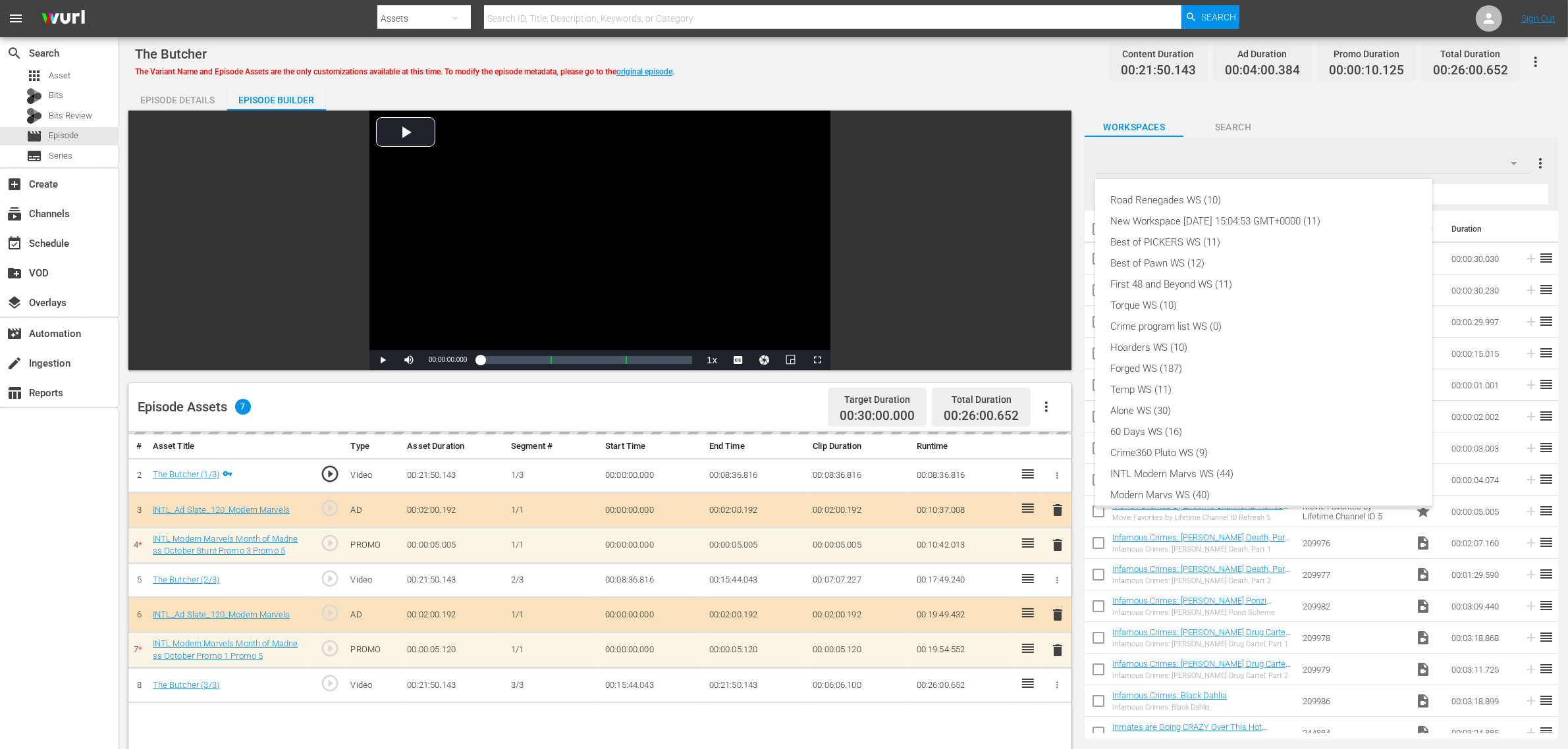
scroll to position [28, 0]
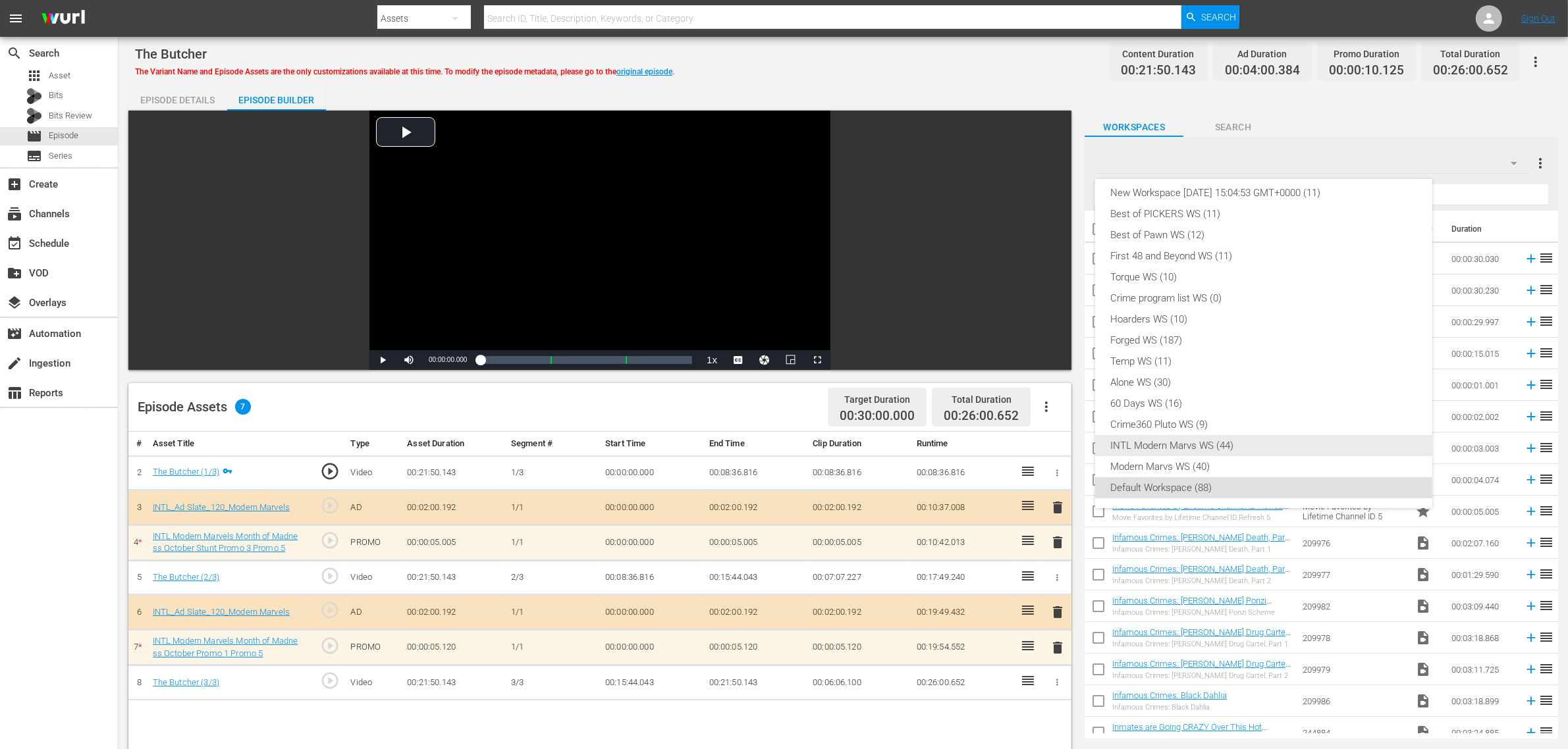
click at [1156, 447] on div "INTL Modern Marvs WS (44)" at bounding box center [1264, 445] width 306 height 21
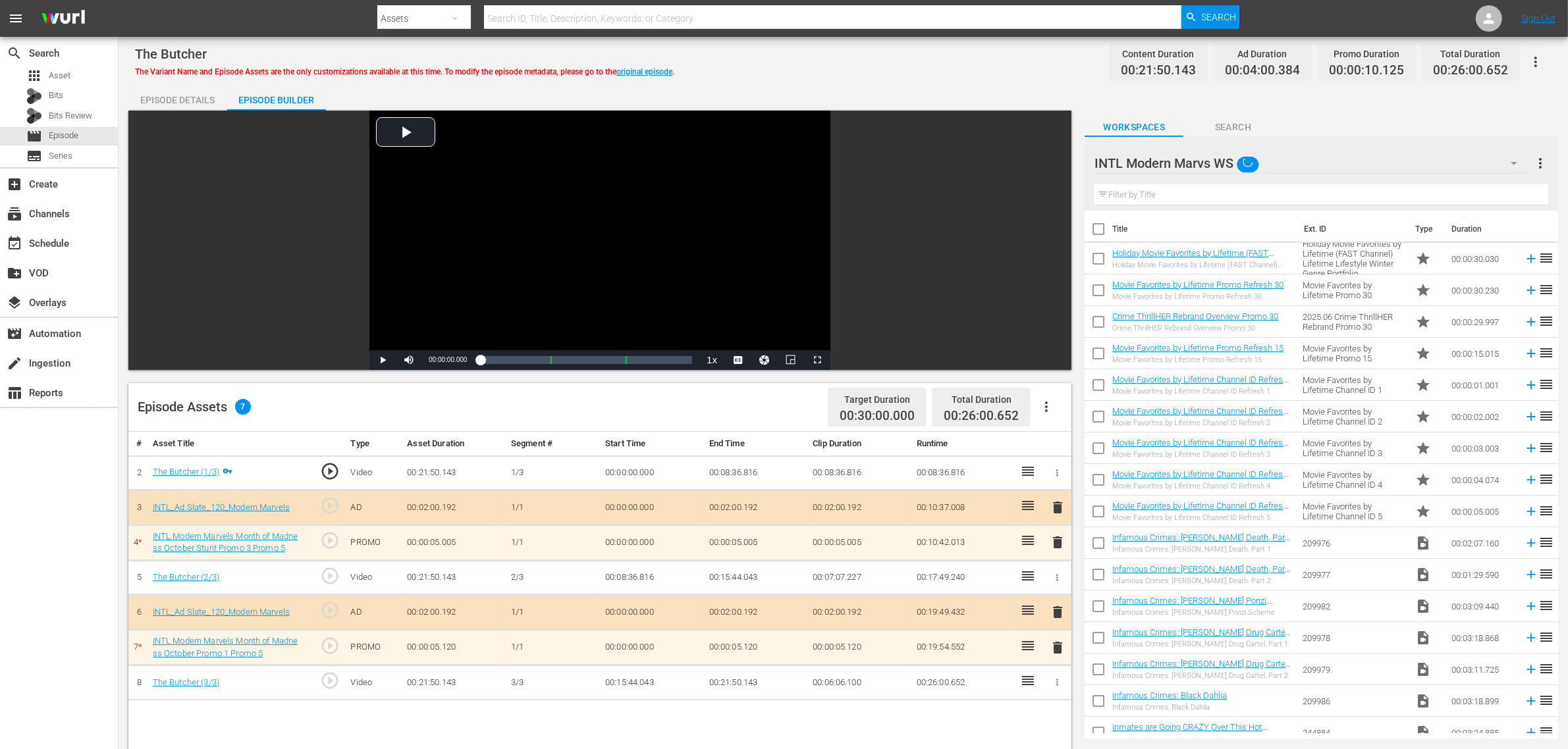
click at [748, 413] on div "Episode Assets 7 Target Duration 00:30:00.000 Total Duration 00:26:00.652" at bounding box center [599, 407] width 943 height 49
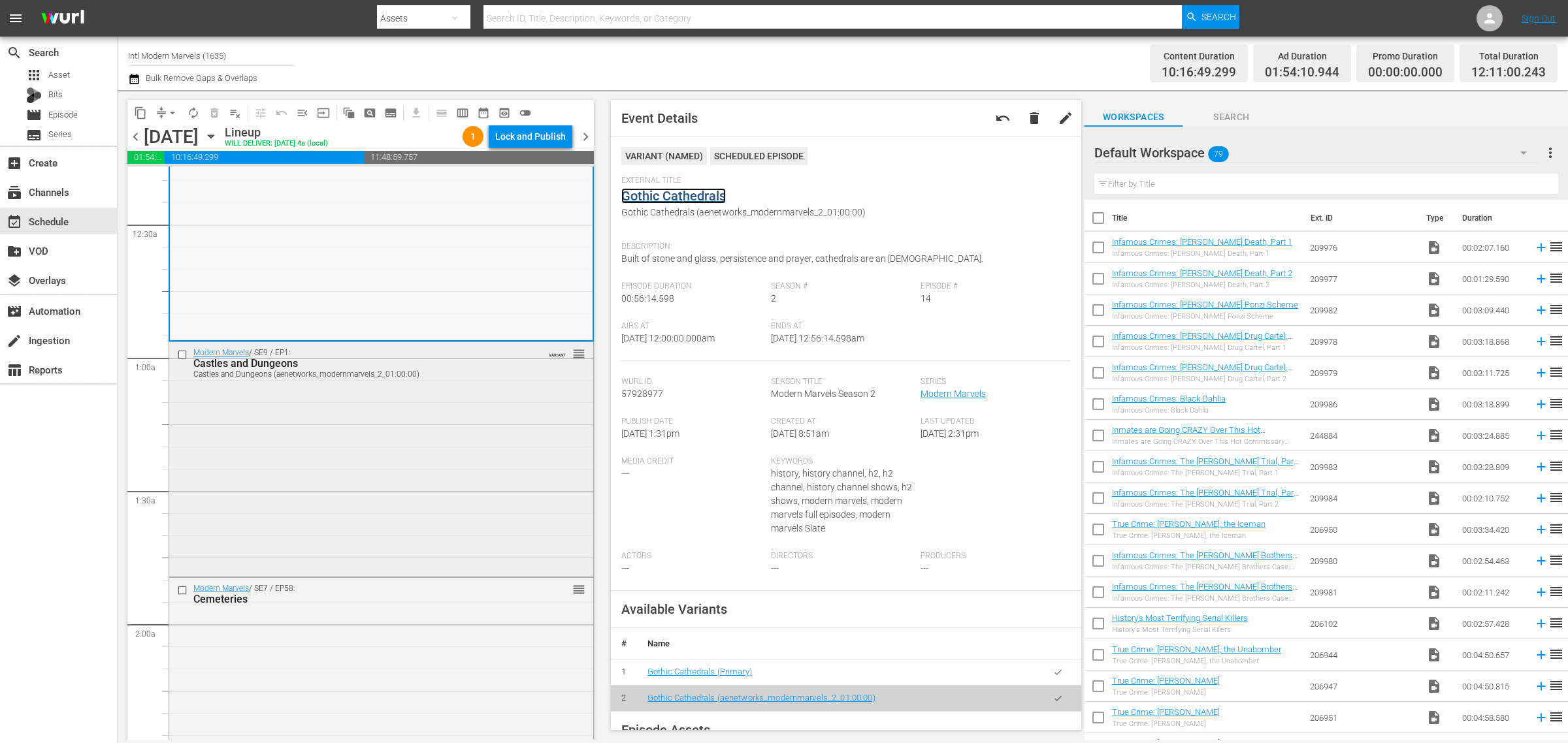
scroll to position [163, 0]
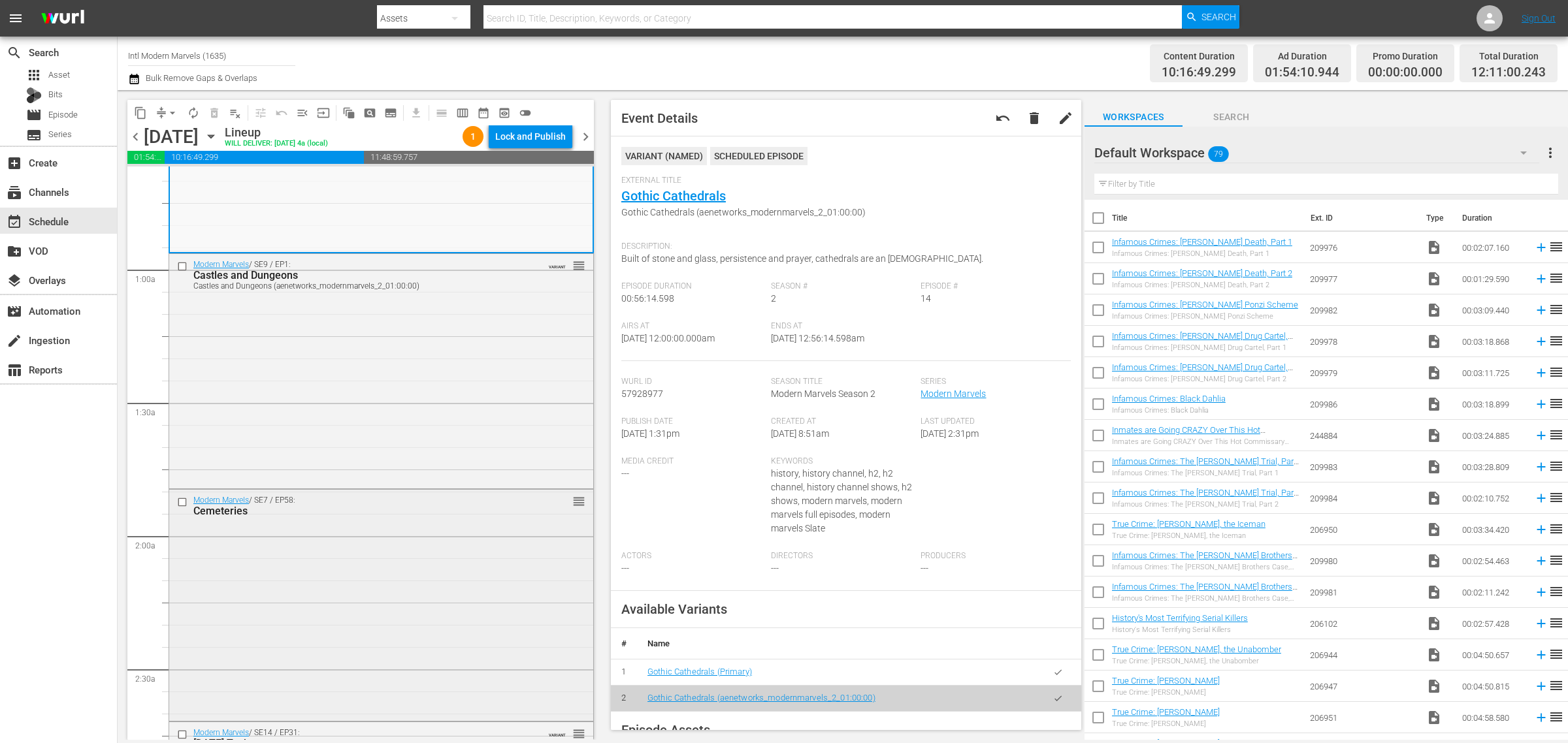
click at [345, 550] on div "Modern Marvels / SE7 / EP58: Cemeteries reorder" at bounding box center [382, 603] width 424 height 228
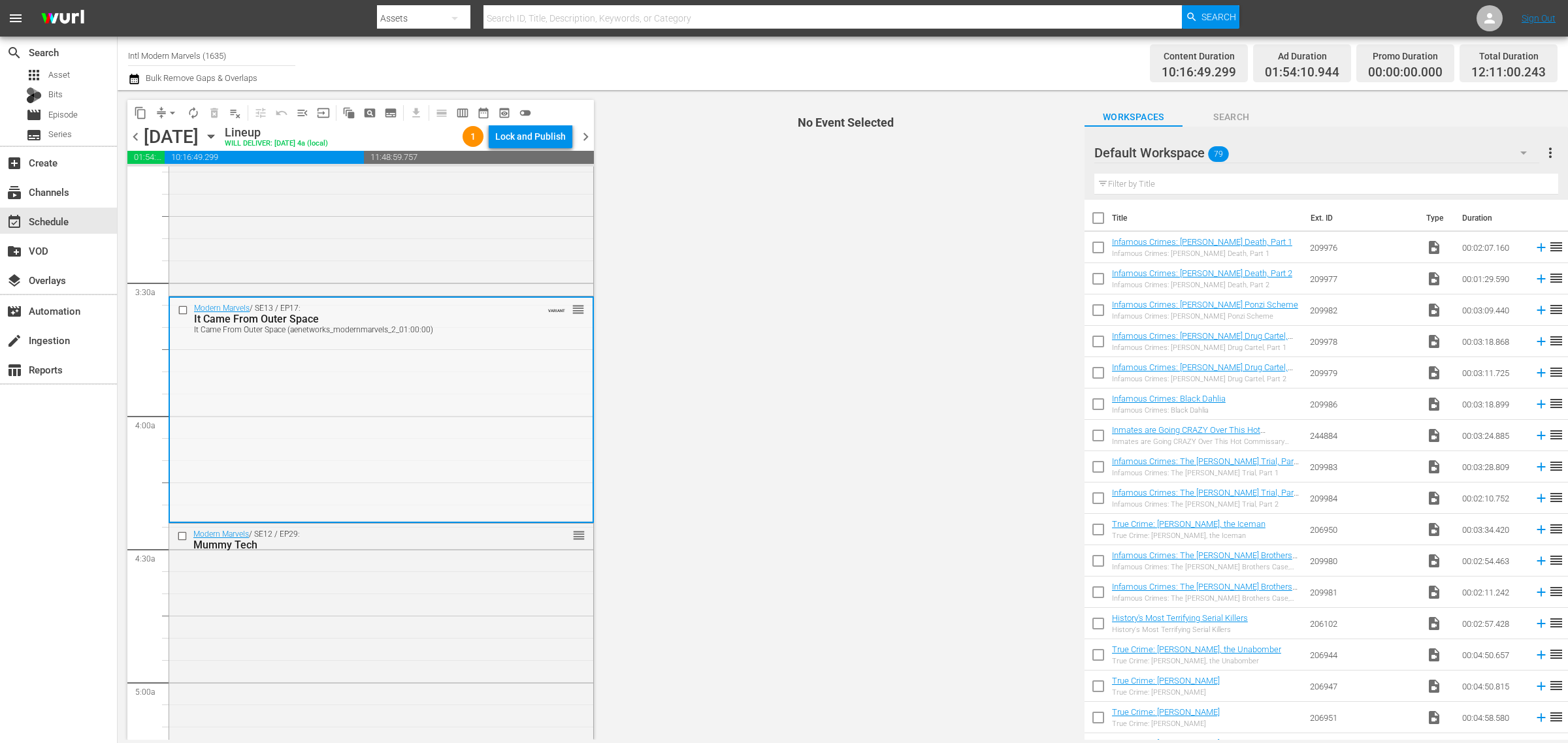
scroll to position [898, 0]
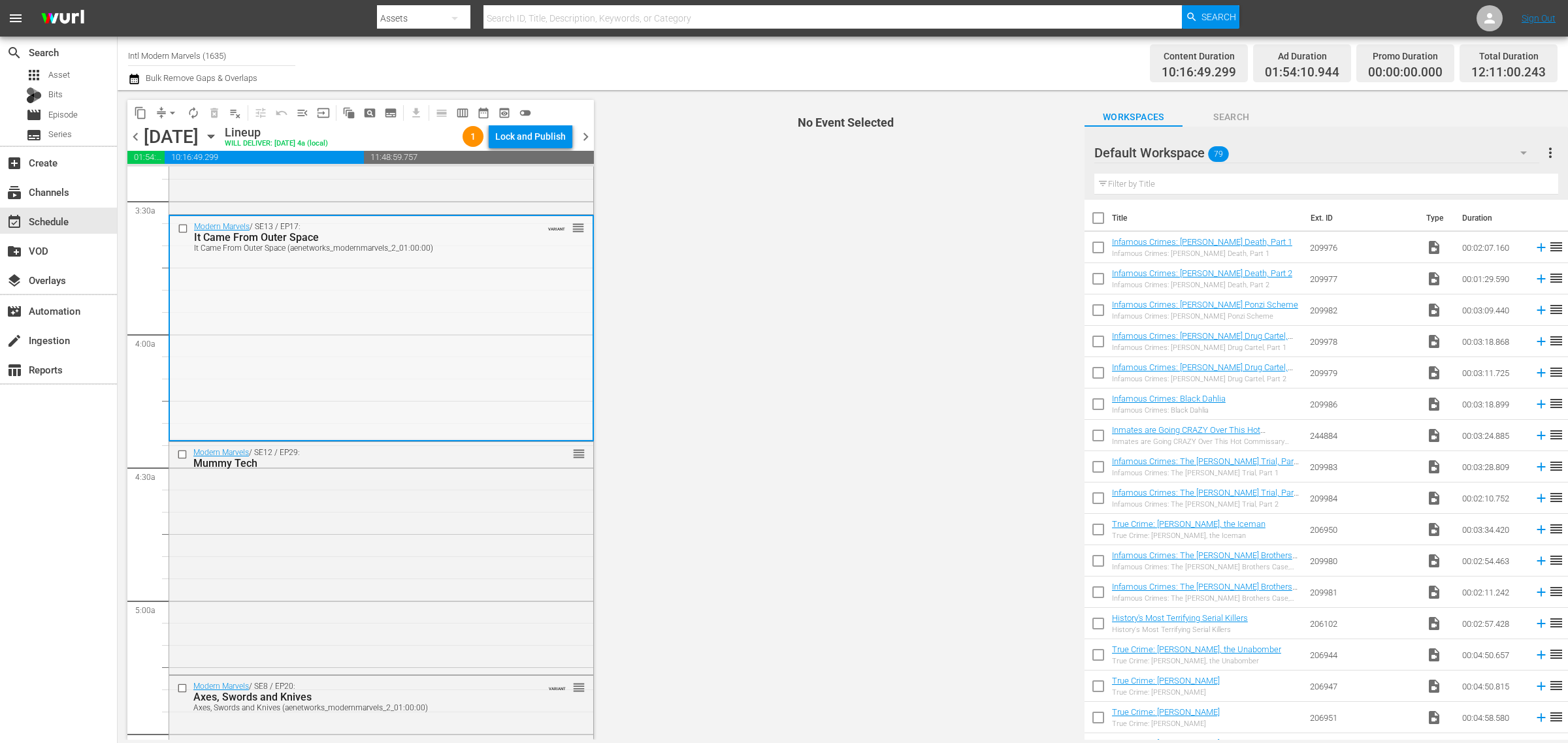
click at [376, 334] on div "Modern Marvels / SE13 / EP17: It Came From Outer Space It Came From Outer Space…" at bounding box center [381, 327] width 423 height 223
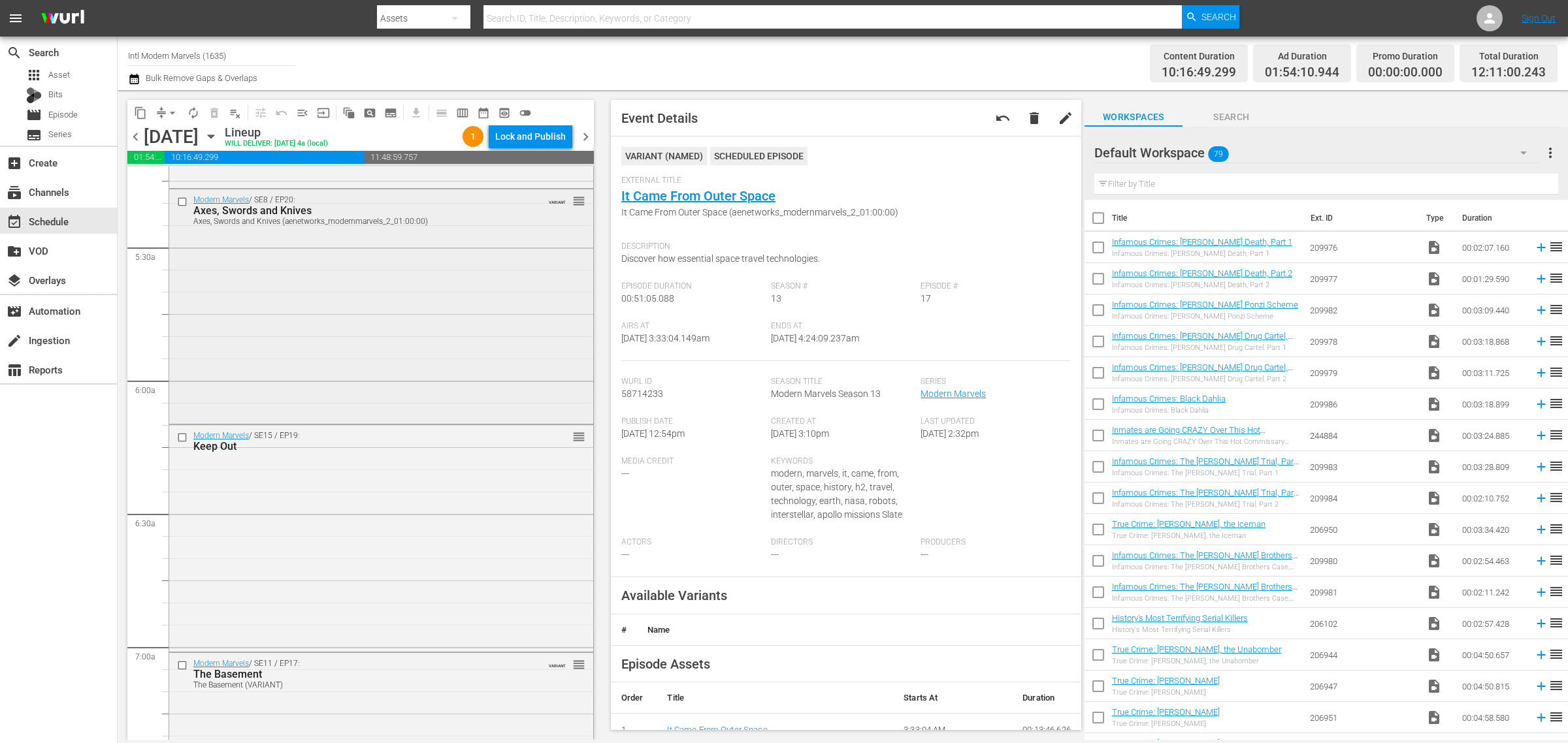
scroll to position [1388, 0]
click at [394, 362] on div "Modern Marvels / SE8 / EP20: Axes, Swords and Knives Axes, Swords and Knives (a…" at bounding box center [382, 301] width 424 height 232
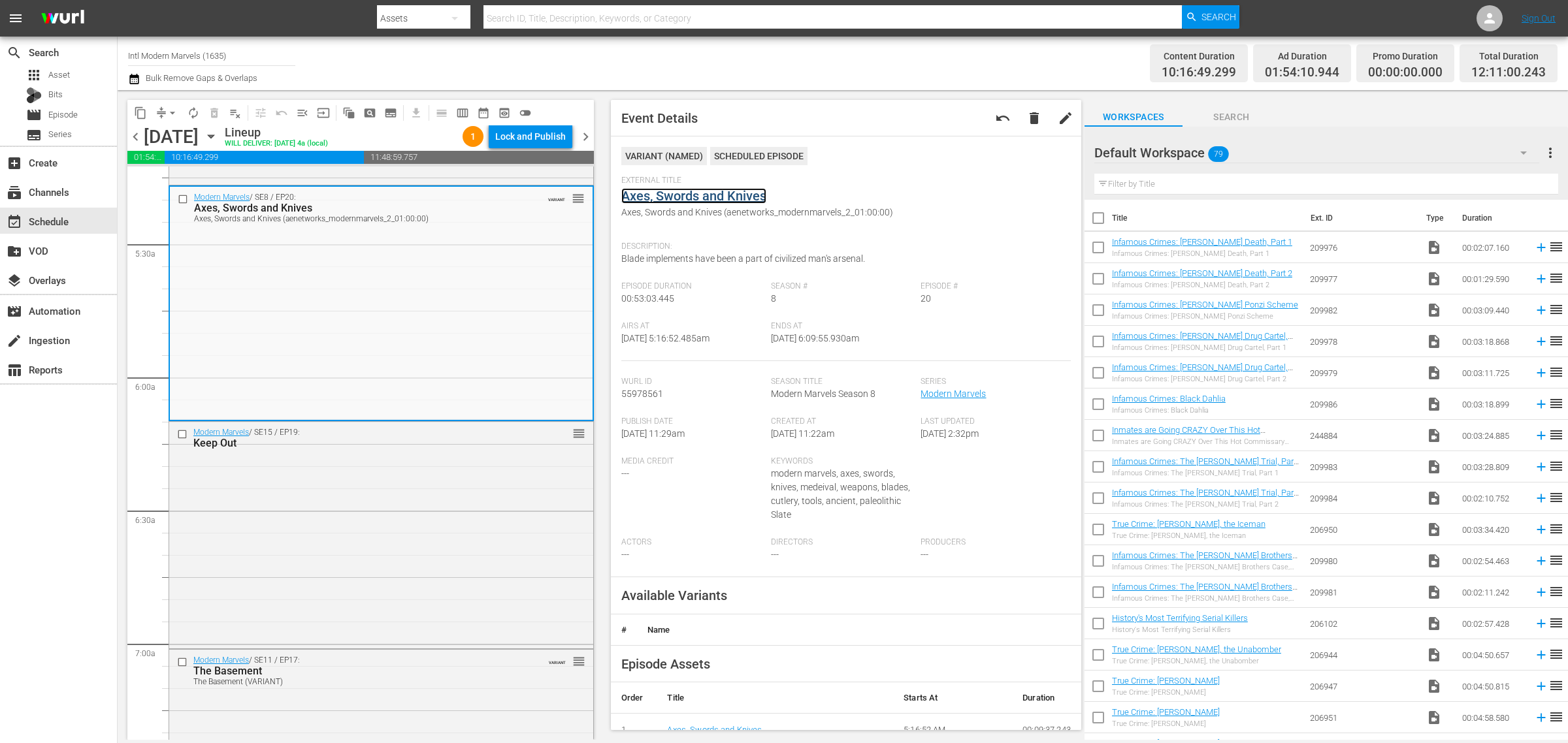
drag, startPoint x: 712, startPoint y: 197, endPoint x: 699, endPoint y: 210, distance: 18.4
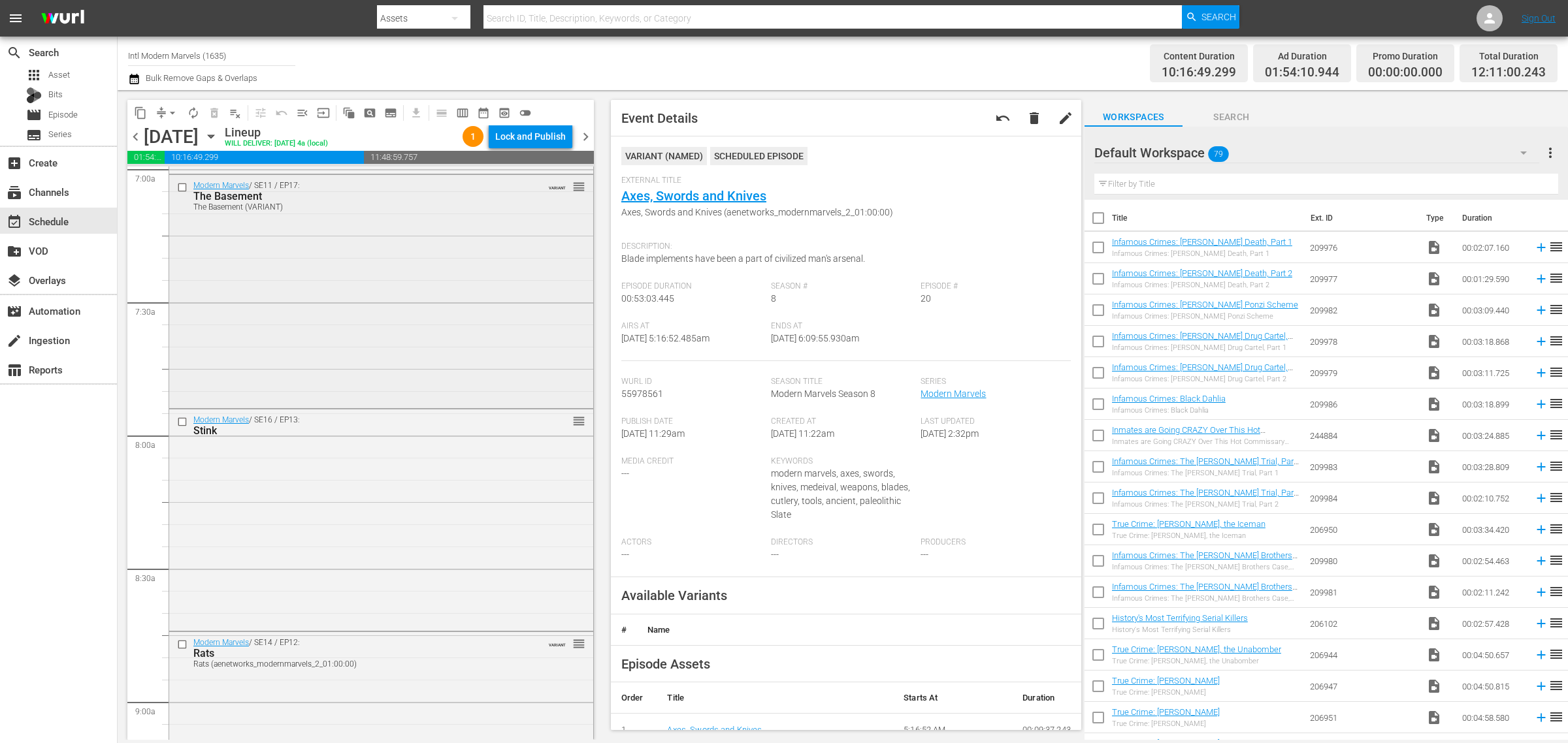
scroll to position [1877, 0]
click at [399, 353] on div "Modern Marvels / SE11 / EP17: The Basement The Basement (VARIANT) VARIANT reord…" at bounding box center [382, 275] width 424 height 231
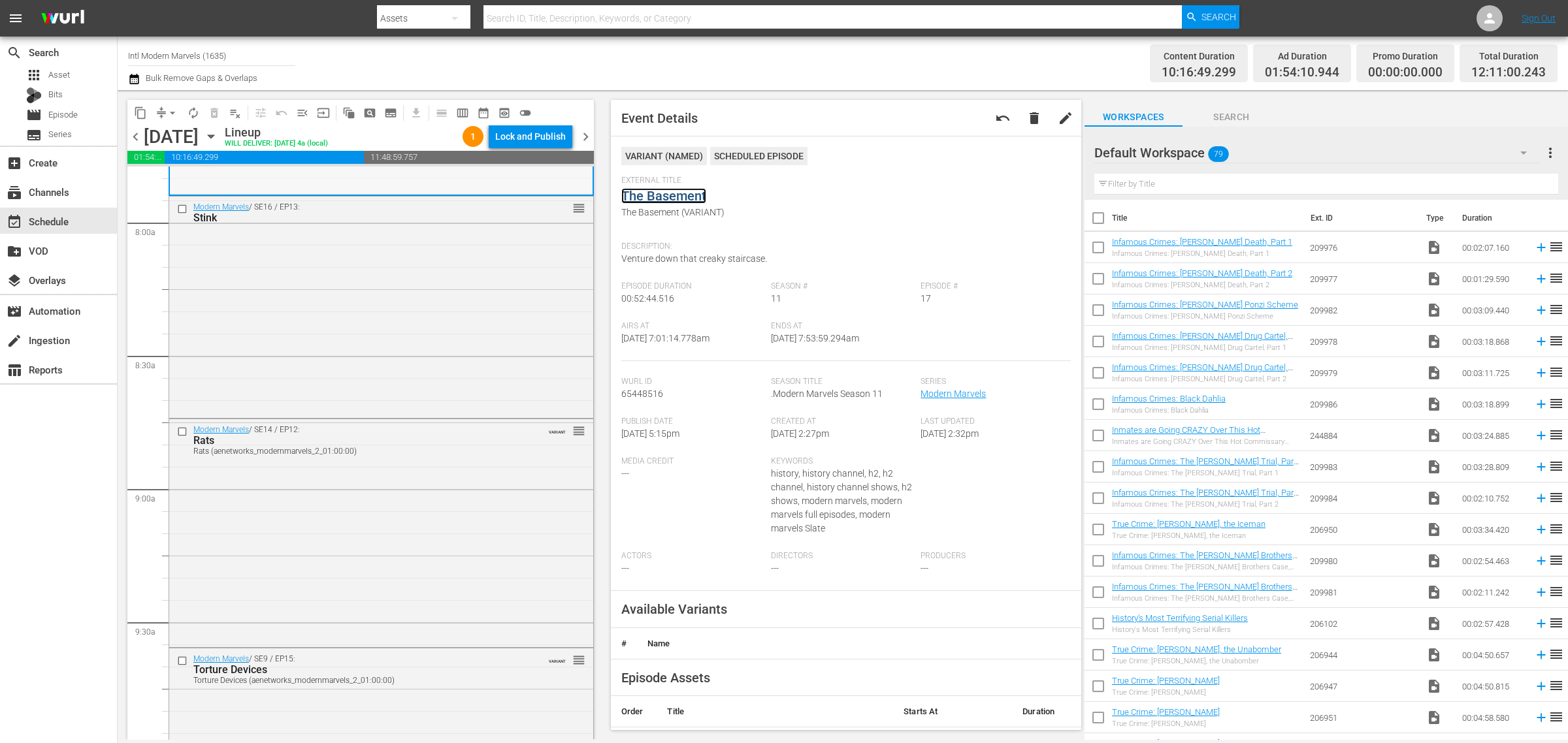
scroll to position [2204, 0]
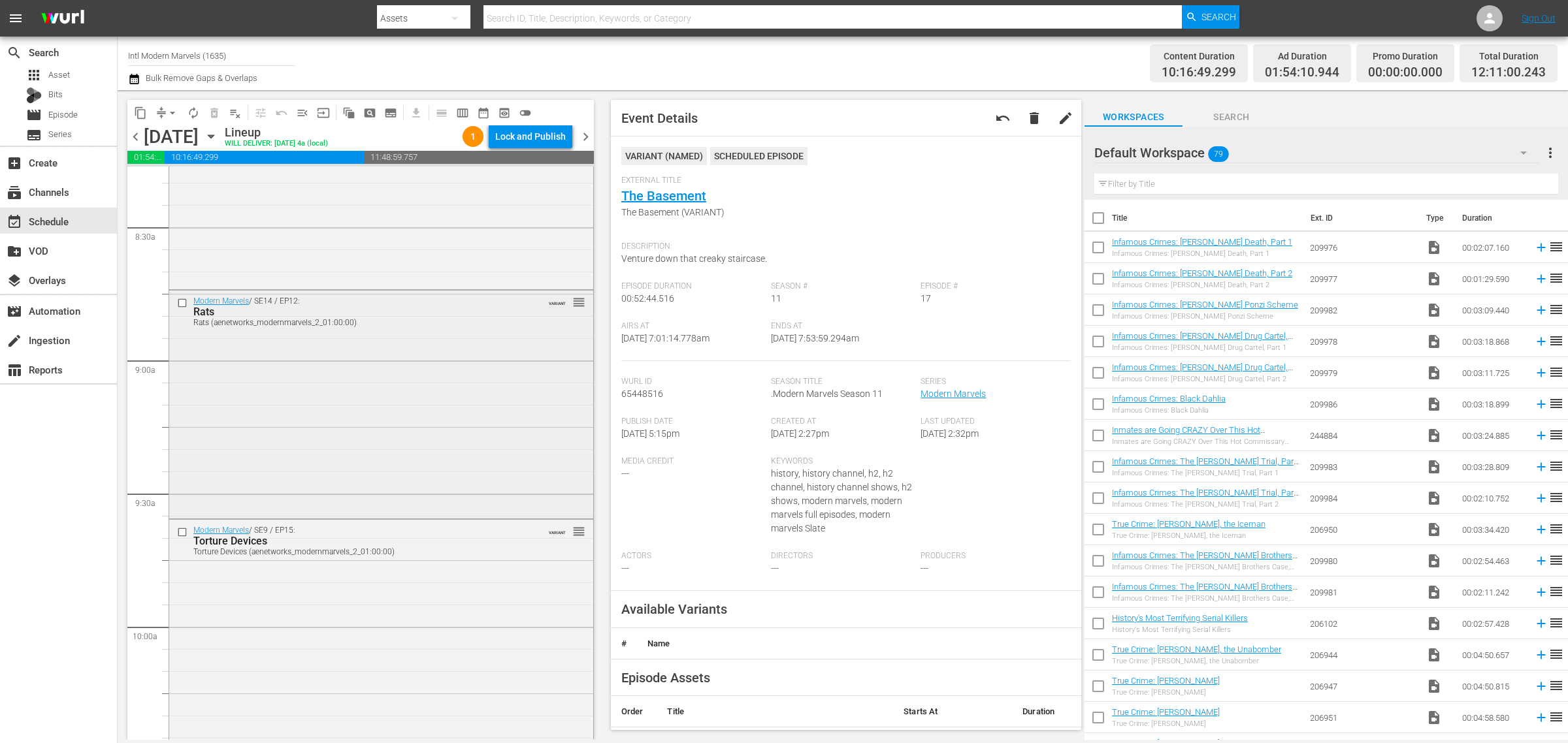
click at [355, 353] on div "Modern Marvels / SE14 / EP12: Rats Rats (aenetworks_modernmarvels_2_01:00:00) V…" at bounding box center [382, 403] width 424 height 225
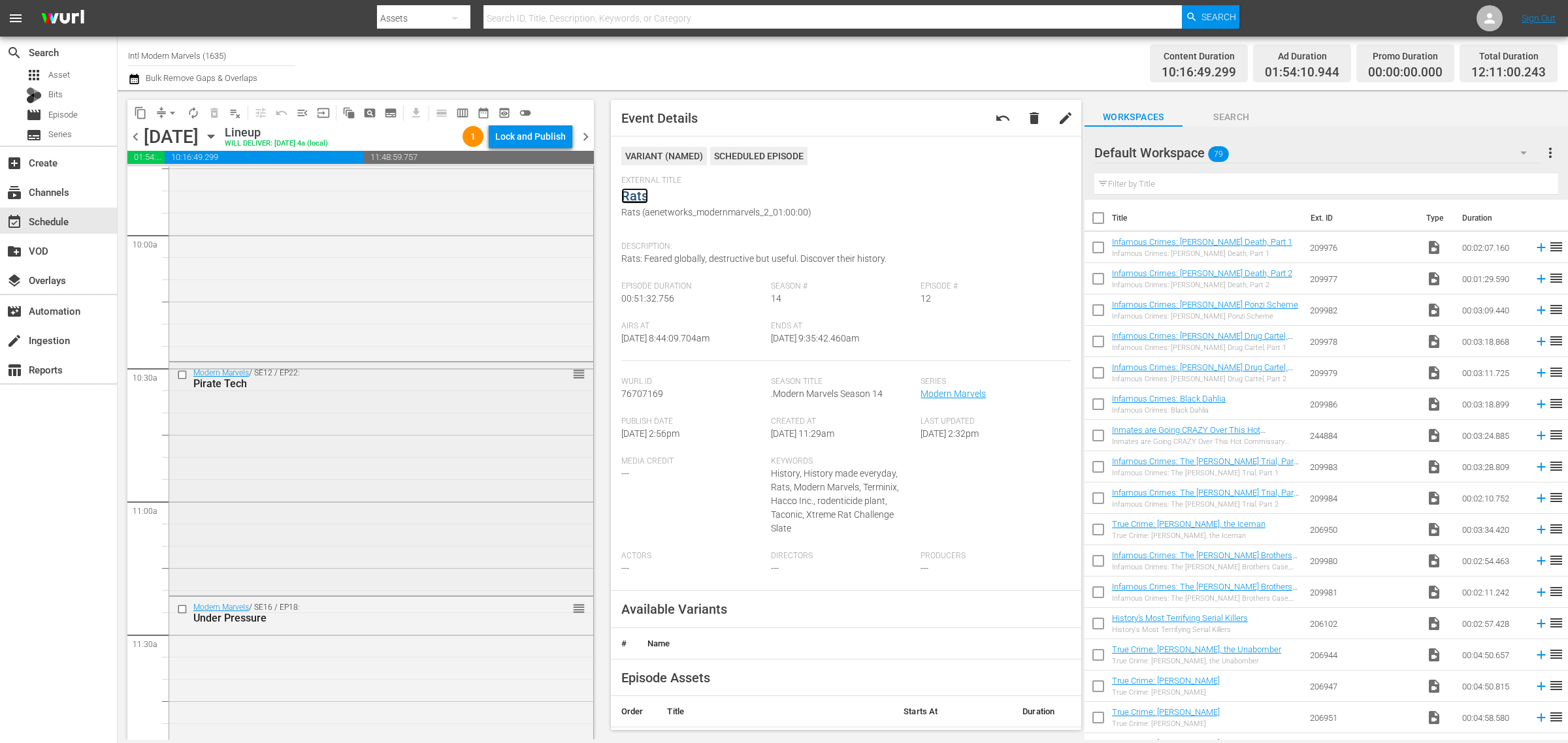
scroll to position [2612, 0]
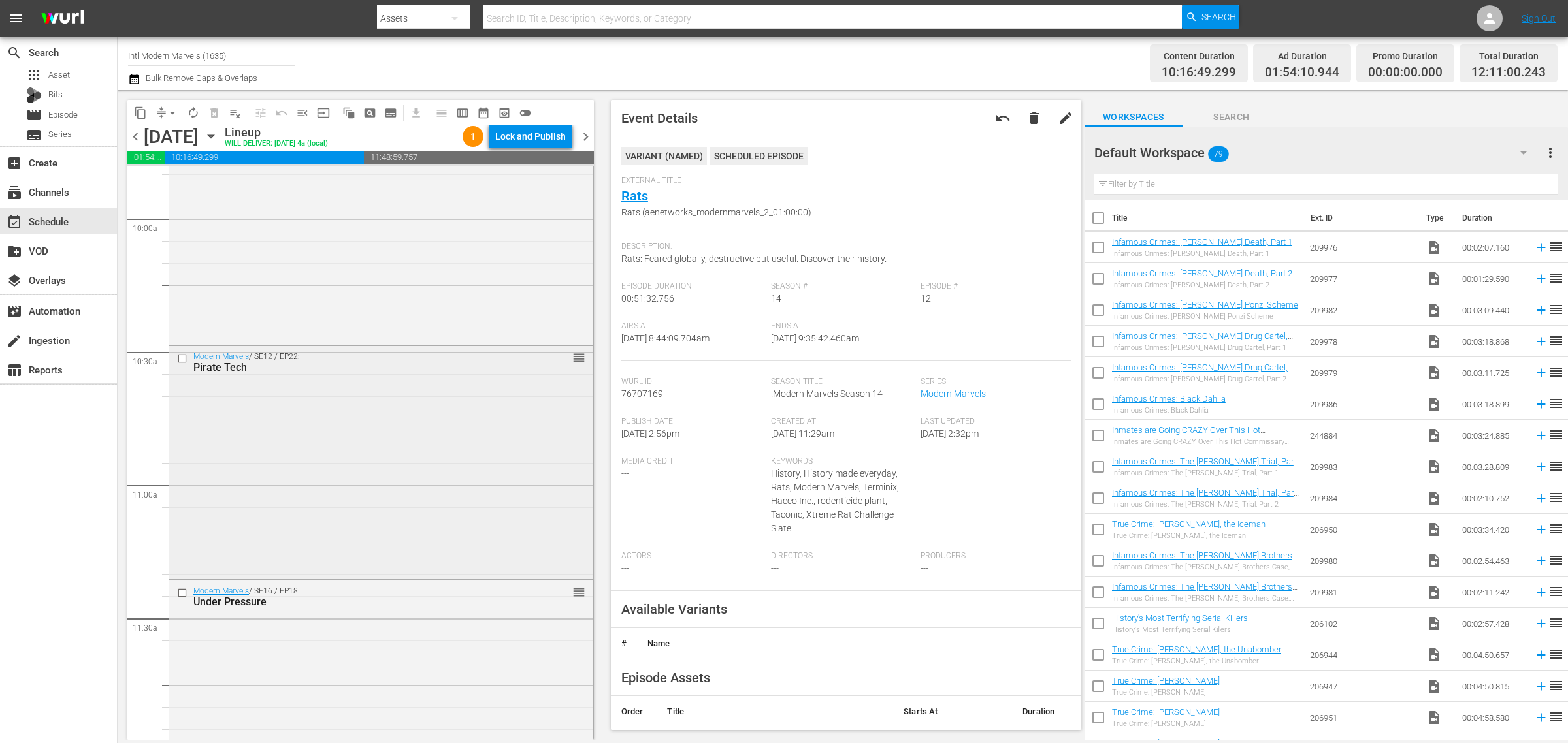
click at [407, 443] on div "Modern Marvels / SE12 / EP22: Pirate Tech reorder" at bounding box center [382, 462] width 424 height 231
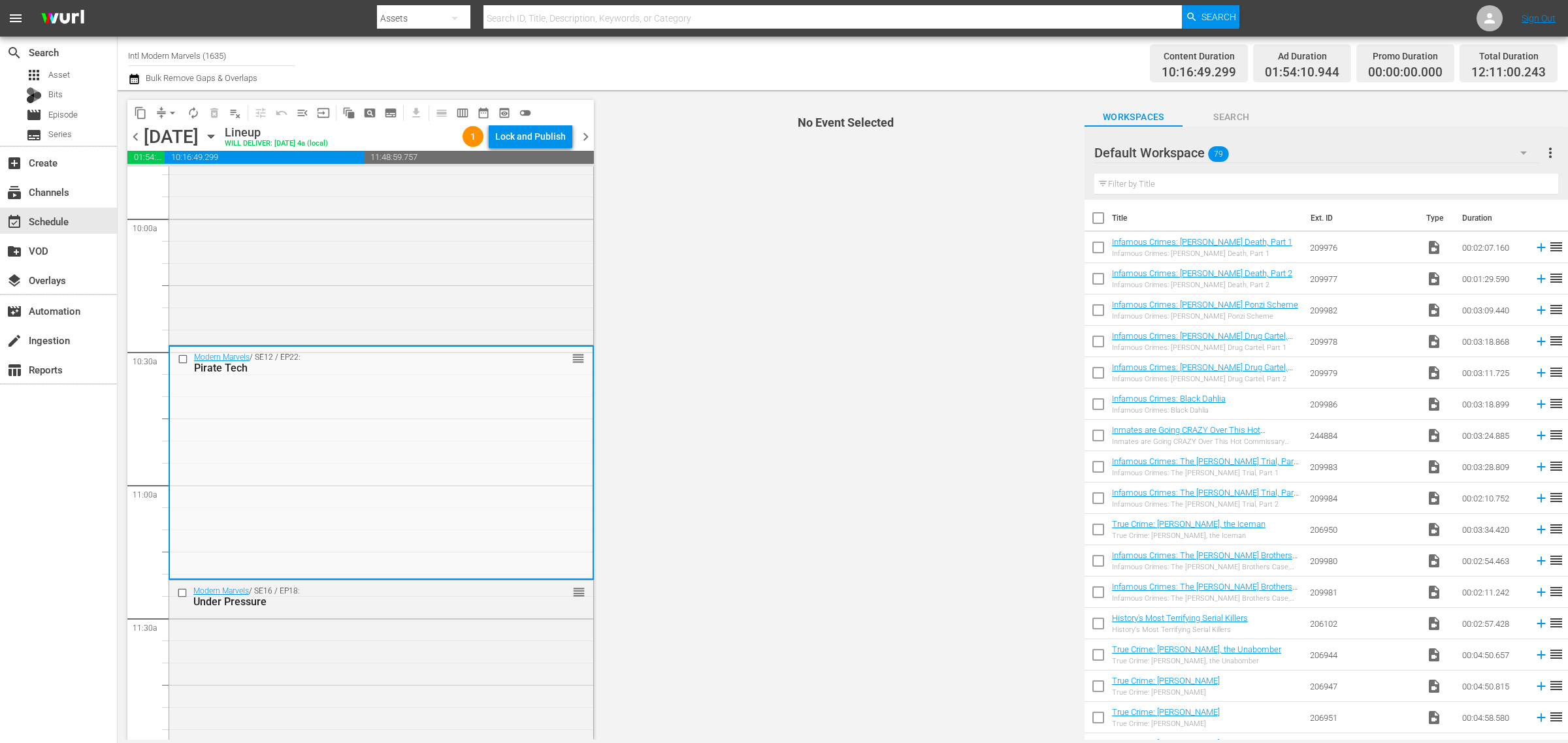
click at [706, 62] on div "Channel Title Intl Modern Marvels (1635) Bulk Remove Gaps & Overlaps" at bounding box center [518, 63] width 779 height 47
click at [971, 60] on div "Content Duration 10:16:49.299 Ad Duration 01:54:10.944 Promo Duration 00:00:00.…" at bounding box center [1232, 63] width 650 height 47
click at [729, 63] on div "Channel Title Intl Modern Marvels (1635) Bulk Remove Gaps & Overlaps" at bounding box center [518, 63] width 779 height 47
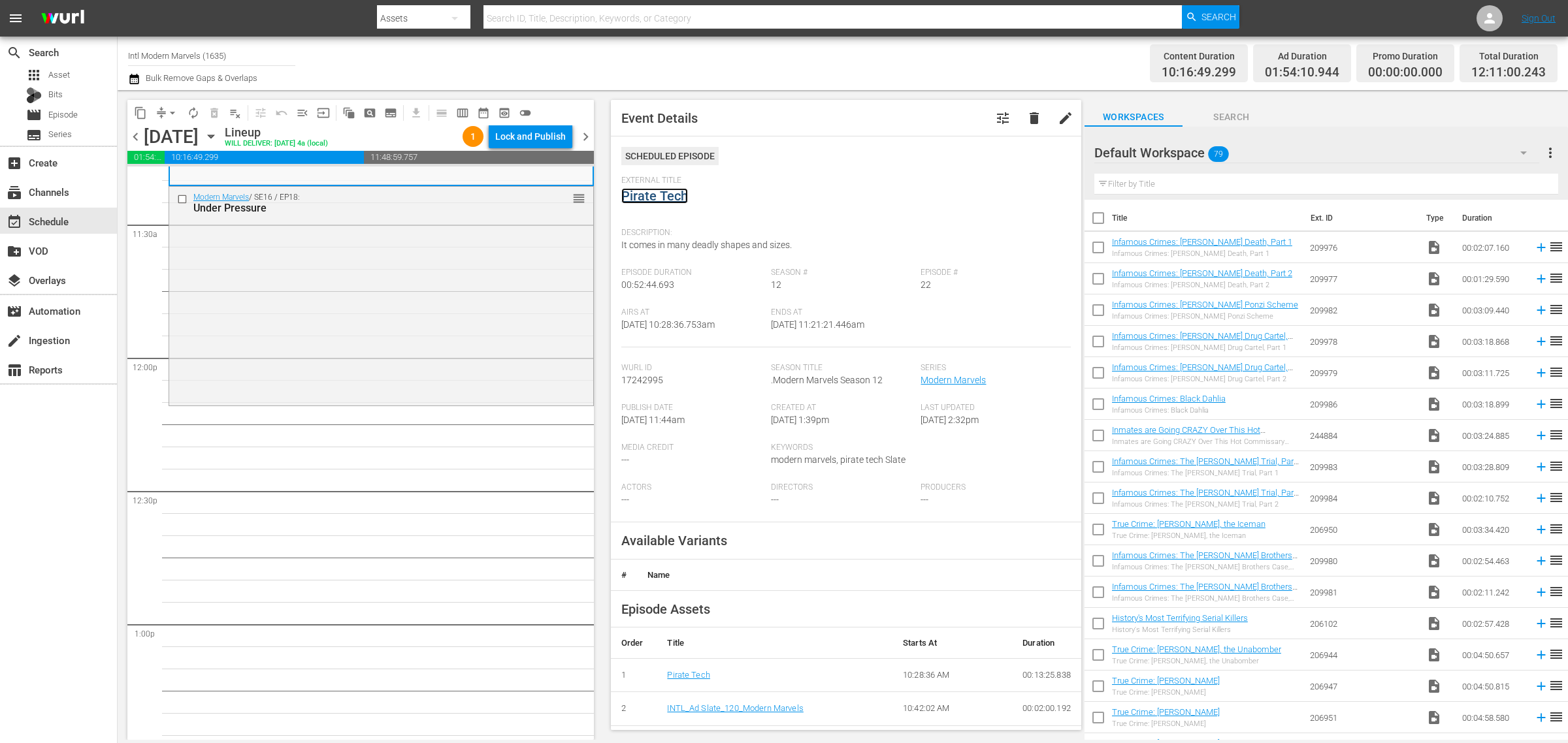
scroll to position [2857, 0]
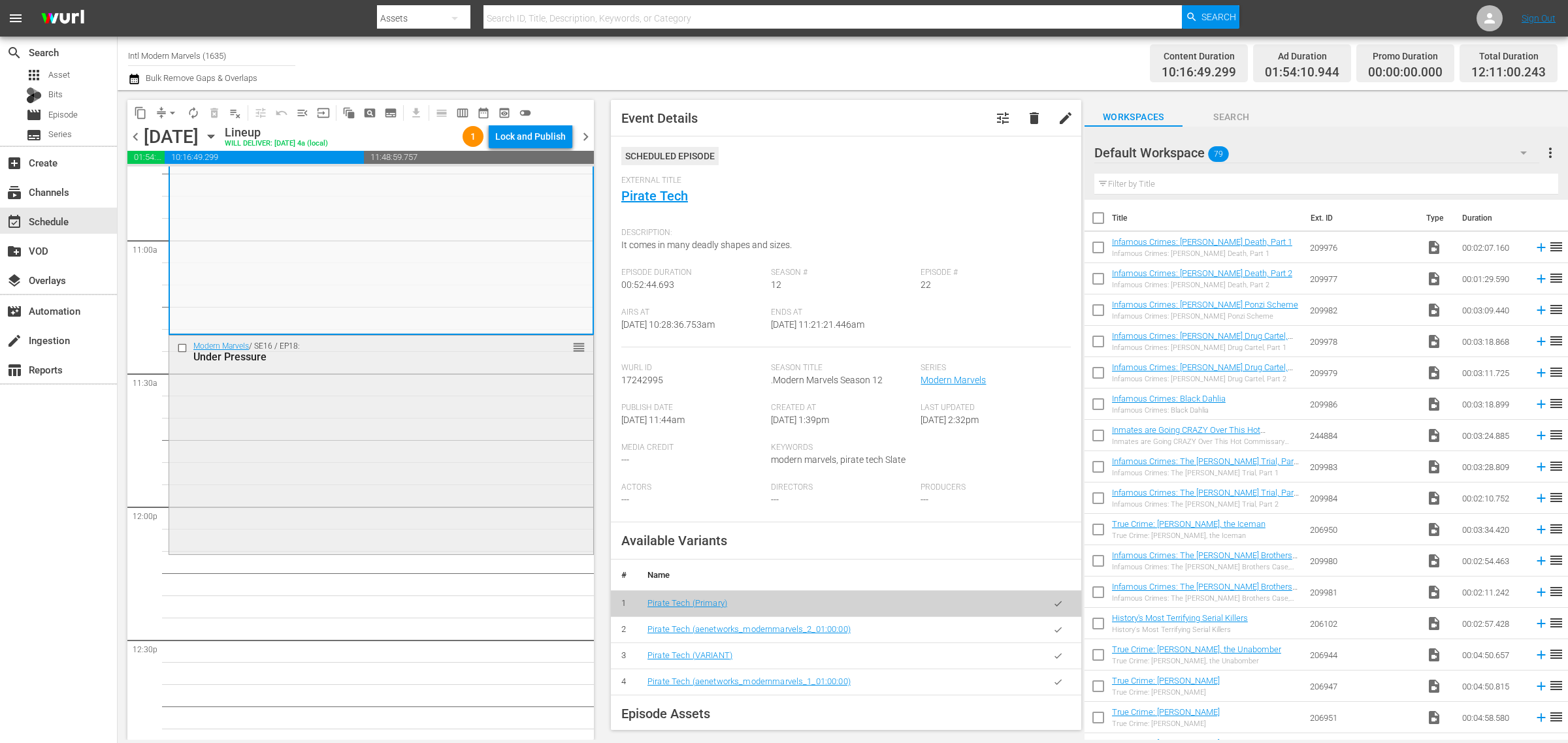
click at [407, 423] on div "Modern Marvels / SE16 / EP18: Under Pressure reorder" at bounding box center [382, 444] width 424 height 216
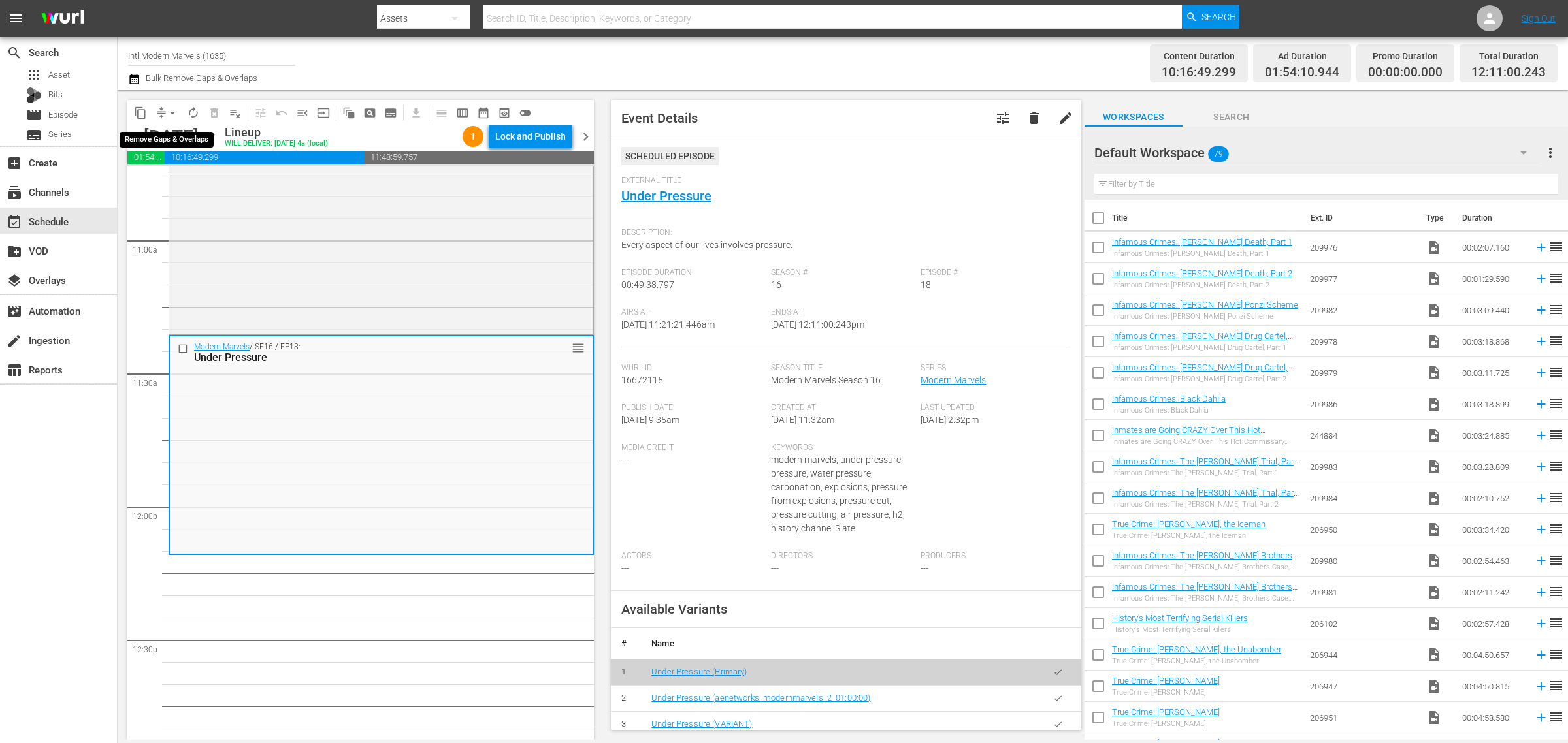
click at [169, 115] on span "arrow_drop_down" at bounding box center [172, 113] width 13 height 13
click at [174, 142] on li "Align to Midnight" at bounding box center [172, 139] width 107 height 22
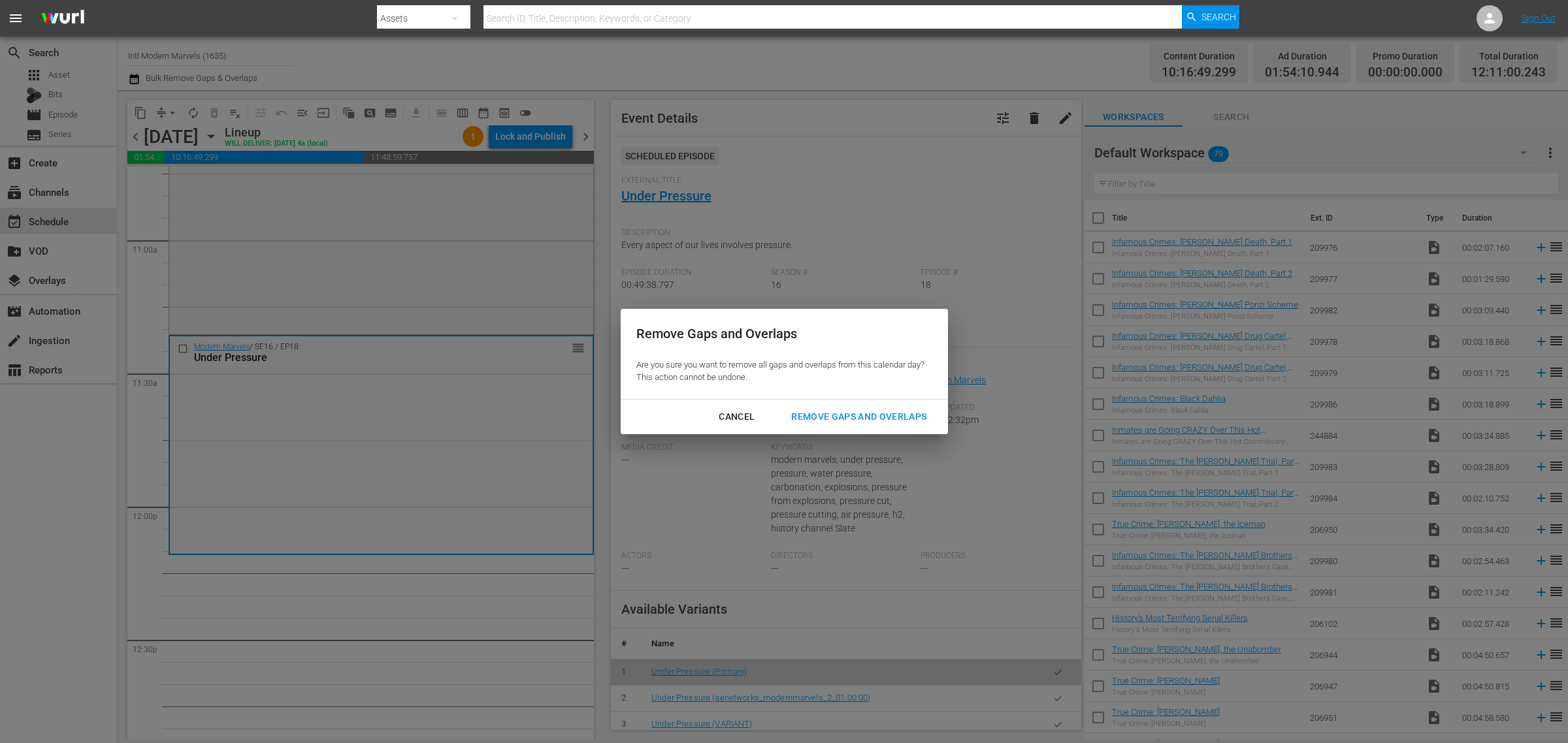
click at [867, 418] on div "Remove Gaps and Overlaps" at bounding box center [858, 417] width 156 height 16
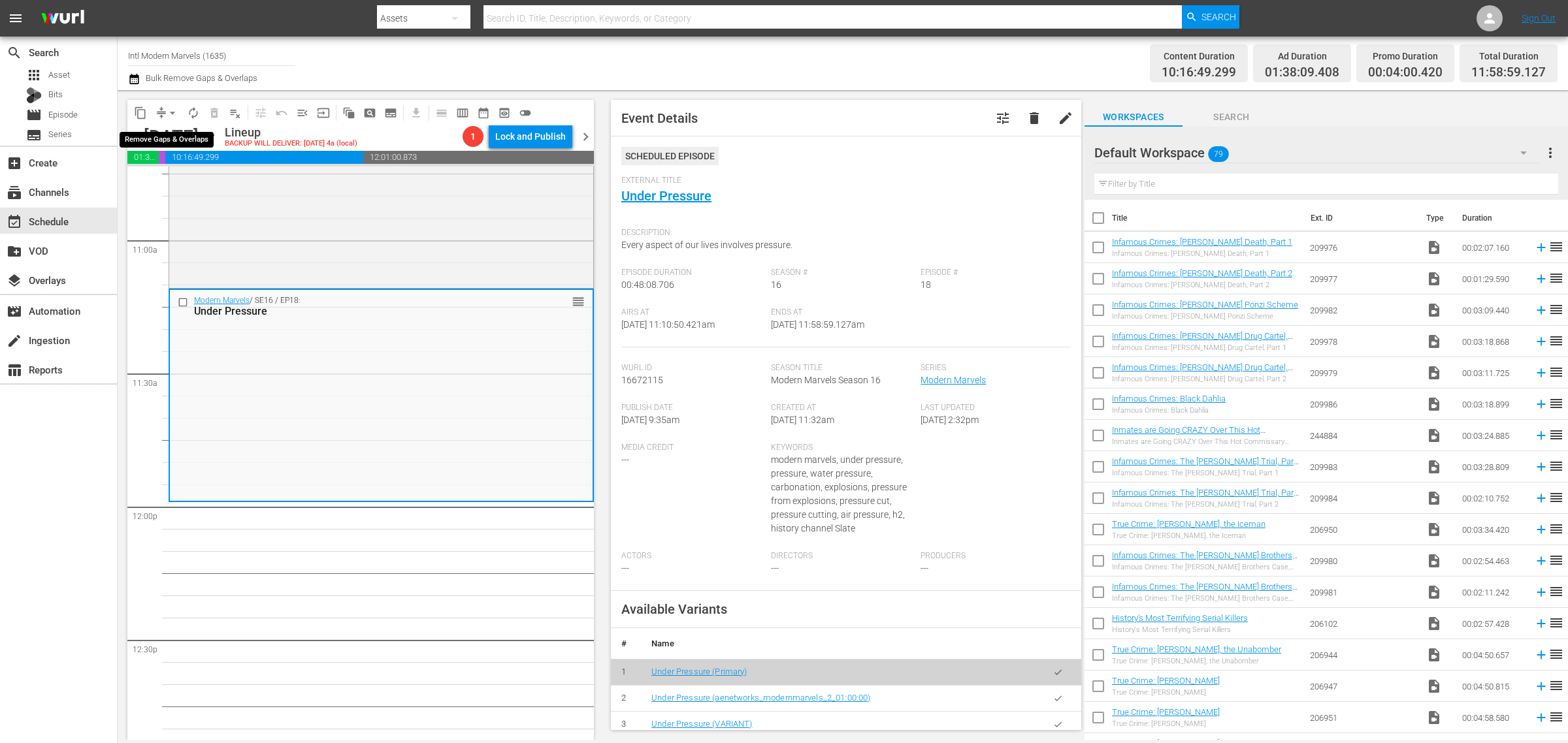
click at [170, 108] on span "arrow_drop_down" at bounding box center [172, 113] width 13 height 13
click at [186, 142] on li "Align to Midnight" at bounding box center [172, 139] width 107 height 22
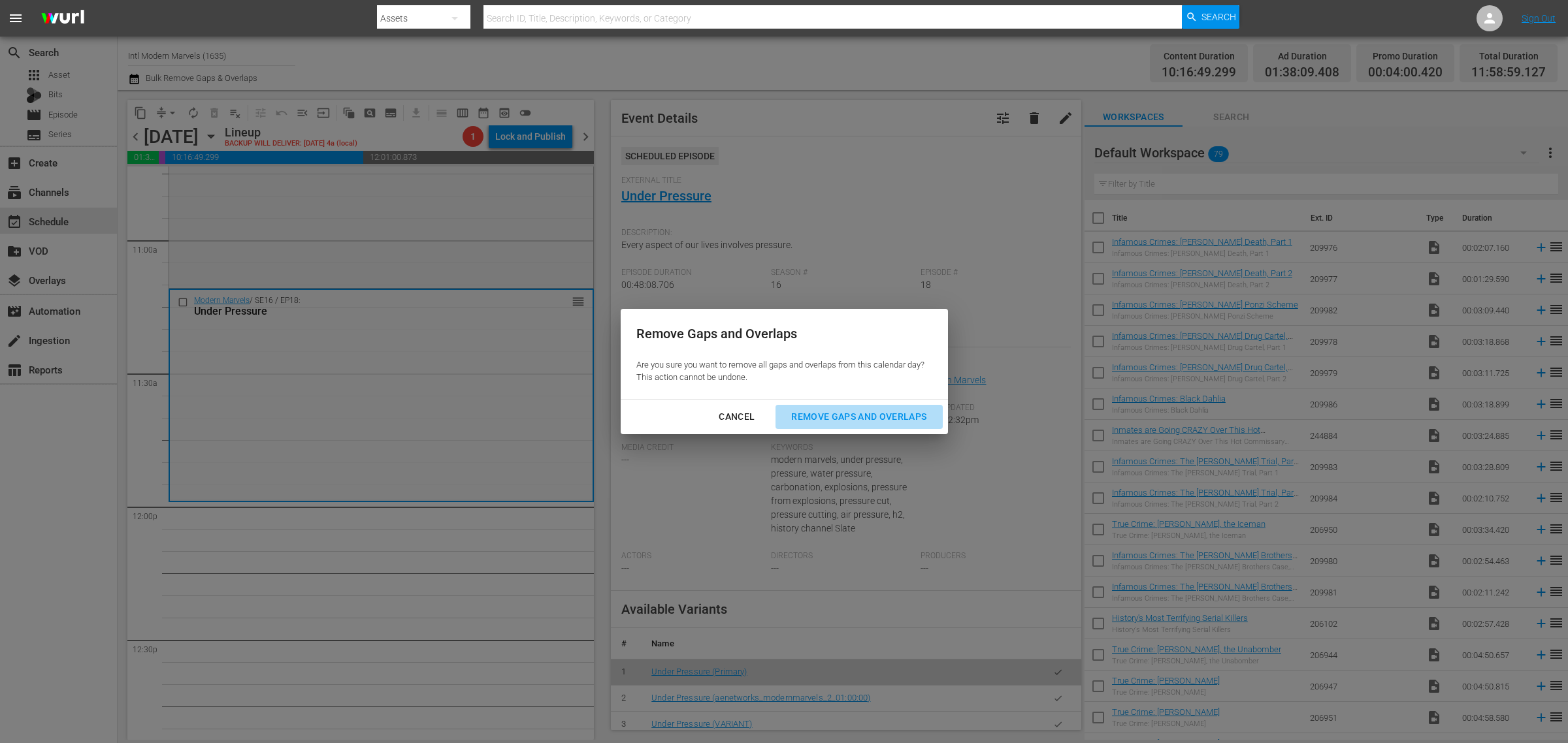
click at [838, 413] on div "Remove Gaps and Overlaps" at bounding box center [858, 417] width 156 height 16
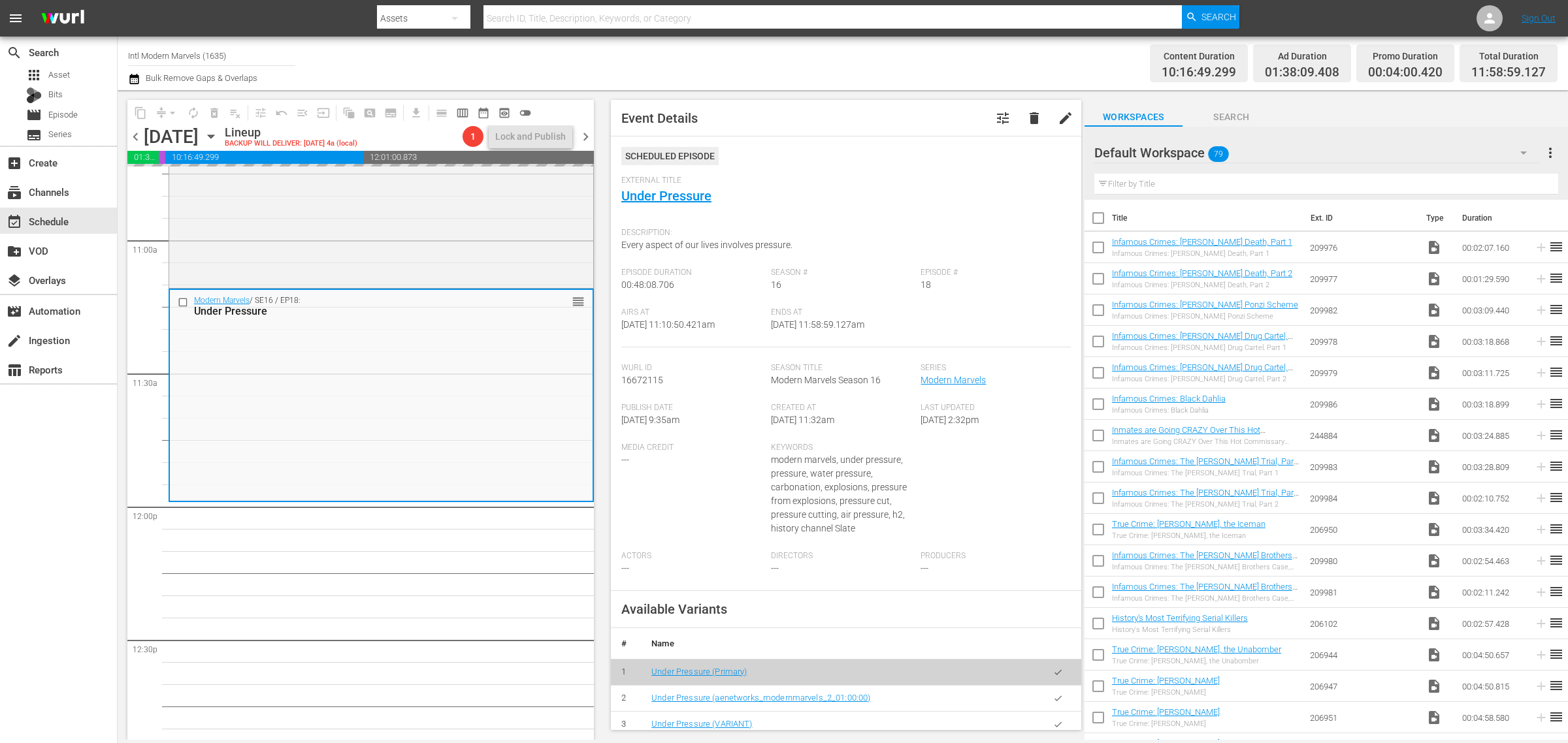
click at [853, 67] on div "Channel Title Intl Modern Marvels (1635) Bulk Remove Gaps & Overlaps" at bounding box center [518, 63] width 779 height 47
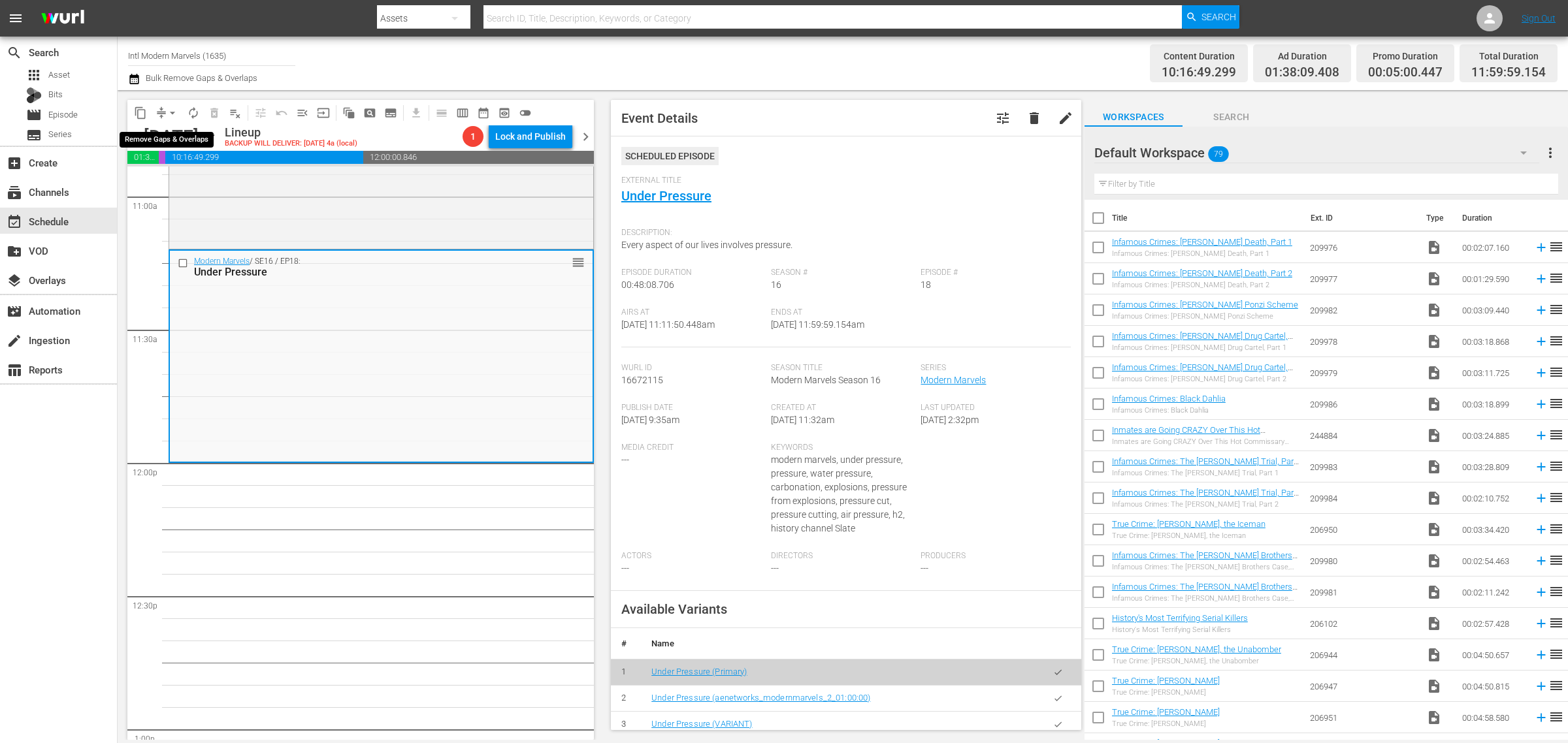
click at [168, 109] on span "arrow_drop_down" at bounding box center [172, 113] width 13 height 13
click at [177, 132] on li "Align to Midnight" at bounding box center [172, 139] width 107 height 22
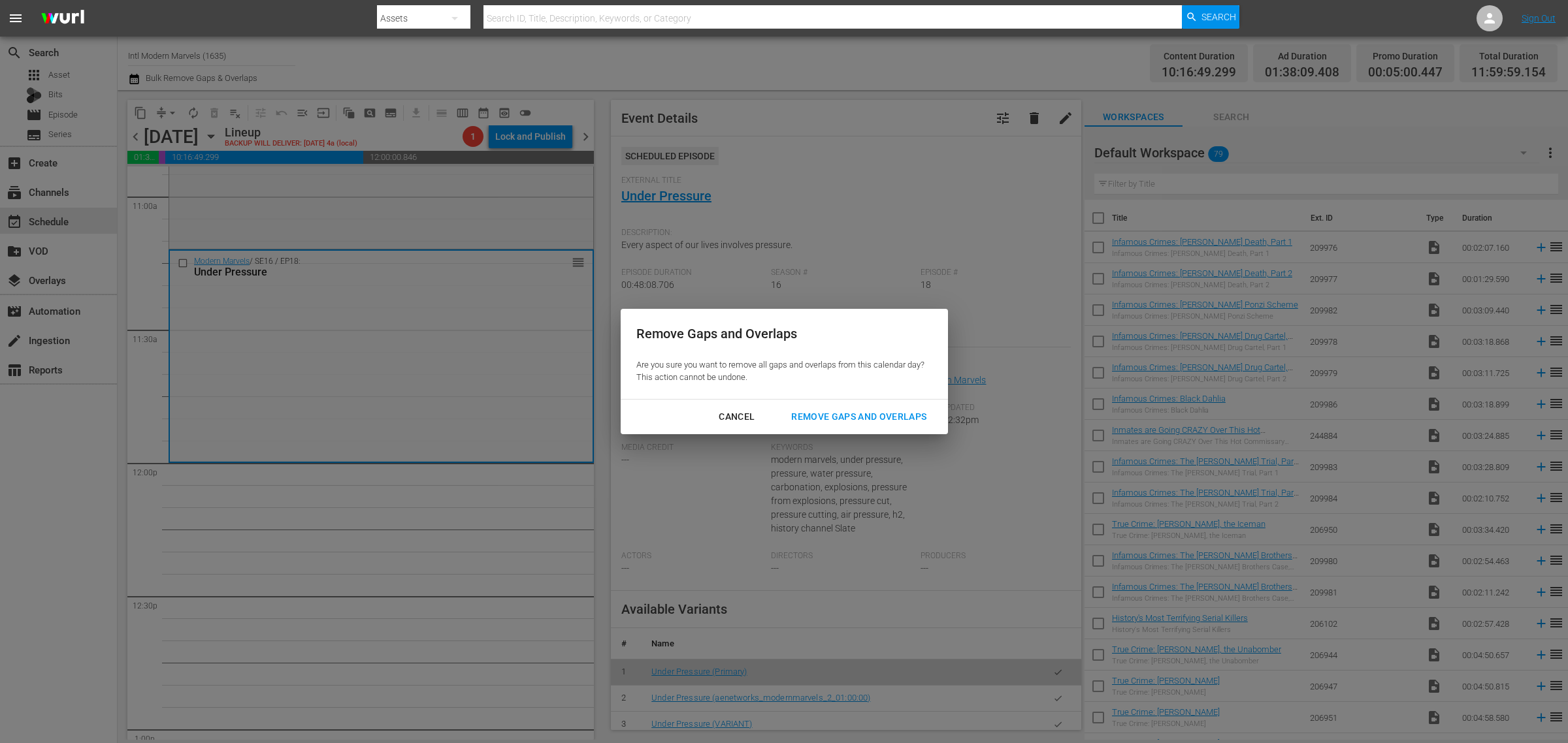
click at [809, 410] on div "Remove Gaps and Overlaps" at bounding box center [858, 417] width 156 height 16
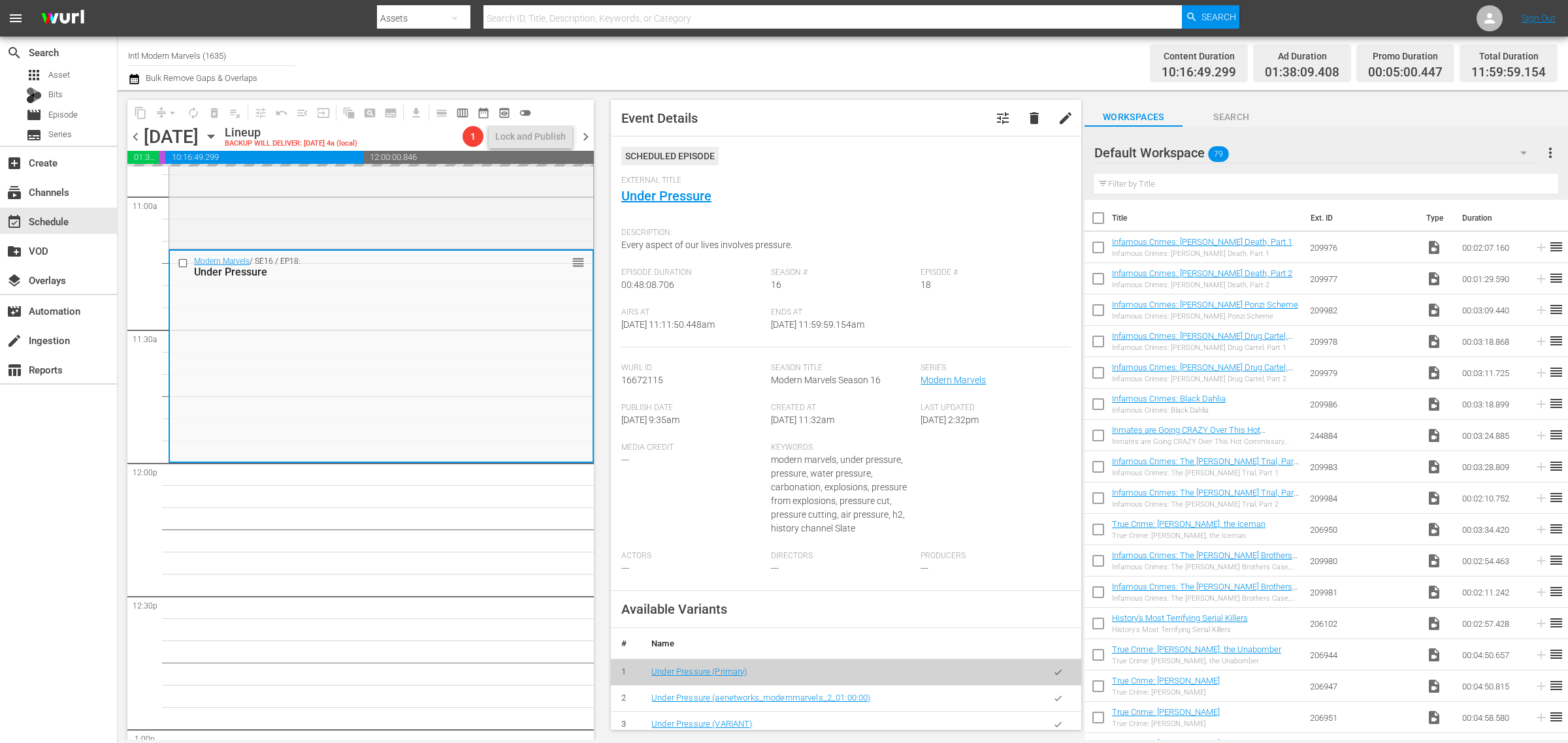
click at [736, 60] on div "Channel Title Intl Modern Marvels (1635) Bulk Remove Gaps & Overlaps" at bounding box center [518, 63] width 779 height 47
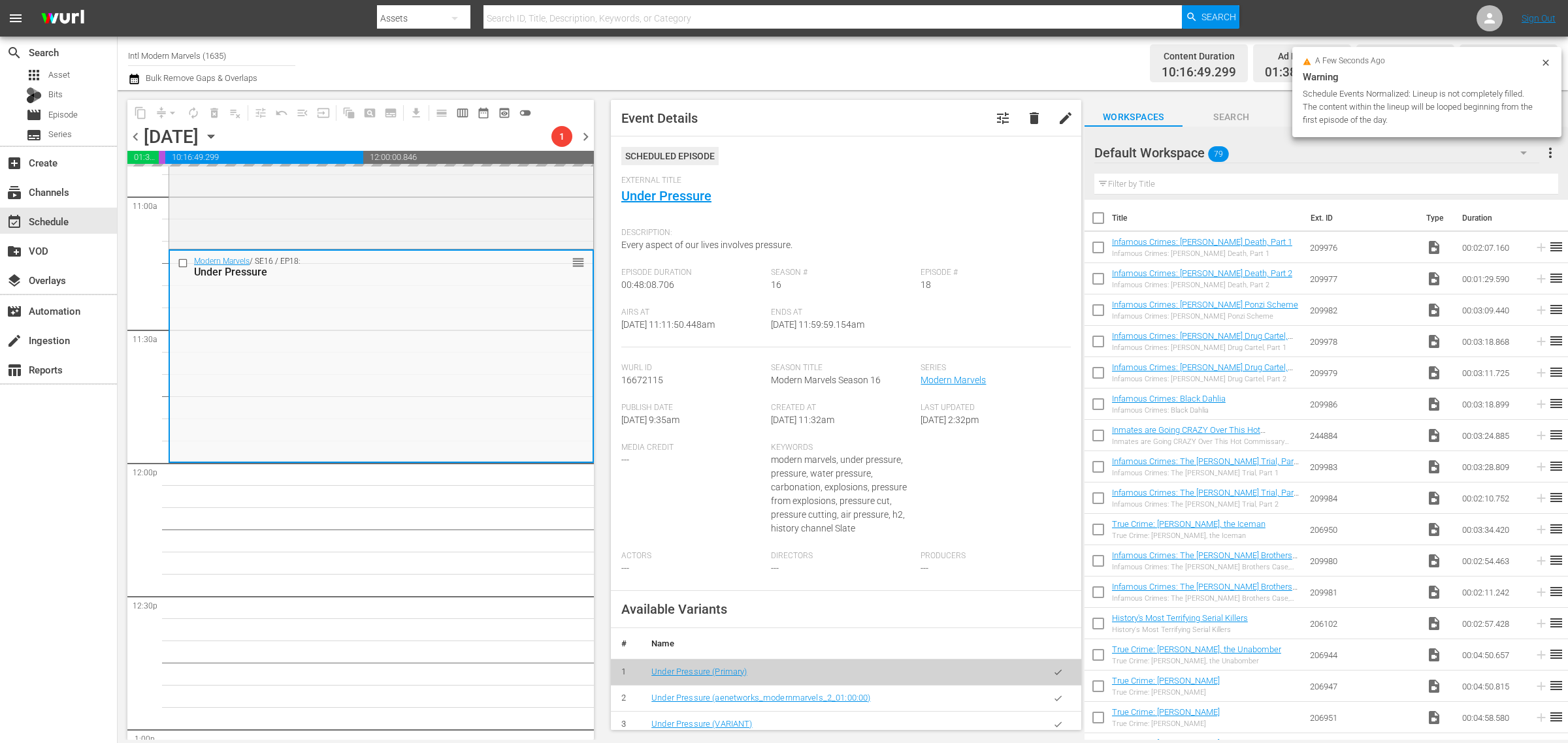
click at [661, 56] on div "Channel Title Intl Modern Marvels (1635) Bulk Remove Gaps & Overlaps" at bounding box center [518, 63] width 779 height 47
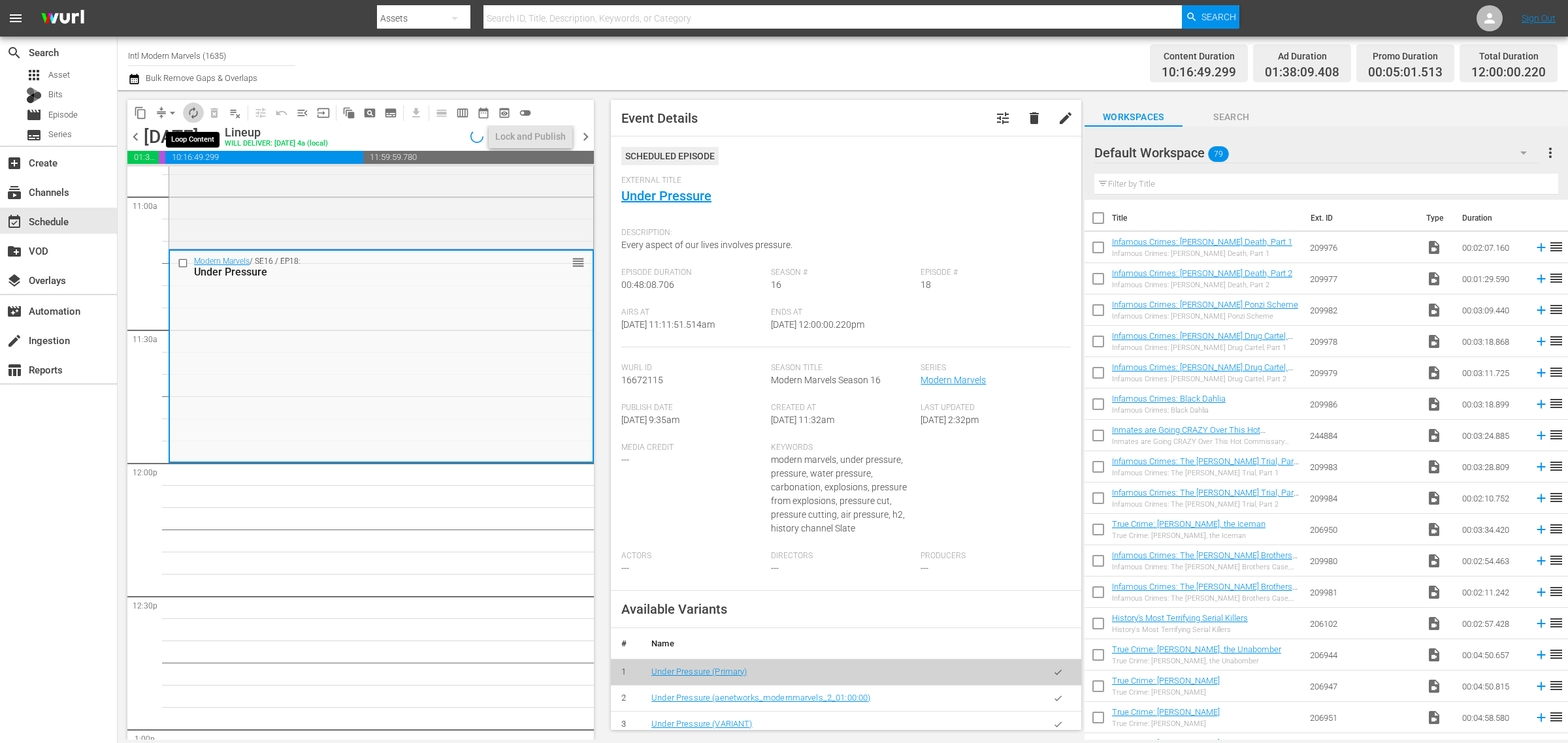
click at [194, 108] on span "autorenew_outlined" at bounding box center [193, 113] width 13 height 13
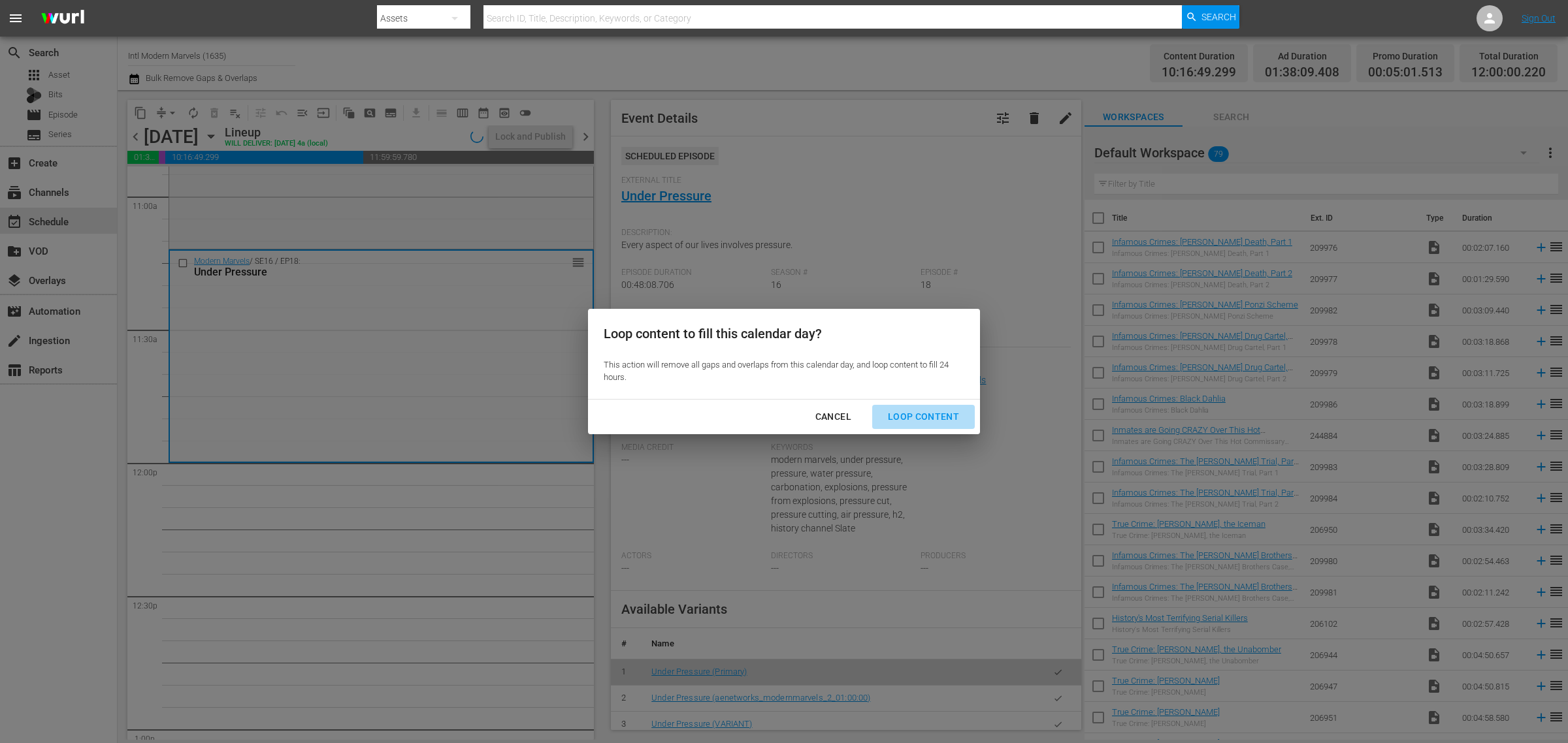
click at [931, 421] on div "Loop Content" at bounding box center [924, 417] width 92 height 16
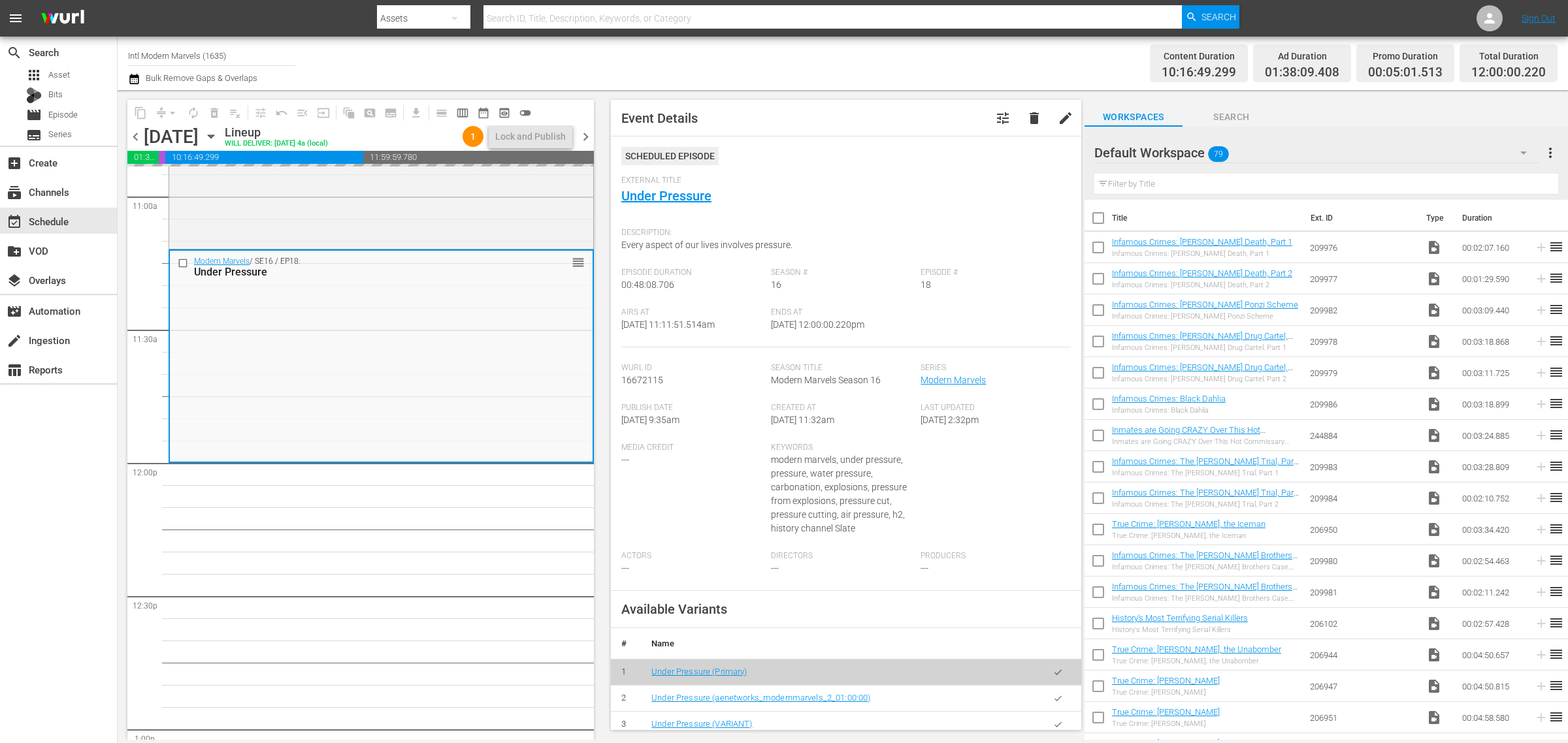
click at [773, 76] on div "Channel Title Intl Modern Marvels (1635) Bulk Remove Gaps & Overlaps" at bounding box center [518, 63] width 779 height 47
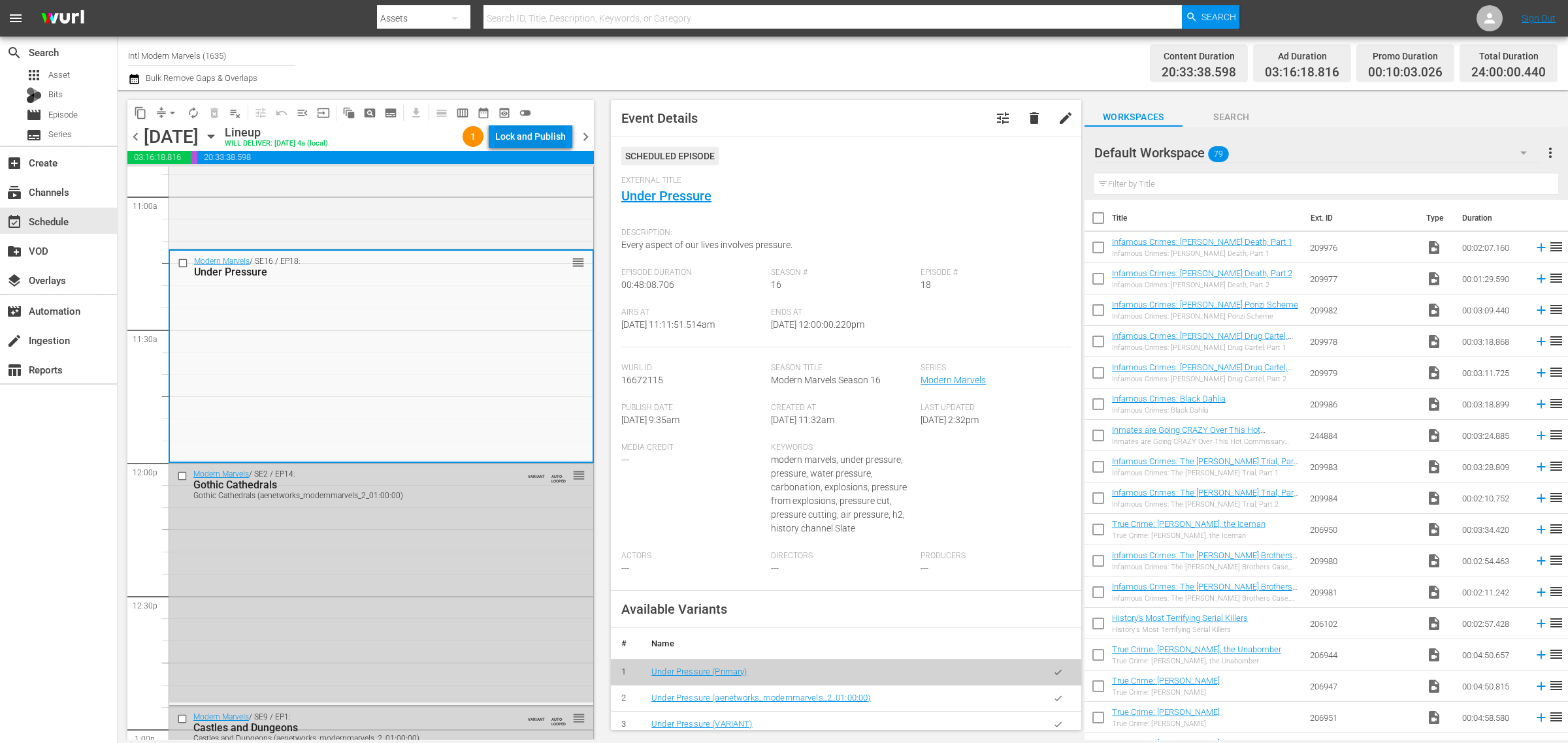
click at [553, 129] on div "Lock and Publish" at bounding box center [530, 136] width 70 height 23
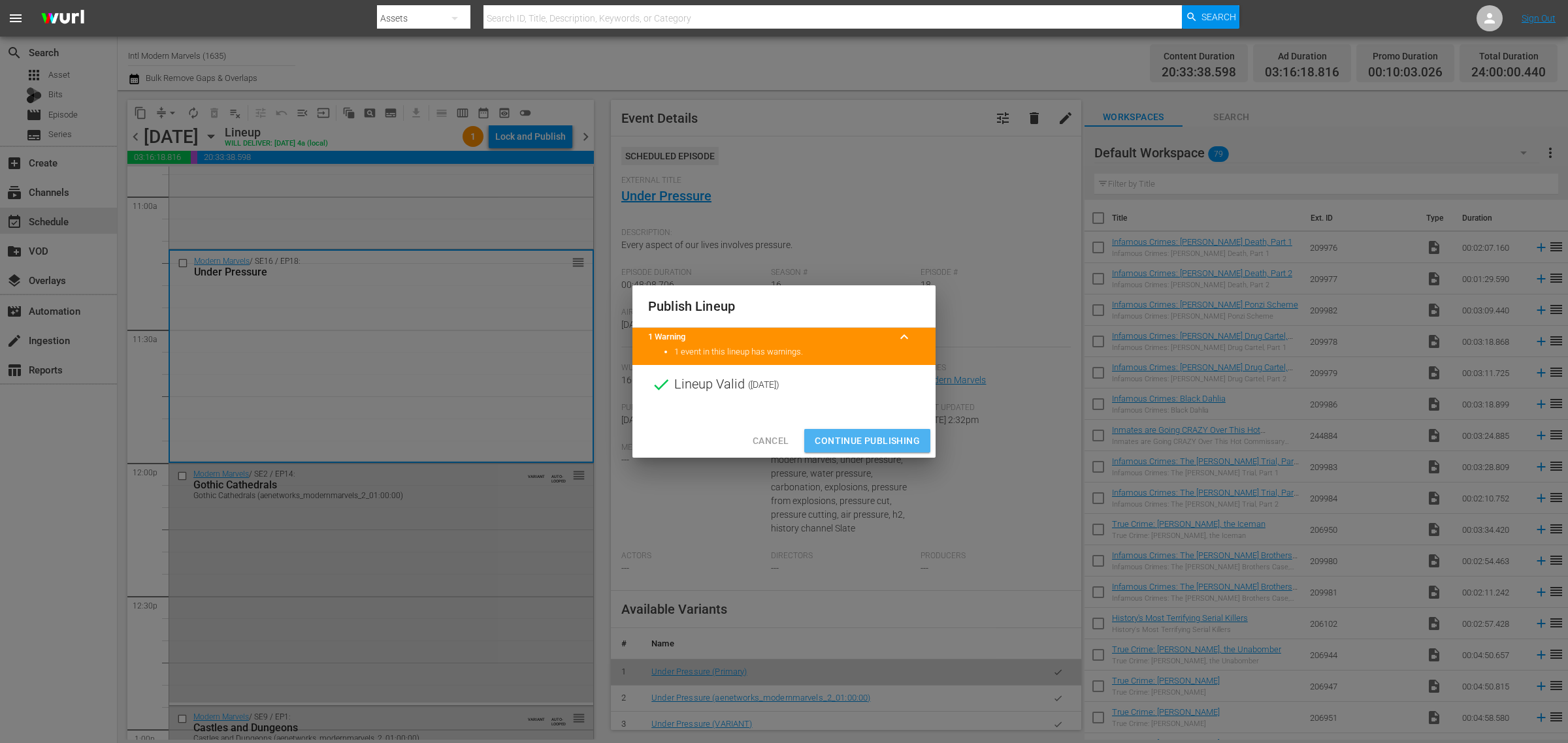
click at [882, 439] on span "Continue Publishing" at bounding box center [867, 441] width 106 height 16
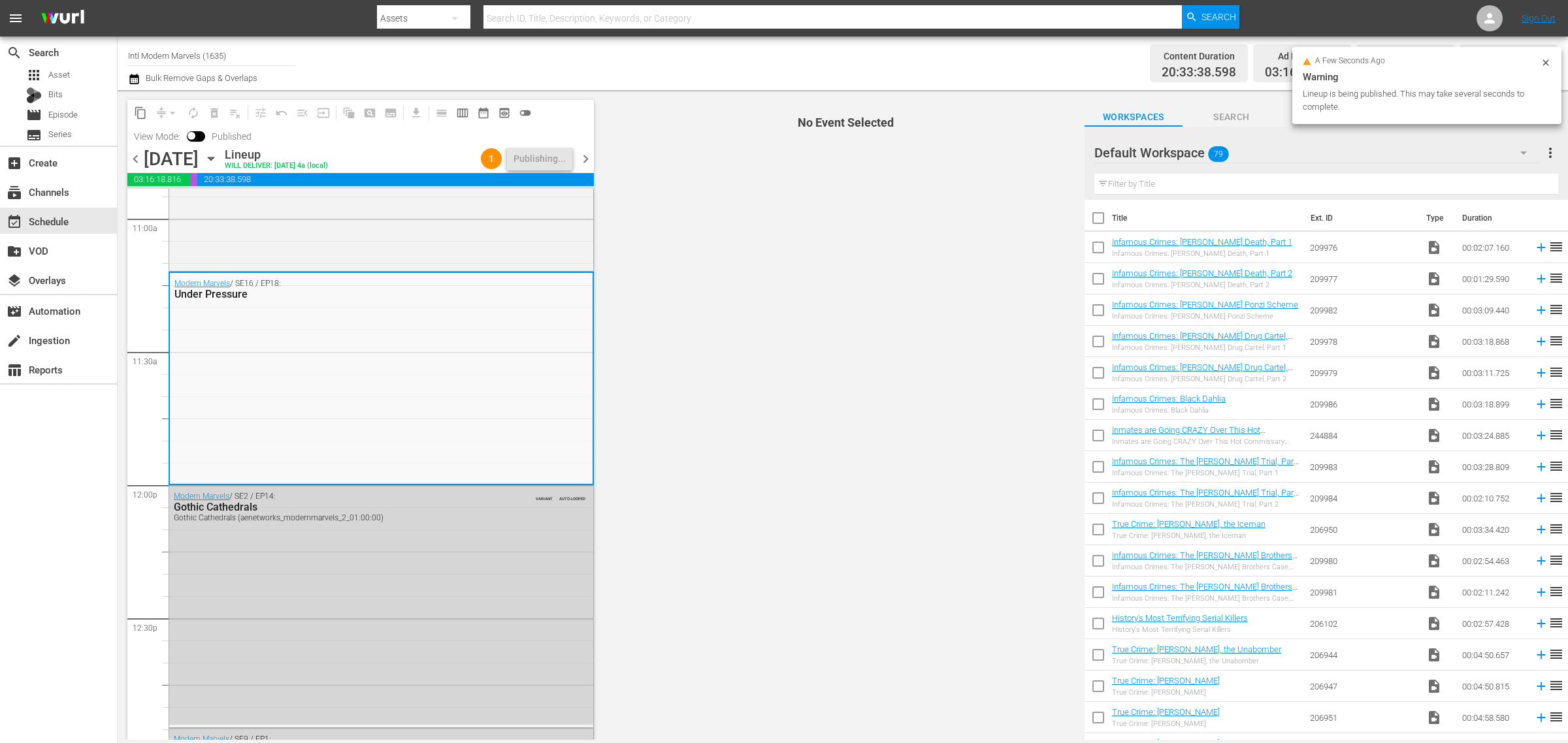
click at [655, 49] on div "Channel Title Intl Modern Marvels (1635) Bulk Remove Gaps & Overlaps" at bounding box center [518, 63] width 779 height 47
click at [543, 47] on div "Channel Title Intl Modern Marvels (1635) Bulk Remove Gaps & Overlaps" at bounding box center [518, 63] width 779 height 47
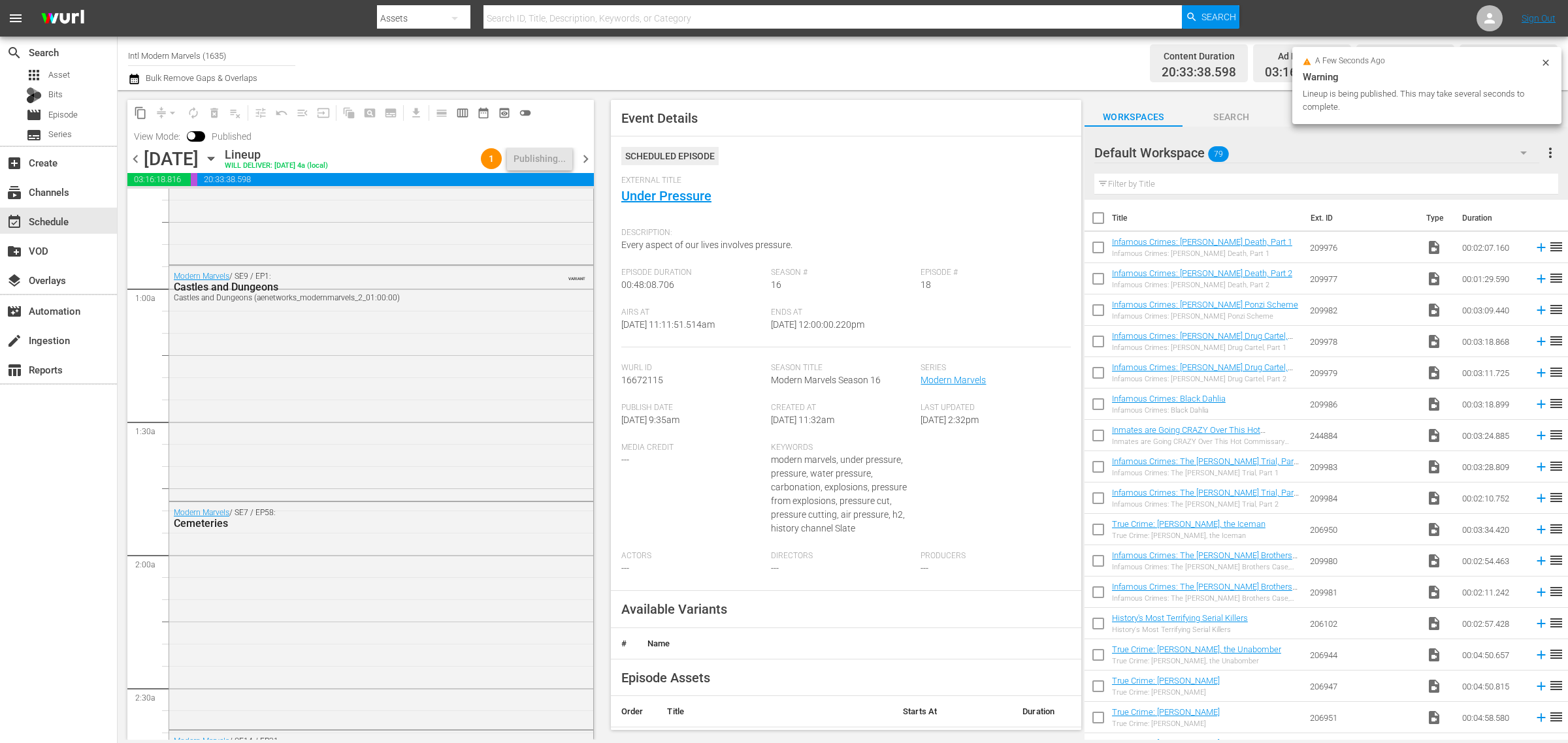
scroll to position [8, 0]
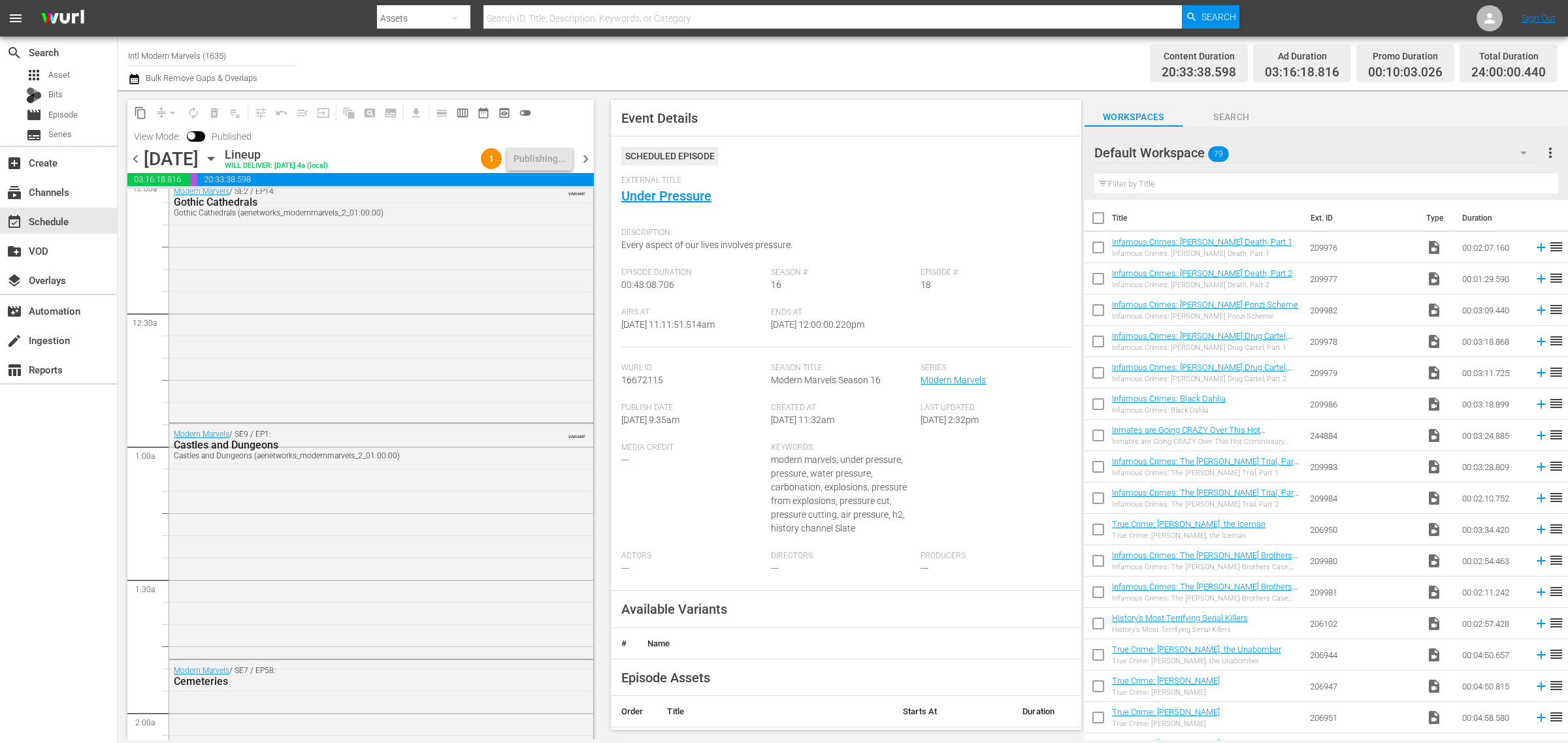
click at [762, 64] on div "Channel Title Intl Modern Marvels (1635) Bulk Remove Gaps & Overlaps" at bounding box center [518, 63] width 779 height 47
click at [488, 67] on div "Channel Title Intl Modern Marvels (1635) Bulk Remove Gaps & Overlaps" at bounding box center [518, 63] width 779 height 47
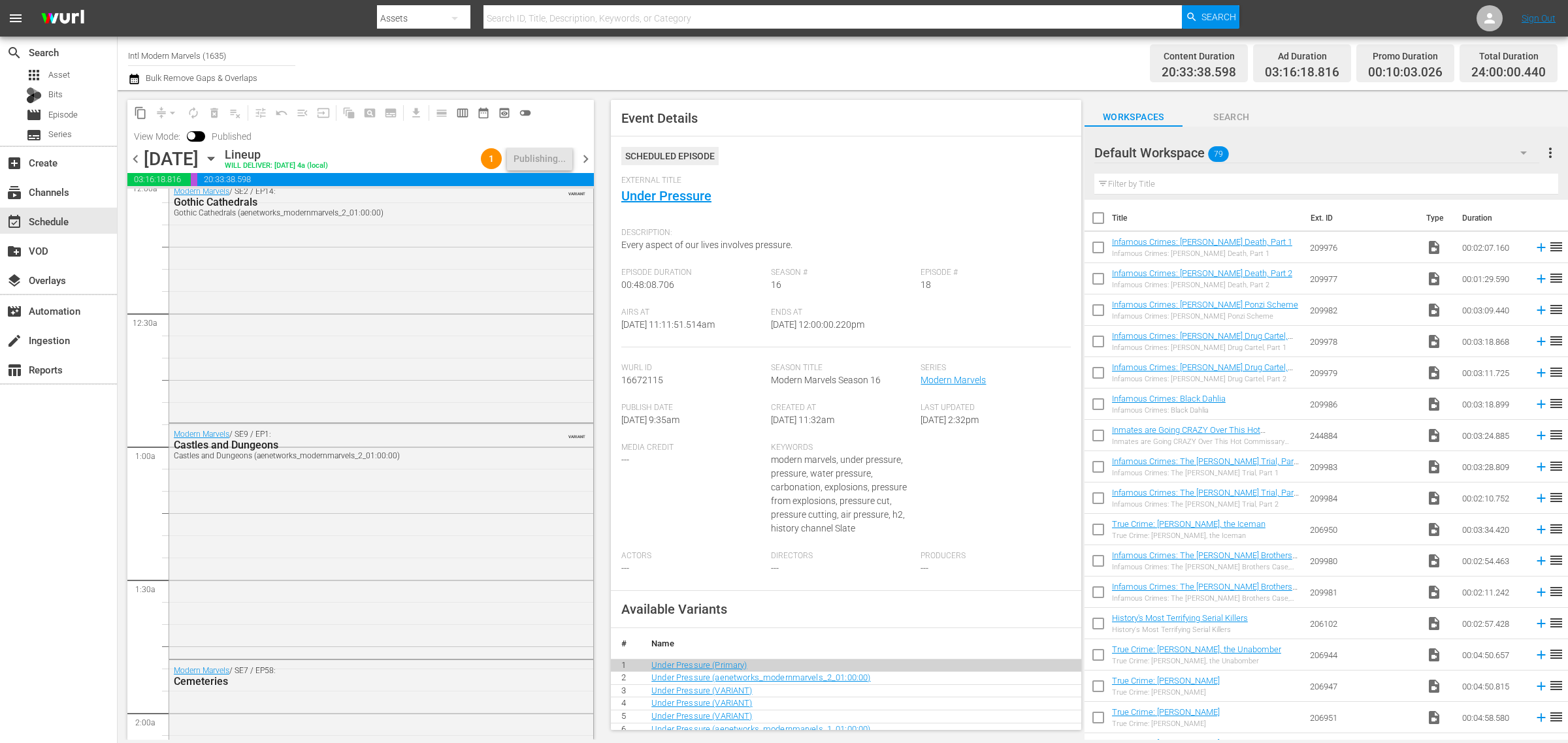
click at [800, 60] on div "Channel Title Intl Modern Marvels (1635) Bulk Remove Gaps & Overlaps" at bounding box center [518, 63] width 779 height 47
click at [675, 46] on div "Channel Title Intl Modern Marvels (1635) Bulk Remove Gaps & Overlaps" at bounding box center [518, 63] width 779 height 47
click at [852, 68] on div "Channel Title Intl Modern Marvels (1635) Bulk Remove Gaps & Overlaps" at bounding box center [518, 63] width 779 height 47
click at [733, 63] on div "Channel Title Intl Modern Marvels (1635) Bulk Remove Gaps & Overlaps" at bounding box center [518, 63] width 779 height 47
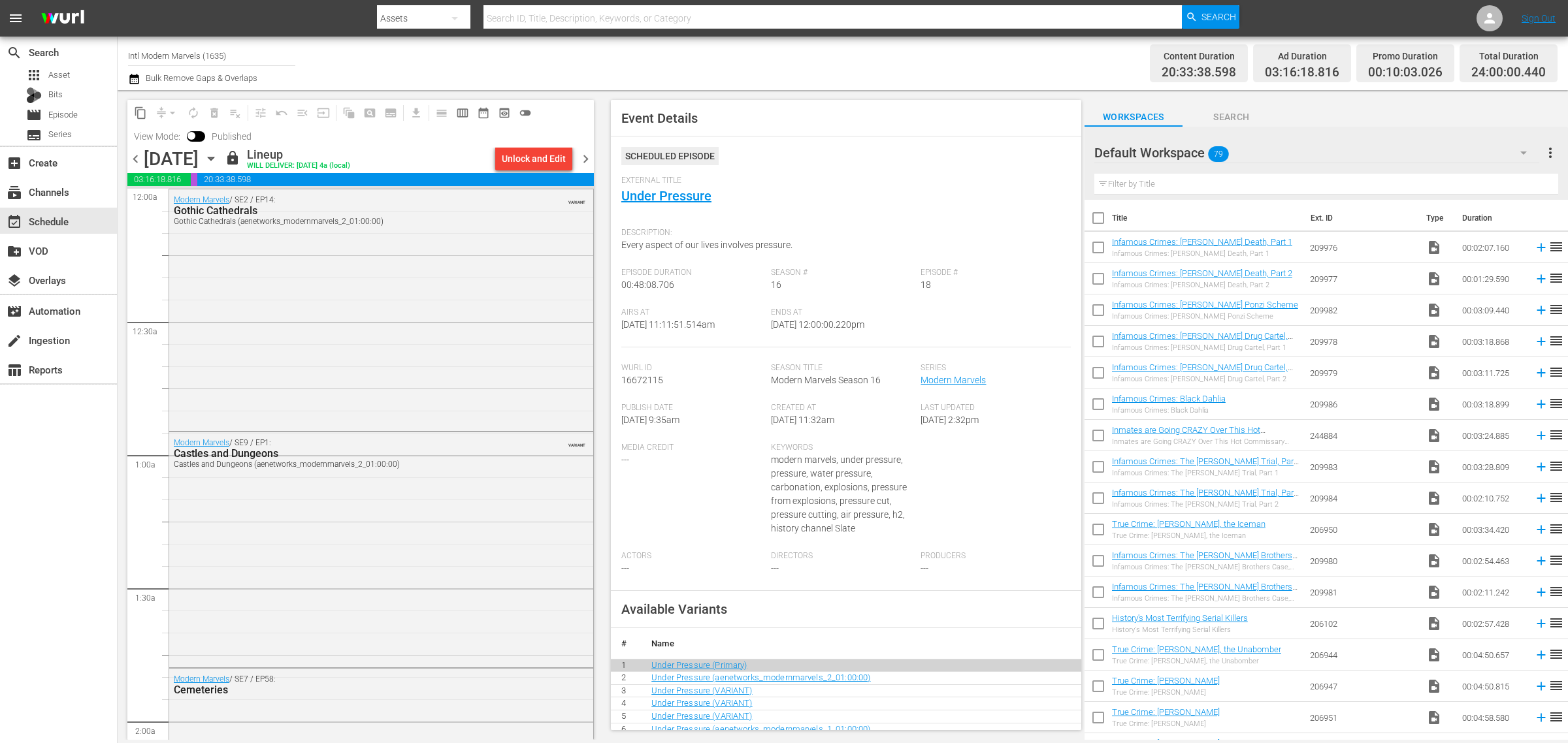
click at [134, 160] on span "chevron_left" at bounding box center [135, 159] width 16 height 16
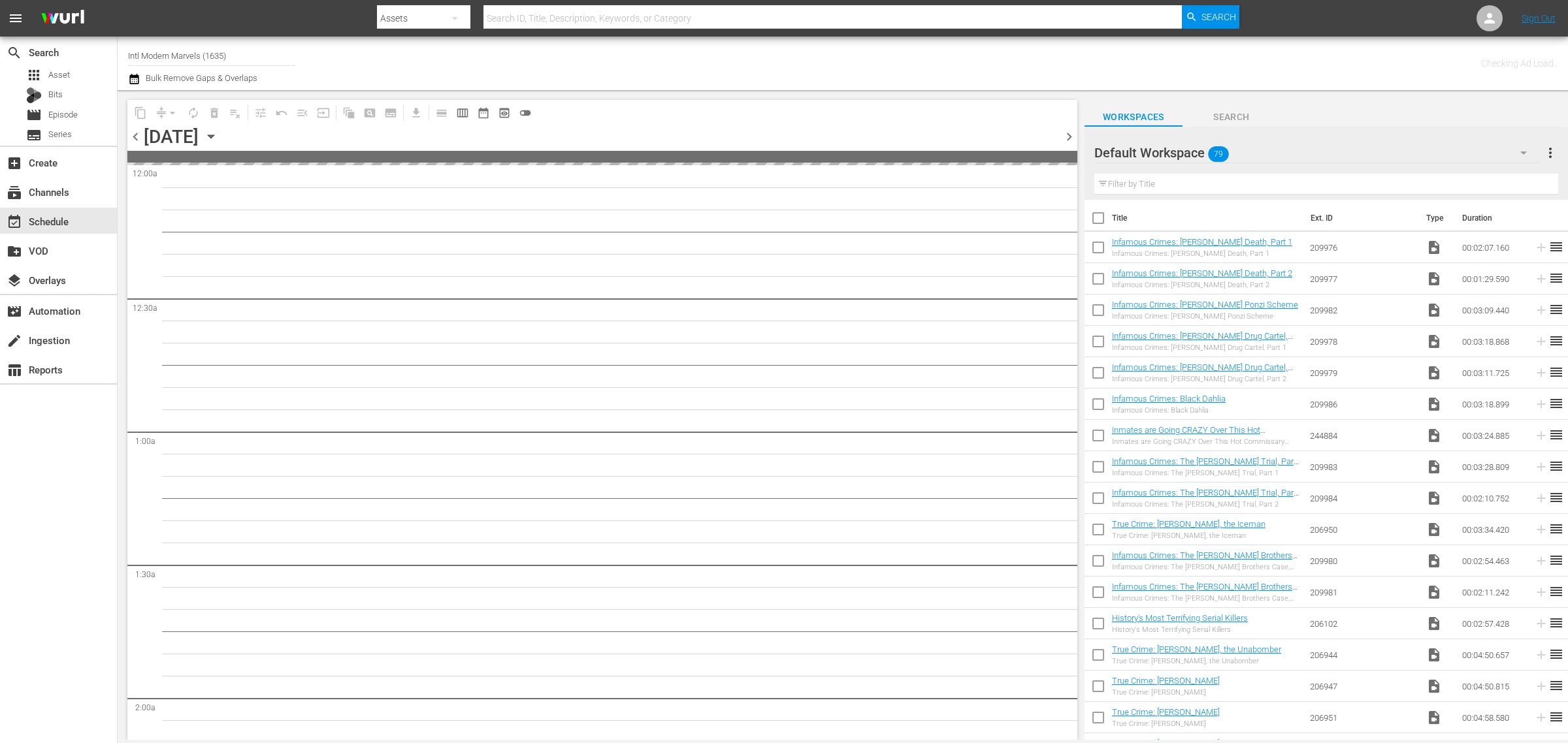
click at [782, 65] on div "Channel Title Intl Modern Marvels (1635) Bulk Remove Gaps & Overlaps" at bounding box center [518, 63] width 779 height 47
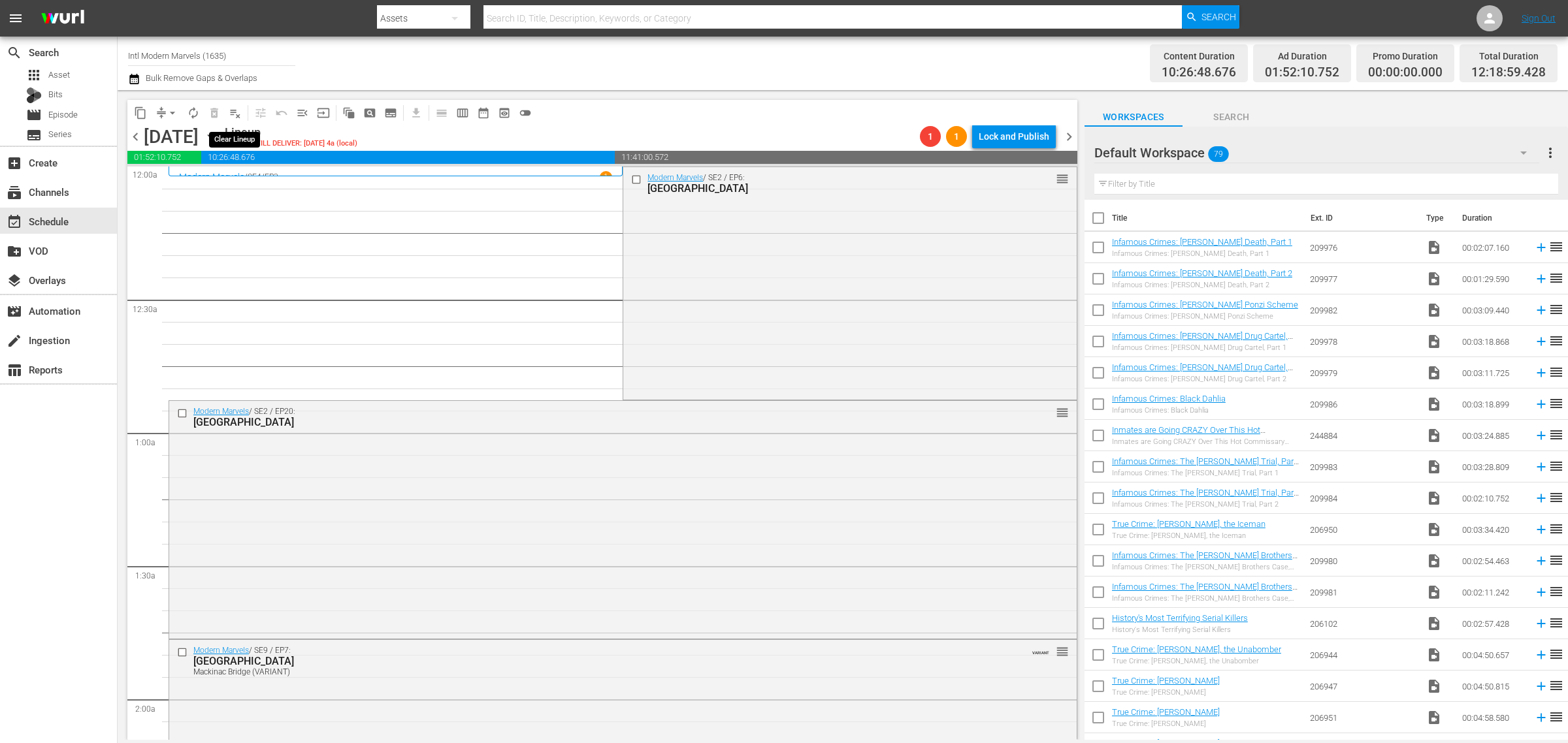
click at [232, 113] on span "playlist_remove_outlined" at bounding box center [235, 113] width 13 height 13
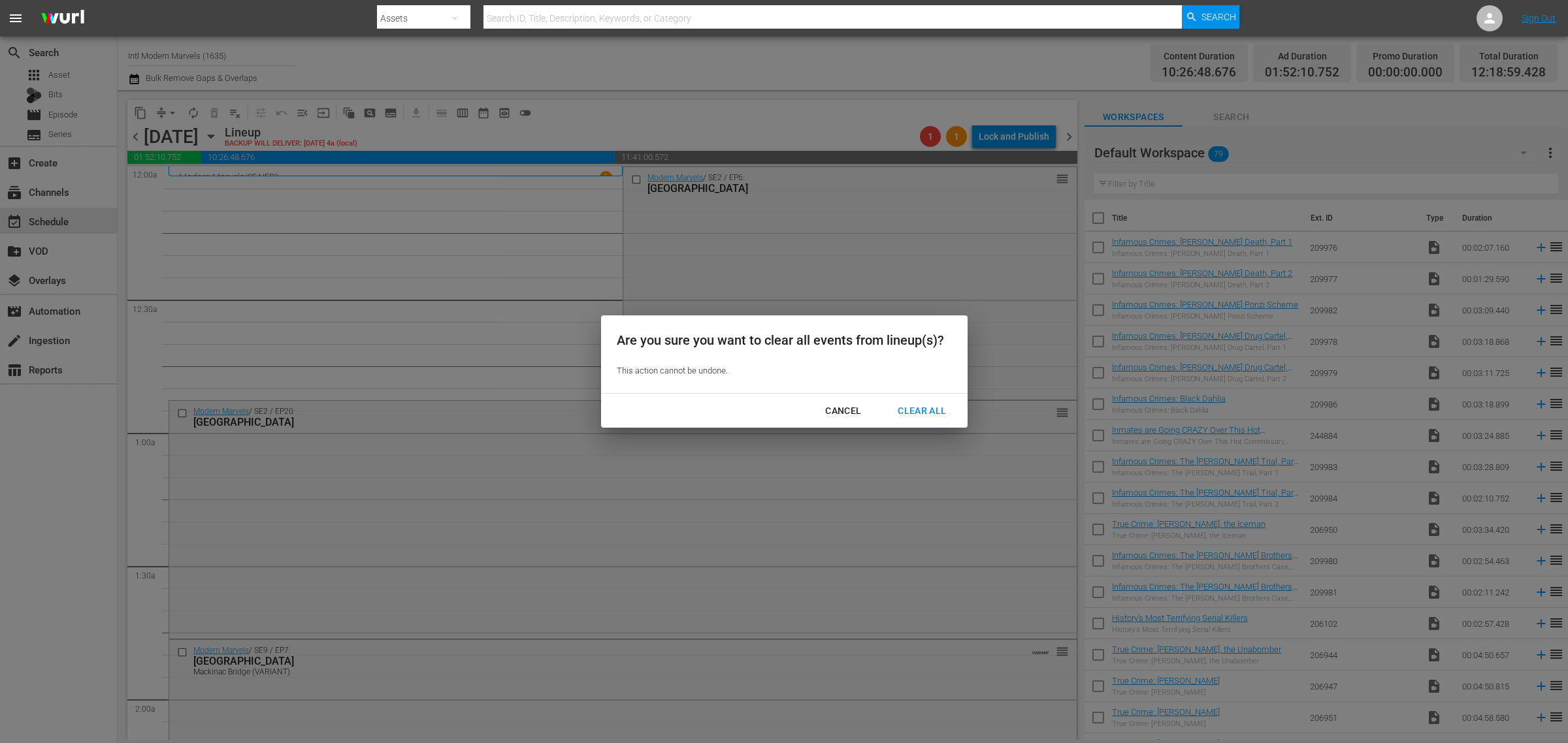
click at [925, 412] on div "Clear All" at bounding box center [921, 411] width 69 height 16
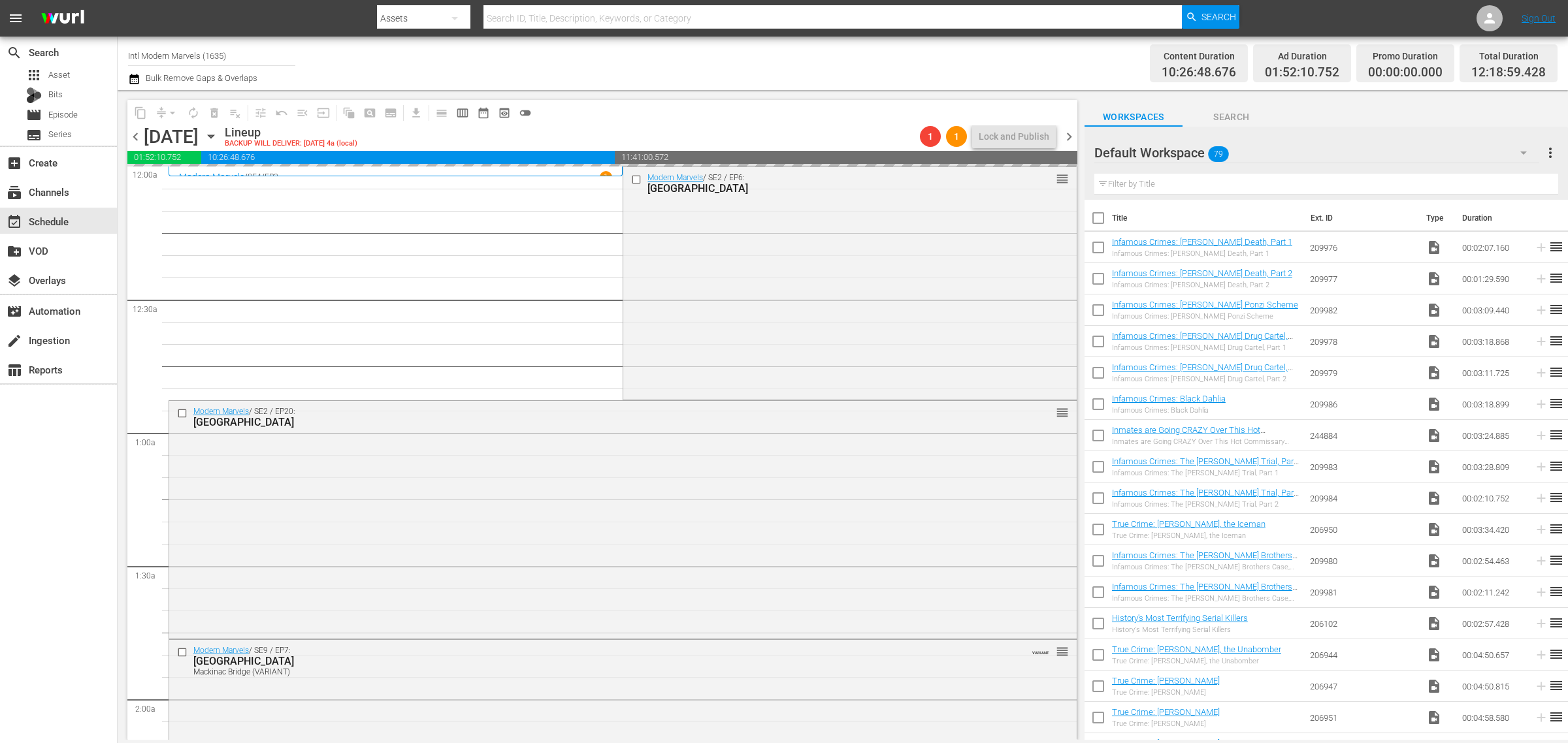
click at [780, 56] on div "Channel Title Intl Modern Marvels (1635) Bulk Remove Gaps & Overlaps" at bounding box center [518, 63] width 779 height 47
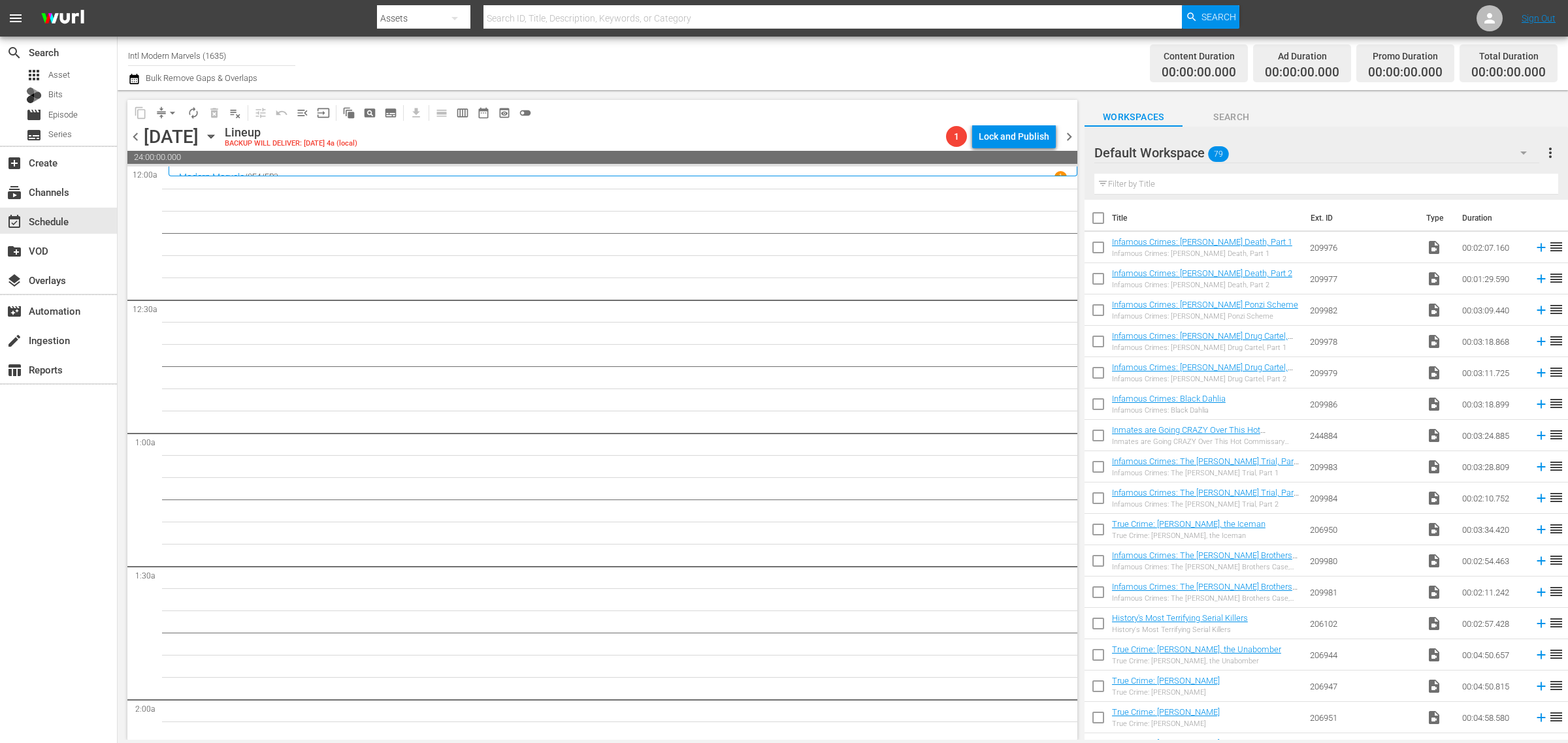
click at [827, 60] on div "Channel Title Intl Modern Marvels (1635) Bulk Remove Gaps & Overlaps" at bounding box center [518, 63] width 779 height 47
click at [735, 52] on div "Channel Title Intl Modern Marvels (1635) Bulk Remove Gaps & Overlaps" at bounding box center [518, 63] width 779 height 47
click at [853, 64] on div "Channel Title Intl Modern Marvels (1635) Bulk Remove Gaps & Overlaps" at bounding box center [518, 63] width 779 height 47
click at [1093, 63] on div "Content Duration 00:00:00.000 Ad Duration 00:00:00.000 Promo Duration 00:00:00.…" at bounding box center [1232, 63] width 650 height 47
click at [1008, 65] on div "Content Duration 00:00:00.000 Ad Duration 00:00:00.000 Promo Duration 00:00:00.…" at bounding box center [1232, 63] width 650 height 47
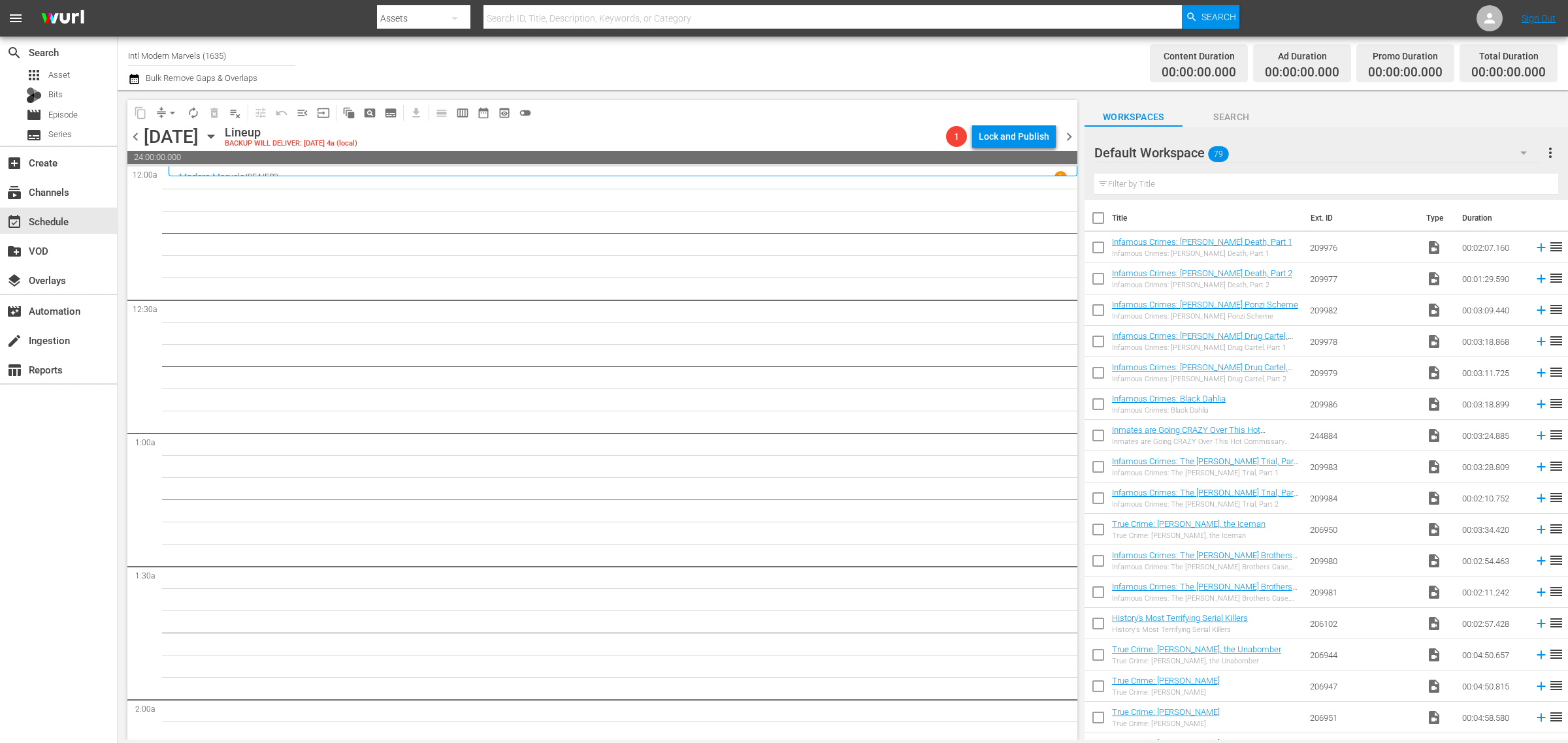
click at [846, 57] on div "Channel Title Intl Modern Marvels (1635) Bulk Remove Gaps & Overlaps" at bounding box center [518, 63] width 779 height 47
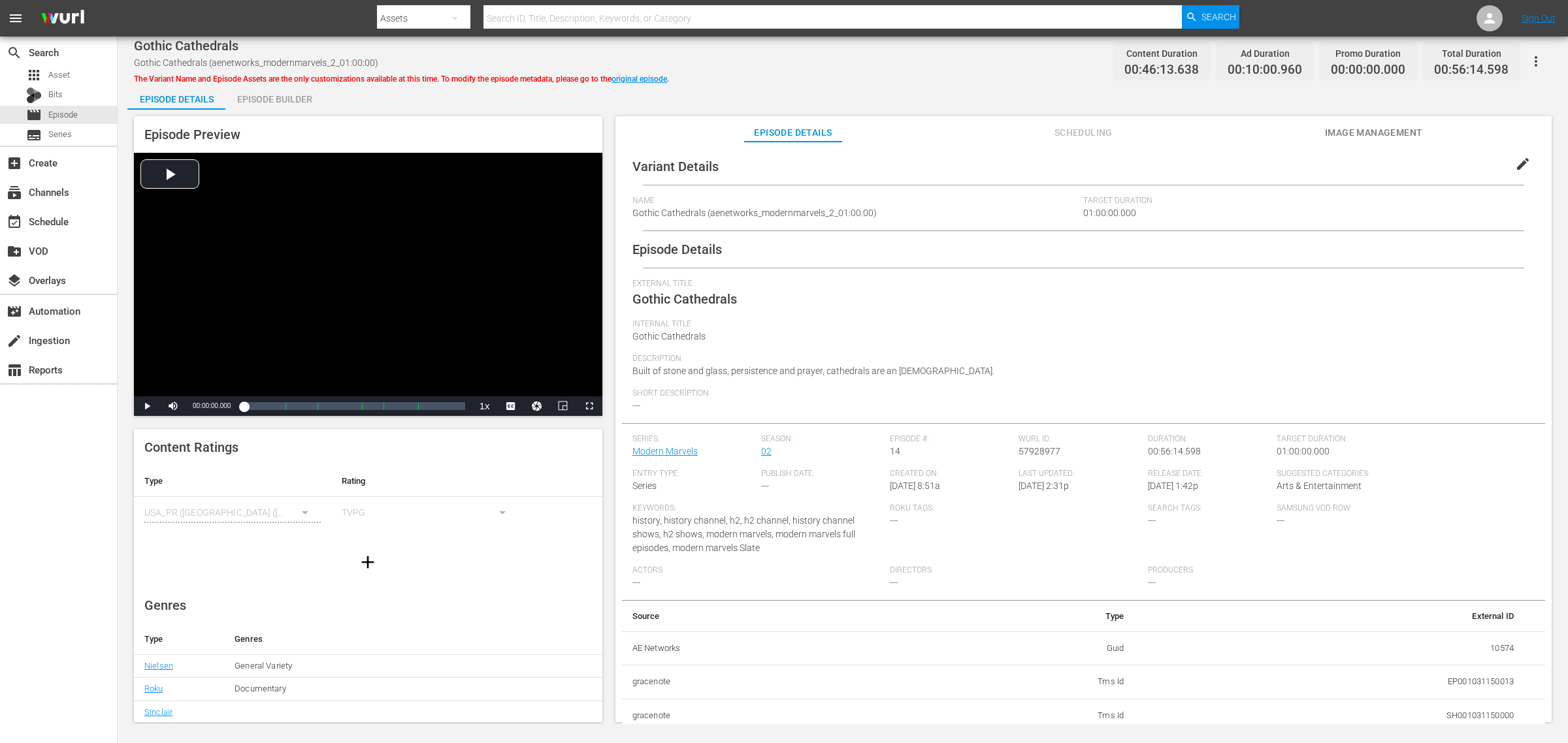
click at [278, 100] on div "Episode Builder" at bounding box center [274, 99] width 98 height 32
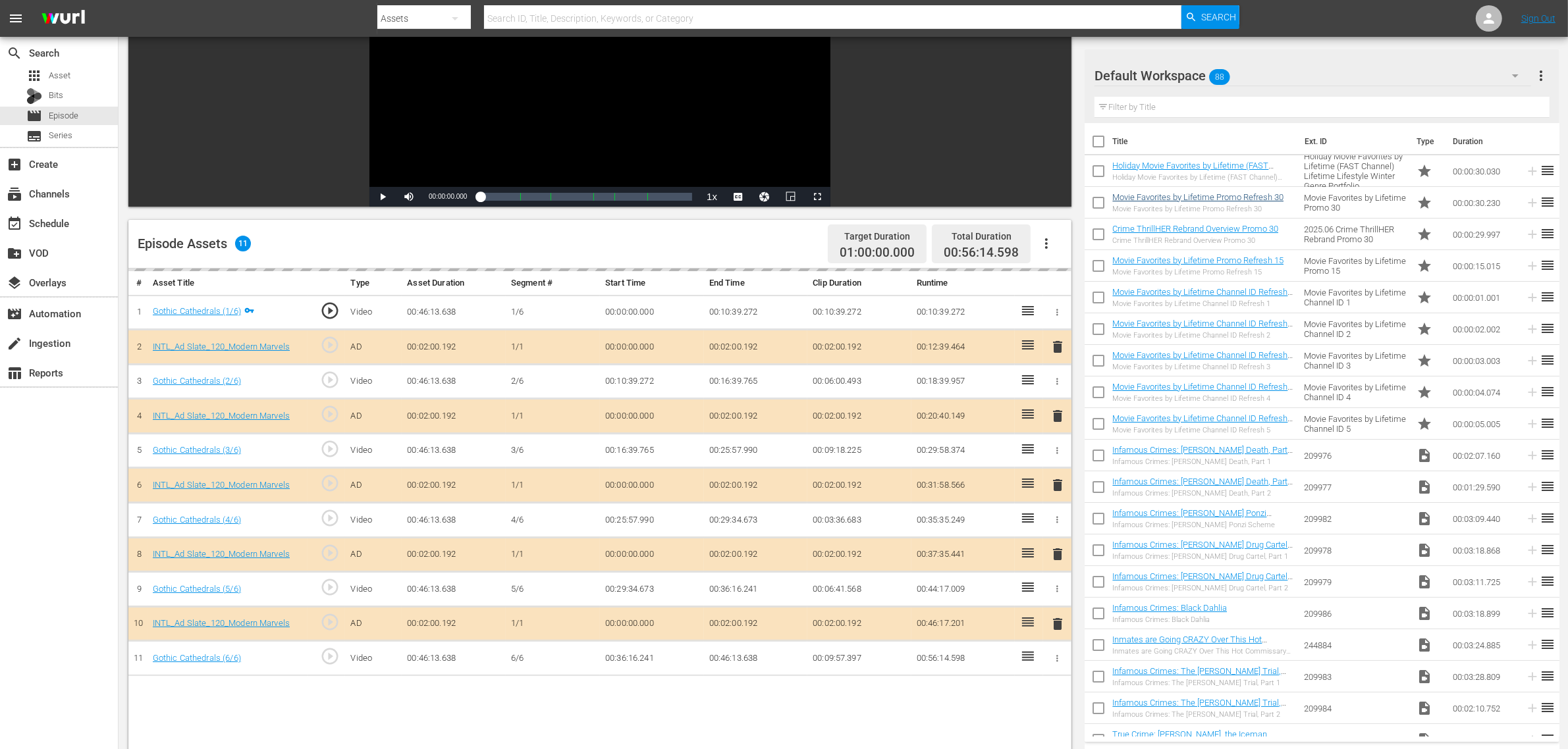
scroll to position [165, 0]
click at [1264, 75] on div "Default Workspace 88" at bounding box center [1313, 75] width 437 height 37
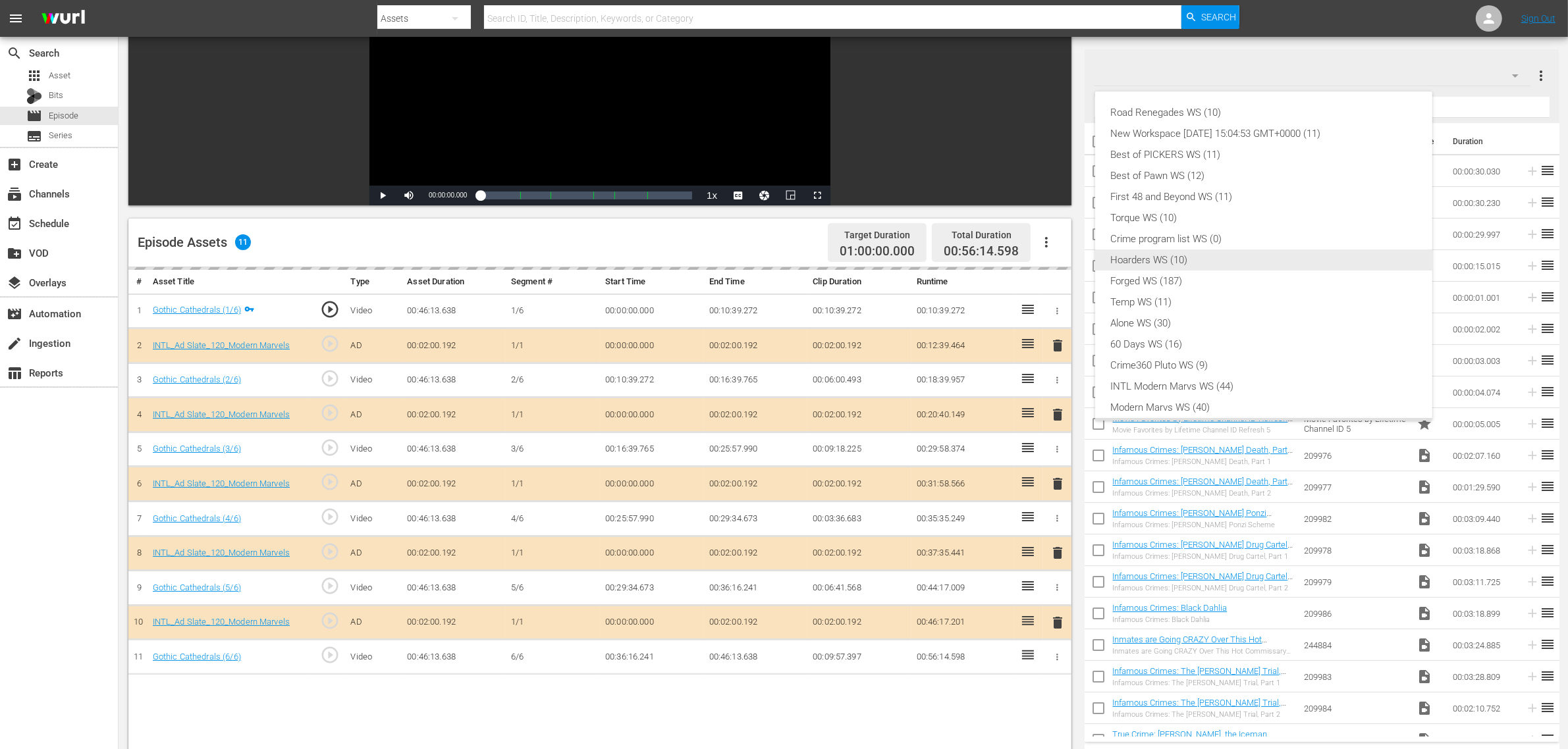
scroll to position [28, 0]
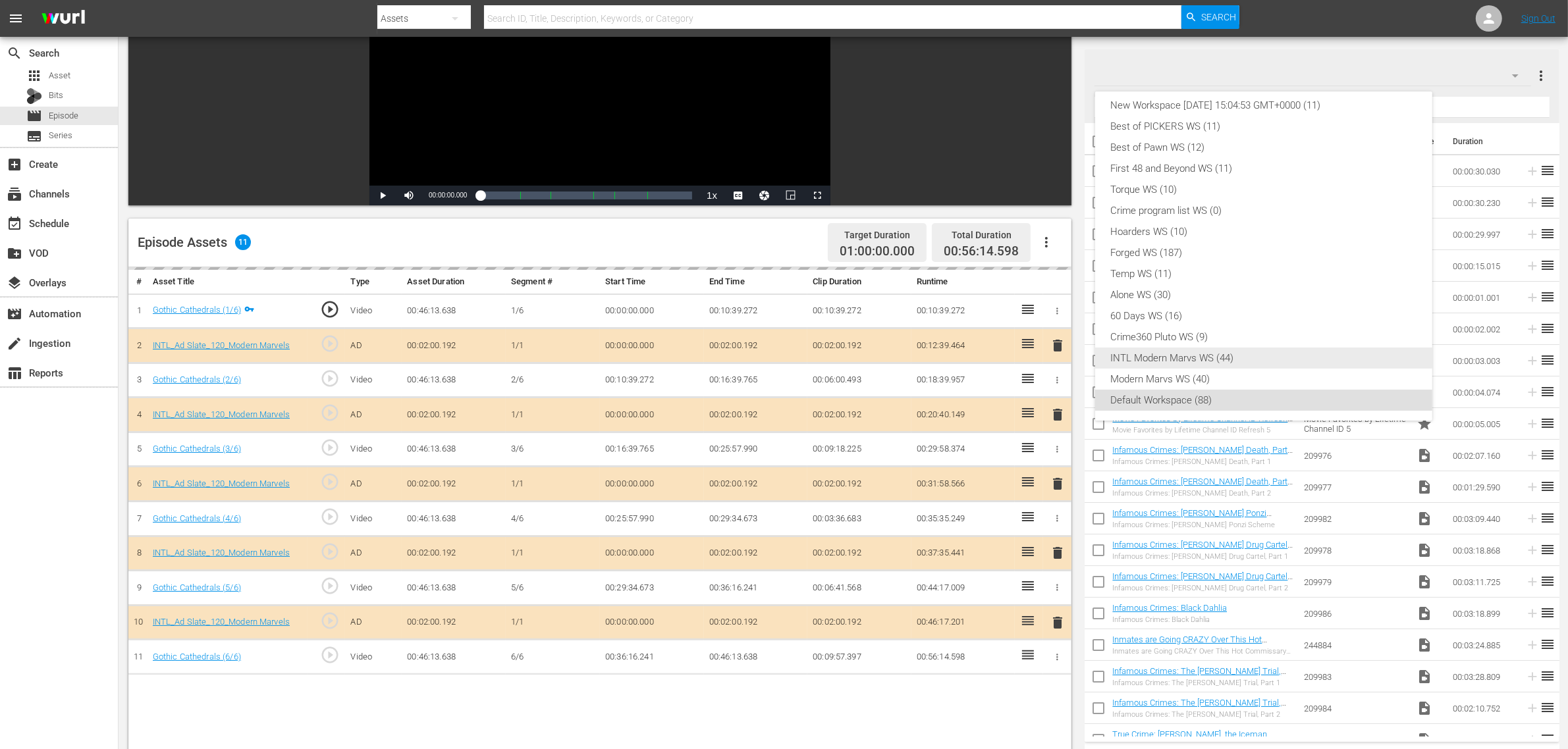
click at [1161, 355] on div "INTL Modern Marvs WS (44)" at bounding box center [1264, 357] width 306 height 21
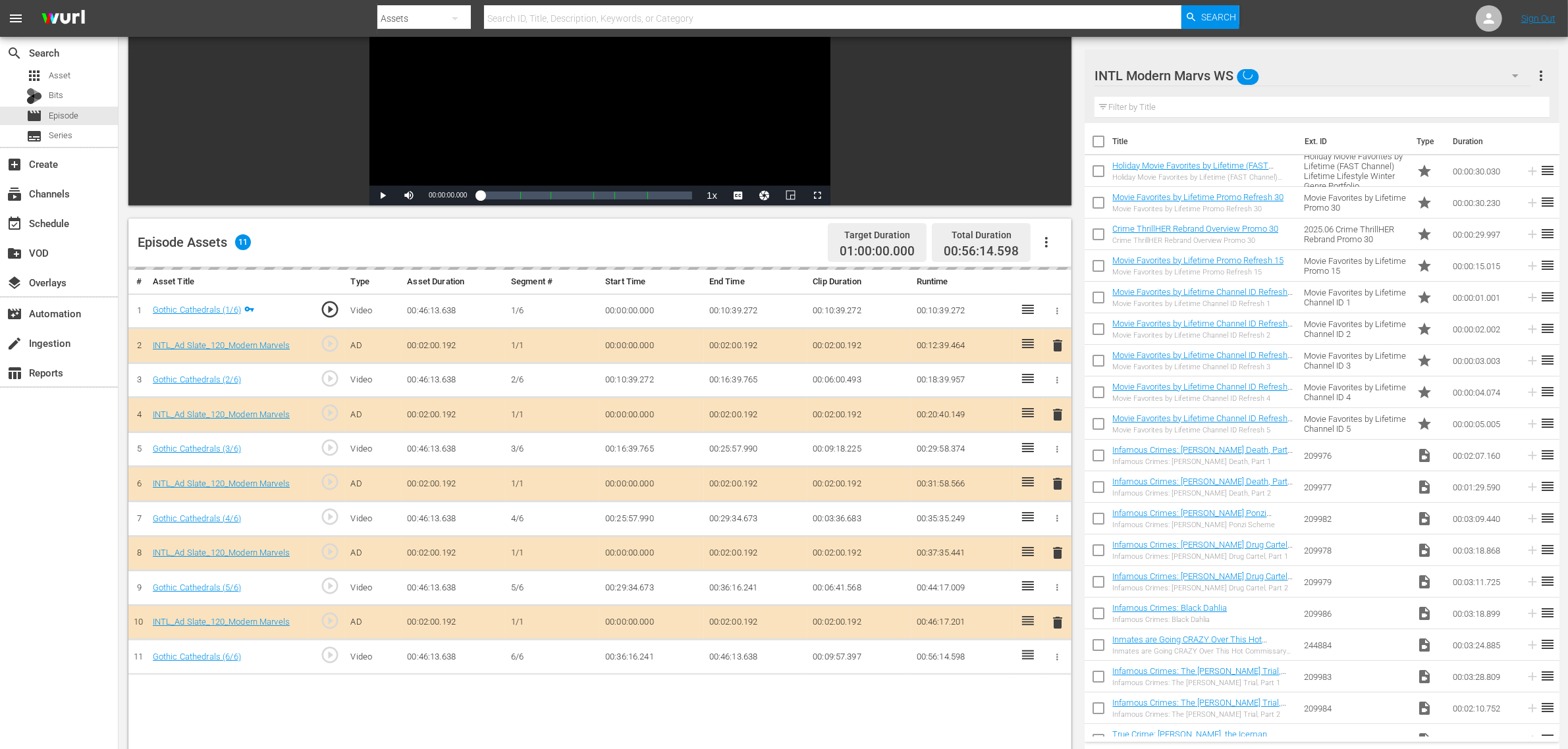
click at [720, 238] on div "Road Renegades WS (10) New Workspace [DATE] 15:04:53 GMT+0000 (11) Best of PICK…" at bounding box center [784, 374] width 1568 height 749
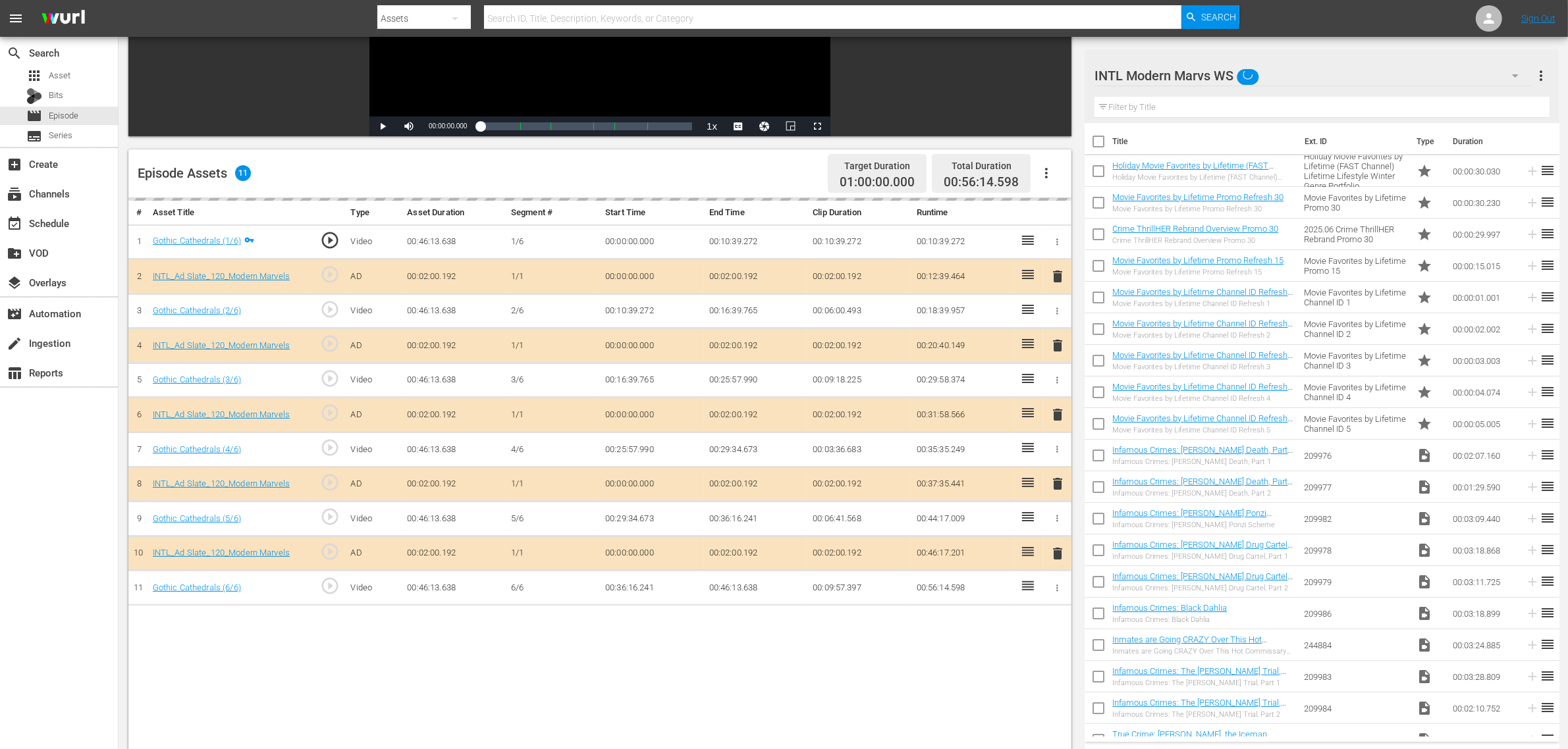
scroll to position [329, 0]
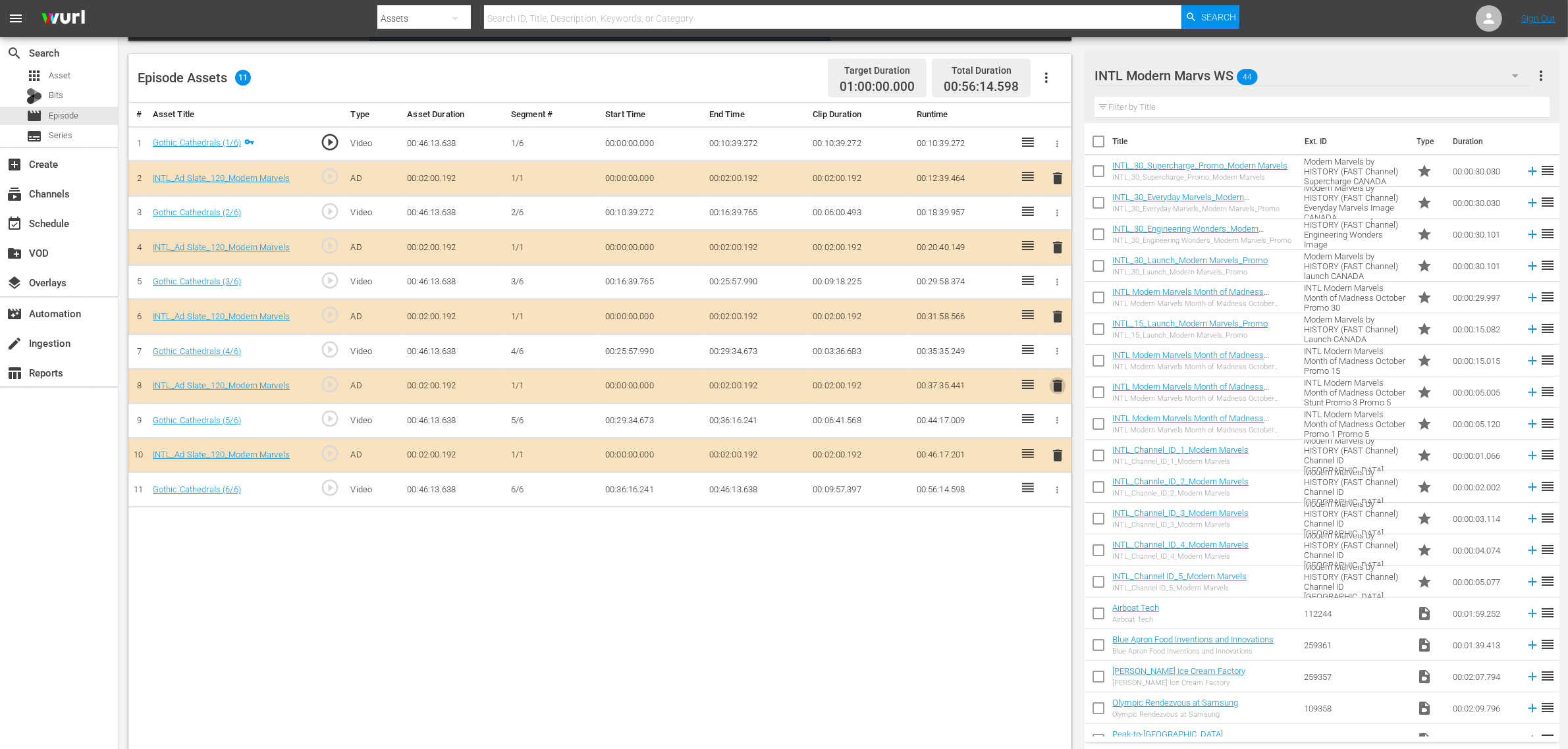
click at [1054, 390] on span "delete" at bounding box center [1057, 385] width 15 height 15
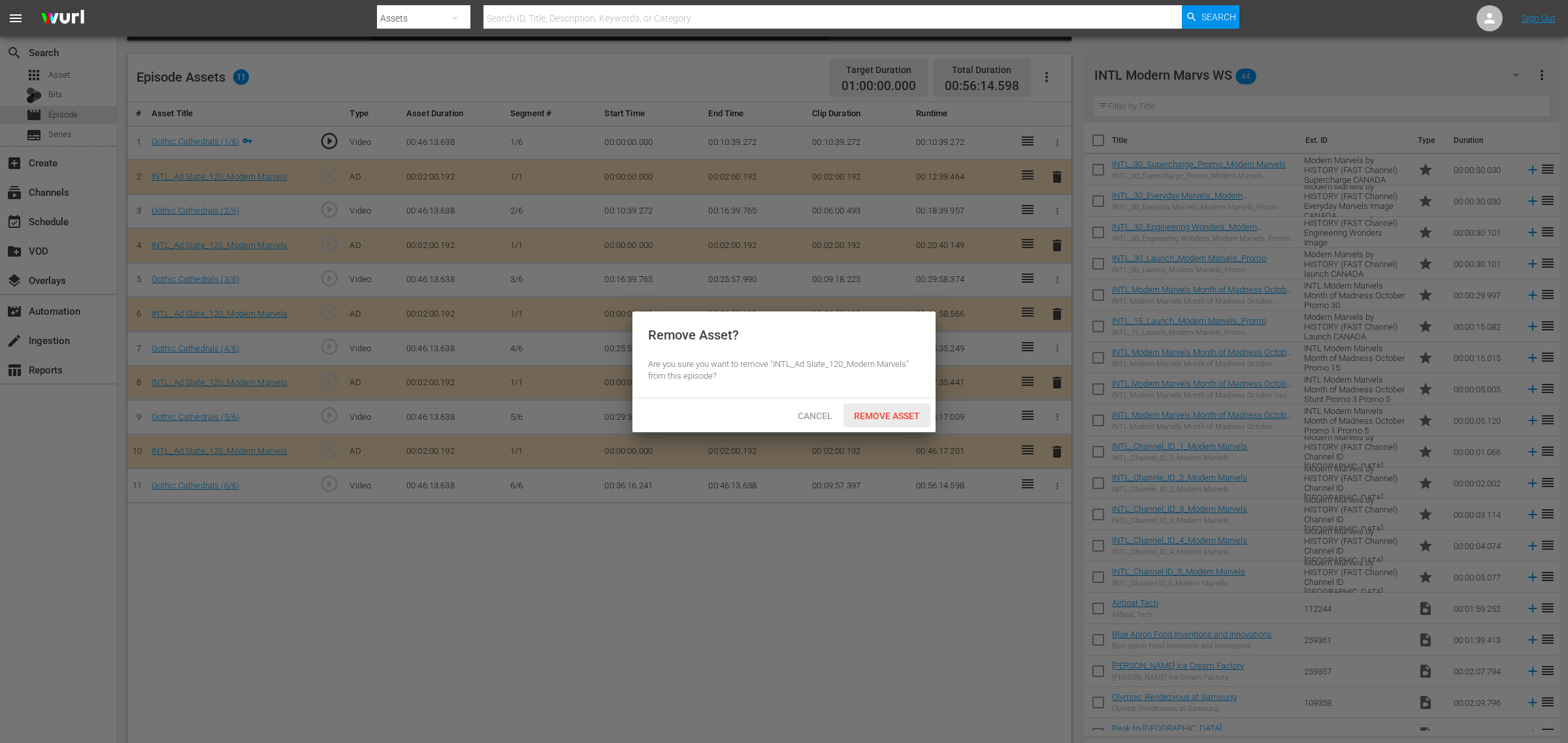
click at [885, 420] on span "Remove Asset" at bounding box center [887, 417] width 87 height 11
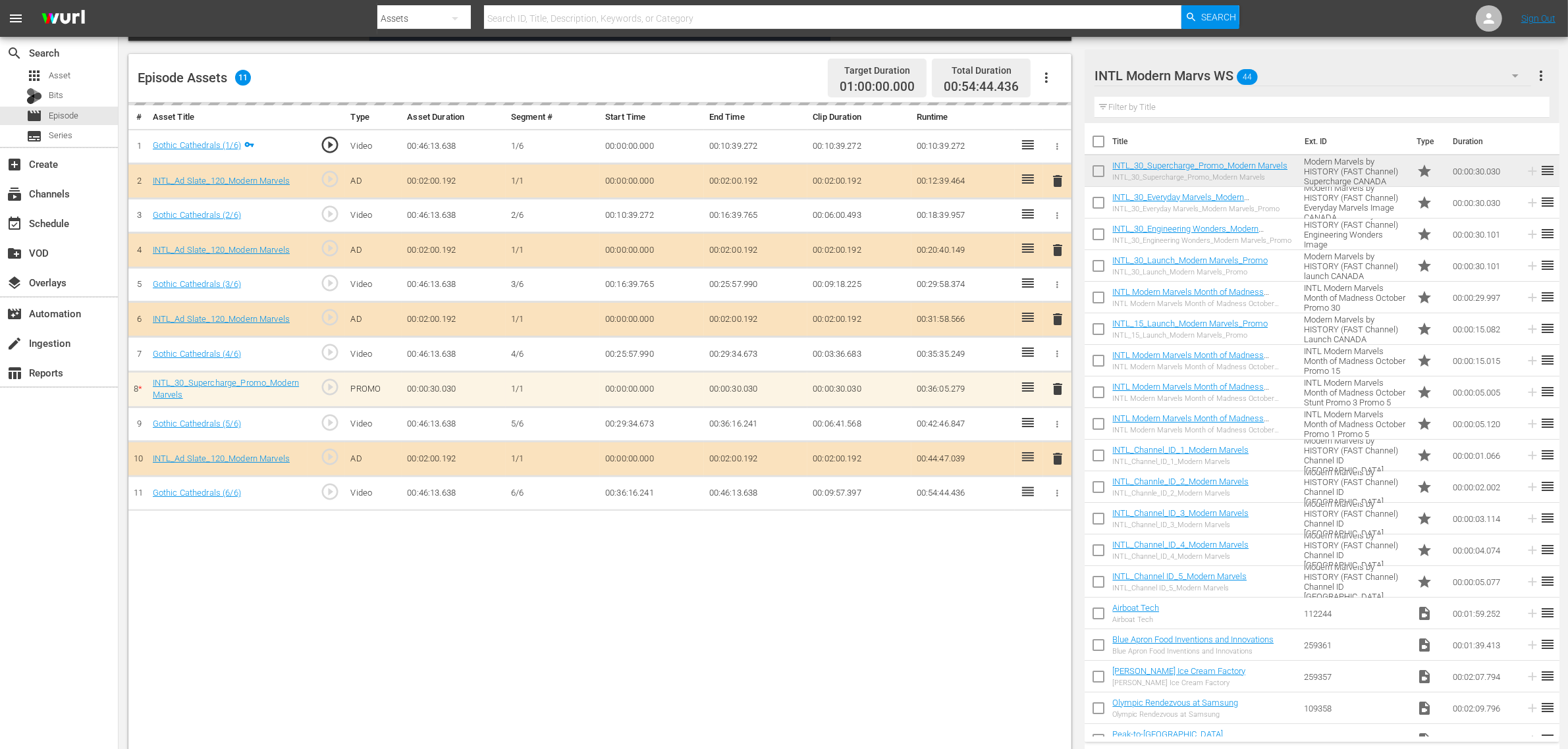
click at [739, 70] on div "Episode Assets 11 Target Duration 01:00:00.000 Total Duration 00:54:44.436" at bounding box center [599, 78] width 943 height 49
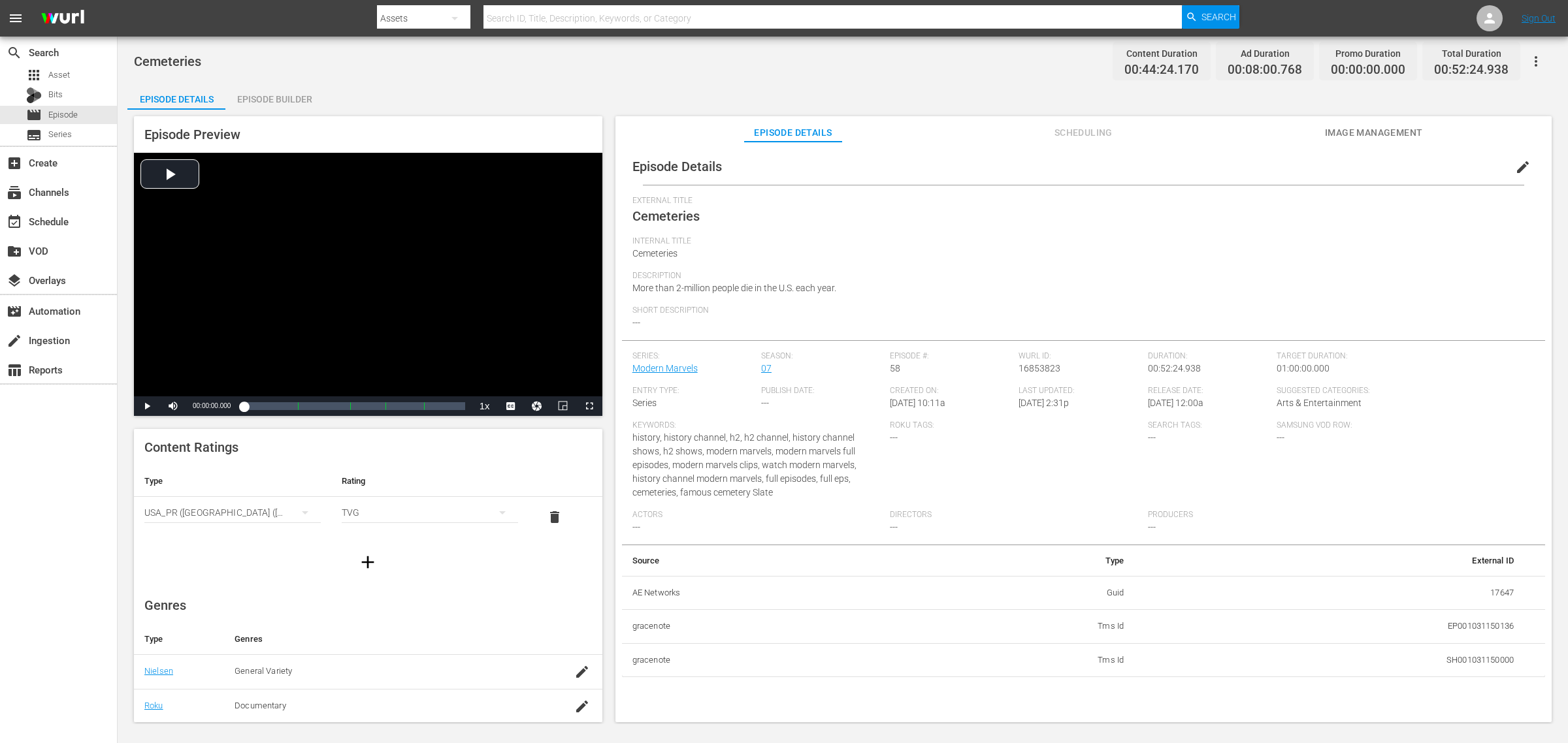
click at [259, 95] on div "Episode Builder" at bounding box center [274, 99] width 98 height 32
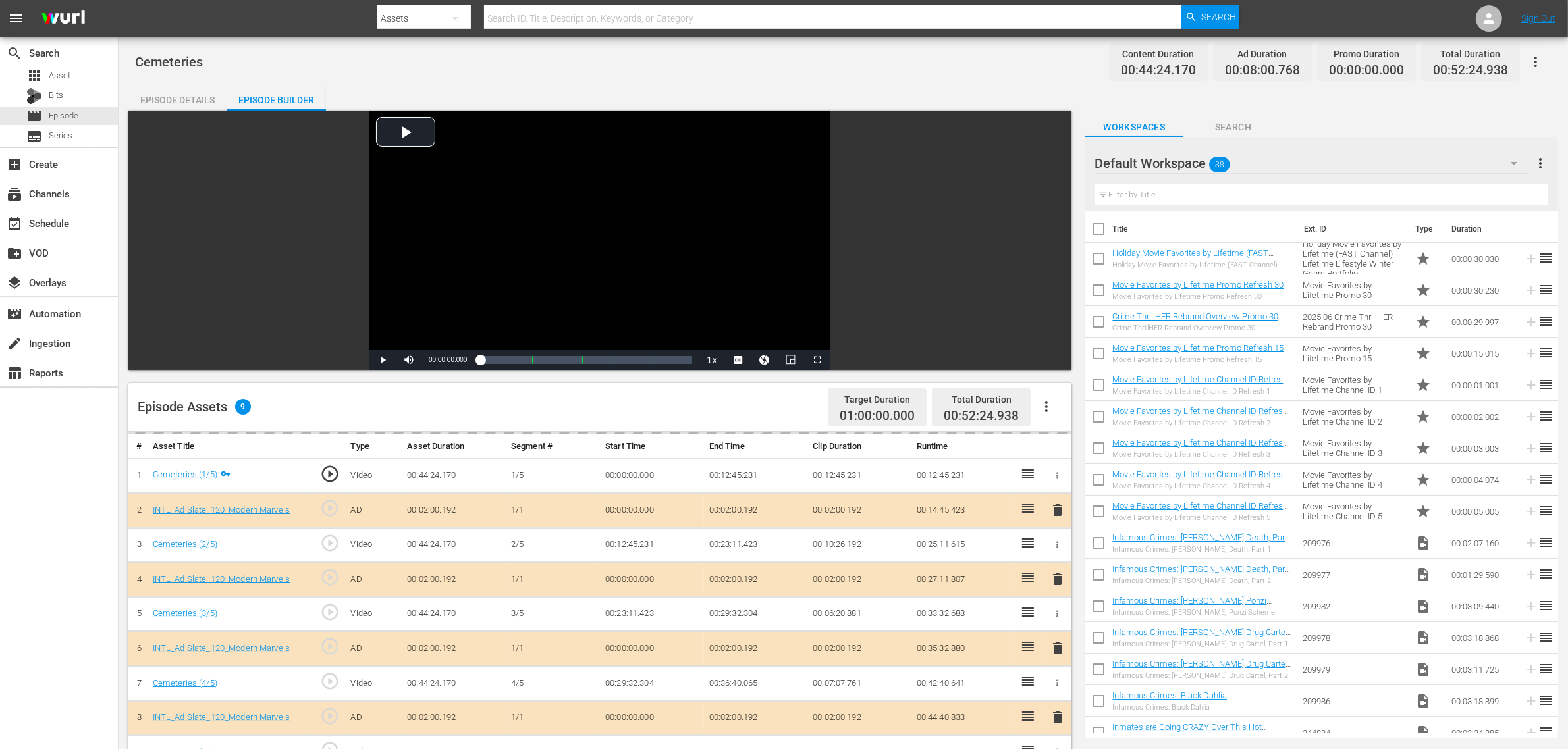
click at [1264, 165] on div "Default Workspace 88" at bounding box center [1312, 163] width 436 height 37
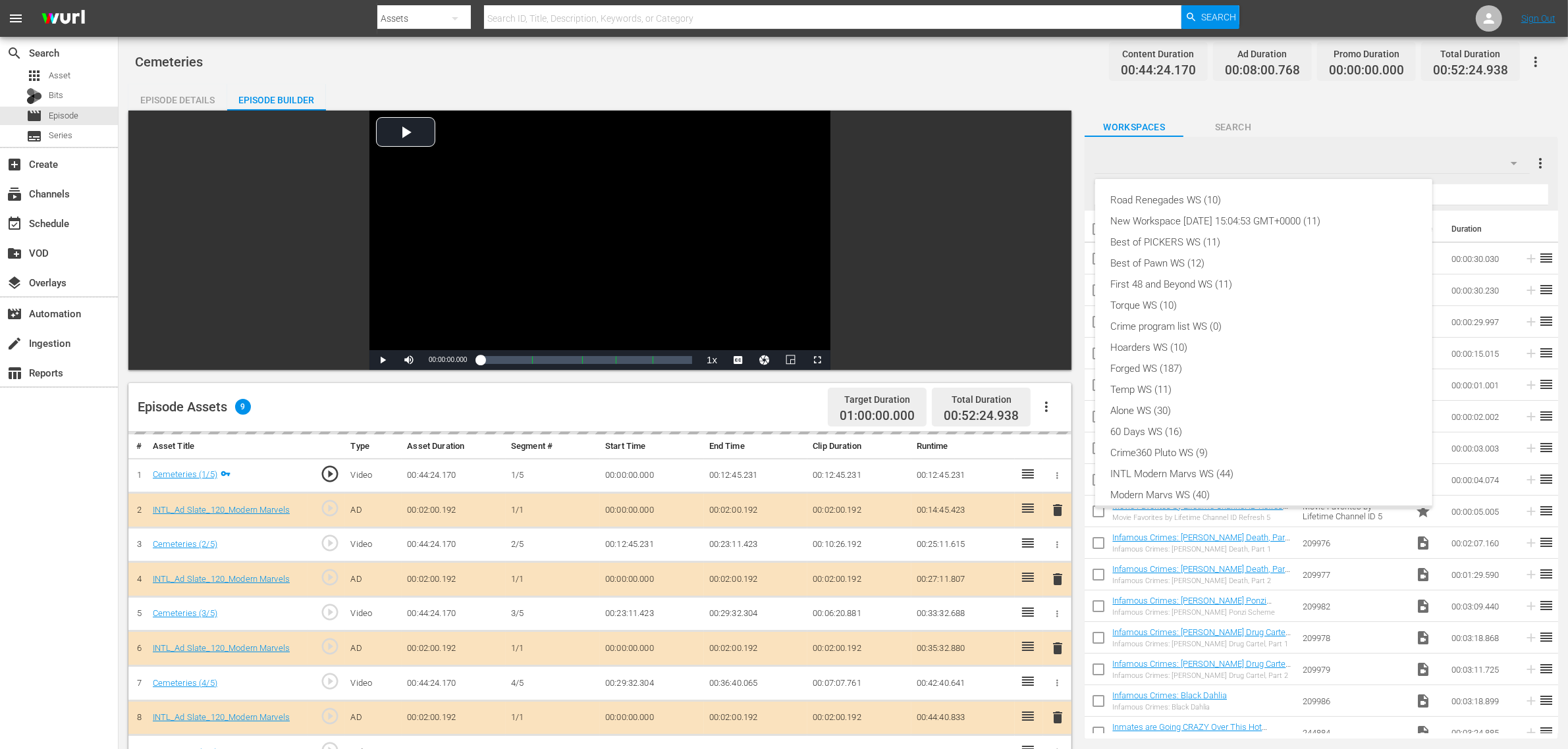
scroll to position [28, 0]
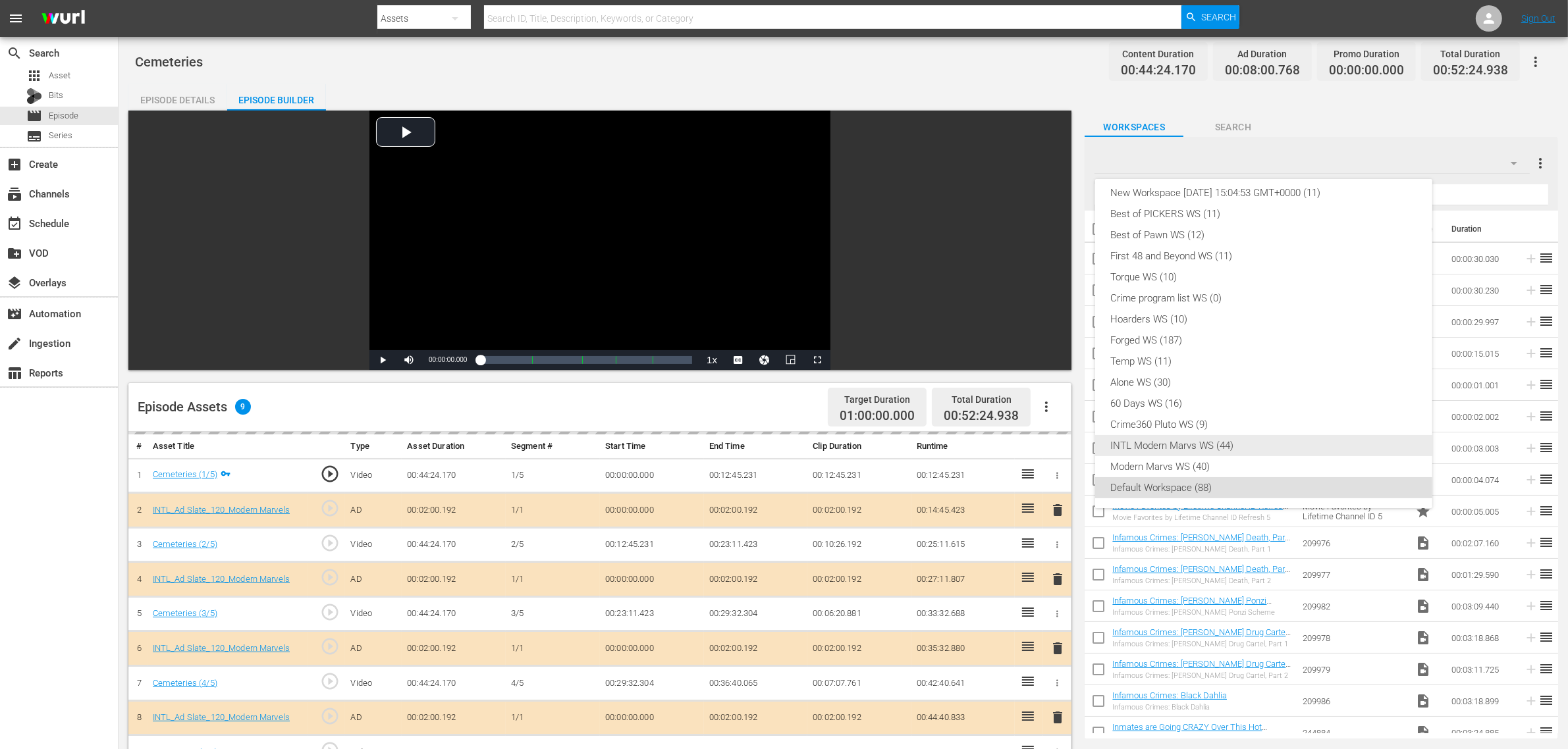
click at [1160, 443] on div "INTL Modern Marvs WS (44)" at bounding box center [1264, 445] width 306 height 21
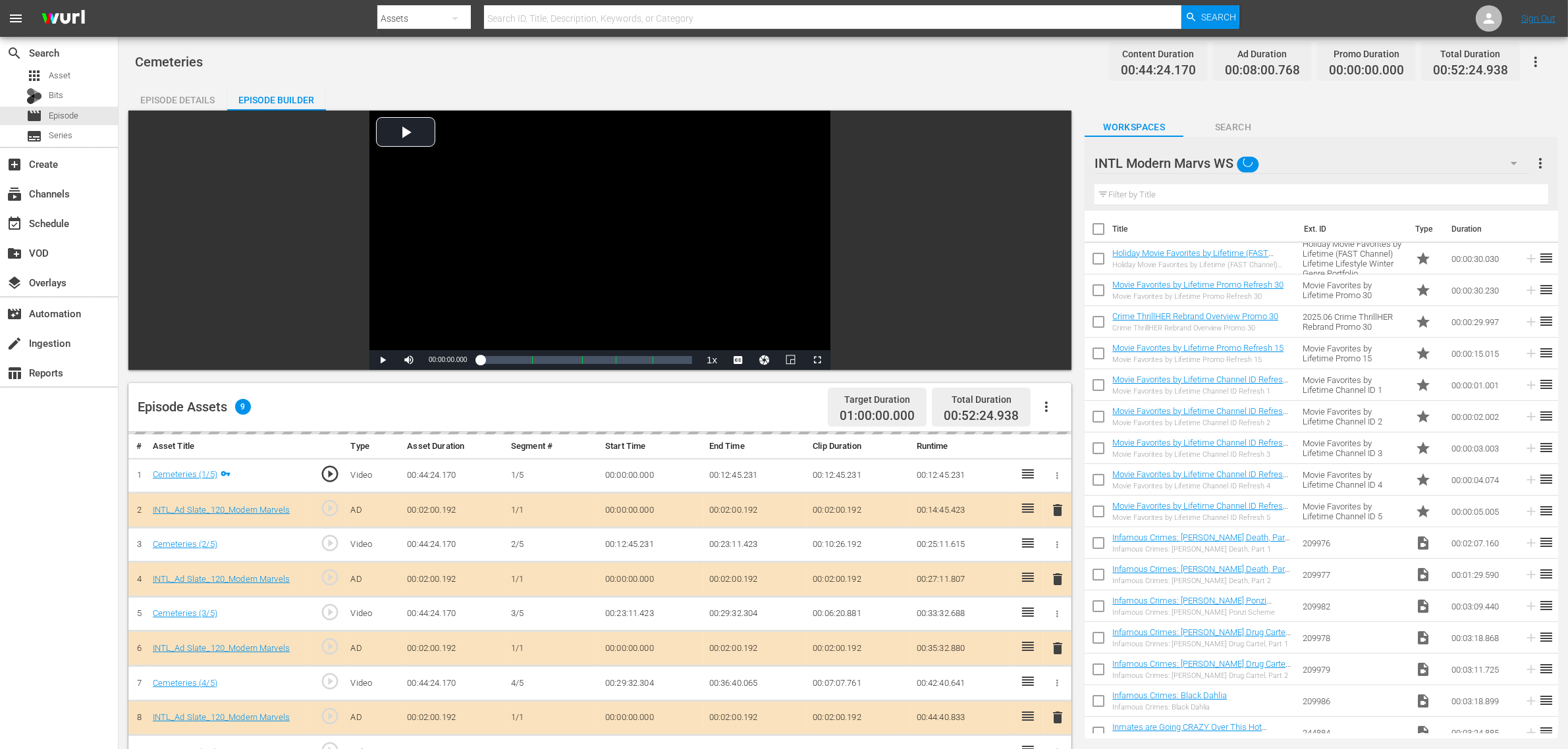
click at [687, 394] on div "Episode Assets 9 Target Duration 01:00:00.000 Total Duration 00:52:24.938" at bounding box center [599, 407] width 943 height 49
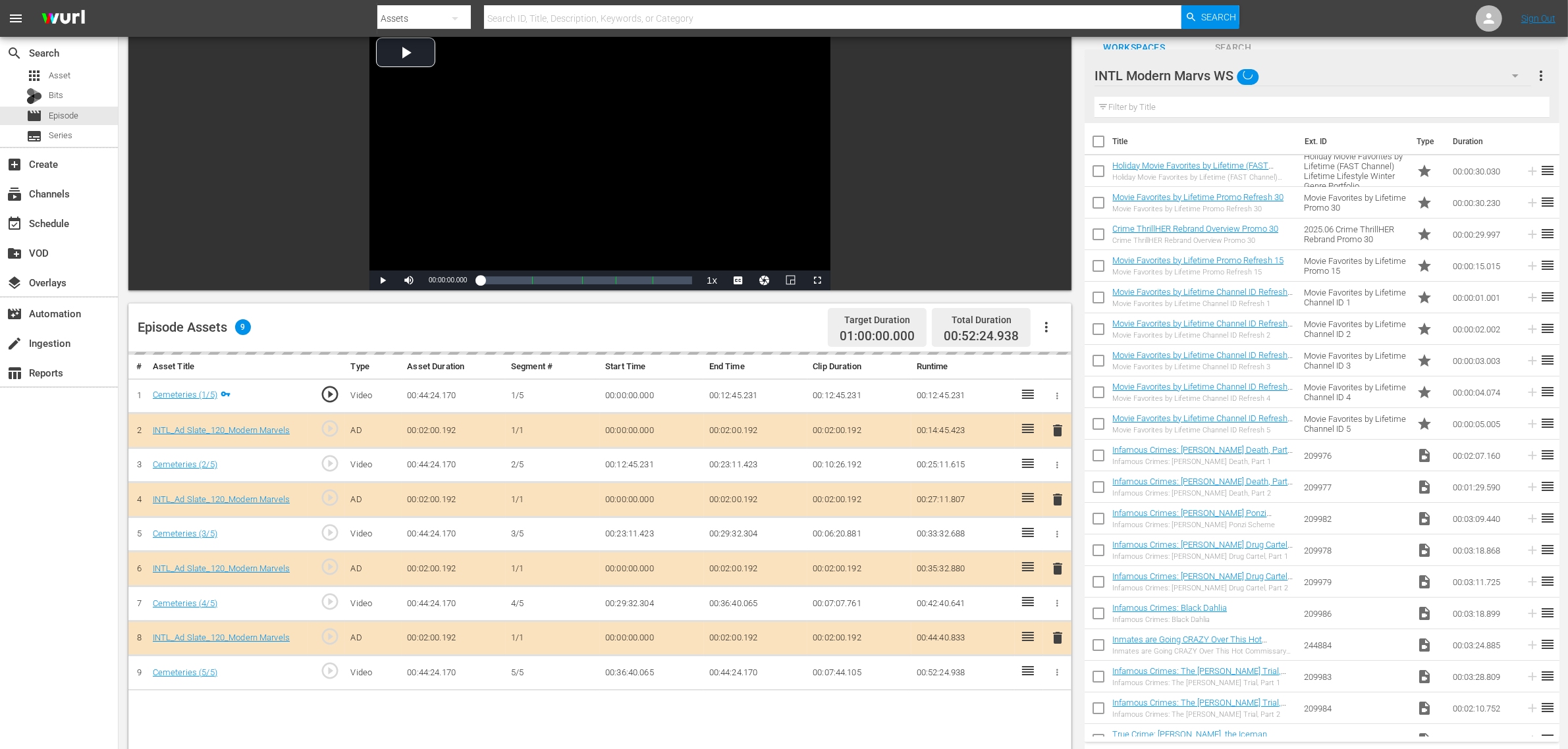
scroll to position [247, 0]
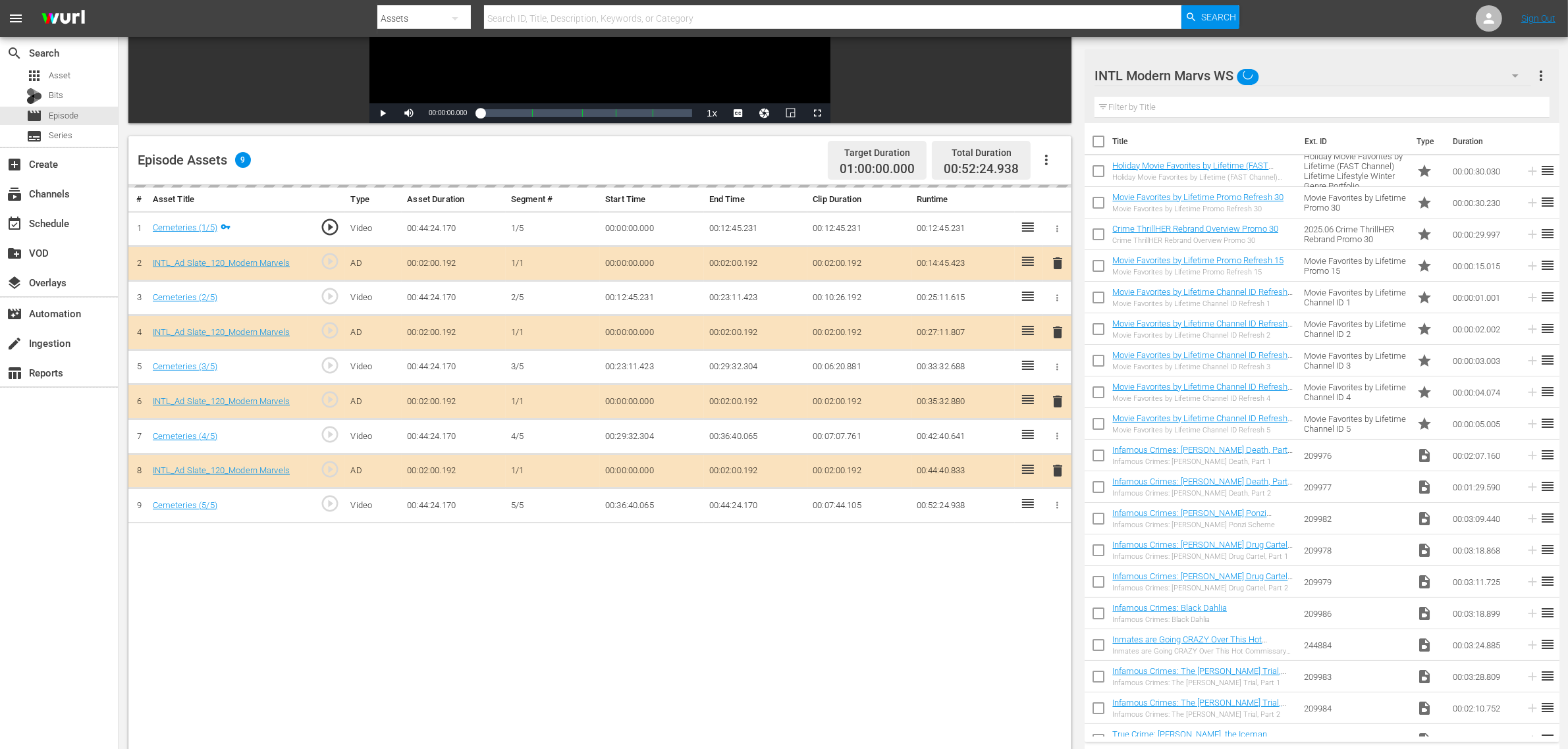
click at [1056, 403] on div "delete" at bounding box center [1058, 402] width 18 height 19
click at [1059, 403] on div "delete" at bounding box center [1058, 402] width 18 height 19
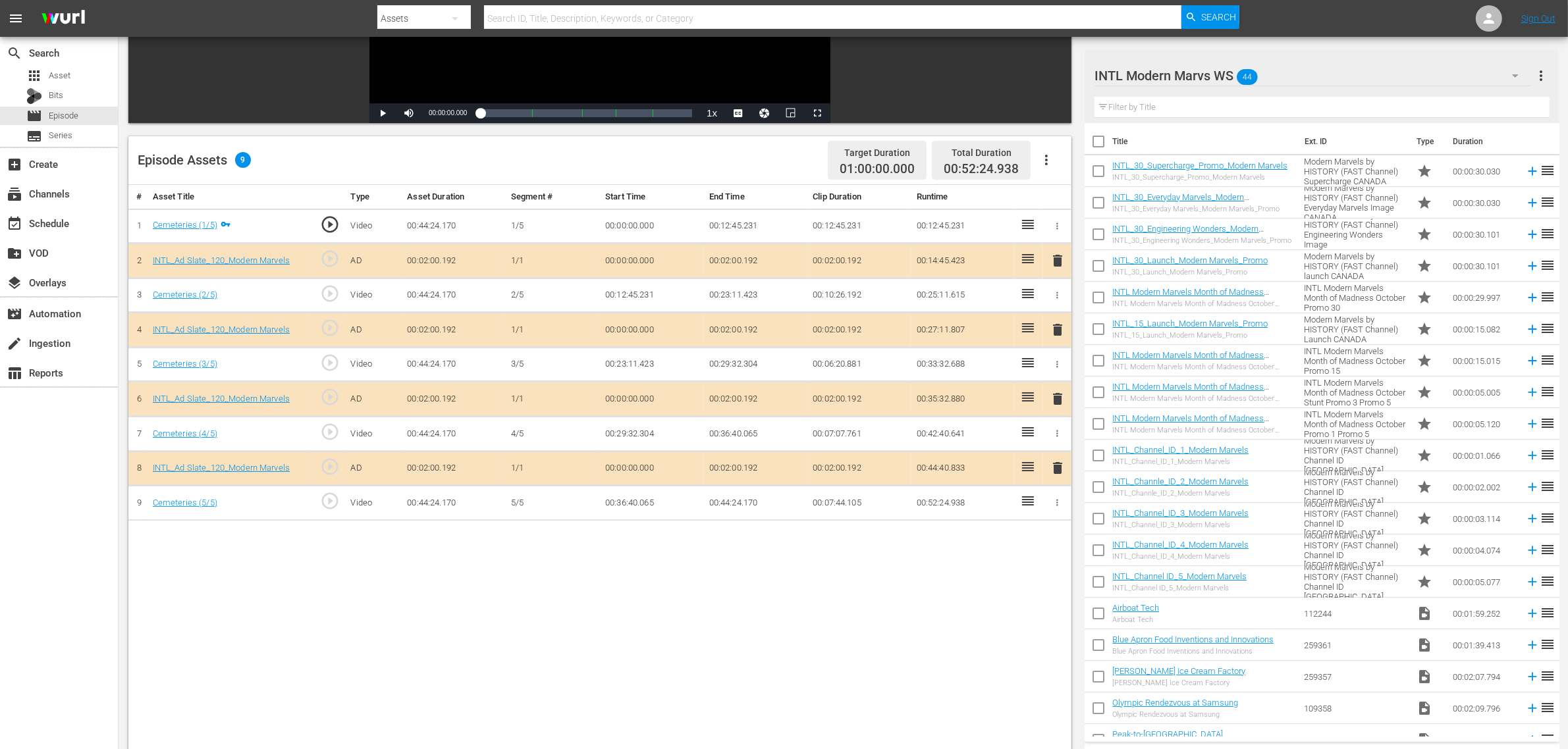
click at [1060, 400] on span "delete" at bounding box center [1057, 398] width 15 height 15
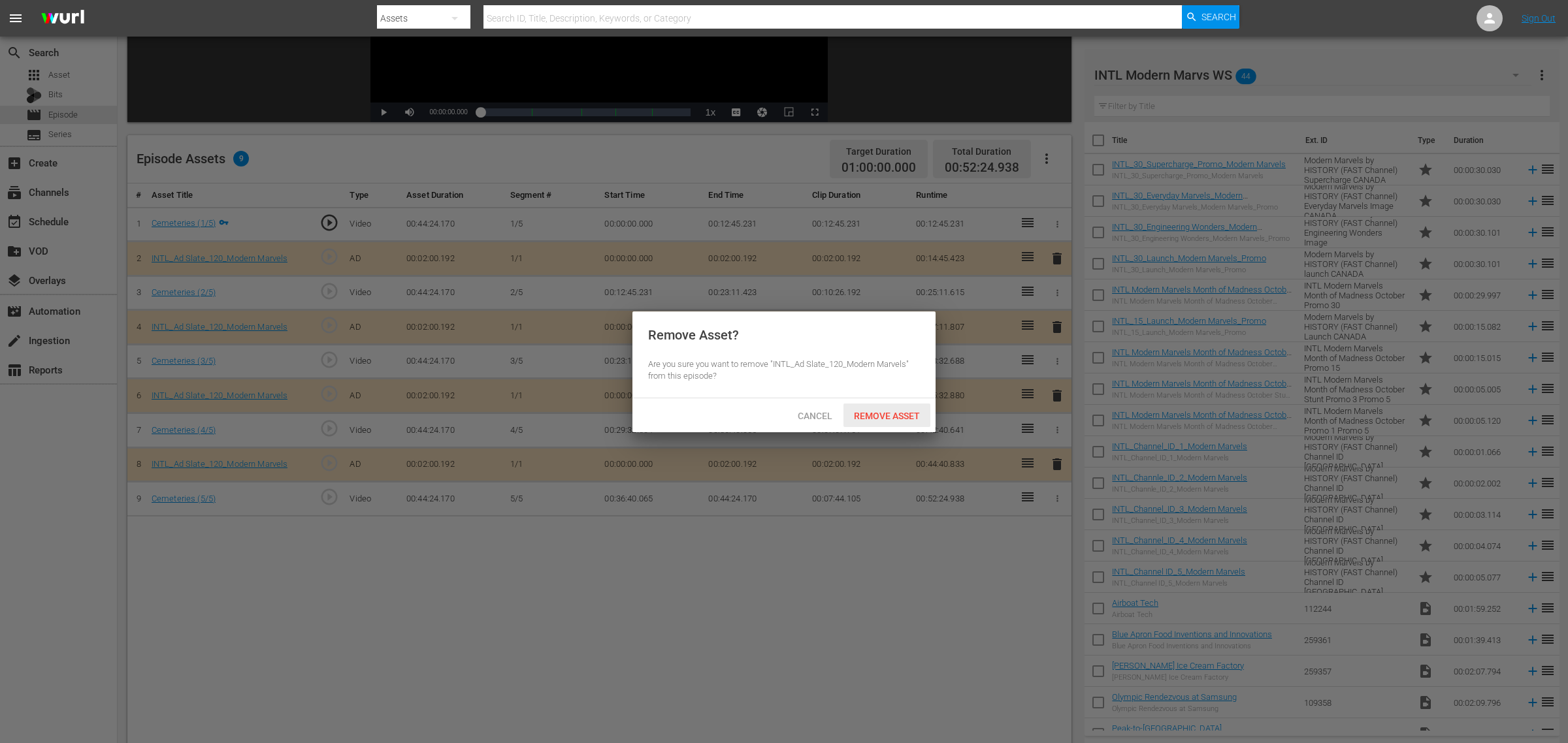
click at [916, 417] on span "Remove Asset" at bounding box center [887, 417] width 87 height 11
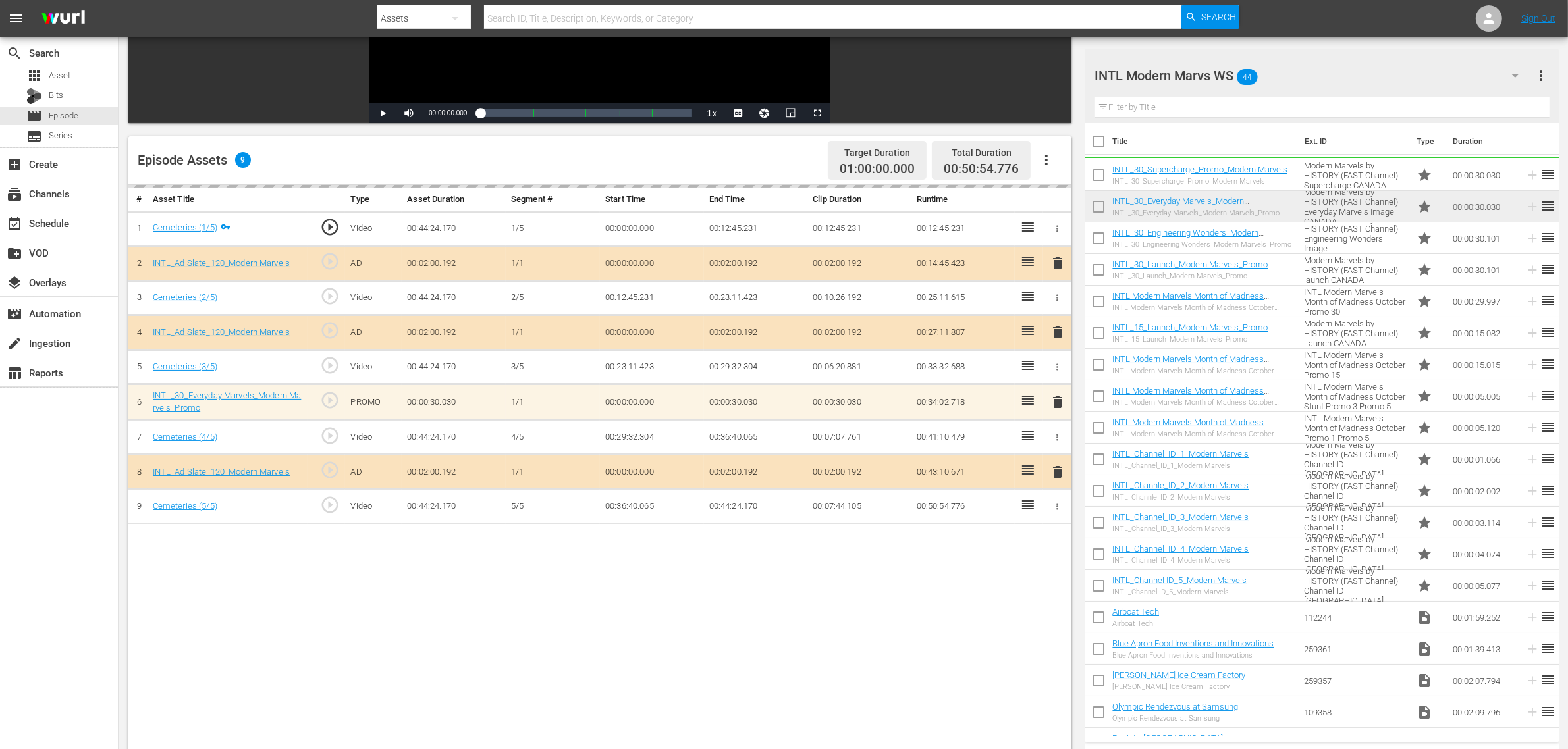
click at [656, 165] on div "Episode Assets 9 Target Duration 01:00:00.000 Total Duration 00:50:54.776" at bounding box center [599, 161] width 943 height 49
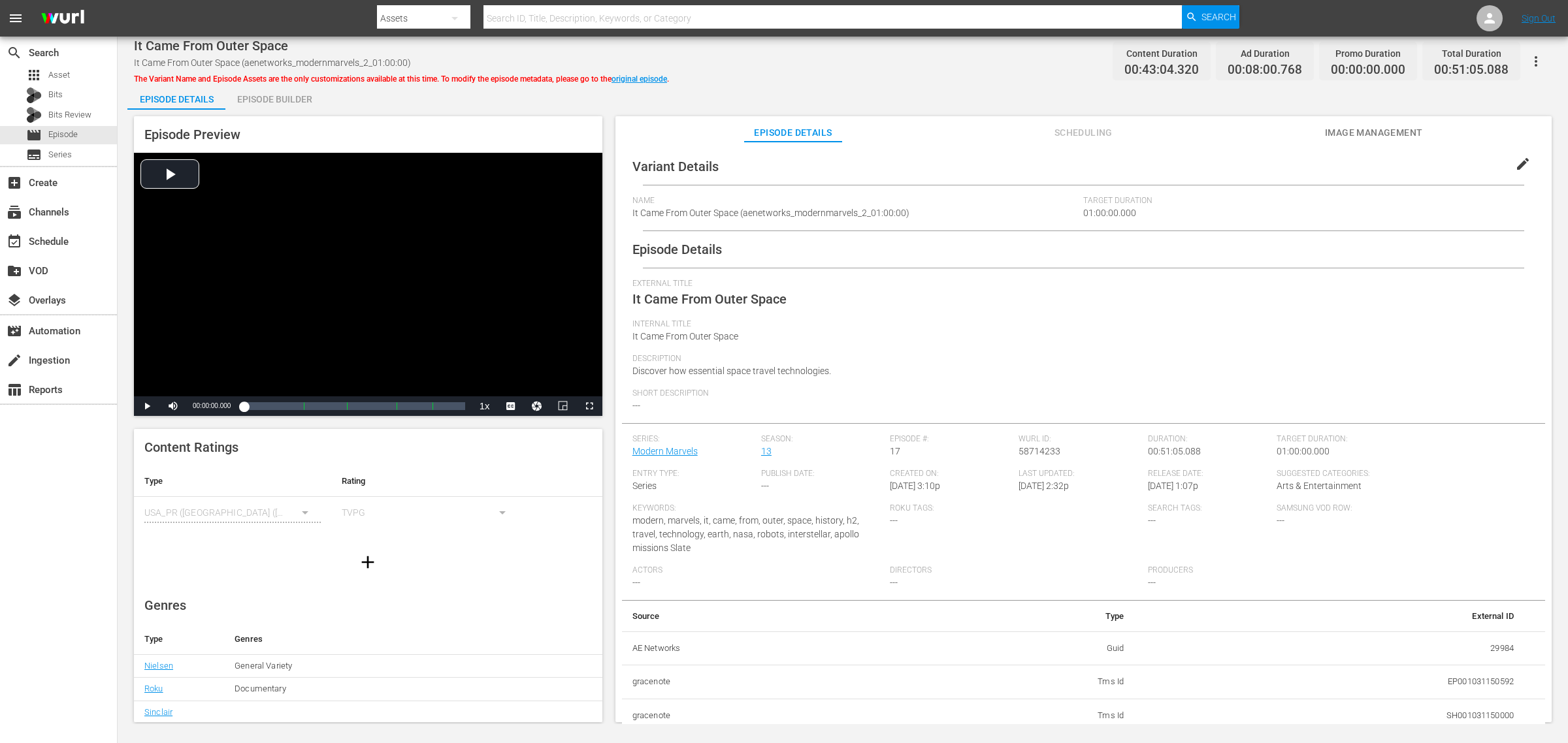
click at [286, 102] on div "Episode Builder" at bounding box center [274, 99] width 98 height 32
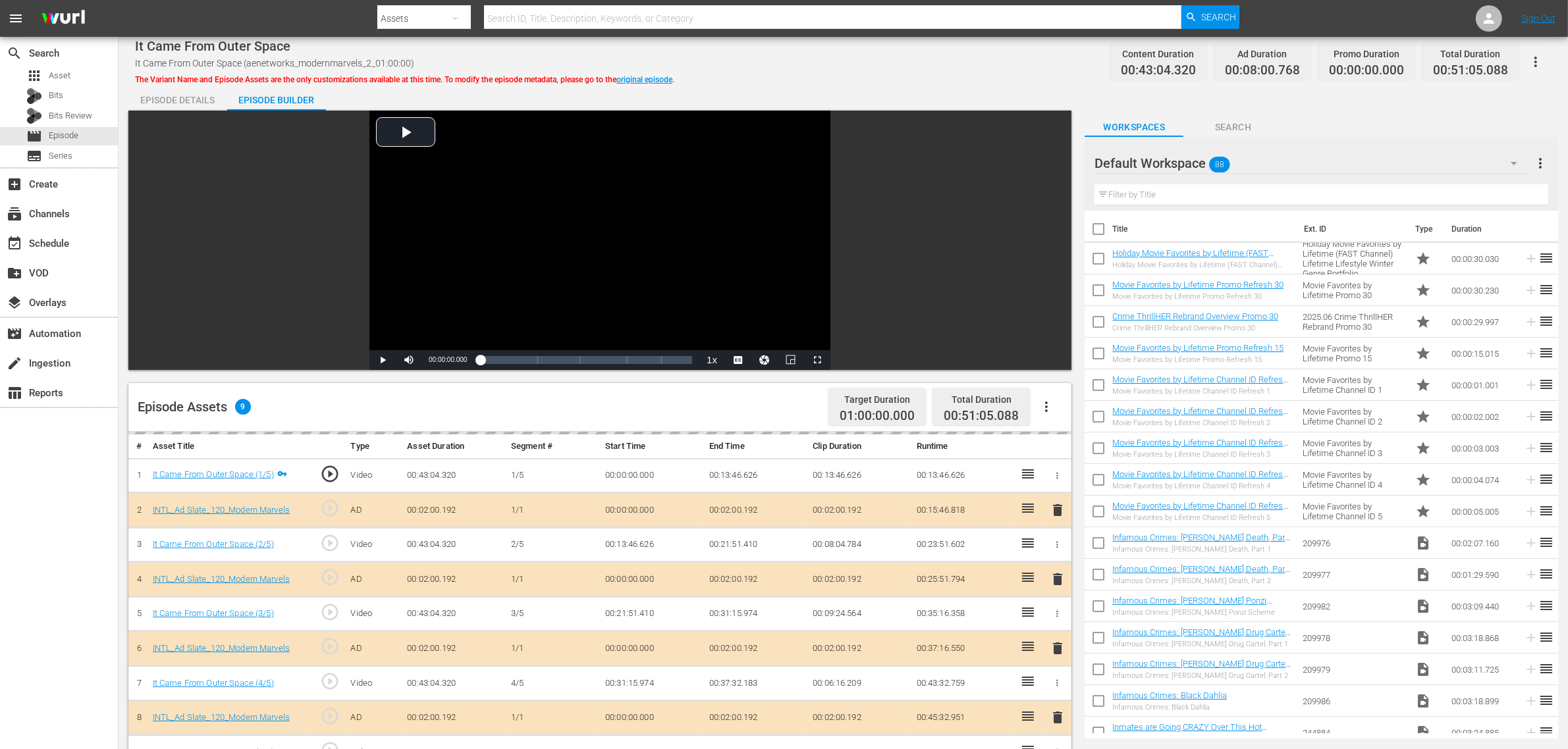
click at [1264, 164] on div "Default Workspace 88" at bounding box center [1312, 163] width 436 height 37
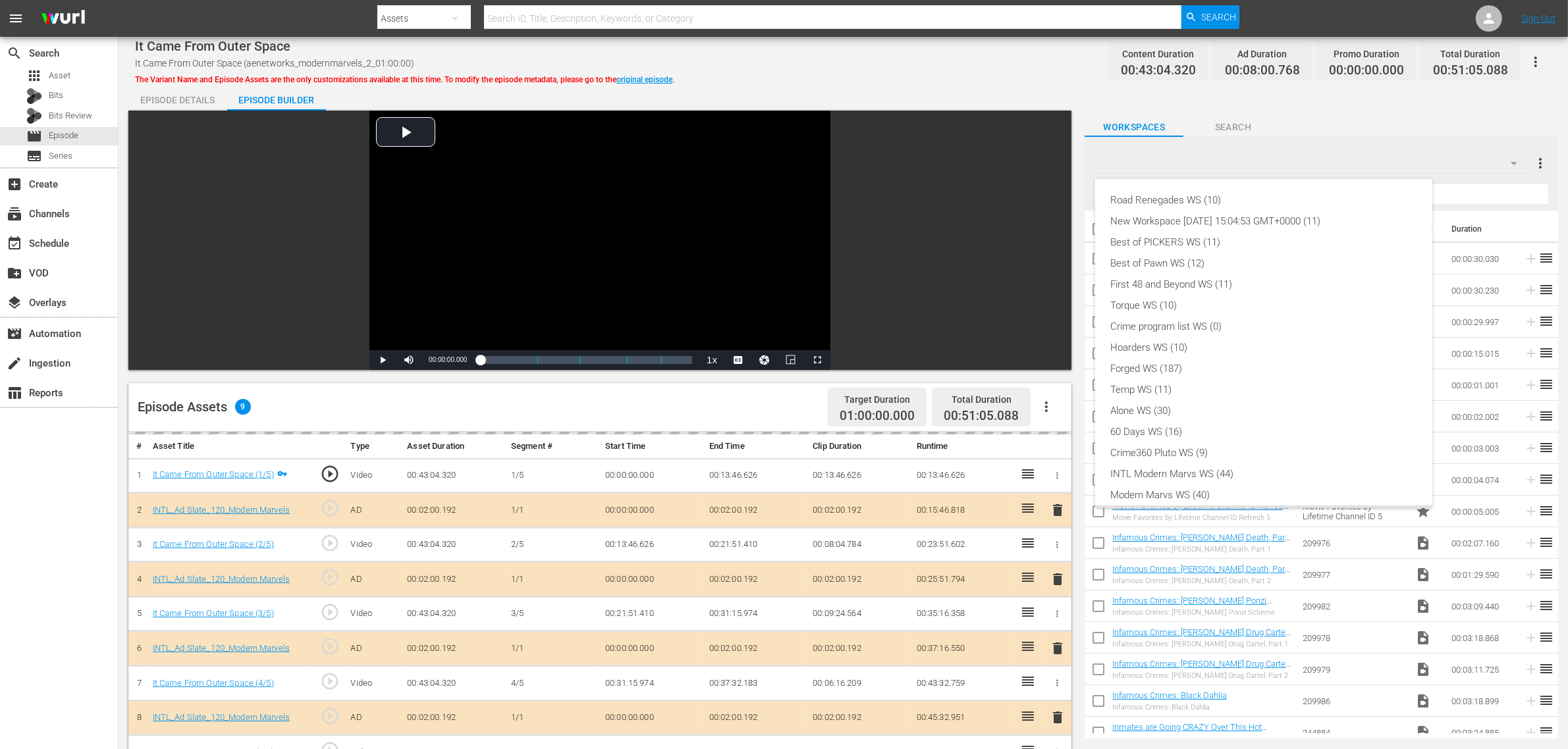
scroll to position [28, 0]
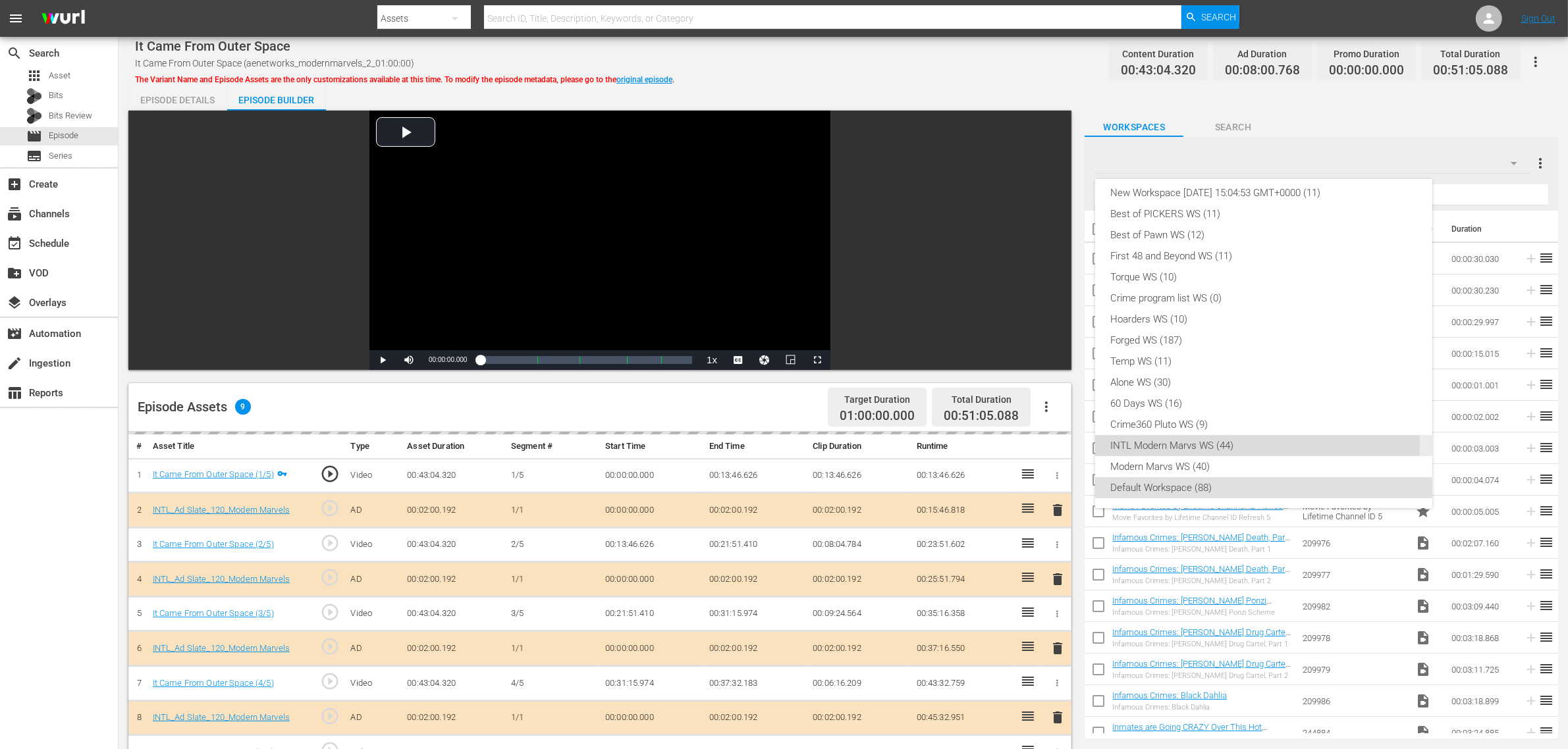
click at [1205, 445] on div "INTL Modern Marvs WS (44)" at bounding box center [1264, 445] width 306 height 21
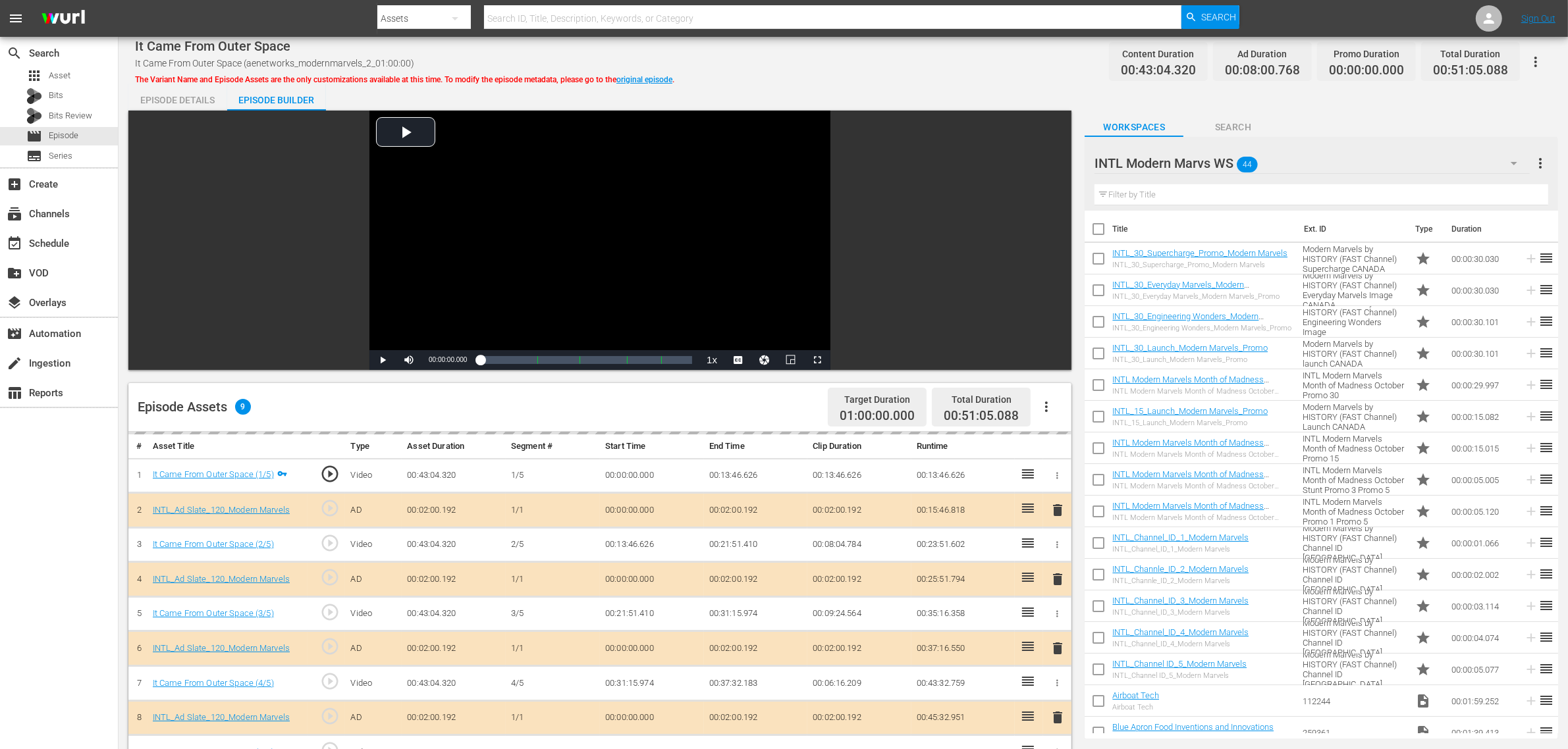
click at [695, 409] on div "Episode Assets 9 Target Duration 01:00:00.000 Total Duration 00:51:05.088" at bounding box center [599, 407] width 943 height 49
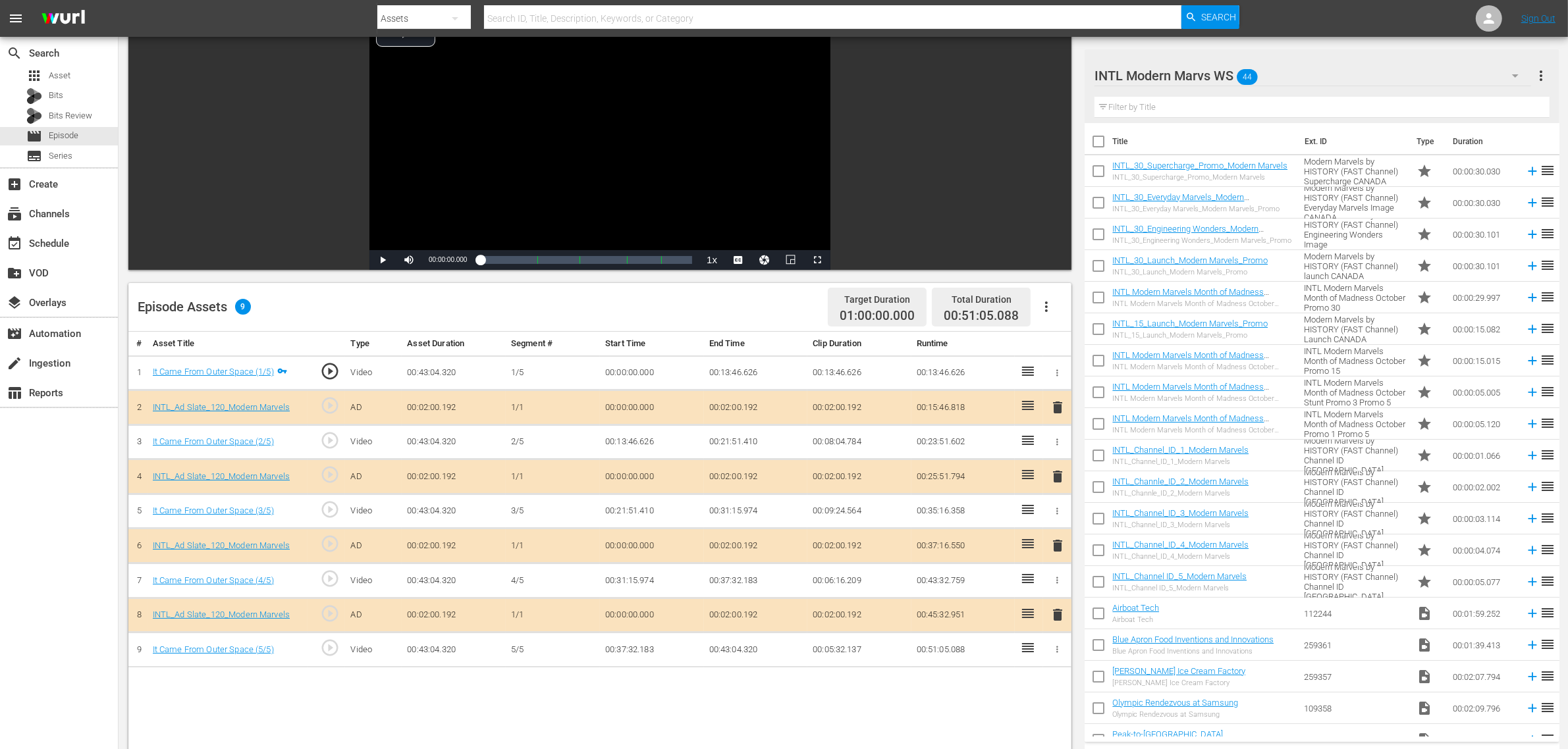
scroll to position [247, 0]
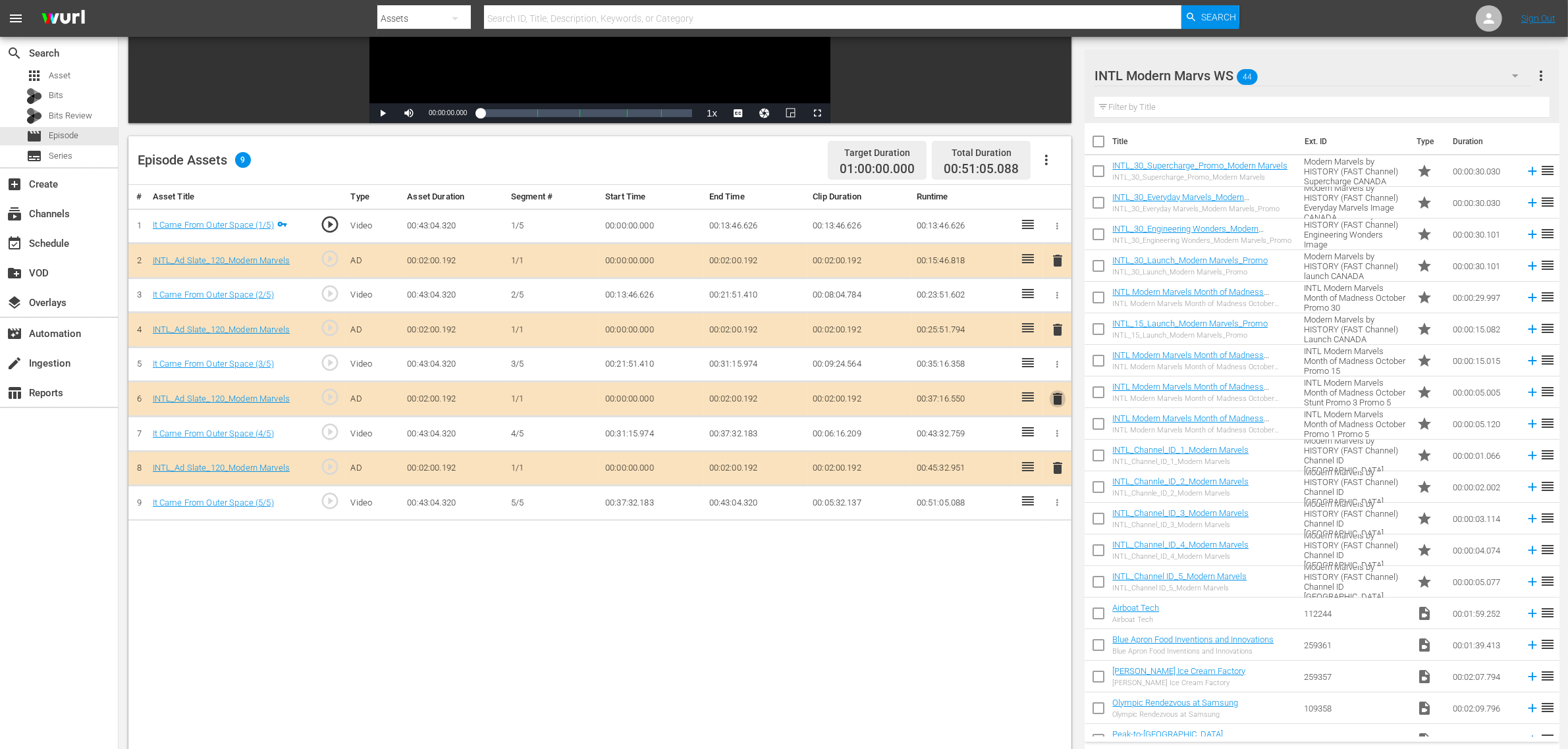
click at [1057, 402] on span "delete" at bounding box center [1057, 398] width 15 height 15
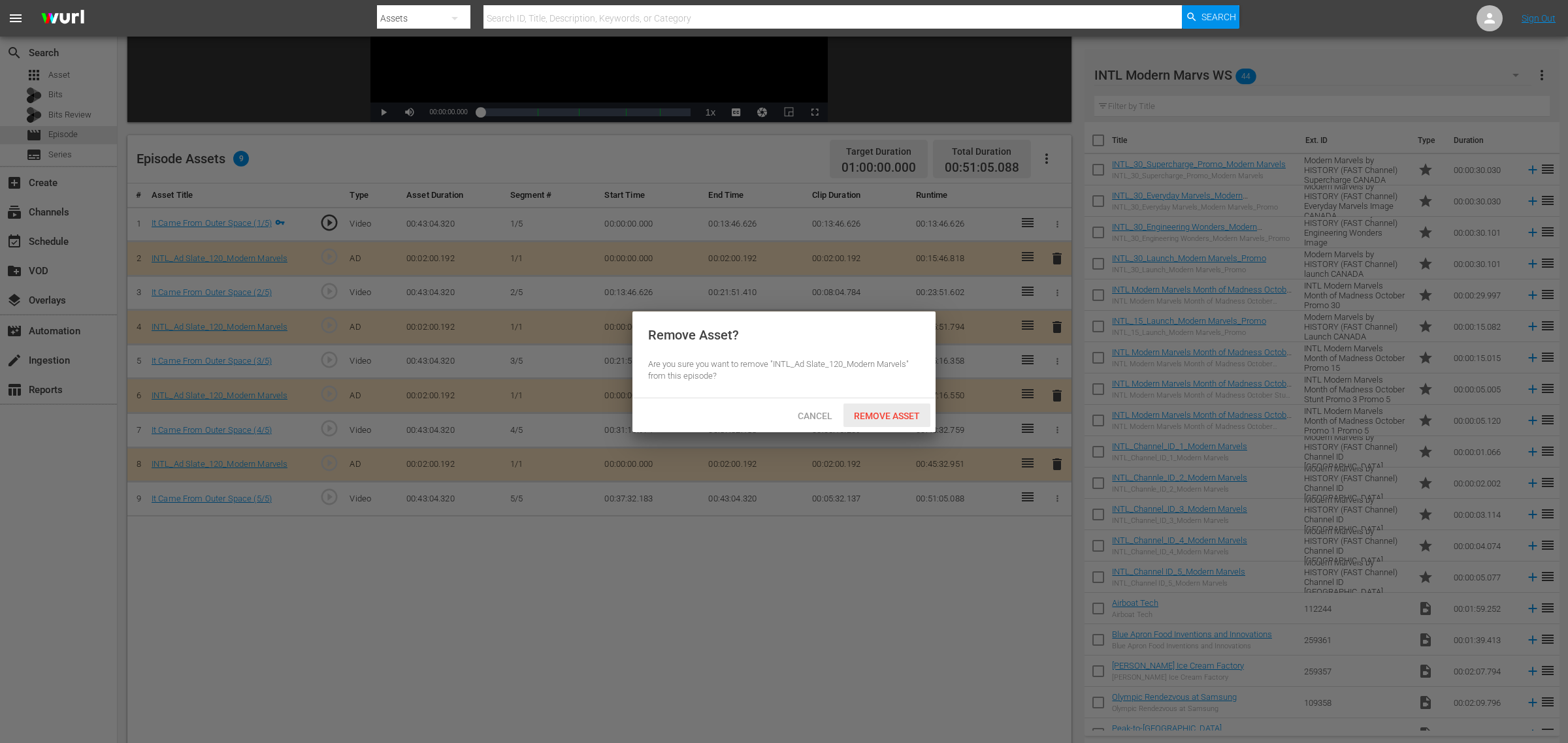
click at [860, 411] on span "Remove Asset" at bounding box center [887, 417] width 87 height 11
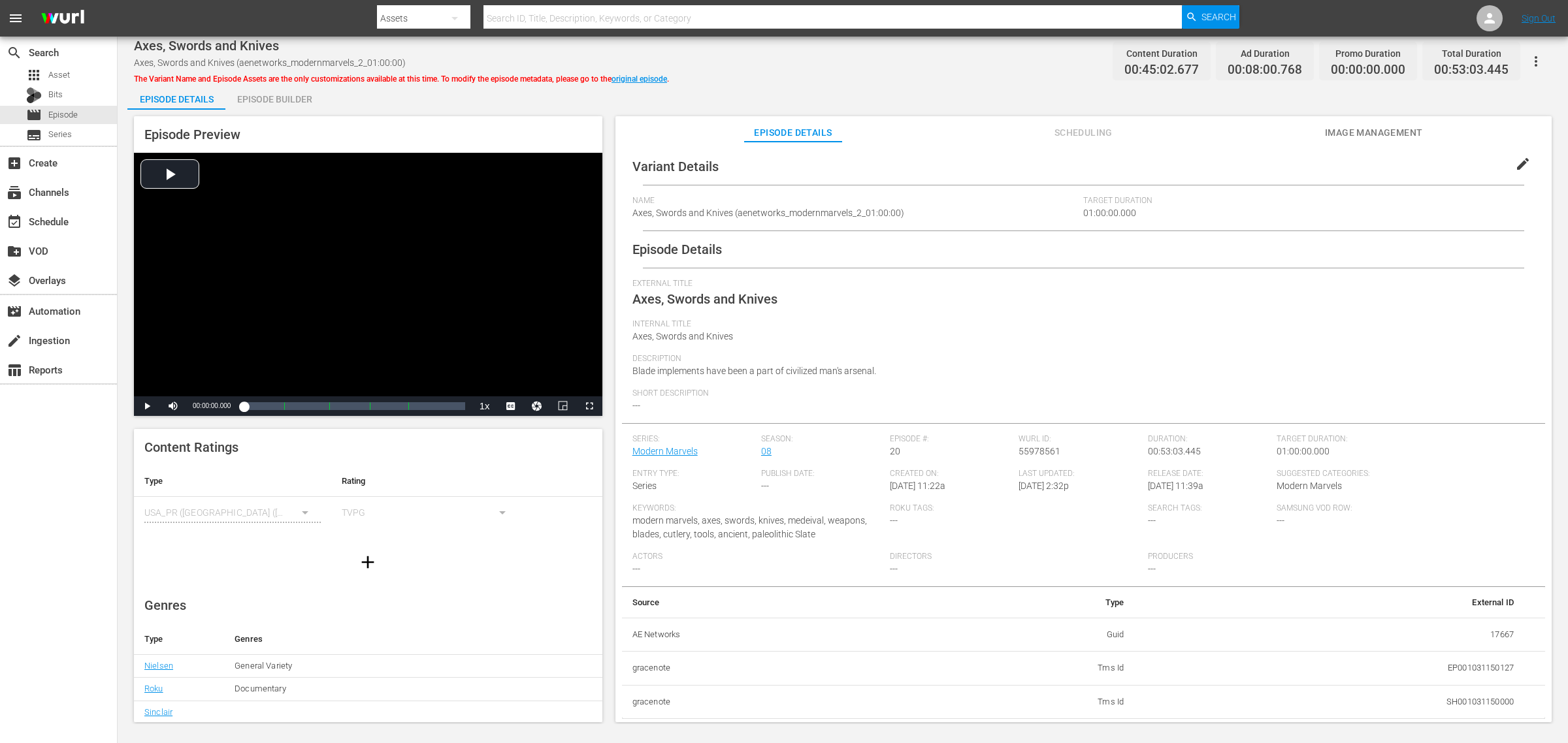
click at [280, 94] on div "Episode Builder" at bounding box center [274, 99] width 98 height 32
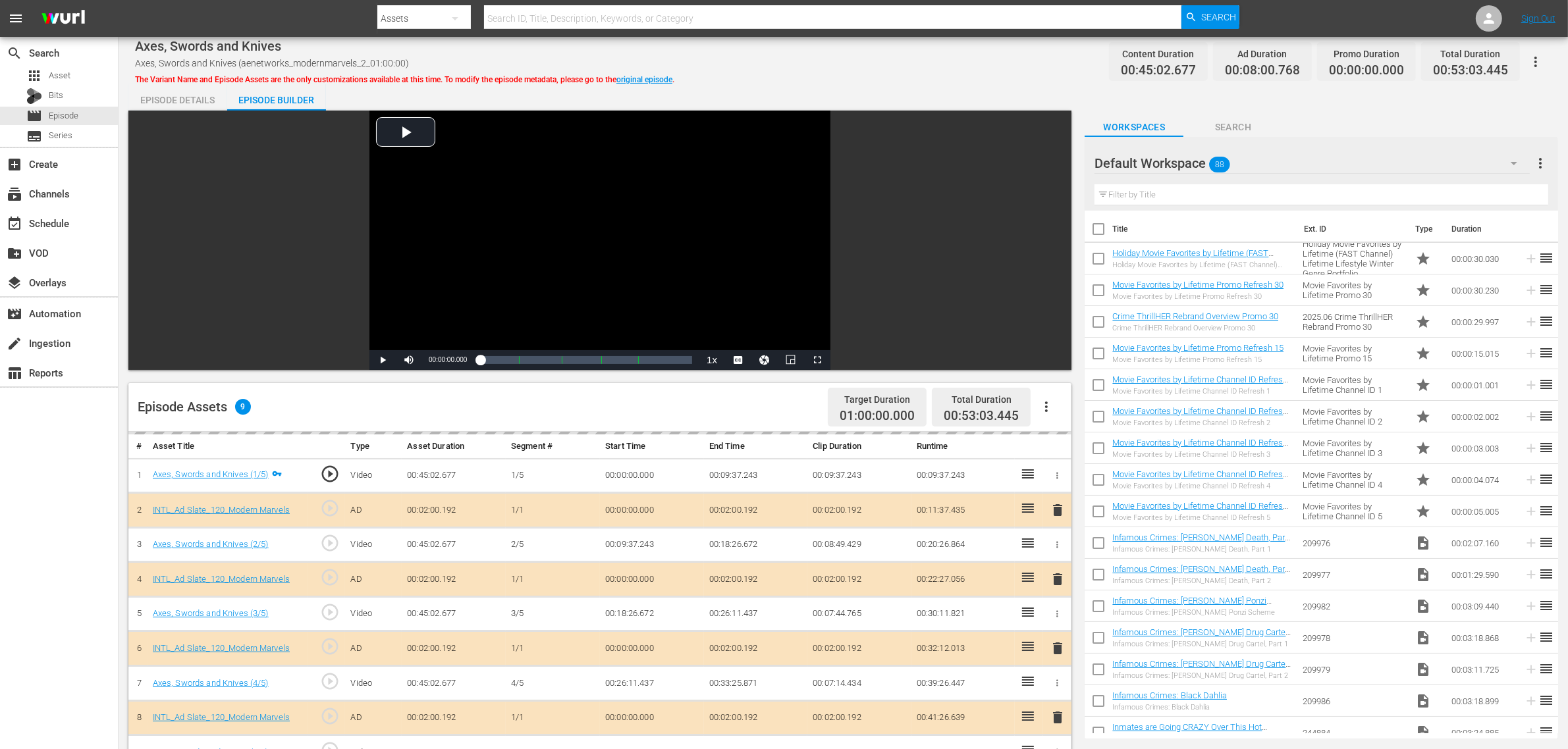
click at [1264, 165] on div "Default Workspace 88" at bounding box center [1312, 163] width 436 height 37
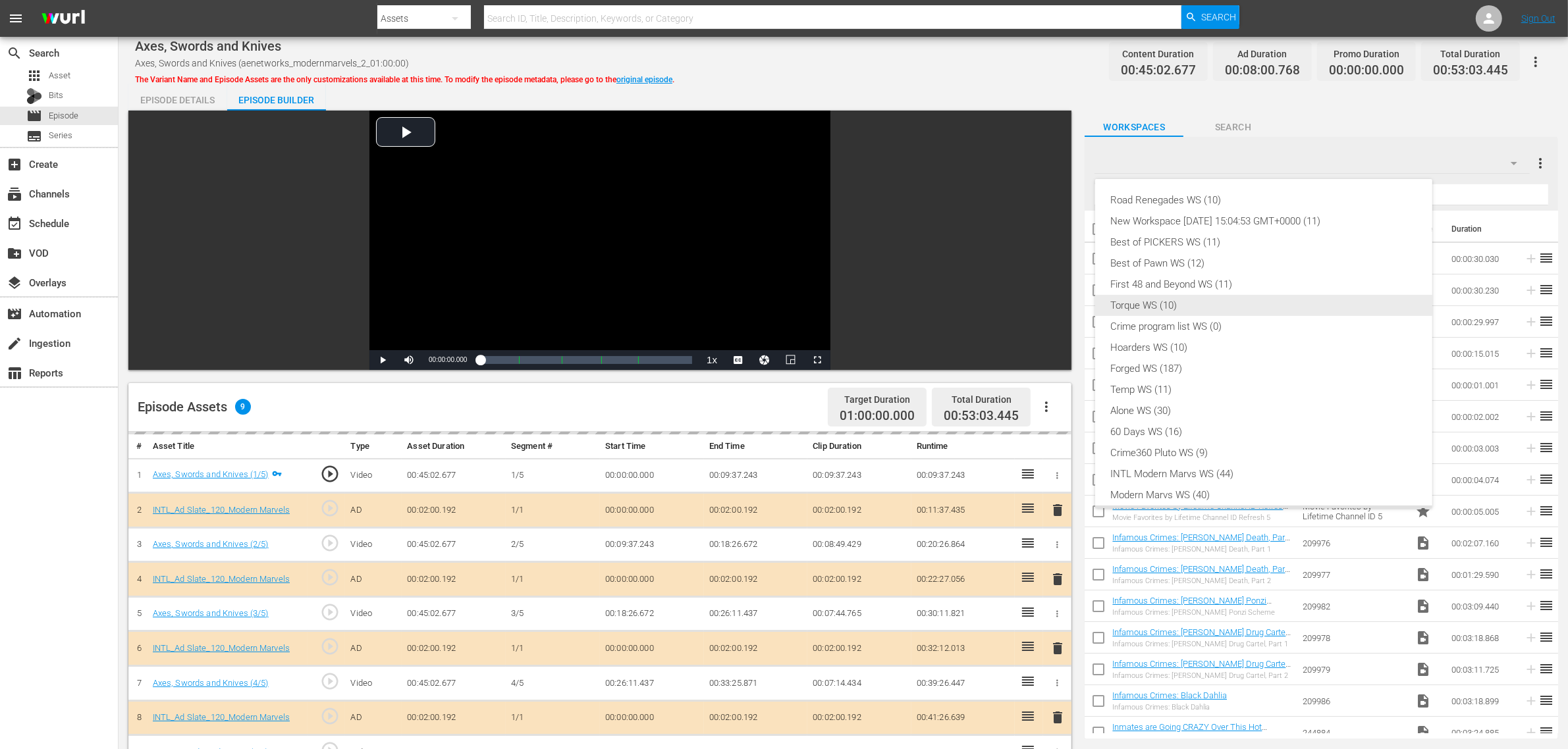
scroll to position [28, 0]
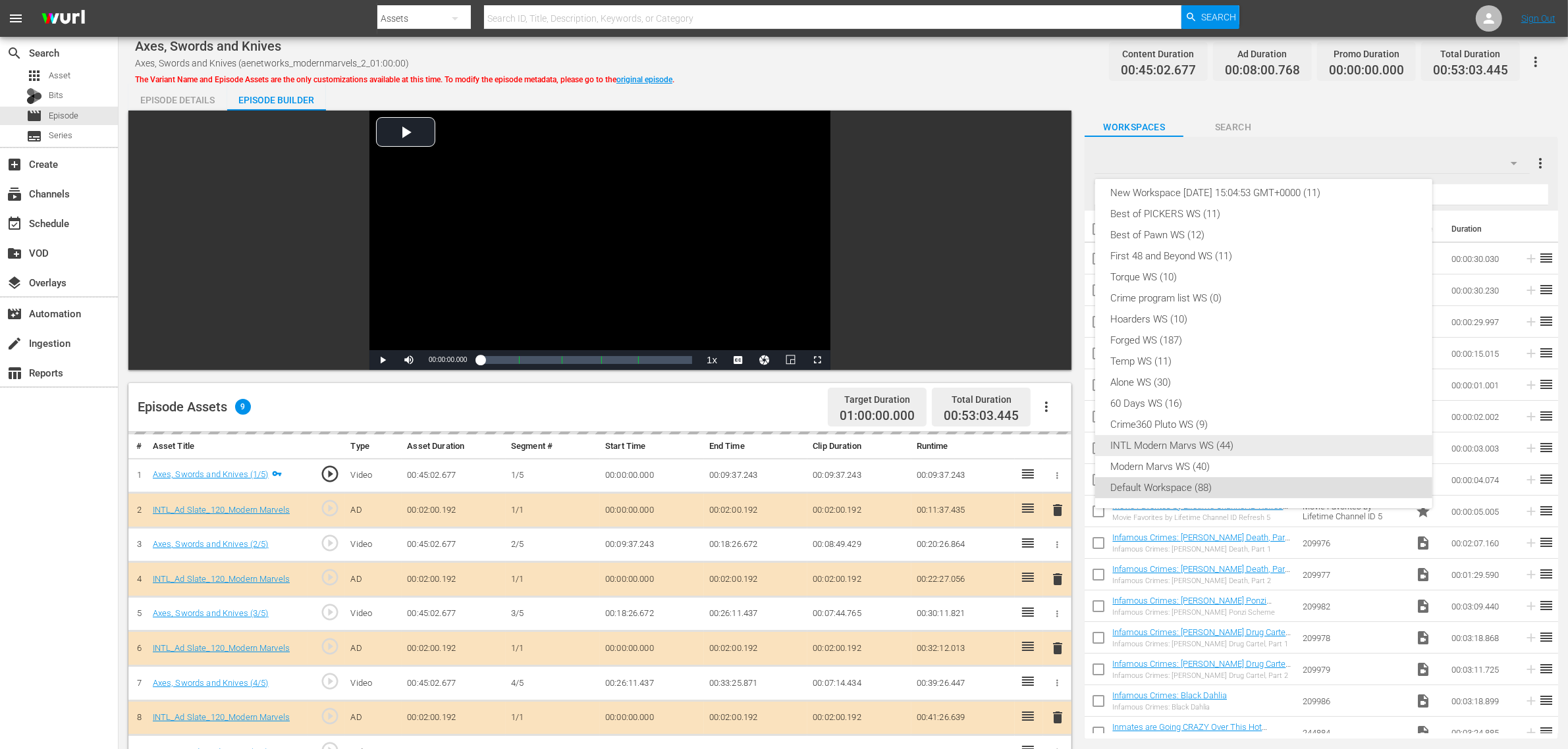
click at [1214, 445] on div "INTL Modern Marvs WS (44)" at bounding box center [1264, 445] width 306 height 21
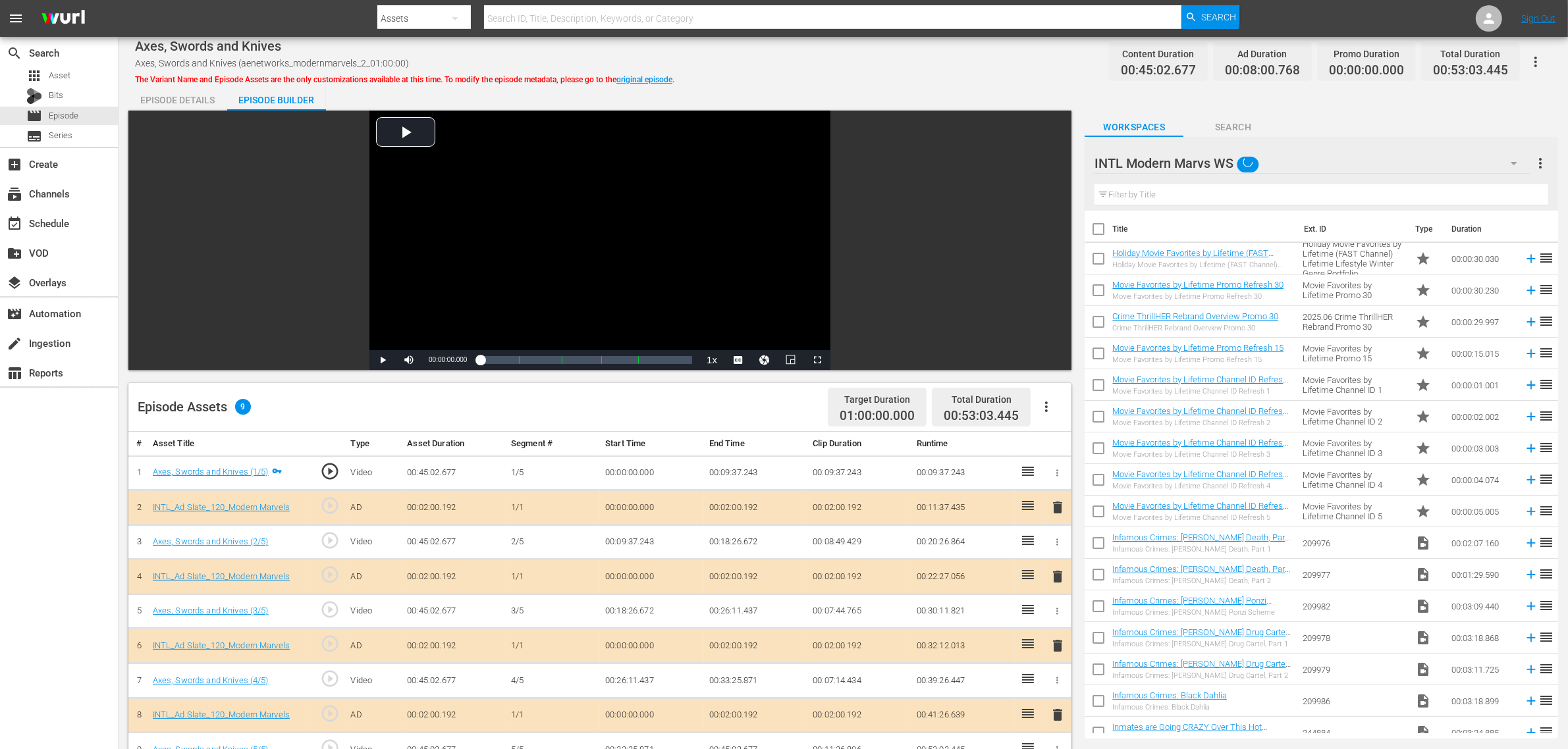
click at [855, 92] on div "Episode Details Episode Builder Episode Preview Video Player is loading. Play V…" at bounding box center [843, 584] width 1430 height 998
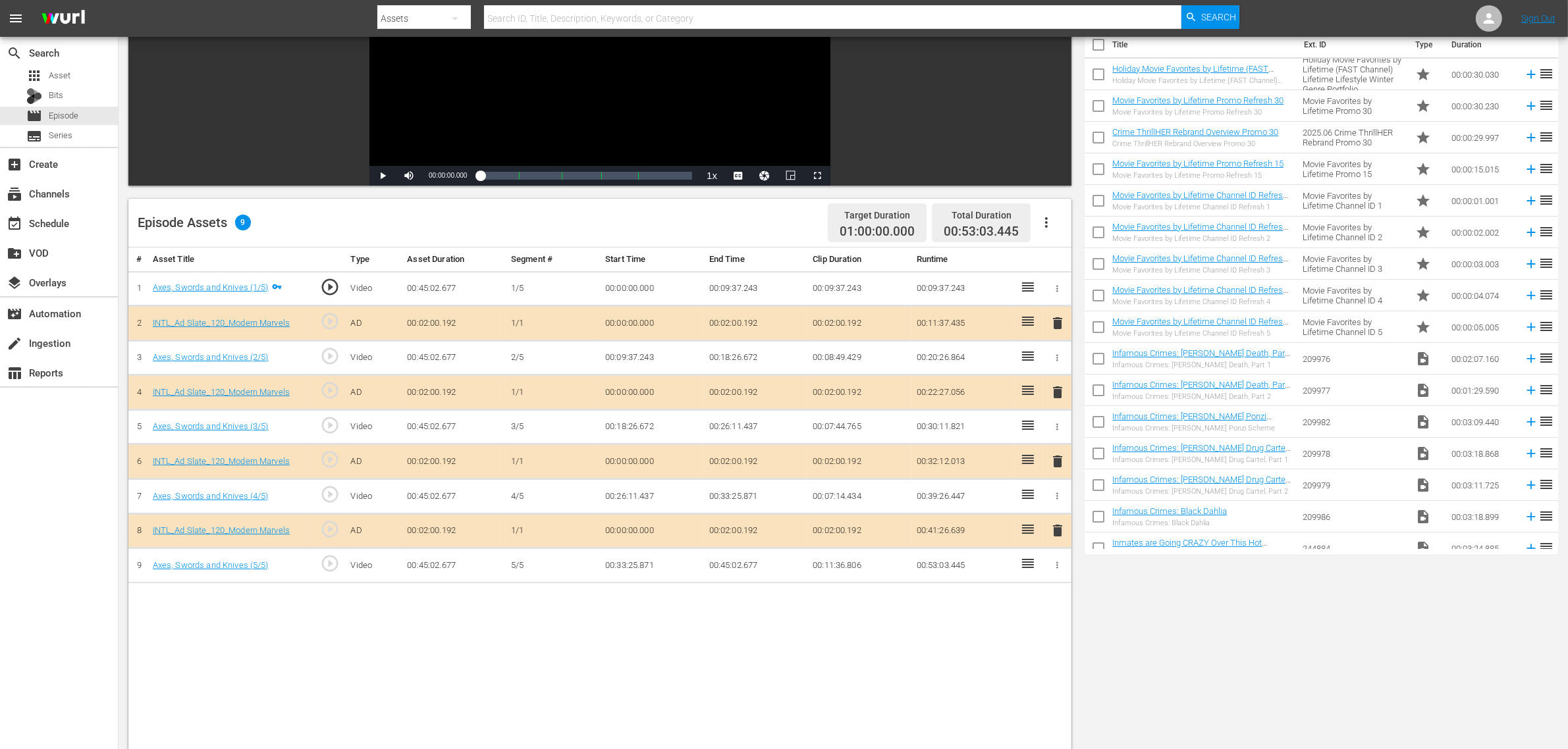
scroll to position [343, 0]
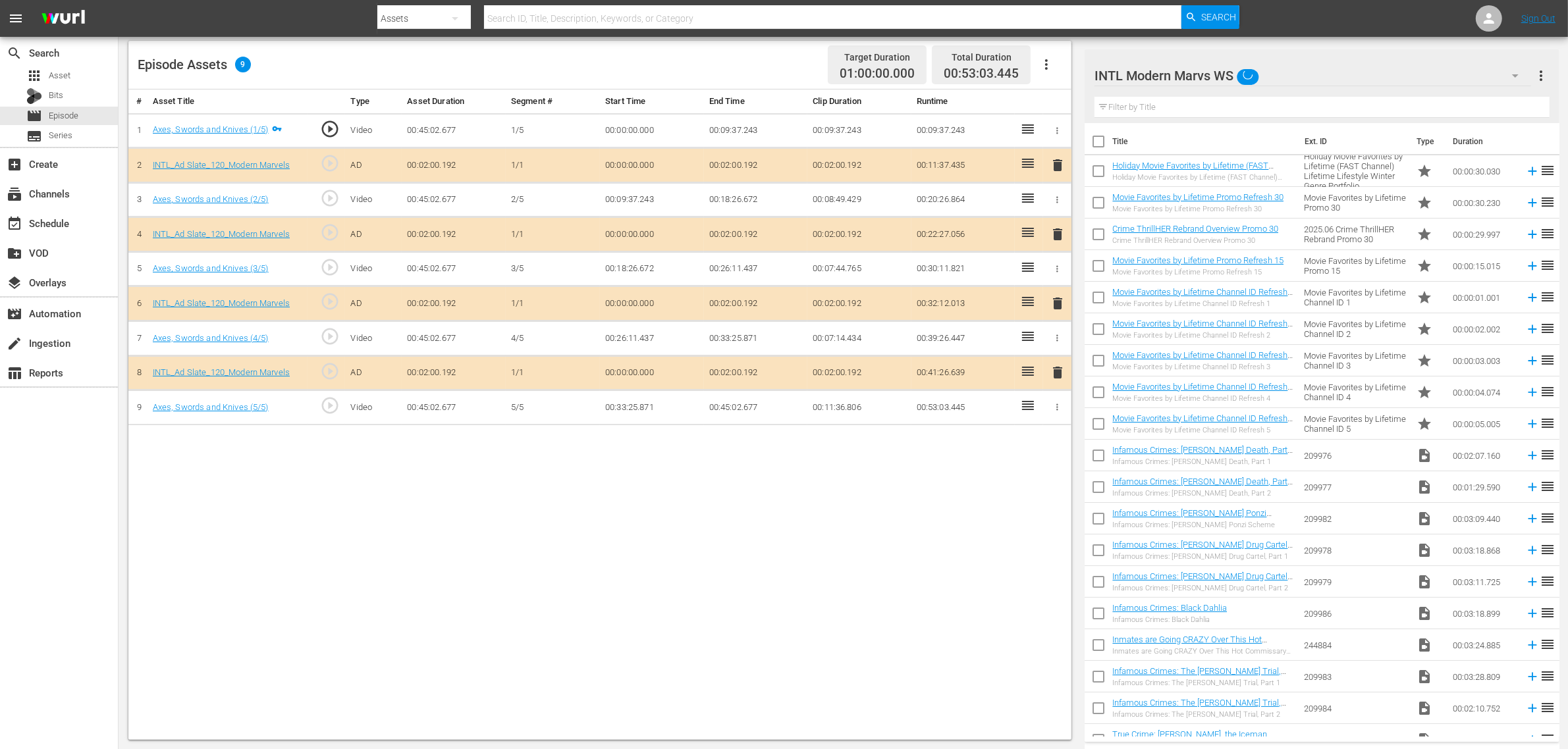
click at [1054, 305] on span "delete" at bounding box center [1057, 303] width 15 height 15
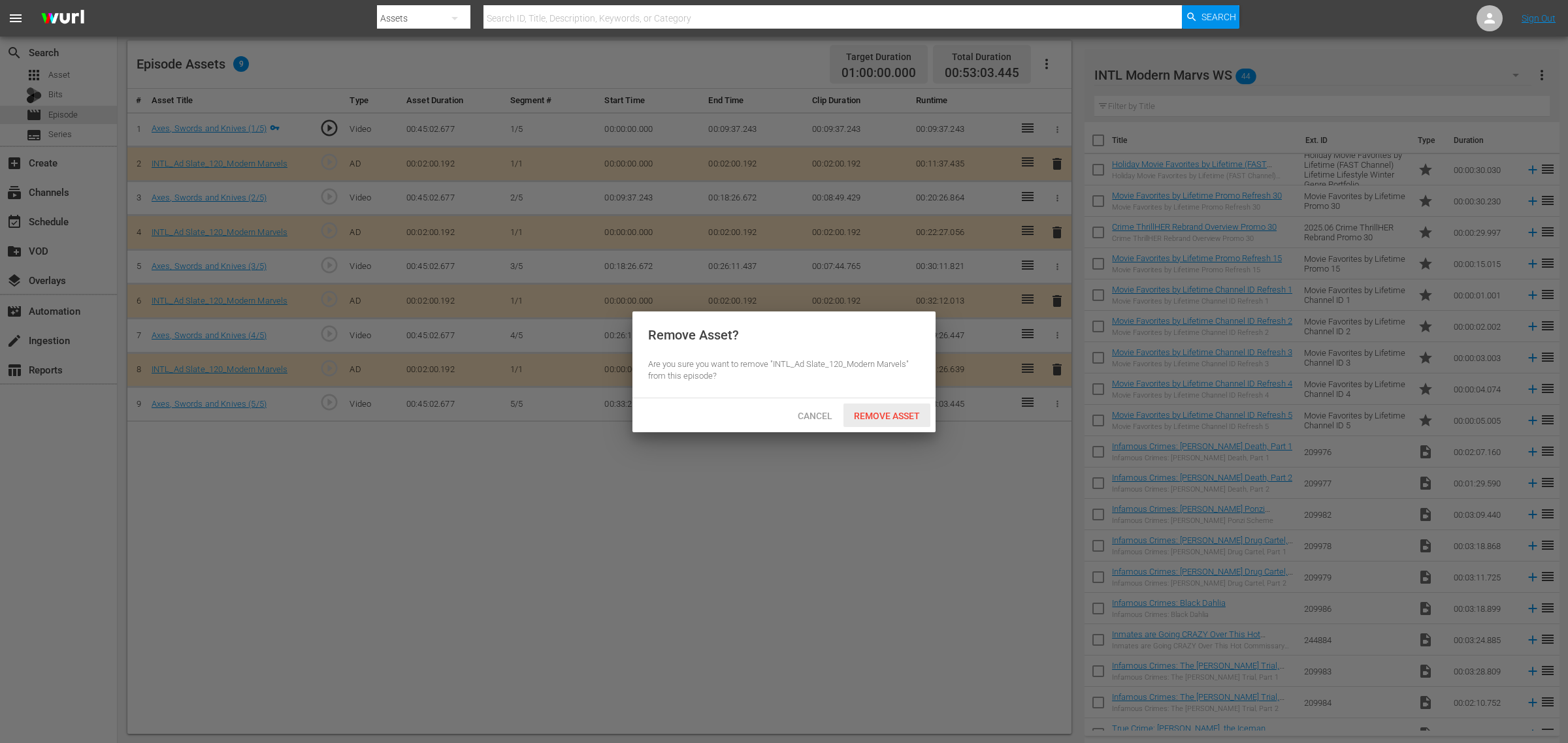
click at [903, 409] on div "Remove Asset" at bounding box center [887, 416] width 87 height 24
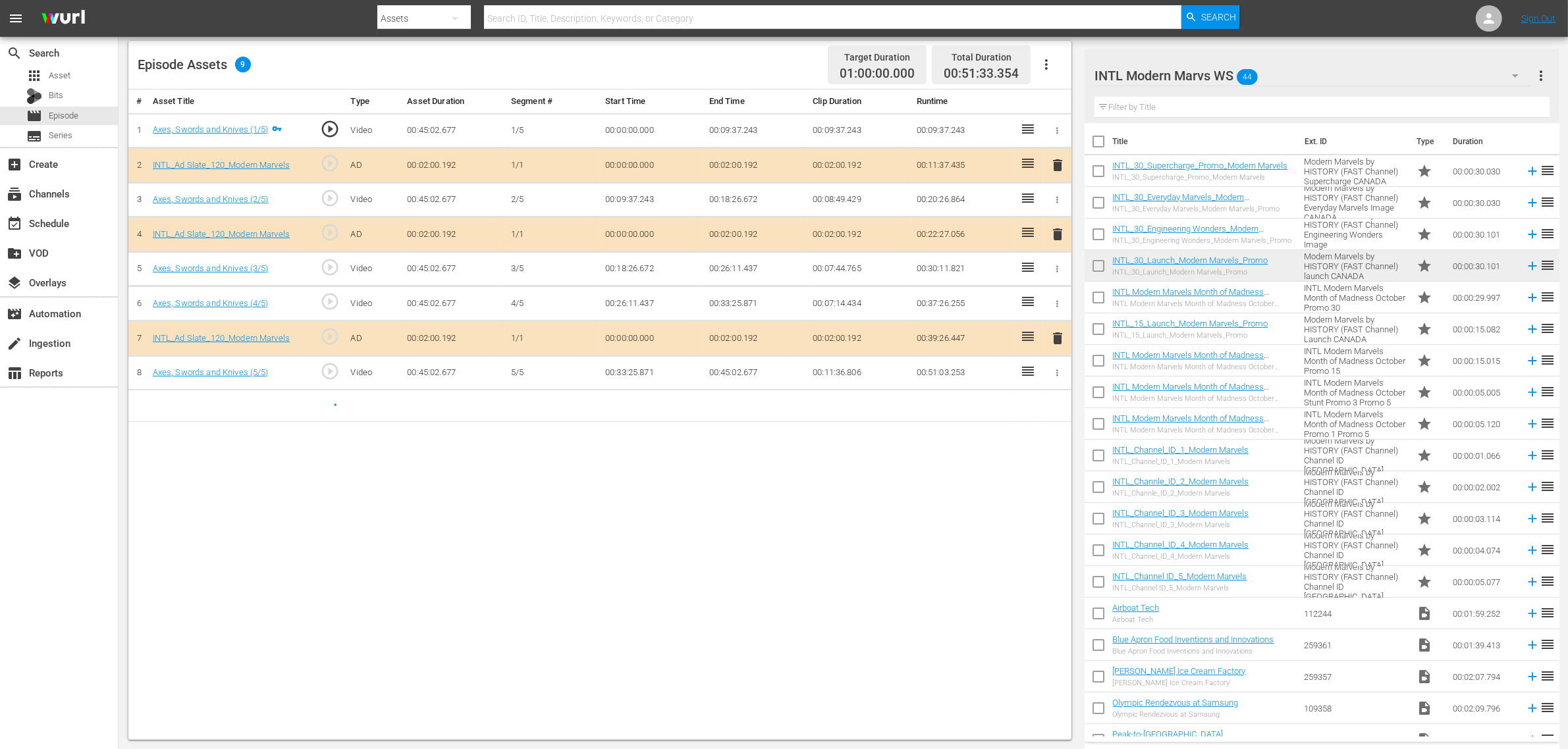
click at [743, 550] on div "# Asset Title Type Asset Duration Segment # Start Time End Time Clip Duration R…" at bounding box center [599, 414] width 943 height 650
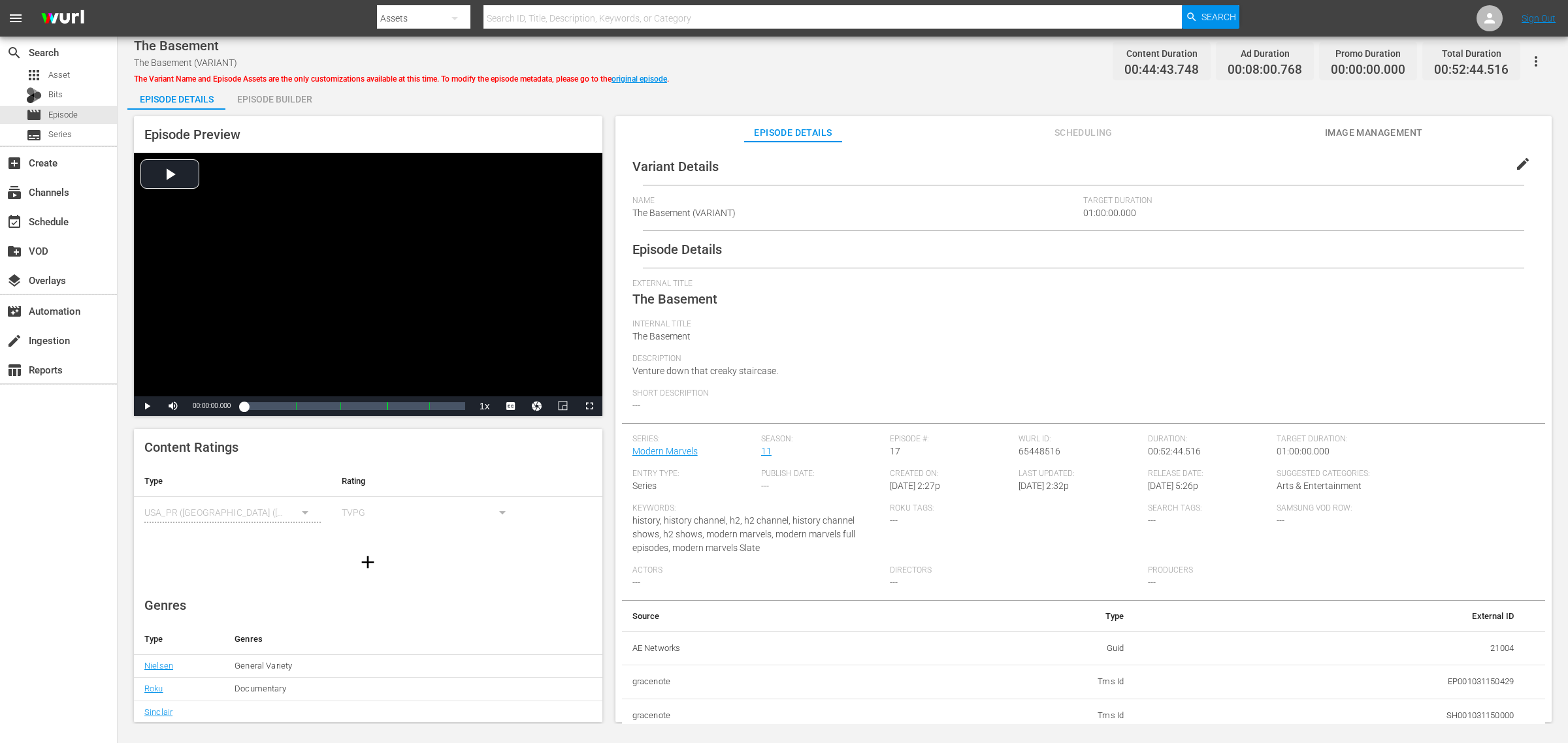
click at [263, 95] on div "Episode Builder" at bounding box center [274, 99] width 98 height 32
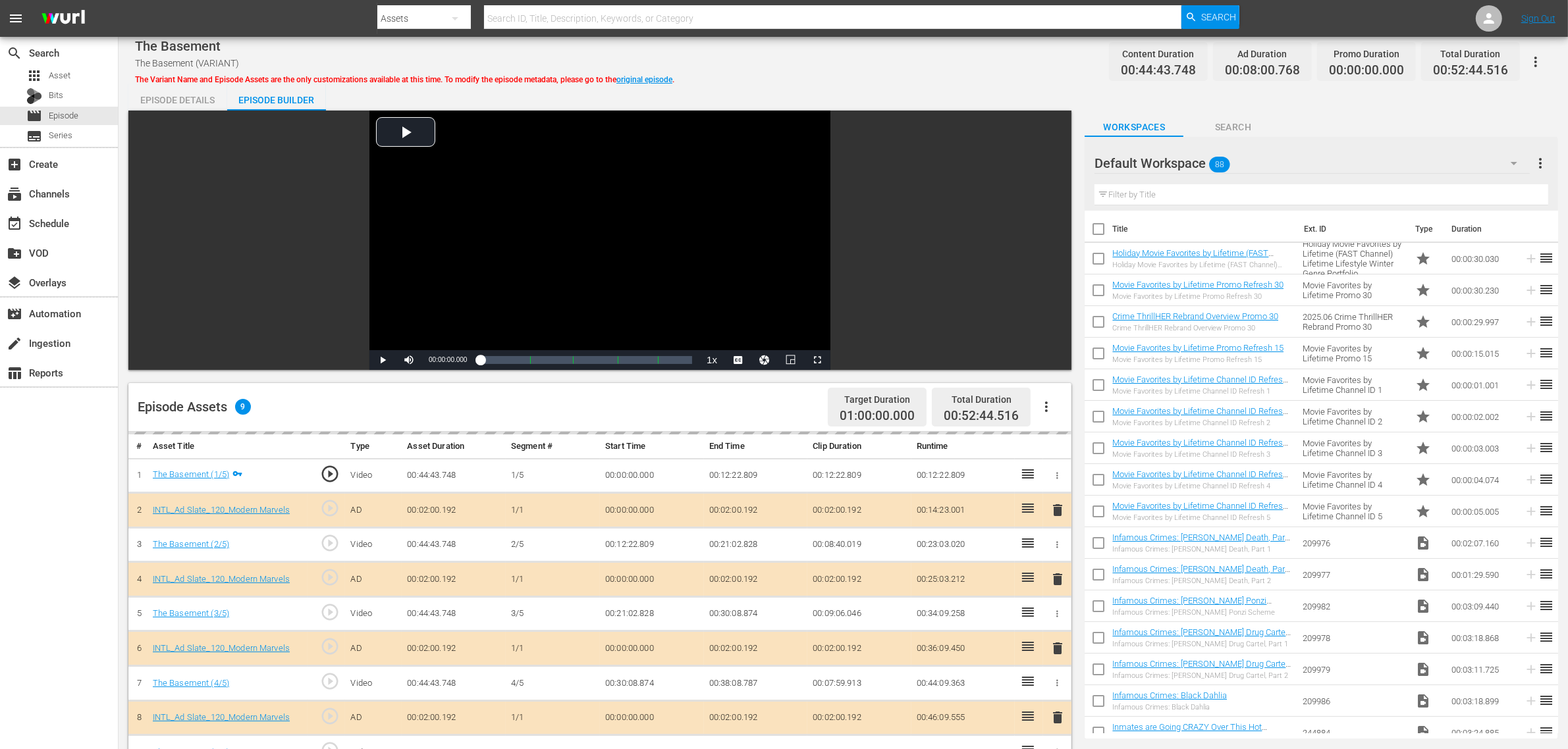
click at [1250, 152] on div "Default Workspace 88" at bounding box center [1312, 163] width 436 height 37
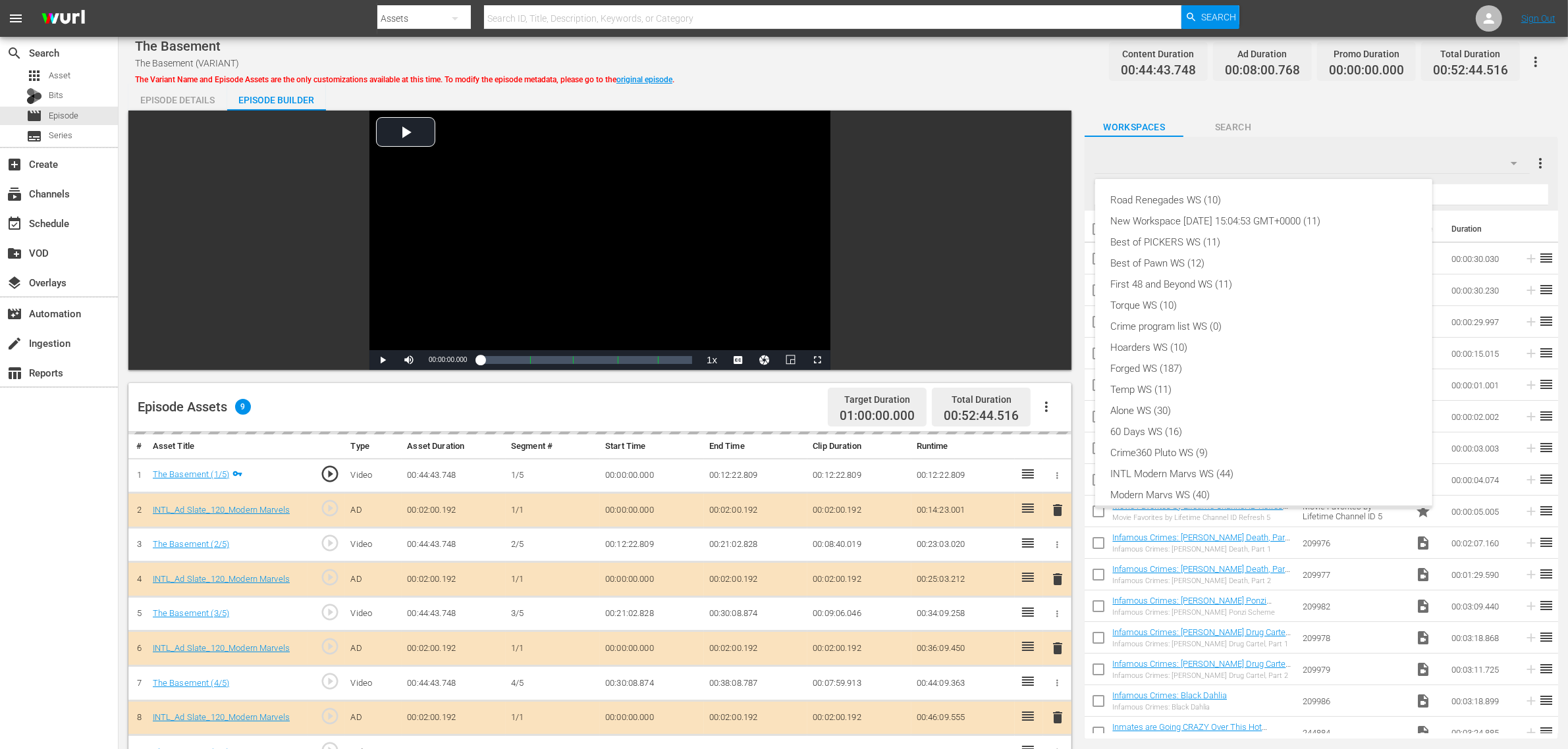
scroll to position [28, 0]
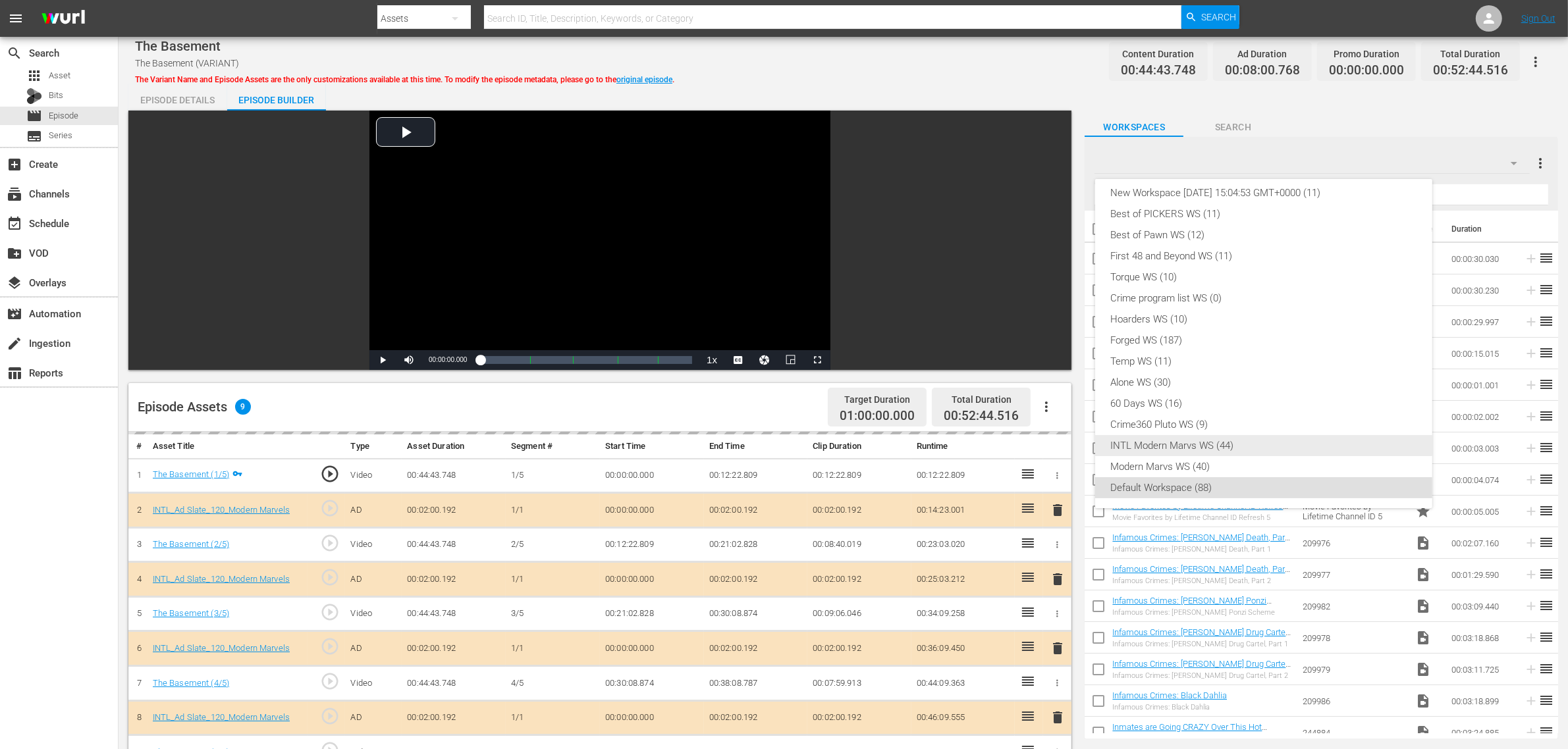
click at [1183, 445] on div "INTL Modern Marvs WS (44)" at bounding box center [1264, 445] width 306 height 21
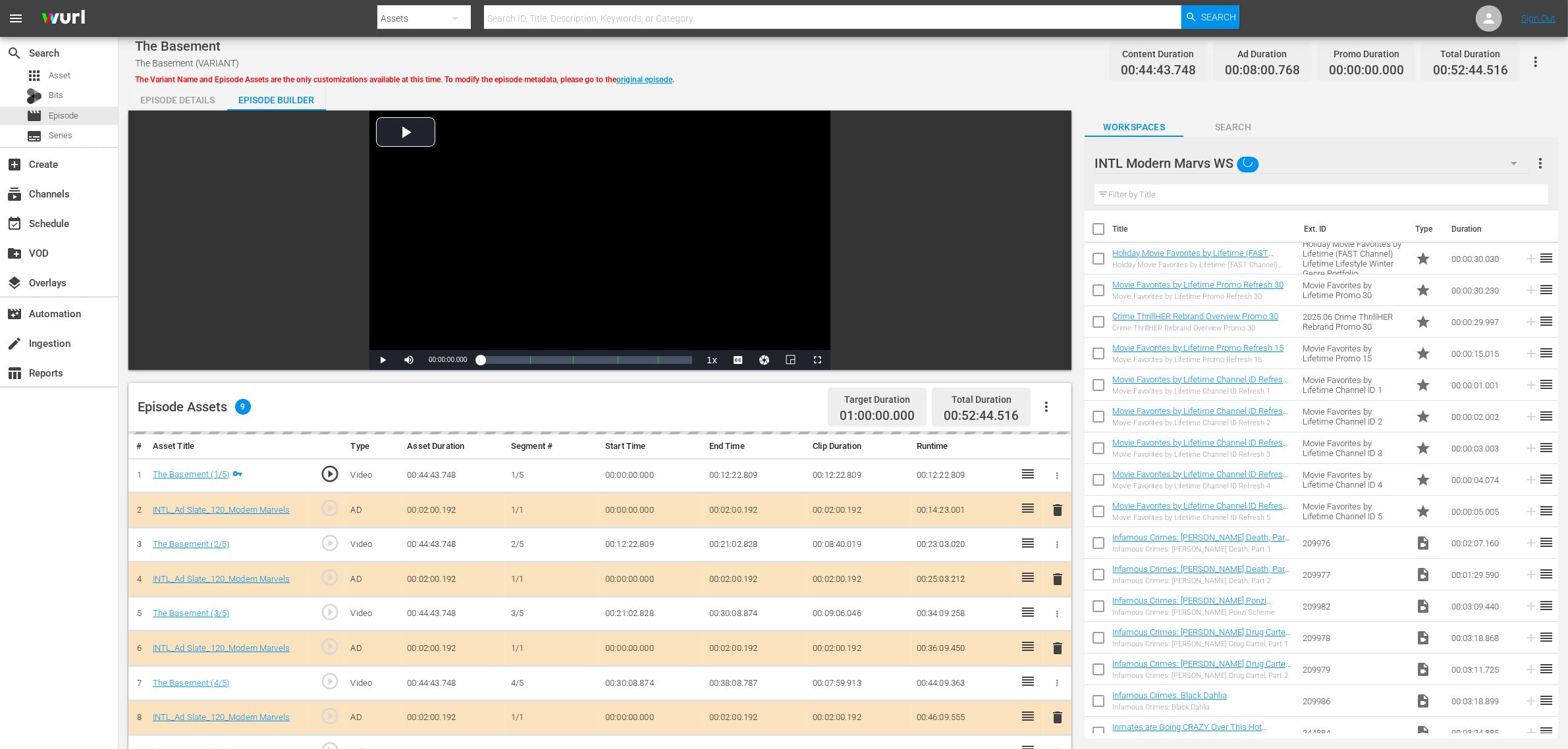
click at [861, 65] on div "Road Renegades WS (10) New Workspace Tue Sep 23 2025 15:04:53 GMT+0000 (11) Bes…" at bounding box center [784, 374] width 1568 height 749
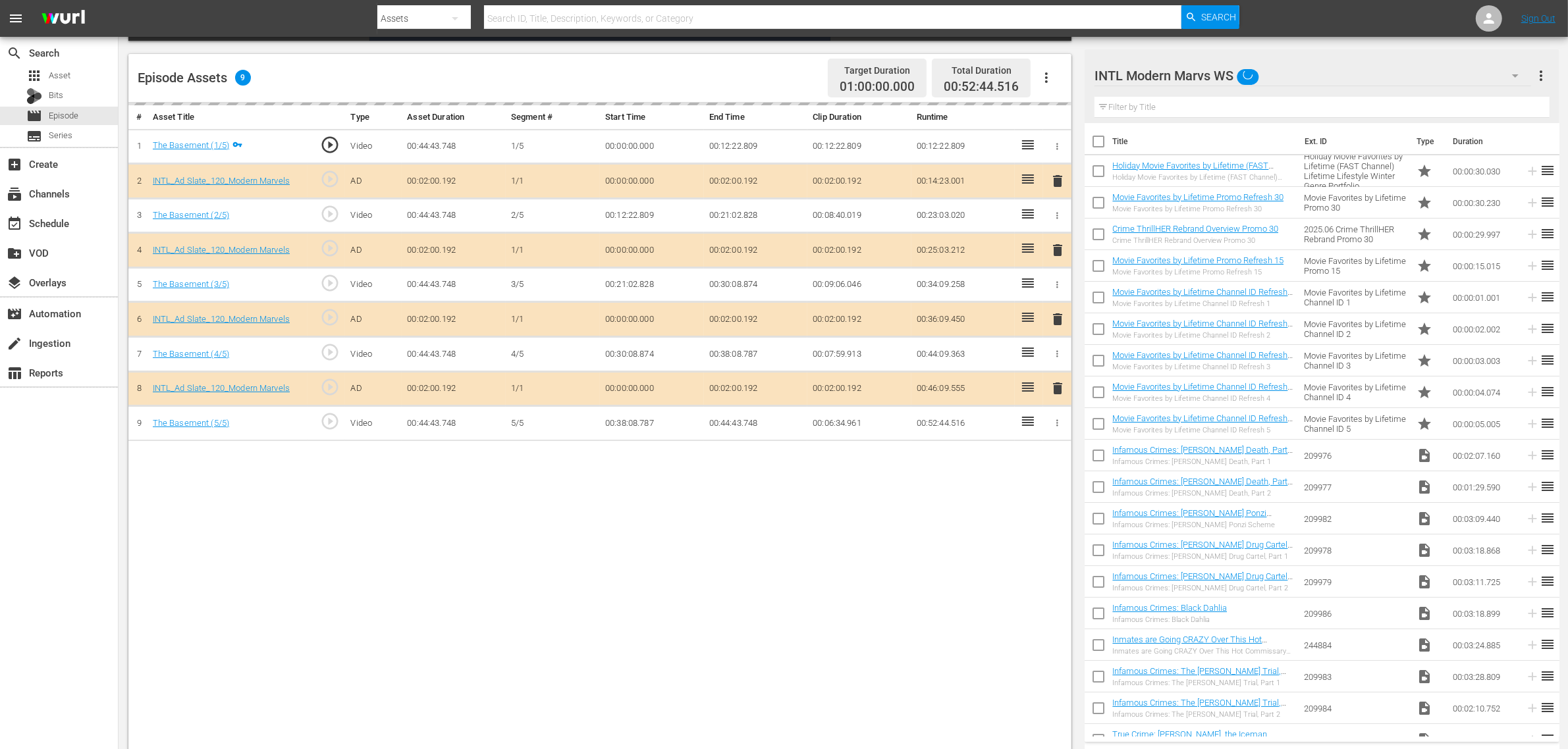
click at [1052, 325] on div "delete" at bounding box center [1058, 319] width 18 height 19
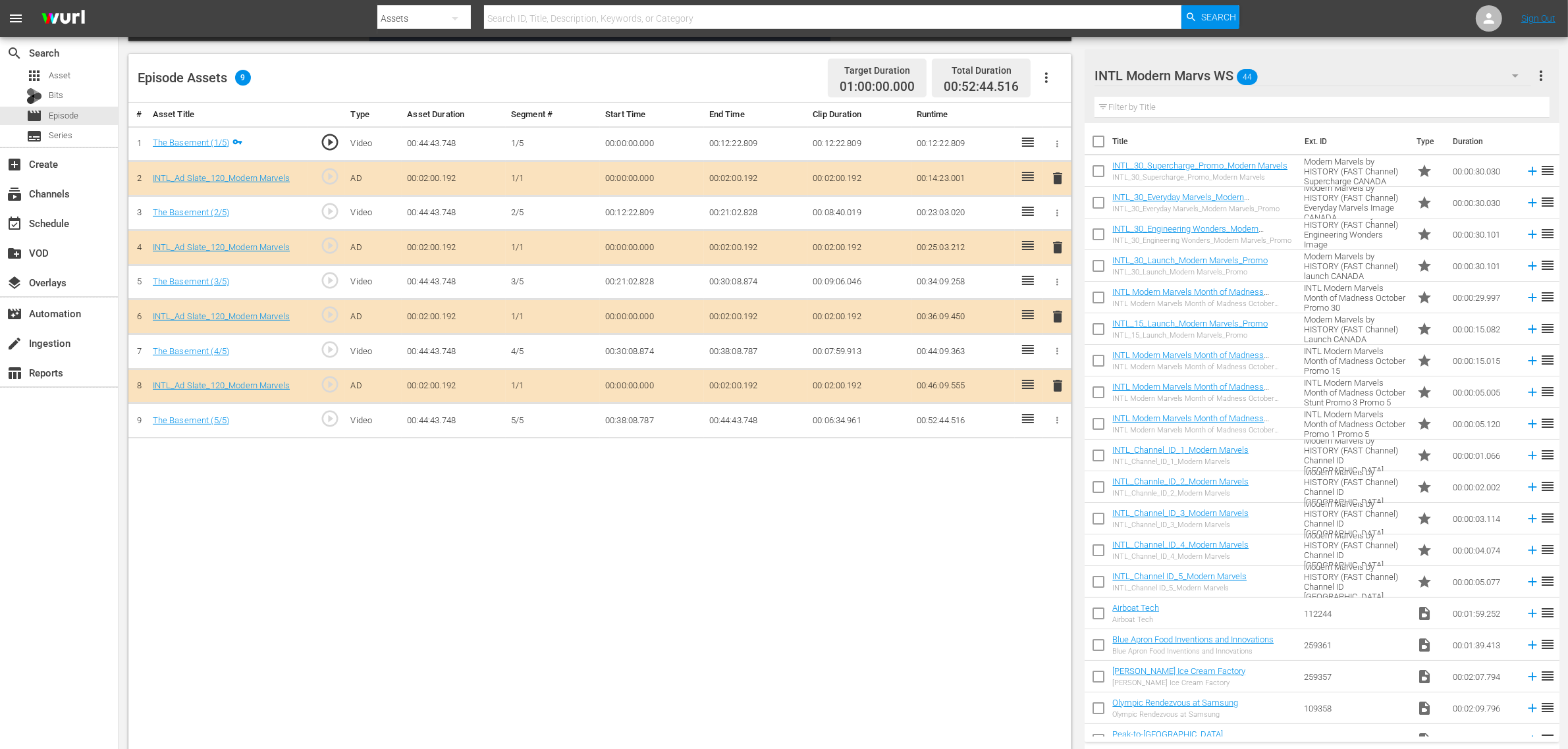
click at [1058, 321] on span "delete" at bounding box center [1057, 316] width 15 height 15
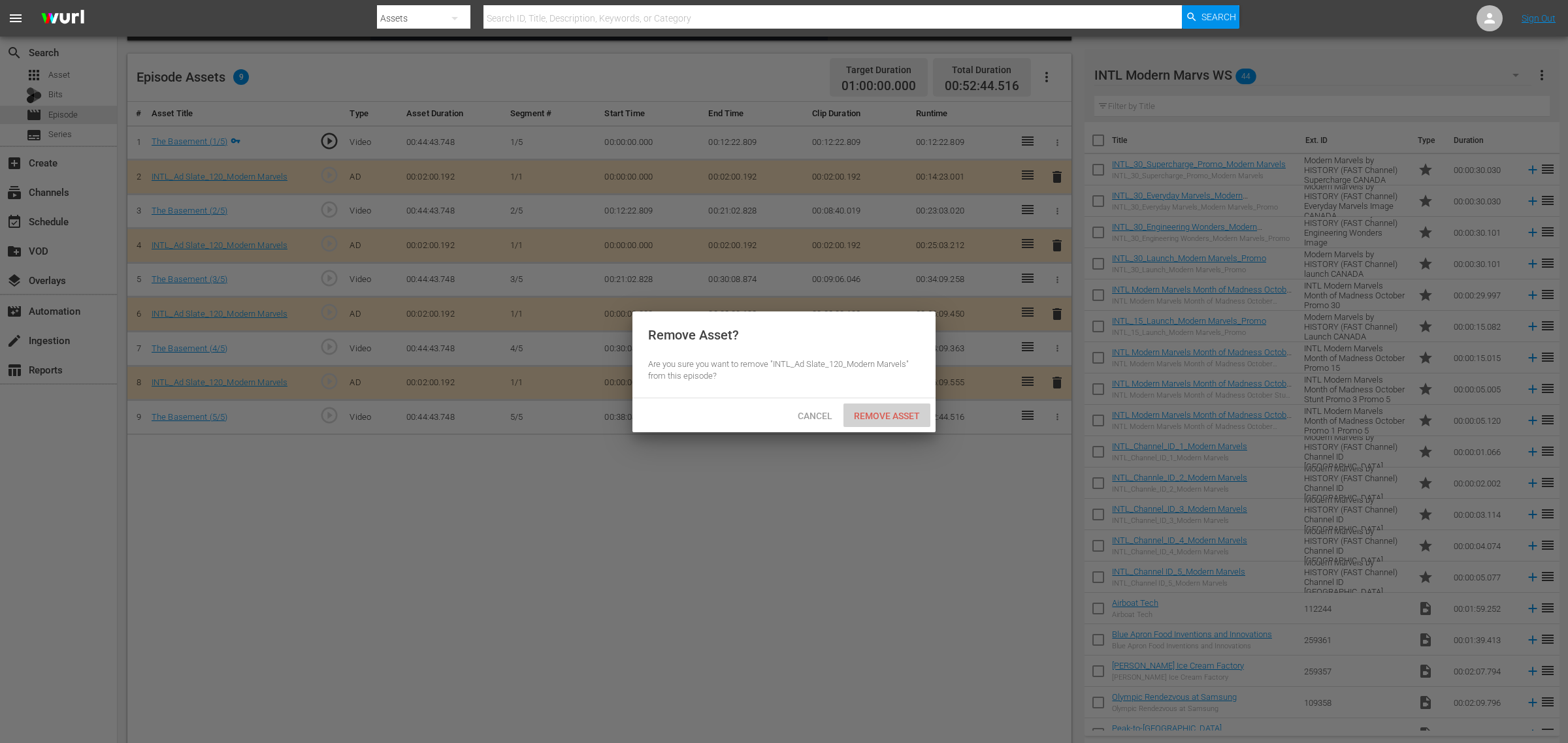
click at [887, 408] on div "Remove Asset" at bounding box center [887, 416] width 87 height 24
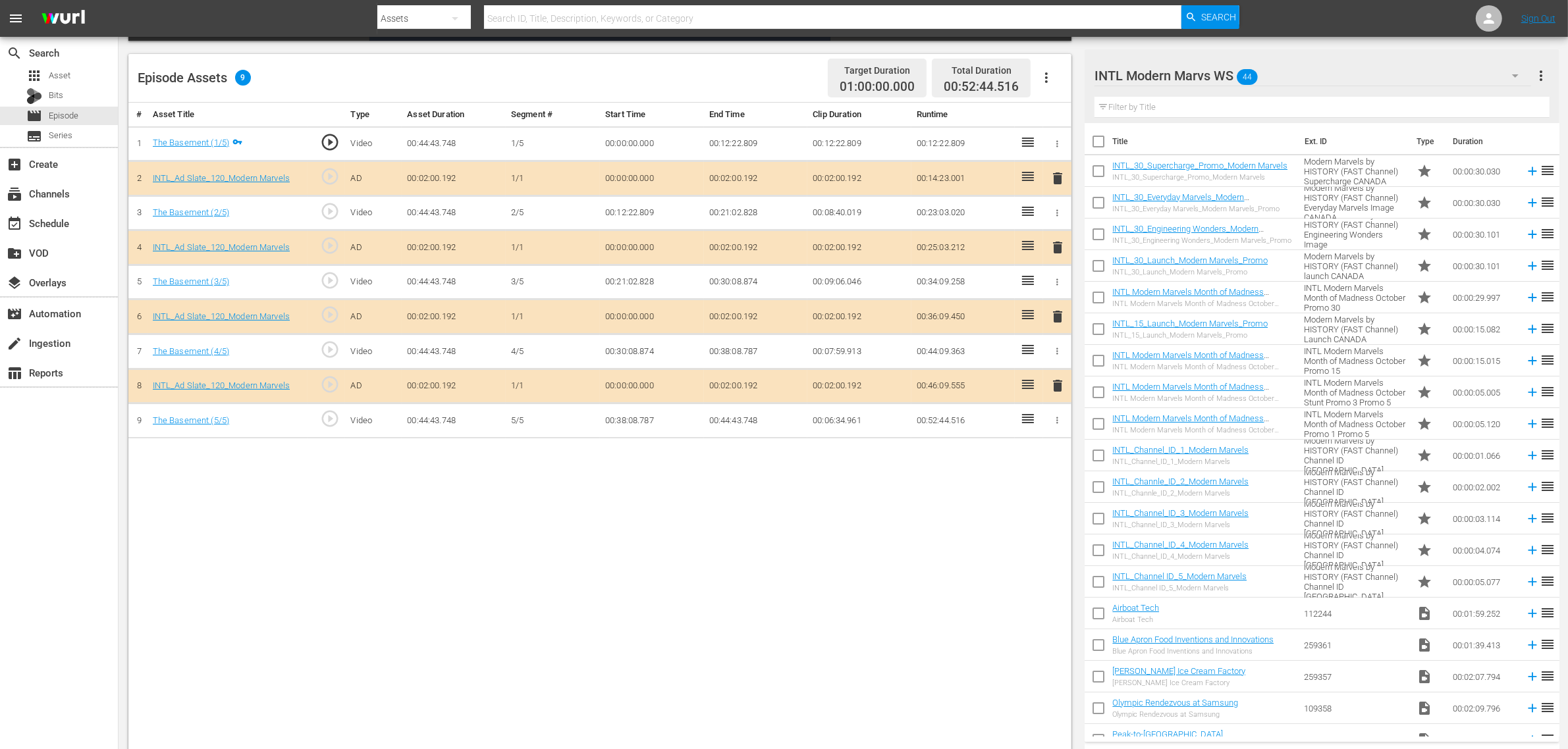
click at [729, 77] on div "Episode Assets 9 Target Duration 01:00:00.000 Total Duration 00:52:44.516" at bounding box center [599, 78] width 943 height 49
click at [1264, 15] on nav "menu Search By Assets Search ID, Title, Description, Keywords, or Category Sear…" at bounding box center [784, 18] width 1568 height 37
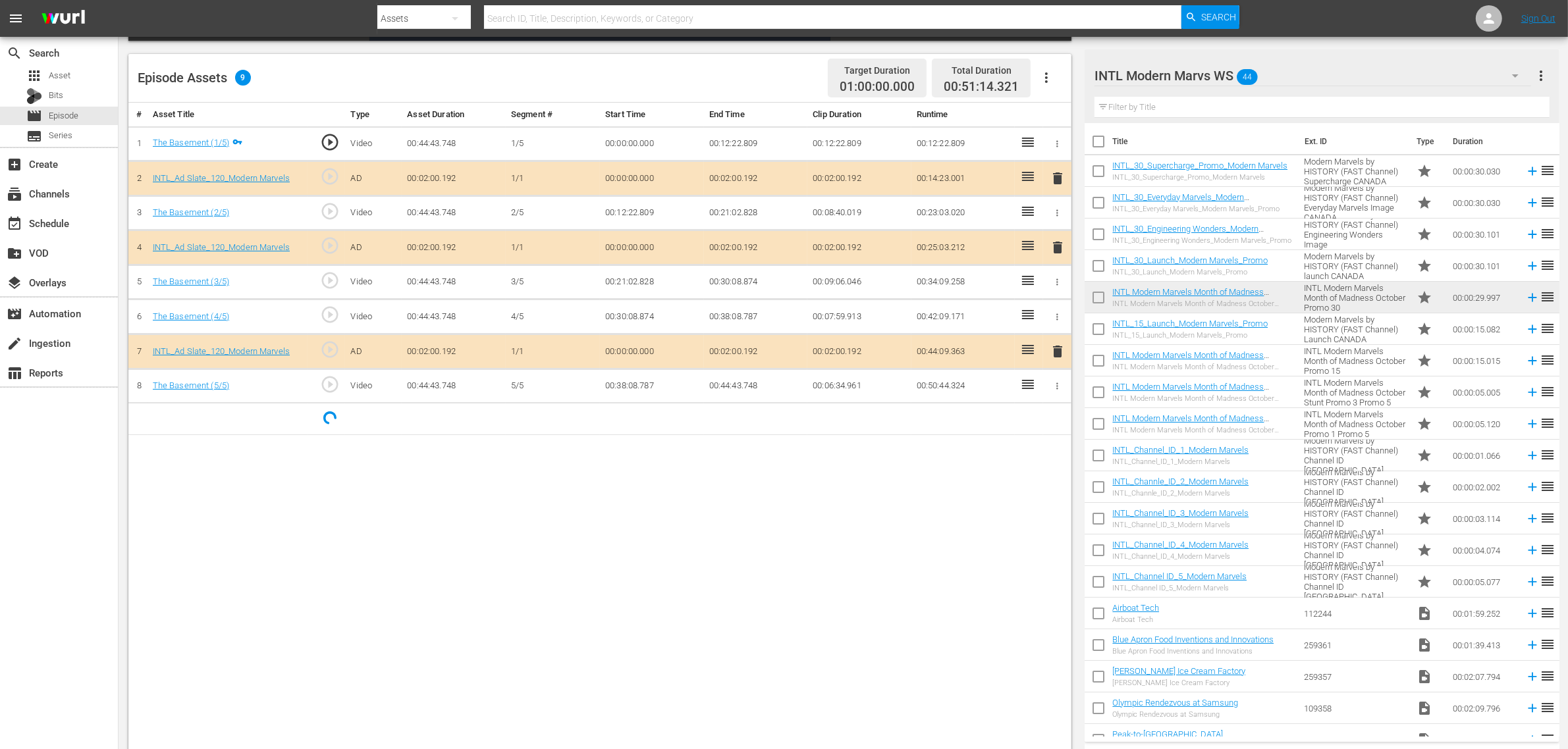
click at [756, 66] on div "Episode Assets 9 Target Duration 01:00:00.000 Total Duration 00:51:14.321" at bounding box center [599, 78] width 943 height 49
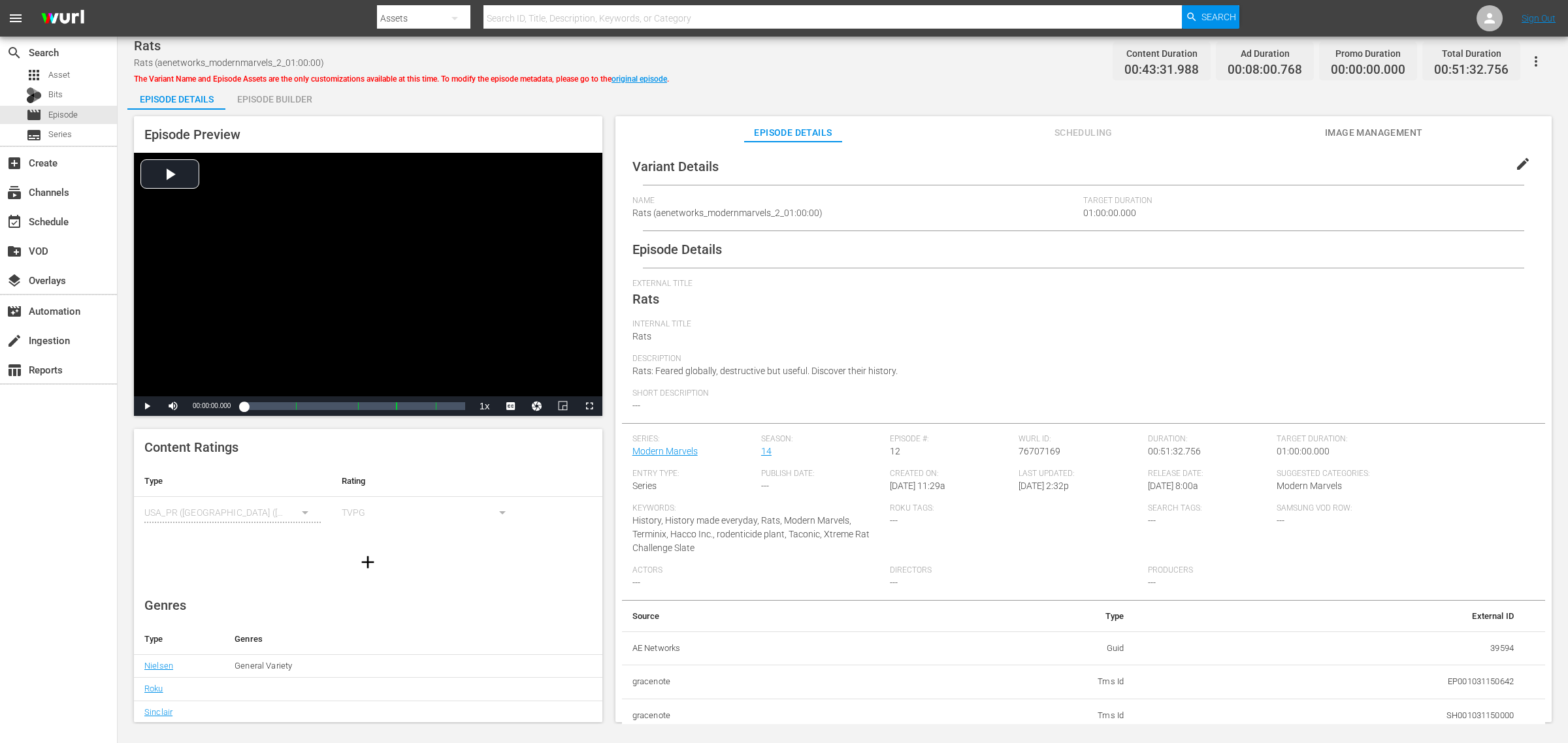
click at [295, 90] on div "Episode Builder" at bounding box center [274, 99] width 98 height 32
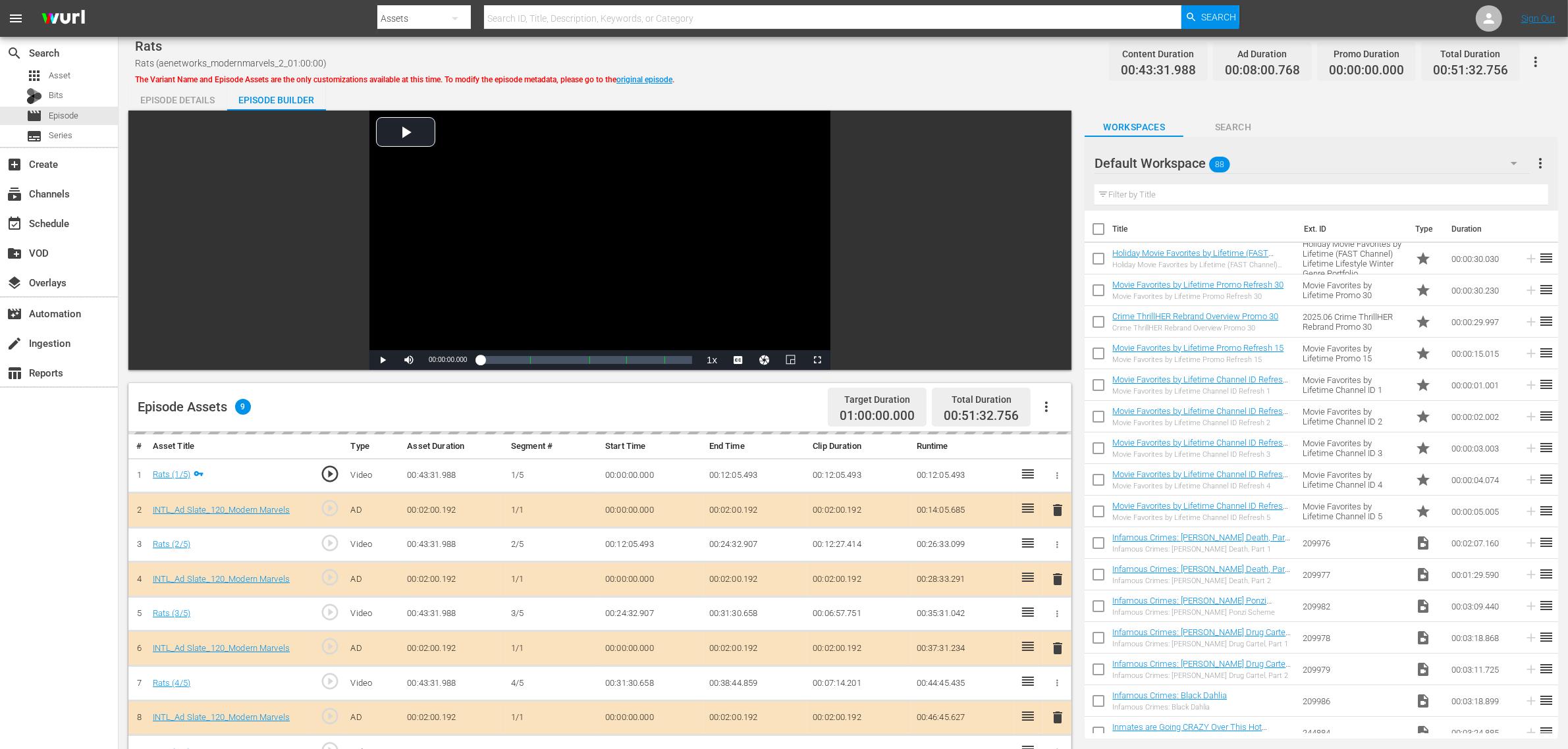
click at [1264, 159] on div "Default Workspace 88" at bounding box center [1312, 163] width 436 height 37
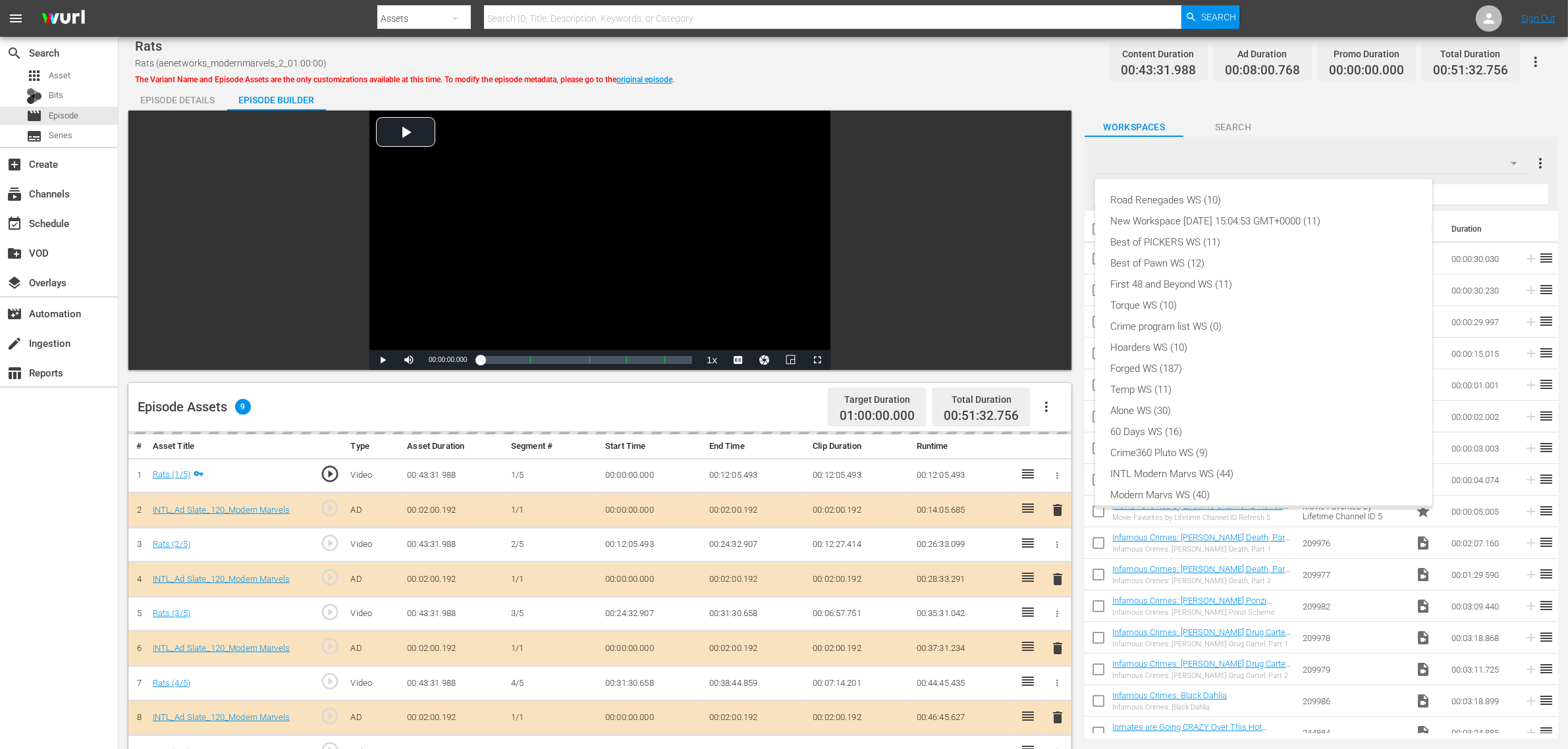
scroll to position [28, 0]
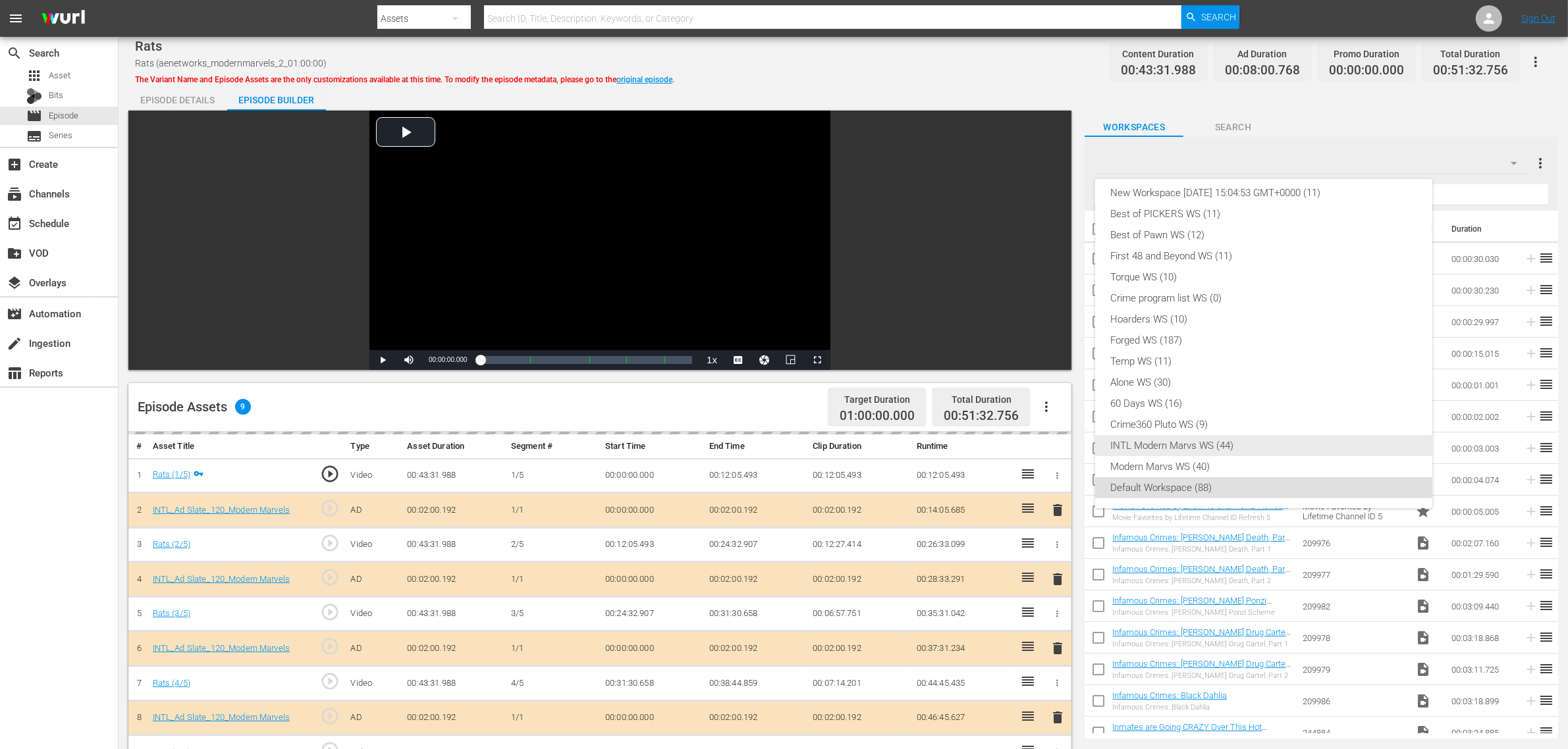
click at [1210, 442] on div "INTL Modern Marvs WS (44)" at bounding box center [1264, 445] width 306 height 21
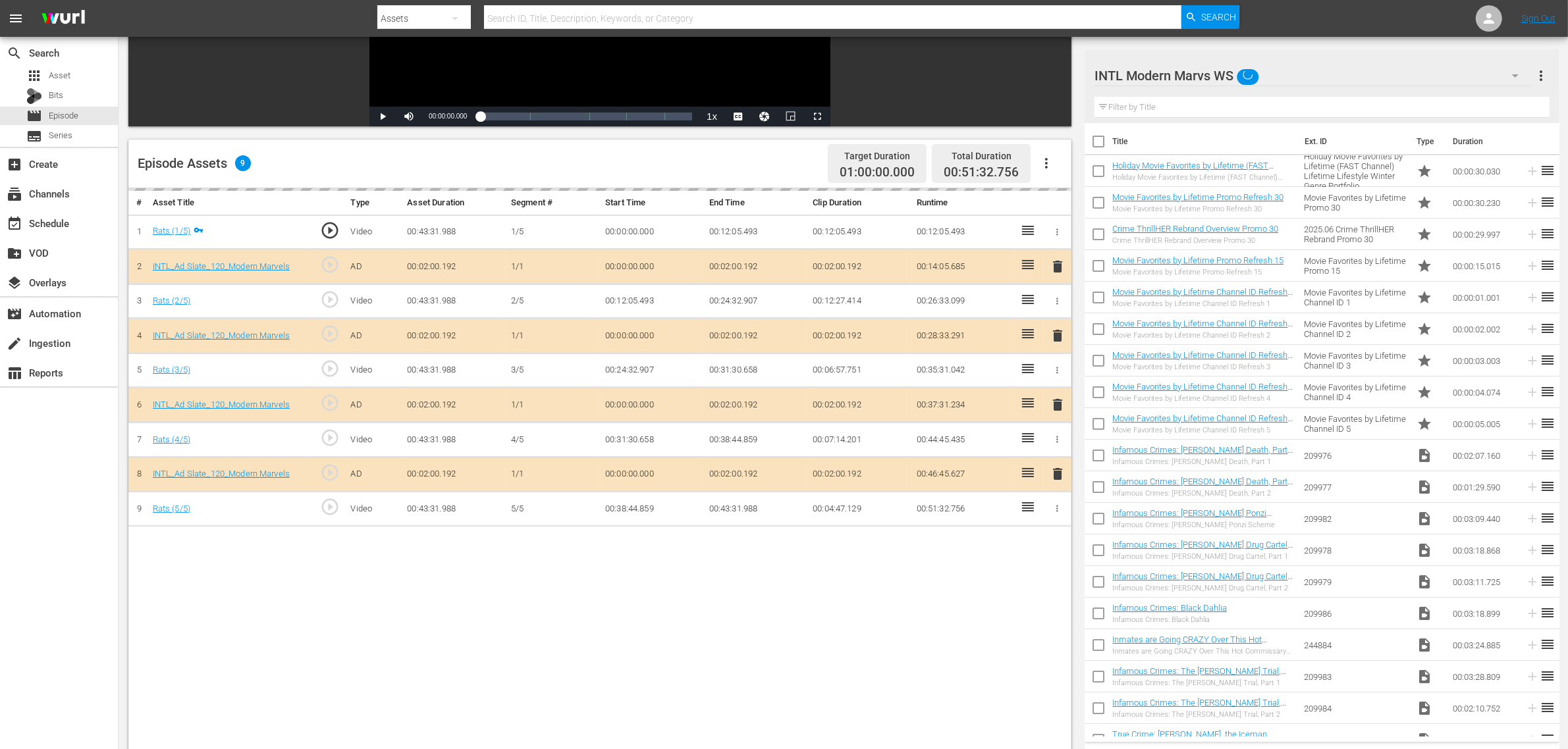
scroll to position [247, 0]
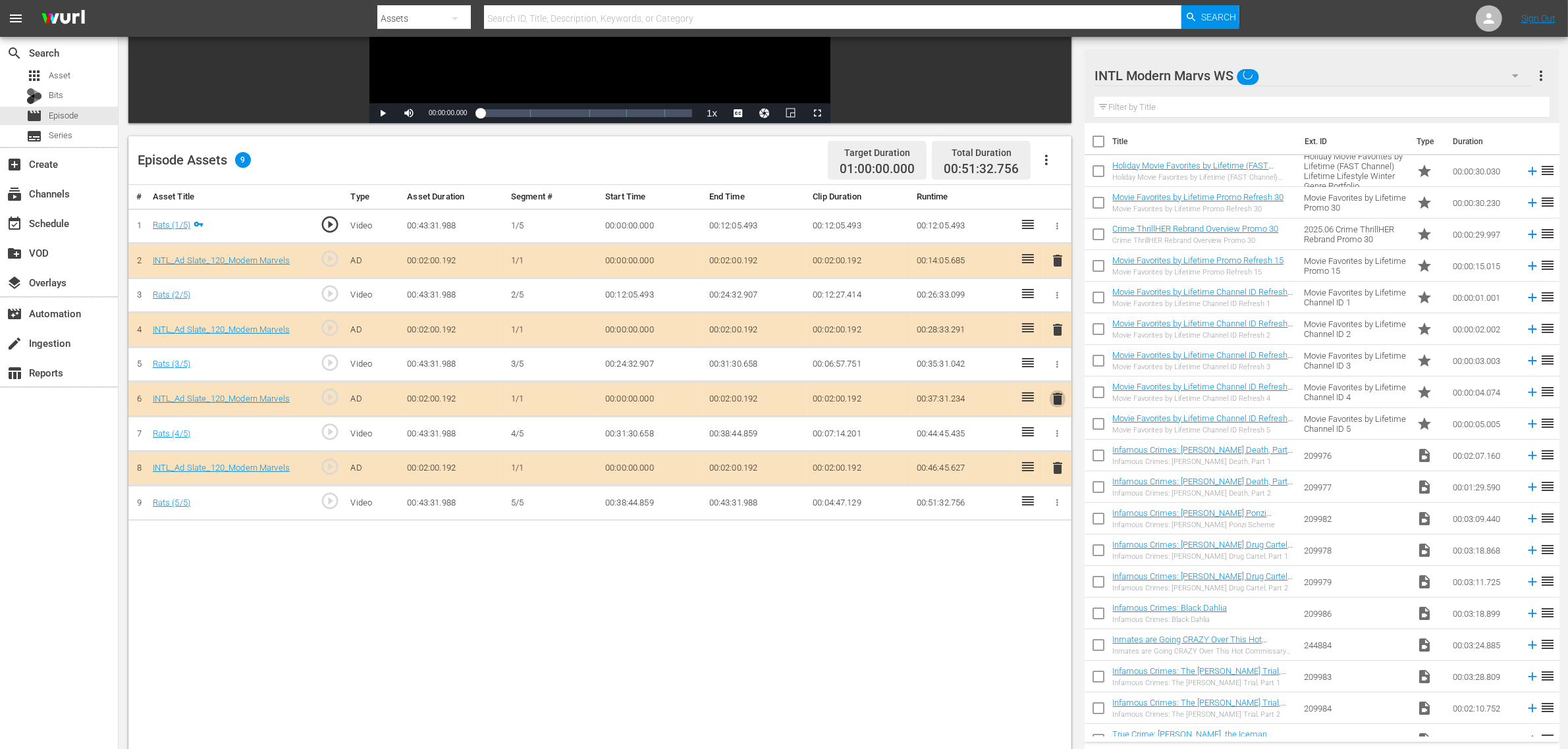
click at [1056, 404] on span "delete" at bounding box center [1057, 398] width 15 height 15
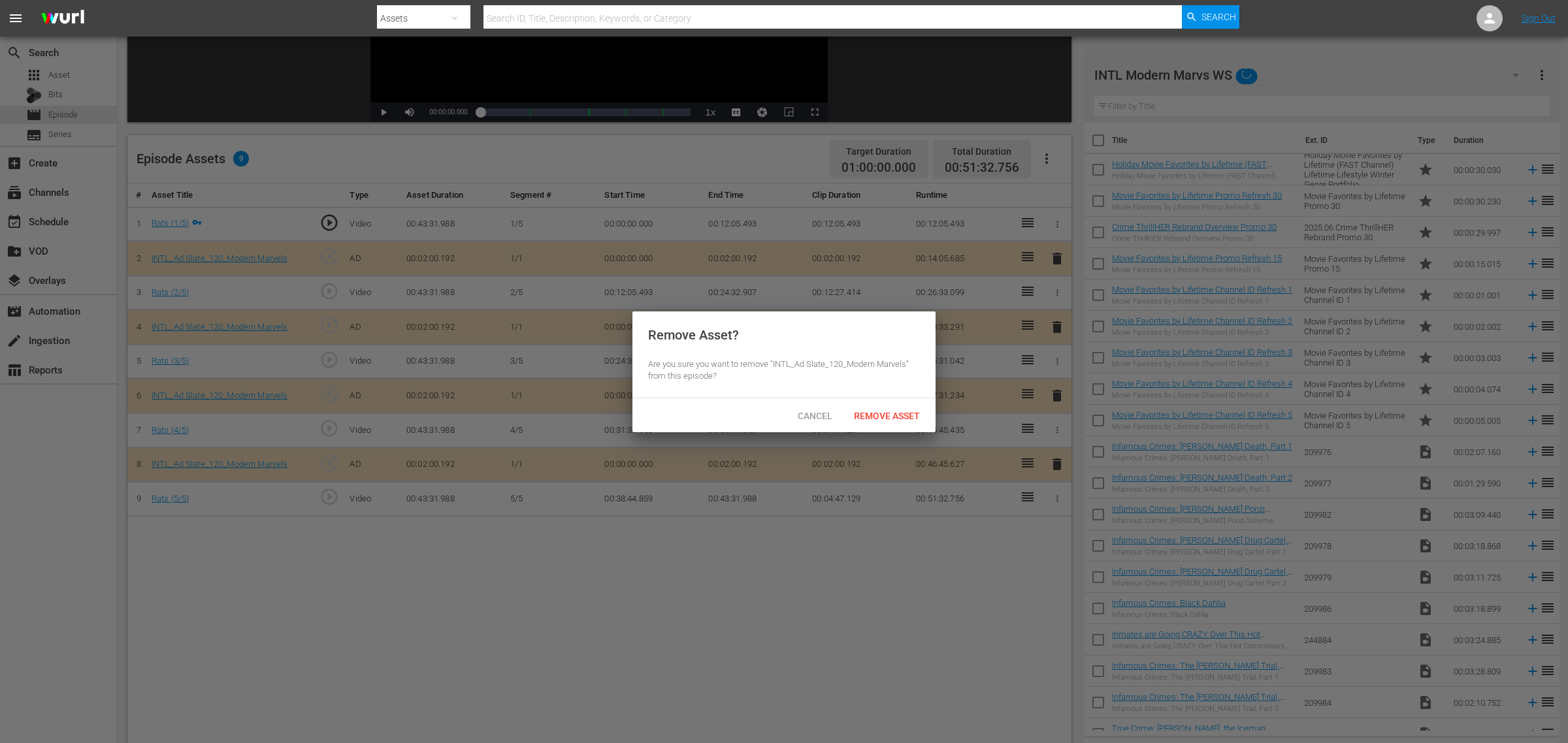
click at [879, 392] on div "Remove Asset? Are you sure you want to remove "INTL_Ad Slate_120_Modern Marvels…" at bounding box center [784, 354] width 303 height 87
click at [879, 411] on span "Remove Asset" at bounding box center [887, 417] width 87 height 11
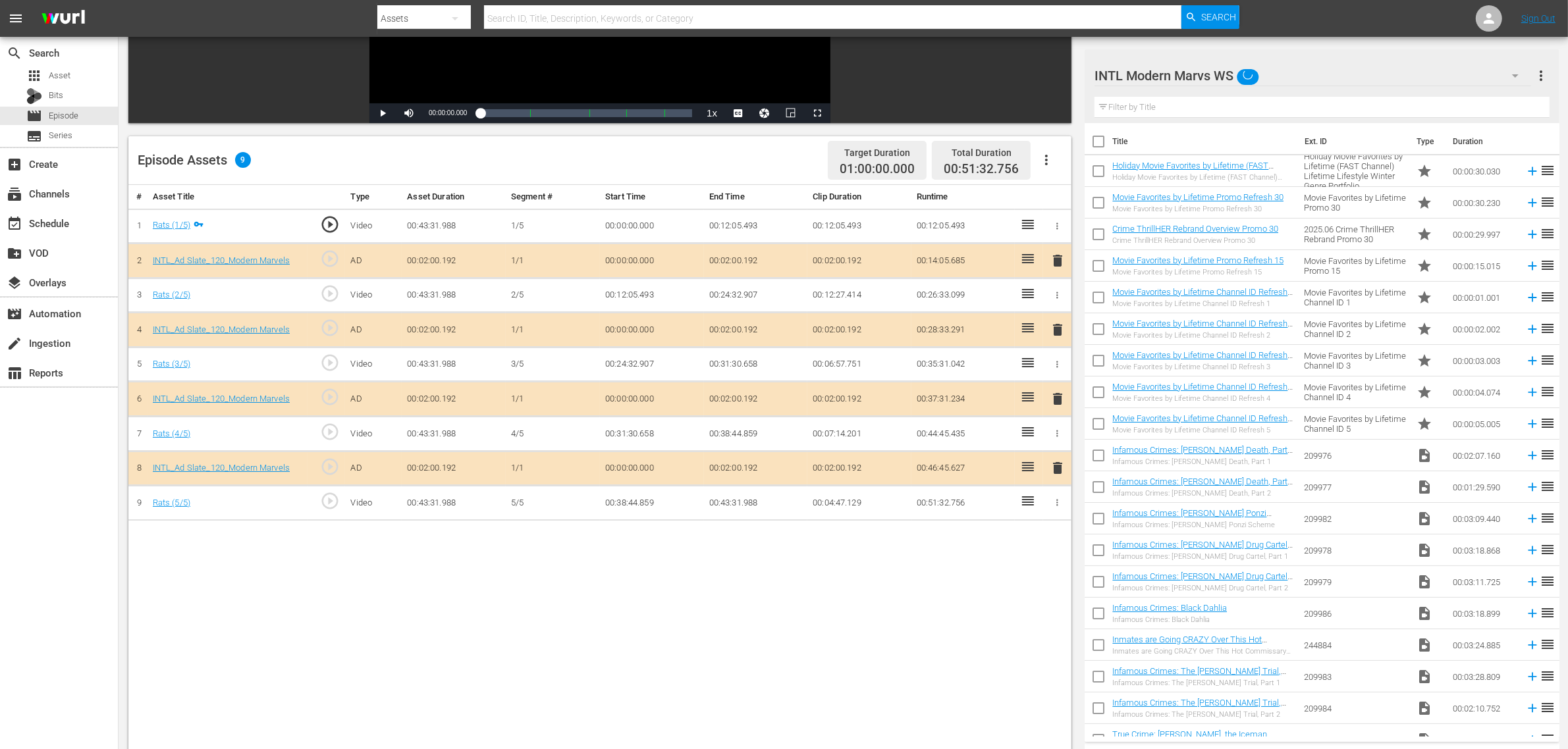
click at [419, 591] on div "# Asset Title Type Asset Duration Segment # Start Time End Time Clip Duration R…" at bounding box center [599, 509] width 943 height 650
click at [689, 152] on div "Episode Assets 9 Target Duration 01:00:00.000 Total Duration 00:51:32.756" at bounding box center [599, 161] width 943 height 49
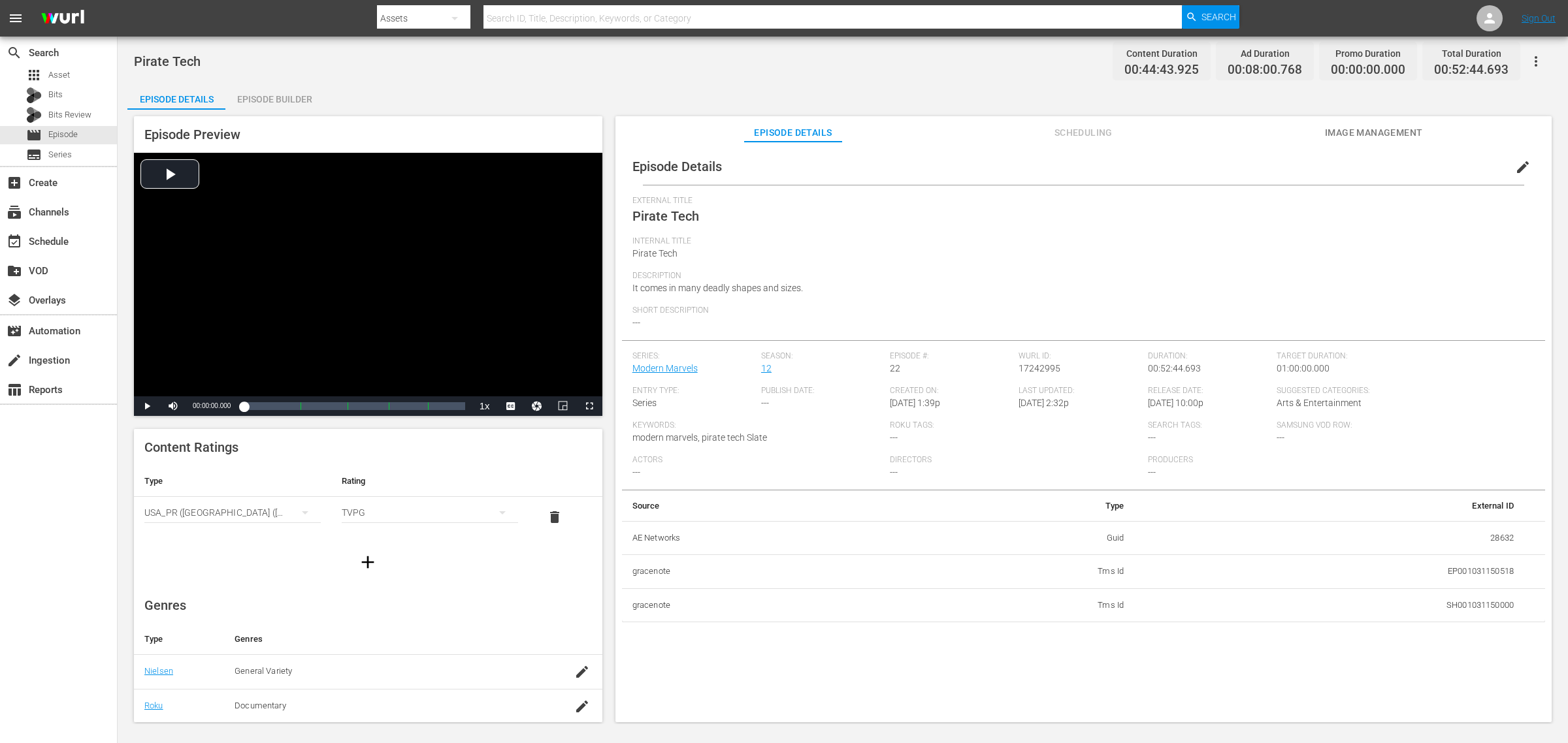
click at [273, 98] on div "Episode Builder" at bounding box center [274, 99] width 98 height 32
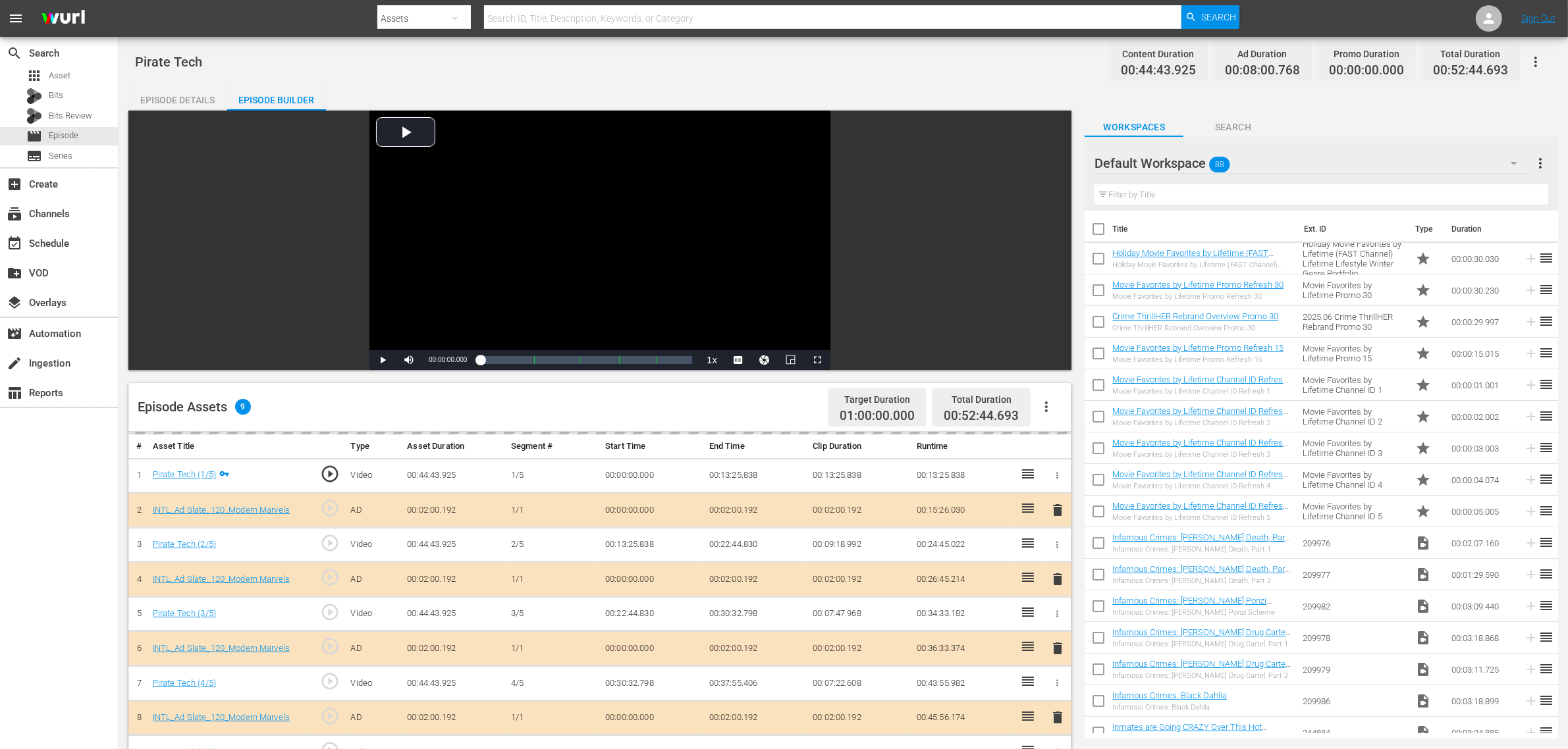
click at [1250, 165] on div "Default Workspace 88" at bounding box center [1312, 163] width 436 height 37
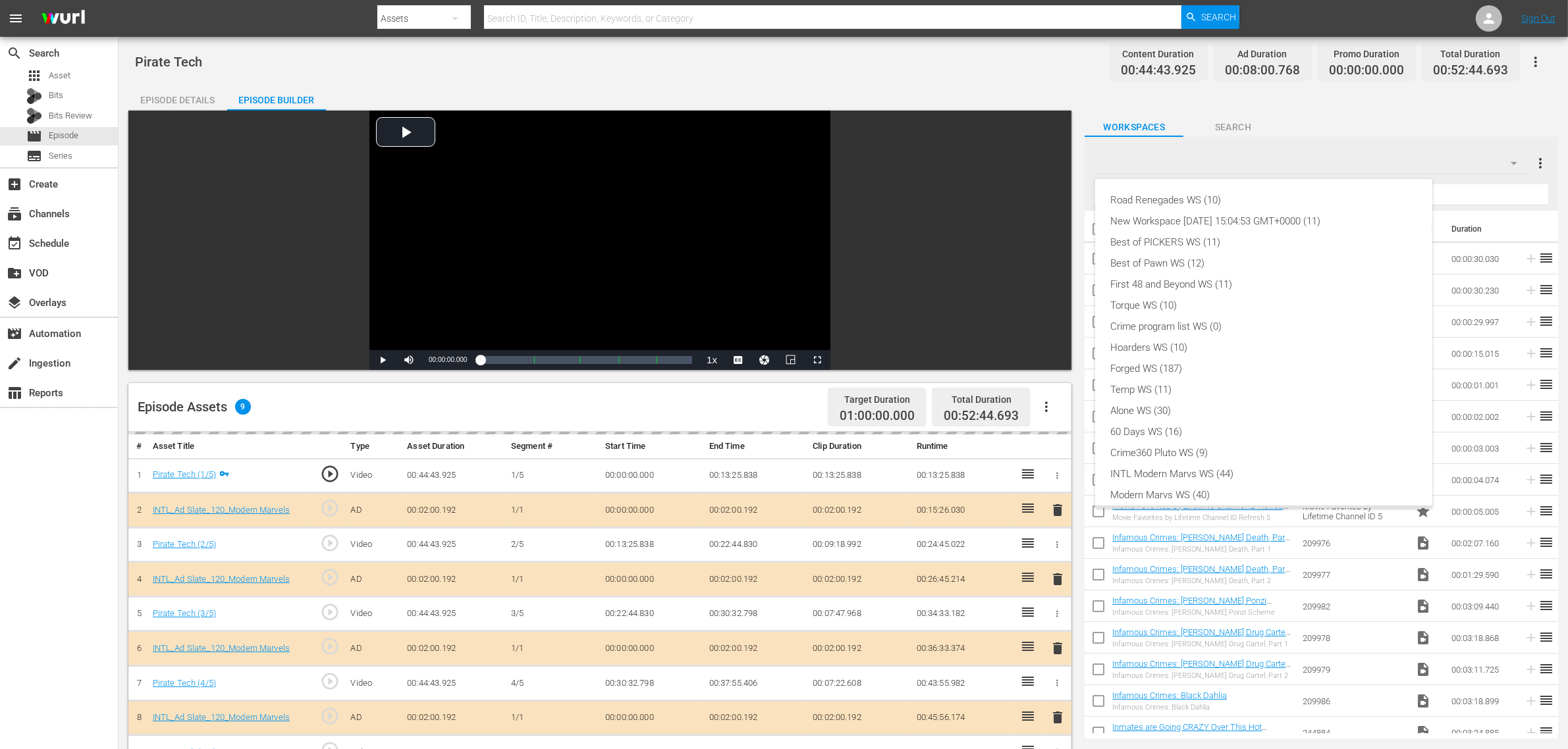
scroll to position [28, 0]
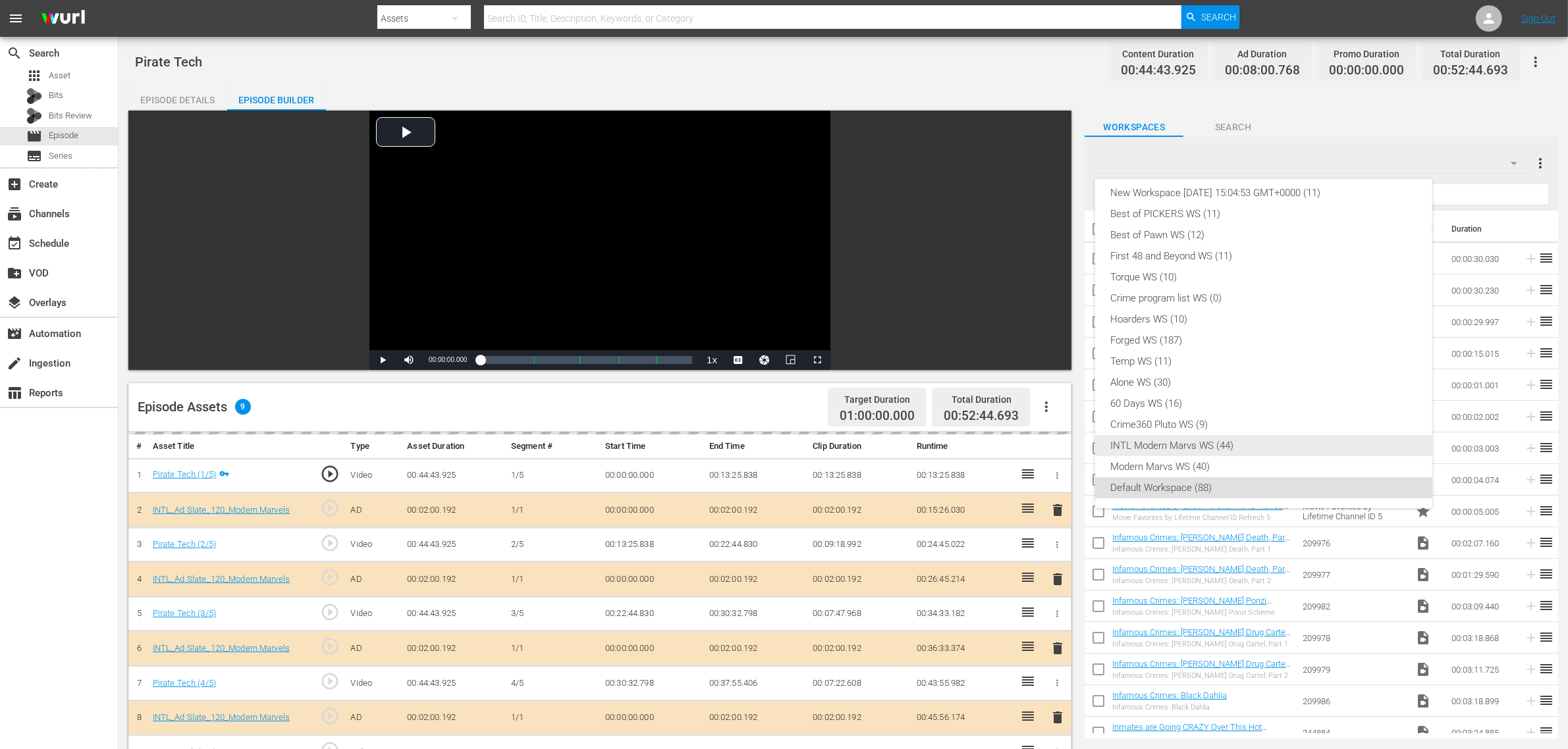
click at [1201, 445] on div "INTL Modern Marvs WS (44)" at bounding box center [1264, 445] width 306 height 21
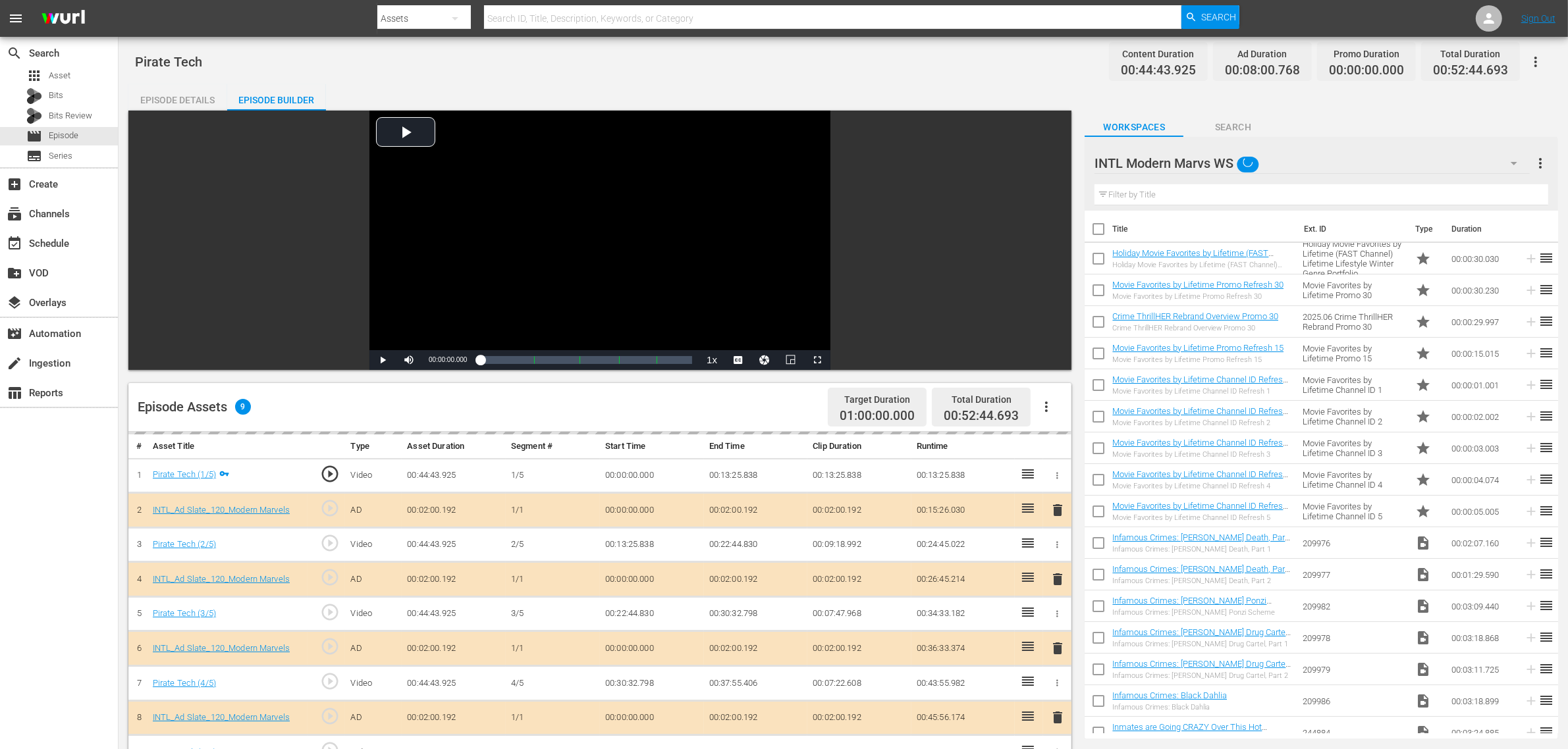
click at [806, 75] on div "Pirate Tech Content Duration 00:44:43.925 Ad Duration 00:08:00.768 Promo Durati…" at bounding box center [843, 564] width 1450 height 1055
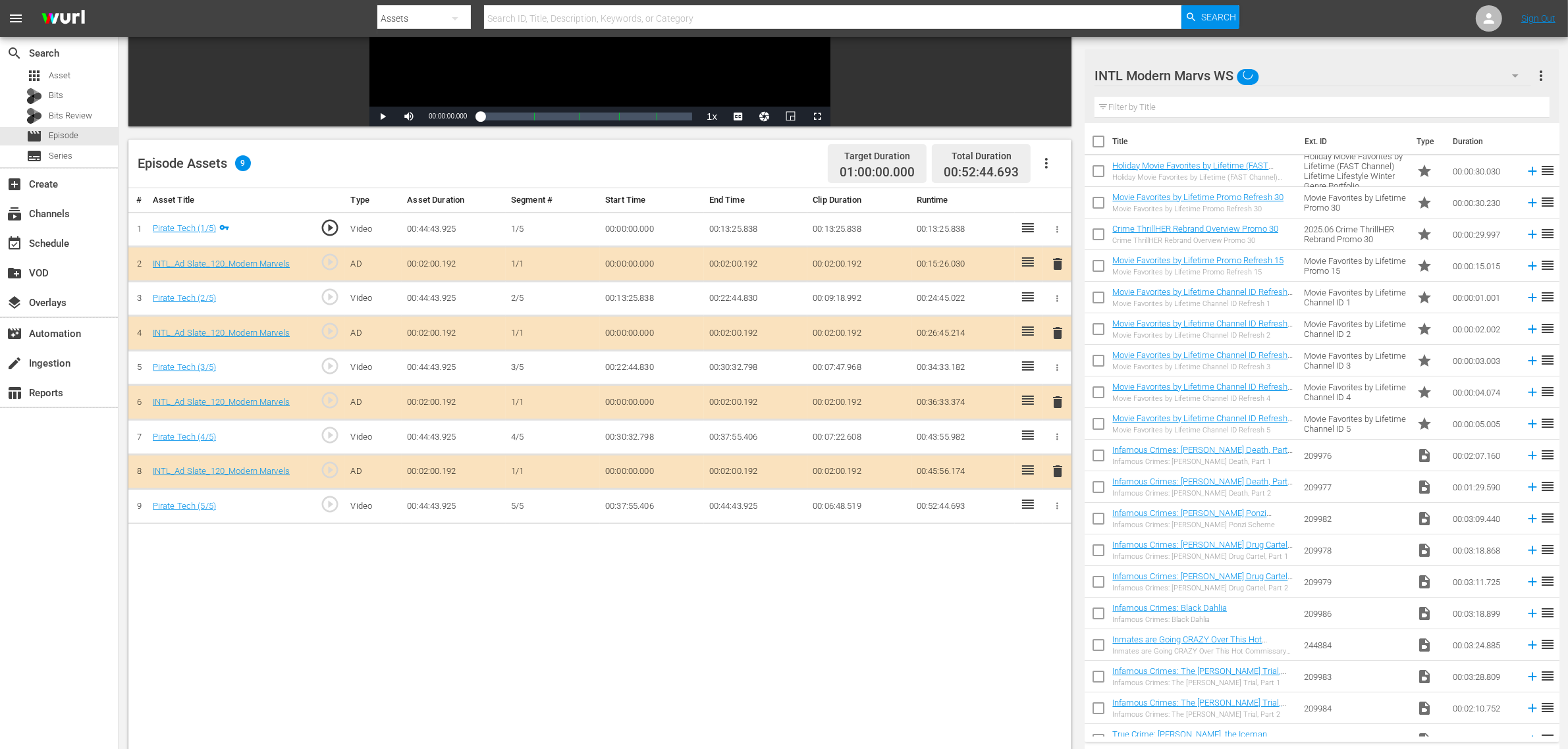
scroll to position [247, 0]
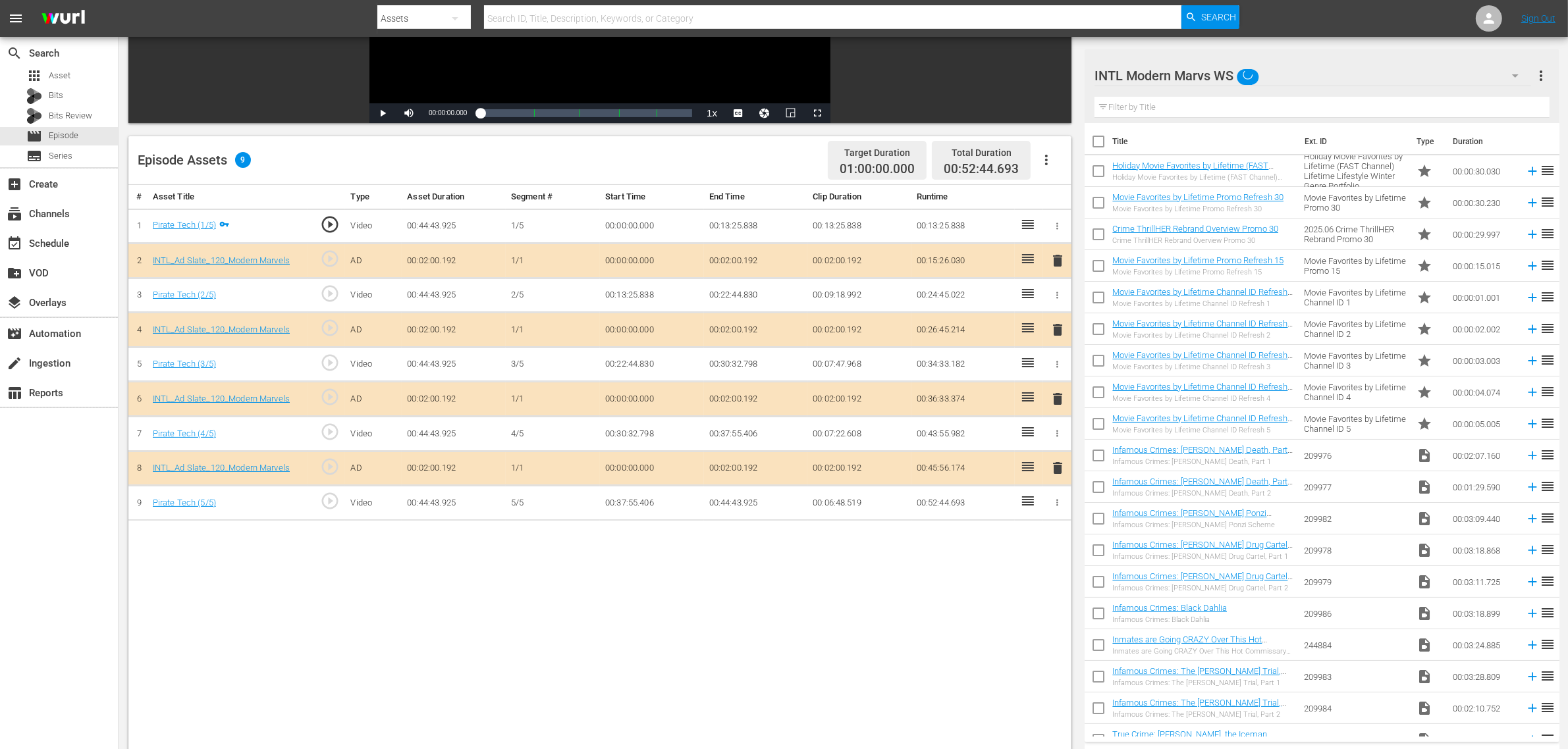
click at [776, 599] on div "# Asset Title Type Asset Duration Segment # Start Time End Time Clip Duration R…" at bounding box center [599, 509] width 943 height 650
click at [1056, 404] on span "delete" at bounding box center [1057, 398] width 15 height 15
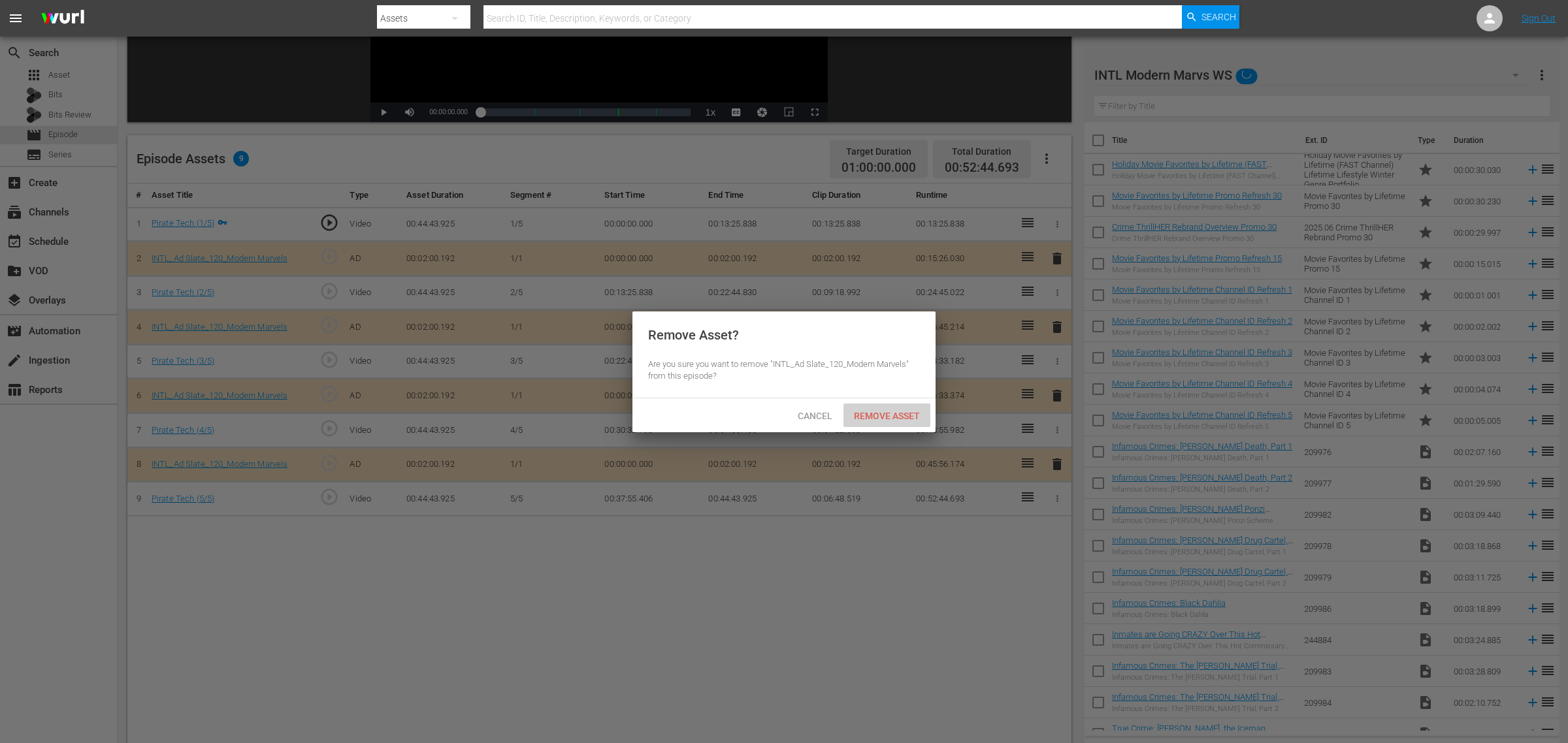
click at [880, 413] on span "Remove Asset" at bounding box center [887, 417] width 87 height 11
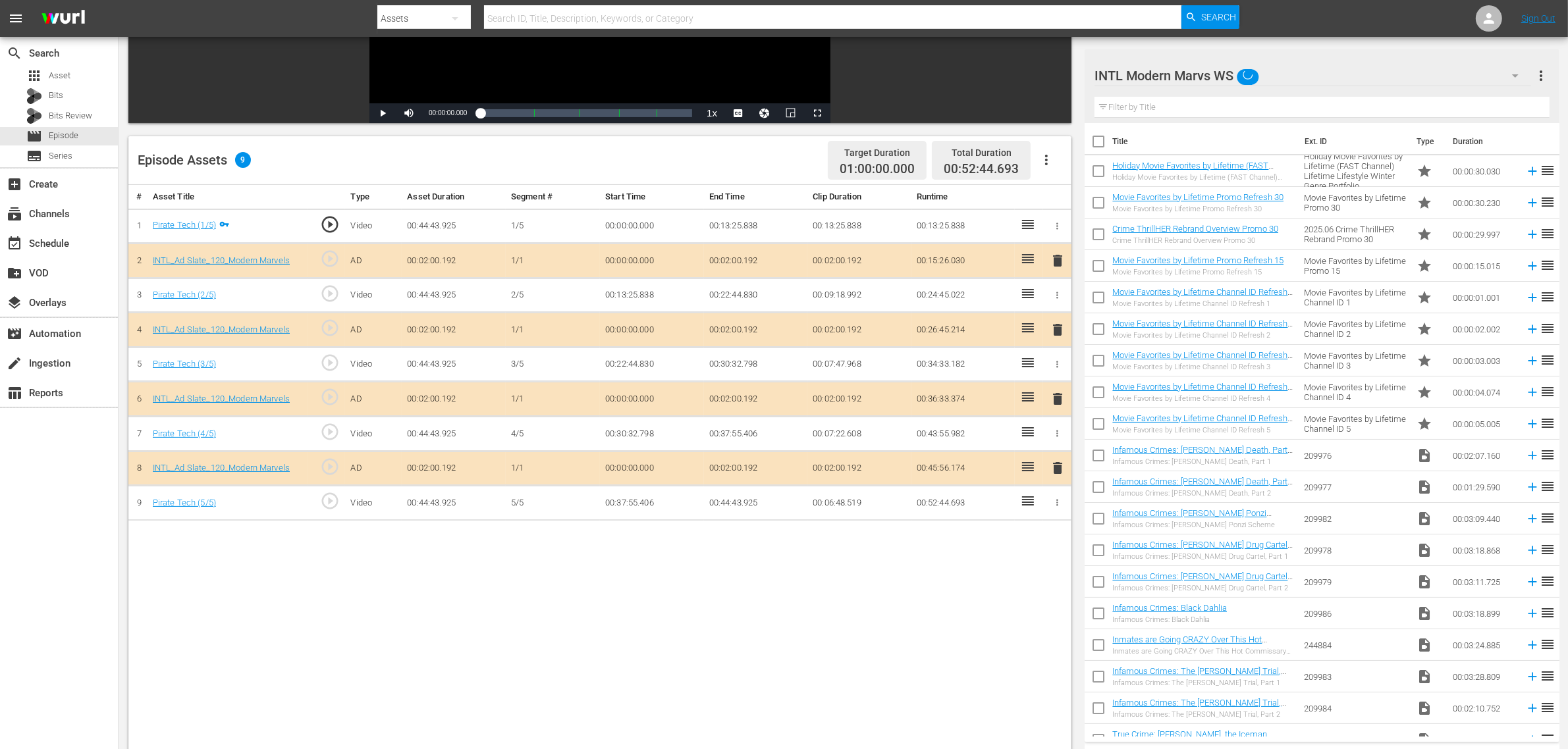
click at [529, 567] on div "# Asset Title Type Asset Duration Segment # Start Time End Time Clip Duration R…" at bounding box center [599, 509] width 943 height 650
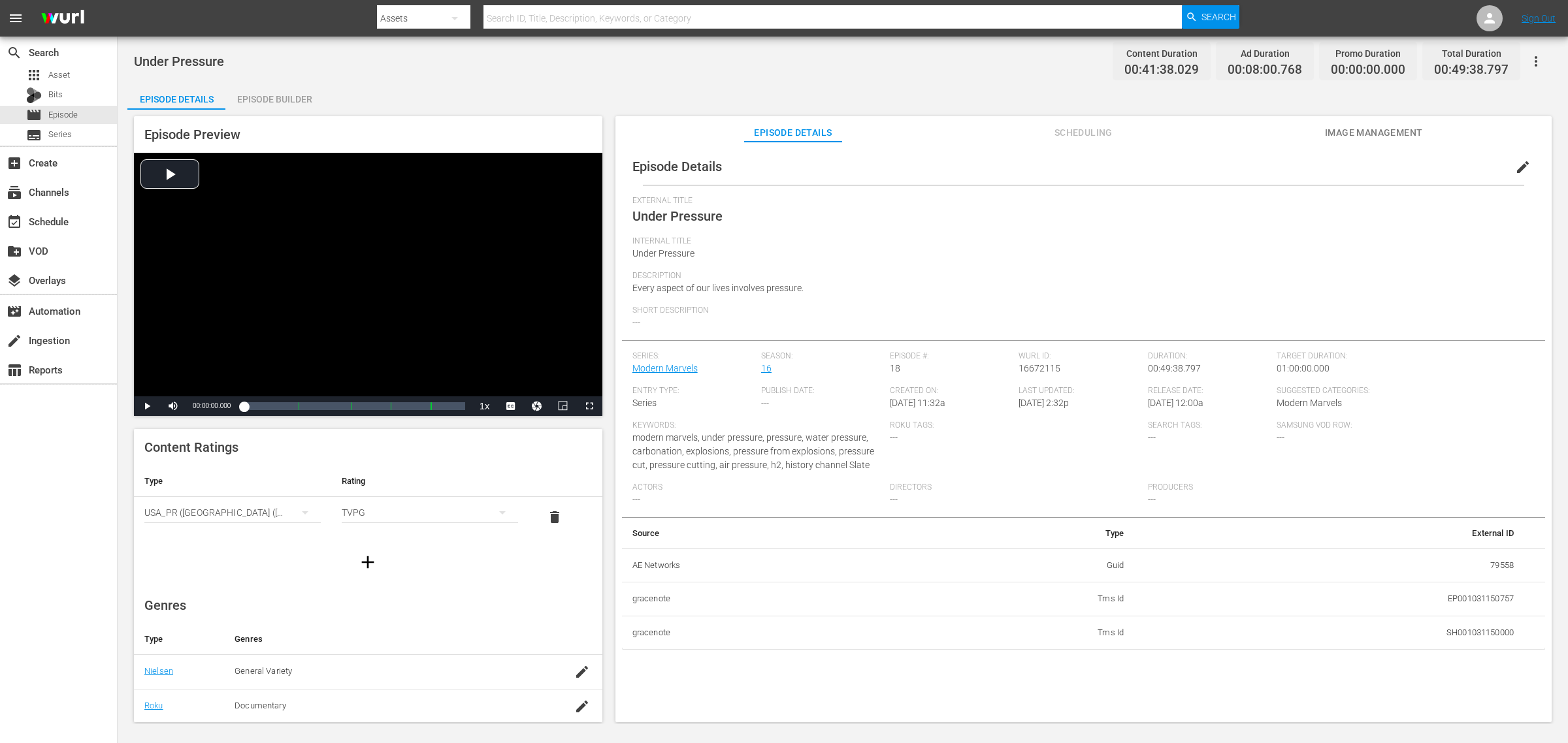
click at [289, 96] on div "Episode Builder" at bounding box center [274, 99] width 98 height 32
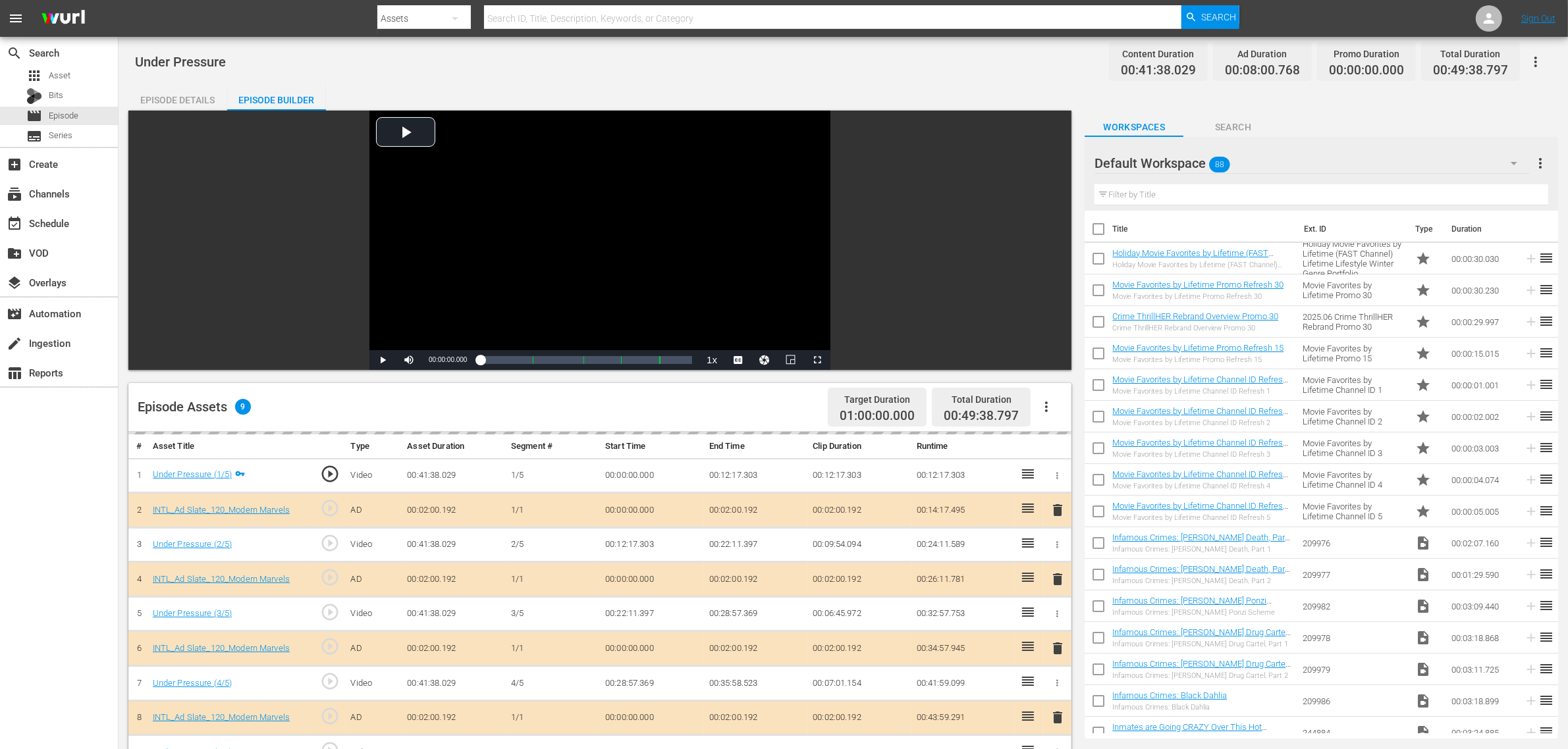
click at [1264, 159] on div "Default Workspace 88" at bounding box center [1312, 163] width 436 height 37
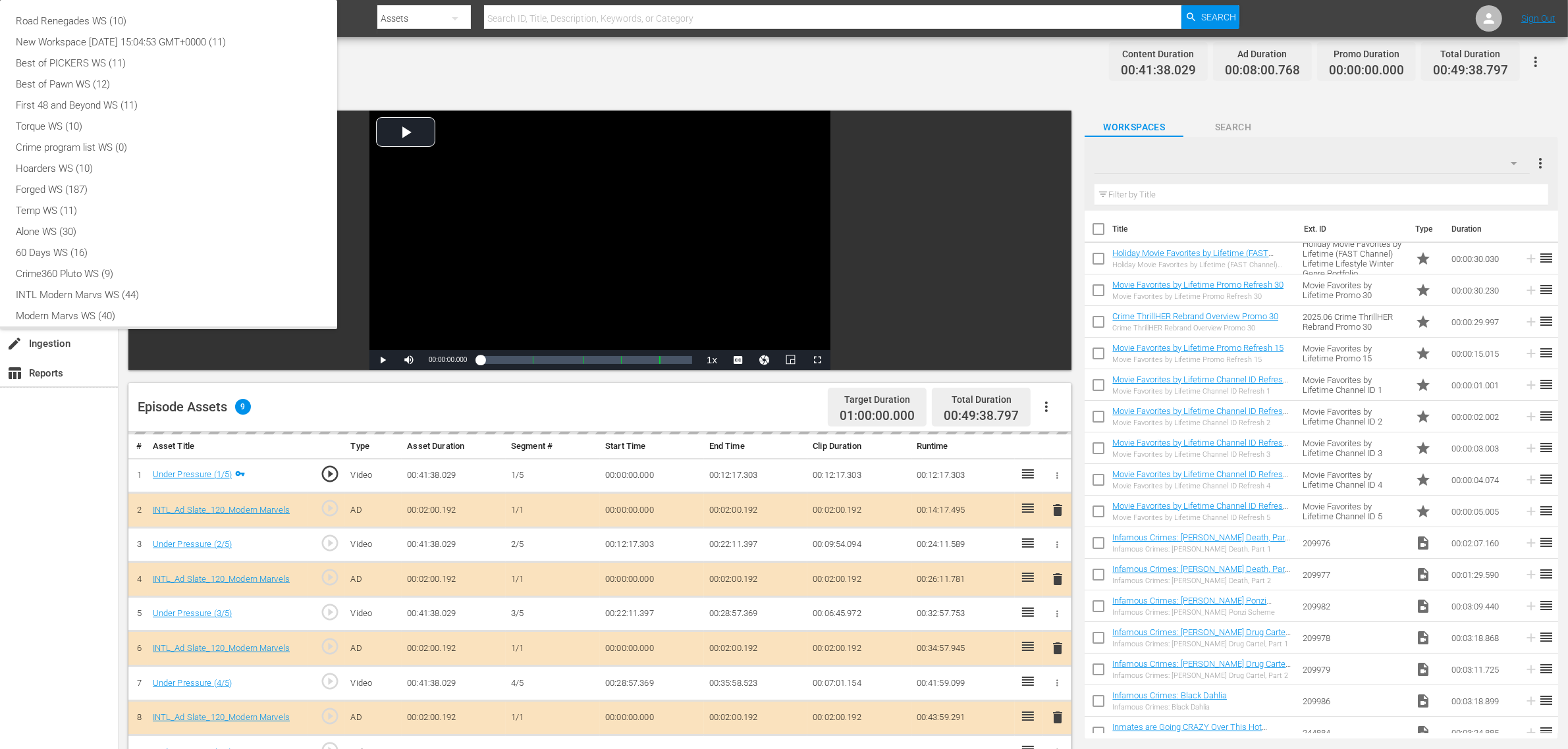
scroll to position [28, 0]
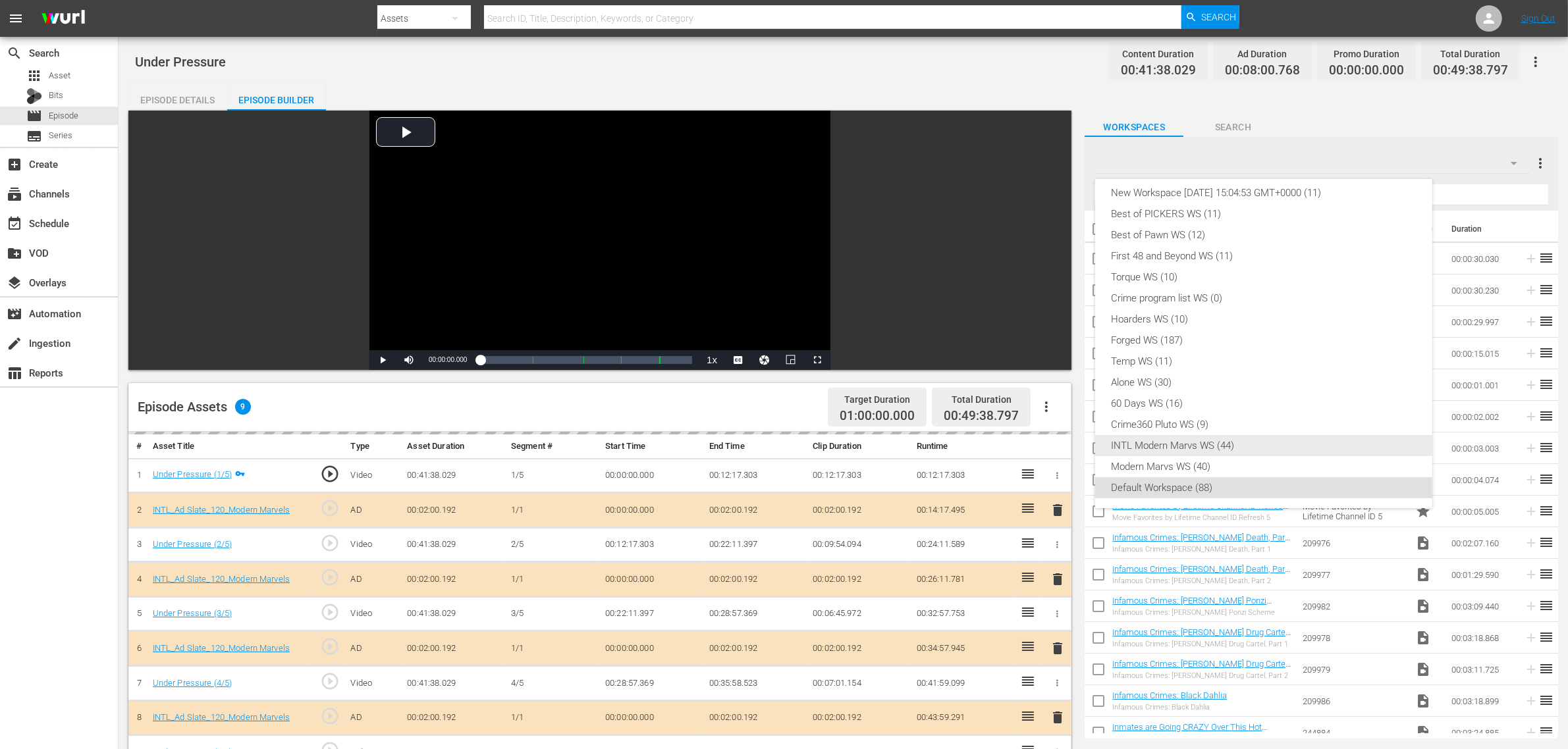
click at [1171, 442] on div "INTL Modern Marvs WS (44)" at bounding box center [1264, 445] width 306 height 21
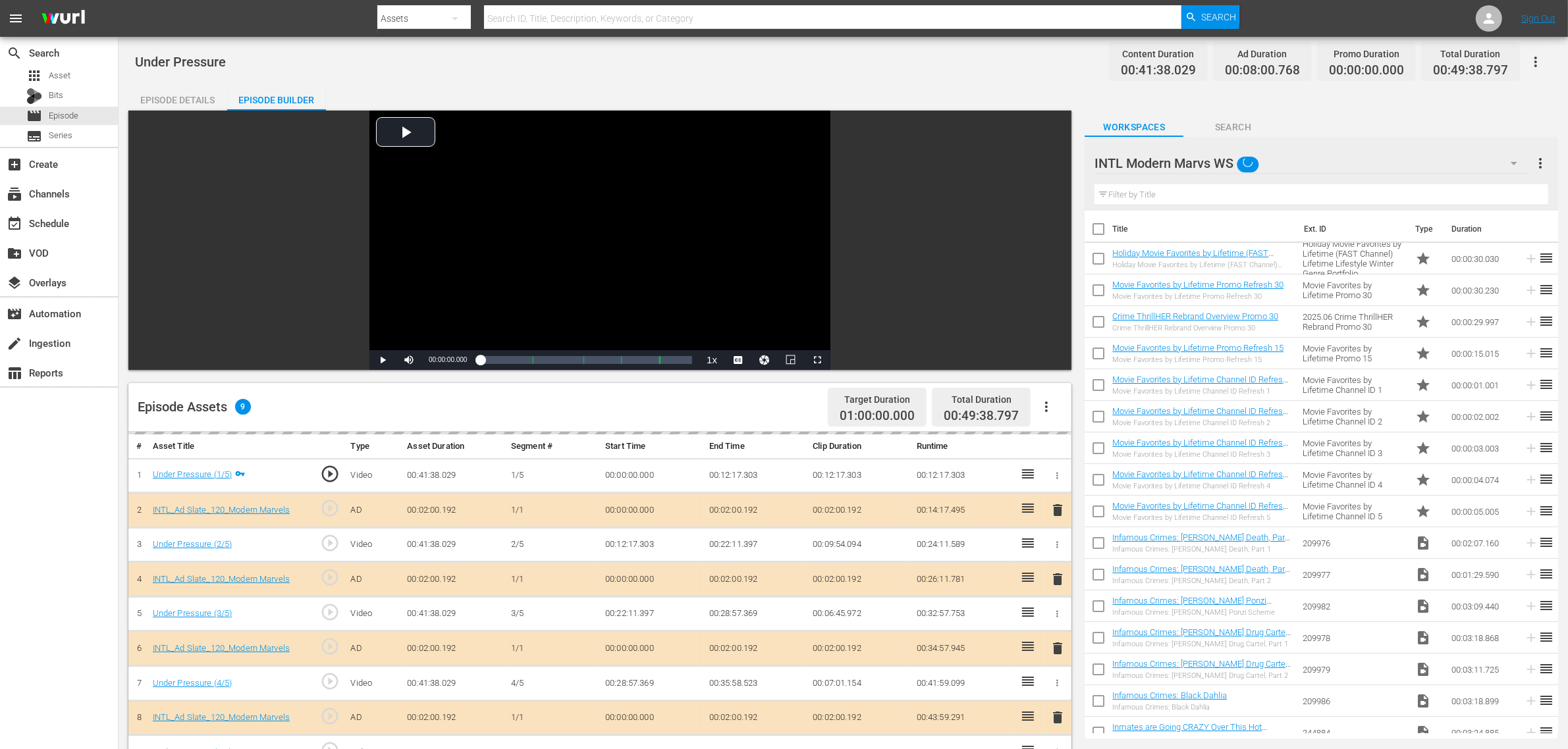
click at [930, 83] on div "Under Pressure Content Duration 00:41:38.029 Ad Duration 00:08:00.768 Promo Dur…" at bounding box center [843, 564] width 1450 height 1055
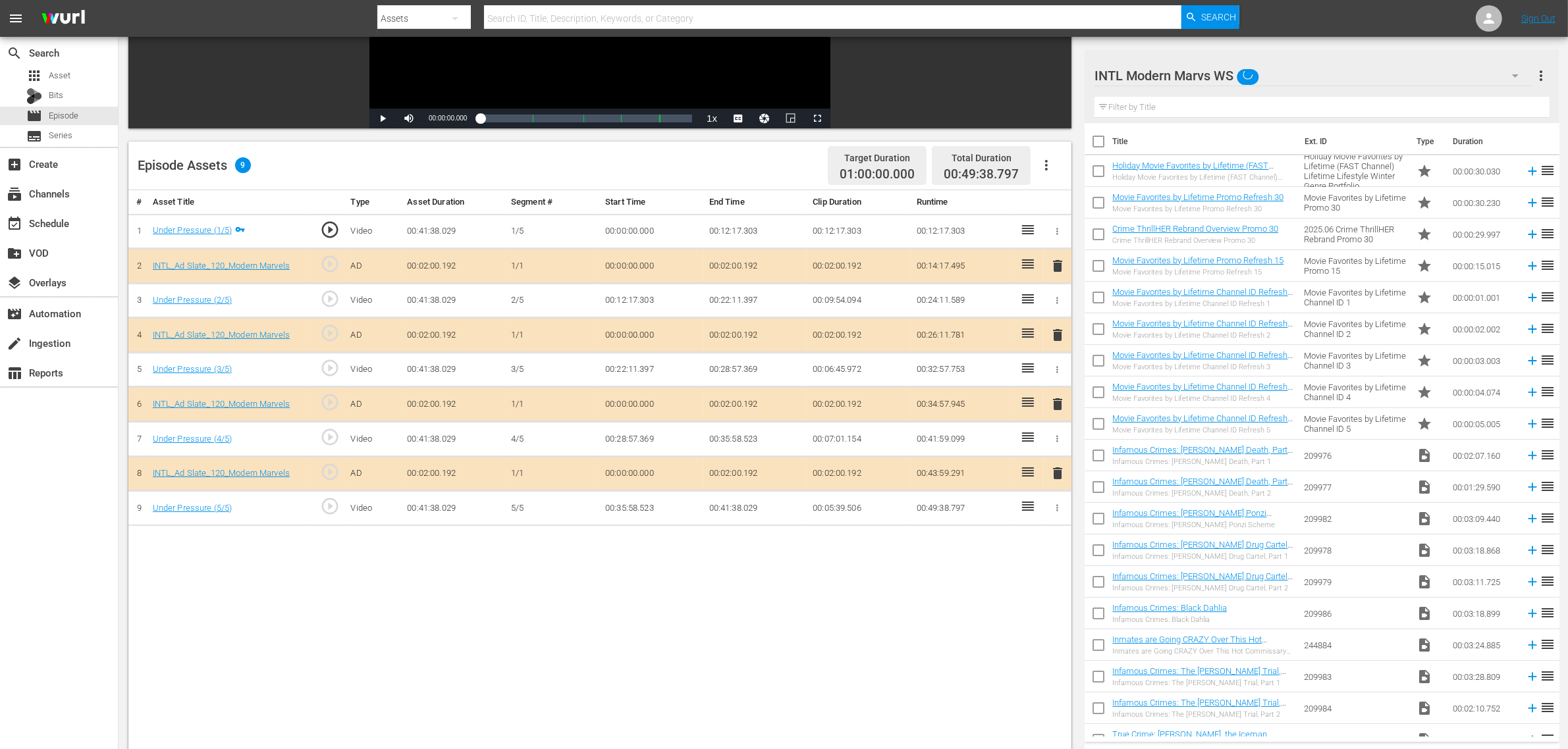
scroll to position [247, 0]
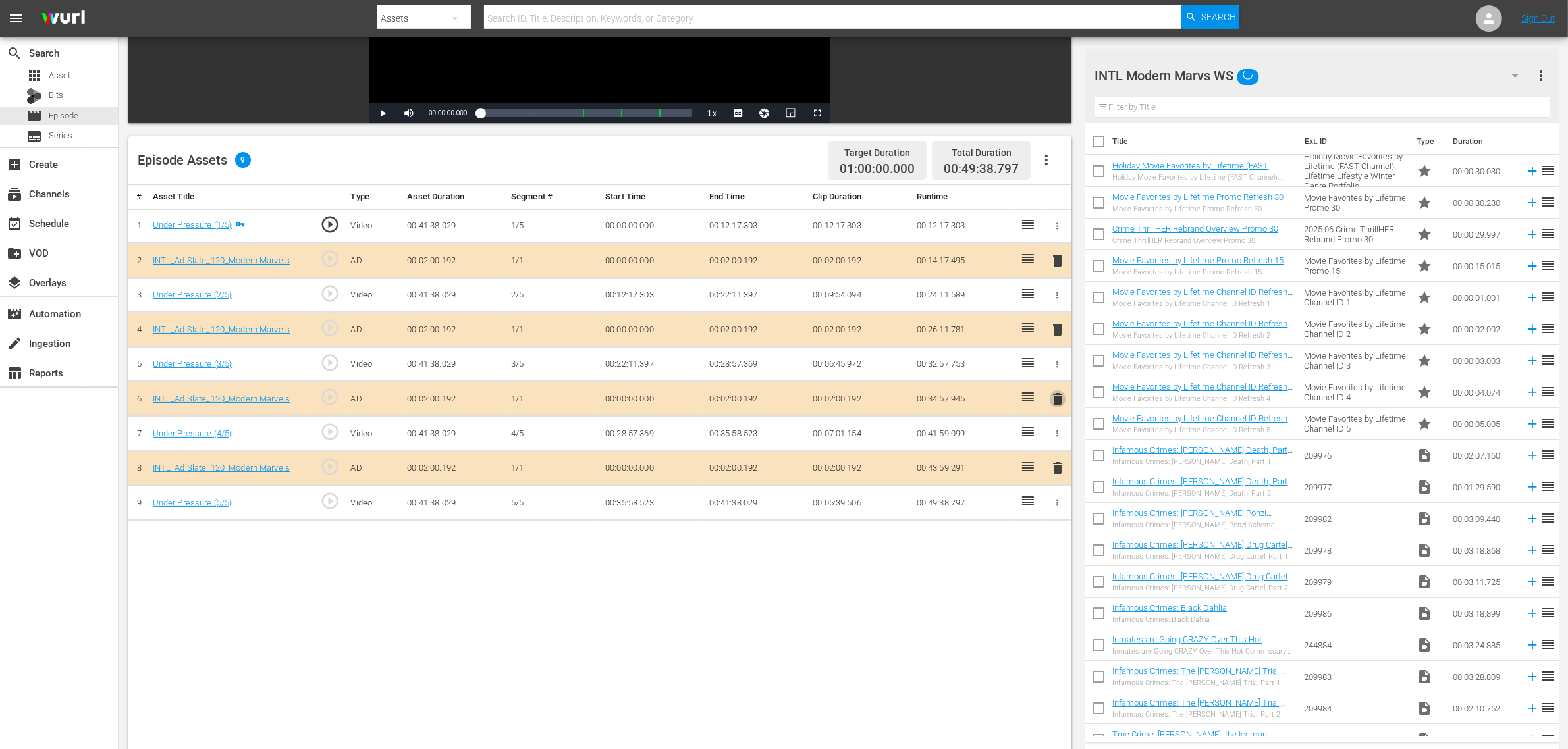
click at [1058, 402] on span "delete" at bounding box center [1057, 398] width 15 height 15
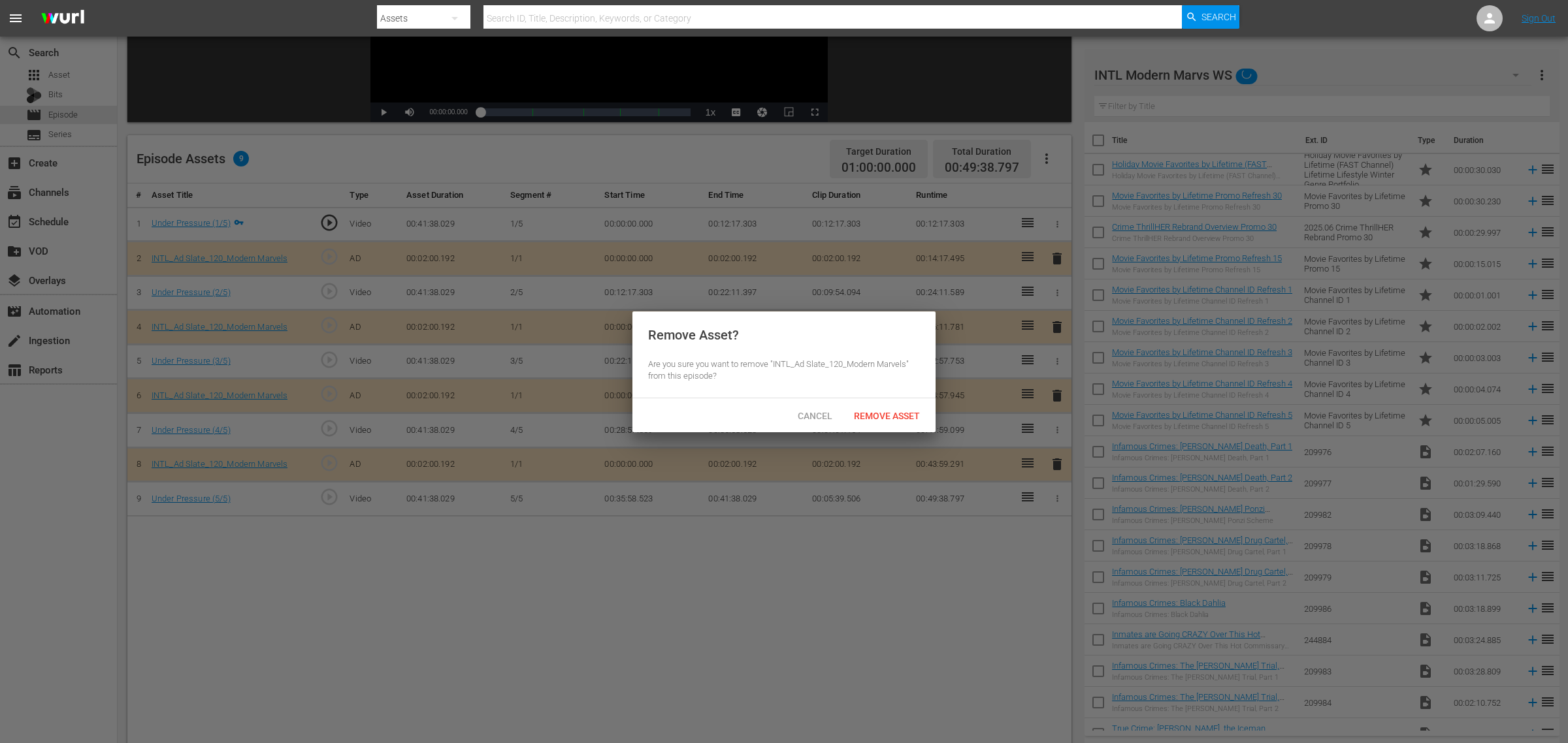
click at [900, 423] on div "Remove Asset" at bounding box center [887, 416] width 87 height 24
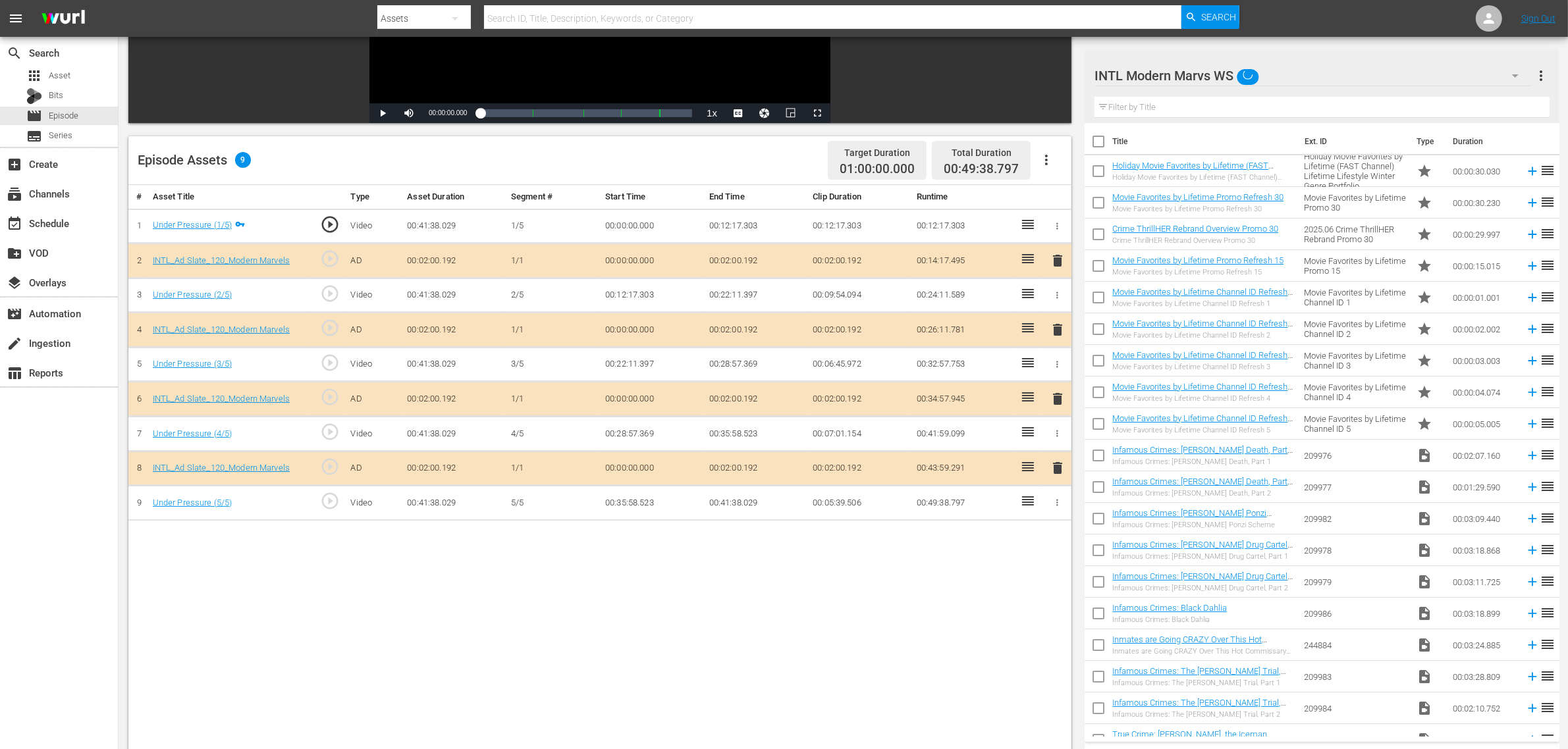
click at [696, 188] on body "menu Search By Assets Search ID, Title, Description, Keywords, or Category Sear…" at bounding box center [784, 127] width 1568 height 749
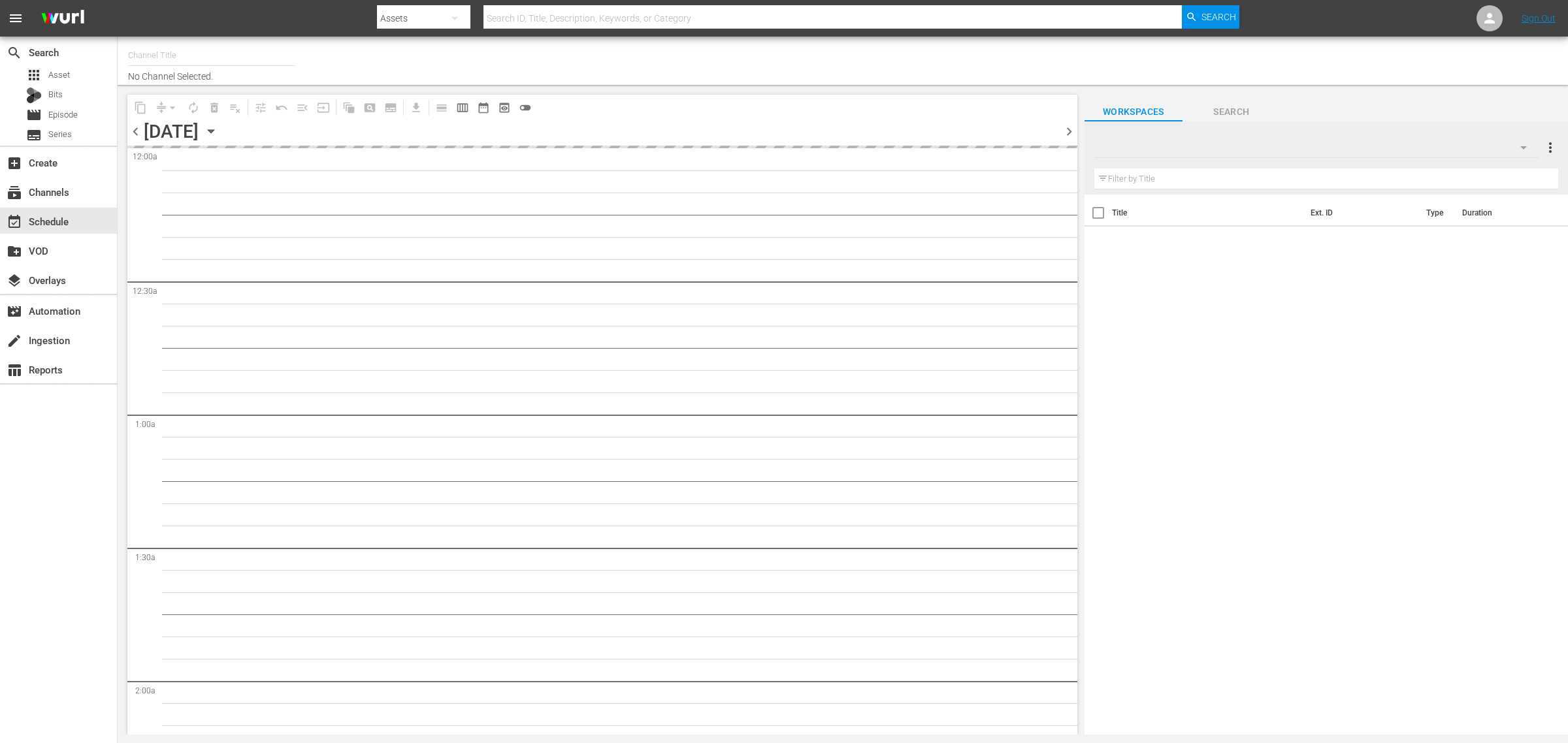
type input "Intl Modern Marvels (1635)"
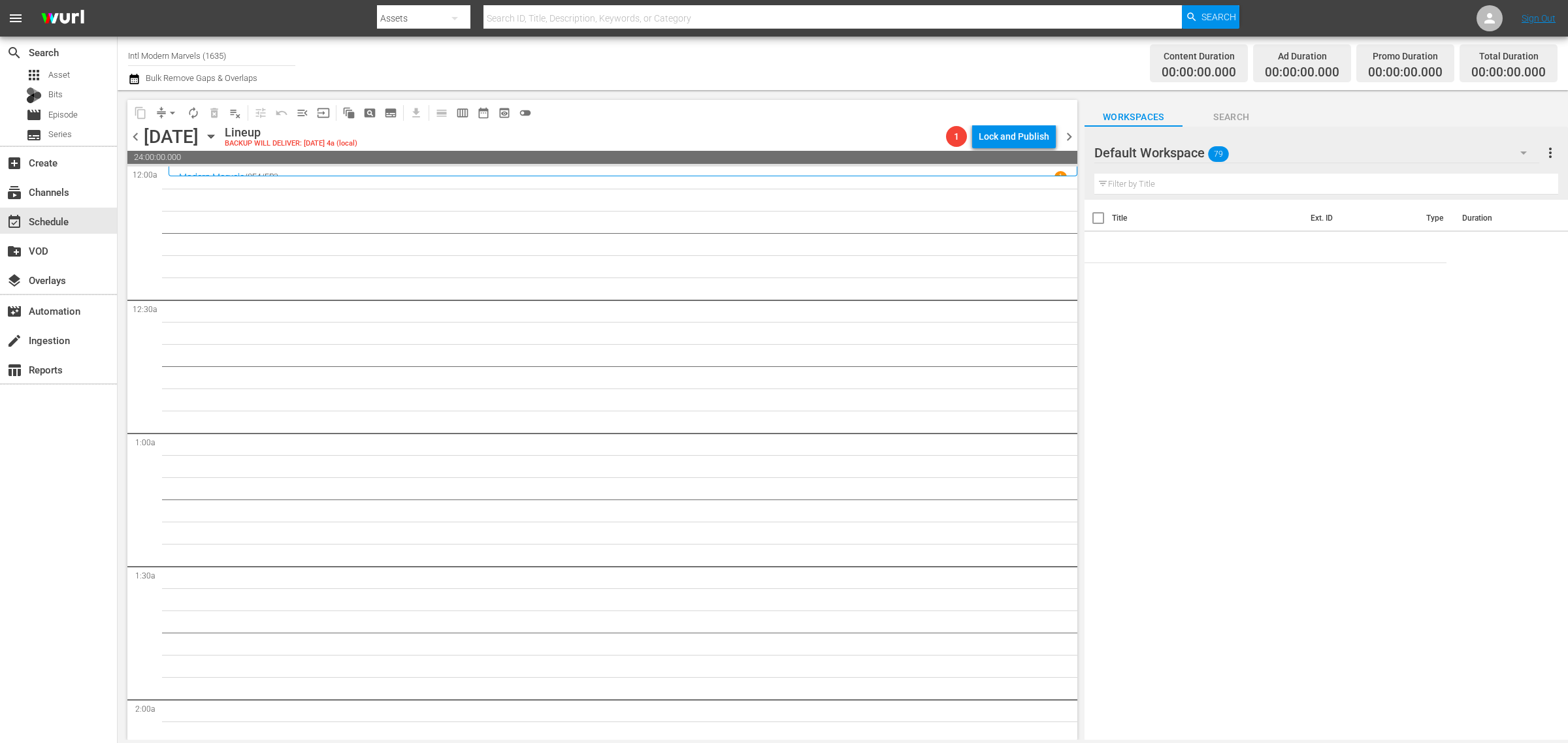
click at [726, 56] on div "Channel Title Intl Modern Marvels (1635) Bulk Remove Gaps & Overlaps" at bounding box center [518, 63] width 779 height 47
